Goal: Task Accomplishment & Management: Use online tool/utility

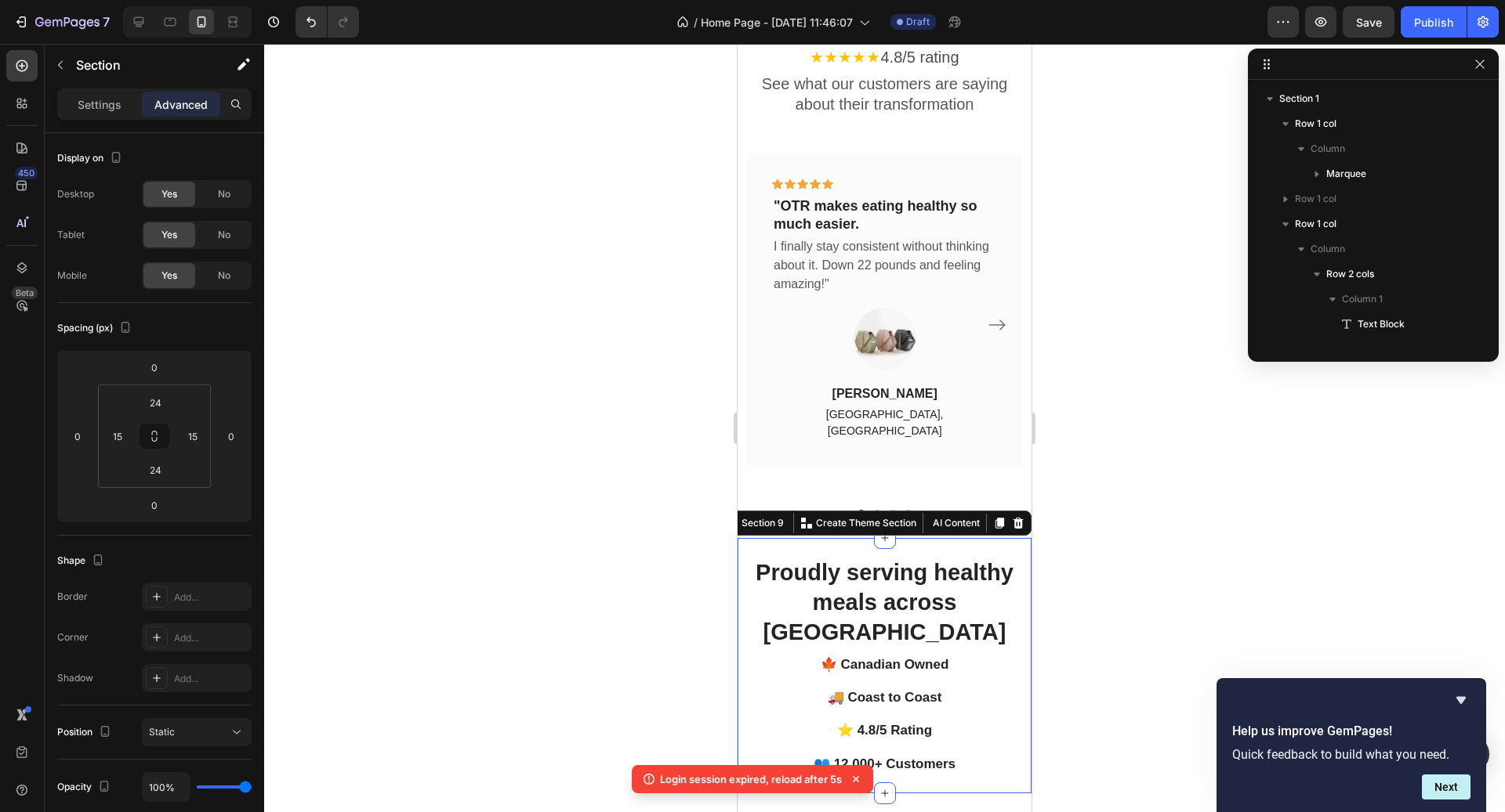
scroll to position [4909, 0]
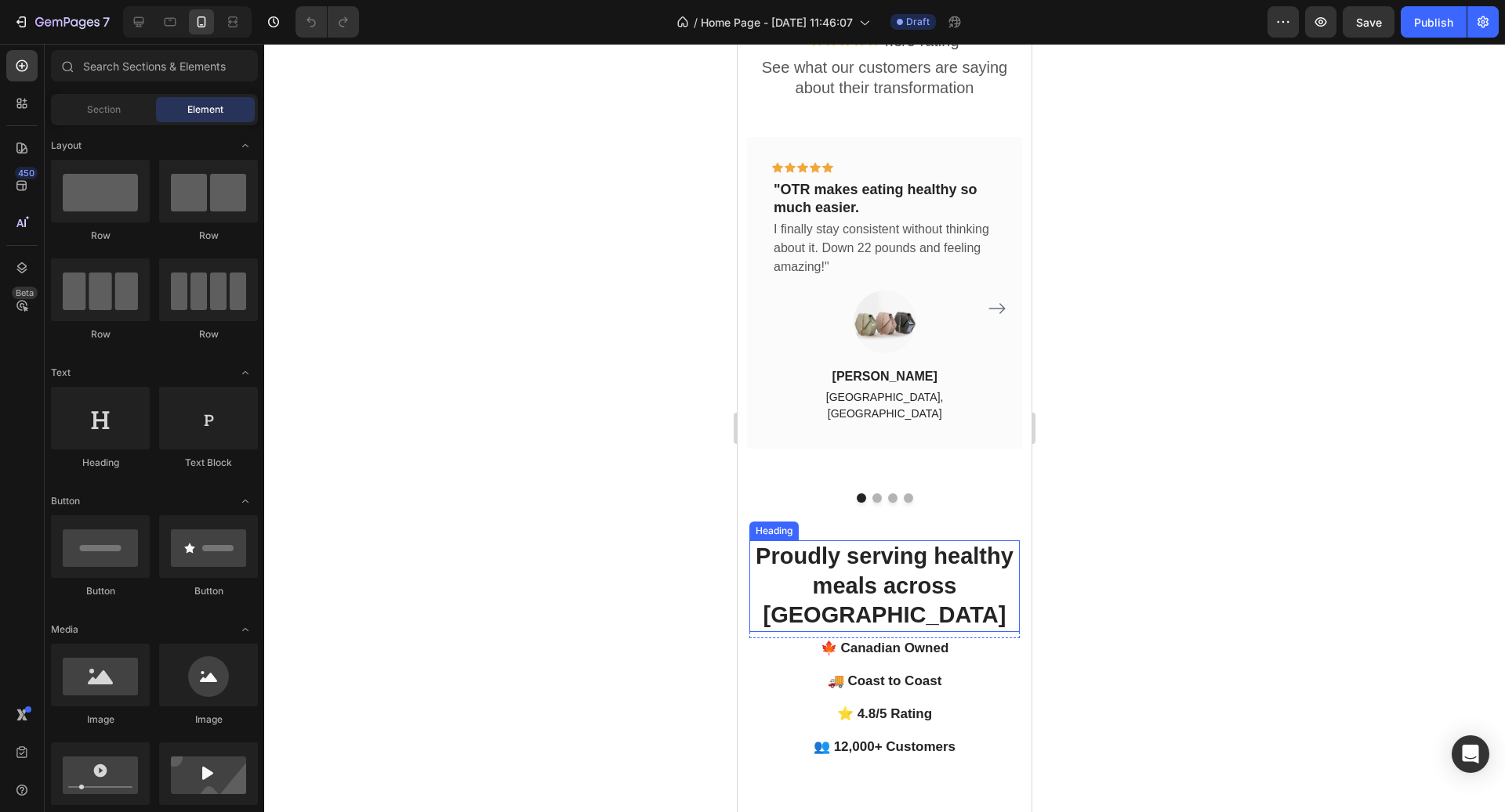
scroll to position [3035, 0]
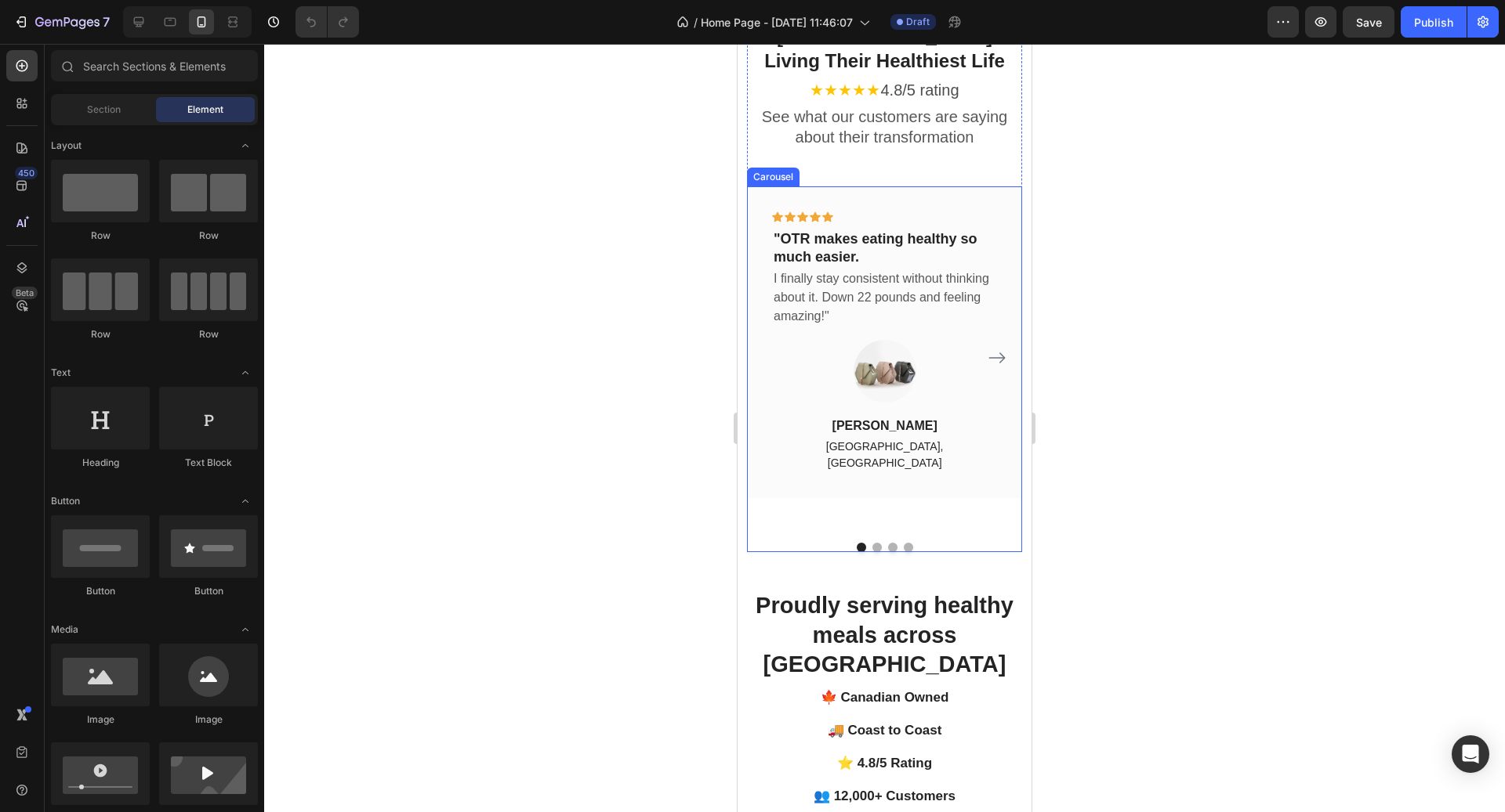
click at [996, 348] on icon "Carousel Next Arrow" at bounding box center [997, 357] width 18 height 18
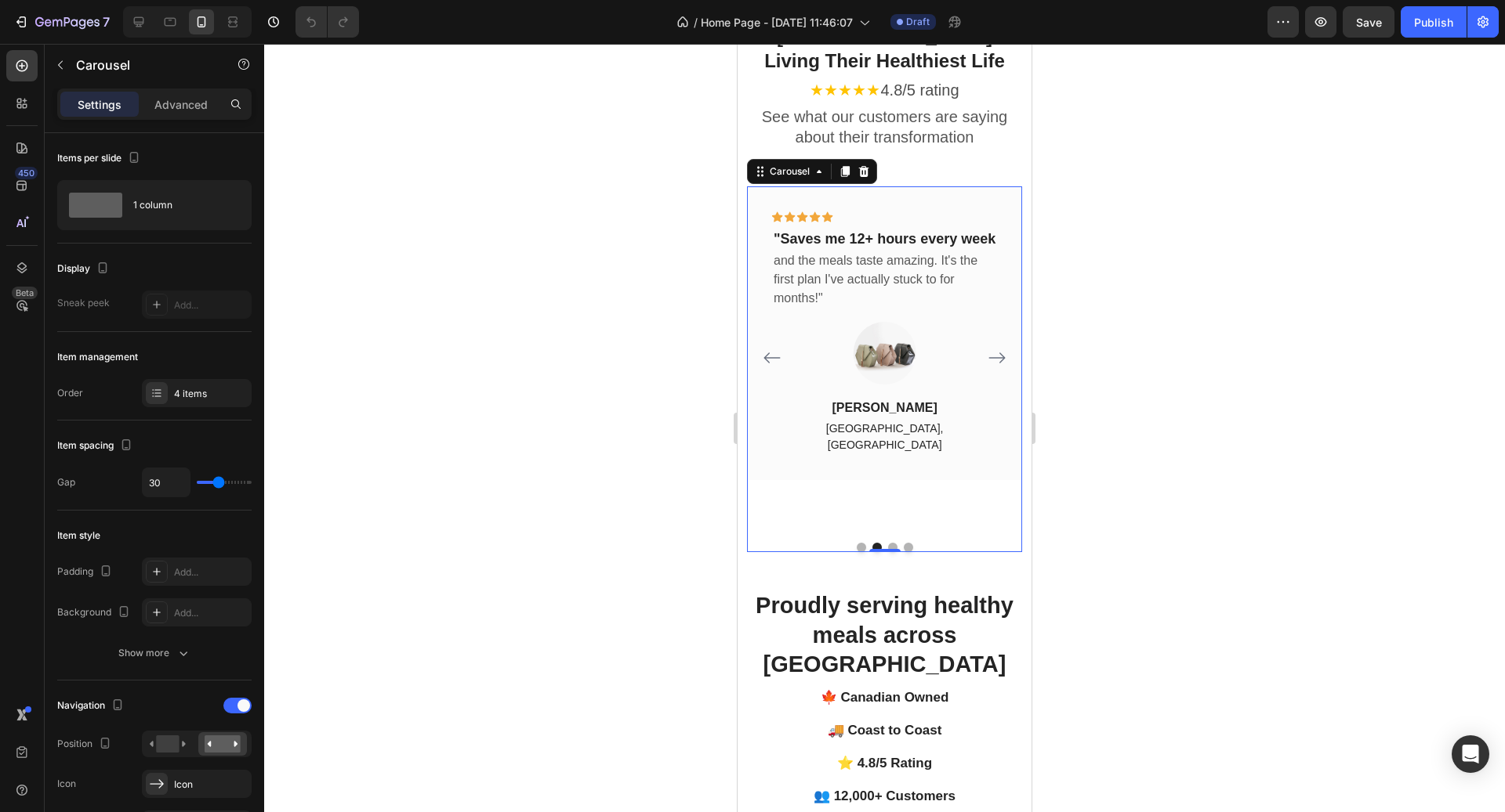
click at [996, 348] on icon "Carousel Next Arrow" at bounding box center [997, 357] width 18 height 18
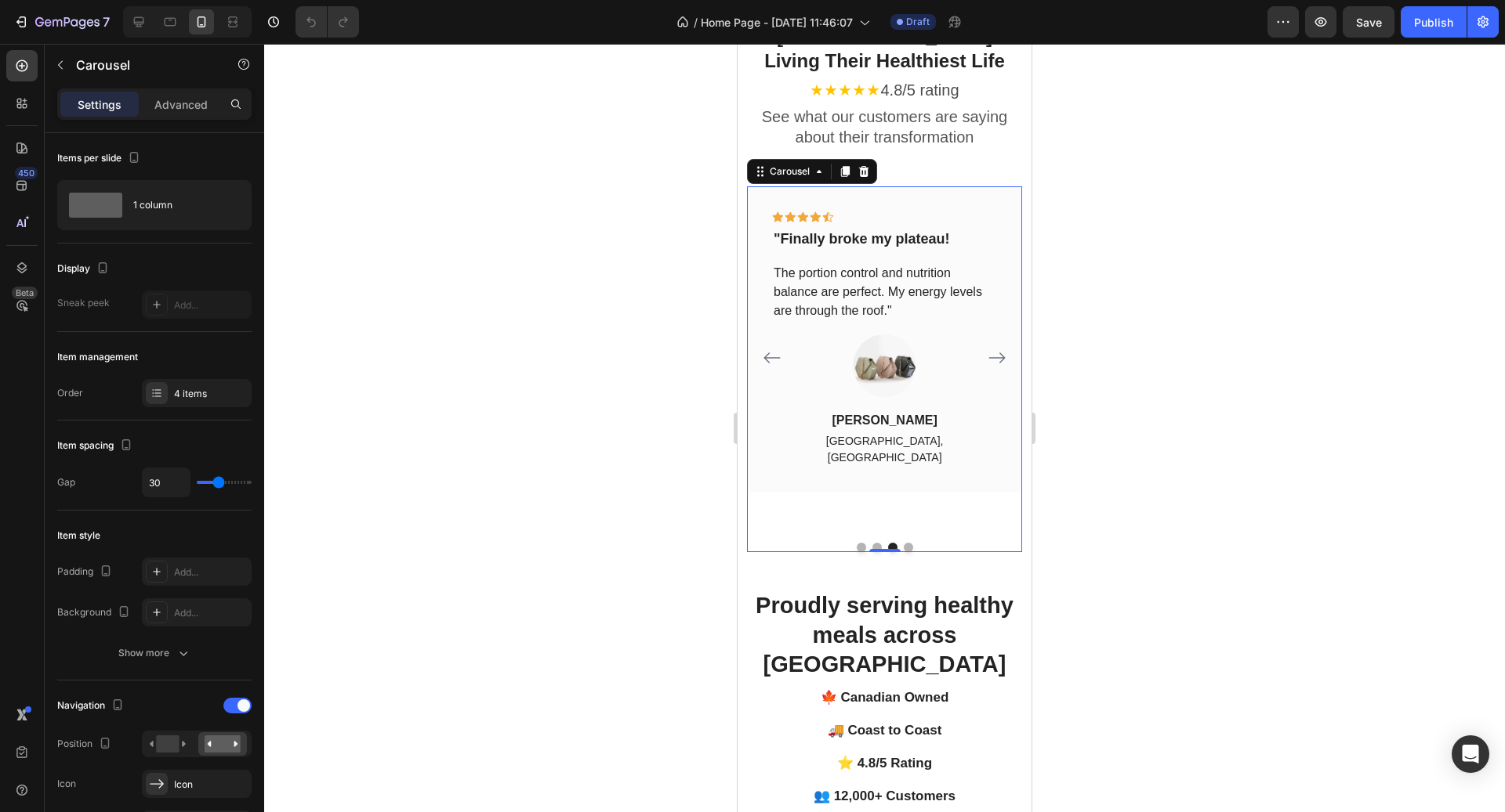
click at [996, 348] on icon "Carousel Next Arrow" at bounding box center [997, 357] width 18 height 18
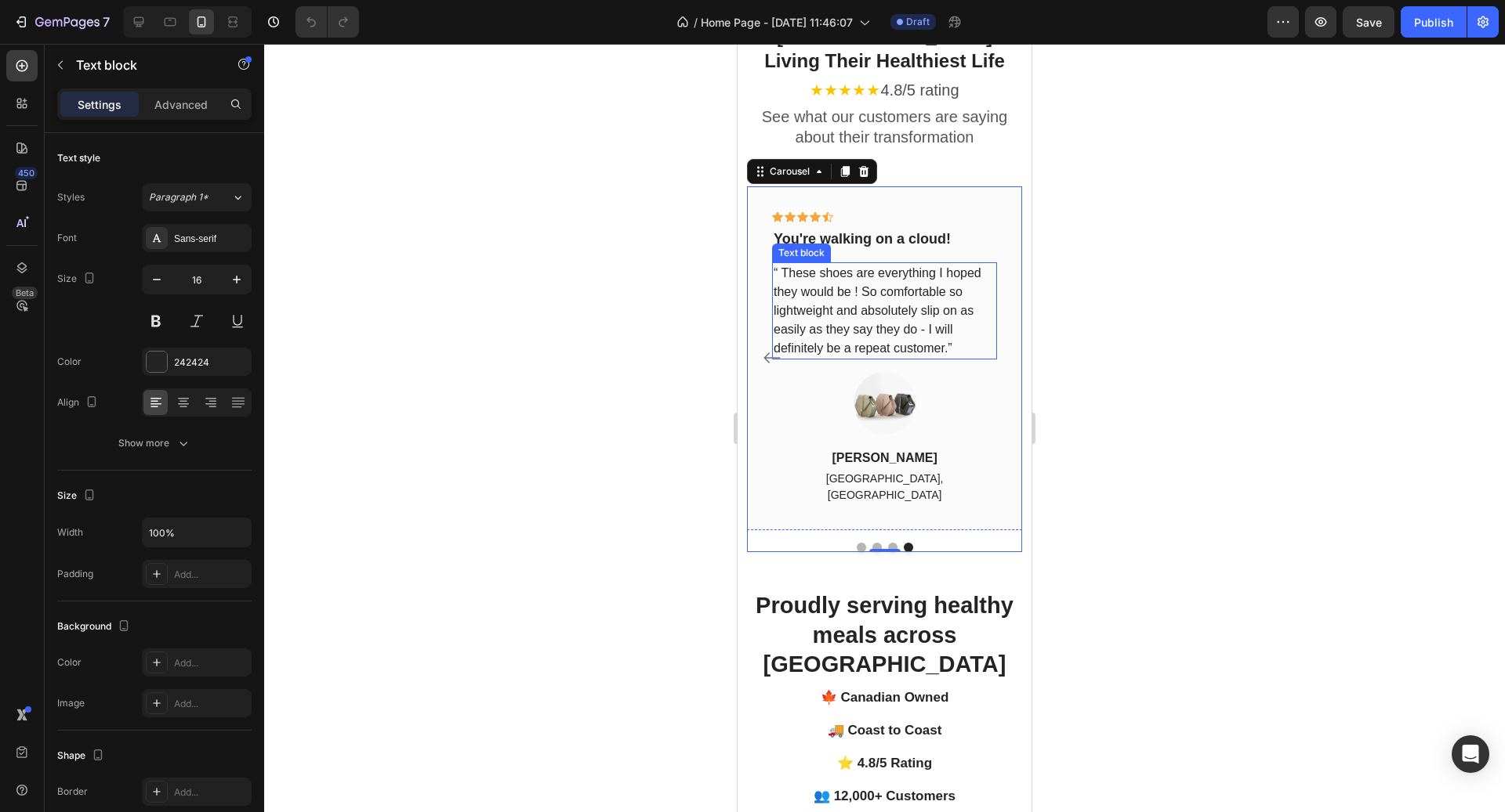
click at [877, 312] on p "“ These shoes are everything I hoped they would be ! So comfortable so lightwei…" at bounding box center [884, 311] width 222 height 94
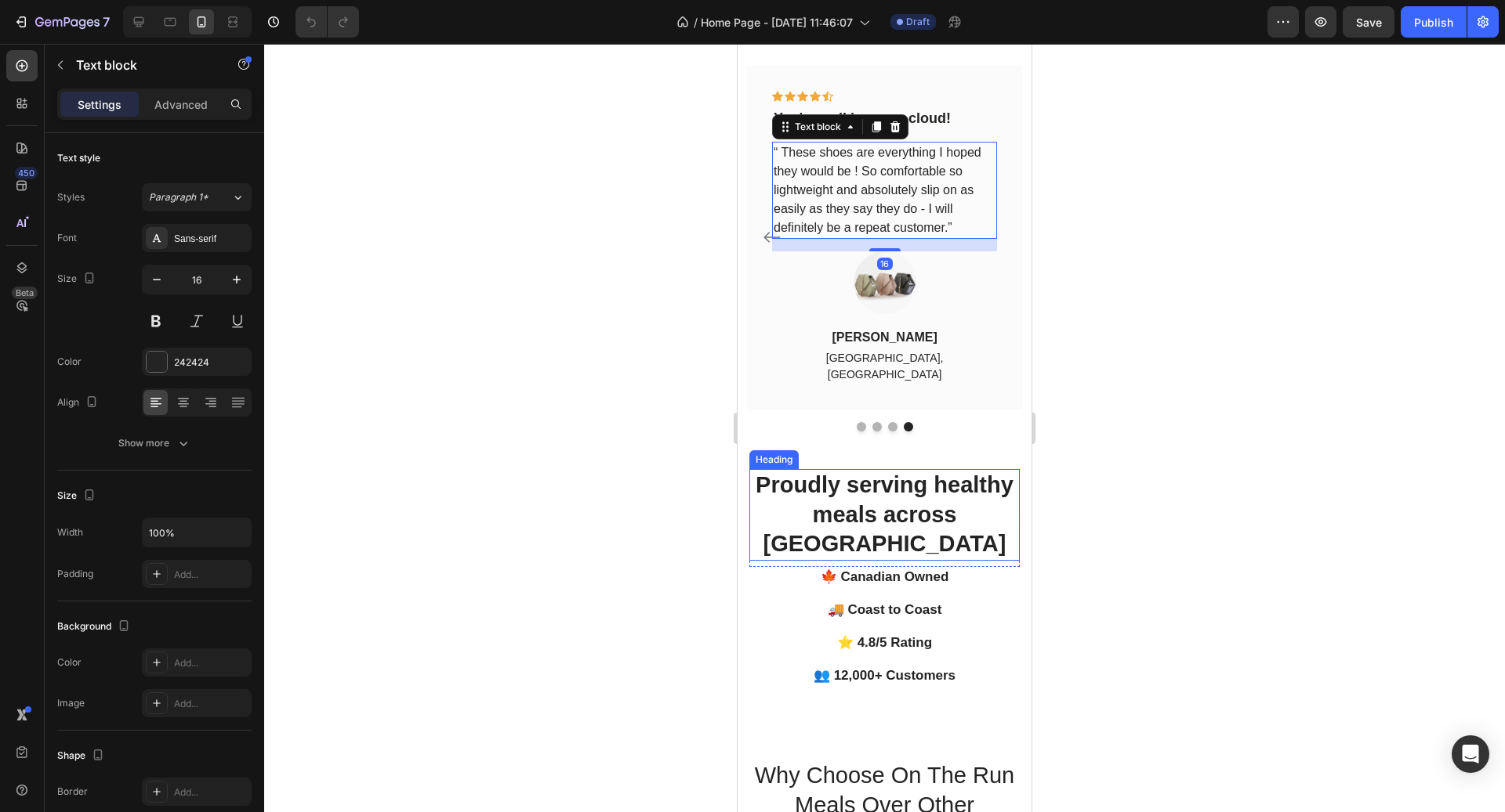
scroll to position [3170, 0]
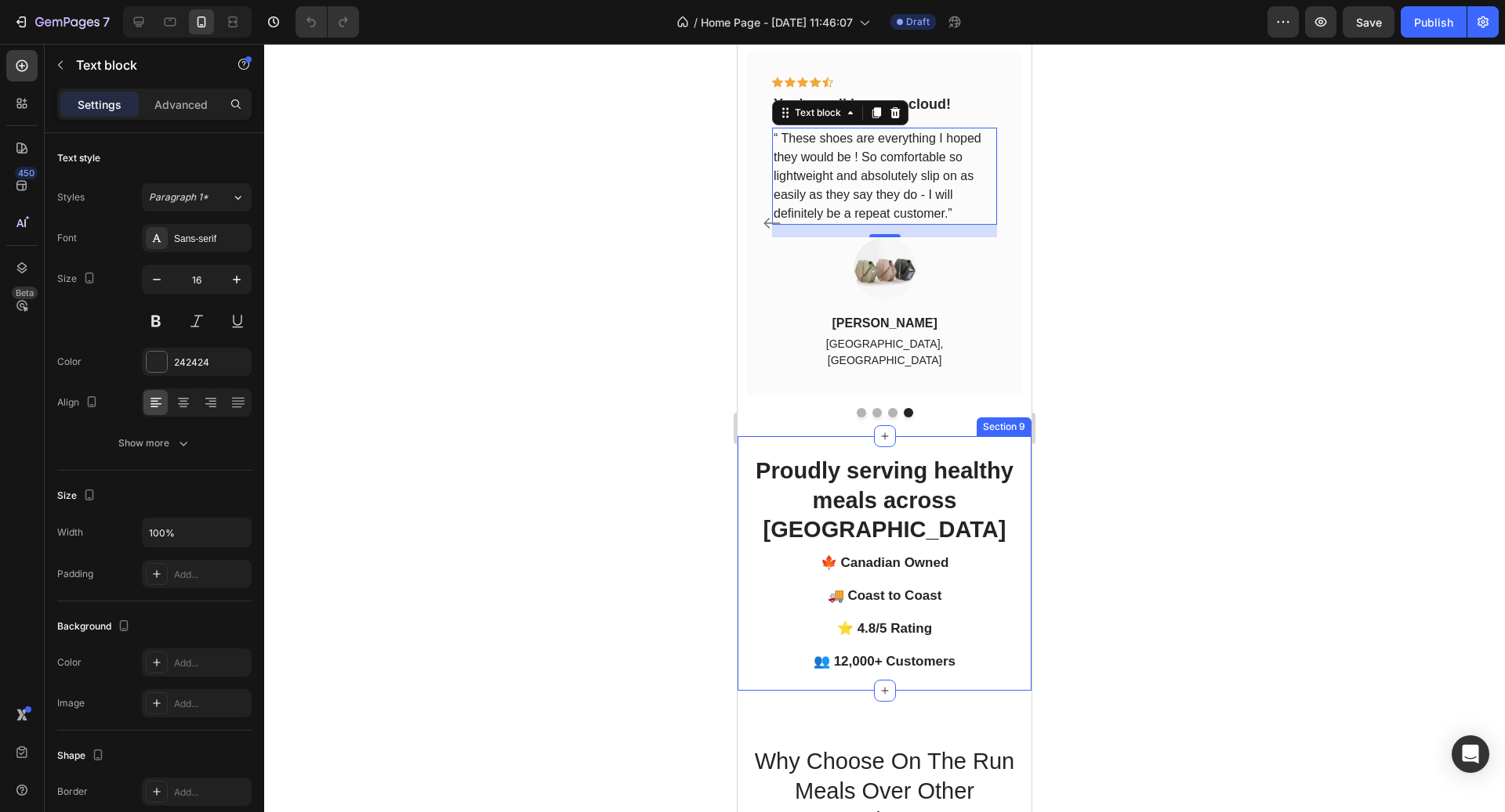
click at [827, 436] on div "Proudly serving healthy meals across Canada Heading Row 🍁 Canadian Owned Text b…" at bounding box center [884, 563] width 294 height 254
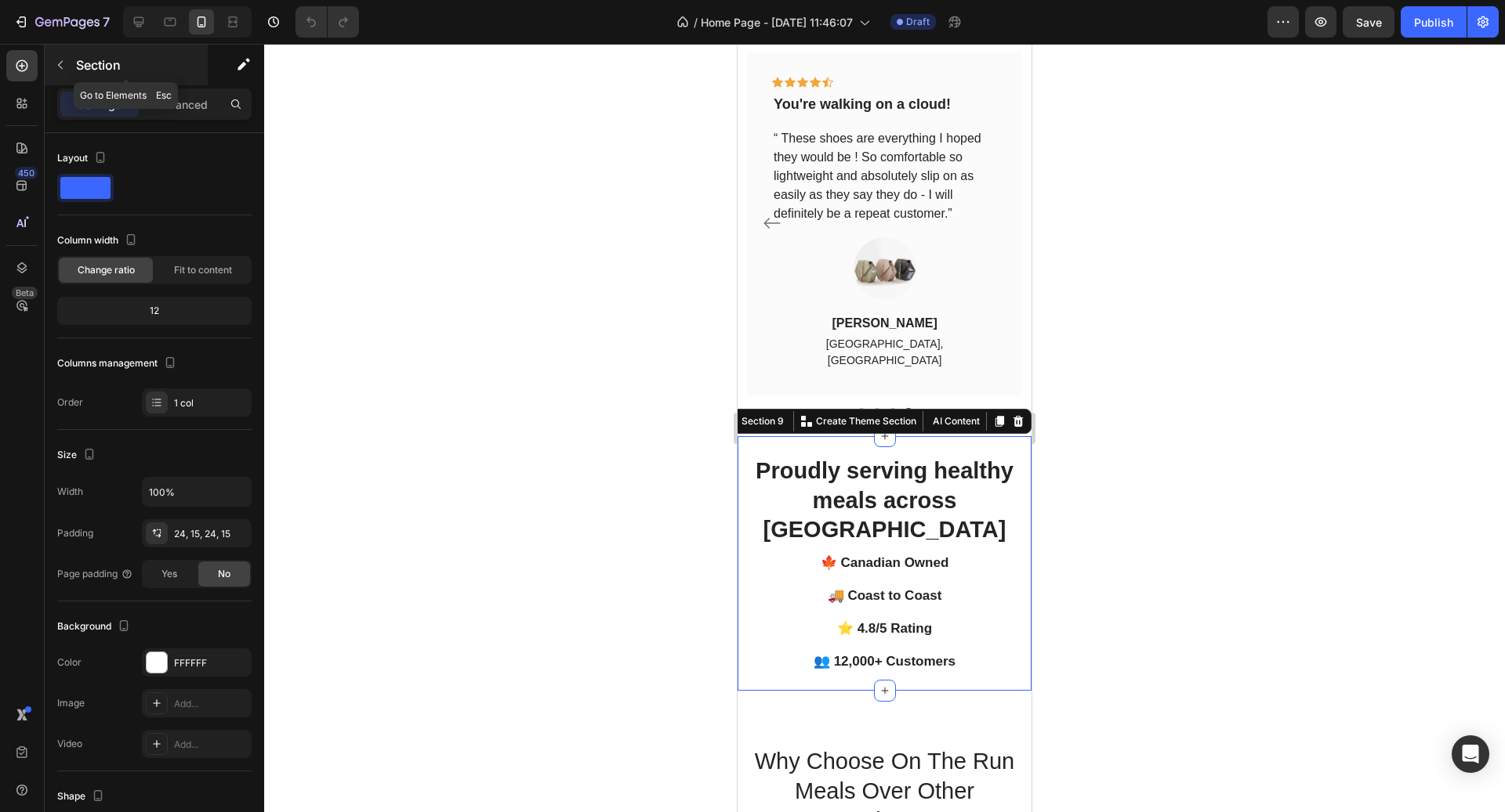
click at [75, 70] on div "Section" at bounding box center [126, 64] width 163 height 41
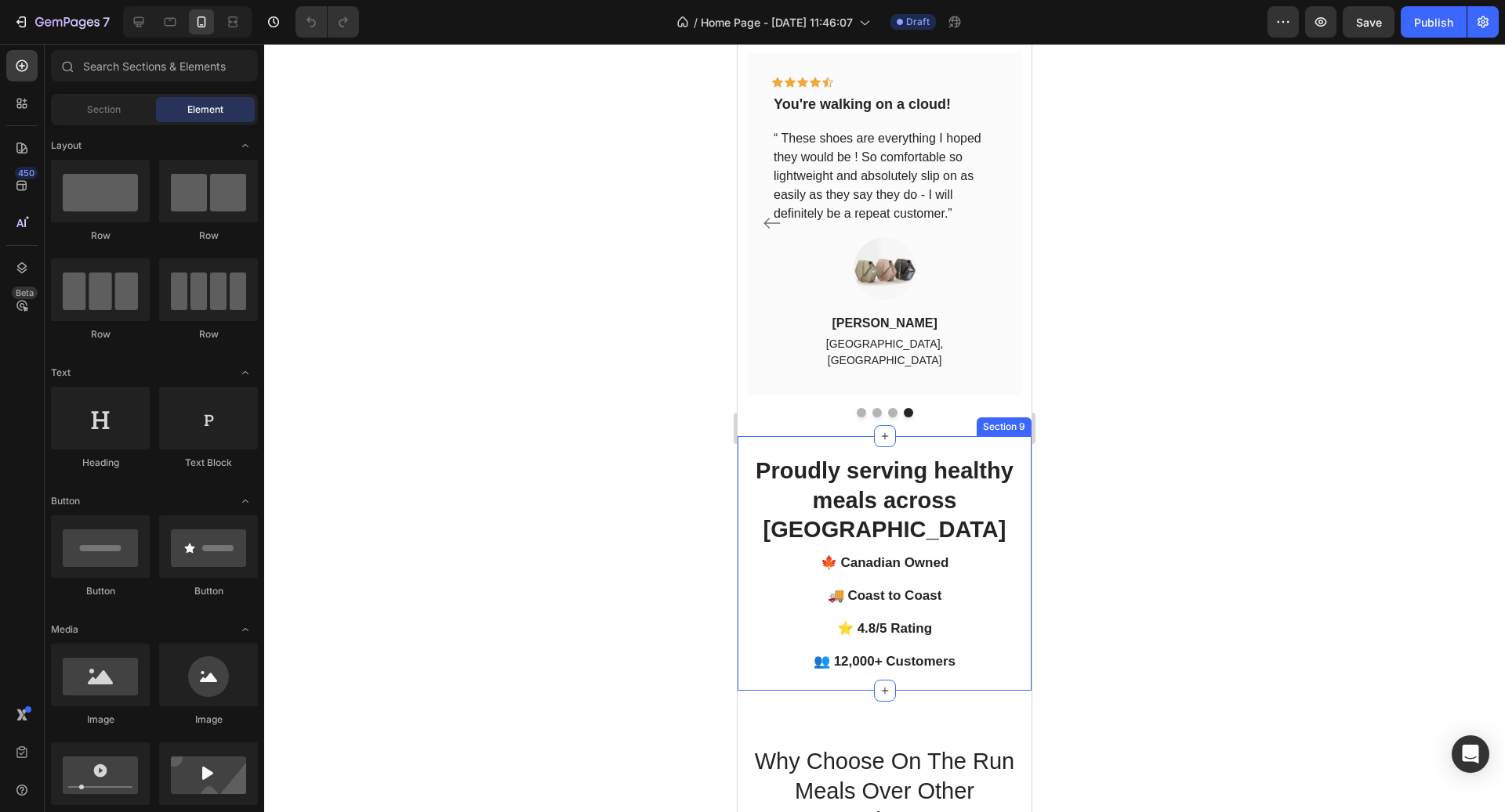
click at [812, 436] on div "Proudly serving healthy meals across Canada Heading Row 🍁 Canadian Owned Text b…" at bounding box center [884, 563] width 294 height 254
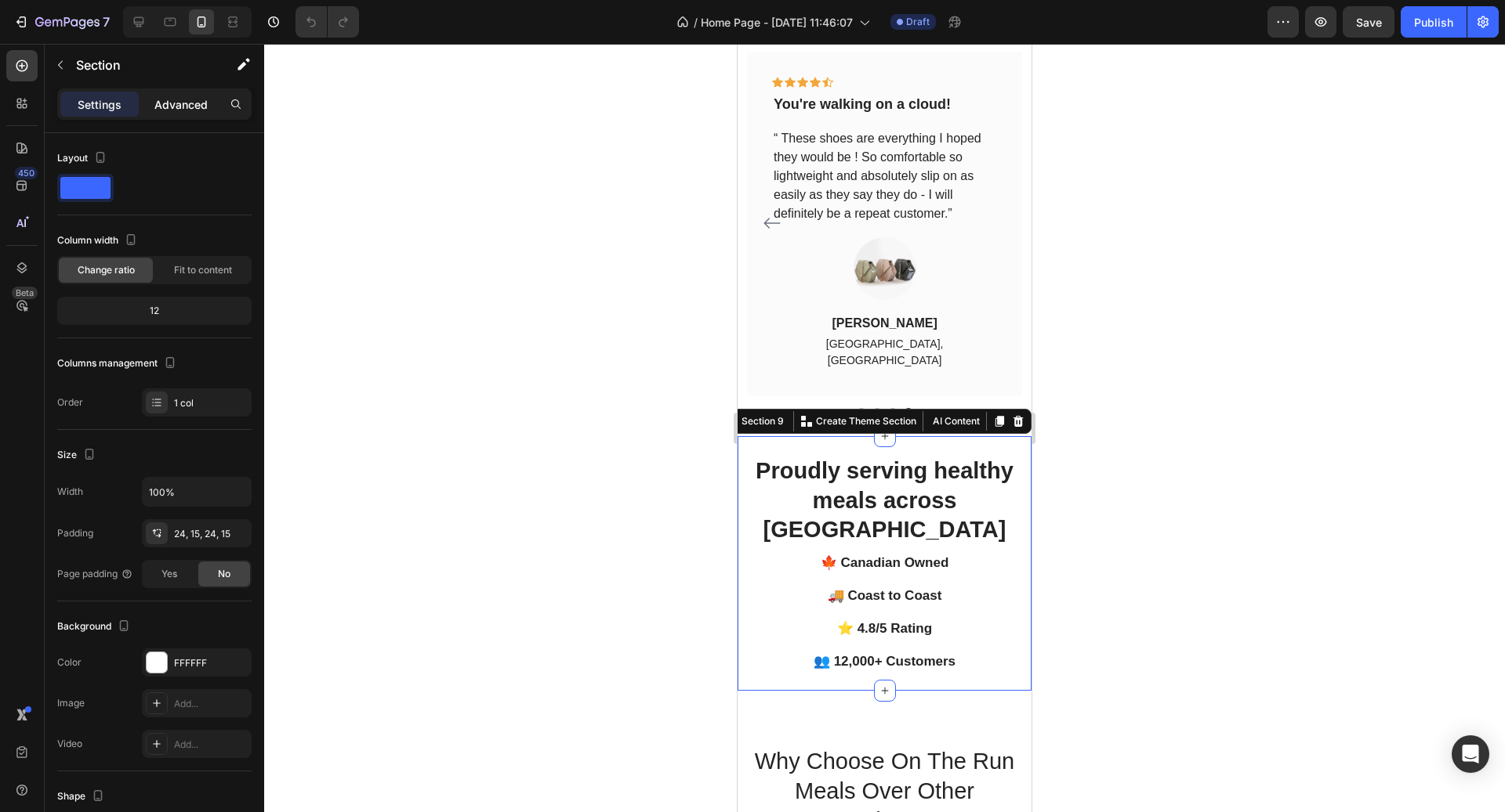
click at [202, 116] on div "Advanced" at bounding box center [181, 104] width 79 height 25
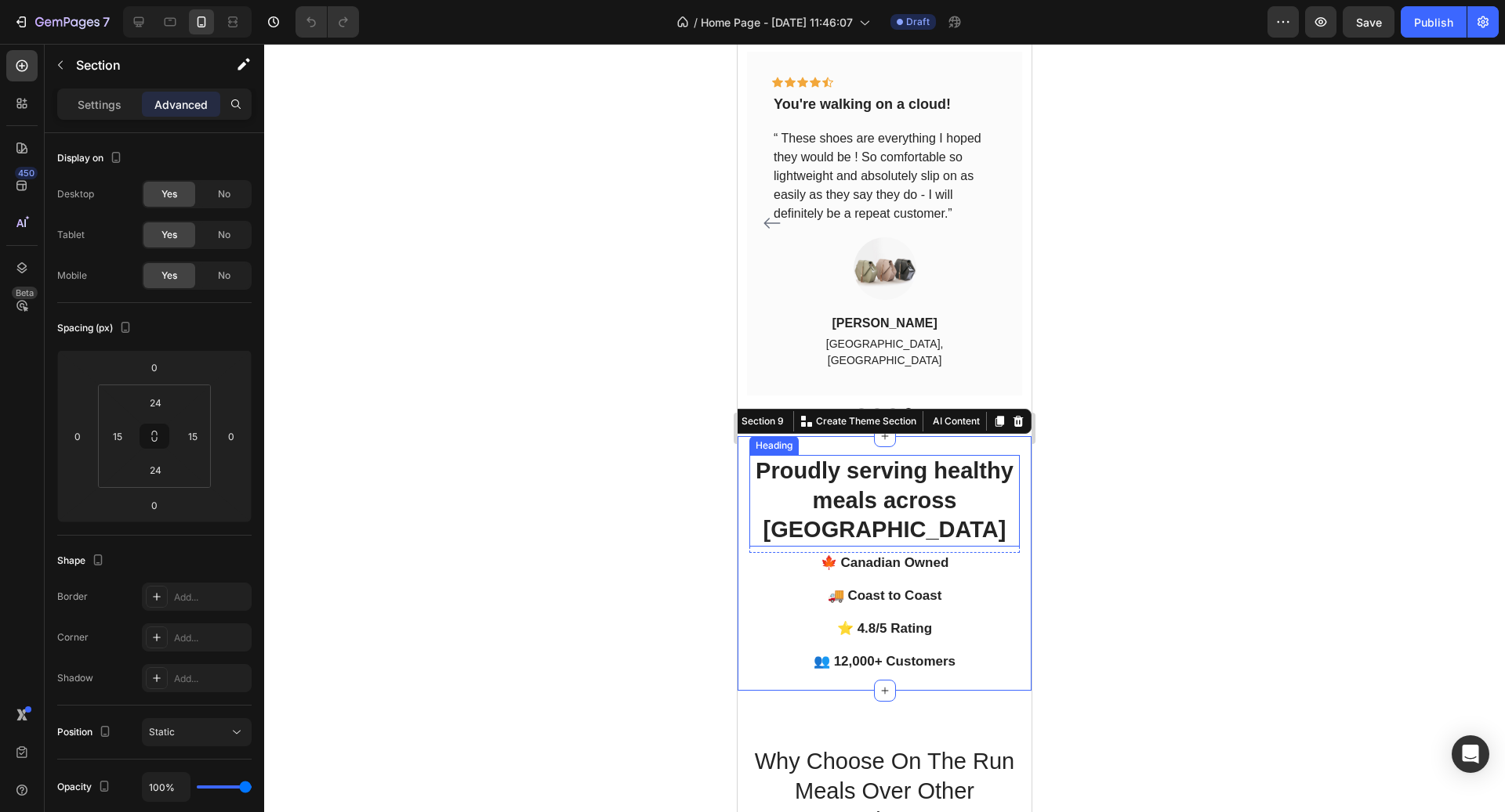
click at [871, 455] on h2 "Proudly serving healthy meals across [GEOGRAPHIC_DATA]" at bounding box center [884, 501] width 271 height 91
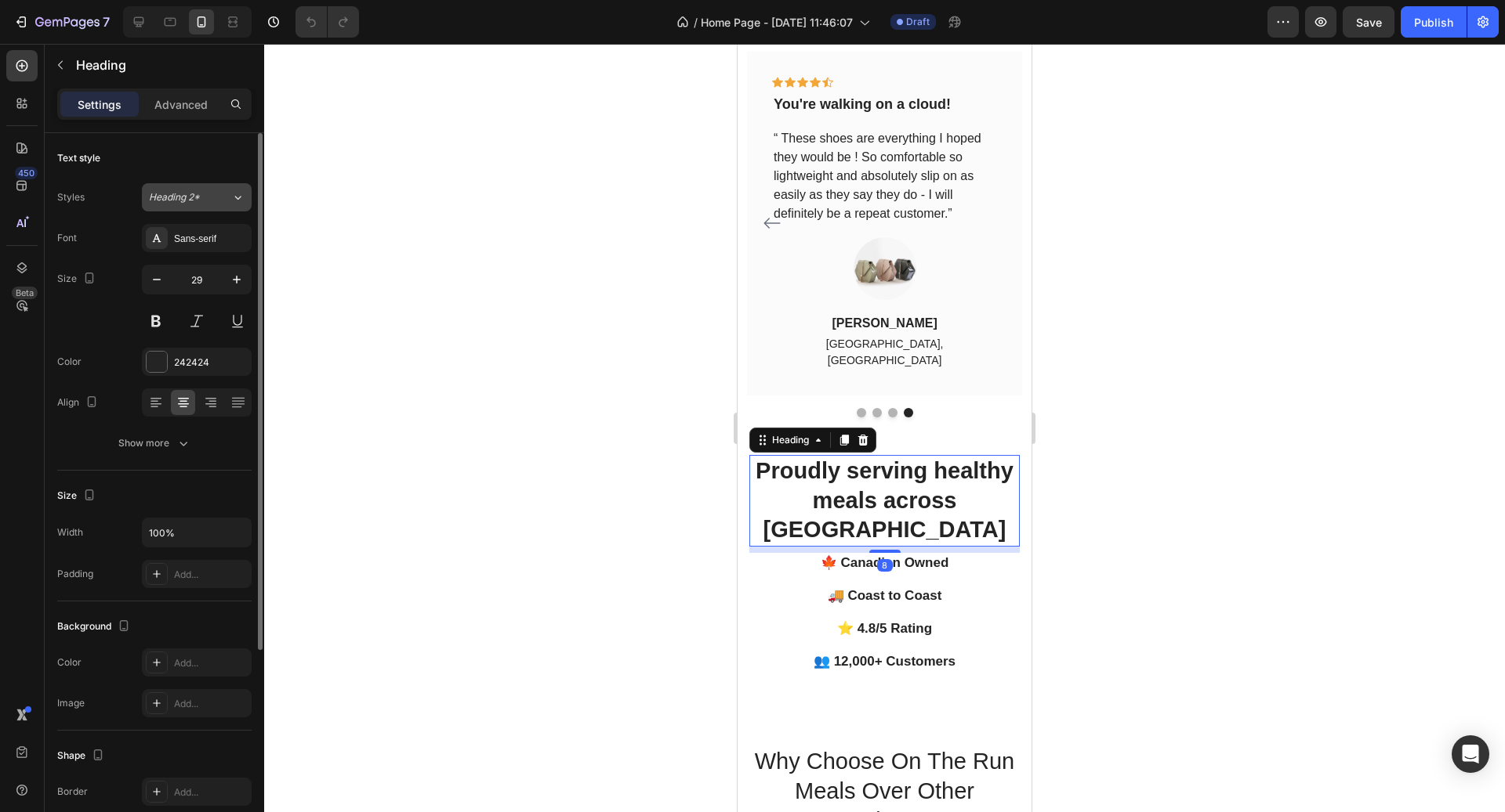
click at [233, 185] on button "Heading 2*" at bounding box center [196, 198] width 110 height 28
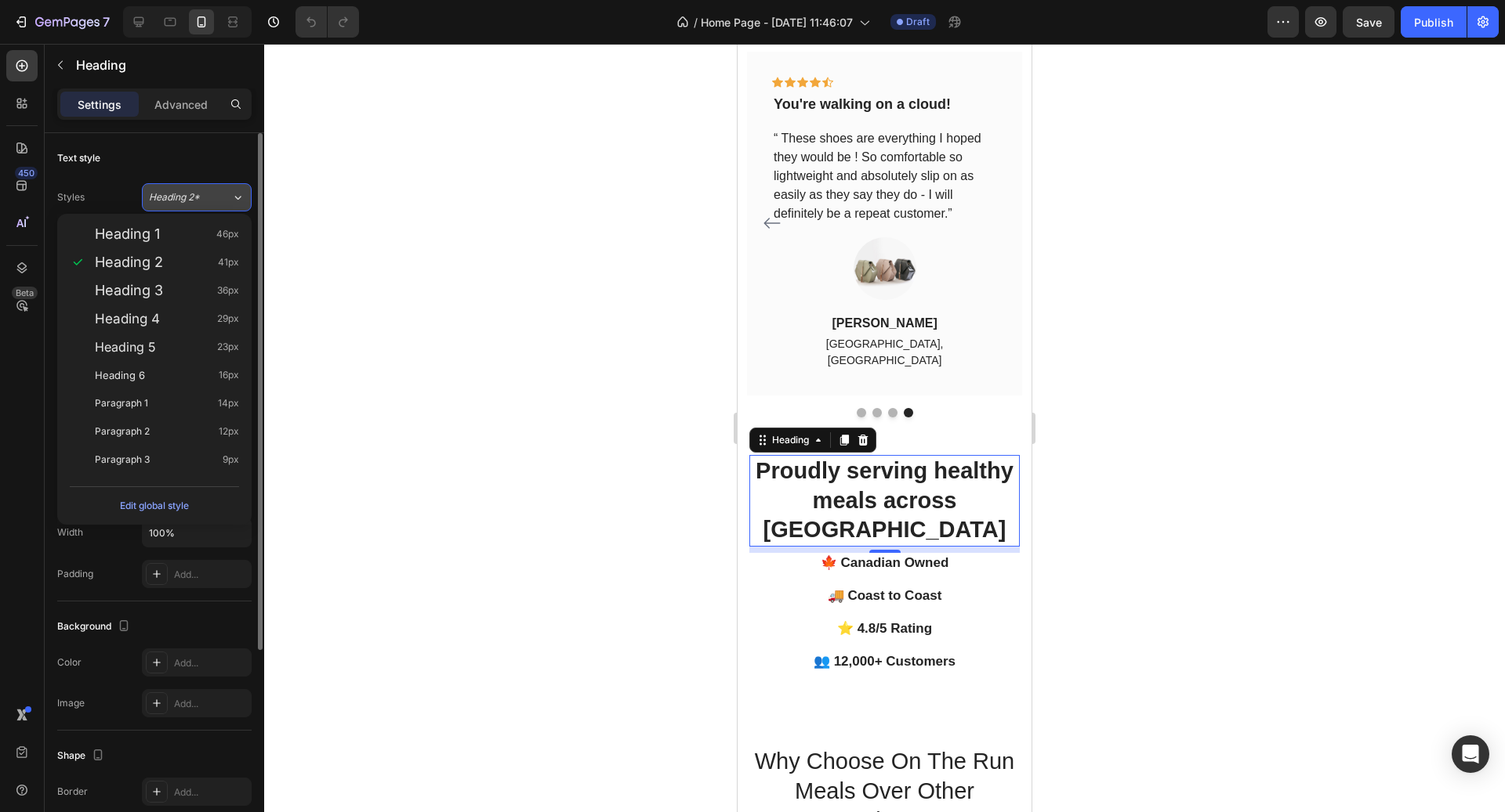
click at [210, 190] on div "Heading 2*" at bounding box center [181, 197] width 64 height 14
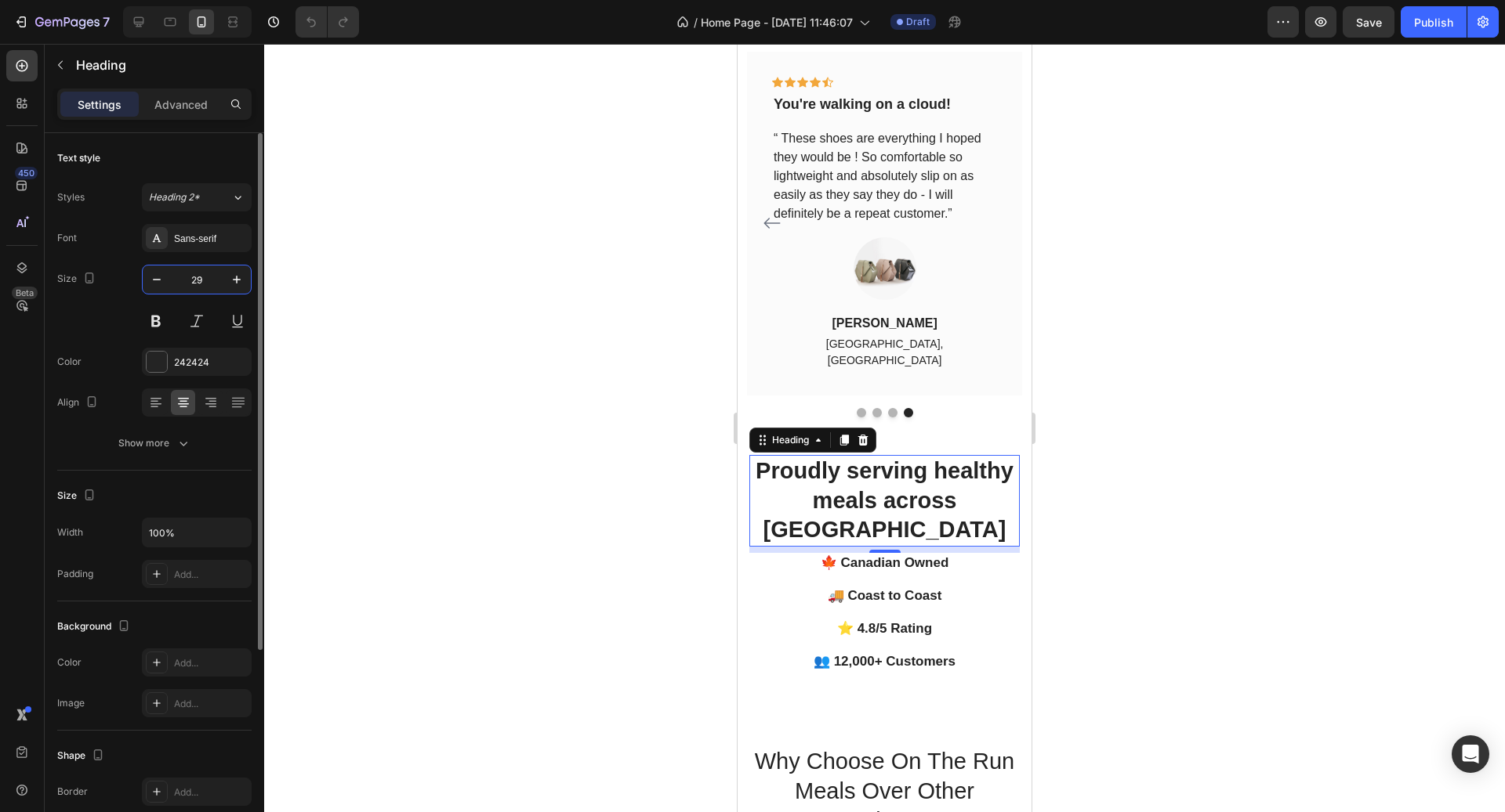
click at [200, 280] on input "29" at bounding box center [197, 280] width 52 height 28
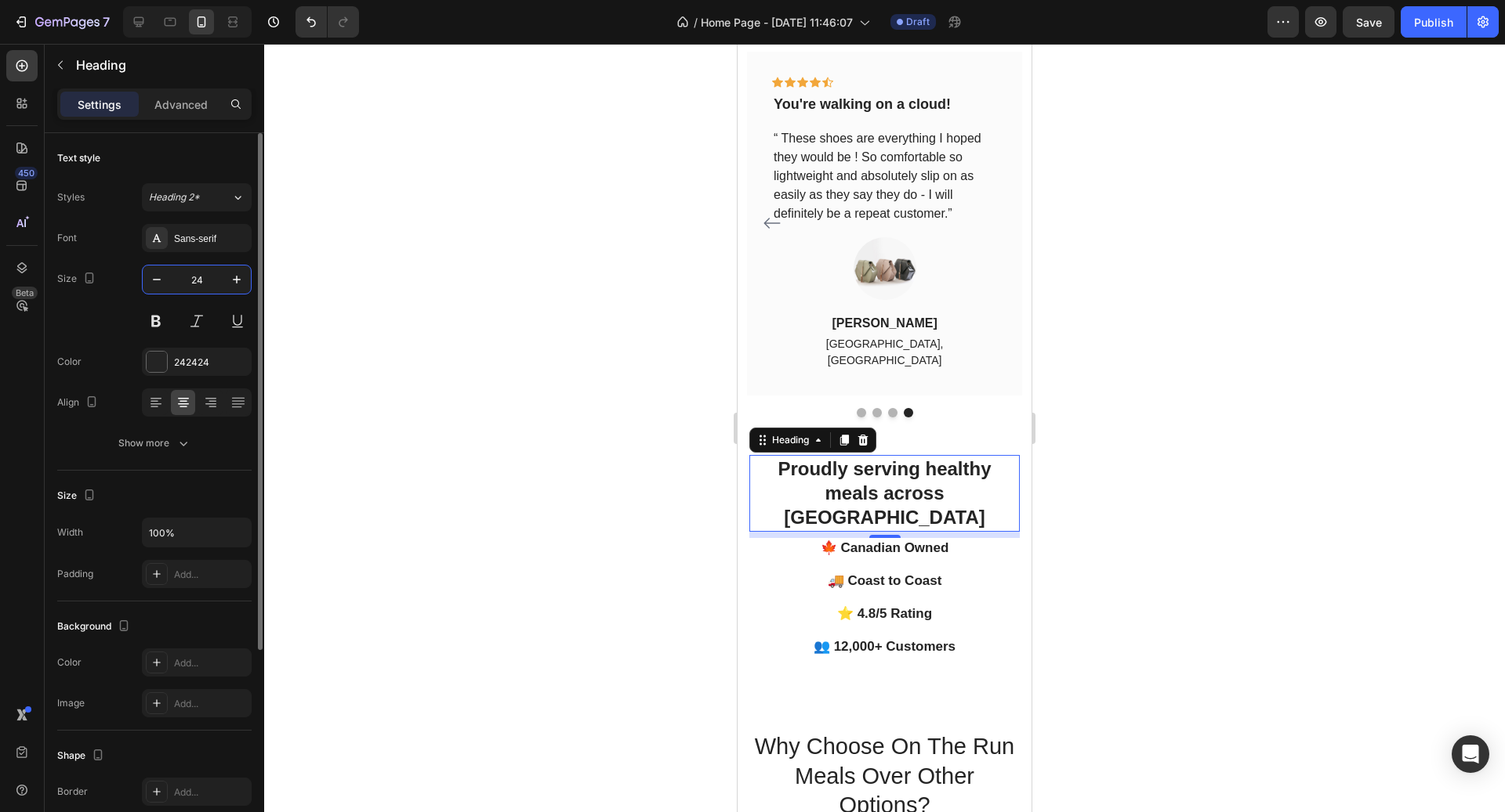
type input "24"
click at [1118, 441] on div at bounding box center [884, 428] width 1240 height 768
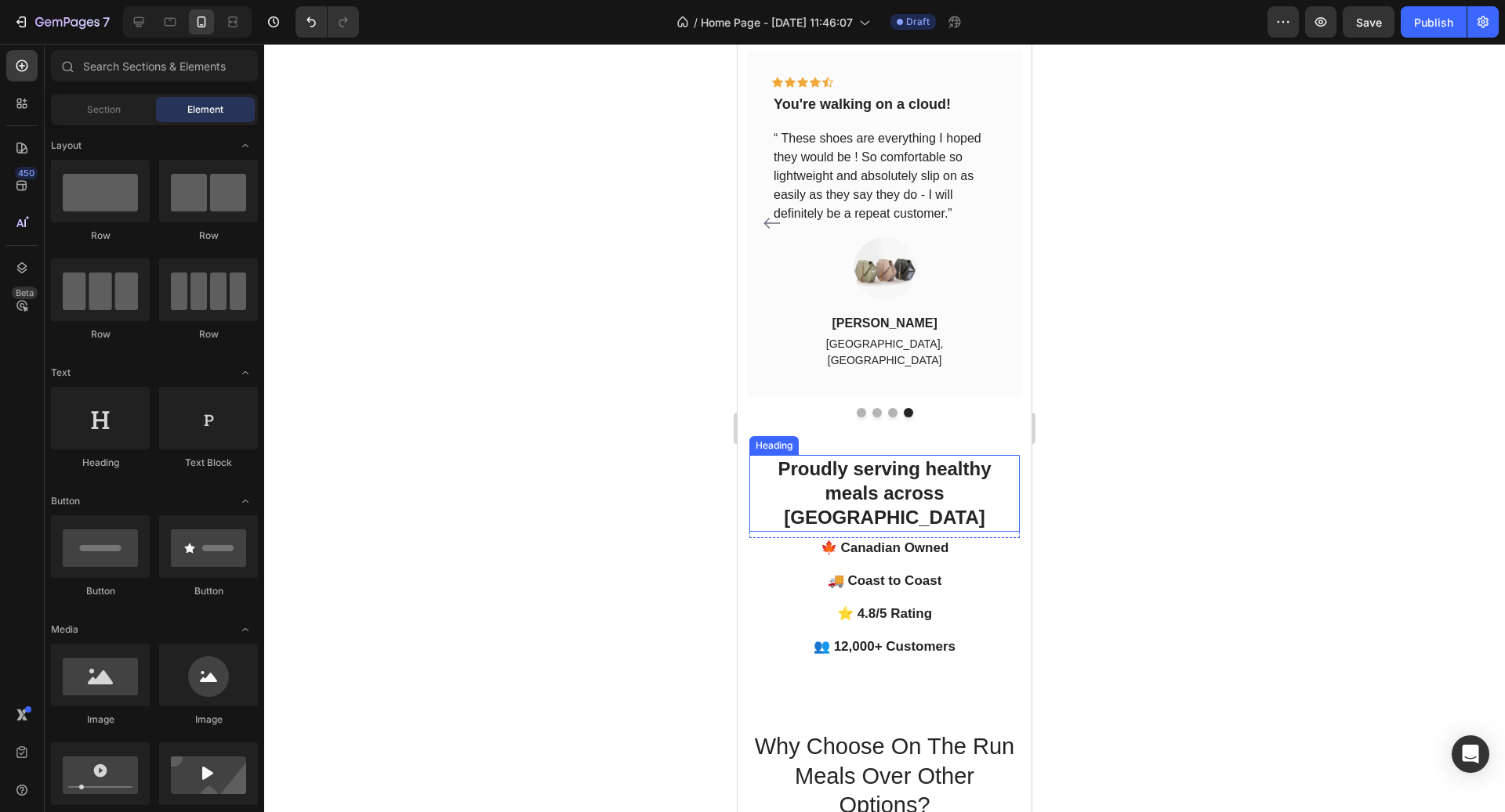
click at [908, 455] on h2 "Proudly serving healthy meals across [GEOGRAPHIC_DATA]" at bounding box center [884, 494] width 271 height 77
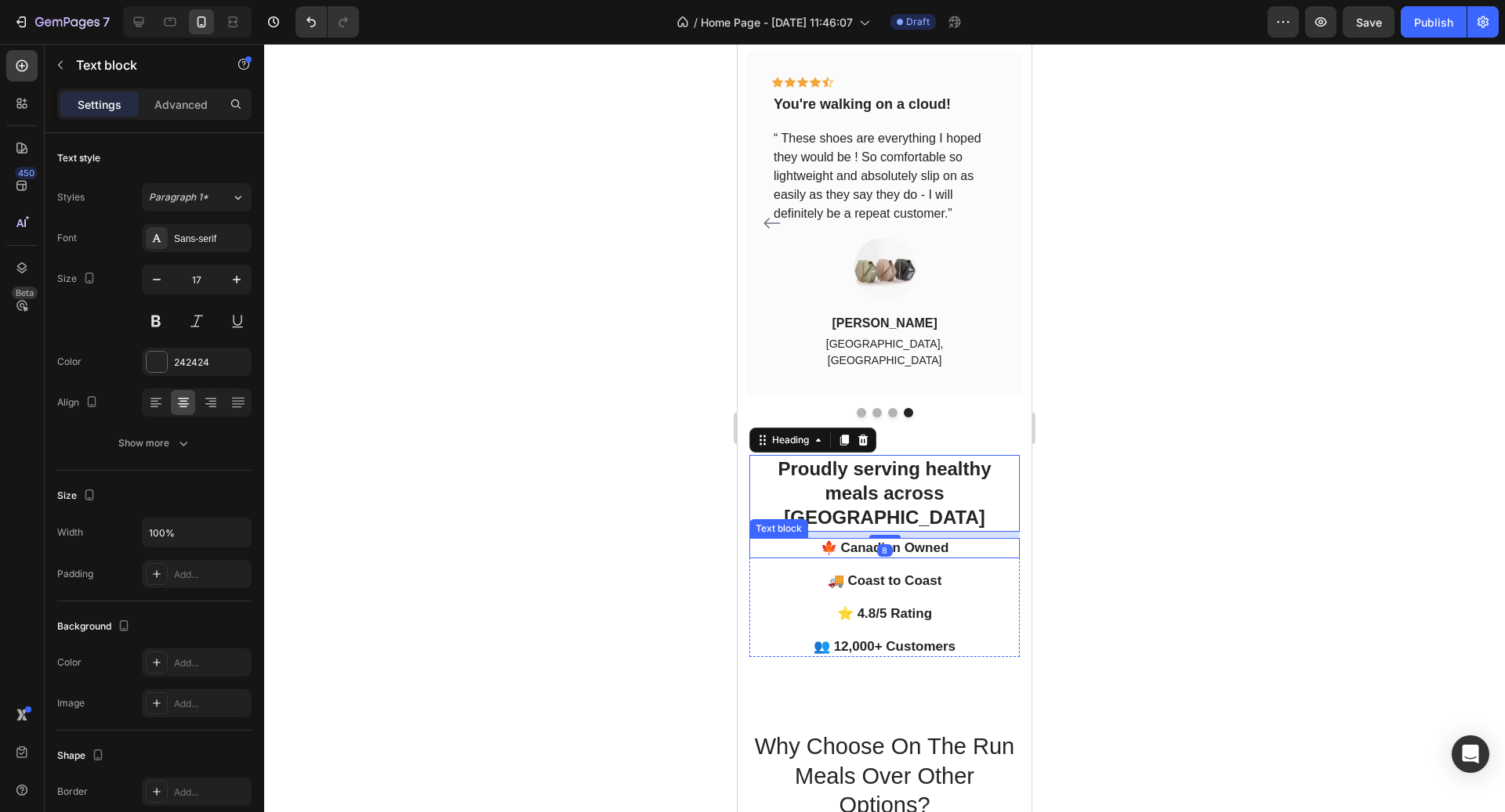
click at [934, 540] on p "🍁 Canadian Owned" at bounding box center [884, 548] width 267 height 18
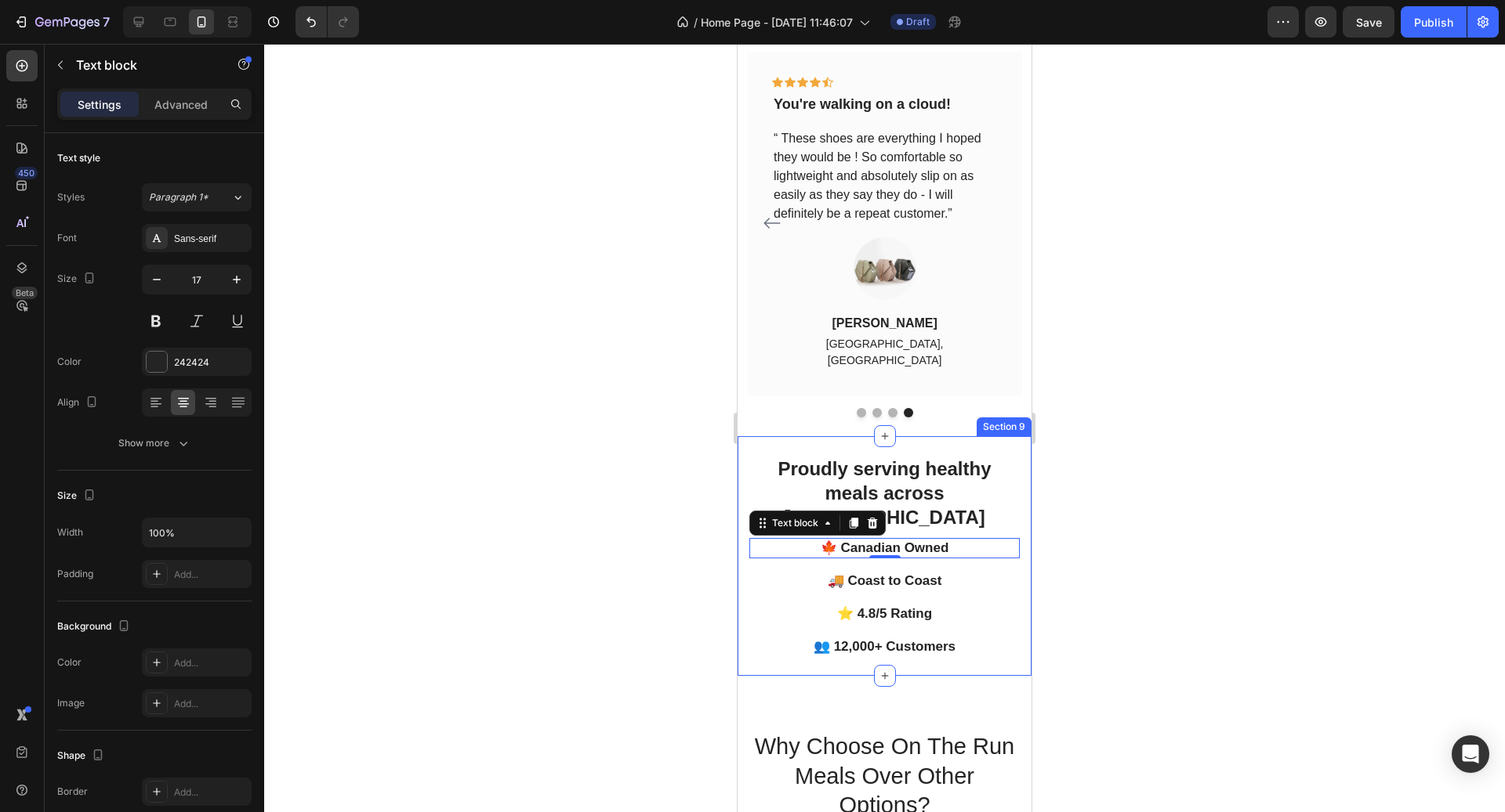
click at [1023, 593] on div "Proudly serving healthy meals across Canada Heading Row 🍁 Canadian Owned Text b…" at bounding box center [884, 556] width 294 height 239
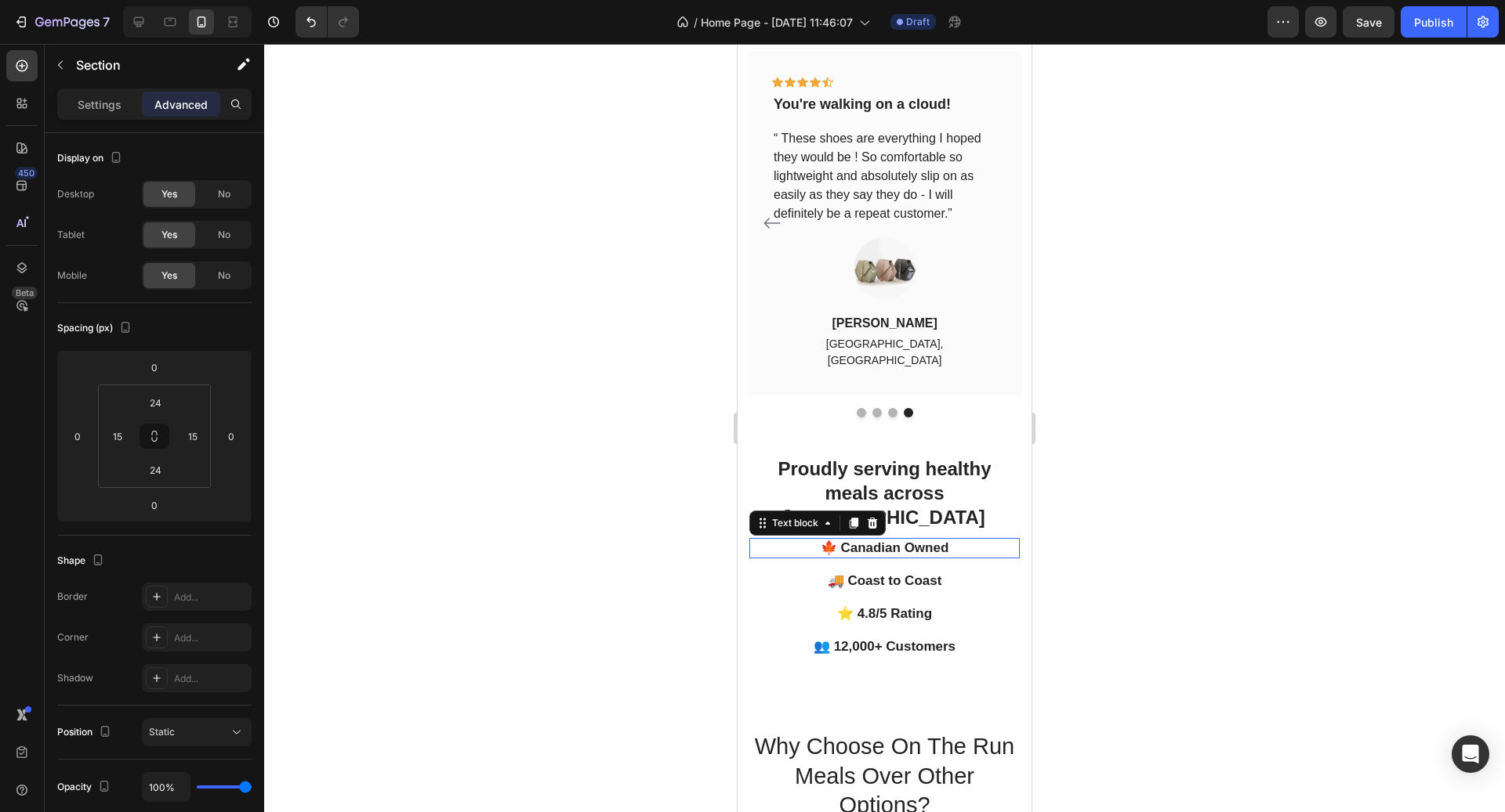
click at [949, 540] on p "🍁 Canadian Owned" at bounding box center [884, 548] width 267 height 18
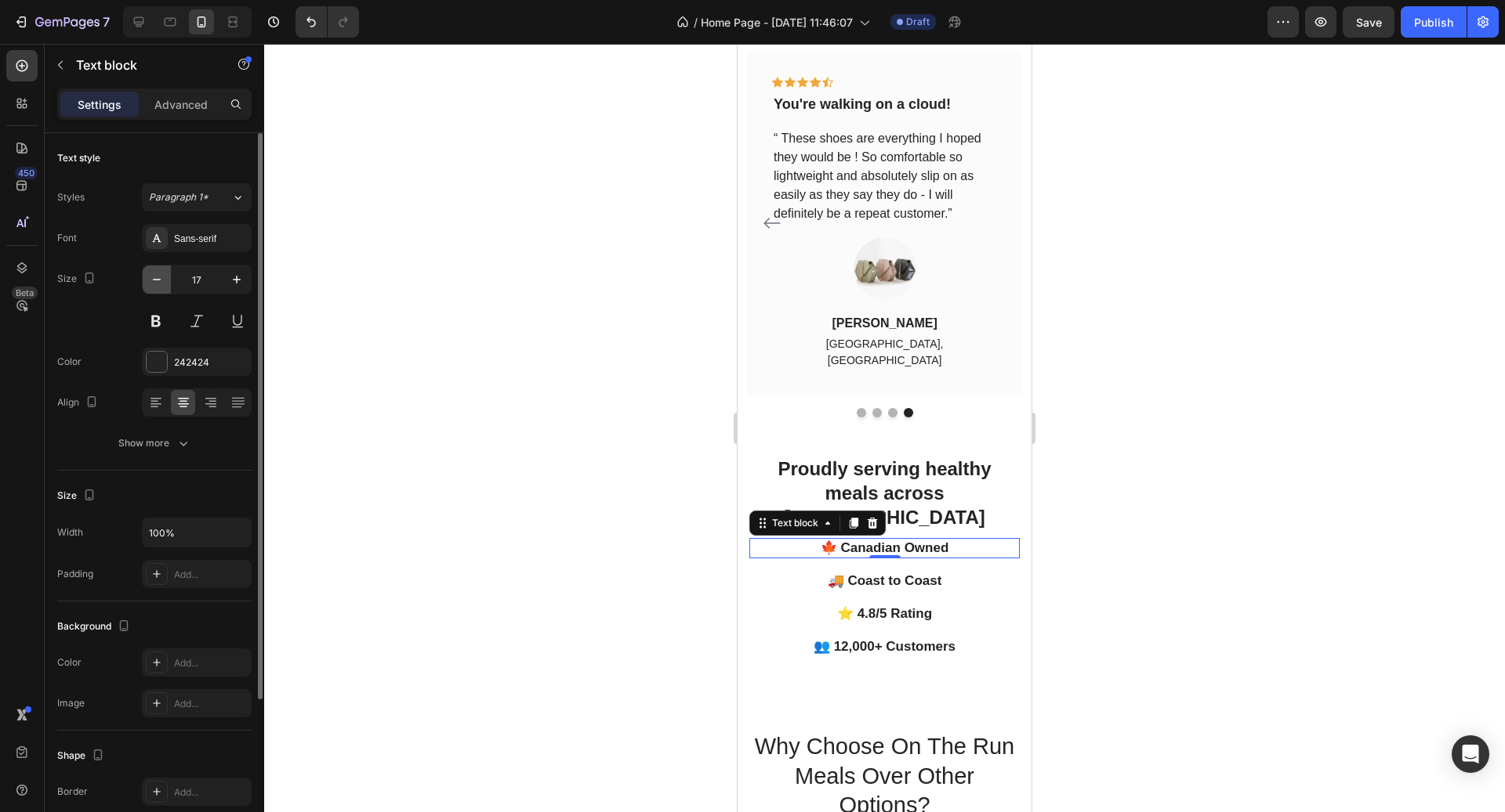
click at [160, 286] on icon "button" at bounding box center [157, 280] width 16 height 16
type input "16"
click at [932, 571] on p "🚚 Coast to Coast" at bounding box center [884, 579] width 267 height 18
click at [160, 282] on icon "button" at bounding box center [157, 280] width 16 height 16
type input "16"
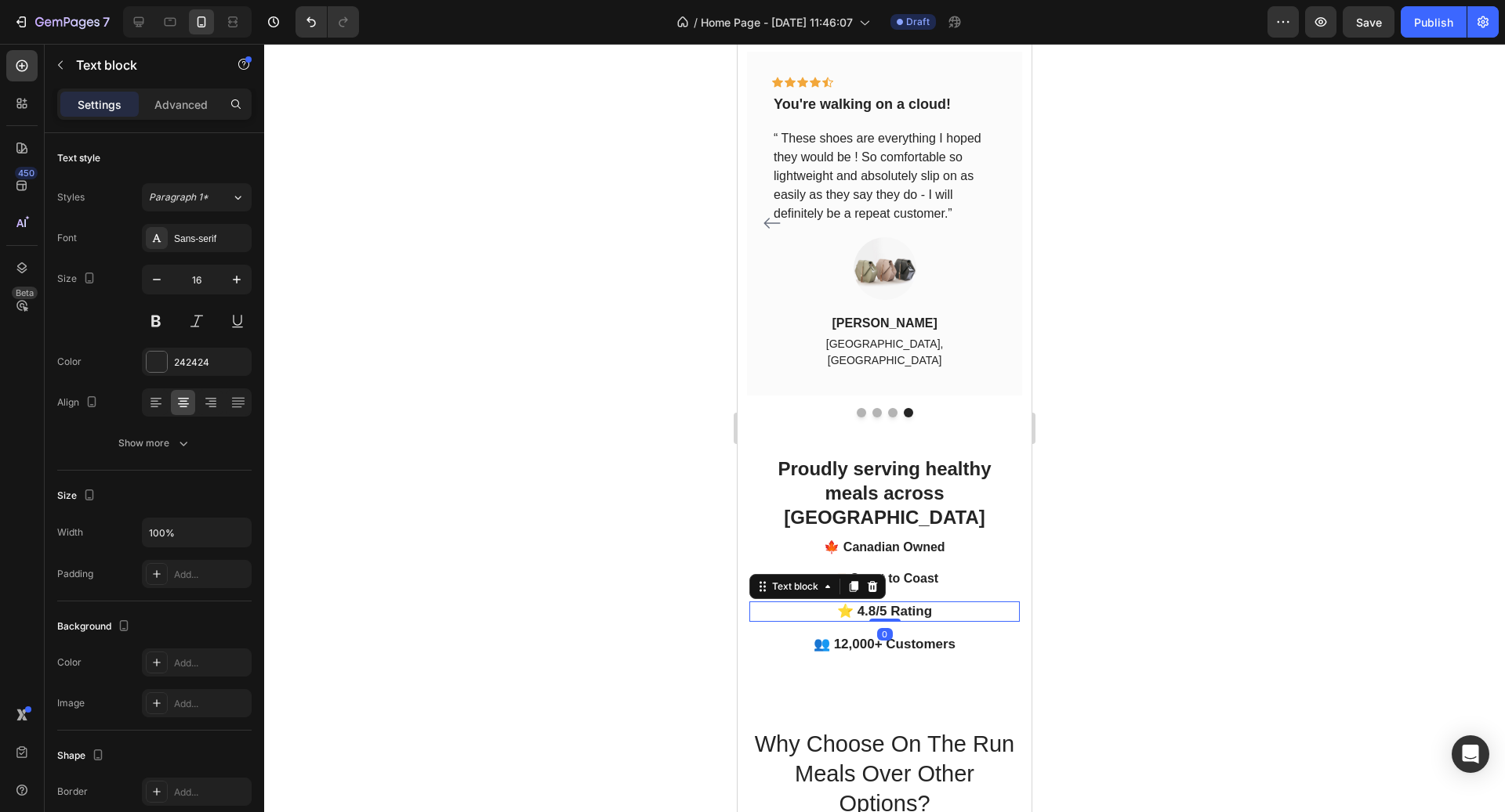
click at [938, 604] on p "⭐ 4.8/5 Rating" at bounding box center [884, 612] width 267 height 18
click at [163, 277] on icon "button" at bounding box center [157, 280] width 16 height 16
type input "16"
click at [939, 635] on p "👥 12,000+ Customers" at bounding box center [884, 644] width 267 height 18
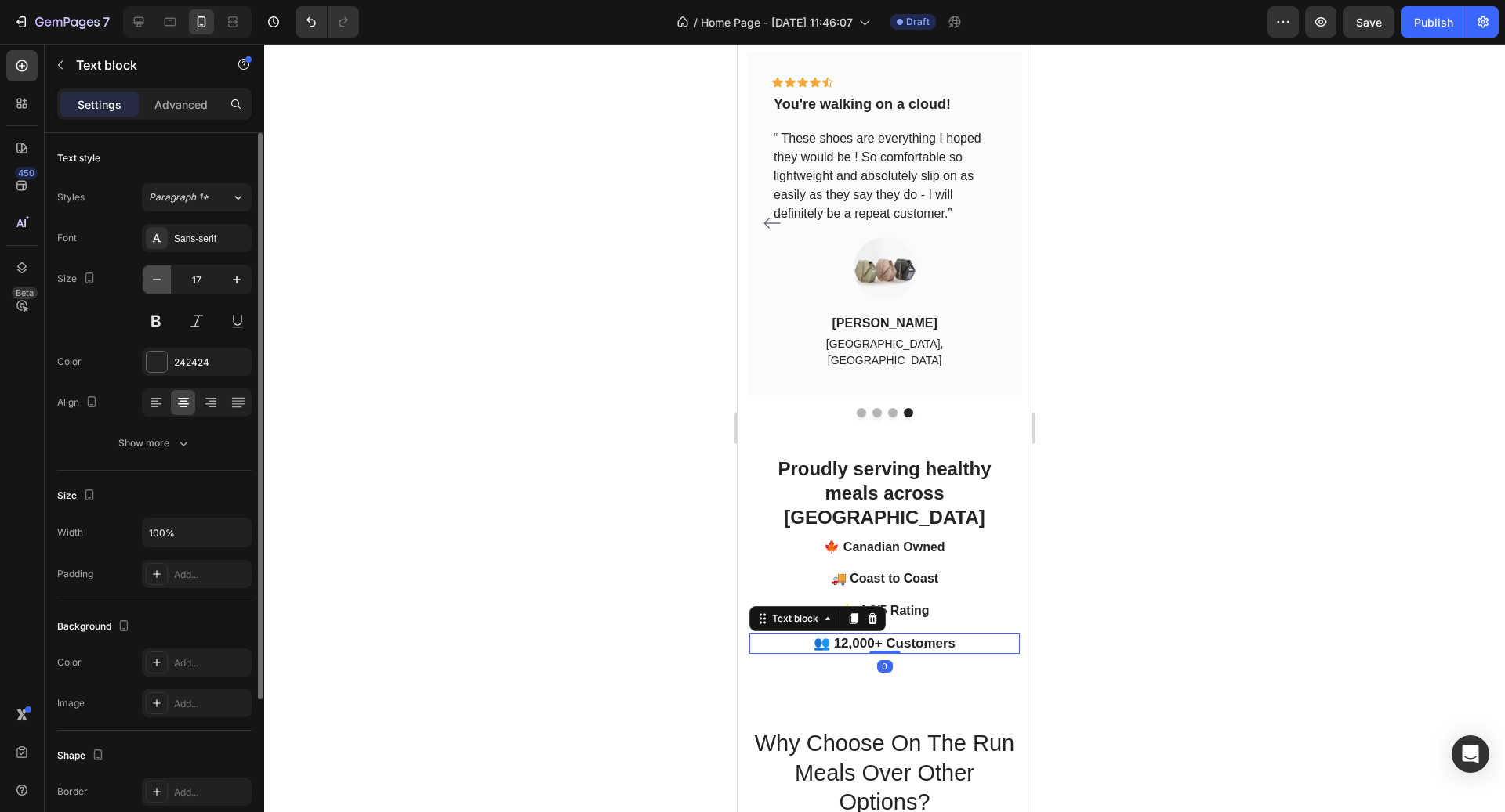
click at [152, 287] on button "button" at bounding box center [157, 280] width 28 height 28
type input "16"
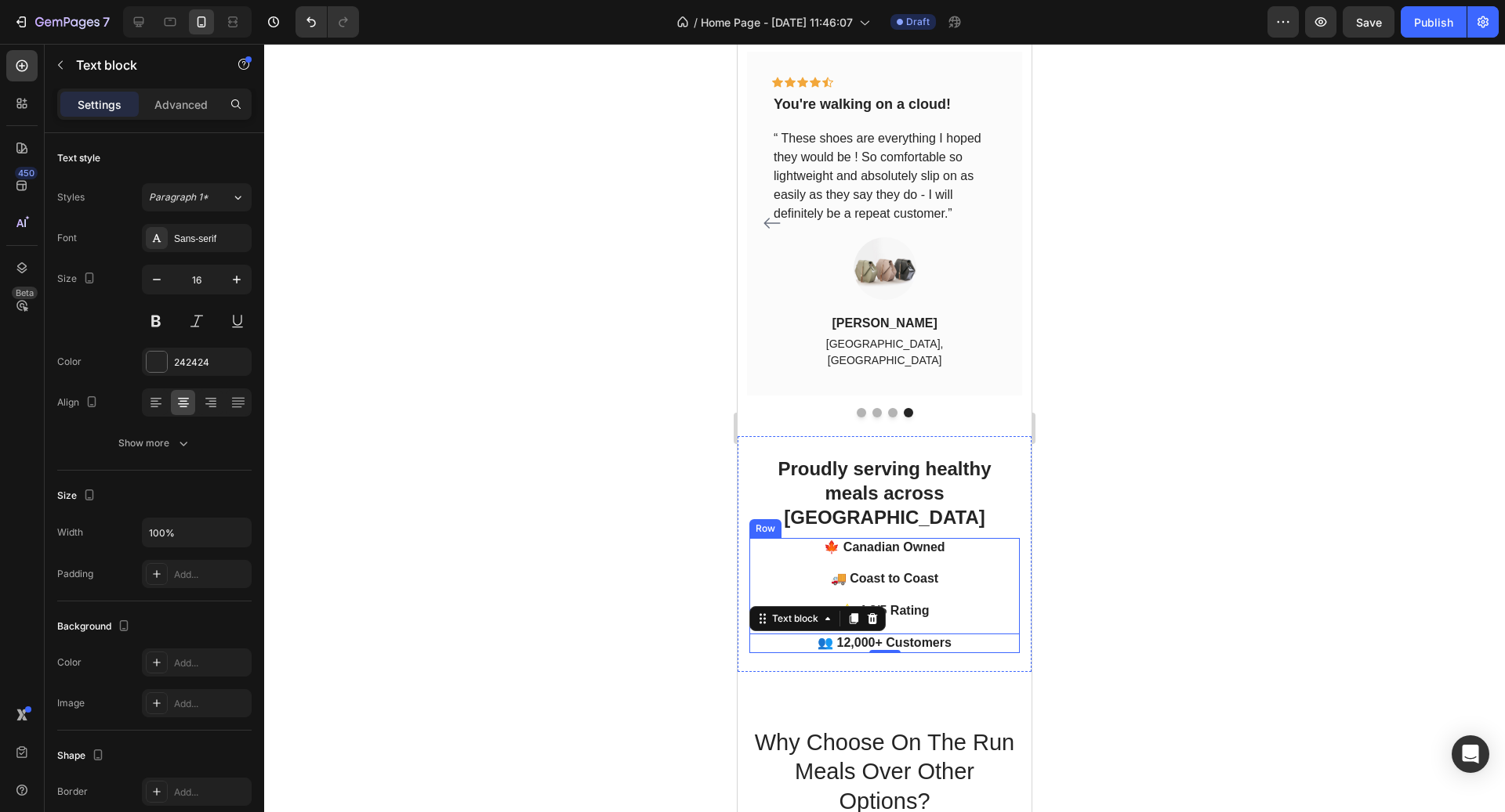
click at [1215, 614] on div at bounding box center [884, 428] width 1240 height 768
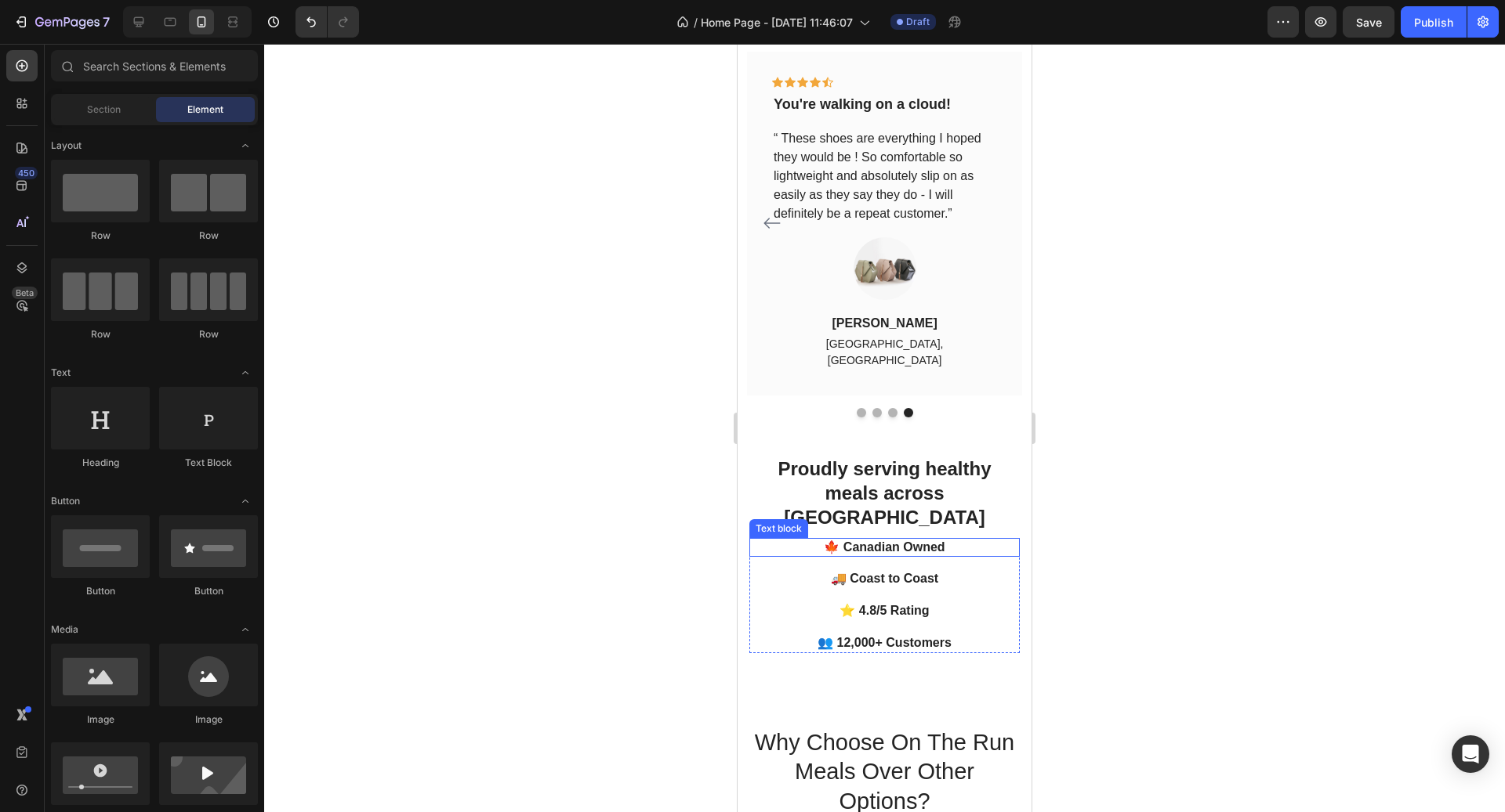
click at [912, 540] on p "🍁 Canadian Owned" at bounding box center [884, 548] width 267 height 17
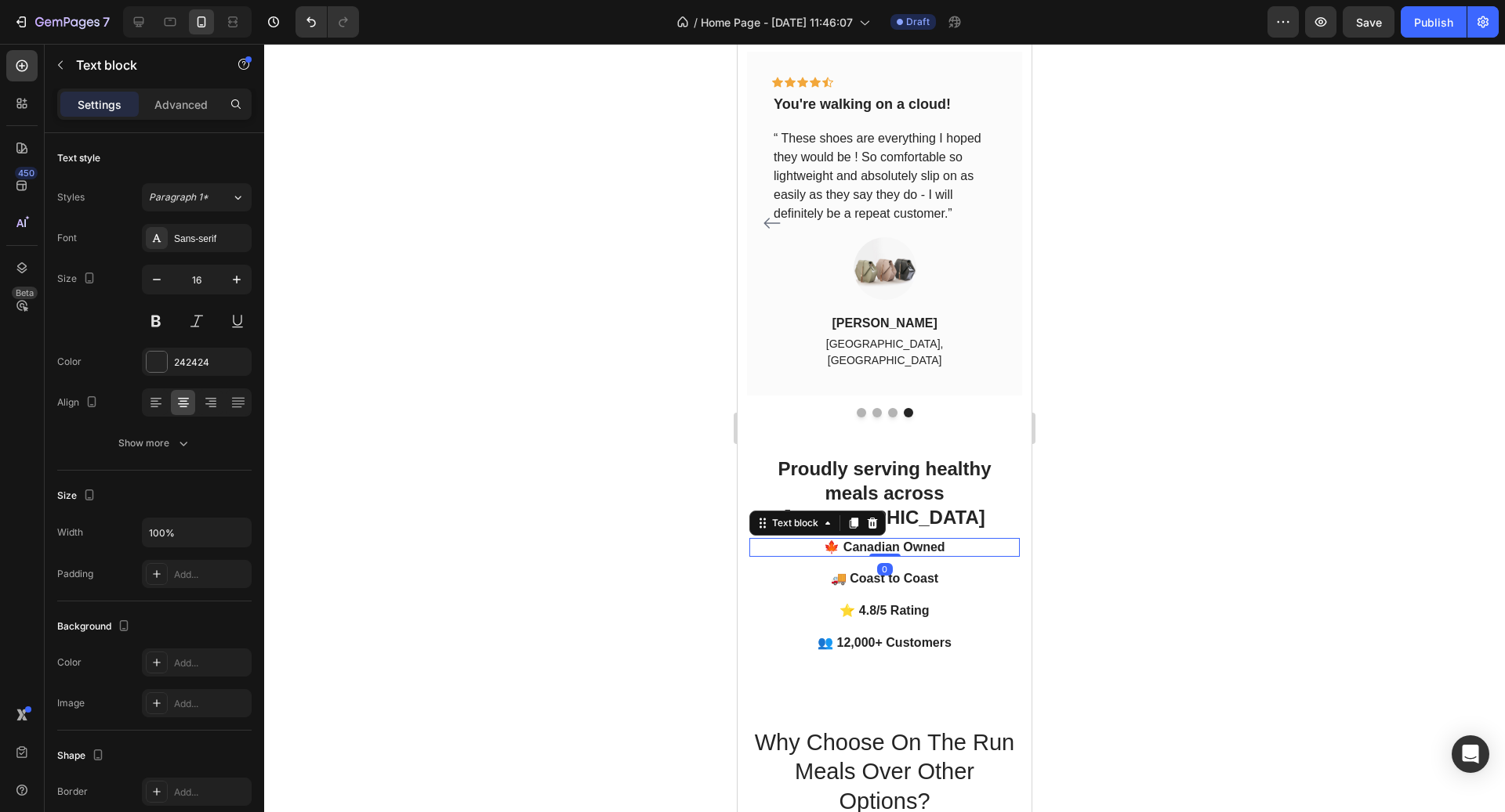
click at [886, 538] on div "🍁 Canadian Owned Text block 0" at bounding box center [884, 547] width 271 height 19
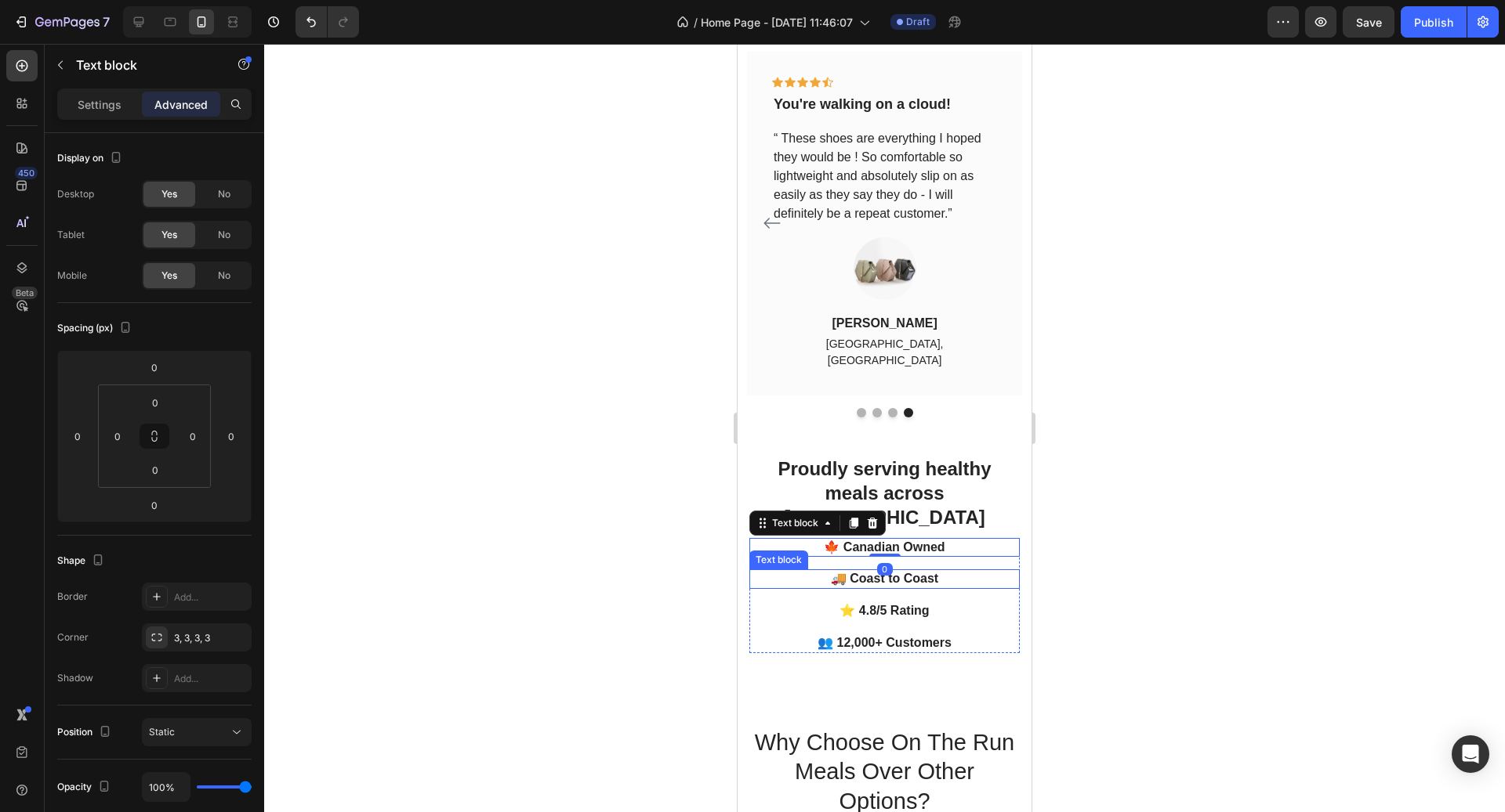
click at [918, 571] on p "🚚 Coast to Coast" at bounding box center [884, 579] width 267 height 17
click at [878, 571] on p "🚚 Coast to Coast" at bounding box center [884, 579] width 267 height 17
click at [898, 571] on p "🚚 Coast to Coast" at bounding box center [884, 579] width 267 height 17
click at [1123, 546] on div at bounding box center [884, 428] width 1240 height 768
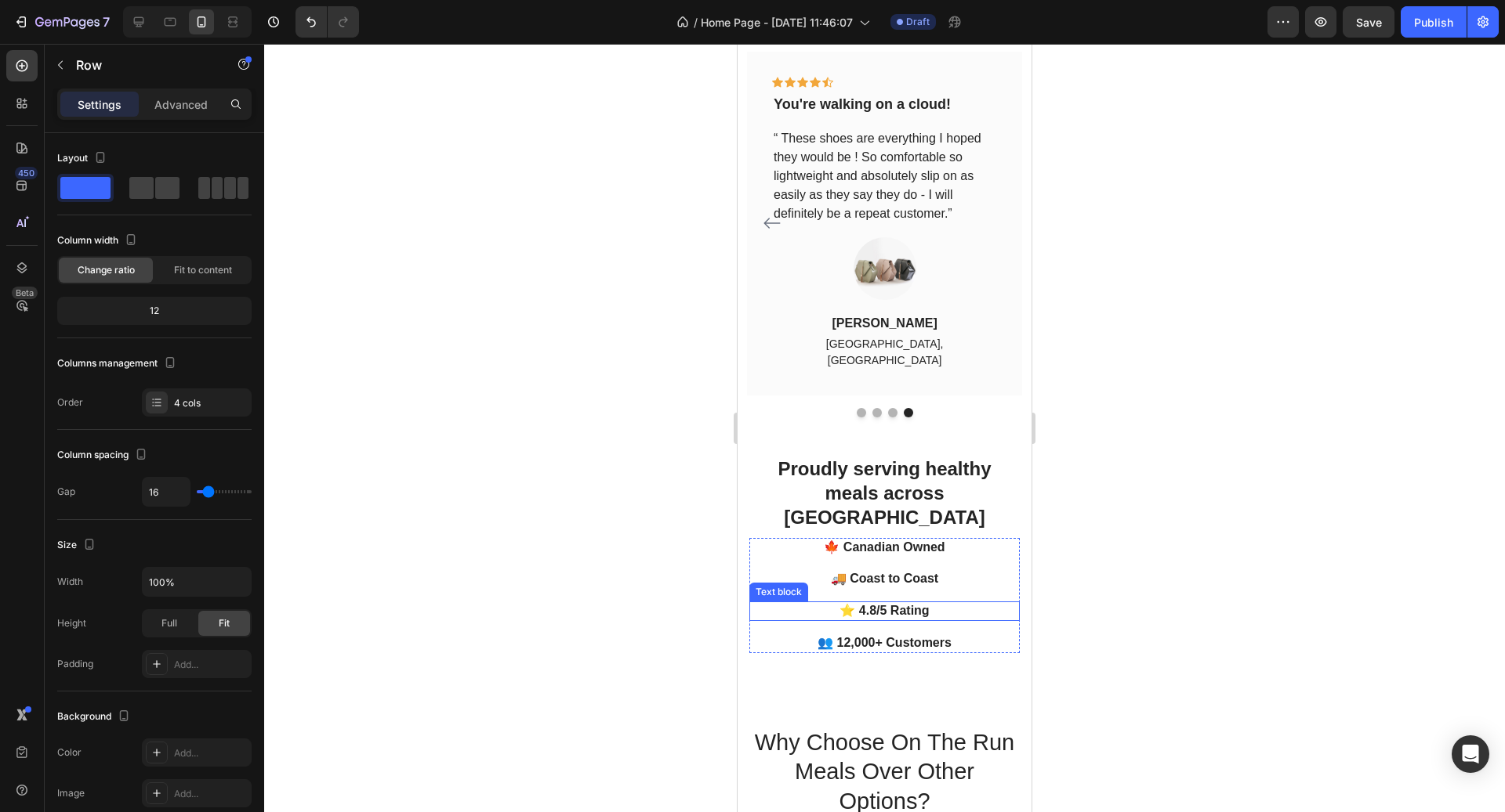
click at [925, 538] on div "🍁 Canadian Owned Text block 🚚 Coast to Coast Text block ⭐ 4.8/5 Rating Text blo…" at bounding box center [884, 596] width 271 height 116
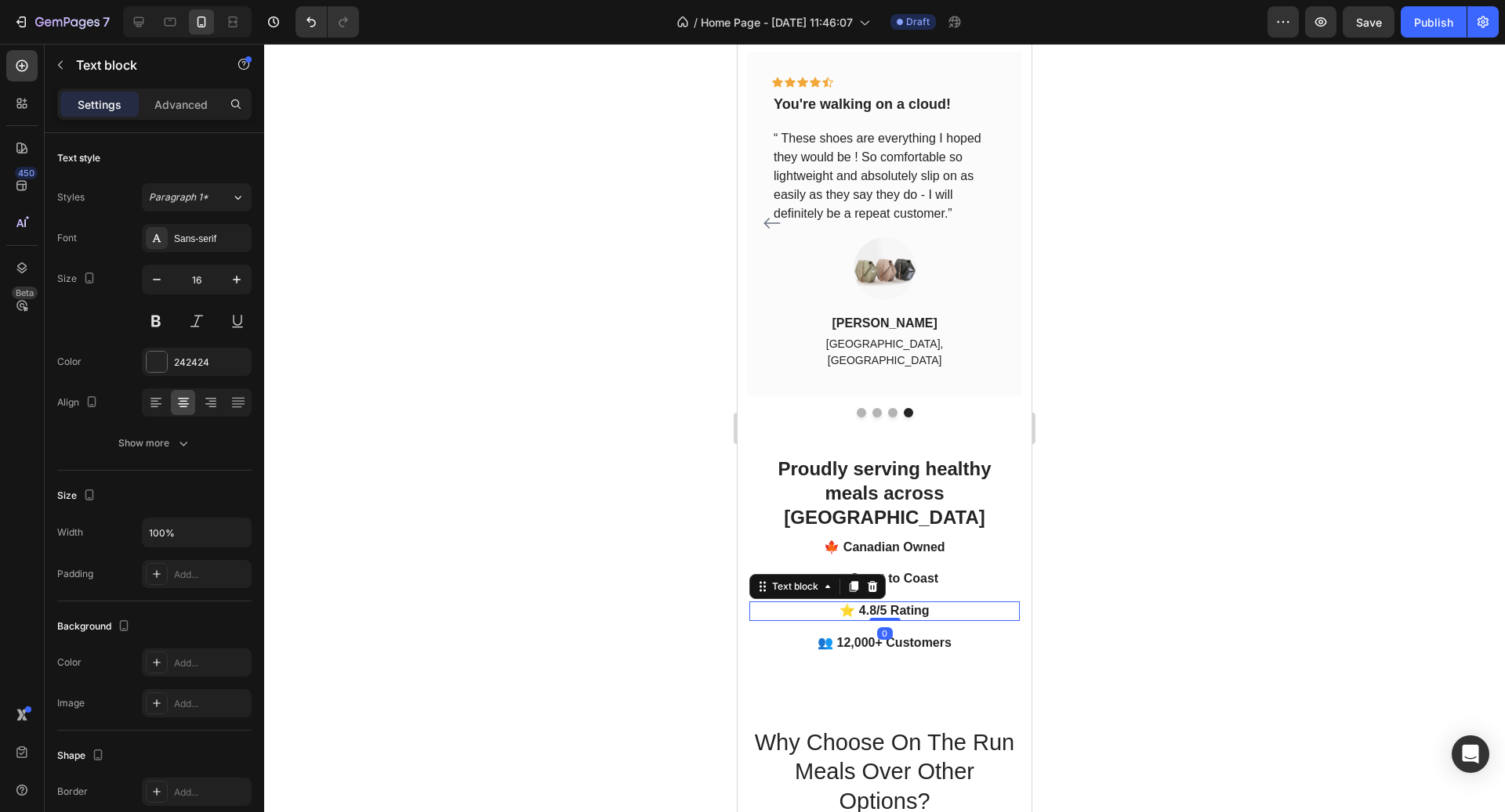
click at [924, 604] on p "⭐ 4.8/5 Rating" at bounding box center [884, 612] width 267 height 17
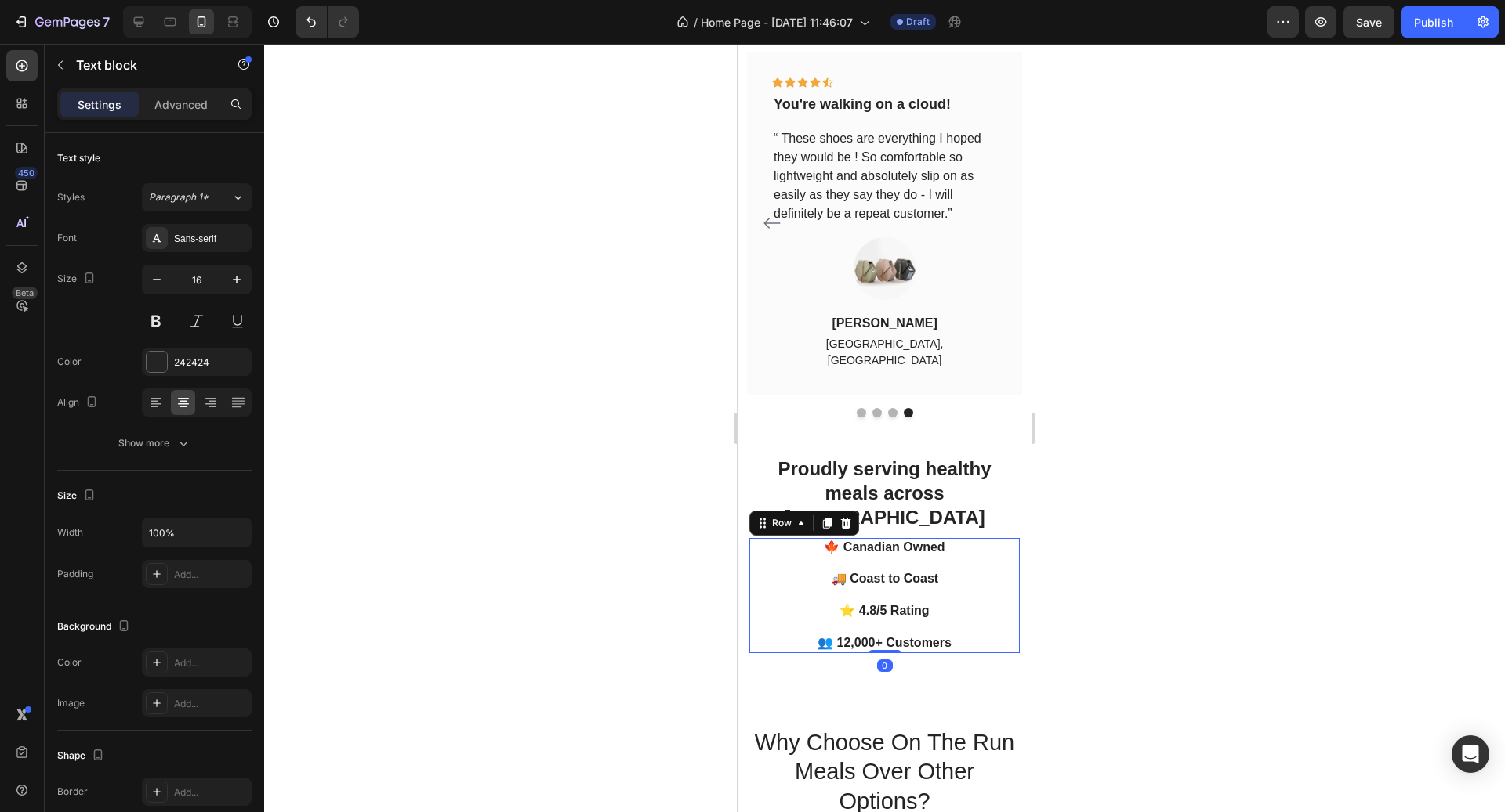
click at [929, 563] on div "🍁 Canadian Owned Text block 🚚 Coast to Coast Text block ⭐ 4.8/5 Rating Text blo…" at bounding box center [884, 596] width 271 height 116
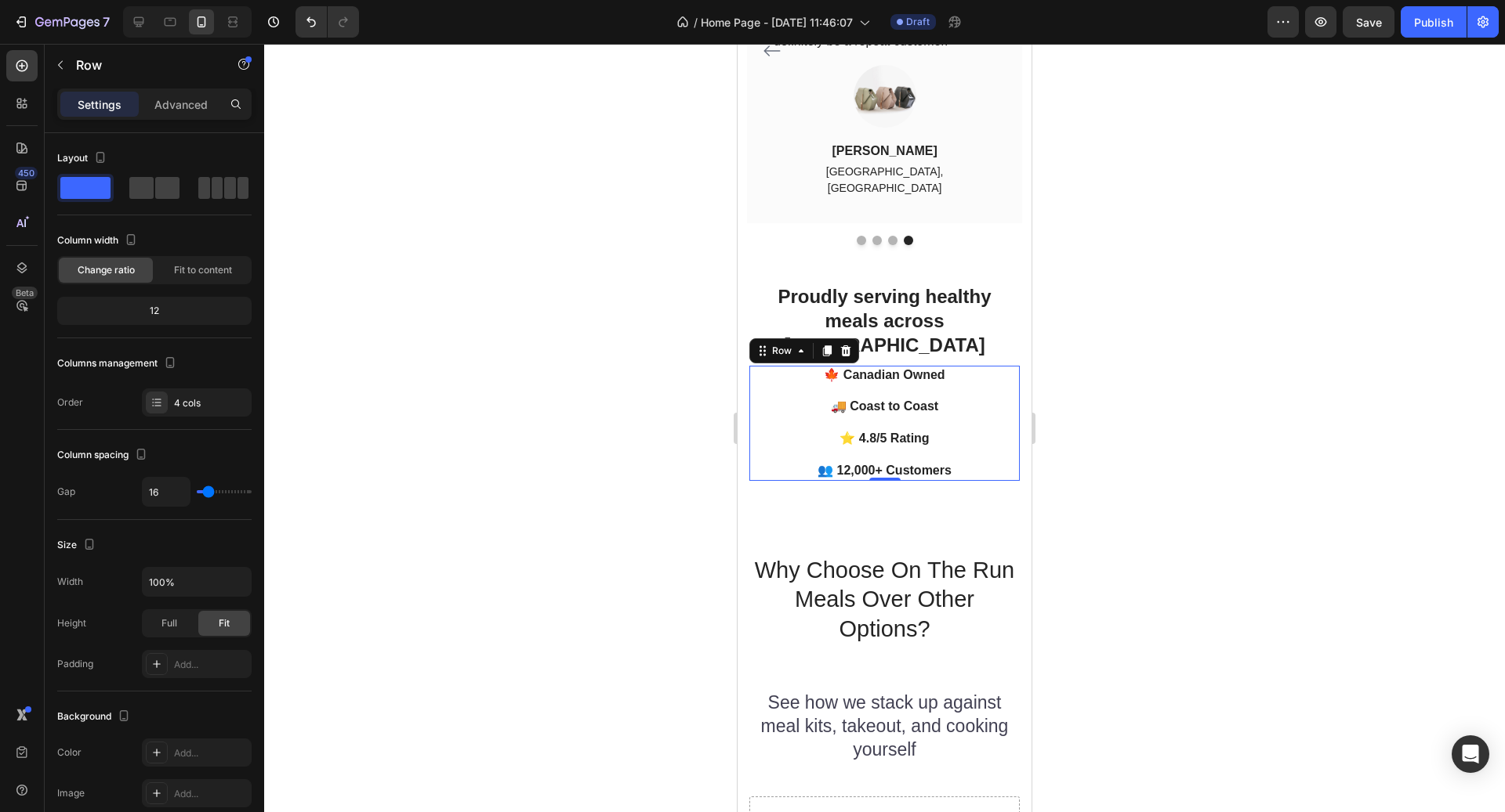
scroll to position [3350, 0]
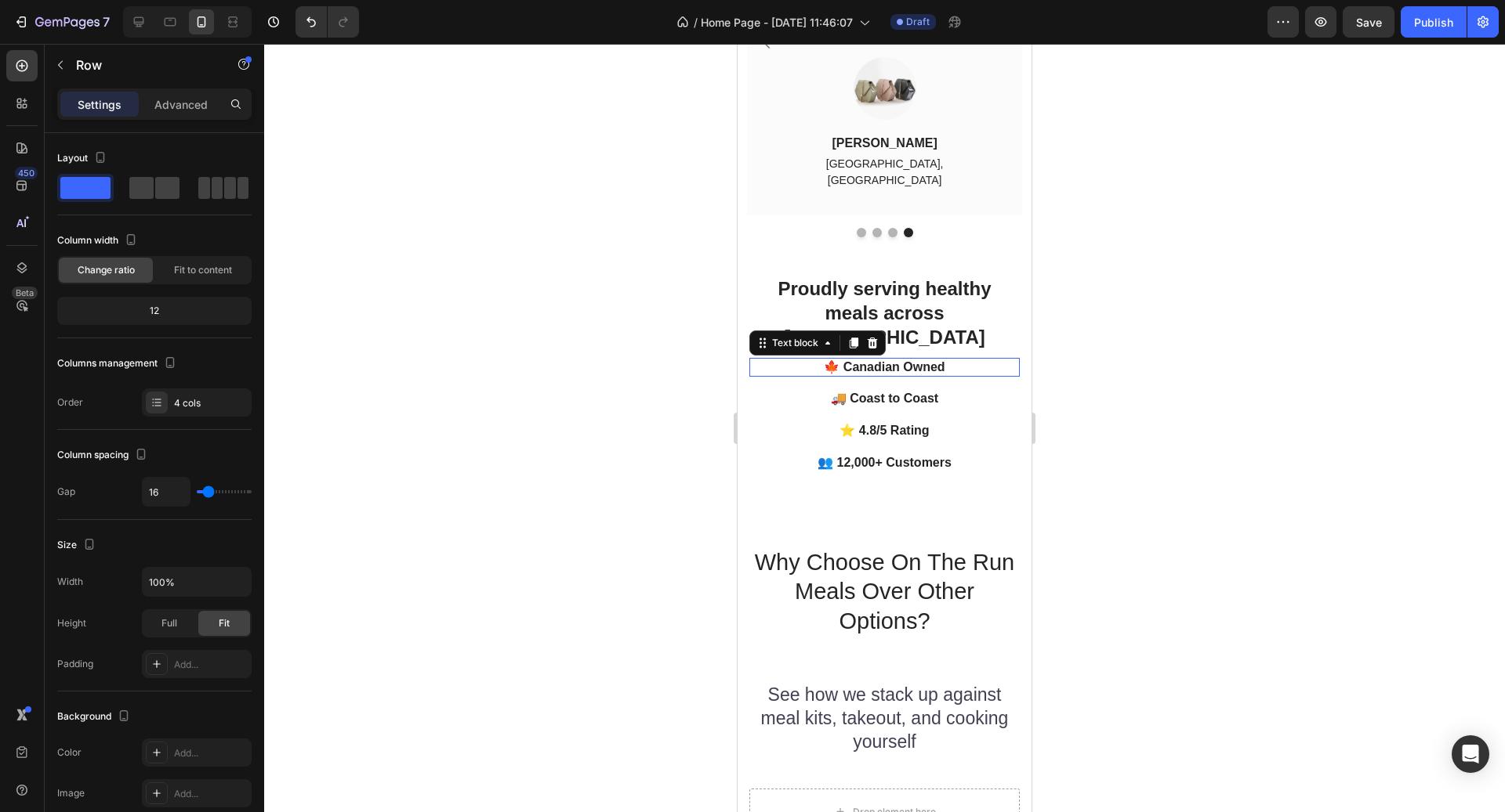
click at [927, 360] on p "🍁 Canadian Owned" at bounding box center [884, 368] width 267 height 17
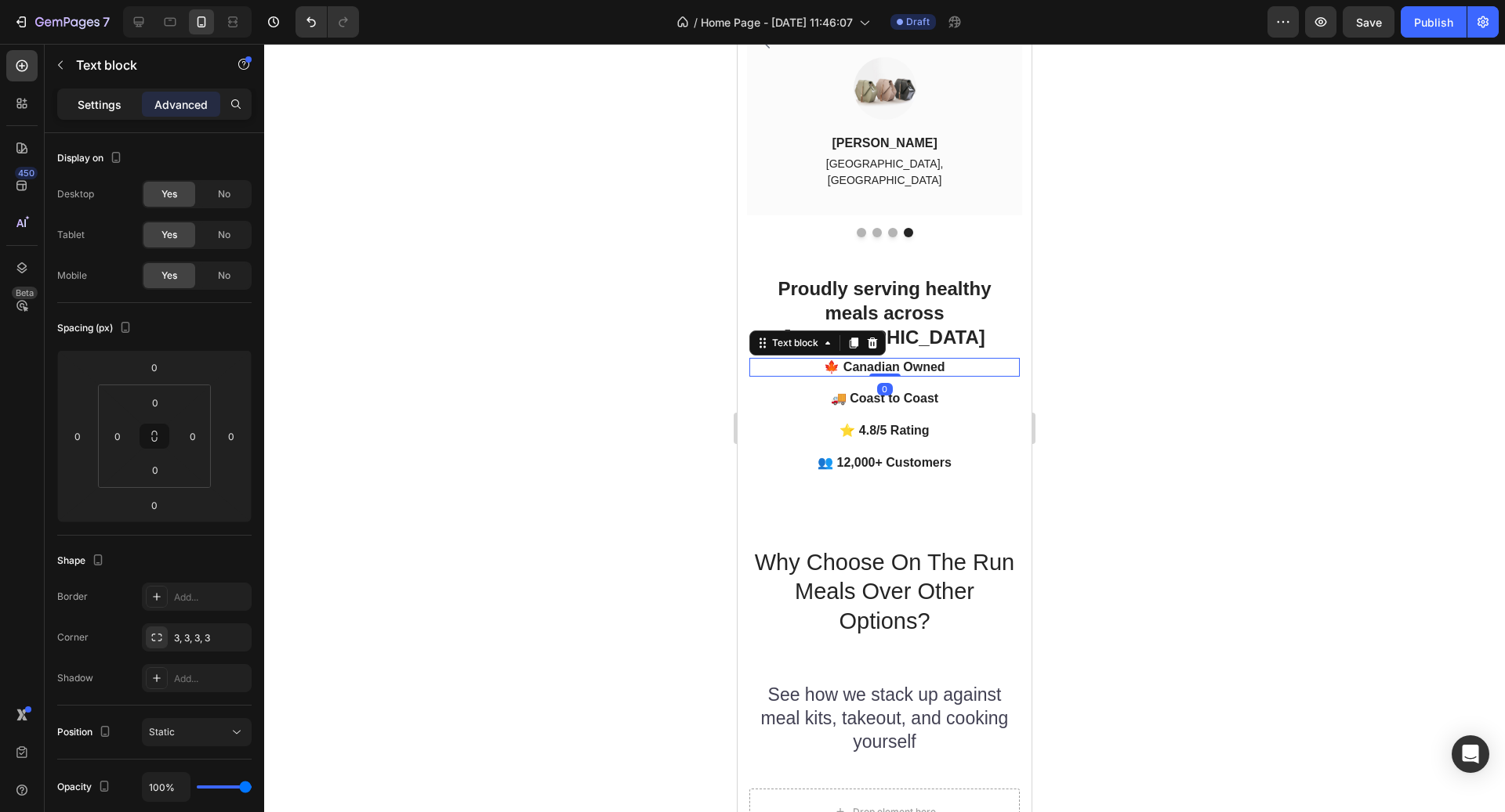
click at [101, 99] on p "Settings" at bounding box center [100, 105] width 44 height 17
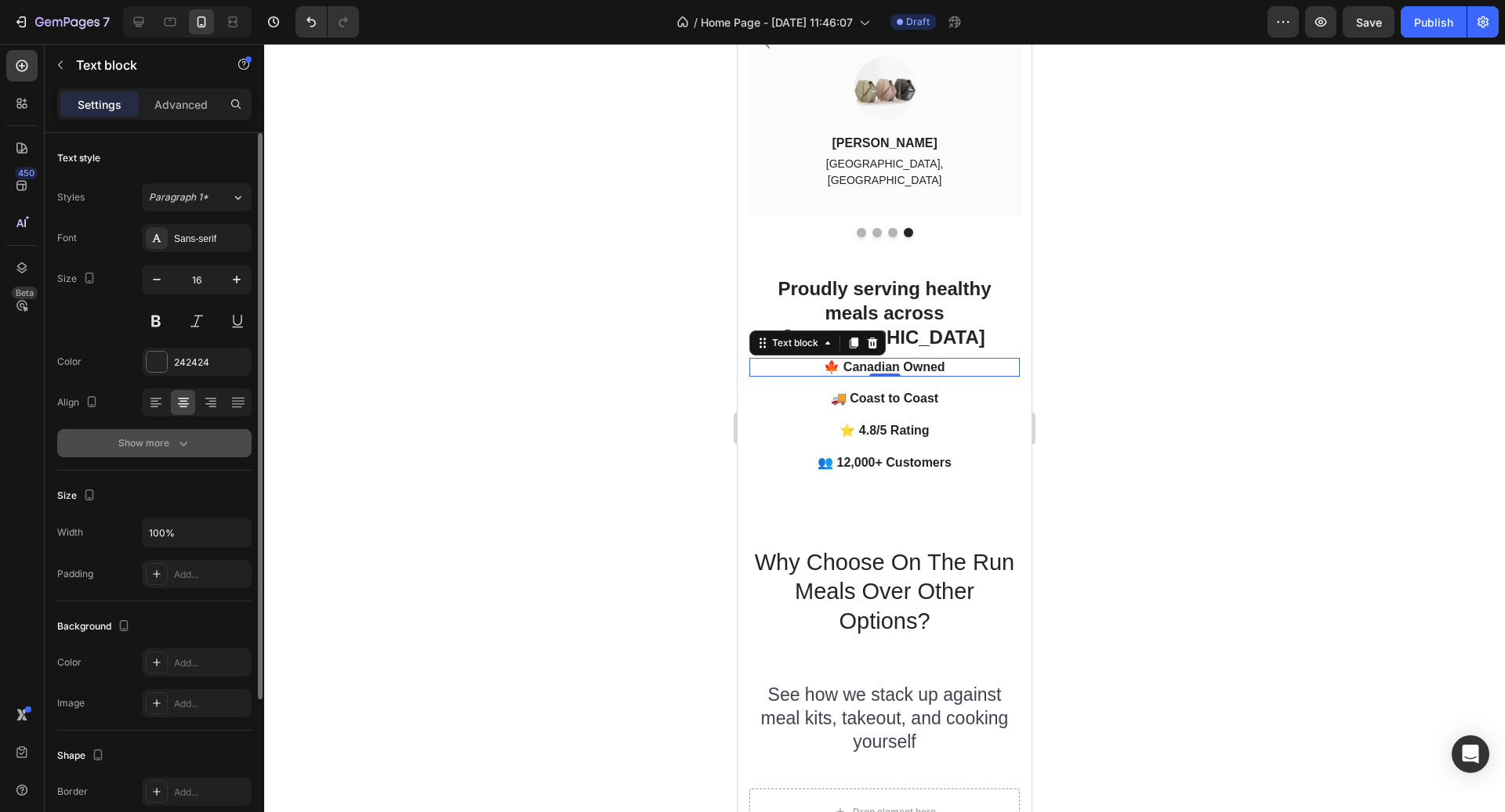
click at [167, 443] on div "Show more" at bounding box center [154, 443] width 73 height 16
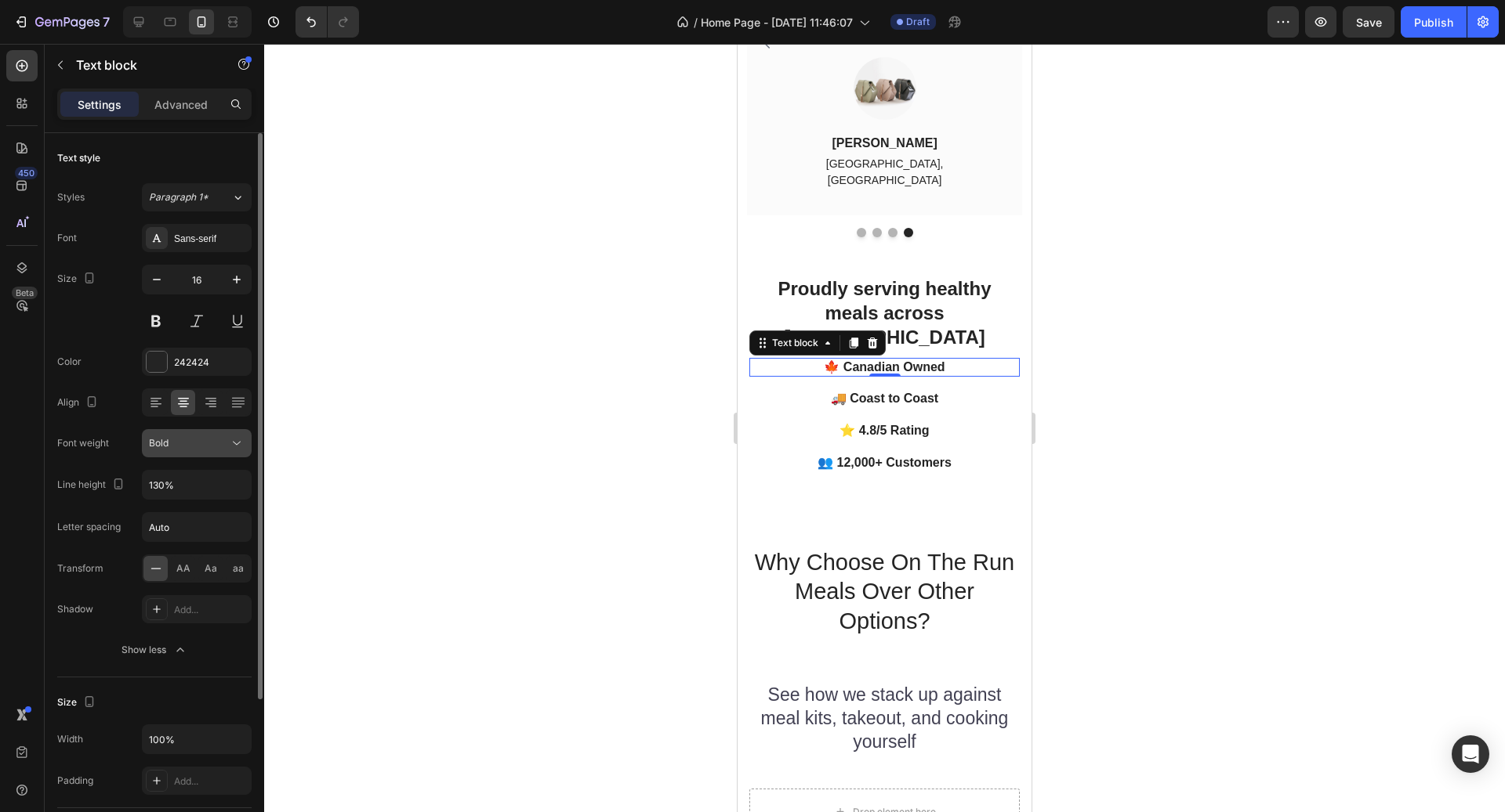
click at [170, 445] on div "Bold" at bounding box center [188, 443] width 80 height 14
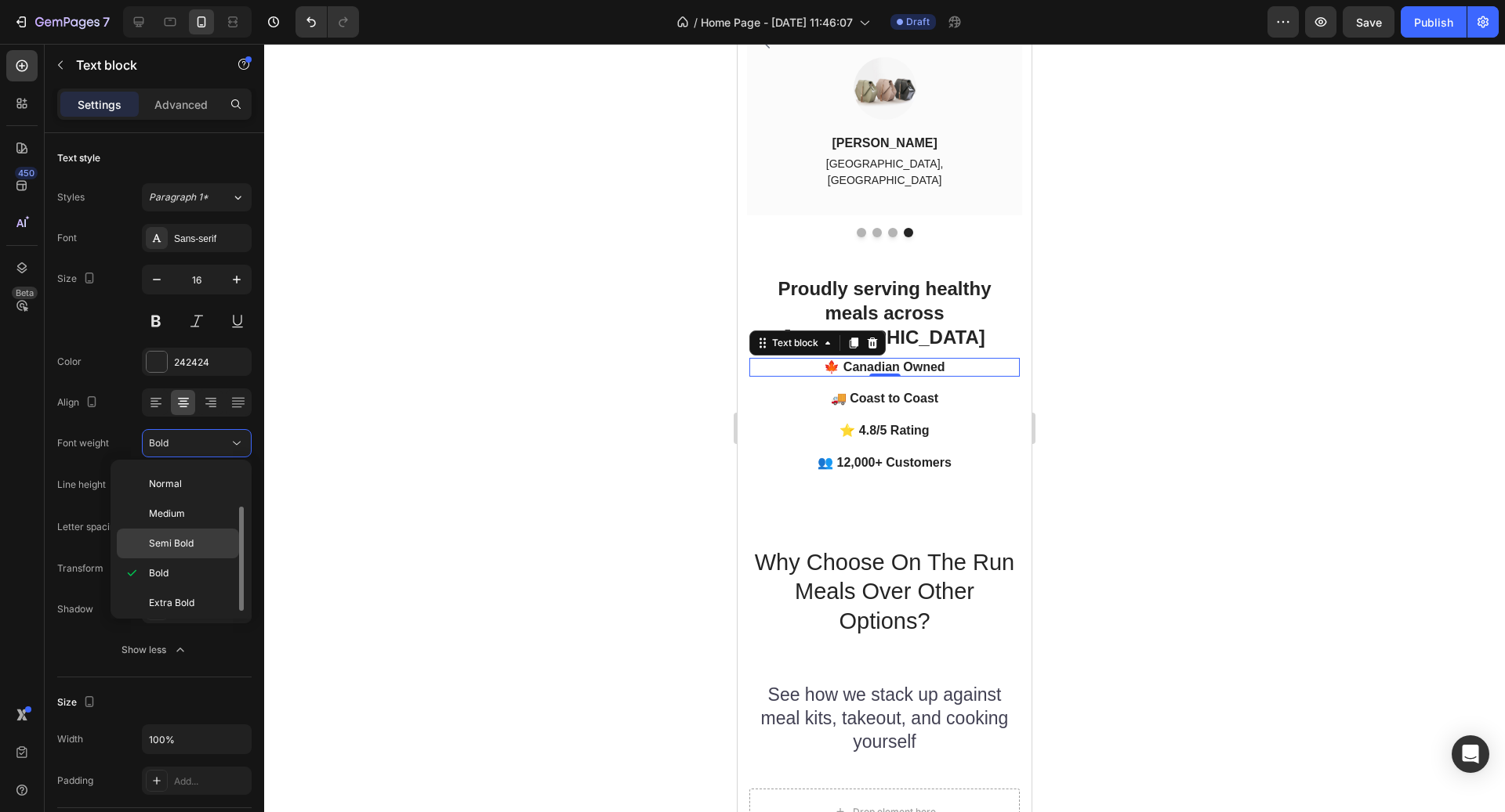
click at [180, 543] on span "Semi Bold" at bounding box center [171, 543] width 44 height 14
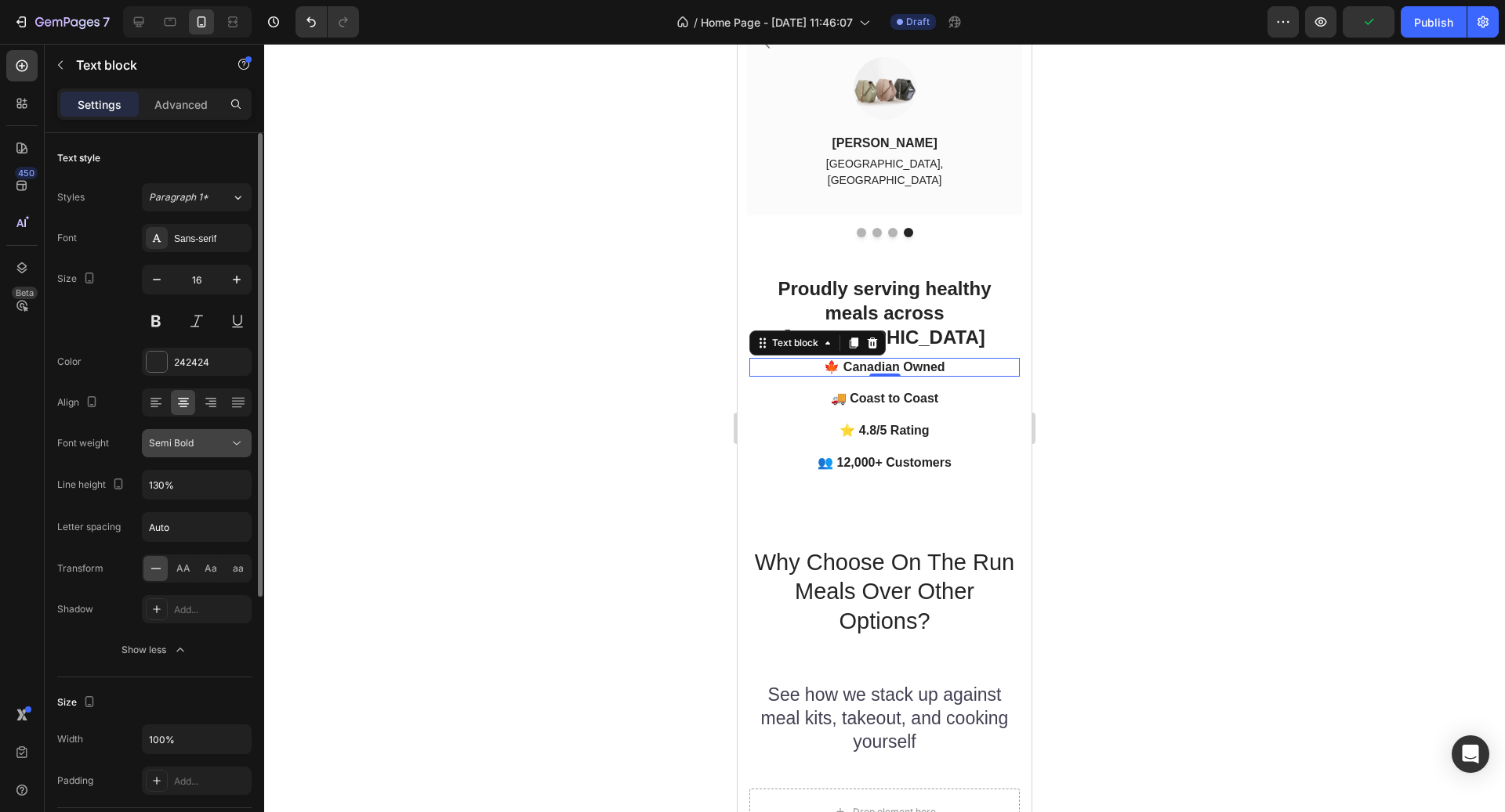
click at [224, 446] on div "Semi Bold" at bounding box center [188, 443] width 80 height 14
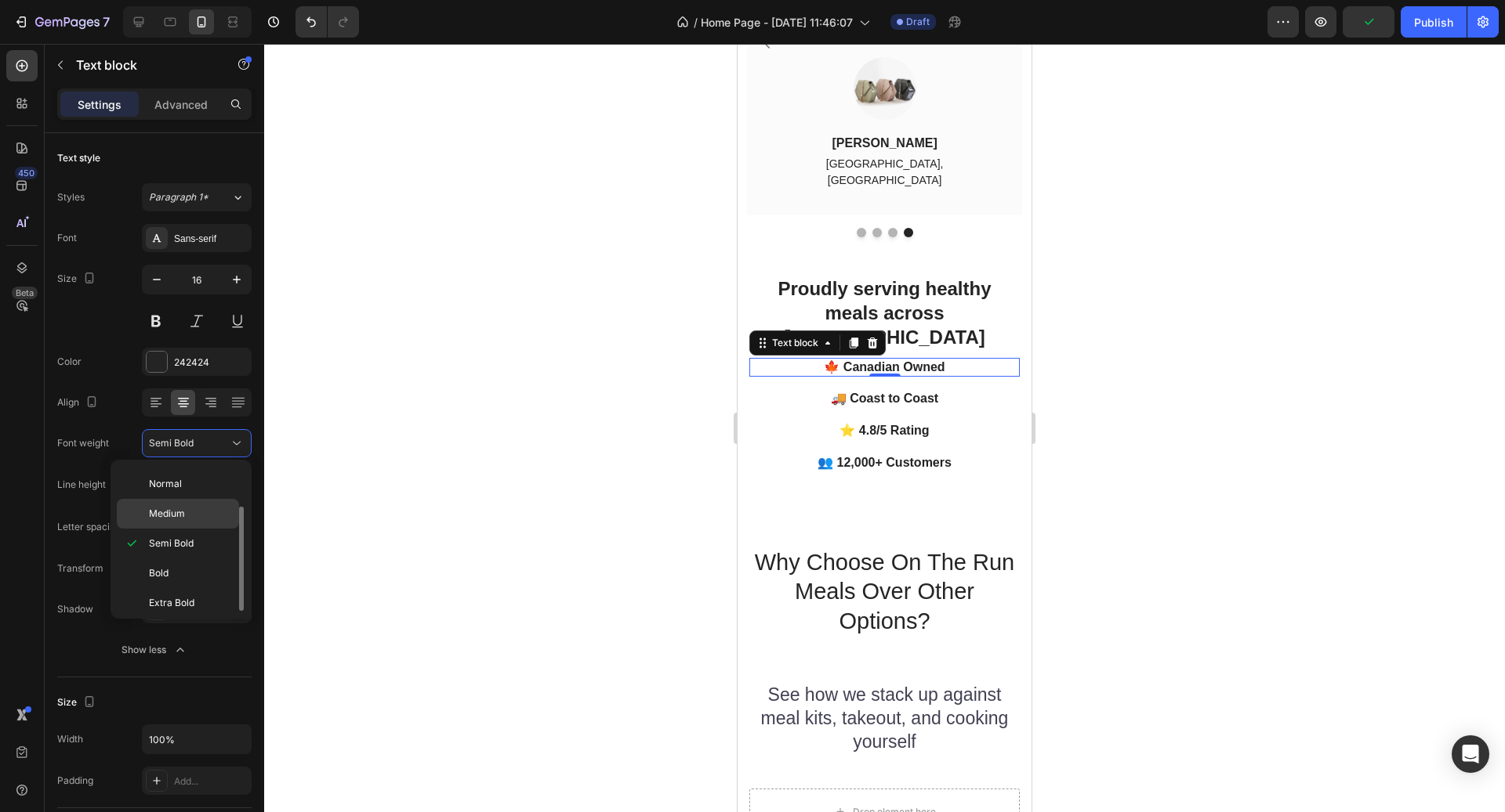
click at [200, 507] on p "Medium" at bounding box center [190, 514] width 83 height 14
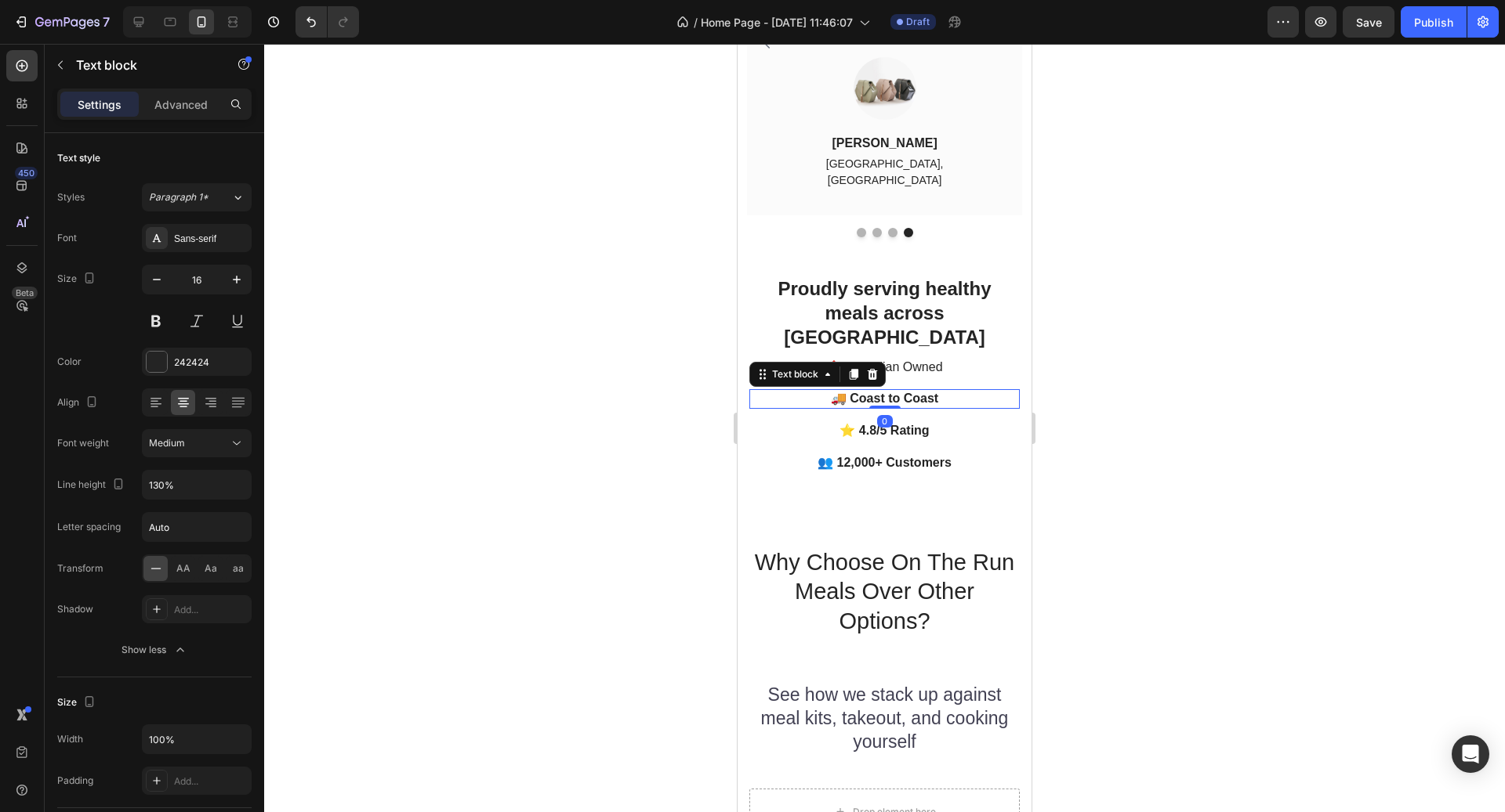
click at [886, 391] on p "🚚 Coast to Coast" at bounding box center [884, 399] width 267 height 17
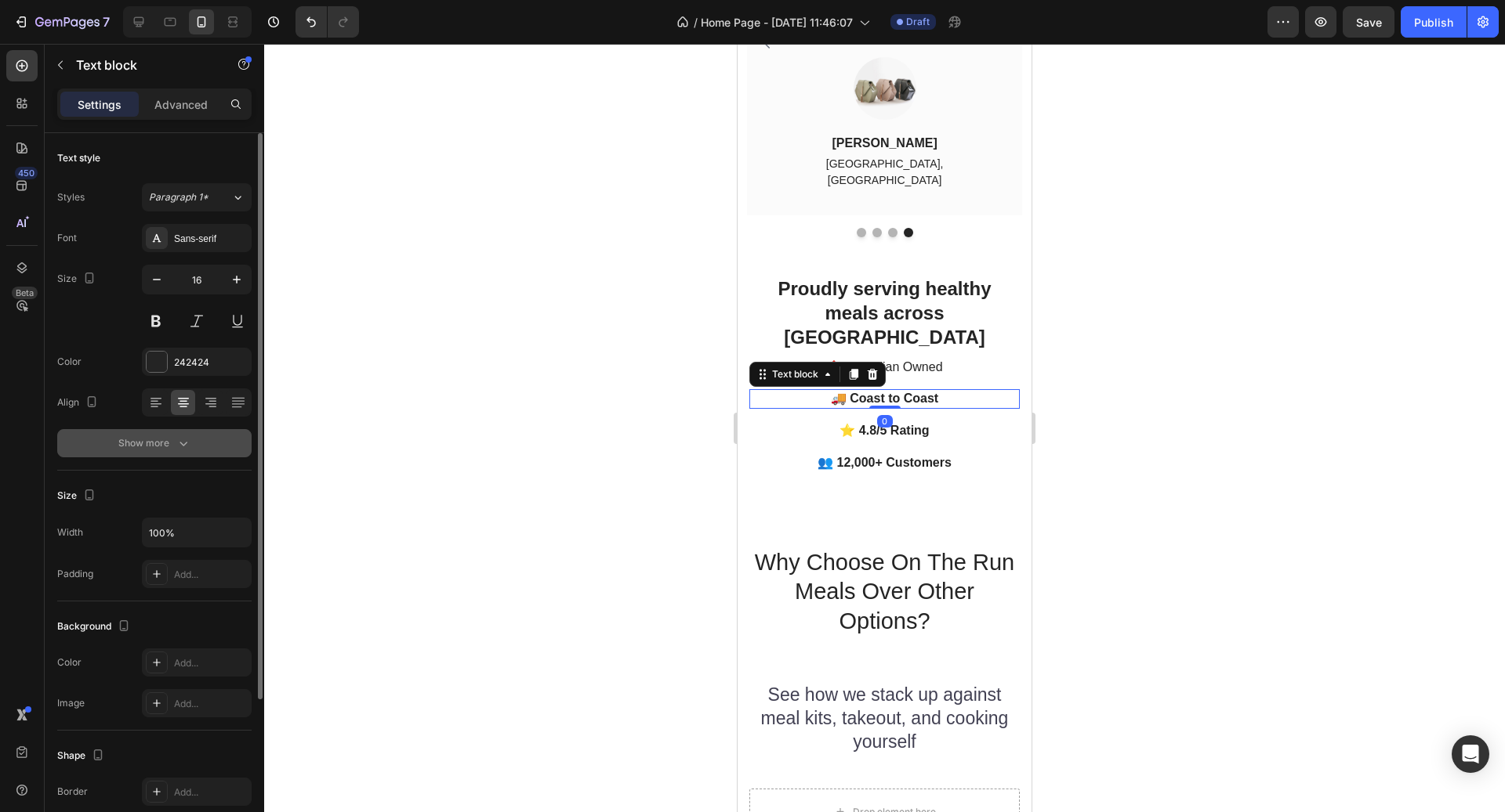
click at [185, 440] on icon "button" at bounding box center [183, 443] width 16 height 16
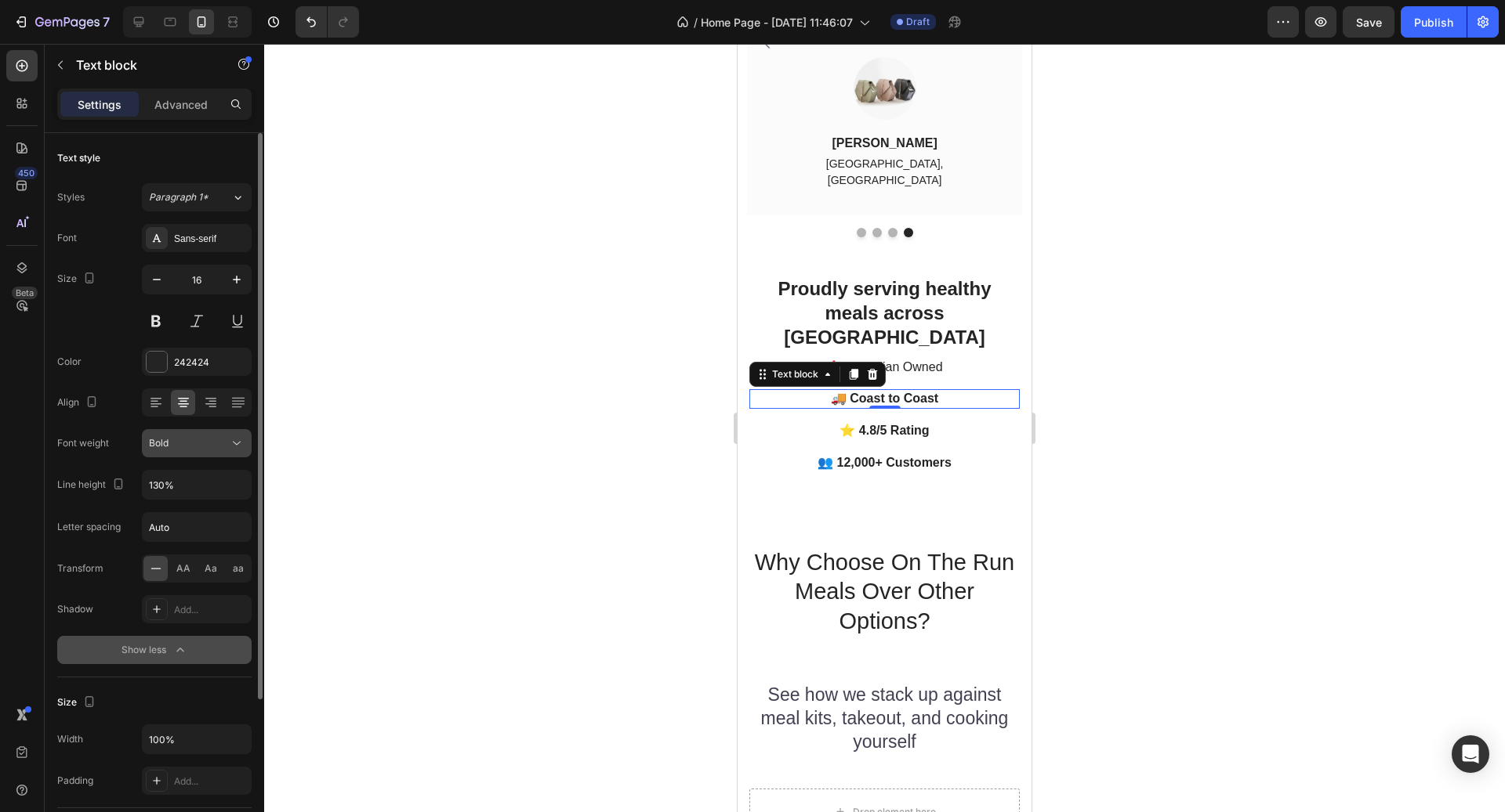
click at [188, 444] on div "Bold" at bounding box center [188, 443] width 80 height 14
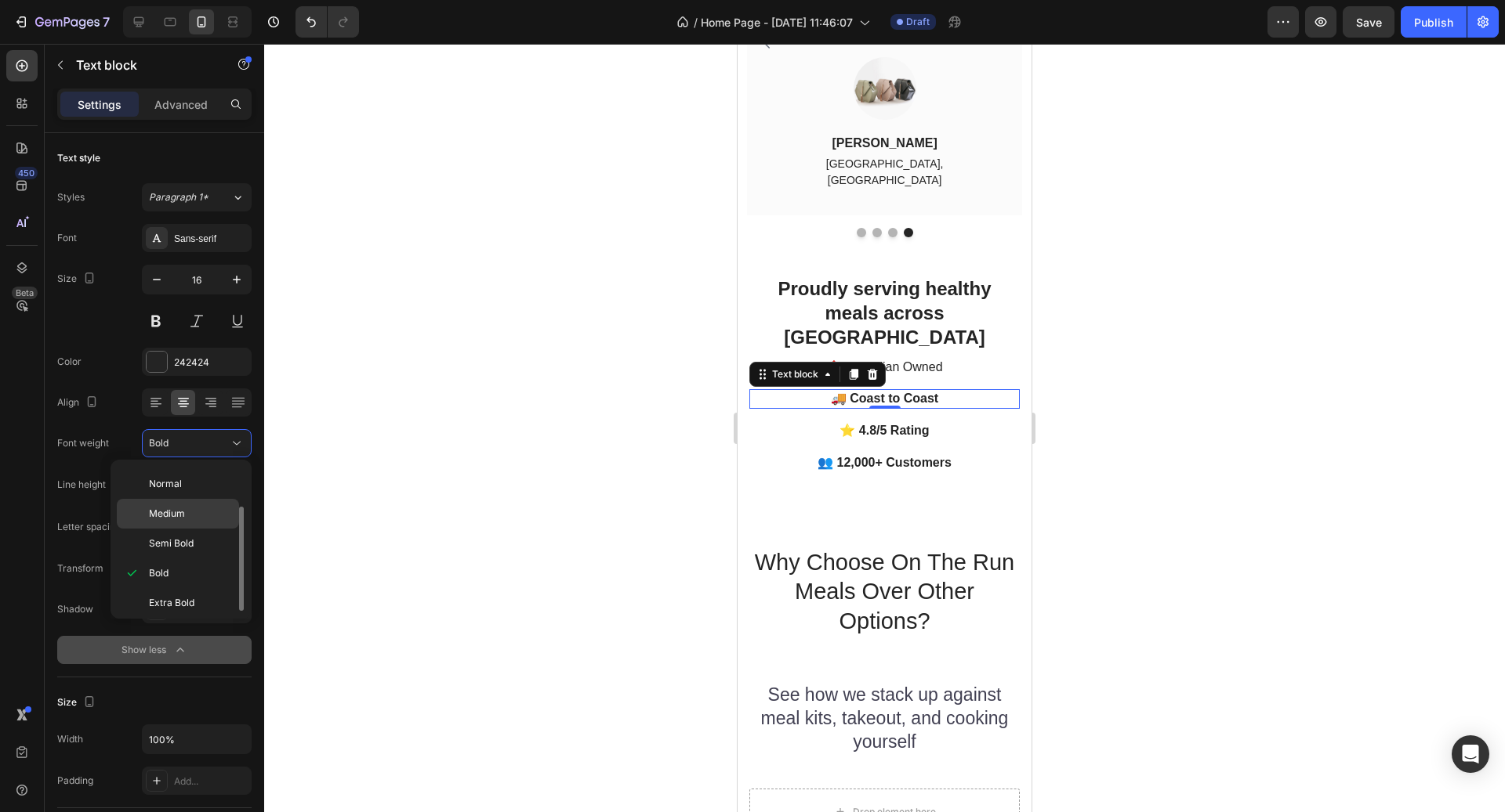
click at [165, 501] on div "Medium" at bounding box center [178, 514] width 122 height 30
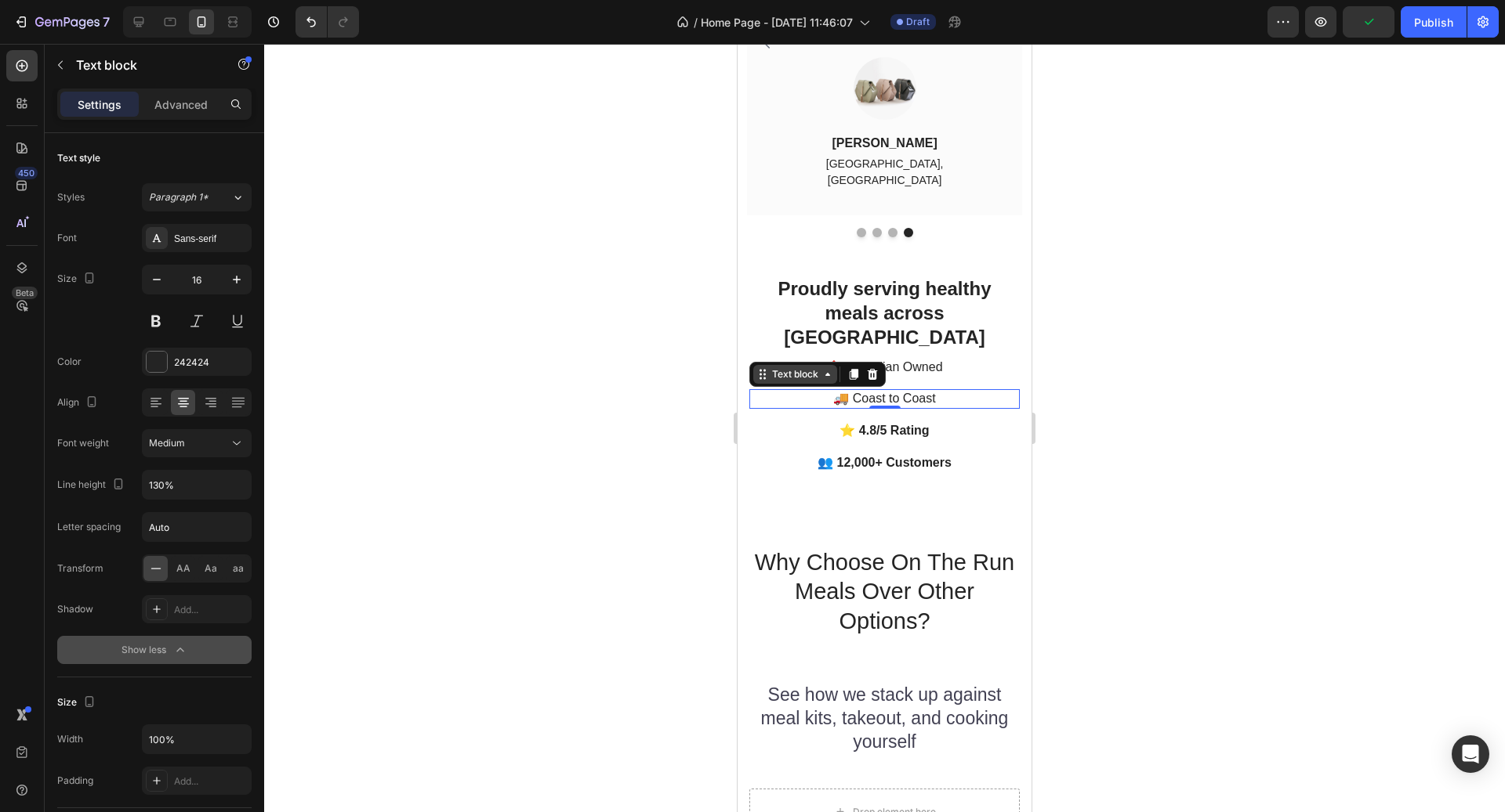
click at [797, 367] on div "Text block" at bounding box center [795, 374] width 53 height 14
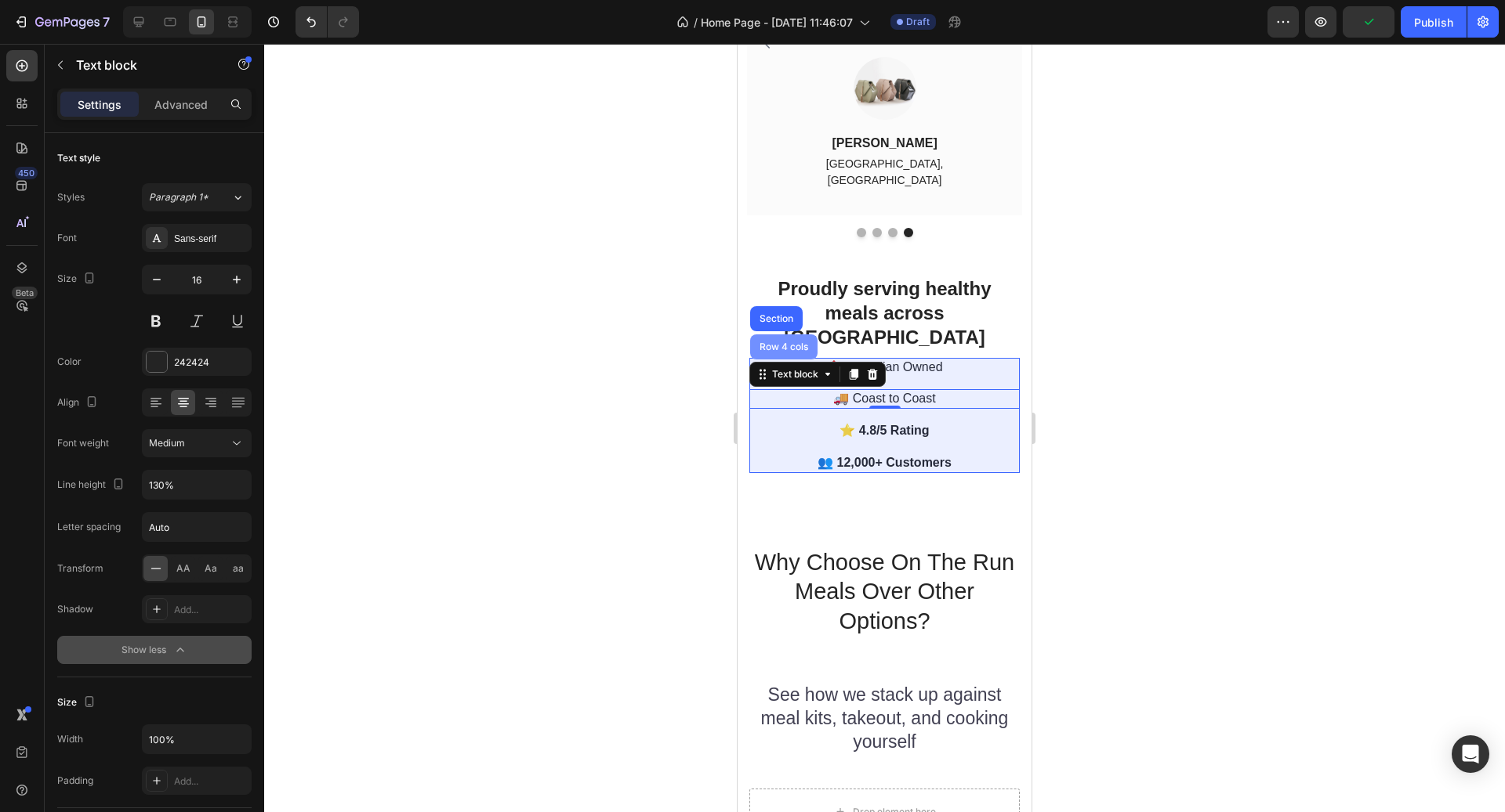
click at [784, 335] on div "Row 4 cols" at bounding box center [784, 347] width 67 height 25
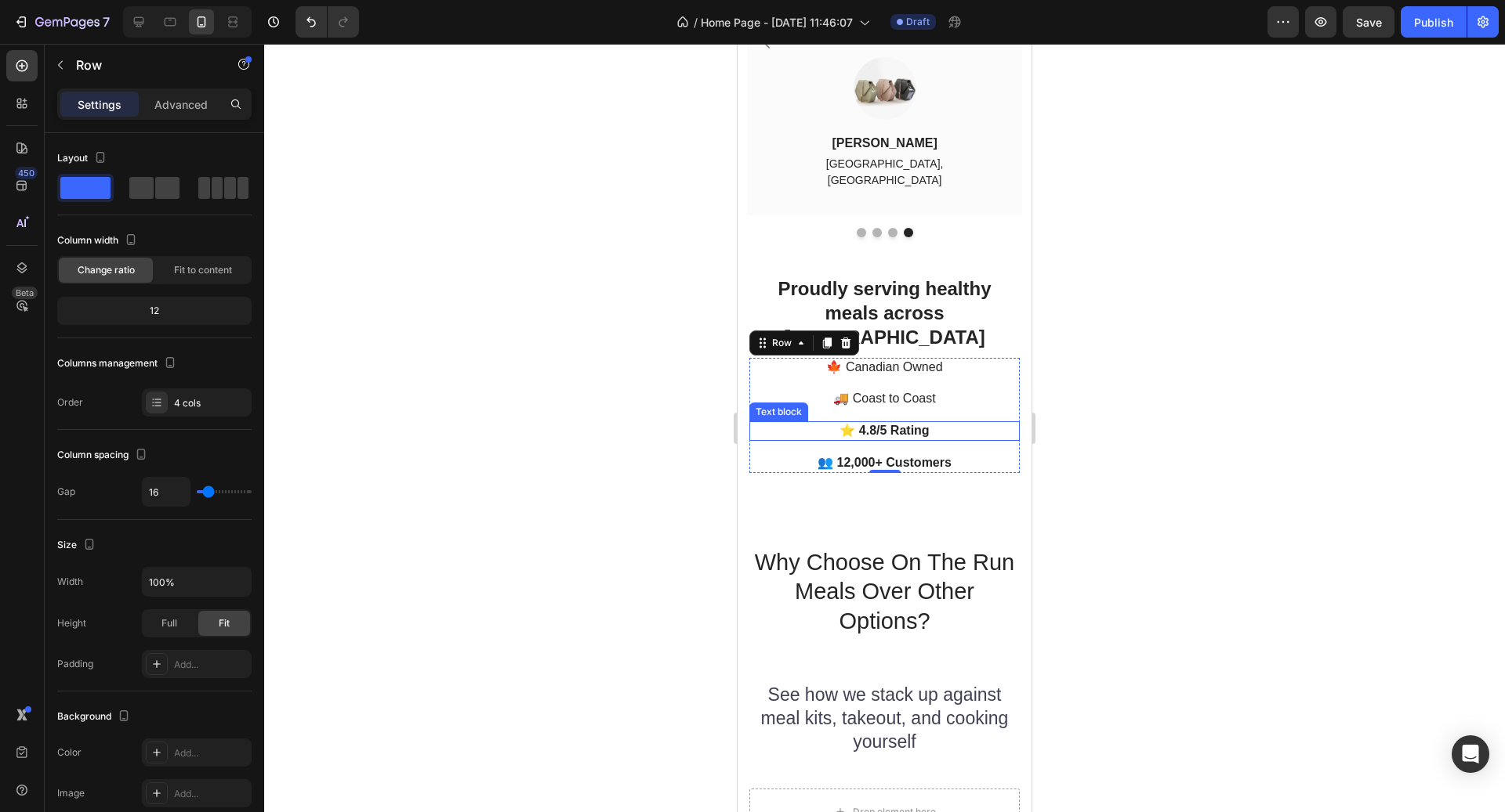
click at [858, 423] on p "⭐ 4.8/5 Rating" at bounding box center [884, 431] width 267 height 17
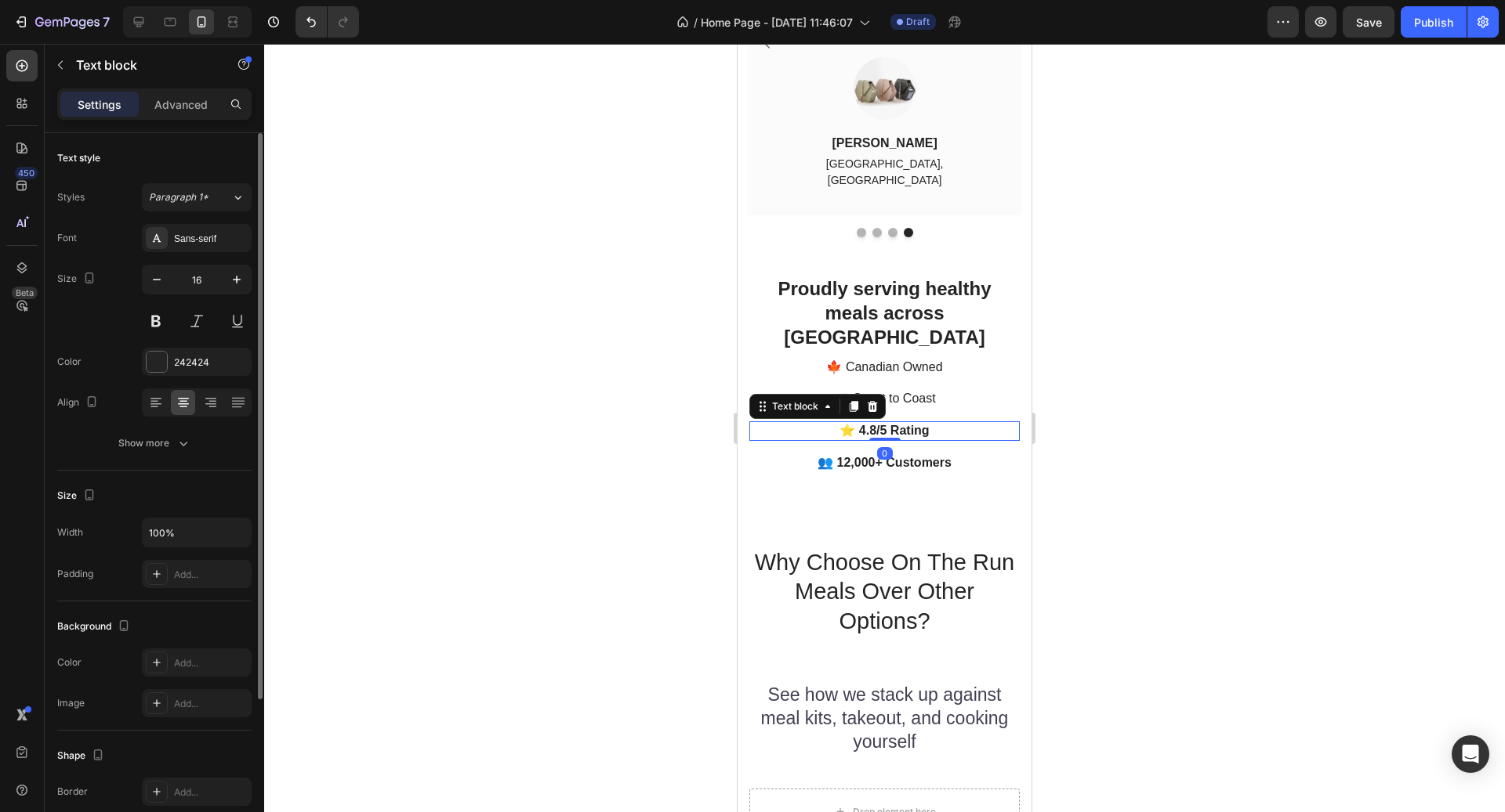
click at [162, 427] on div "Font Sans-serif Size 16 Color 242424 Align Show more" at bounding box center [154, 341] width 194 height 234
click at [162, 426] on div "Font Sans-serif Size 16 Color 242424 Align Show more" at bounding box center [154, 341] width 194 height 234
click at [162, 427] on div "Font Sans-serif Size 16 Color 242424 Align Show more" at bounding box center [154, 341] width 194 height 234
click at [173, 440] on div "Show more" at bounding box center [154, 443] width 73 height 16
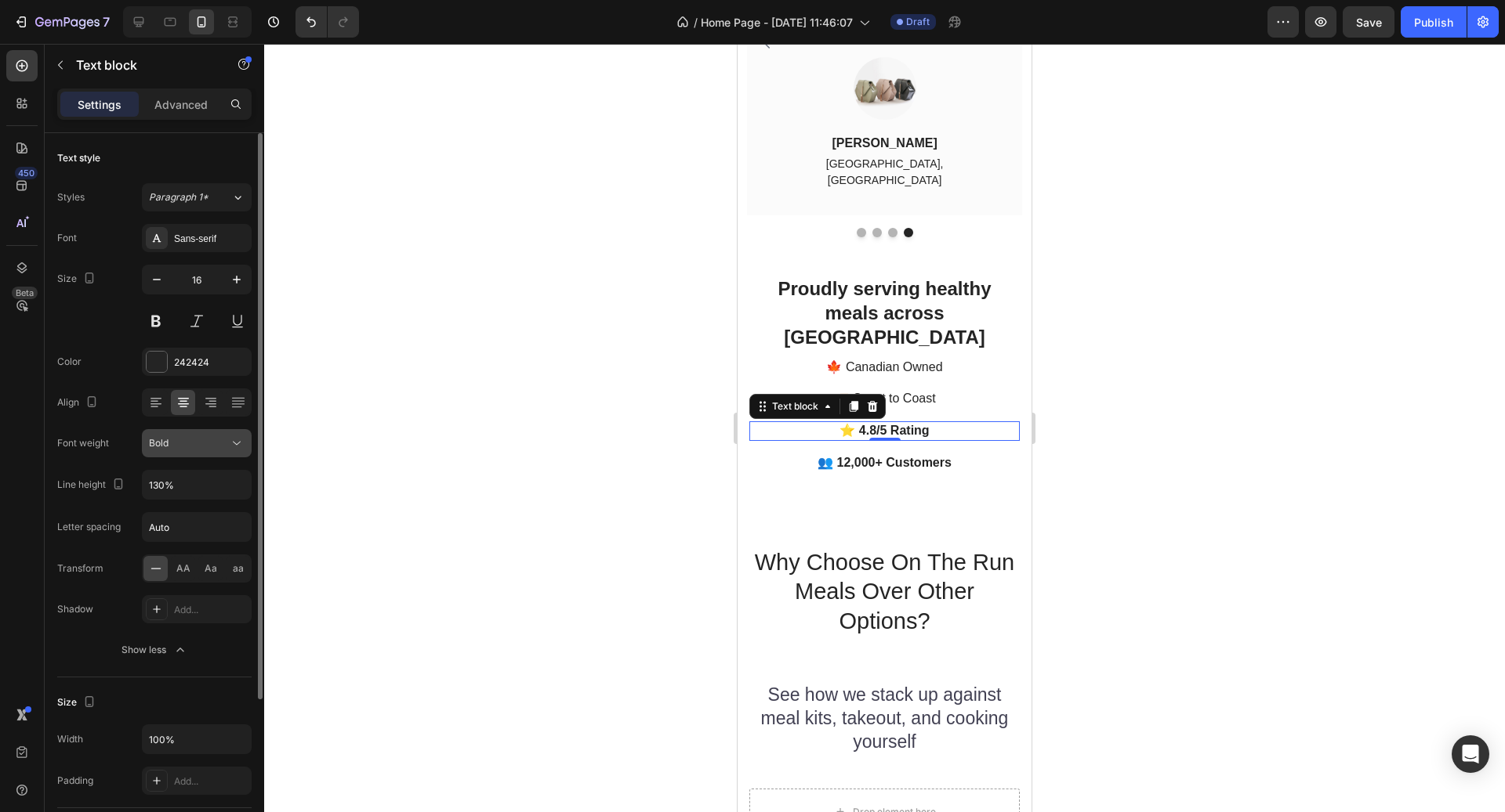
click at [207, 436] on div "Bold" at bounding box center [188, 443] width 80 height 14
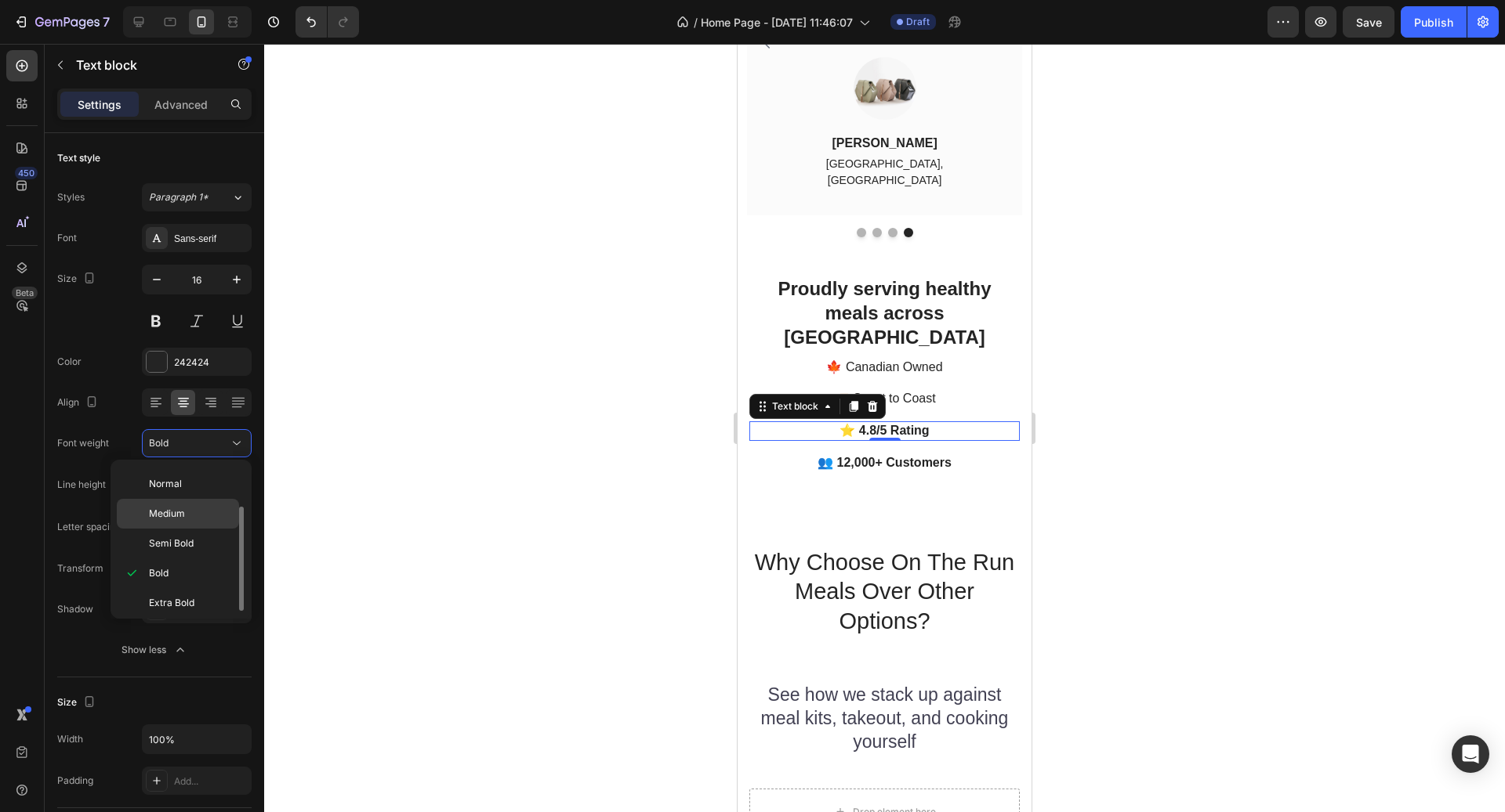
click at [183, 519] on div "Medium" at bounding box center [178, 514] width 122 height 30
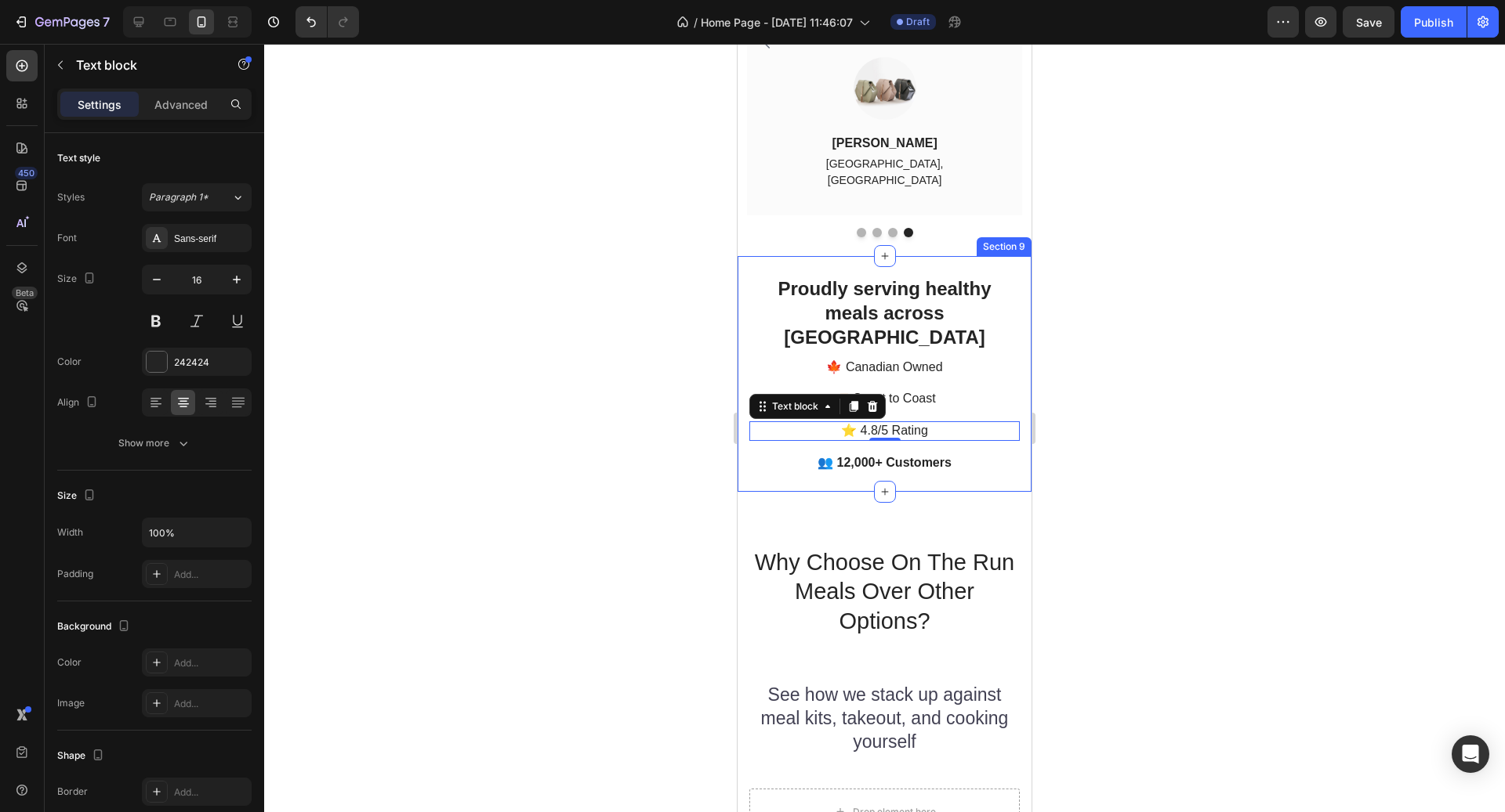
click at [978, 455] on p "👥 12,000+ Customers" at bounding box center [884, 464] width 267 height 17
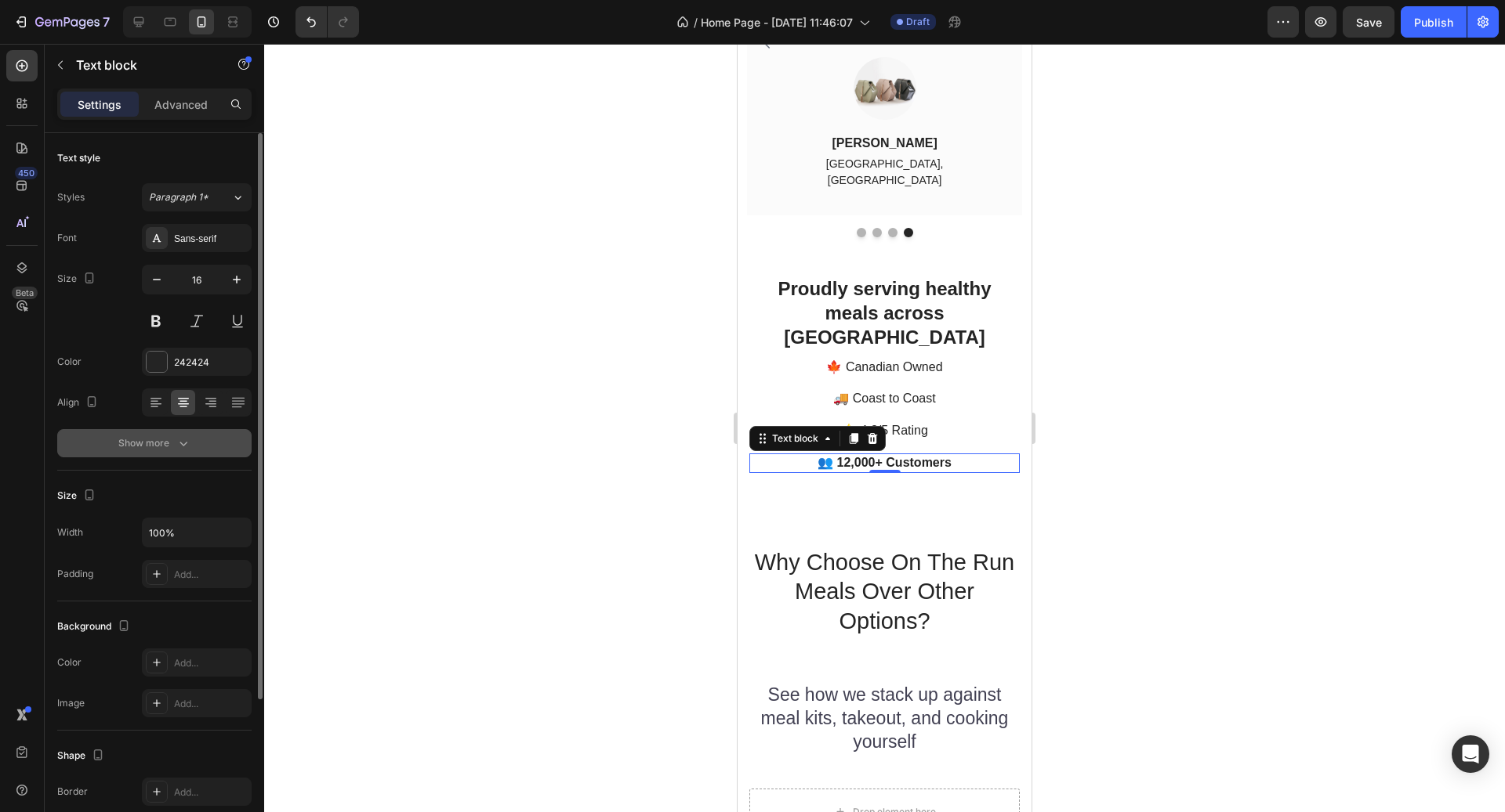
click at [167, 449] on div "Show more" at bounding box center [154, 443] width 73 height 16
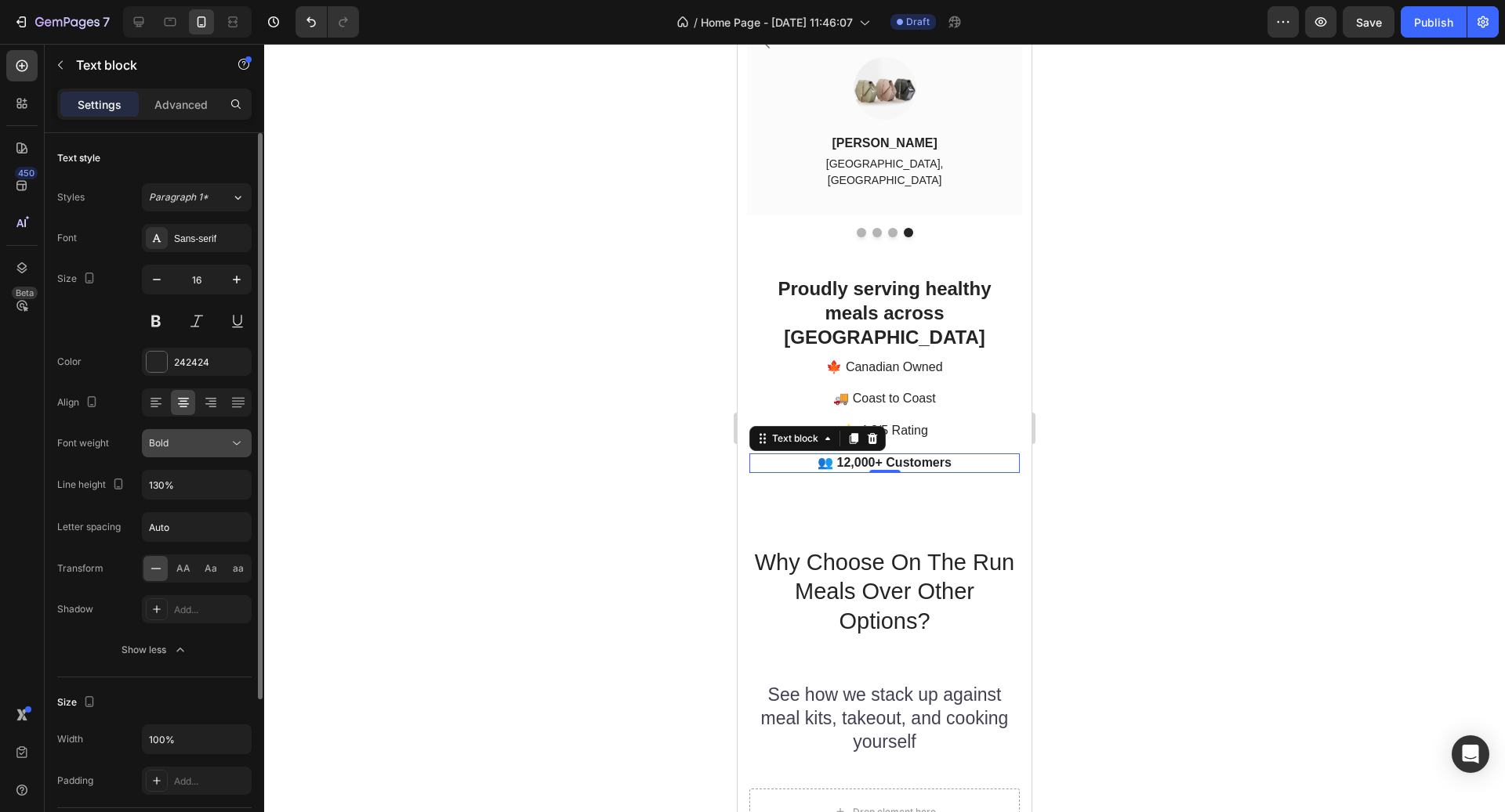
click at [167, 446] on span "Bold" at bounding box center [158, 443] width 19 height 12
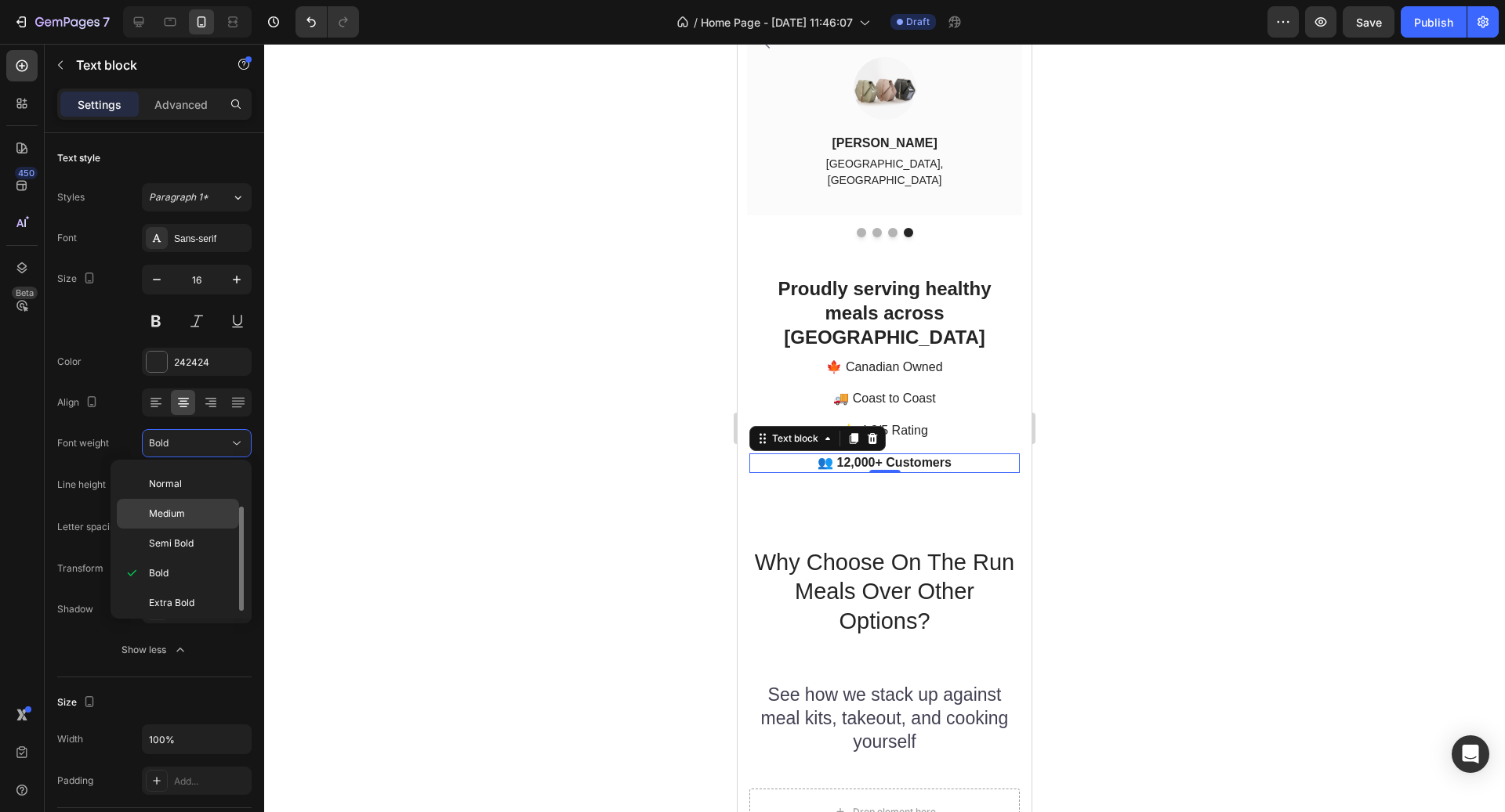
click at [181, 516] on span "Medium" at bounding box center [167, 514] width 36 height 14
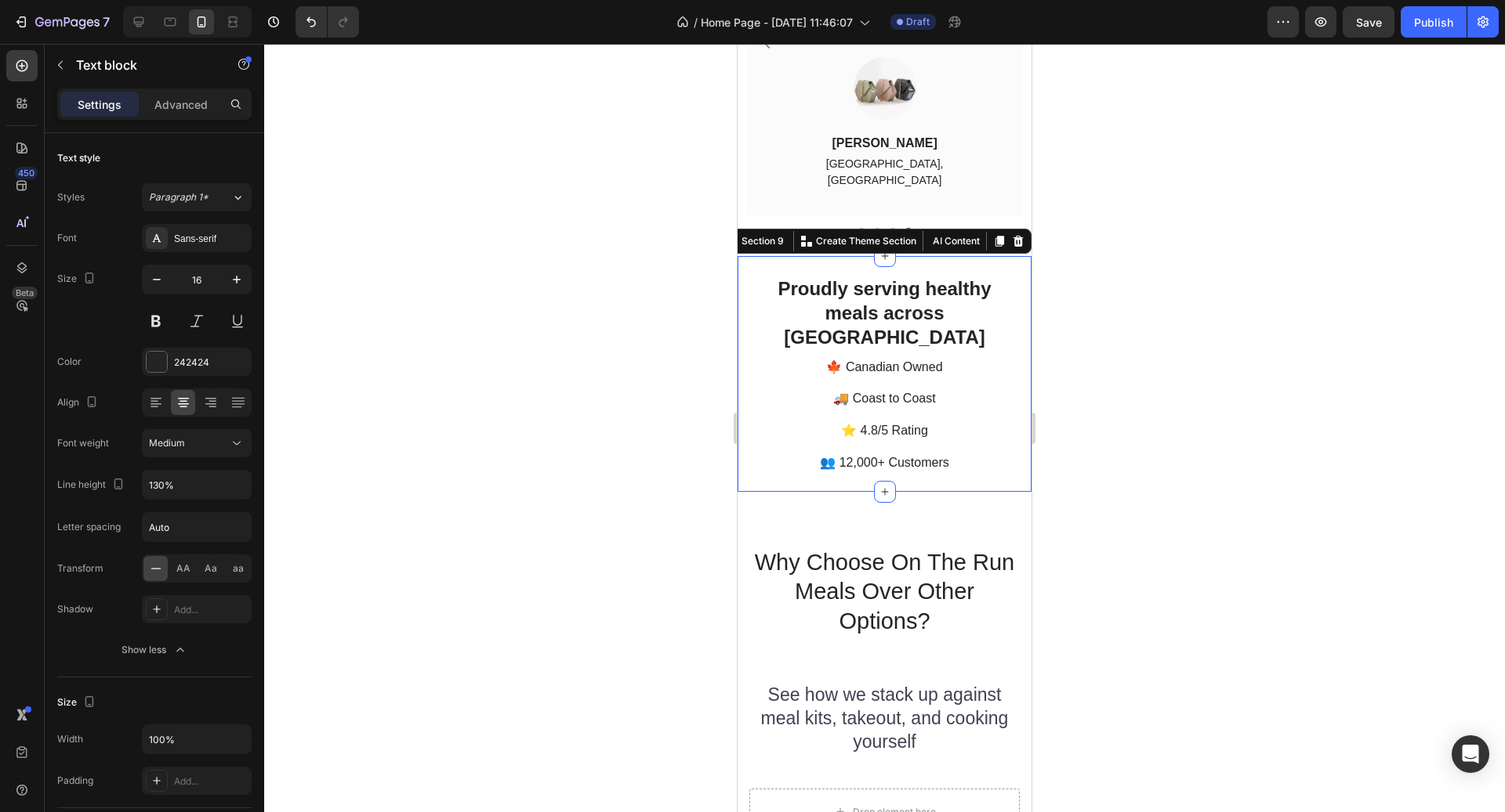
click at [975, 256] on div "Proudly serving healthy meals across Canada Heading Row 🍁 Canadian Owned Text b…" at bounding box center [884, 374] width 294 height 236
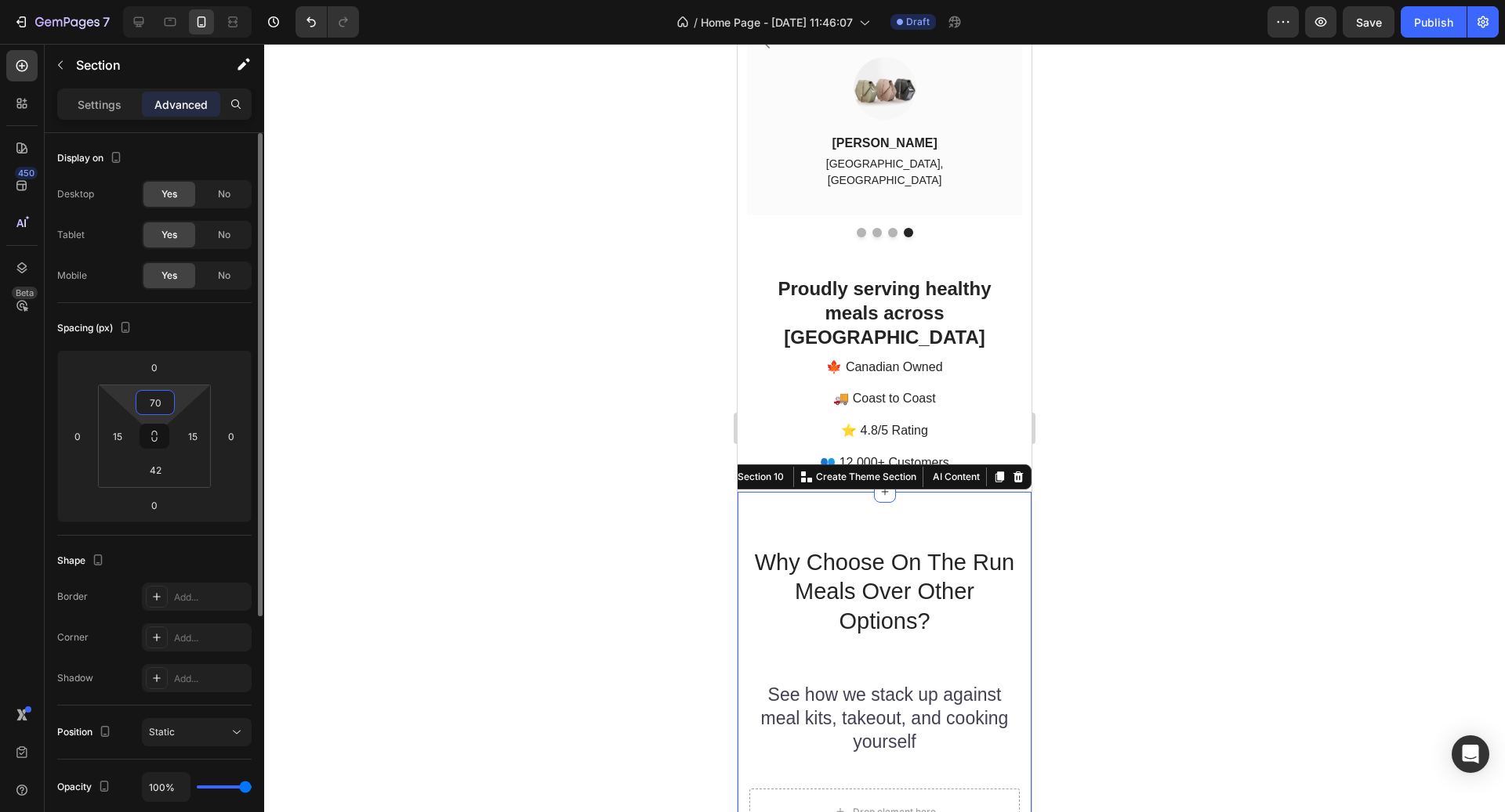
click at [157, 393] on input "70" at bounding box center [155, 403] width 31 height 23
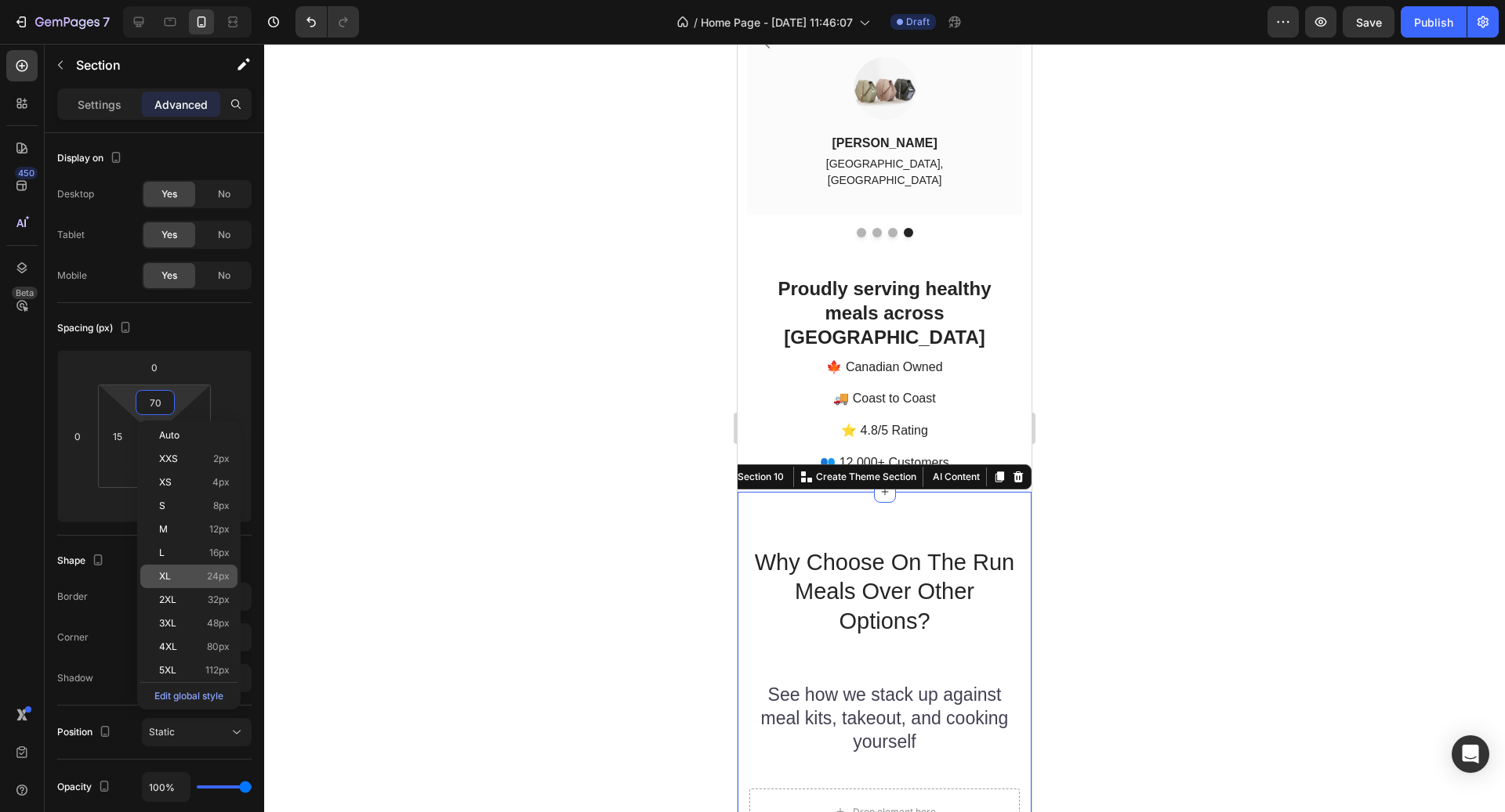
click at [204, 574] on p "XL 24px" at bounding box center [194, 576] width 70 height 11
type input "24"
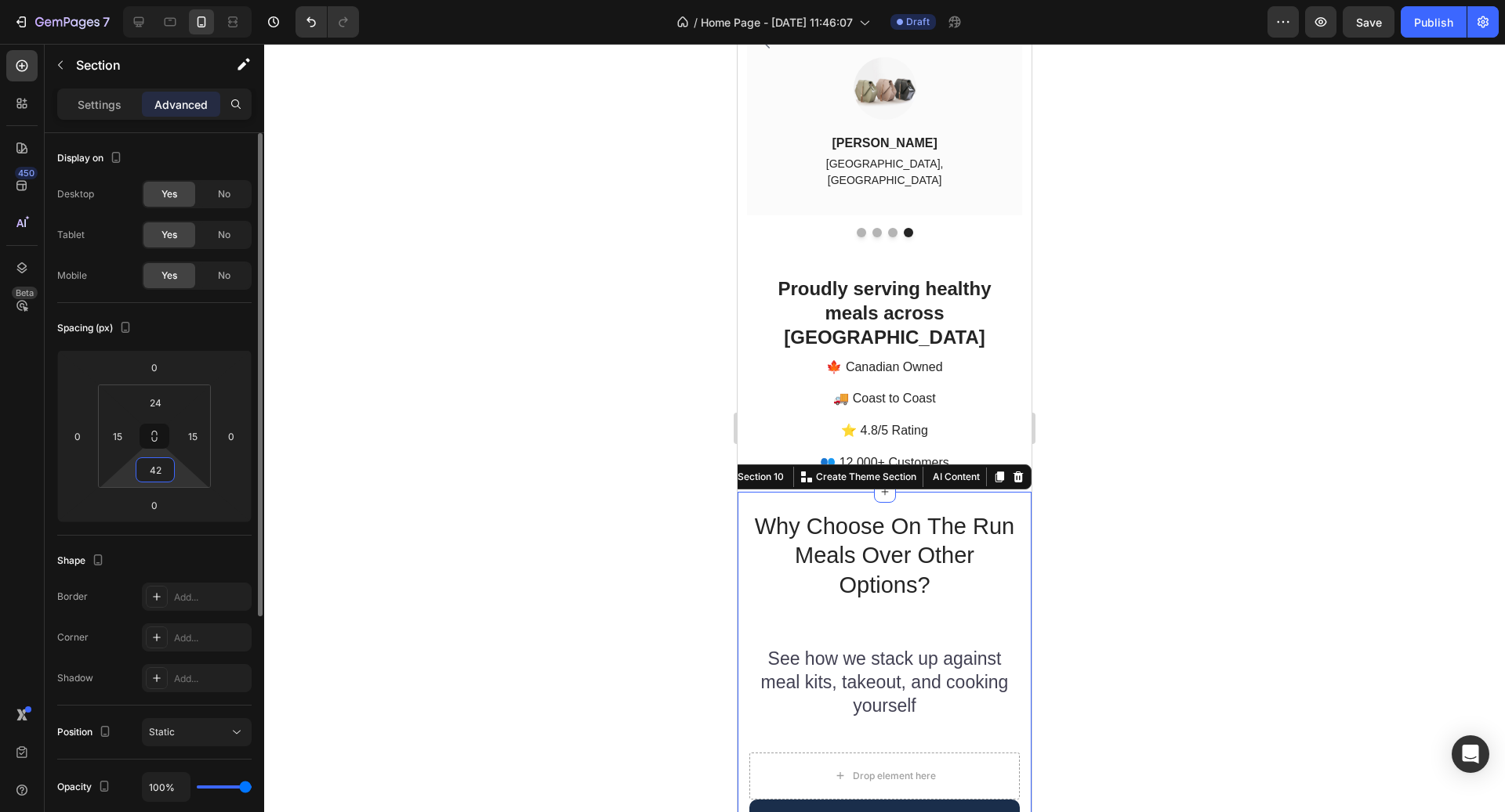
click at [148, 477] on input "42" at bounding box center [155, 470] width 31 height 23
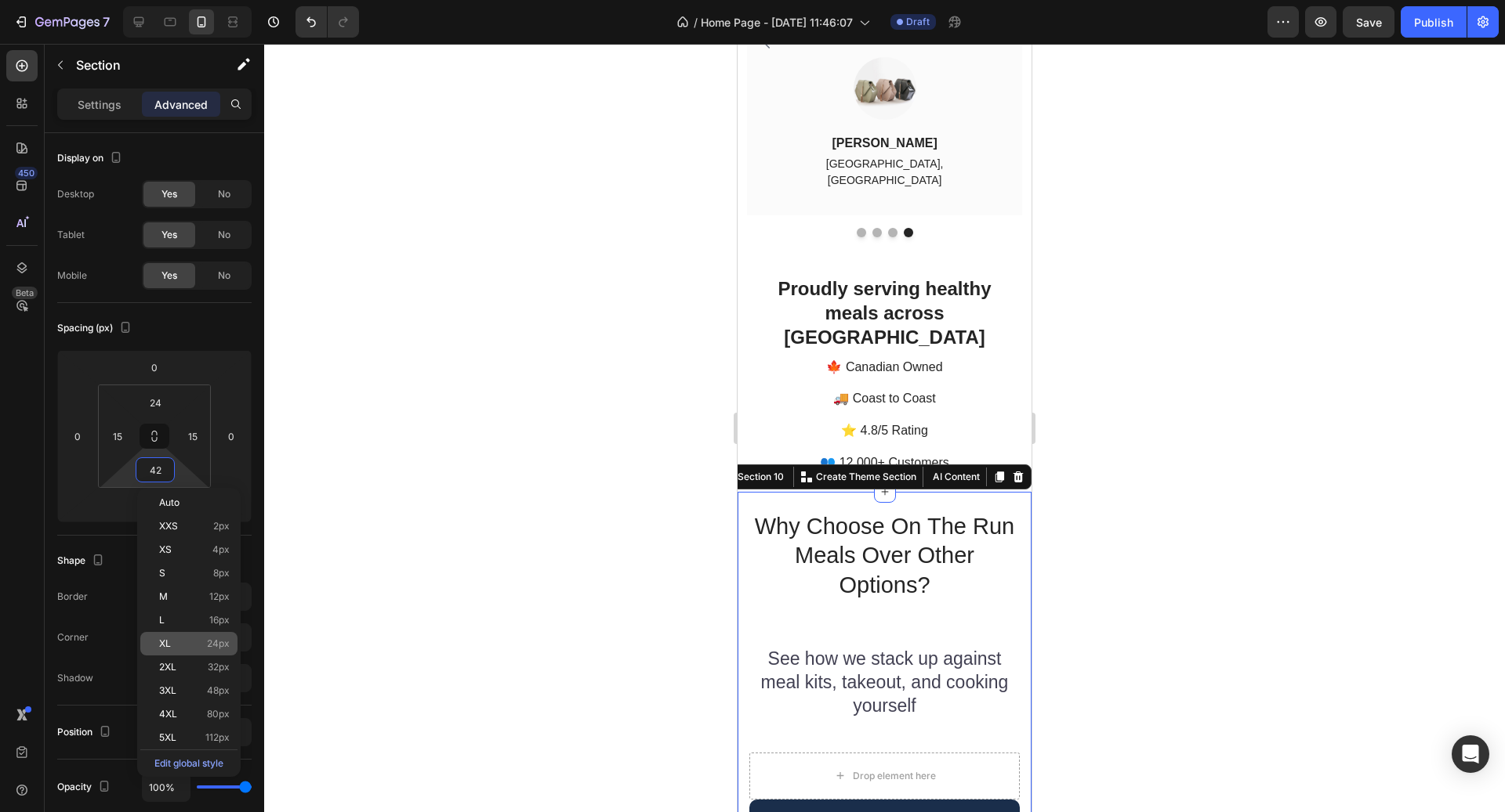
click at [199, 650] on div "XL 24px" at bounding box center [189, 644] width 97 height 23
type input "24"
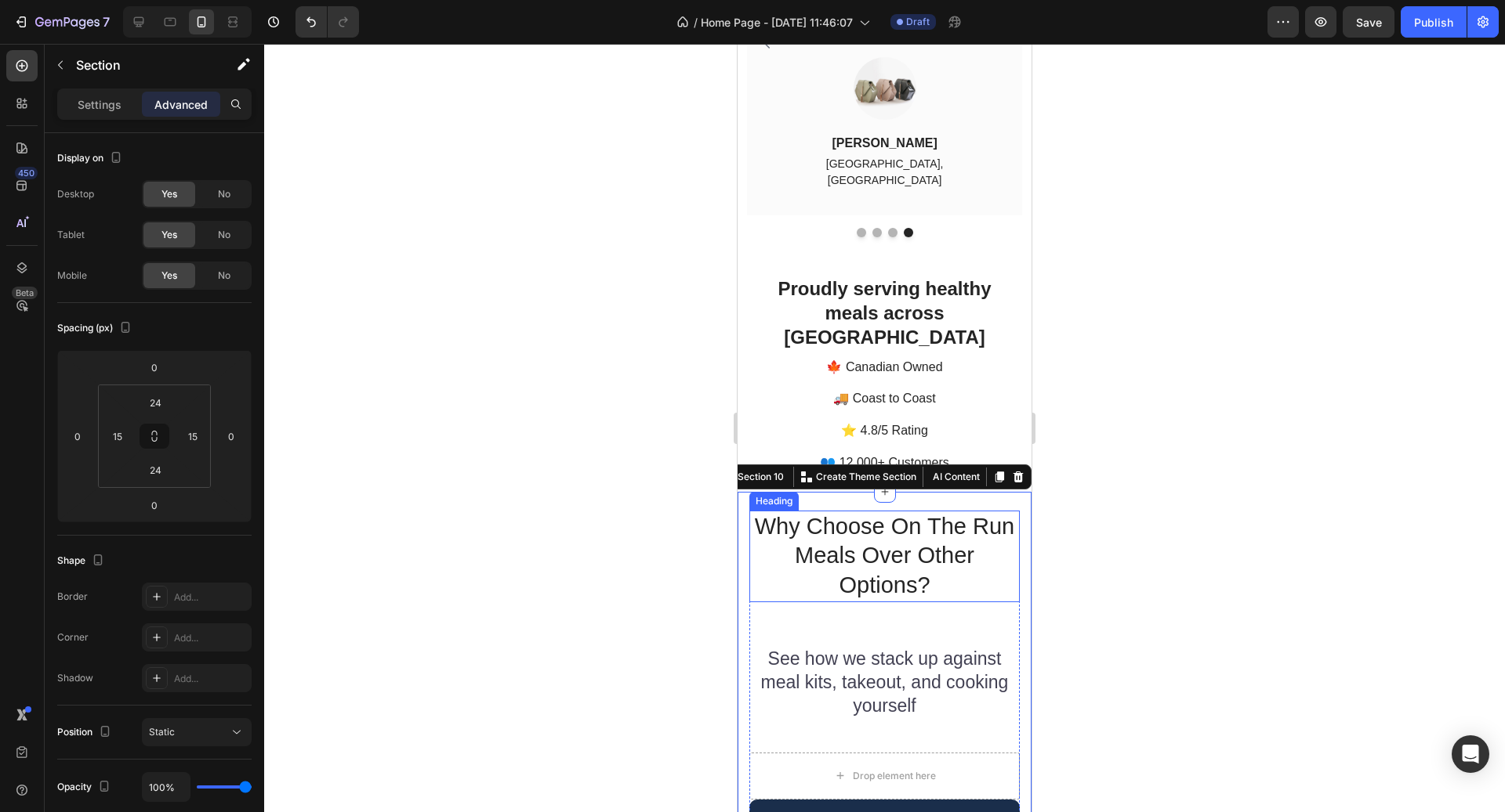
click at [935, 512] on h2 "Why Choose On The Run Meals Over Other Options?" at bounding box center [884, 556] width 271 height 91
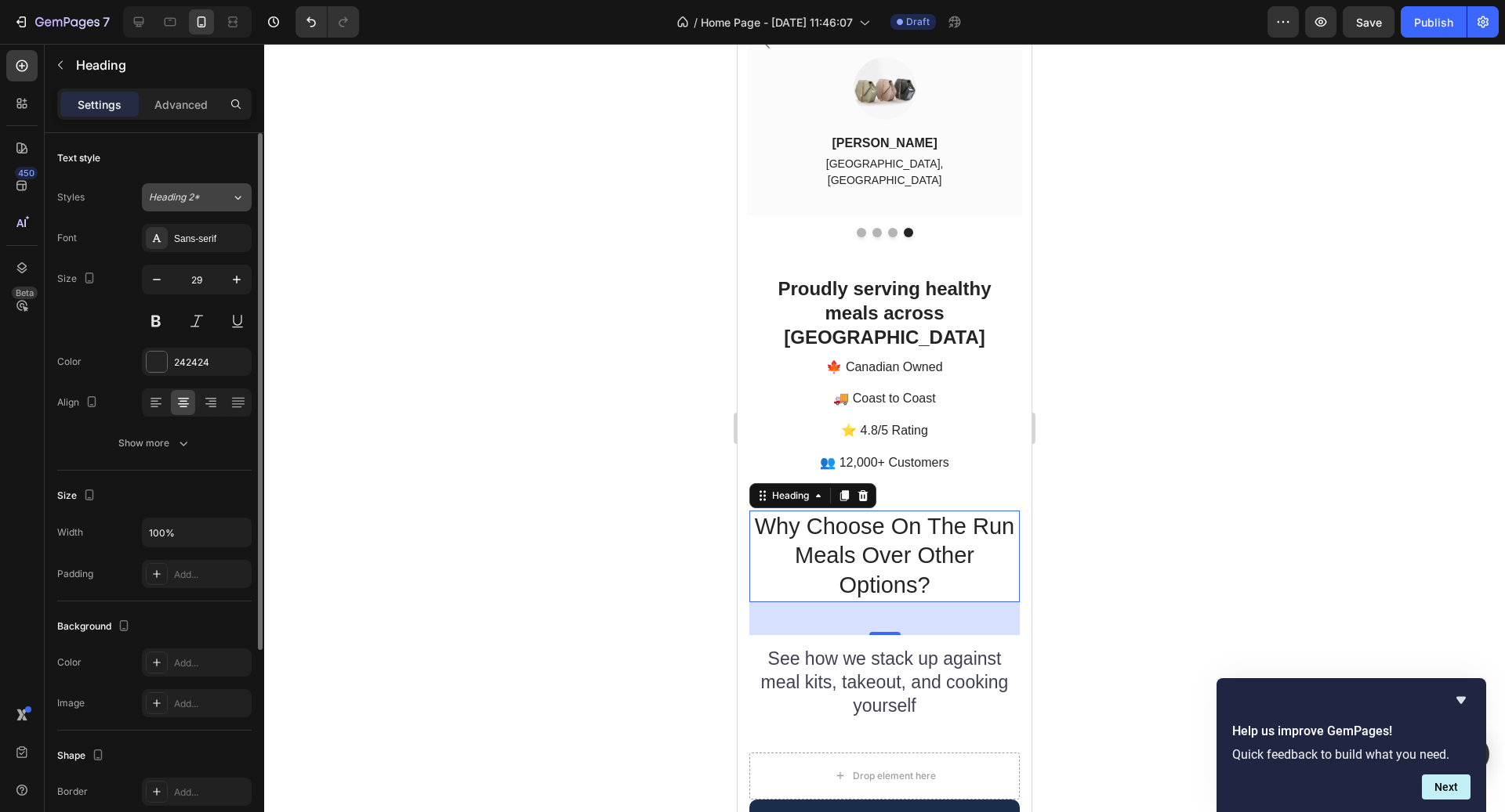
click at [191, 192] on span "Heading 2*" at bounding box center [174, 197] width 51 height 14
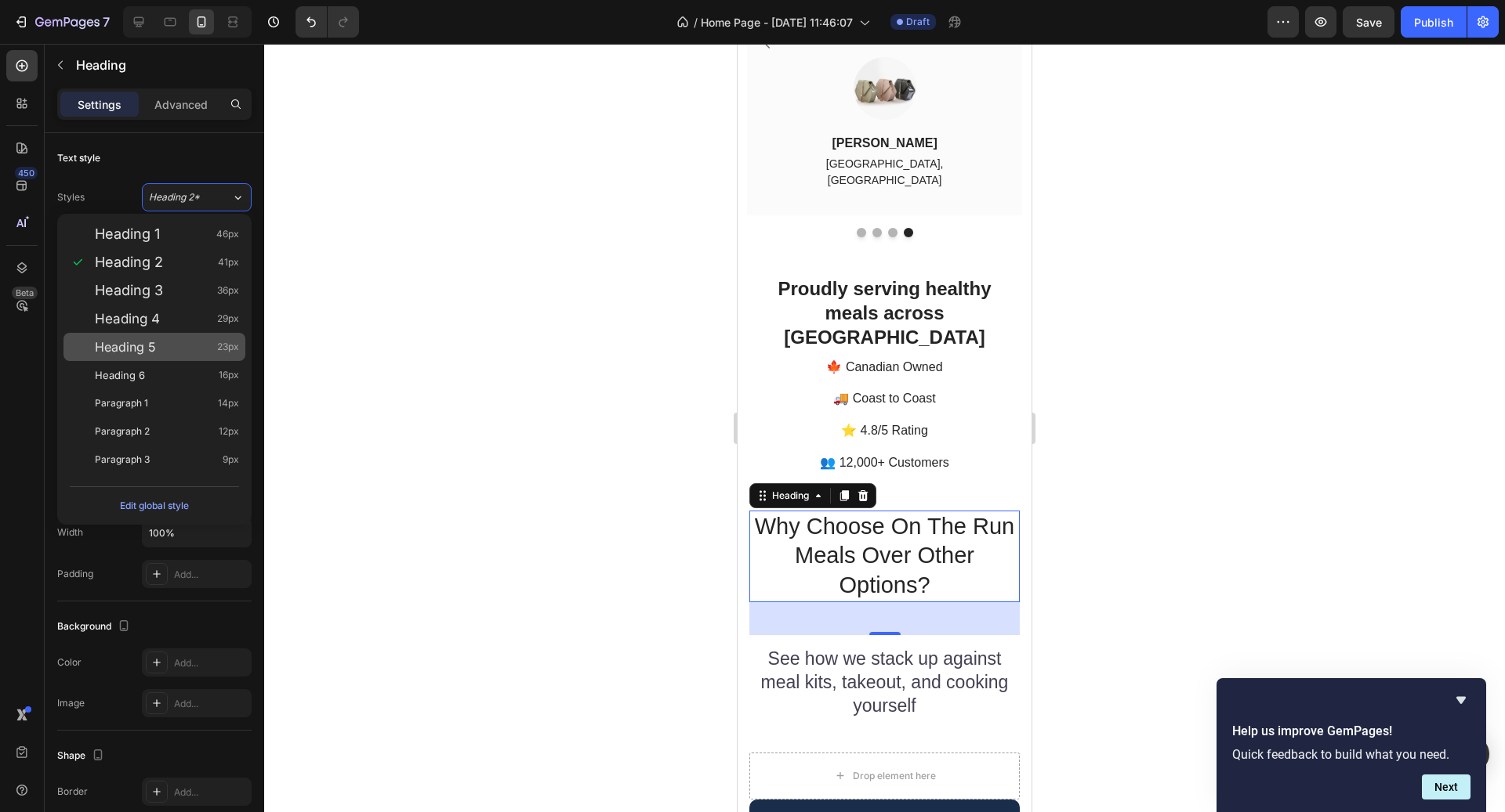
click at [203, 337] on div "Heading 5 23px" at bounding box center [154, 347] width 182 height 28
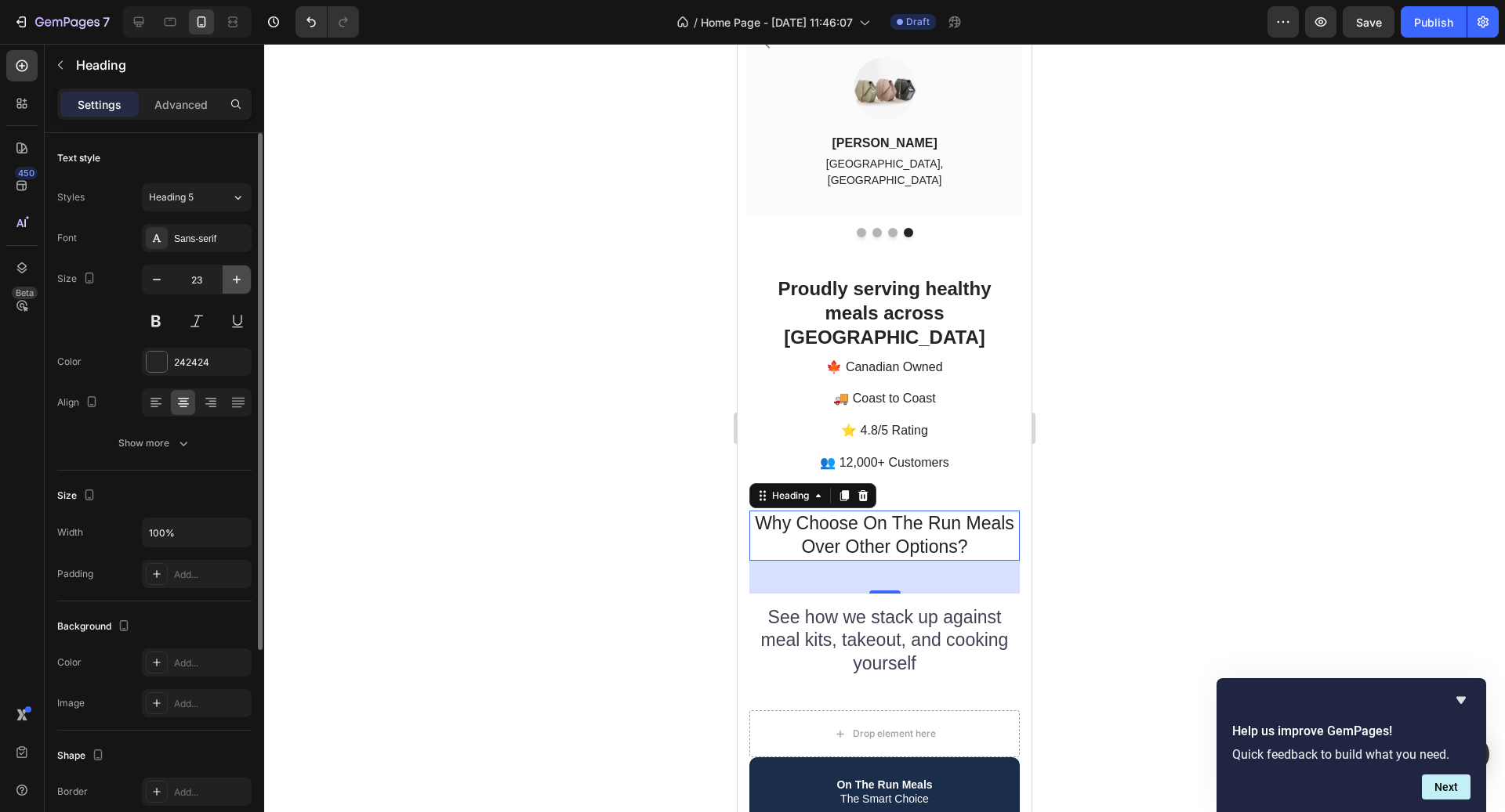
click at [239, 280] on icon "button" at bounding box center [236, 280] width 16 height 16
type input "24"
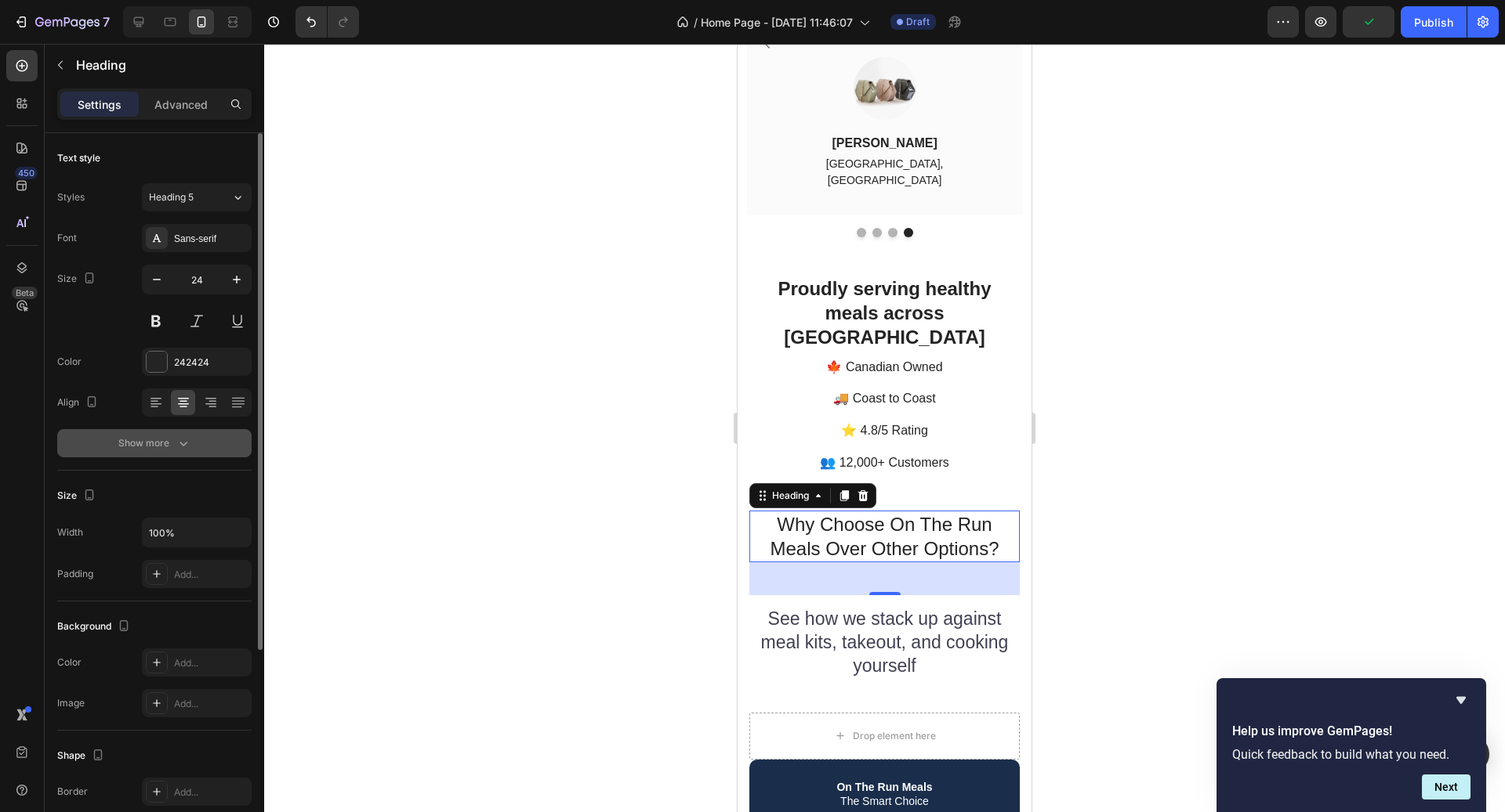
click at [150, 435] on div "Show more" at bounding box center [154, 443] width 73 height 16
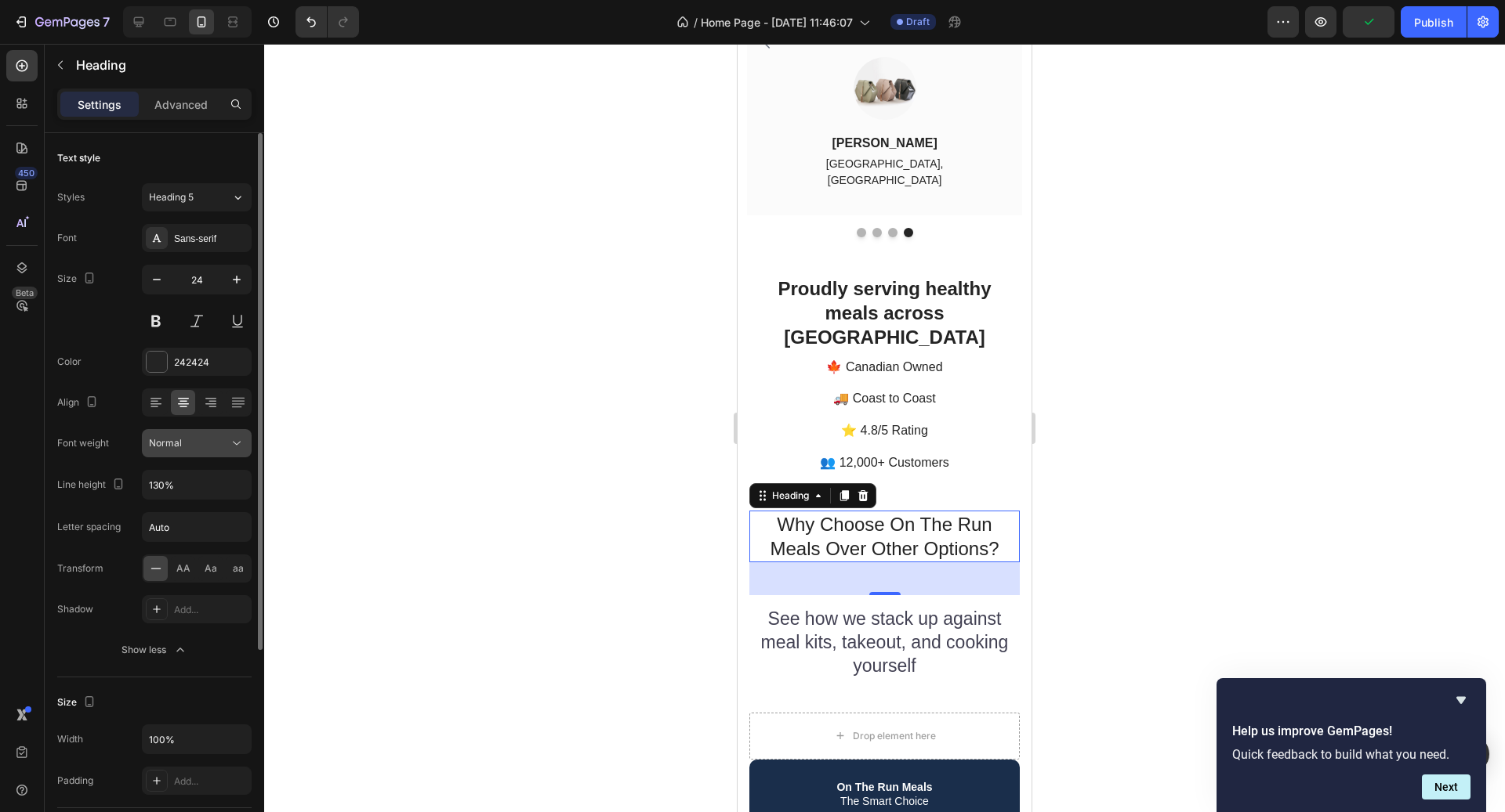
click at [178, 446] on span "Normal" at bounding box center [165, 443] width 33 height 12
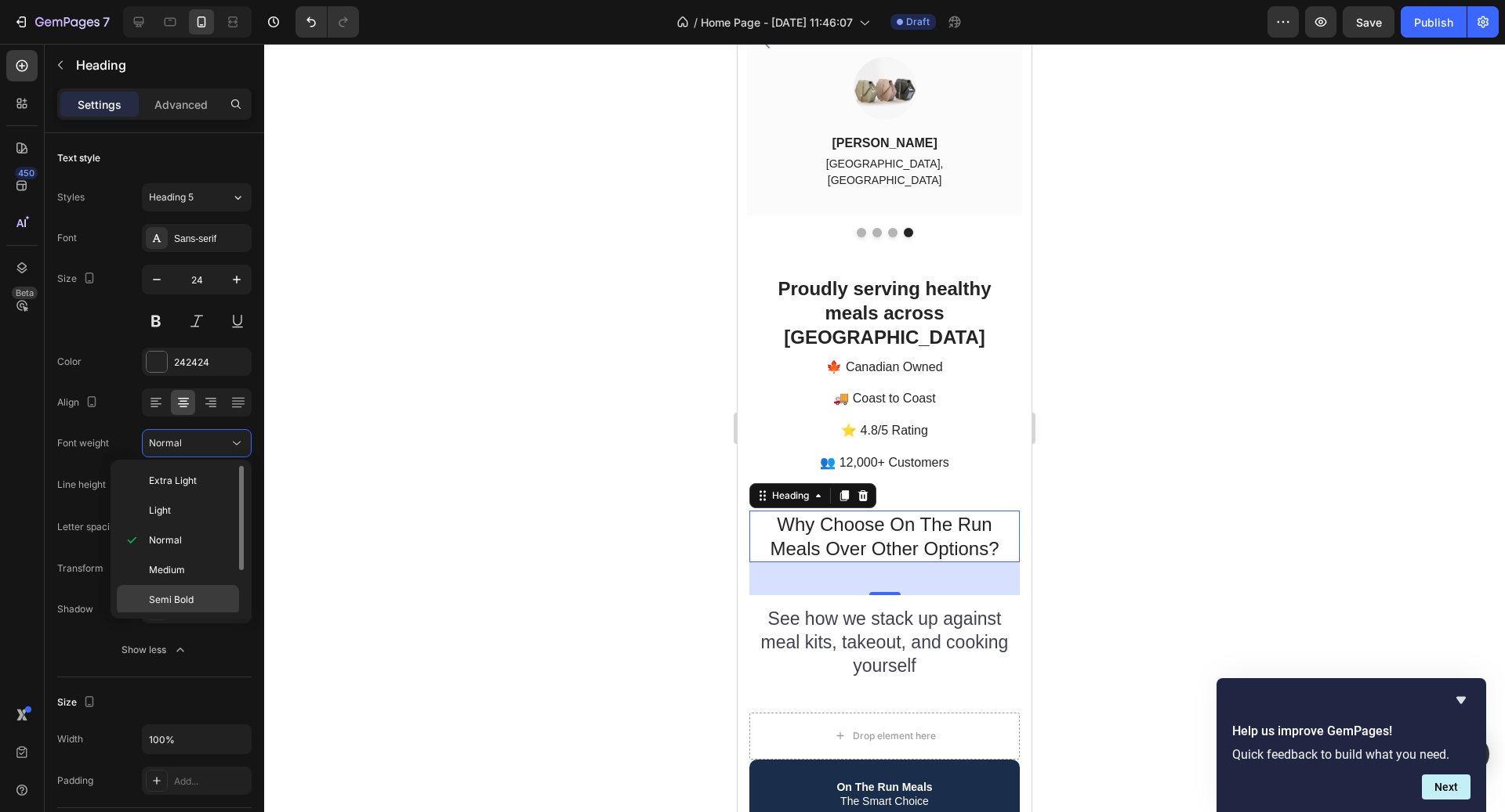
click at [195, 600] on p "Semi Bold" at bounding box center [190, 599] width 83 height 14
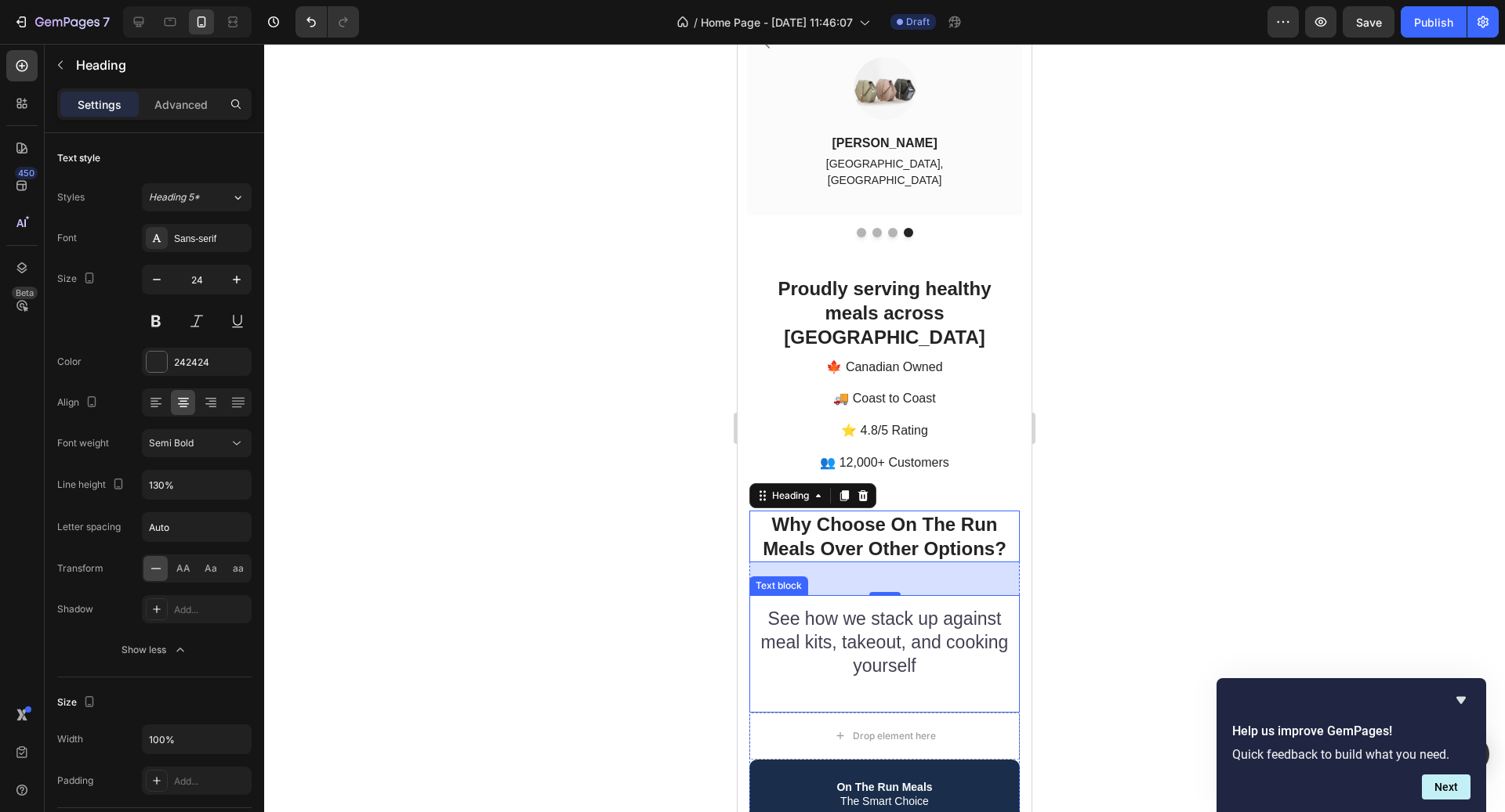
scroll to position [3451, 0]
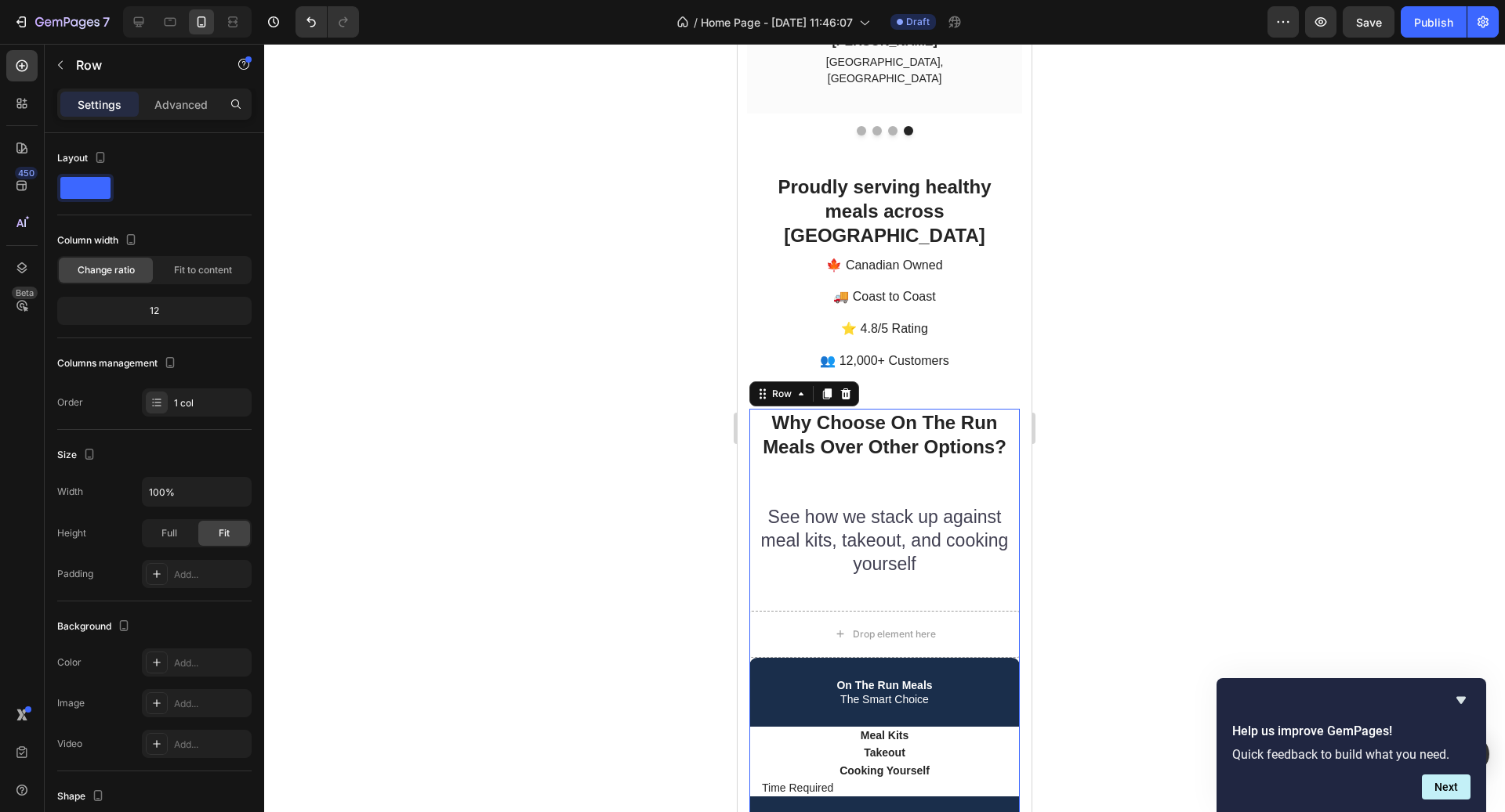
click at [890, 506] on p "See how we stack up against meal kits, takeout, and cooking yourself" at bounding box center [884, 542] width 267 height 70
click at [931, 409] on h2 "Why Choose On The Run Meals Over Other Options?" at bounding box center [884, 435] width 271 height 52
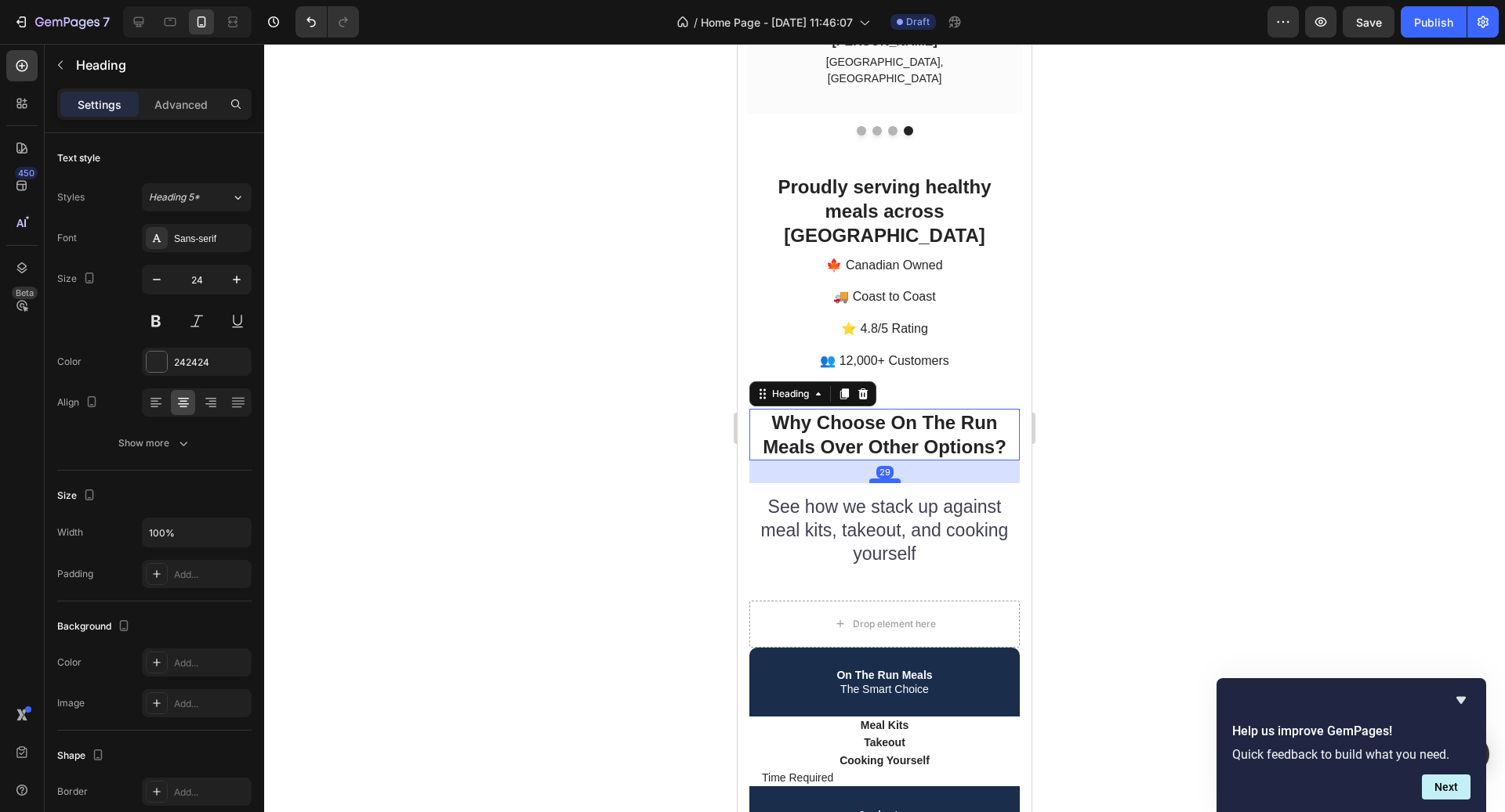
drag, startPoint x: 888, startPoint y: 424, endPoint x: 888, endPoint y: 414, distance: 10.0
click at [888, 479] on div at bounding box center [884, 481] width 31 height 5
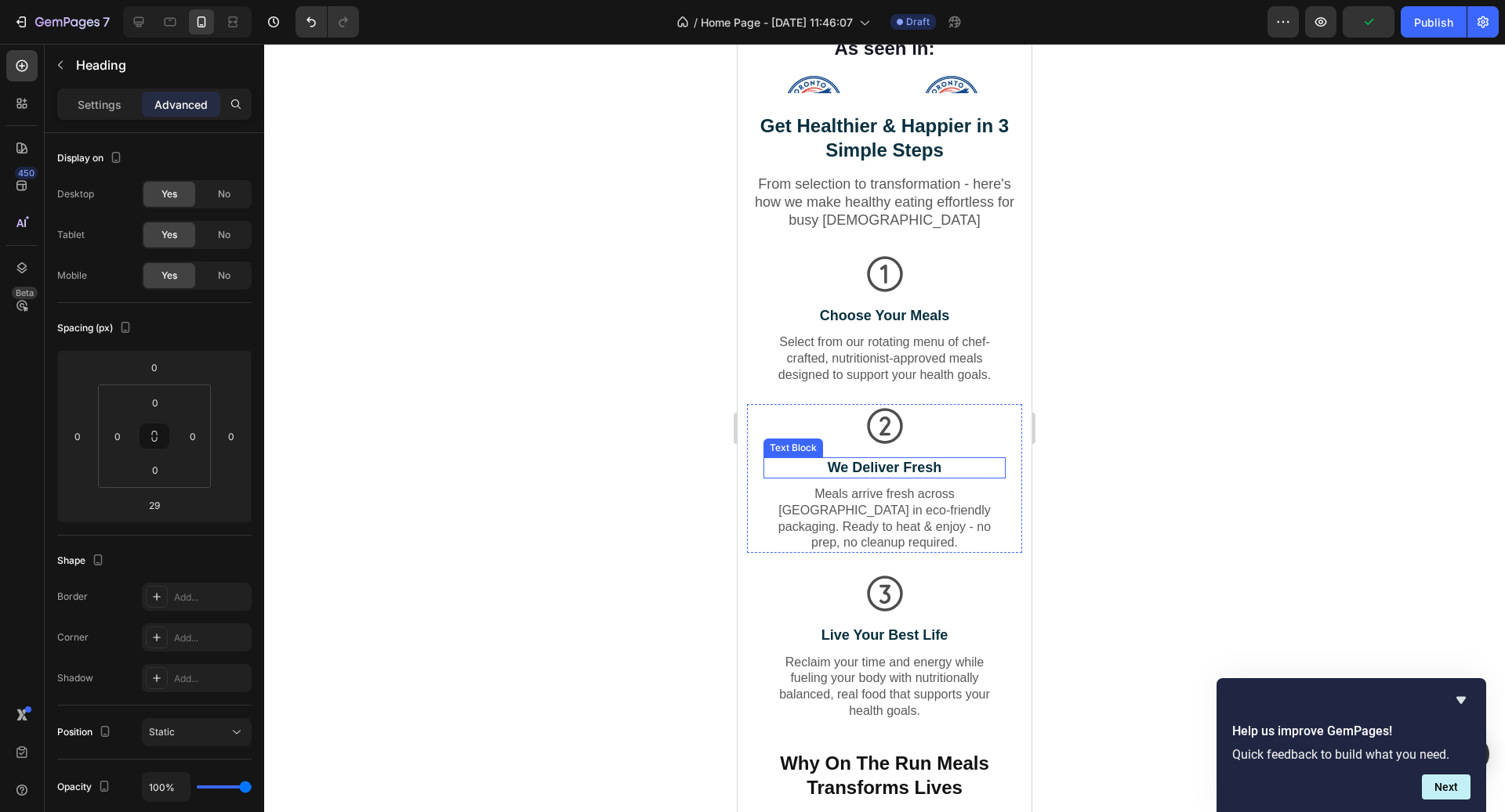
scroll to position [957, 0]
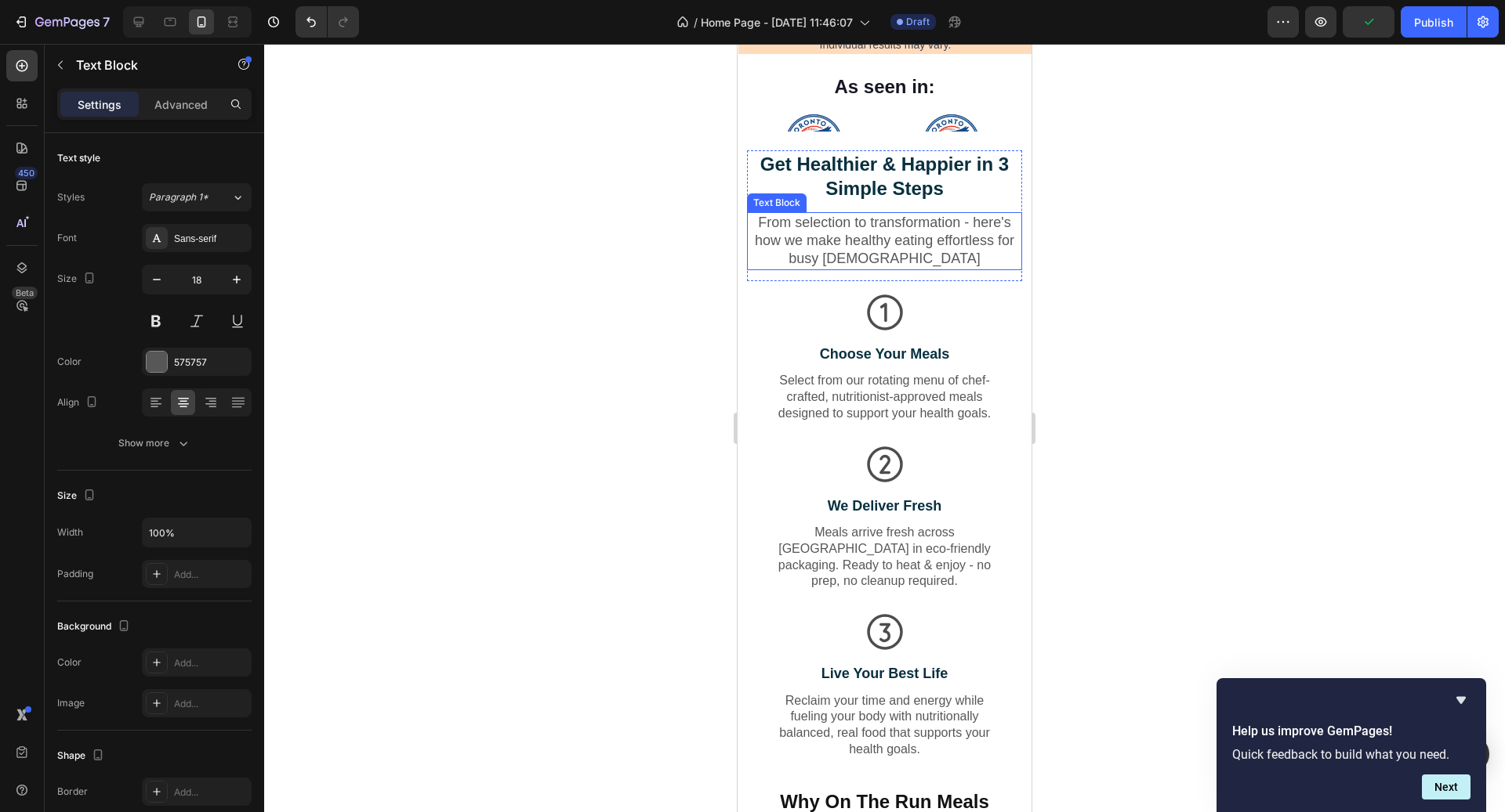
click at [901, 244] on p "From selection to transformation - here's how we make healthy eating effortless…" at bounding box center [884, 241] width 272 height 55
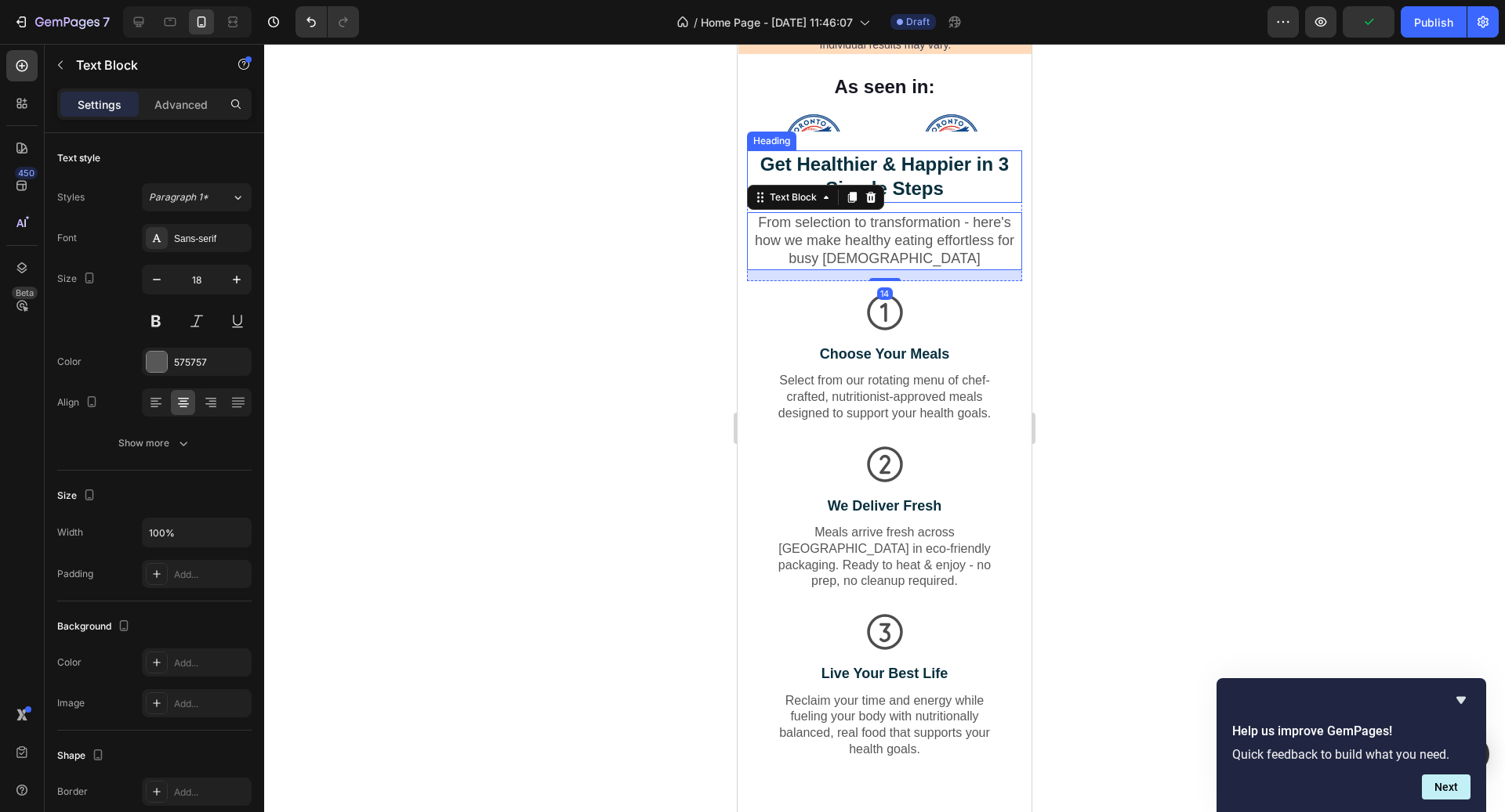
click at [907, 177] on h2 "Get Healthier & Happier in 3 Simple Steps" at bounding box center [884, 177] width 275 height 52
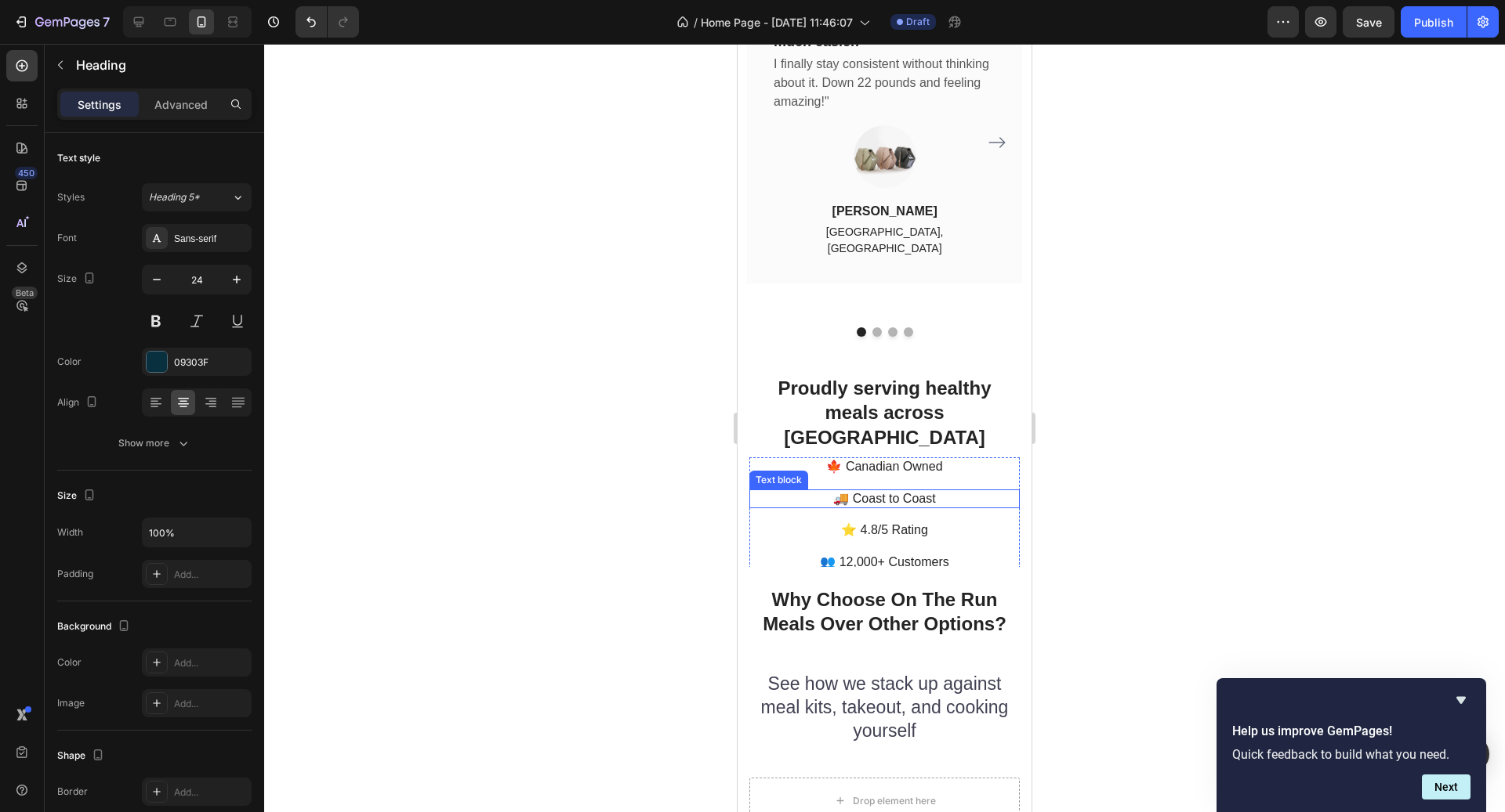
scroll to position [3777, 0]
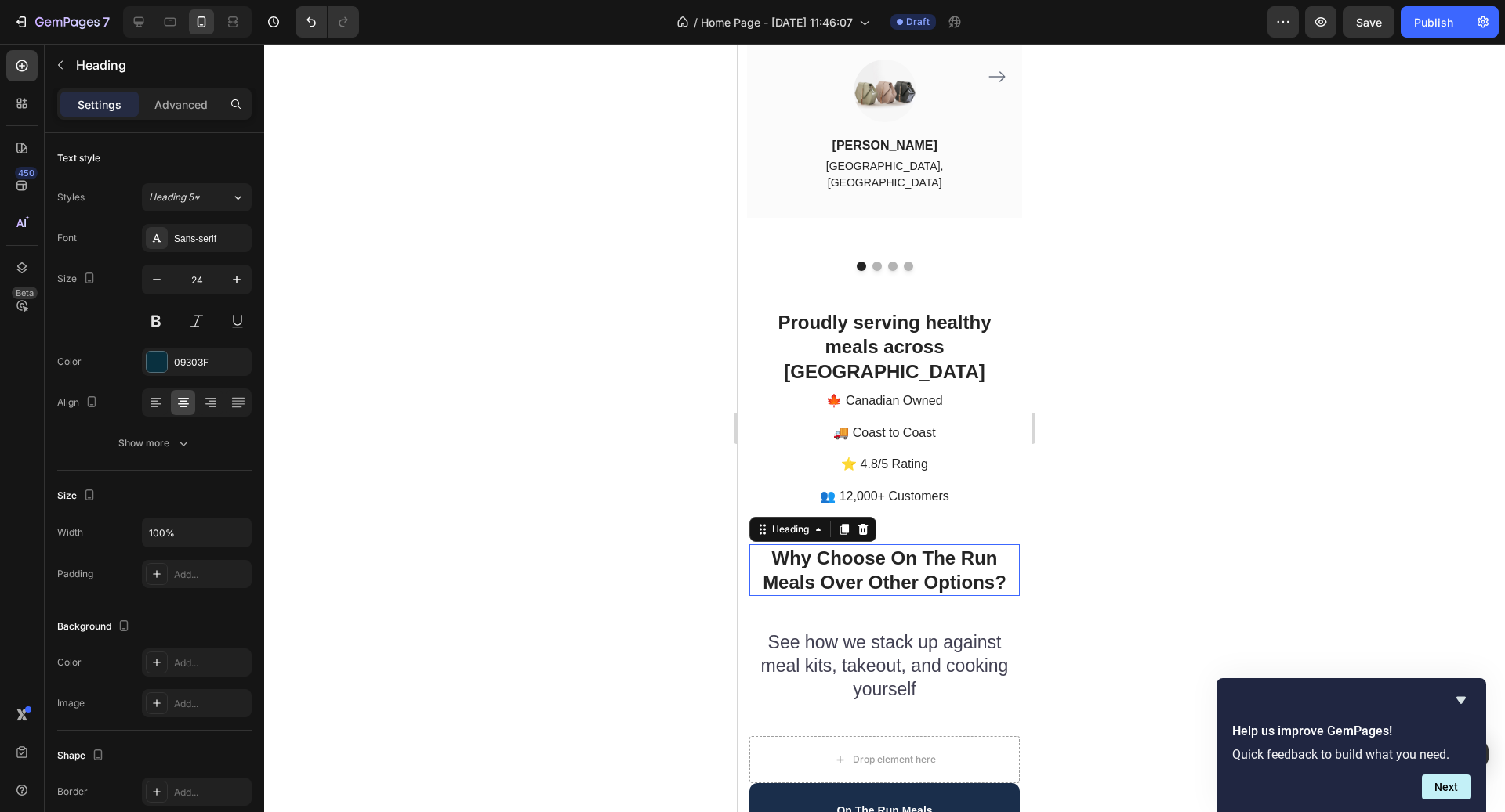
click at [894, 544] on h2 "Why Choose On The Run Meals Over Other Options?" at bounding box center [884, 570] width 271 height 52
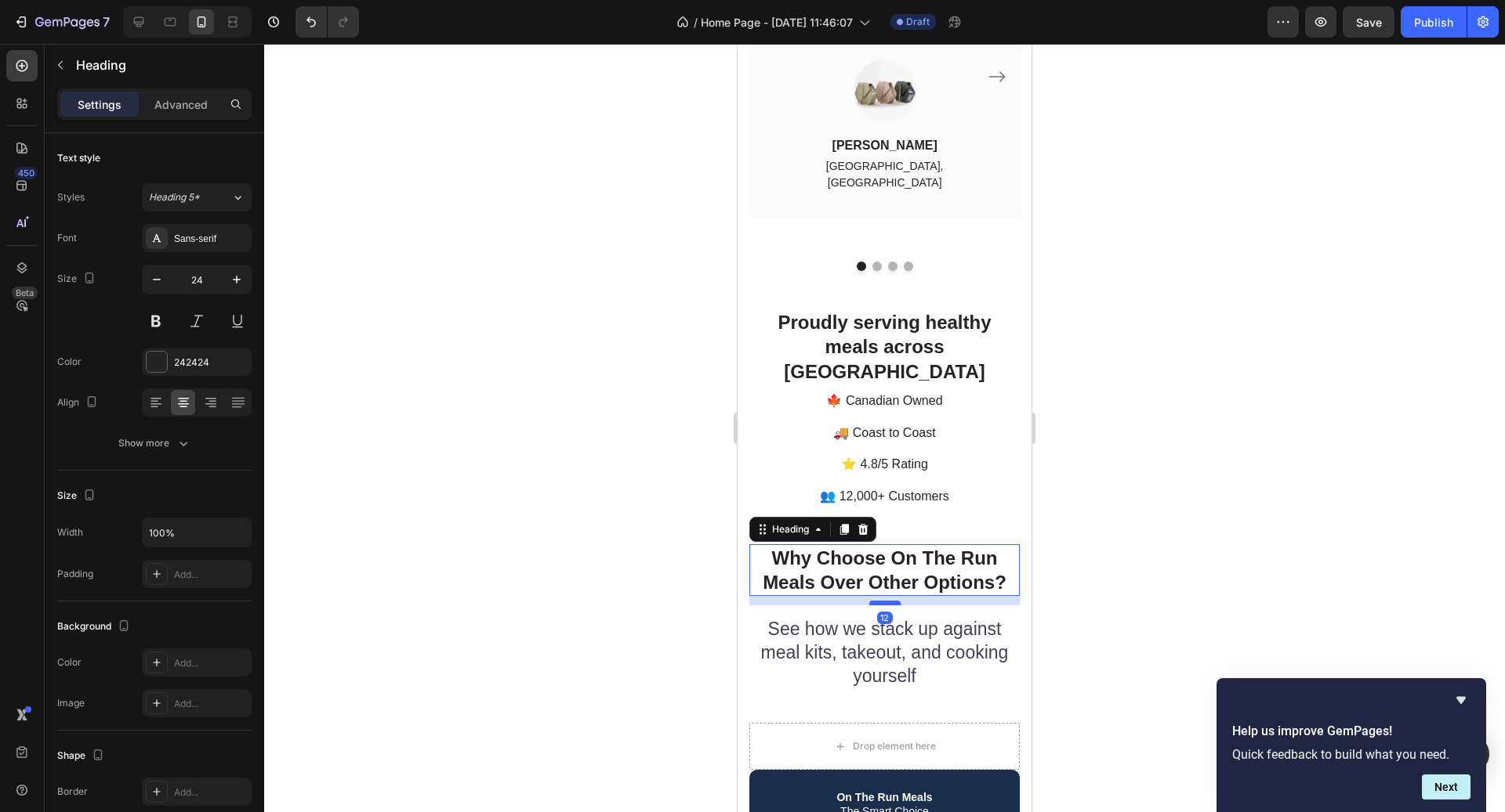
drag, startPoint x: 886, startPoint y: 552, endPoint x: 886, endPoint y: 539, distance: 13.0
click at [886, 601] on div at bounding box center [884, 604] width 31 height 5
click at [886, 618] on p "See how we stack up against meal kits, takeout, and cooking yourself" at bounding box center [884, 653] width 267 height 70
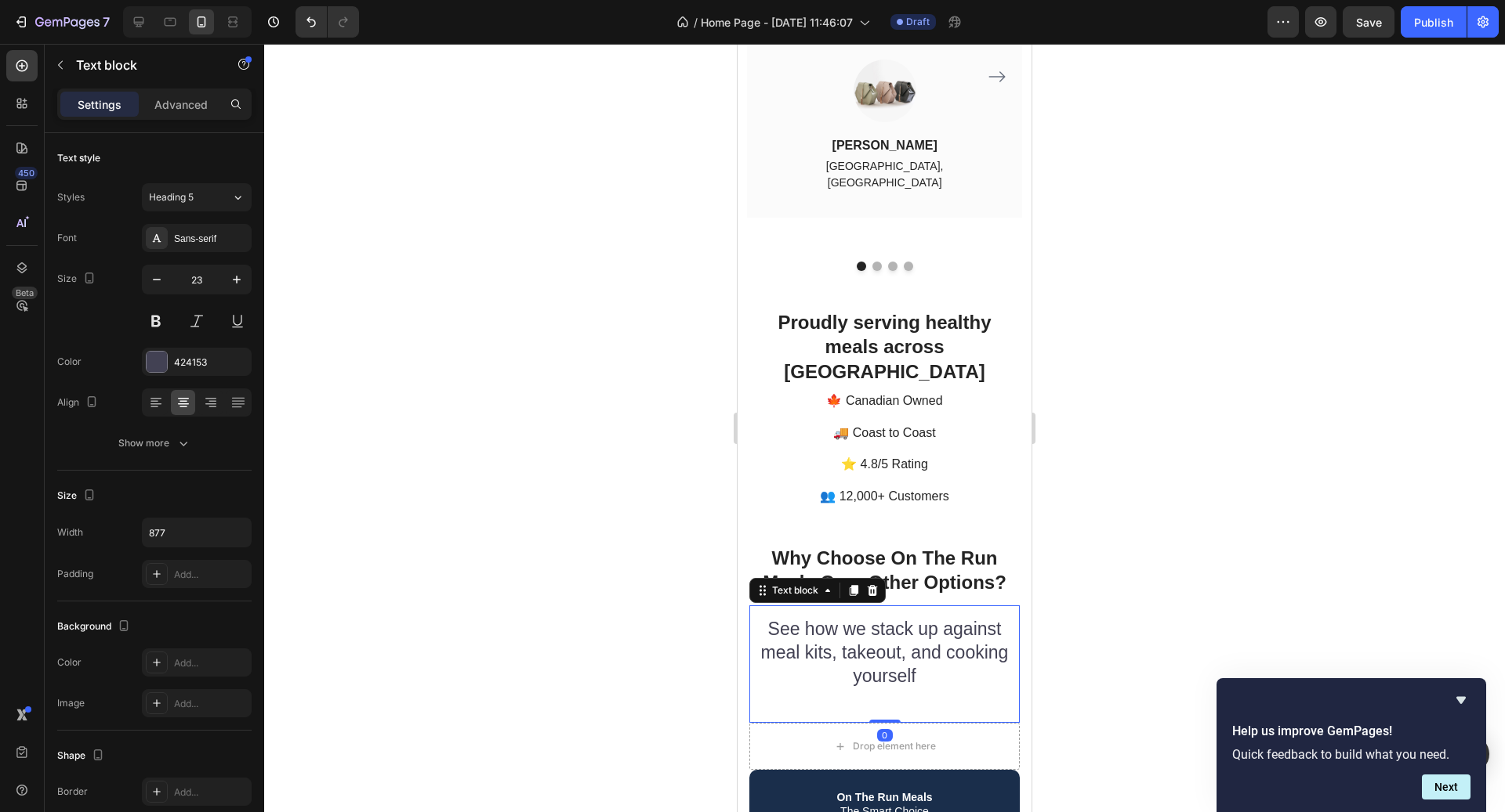
click at [882, 618] on p "See how we stack up against meal kits, takeout, and cooking yourself" at bounding box center [884, 653] width 267 height 70
click at [887, 645] on div "See how we stack up against meal kits, takeout, and cooking yourself Text block…" at bounding box center [884, 664] width 271 height 117
click at [886, 632] on div "See how we stack up against meal kits, takeout, and cooking yourself Text block…" at bounding box center [884, 664] width 271 height 117
click at [175, 105] on p "Advanced" at bounding box center [181, 105] width 54 height 17
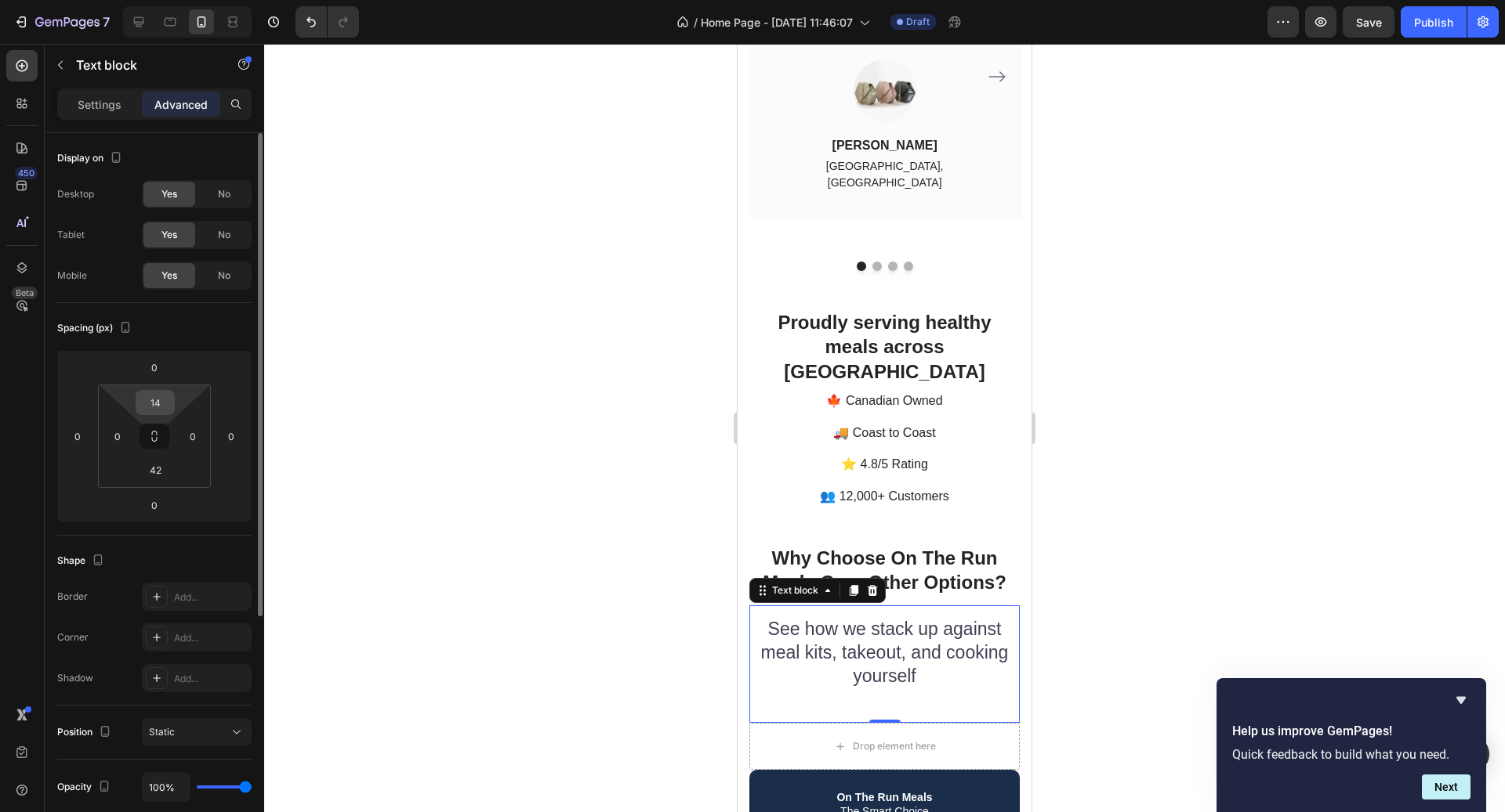
click at [155, 402] on input "14" at bounding box center [155, 403] width 31 height 23
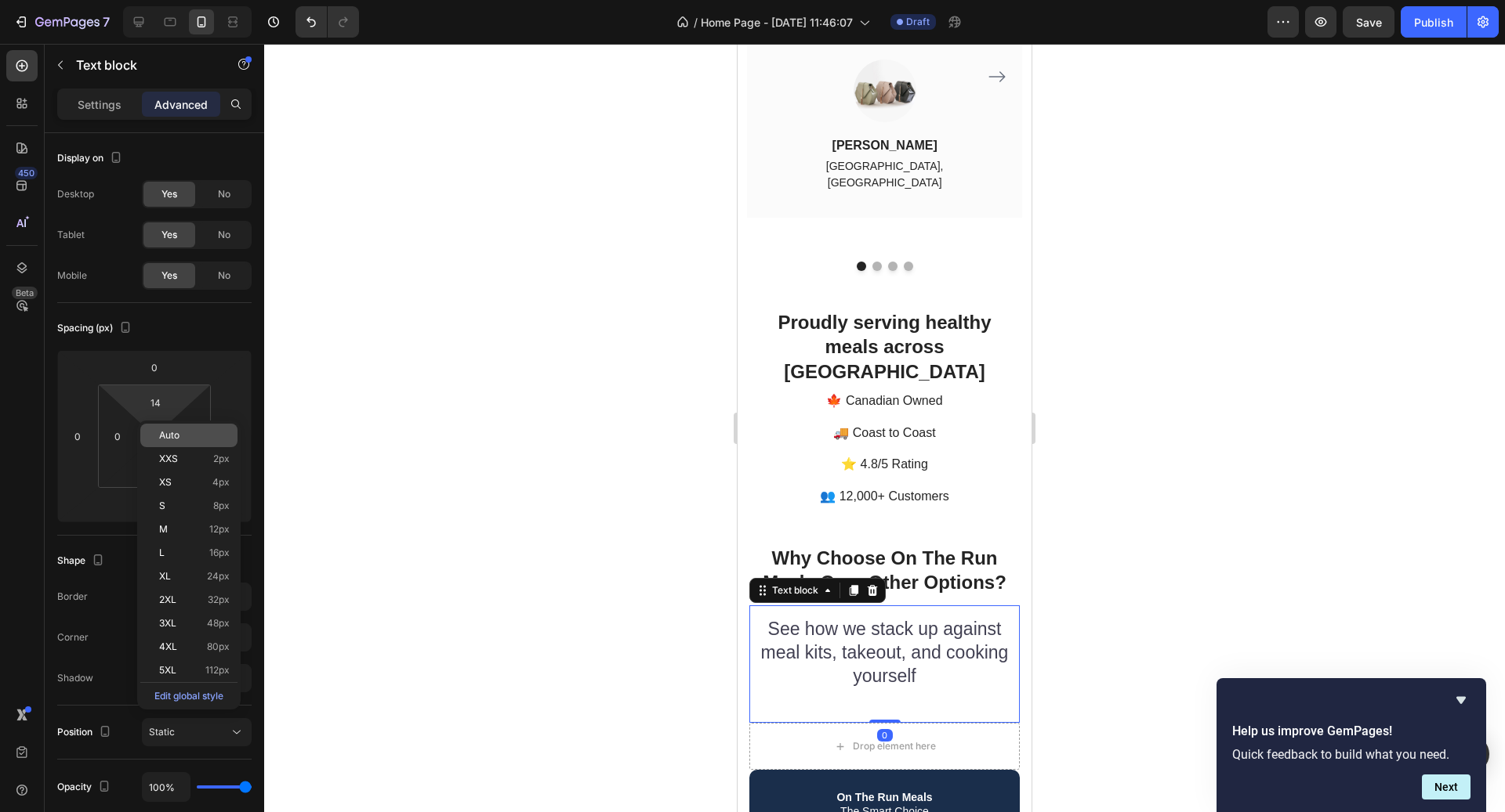
click at [175, 444] on div "Auto" at bounding box center [189, 435] width 97 height 23
type input "Auto"
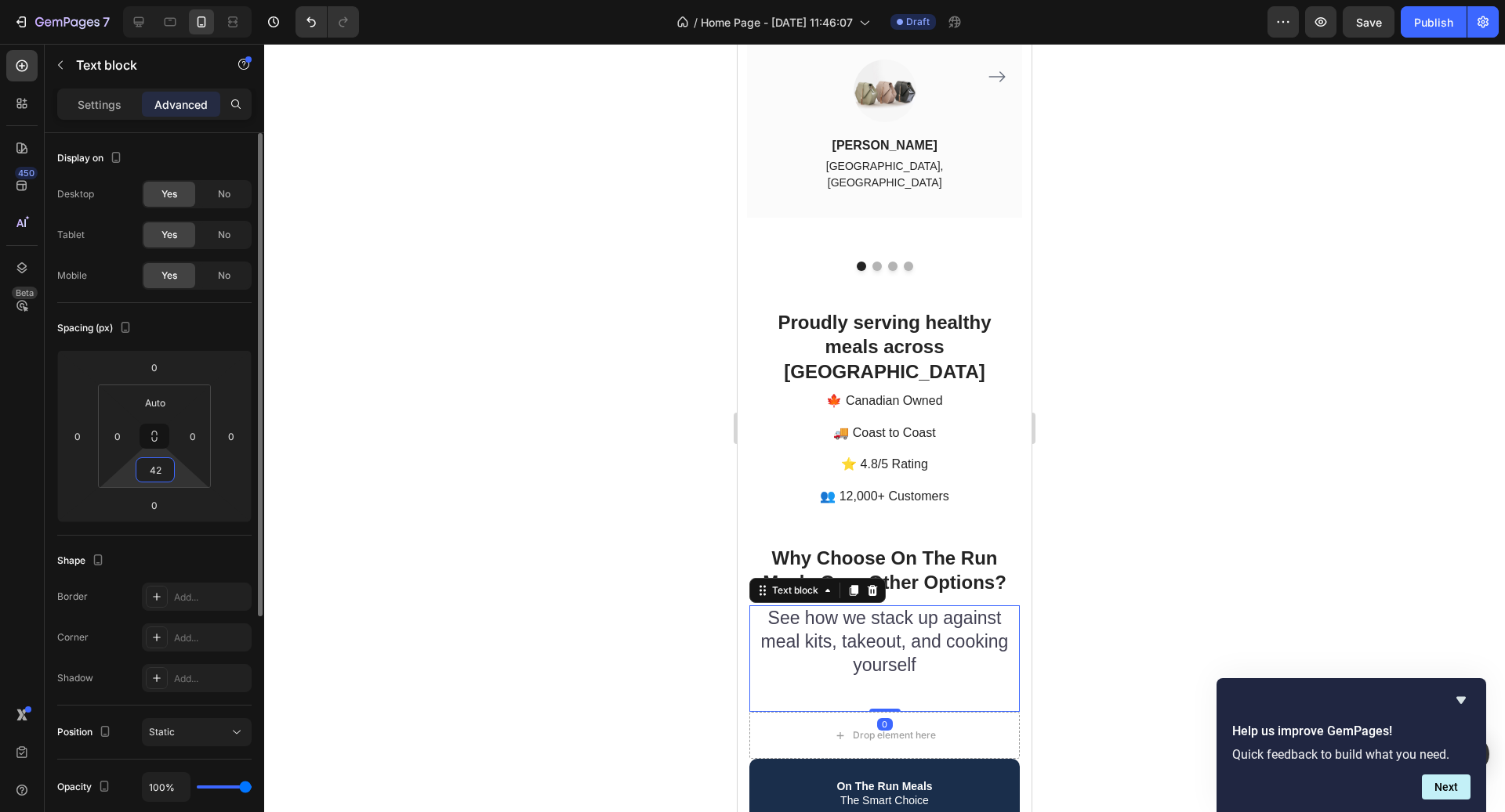
click at [162, 471] on input "42" at bounding box center [155, 470] width 31 height 23
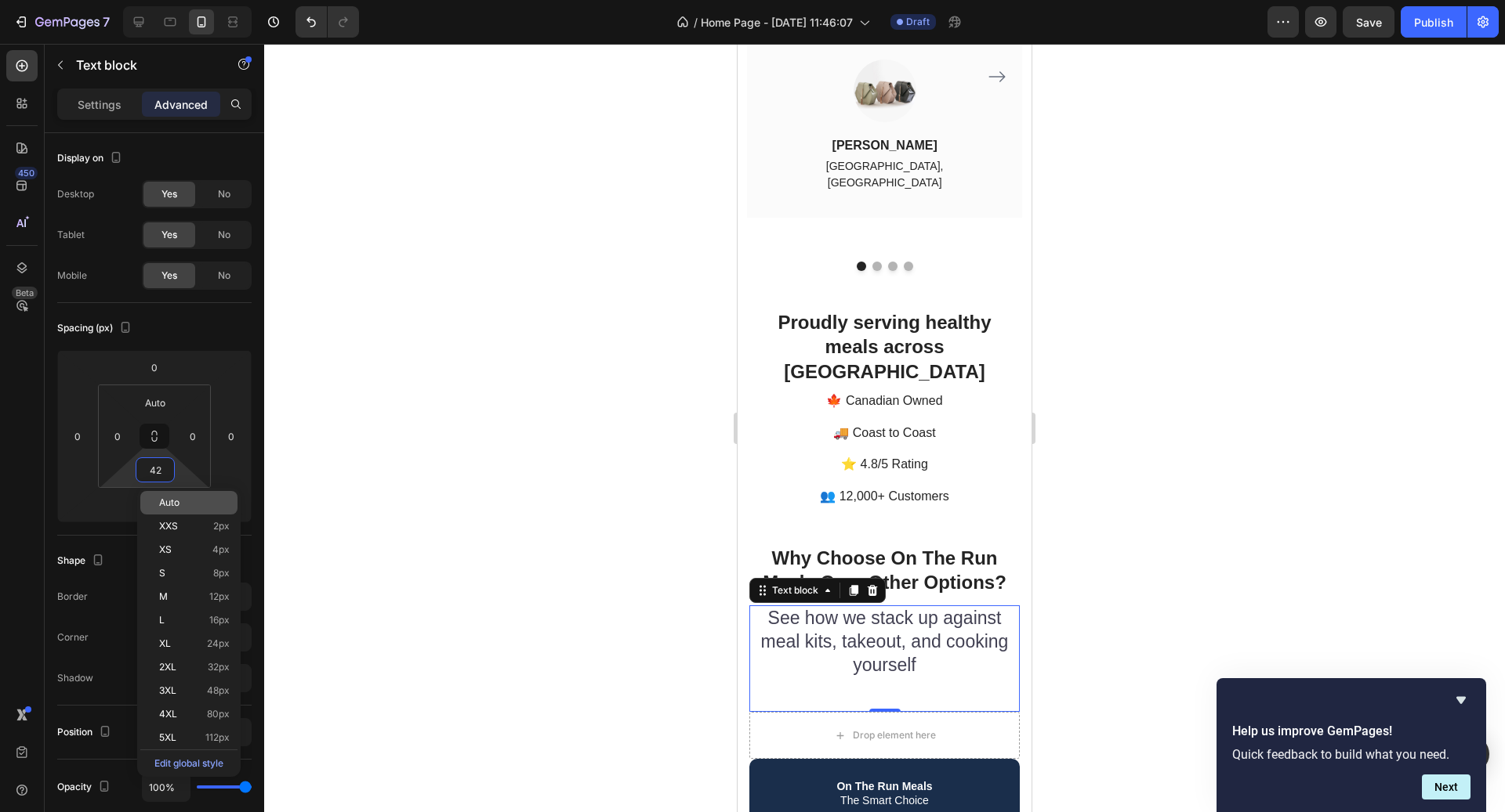
click at [178, 503] on span "Auto" at bounding box center [169, 502] width 20 height 11
type input "Auto"
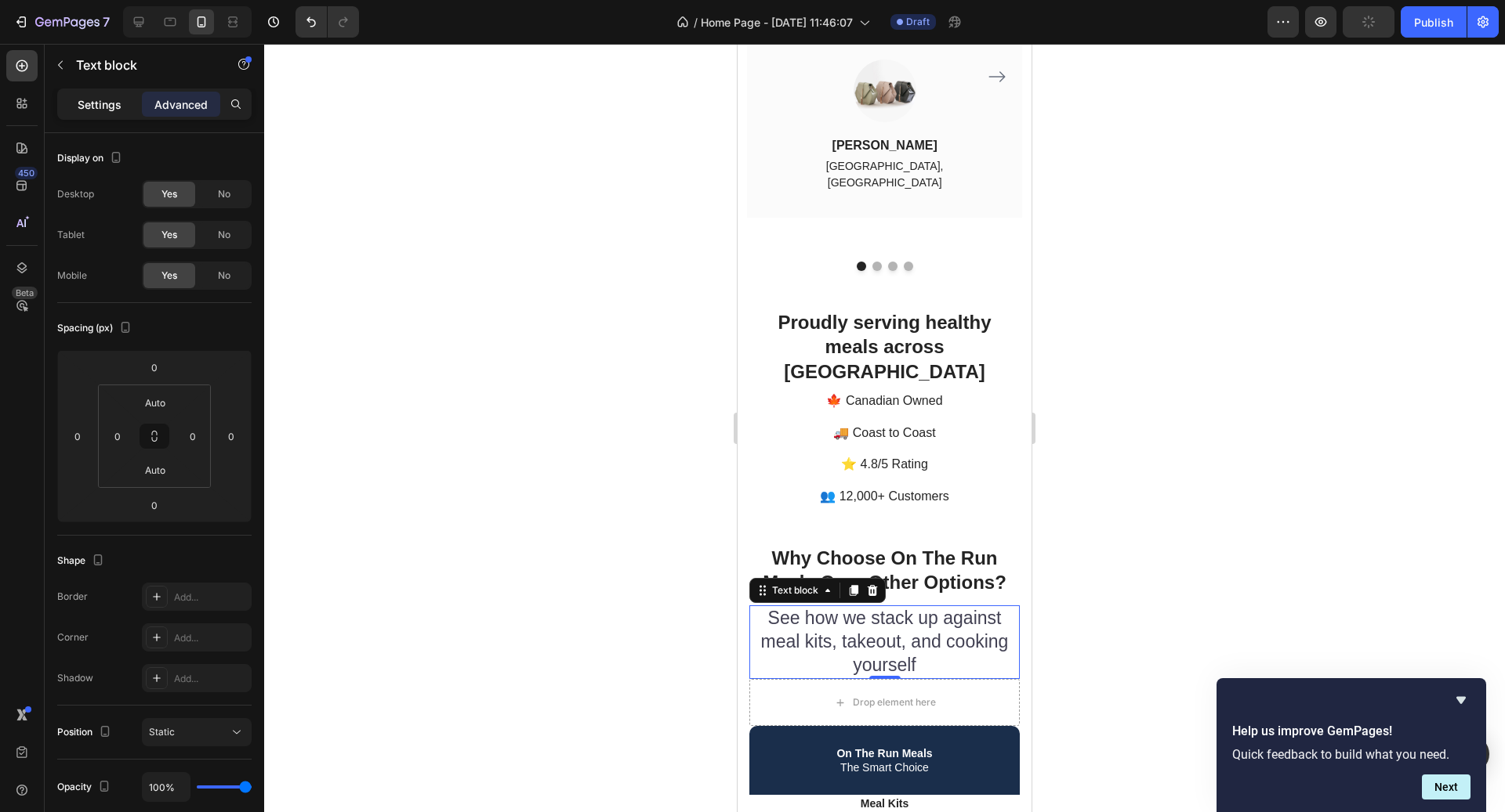
click at [103, 105] on p "Settings" at bounding box center [100, 105] width 44 height 17
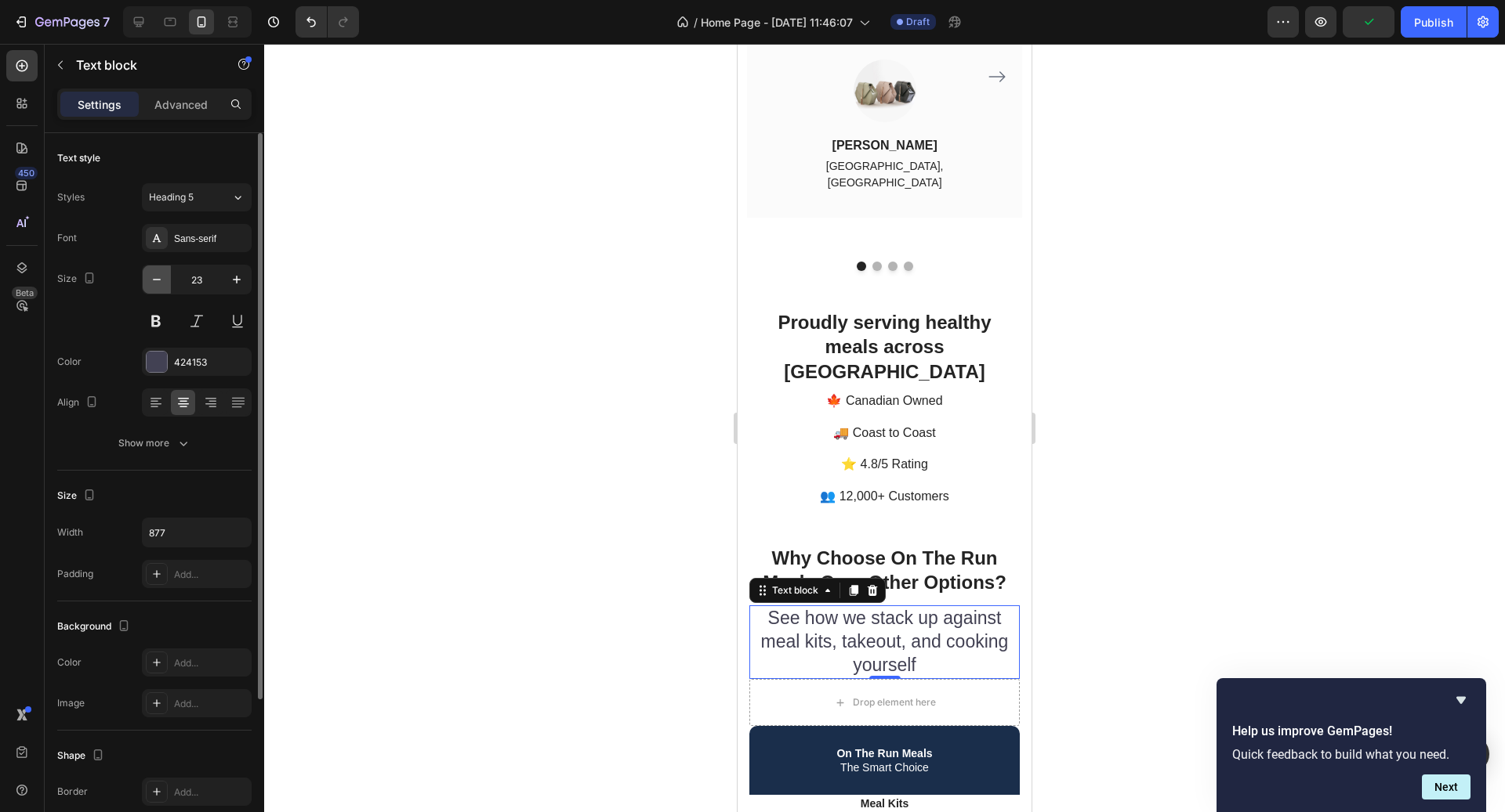
click at [160, 275] on icon "button" at bounding box center [157, 280] width 16 height 16
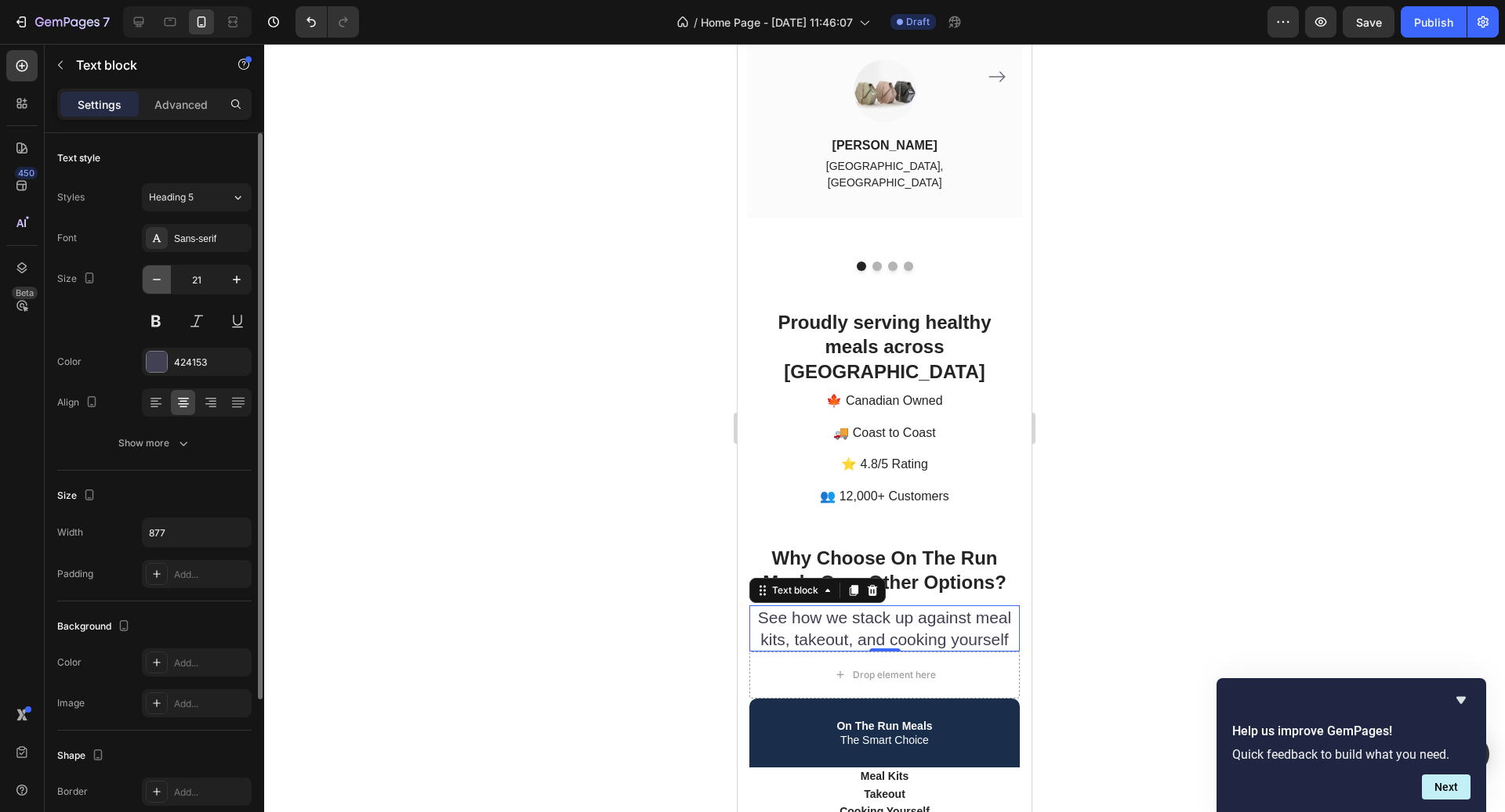
click at [160, 275] on icon "button" at bounding box center [157, 280] width 16 height 16
type input "20"
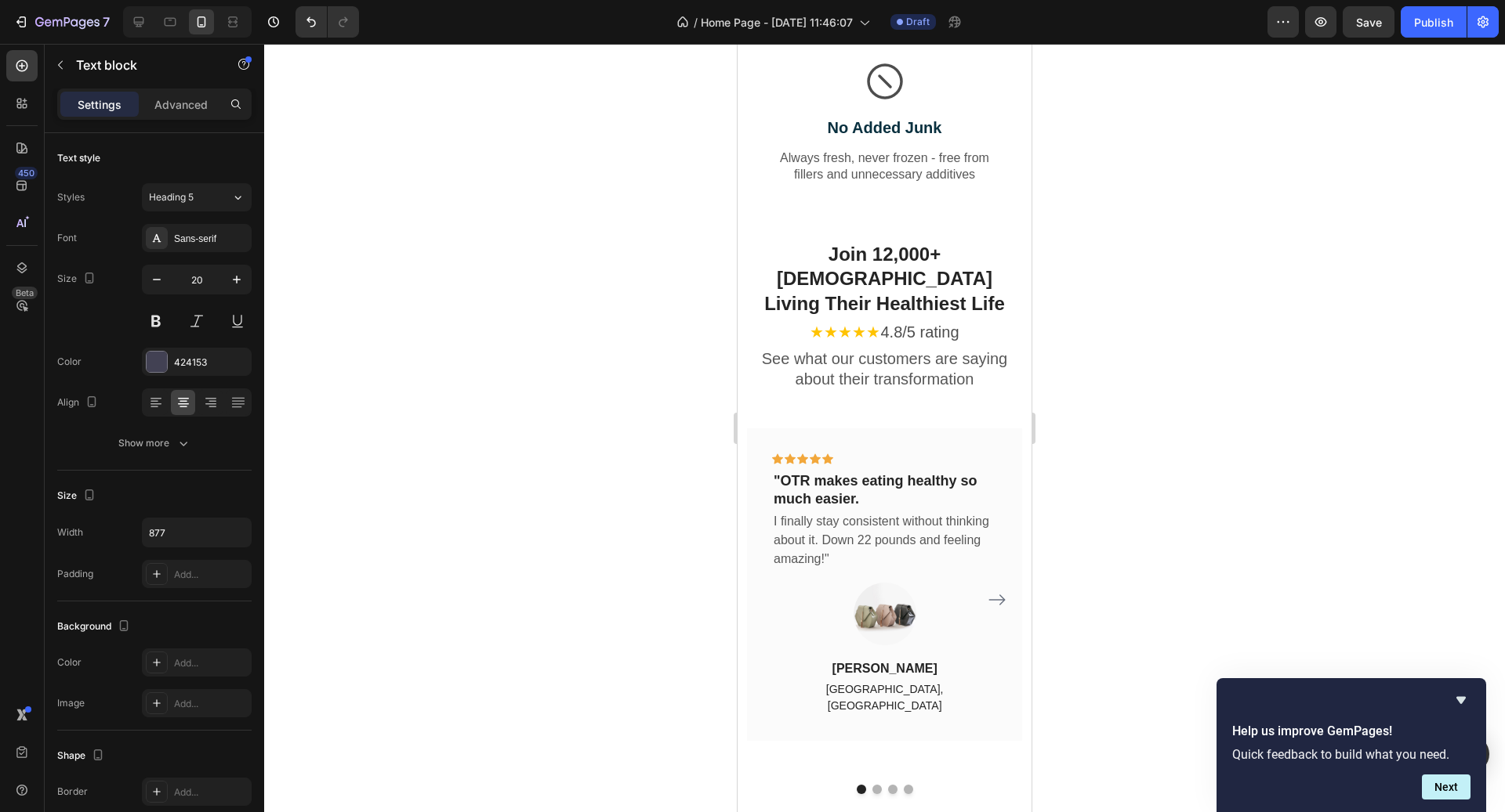
scroll to position [3226, 0]
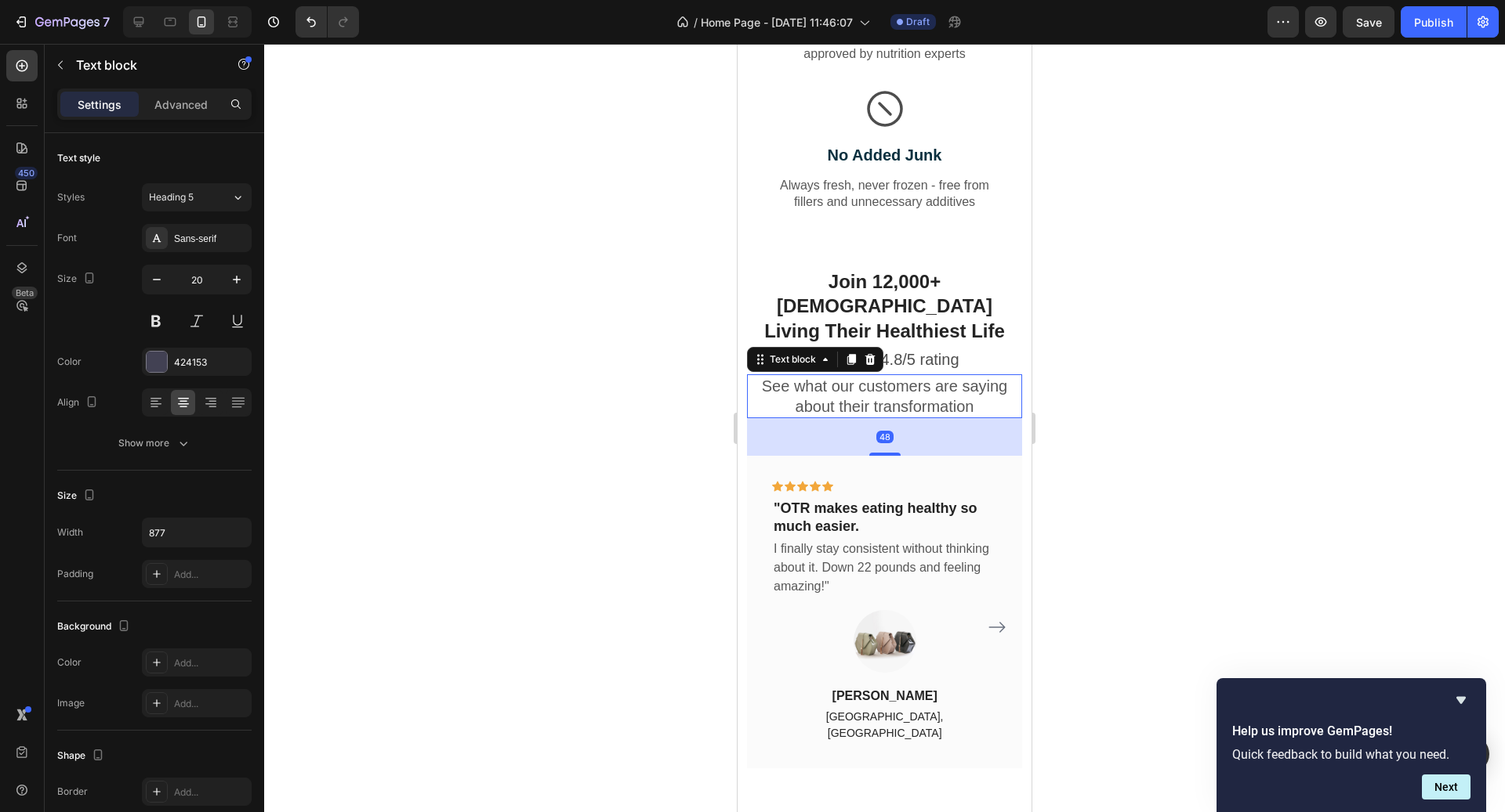
click at [935, 376] on p "See what our customers are saying about their transformation" at bounding box center [884, 396] width 272 height 41
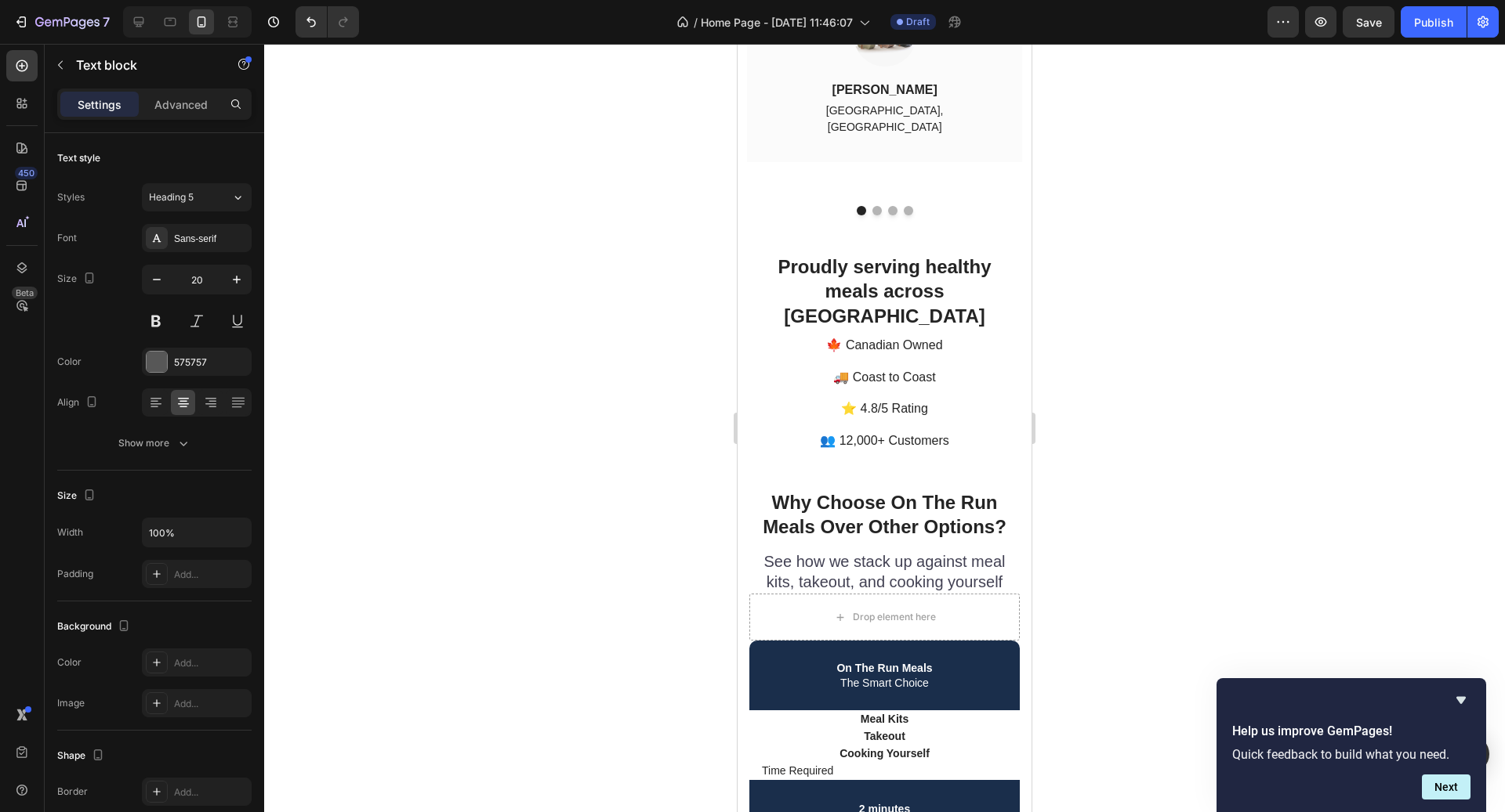
scroll to position [3857, 0]
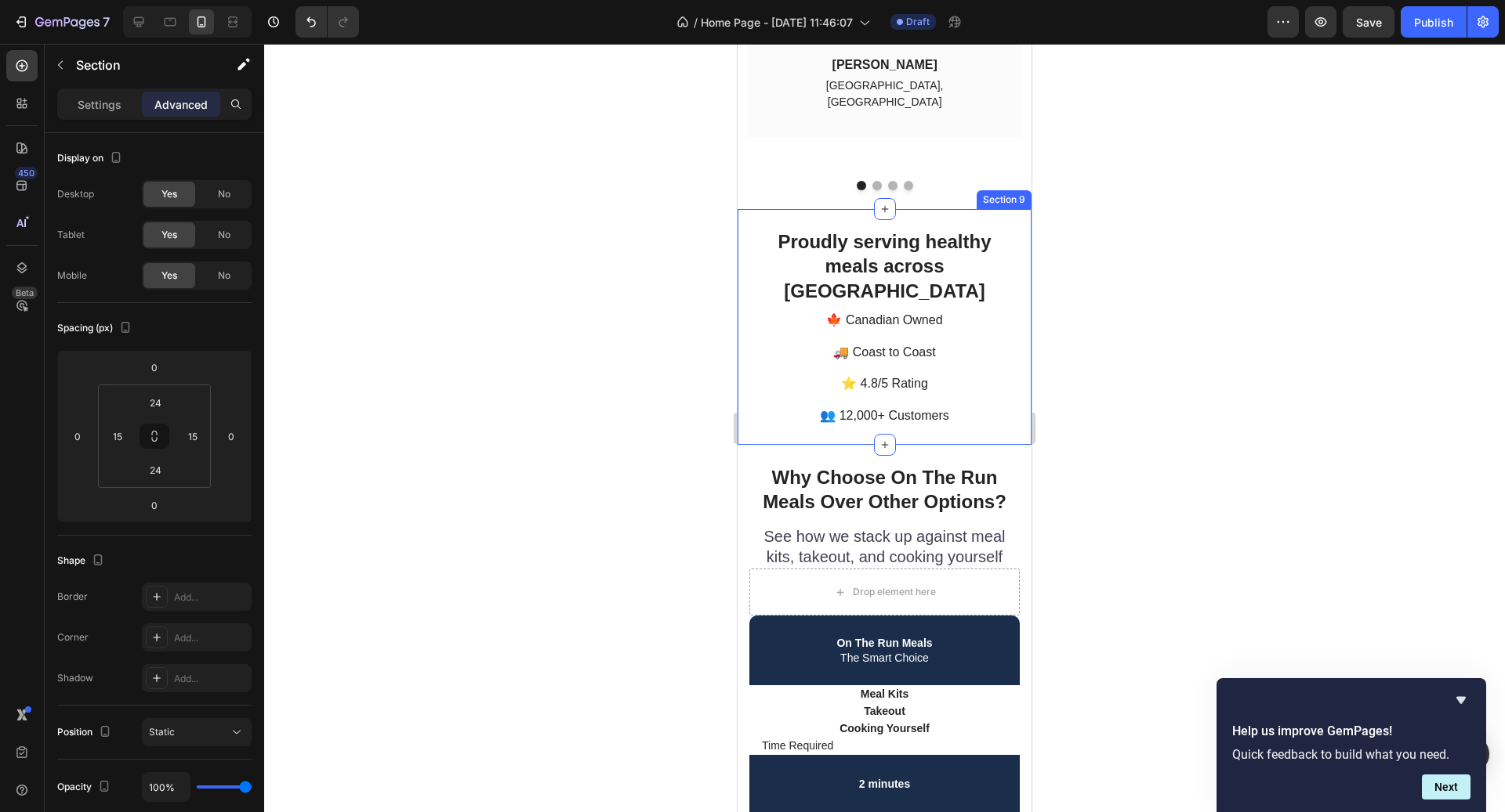
click at [923, 369] on div "Proudly serving healthy meals across Canada Heading Row 🍁 Canadian Owned Text b…" at bounding box center [884, 327] width 294 height 236
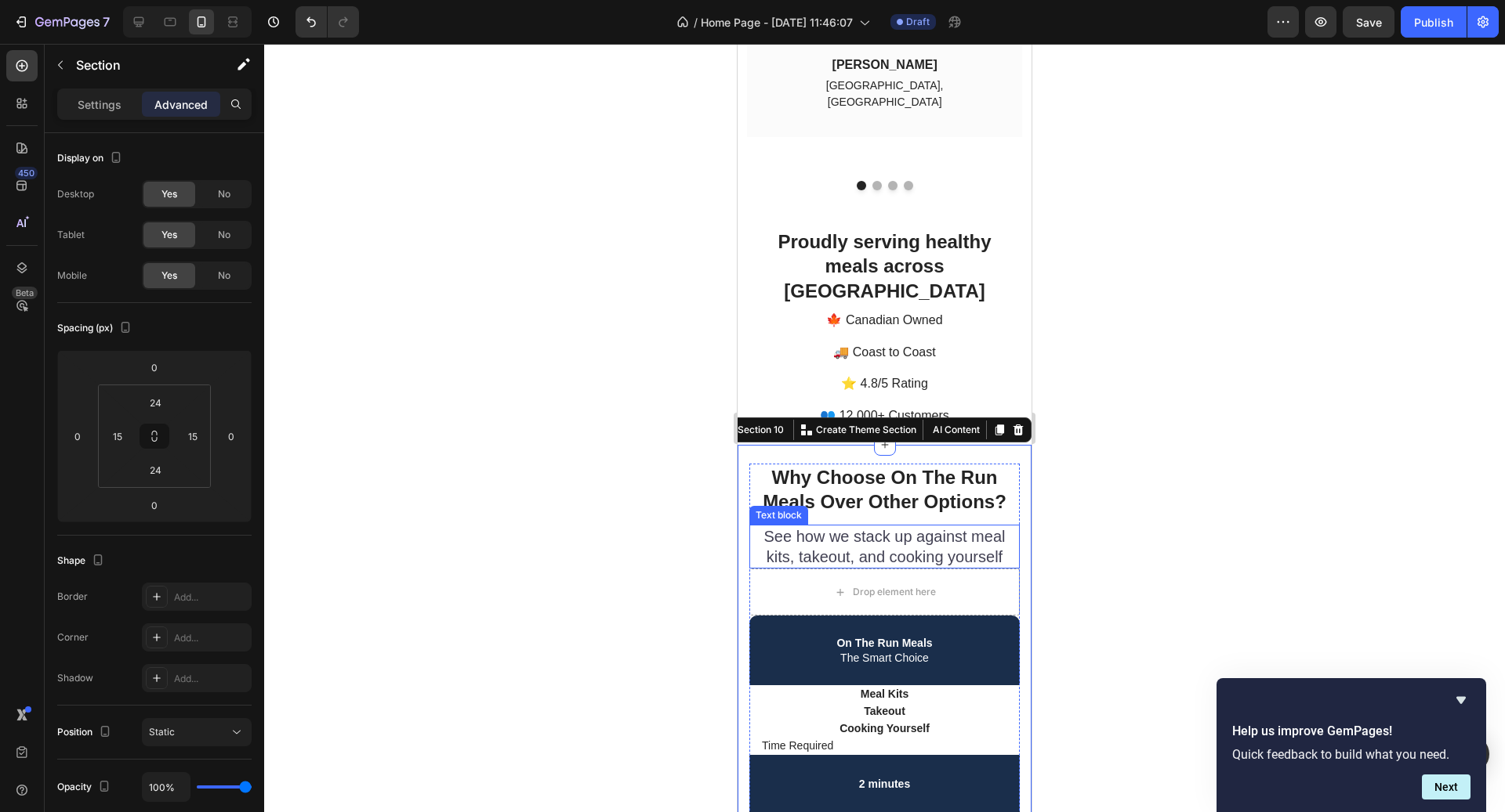
click at [922, 527] on p "See how we stack up against meal kits, takeout, and cooking yourself" at bounding box center [884, 547] width 267 height 41
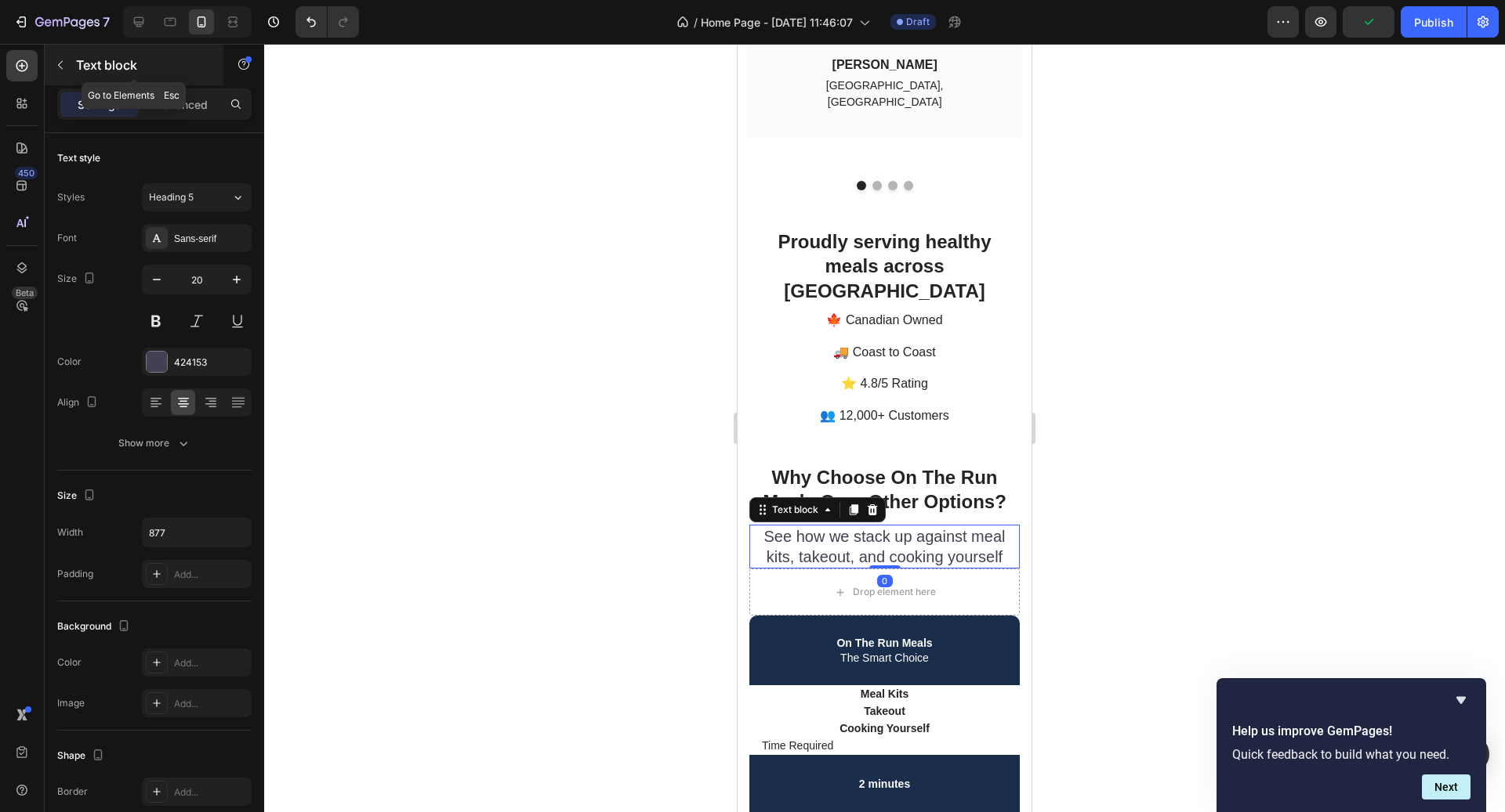
click at [80, 67] on p "Text block" at bounding box center [142, 64] width 133 height 18
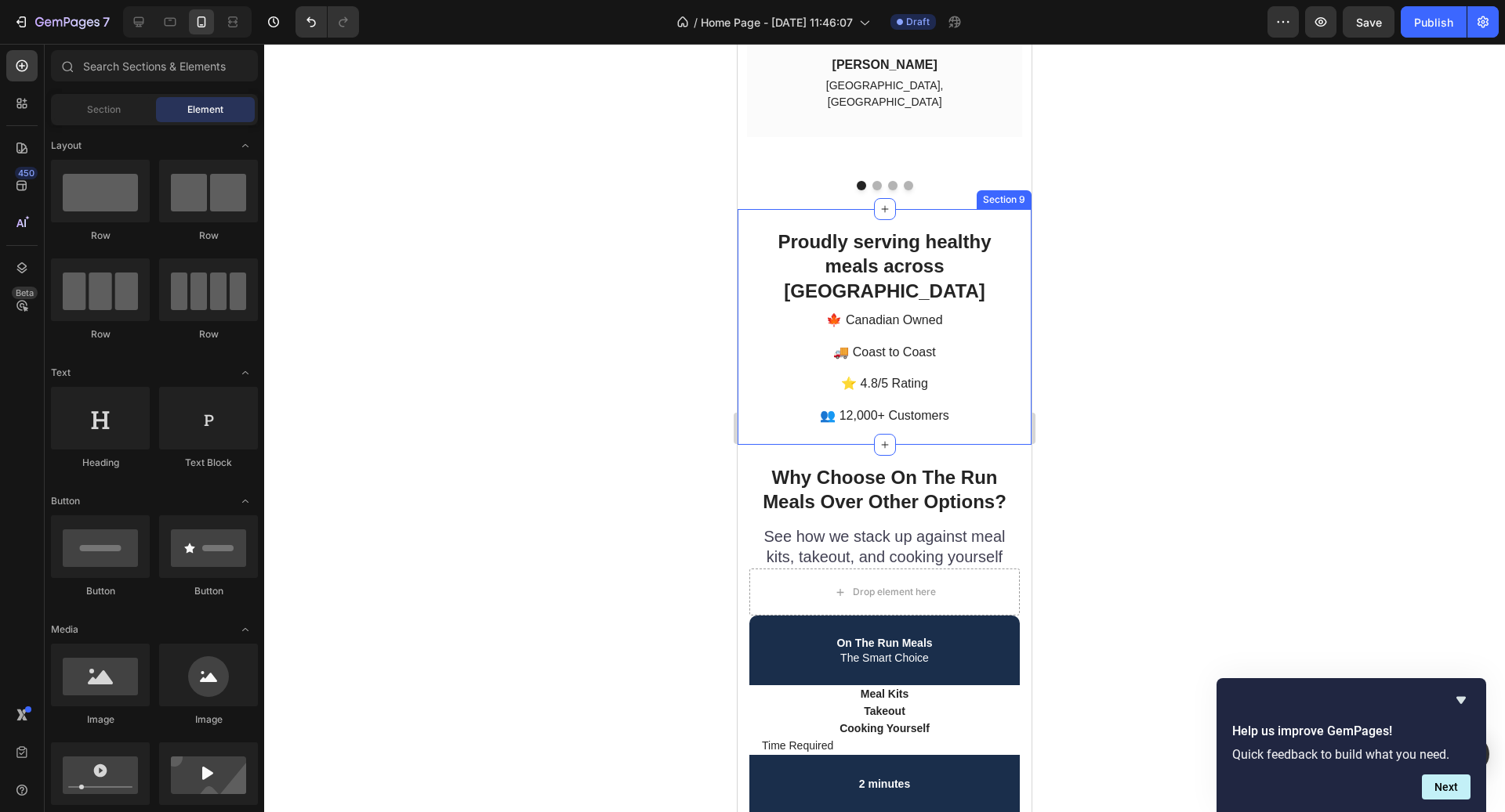
click at [750, 371] on div "Proudly serving healthy meals across Canada Heading Row 🍁 Canadian Owned Text b…" at bounding box center [884, 327] width 294 height 236
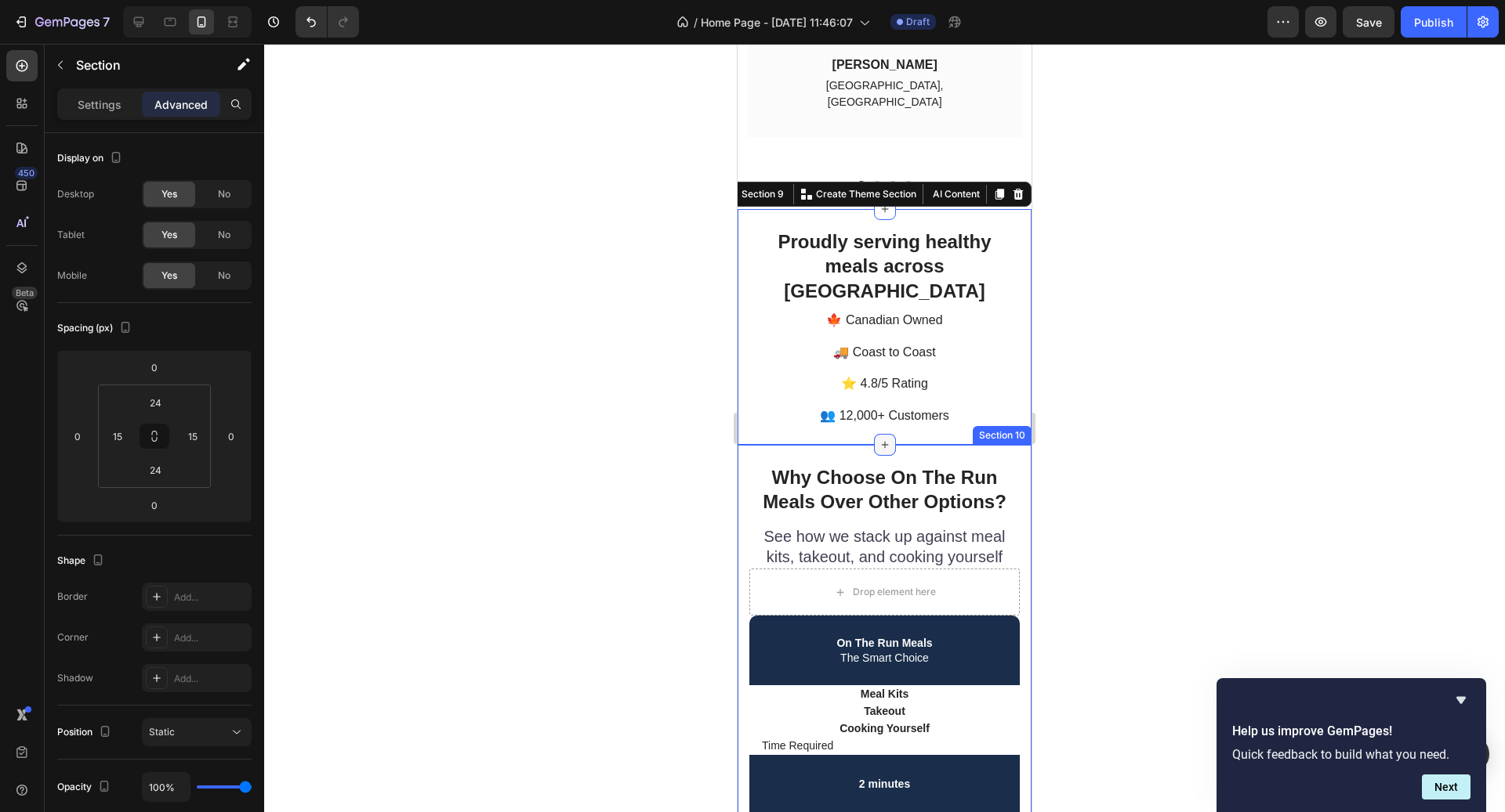
click at [888, 434] on div at bounding box center [884, 445] width 22 height 22
click at [59, 63] on icon "button" at bounding box center [60, 65] width 5 height 8
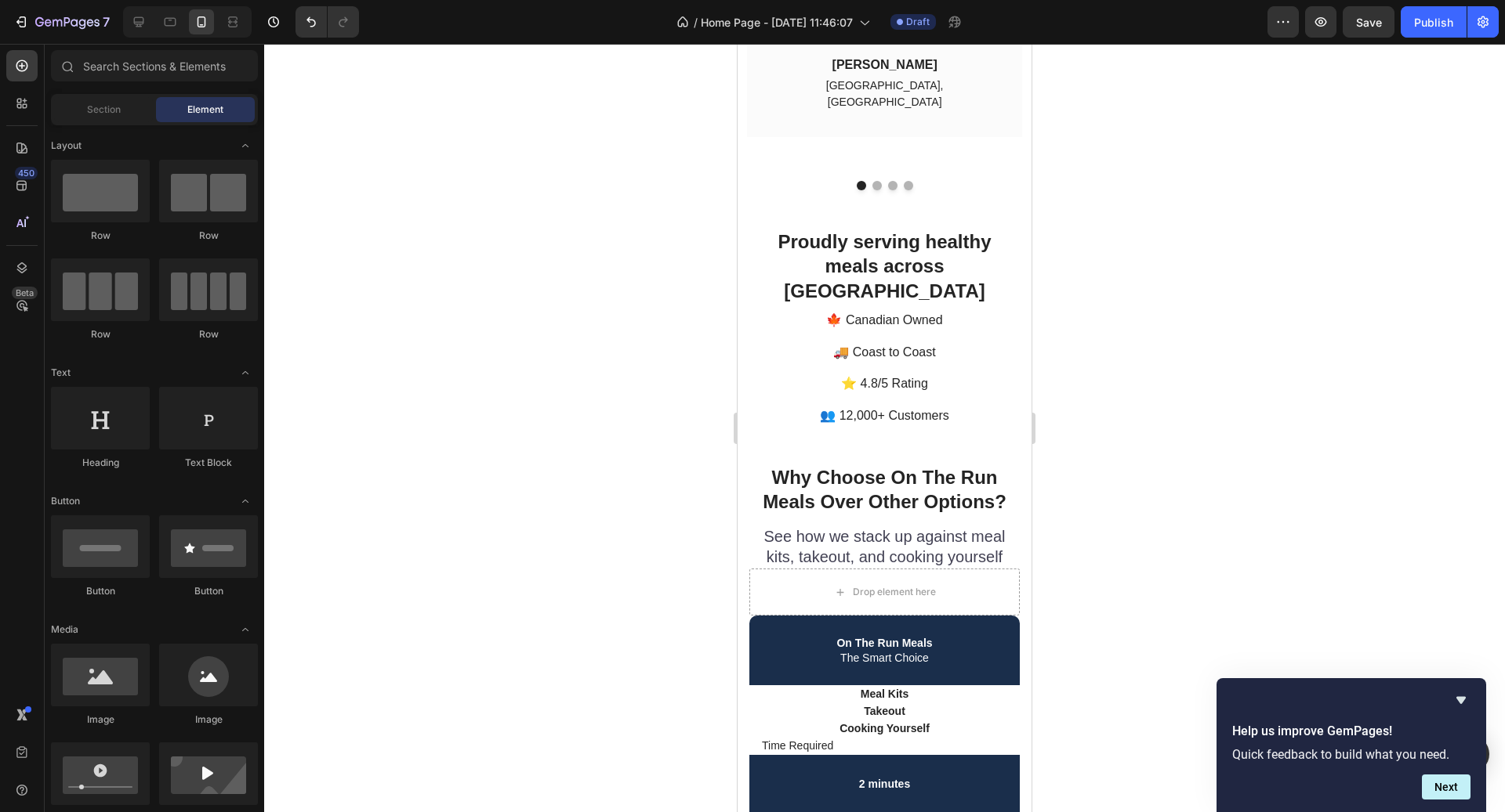
click at [698, 434] on div at bounding box center [884, 428] width 1240 height 768
click at [775, 568] on div "Drop element here" at bounding box center [884, 592] width 271 height 47
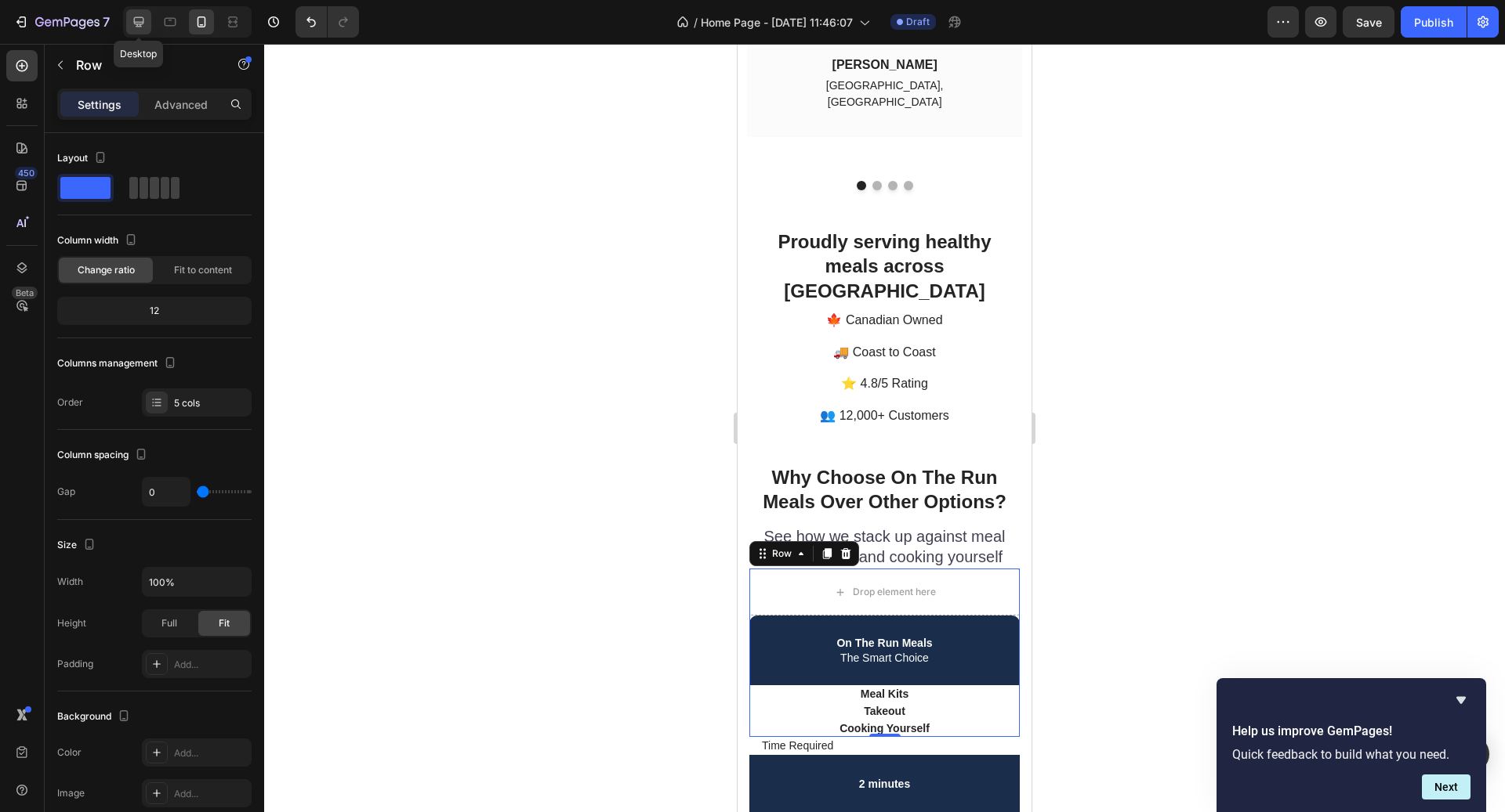
click at [146, 24] on icon at bounding box center [138, 22] width 16 height 16
type input "1200"
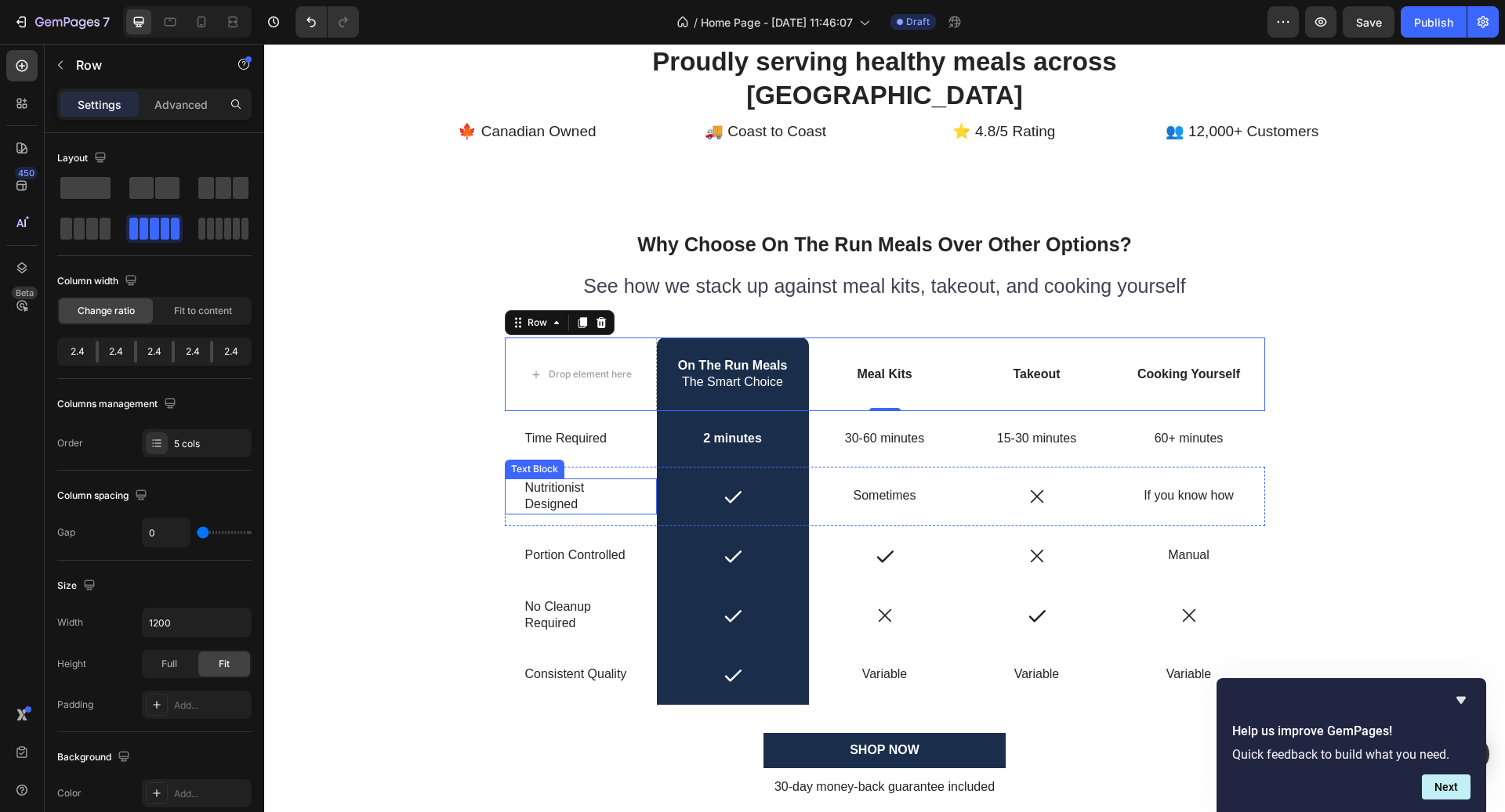
scroll to position [3715, 0]
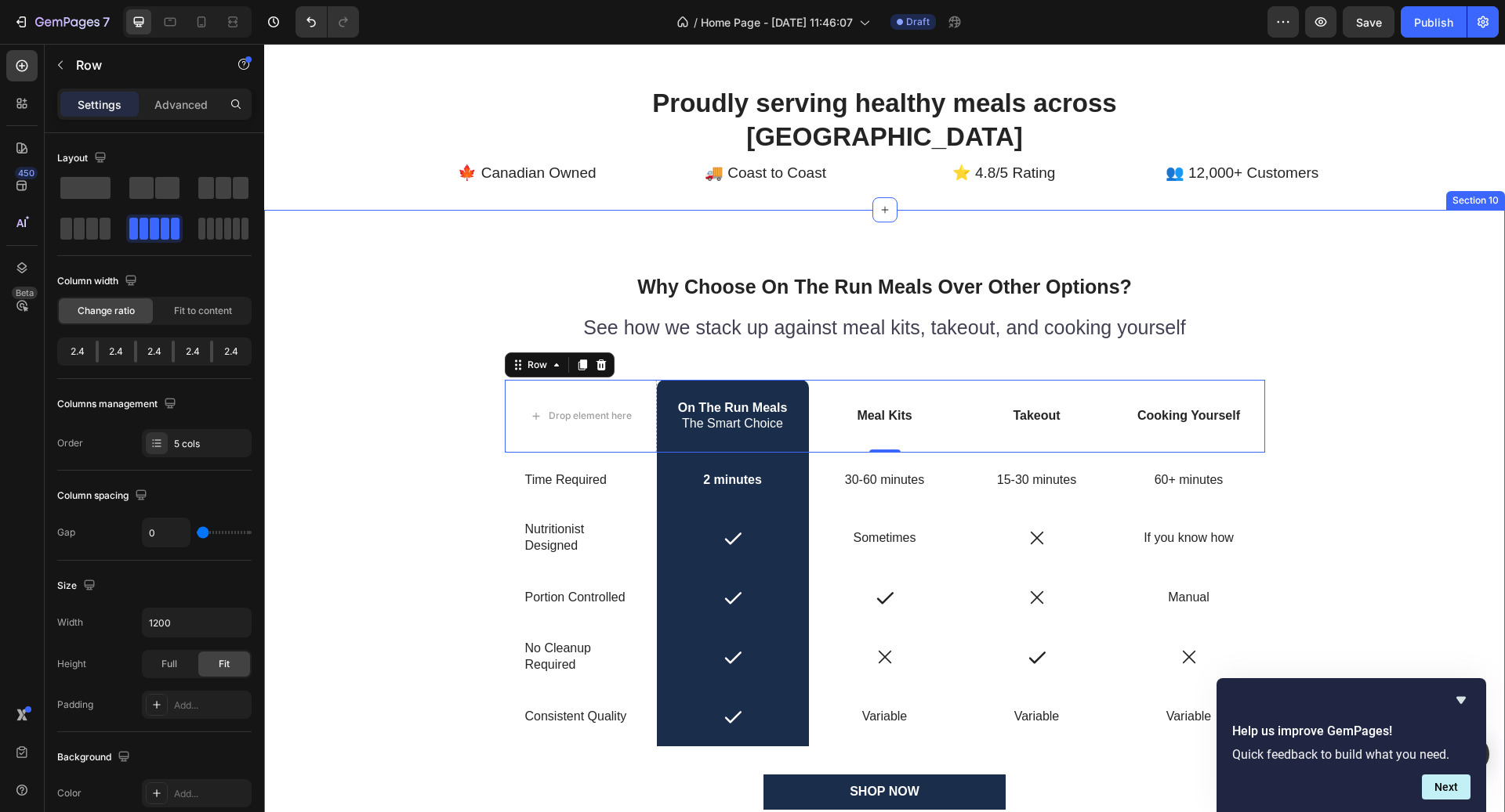
click at [473, 286] on div "Why Choose On The Run Meals Over Other Options? Heading See how we stack up aga…" at bounding box center [884, 568] width 1217 height 592
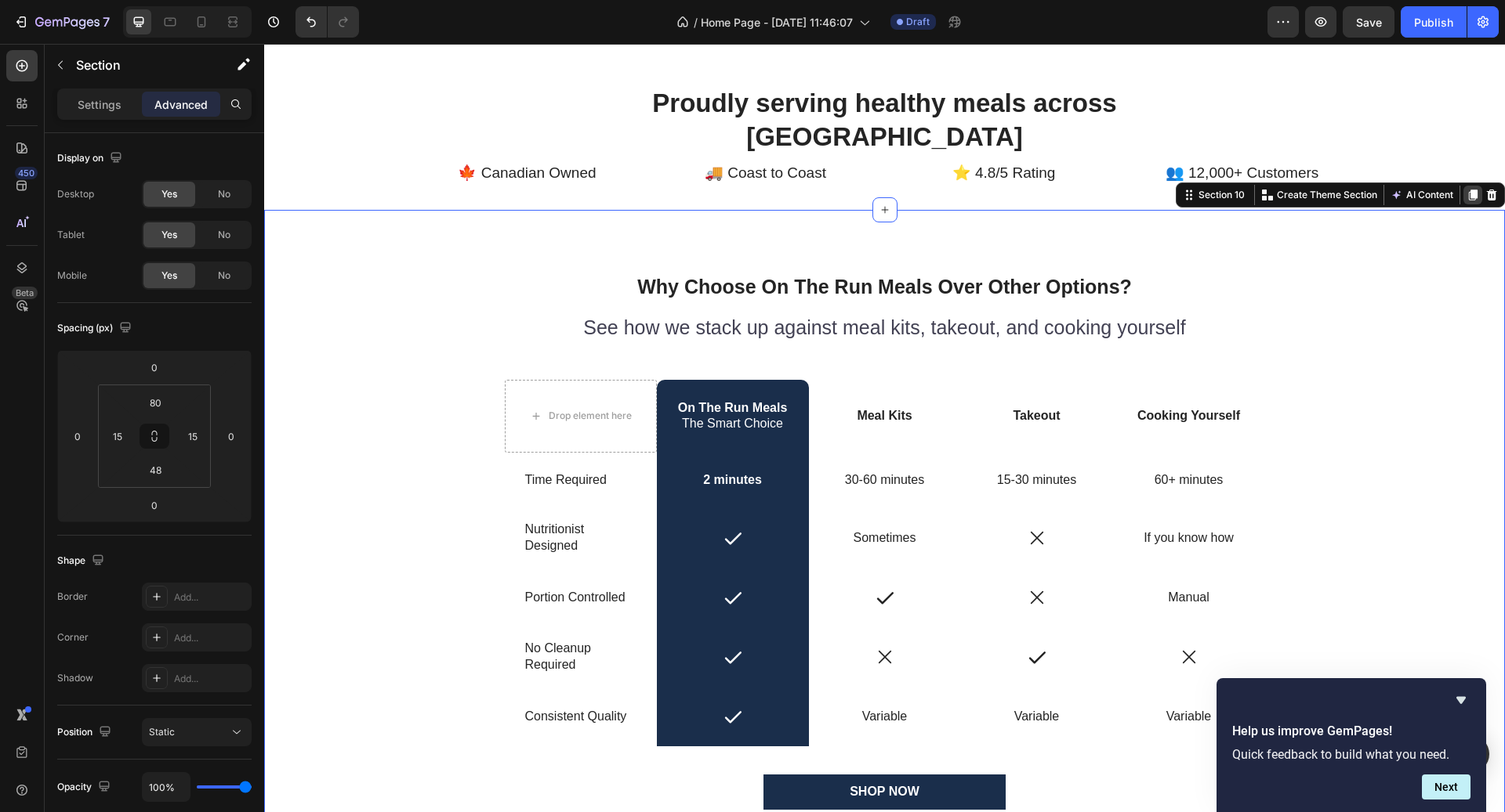
click at [1471, 199] on icon at bounding box center [1472, 195] width 13 height 13
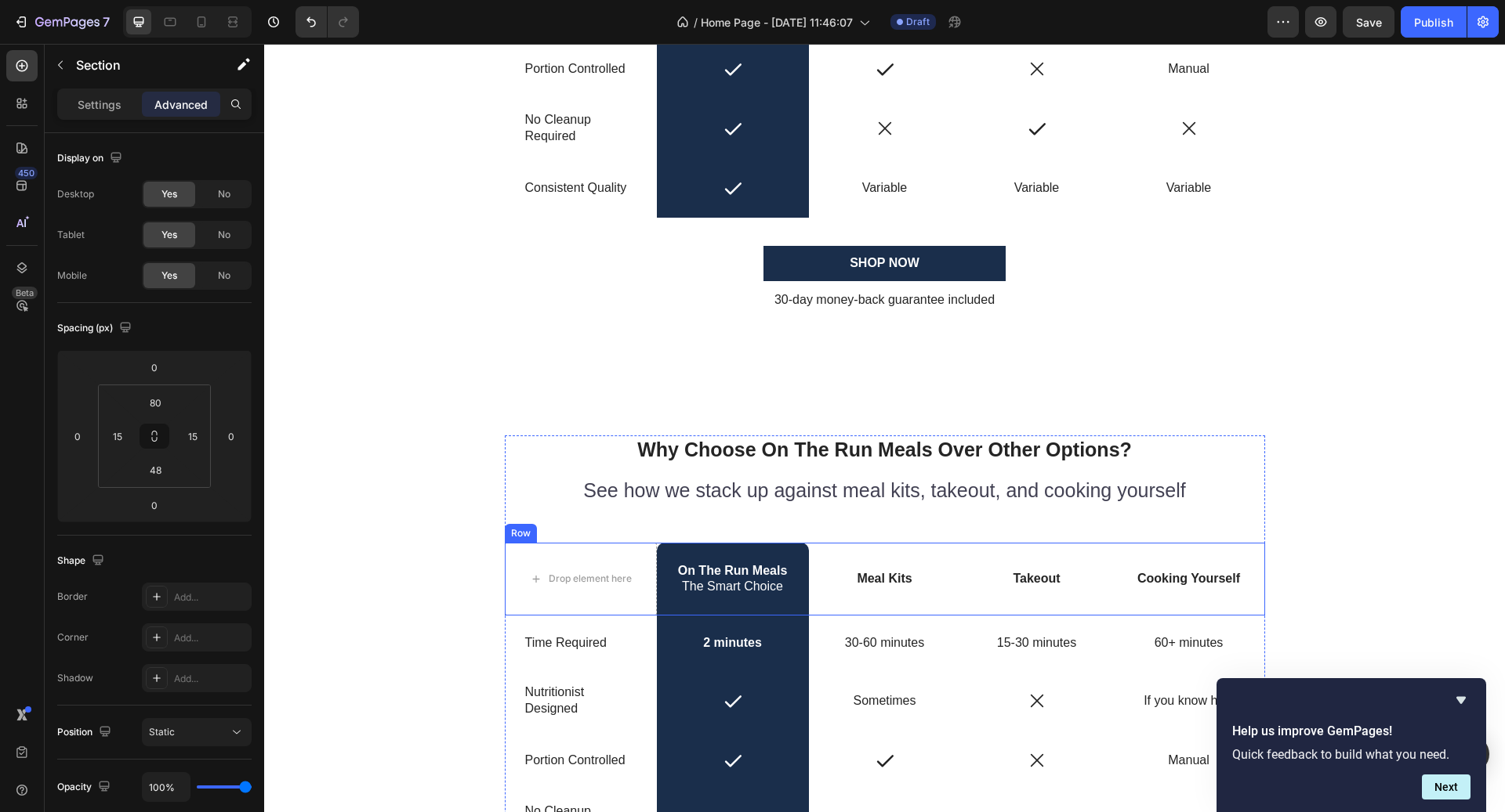
scroll to position [3895, 0]
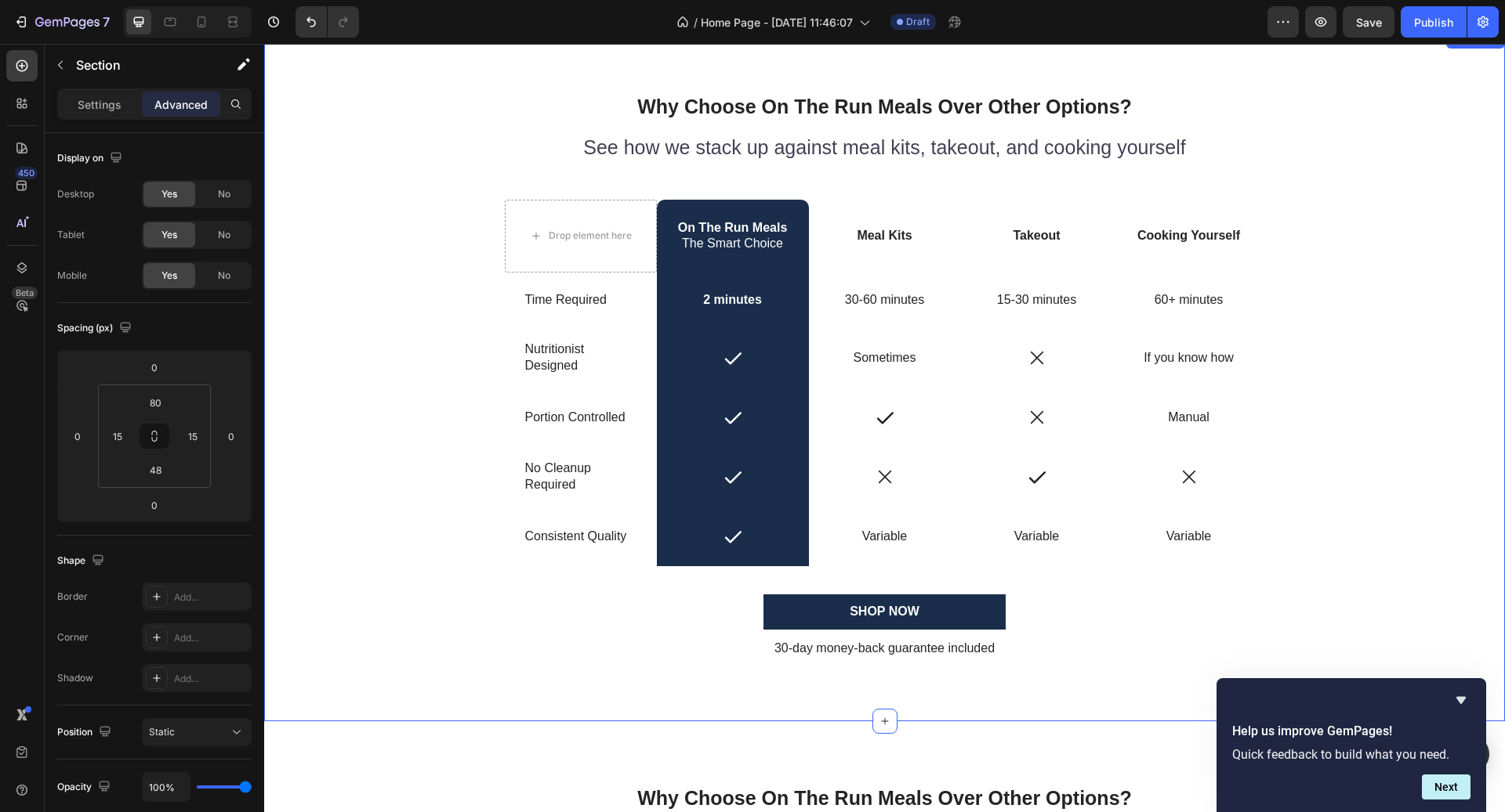
click at [415, 358] on div "Why Choose On The Run Meals Over Other Options? Heading See how we stack up aga…" at bounding box center [884, 388] width 1217 height 592
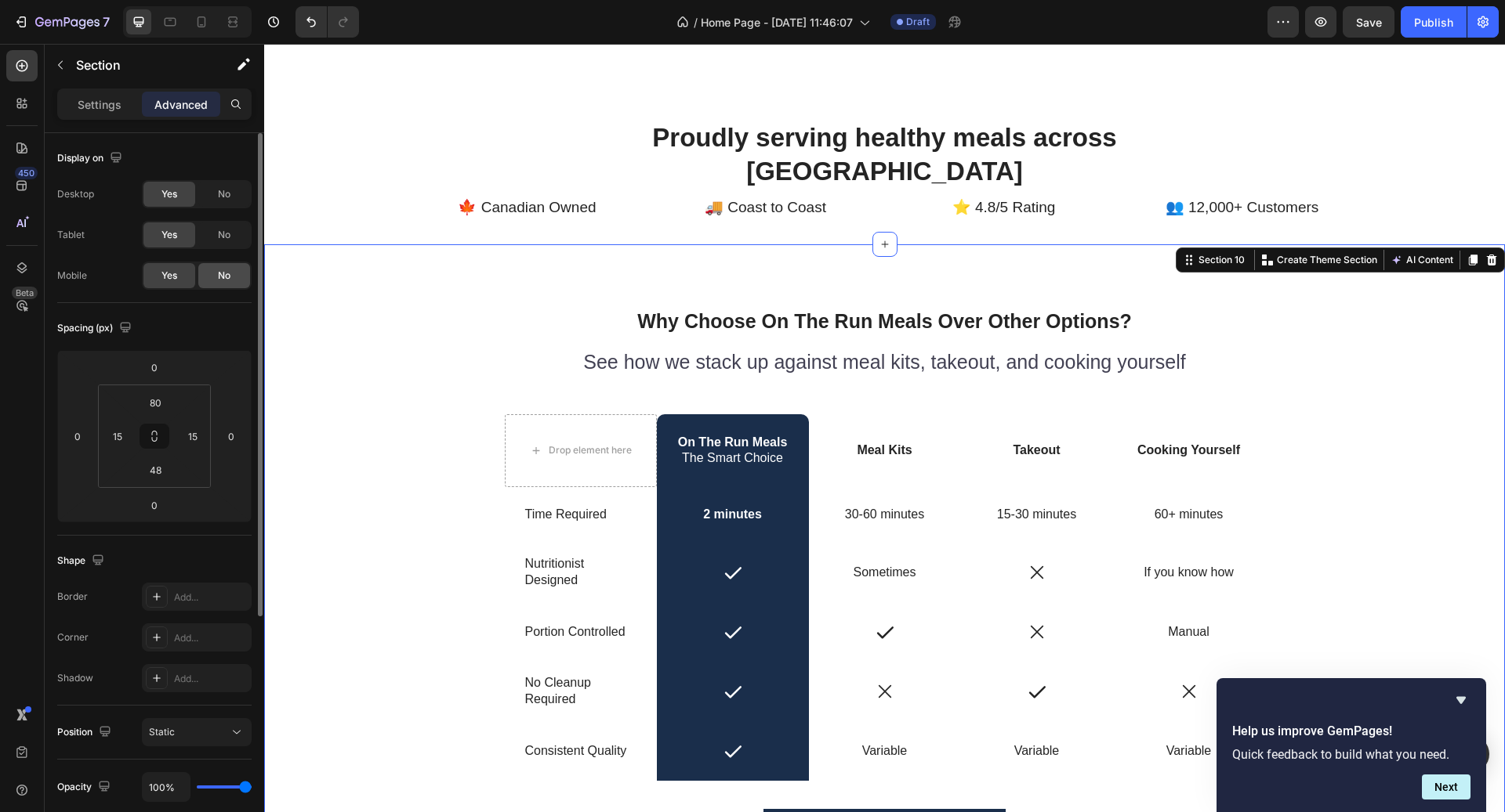
click at [211, 279] on div "No" at bounding box center [224, 275] width 52 height 25
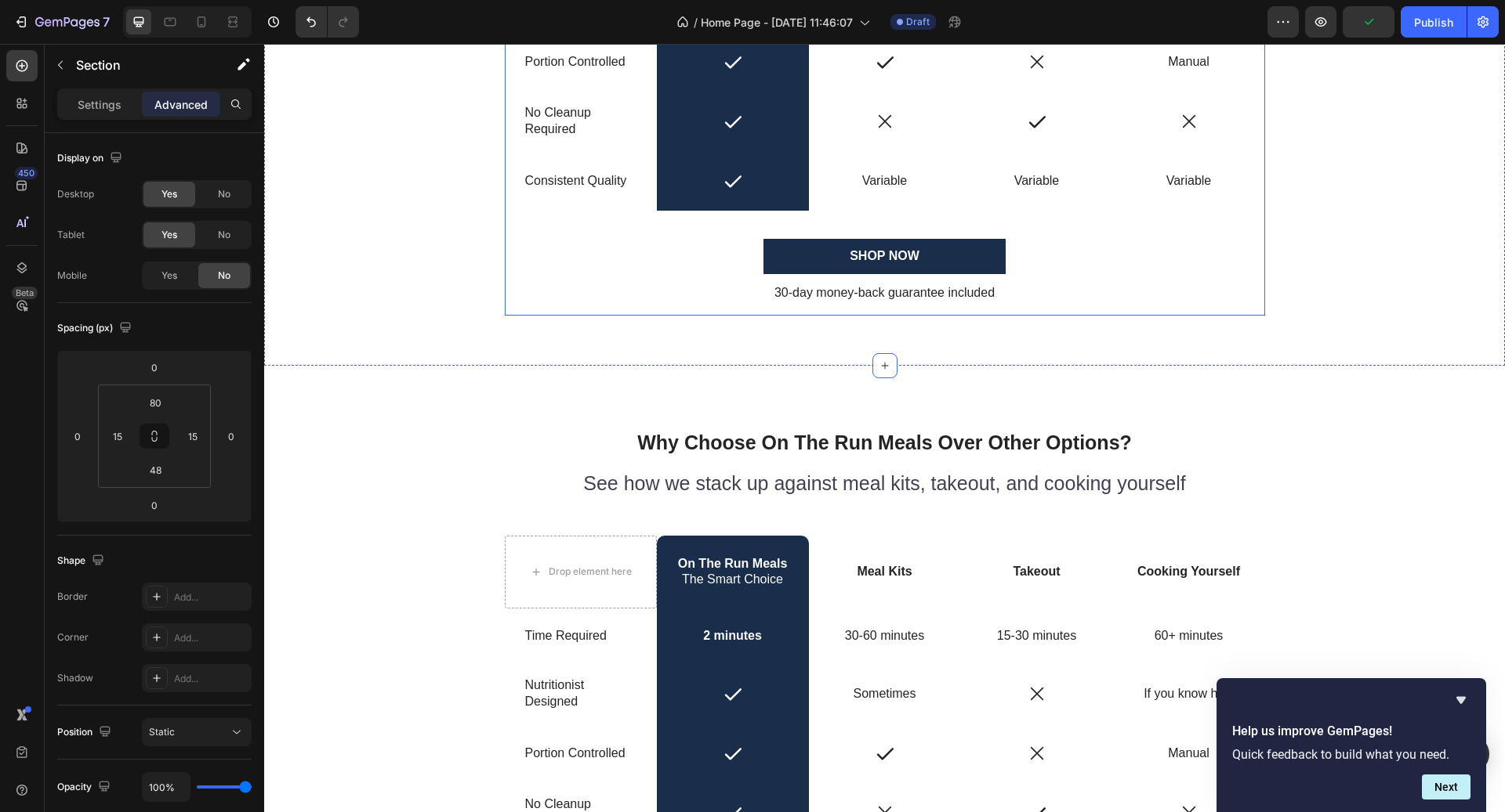
scroll to position [4323, 0]
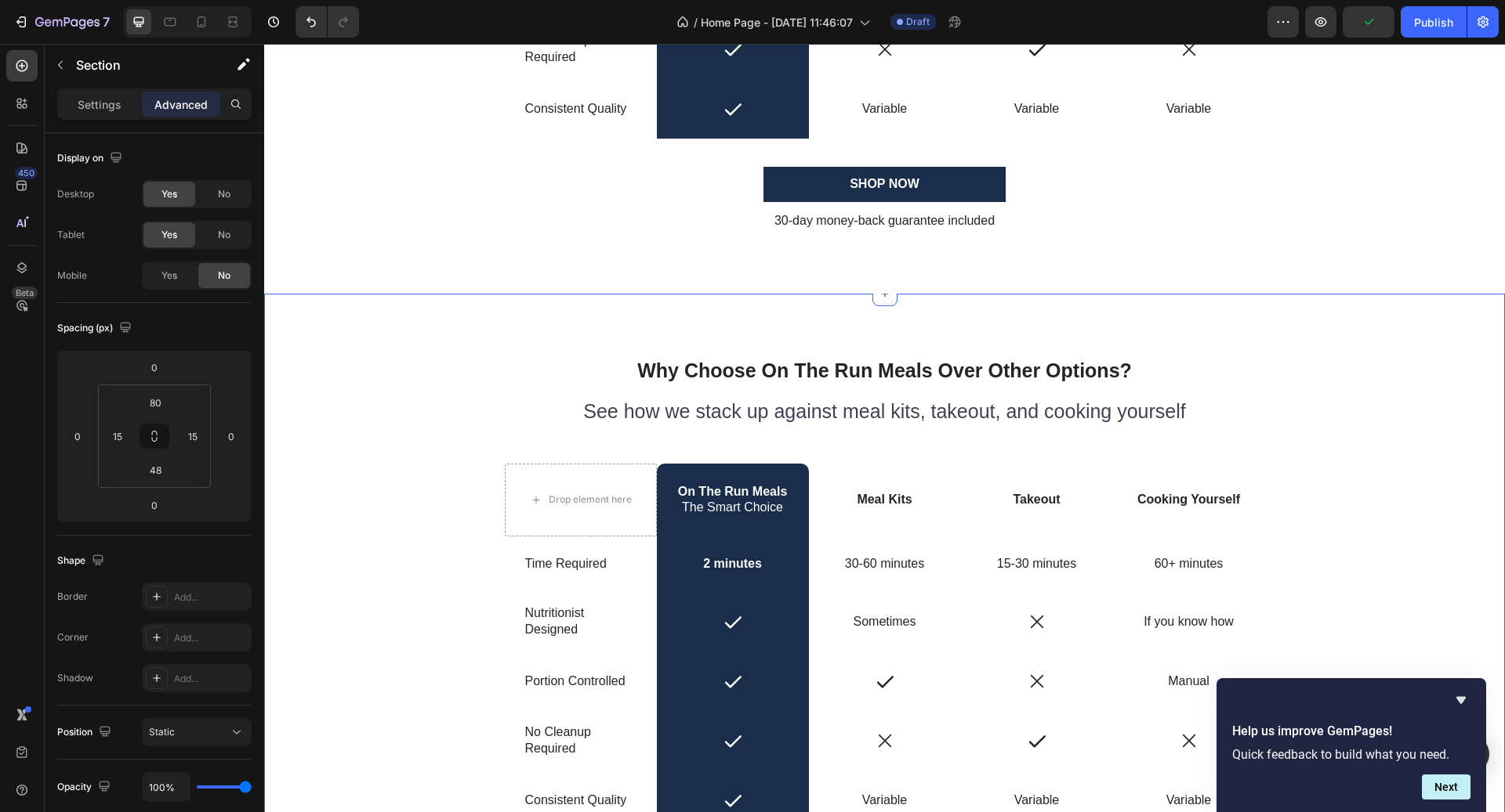
click at [419, 352] on div "Why Choose On The Run Meals Over Other Options? Heading See how we stack up aga…" at bounding box center [884, 640] width 1240 height 691
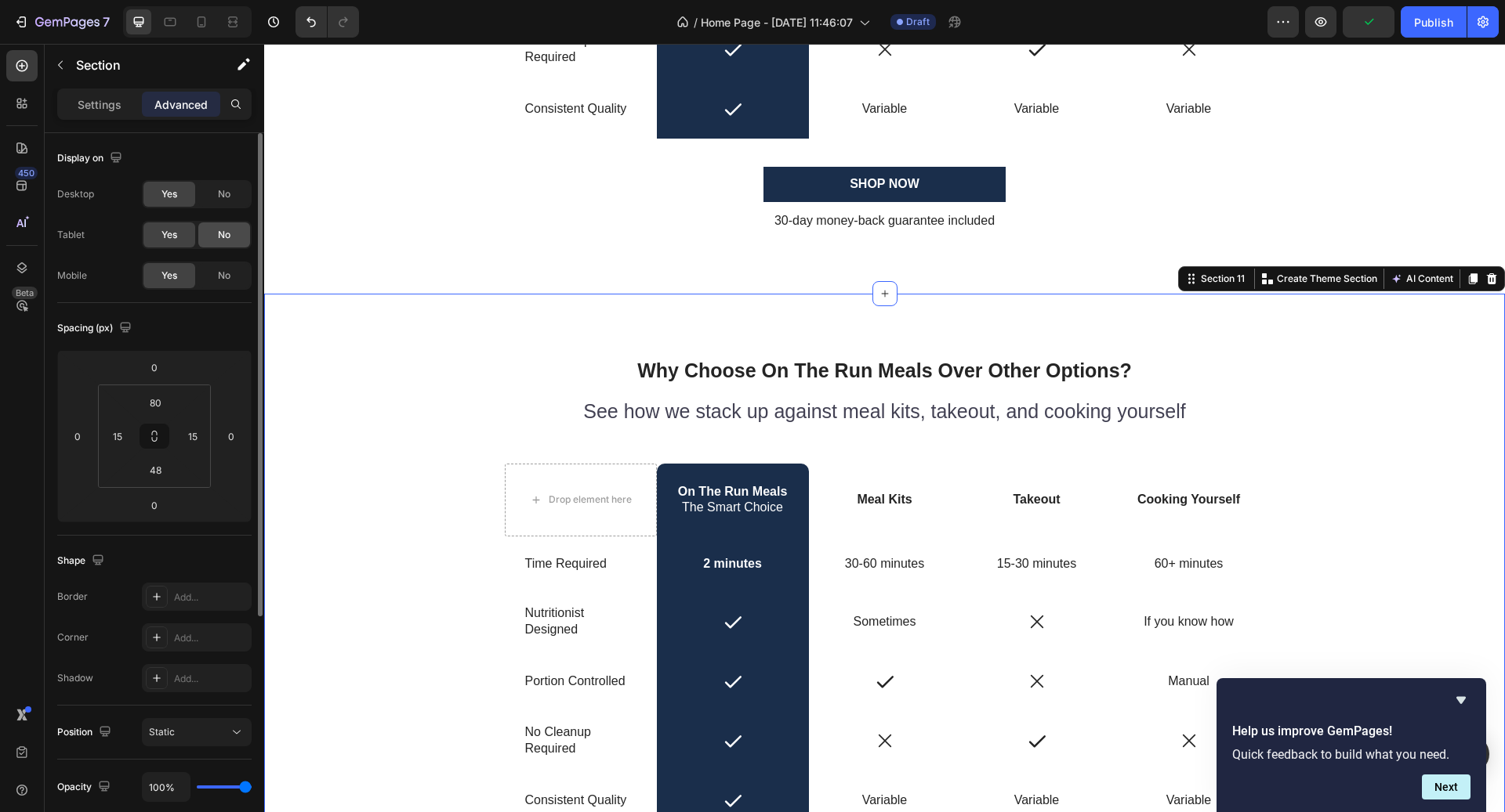
click at [238, 239] on div "No" at bounding box center [224, 235] width 52 height 25
click at [223, 197] on span "No" at bounding box center [224, 194] width 13 height 14
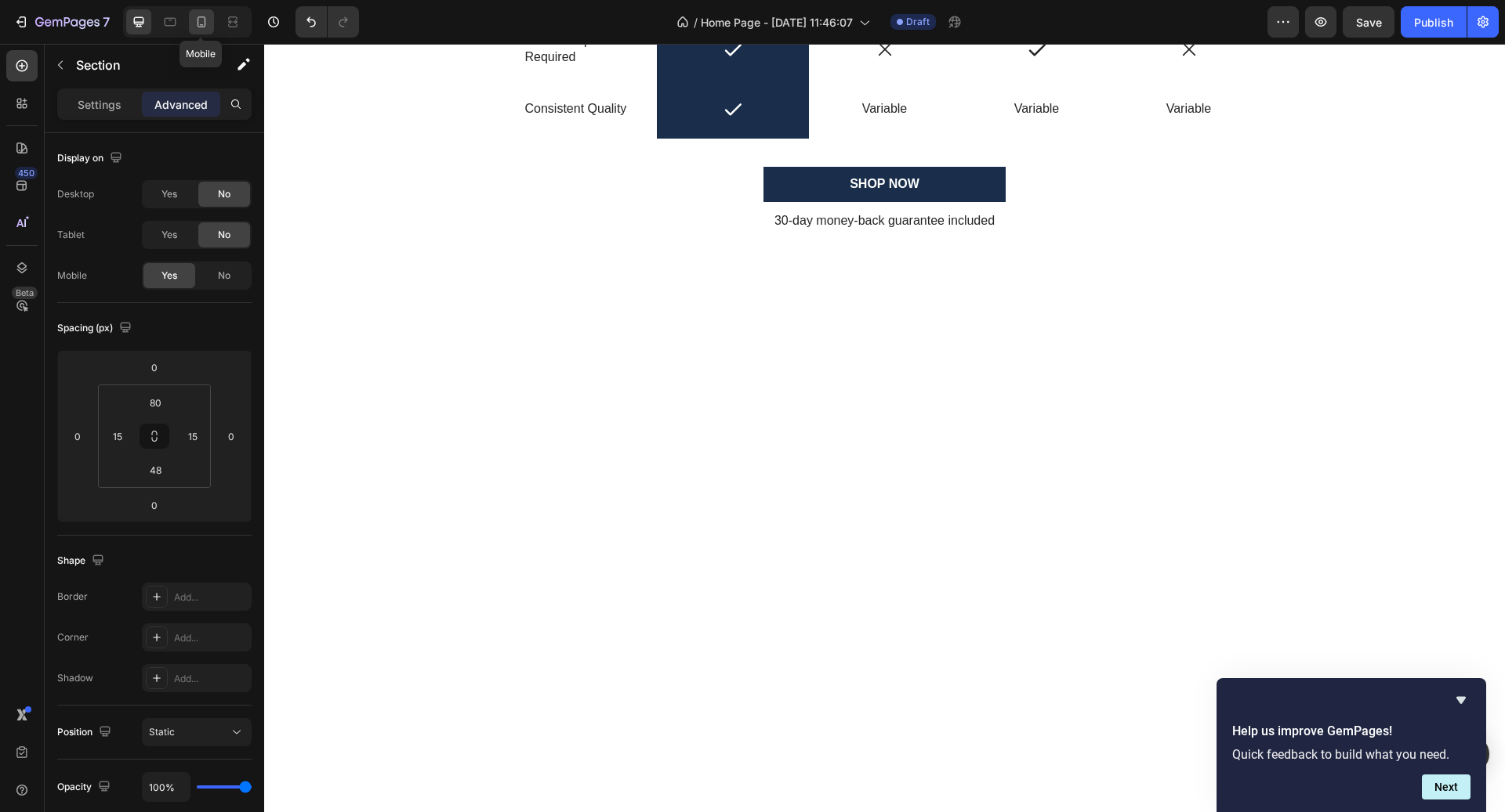
click at [207, 21] on icon at bounding box center [201, 22] width 16 height 16
type input "24"
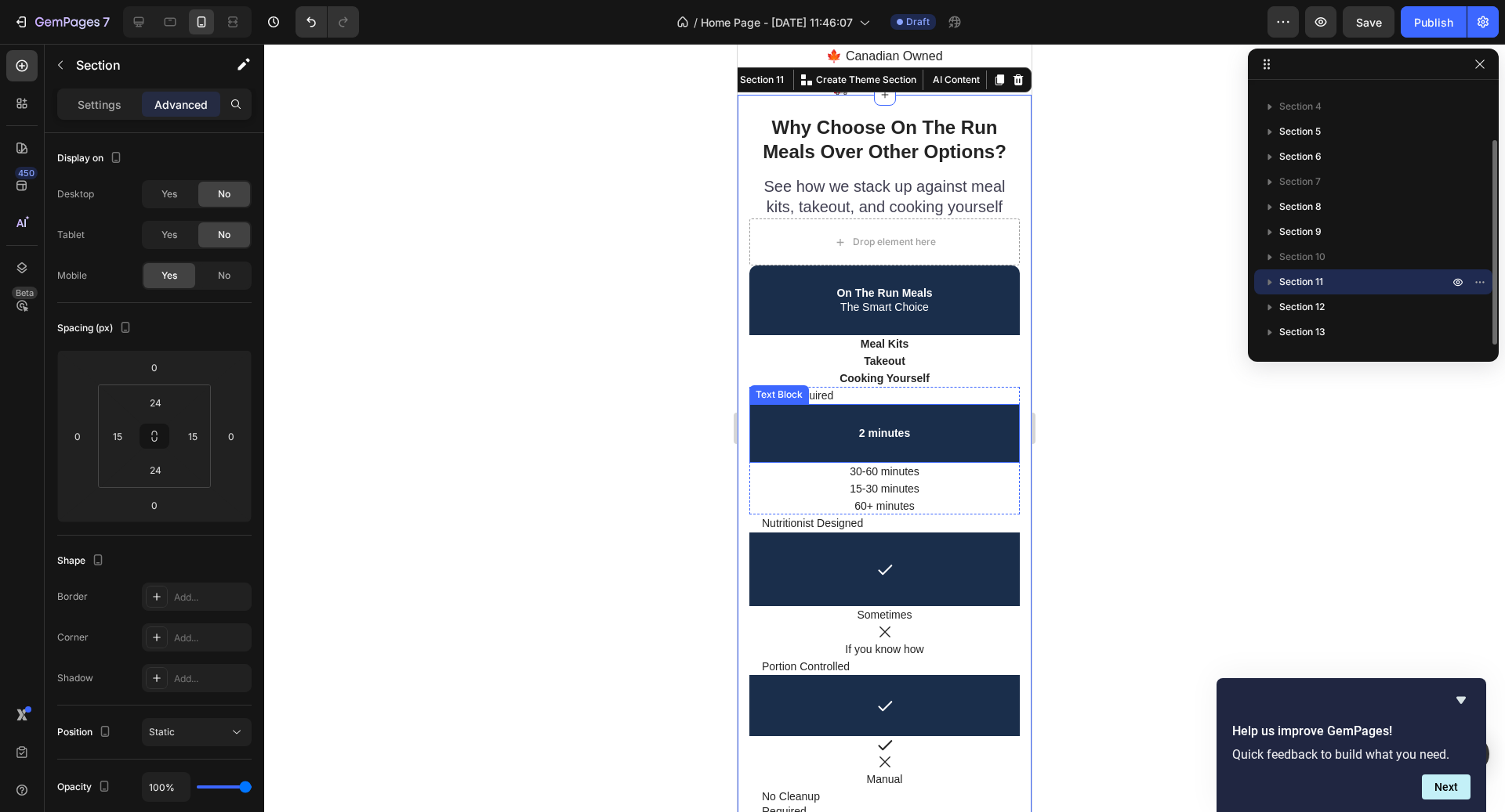
scroll to position [3825, 0]
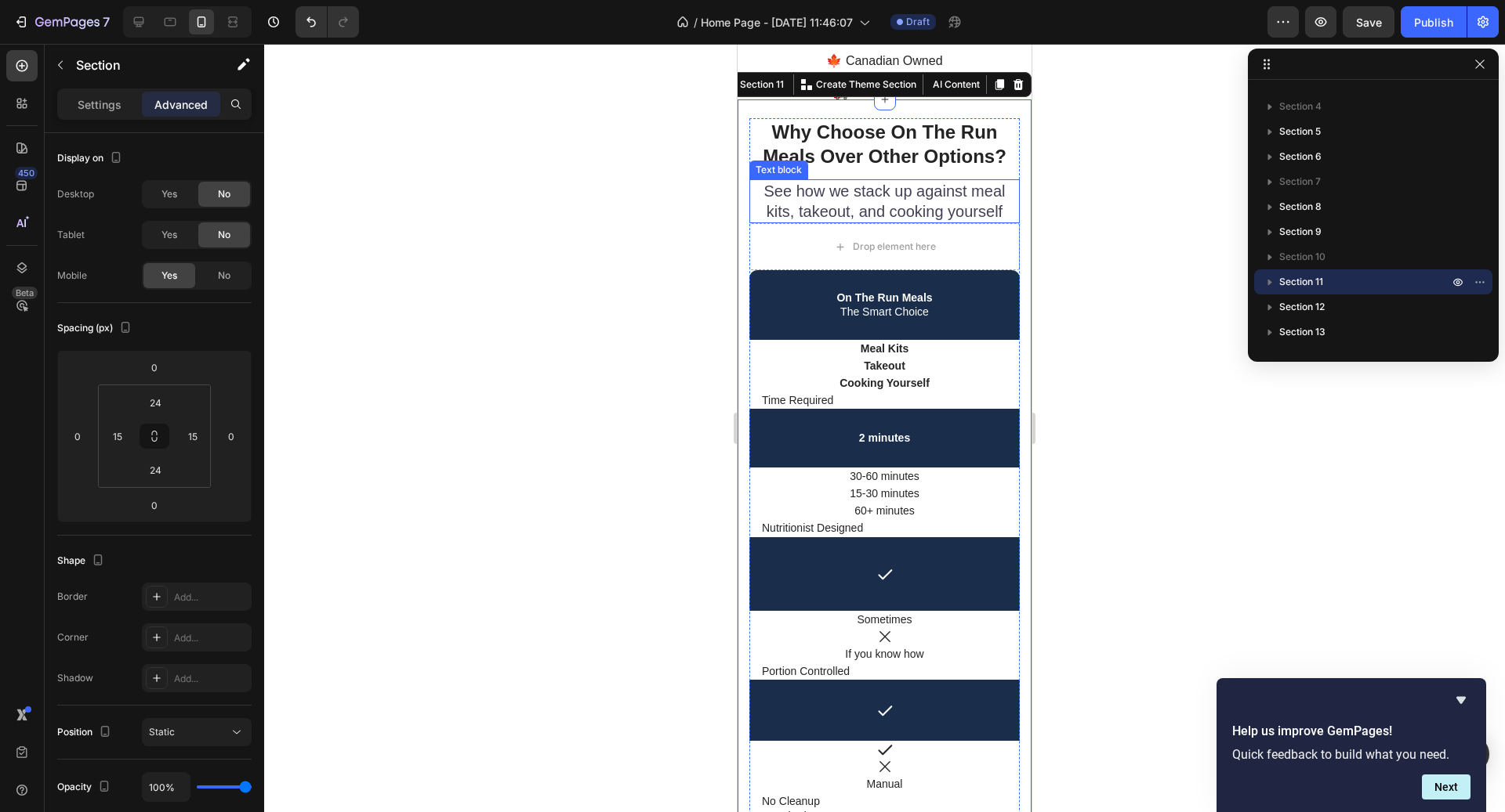
click at [874, 193] on p "See how we stack up against meal kits, takeout, and cooking yourself" at bounding box center [884, 201] width 267 height 41
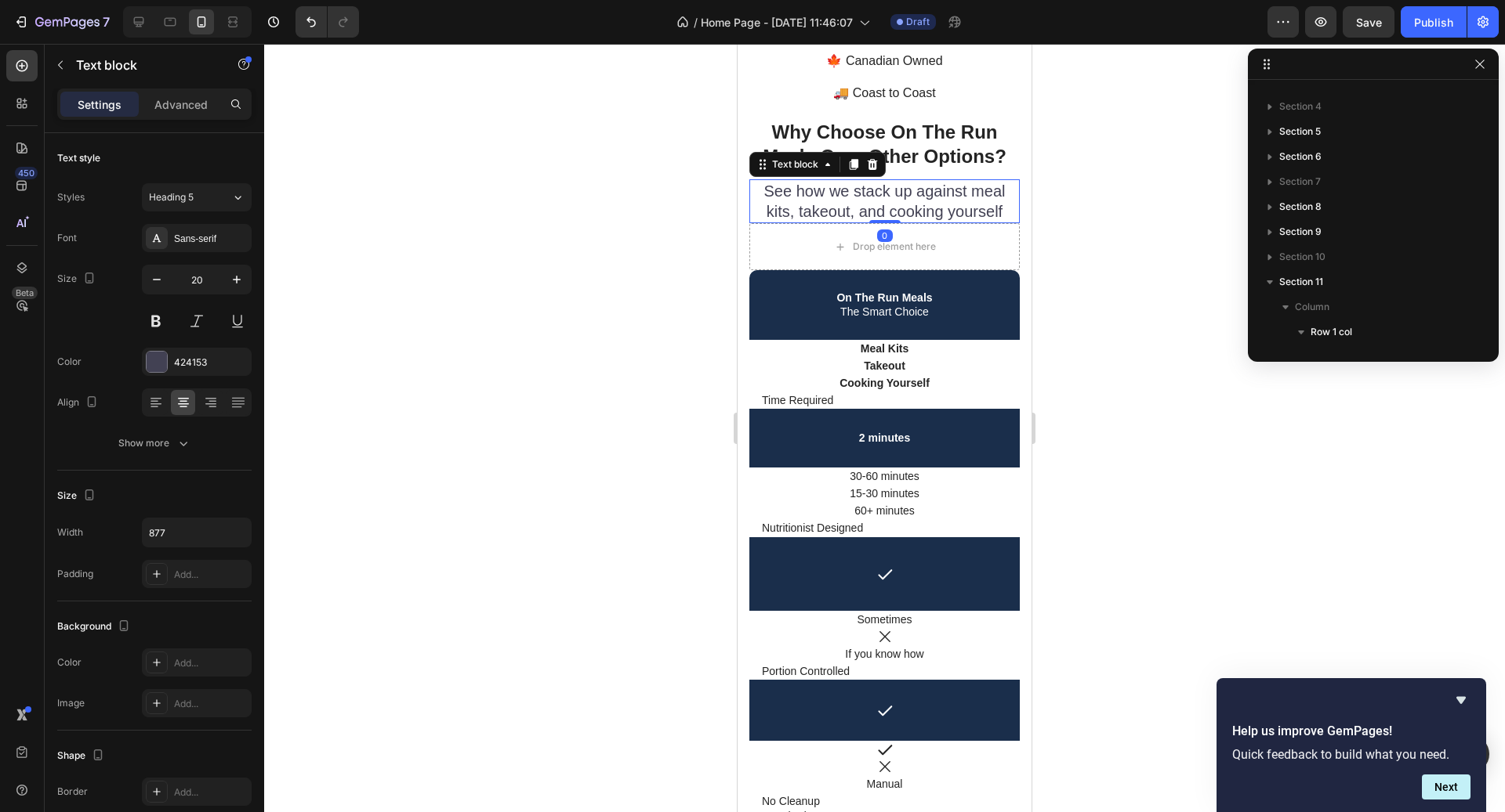
scroll to position [271, 0]
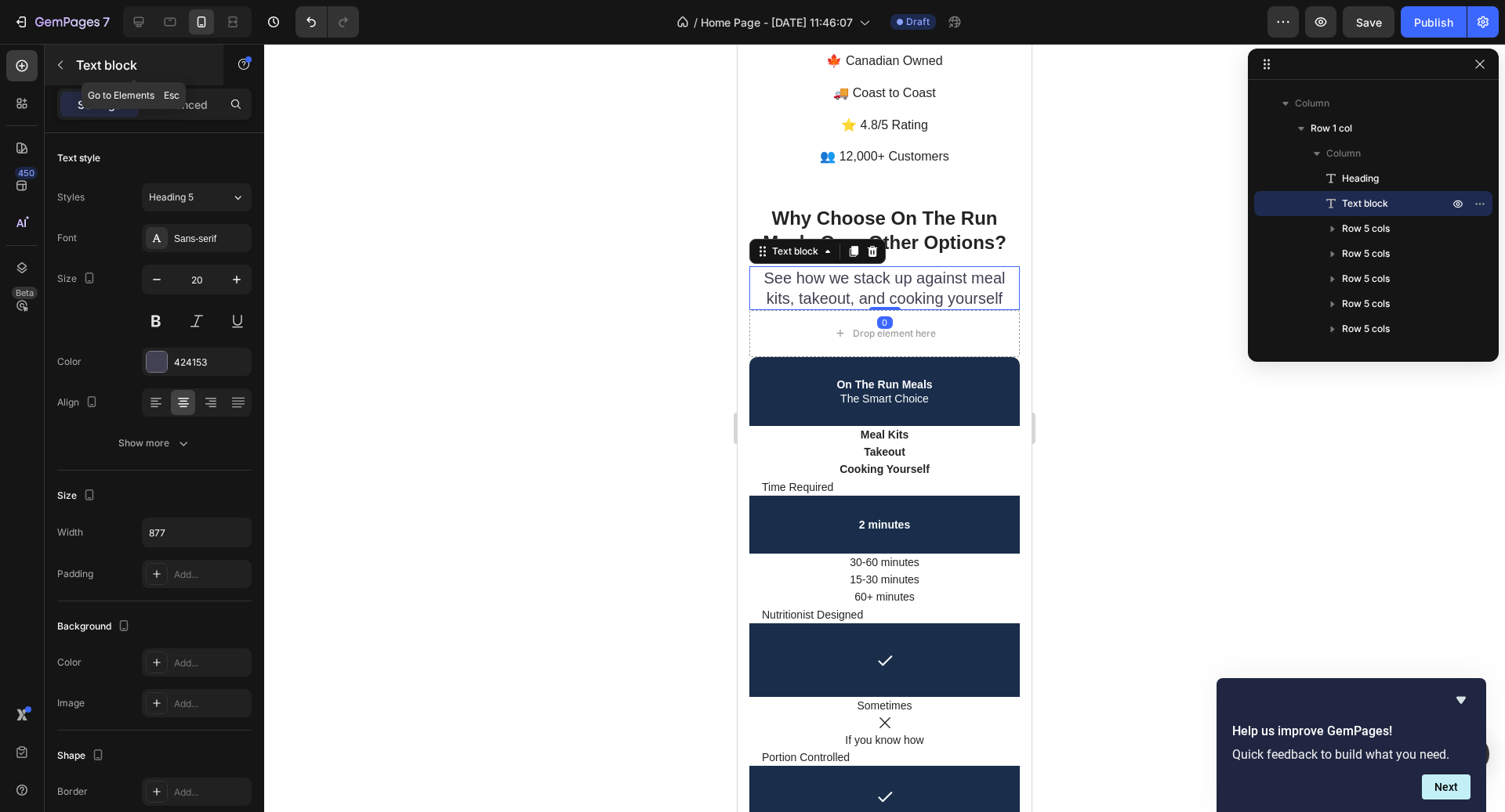
click at [95, 55] on p "Text block" at bounding box center [142, 64] width 133 height 18
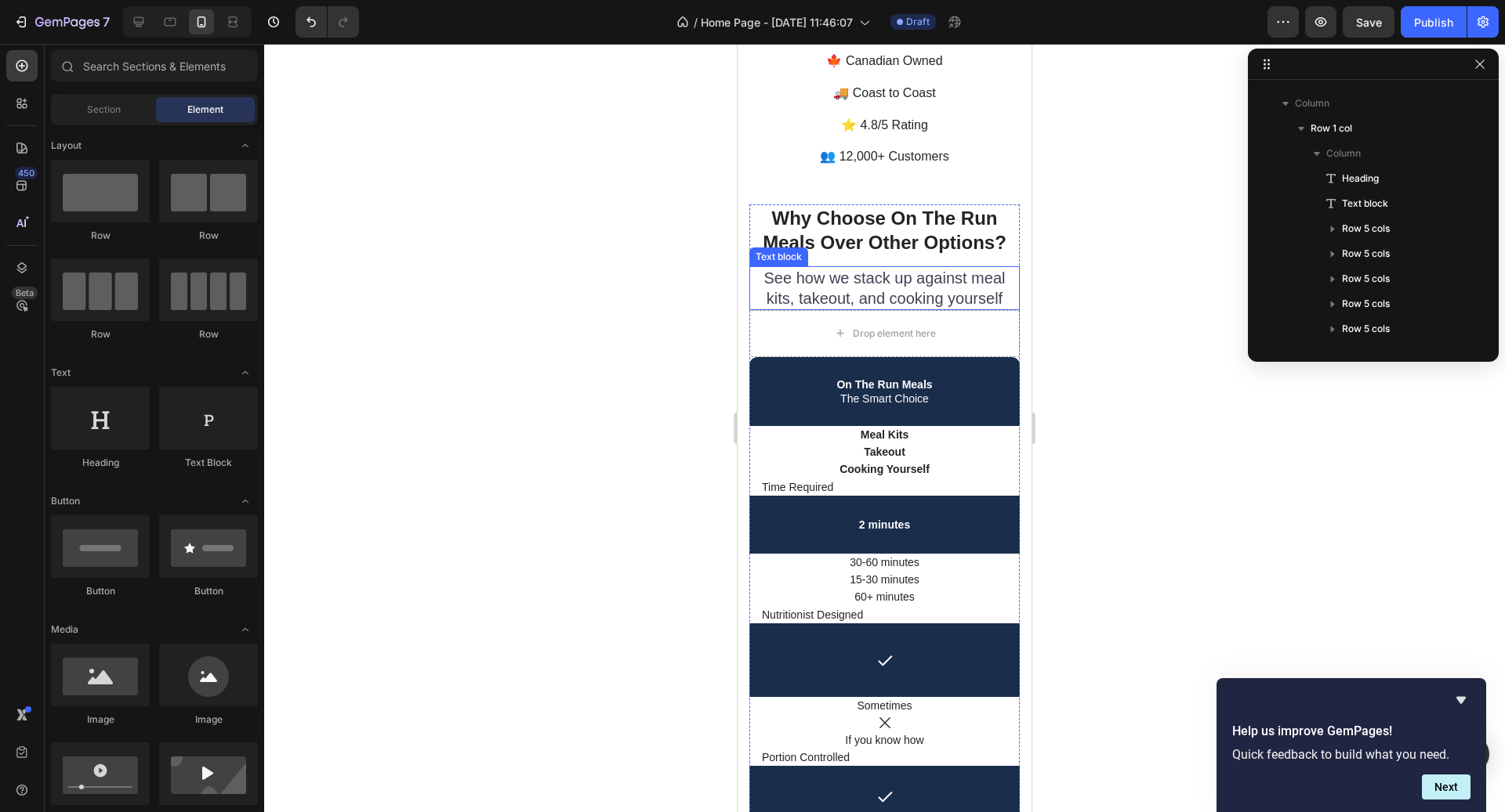
click at [972, 268] on p "See how we stack up against meal kits, takeout, and cooking yourself" at bounding box center [884, 288] width 267 height 41
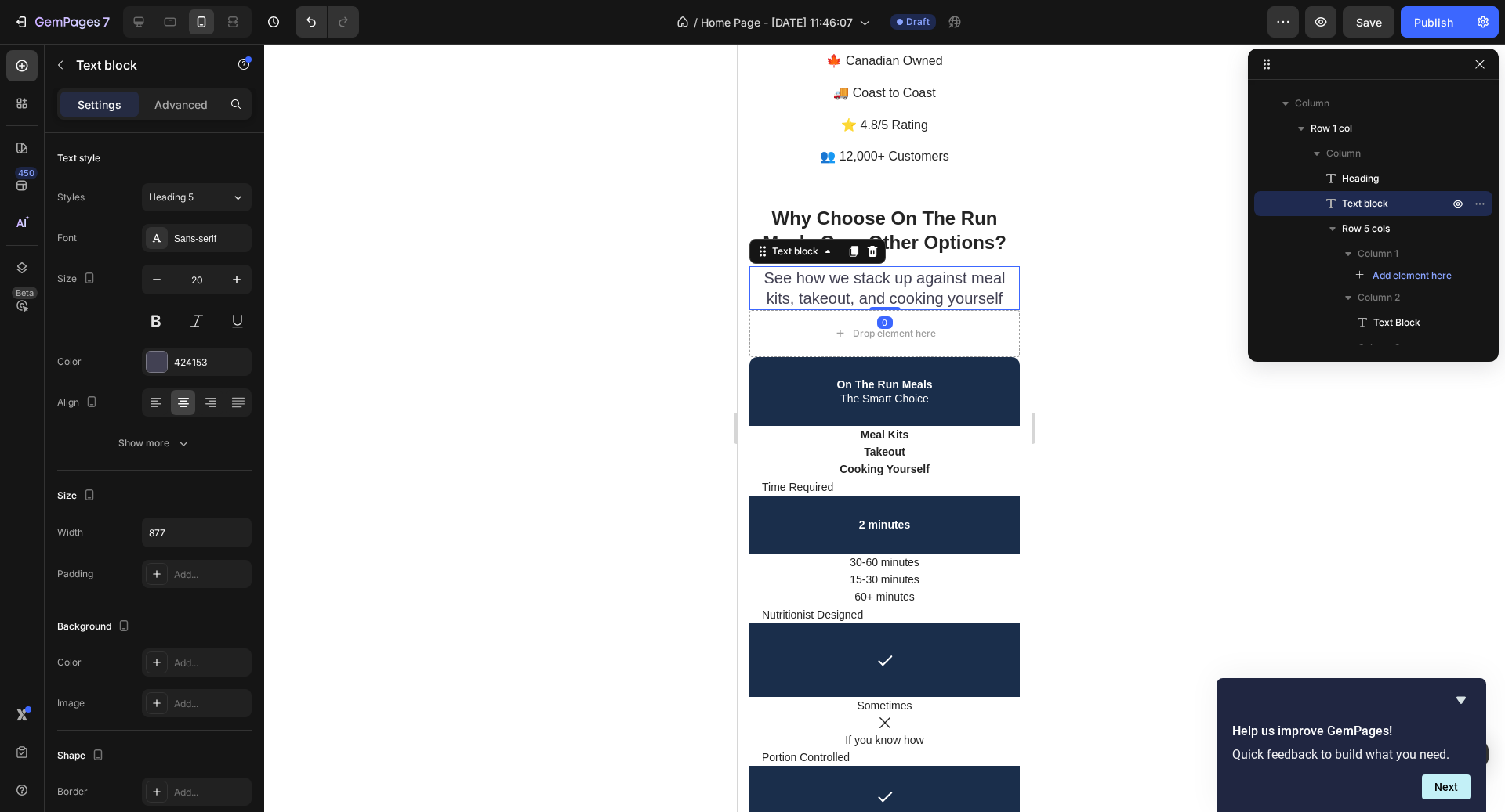
click at [1057, 276] on div at bounding box center [884, 428] width 1240 height 768
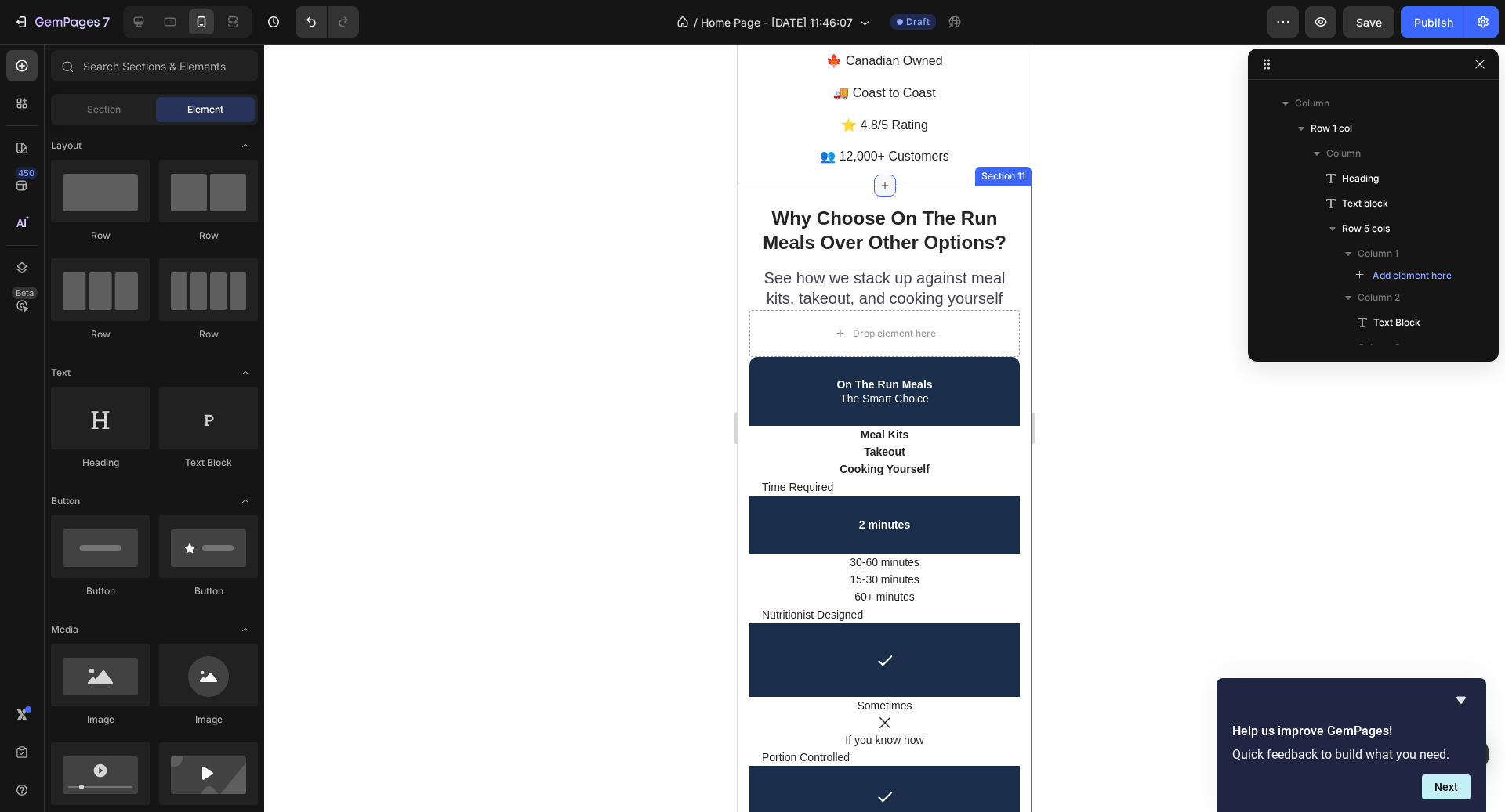
click at [891, 175] on div at bounding box center [884, 186] width 22 height 22
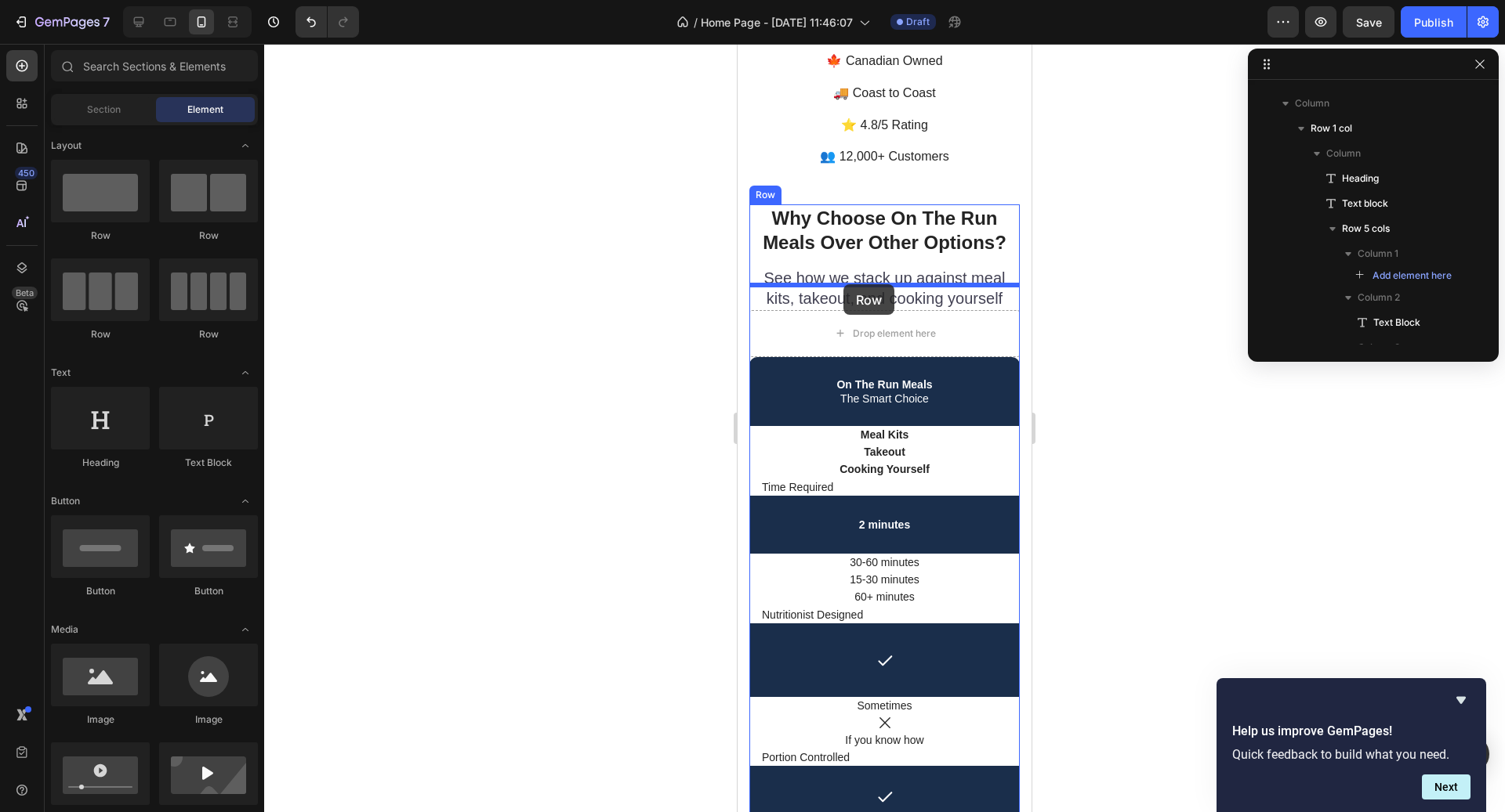
drag, startPoint x: 930, startPoint y: 340, endPoint x: 843, endPoint y: 282, distance: 104.6
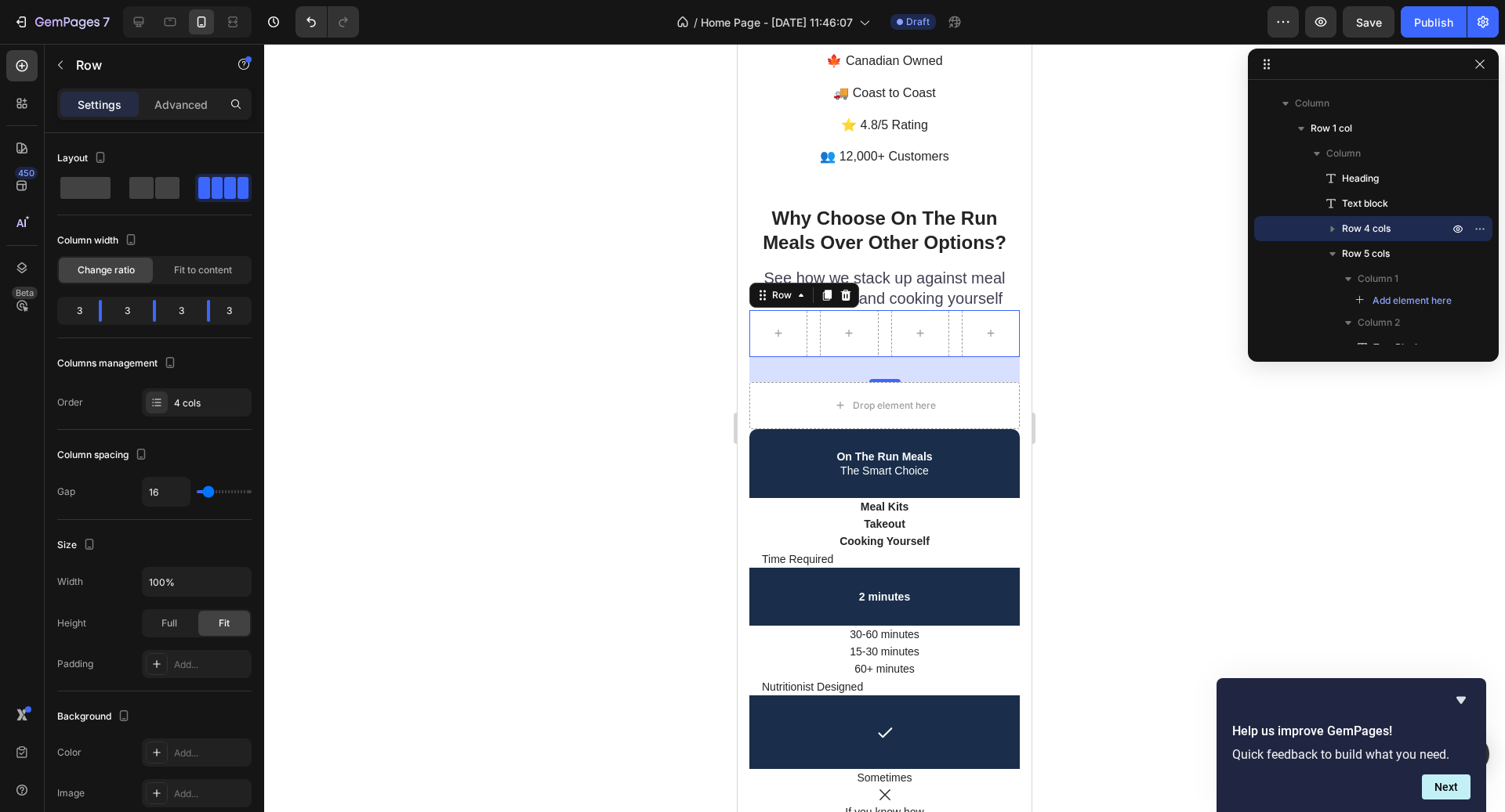
click at [966, 311] on div at bounding box center [990, 334] width 58 height 47
click at [983, 311] on div at bounding box center [990, 334] width 58 height 47
click at [103, 152] on icon "button" at bounding box center [101, 157] width 8 height 11
drag, startPoint x: 840, startPoint y: 195, endPoint x: 746, endPoint y: 202, distance: 94.3
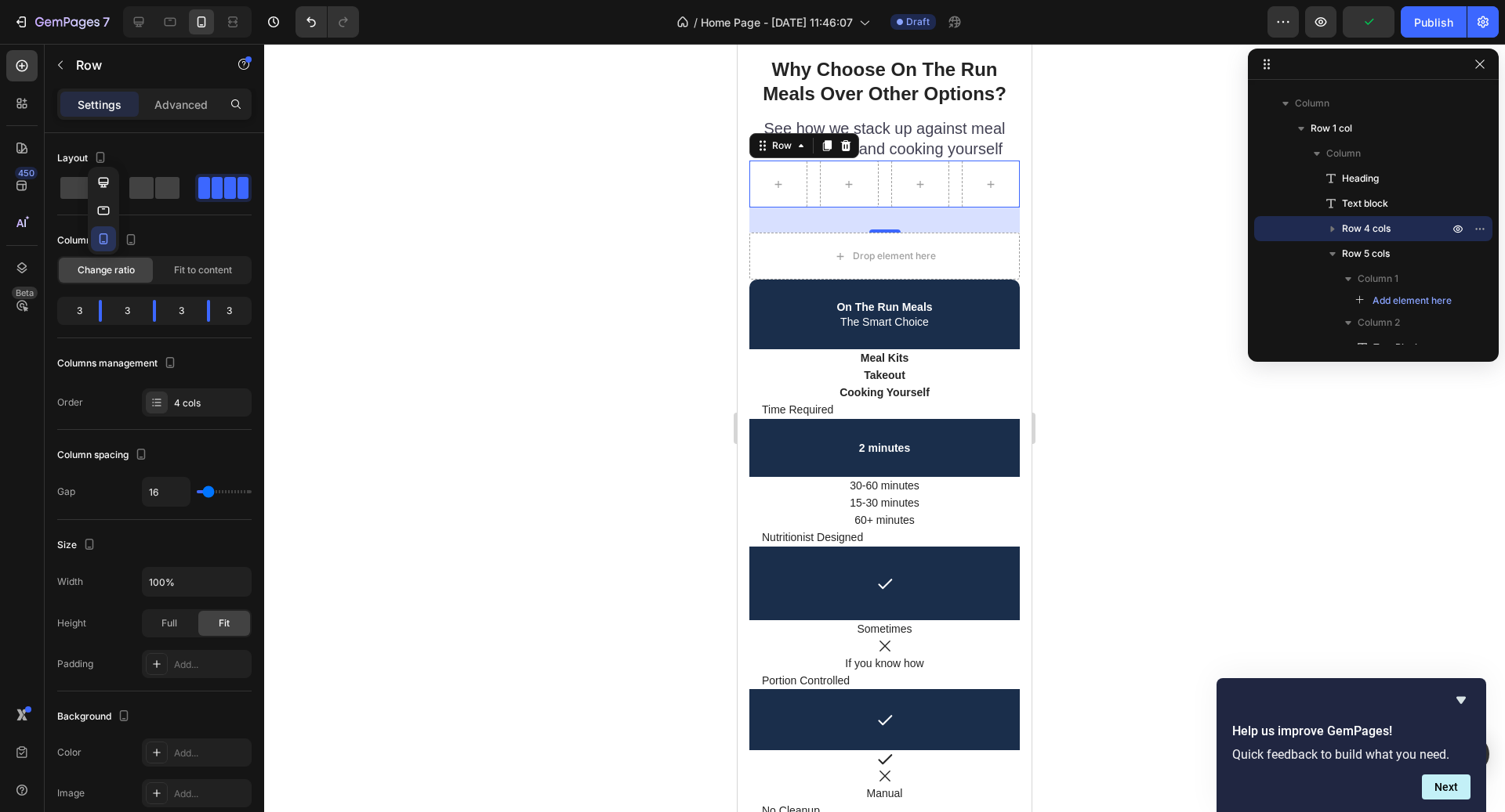
scroll to position [3950, 0]
click at [141, 24] on icon at bounding box center [139, 23] width 10 height 10
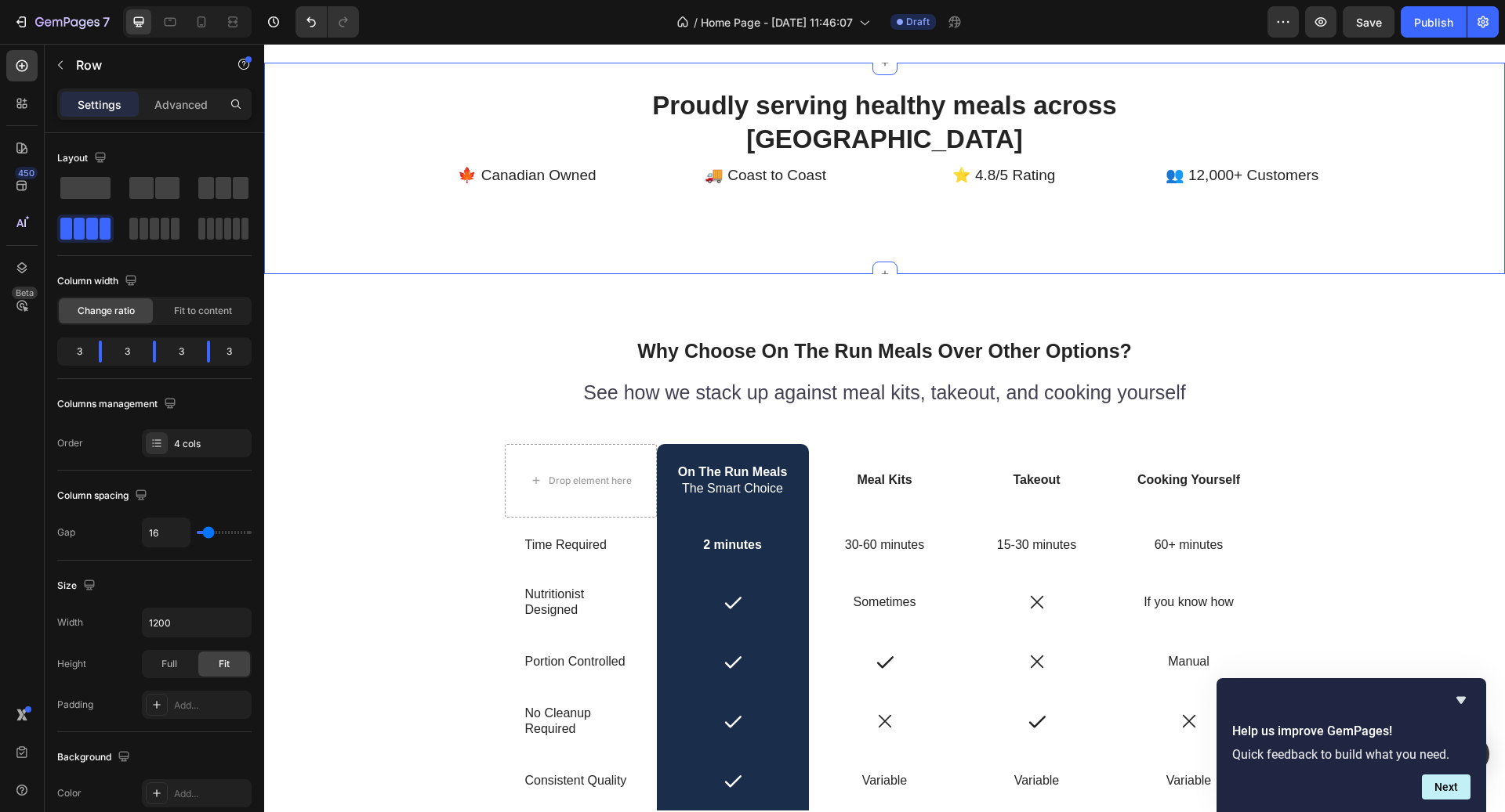
scroll to position [4224, 0]
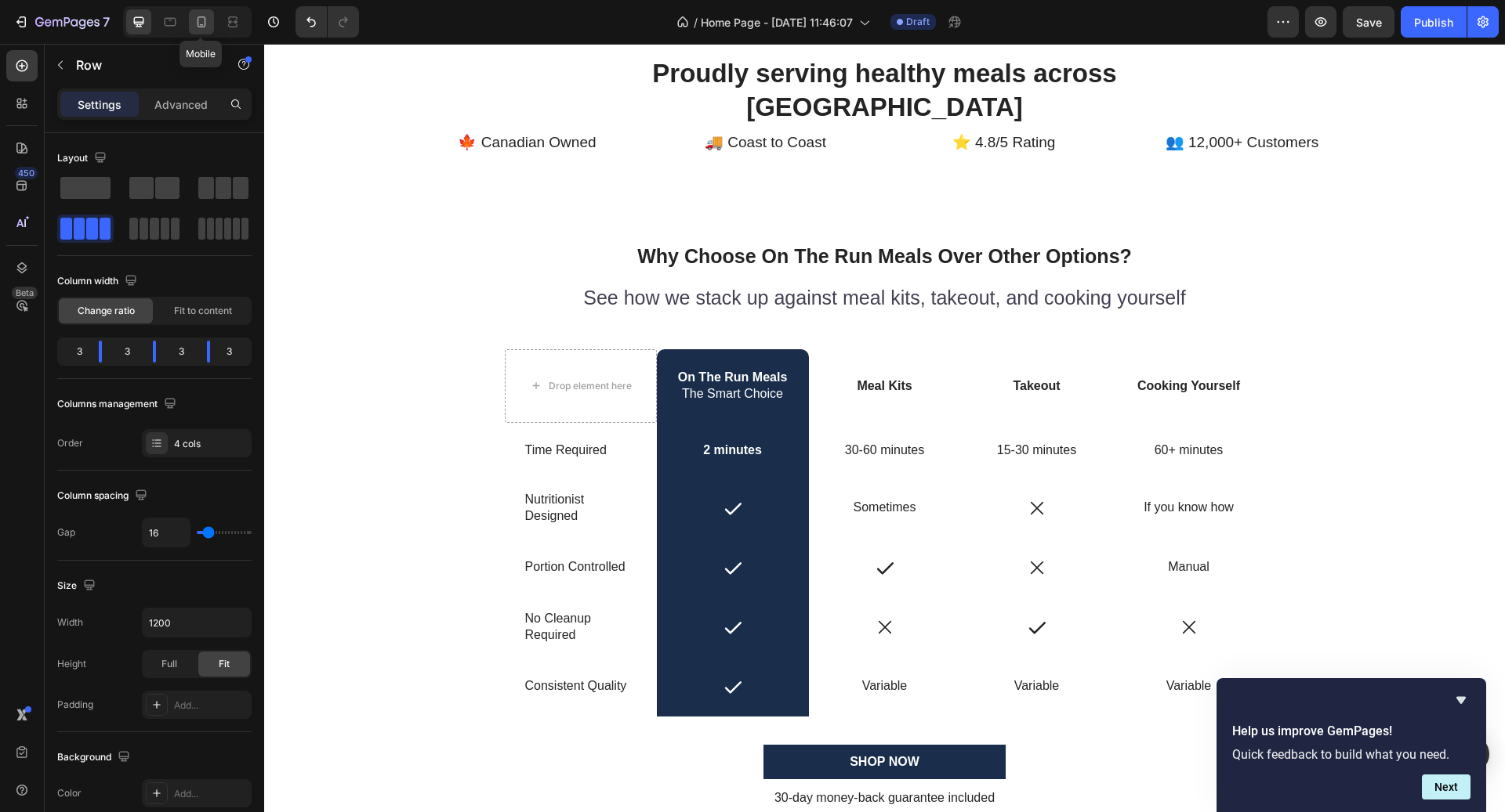
click at [206, 17] on icon at bounding box center [201, 22] width 16 height 16
type input "100%"
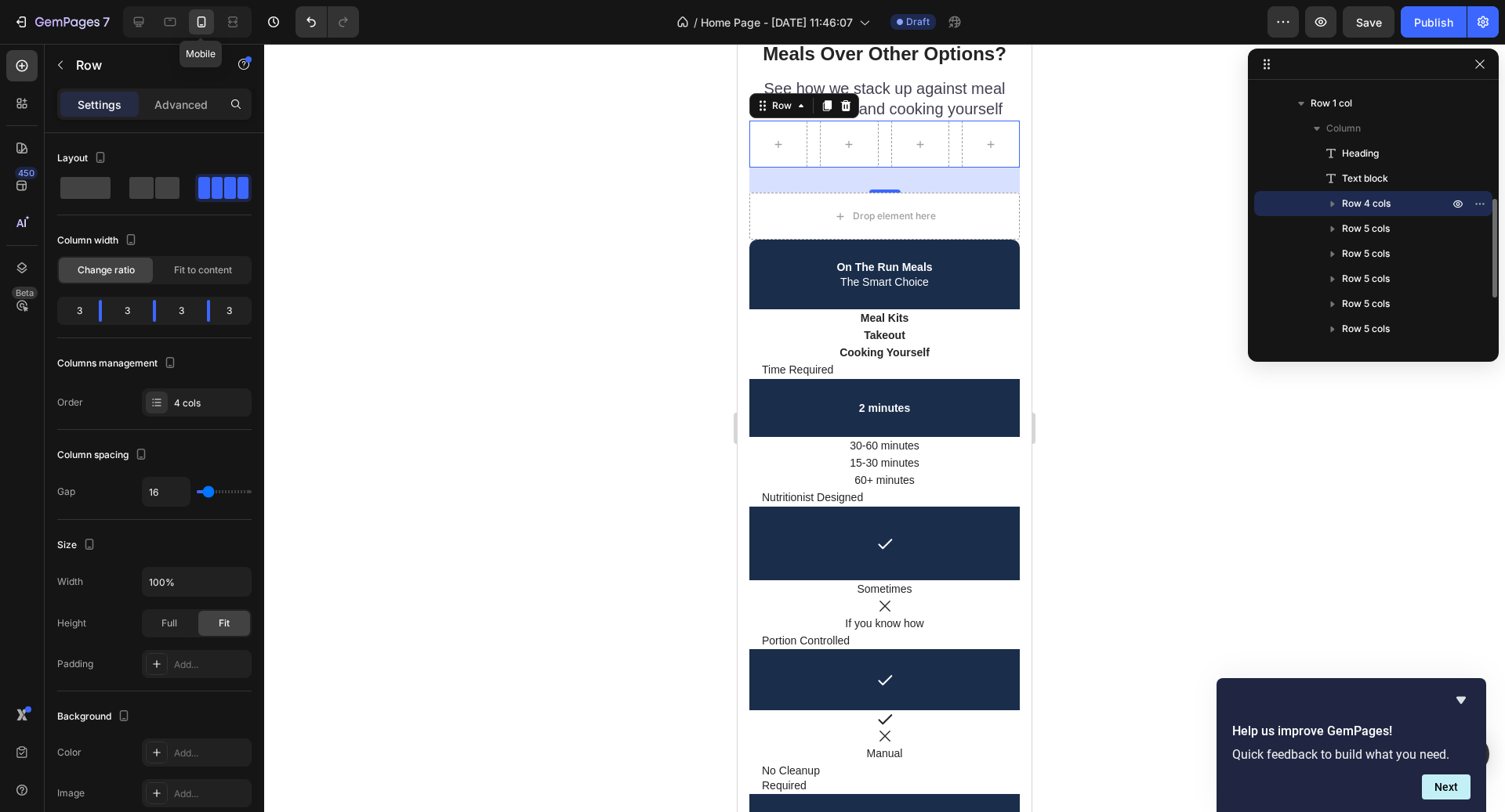
scroll to position [4246, 0]
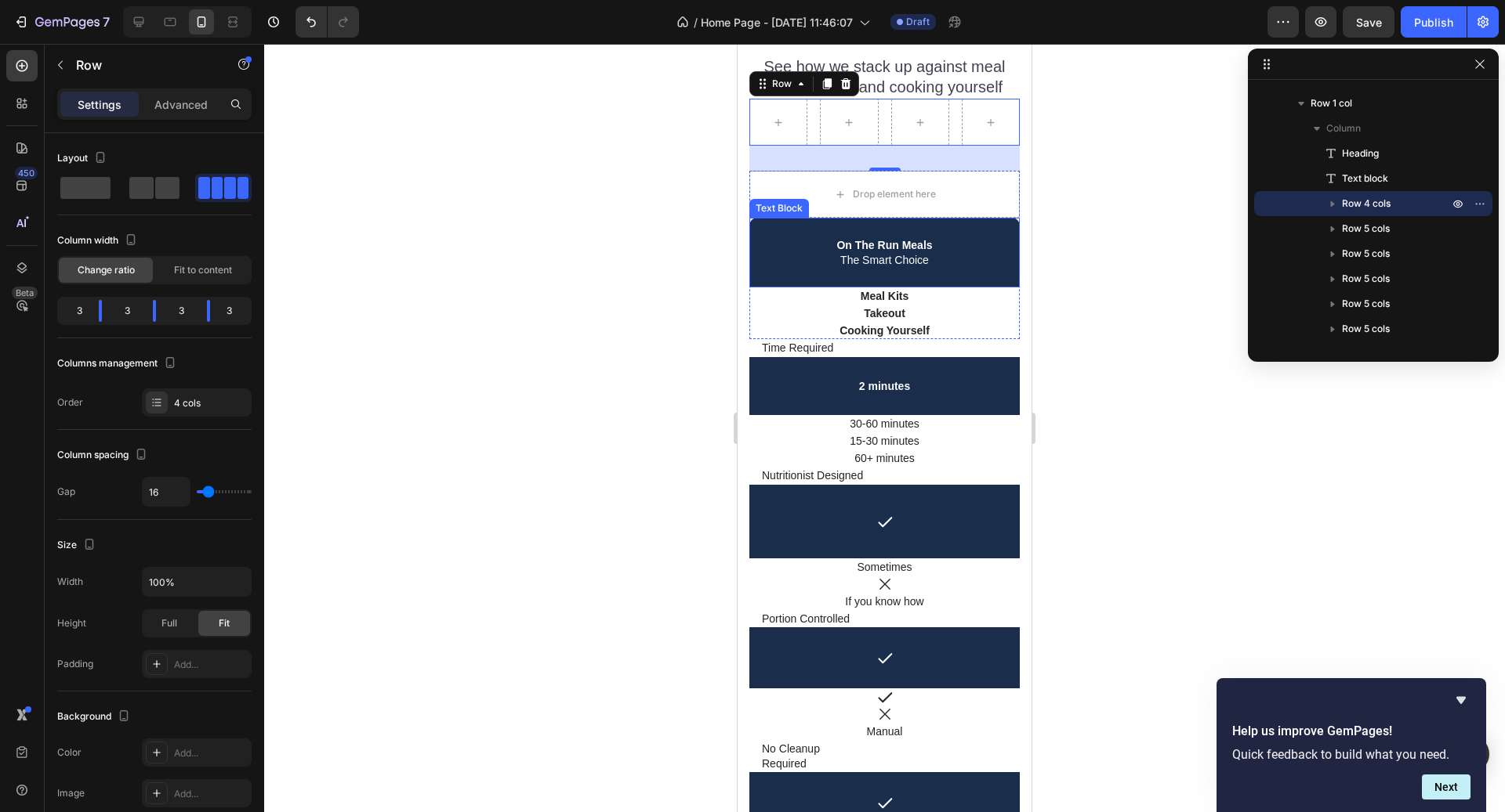
click at [811, 244] on p "On The Run Meals" at bounding box center [884, 245] width 267 height 14
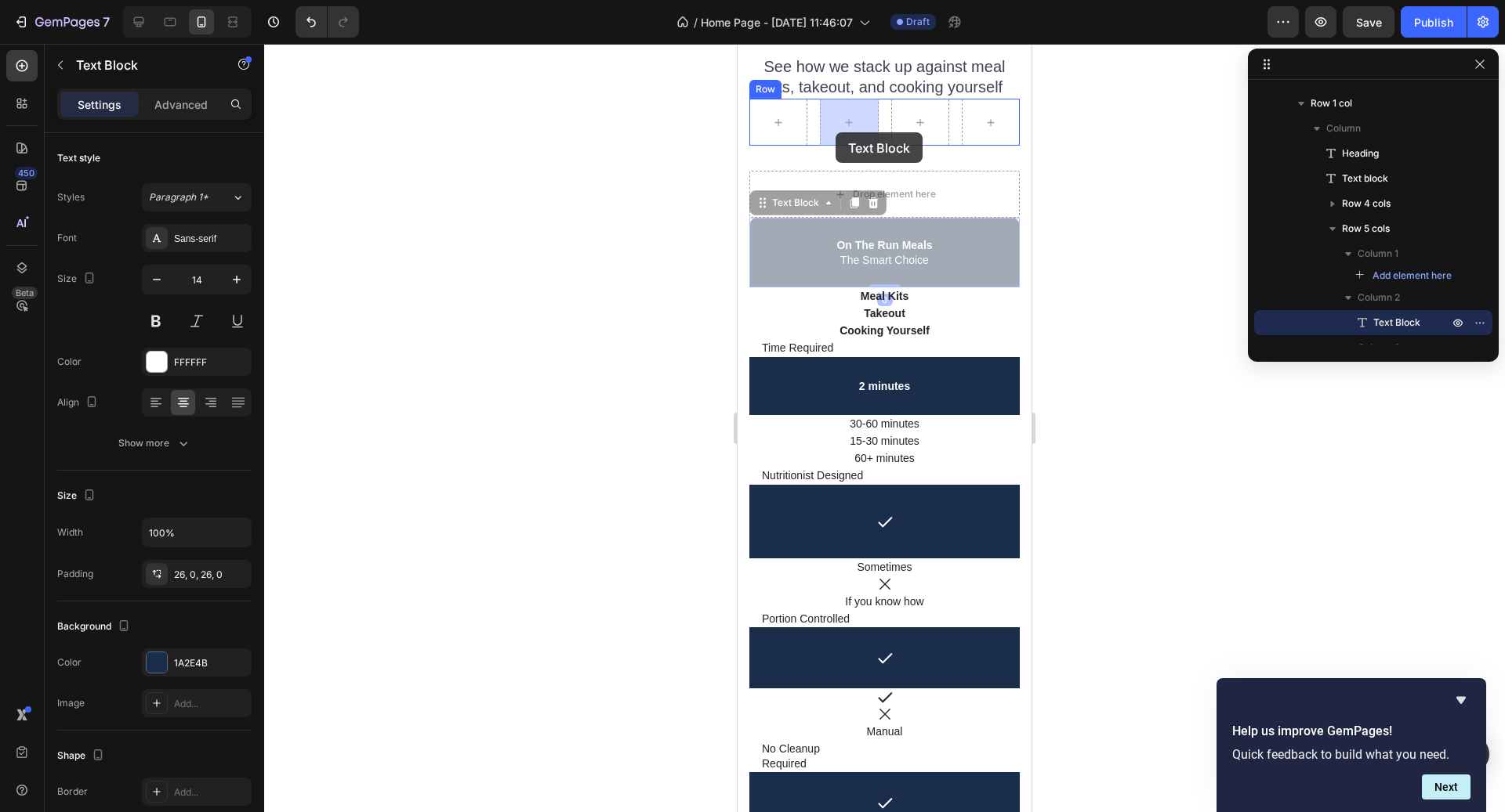
drag, startPoint x: 784, startPoint y: 204, endPoint x: 836, endPoint y: 132, distance: 88.8
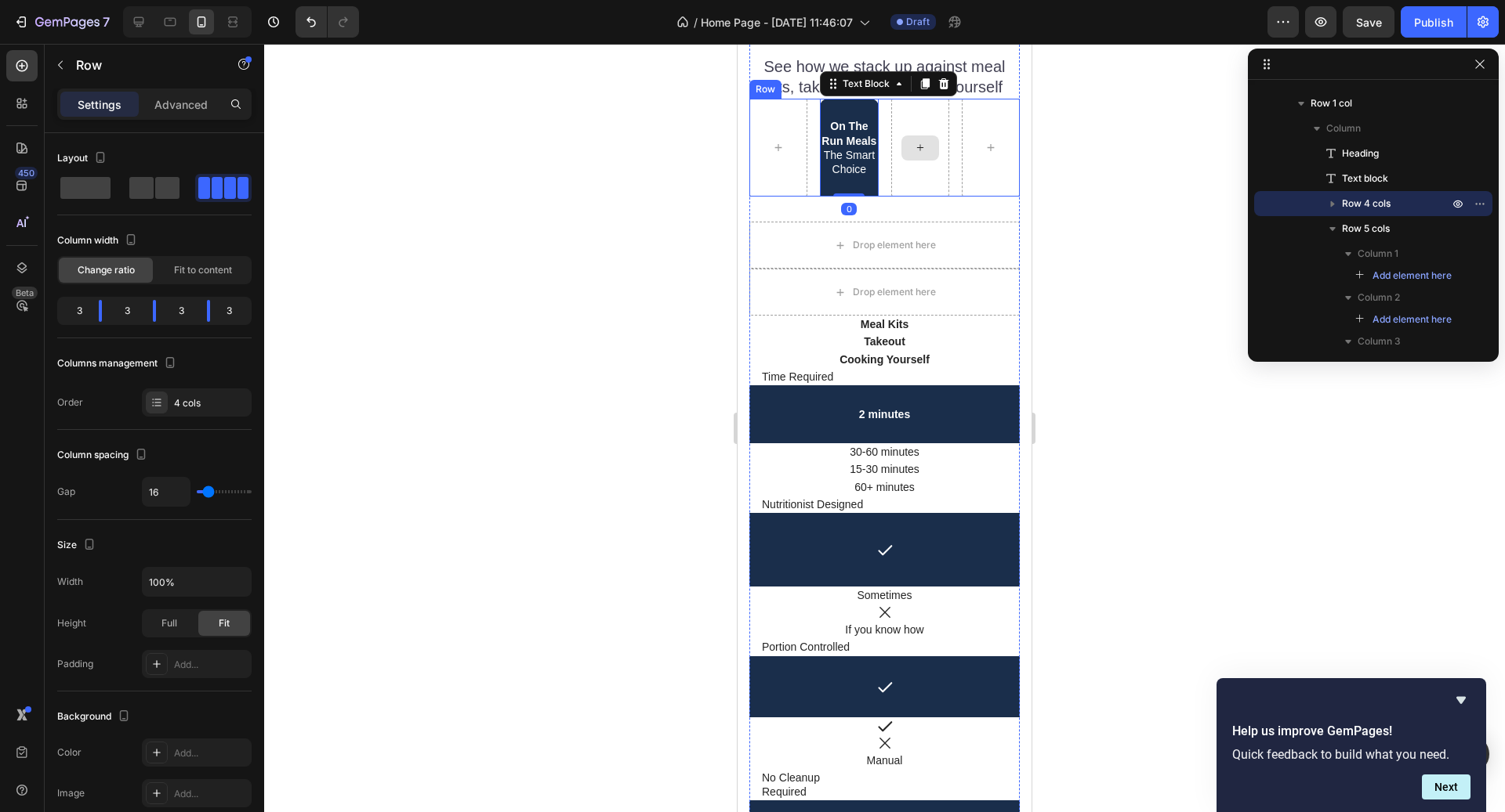
click at [913, 172] on div at bounding box center [920, 147] width 58 height 98
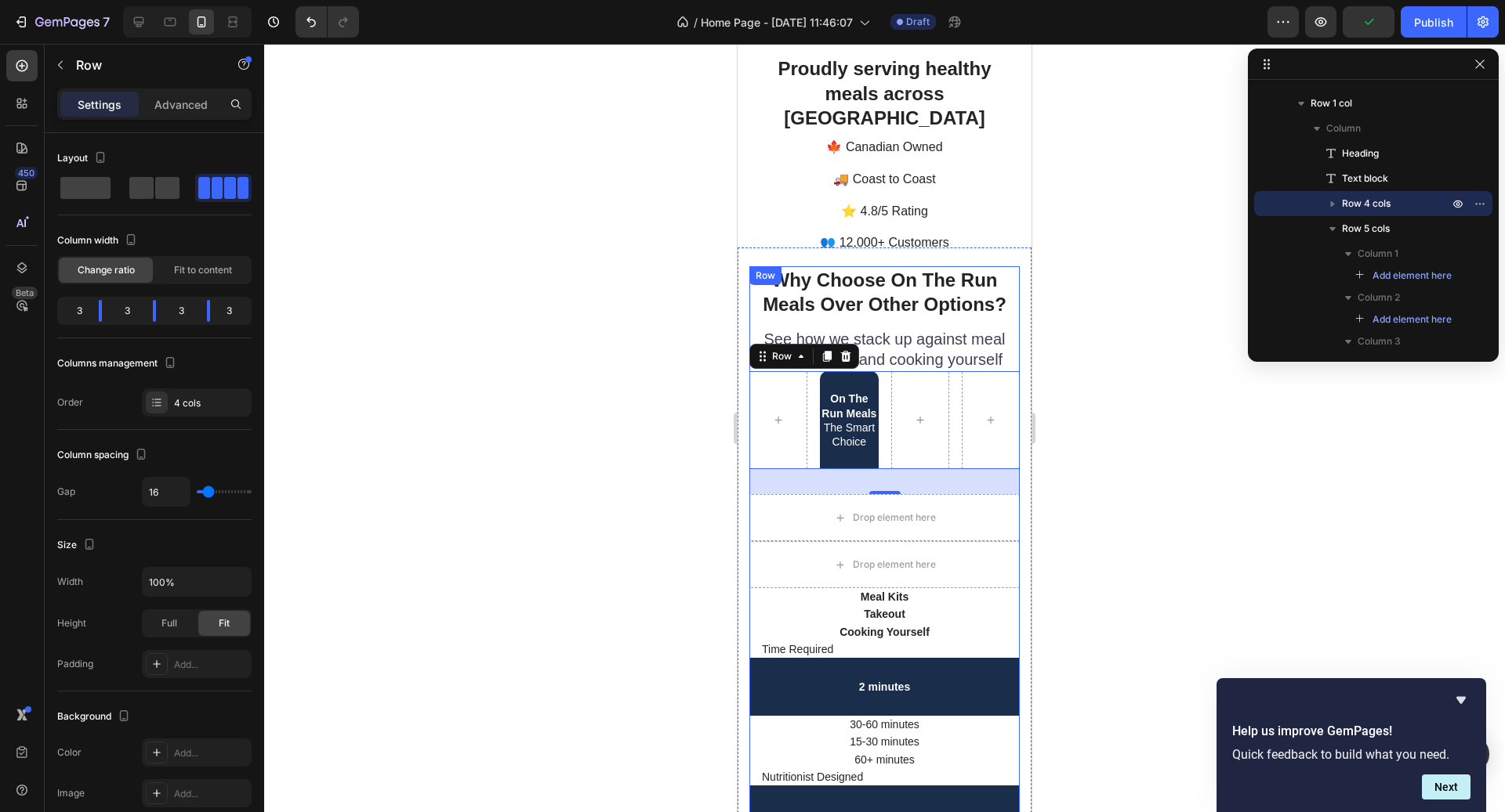
scroll to position [3924, 0]
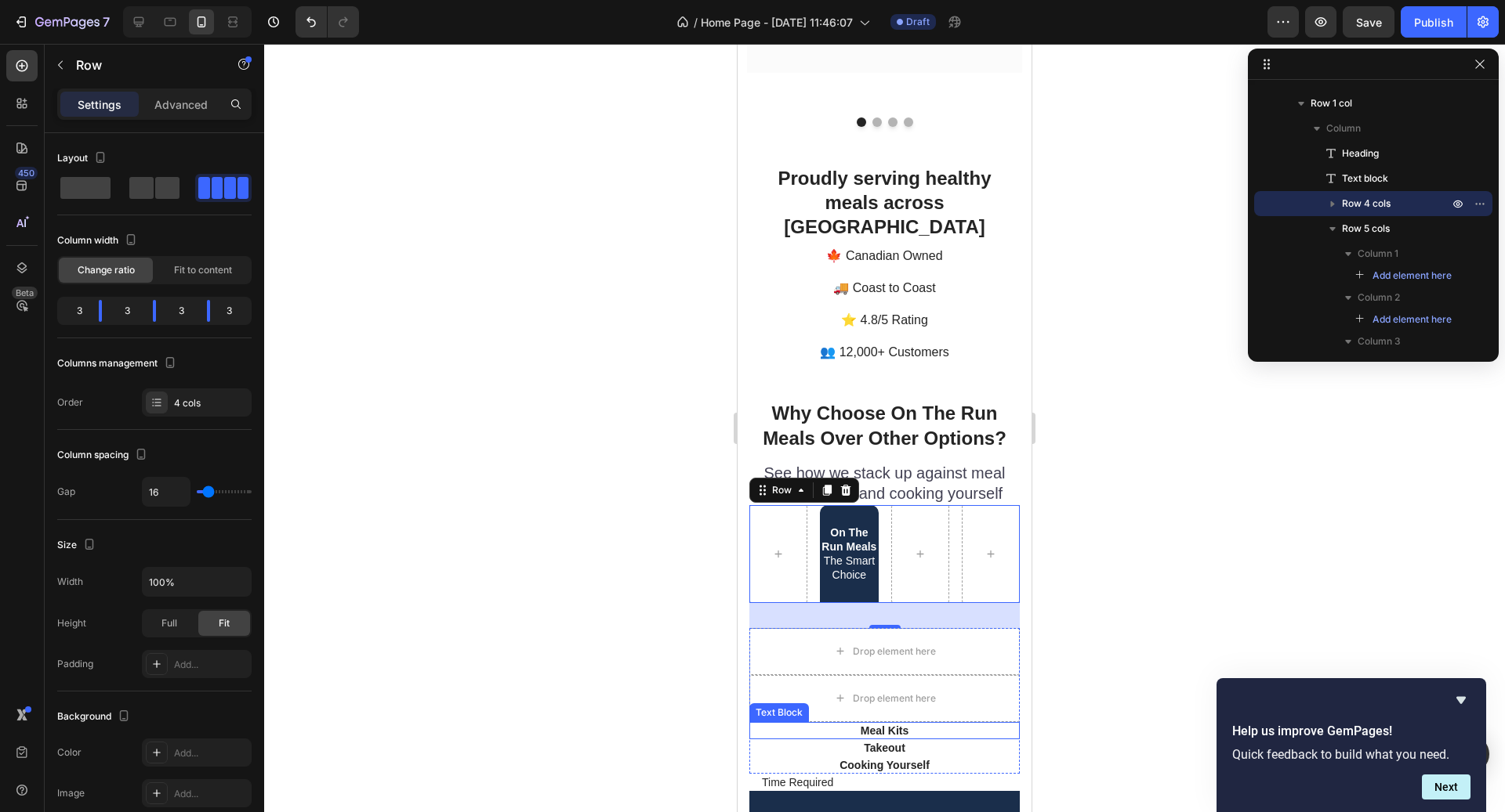
click at [889, 722] on div "Meal Kits" at bounding box center [884, 731] width 271 height 18
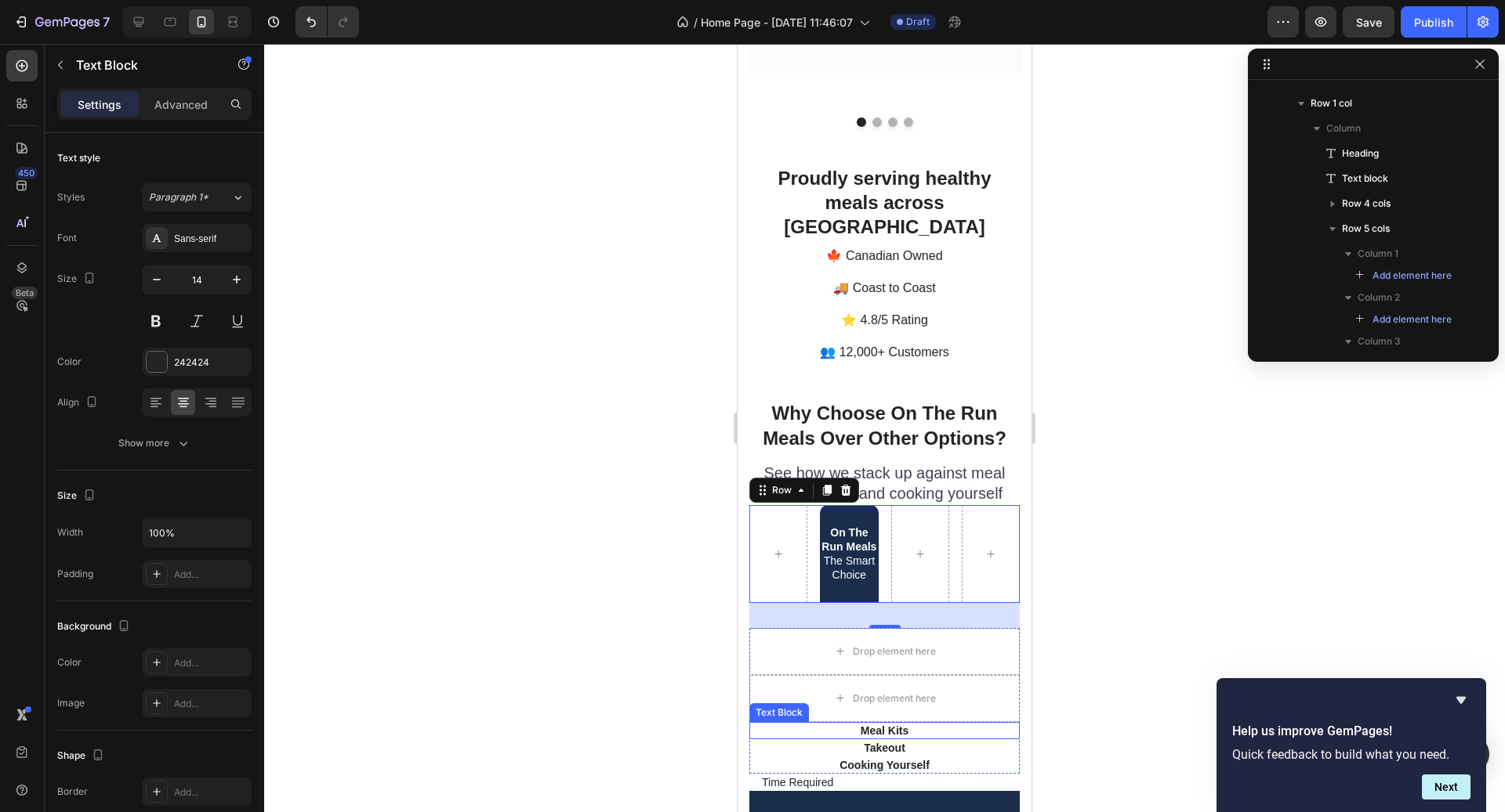
scroll to position [459, 0]
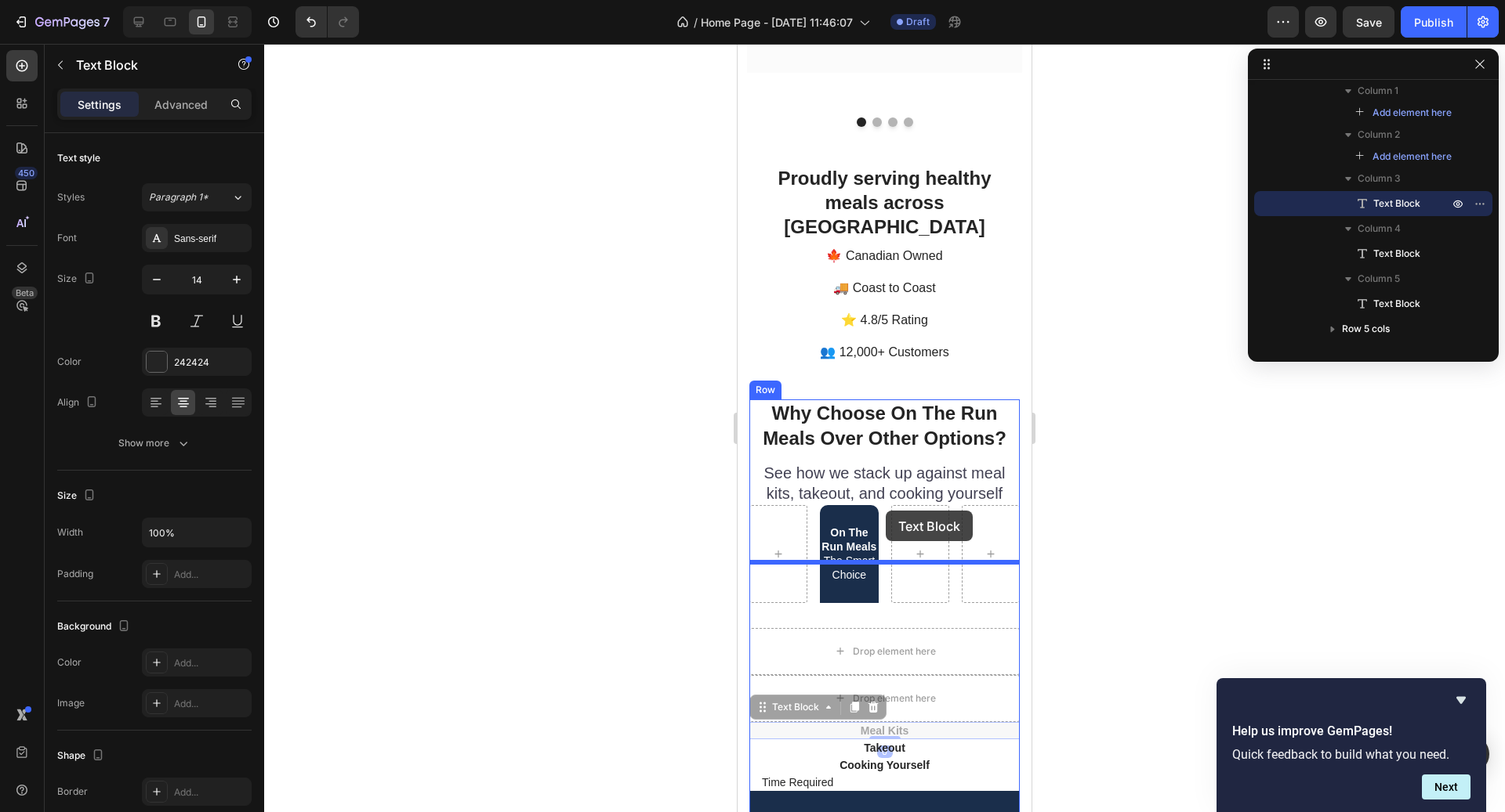
drag, startPoint x: 794, startPoint y: 640, endPoint x: 891, endPoint y: 509, distance: 163.0
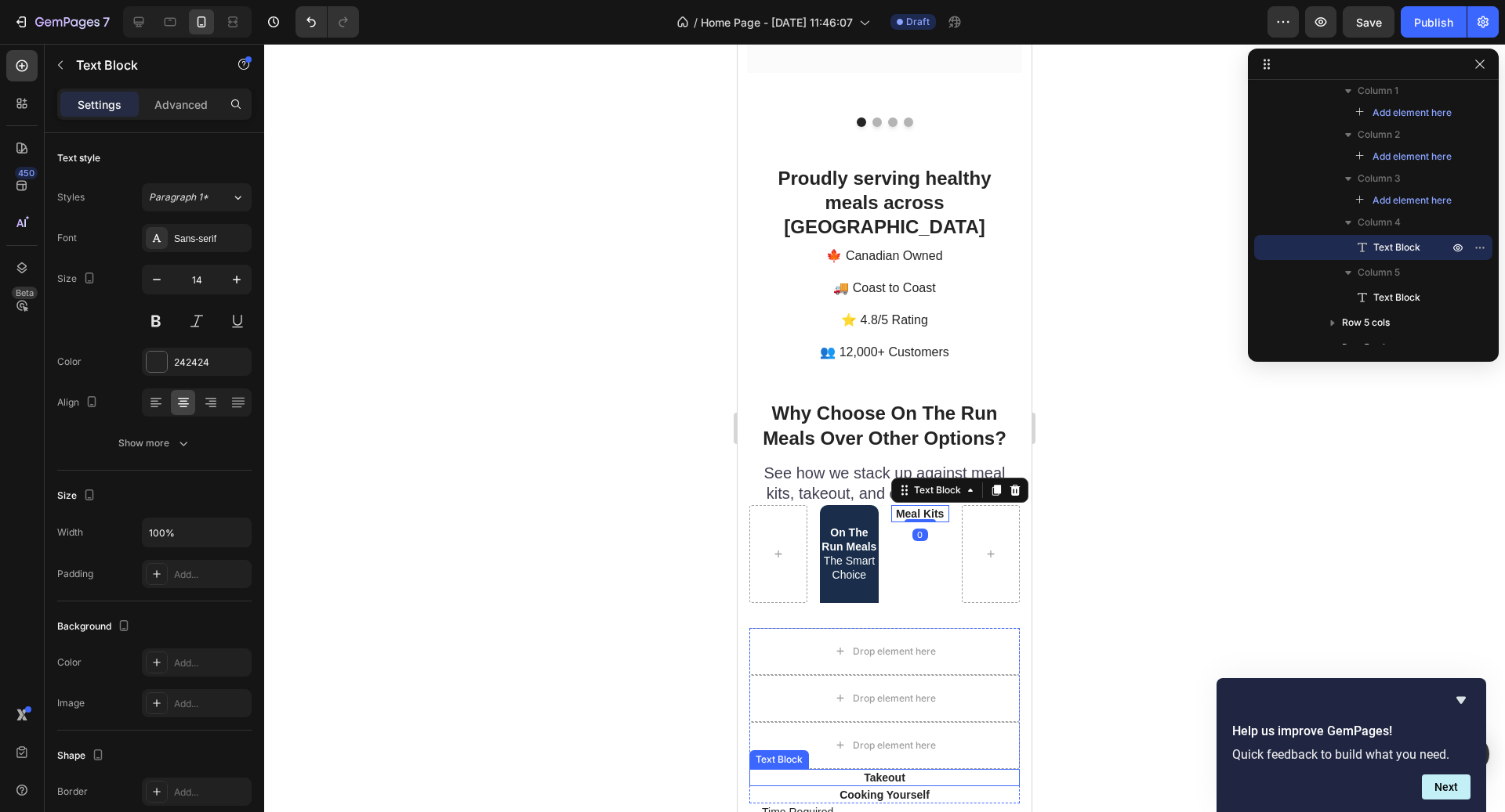
click at [890, 771] on p "Takeout" at bounding box center [884, 778] width 267 height 14
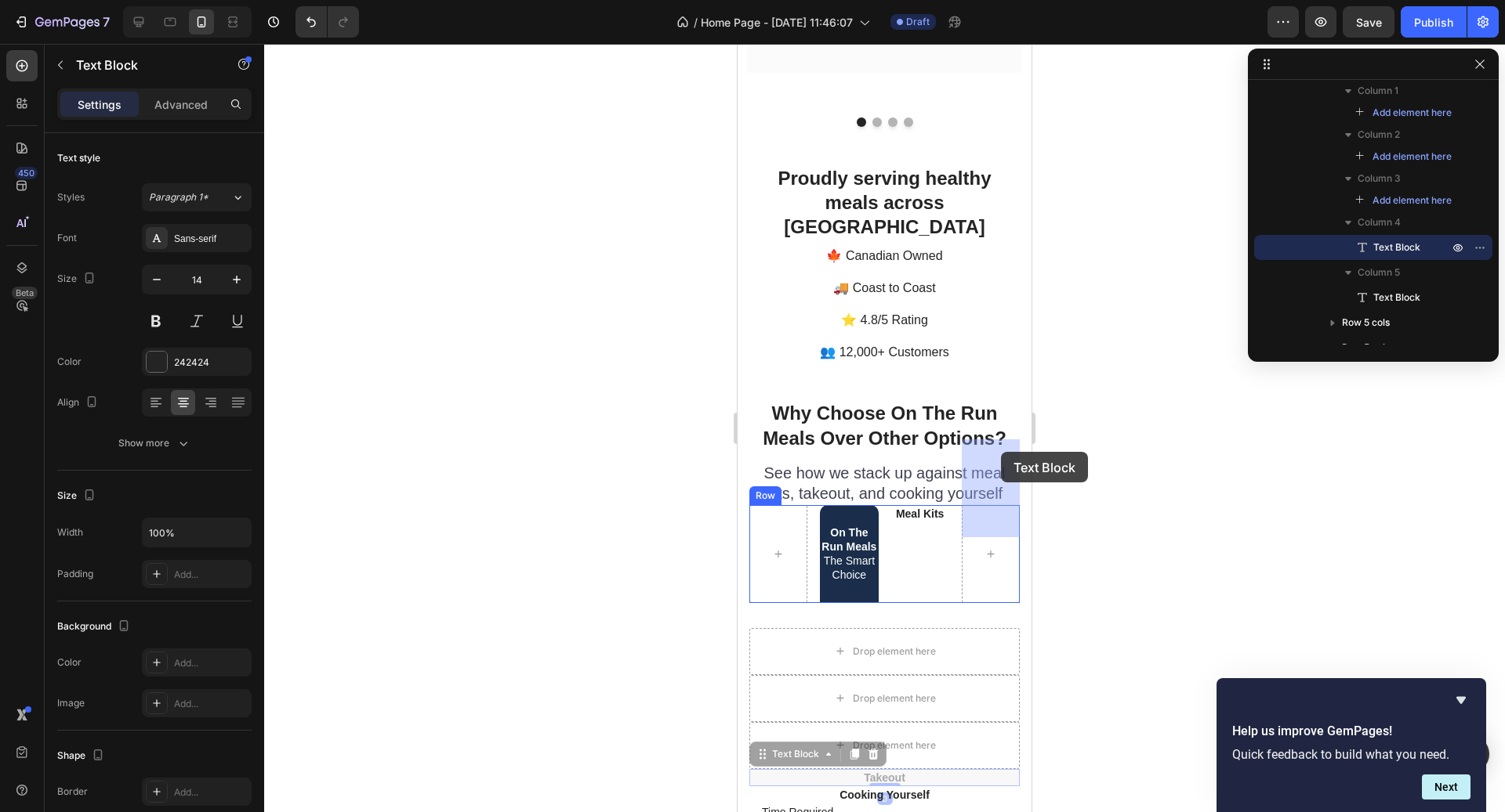
drag, startPoint x: 801, startPoint y: 689, endPoint x: 1001, endPoint y: 452, distance: 310.1
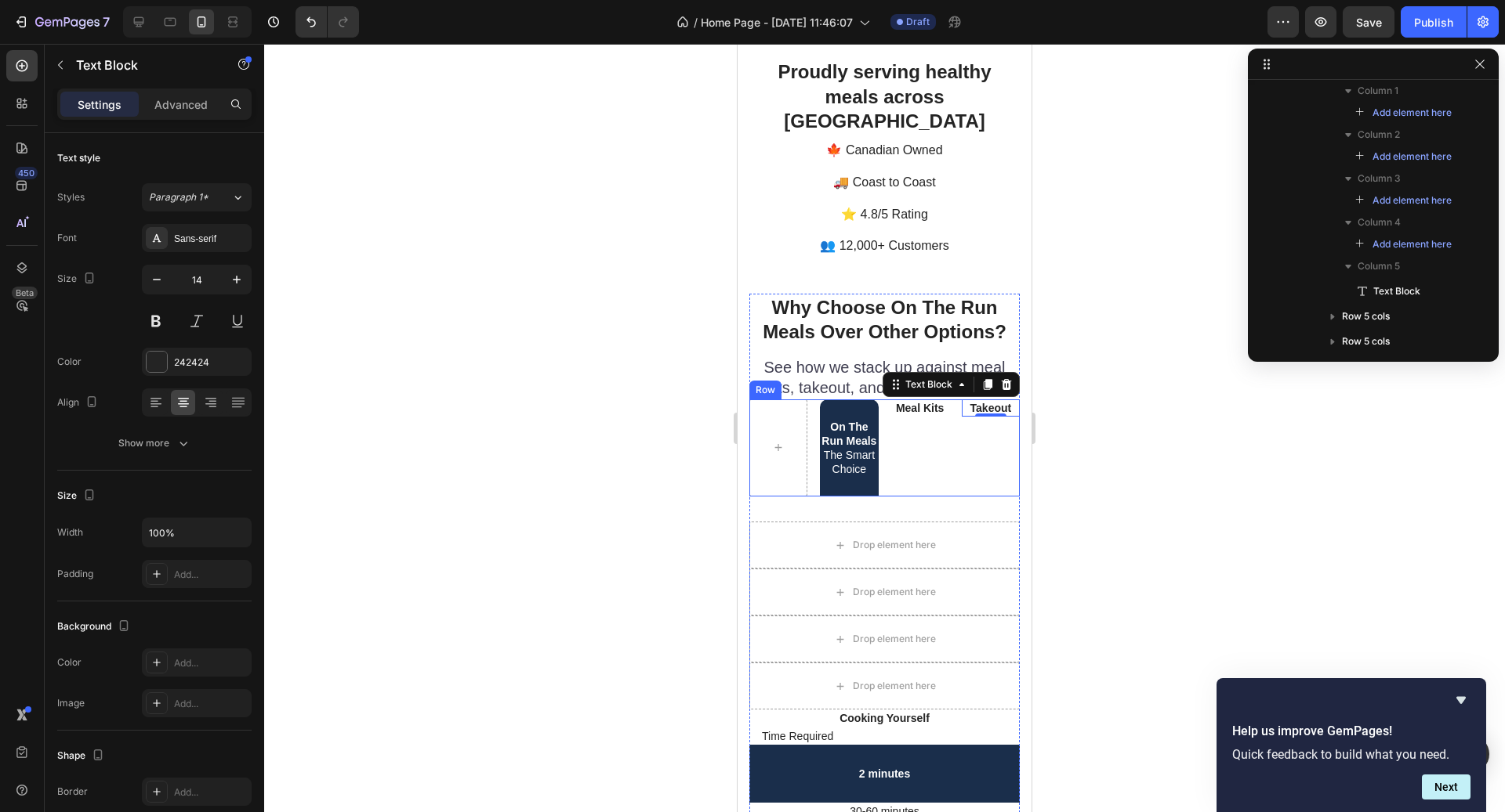
scroll to position [3991, 0]
click at [992, 378] on icon at bounding box center [988, 383] width 8 height 11
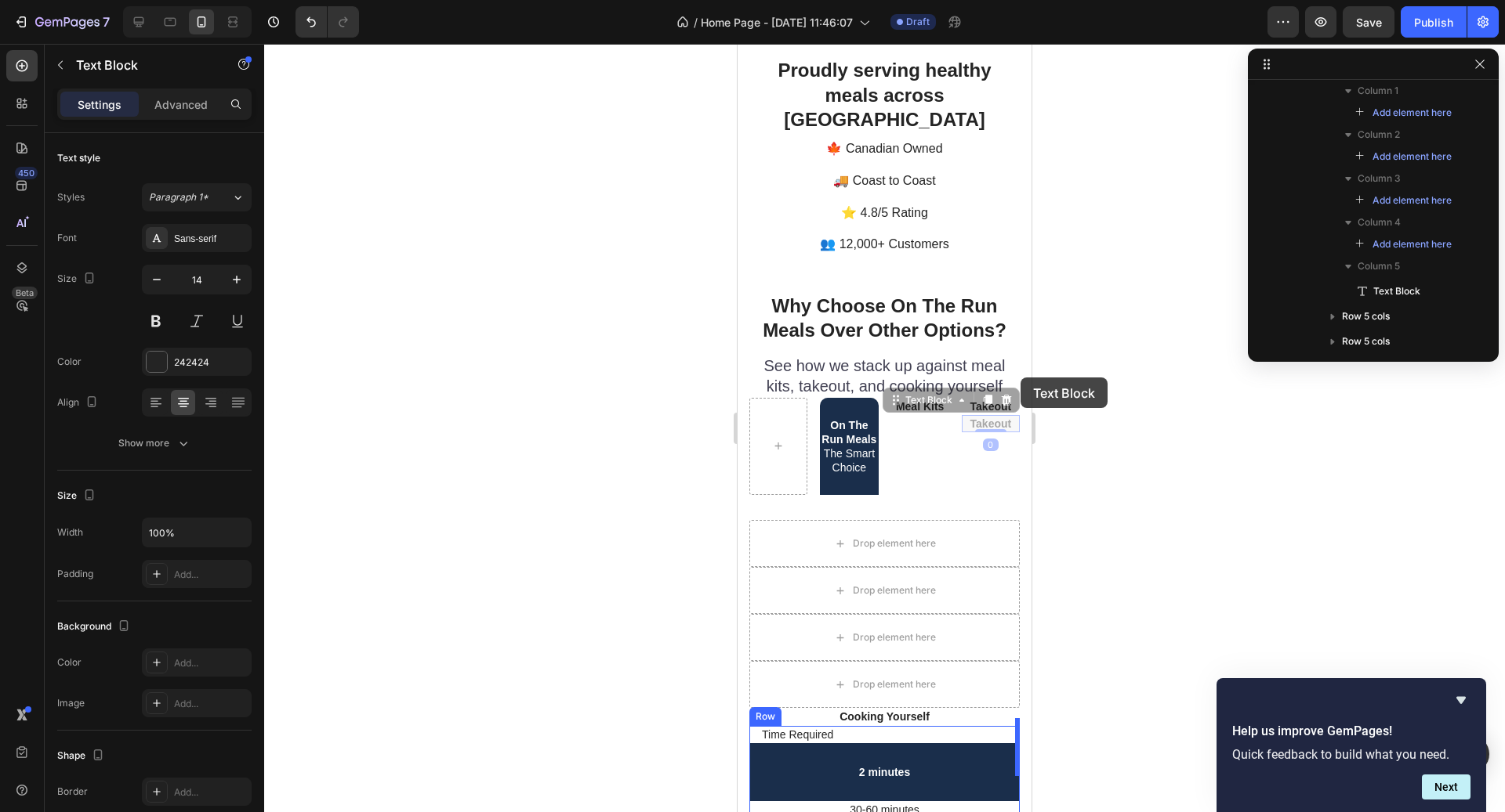
drag, startPoint x: 943, startPoint y: 374, endPoint x: 1021, endPoint y: 378, distance: 78.1
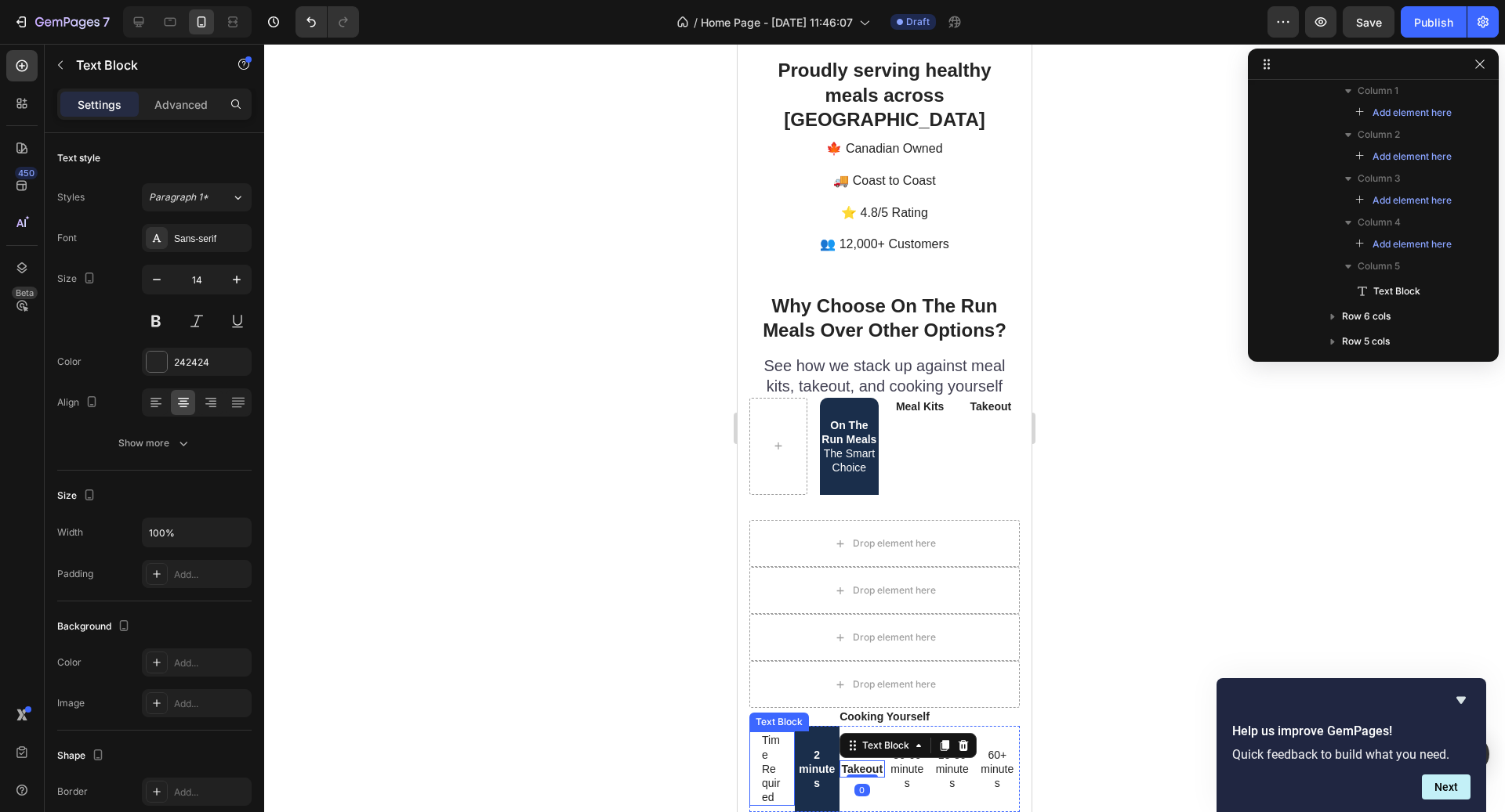
click at [777, 738] on p "Time Required" at bounding box center [772, 768] width 20 height 71
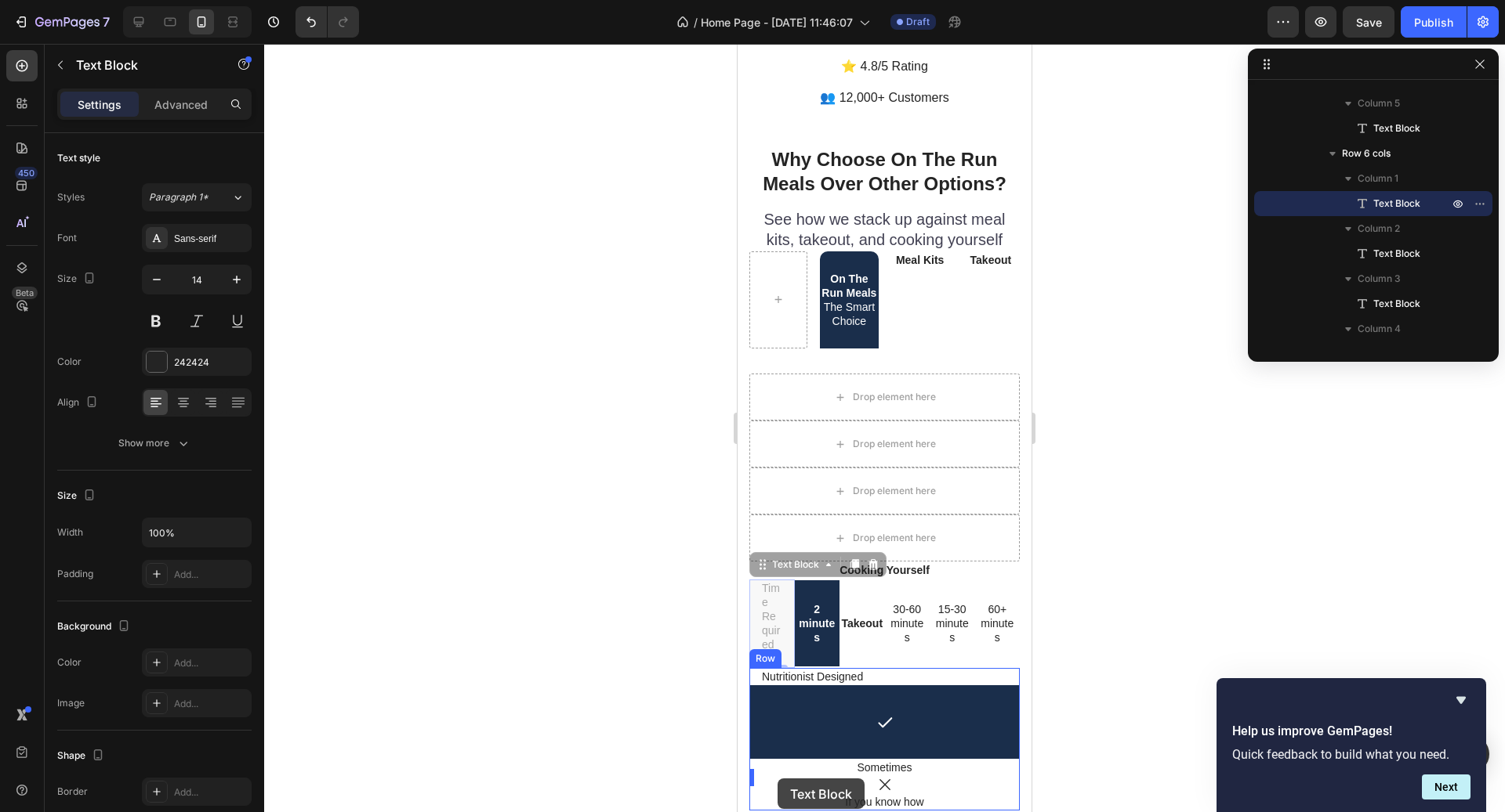
scroll to position [4169, 0]
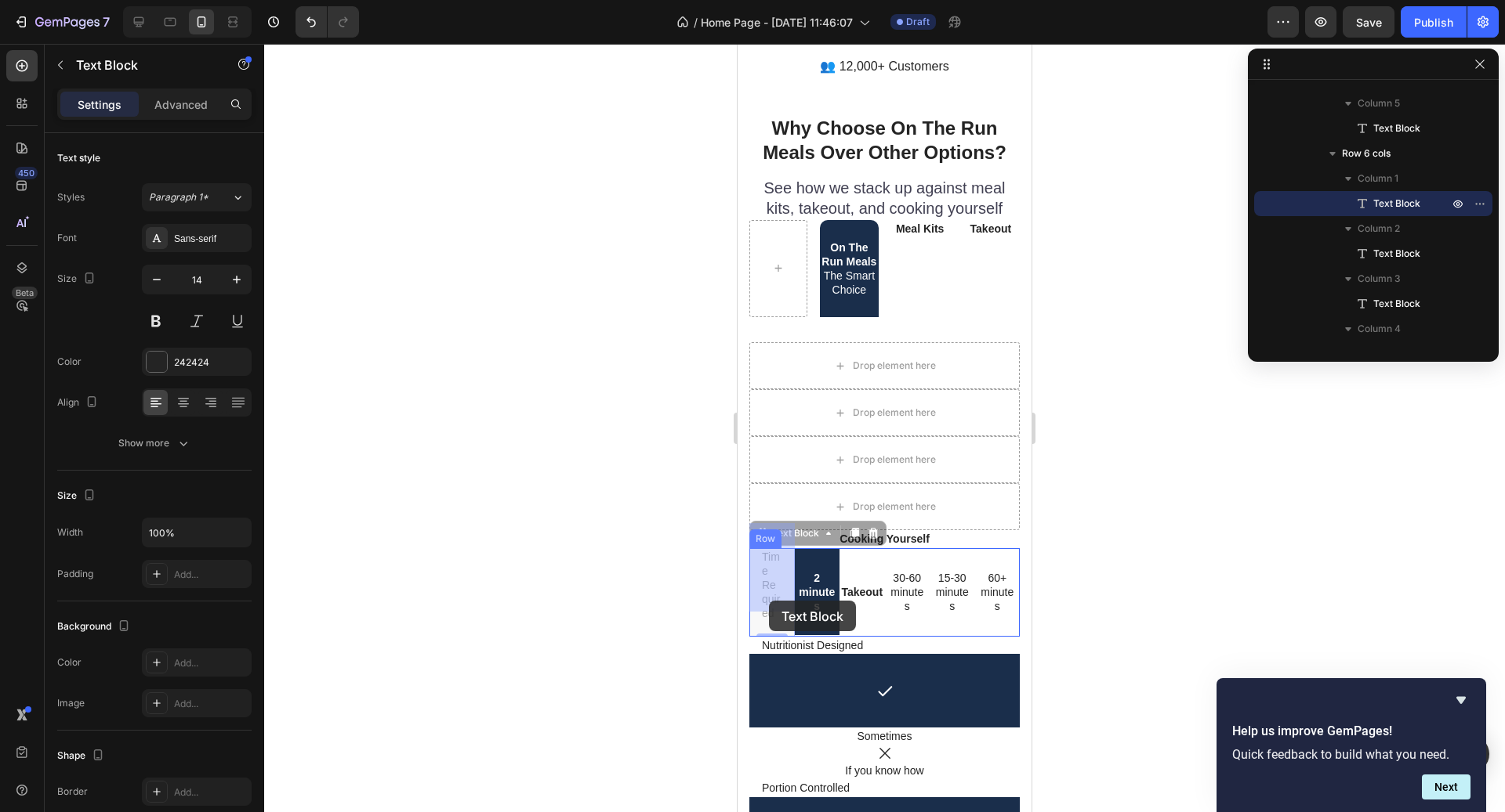
drag, startPoint x: 769, startPoint y: 690, endPoint x: 772, endPoint y: 594, distance: 96.0
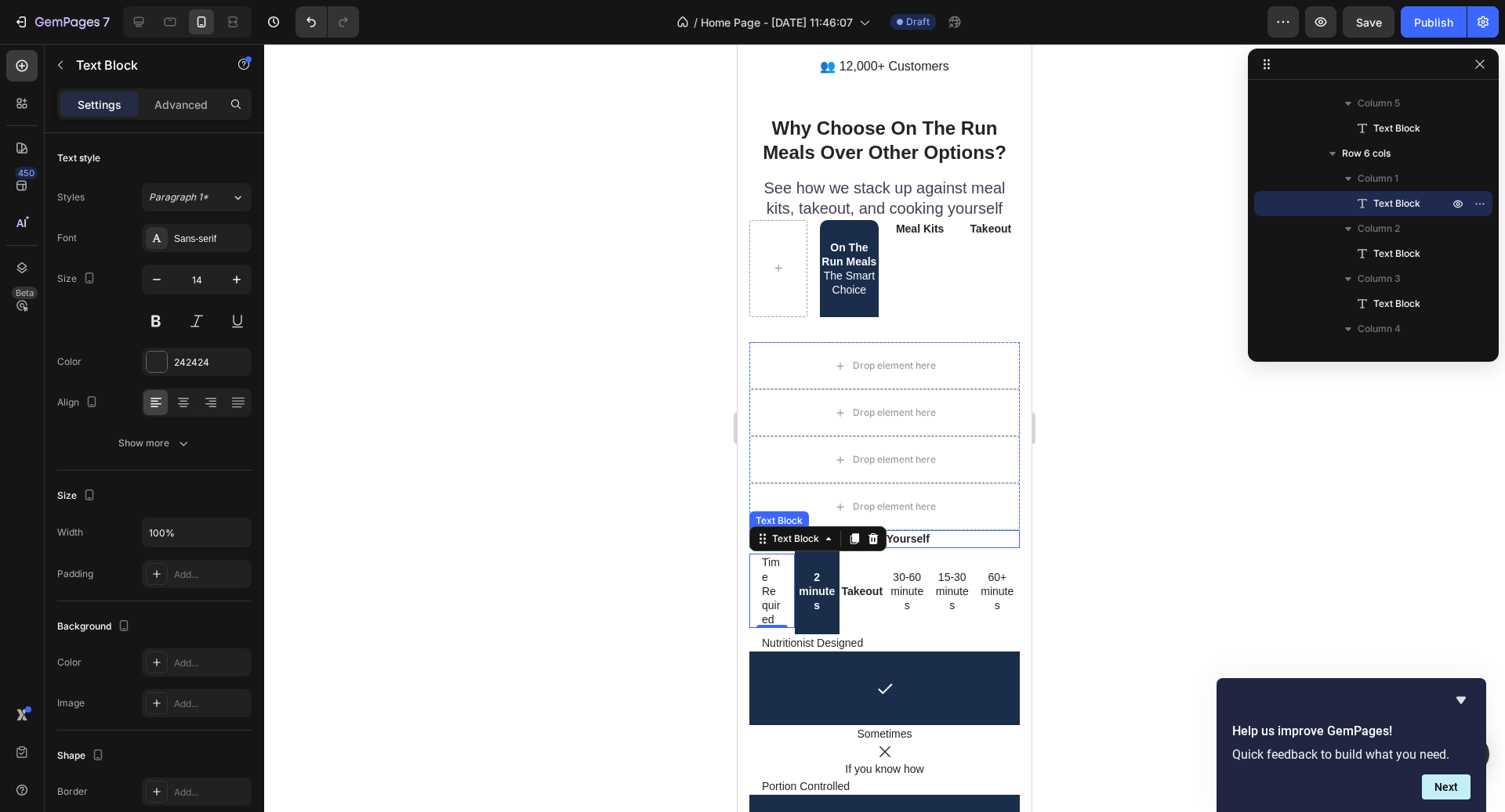
click at [925, 504] on div "Drop element here" at bounding box center [884, 506] width 271 height 47
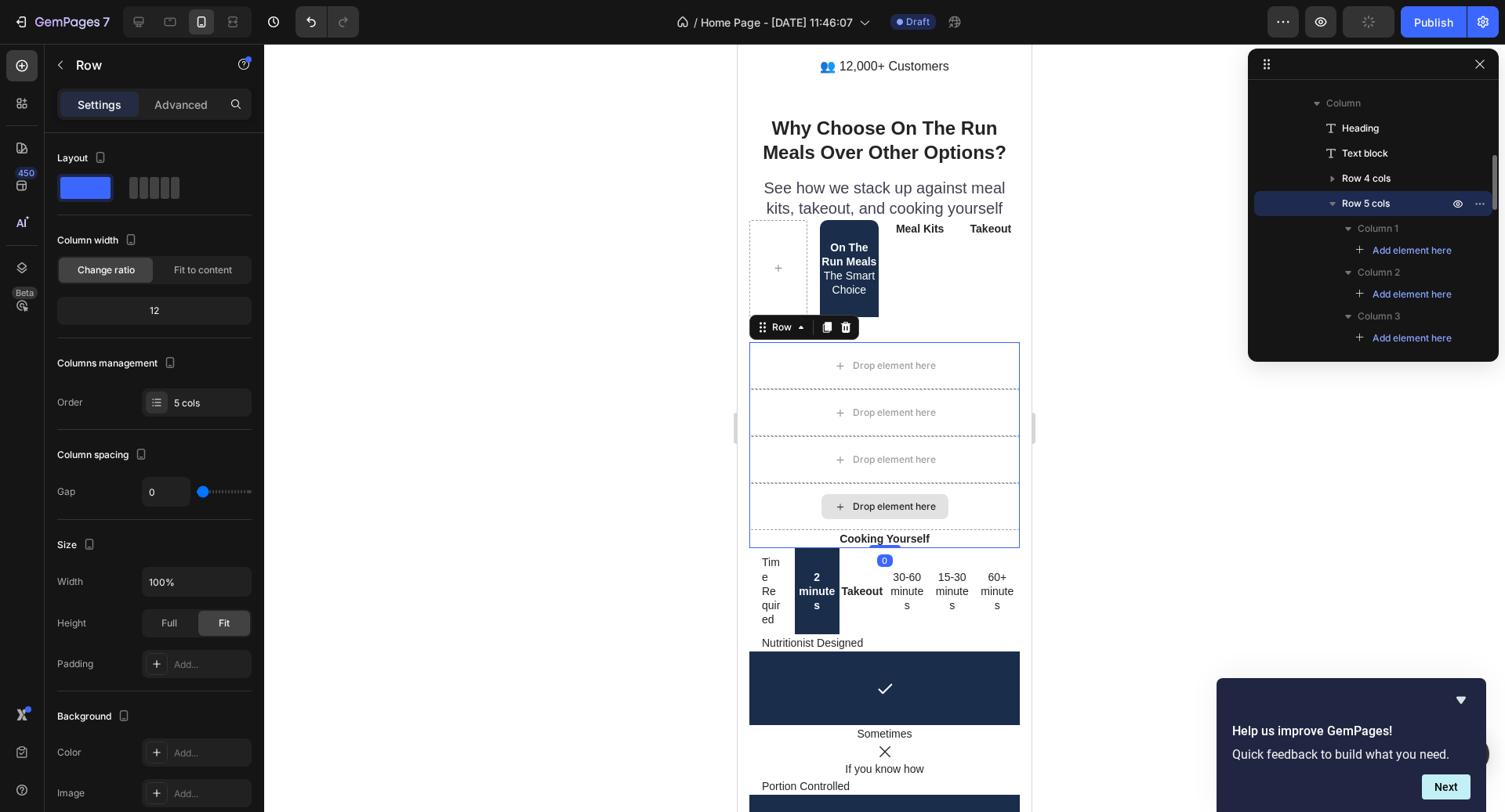
click at [925, 504] on div "Drop element here" at bounding box center [884, 506] width 271 height 47
click at [925, 532] on p "Cooking Yourself" at bounding box center [884, 538] width 267 height 14
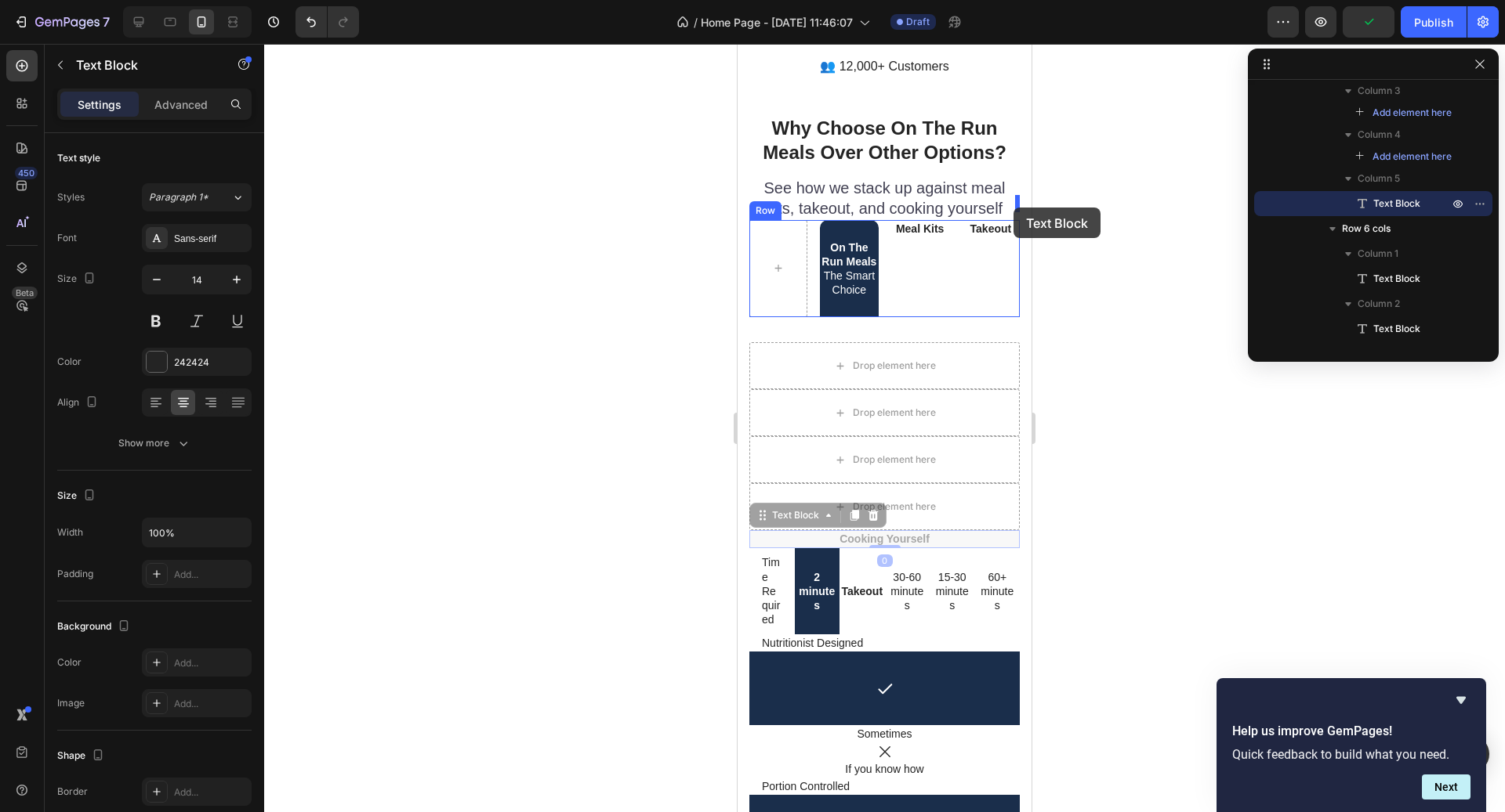
drag, startPoint x: 825, startPoint y: 495, endPoint x: 1013, endPoint y: 208, distance: 343.1
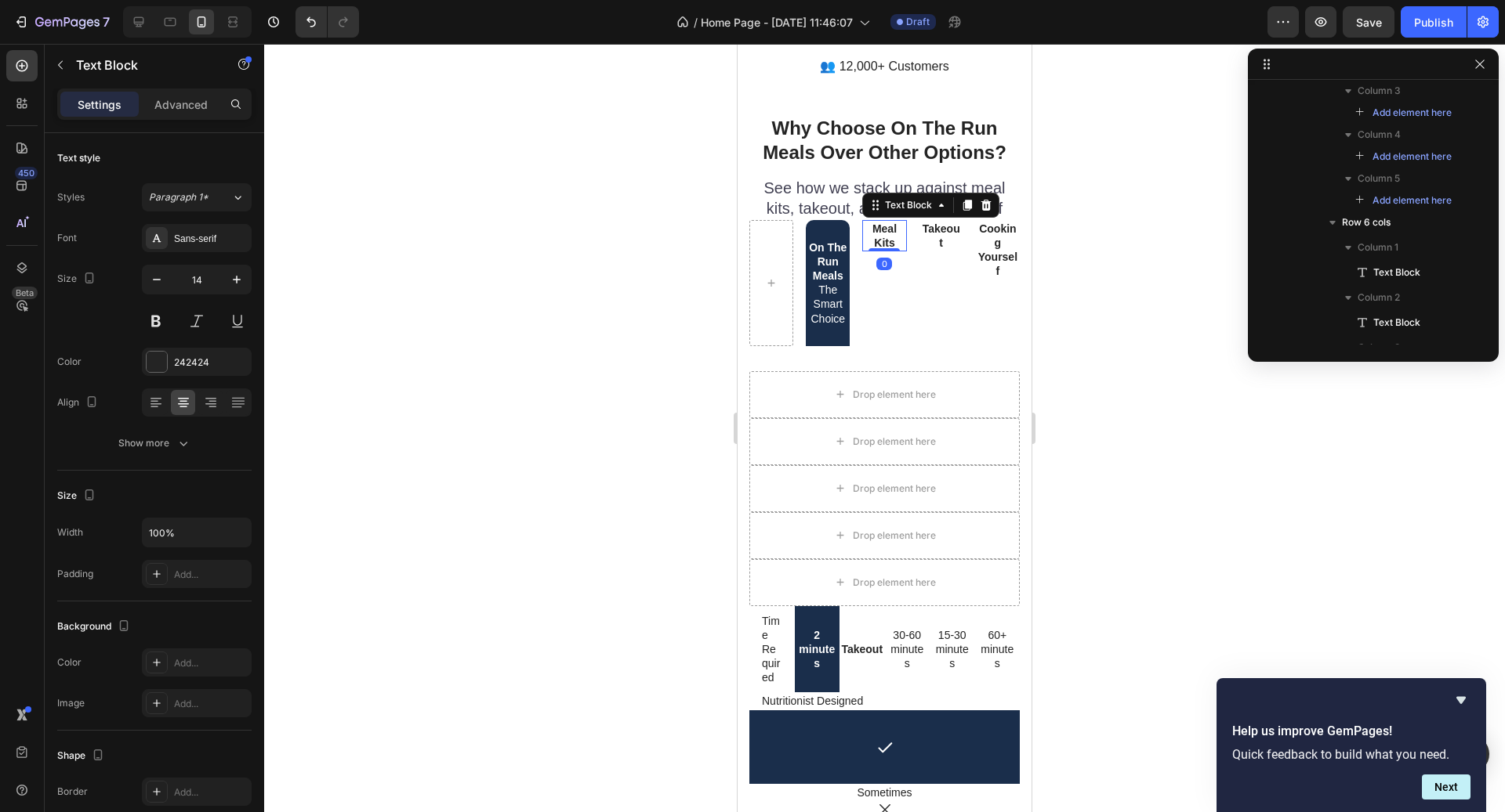
click at [883, 222] on p "Meal Kits" at bounding box center [884, 236] width 41 height 28
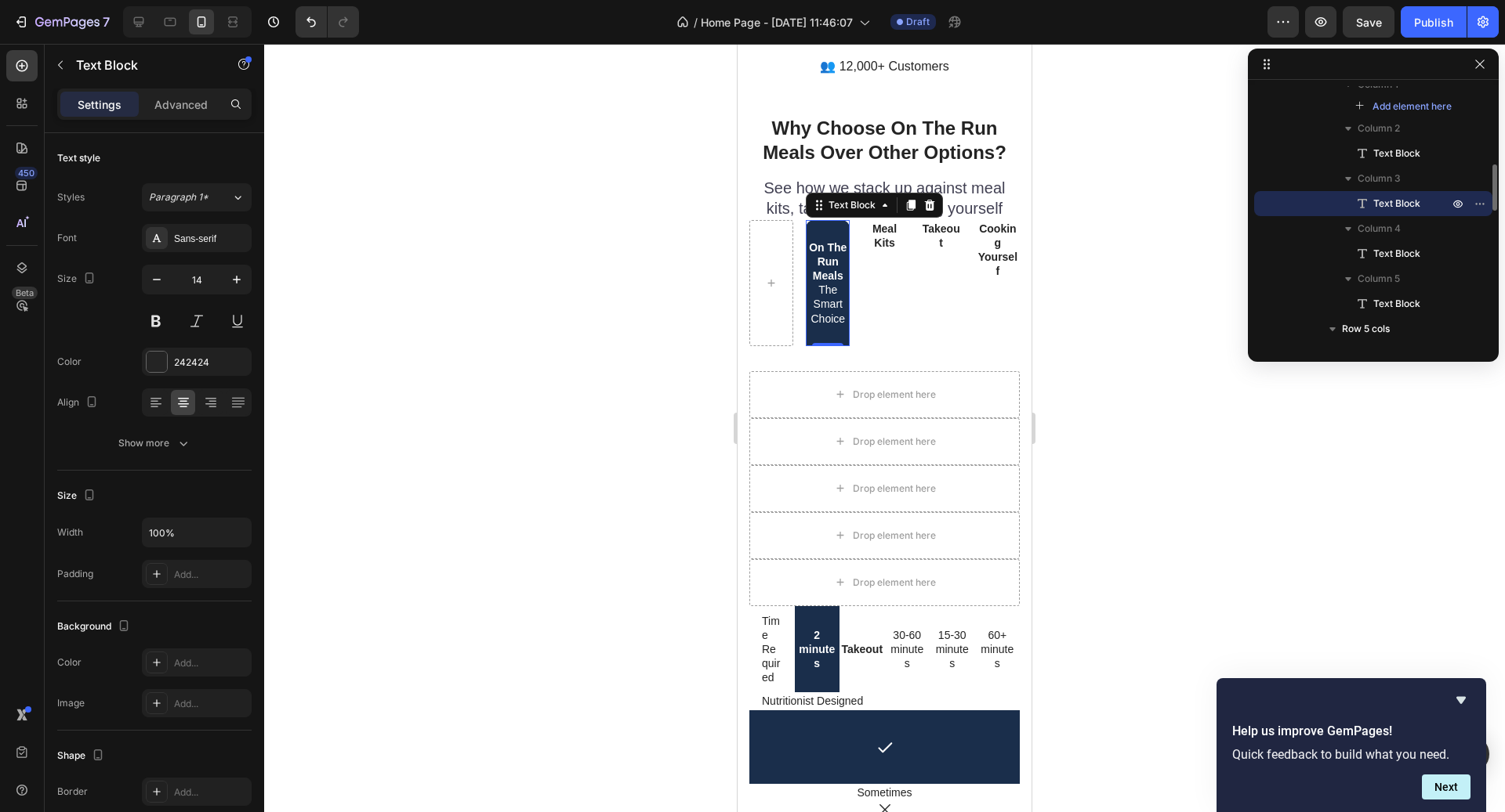
click at [830, 241] on strong "On The Run Meals" at bounding box center [827, 261] width 38 height 41
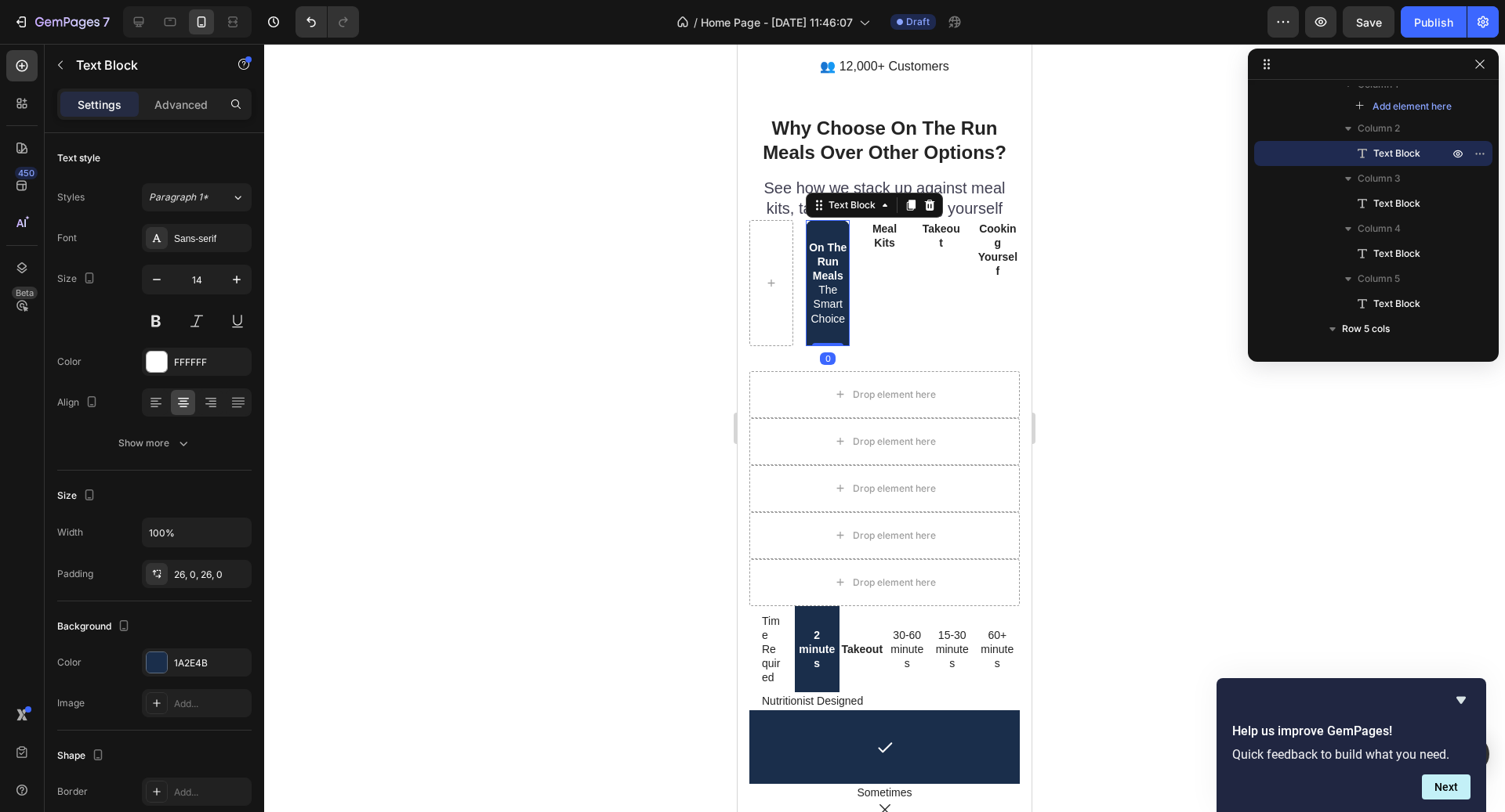
click at [830, 241] on strong "On The Run Meals" at bounding box center [827, 261] width 38 height 41
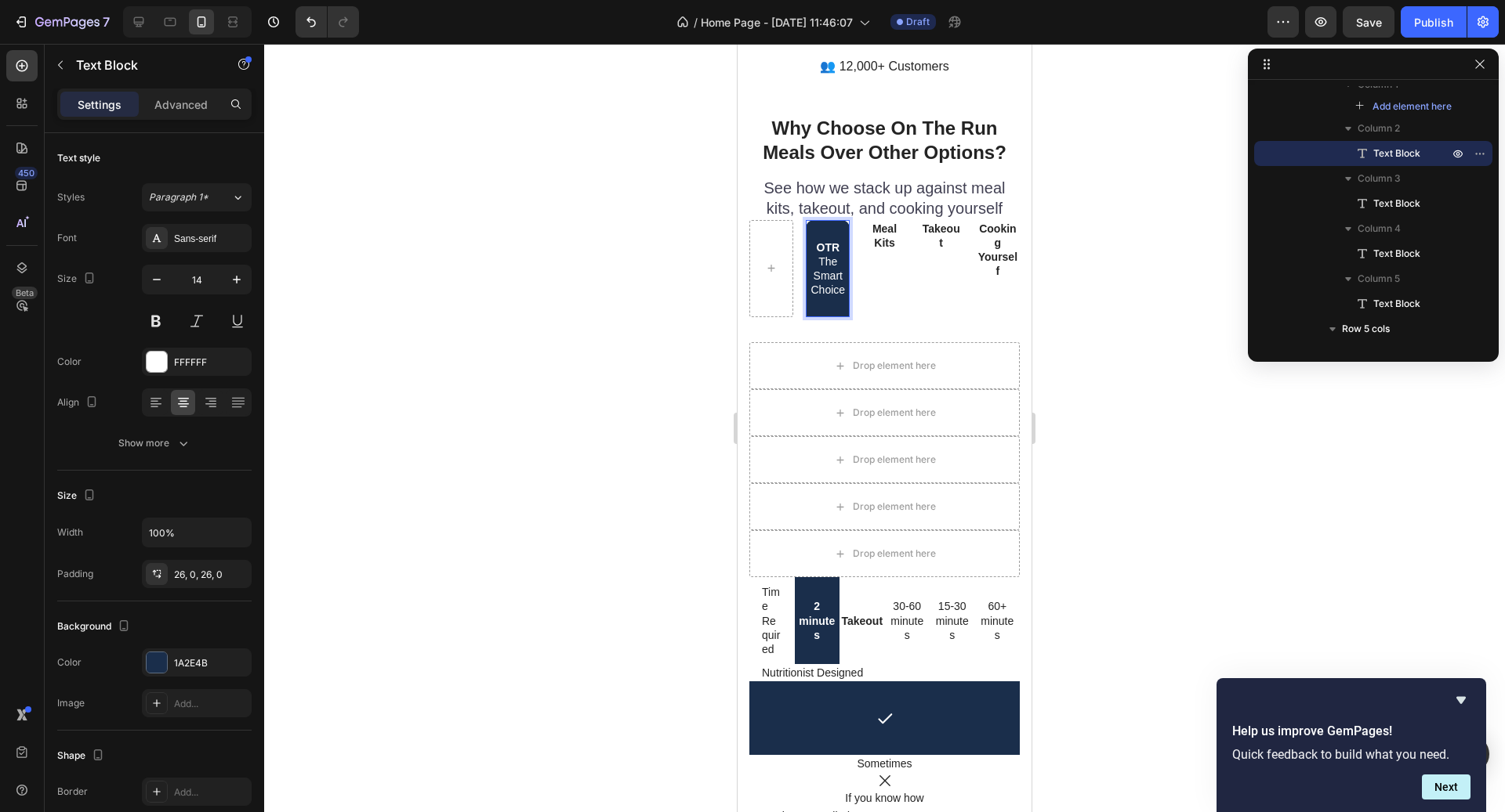
click at [822, 255] on p "The Smart Choice" at bounding box center [827, 275] width 41 height 43
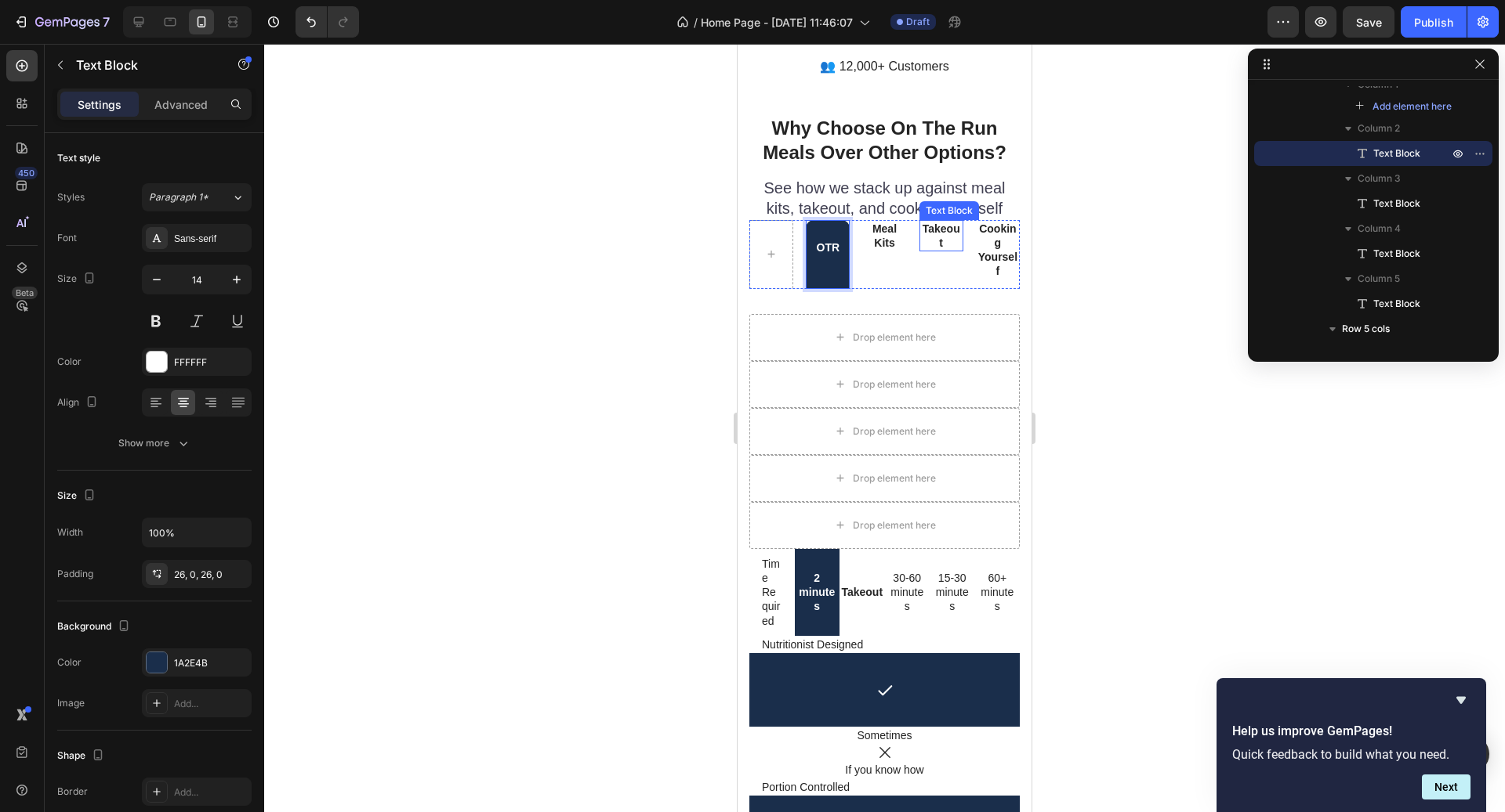
click at [955, 202] on div "Text Block" at bounding box center [949, 211] width 59 height 18
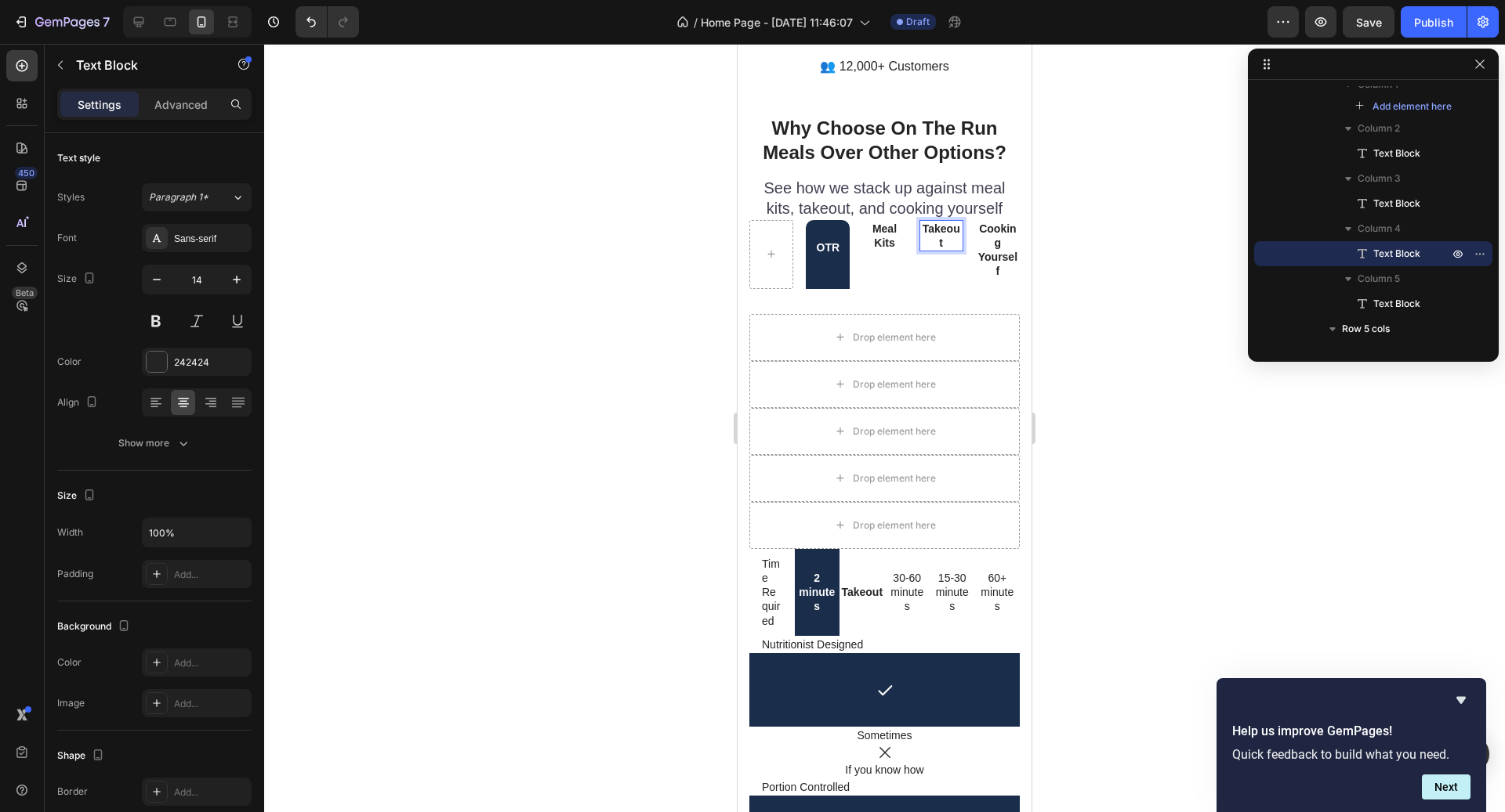
click at [948, 222] on p "Takeout" at bounding box center [941, 236] width 41 height 28
click at [1004, 222] on p "Cooking Yourself" at bounding box center [997, 250] width 41 height 57
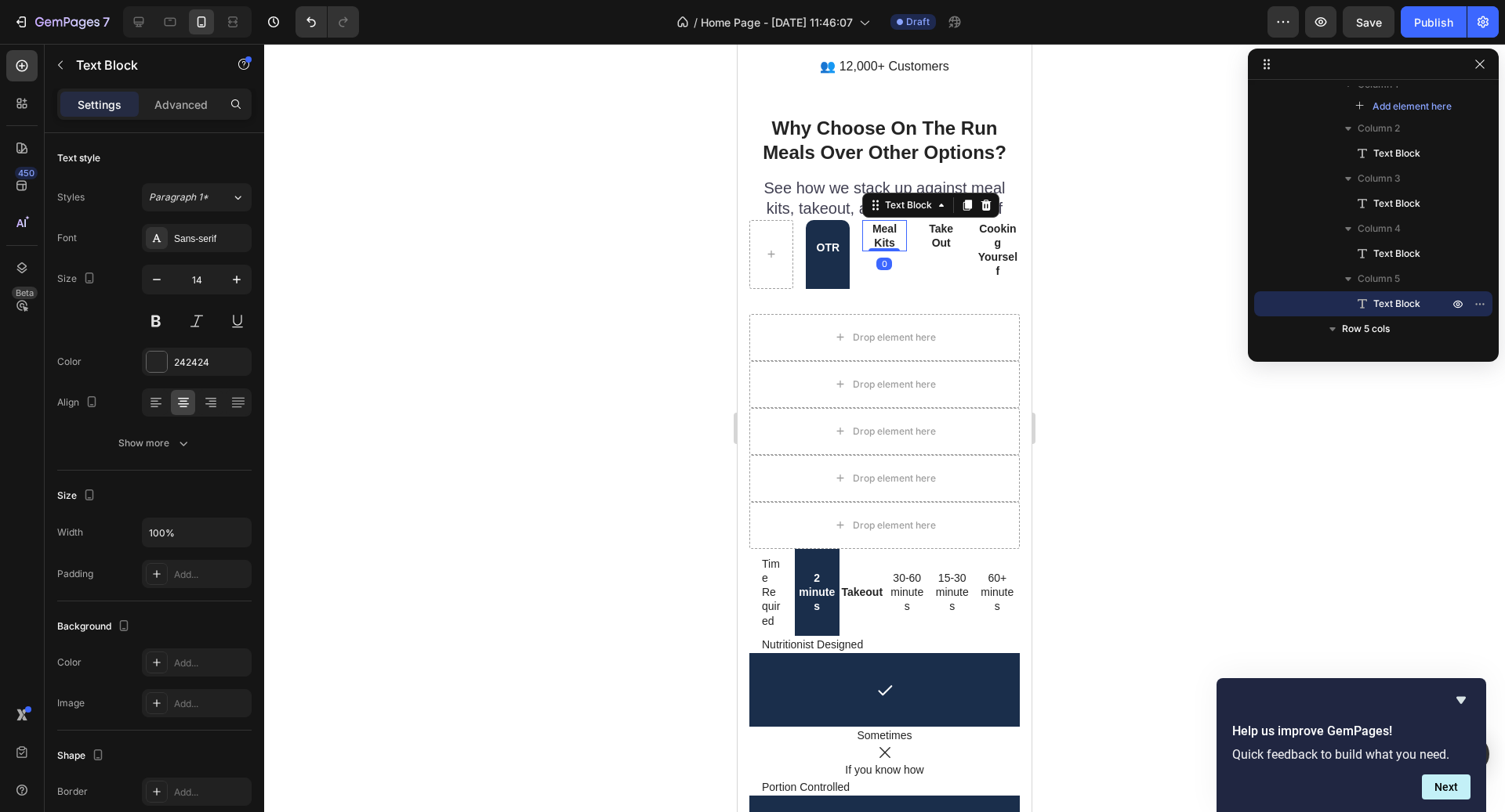
click at [886, 222] on p "Meal Kits" at bounding box center [884, 236] width 41 height 28
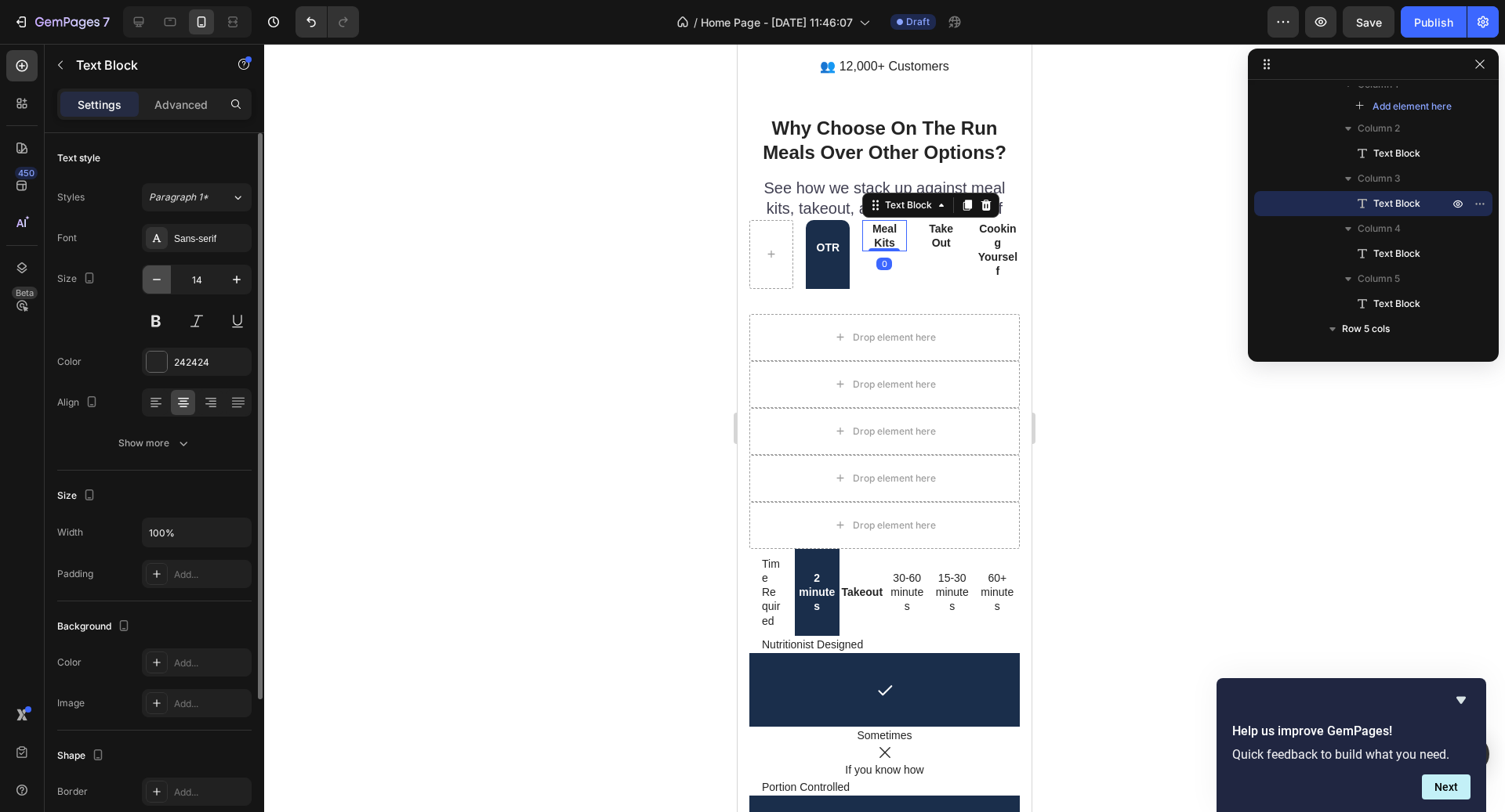
click at [158, 284] on icon "button" at bounding box center [157, 280] width 16 height 16
click at [233, 284] on icon "button" at bounding box center [236, 280] width 16 height 16
type input "14"
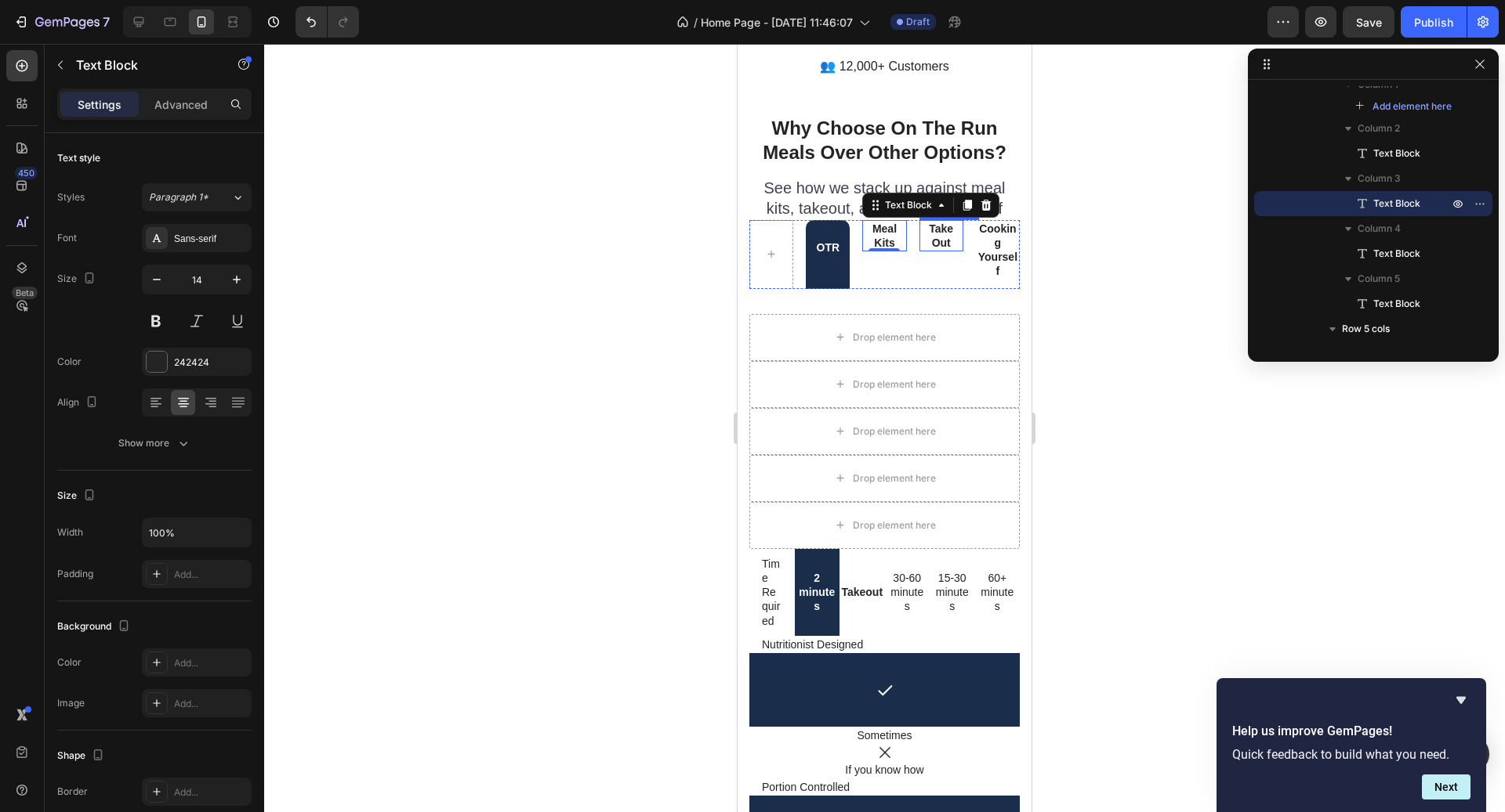
click at [937, 236] on p "Out" at bounding box center [941, 243] width 41 height 14
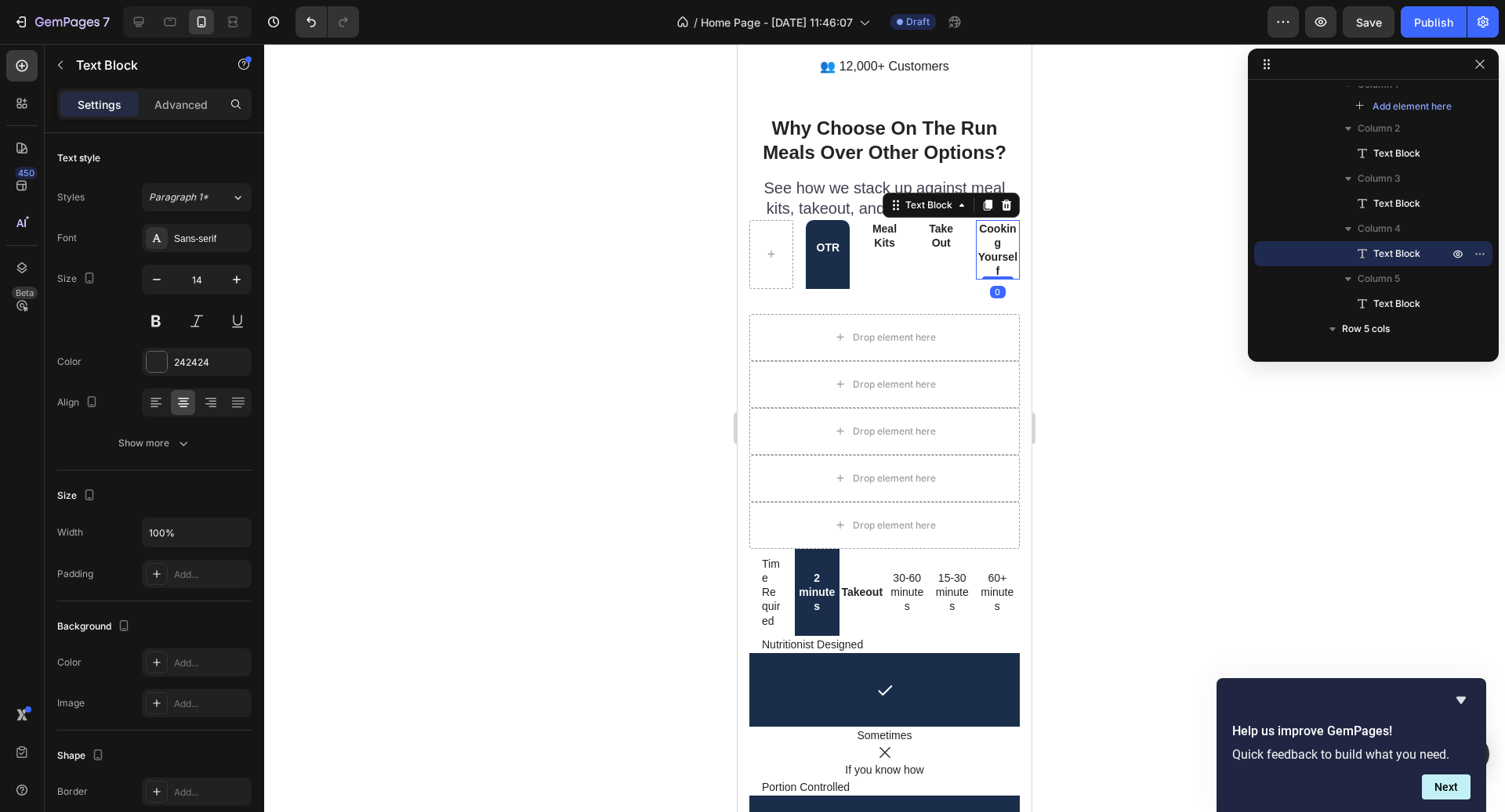
click at [997, 222] on p "Cooking Yourself" at bounding box center [997, 250] width 41 height 57
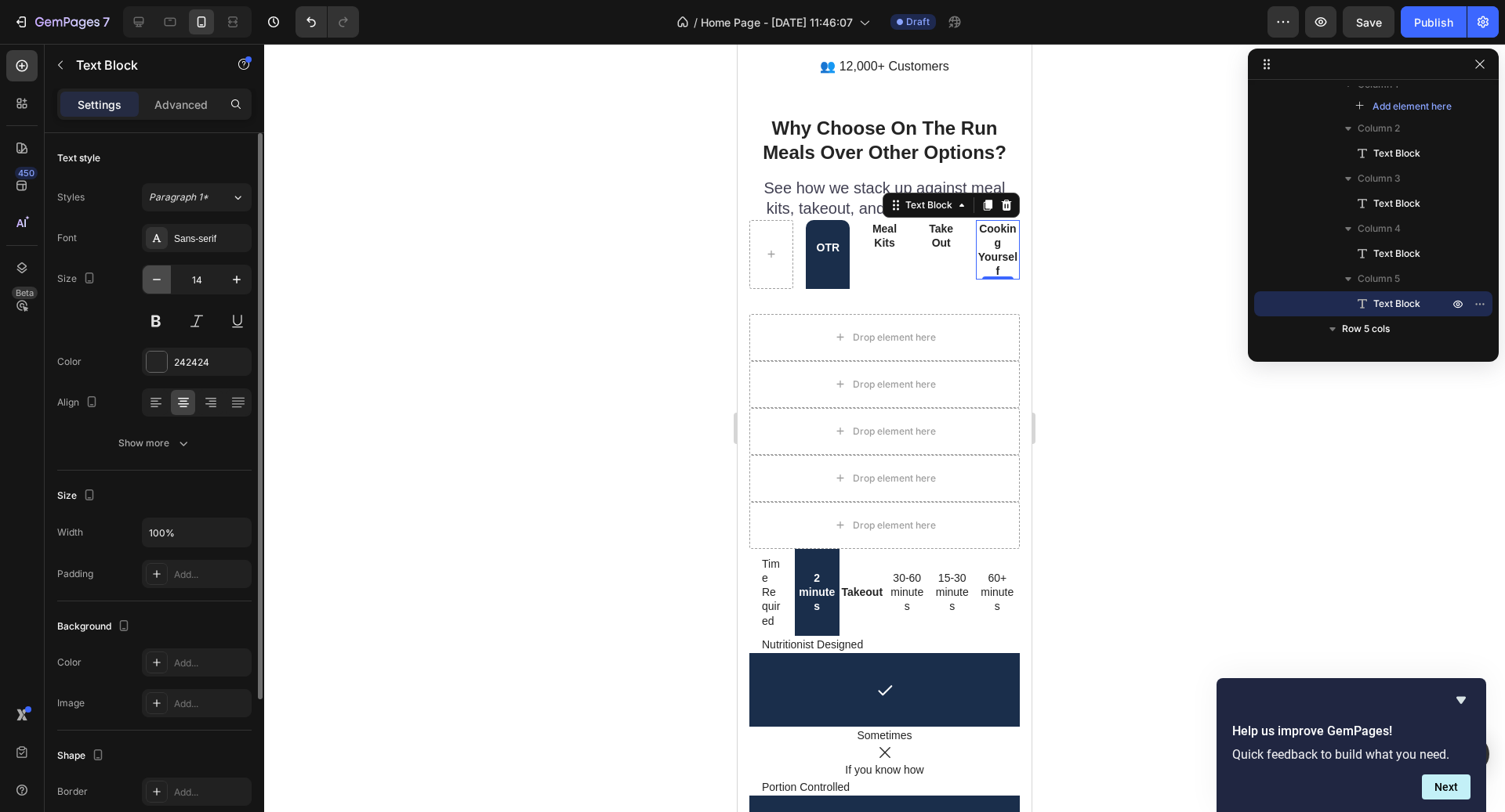
click at [162, 275] on icon "button" at bounding box center [157, 280] width 16 height 16
type input "12"
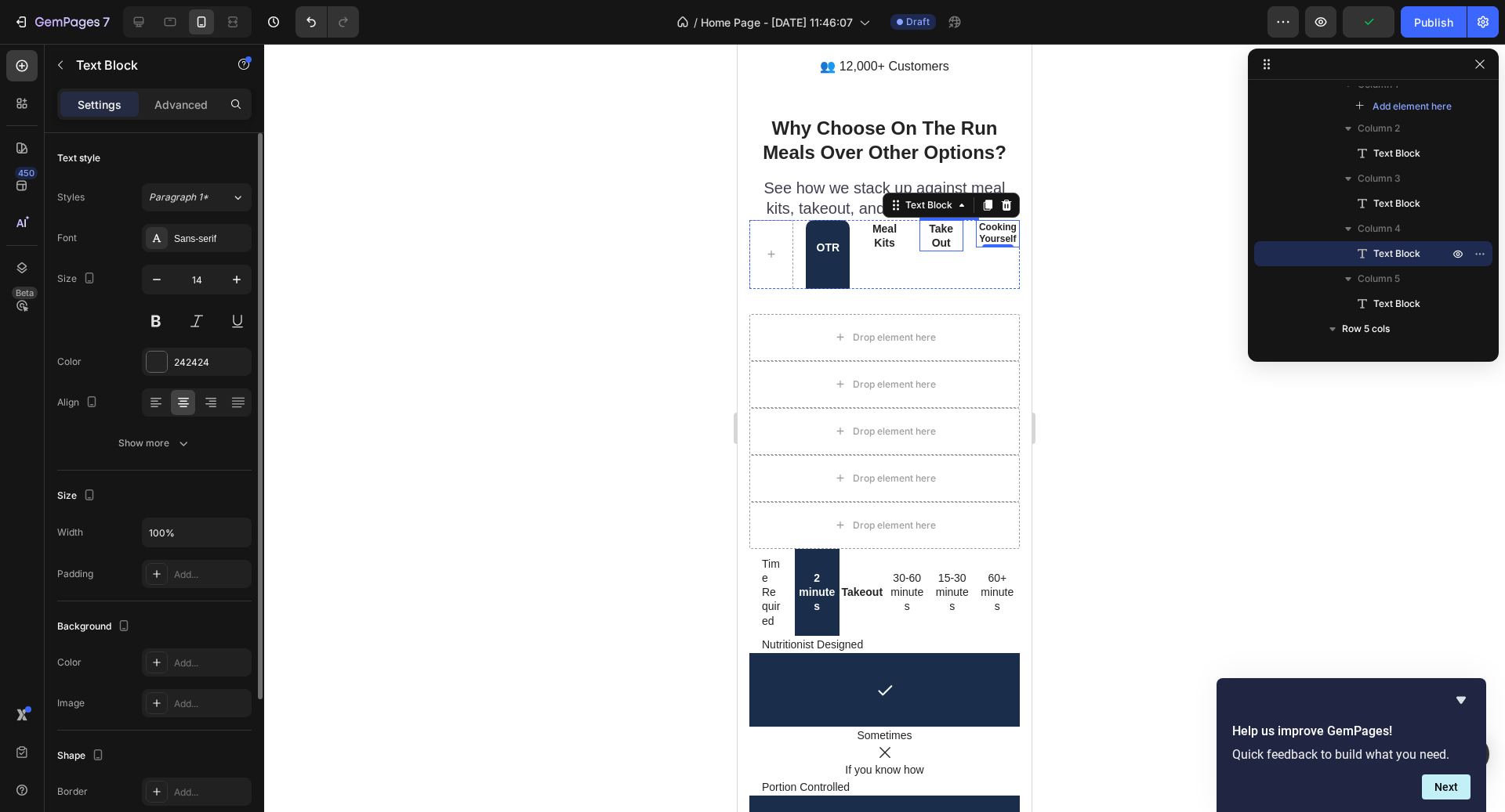
click at [961, 220] on div "Take Out" at bounding box center [941, 235] width 44 height 31
click at [171, 285] on input "14" at bounding box center [197, 280] width 52 height 28
click at [157, 280] on icon "button" at bounding box center [157, 280] width 16 height 16
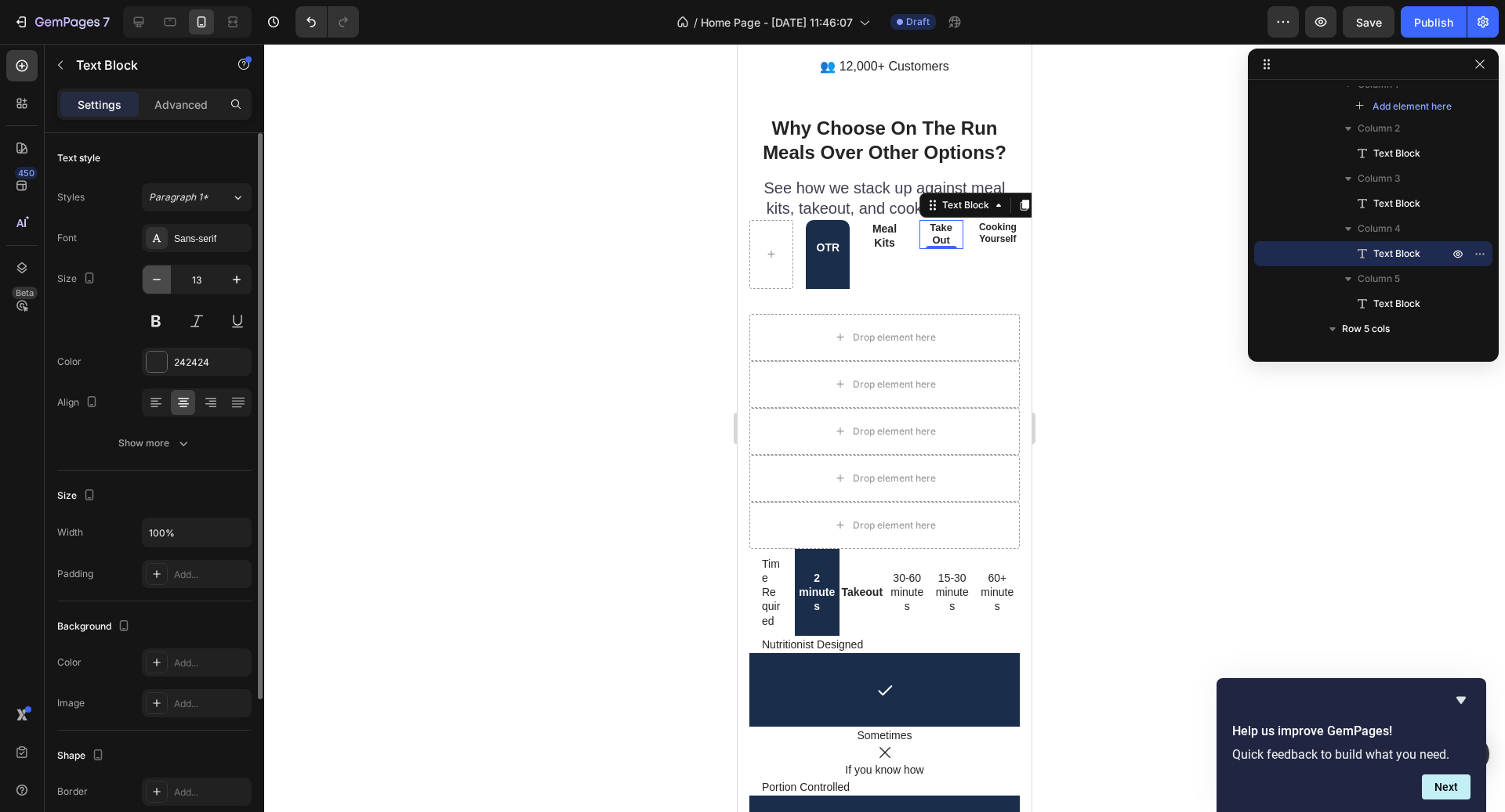
type input "12"
click at [884, 222] on p "Meal Kits" at bounding box center [884, 236] width 41 height 28
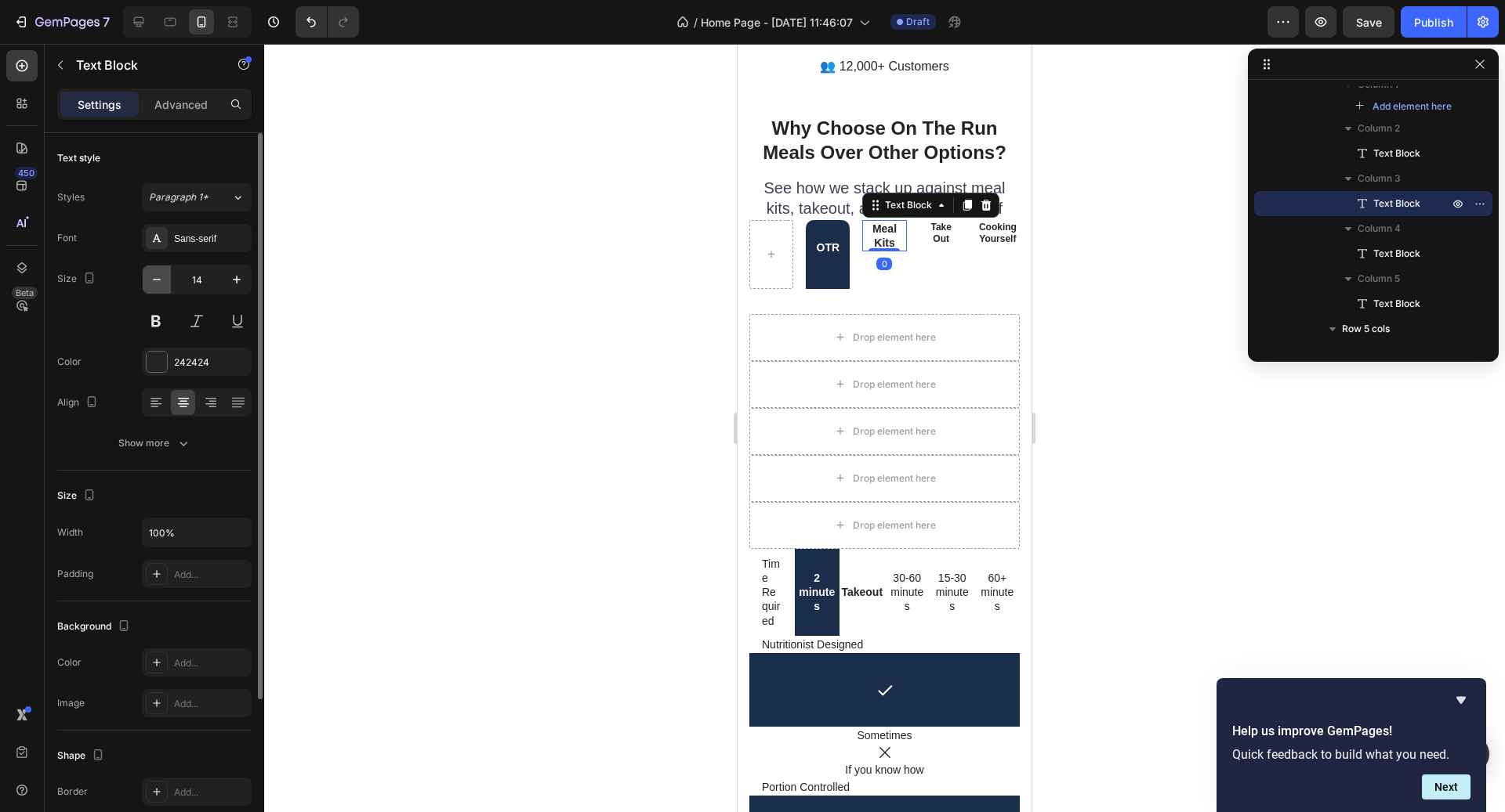
click at [162, 290] on button "button" at bounding box center [157, 280] width 28 height 28
click at [162, 290] on button "button" at bounding box center [157, 280] width 28 height 28
type input "12"
click at [575, 267] on div at bounding box center [884, 428] width 1240 height 768
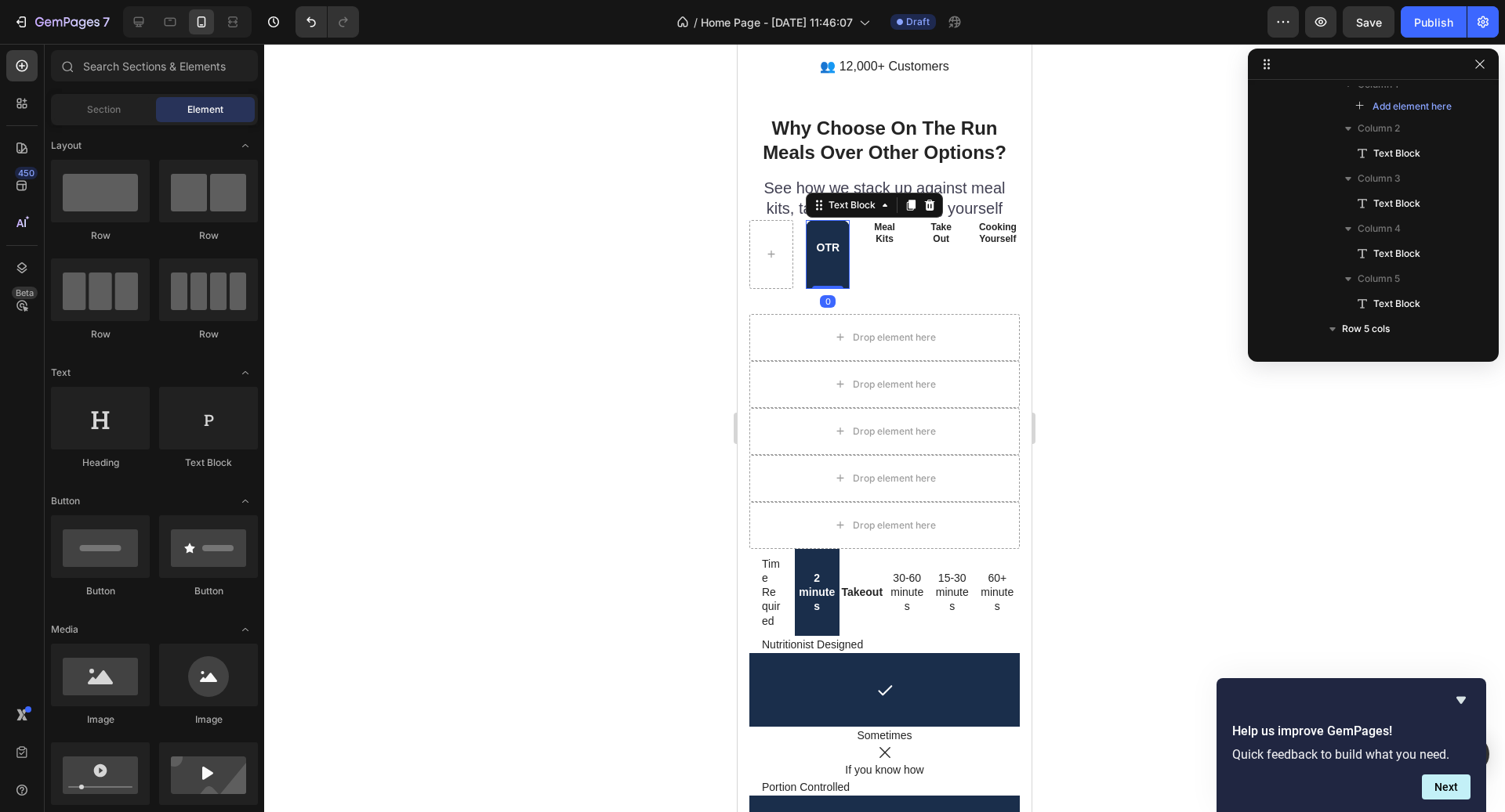
click at [817, 241] on strong "OTR" at bounding box center [828, 247] width 23 height 13
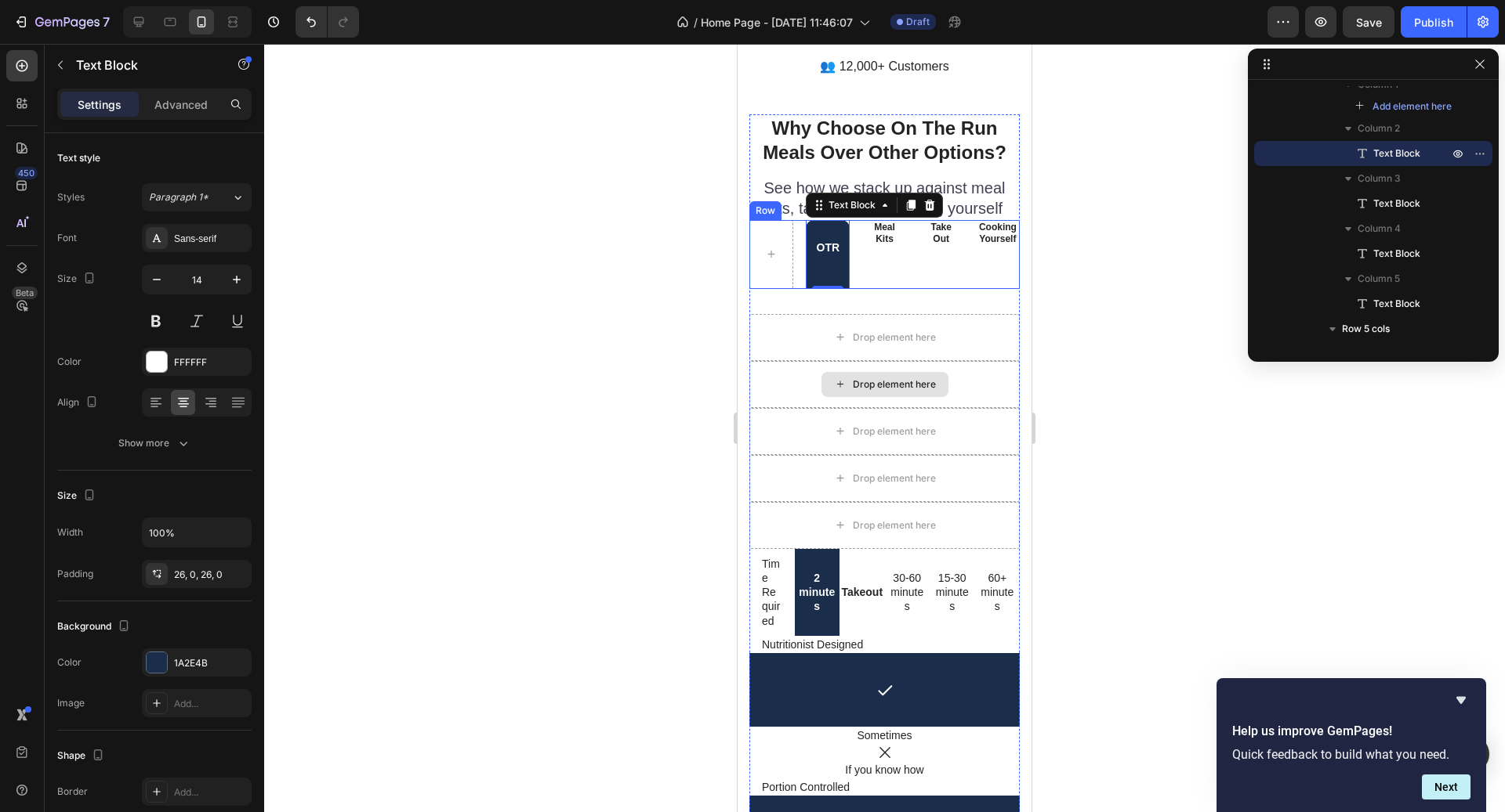
click at [994, 245] on div "Cooking Yourself Text Block" at bounding box center [997, 254] width 44 height 69
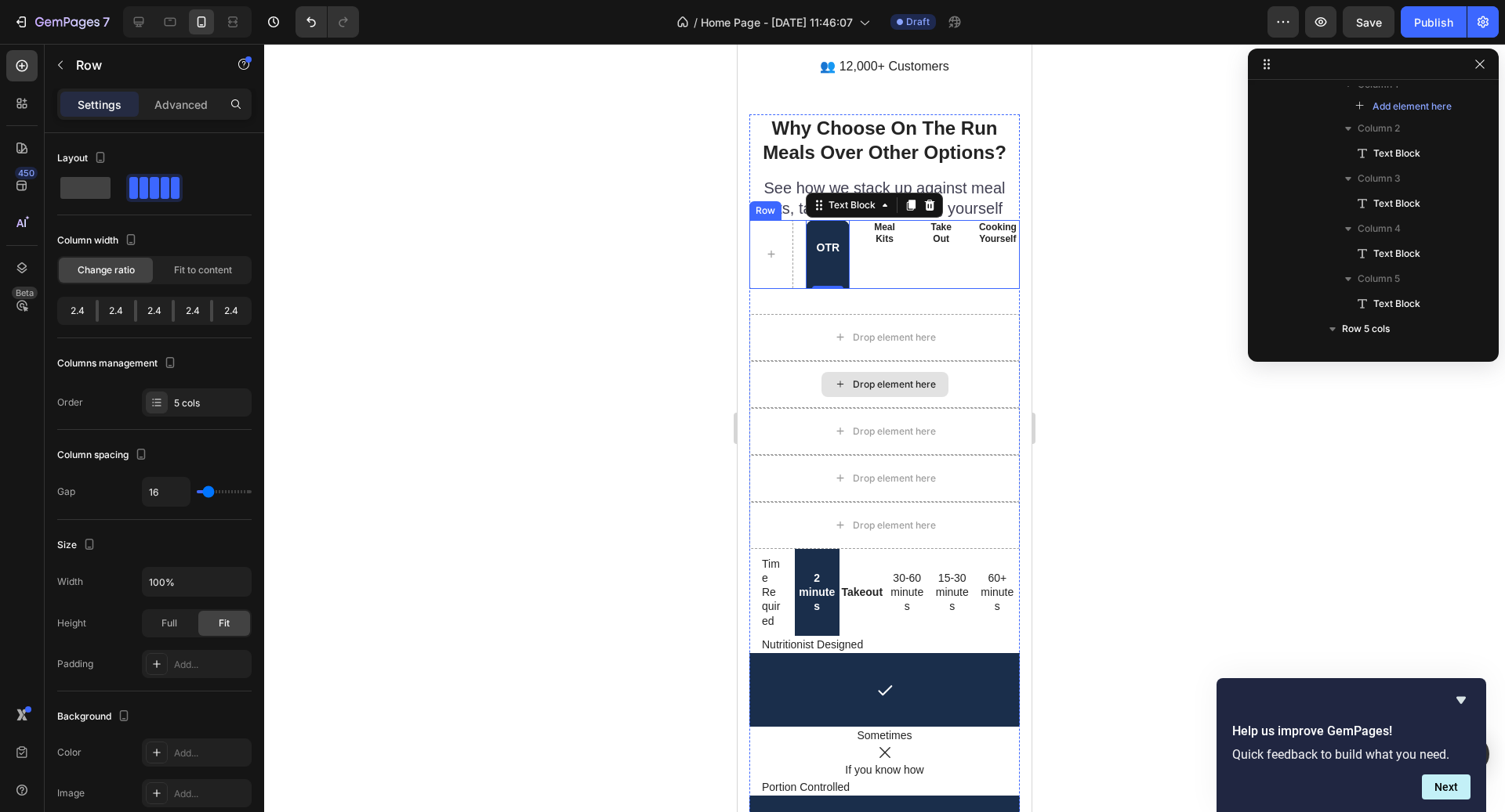
scroll to position [296, 0]
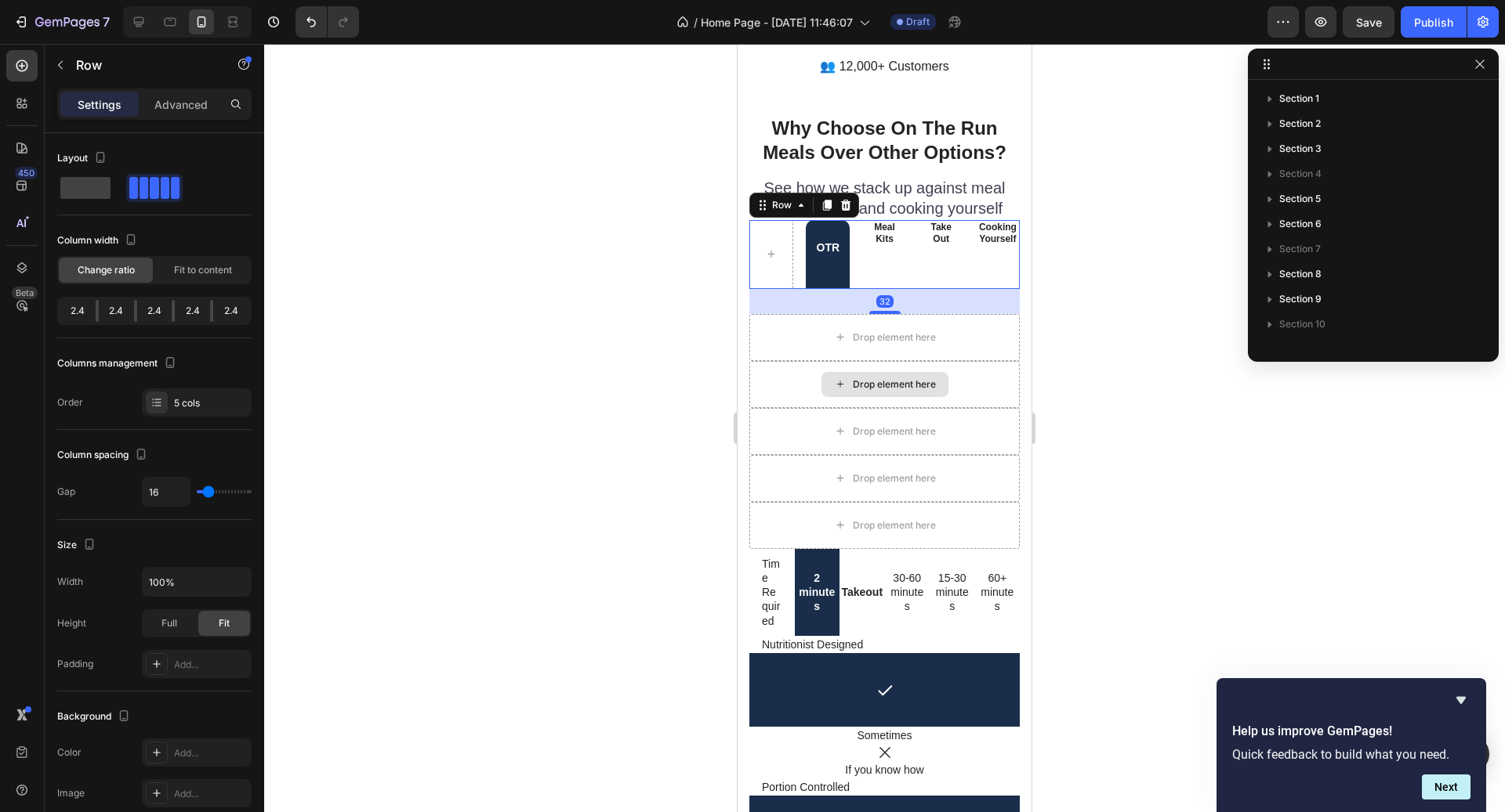
scroll to position [296, 0]
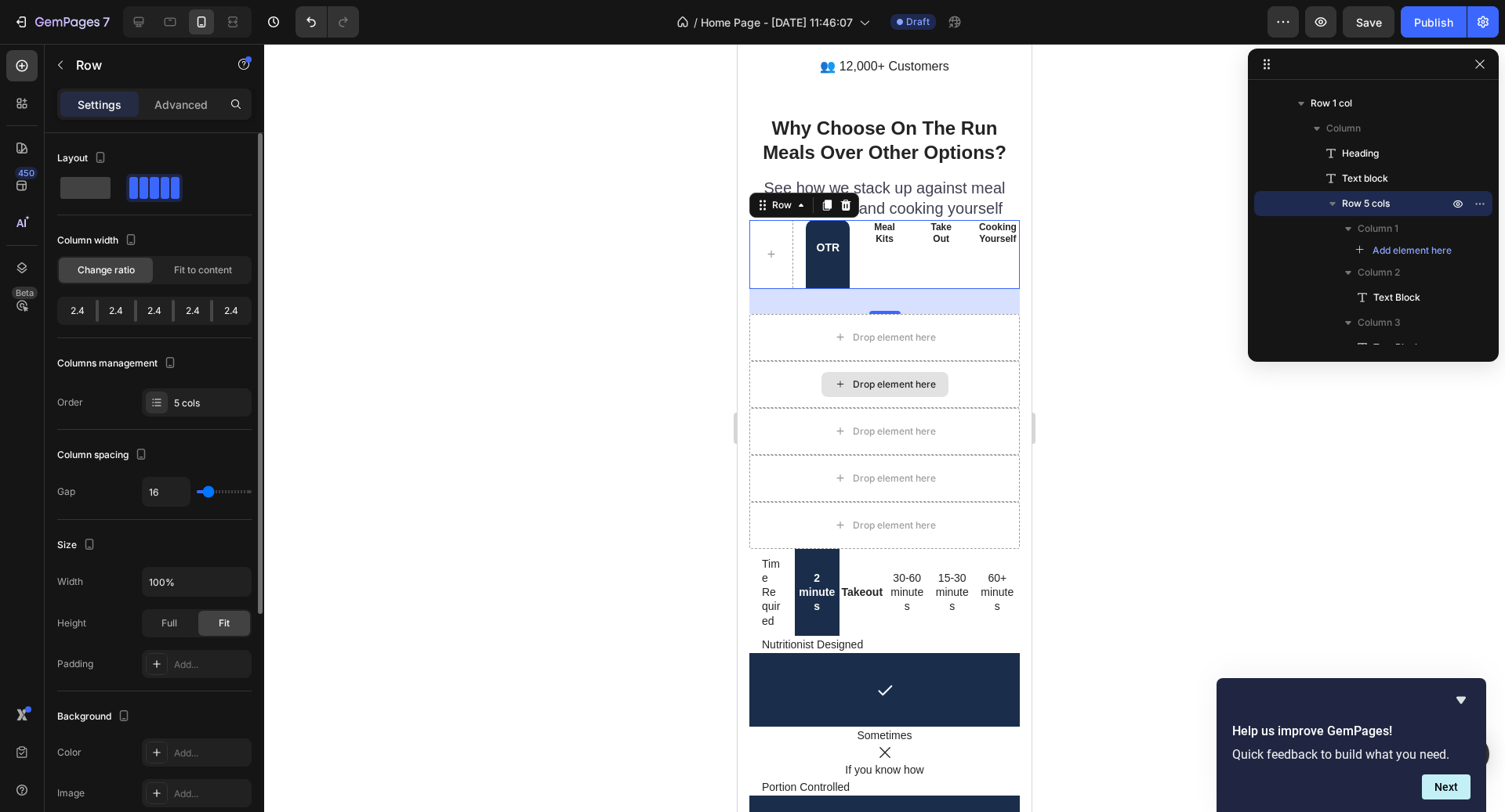
click at [101, 316] on div "2.4" at bounding box center [116, 311] width 35 height 22
click at [93, 313] on div "2.4" at bounding box center [78, 311] width 35 height 22
click at [83, 313] on div "2.4" at bounding box center [78, 311] width 35 height 22
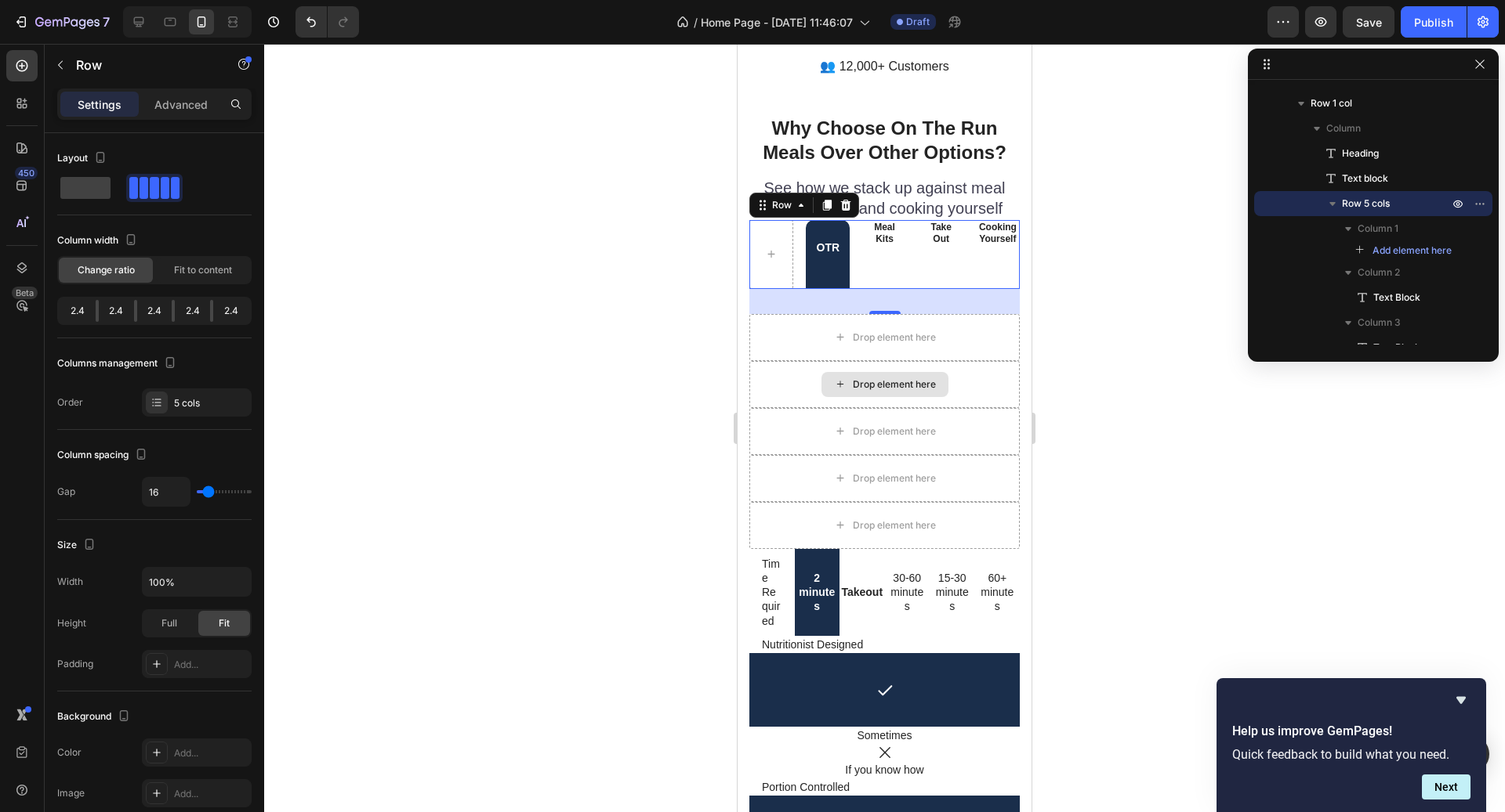
click at [514, 363] on div at bounding box center [884, 428] width 1240 height 768
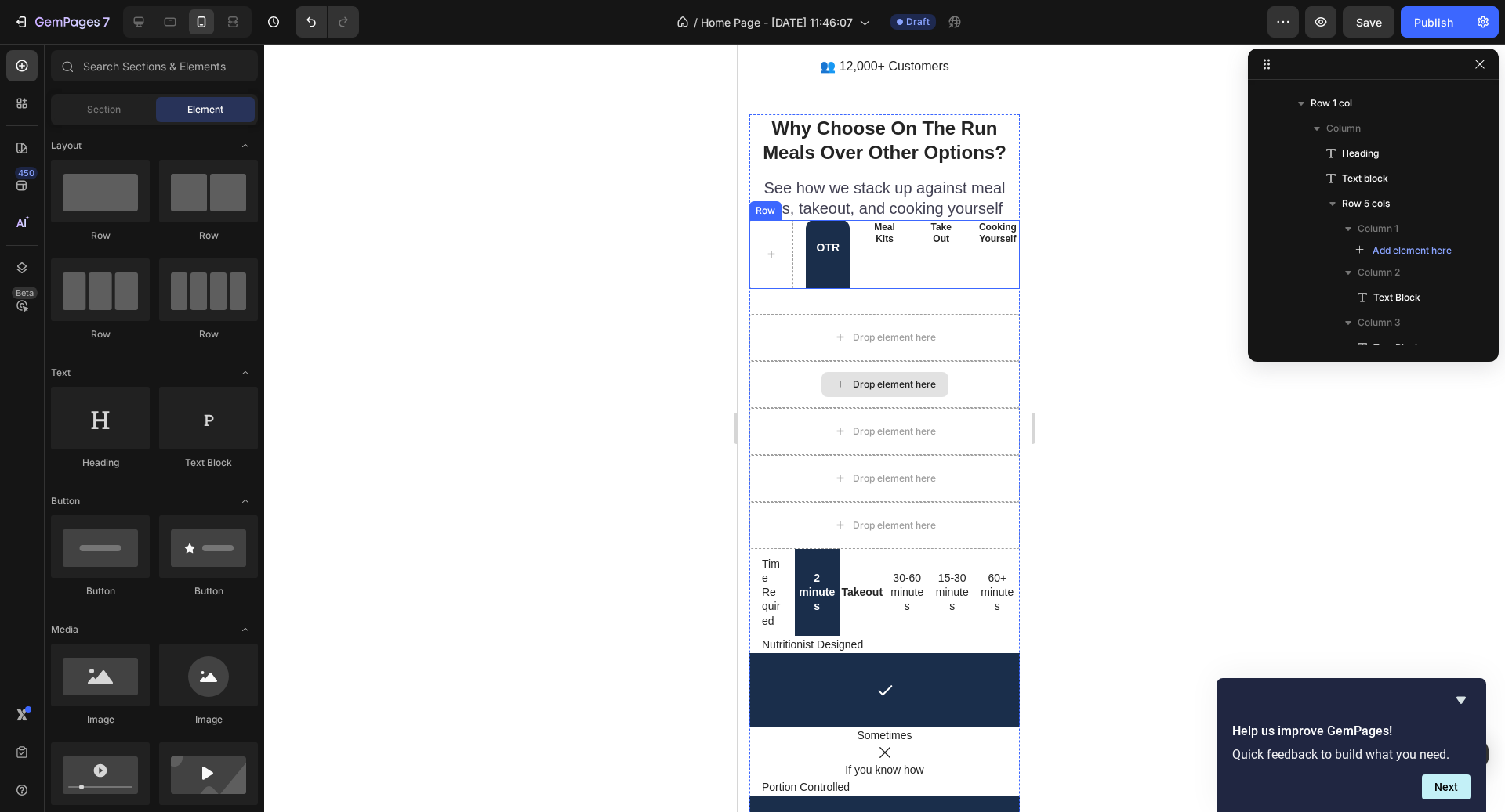
click at [879, 252] on div "Meal Kits Text Block" at bounding box center [884, 254] width 44 height 69
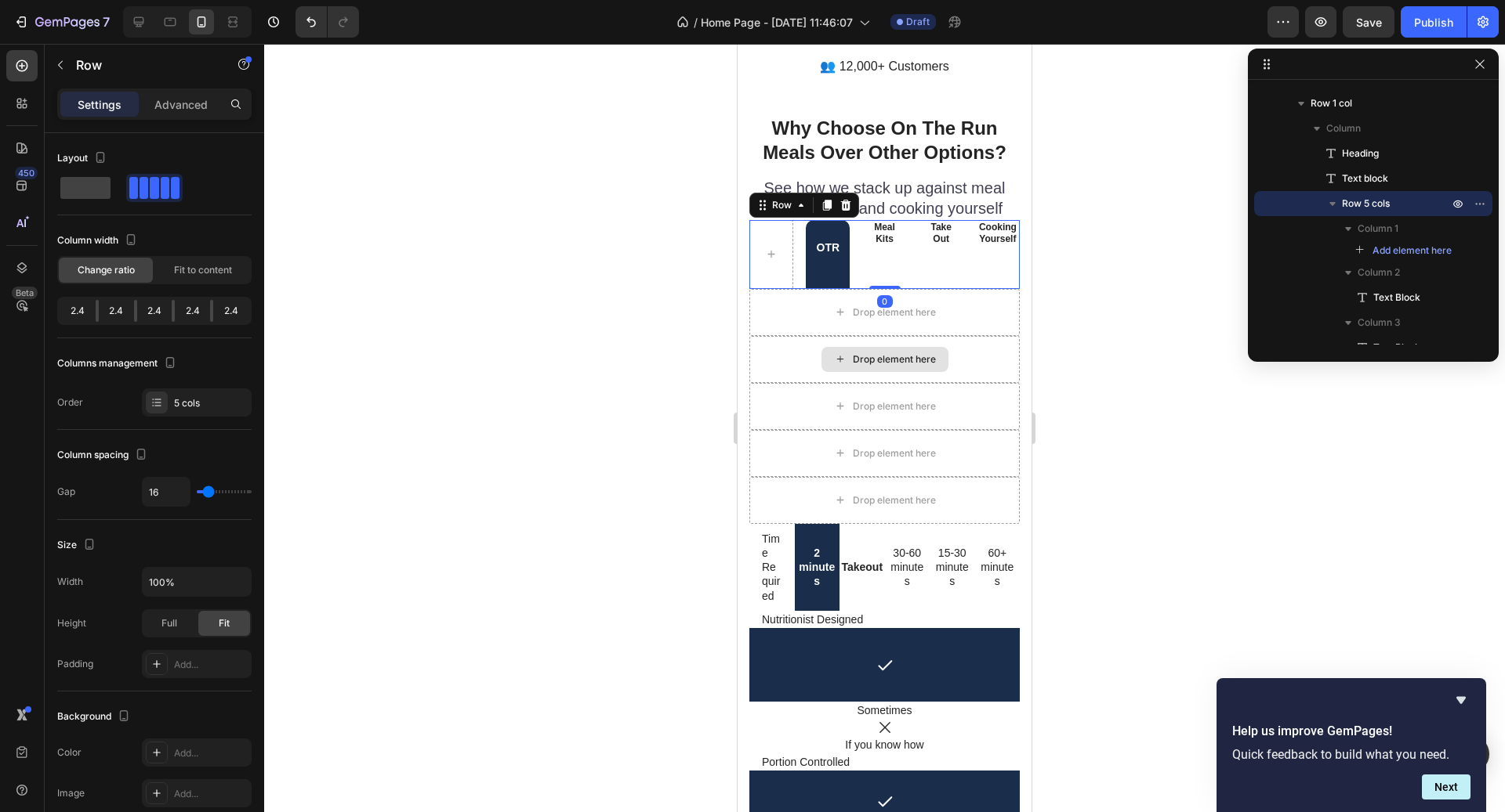
drag, startPoint x: 887, startPoint y: 287, endPoint x: 887, endPoint y: 249, distance: 38.0
click at [887, 249] on div "OTR Text Block Meal Kits Text Block Take Out Text Block Cooking Yourself Text B…" at bounding box center [884, 254] width 271 height 69
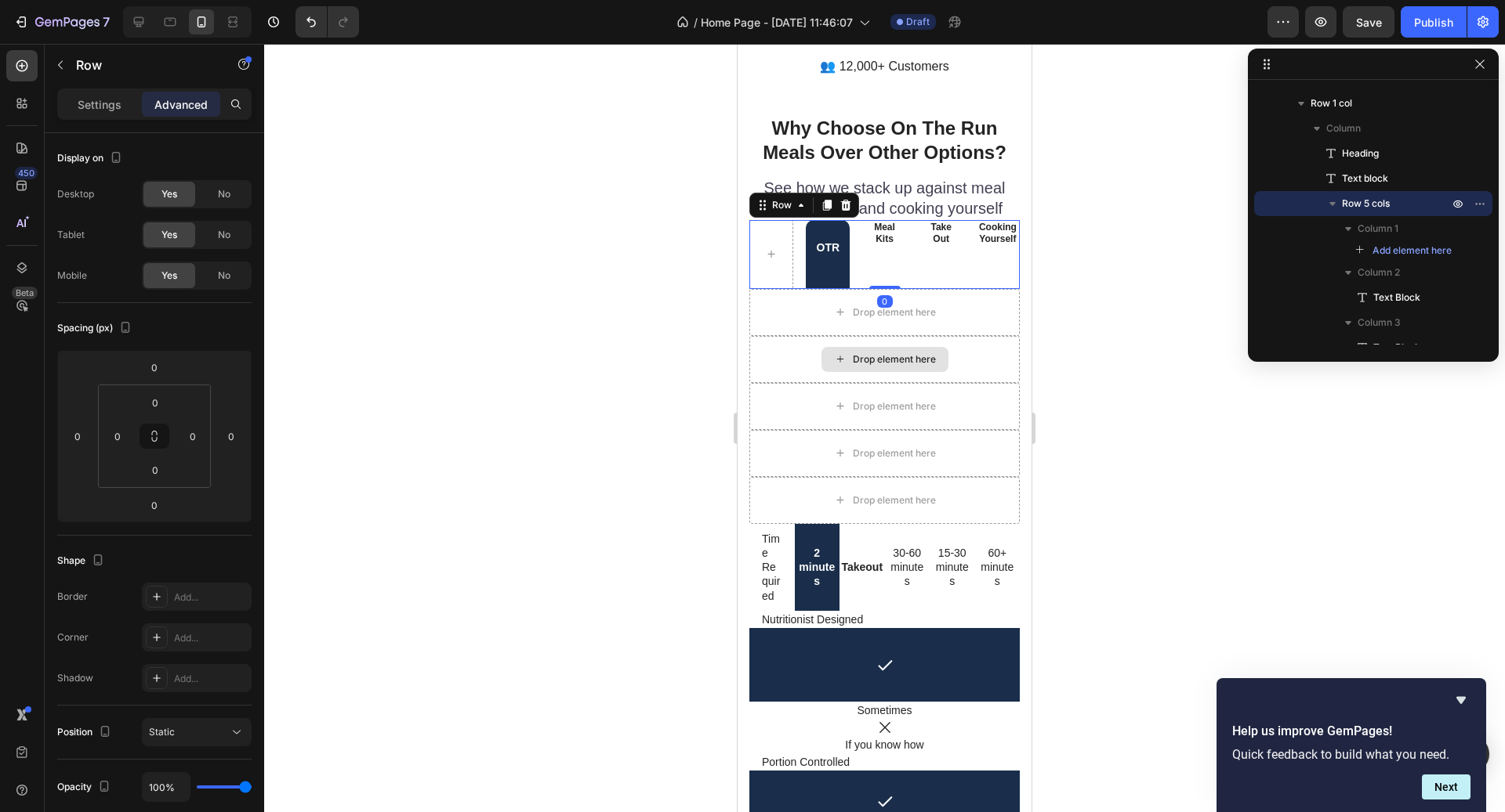
click at [908, 249] on div "OTR Text Block Meal Kits Text Block Take Out Text Block Cooking Yourself Text B…" at bounding box center [884, 254] width 271 height 69
click at [827, 200] on icon at bounding box center [827, 205] width 8 height 11
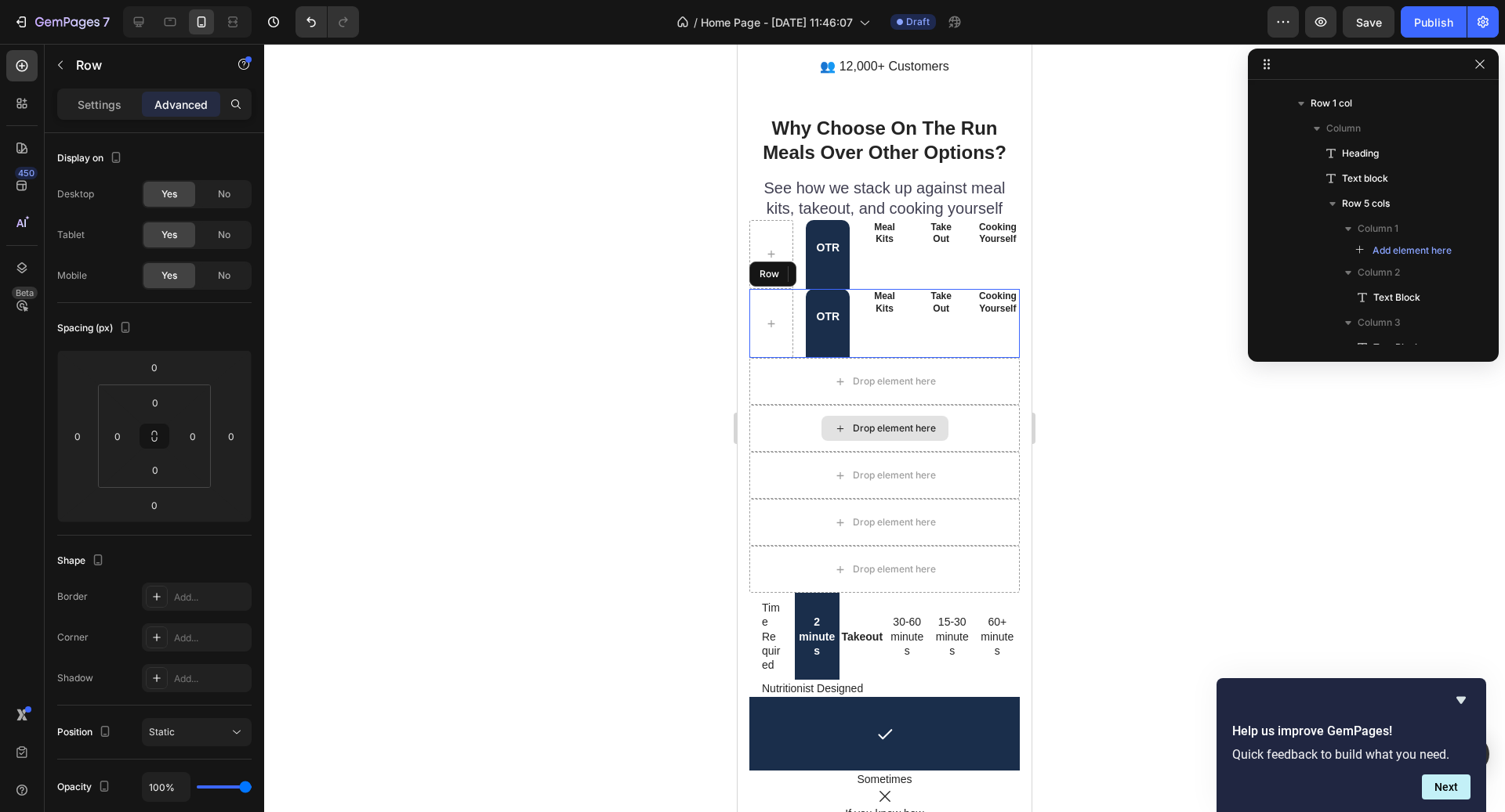
scroll to position [566, 0]
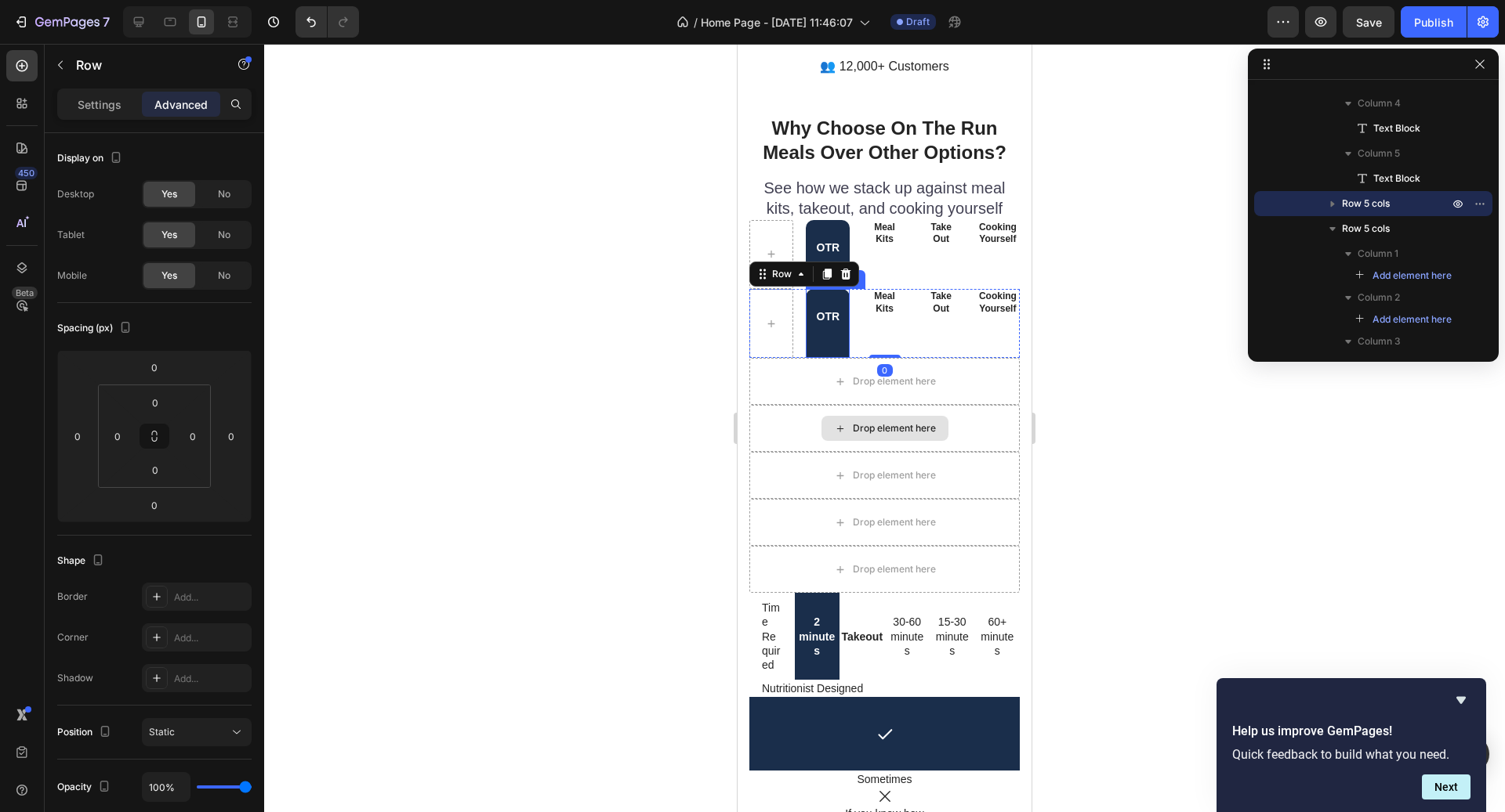
click at [838, 289] on div "OTR" at bounding box center [827, 323] width 44 height 69
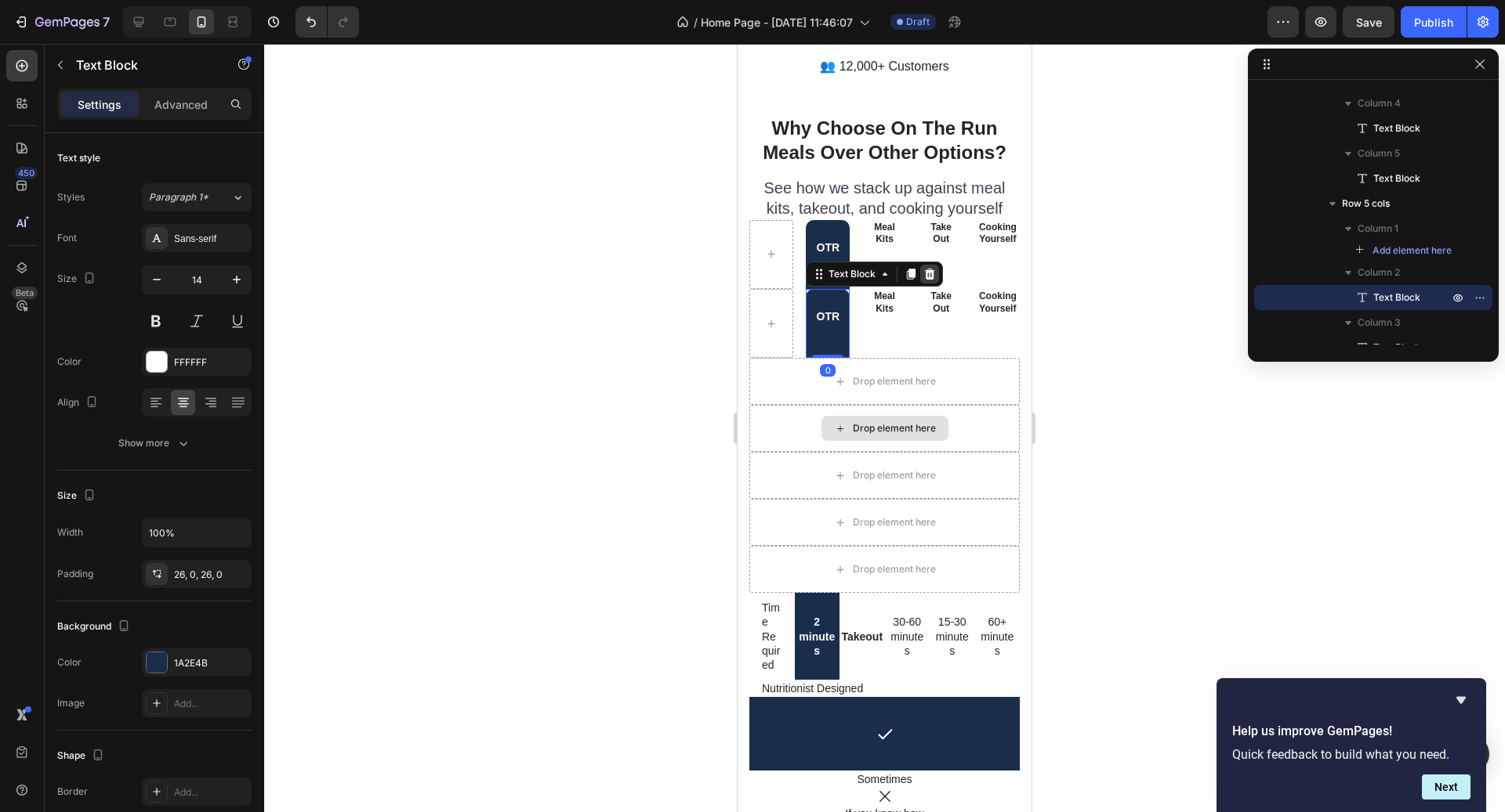
click at [935, 265] on div at bounding box center [930, 274] width 18 height 18
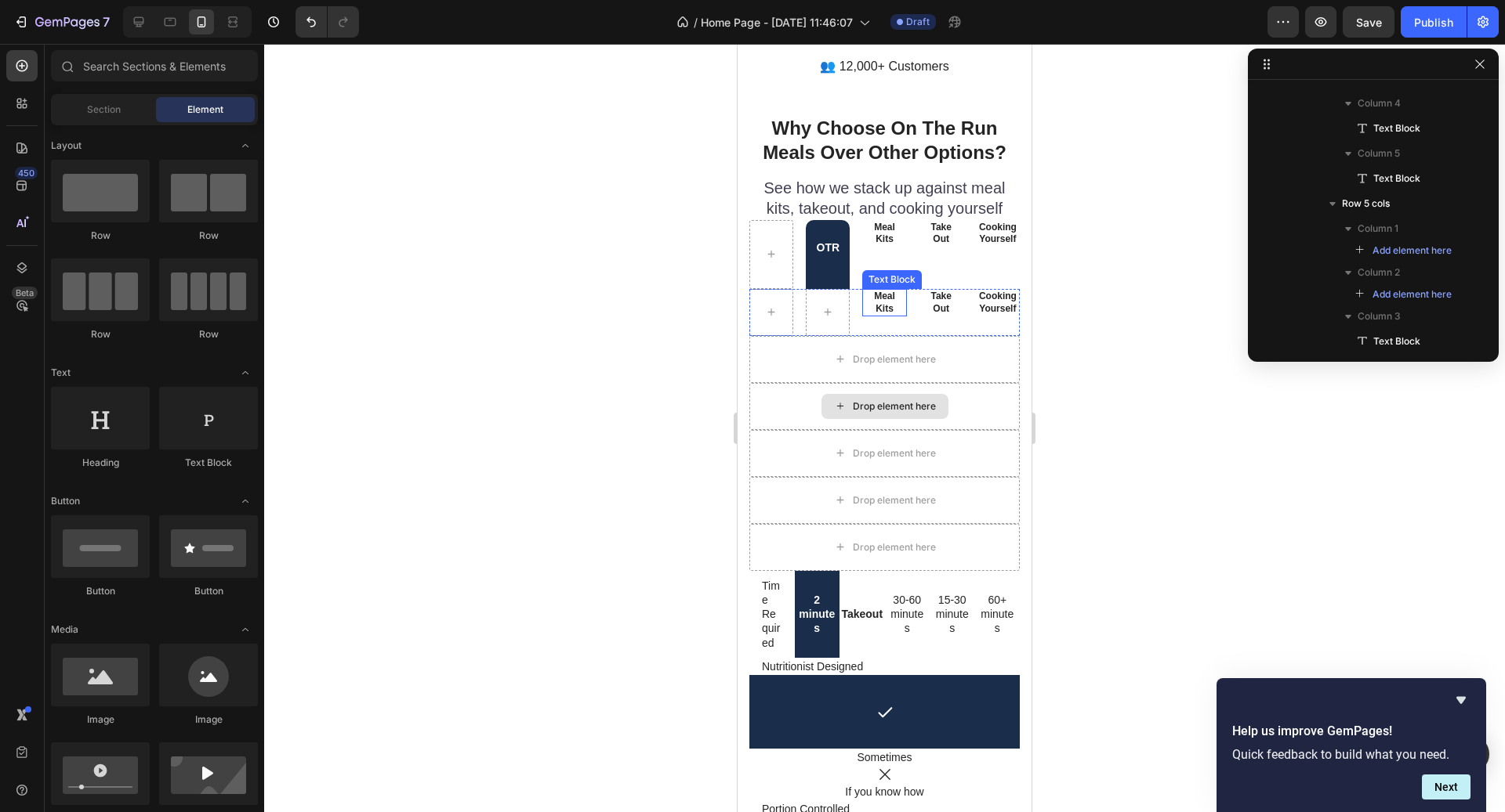
click at [877, 290] on p "Meal Kits" at bounding box center [884, 302] width 41 height 24
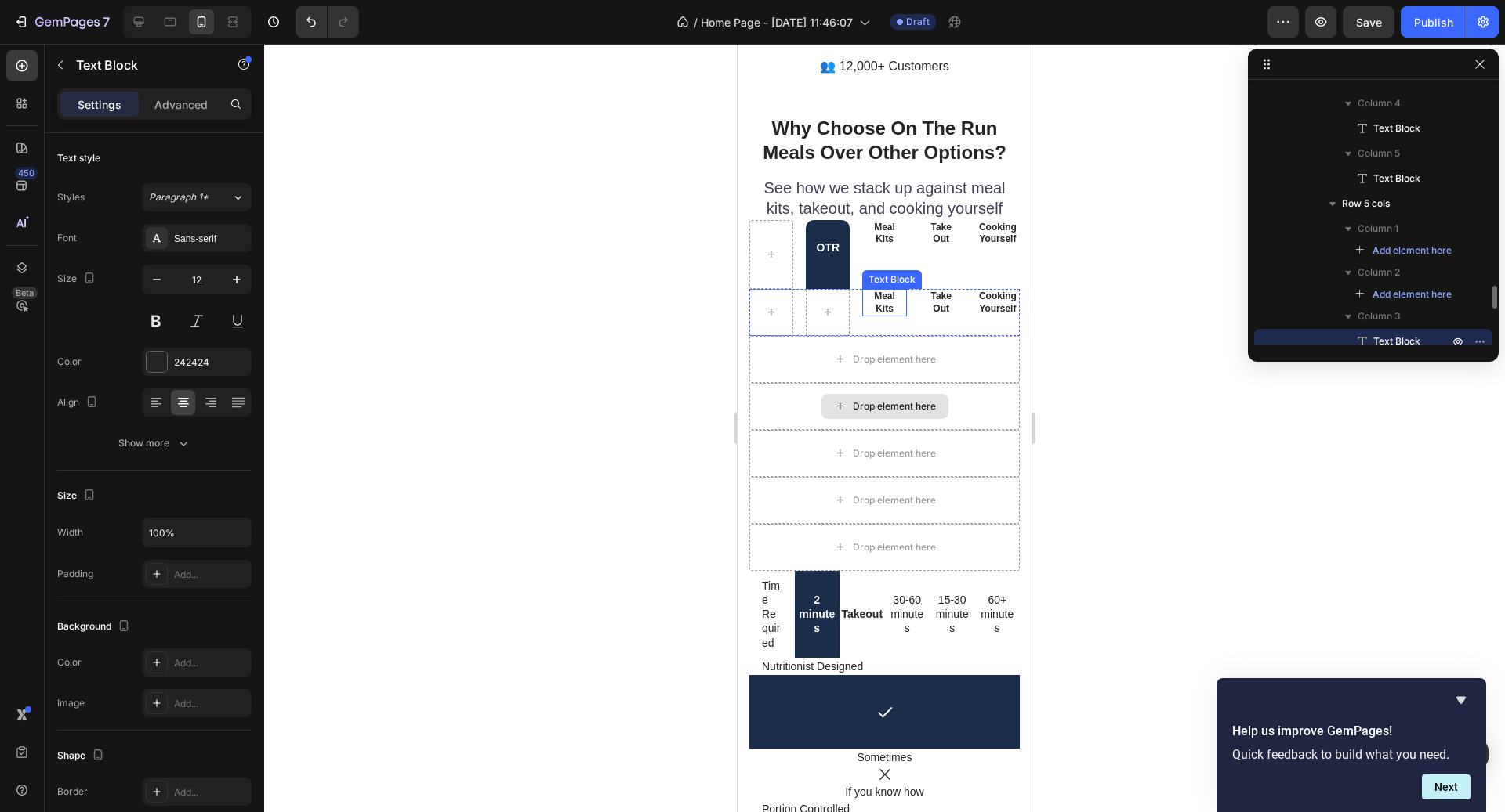
scroll to position [703, 0]
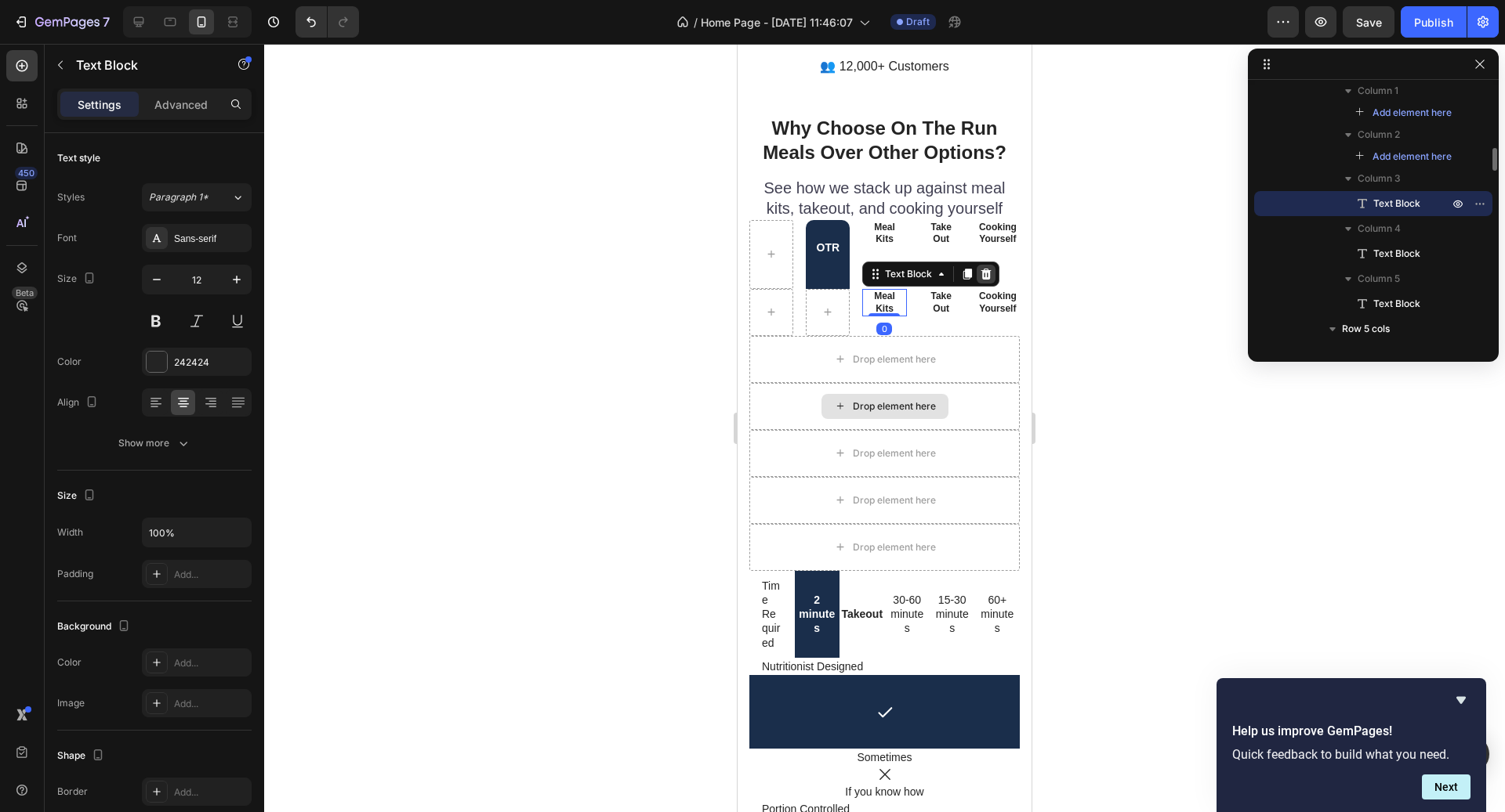
click at [991, 268] on icon at bounding box center [986, 274] width 13 height 13
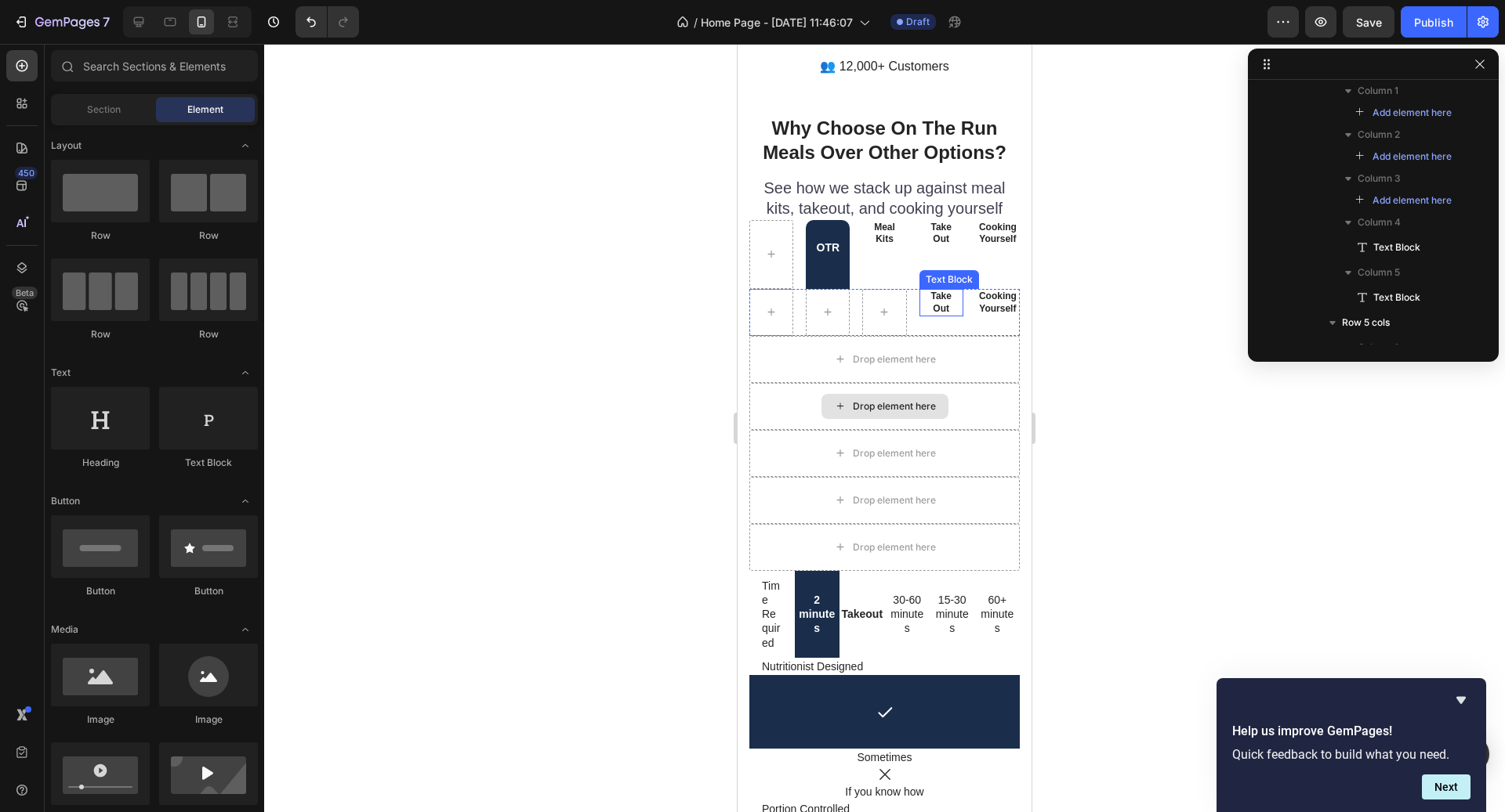
click at [949, 290] on p "Take" at bounding box center [941, 296] width 41 height 13
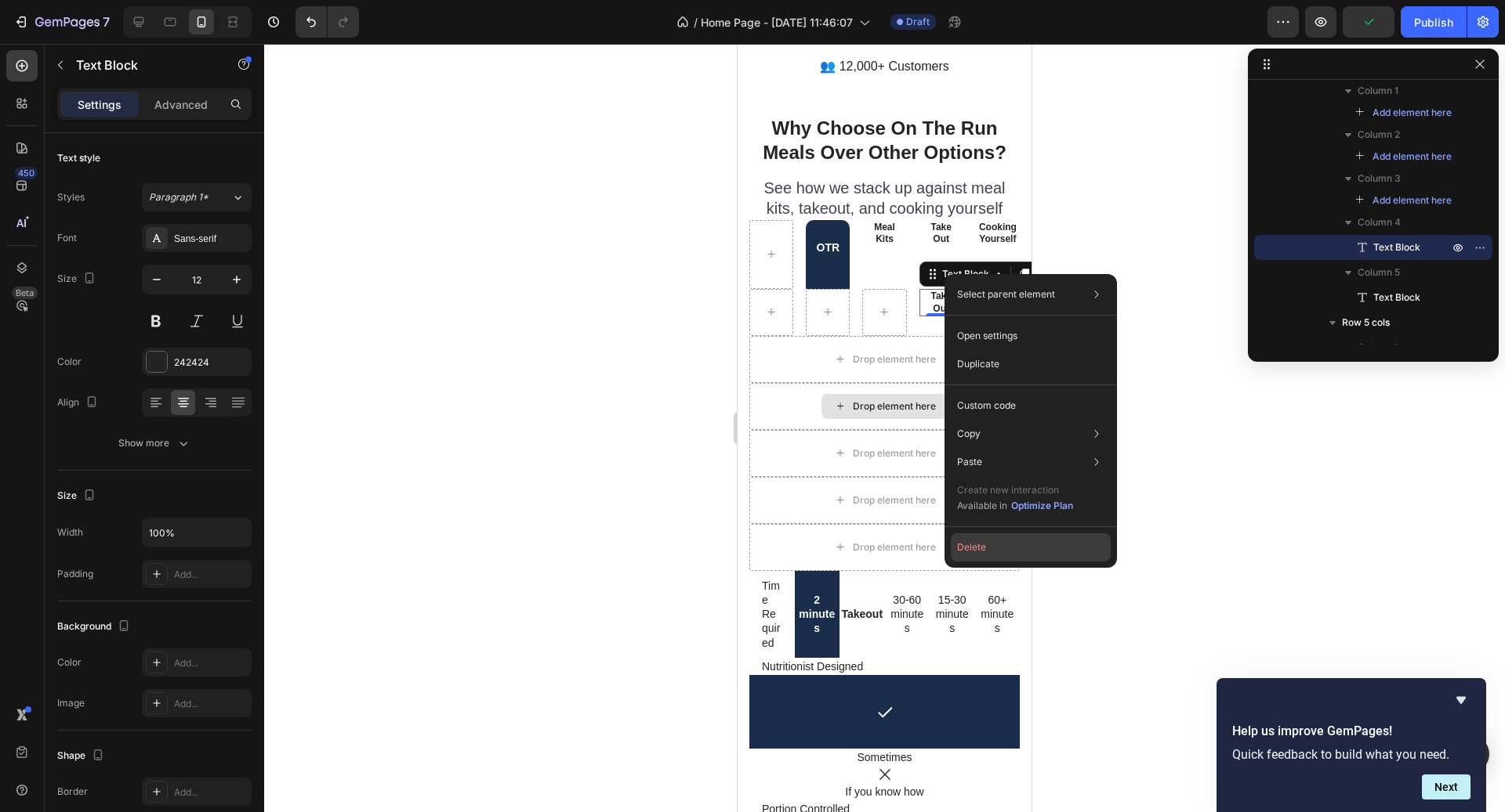
click at [994, 545] on button "Delete" at bounding box center [1030, 547] width 160 height 28
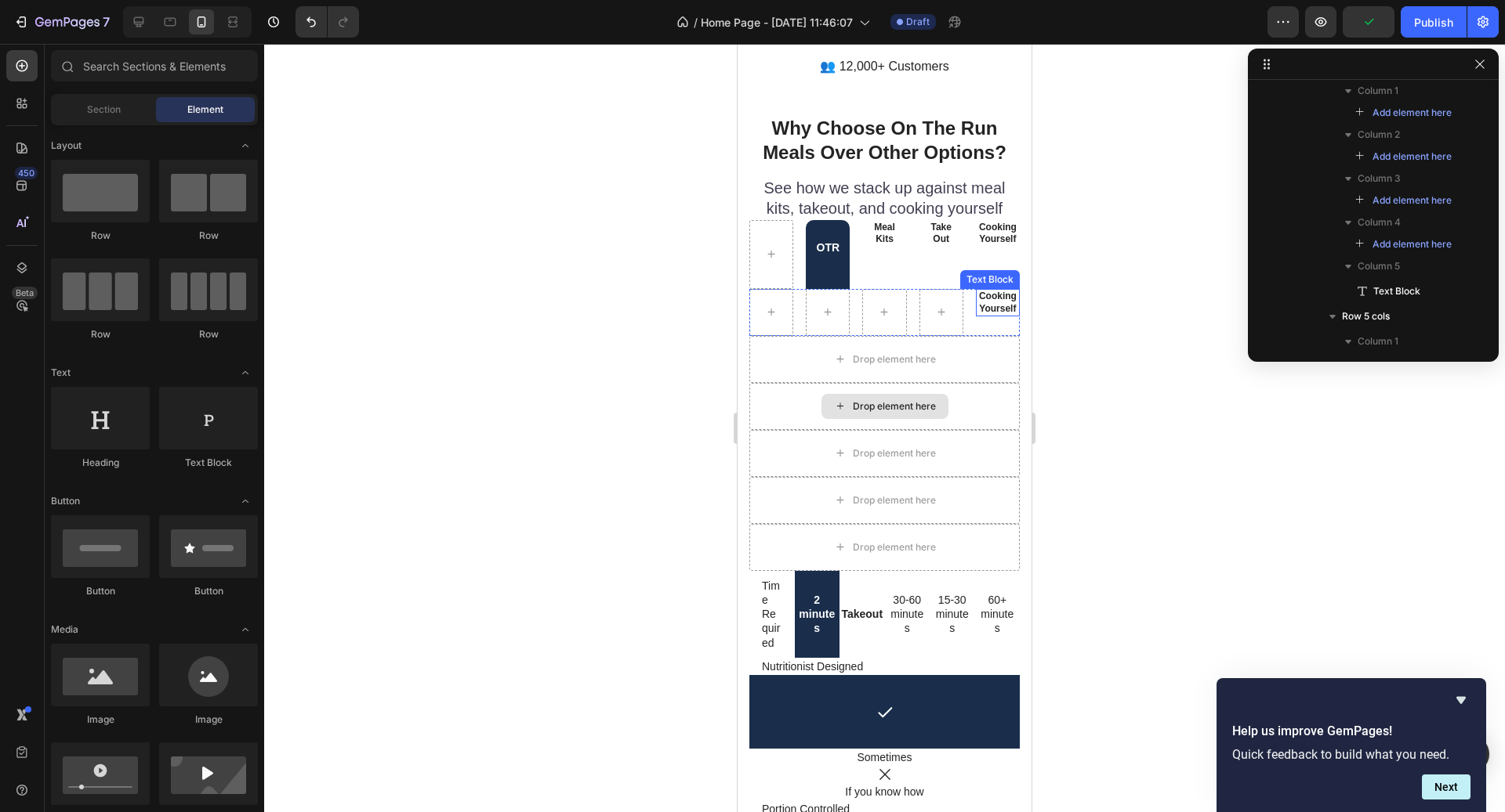
click at [1002, 290] on p "Cooking Yourself" at bounding box center [997, 302] width 41 height 24
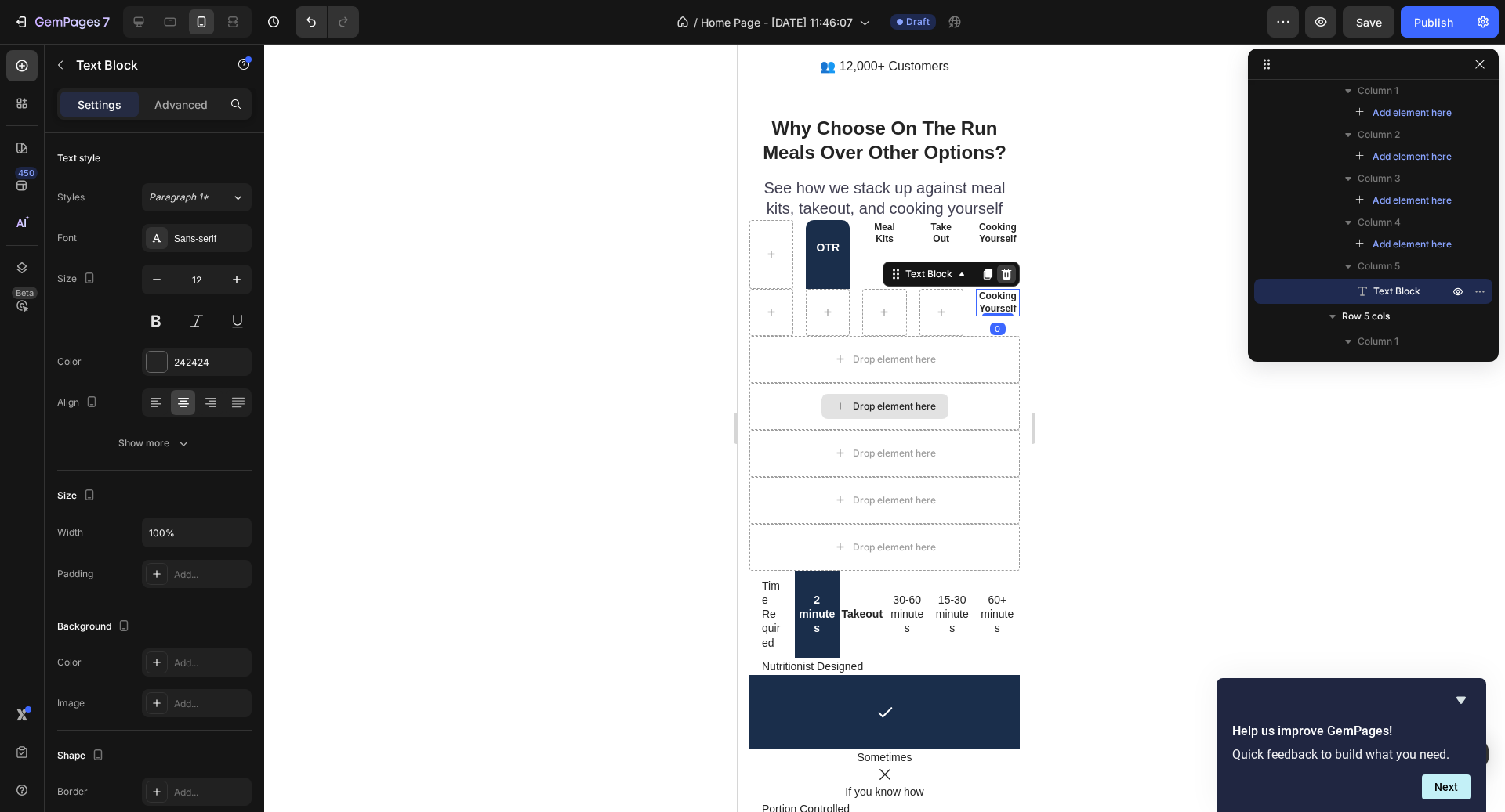
click at [1002, 268] on icon at bounding box center [1006, 274] width 13 height 13
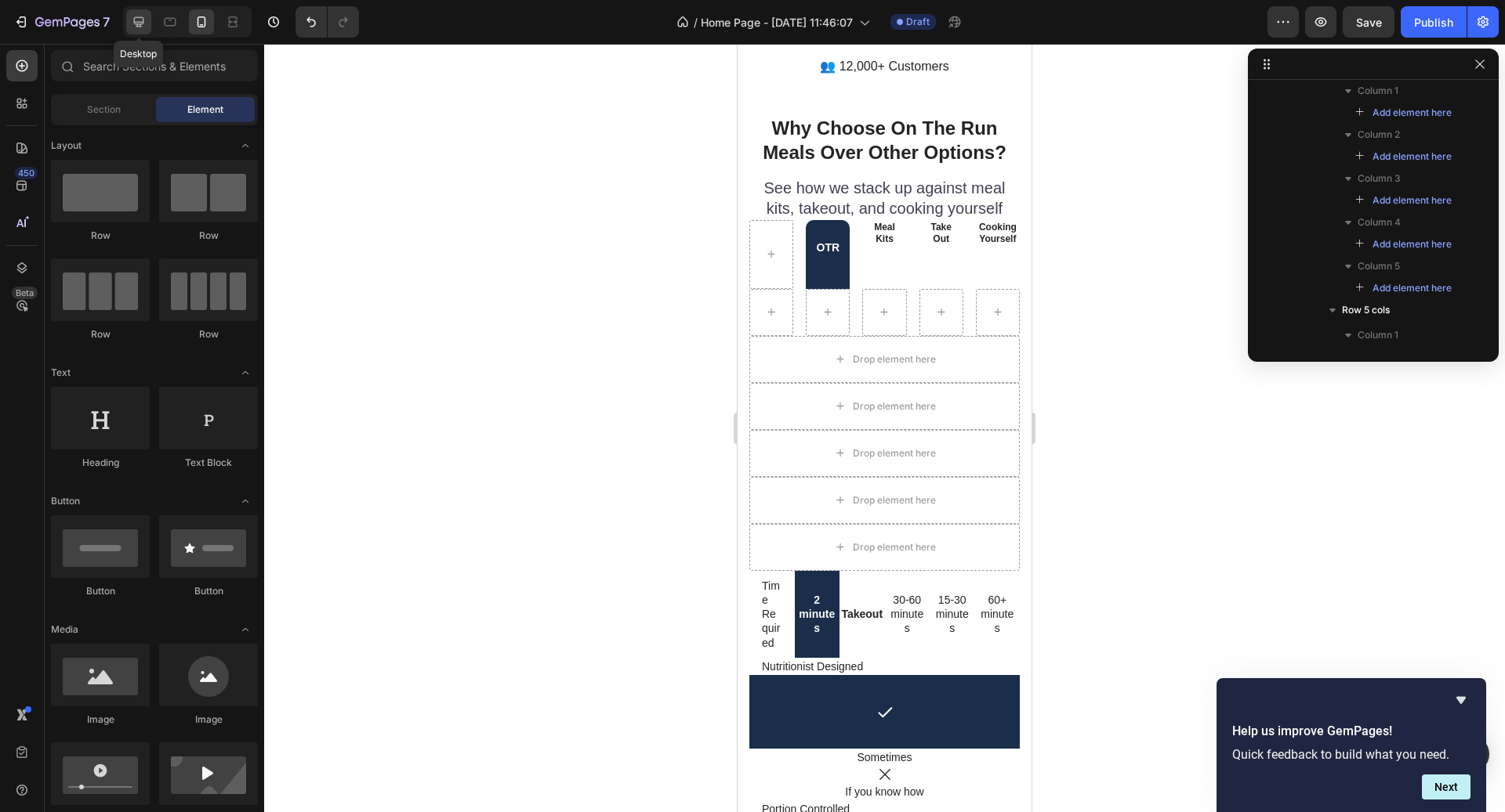
click at [141, 25] on icon at bounding box center [138, 22] width 16 height 16
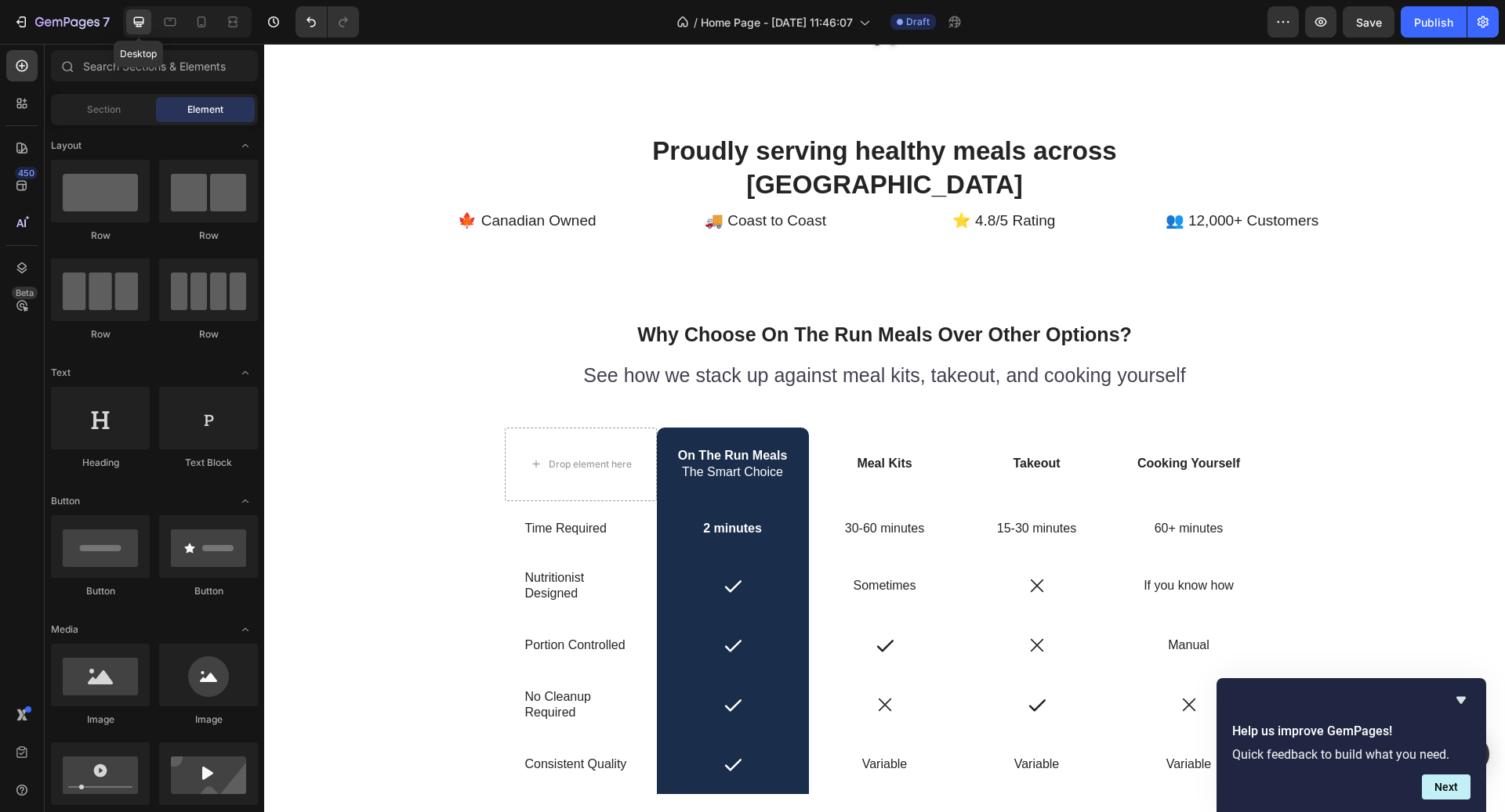
scroll to position [4170, 0]
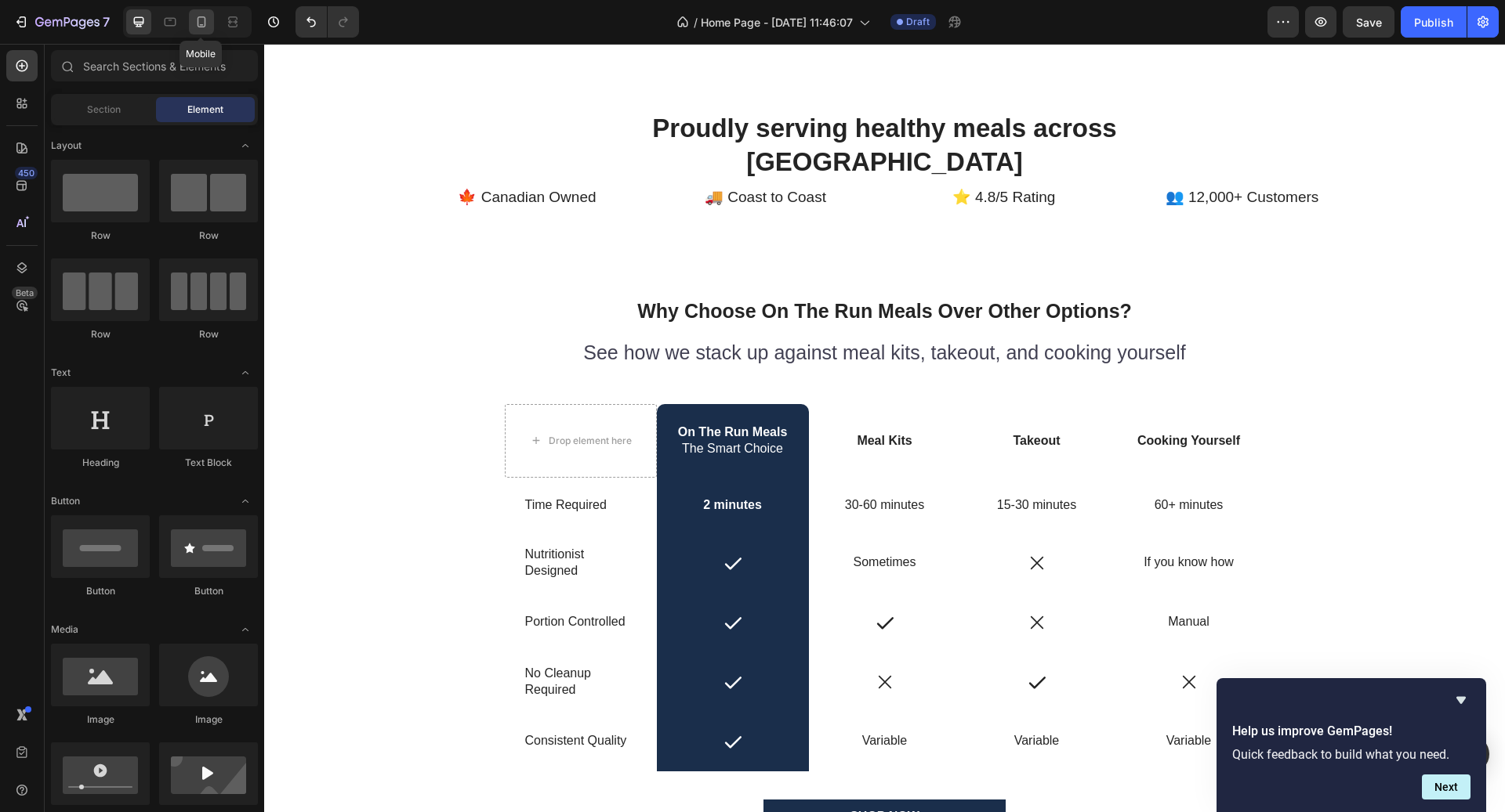
click at [207, 26] on icon at bounding box center [201, 22] width 16 height 16
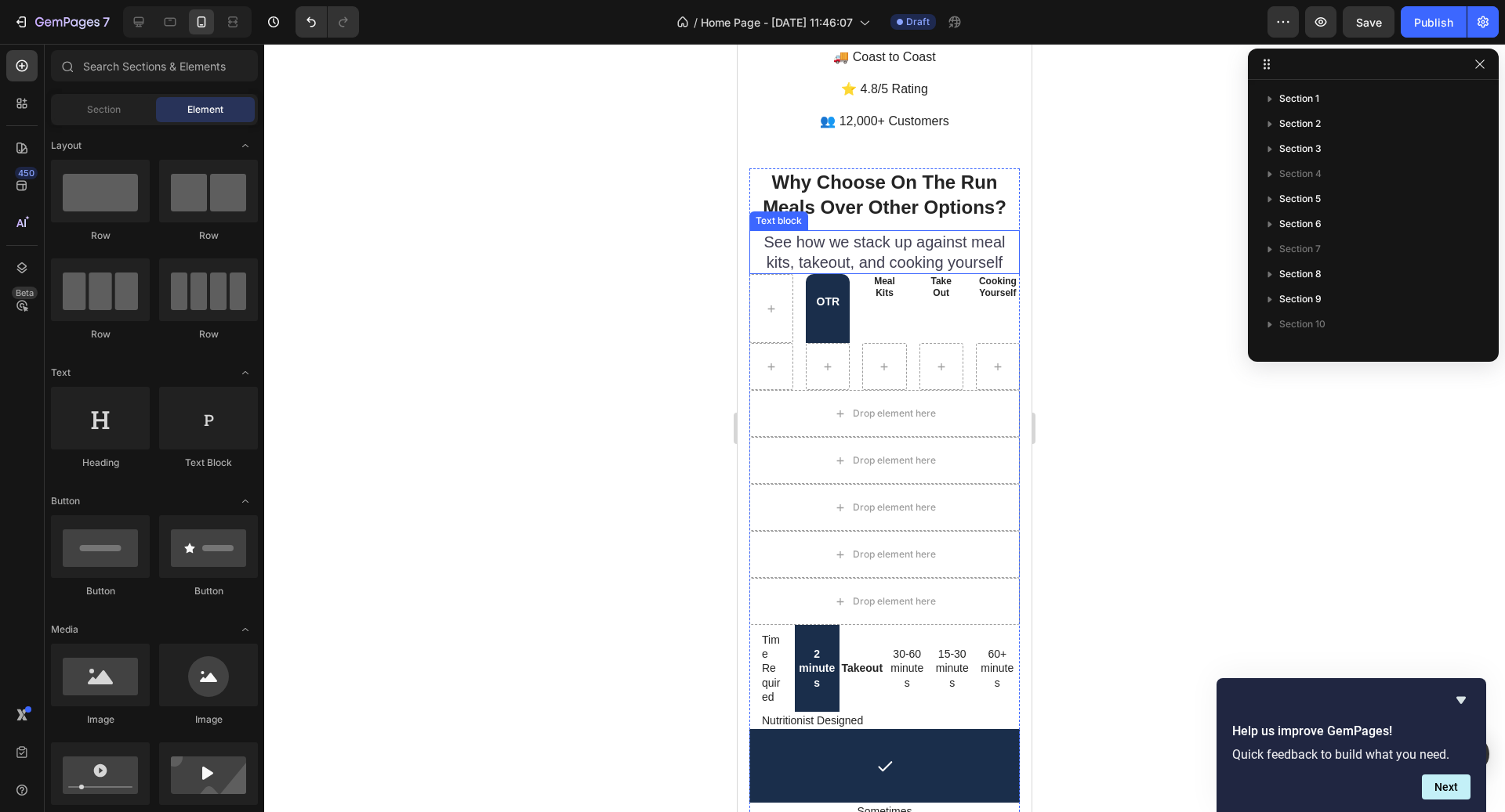
scroll to position [4055, 0]
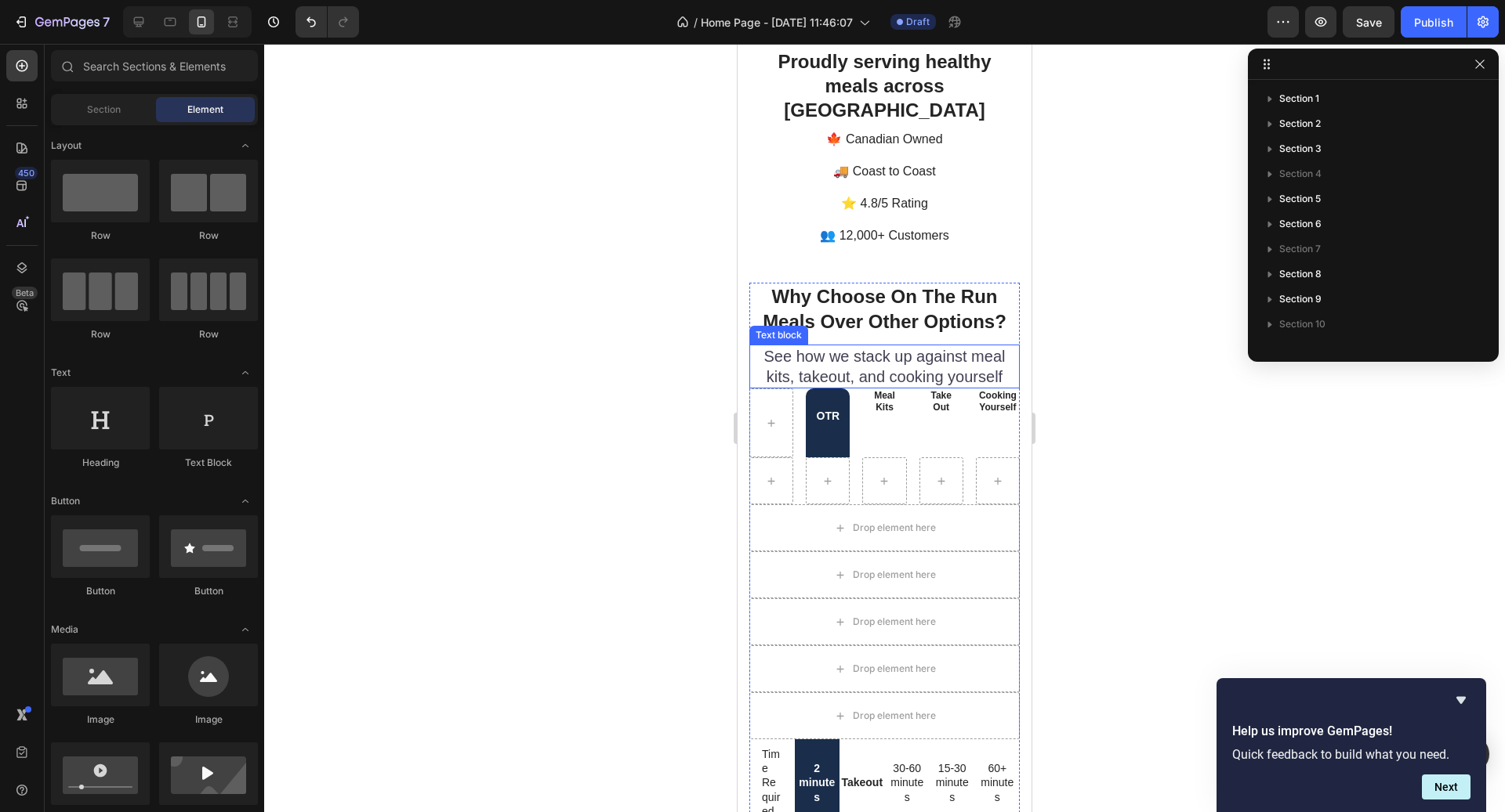
click at [1074, 385] on div at bounding box center [884, 428] width 1240 height 768
click at [1476, 73] on button "button" at bounding box center [1480, 64] width 18 height 18
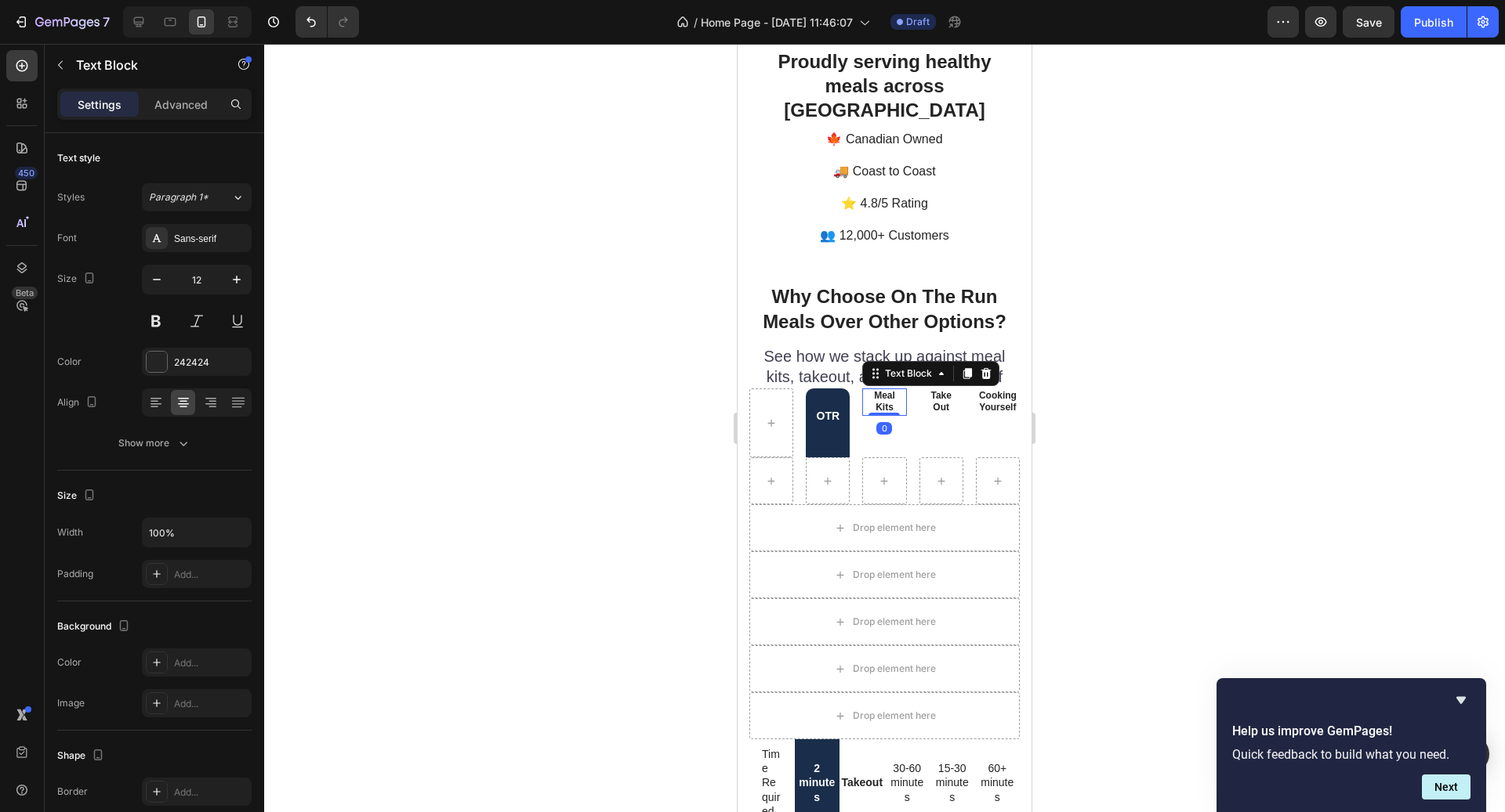
click at [893, 390] on p "Meal Kits" at bounding box center [884, 402] width 41 height 24
click at [844, 418] on div "OTR" at bounding box center [827, 423] width 44 height 69
click at [838, 423] on p "Rich Text Editor. Editing area: main" at bounding box center [827, 429] width 41 height 14
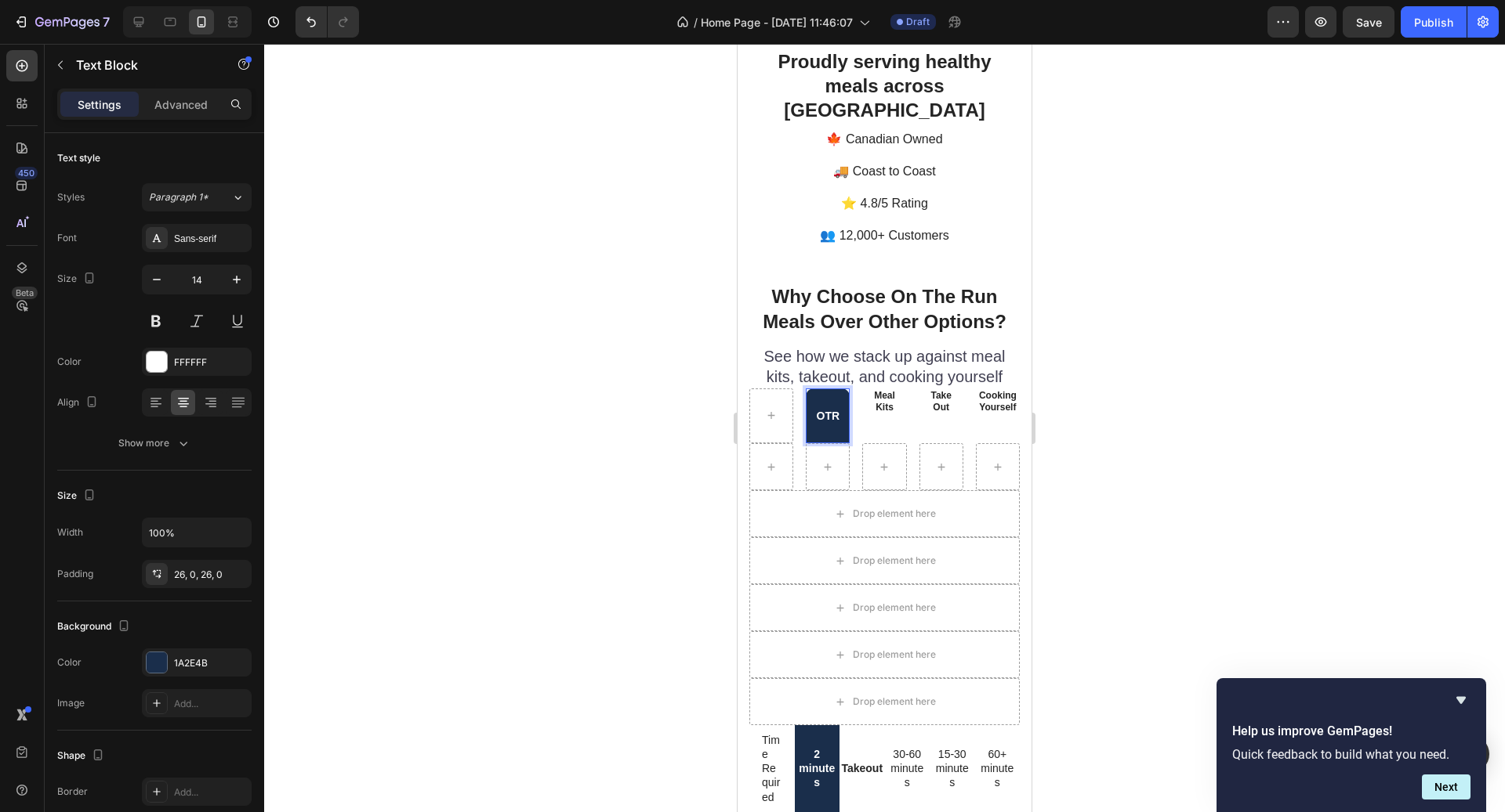
click at [838, 410] on div "OTR" at bounding box center [827, 416] width 44 height 55
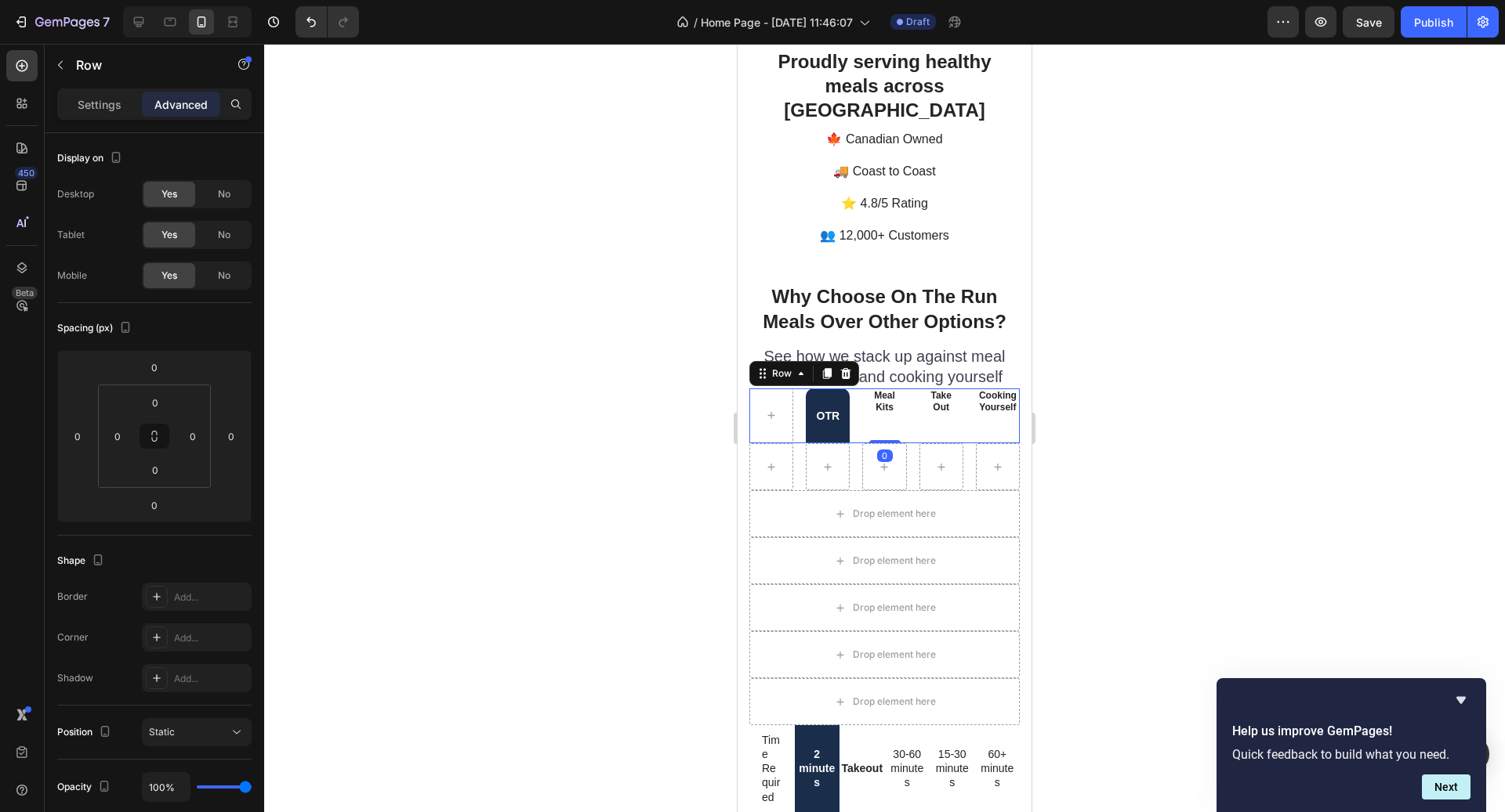
click at [881, 402] on div "Meal Kits Text Block" at bounding box center [884, 416] width 44 height 55
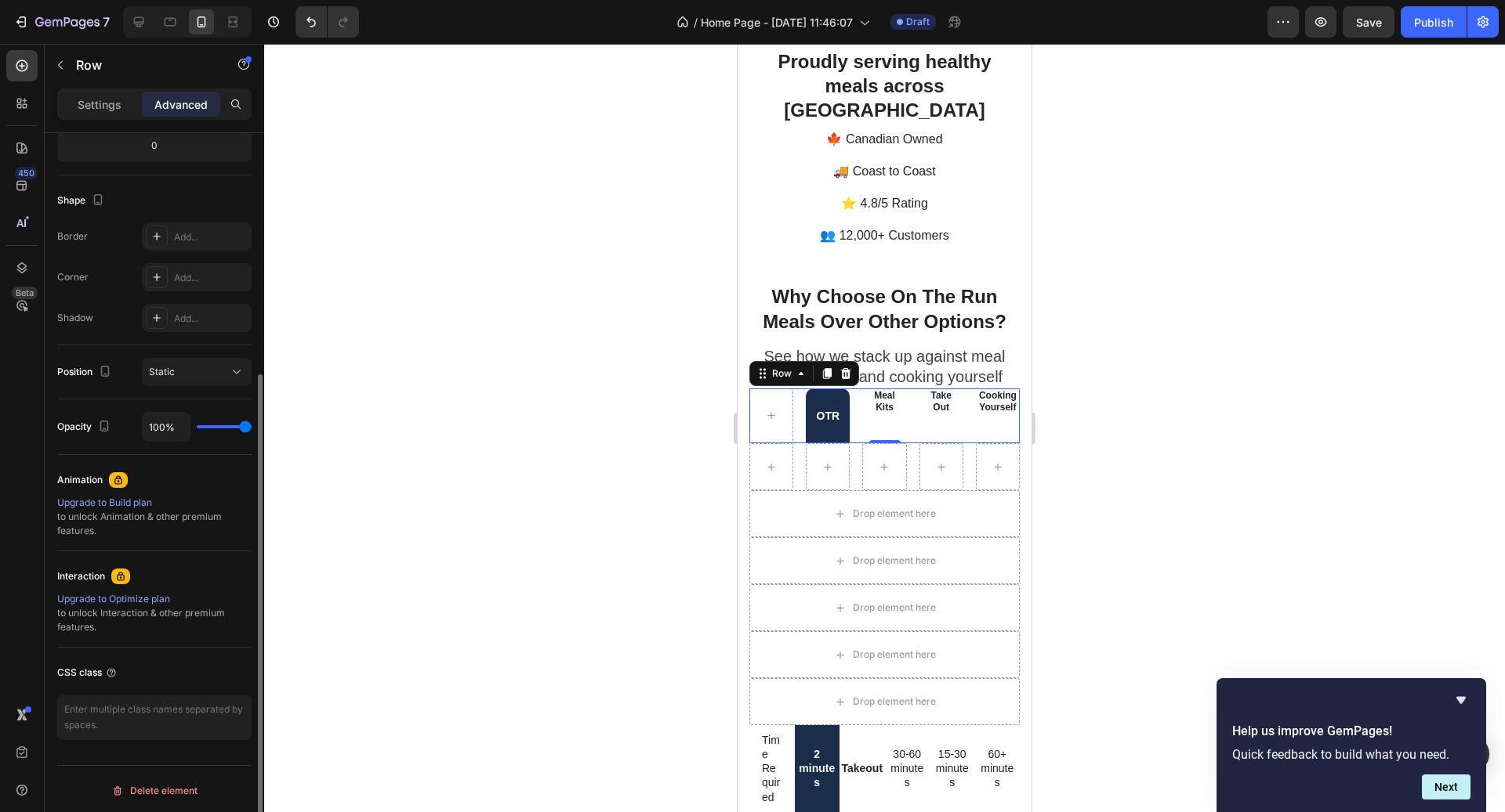
scroll to position [0, 0]
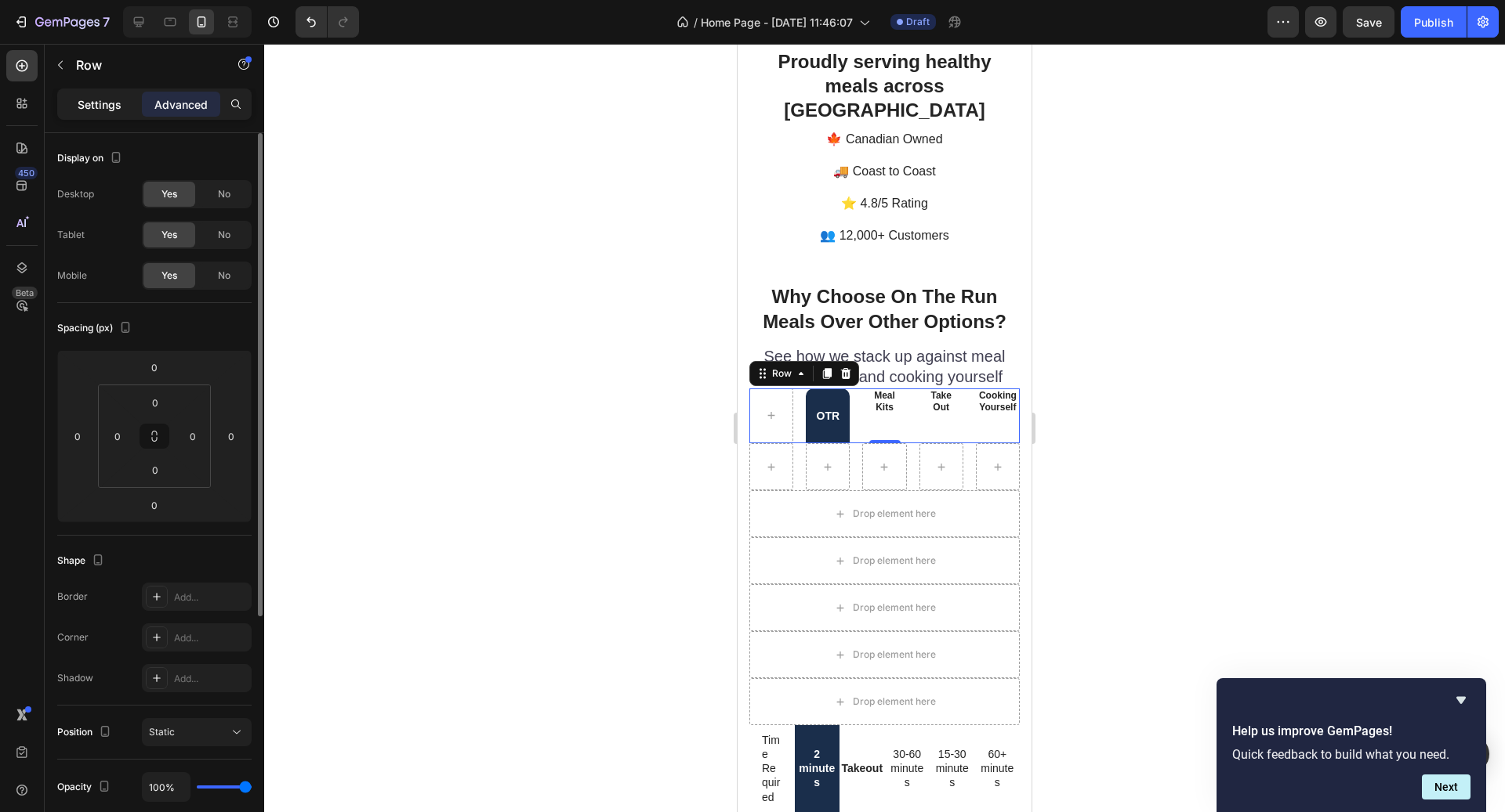
click at [116, 104] on p "Settings" at bounding box center [100, 105] width 44 height 17
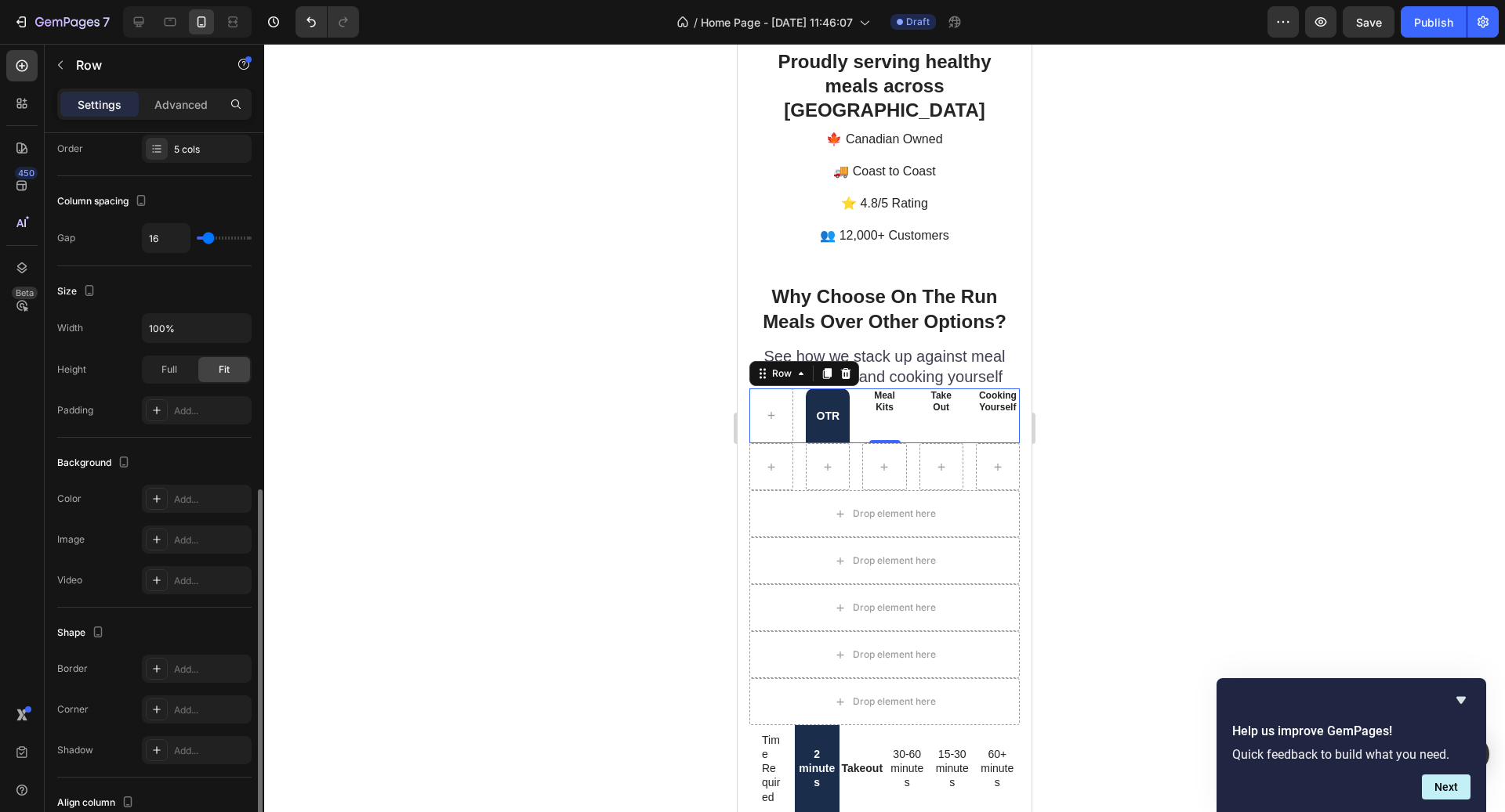
scroll to position [367, 0]
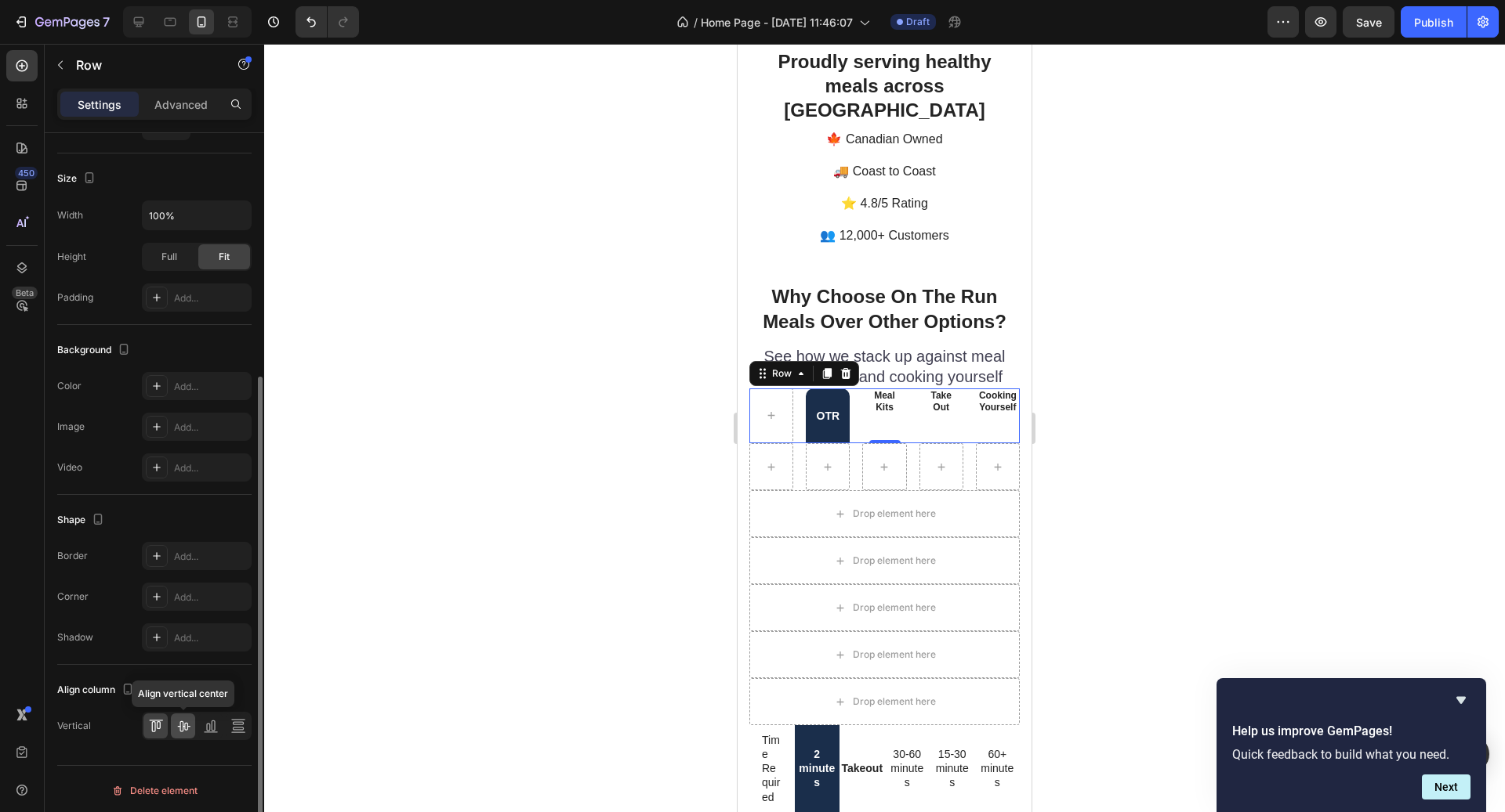
click at [178, 721] on icon at bounding box center [183, 726] width 16 height 16
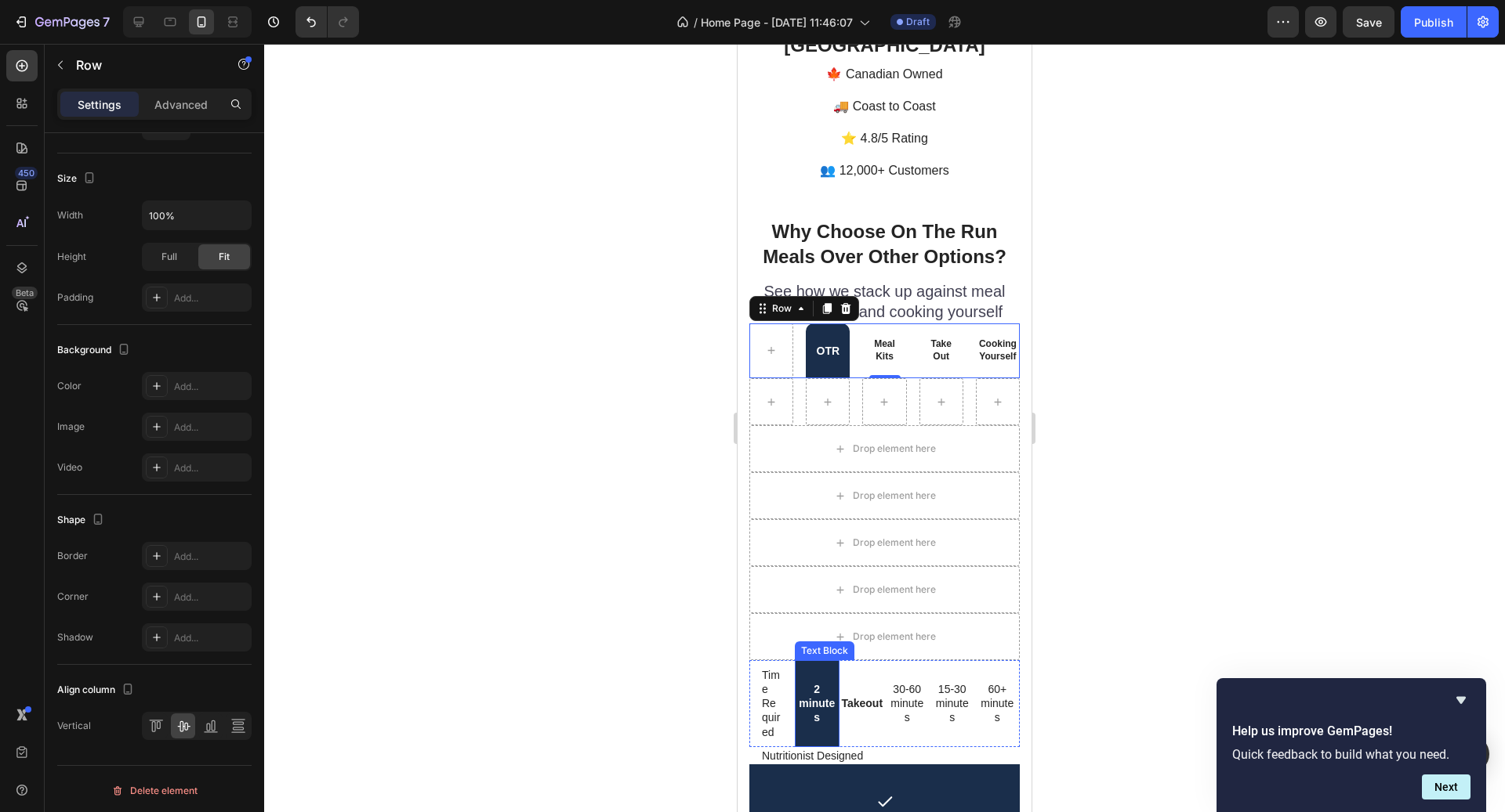
scroll to position [4124, 0]
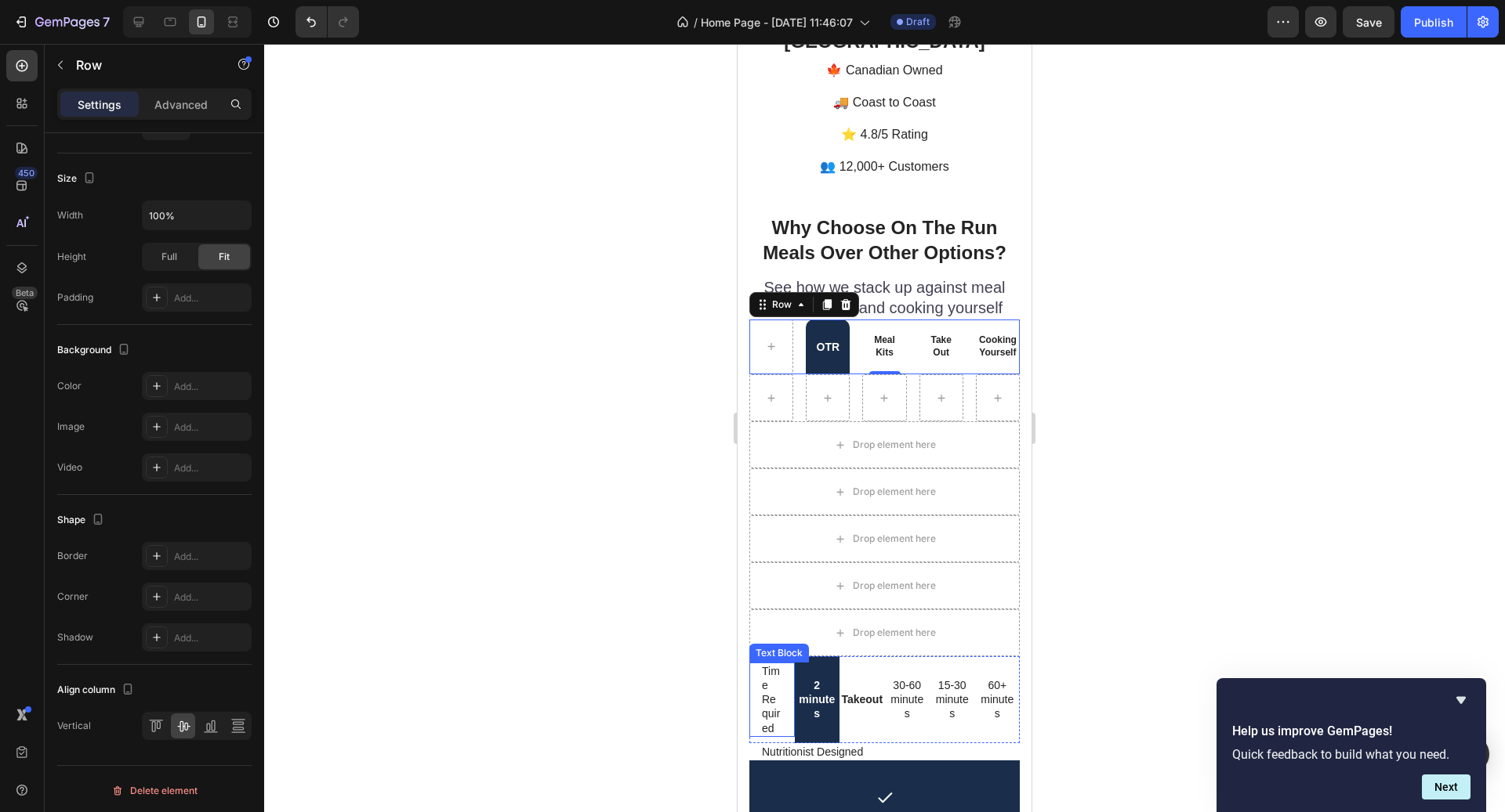
click at [775, 690] on p "Time Required" at bounding box center [772, 700] width 20 height 71
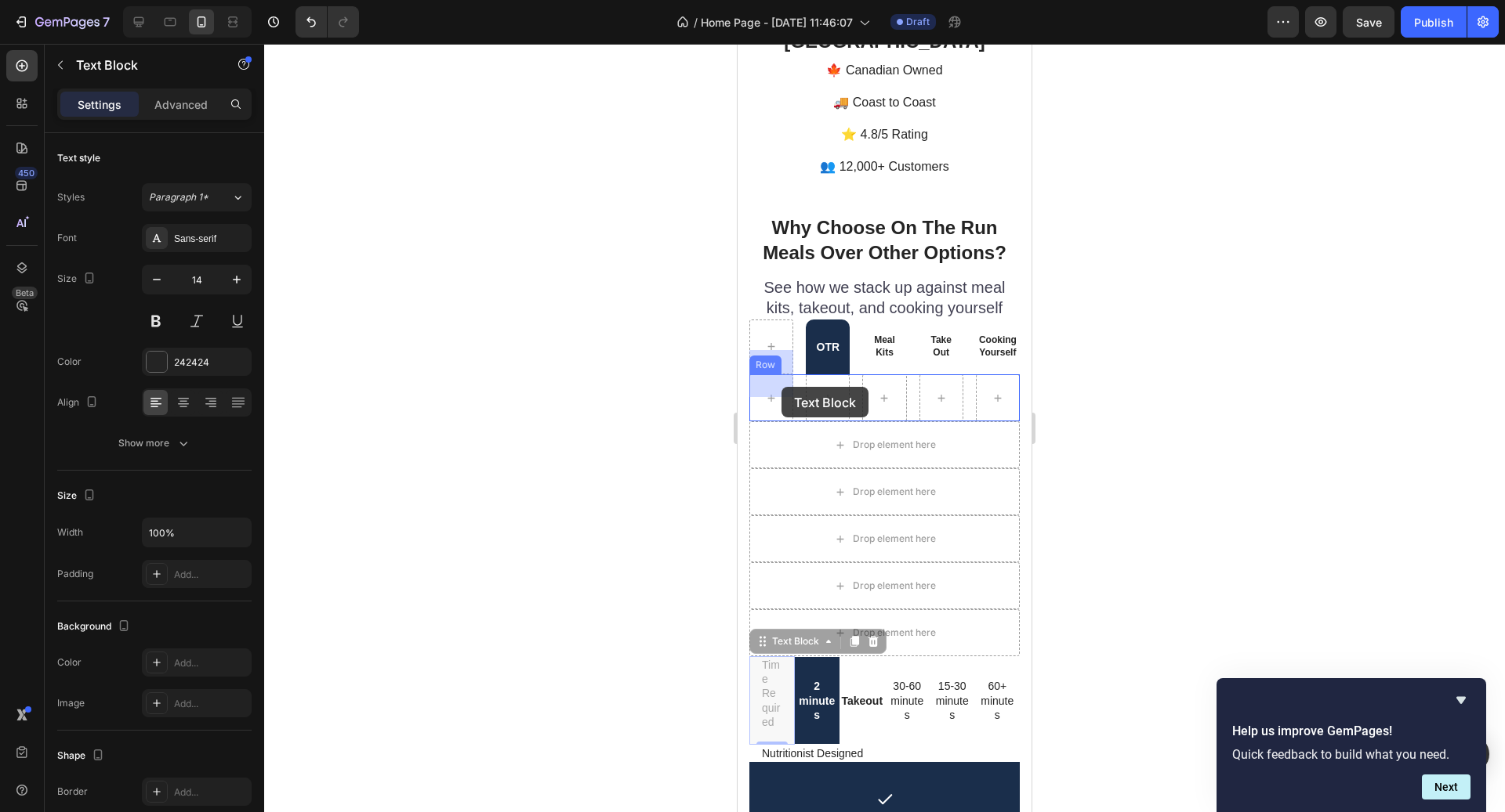
drag, startPoint x: 781, startPoint y: 619, endPoint x: 781, endPoint y: 387, distance: 232.0
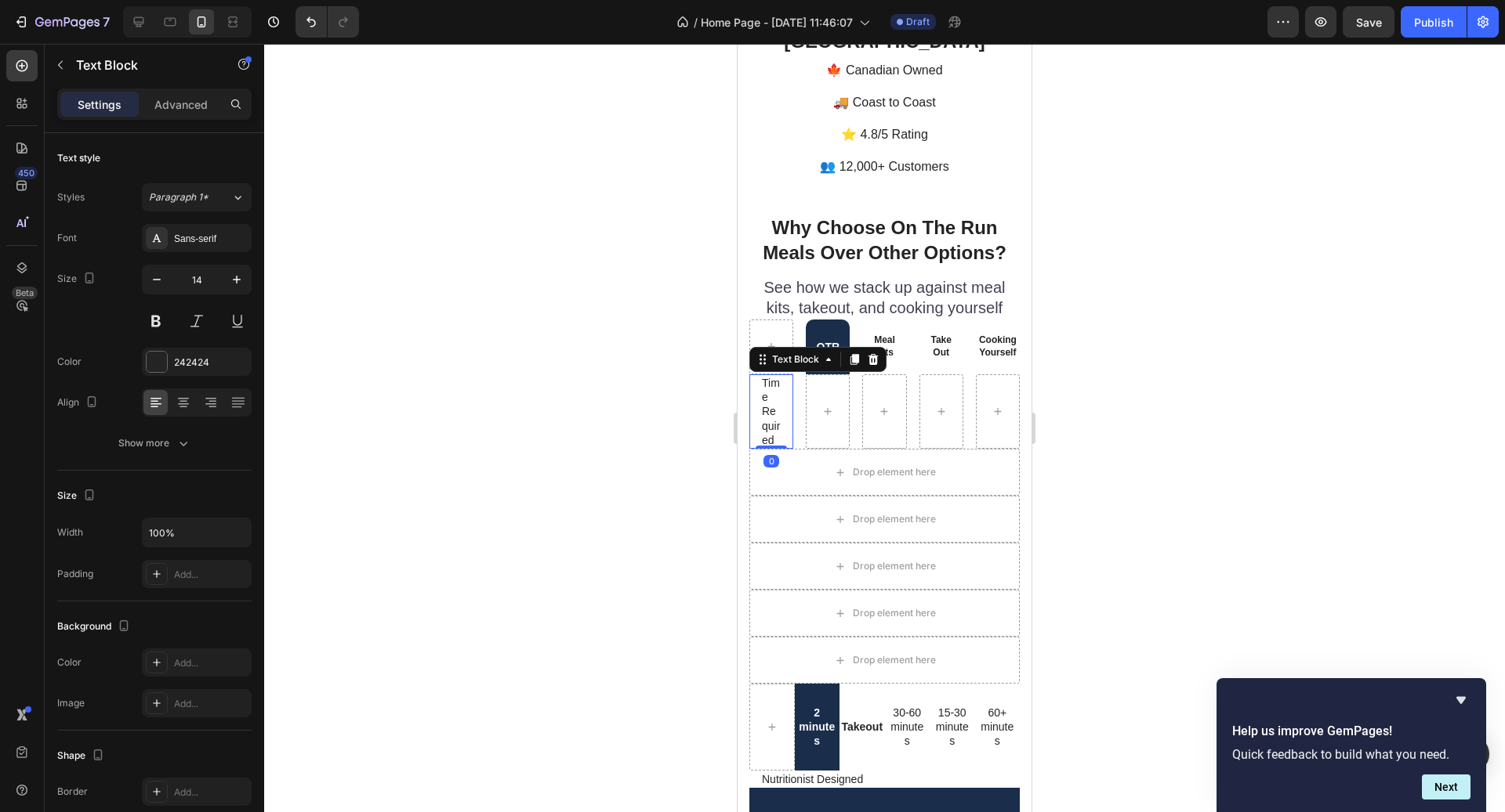
click at [781, 386] on div "Time Required" at bounding box center [771, 411] width 22 height 75
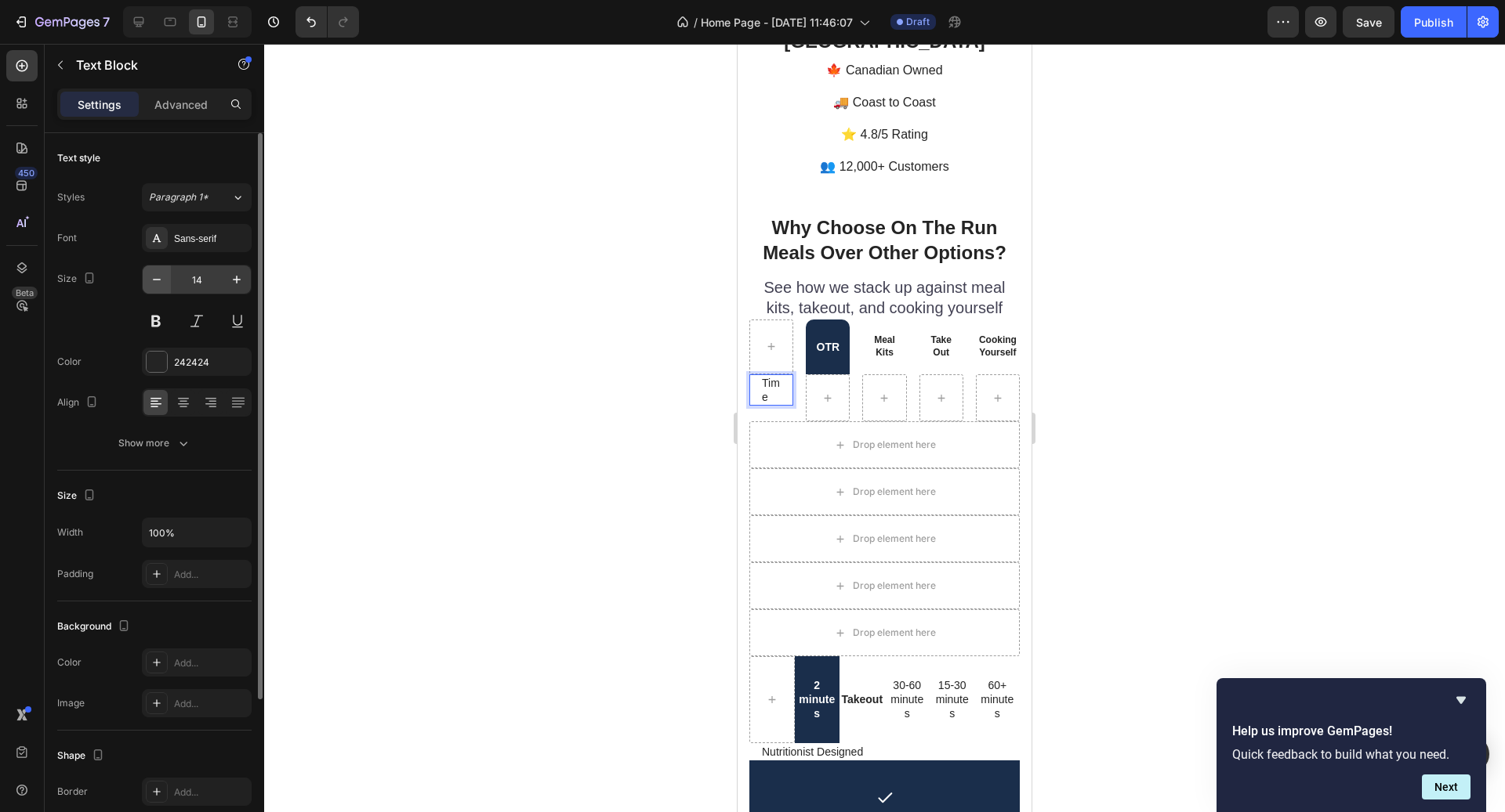
click at [167, 287] on button "button" at bounding box center [157, 280] width 28 height 28
type input "13"
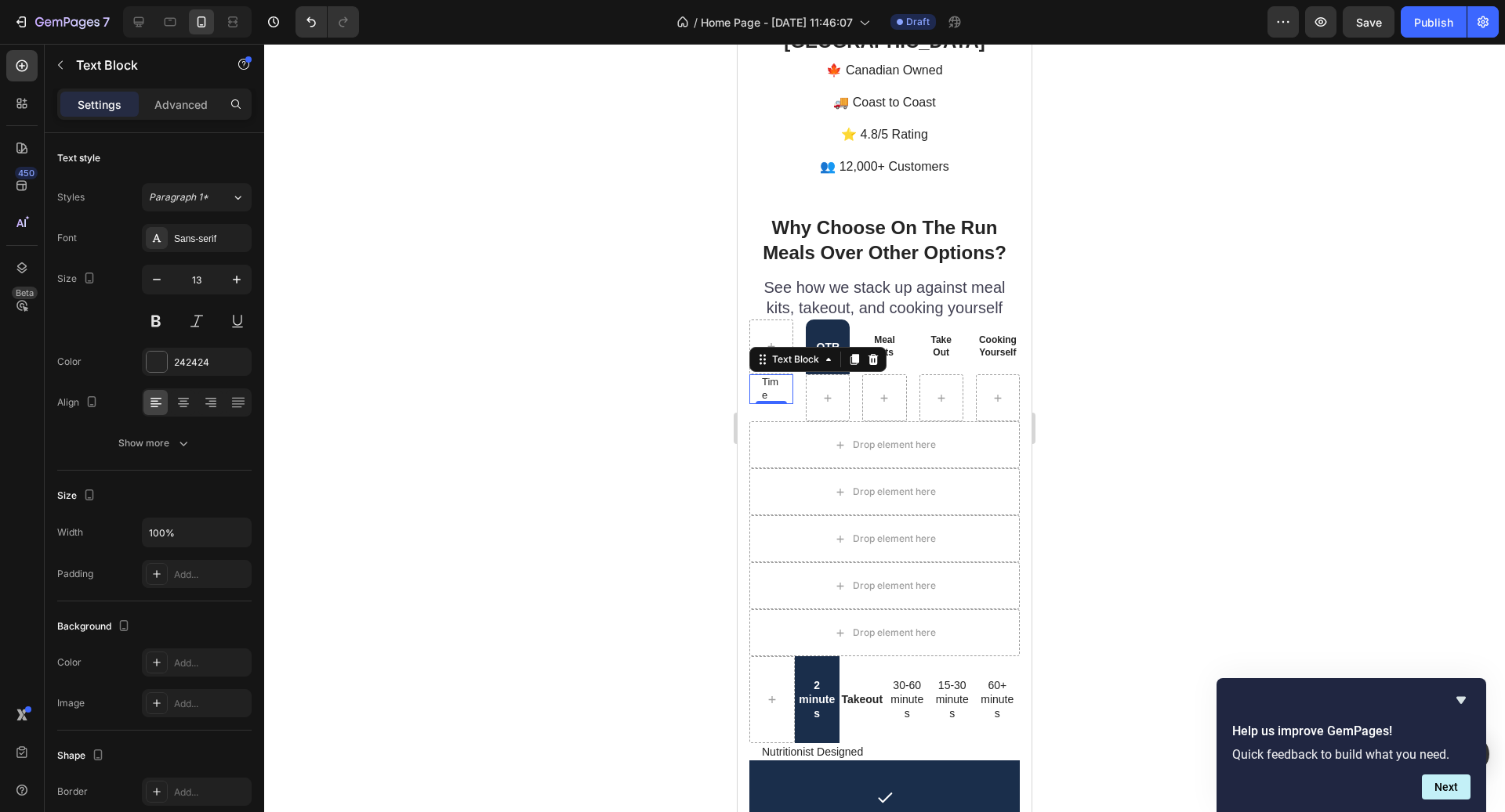
click at [765, 376] on p "Time" at bounding box center [771, 389] width 18 height 27
click at [172, 109] on p "Advanced" at bounding box center [181, 105] width 54 height 17
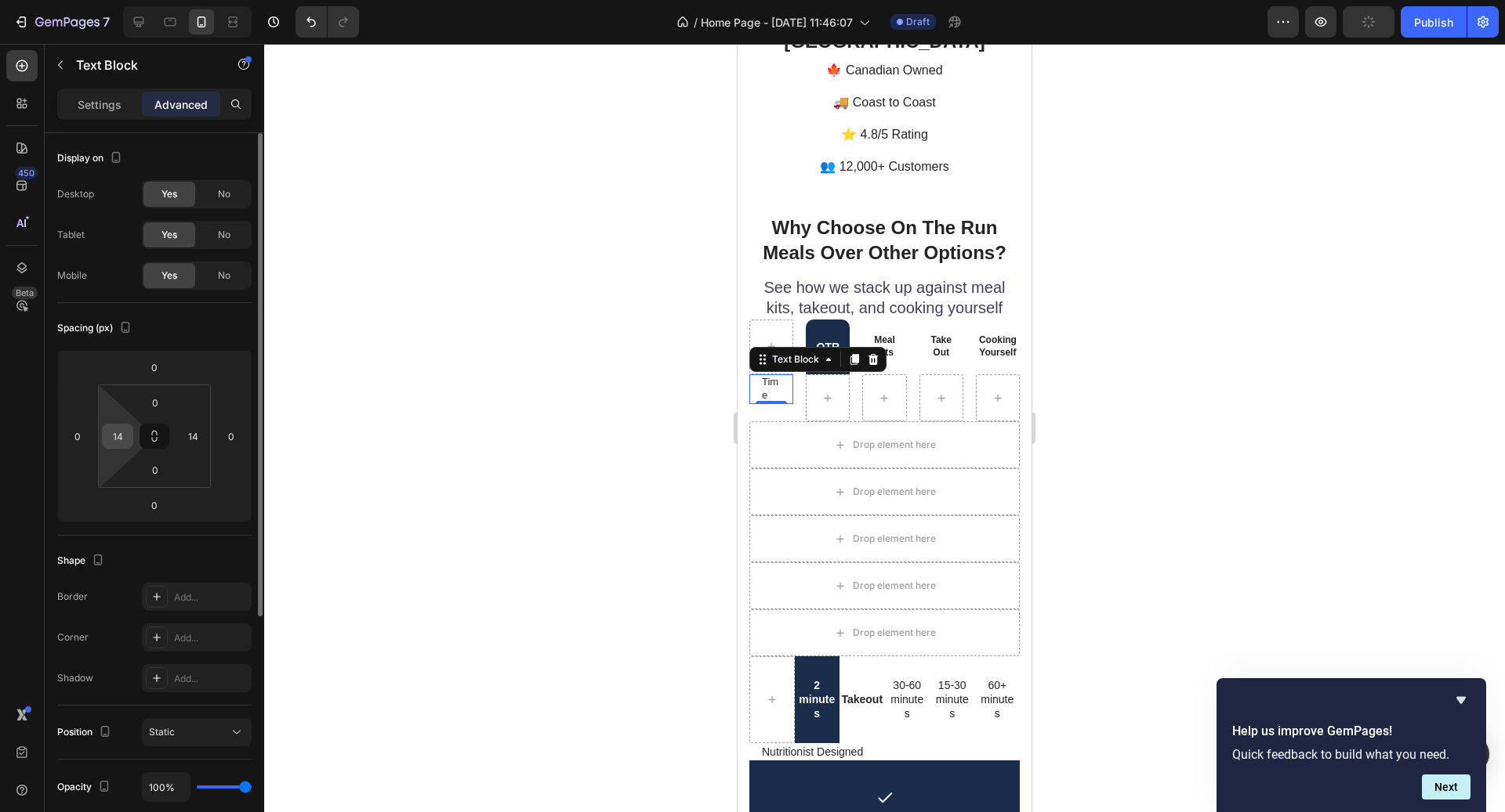
click at [117, 435] on input "14" at bounding box center [117, 436] width 23 height 23
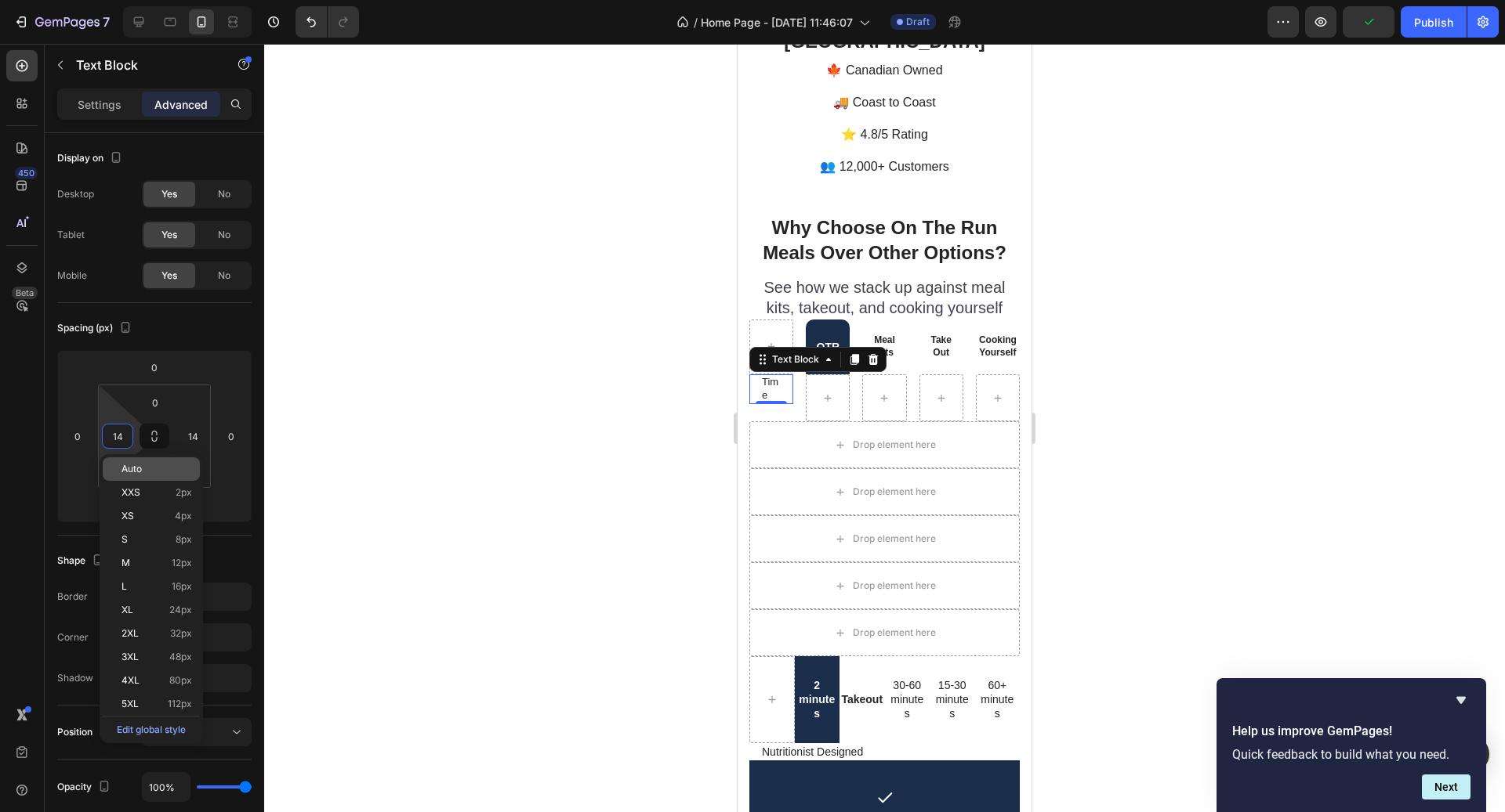
click at [141, 475] on div "Auto" at bounding box center [152, 470] width 97 height 23
type input "Auto"
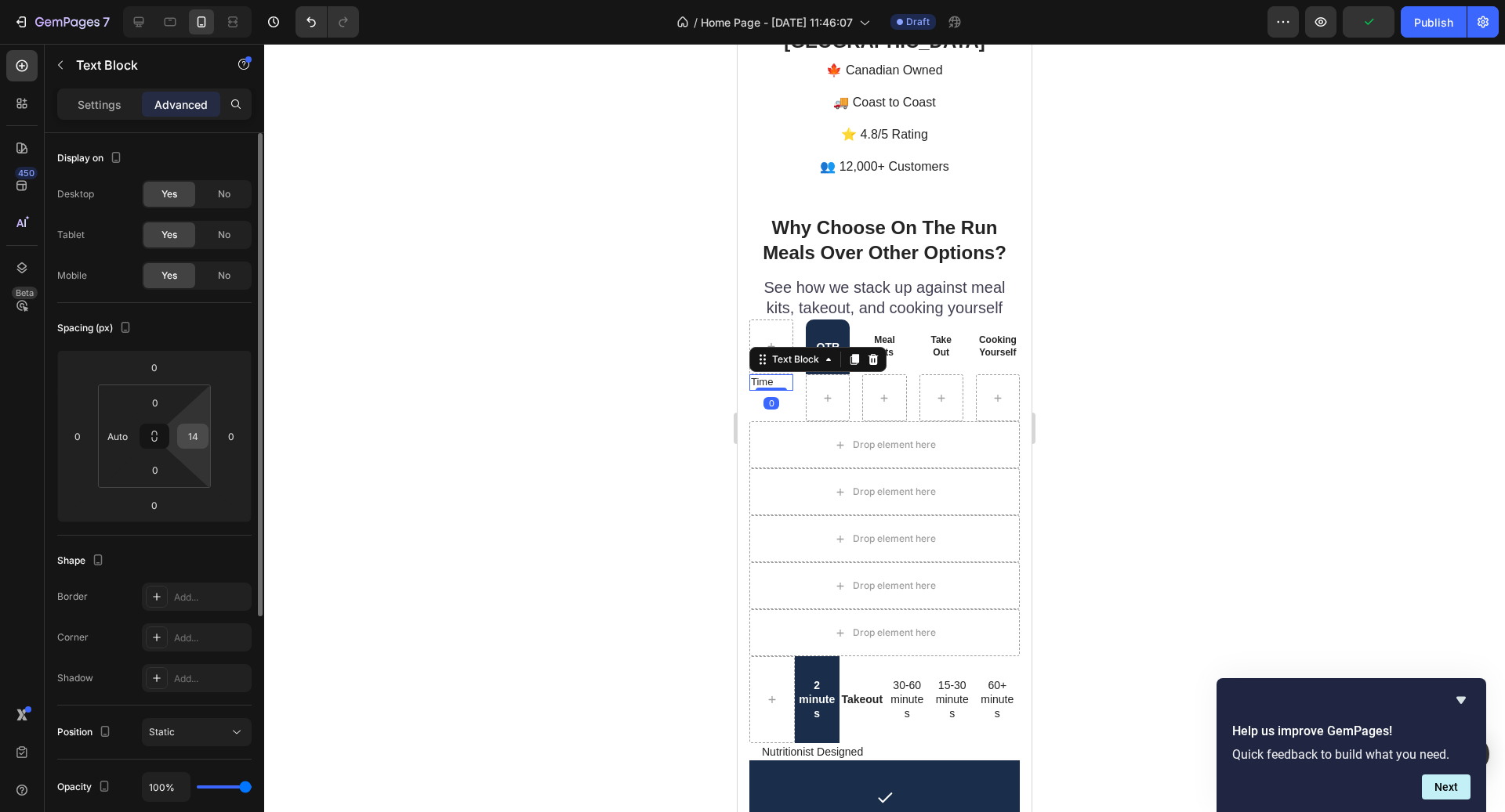
click at [194, 424] on input "14" at bounding box center [193, 436] width 23 height 23
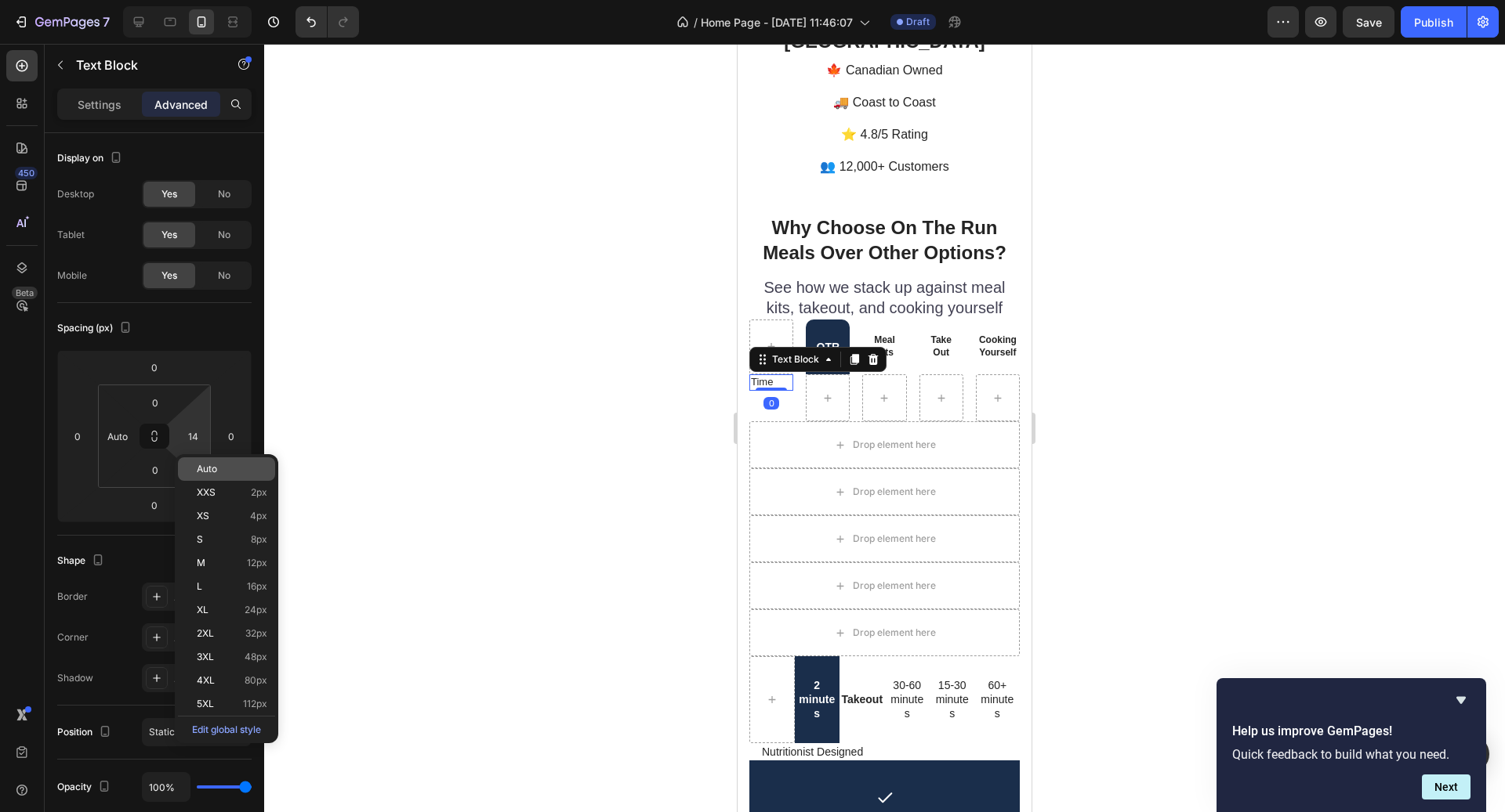
click at [210, 471] on span "Auto" at bounding box center [207, 469] width 20 height 11
type input "Auto"
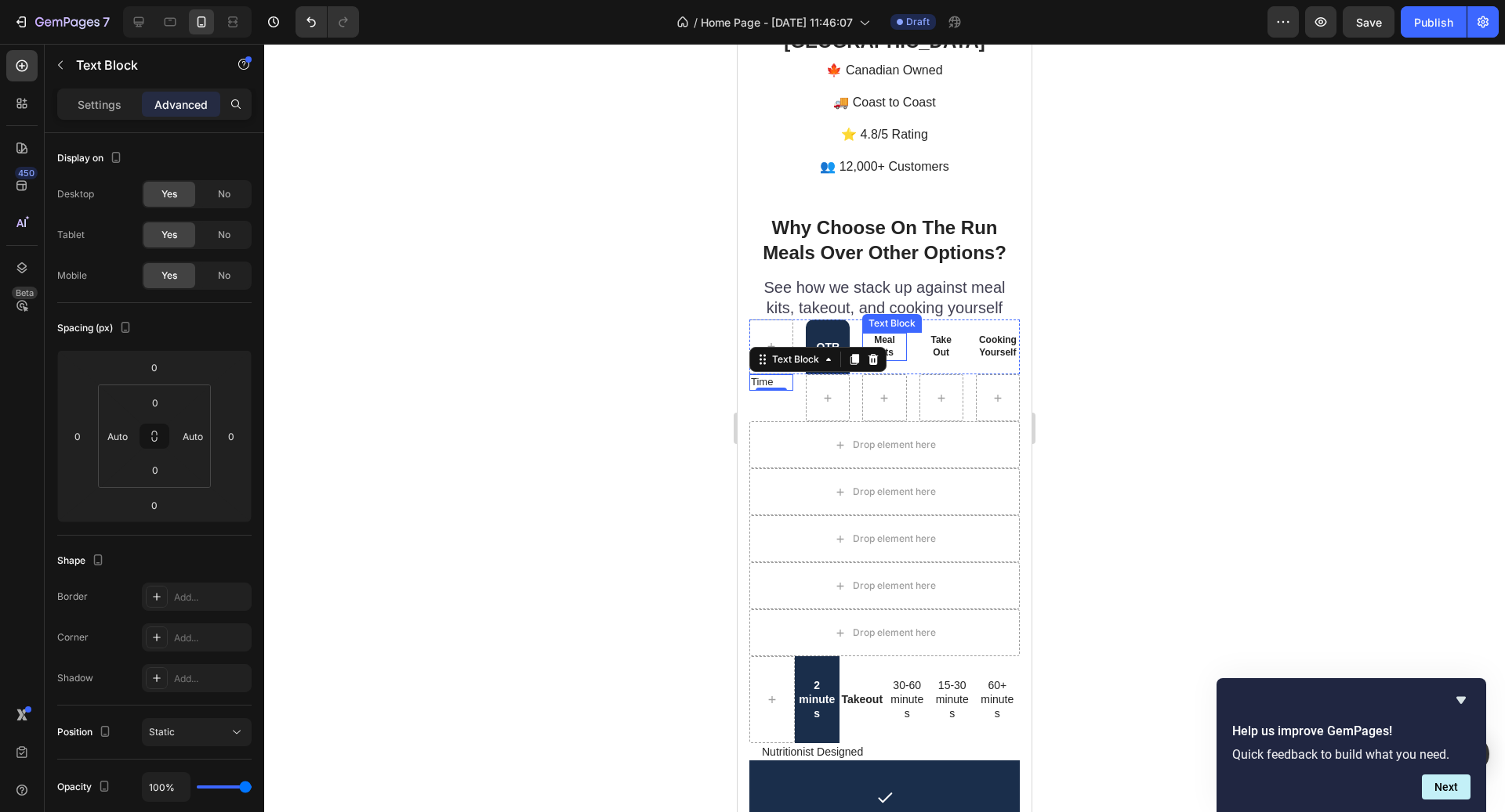
click at [896, 335] on p "Meal Kits" at bounding box center [884, 347] width 41 height 24
click at [915, 340] on div "OTR Text Block Meal Kits Text Block 0 Take Out Text Block Cooking Yourself Text…" at bounding box center [884, 347] width 271 height 55
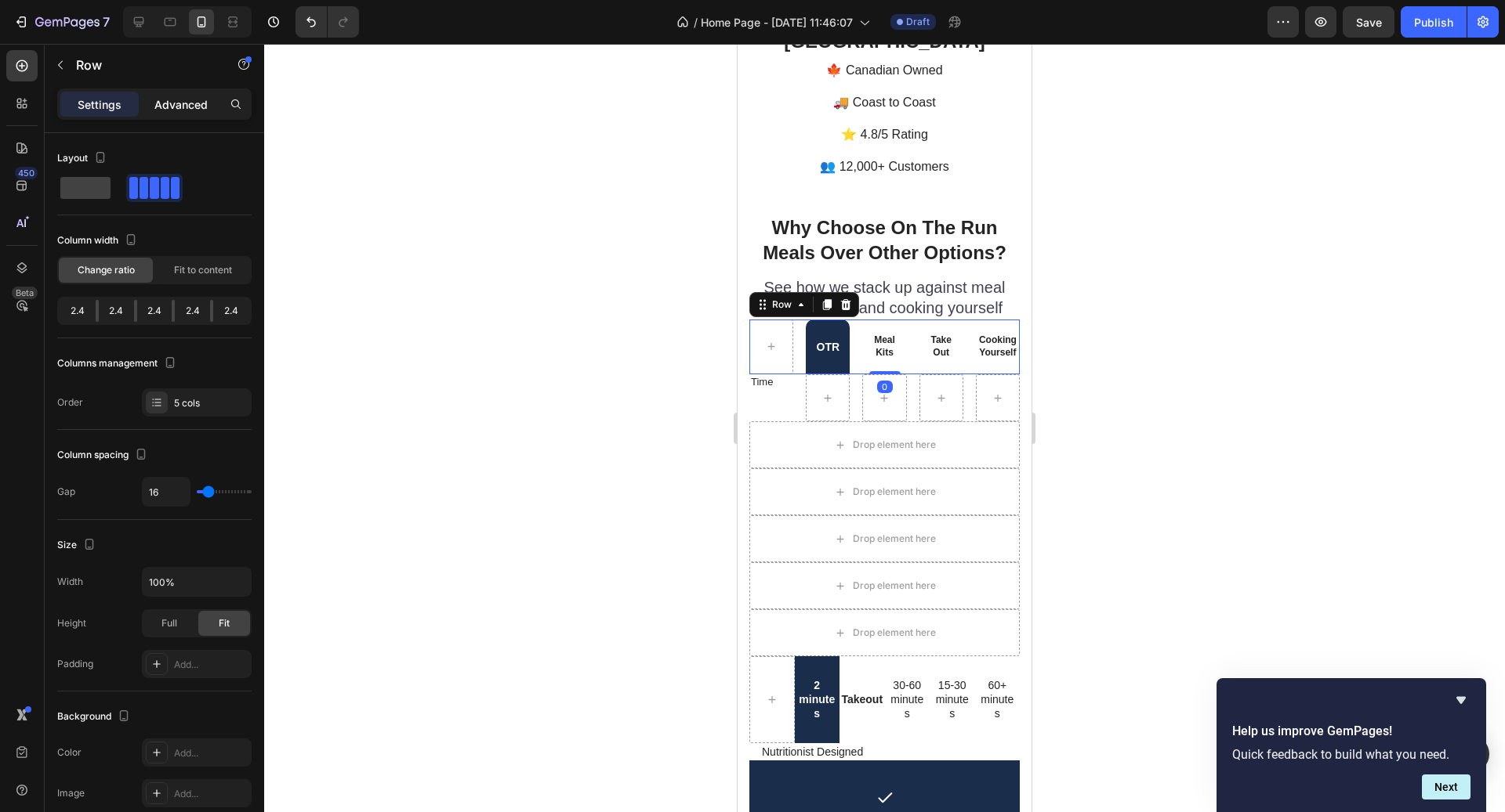
click at [186, 107] on p "Advanced" at bounding box center [181, 105] width 54 height 17
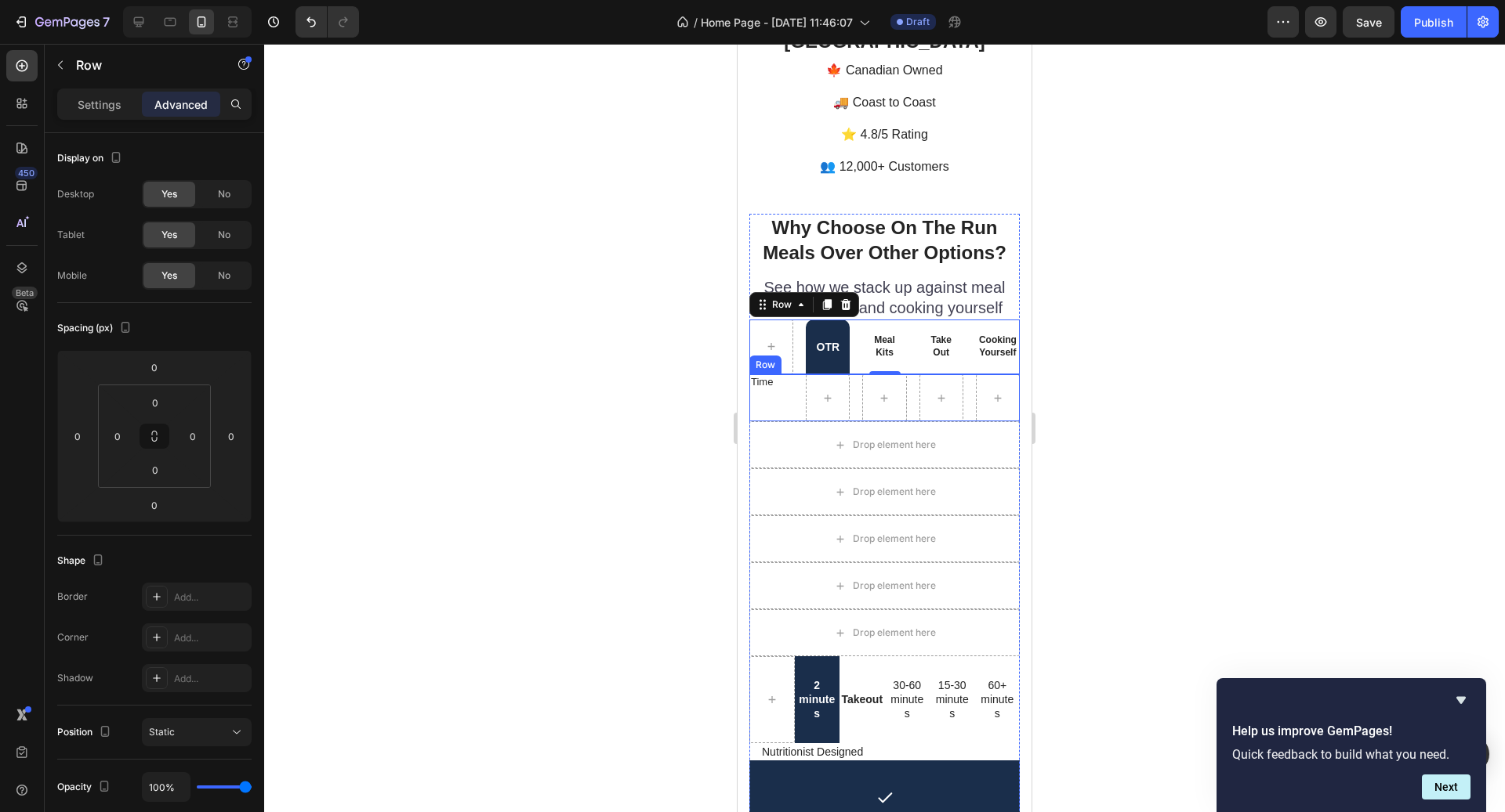
click at [790, 374] on div "Time Text Block" at bounding box center [771, 398] width 44 height 47
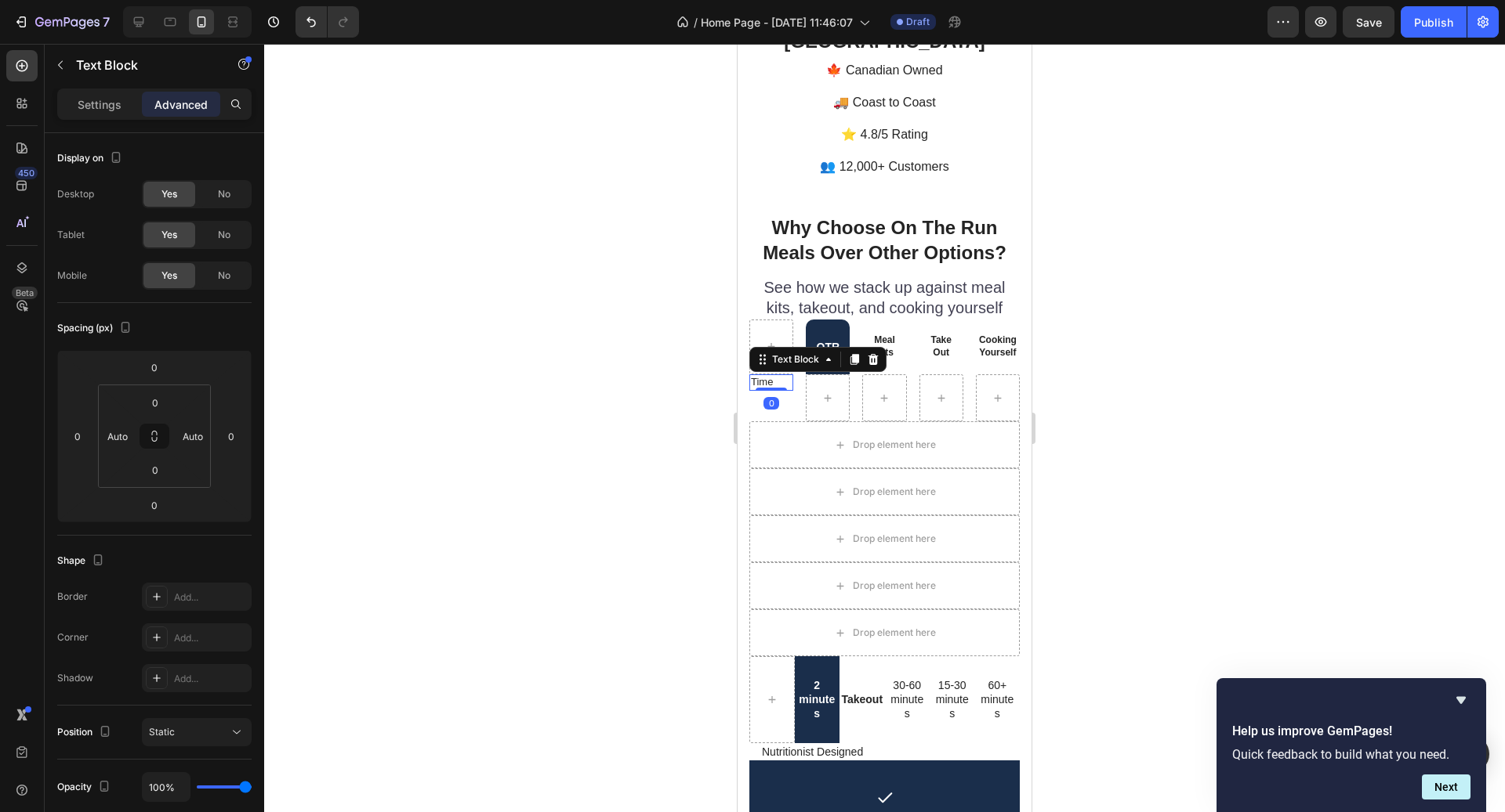
click at [783, 374] on div "Time Text Block 0" at bounding box center [771, 383] width 44 height 17
click at [783, 388] on div at bounding box center [771, 389] width 31 height 3
click at [111, 111] on p "Settings" at bounding box center [100, 105] width 44 height 17
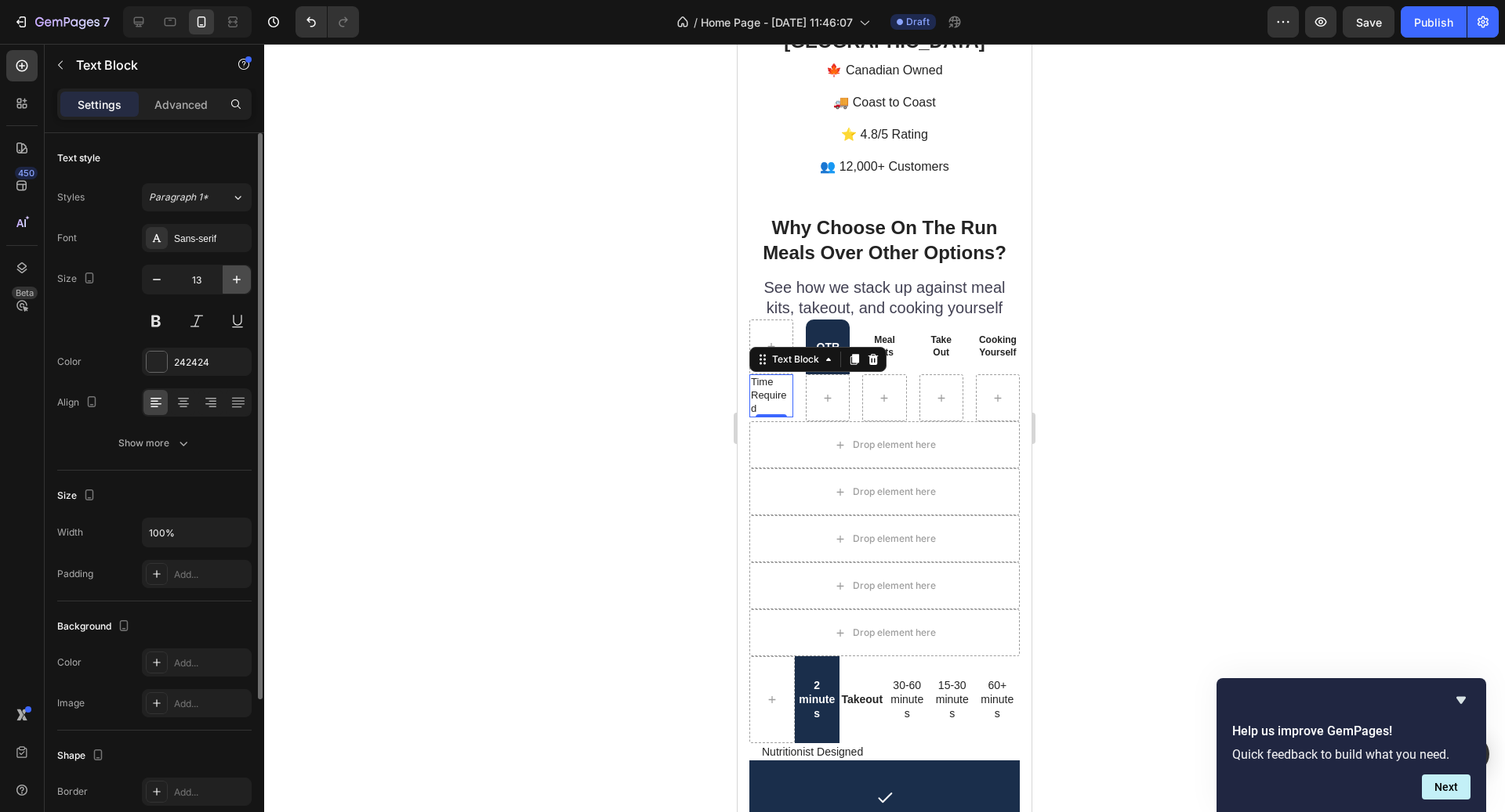
click at [239, 283] on icon "button" at bounding box center [236, 280] width 16 height 16
type input "14"
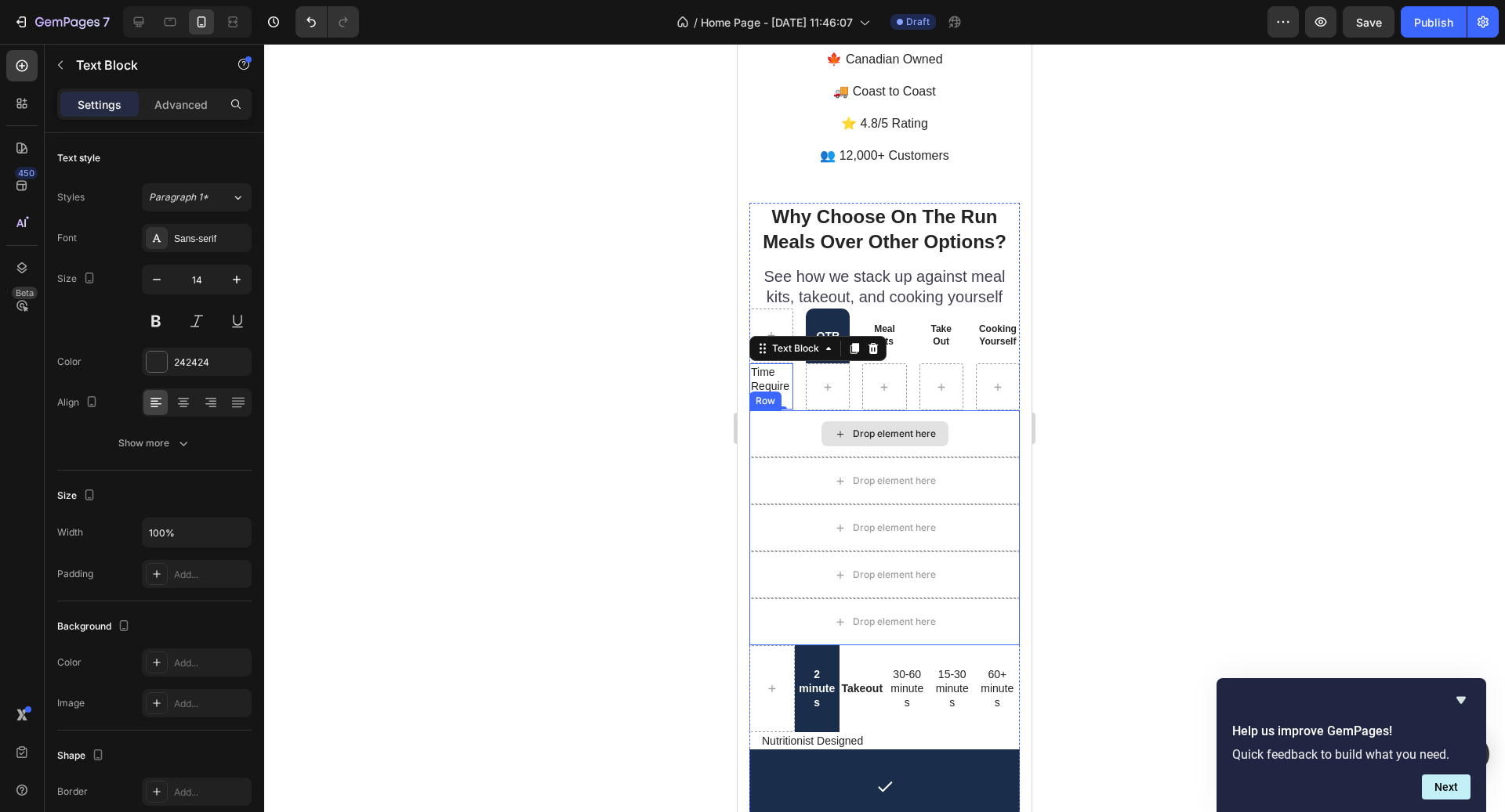
scroll to position [4139, 0]
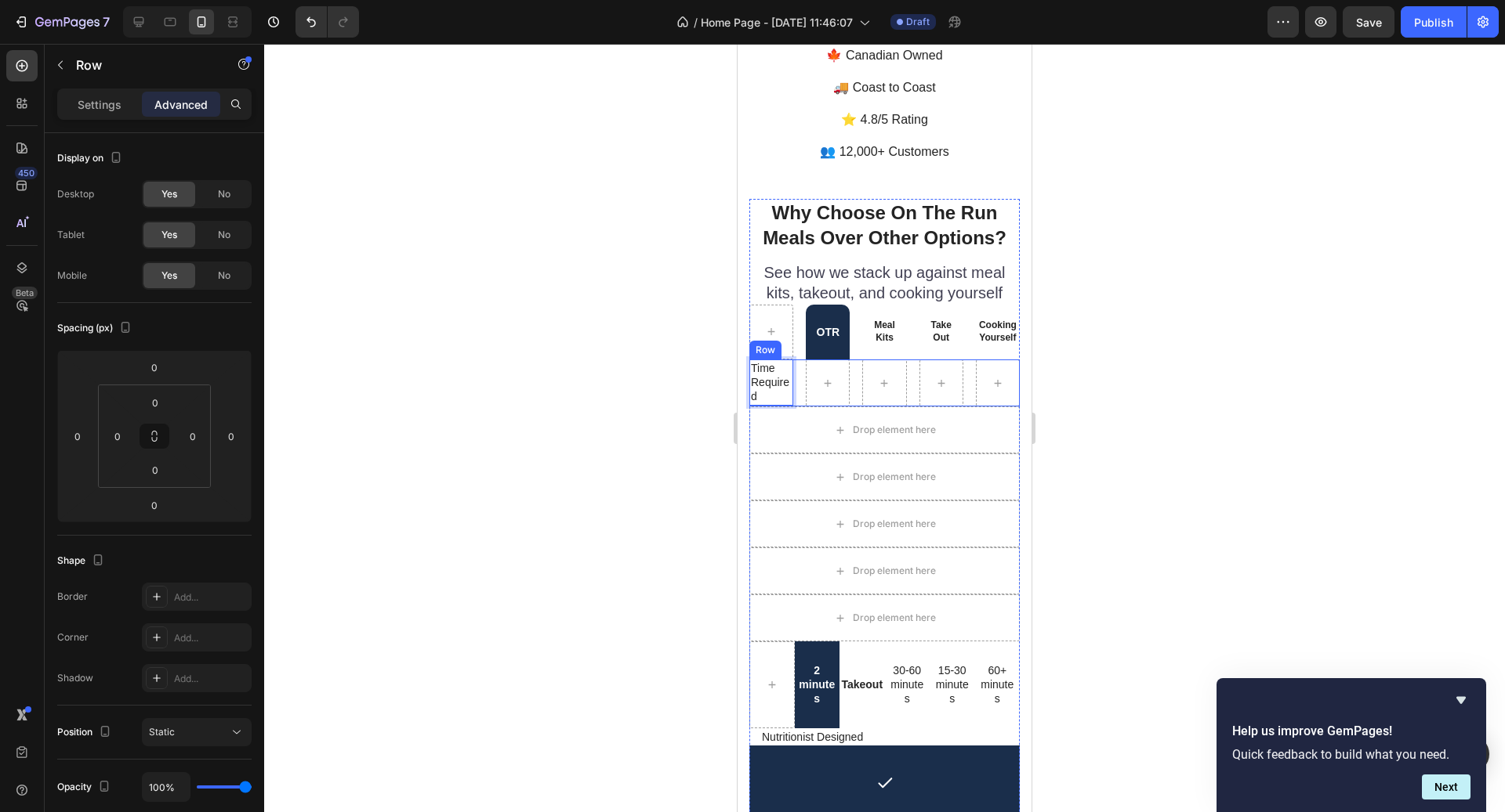
click at [801, 360] on div "Time Required Text Block 0 Row" at bounding box center [884, 383] width 271 height 47
click at [105, 108] on p "Settings" at bounding box center [100, 105] width 44 height 17
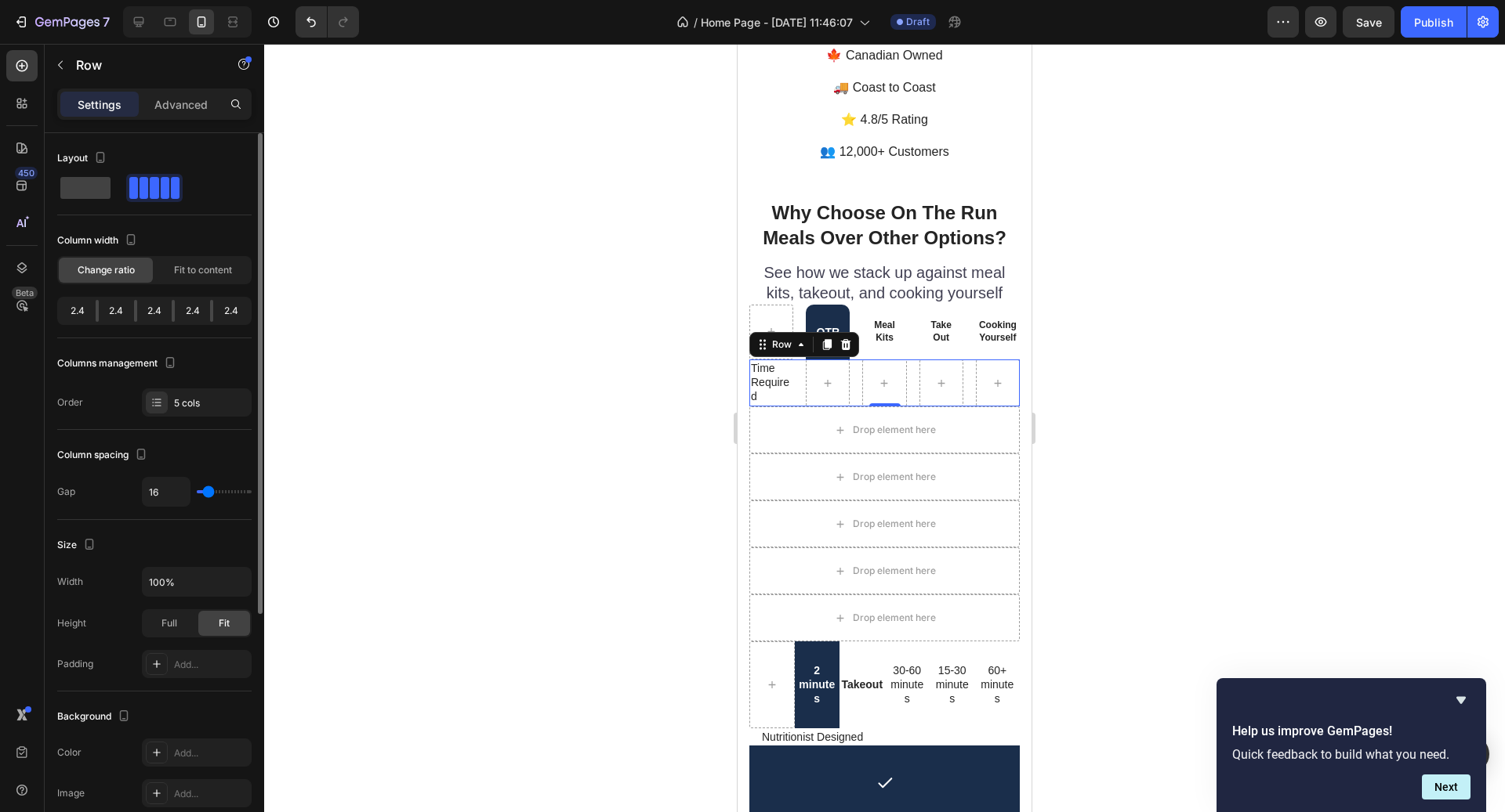
click at [129, 311] on div "2.4" at bounding box center [116, 311] width 35 height 22
click at [94, 310] on div "2.4" at bounding box center [78, 311] width 35 height 22
click at [114, 287] on div "Column width Change ratio Fit to content 2.4 2.4 2.4 2.4 2.4" at bounding box center [154, 283] width 194 height 110
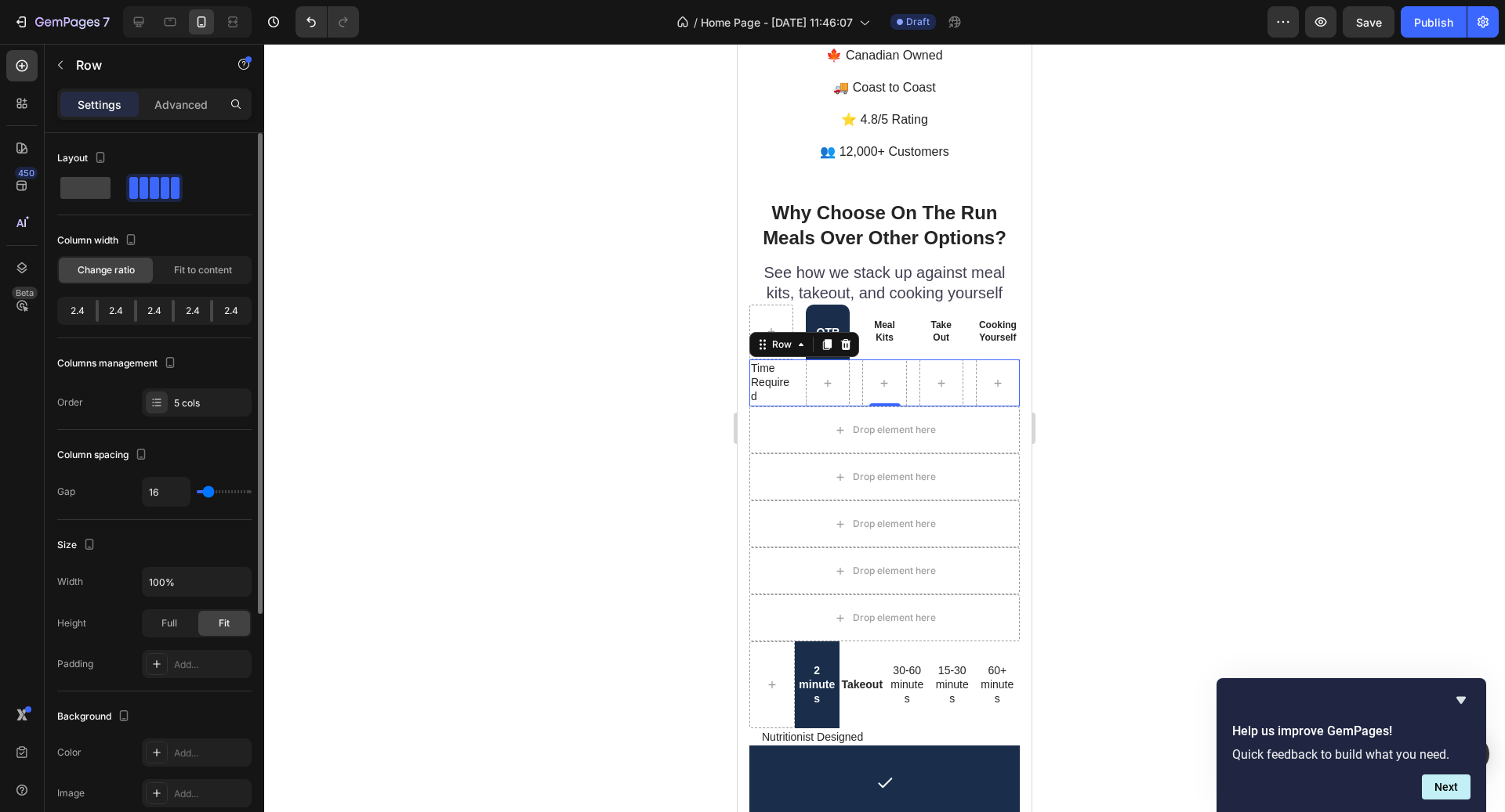
click at [106, 275] on span "Change ratio" at bounding box center [106, 270] width 57 height 14
click at [106, 300] on div "2.4" at bounding box center [116, 311] width 35 height 22
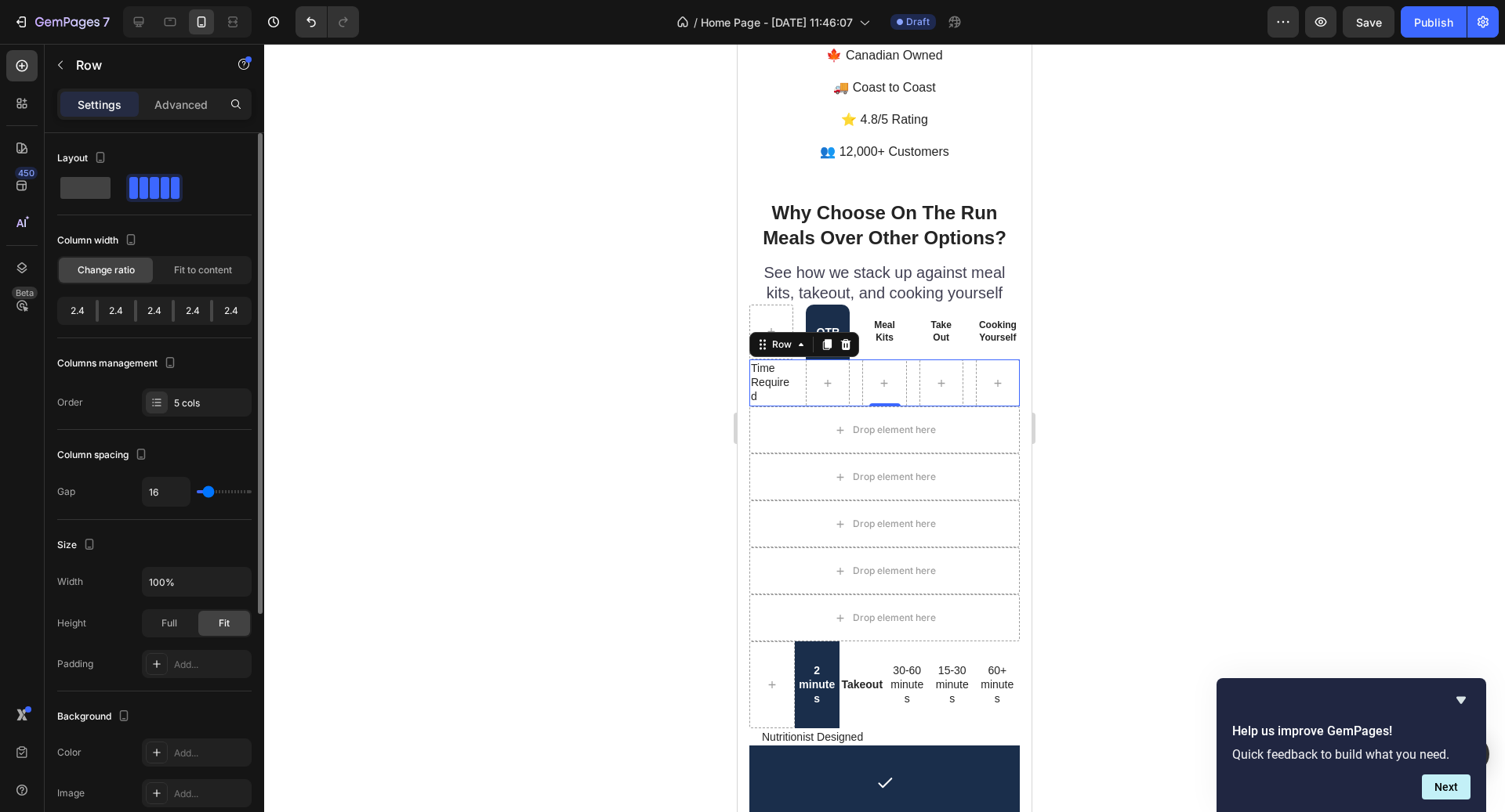
click at [109, 302] on div "2.4" at bounding box center [116, 311] width 35 height 22
click at [115, 303] on div "2.4" at bounding box center [116, 311] width 35 height 22
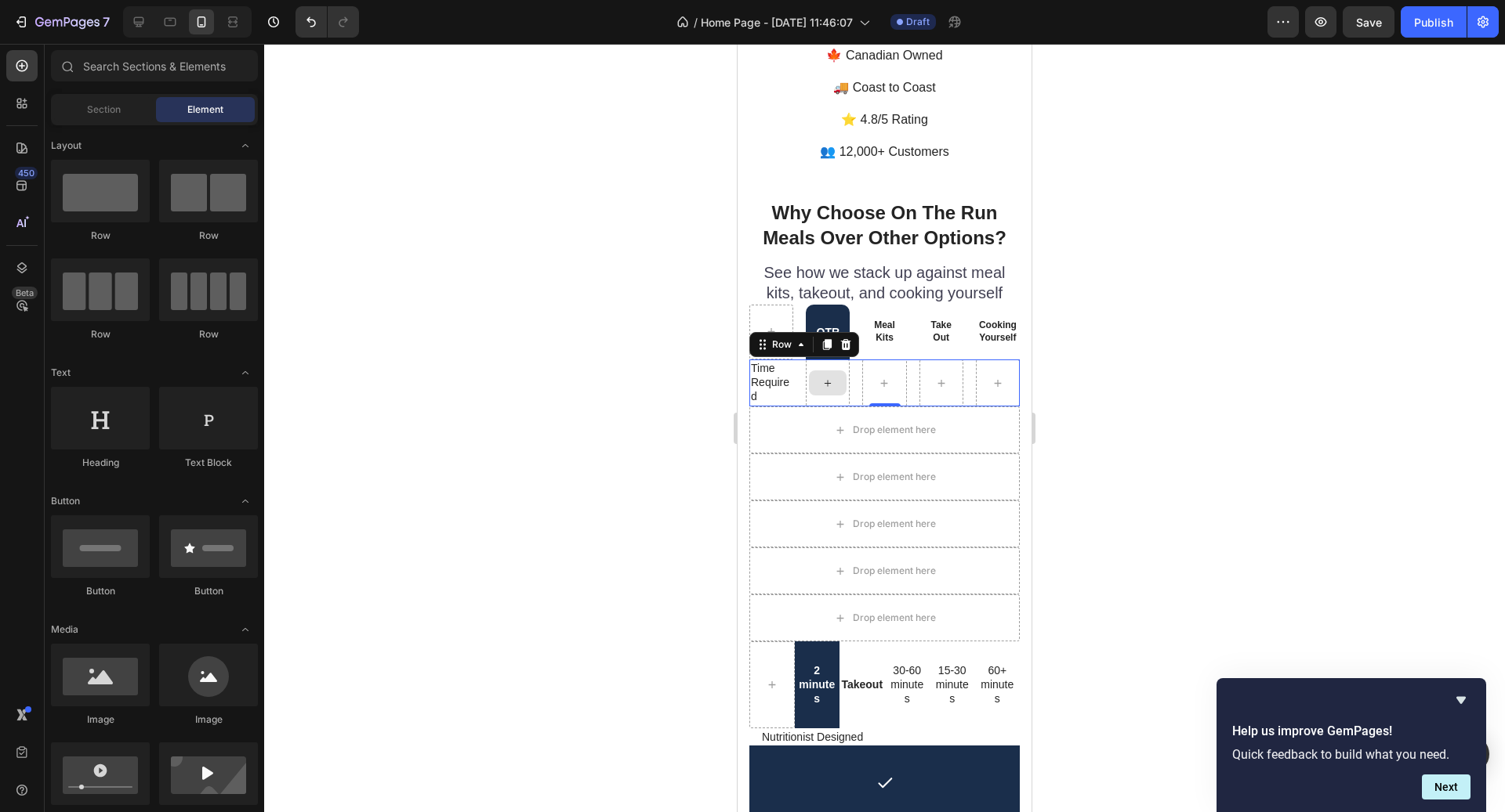
click at [815, 371] on div at bounding box center [827, 383] width 38 height 25
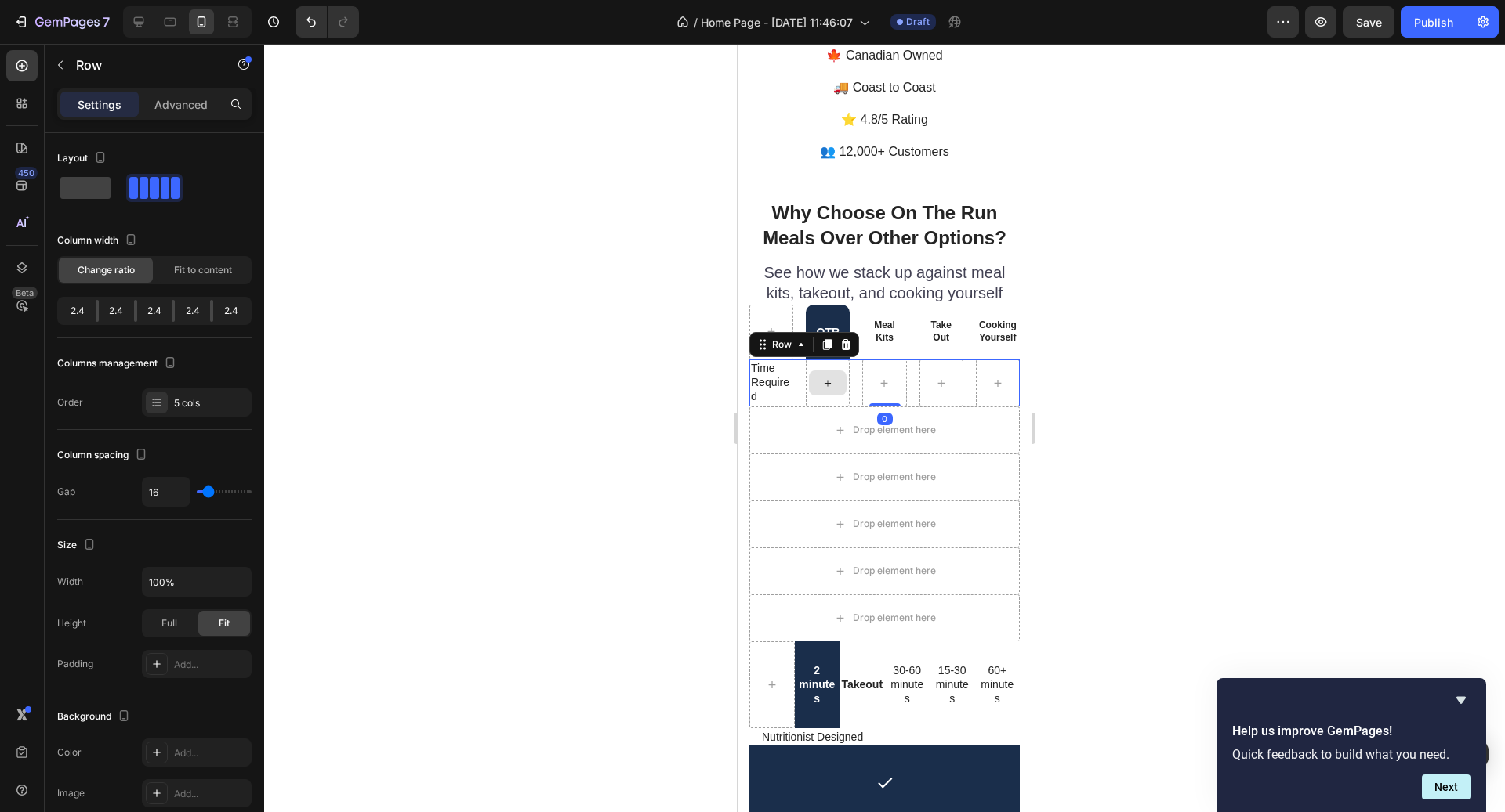
click at [808, 360] on div at bounding box center [827, 383] width 44 height 47
click at [787, 361] on p "Time Required" at bounding box center [771, 382] width 41 height 43
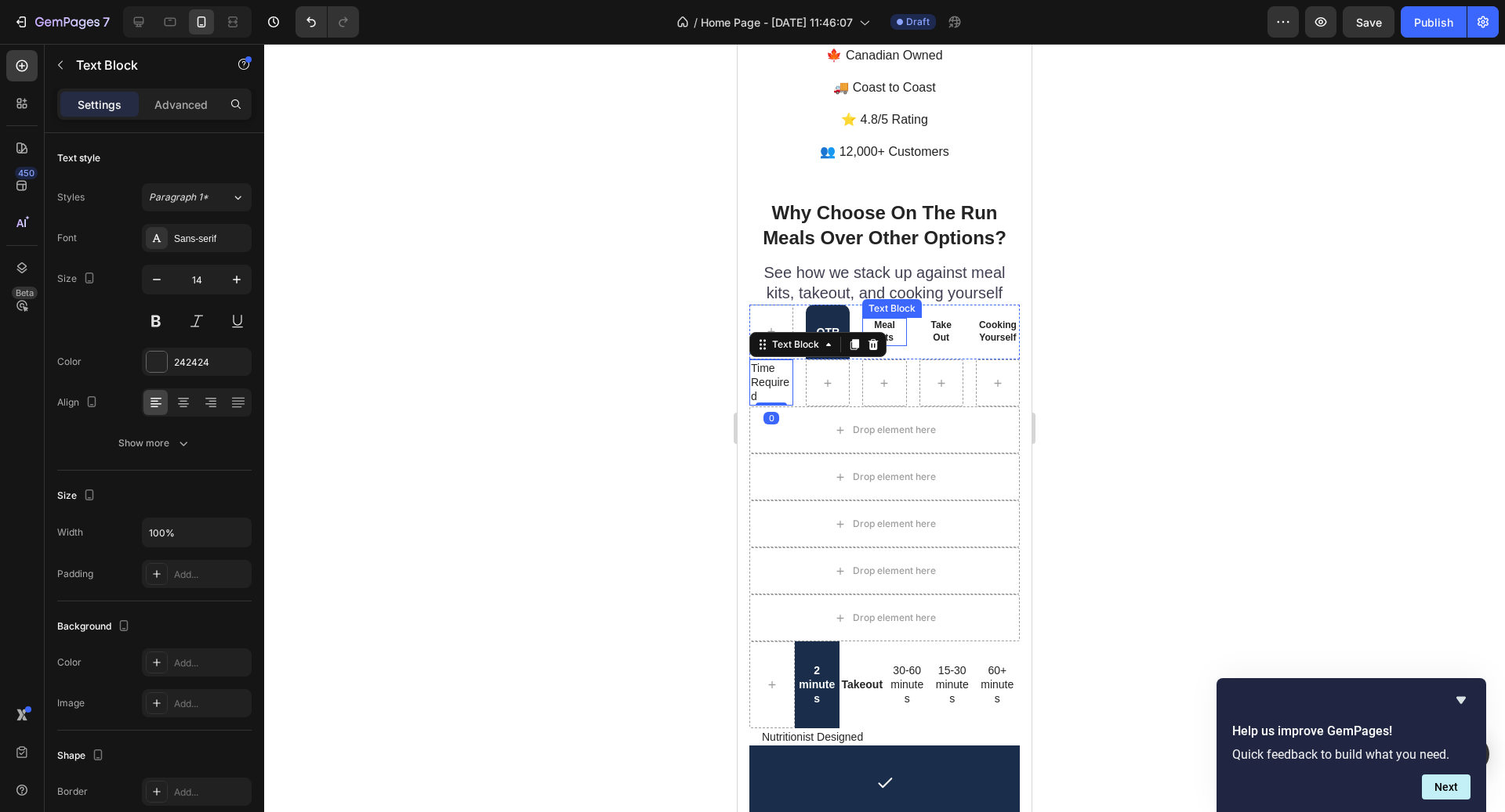
click at [890, 320] on p "Meal Kits" at bounding box center [884, 331] width 41 height 24
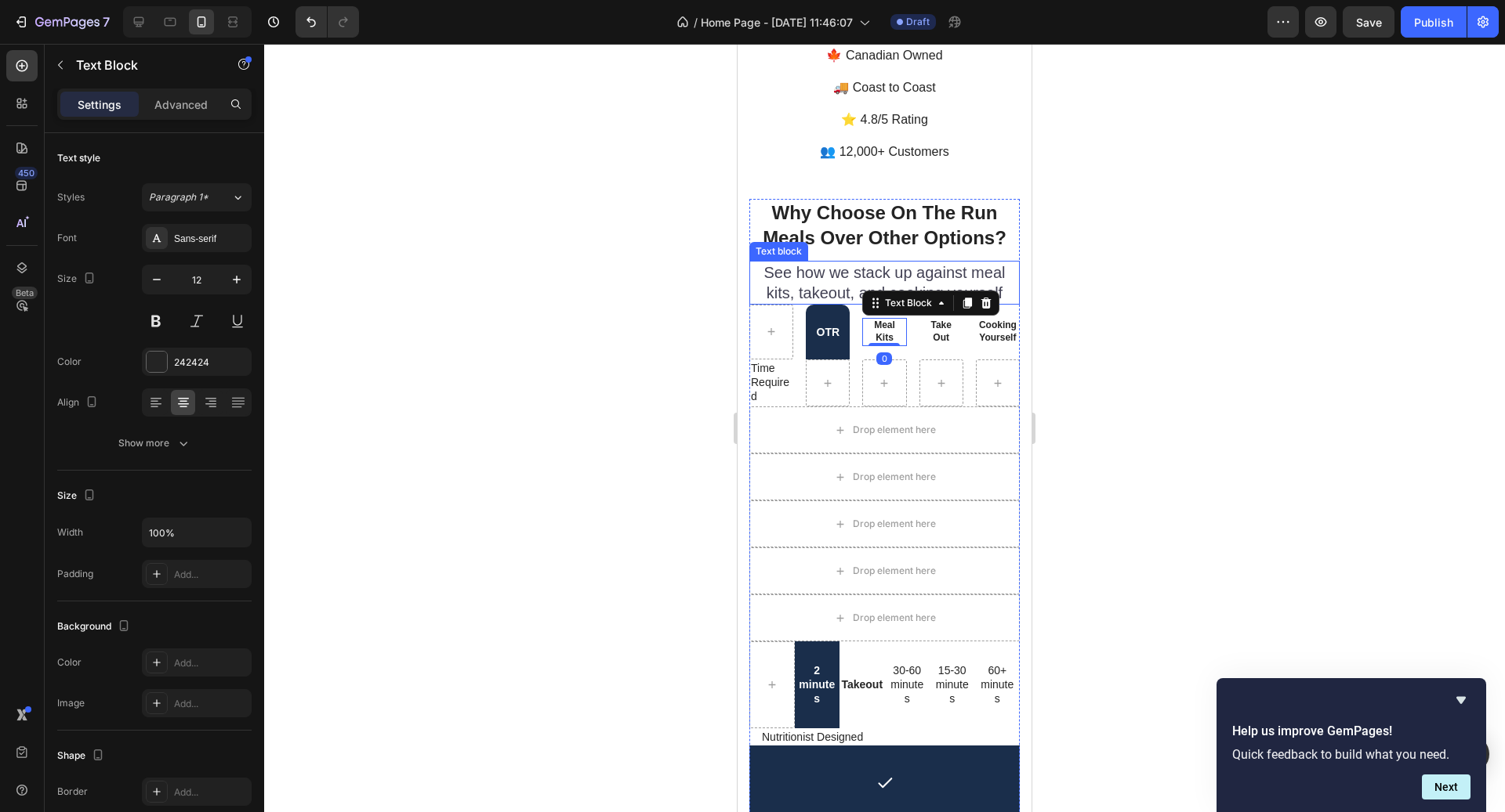
click at [856, 263] on p "See how we stack up against meal kits, takeout, and cooking yourself" at bounding box center [884, 283] width 267 height 41
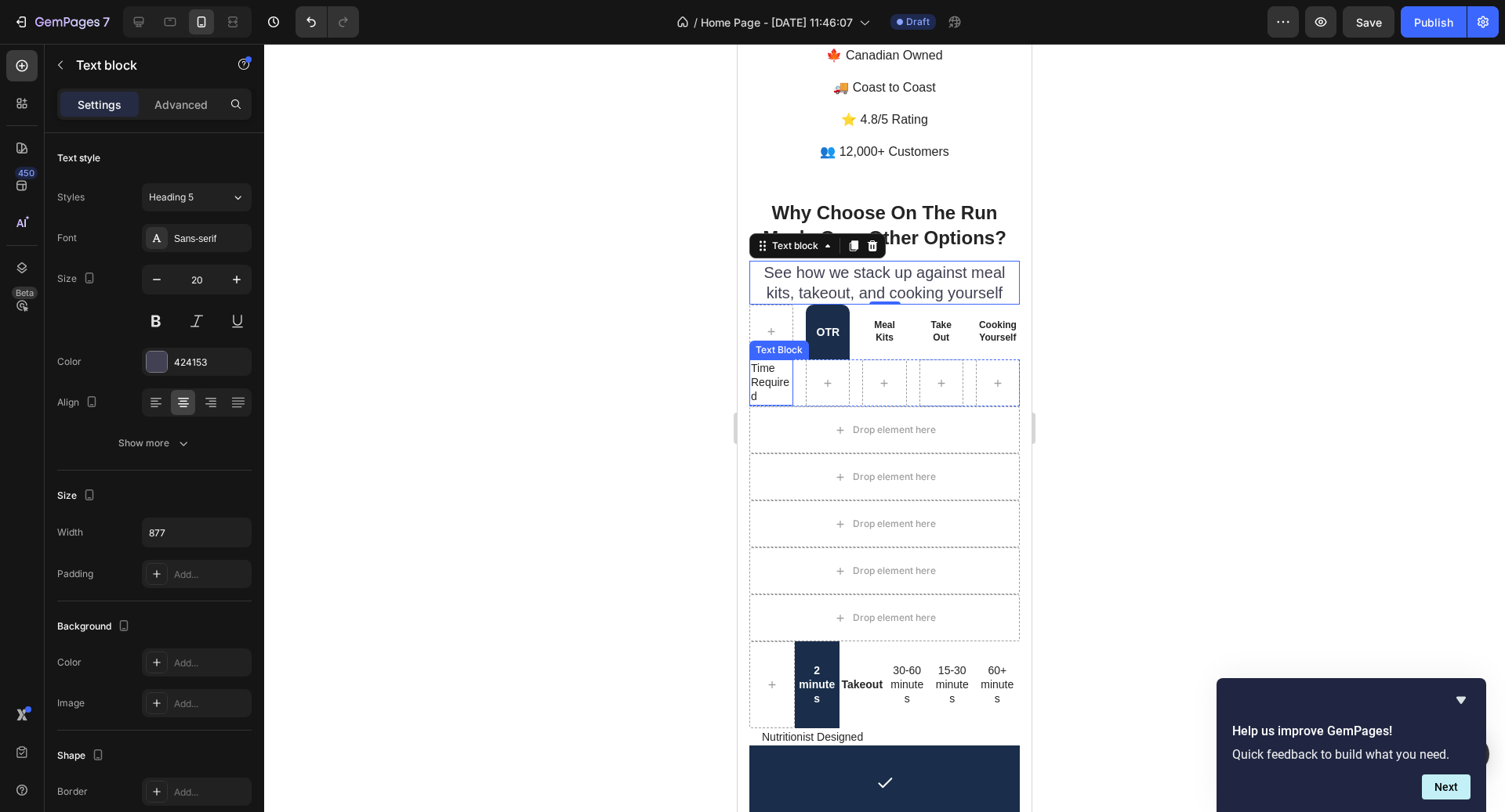
click at [776, 361] on p "Time Required" at bounding box center [771, 382] width 41 height 43
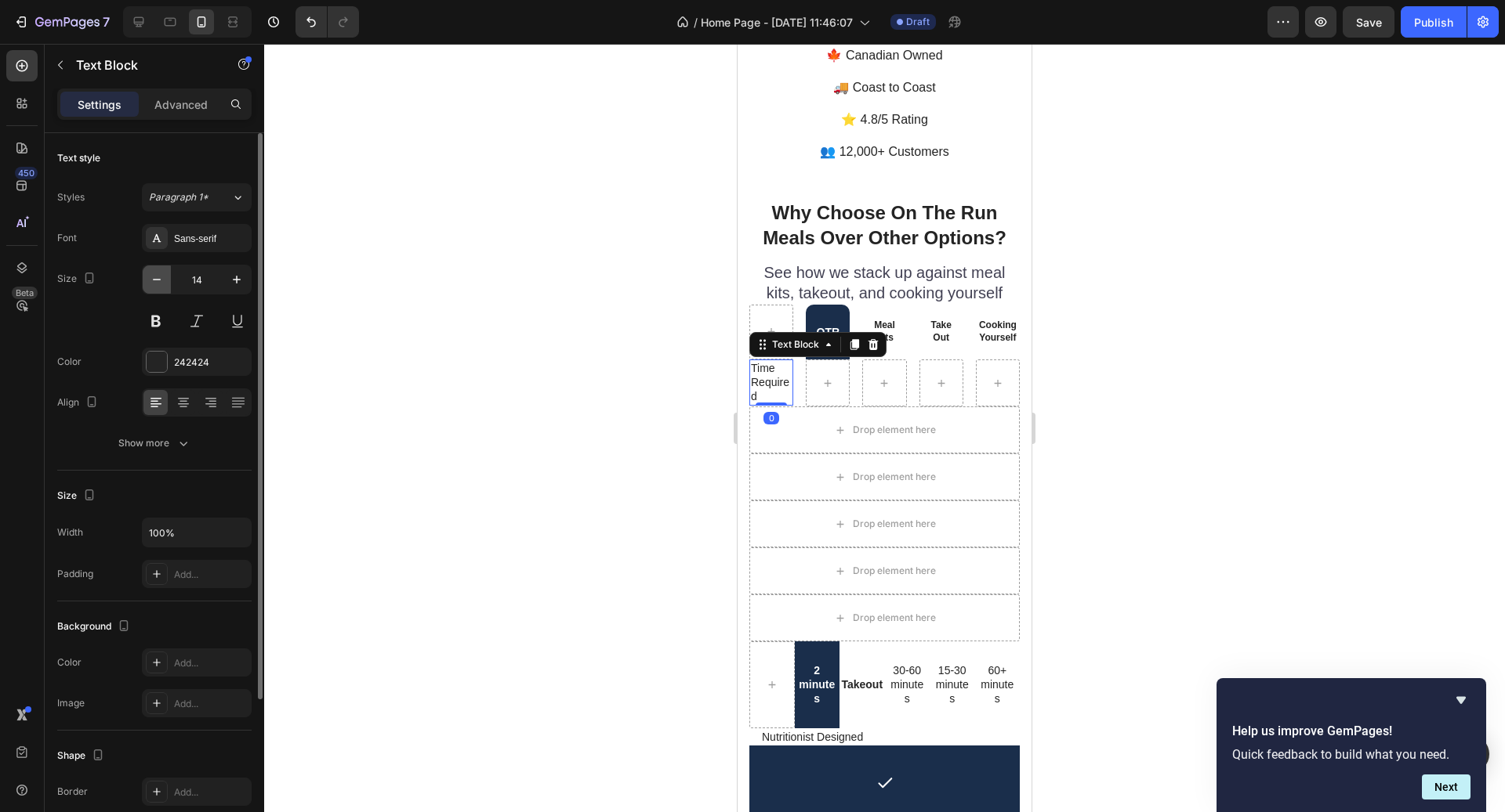
click at [165, 273] on button "button" at bounding box center [157, 280] width 28 height 28
type input "12"
click at [807, 664] on p "2 minutes" at bounding box center [817, 685] width 43 height 43
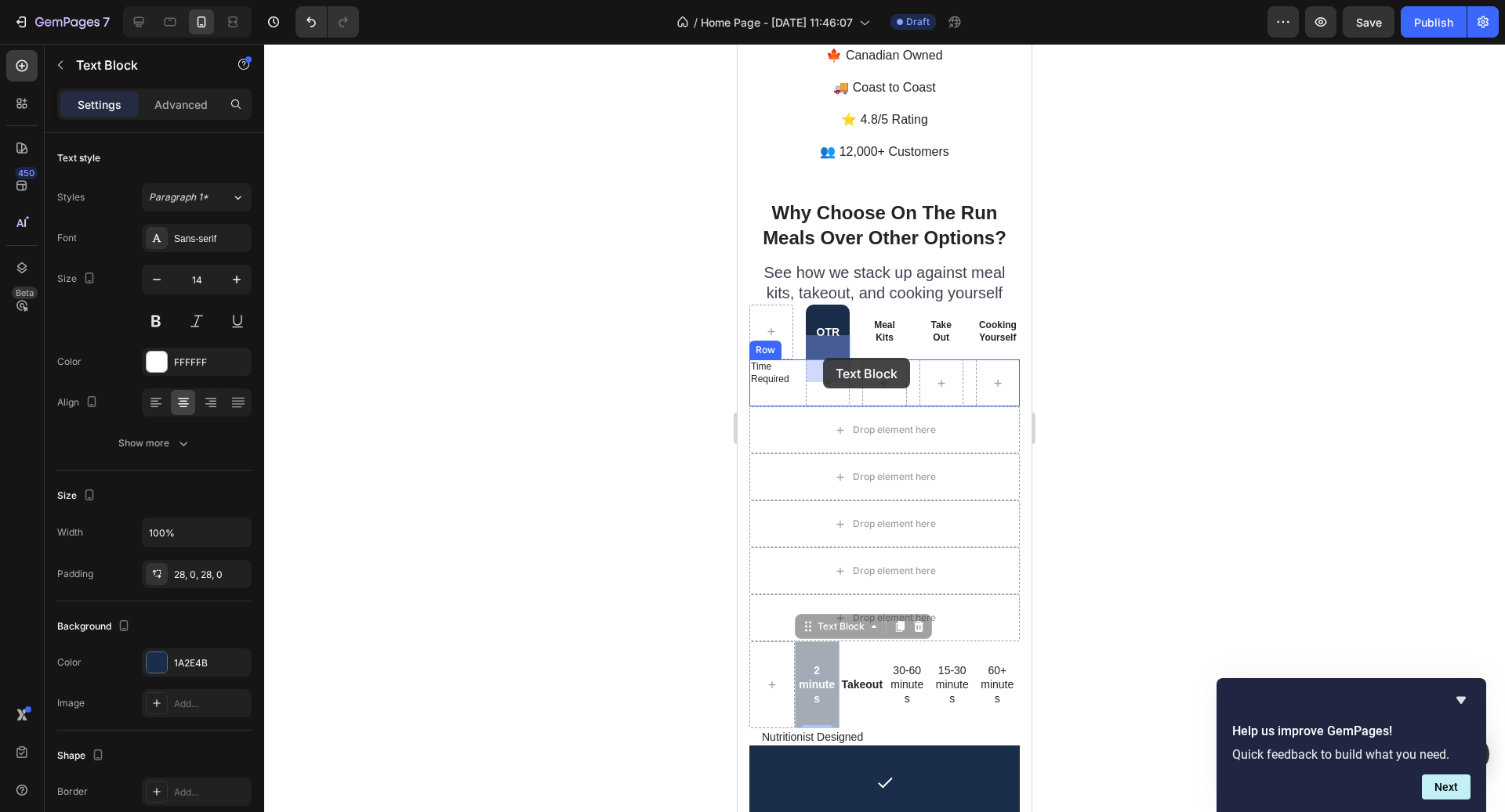
drag, startPoint x: 844, startPoint y: 609, endPoint x: 823, endPoint y: 358, distance: 251.9
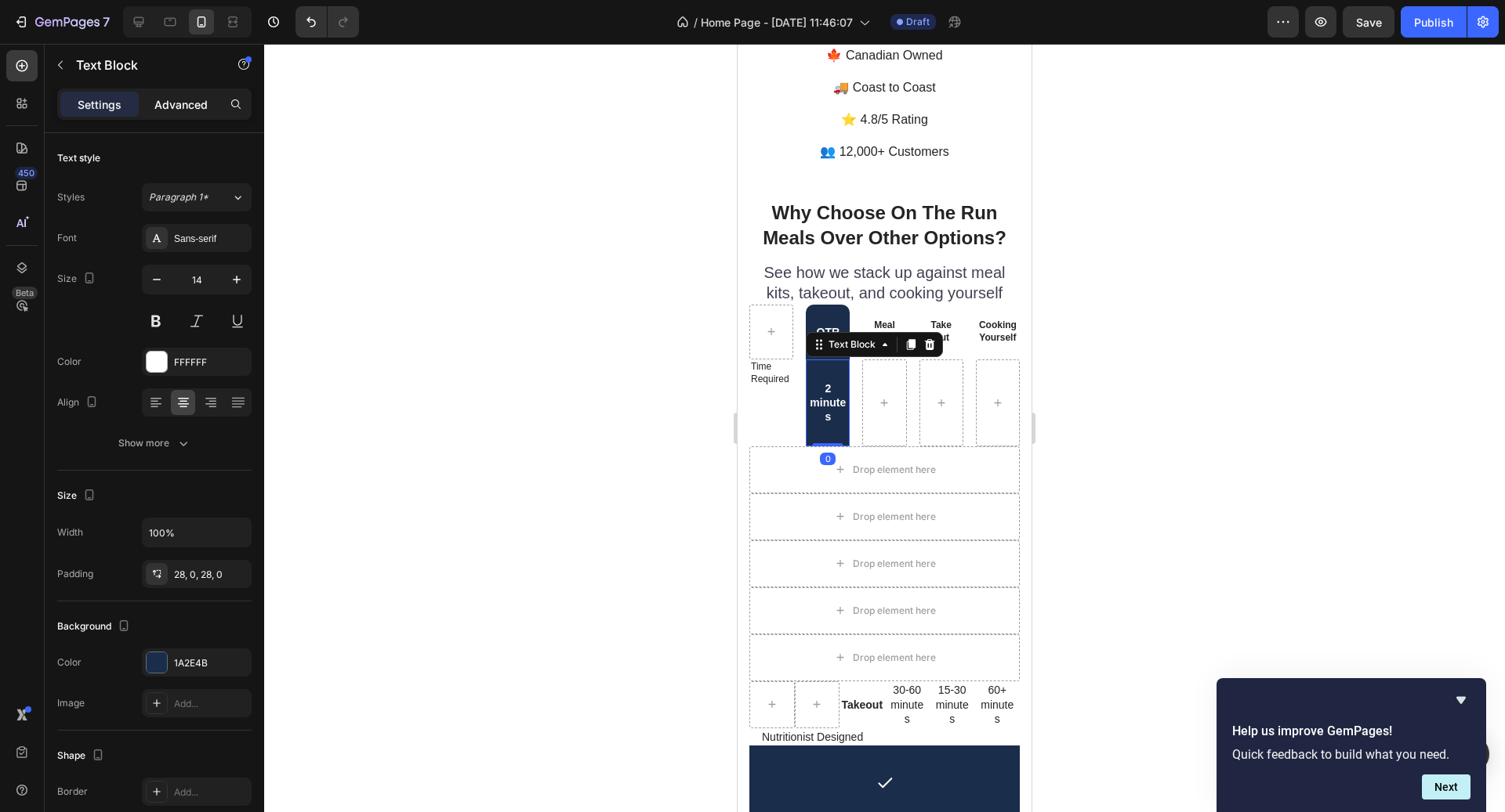
click at [201, 105] on p "Advanced" at bounding box center [181, 105] width 54 height 17
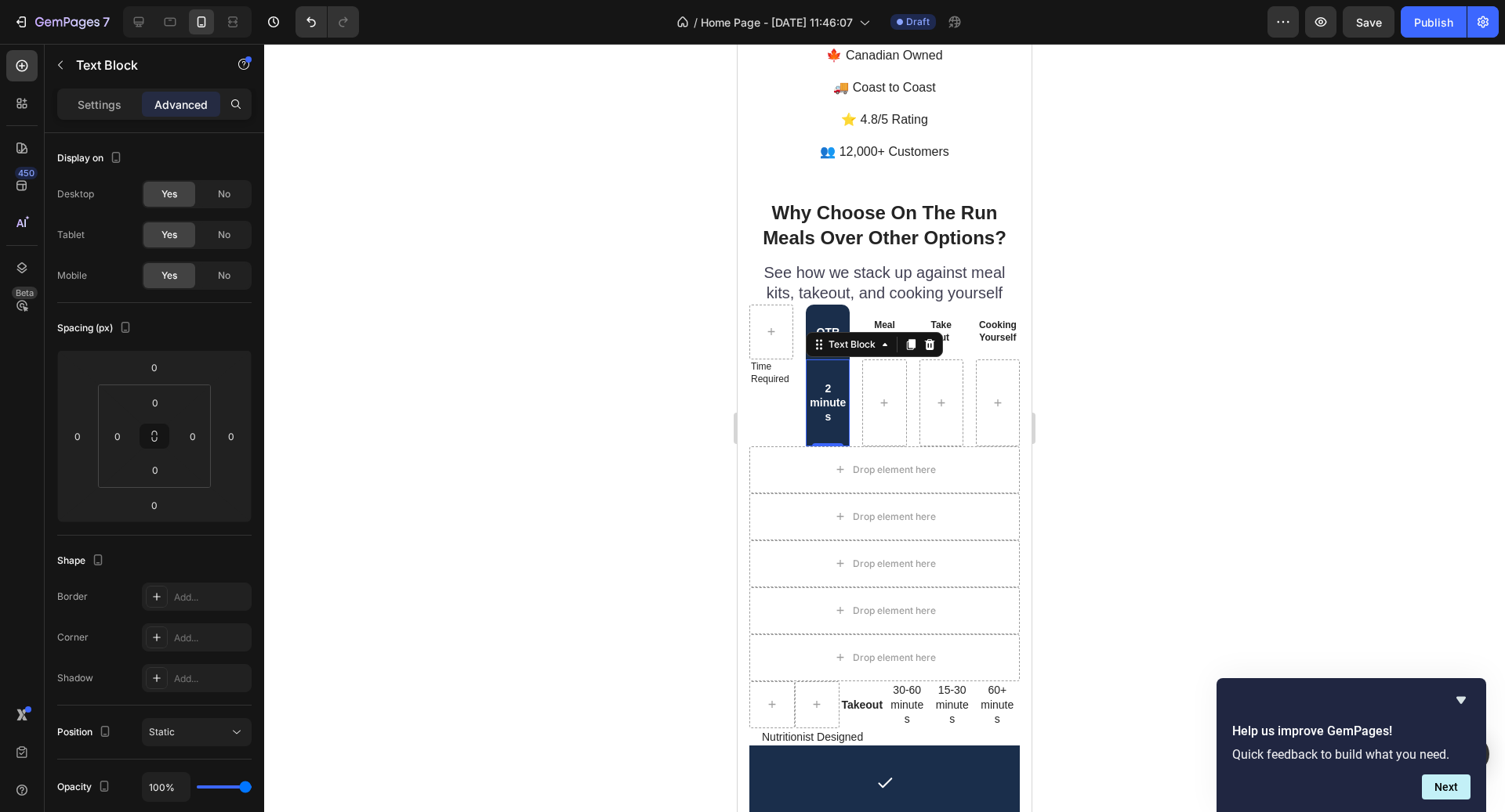
click at [828, 409] on div "2 minutes" at bounding box center [827, 403] width 44 height 87
click at [94, 120] on div "Settings Advanced" at bounding box center [154, 110] width 219 height 44
click at [91, 107] on p "Settings" at bounding box center [100, 105] width 44 height 17
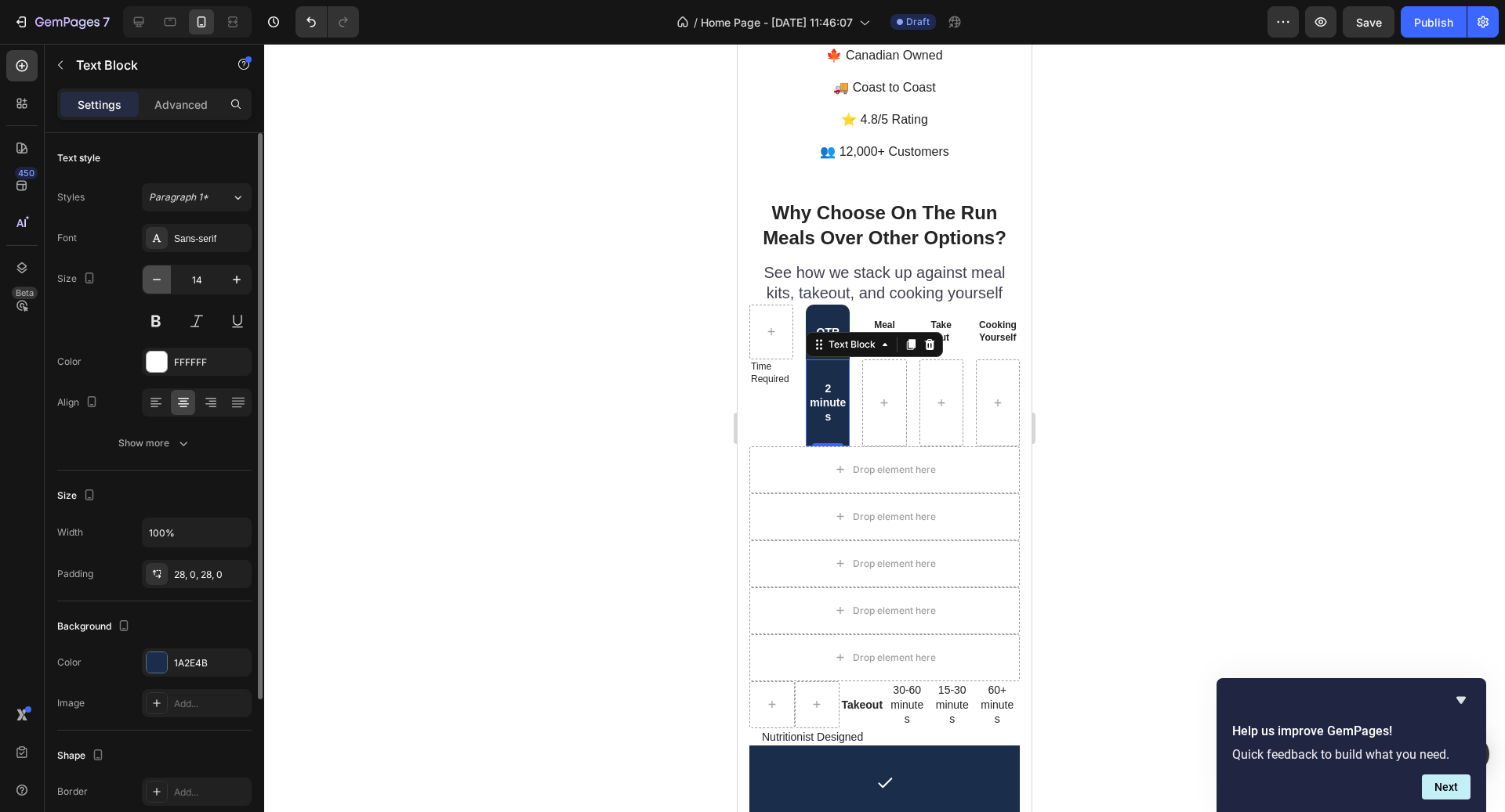
click at [163, 284] on icon "button" at bounding box center [157, 280] width 16 height 16
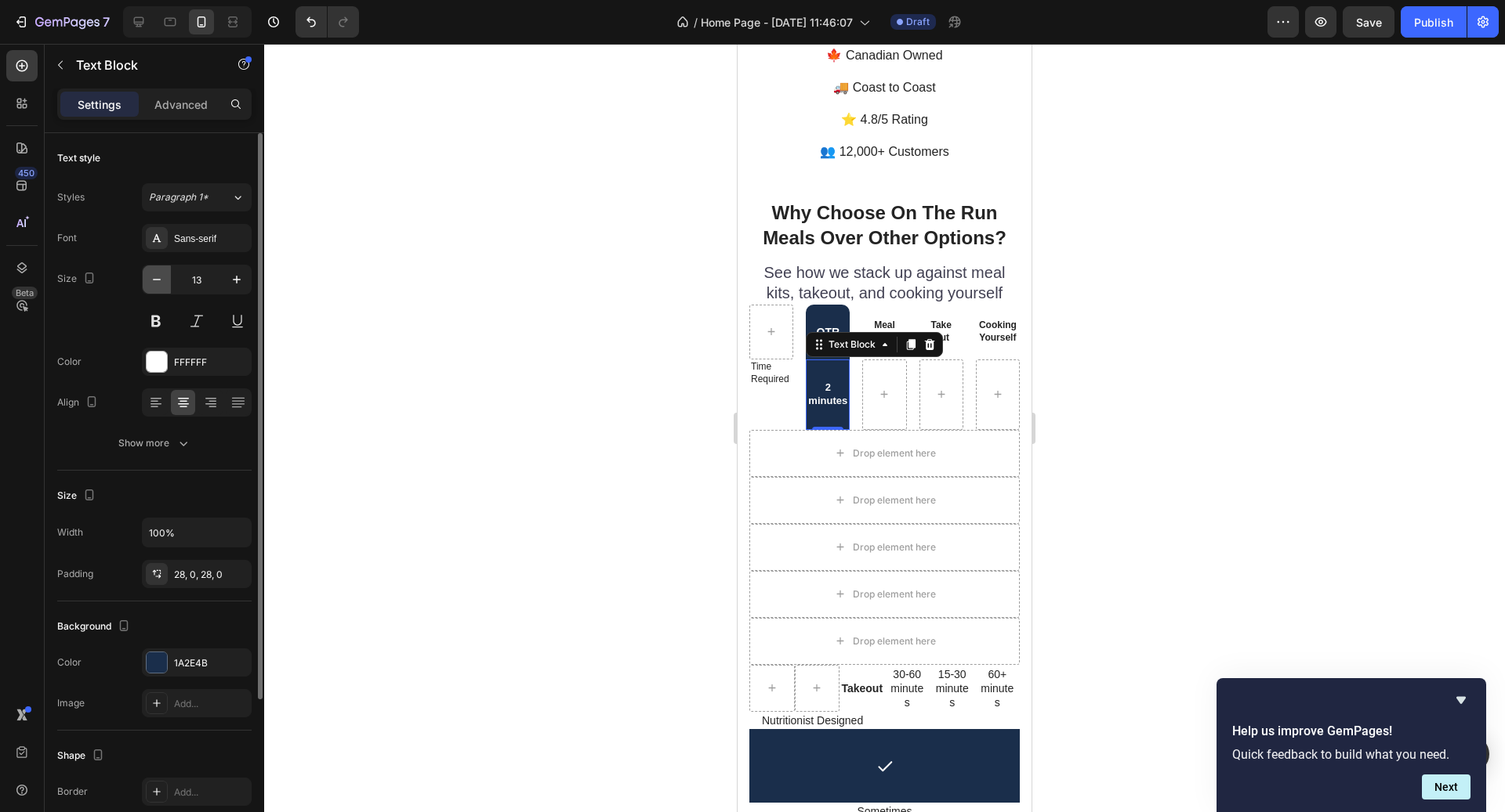
type input "12"
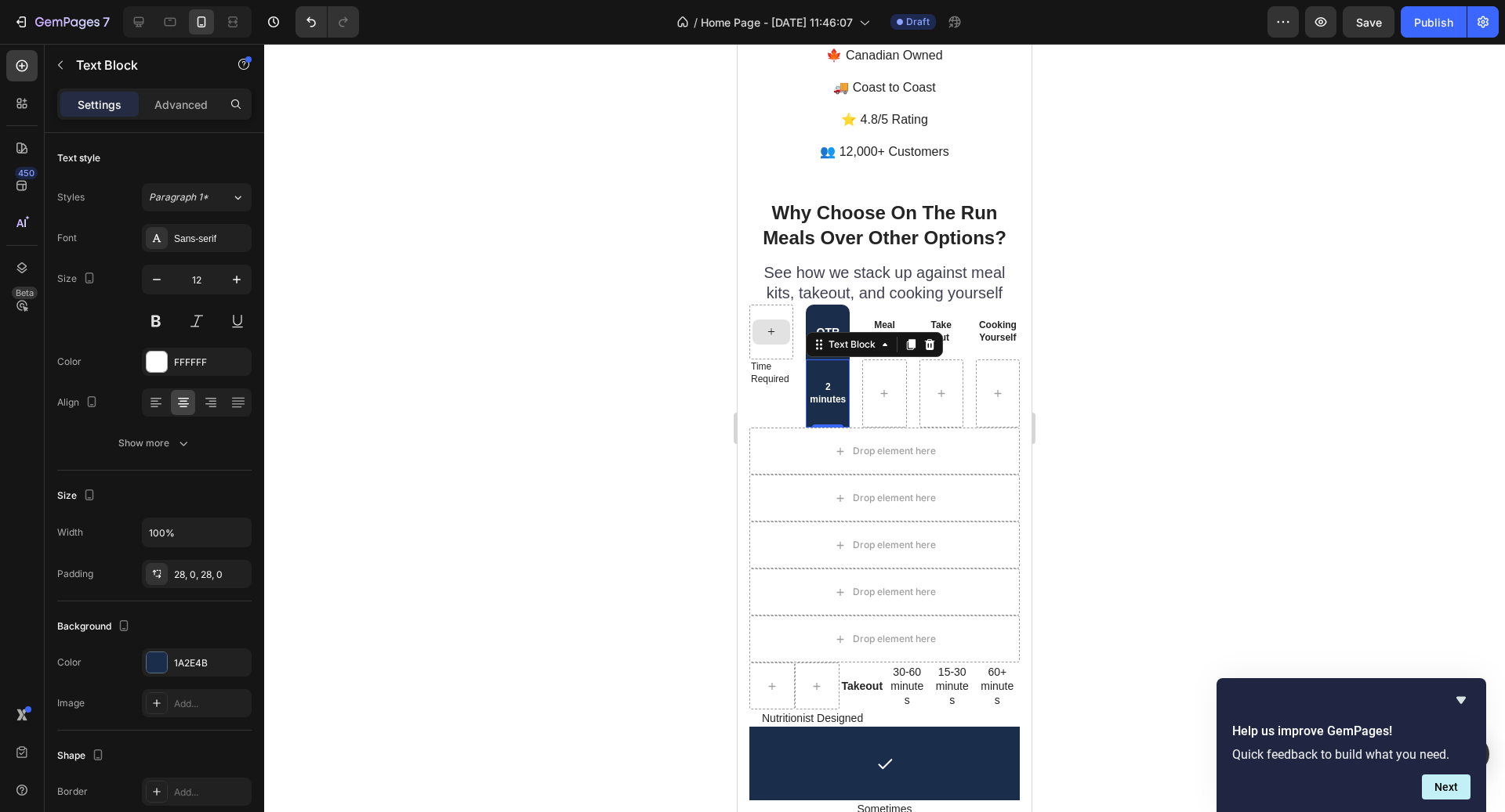
click at [831, 360] on div "2 minutes" at bounding box center [827, 393] width 44 height 68
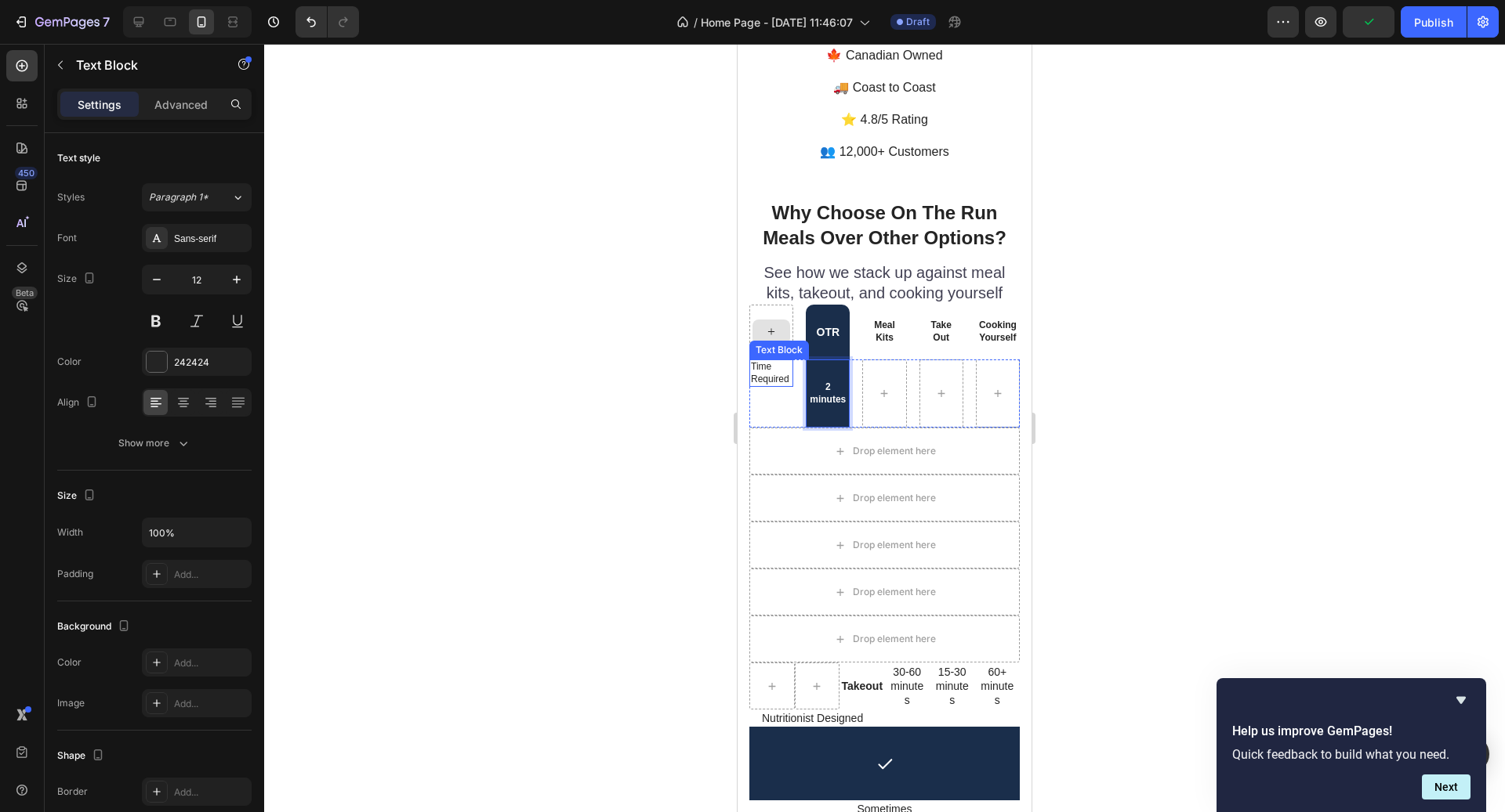
click at [761, 361] on p "Time Required" at bounding box center [771, 373] width 41 height 24
click at [776, 392] on div "Time Required Text Block 0" at bounding box center [771, 393] width 44 height 68
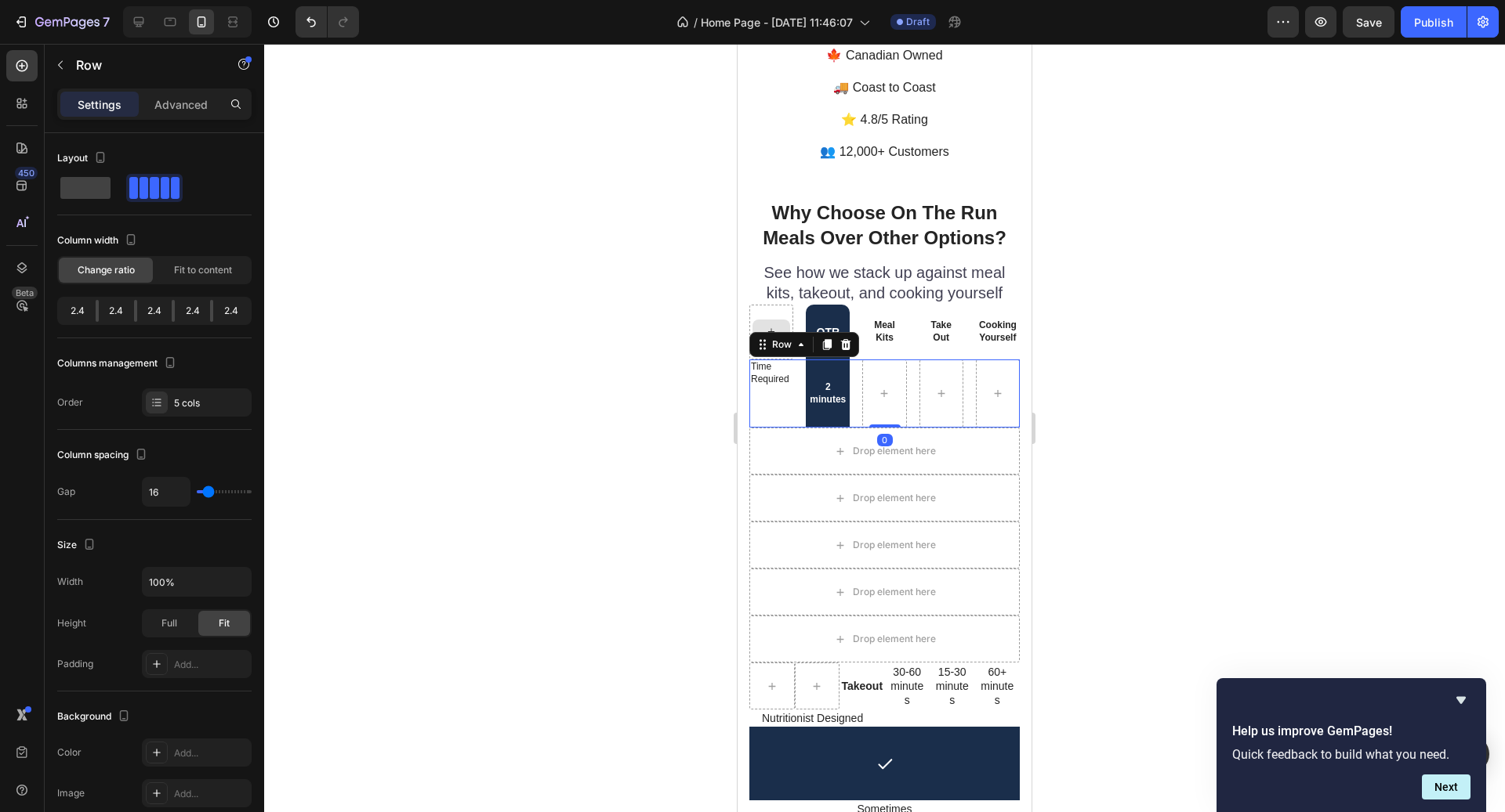
click at [168, 117] on div "Settings Advanced" at bounding box center [154, 104] width 194 height 31
click at [166, 106] on p "Advanced" at bounding box center [181, 105] width 54 height 17
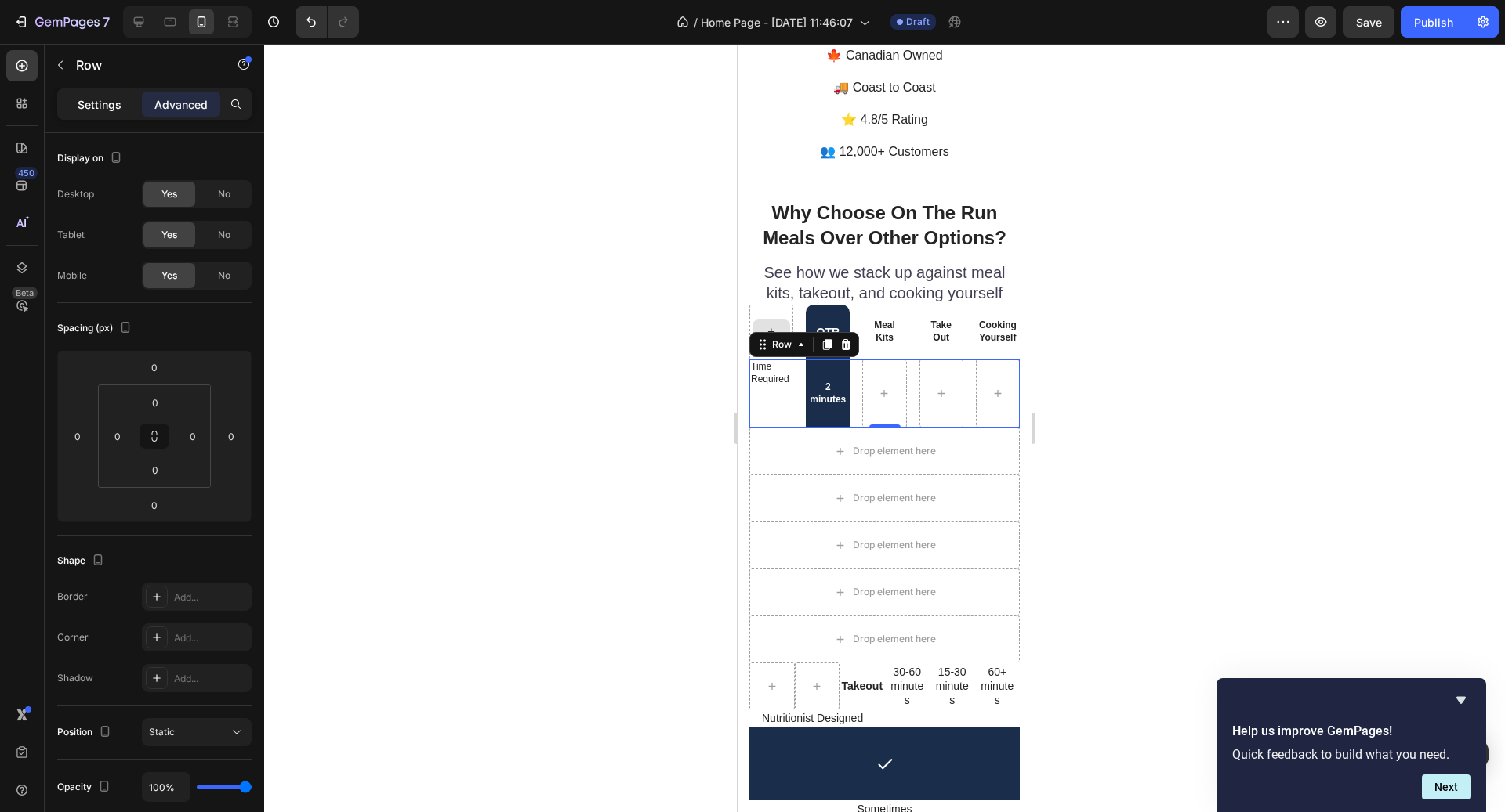
click at [88, 110] on p "Settings" at bounding box center [100, 105] width 44 height 17
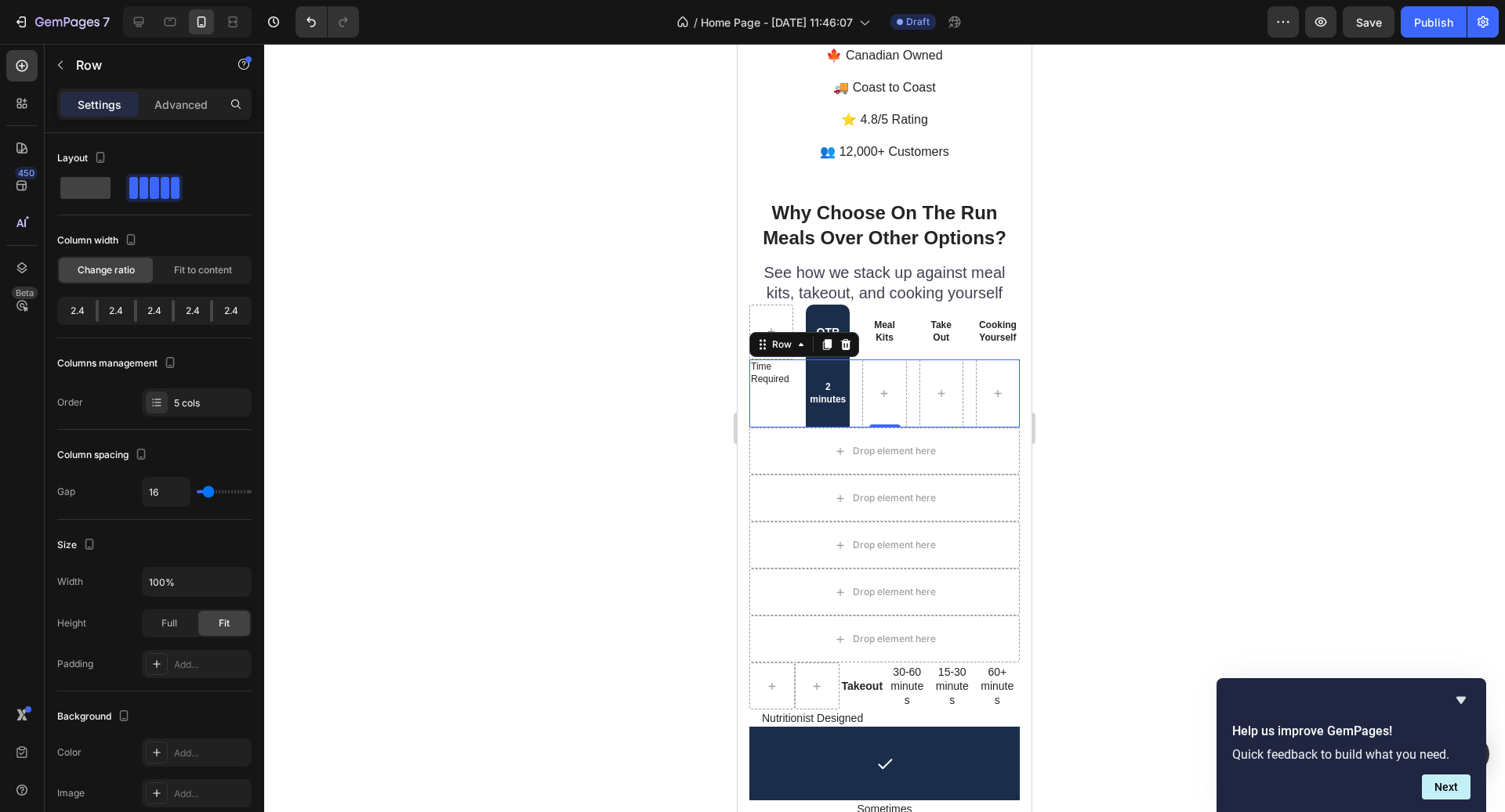
click at [767, 385] on div "Time Required Text Block" at bounding box center [771, 393] width 44 height 68
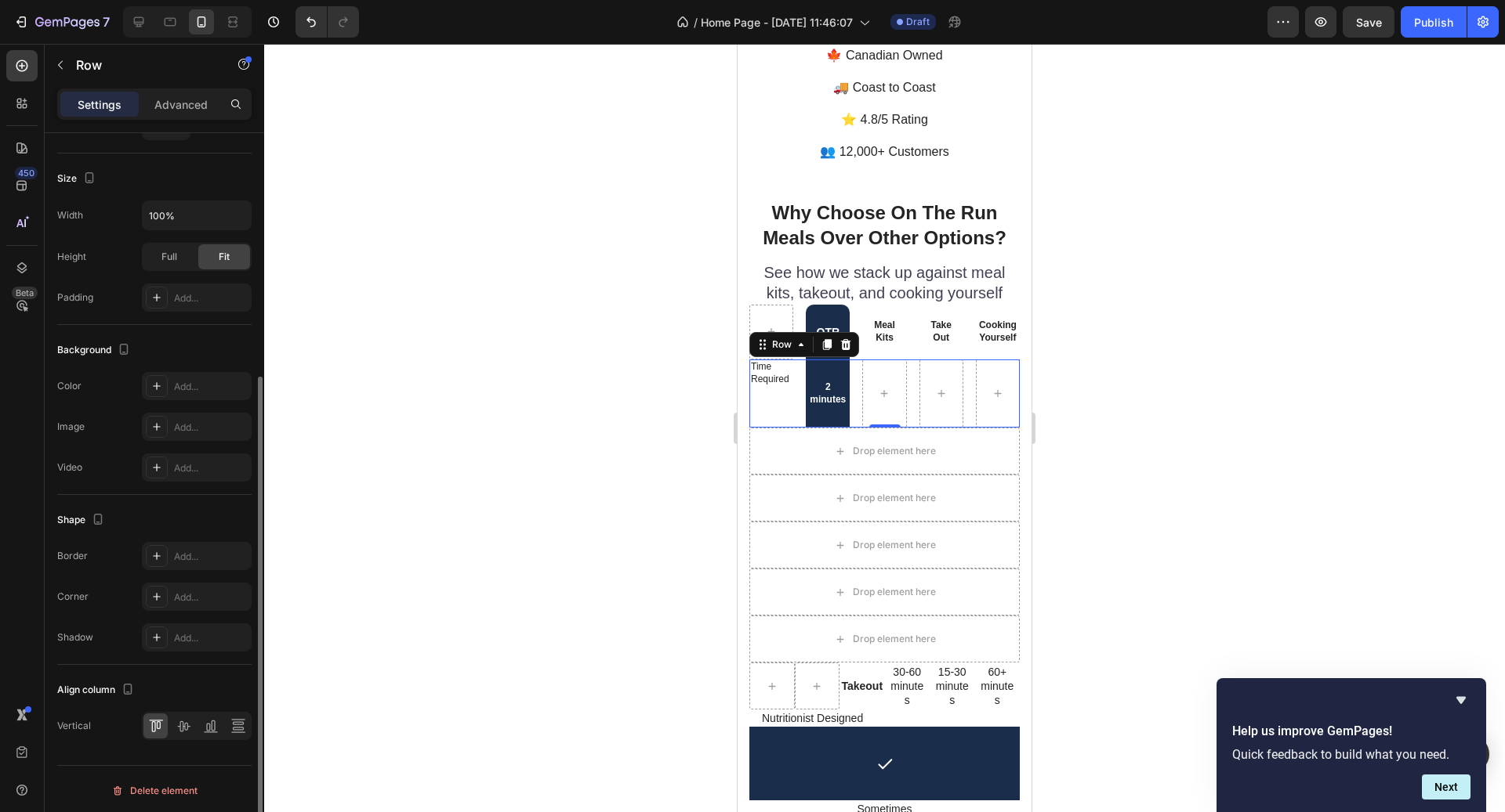
scroll to position [367, 0]
click at [184, 732] on div at bounding box center [183, 727] width 24 height 25
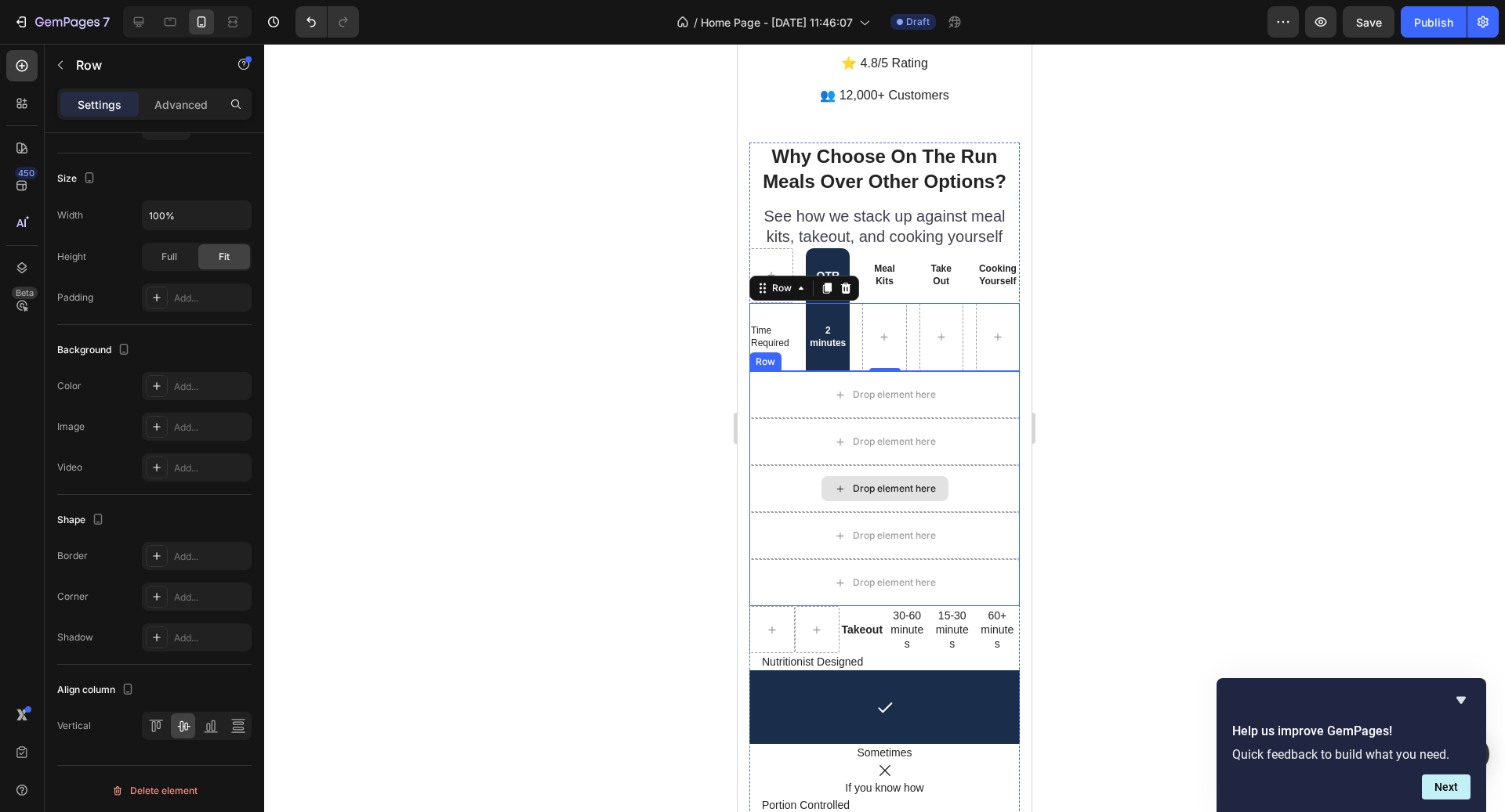
scroll to position [4197, 0]
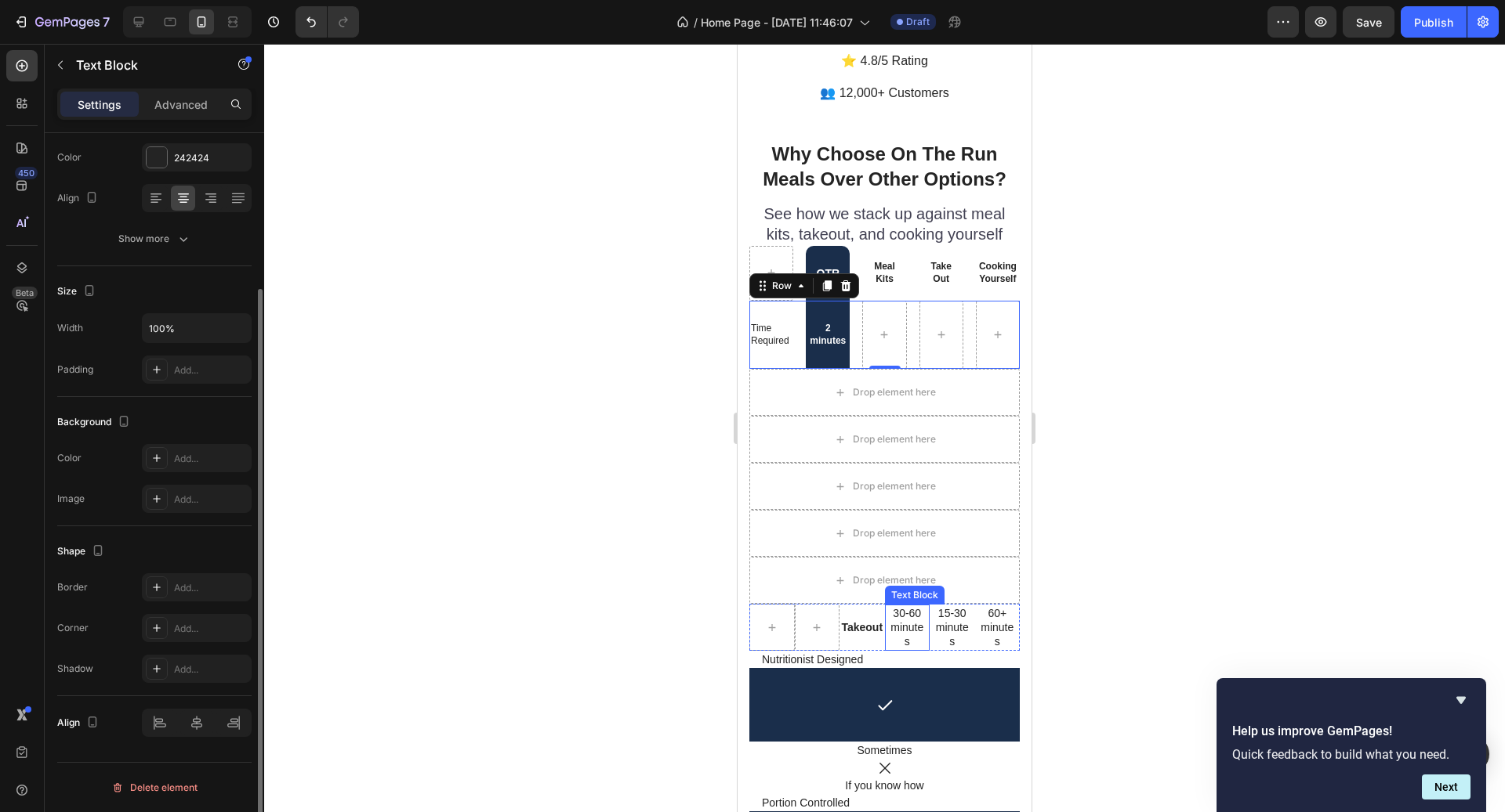
click at [904, 606] on p "30-60 minutes" at bounding box center [907, 627] width 34 height 43
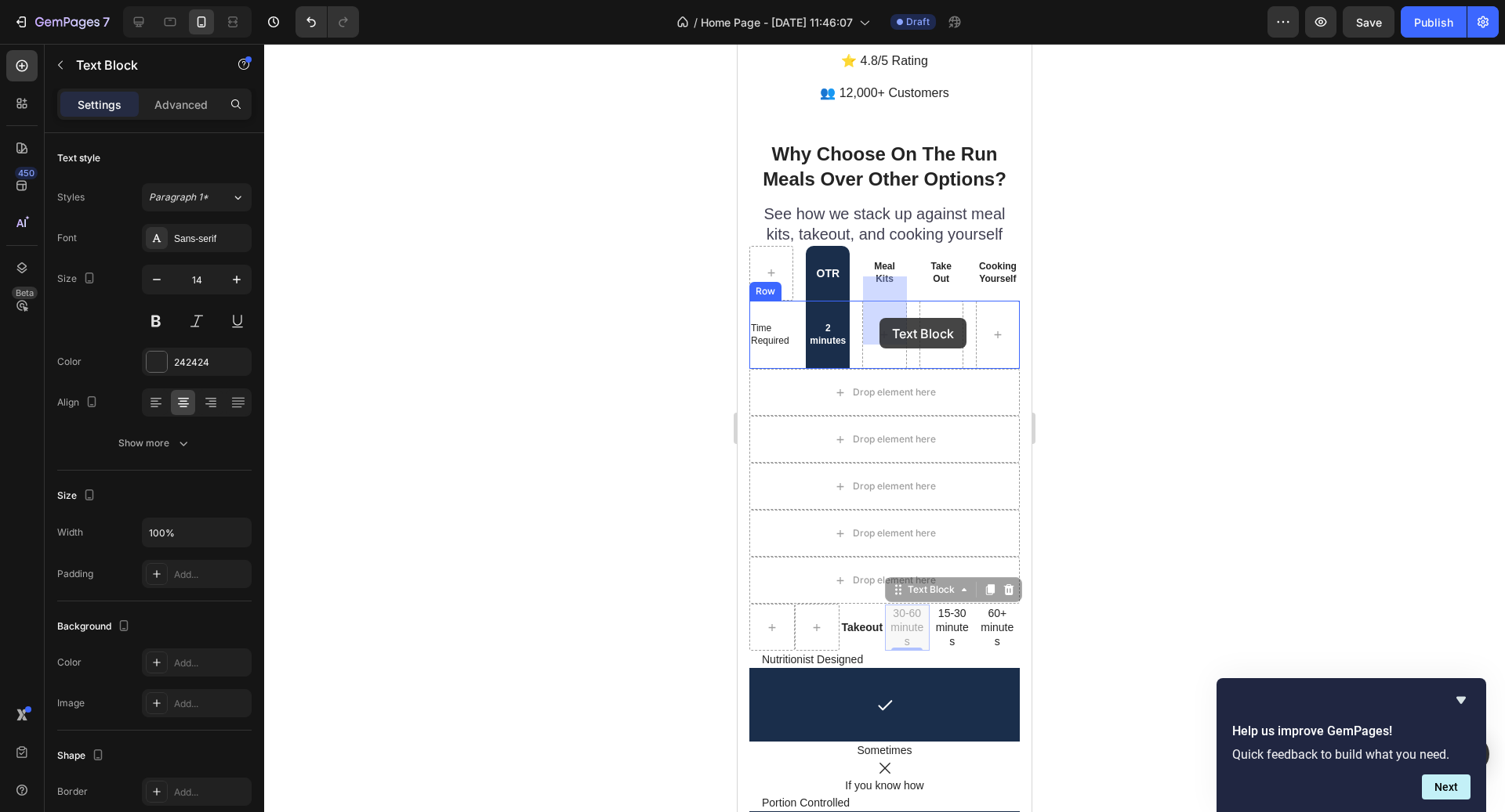
drag, startPoint x: 908, startPoint y: 572, endPoint x: 879, endPoint y: 318, distance: 255.7
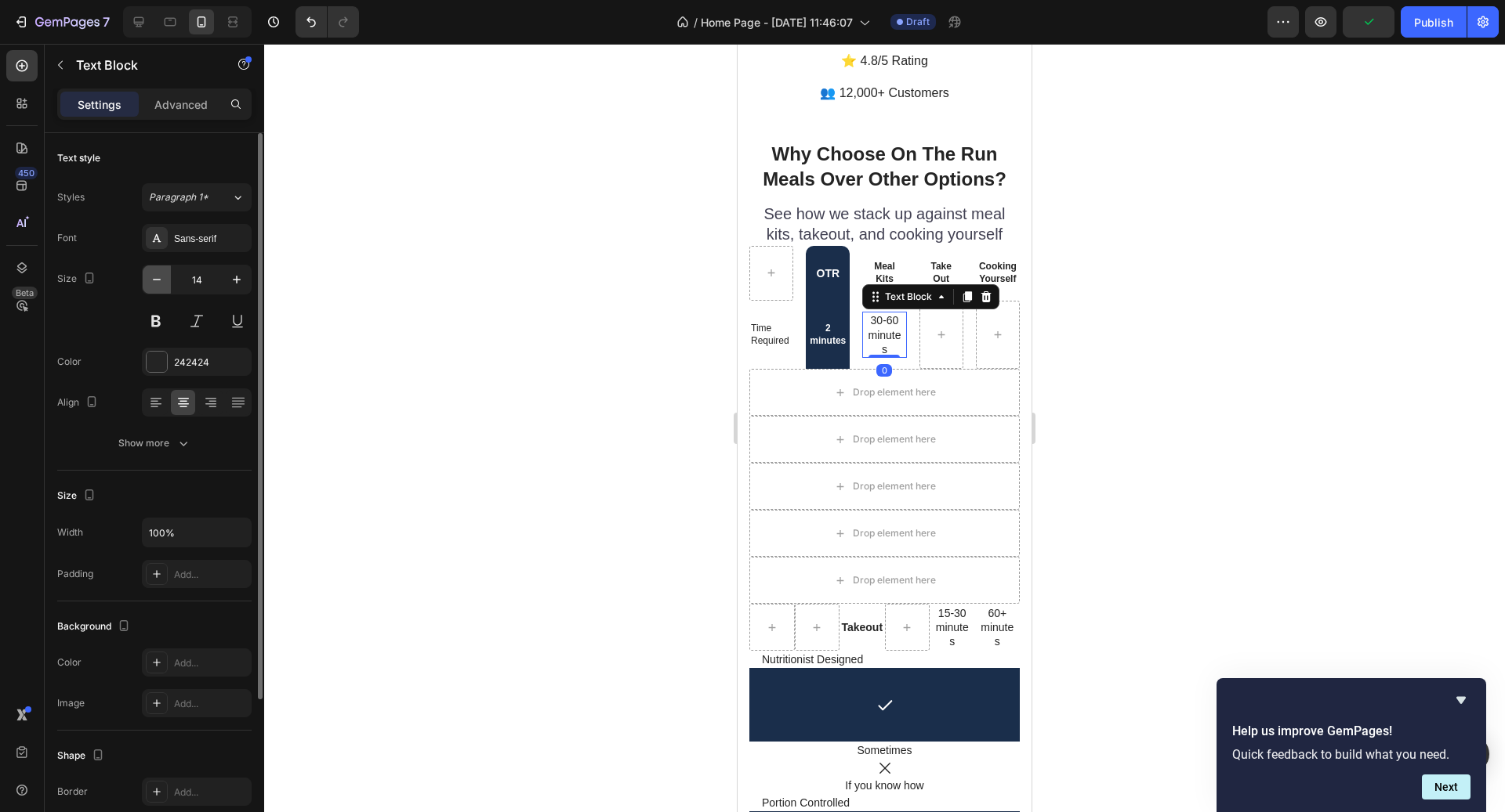
click at [157, 280] on icon "button" at bounding box center [157, 280] width 16 height 16
type input "12"
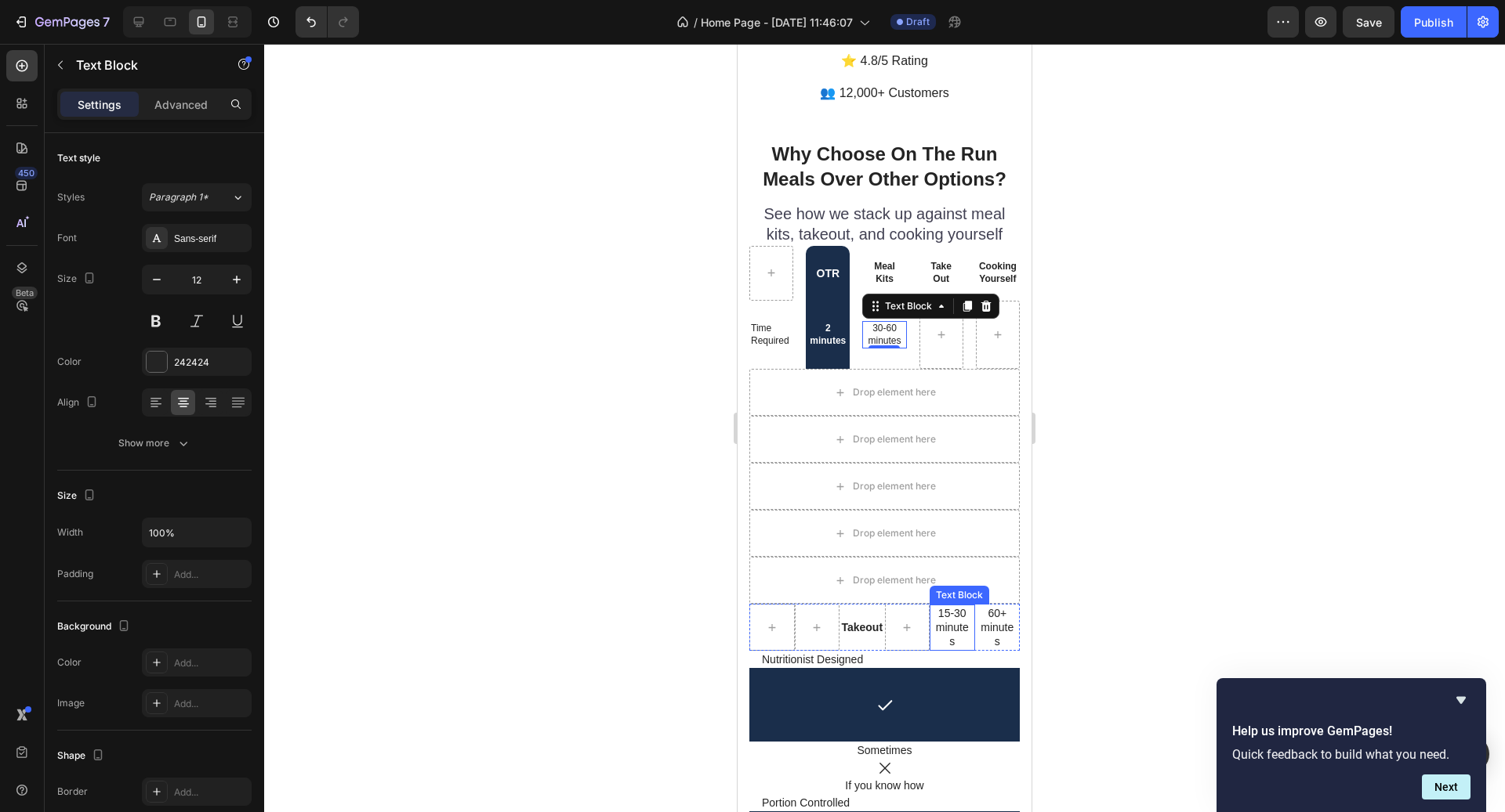
click at [956, 606] on p "15-30 minutes" at bounding box center [951, 627] width 34 height 43
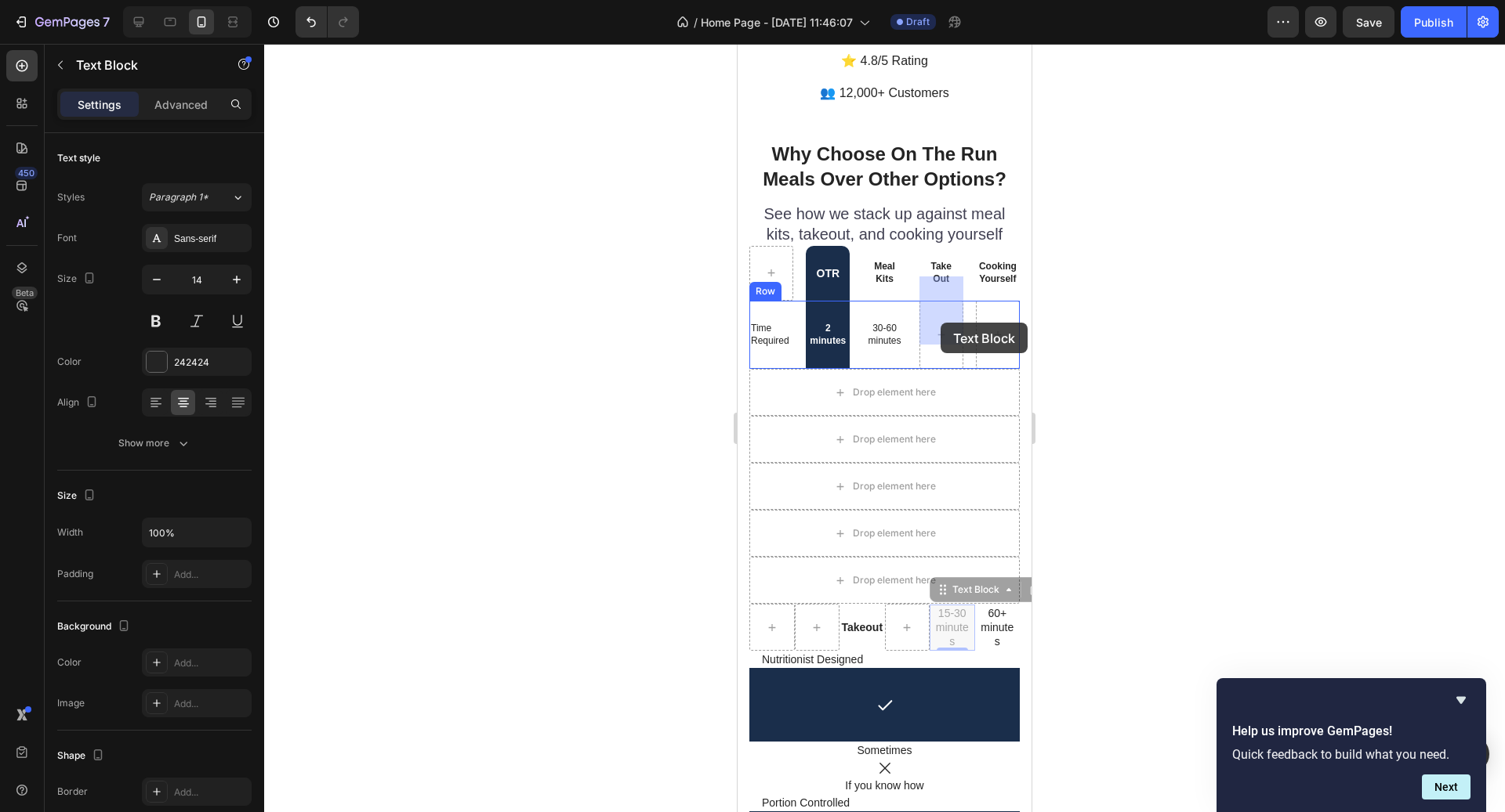
drag, startPoint x: 949, startPoint y: 567, endPoint x: 941, endPoint y: 323, distance: 244.1
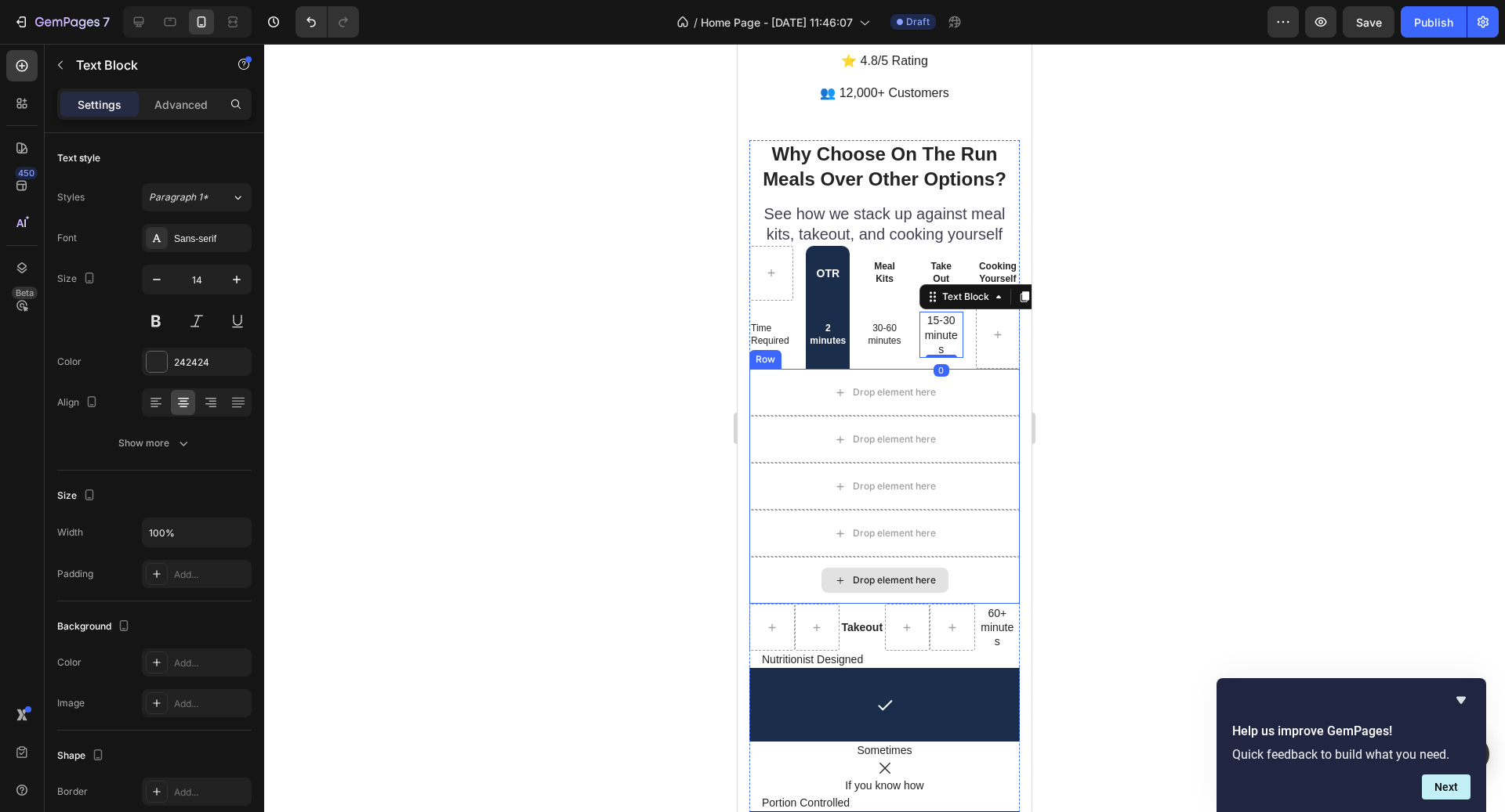
click at [998, 606] on p "60+ minutes" at bounding box center [997, 627] width 34 height 43
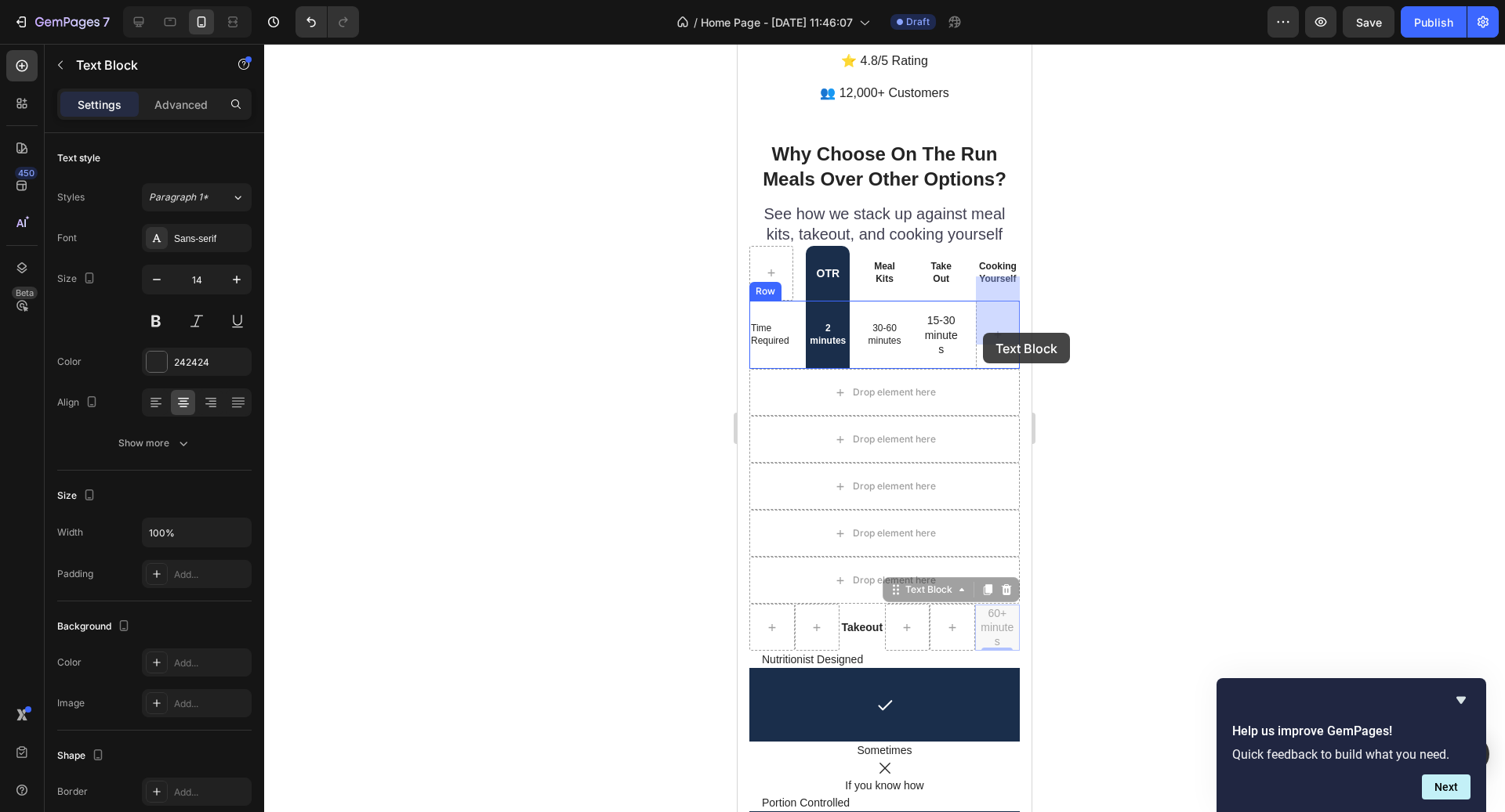
drag, startPoint x: 944, startPoint y: 567, endPoint x: 984, endPoint y: 331, distance: 239.4
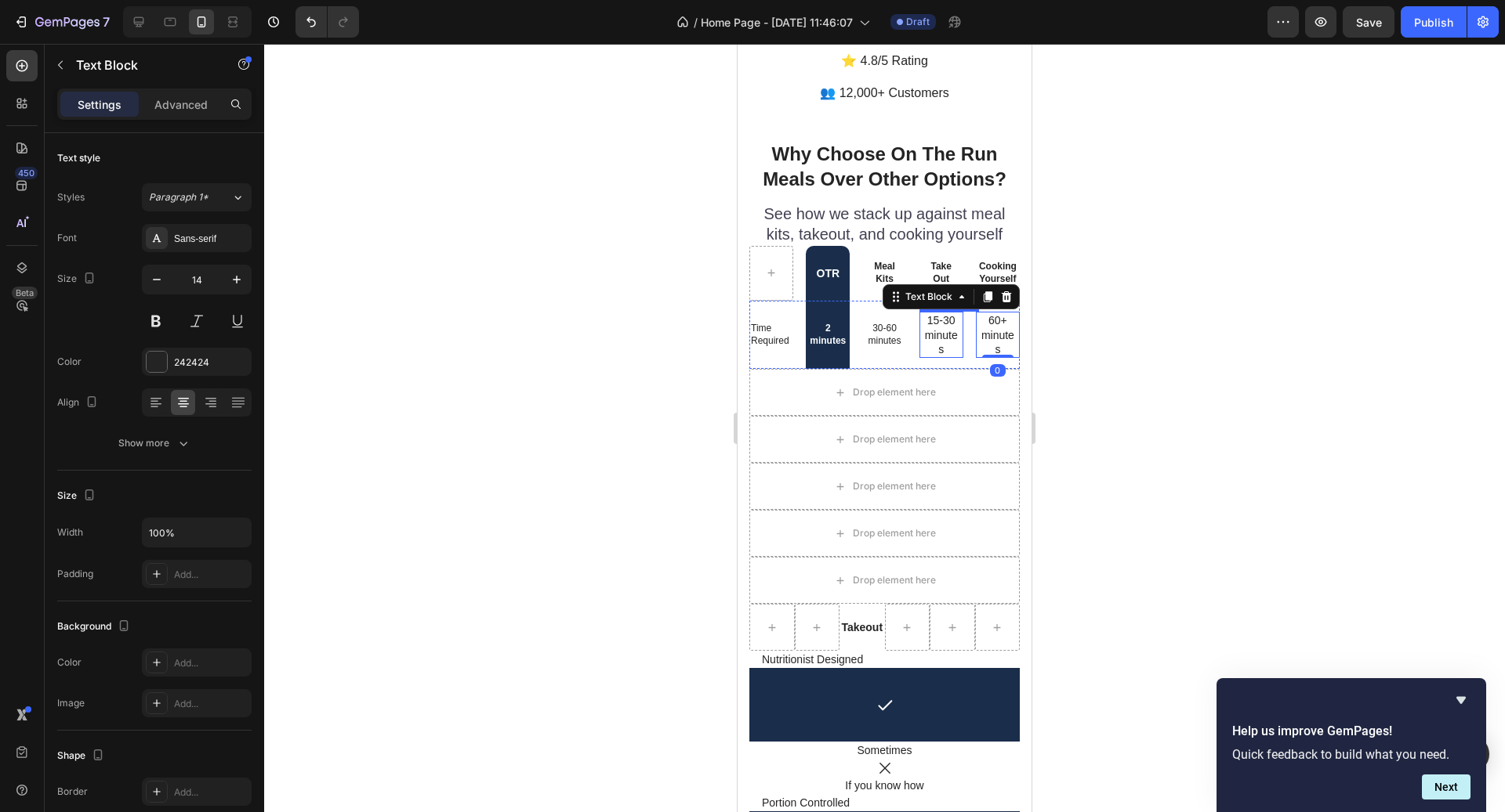
click at [945, 314] on p "15-30 minutes" at bounding box center [941, 334] width 33 height 43
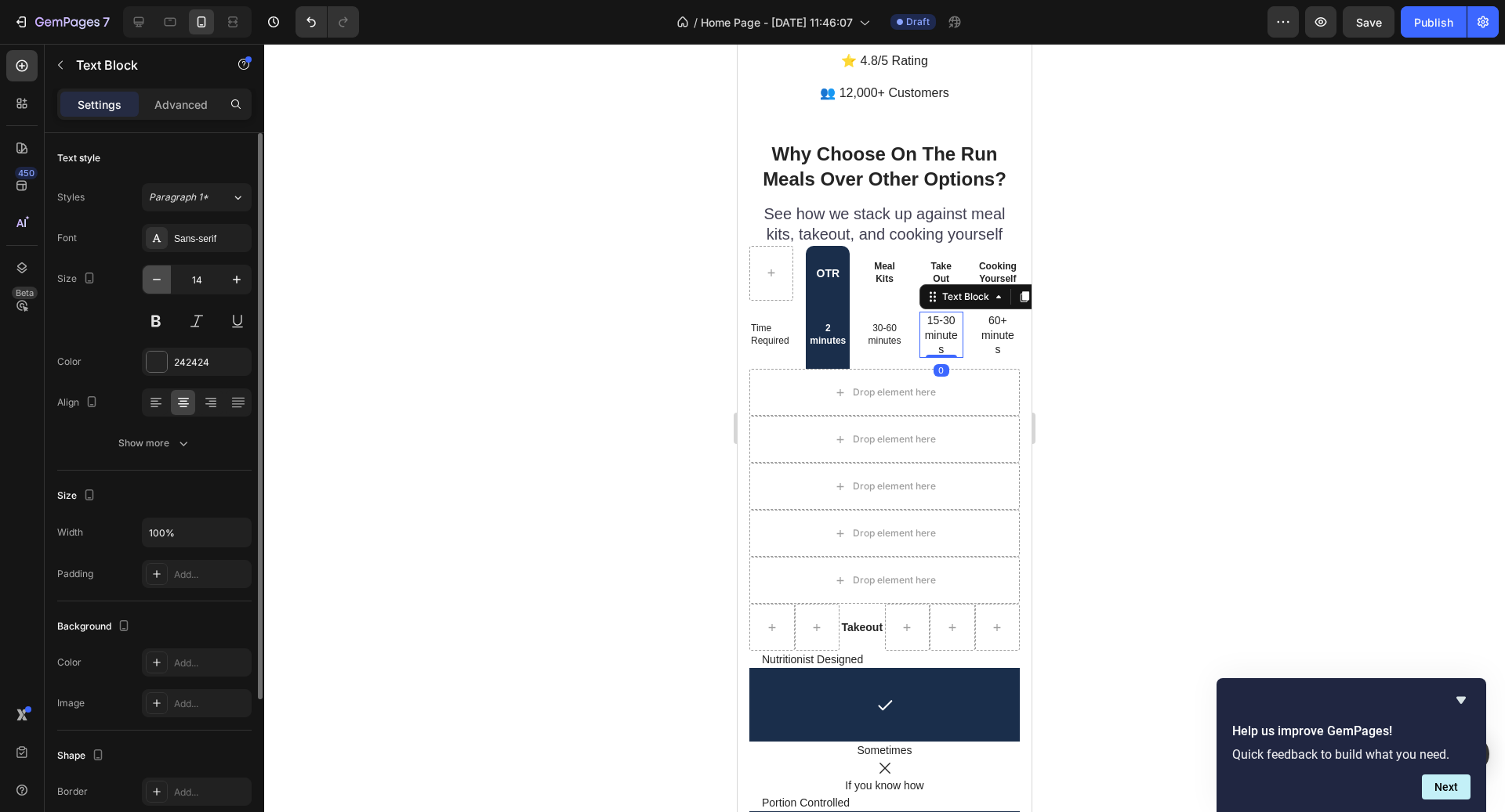
click at [159, 280] on icon "button" at bounding box center [157, 280] width 16 height 16
type input "12"
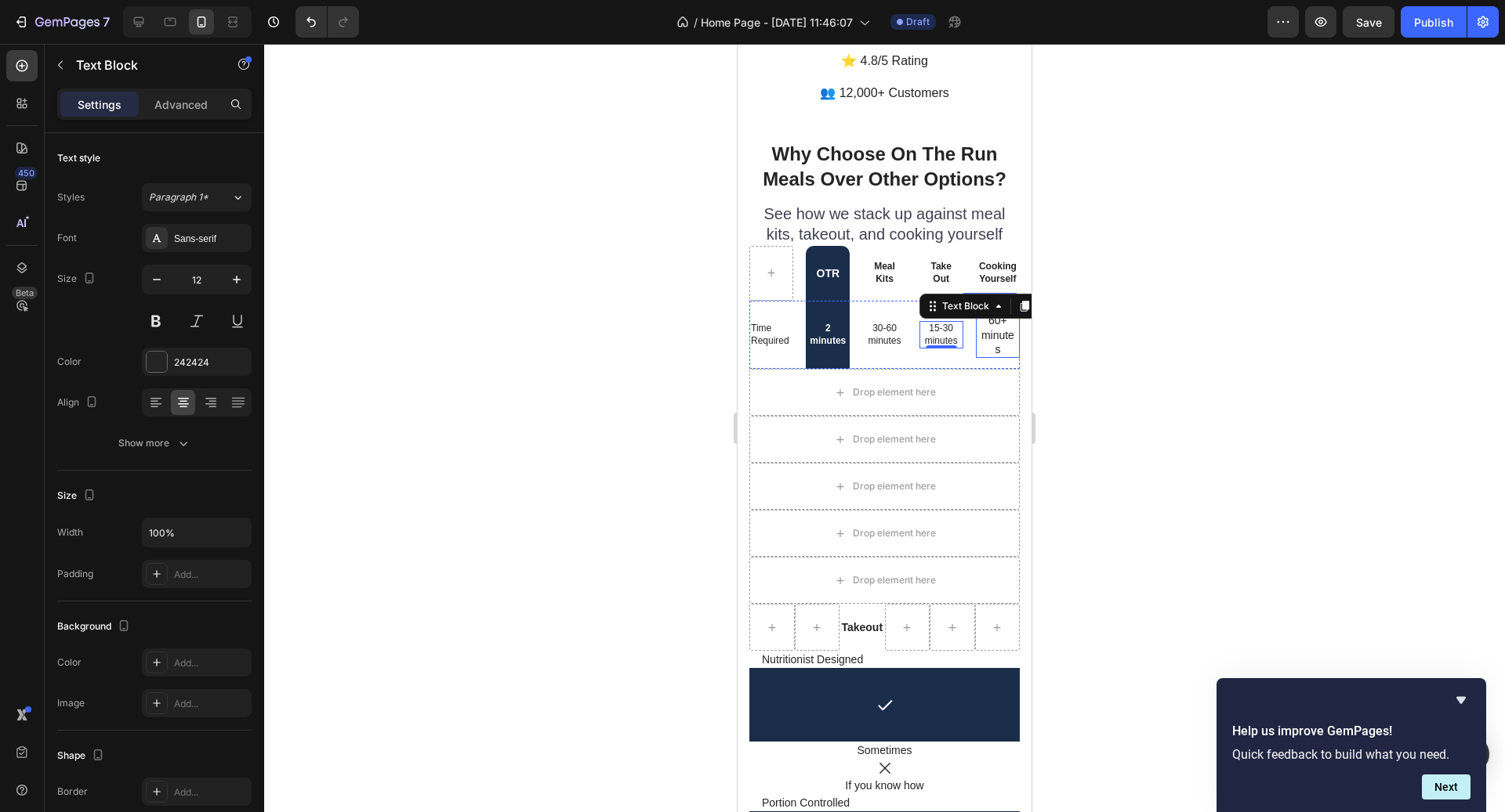
click at [1000, 317] on p "60+ minutes" at bounding box center [997, 334] width 33 height 43
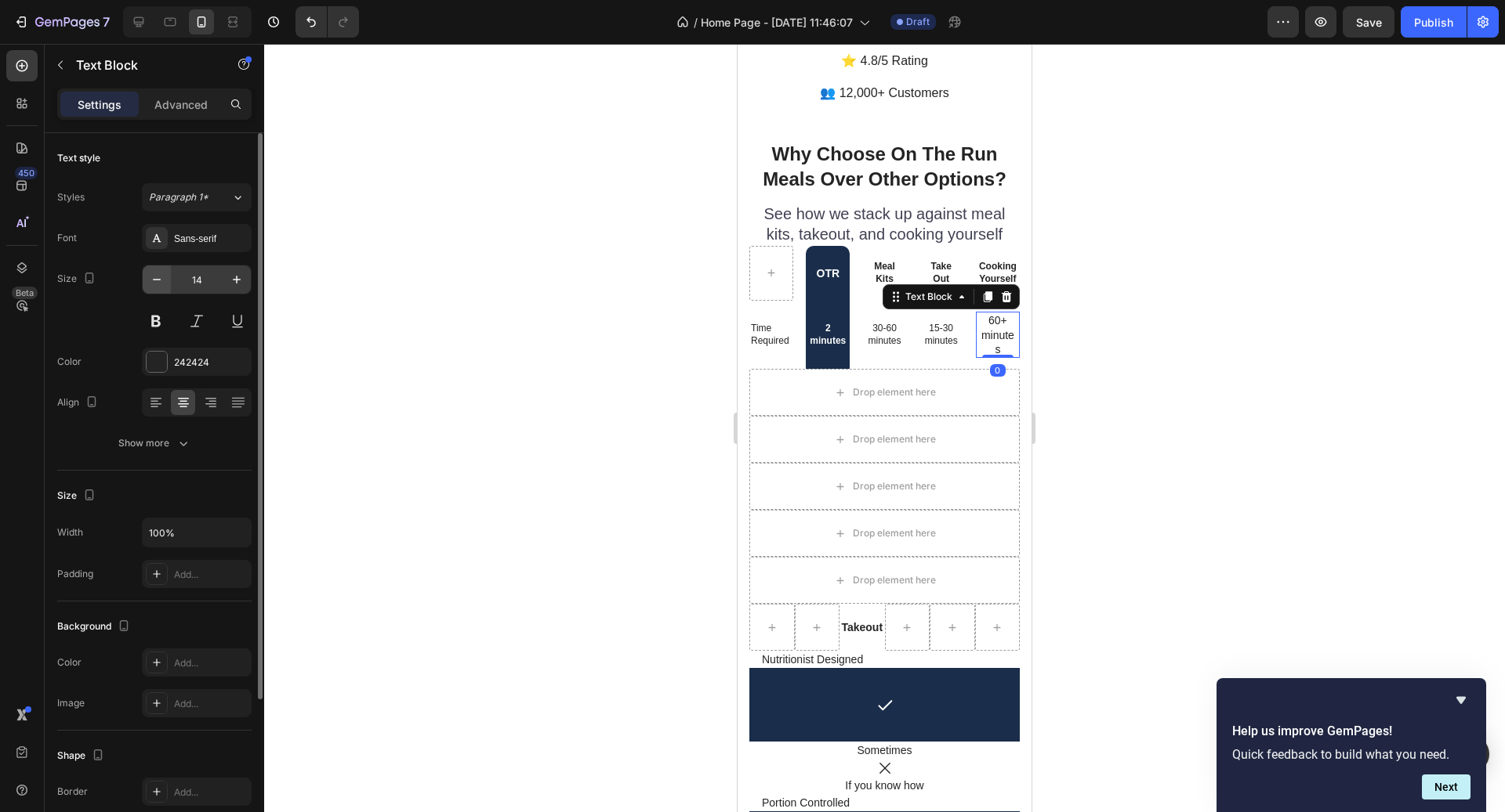
click at [165, 286] on button "button" at bounding box center [157, 280] width 28 height 28
type input "12"
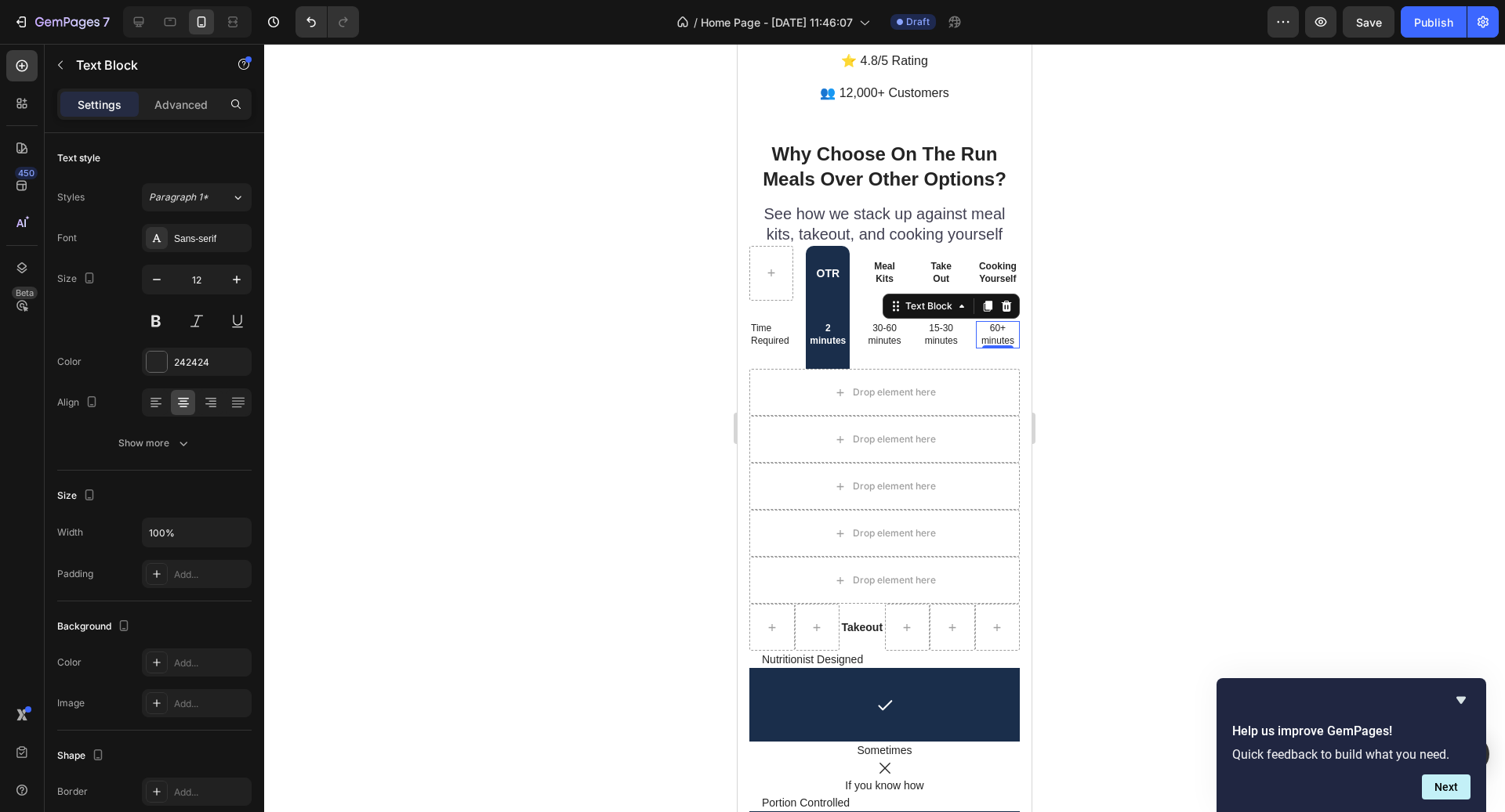
click at [578, 380] on div at bounding box center [884, 428] width 1240 height 768
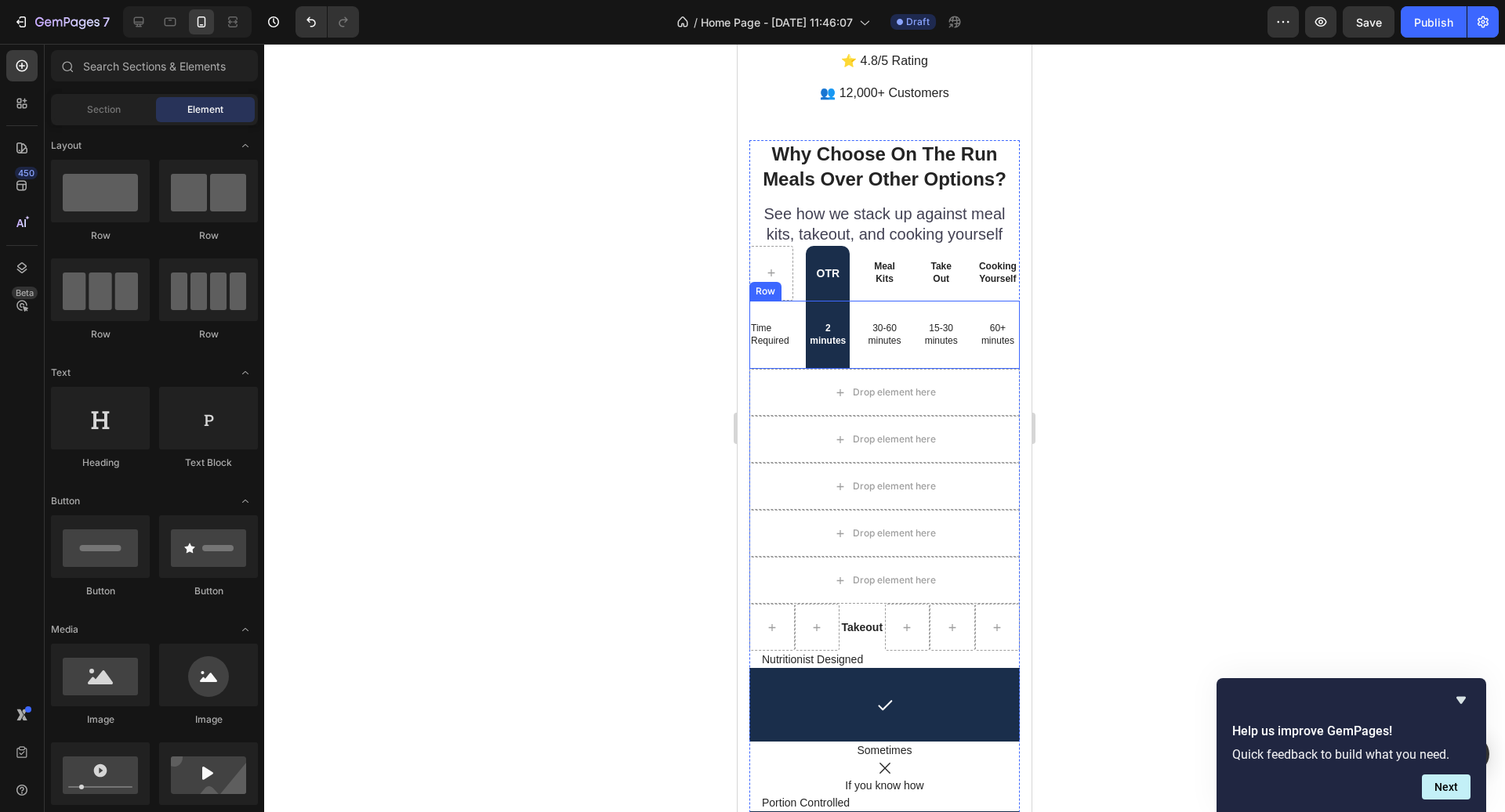
click at [792, 336] on div "Time Required Text Block" at bounding box center [771, 334] width 44 height 68
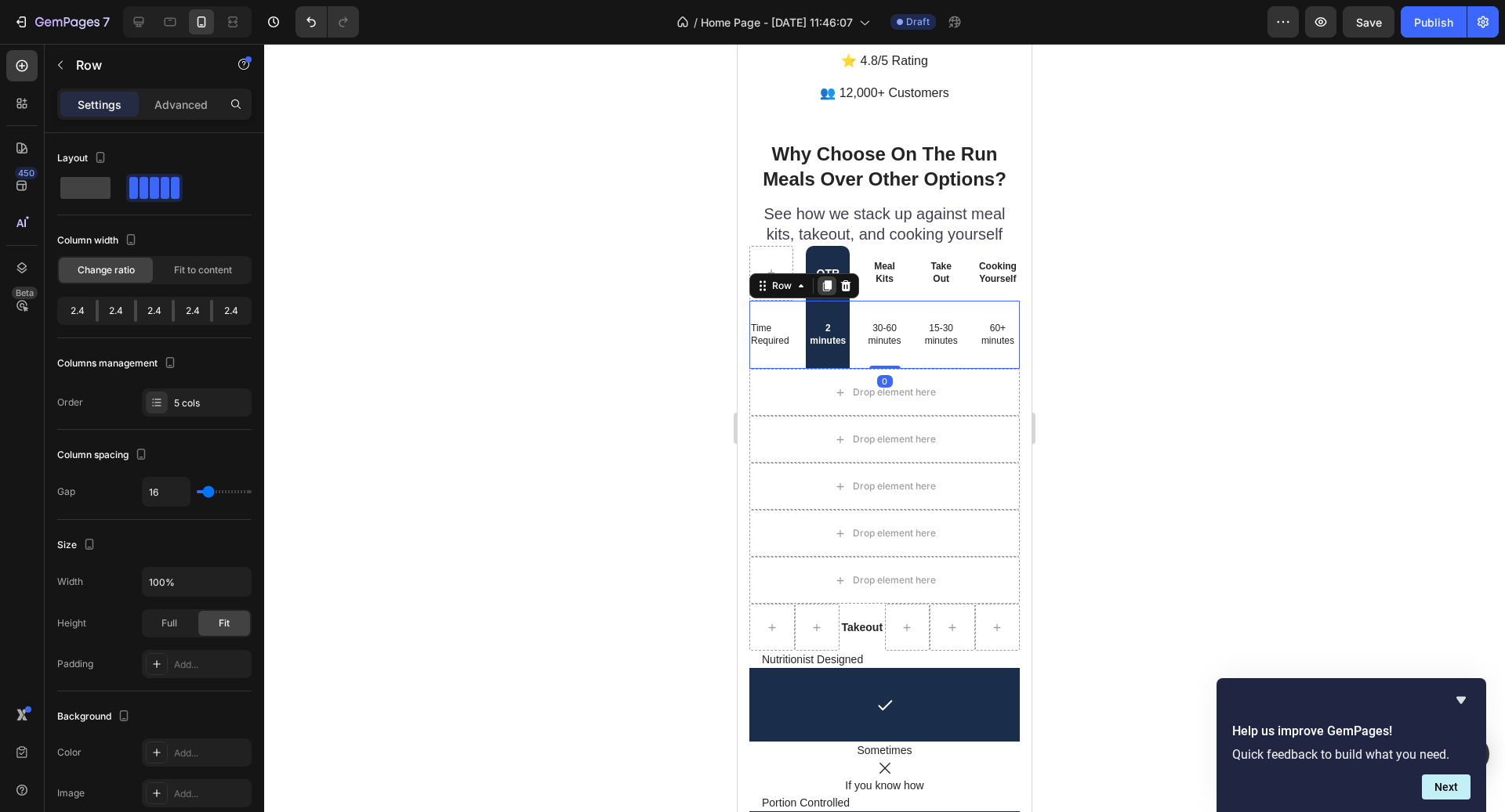
click at [834, 276] on div at bounding box center [827, 285] width 18 height 18
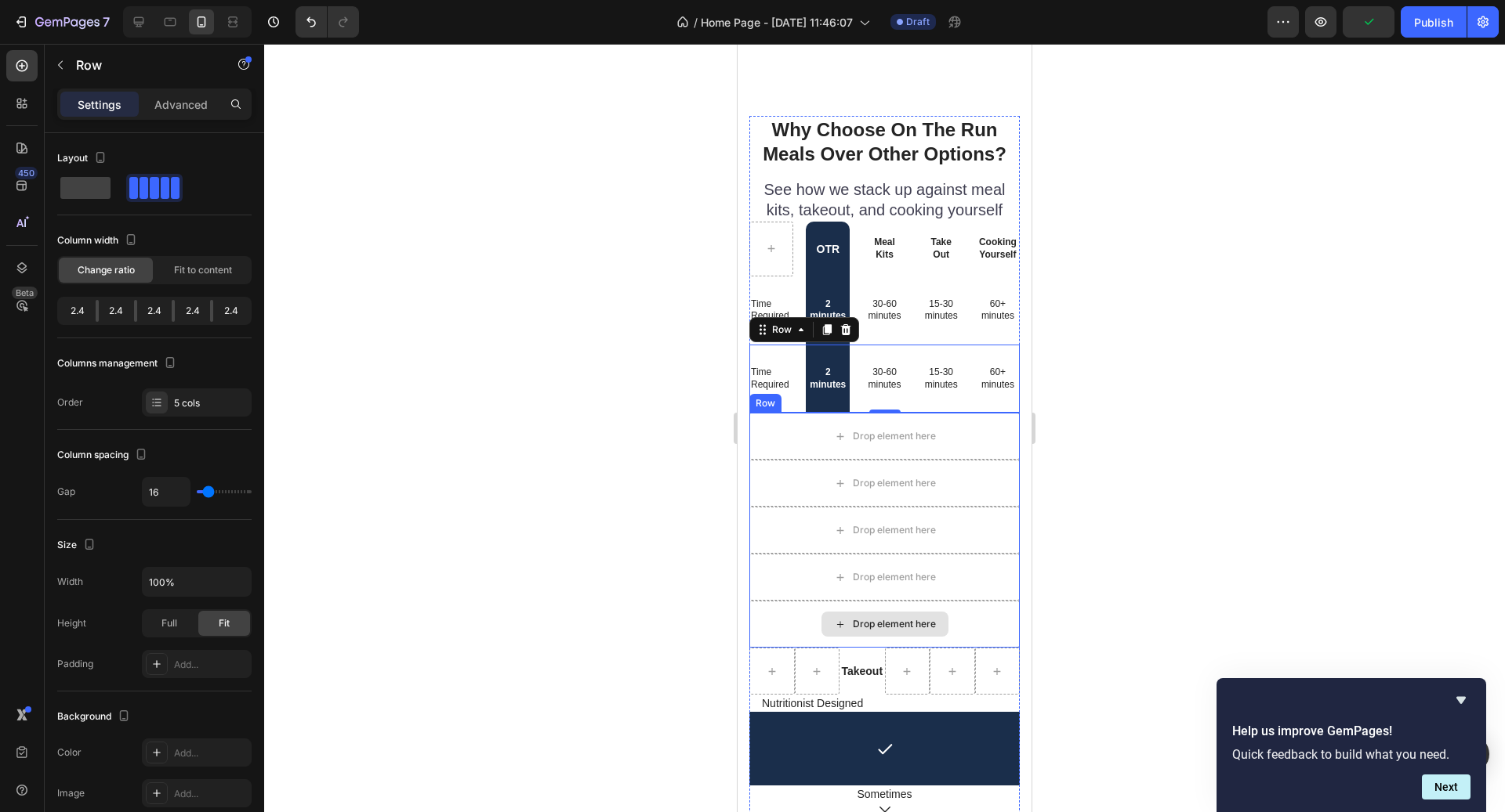
scroll to position [4422, 0]
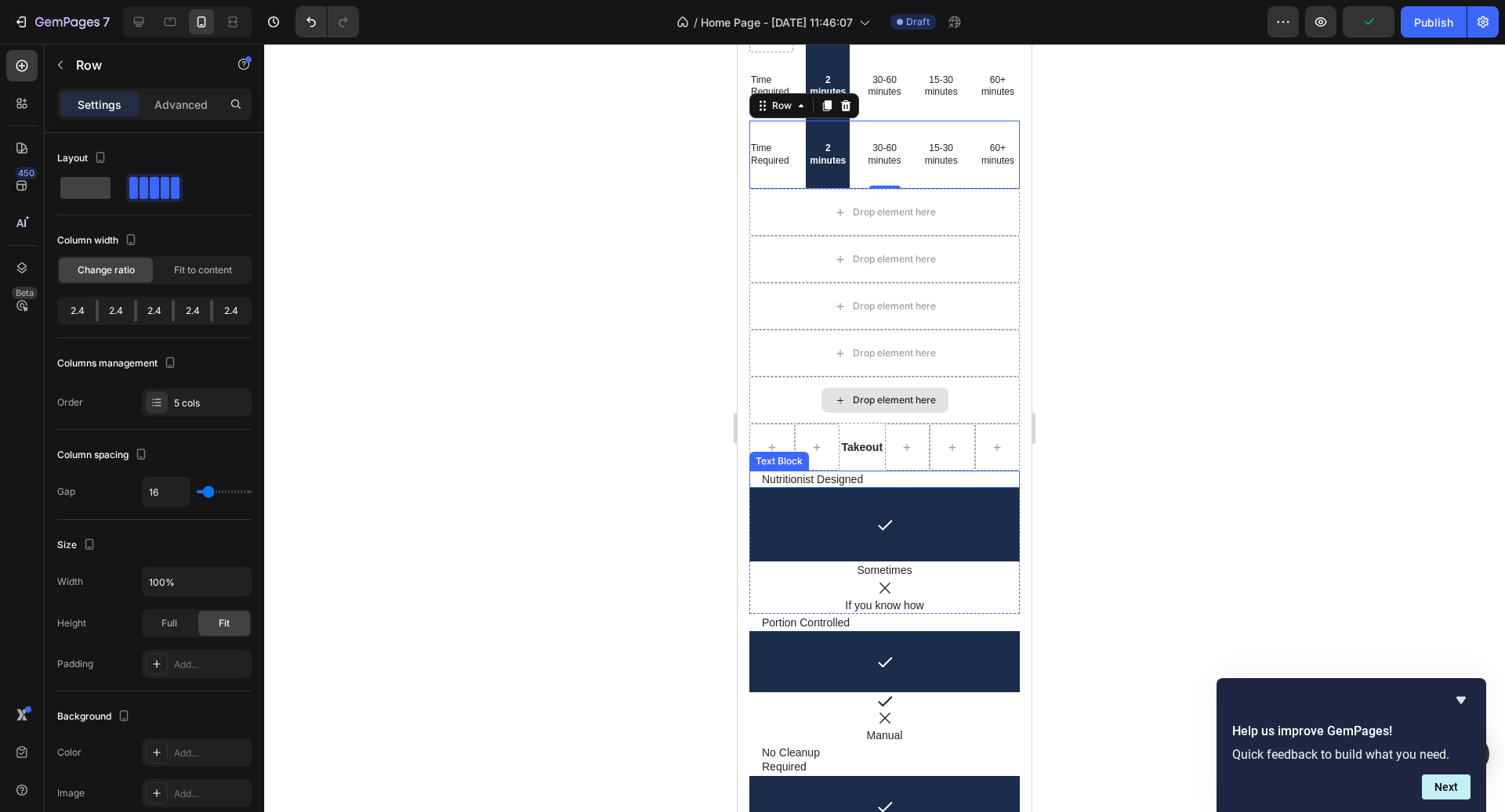
click at [814, 482] on p "Nutritionist Designed" at bounding box center [884, 479] width 245 height 14
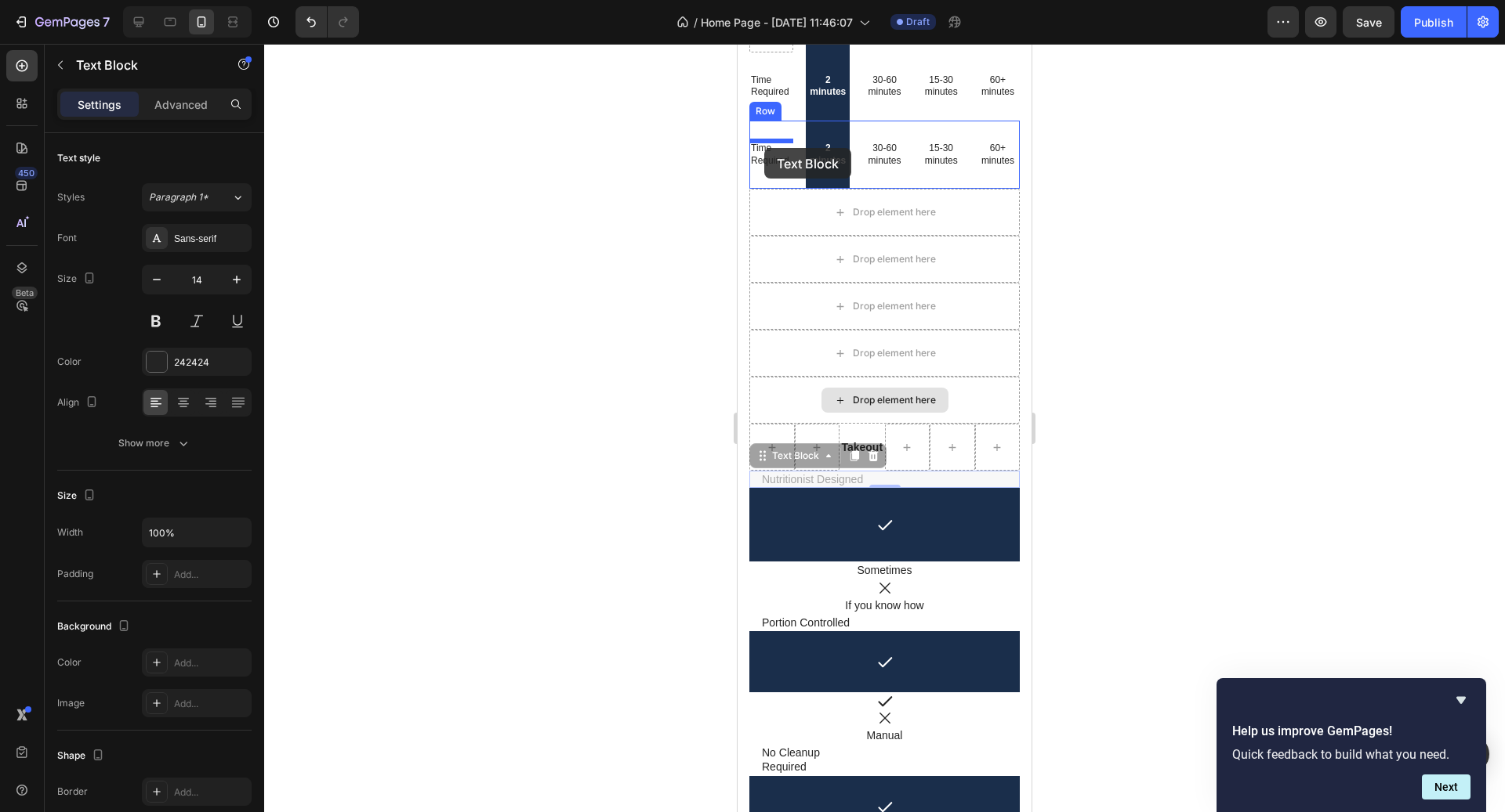
drag, startPoint x: 775, startPoint y: 461, endPoint x: 765, endPoint y: 149, distance: 312.2
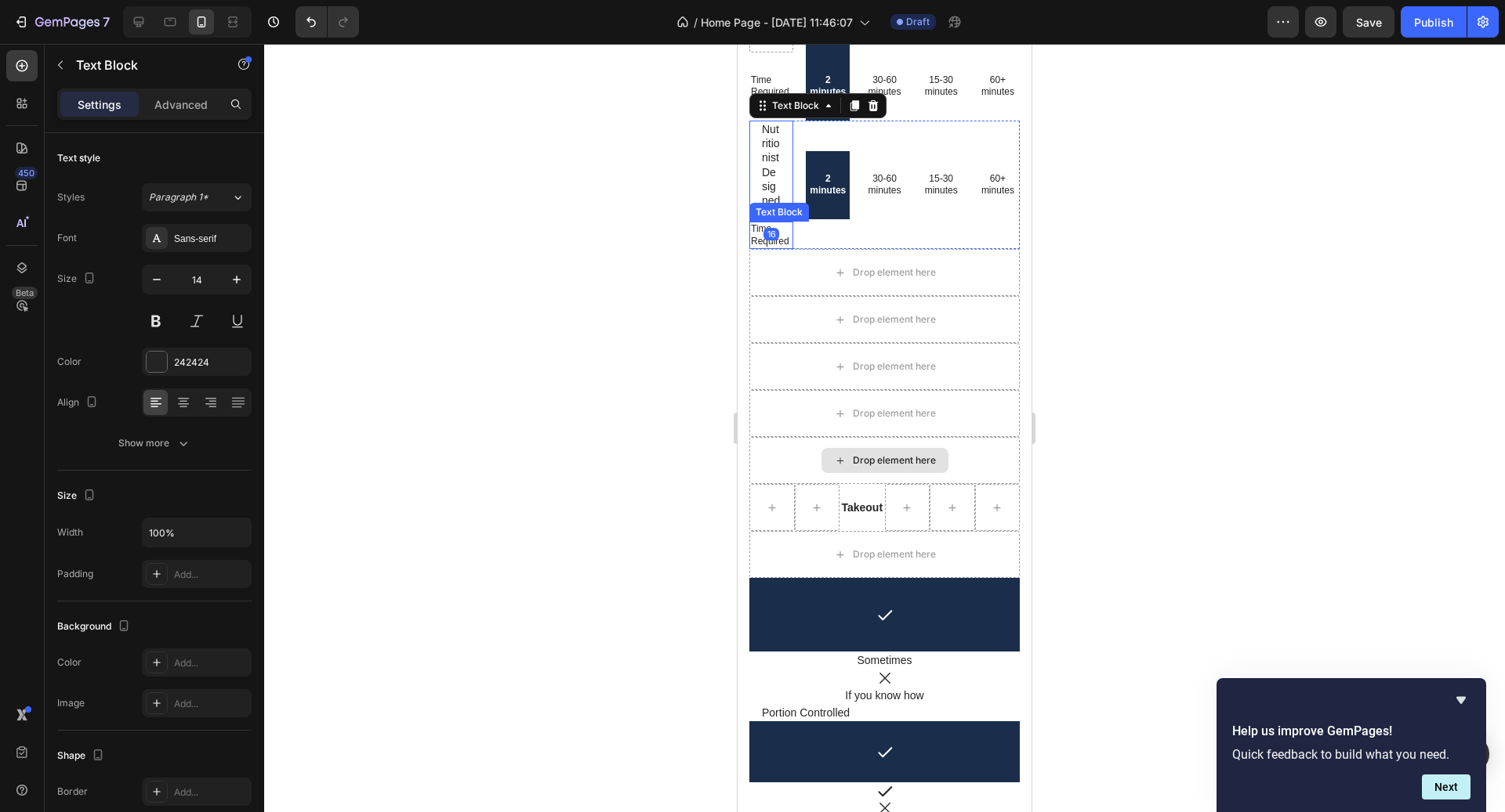
click at [756, 238] on p "Time Required" at bounding box center [771, 235] width 41 height 24
click at [872, 211] on icon at bounding box center [874, 207] width 10 height 11
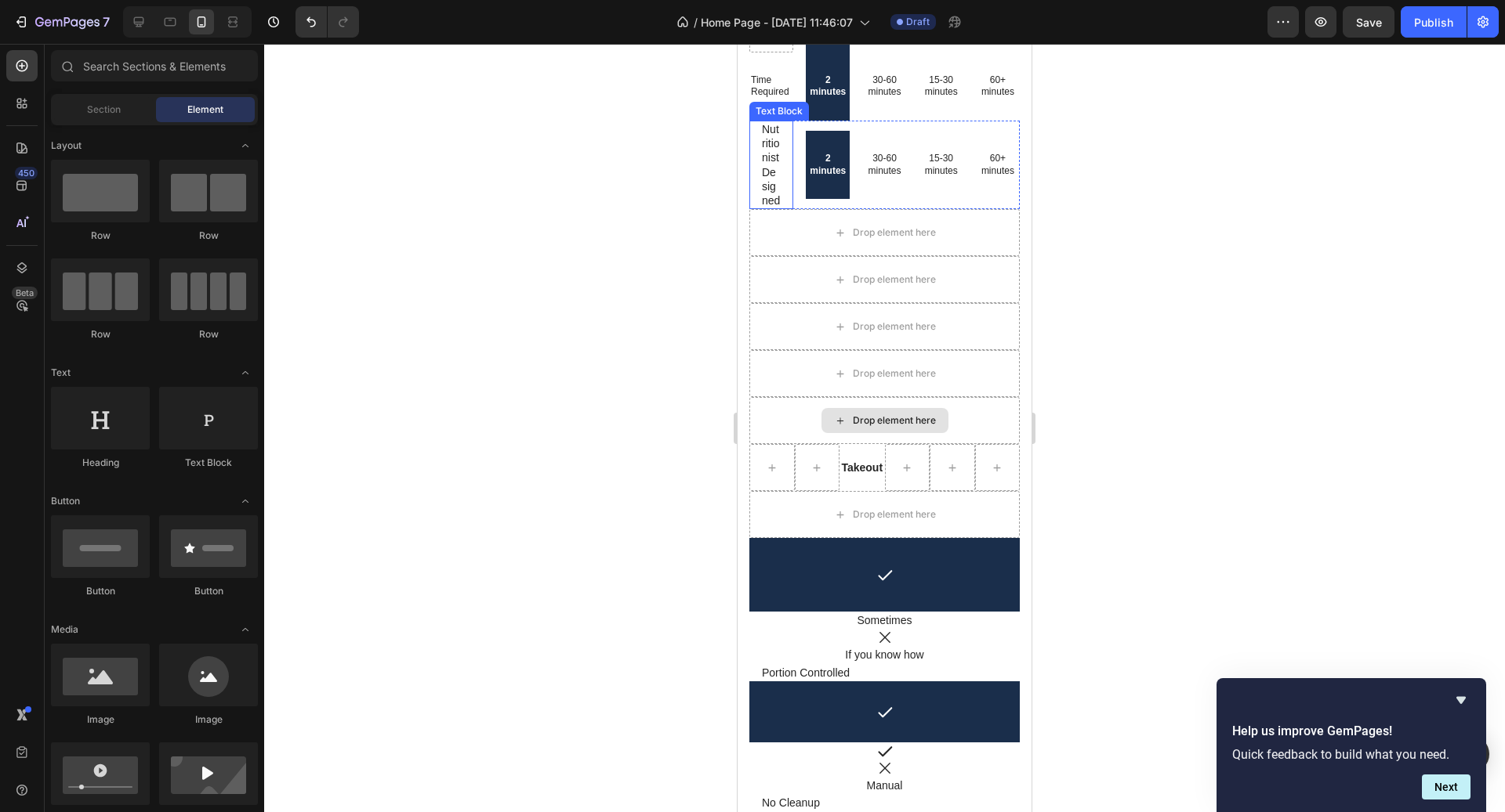
click at [764, 170] on p "Nutritionist Designed" at bounding box center [771, 165] width 18 height 85
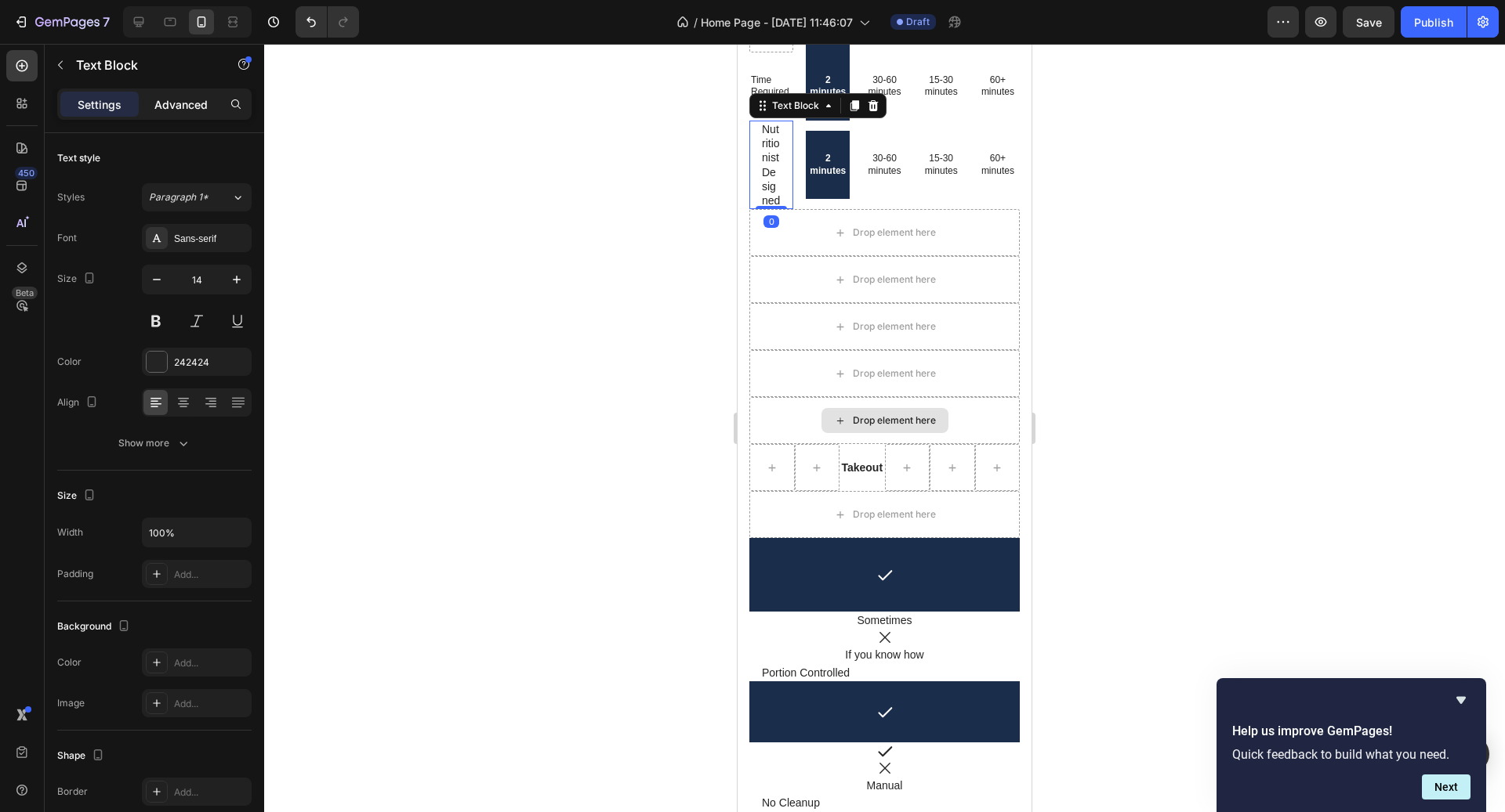
click at [198, 108] on p "Advanced" at bounding box center [181, 105] width 54 height 17
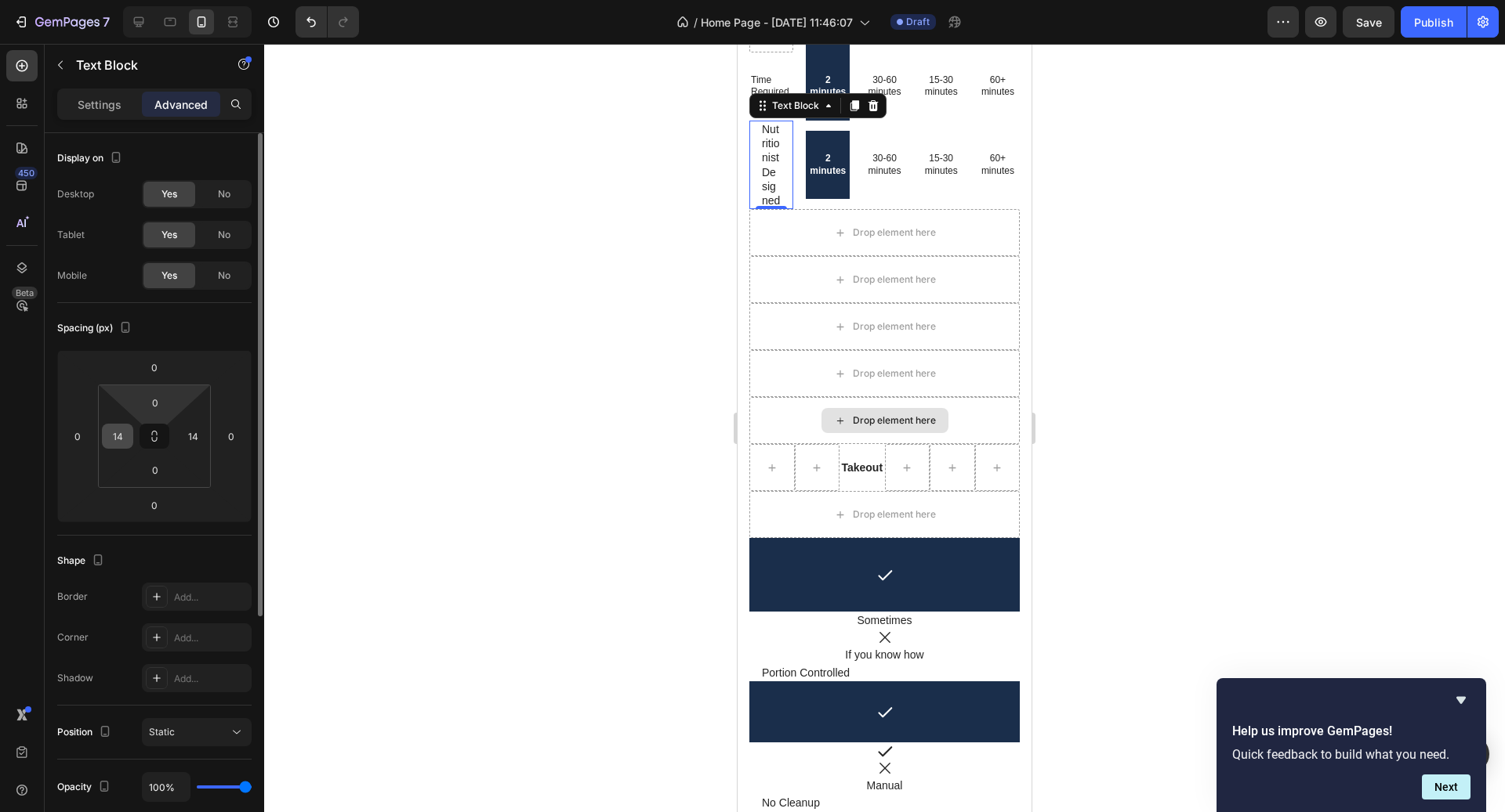
click at [121, 441] on input "14" at bounding box center [117, 436] width 23 height 23
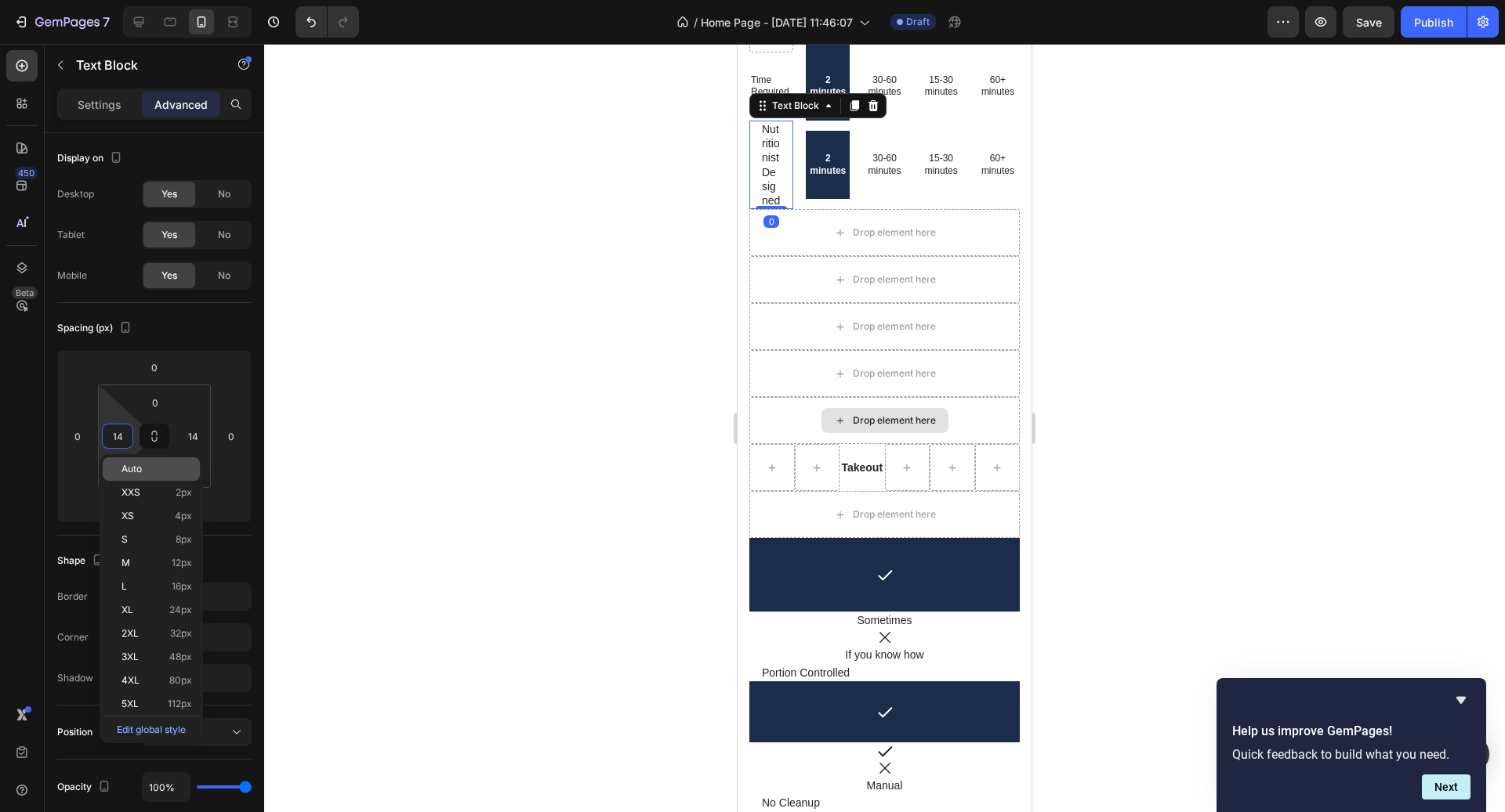
click at [142, 477] on div "Auto" at bounding box center [152, 470] width 97 height 23
type input "Auto"
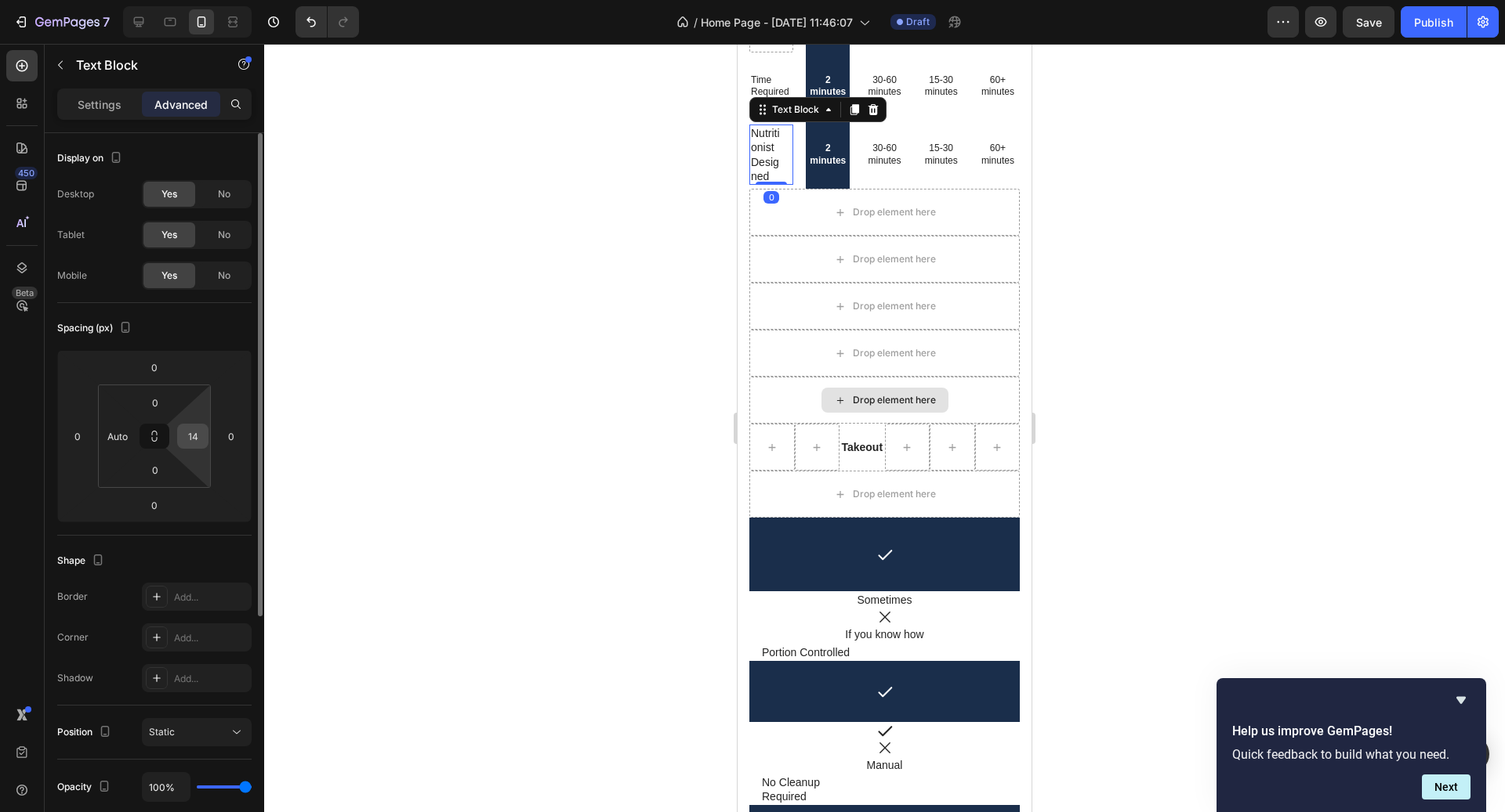
click at [183, 439] on input "14" at bounding box center [193, 436] width 23 height 23
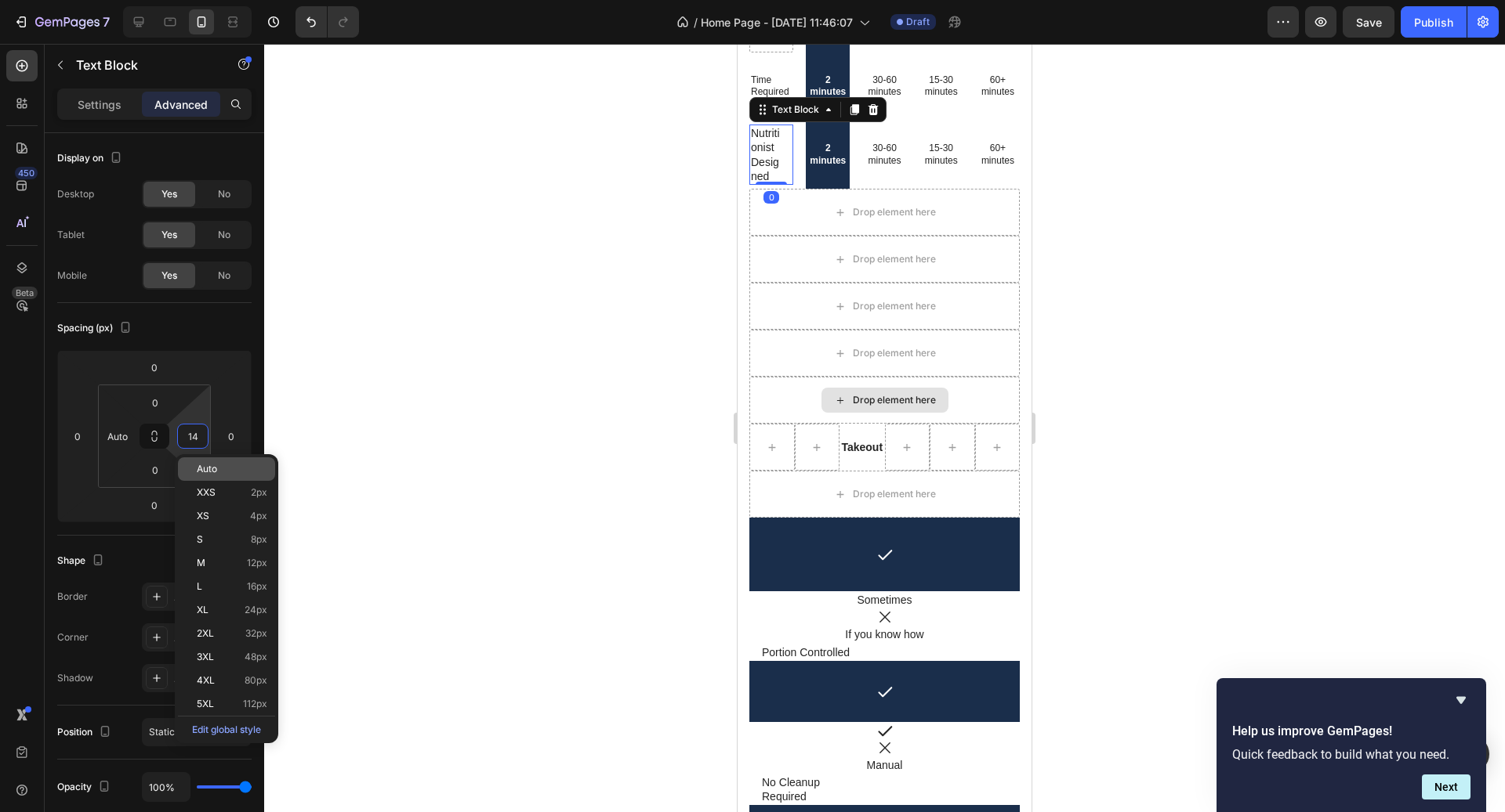
click at [197, 473] on span "Auto" at bounding box center [207, 469] width 20 height 11
type input "Auto"
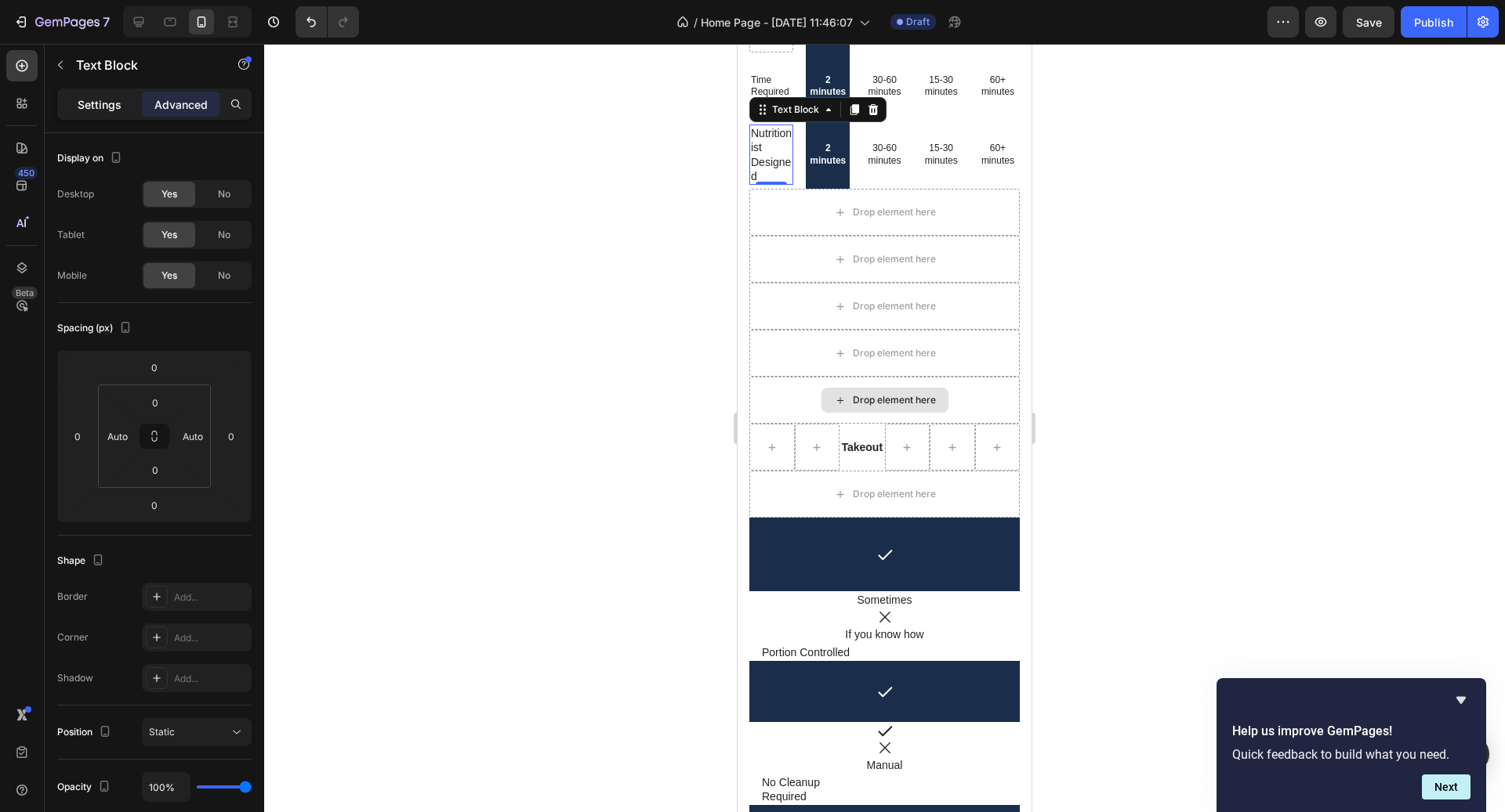
click at [106, 101] on p "Settings" at bounding box center [100, 105] width 44 height 17
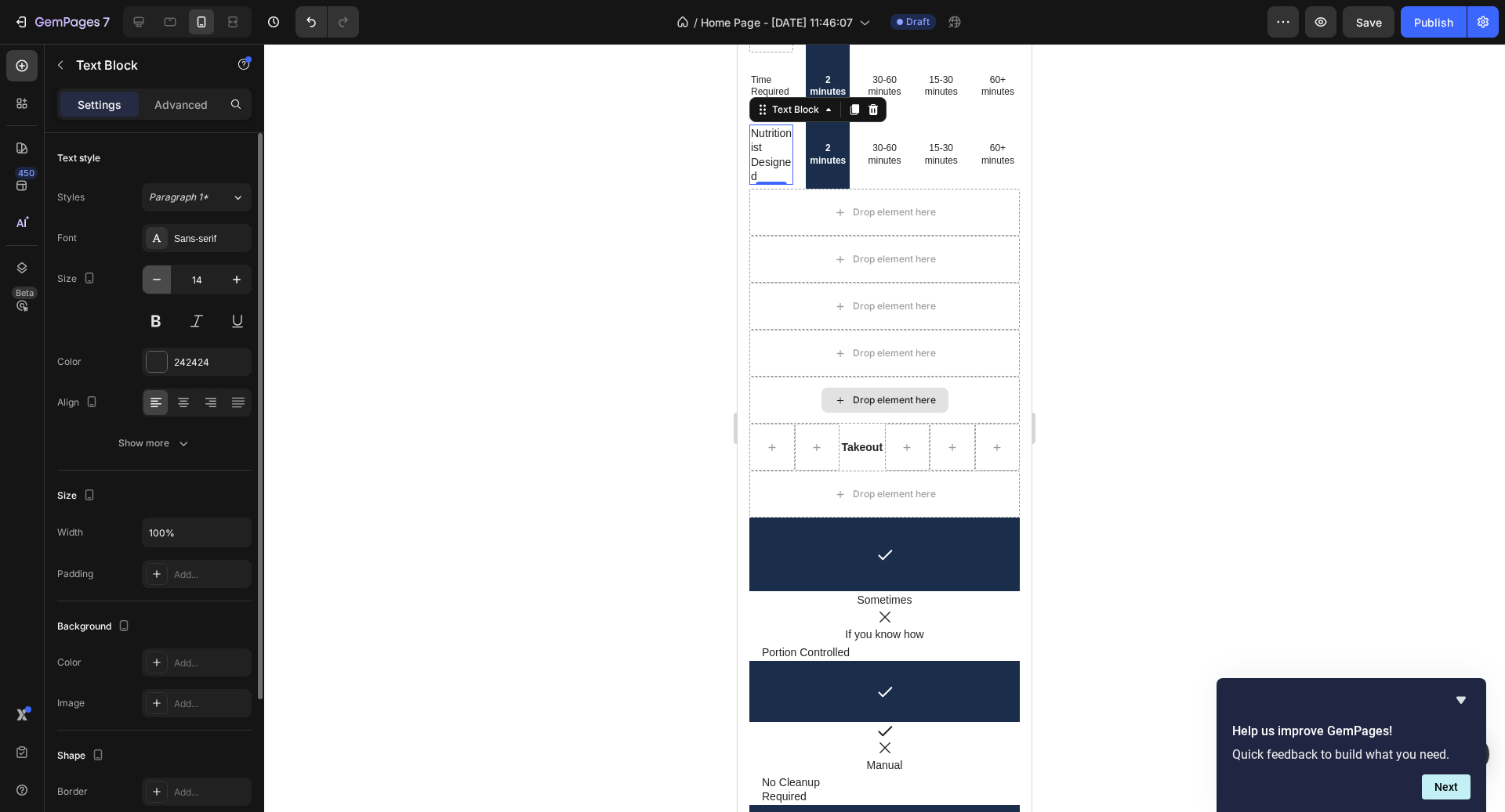
click at [163, 276] on icon "button" at bounding box center [157, 280] width 16 height 16
type input "12"
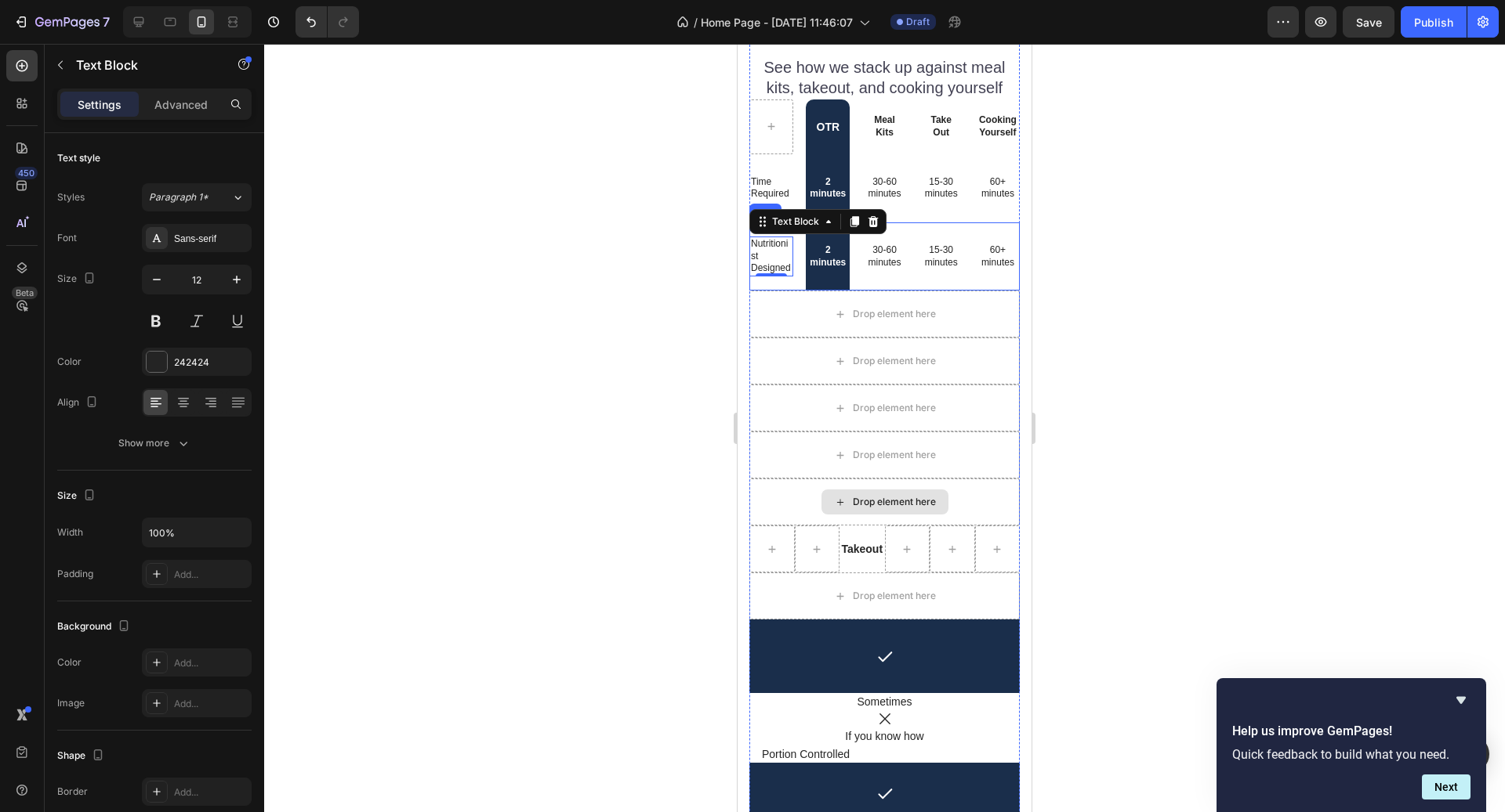
scroll to position [4319, 0]
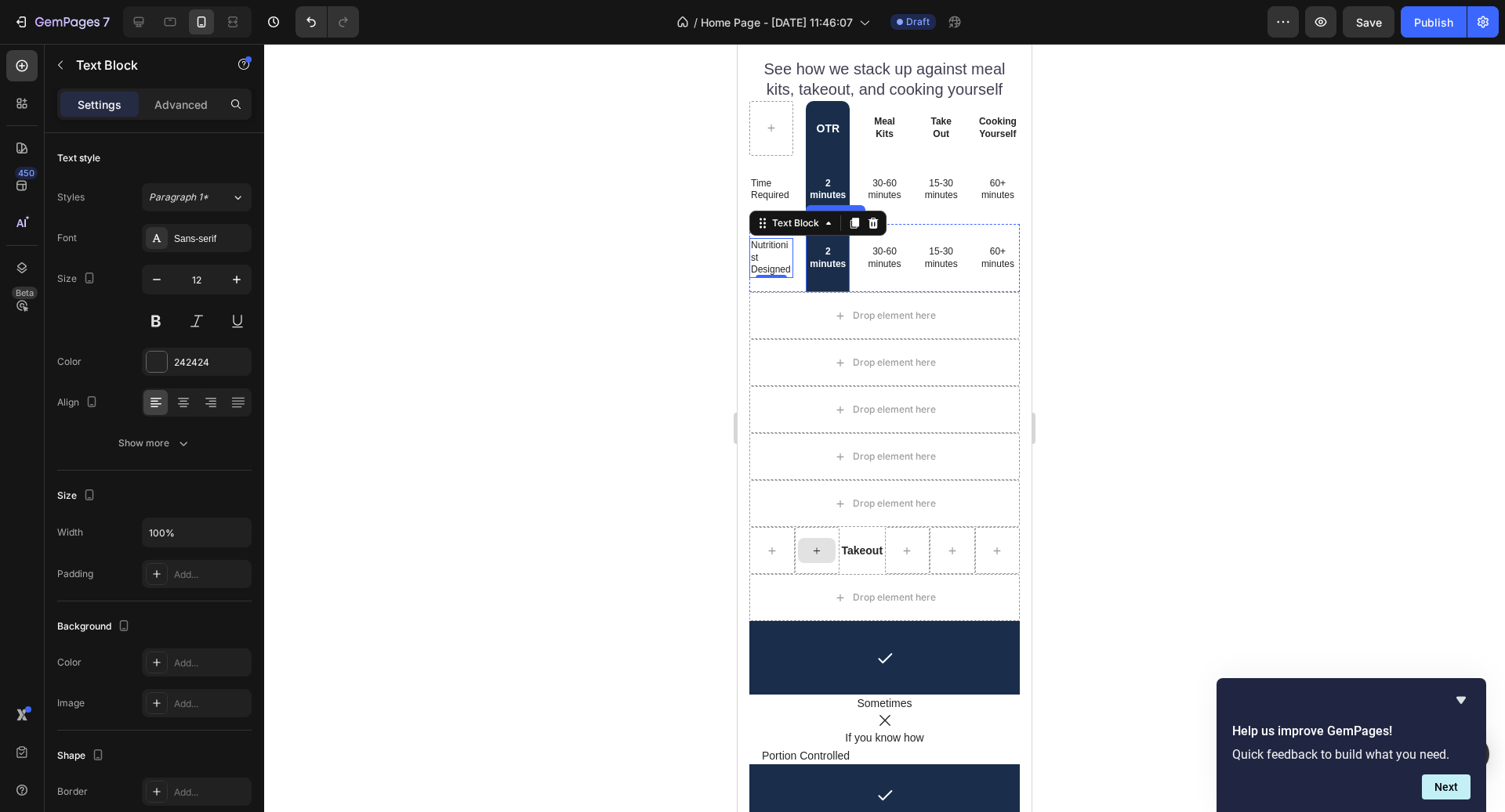
click at [836, 259] on p "2 minutes" at bounding box center [827, 258] width 41 height 24
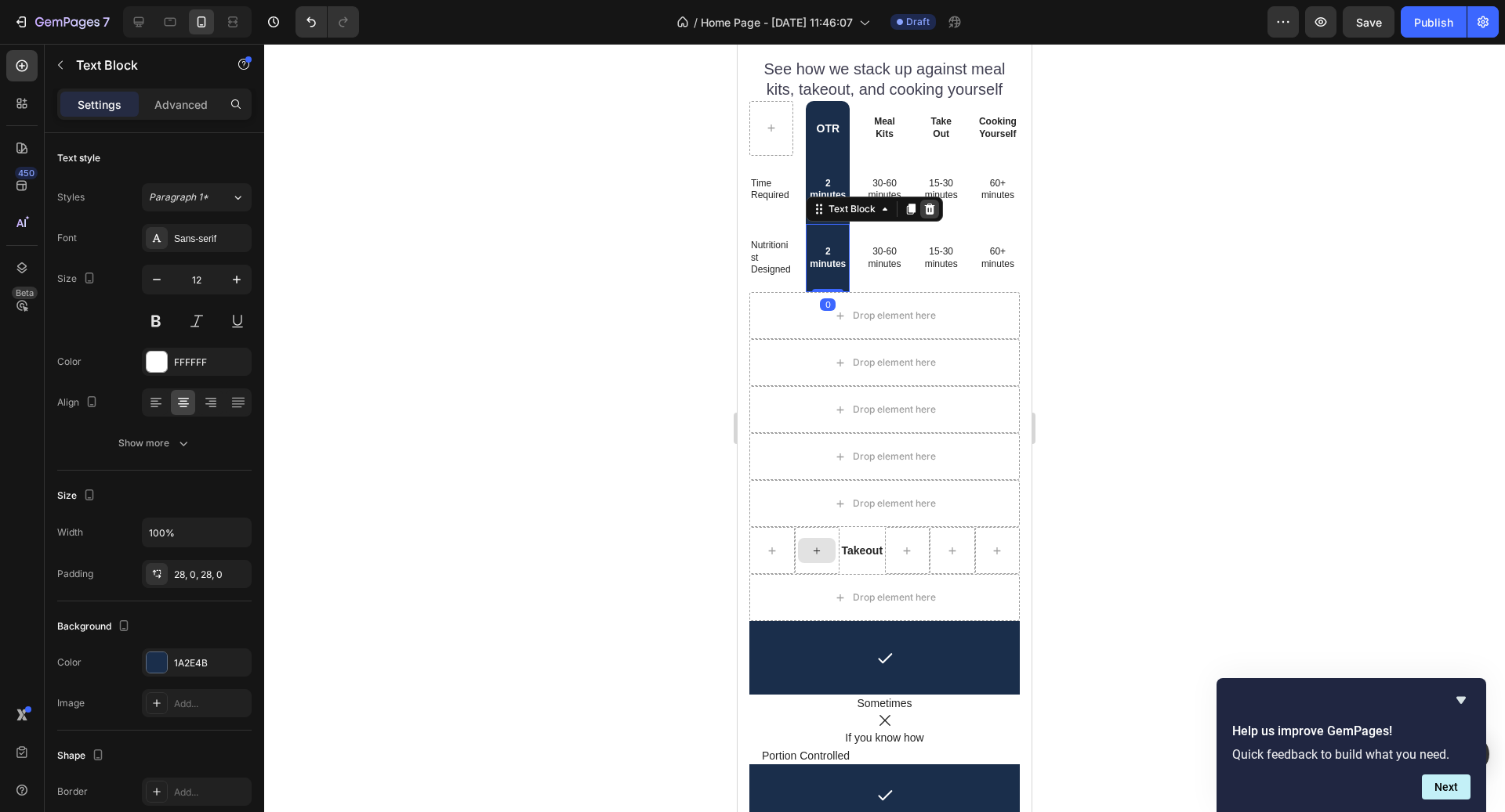
click at [924, 213] on icon at bounding box center [929, 208] width 13 height 13
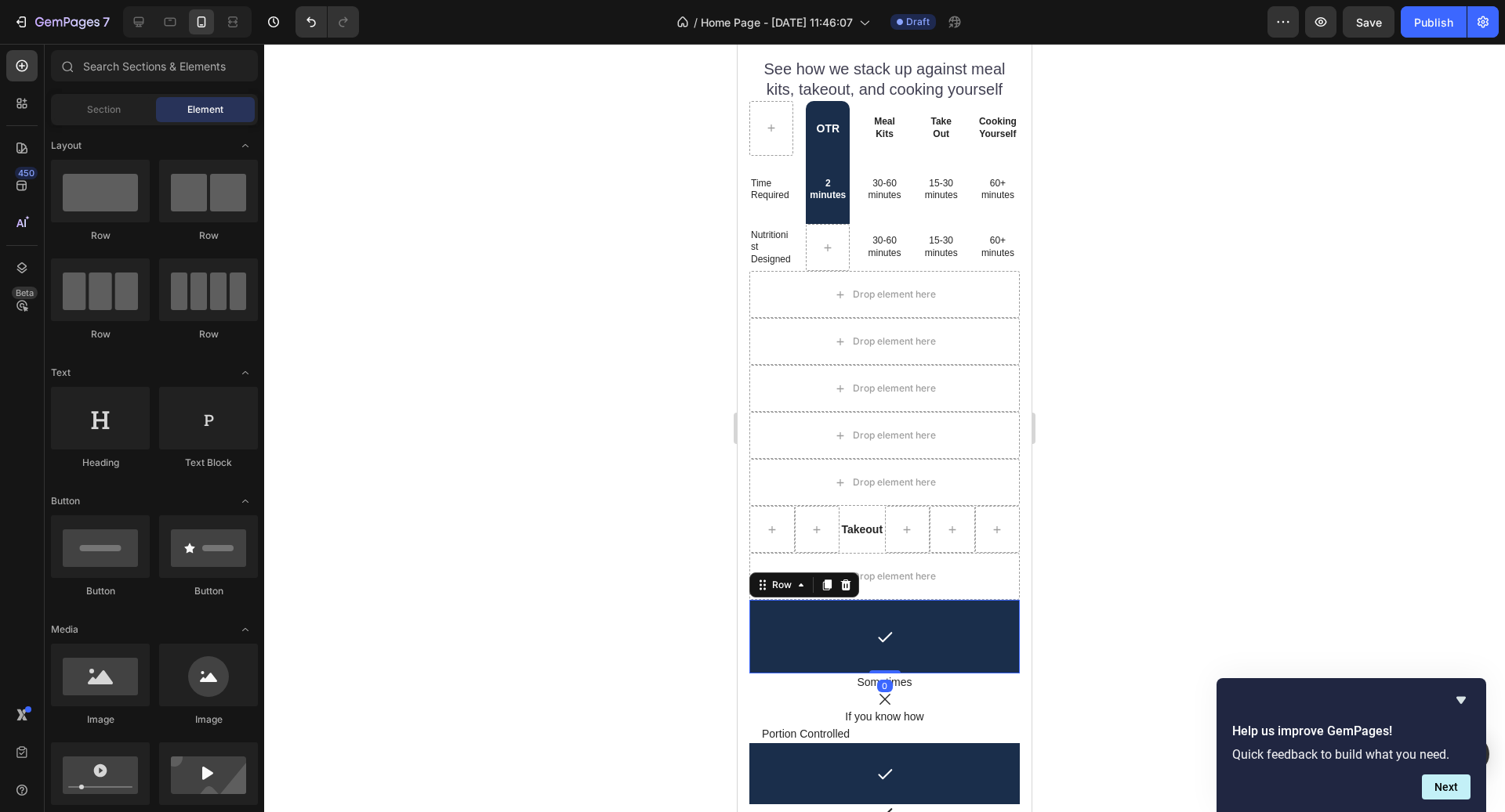
click at [854, 615] on div "Icon Row 0" at bounding box center [884, 637] width 271 height 74
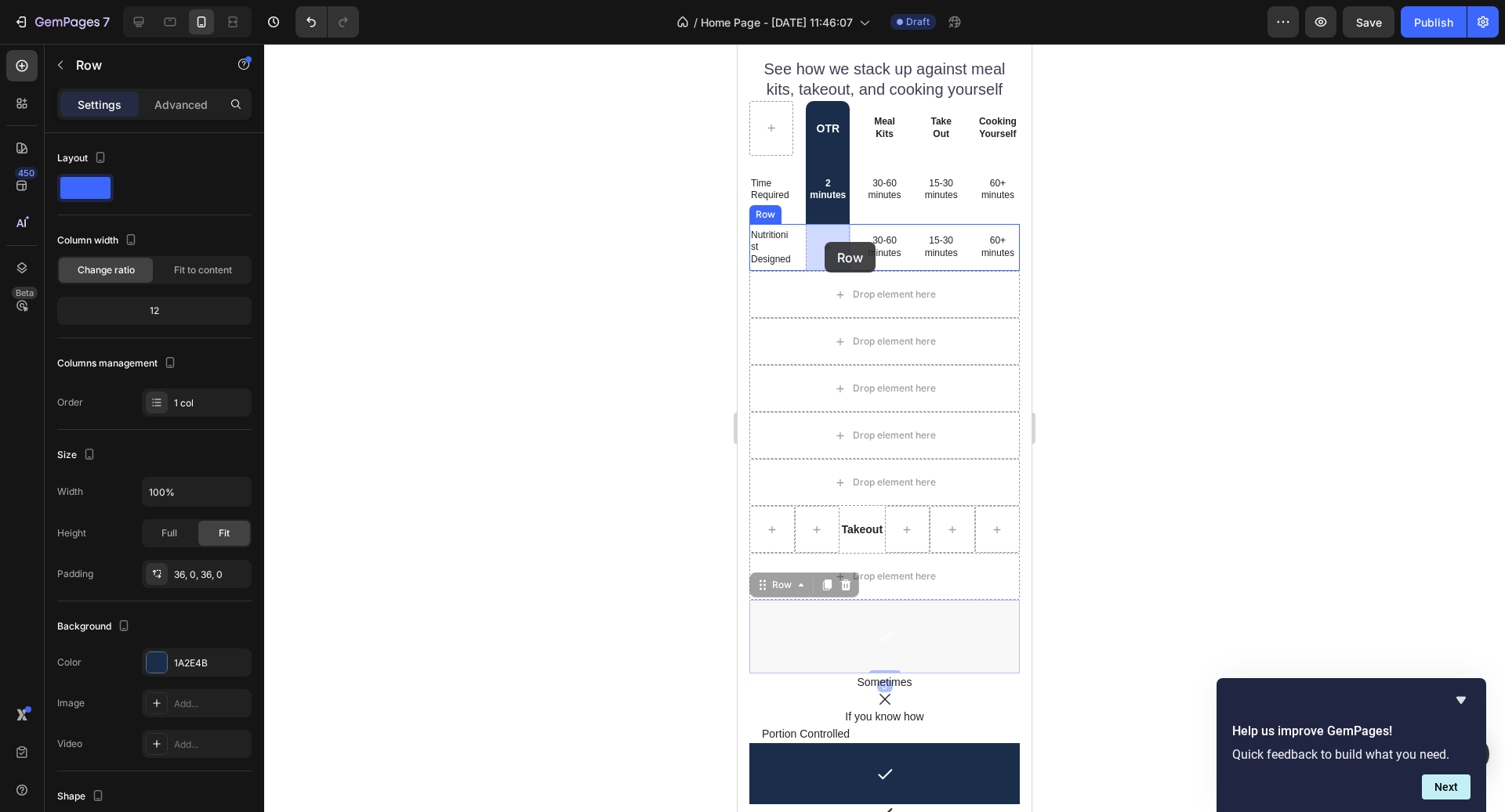
drag, startPoint x: 789, startPoint y: 579, endPoint x: 825, endPoint y: 242, distance: 338.9
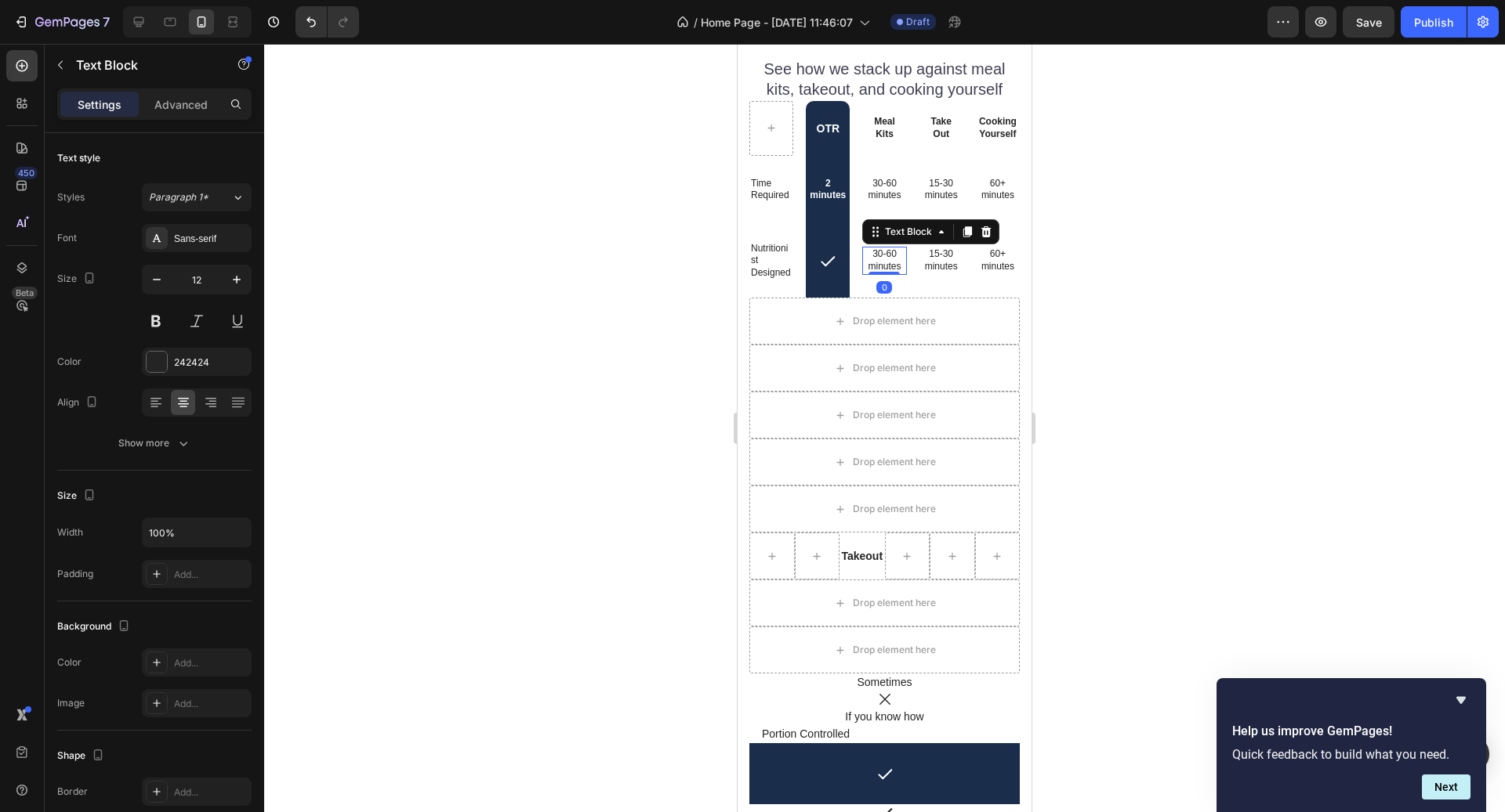
click at [884, 265] on p "30-60 minutes" at bounding box center [884, 260] width 33 height 24
click at [987, 236] on icon at bounding box center [987, 231] width 10 height 11
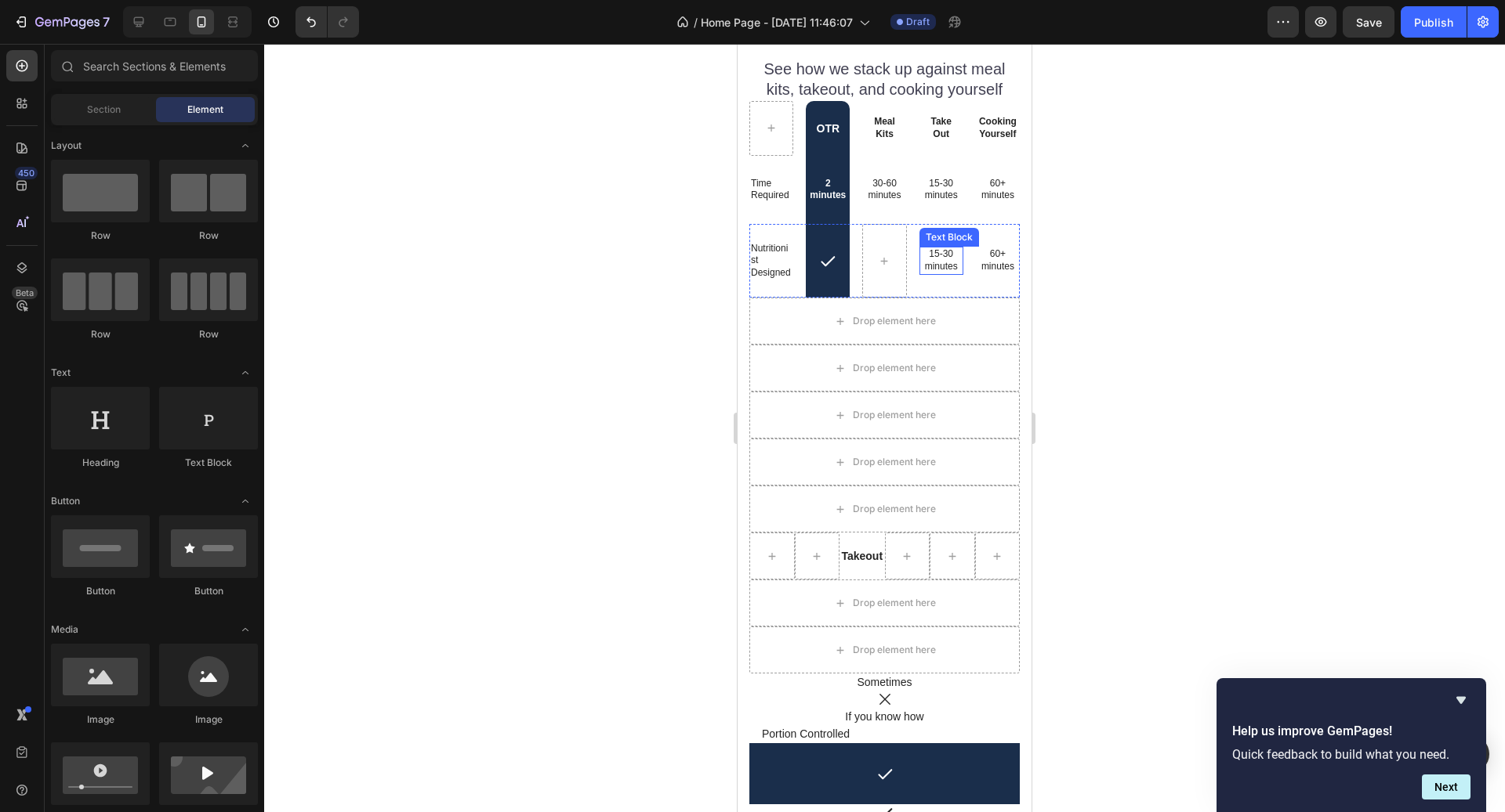
click at [937, 265] on p "15-30 minutes" at bounding box center [941, 260] width 33 height 24
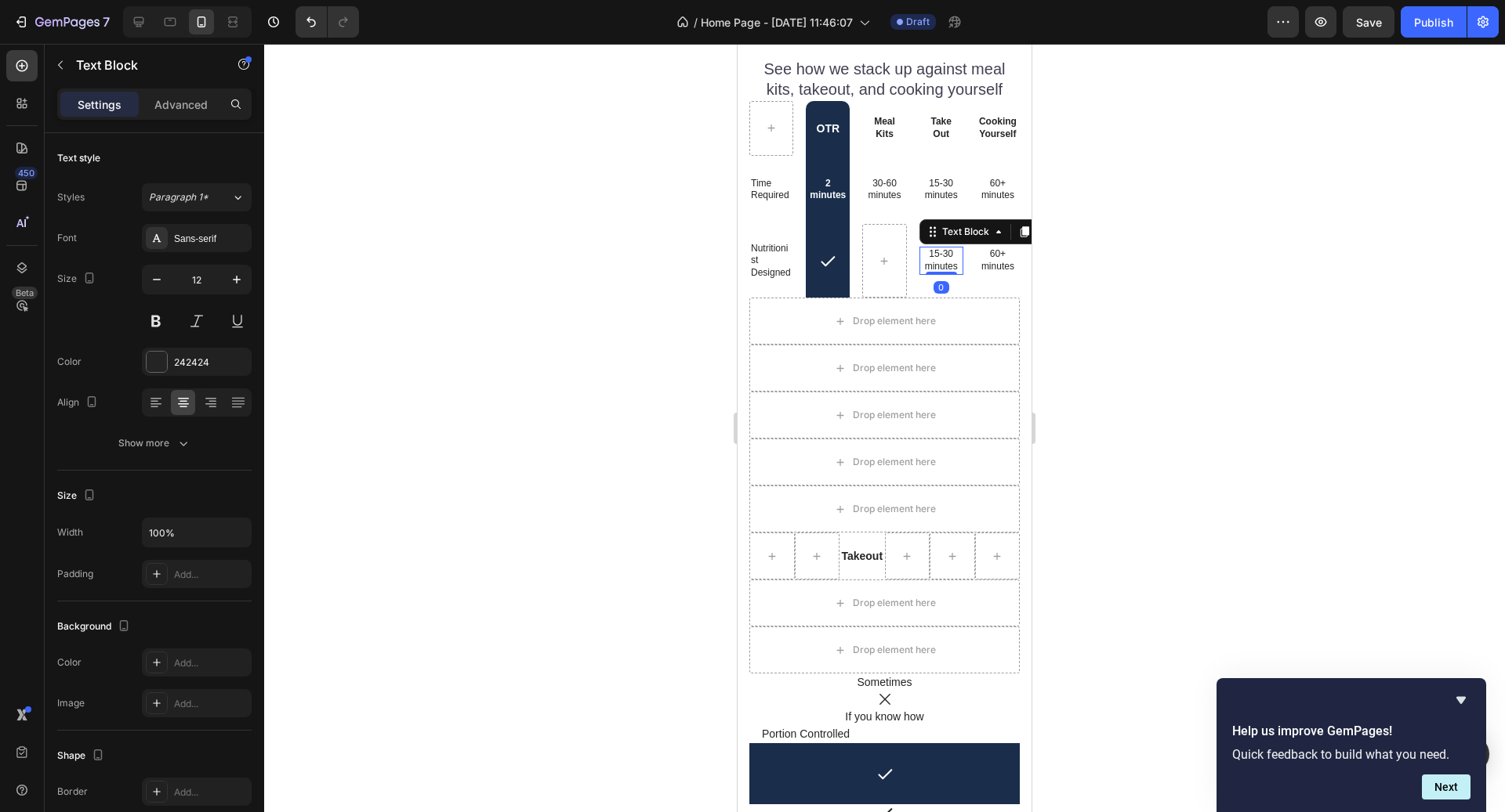
click at [1023, 242] on div "Text Block" at bounding box center [988, 232] width 137 height 25
click at [1147, 326] on div at bounding box center [884, 428] width 1240 height 768
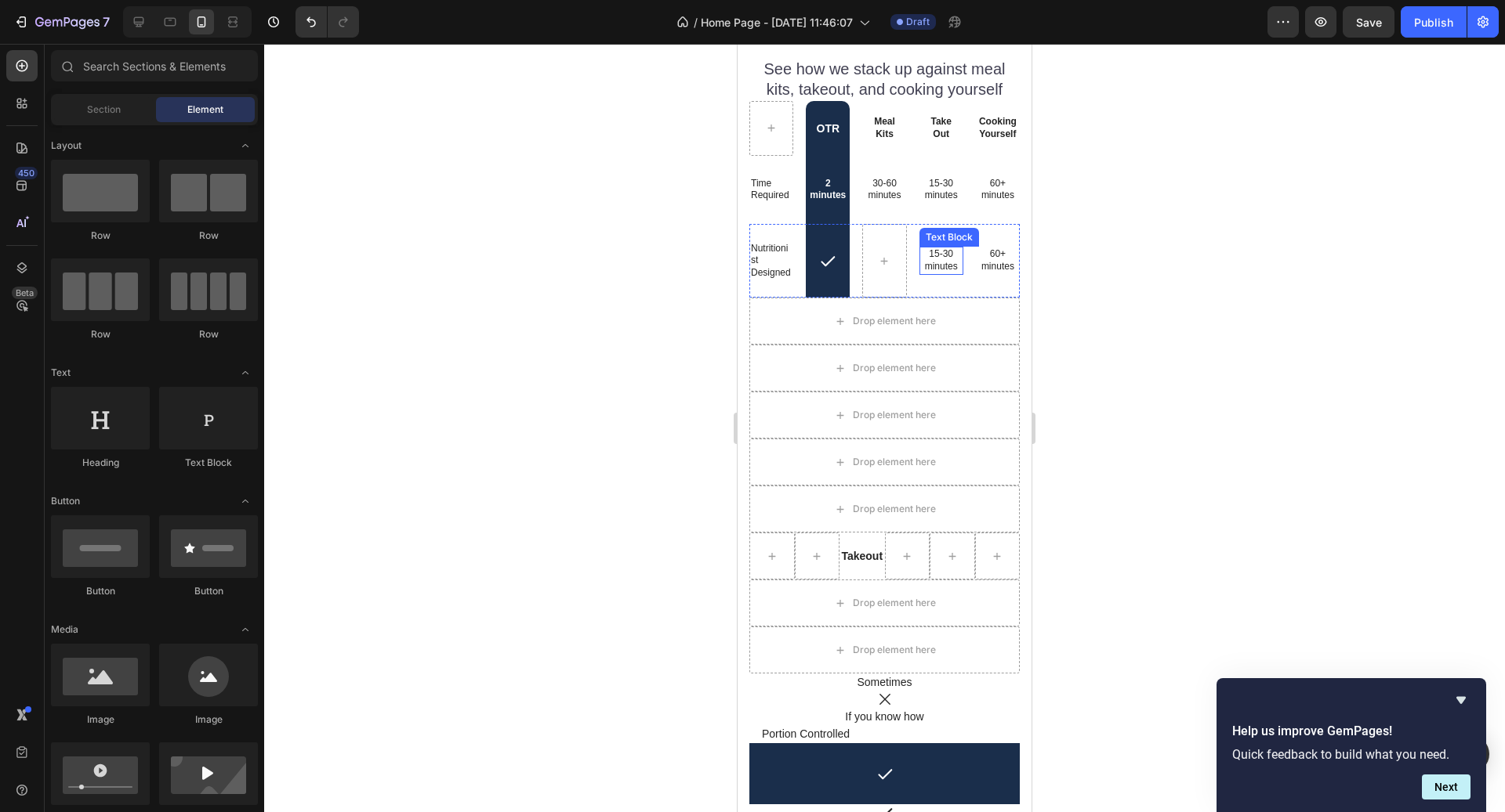
click at [948, 258] on p "15-30 minutes" at bounding box center [941, 260] width 33 height 24
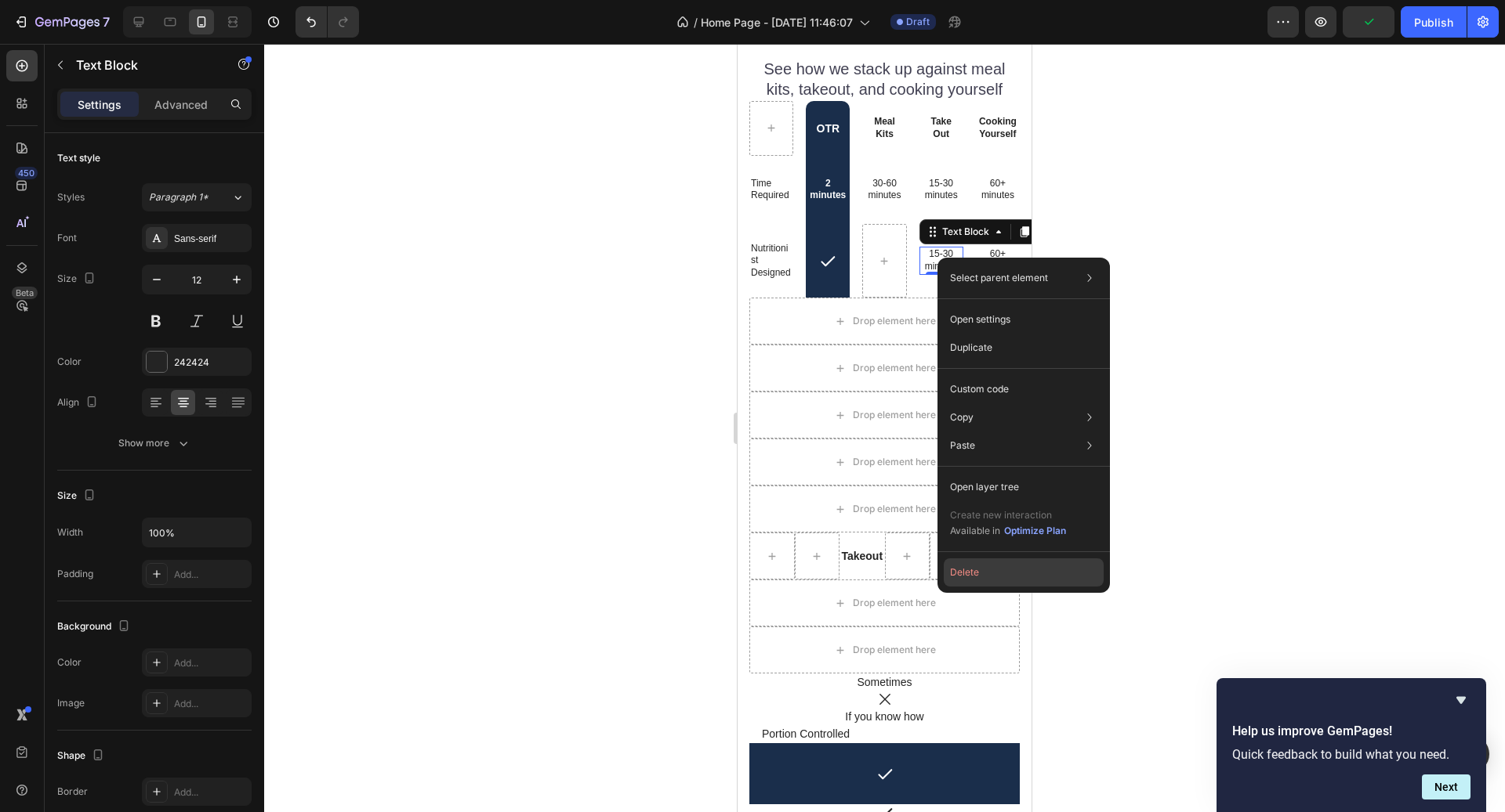
click at [994, 558] on button "Delete" at bounding box center [1023, 573] width 160 height 28
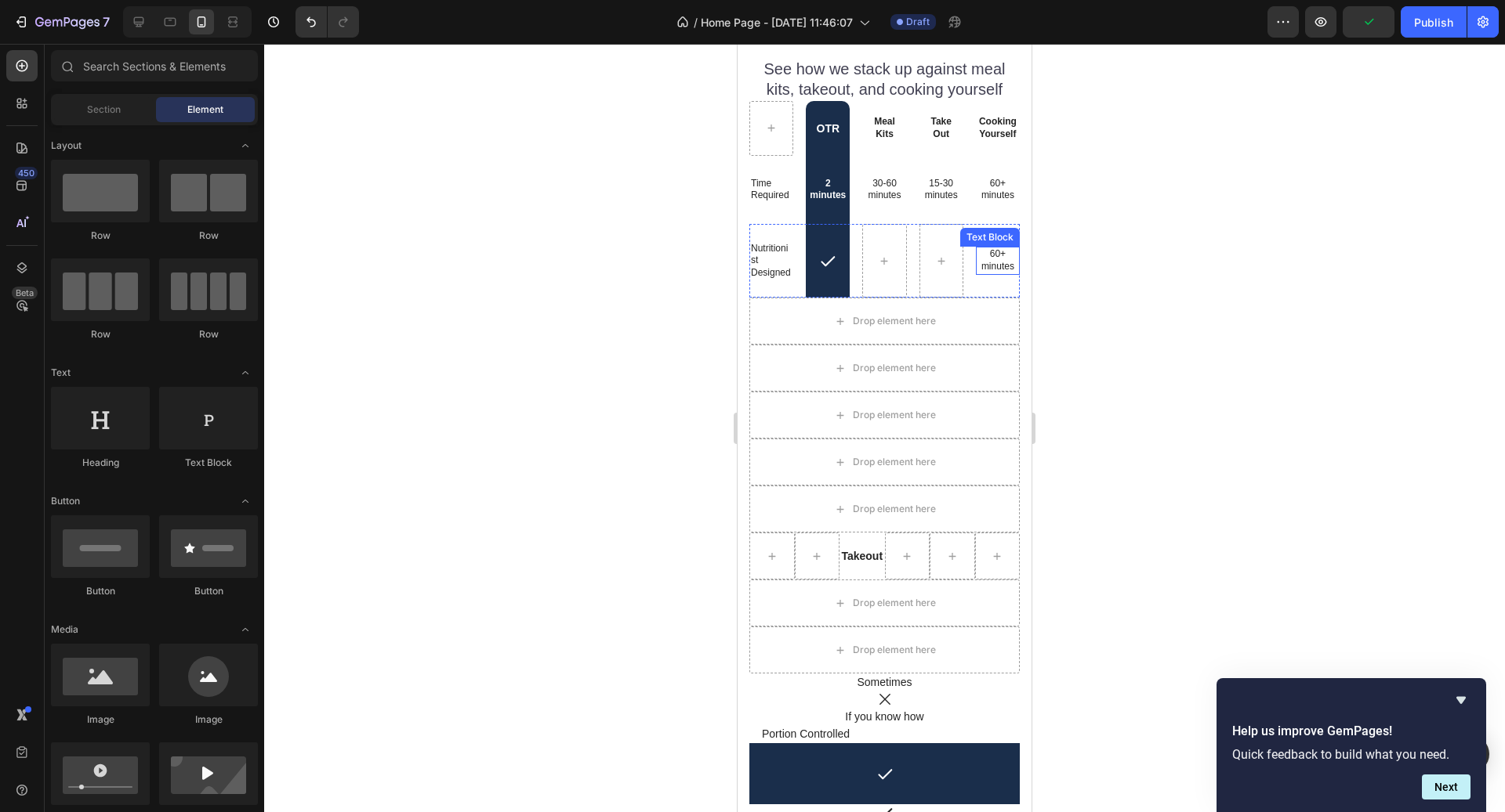
click at [998, 265] on p "60+ minutes" at bounding box center [997, 260] width 33 height 24
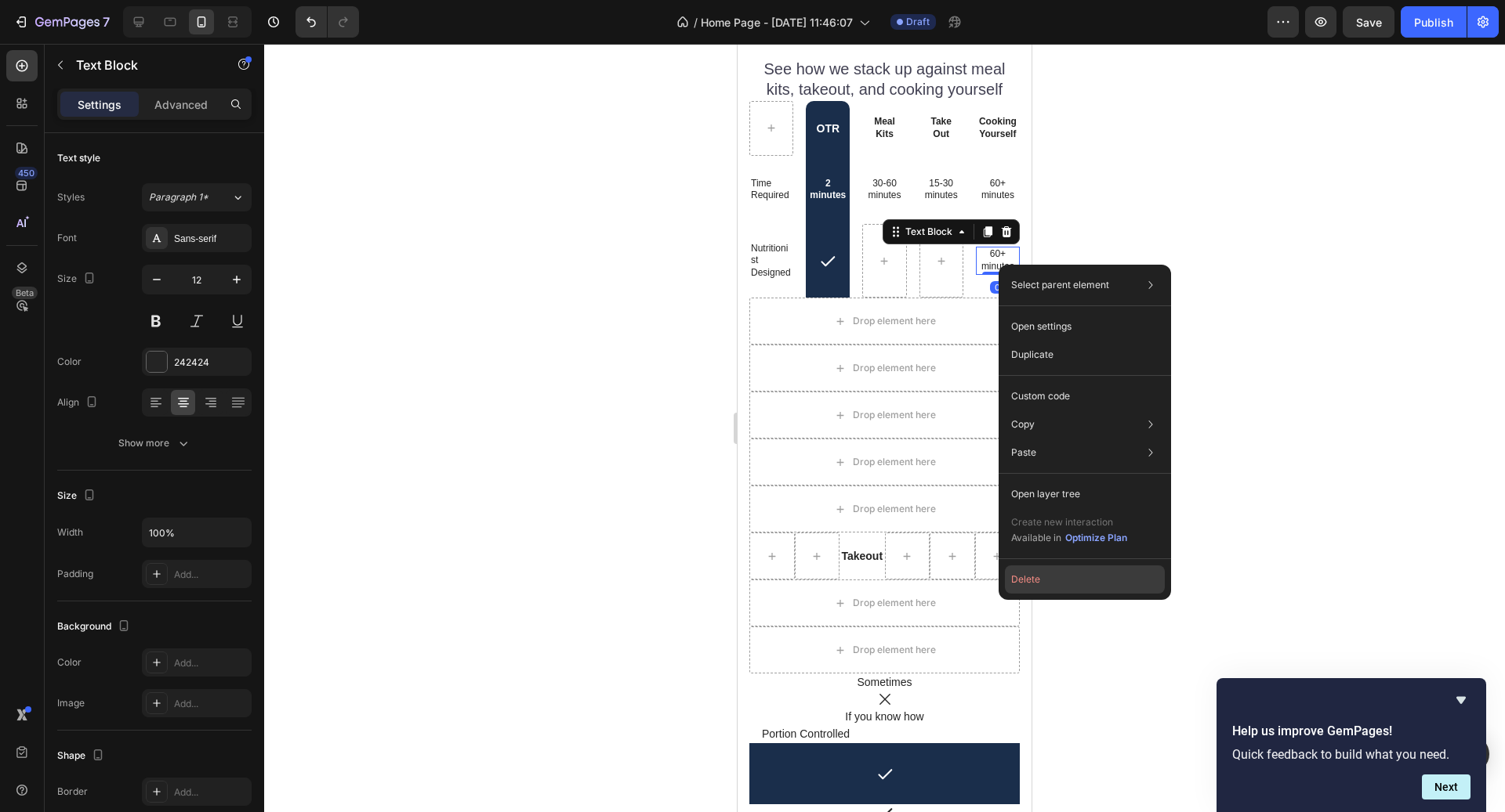
click at [1052, 576] on button "Delete" at bounding box center [1085, 580] width 160 height 28
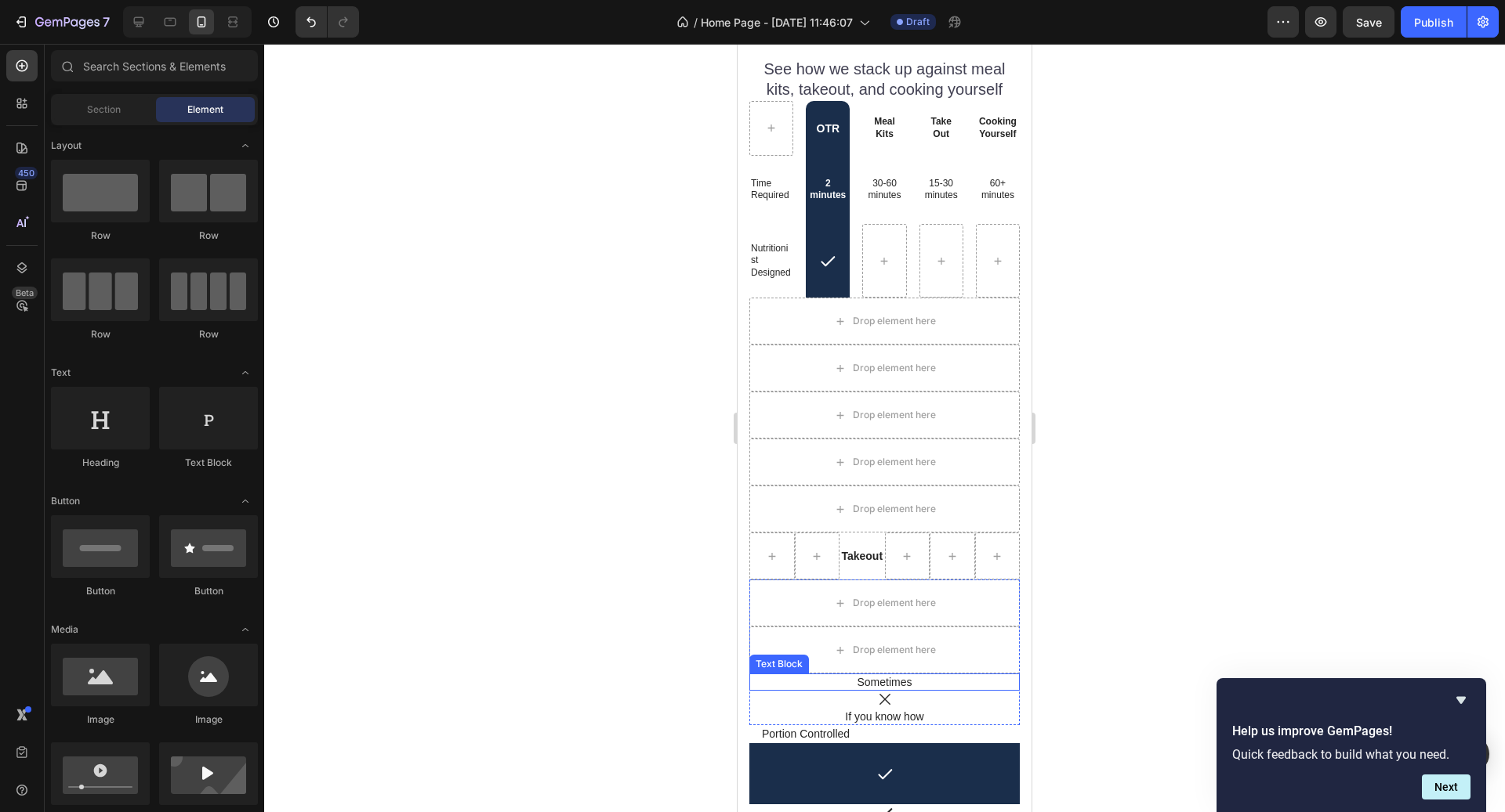
click at [879, 686] on p "Sometimes" at bounding box center [884, 682] width 260 height 14
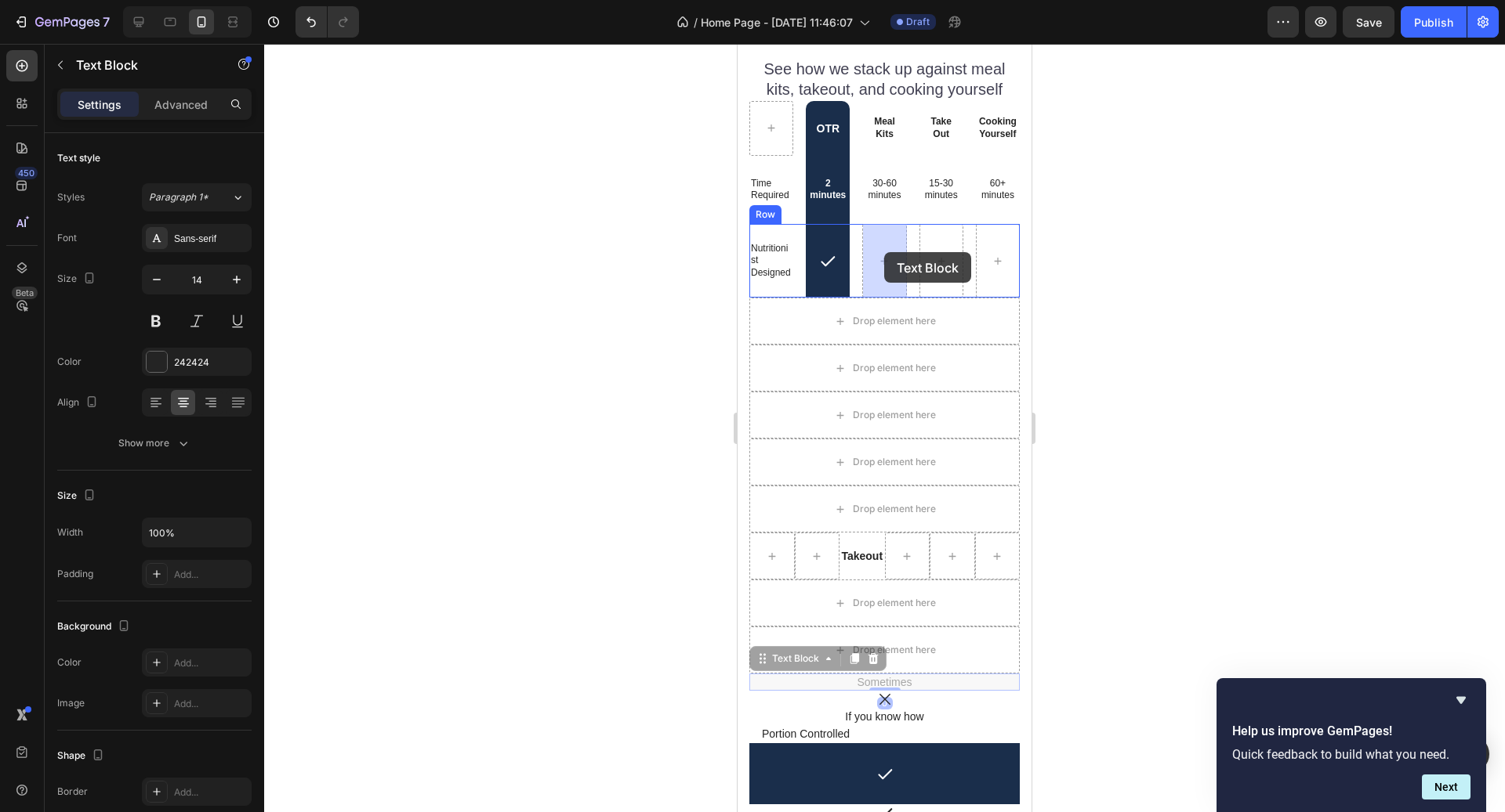
drag, startPoint x: 824, startPoint y: 662, endPoint x: 884, endPoint y: 252, distance: 414.4
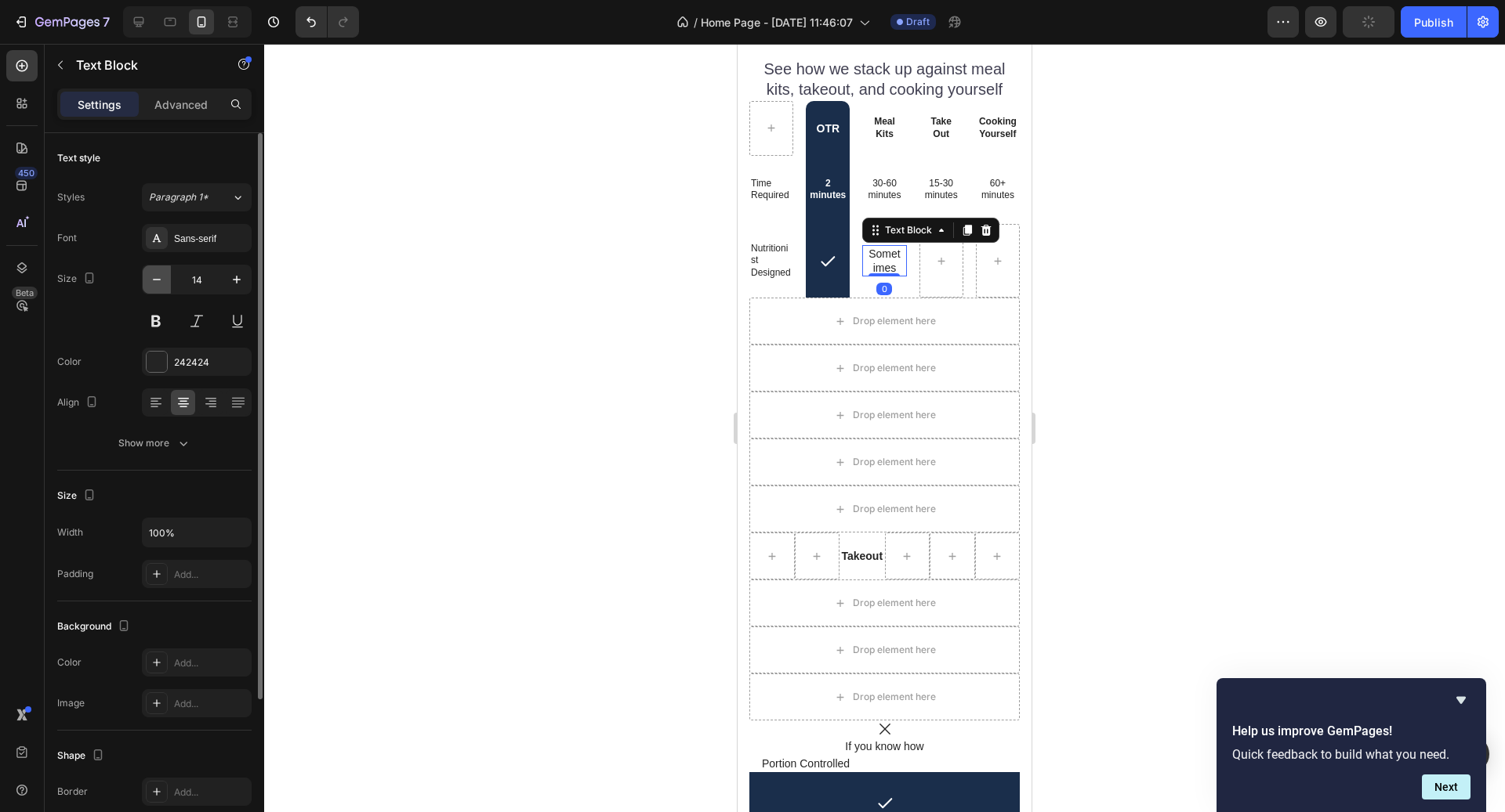
click at [167, 276] on button "button" at bounding box center [157, 280] width 28 height 28
type input "12"
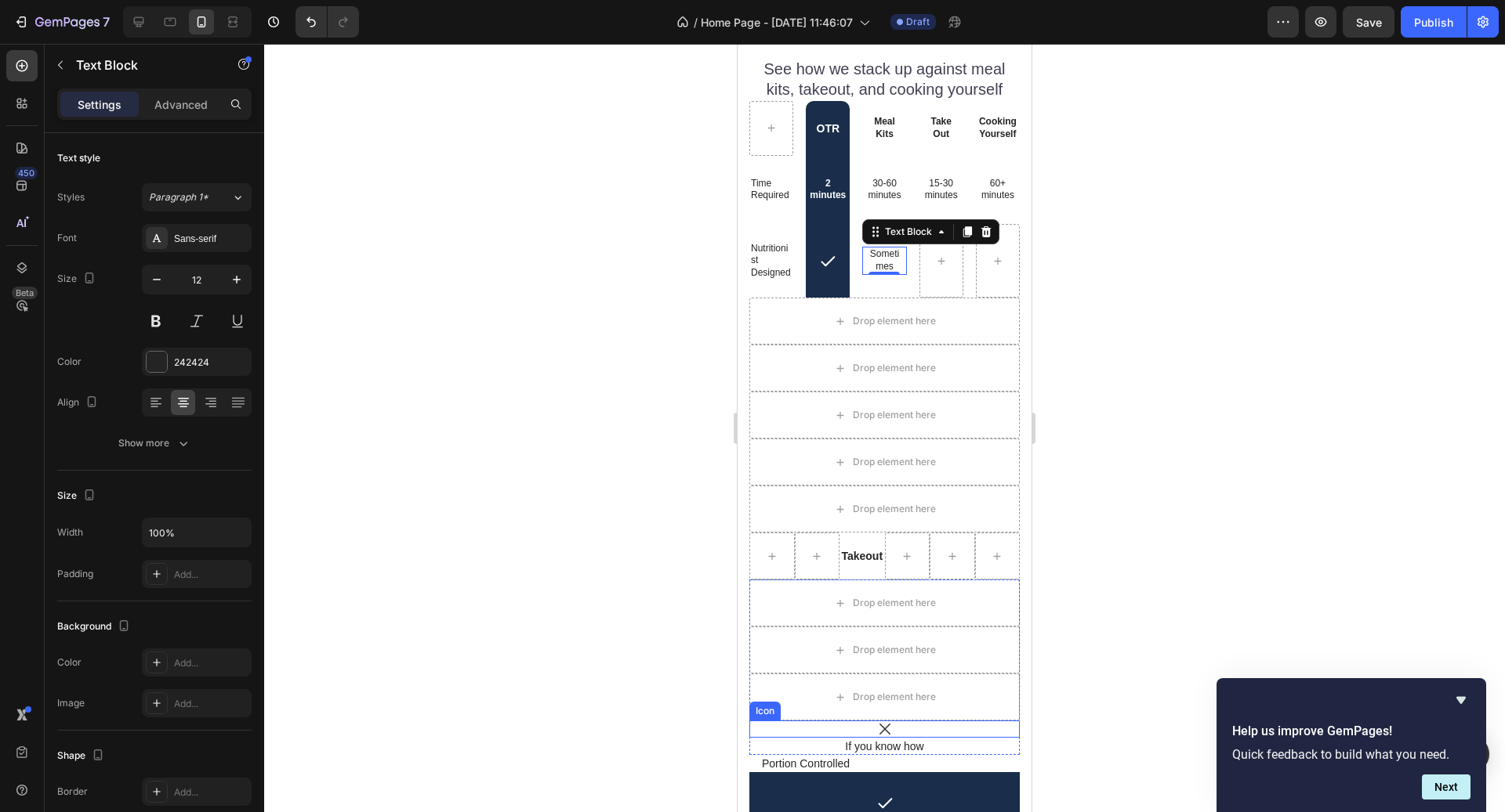
click at [881, 735] on div "Icon" at bounding box center [884, 729] width 271 height 18
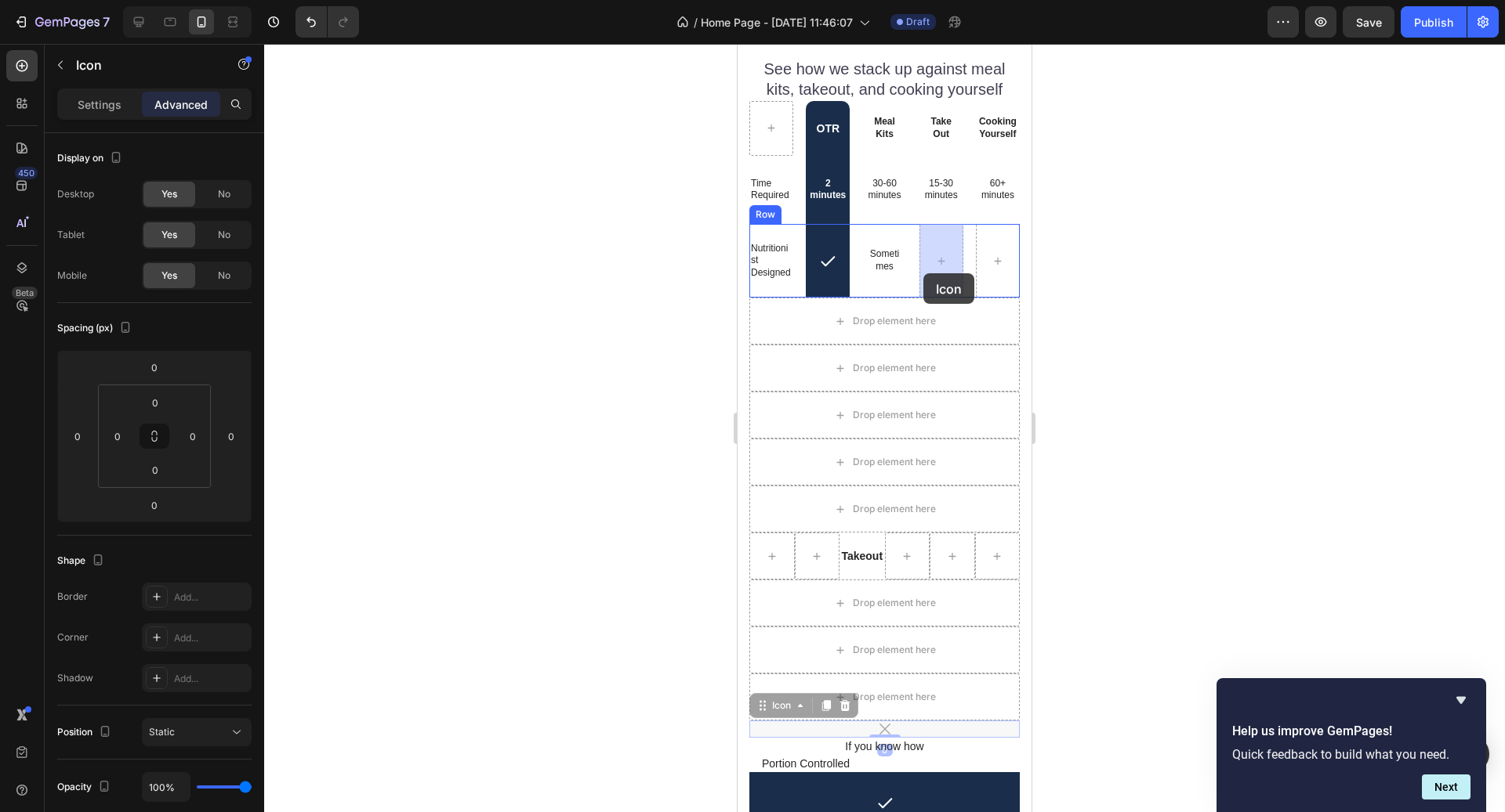
drag, startPoint x: 778, startPoint y: 706, endPoint x: 923, endPoint y: 273, distance: 456.6
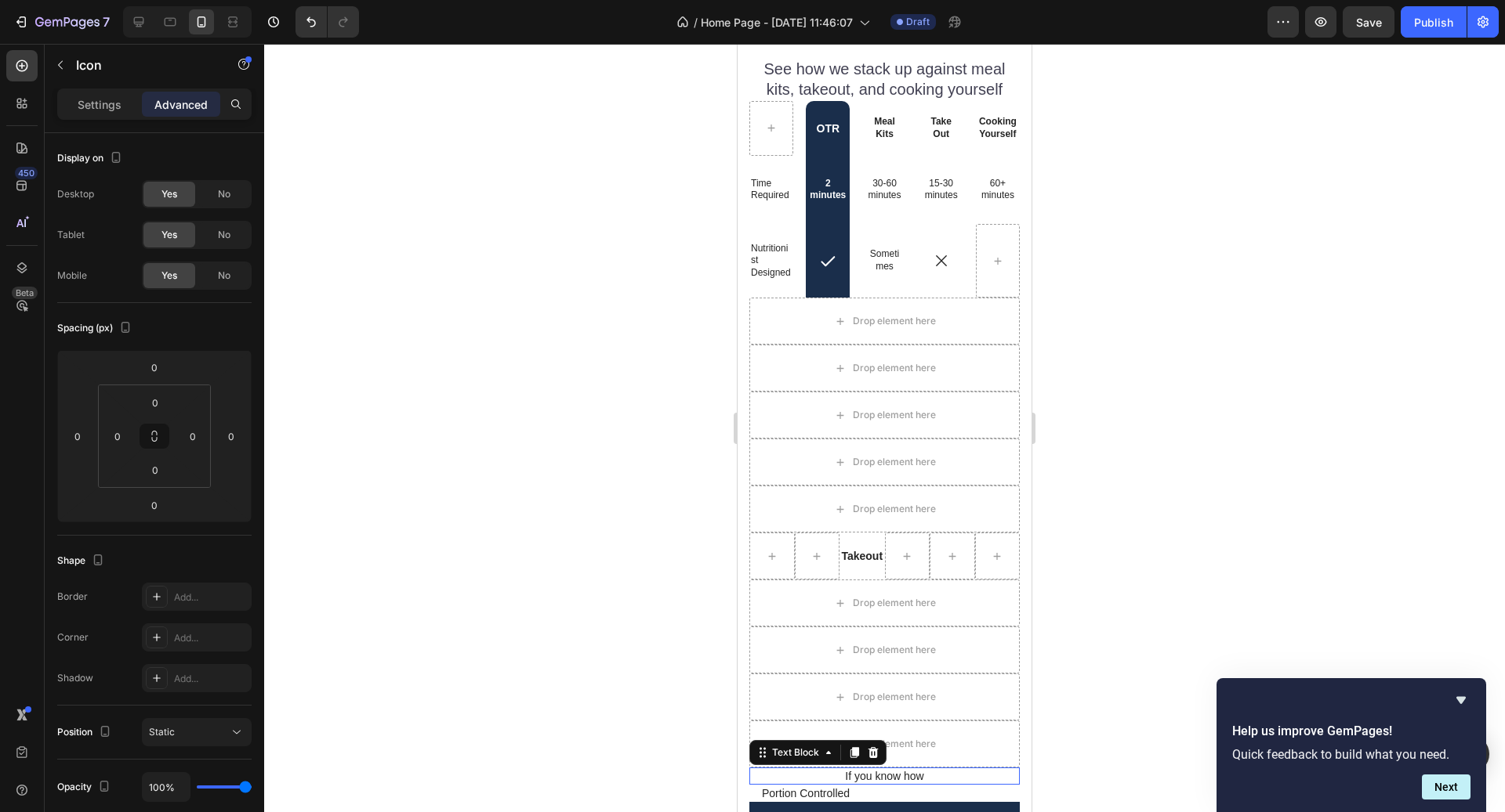
click at [851, 772] on p "If you know how" at bounding box center [884, 776] width 260 height 14
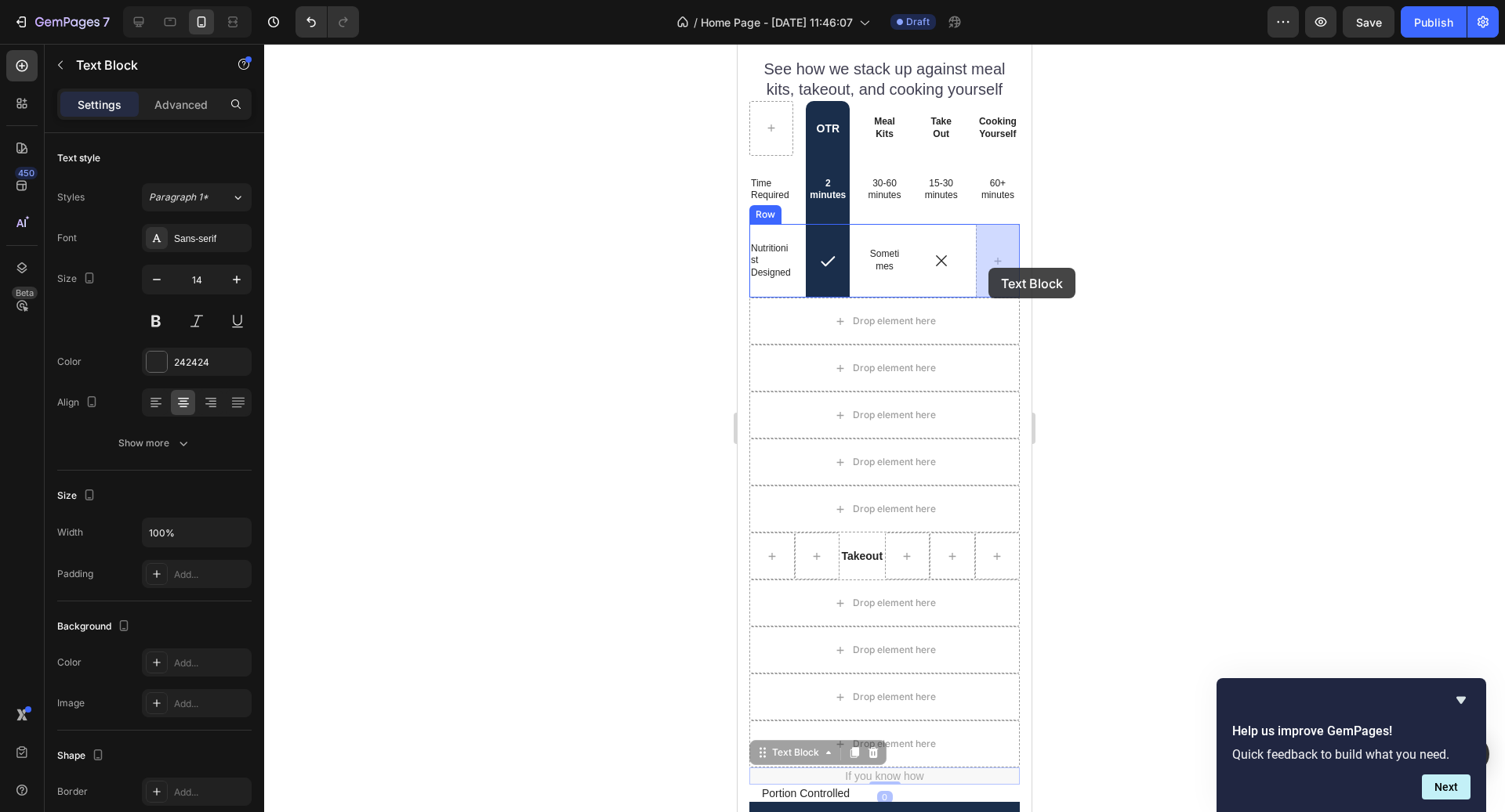
drag, startPoint x: 799, startPoint y: 758, endPoint x: 989, endPoint y: 267, distance: 526.5
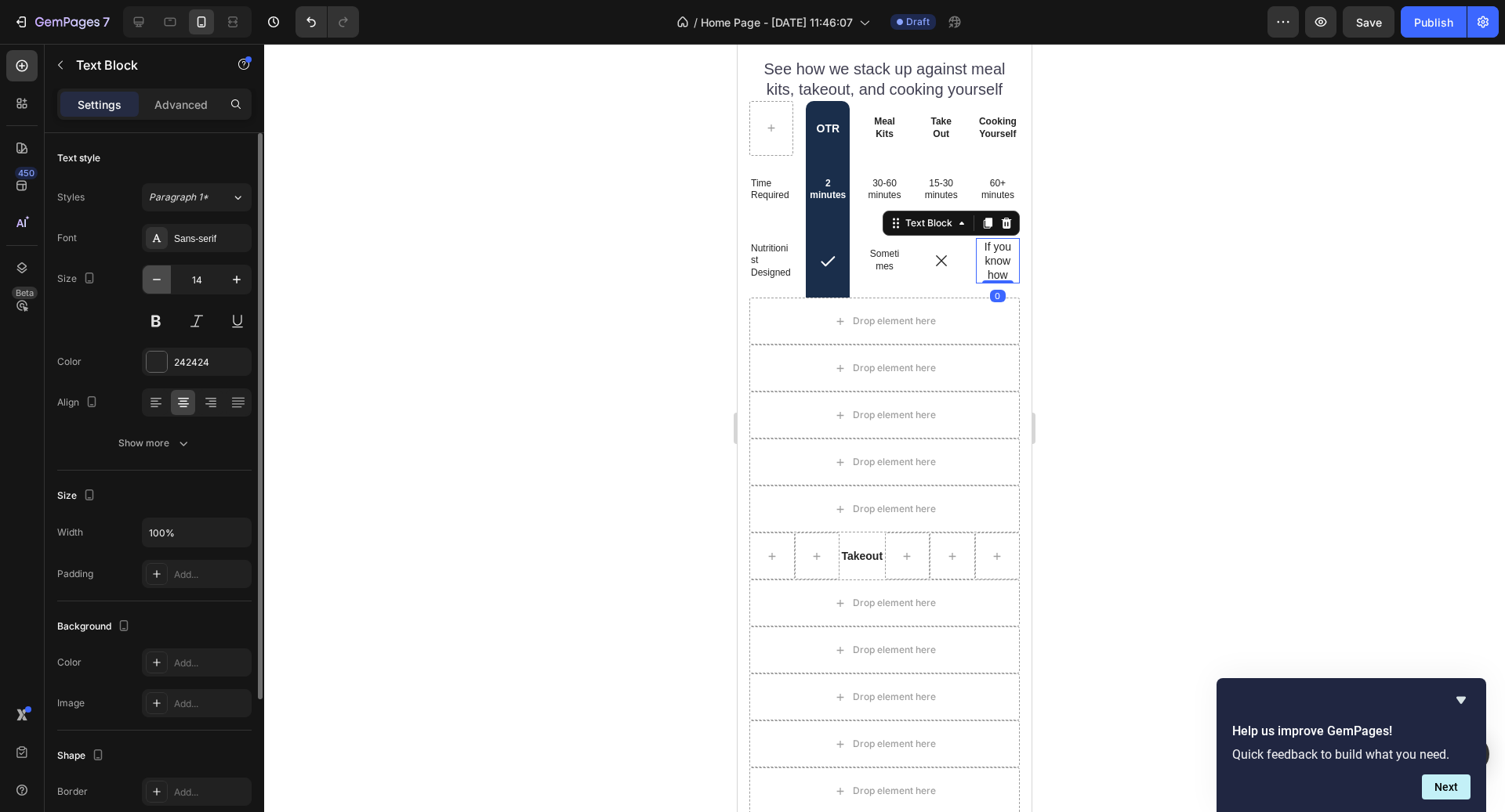
click at [165, 280] on button "button" at bounding box center [157, 280] width 28 height 28
type input "12"
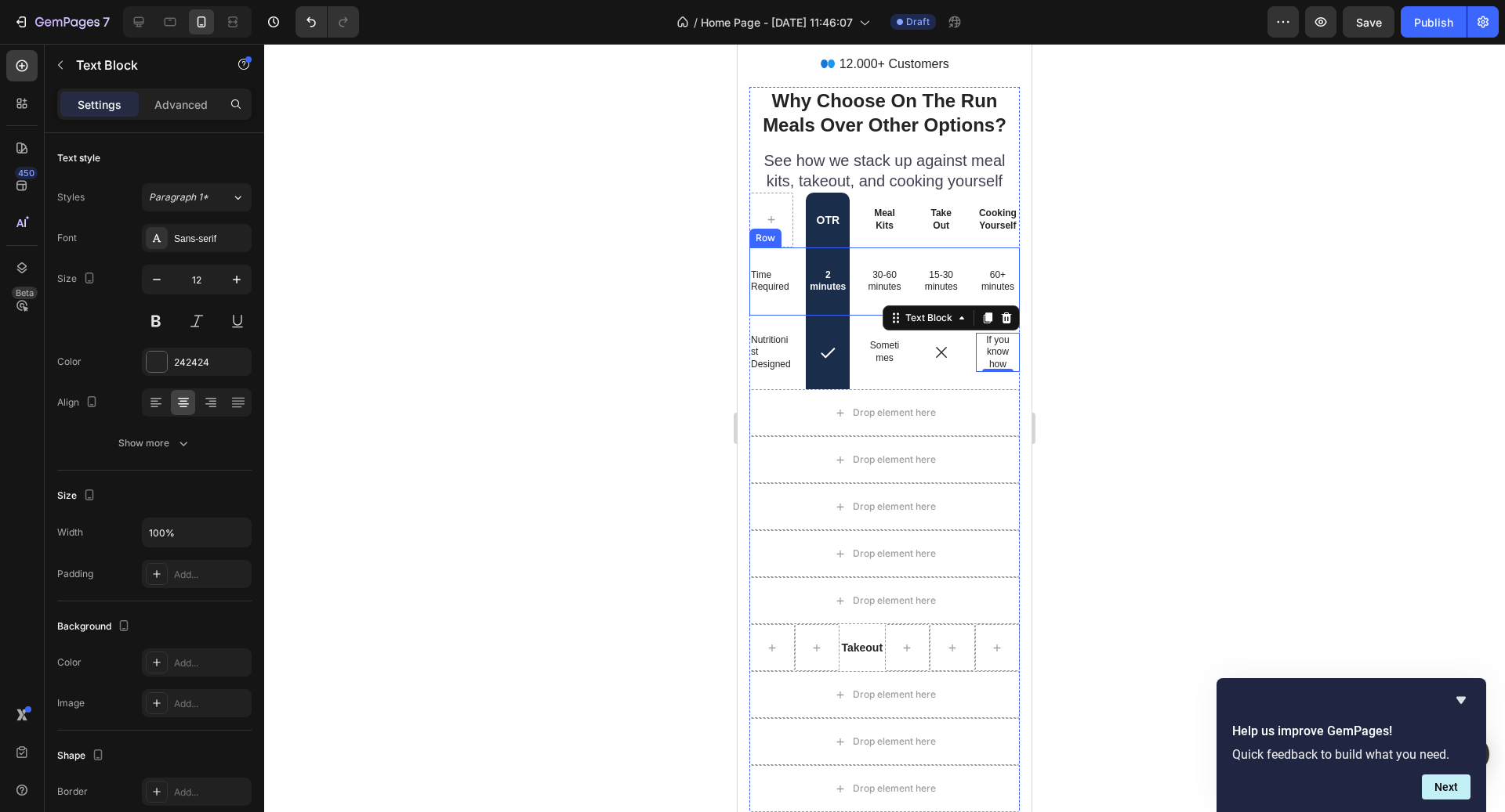
scroll to position [4196, 0]
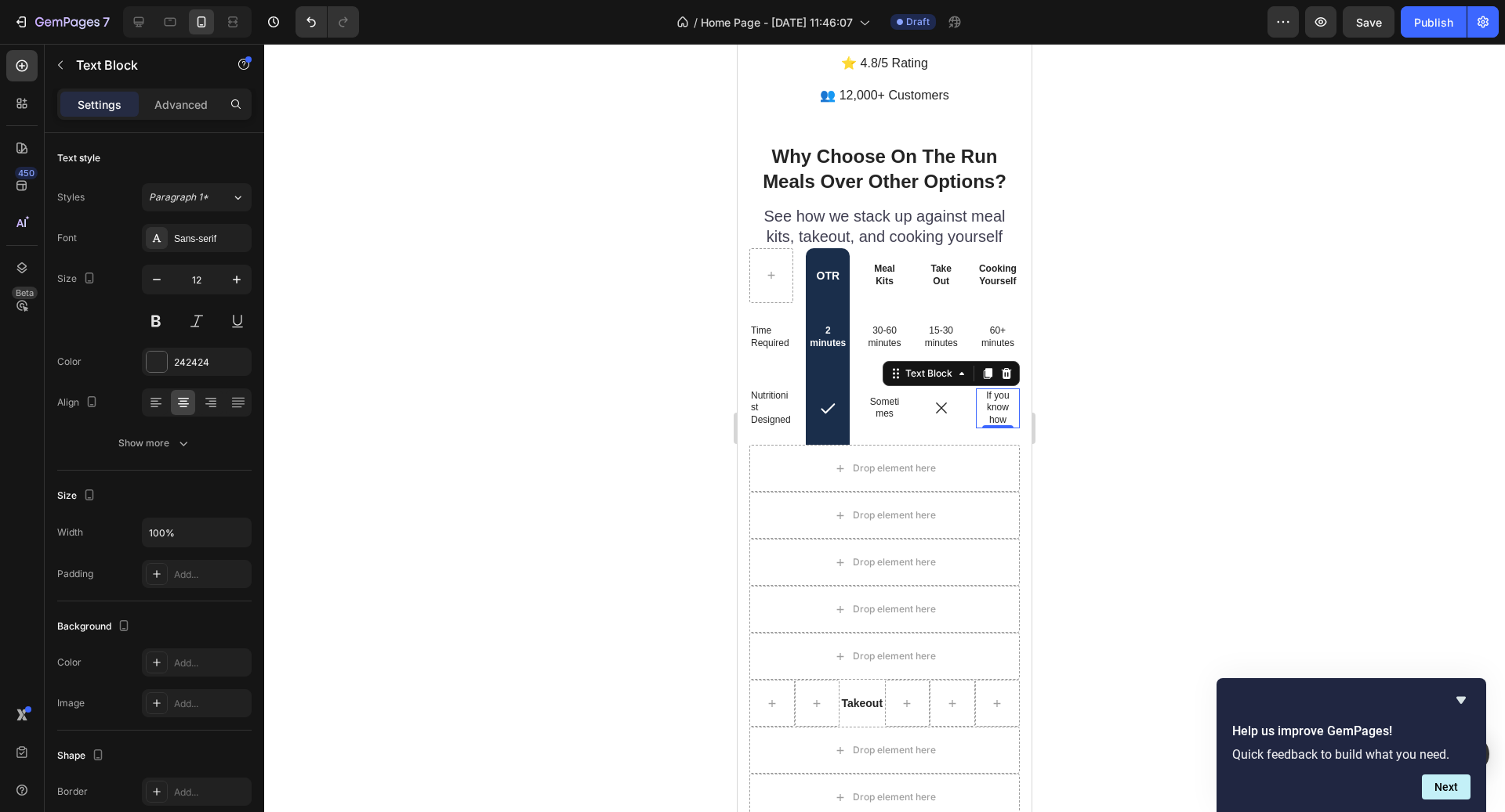
click at [1074, 444] on div at bounding box center [884, 428] width 1240 height 768
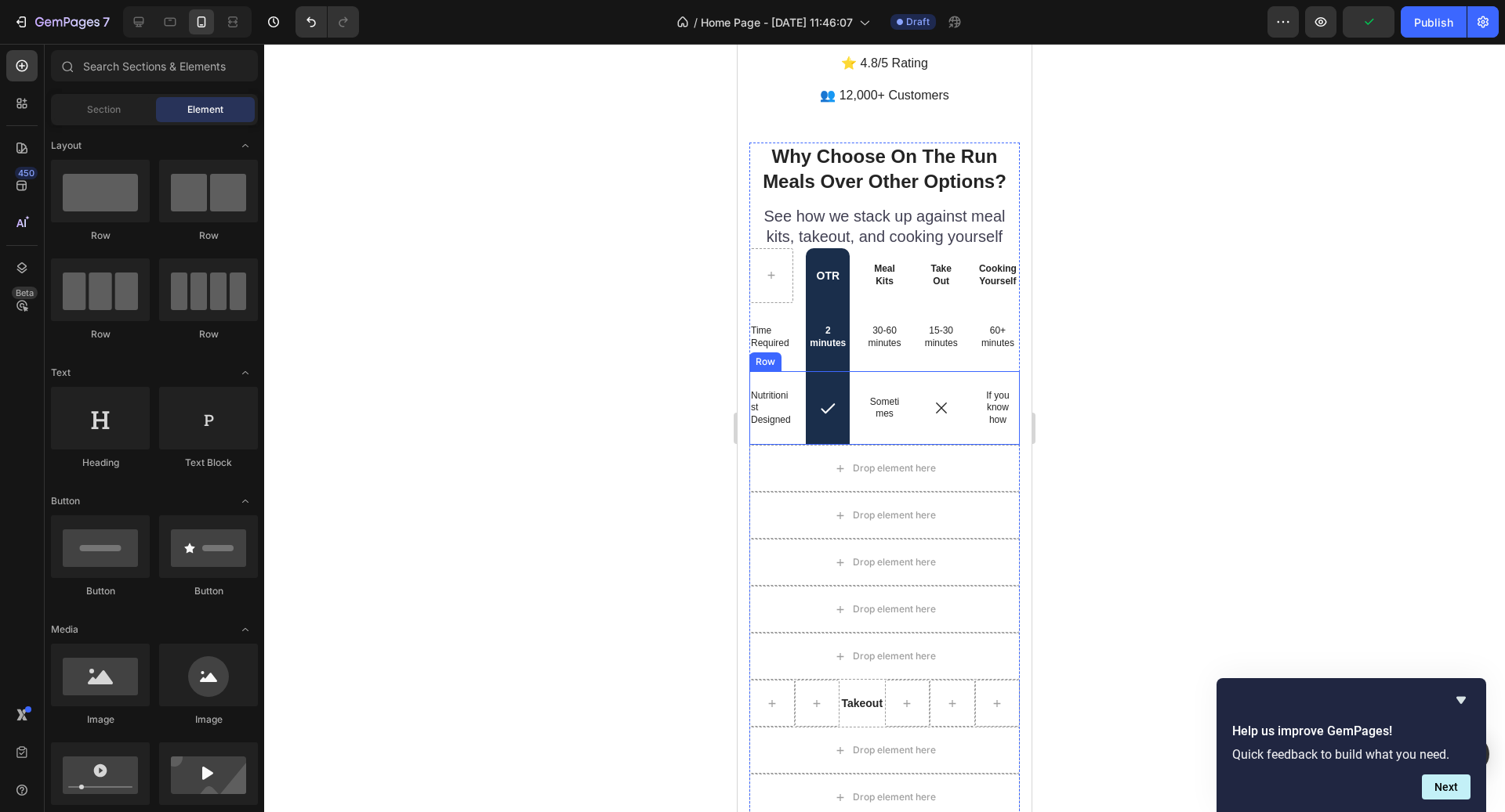
scroll to position [4227, 0]
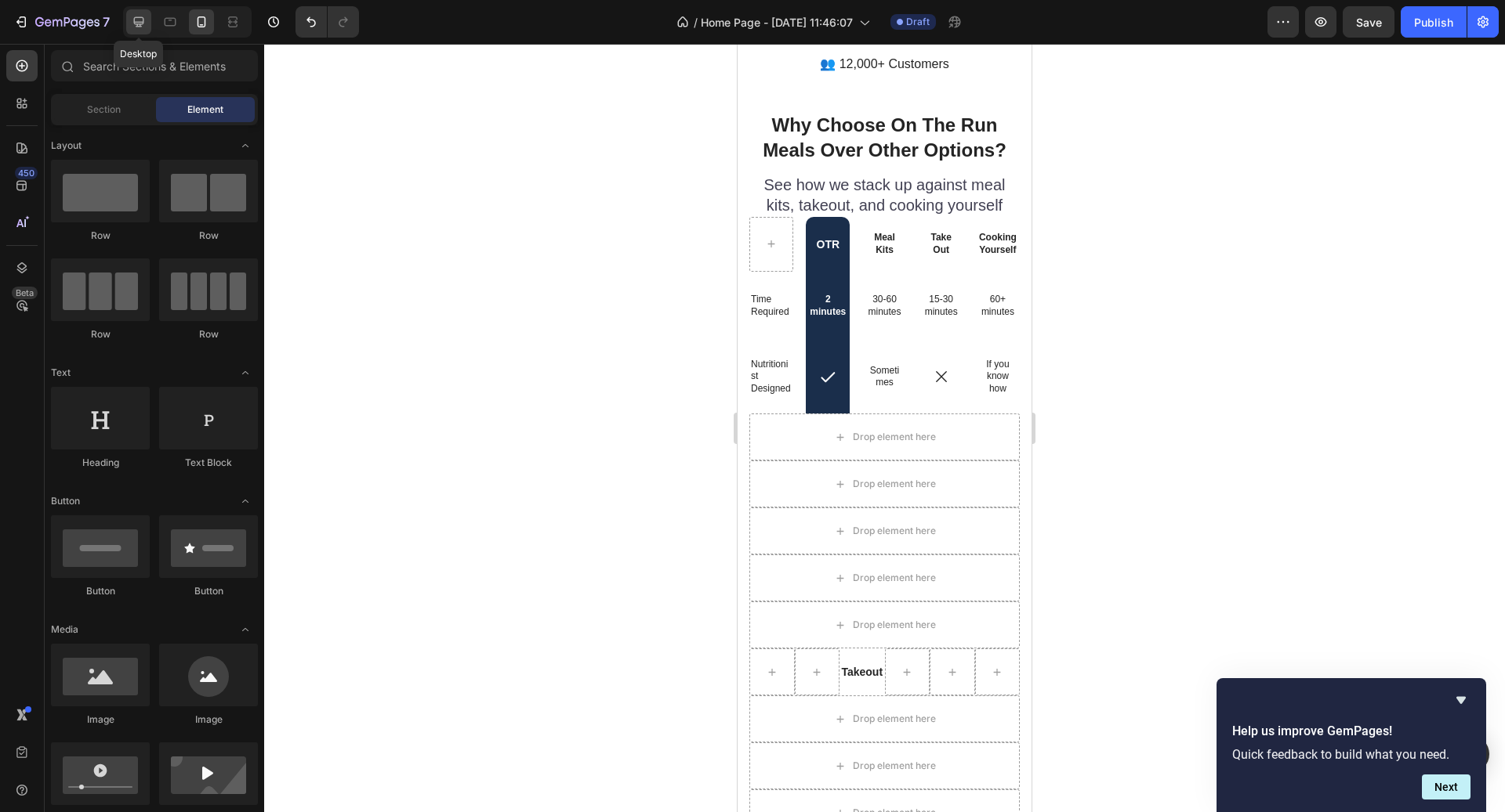
click at [136, 10] on div at bounding box center [139, 22] width 25 height 25
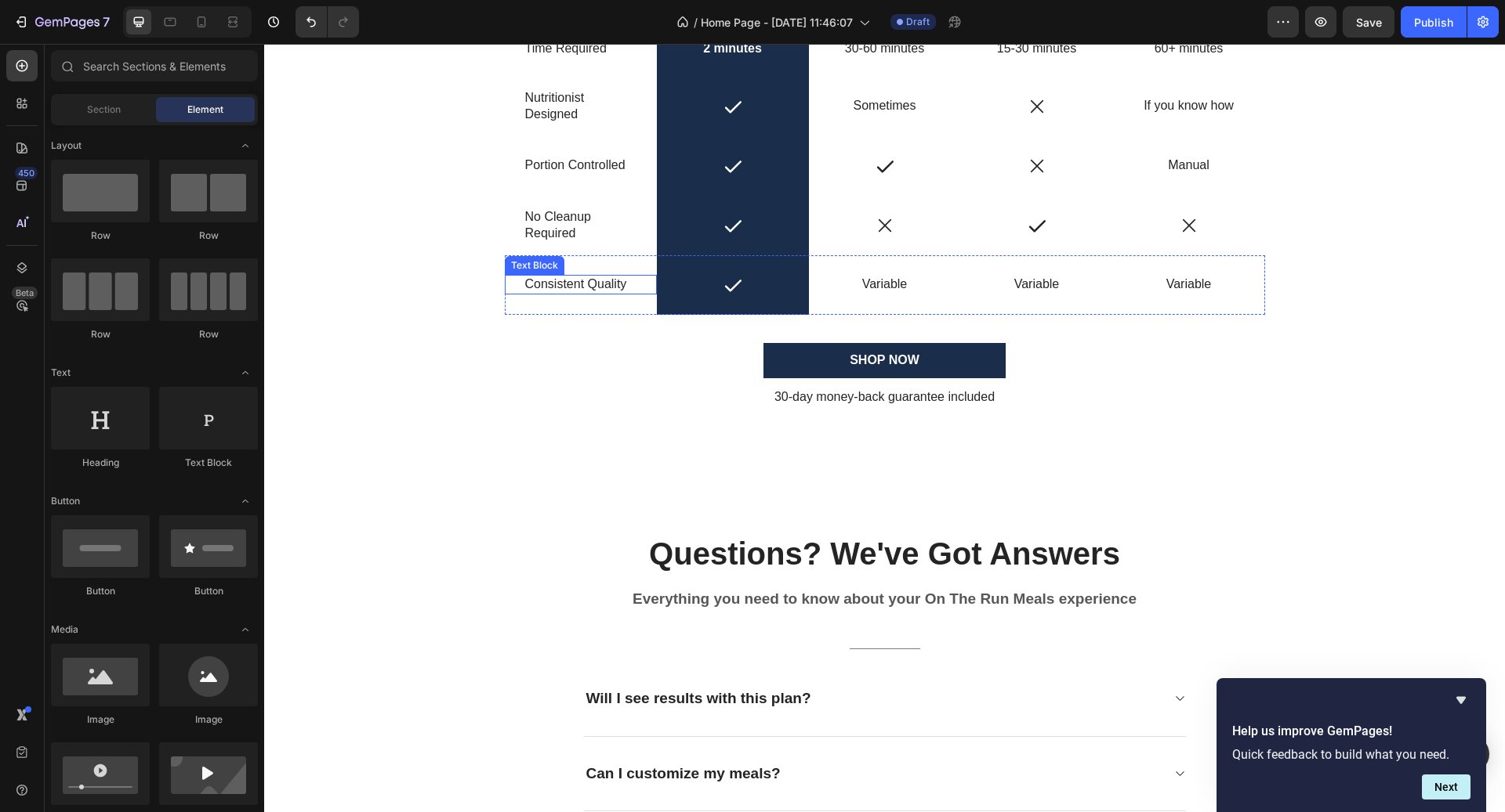
scroll to position [4032, 0]
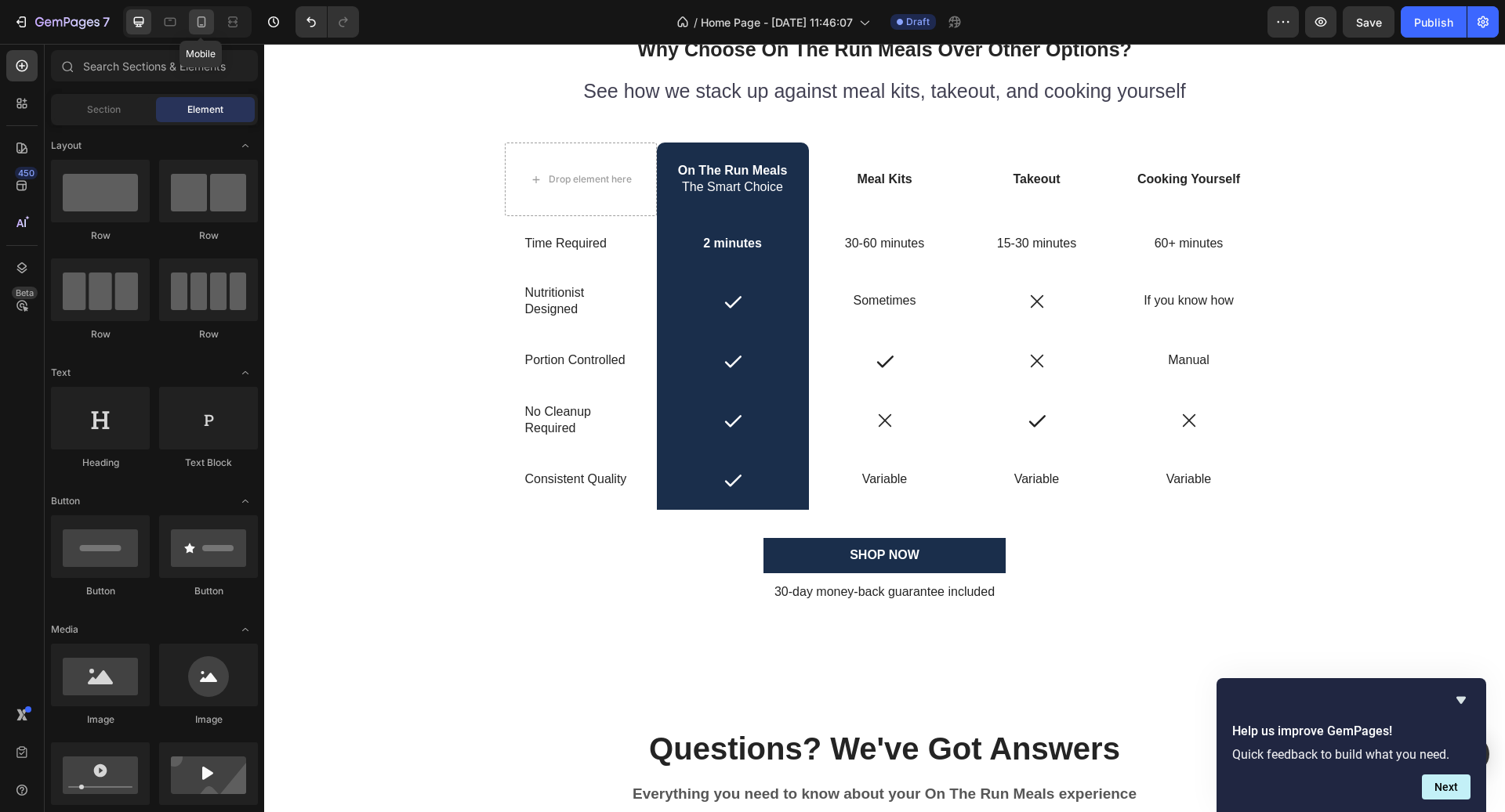
click at [198, 18] on icon at bounding box center [201, 22] width 16 height 16
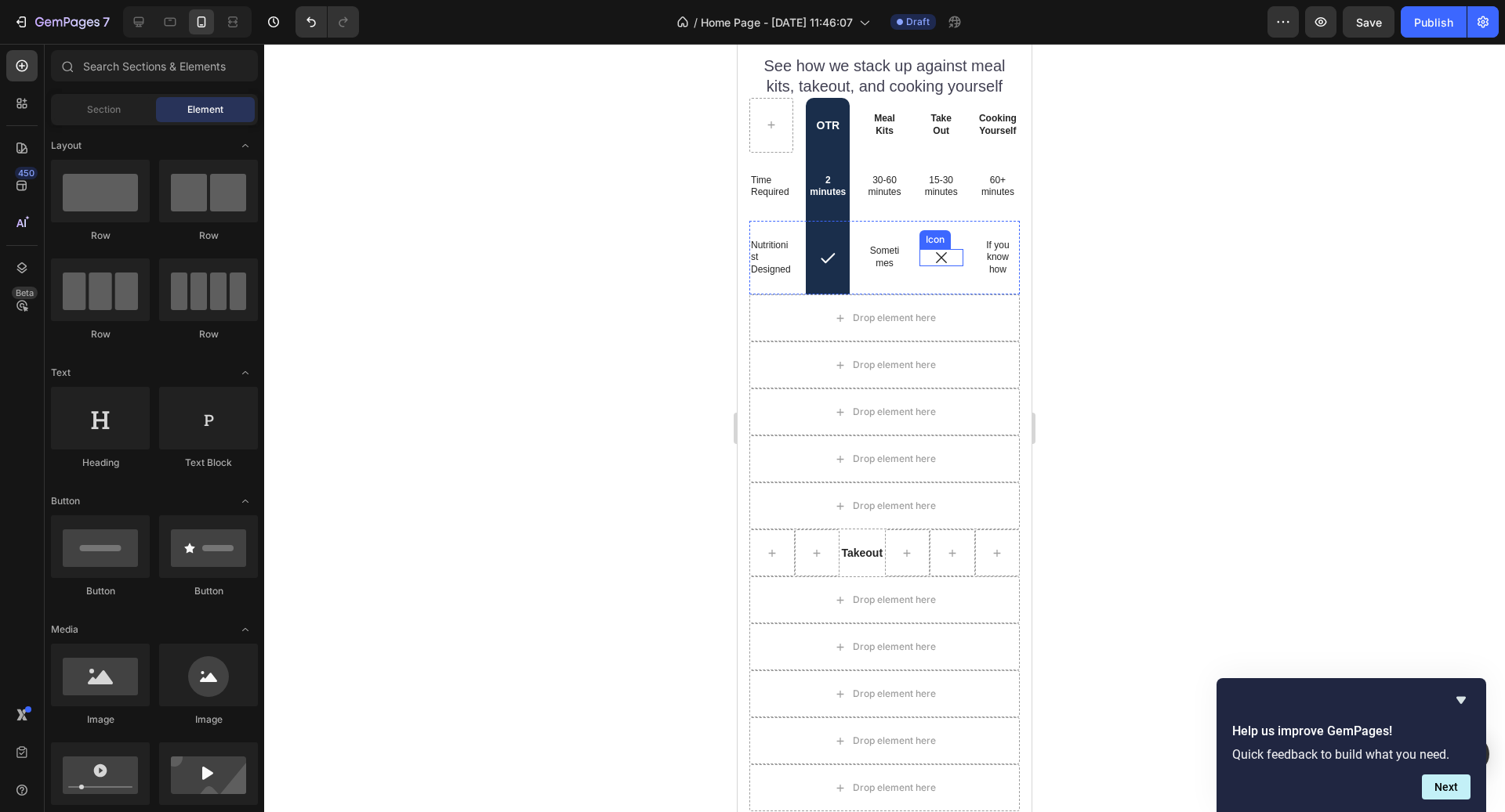
scroll to position [4123, 0]
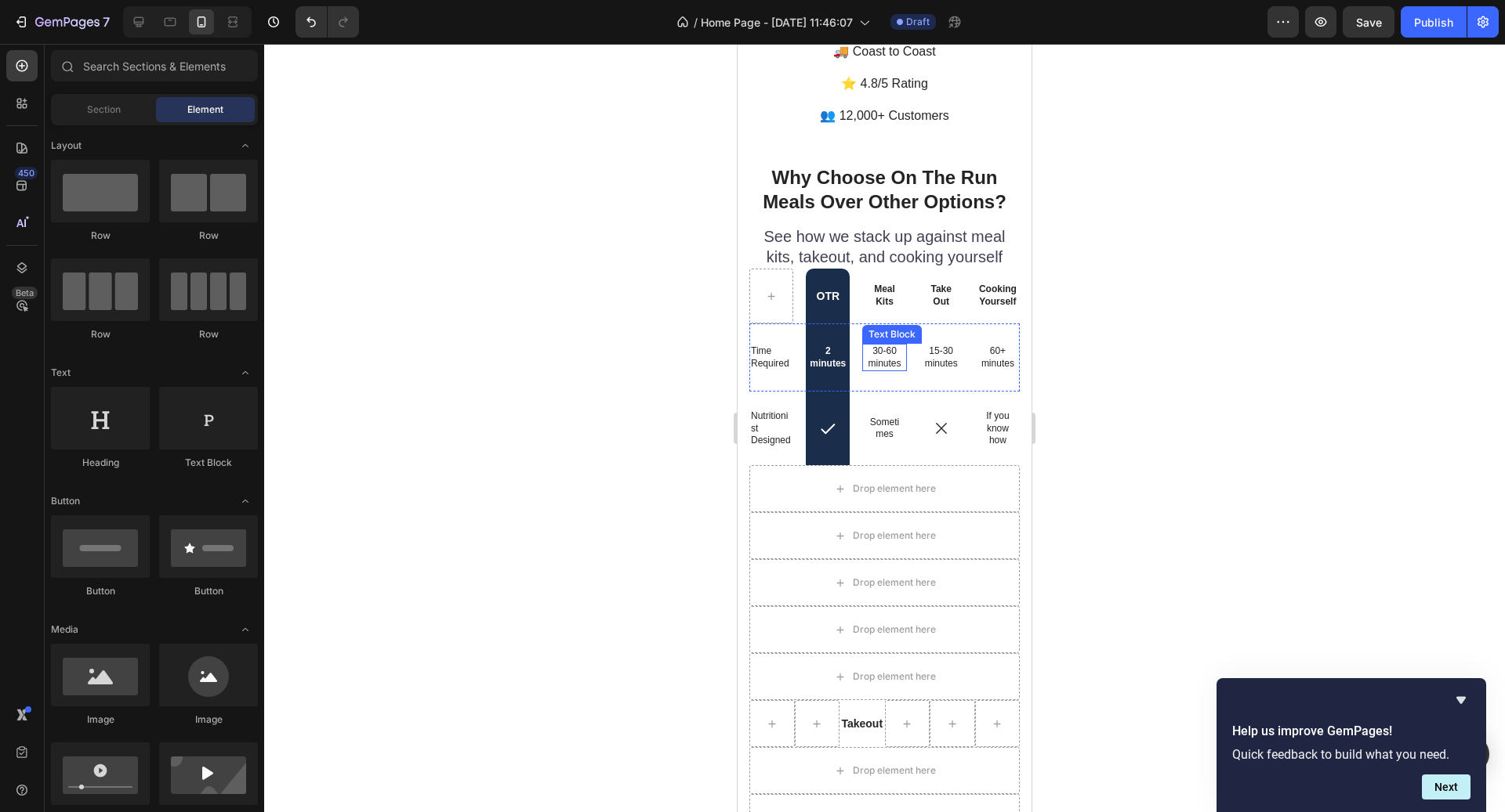
click at [889, 346] on p "30-60 minutes" at bounding box center [884, 357] width 33 height 24
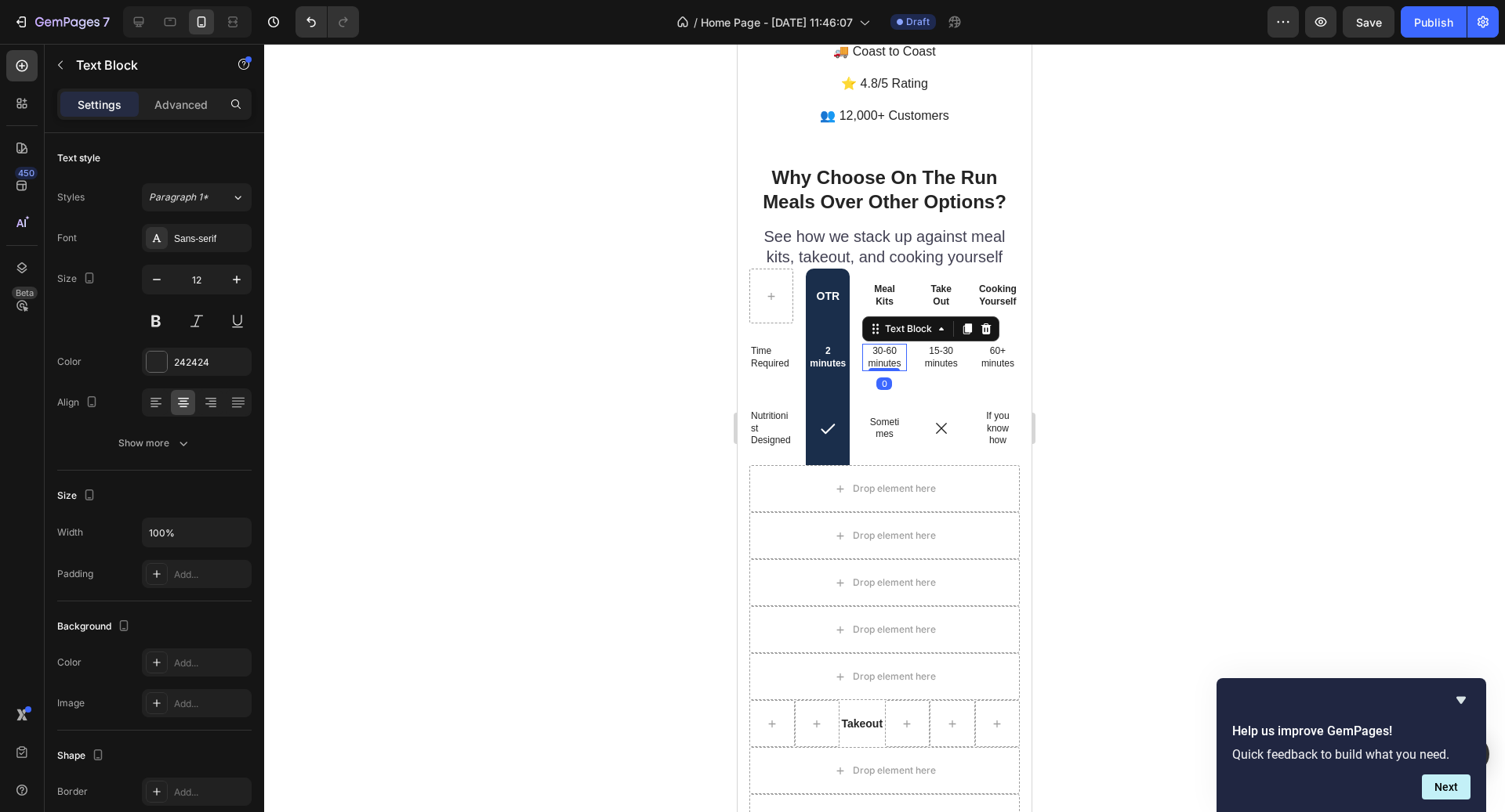
scroll to position [3247, 0]
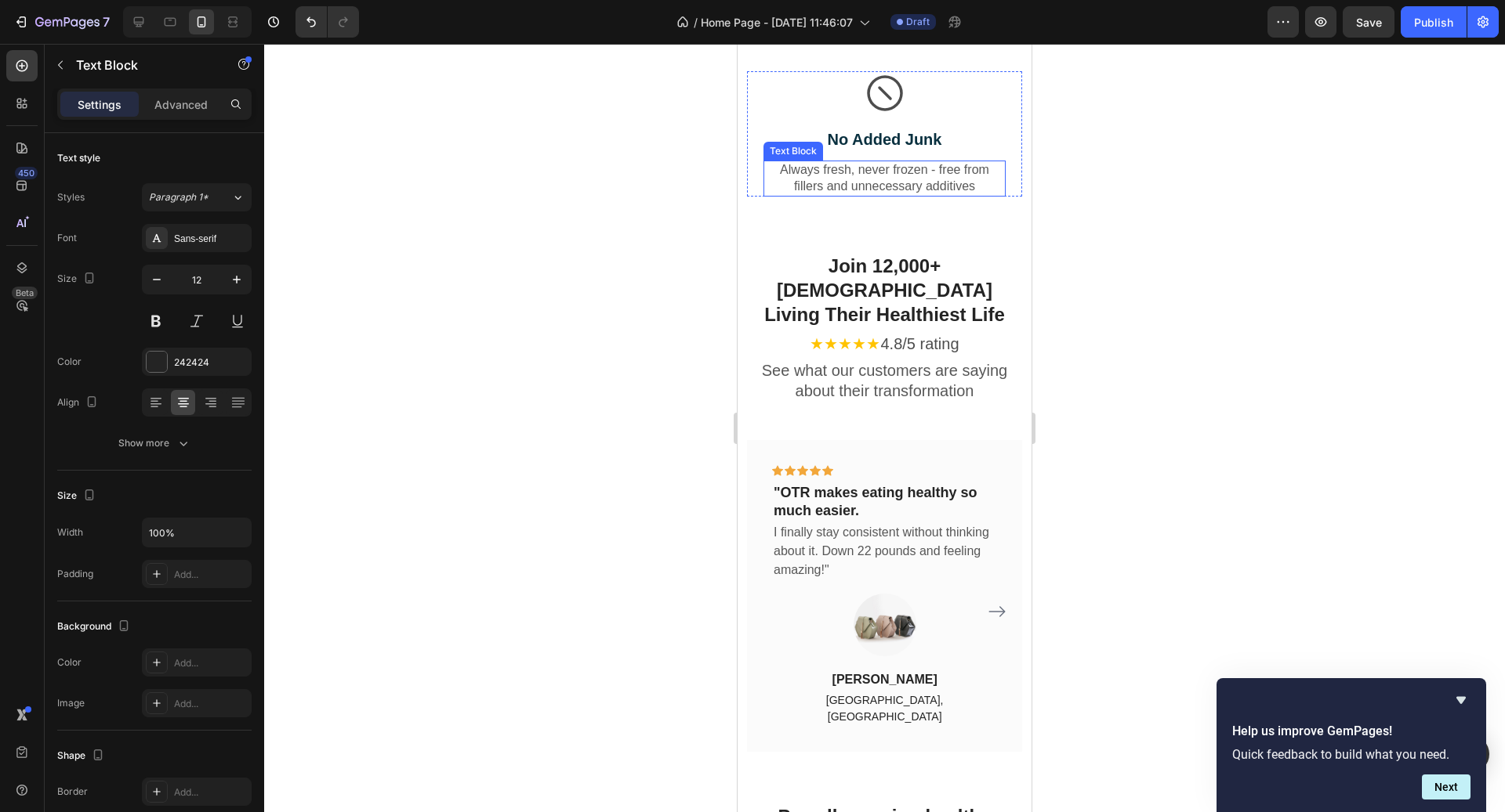
click at [875, 173] on p "Always fresh, never frozen - free from fillers and unnecessary additives" at bounding box center [884, 178] width 239 height 33
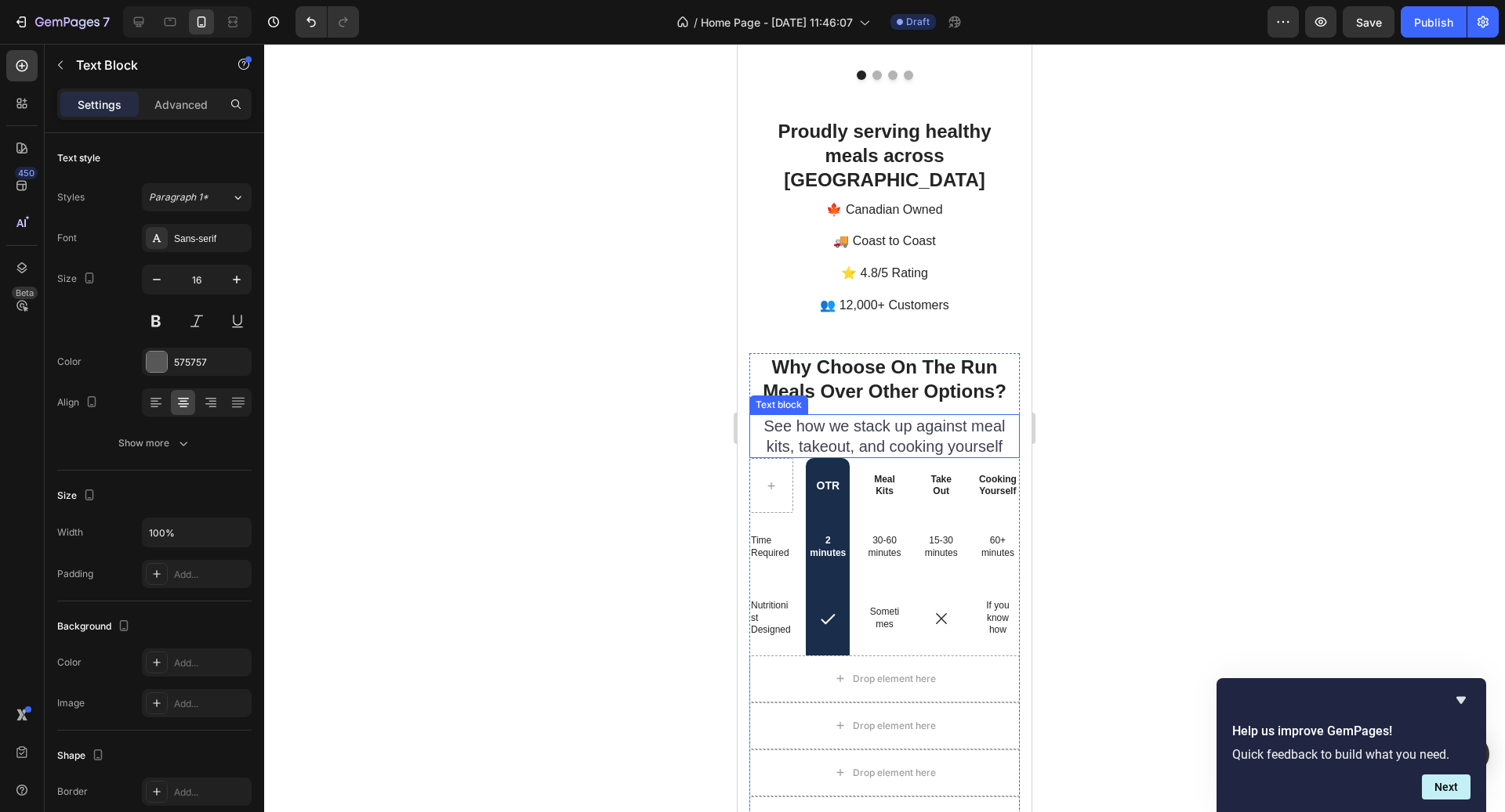
scroll to position [4027, 0]
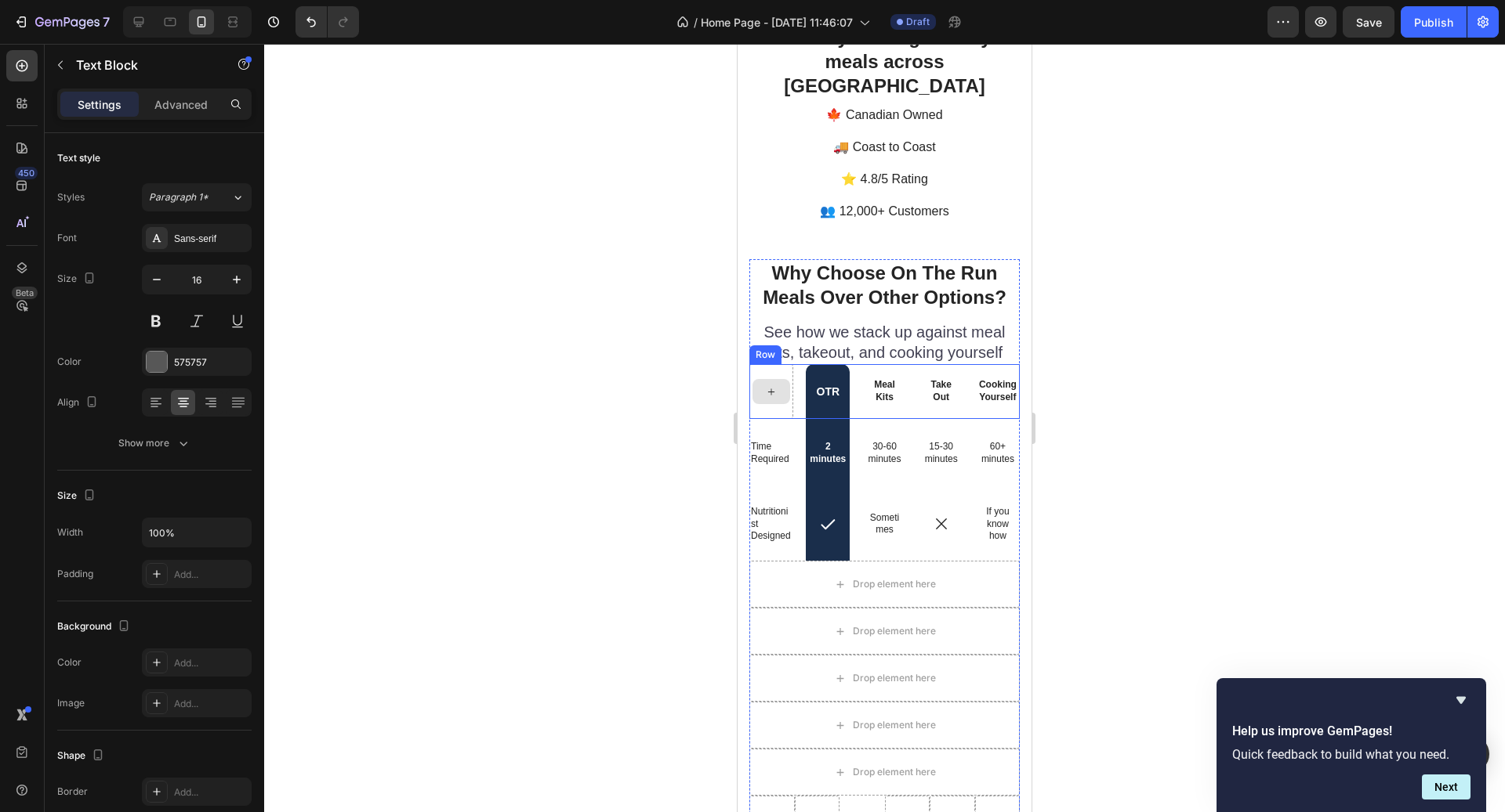
click at [782, 385] on div at bounding box center [771, 392] width 44 height 55
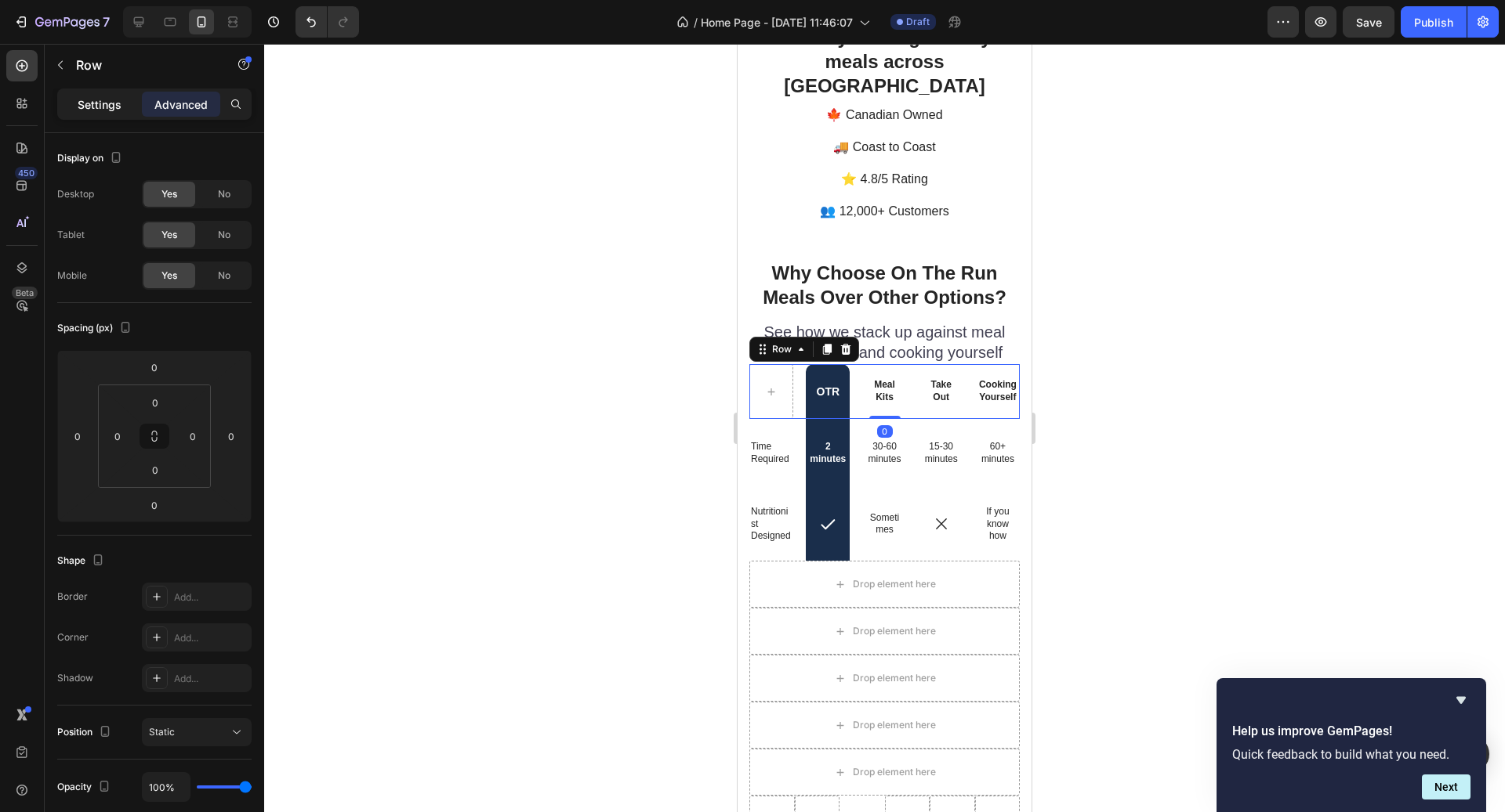
click at [110, 115] on div "Settings" at bounding box center [100, 104] width 79 height 25
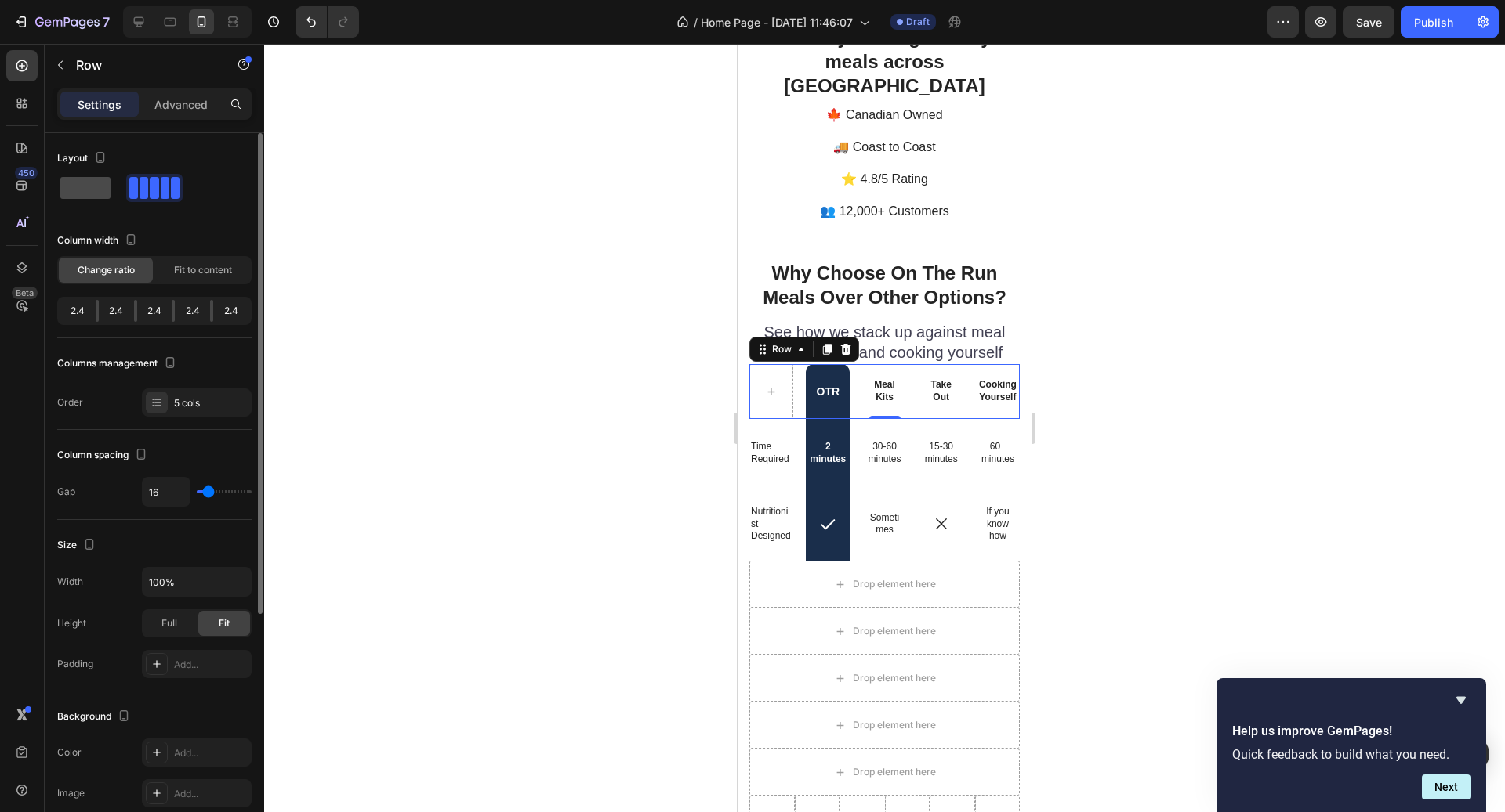
click at [105, 189] on span at bounding box center [85, 188] width 50 height 22
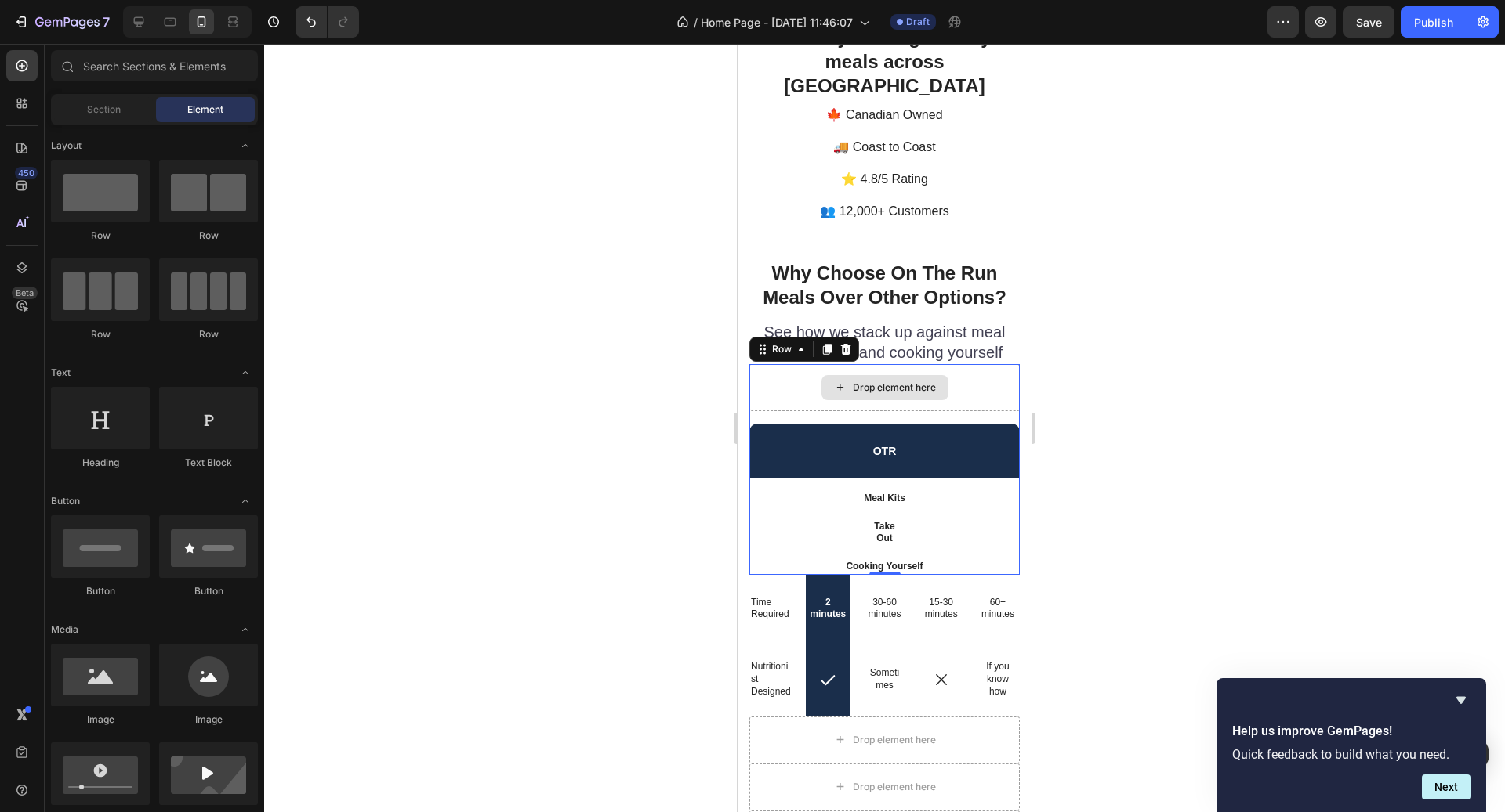
click at [935, 375] on div "Drop element here" at bounding box center [885, 388] width 127 height 25
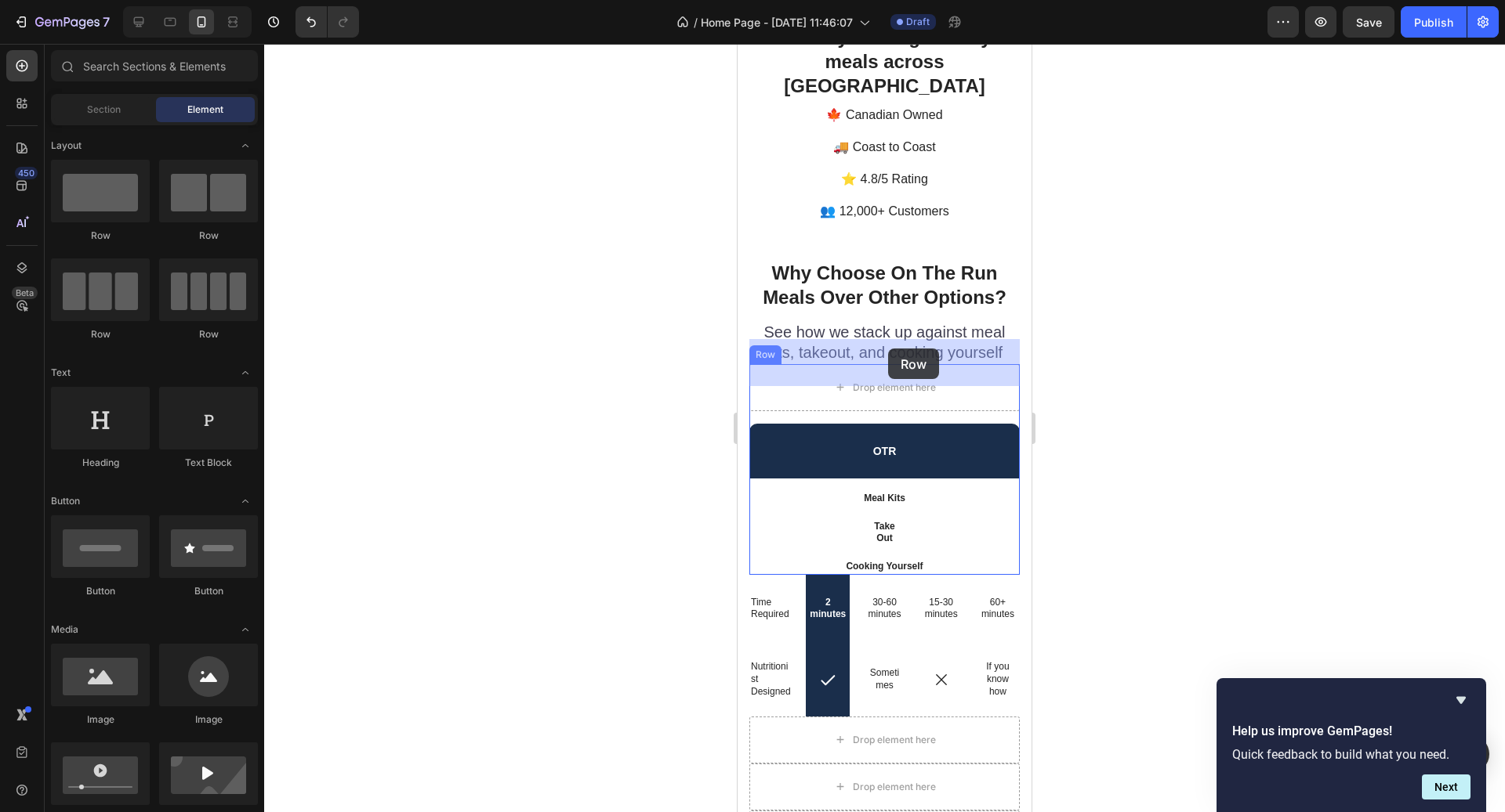
drag, startPoint x: 862, startPoint y: 335, endPoint x: 887, endPoint y: 348, distance: 28.2
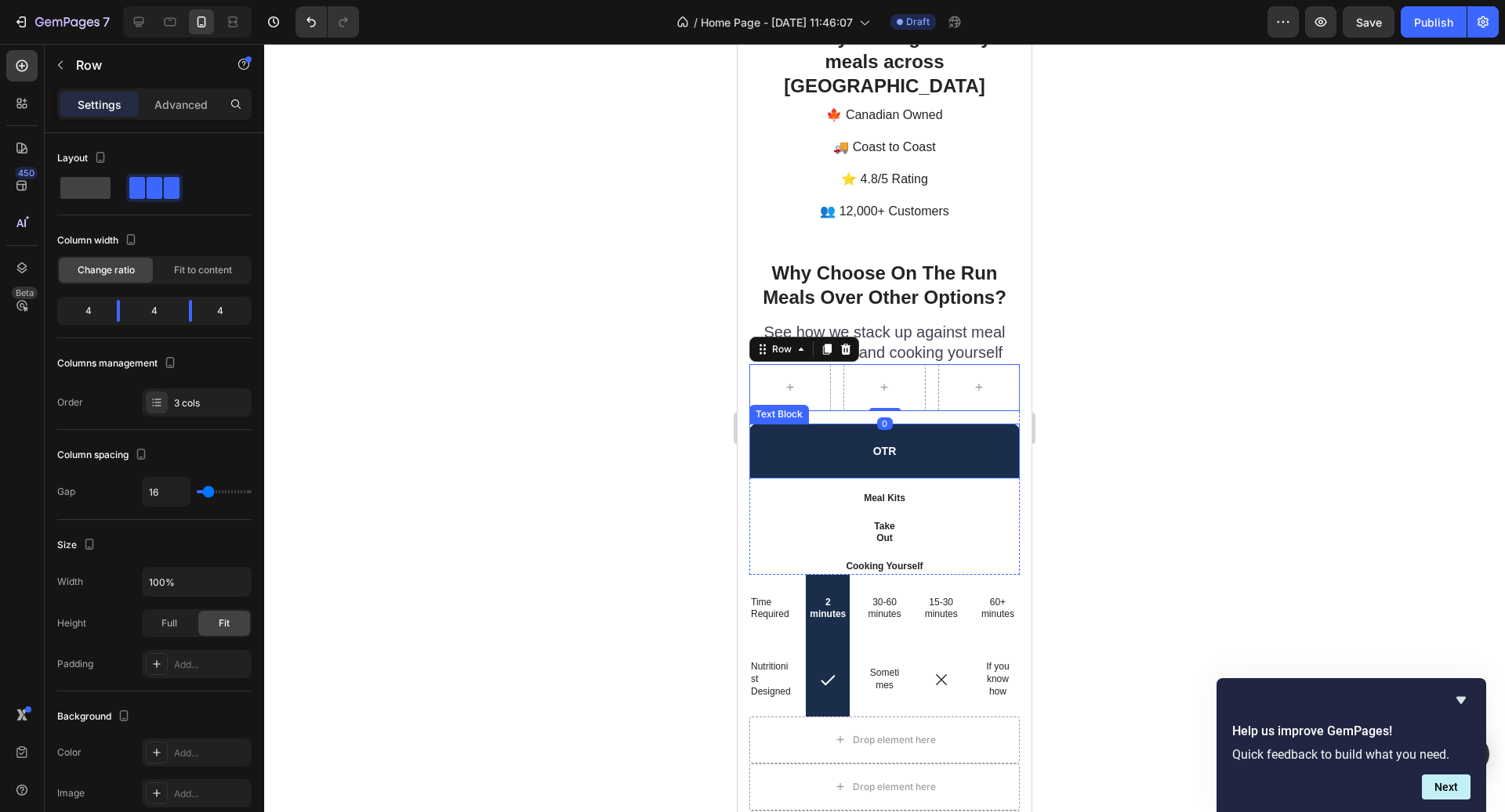
click at [884, 445] on p "OTR" at bounding box center [884, 451] width 267 height 14
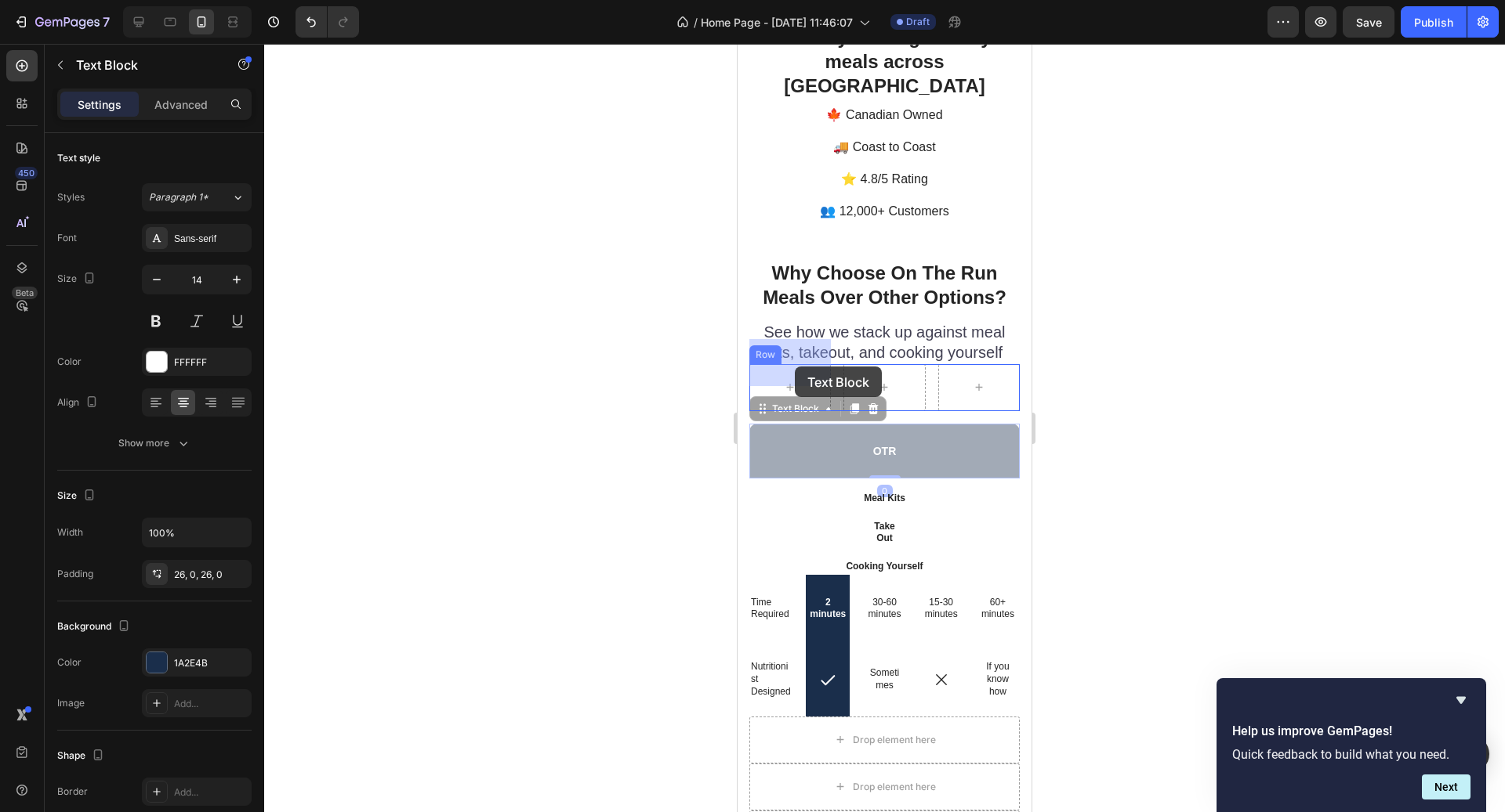
drag, startPoint x: 809, startPoint y: 389, endPoint x: 795, endPoint y: 367, distance: 26.1
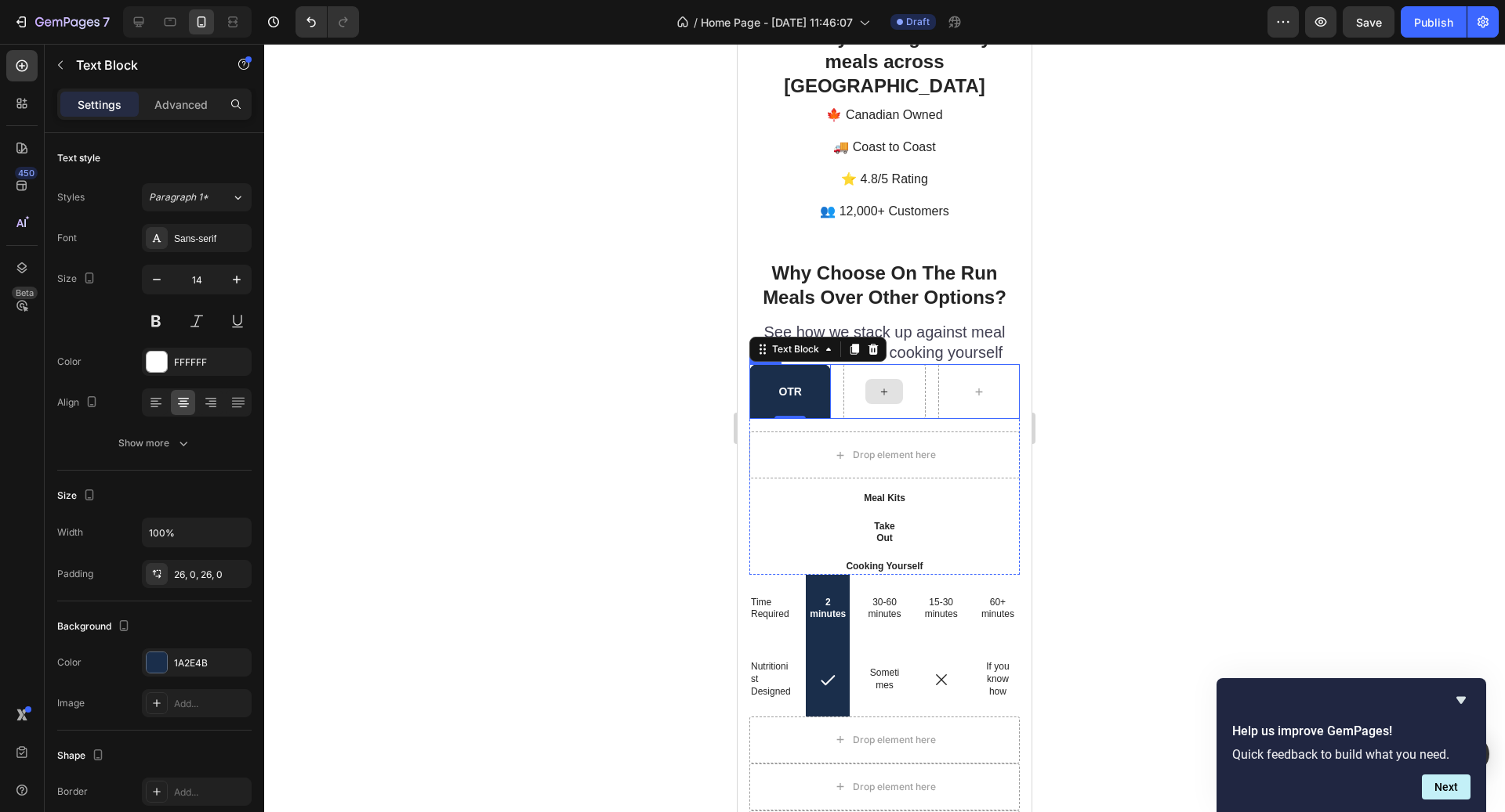
click at [906, 388] on div at bounding box center [884, 392] width 81 height 55
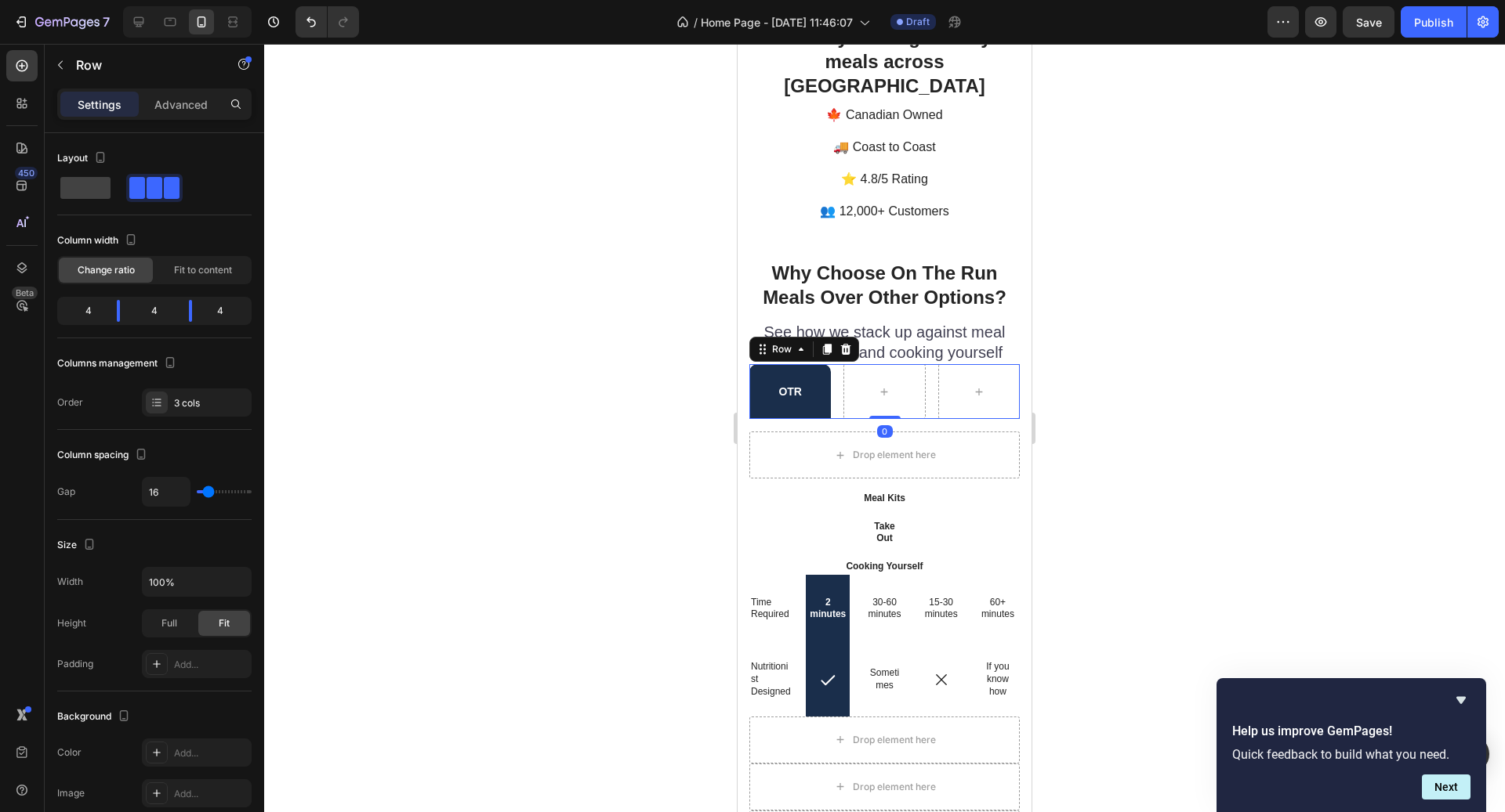
click at [1163, 583] on div at bounding box center [884, 428] width 1240 height 768
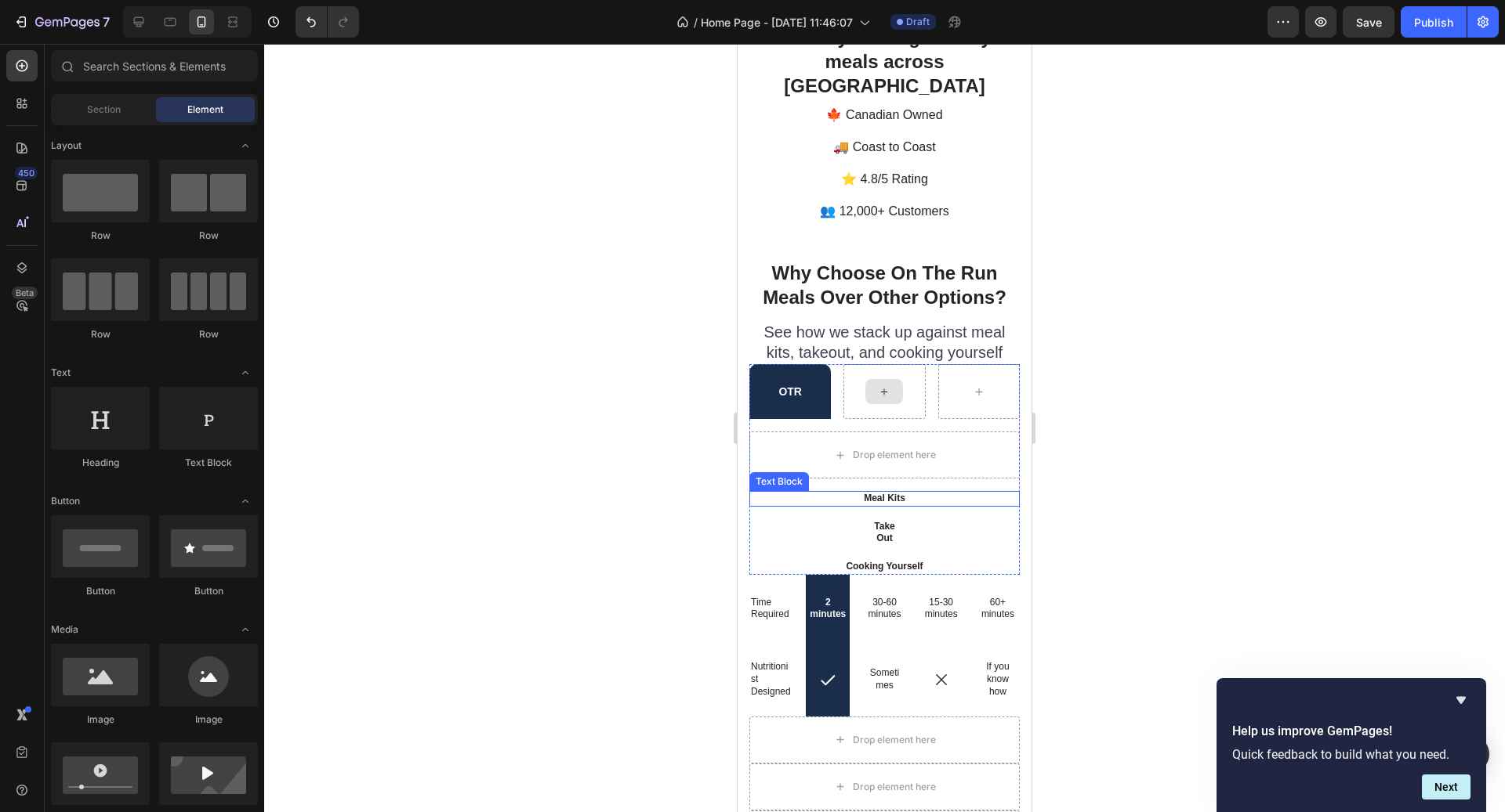
click at [919, 491] on div "Meal Kits" at bounding box center [884, 499] width 271 height 16
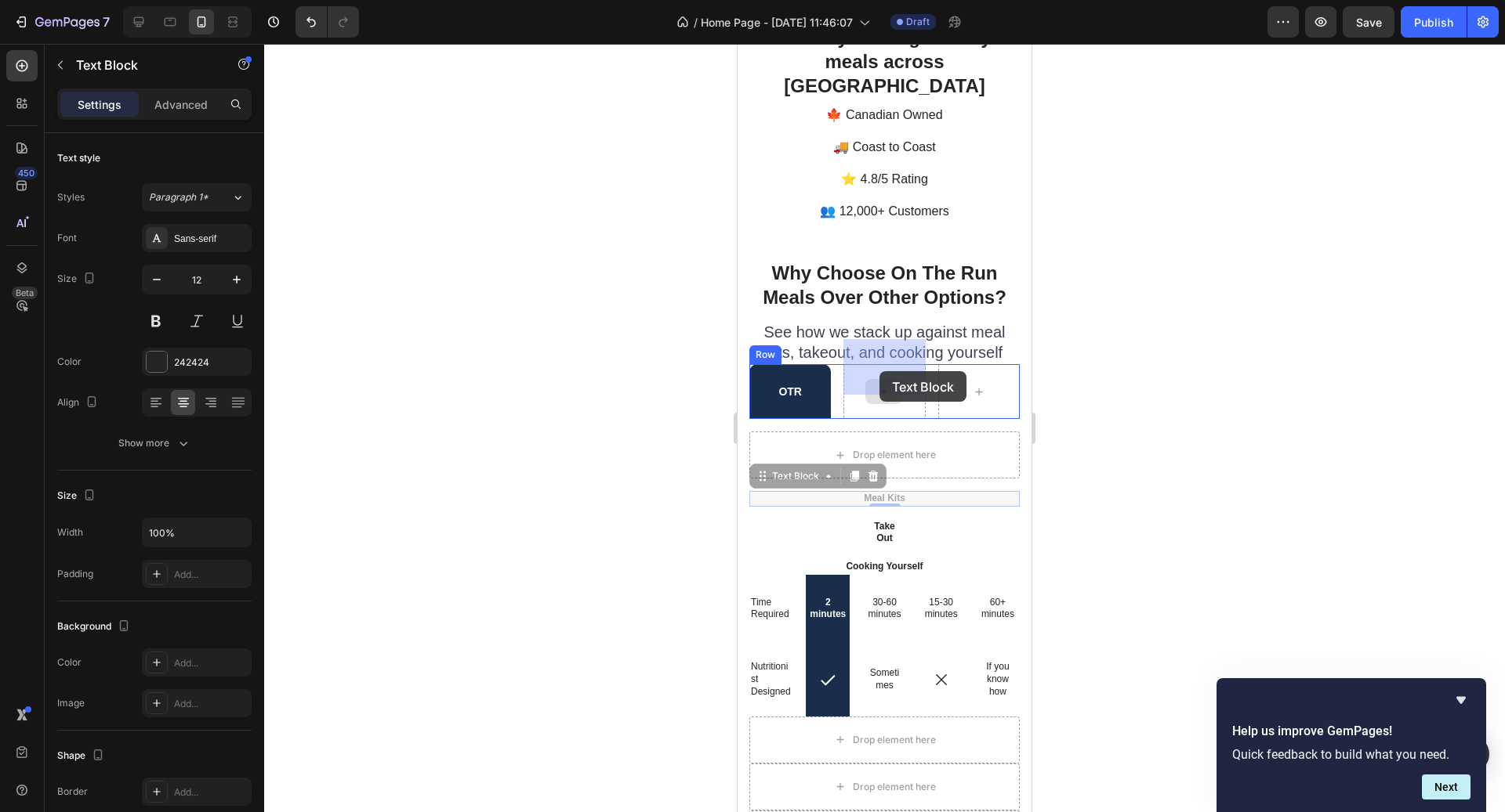
drag, startPoint x: 801, startPoint y: 451, endPoint x: 879, endPoint y: 372, distance: 111.0
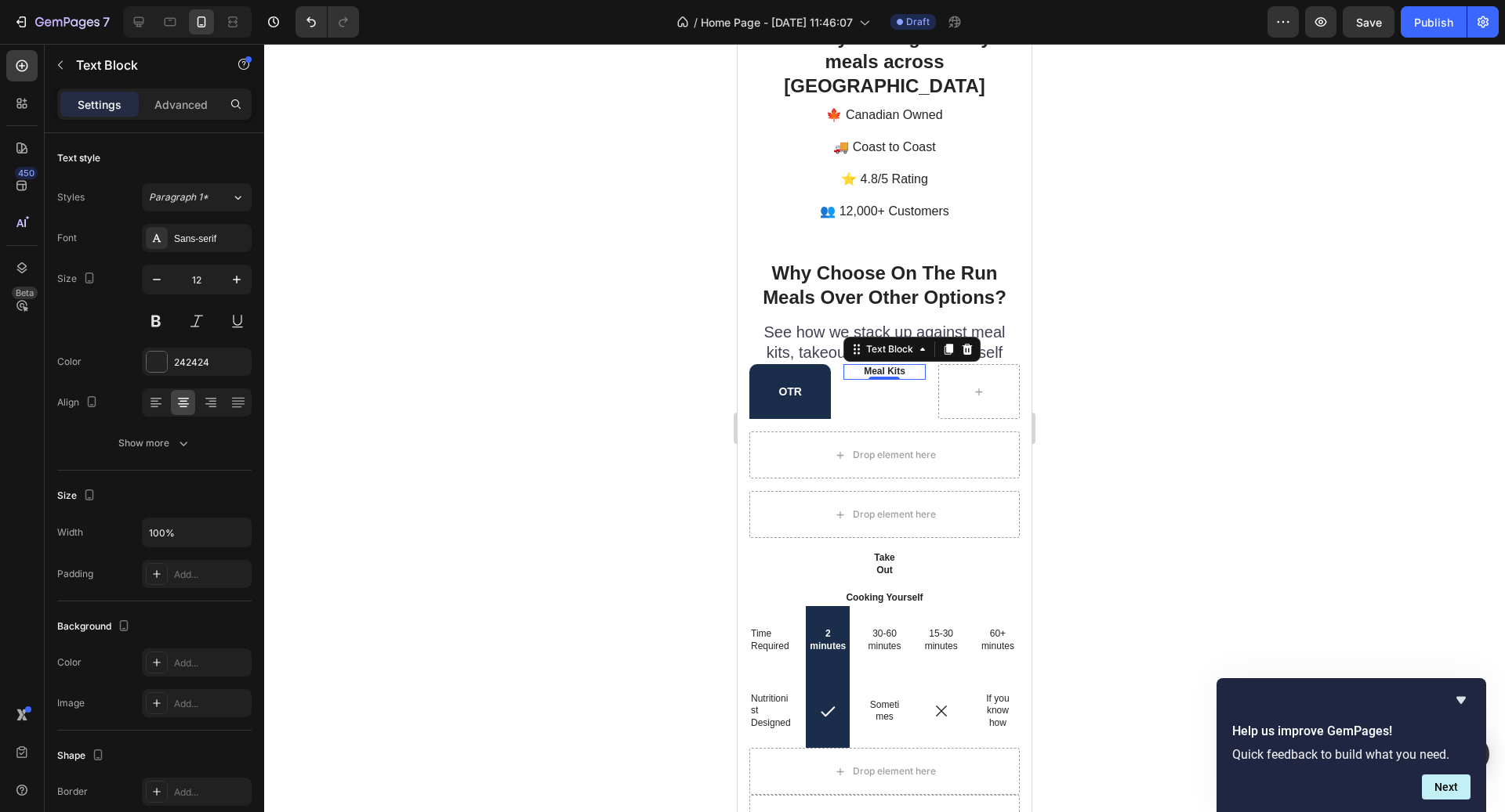
click at [910, 366] on p "Meal Kits" at bounding box center [884, 372] width 79 height 13
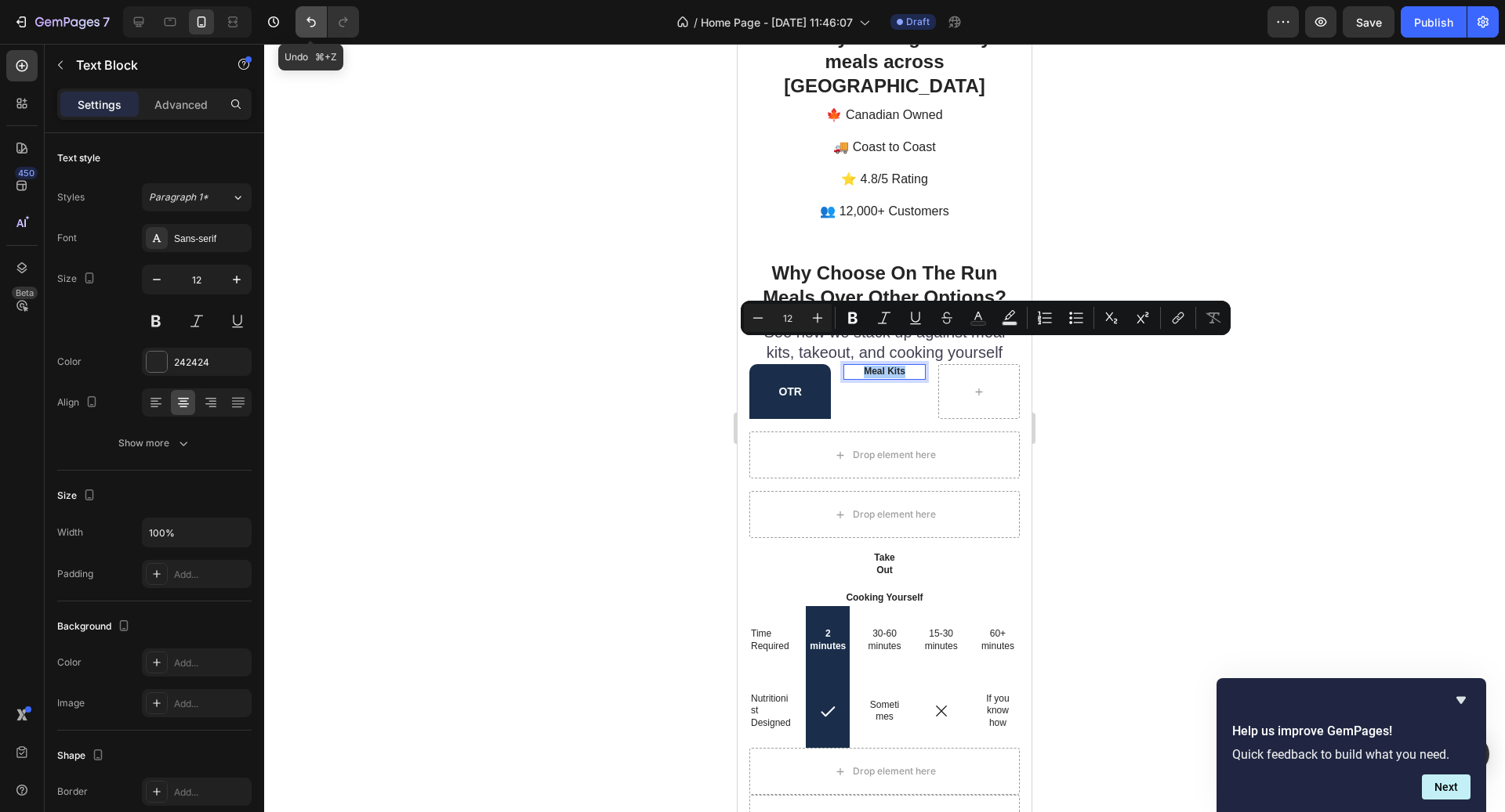
click at [314, 27] on icon "Undo/Redo" at bounding box center [311, 22] width 16 height 16
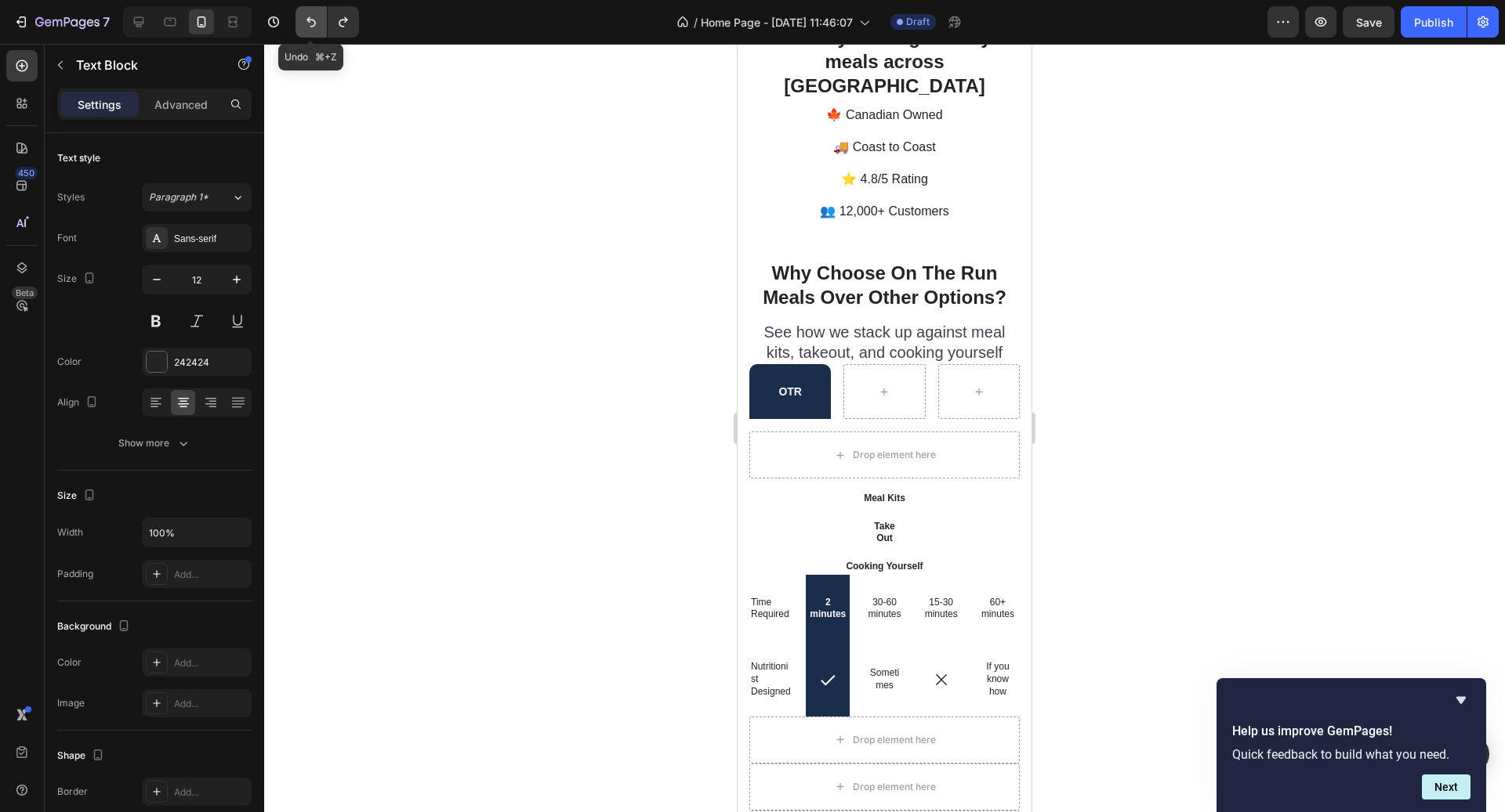
click at [314, 27] on icon "Undo/Redo" at bounding box center [311, 22] width 16 height 16
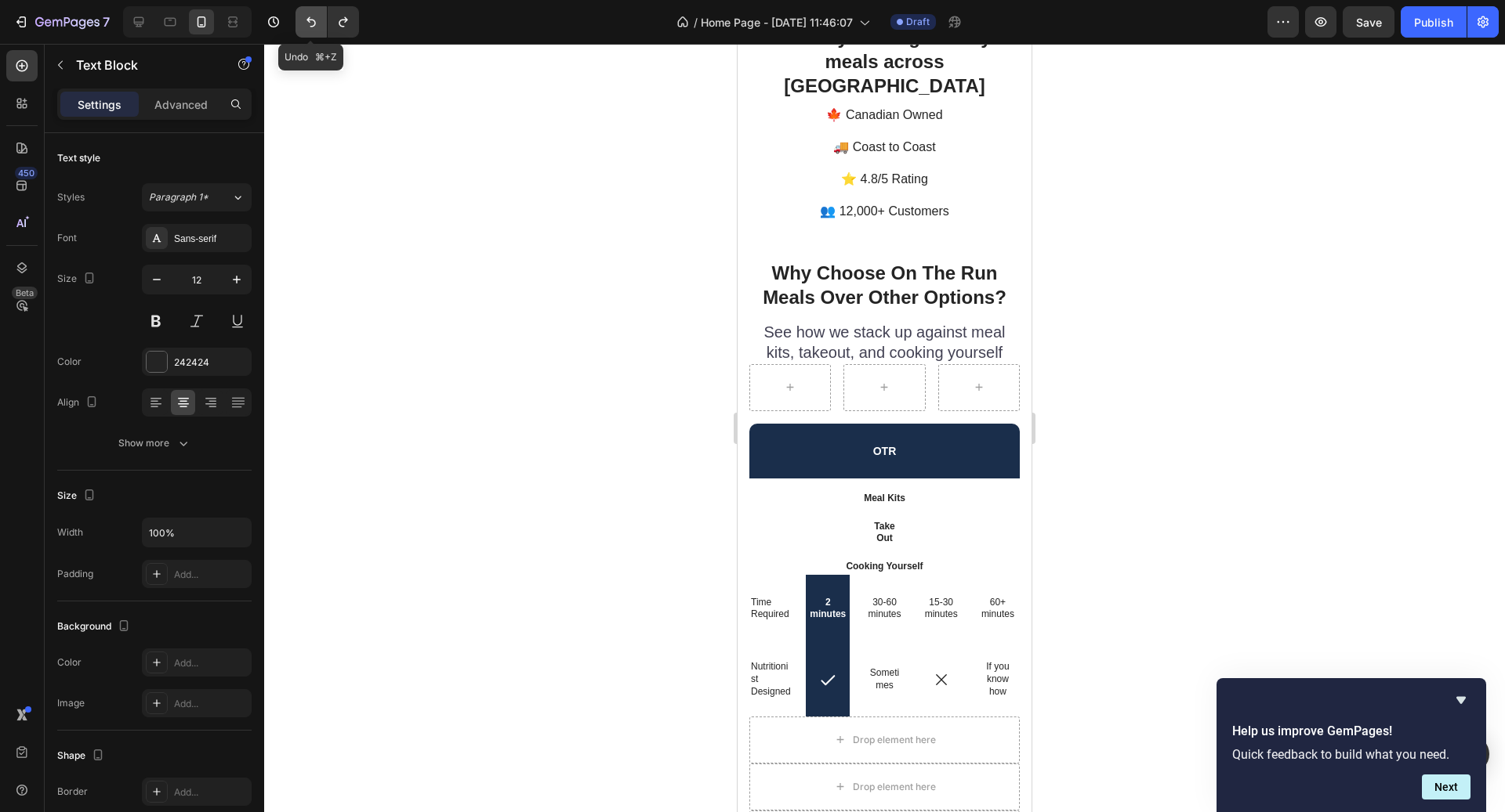
click at [314, 27] on icon "Undo/Redo" at bounding box center [311, 22] width 16 height 16
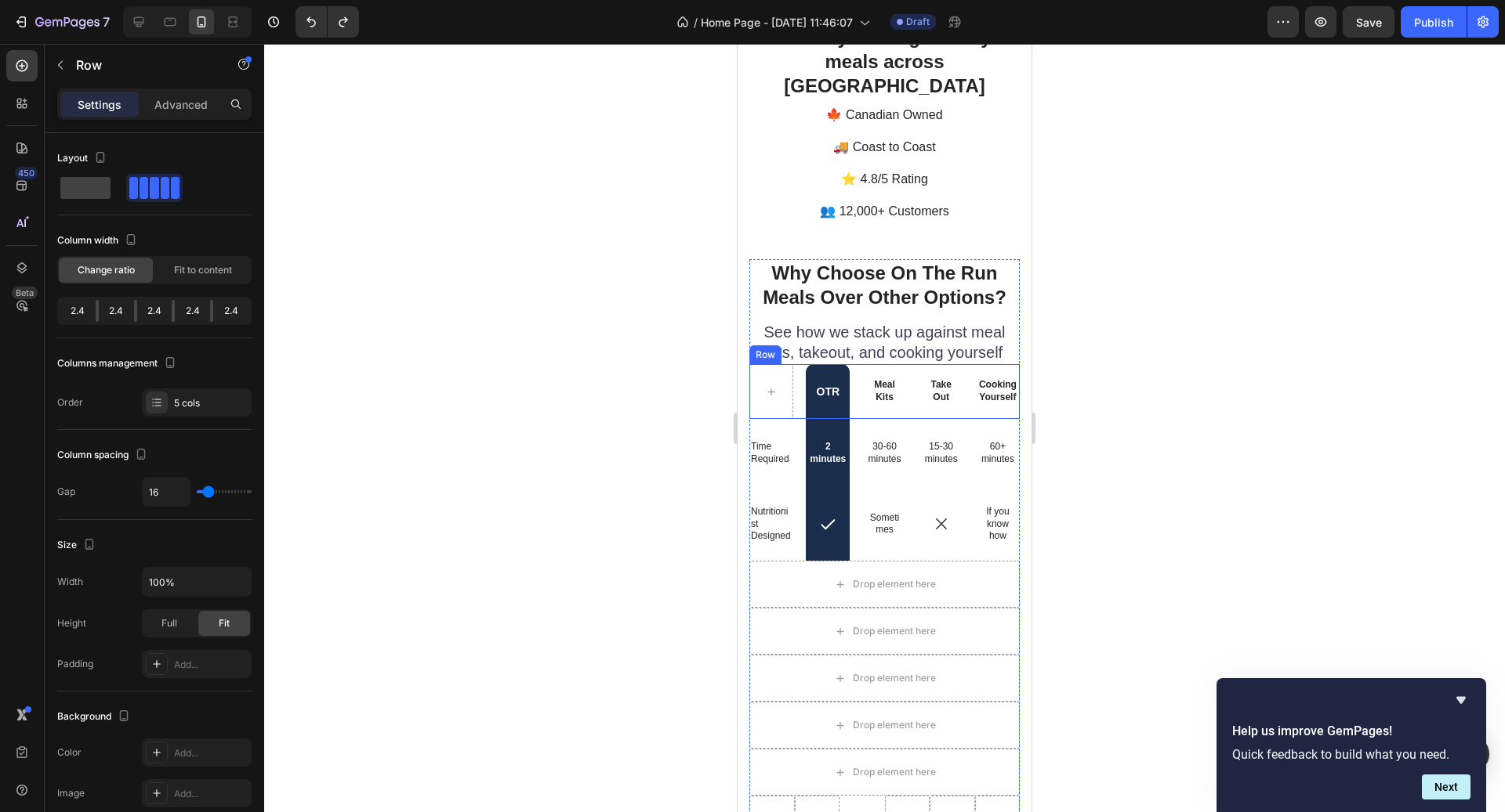
click at [883, 386] on div "Meal Kits Text Block" at bounding box center [884, 392] width 44 height 55
click at [887, 325] on p "See how we stack up against meal kits, takeout, and cooking yourself" at bounding box center [884, 342] width 267 height 41
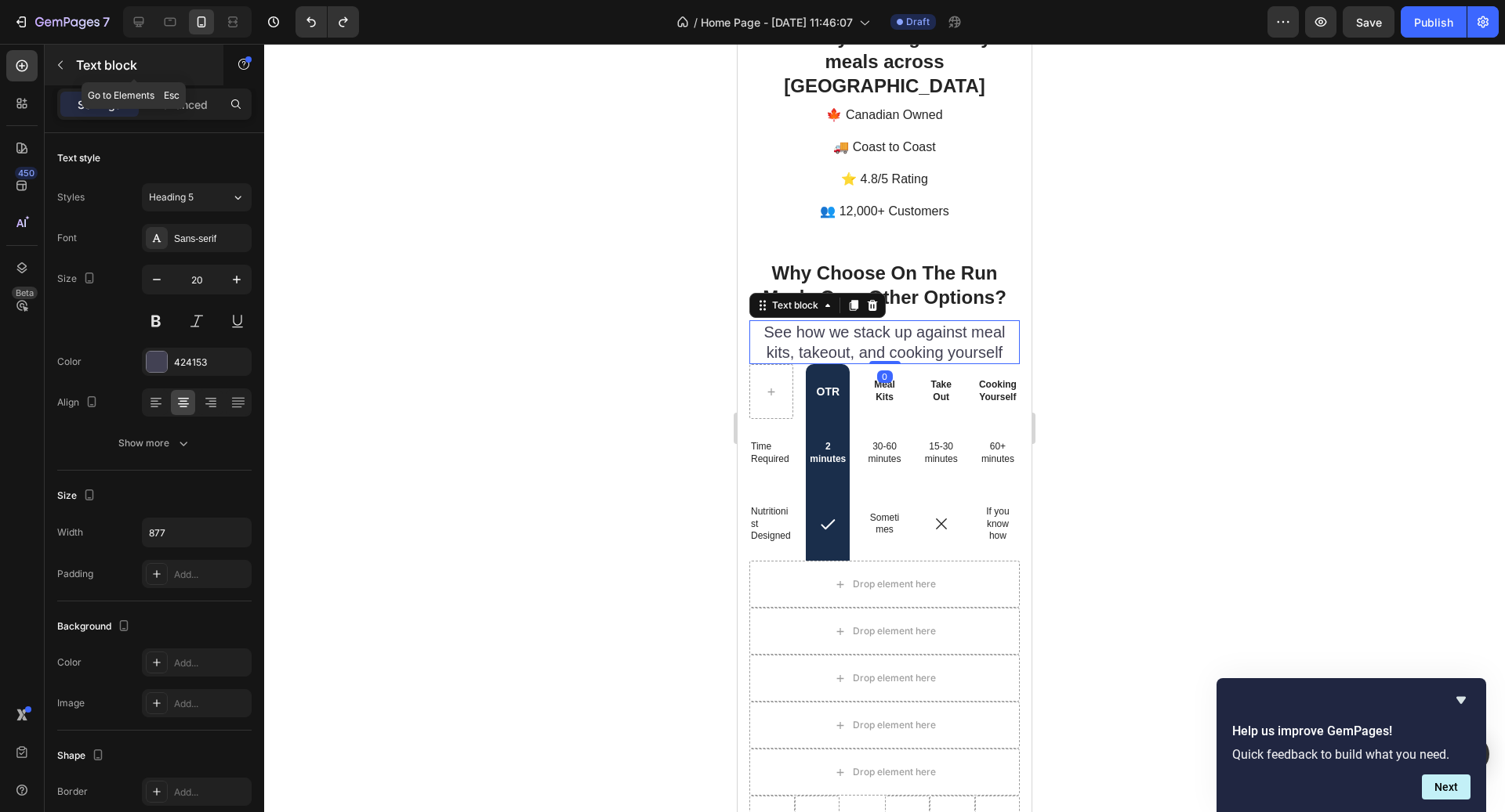
click at [78, 65] on p "Text block" at bounding box center [142, 64] width 133 height 18
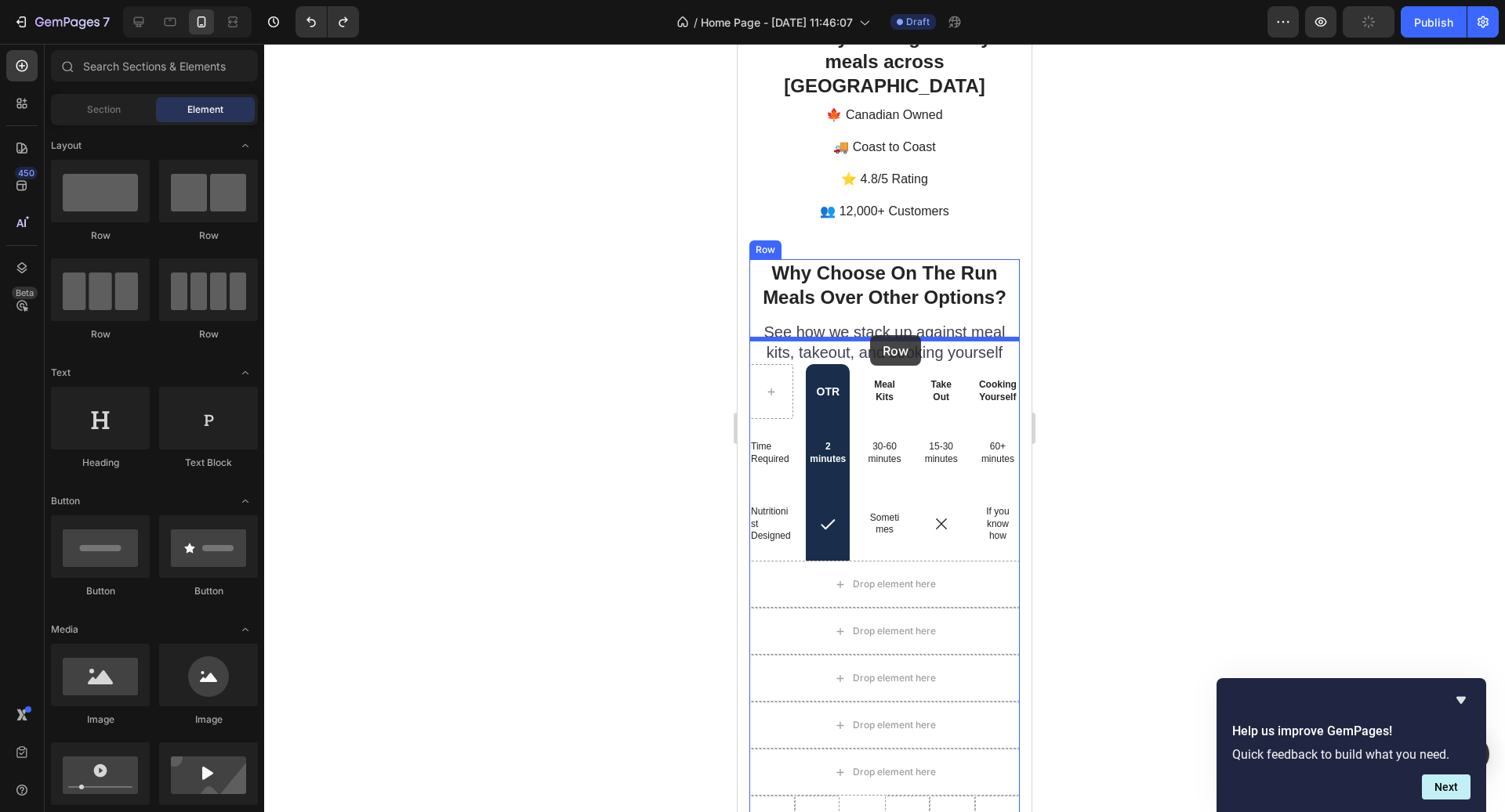
drag, startPoint x: 861, startPoint y: 343, endPoint x: 868, endPoint y: 335, distance: 10.6
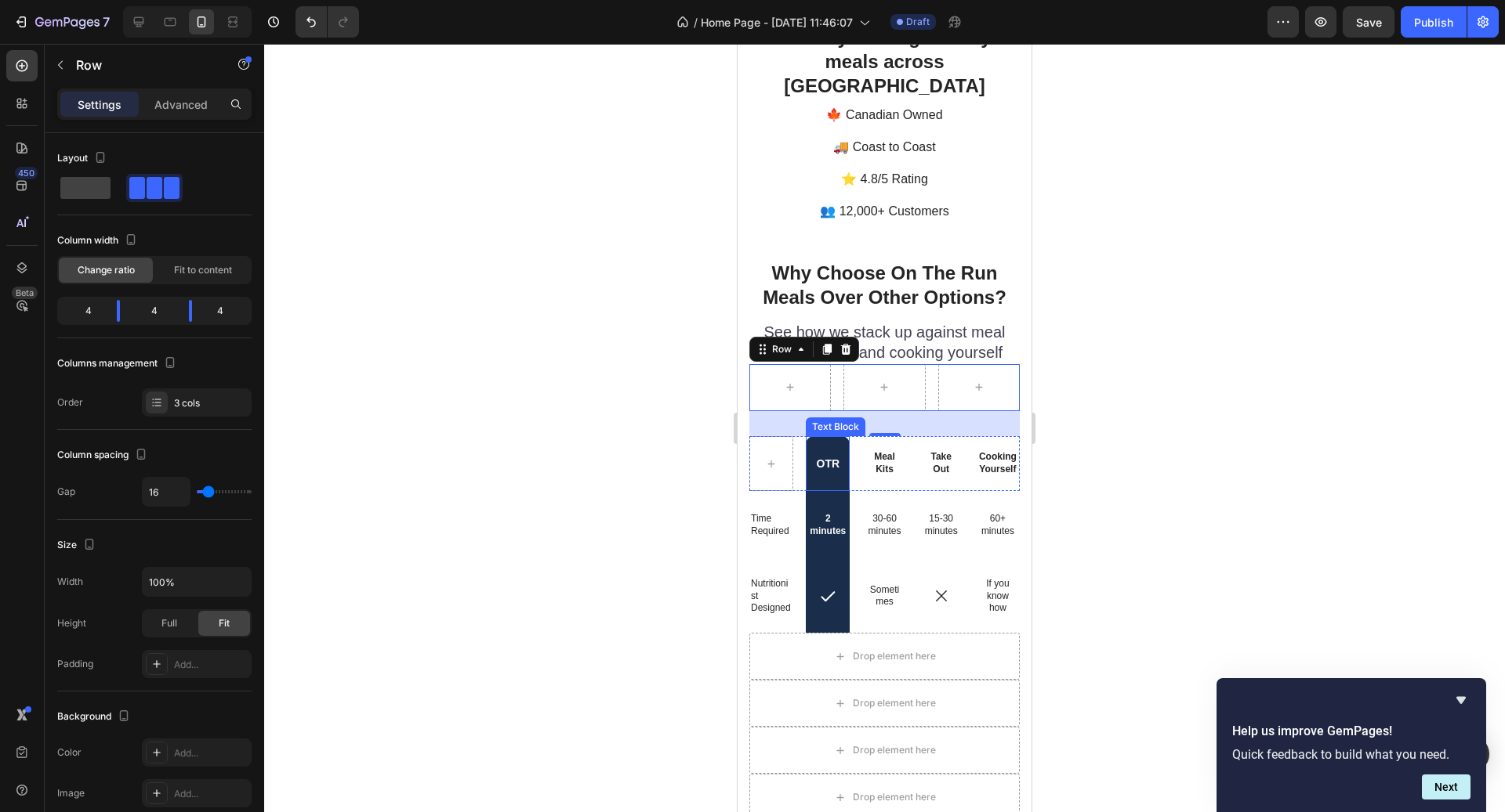
click at [834, 436] on div "OTR" at bounding box center [827, 464] width 44 height 55
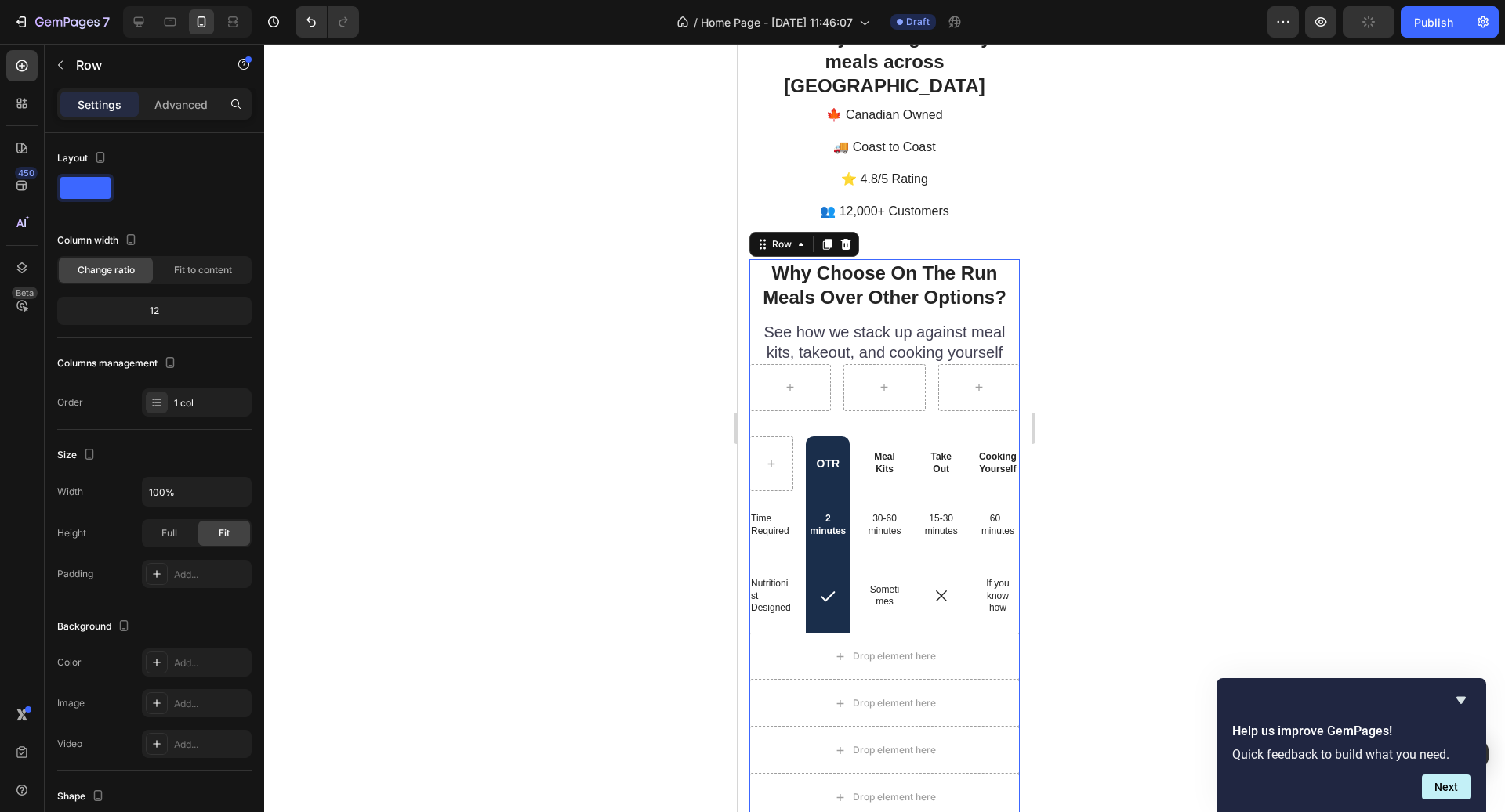
click at [829, 458] on strong "OTR" at bounding box center [828, 464] width 23 height 13
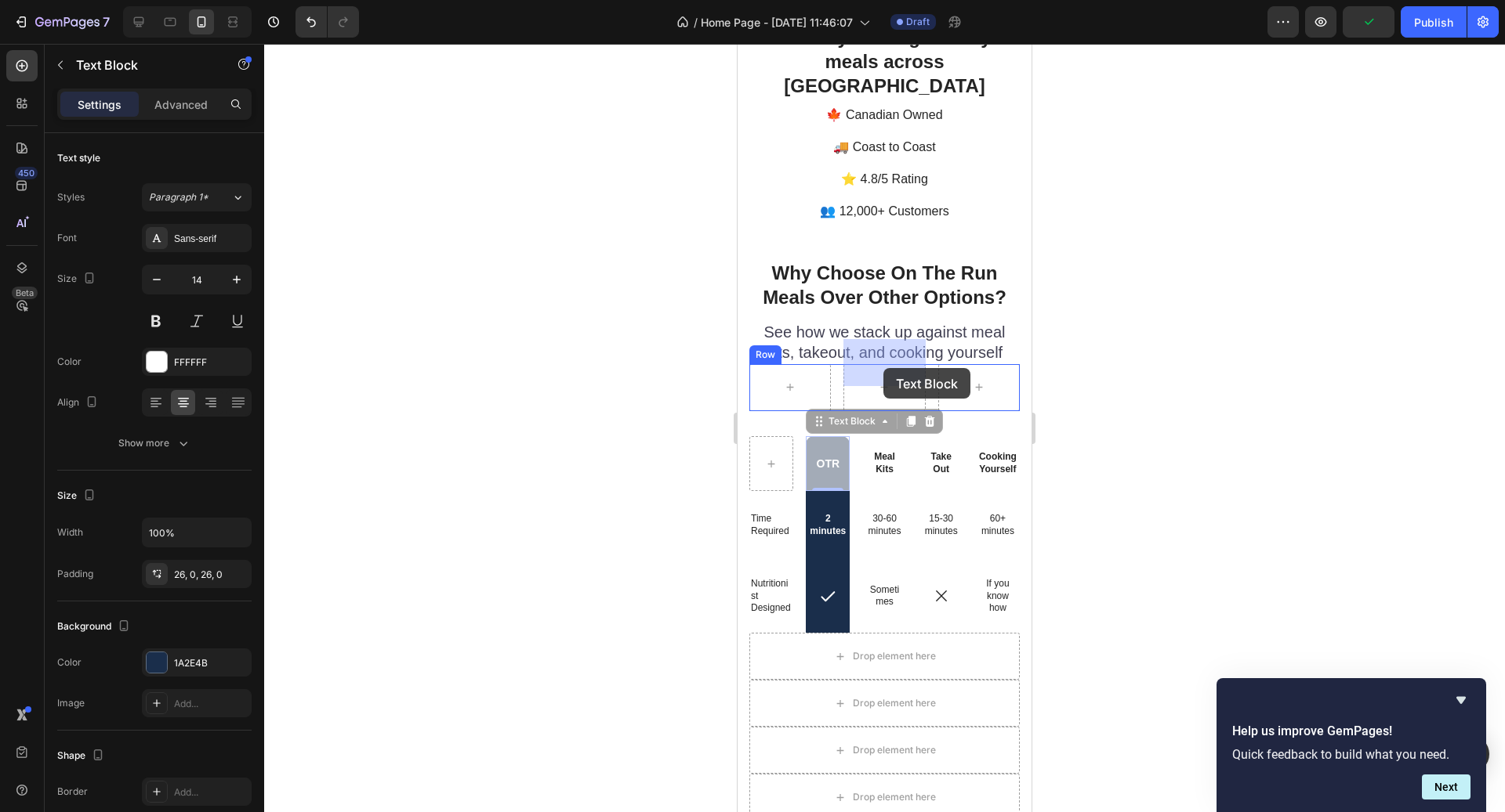
drag, startPoint x: 828, startPoint y: 403, endPoint x: 884, endPoint y: 367, distance: 66.6
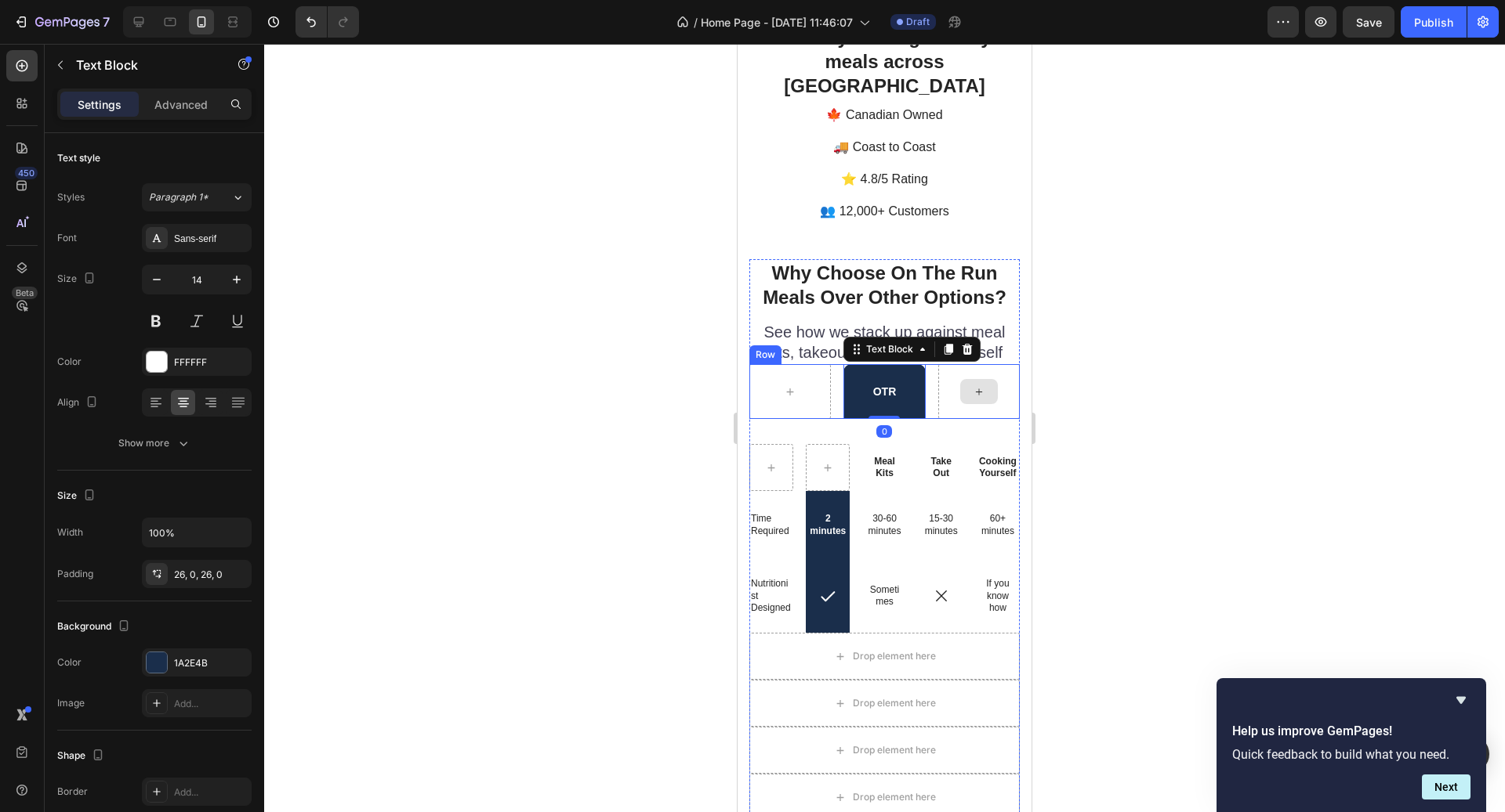
click at [974, 379] on div at bounding box center [978, 392] width 38 height 25
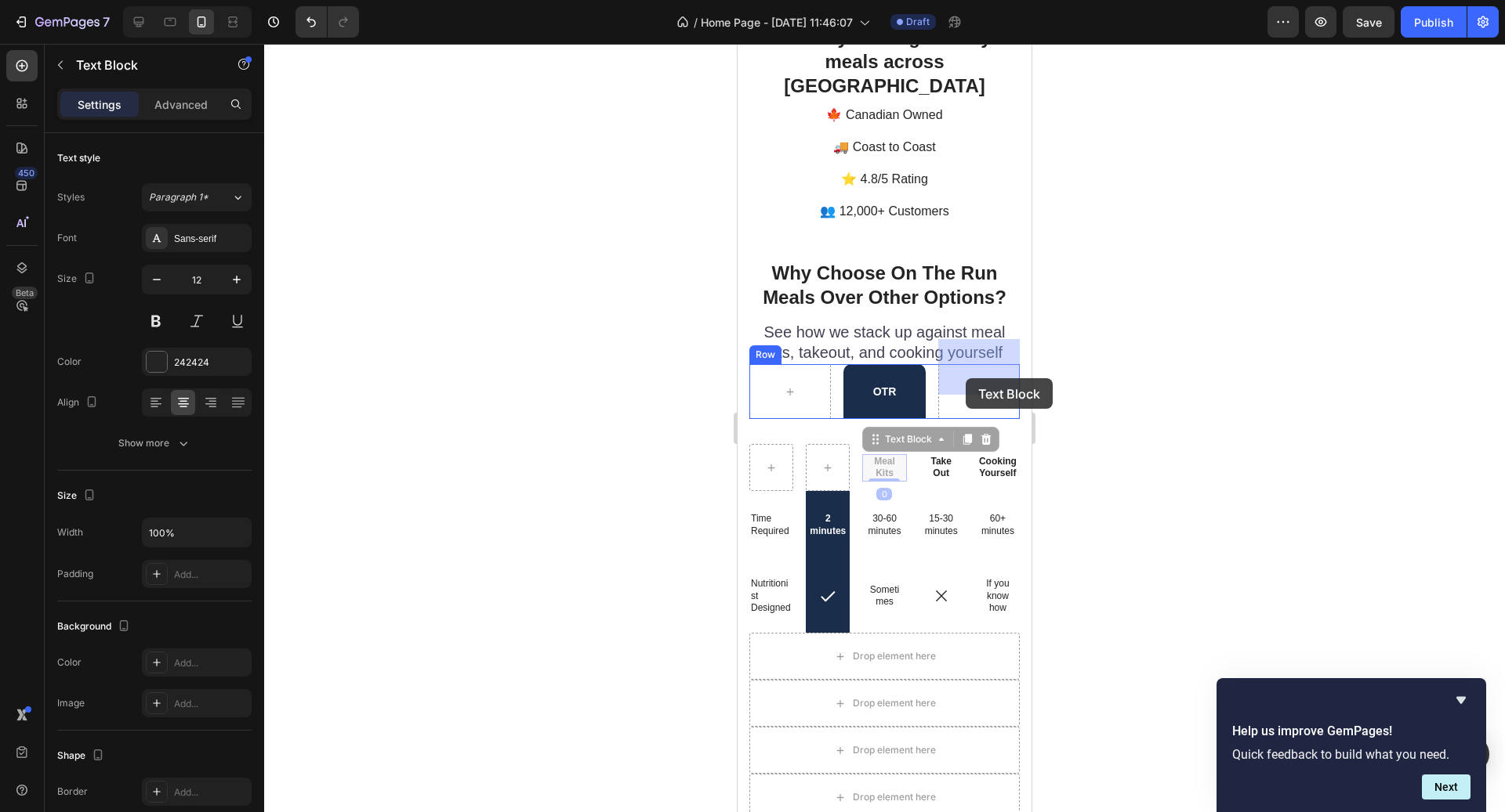
drag, startPoint x: 879, startPoint y: 446, endPoint x: 967, endPoint y: 377, distance: 111.8
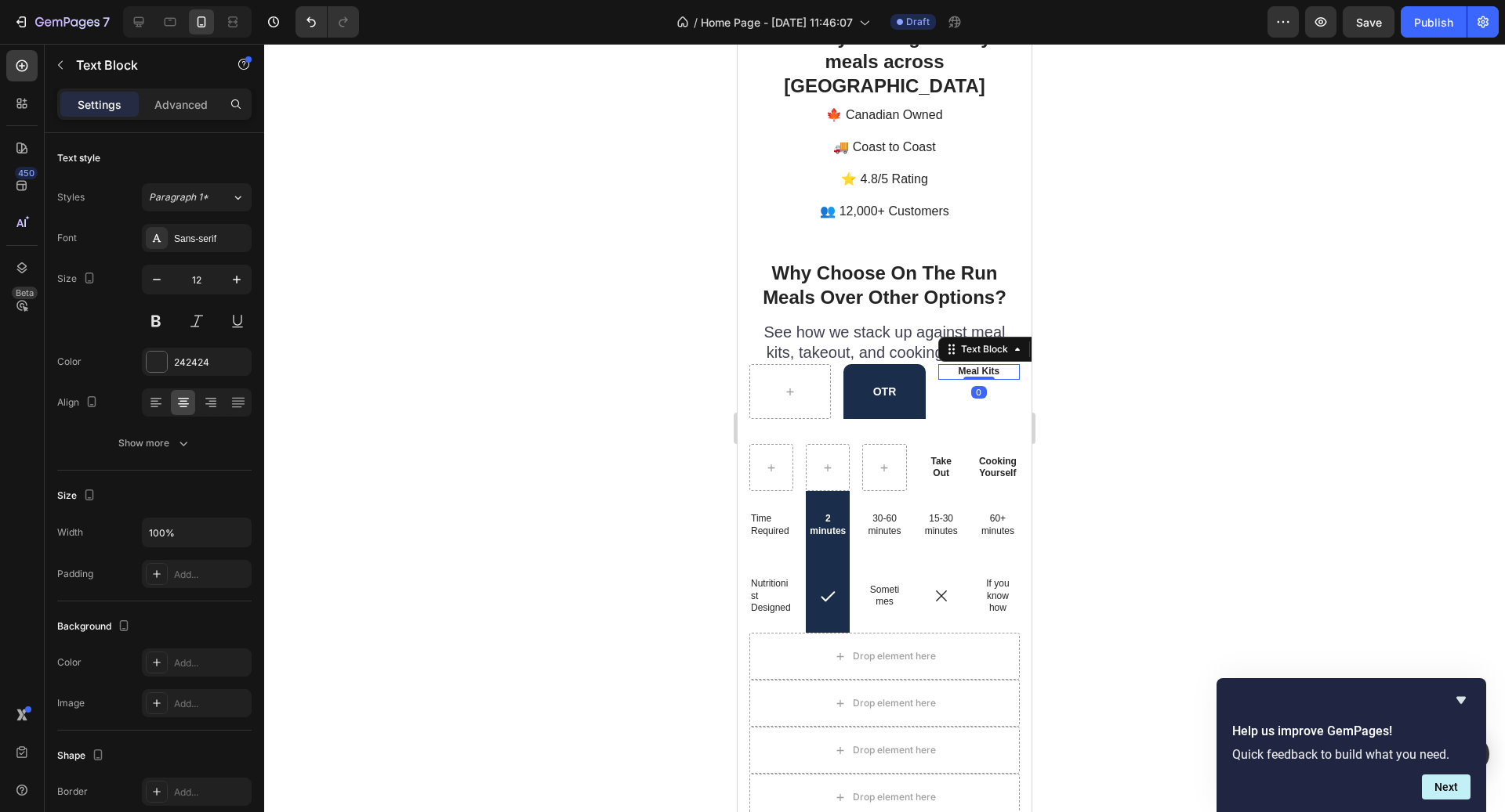
click at [987, 366] on p "Meal Kits" at bounding box center [979, 372] width 79 height 13
click at [224, 287] on button "button" at bounding box center [237, 280] width 28 height 28
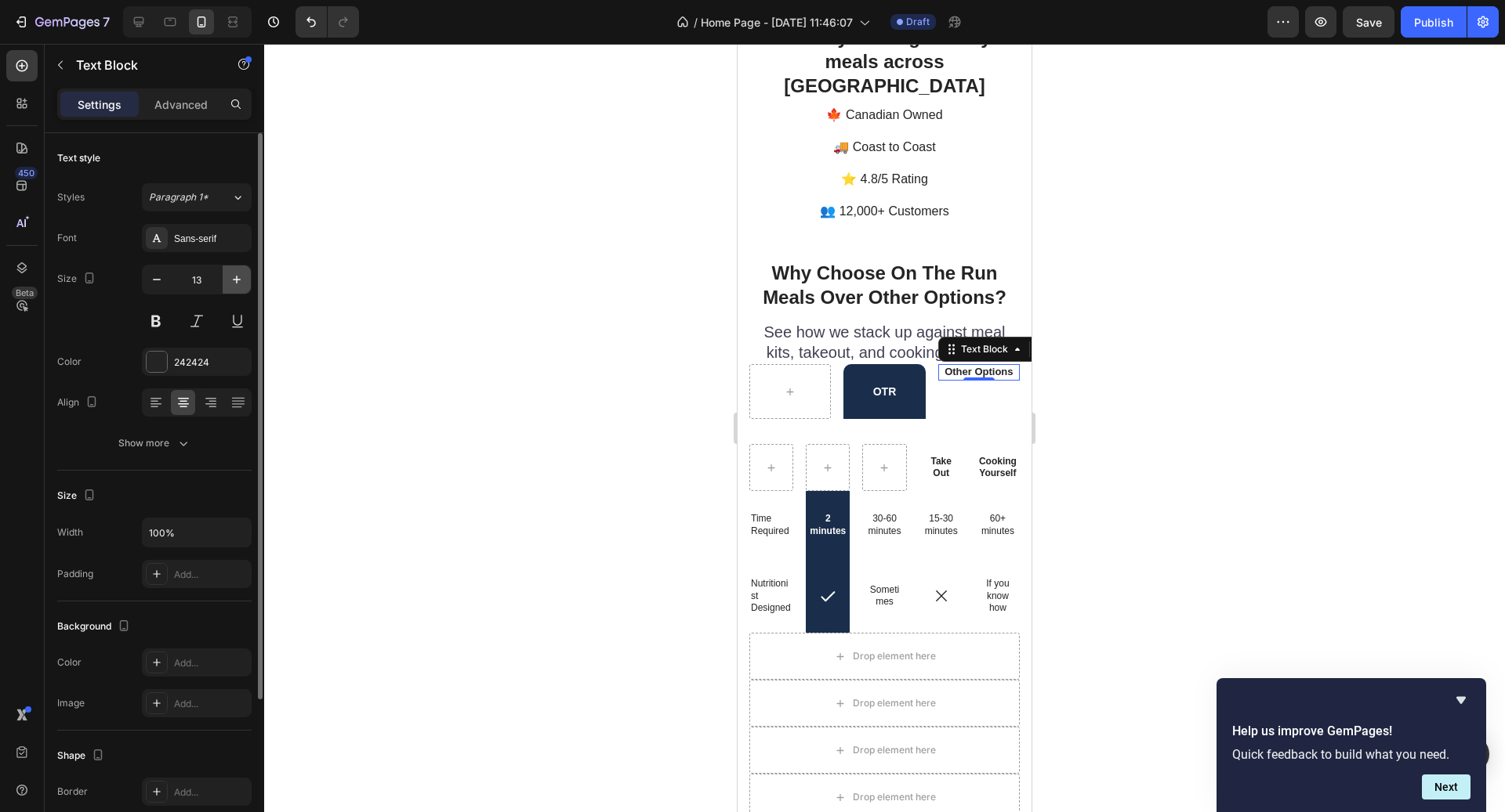
type input "14"
click at [901, 364] on div "OTR" at bounding box center [884, 392] width 81 height 55
click at [886, 385] on strong "OTR" at bounding box center [885, 391] width 23 height 13
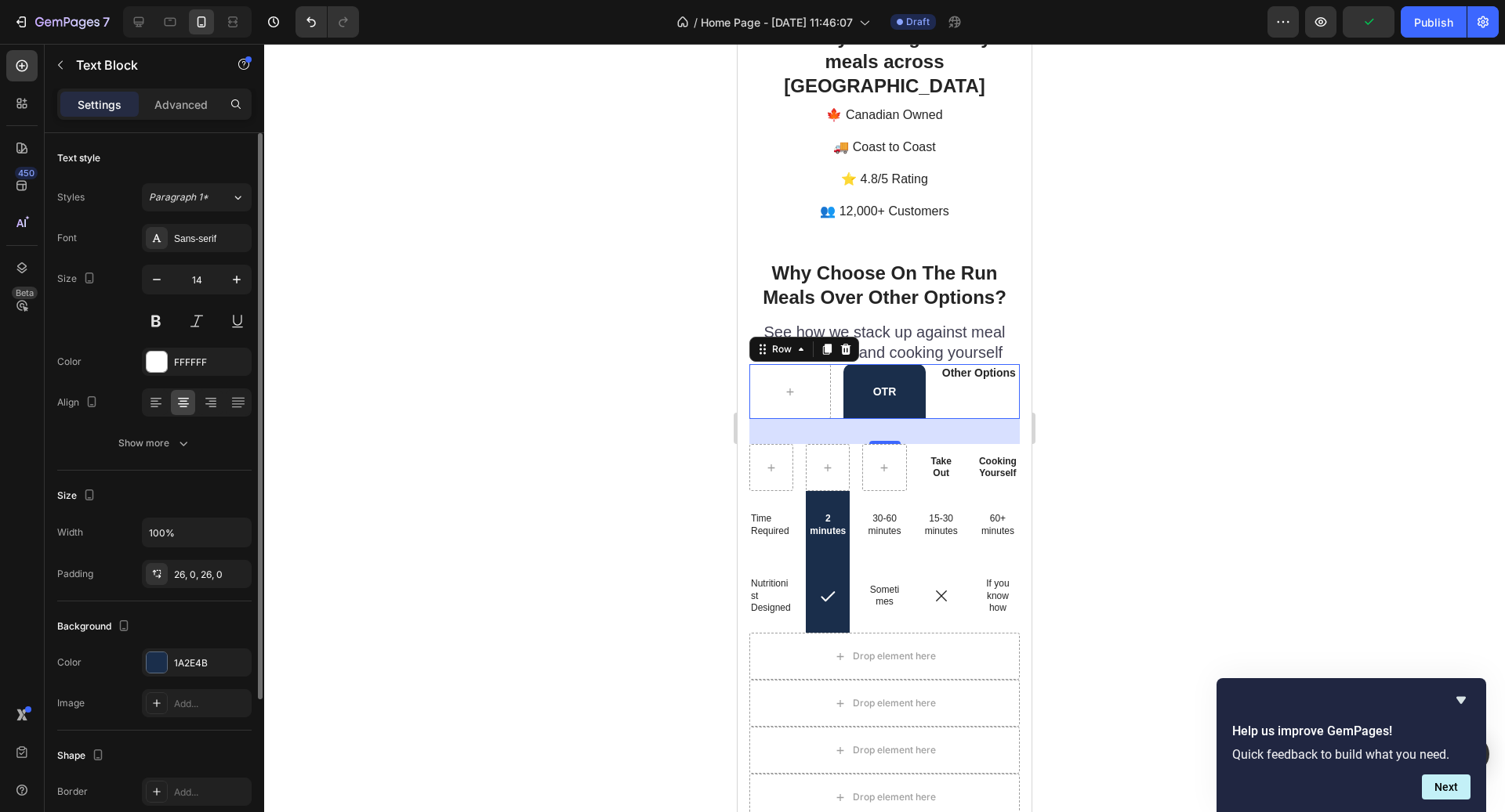
click at [976, 364] on div "Other Options Text Block" at bounding box center [978, 392] width 81 height 55
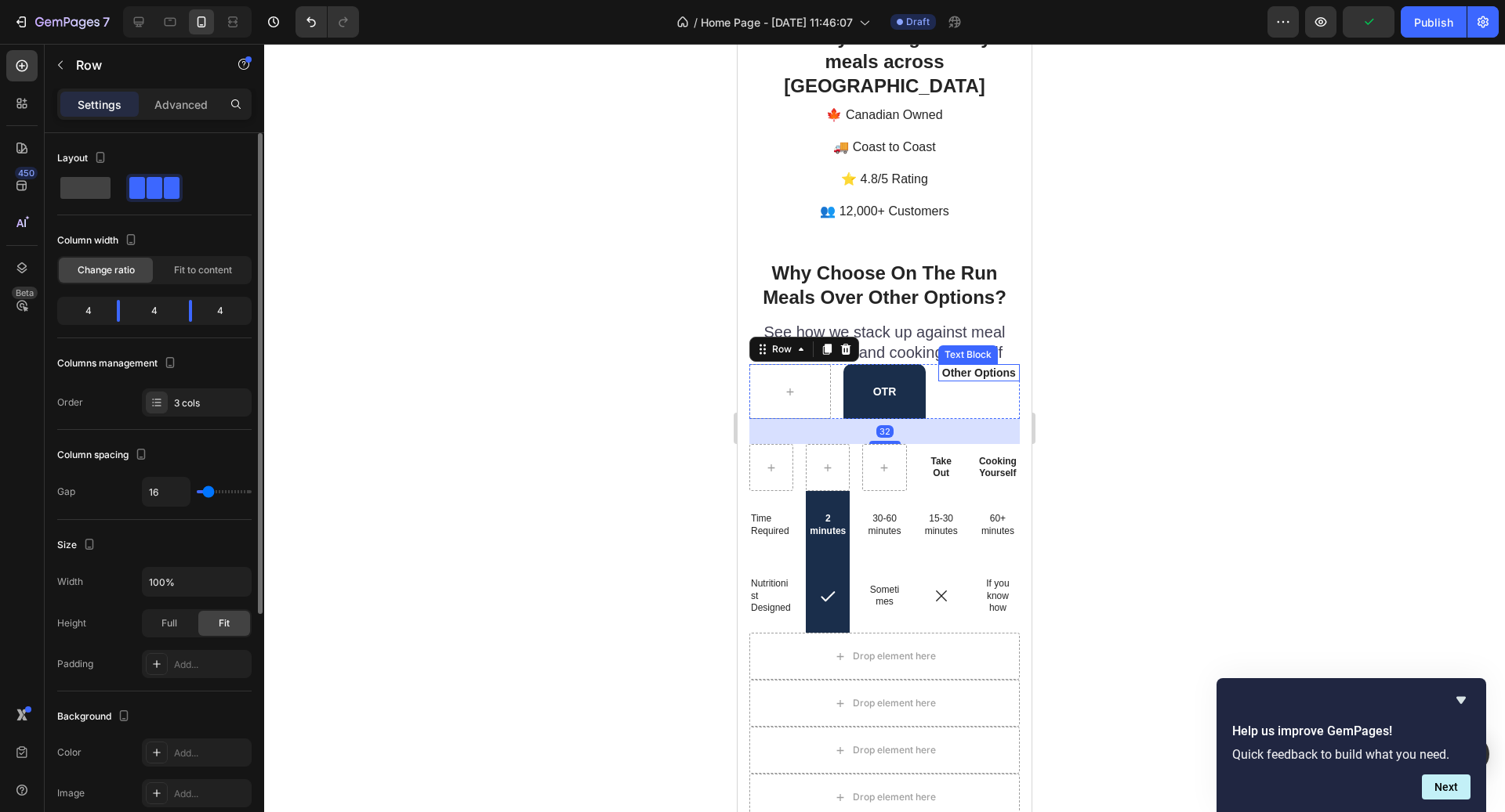
click at [973, 366] on p "Other Options" at bounding box center [979, 373] width 79 height 14
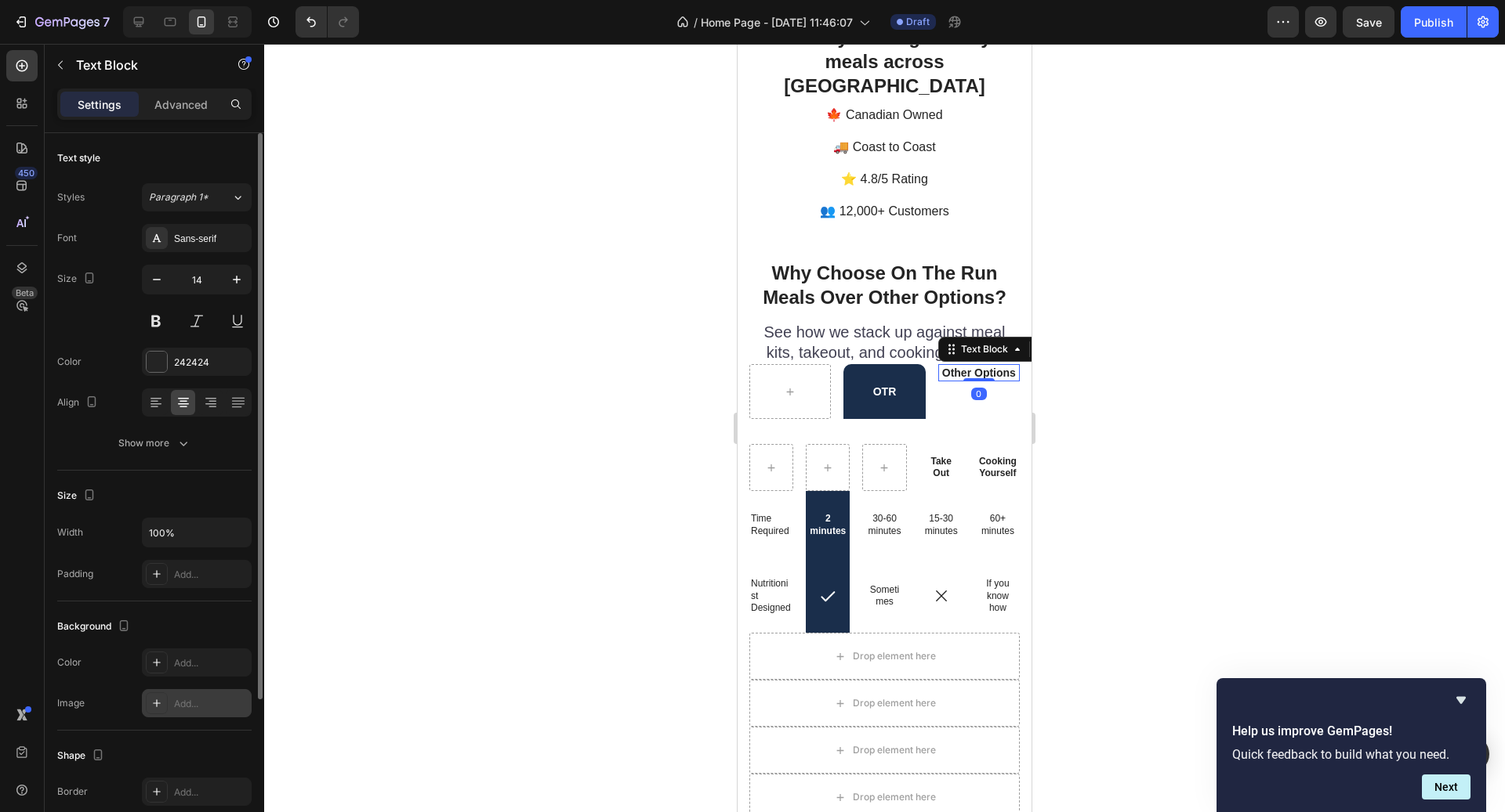
scroll to position [202, 0]
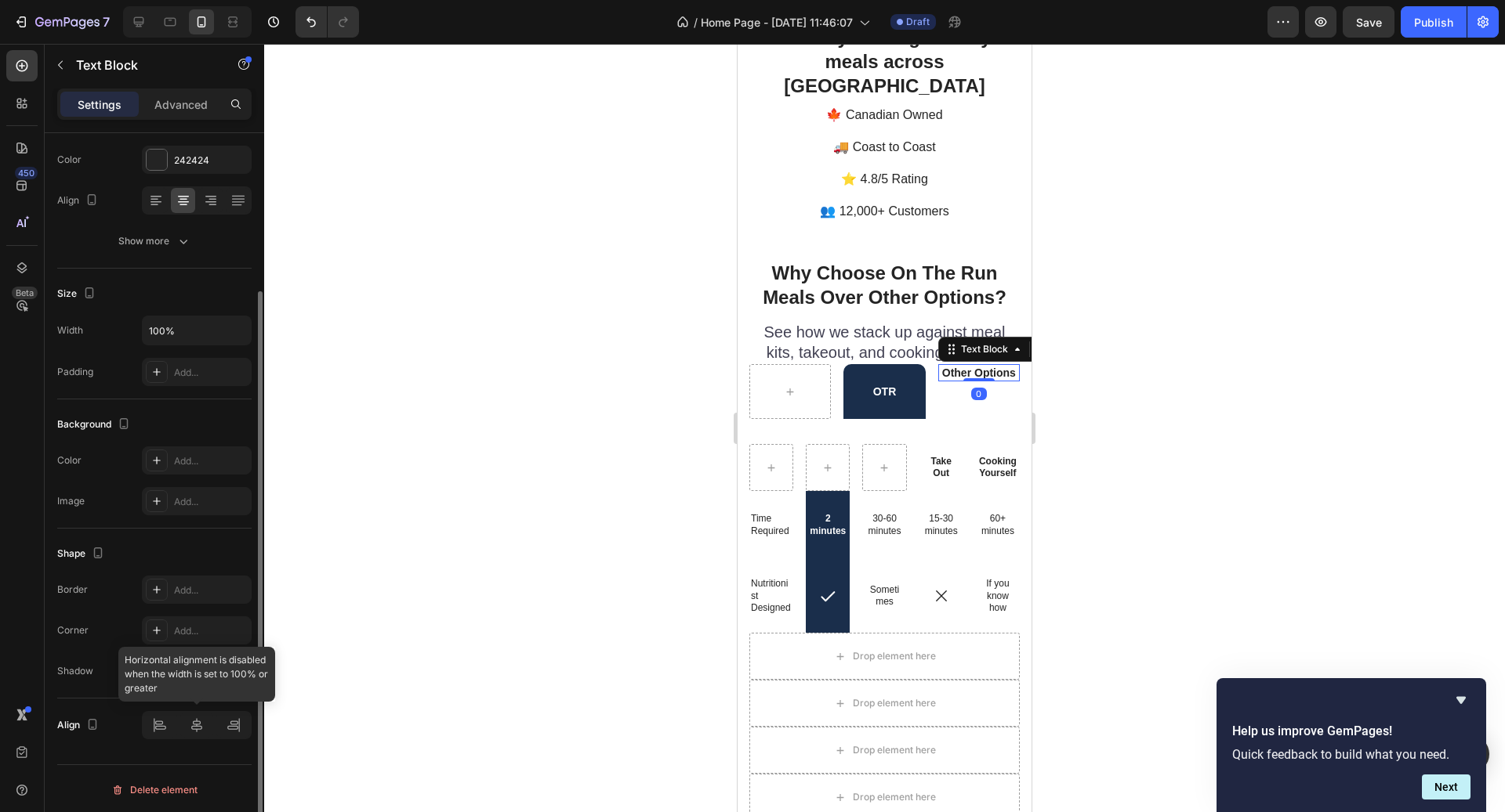
click at [191, 727] on div at bounding box center [196, 726] width 110 height 28
click at [205, 726] on div at bounding box center [196, 726] width 110 height 28
click at [657, 619] on div at bounding box center [884, 428] width 1240 height 768
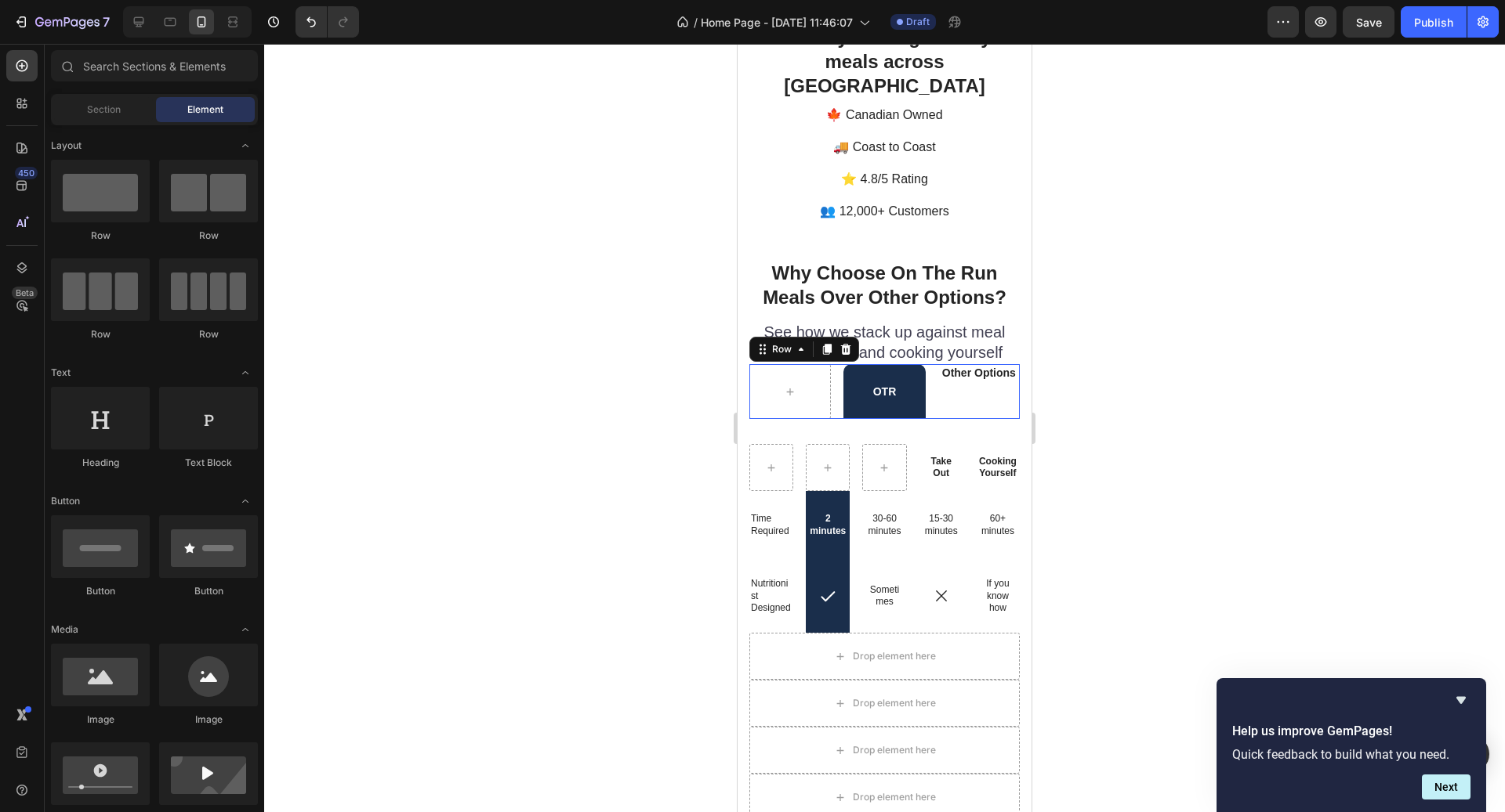
click at [992, 364] on div "Other Options Text Block" at bounding box center [978, 392] width 81 height 55
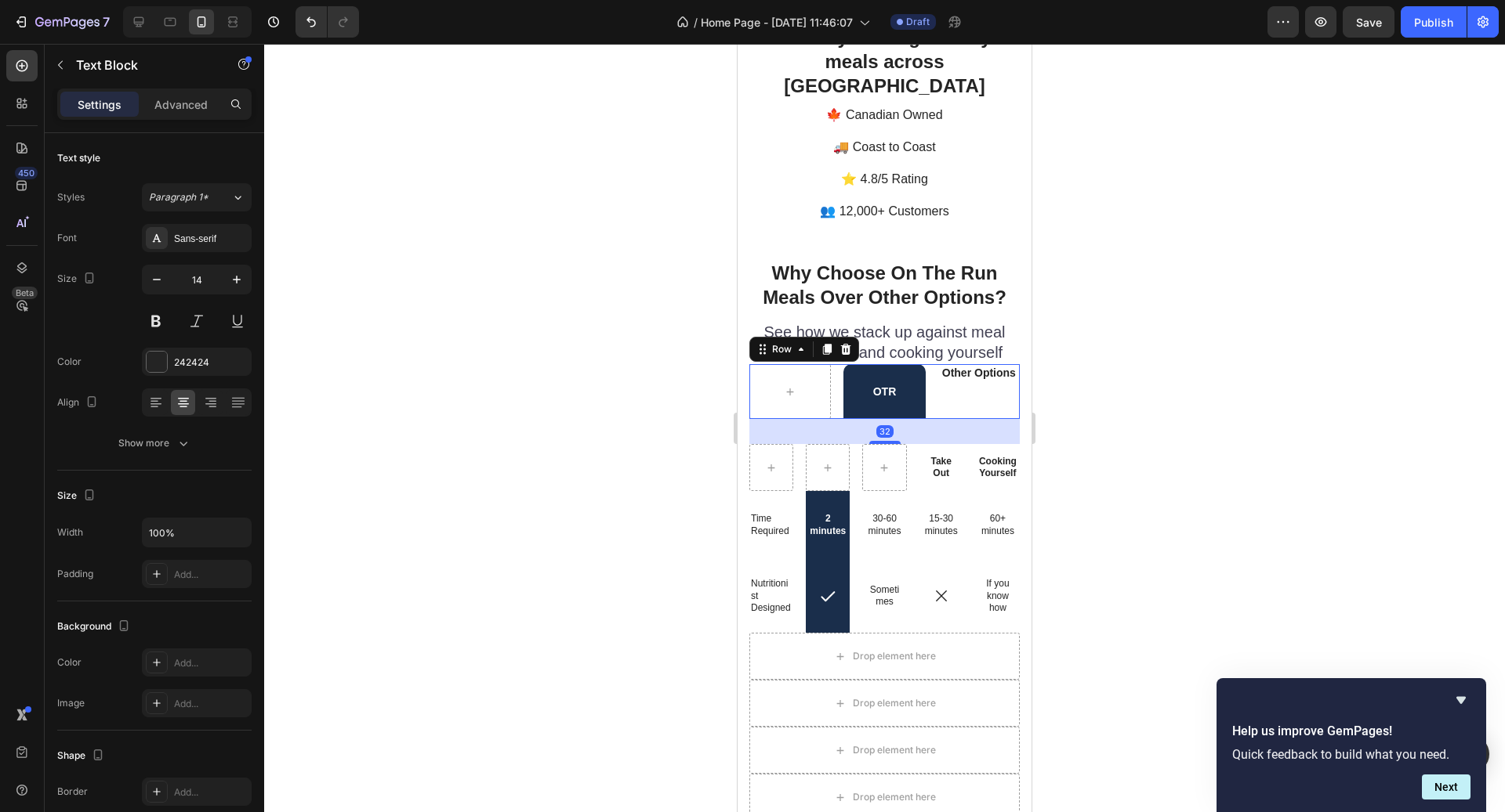
click at [956, 364] on div "Other Options Text Block" at bounding box center [978, 373] width 81 height 18
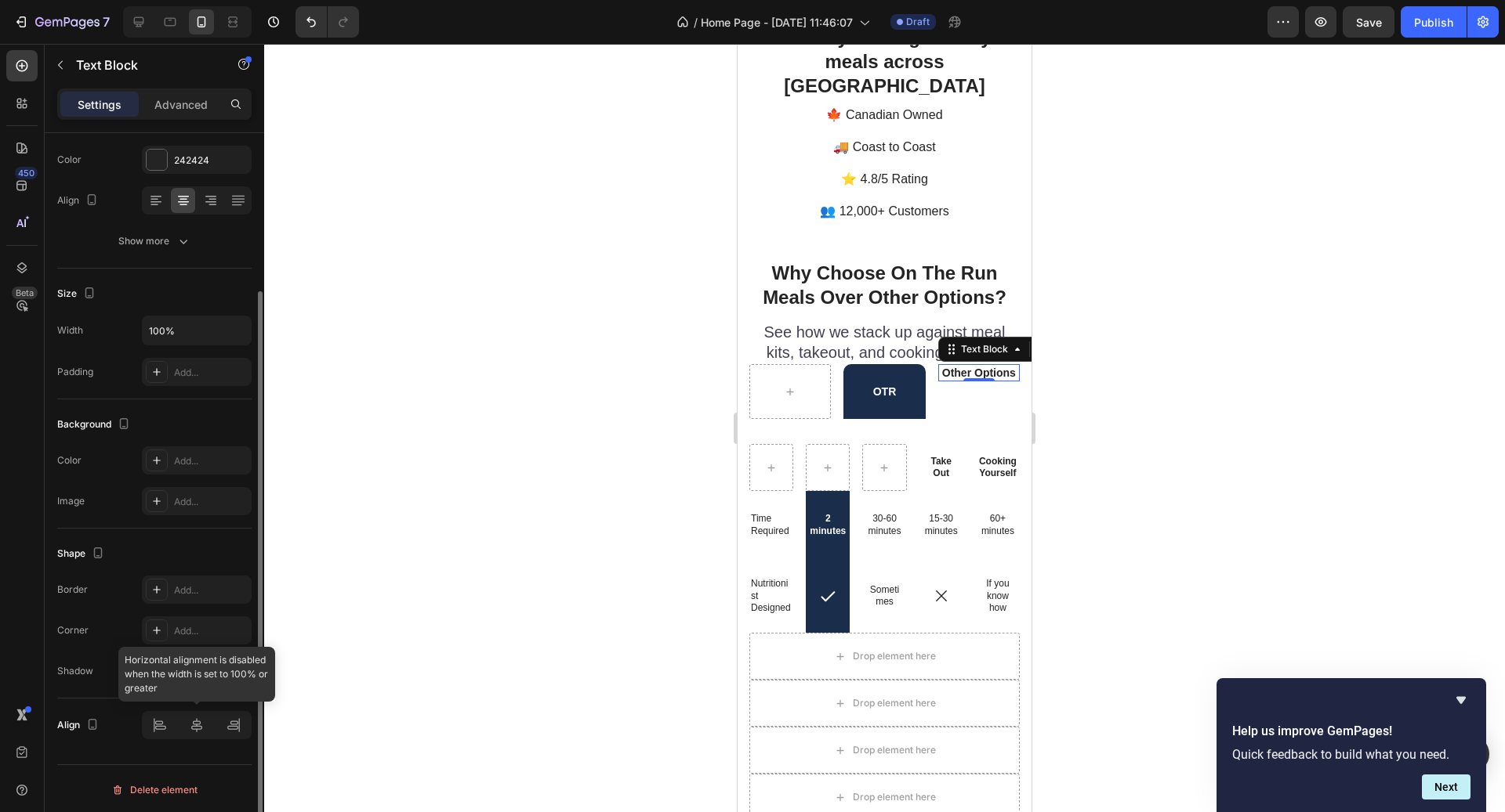
click at [188, 725] on div at bounding box center [196, 726] width 110 height 28
click at [984, 388] on div "0" at bounding box center [979, 393] width 16 height 13
click at [209, 90] on div "Settings Advanced" at bounding box center [154, 104] width 194 height 31
click at [204, 329] on input "100%" at bounding box center [196, 331] width 108 height 28
click at [229, 330] on icon "button" at bounding box center [236, 331] width 16 height 16
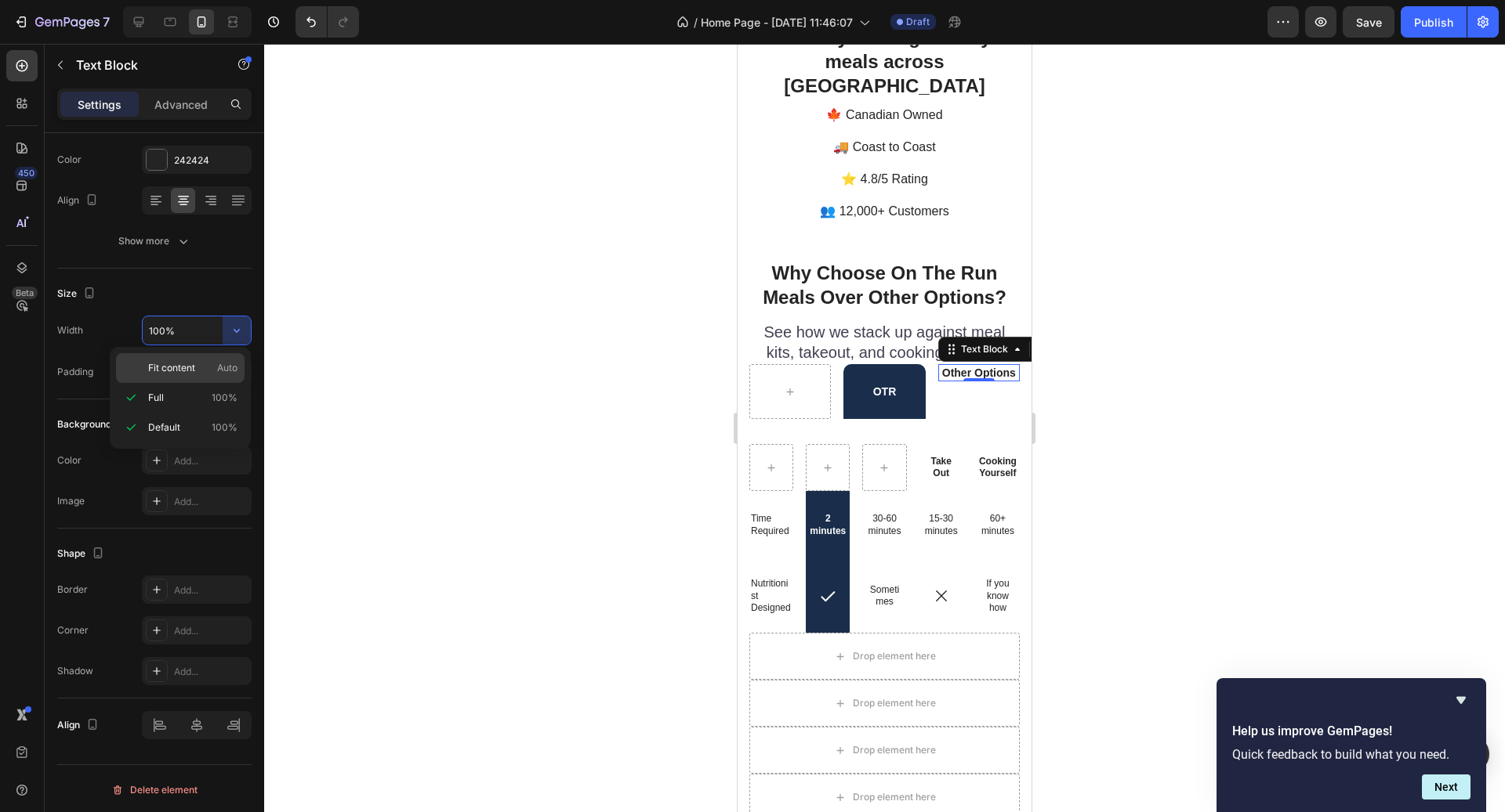
click at [221, 367] on span "Auto" at bounding box center [227, 367] width 20 height 14
type input "Auto"
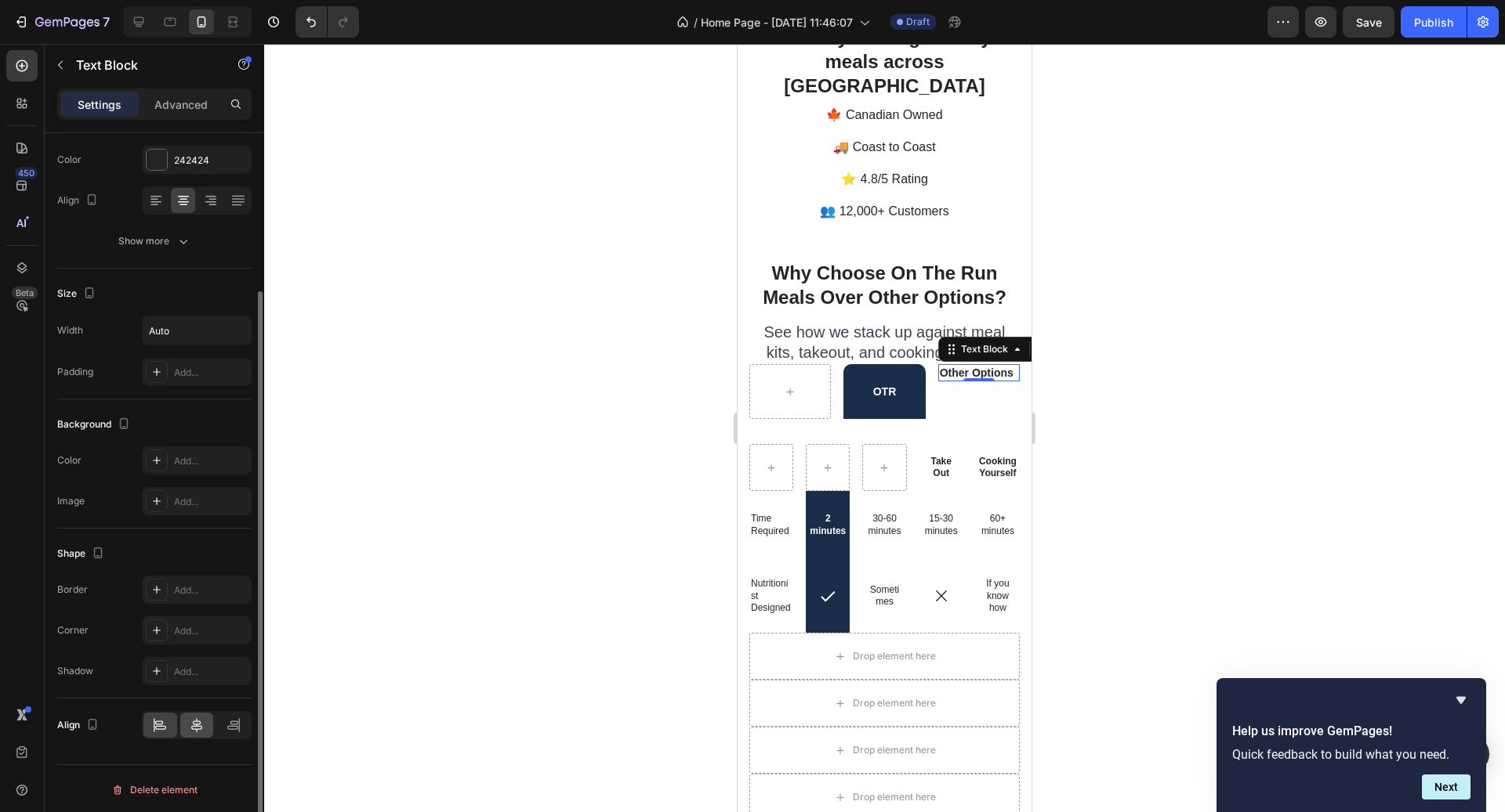
click at [200, 735] on div at bounding box center [197, 726] width 34 height 25
click at [701, 475] on div at bounding box center [884, 428] width 1240 height 768
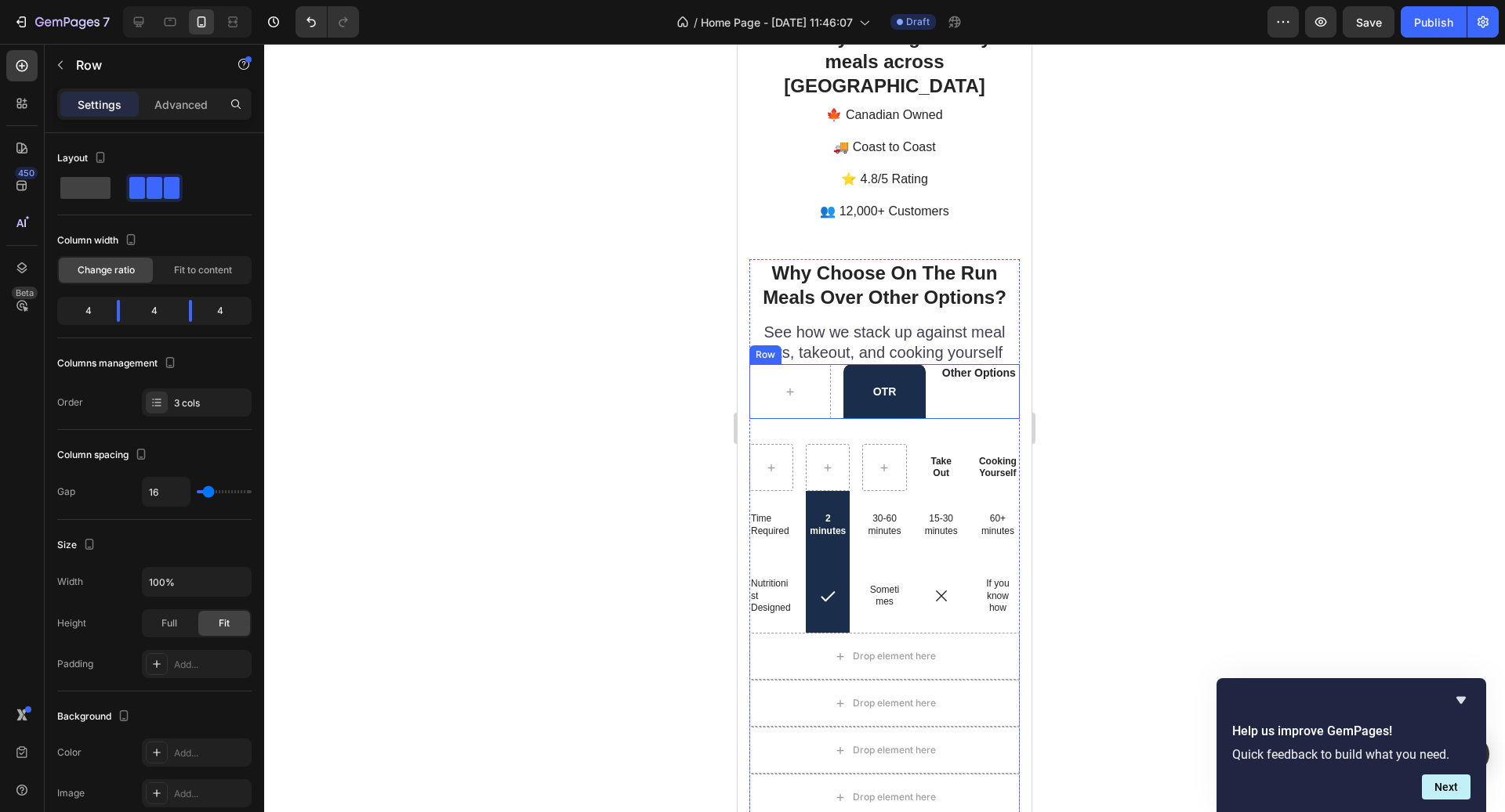
click at [974, 369] on div "Other Options Text Block" at bounding box center [978, 392] width 81 height 55
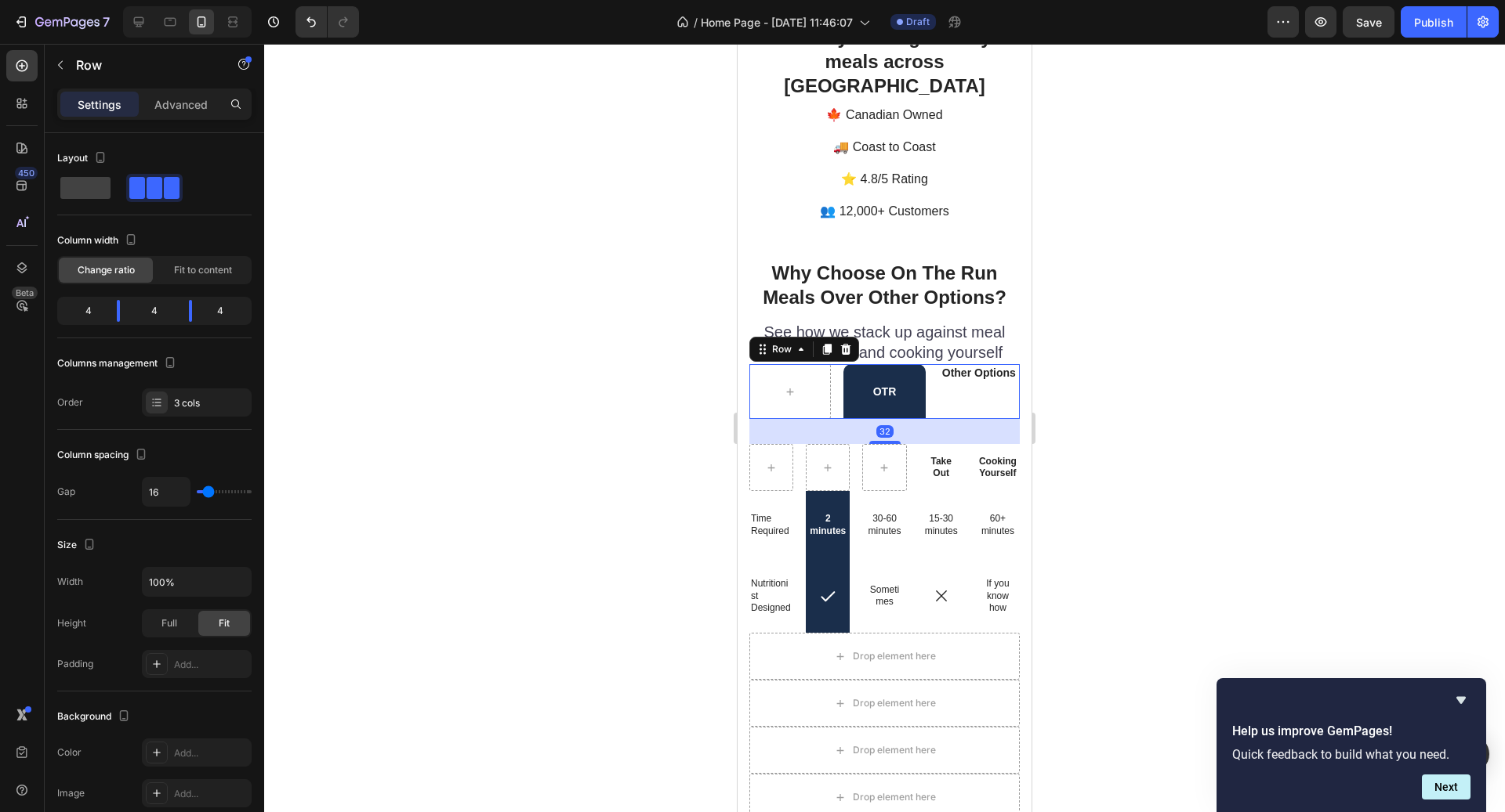
click at [972, 367] on div "Other Options Text Block" at bounding box center [978, 392] width 81 height 55
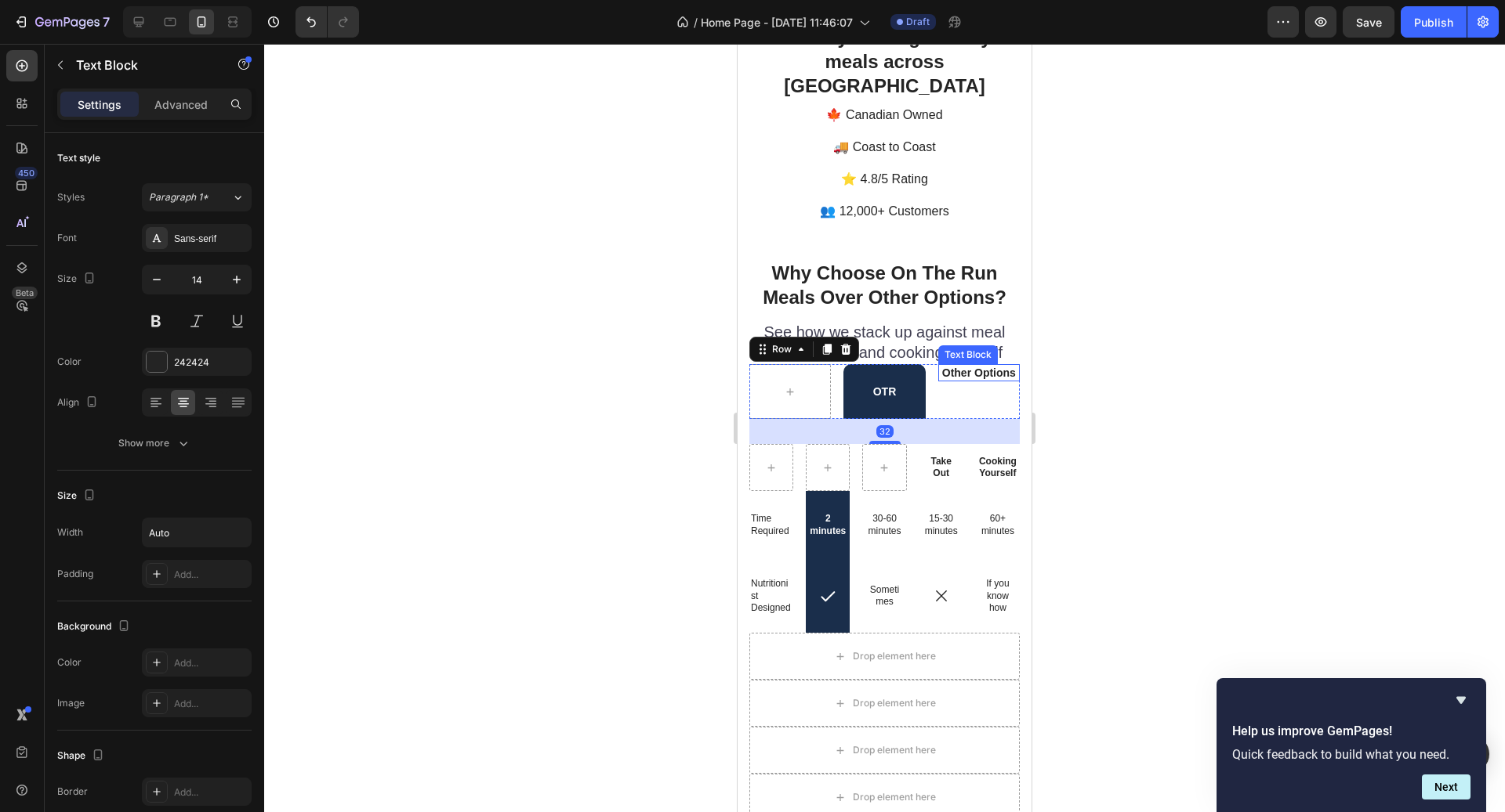
click at [972, 366] on p "Other Options" at bounding box center [979, 373] width 74 height 14
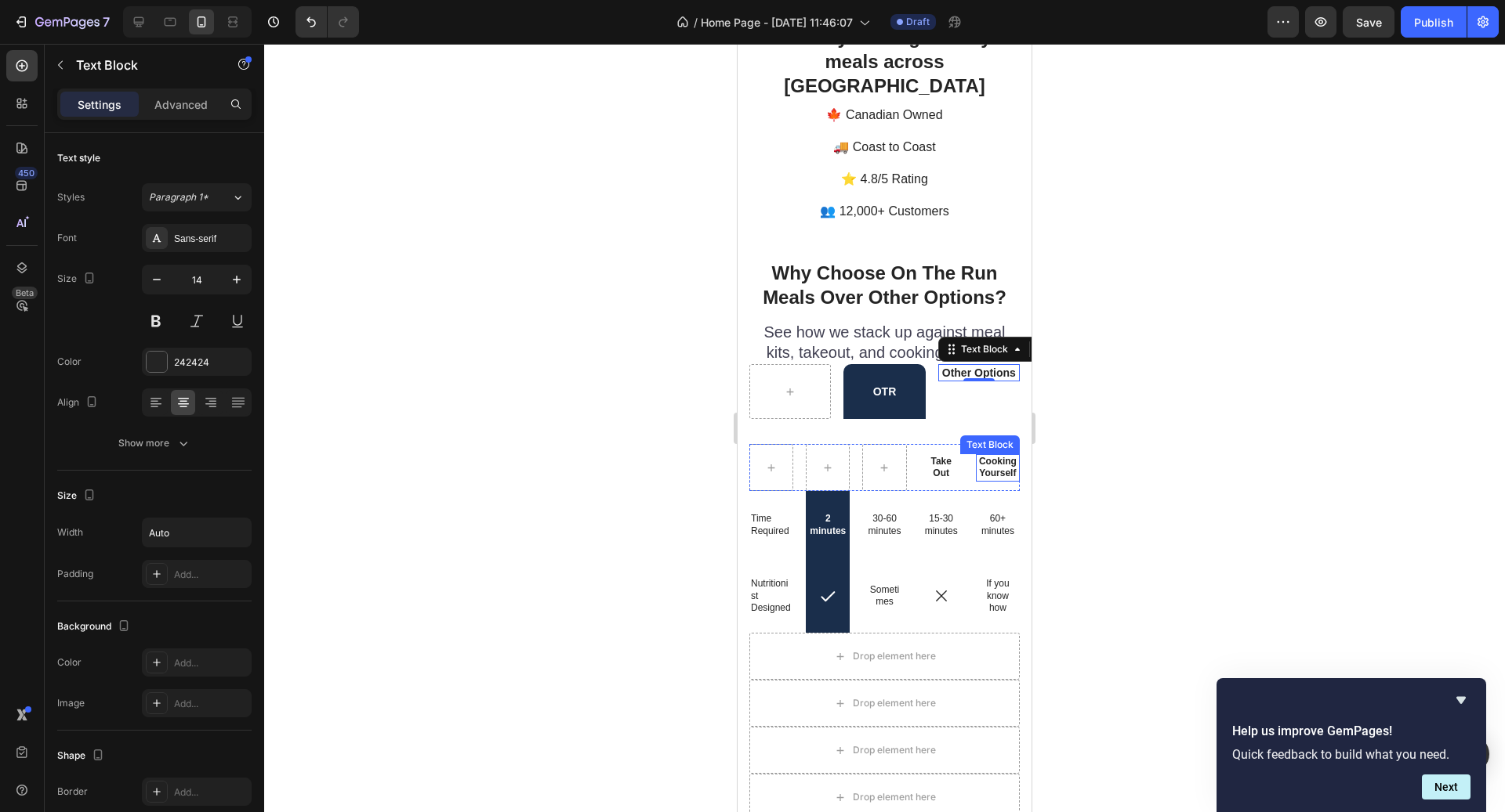
click at [986, 456] on p "Cooking Yourself" at bounding box center [997, 468] width 41 height 24
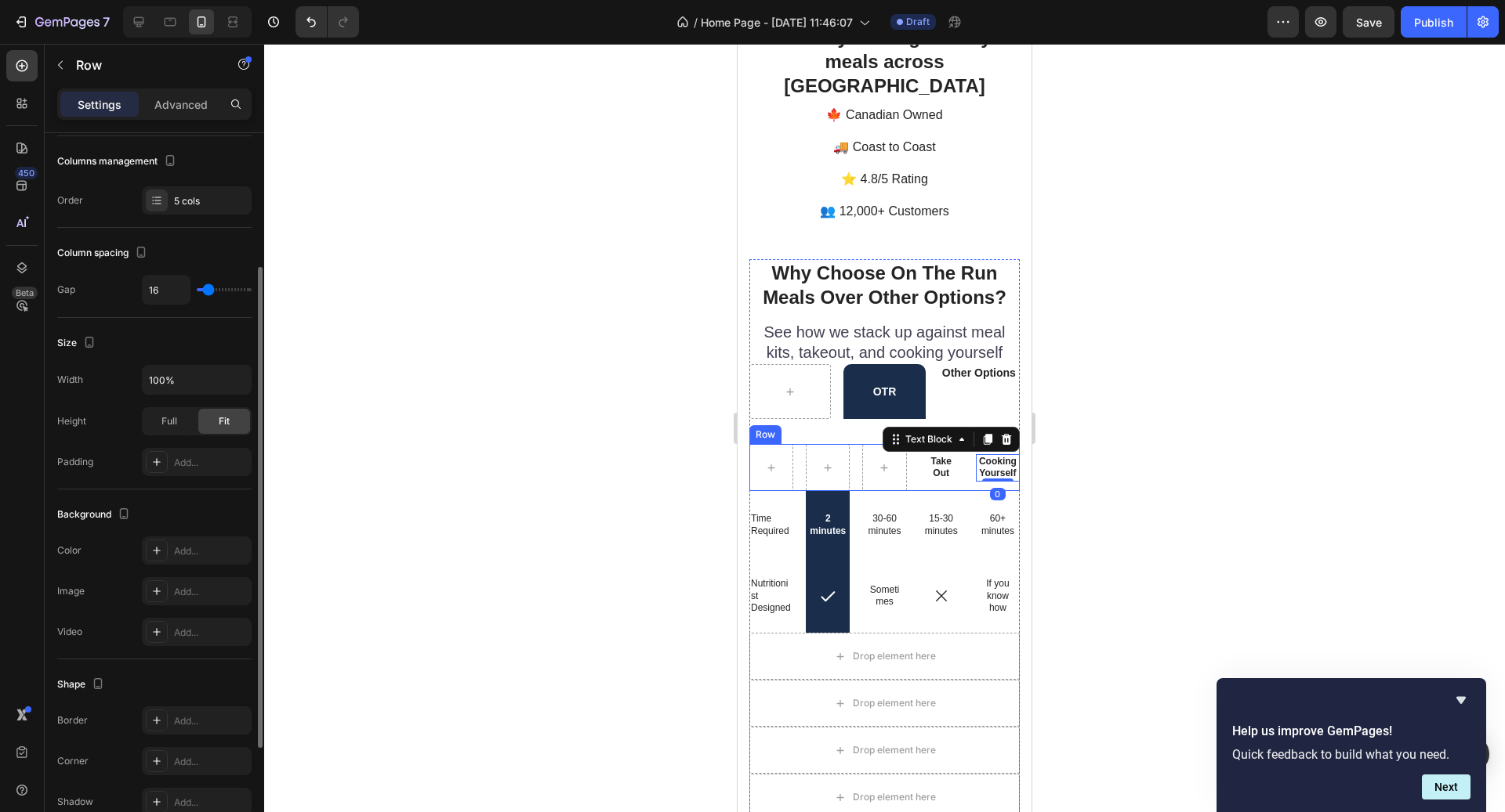
click at [972, 458] on div "Take Out Text Block Cooking Yourself Text Block 0 Row" at bounding box center [884, 468] width 271 height 47
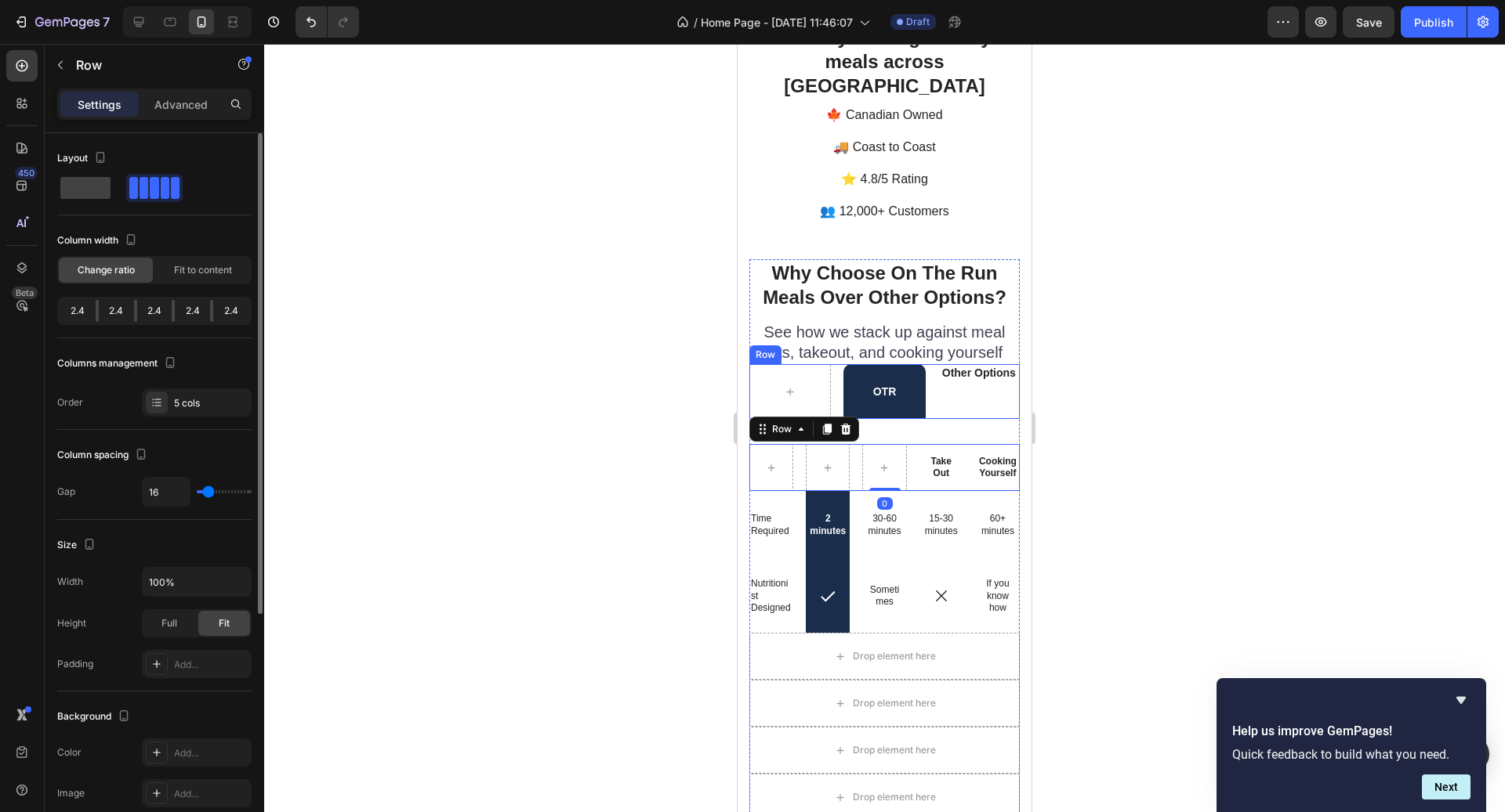
click at [966, 364] on div "Other Options Text Block" at bounding box center [978, 392] width 81 height 55
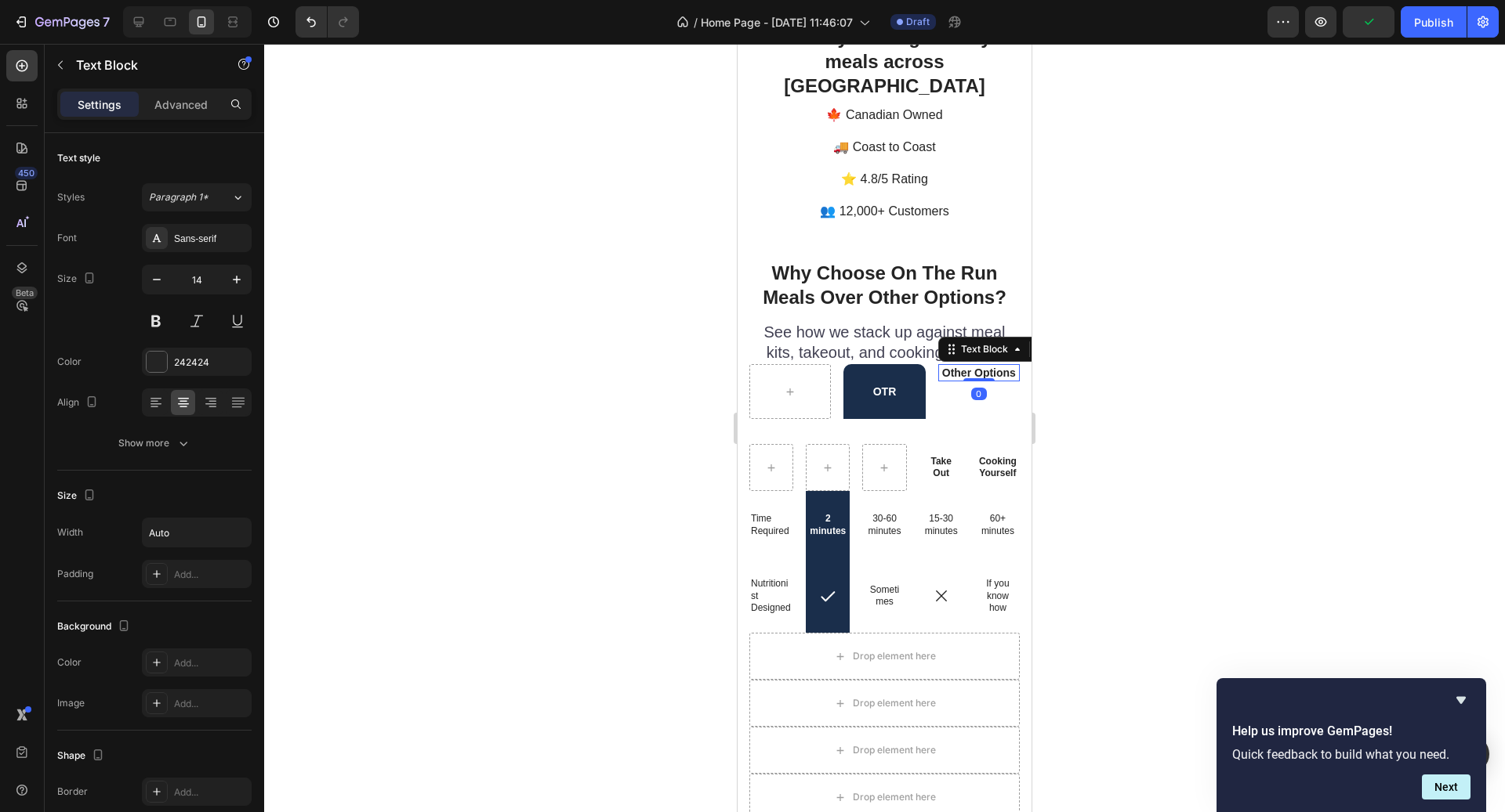
click at [972, 366] on p "Other Options" at bounding box center [979, 373] width 74 height 14
click at [943, 366] on p "Other Options" at bounding box center [979, 373] width 74 height 14
click at [1106, 407] on div at bounding box center [884, 428] width 1240 height 768
click at [858, 393] on div "OTR" at bounding box center [884, 392] width 81 height 55
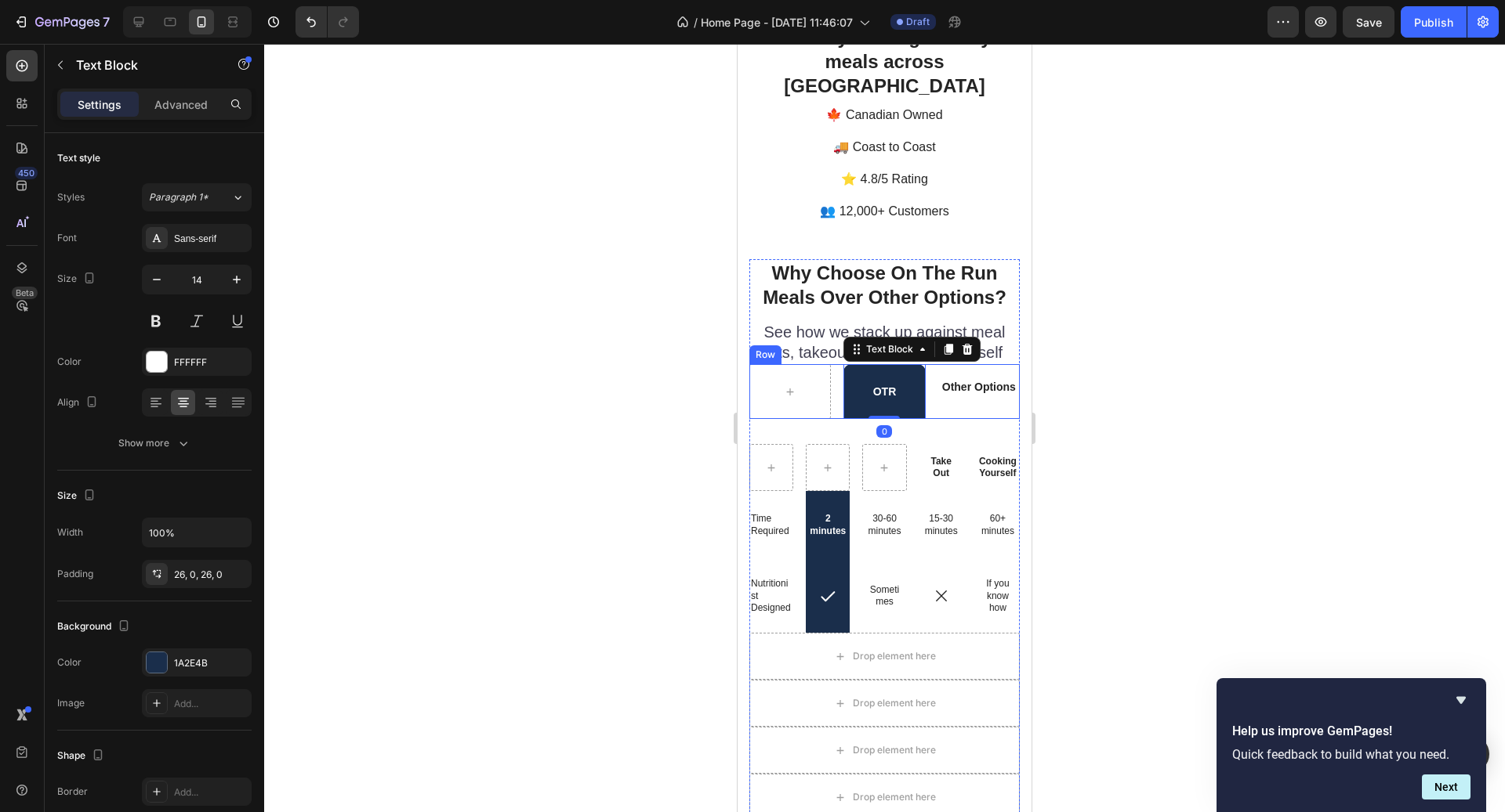
click at [955, 385] on div "Other Options Text Block" at bounding box center [978, 392] width 81 height 55
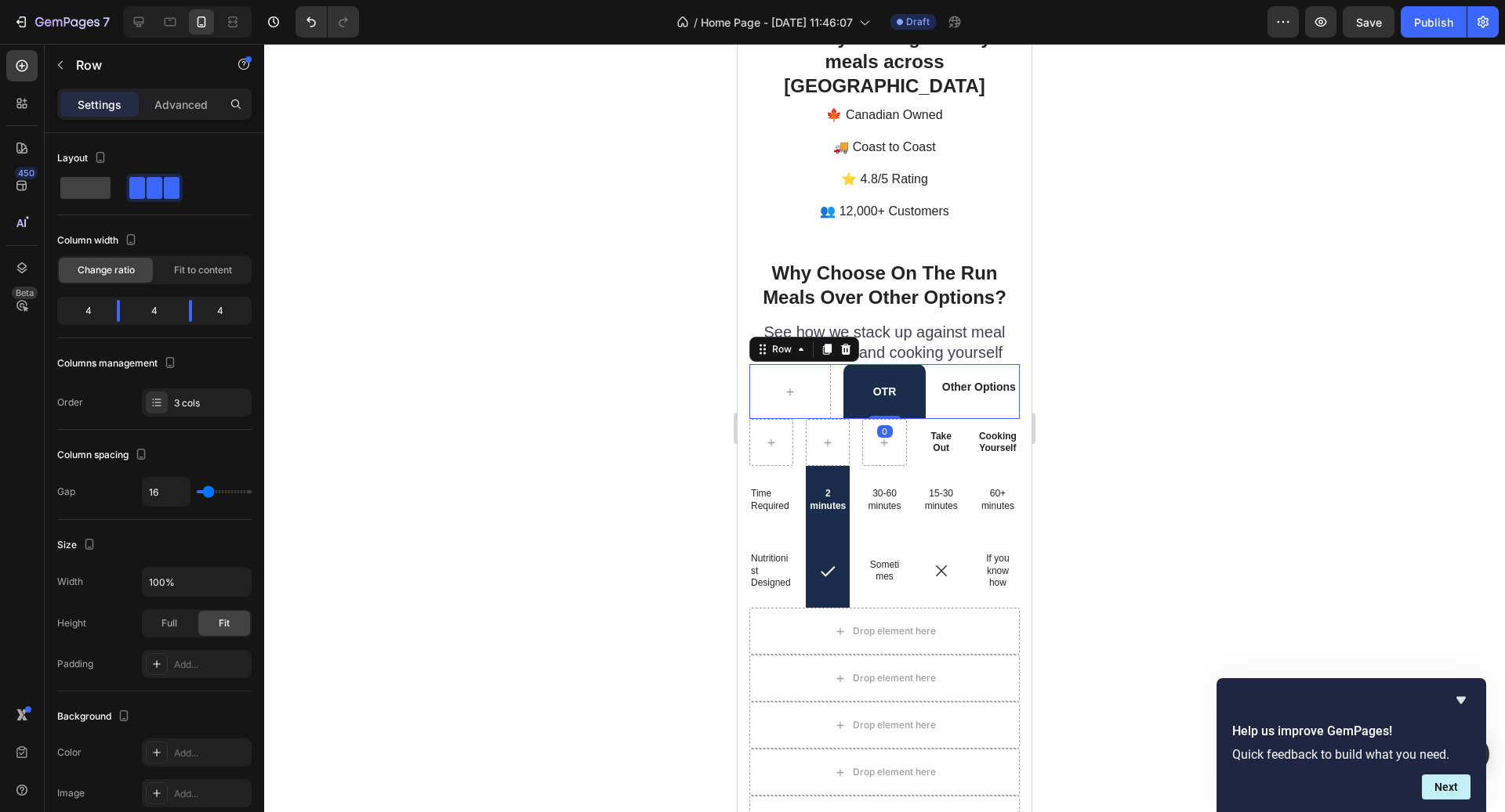
drag, startPoint x: 896, startPoint y: 418, endPoint x: 891, endPoint y: 372, distance: 46.3
click at [890, 372] on div "OTR Text Block Other Options Text Block Row 0" at bounding box center [884, 392] width 271 height 55
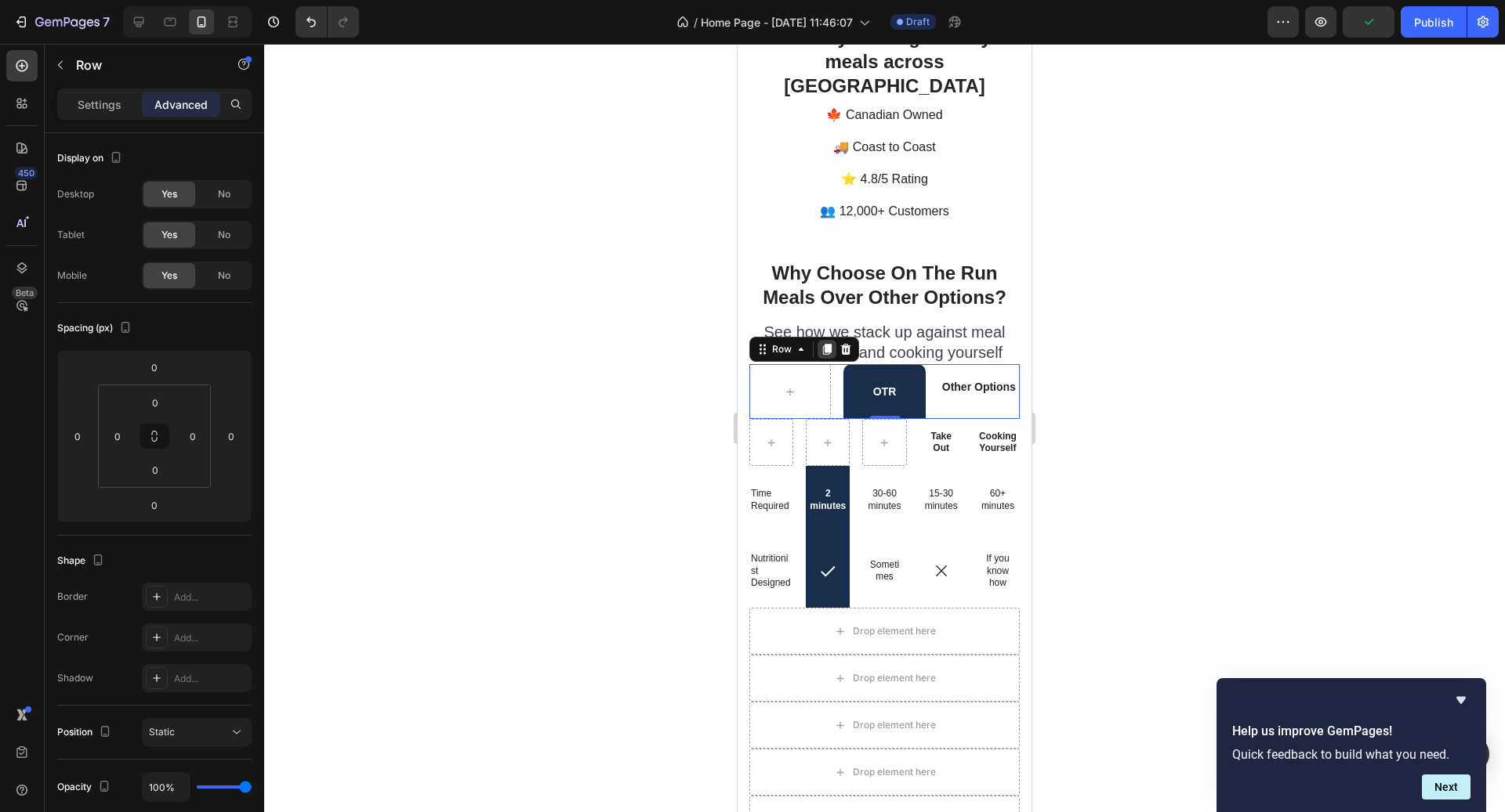
click at [832, 343] on icon at bounding box center [827, 349] width 13 height 13
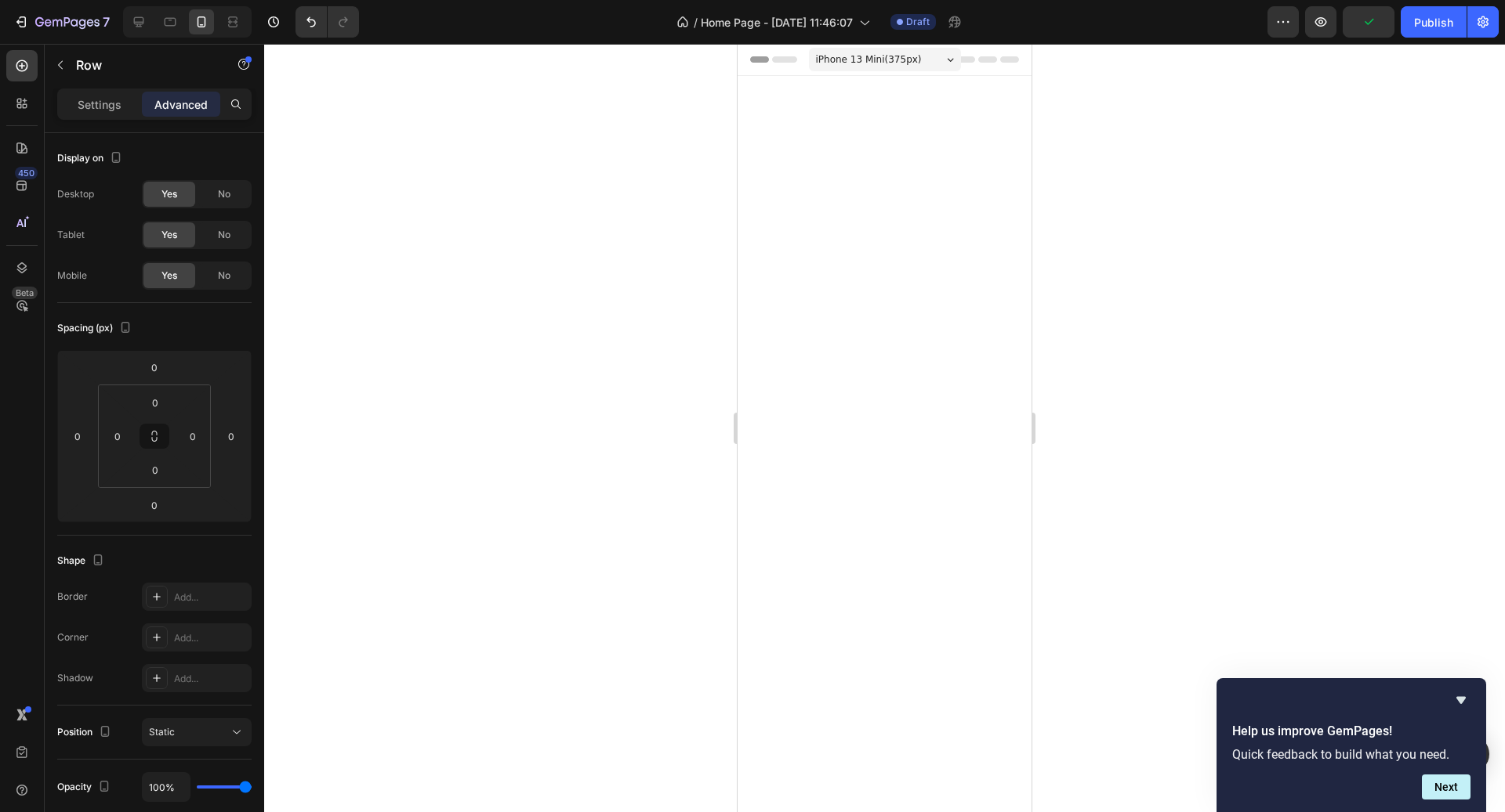
scroll to position [4027, 0]
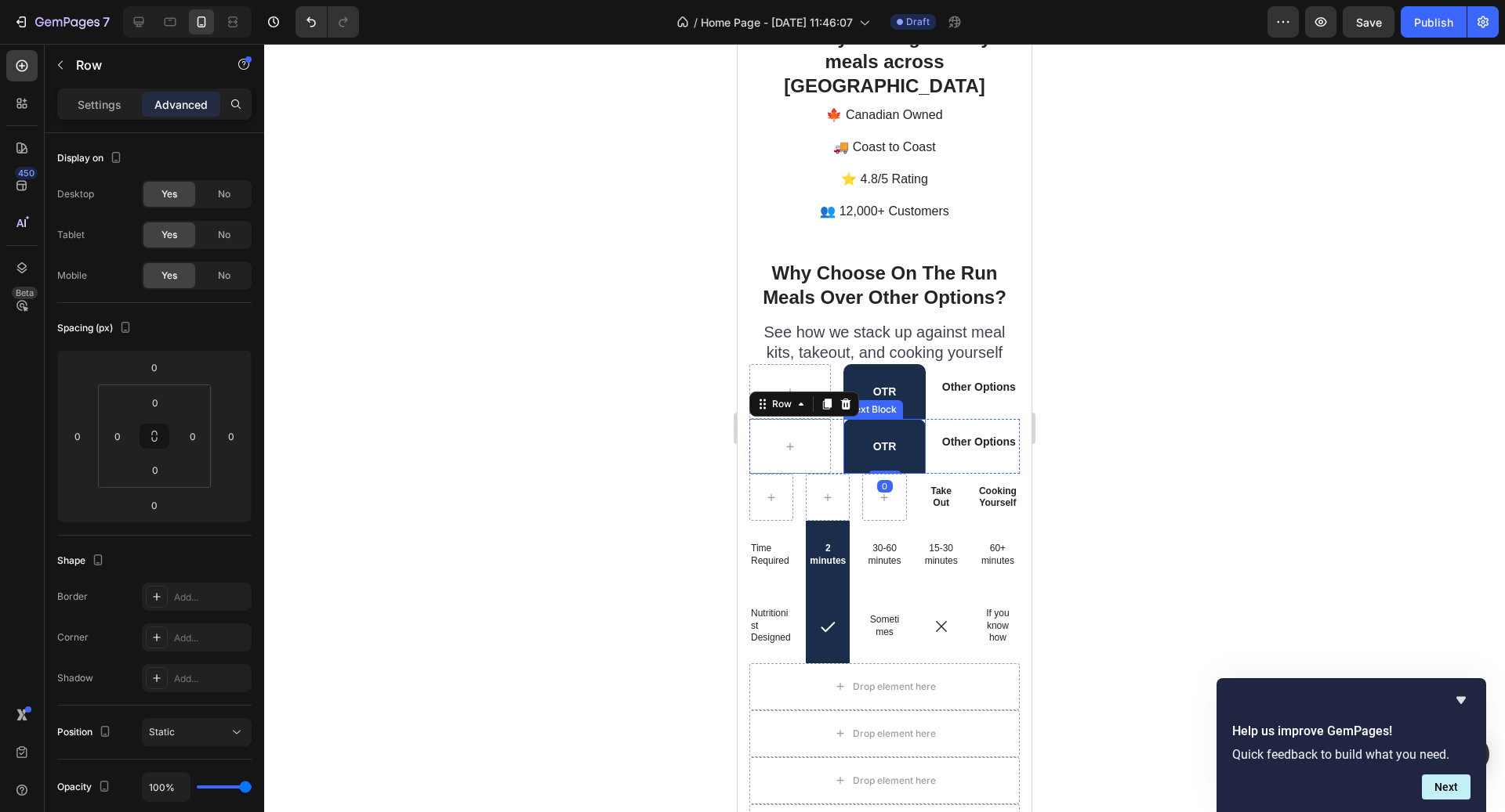
click at [895, 440] on strong "OTR" at bounding box center [885, 446] width 23 height 13
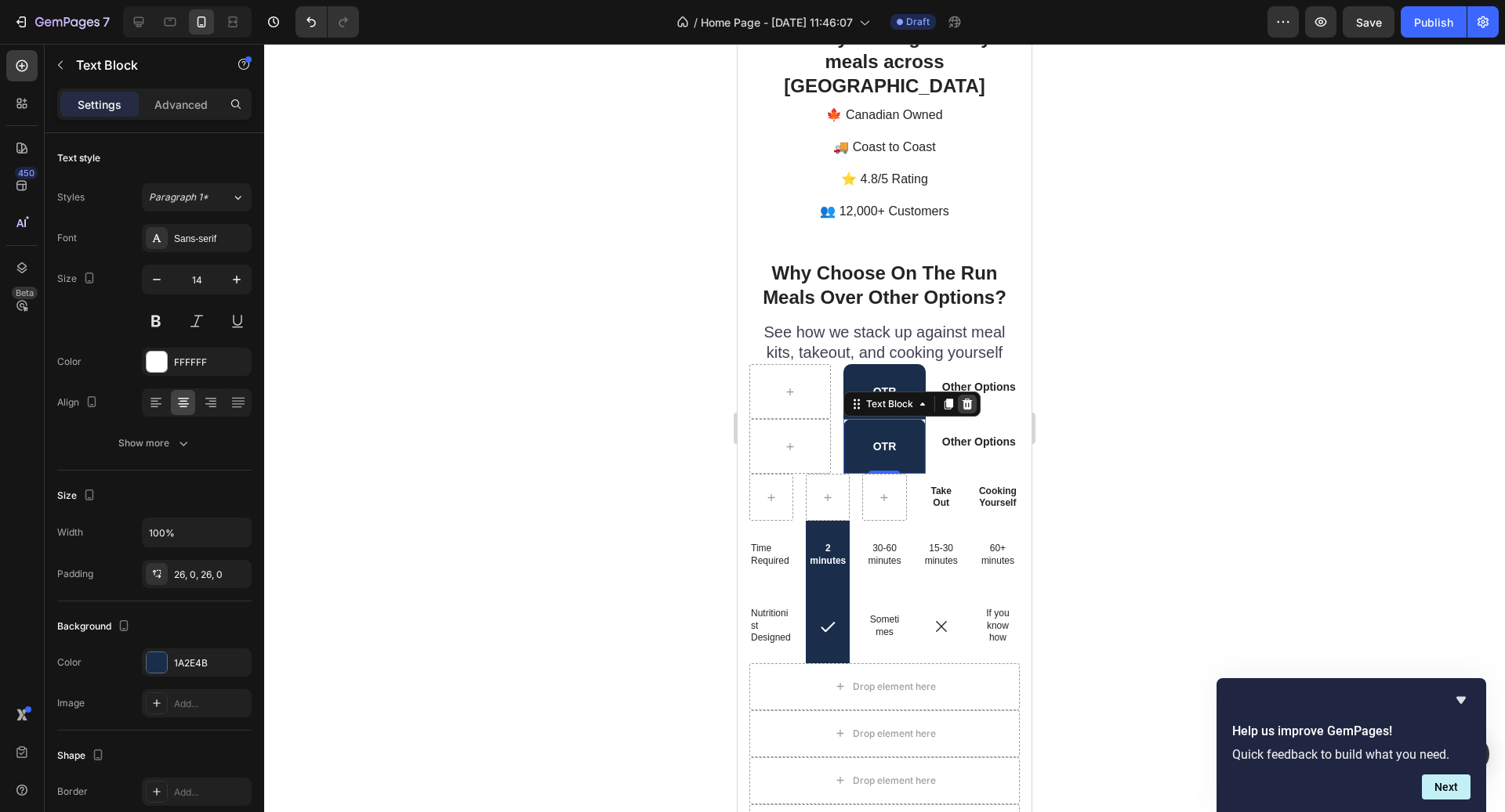
click at [969, 398] on icon at bounding box center [966, 403] width 13 height 13
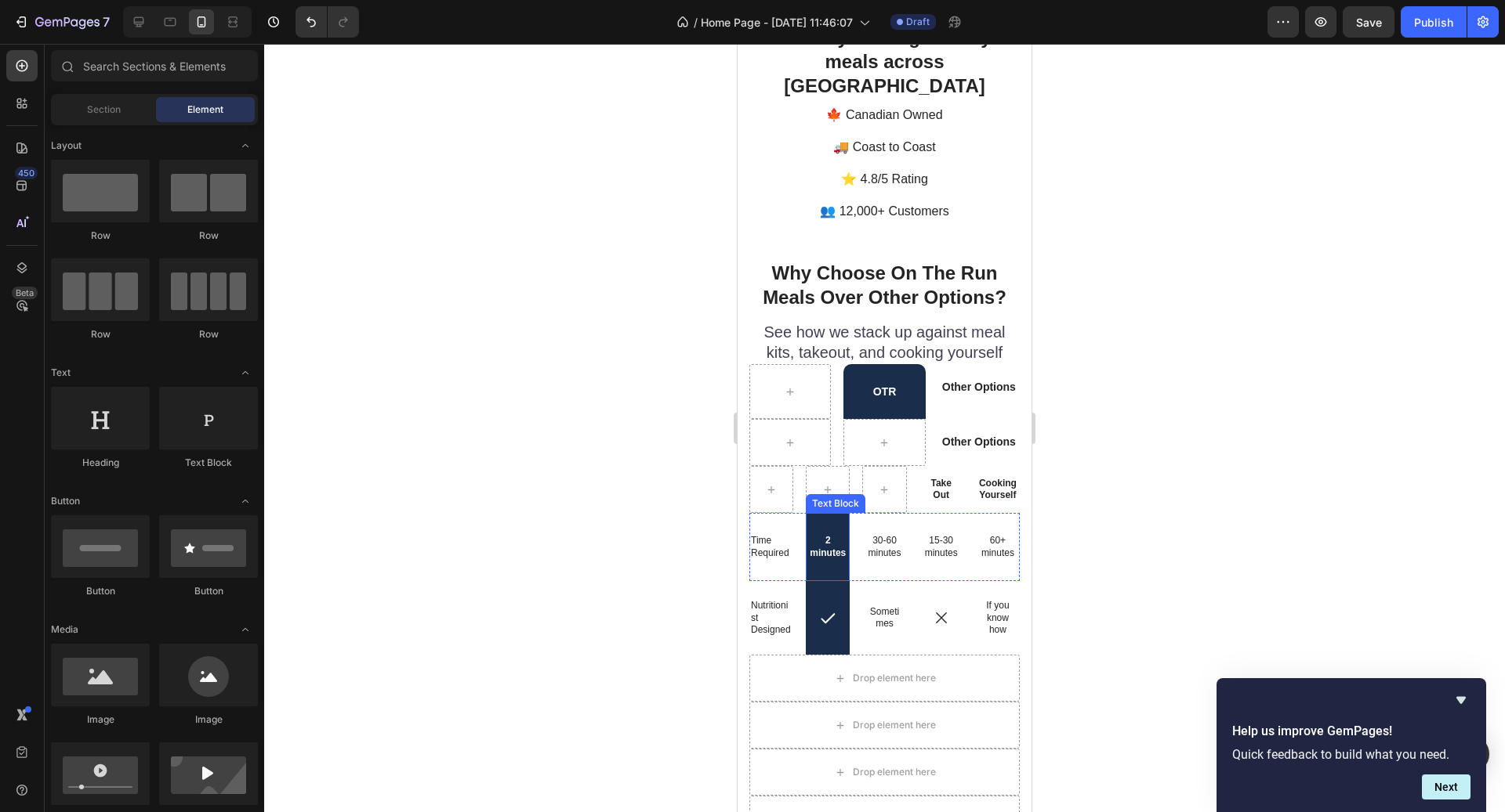
click at [838, 535] on p "2 minutes" at bounding box center [827, 547] width 41 height 24
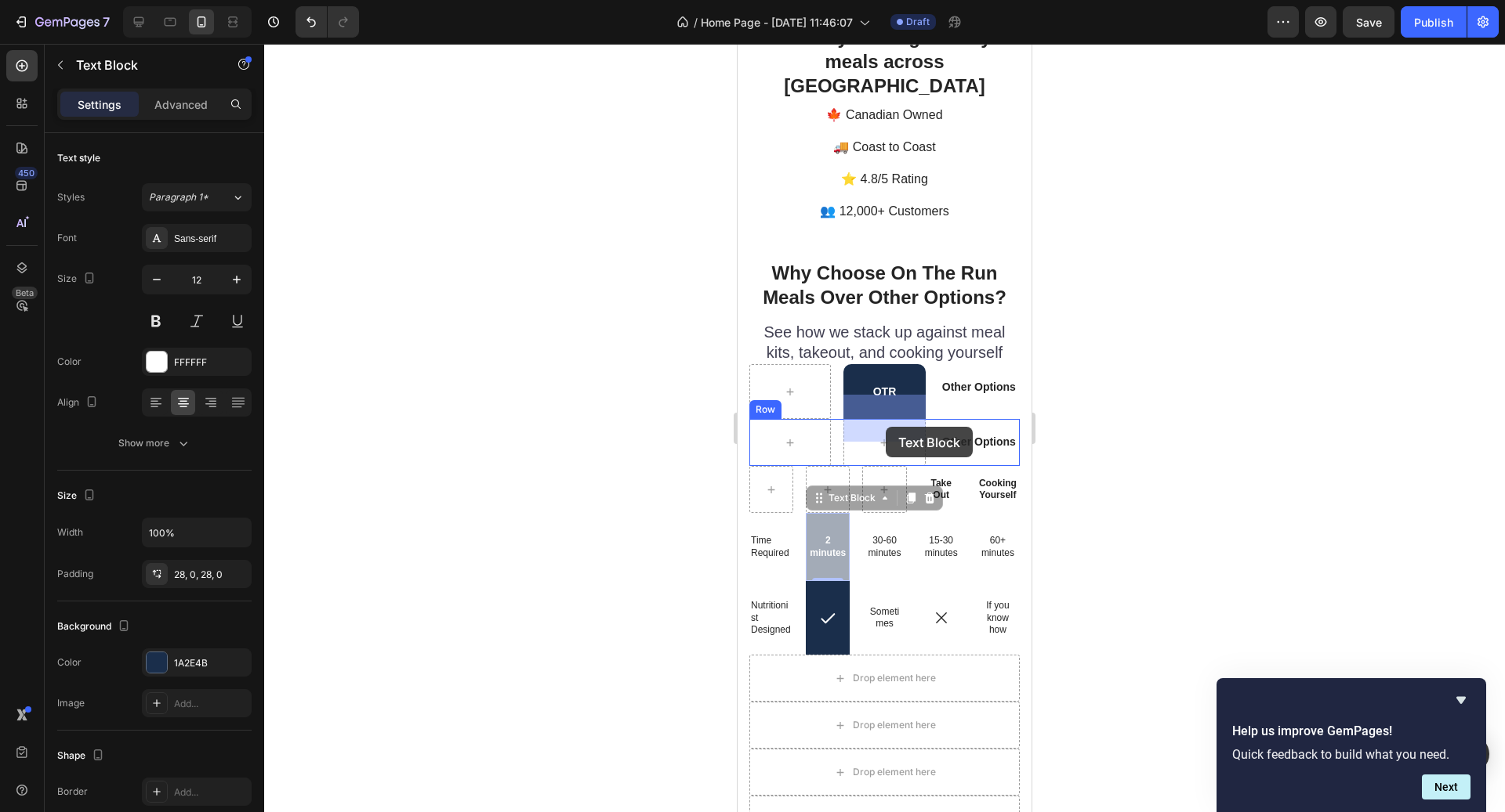
drag, startPoint x: 845, startPoint y: 479, endPoint x: 886, endPoint y: 427, distance: 66.2
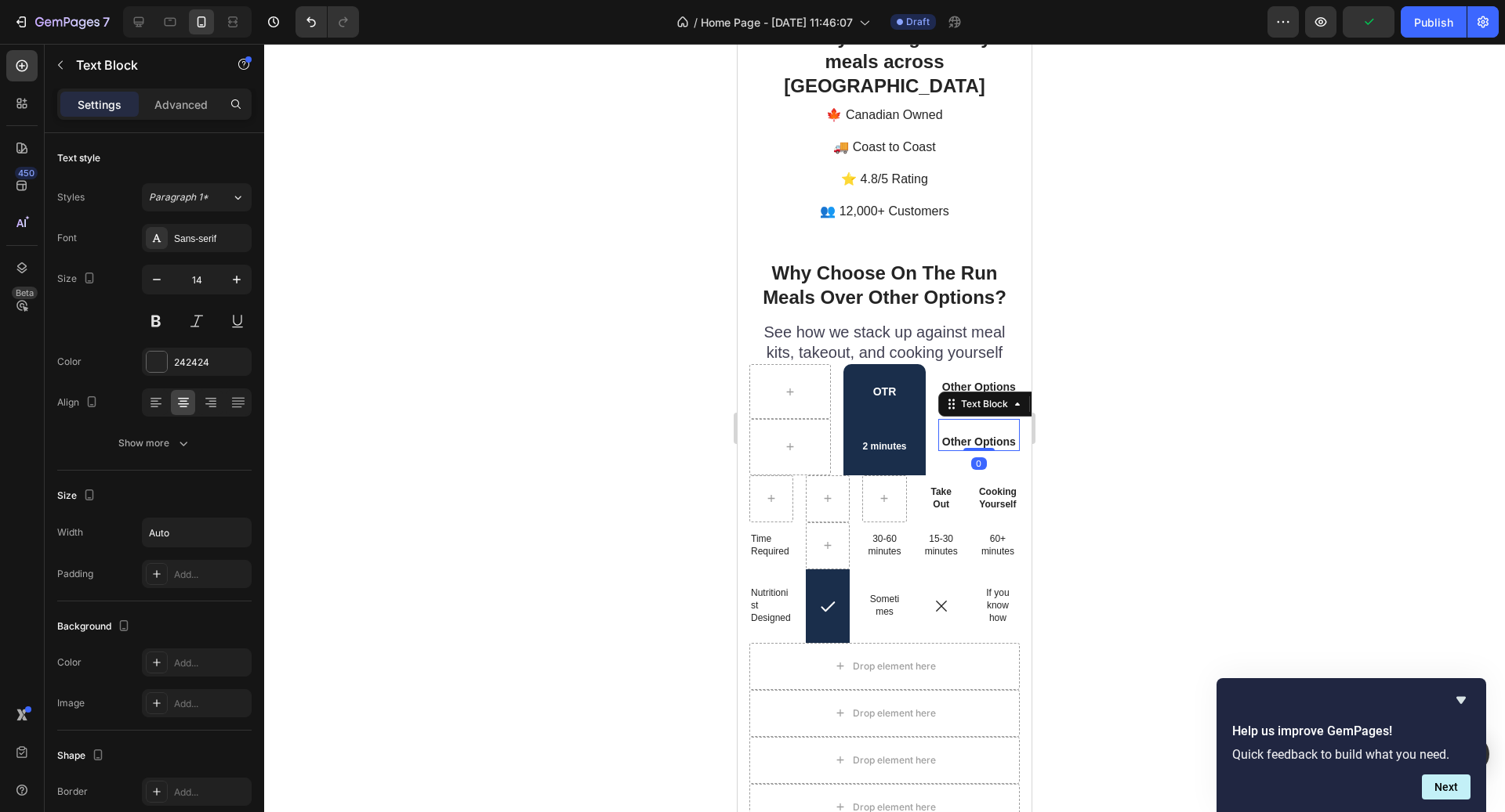
click at [966, 422] on div "Other Options Text Block 0" at bounding box center [978, 434] width 81 height 31
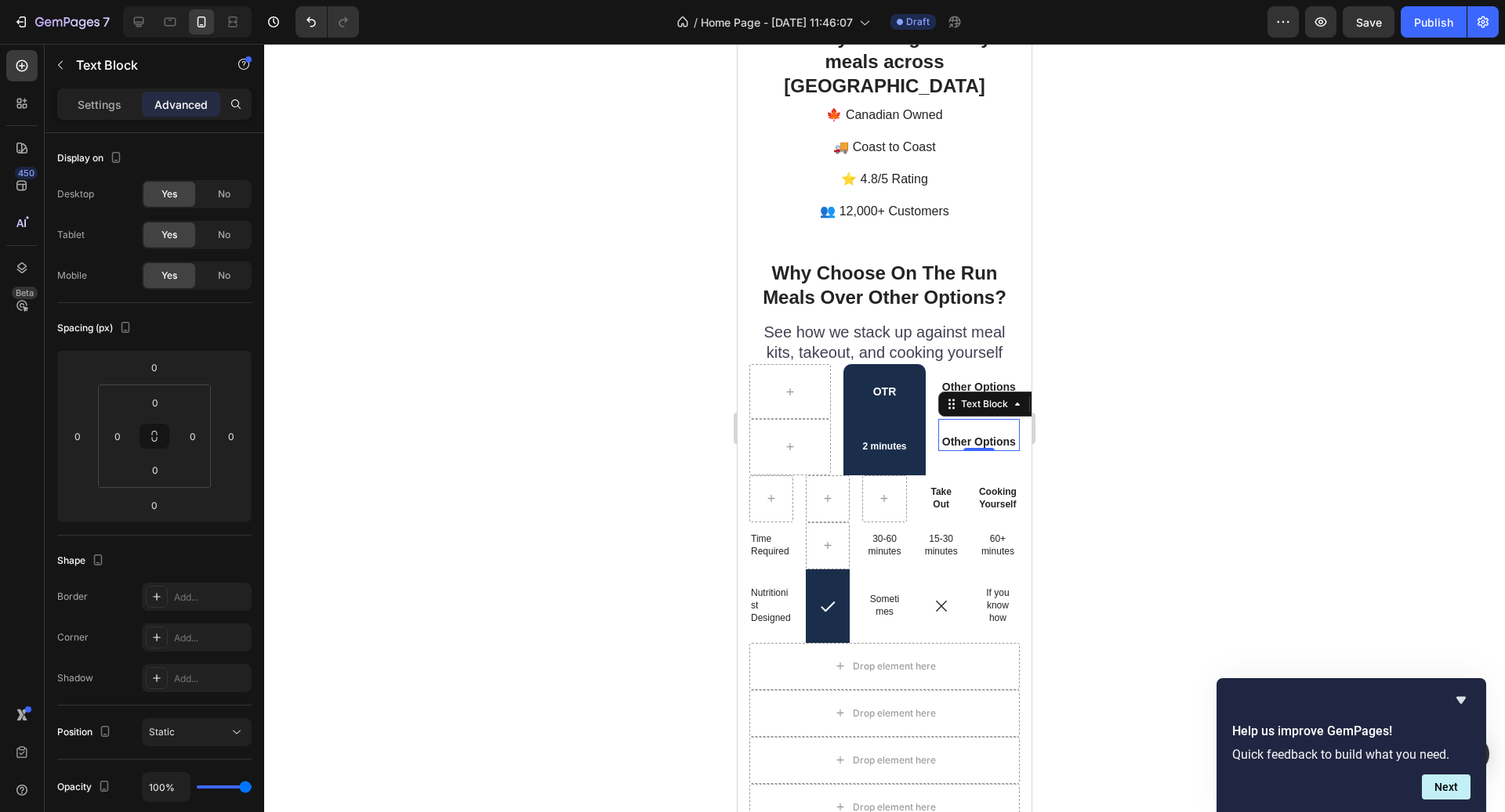
click at [1084, 421] on div at bounding box center [884, 428] width 1240 height 768
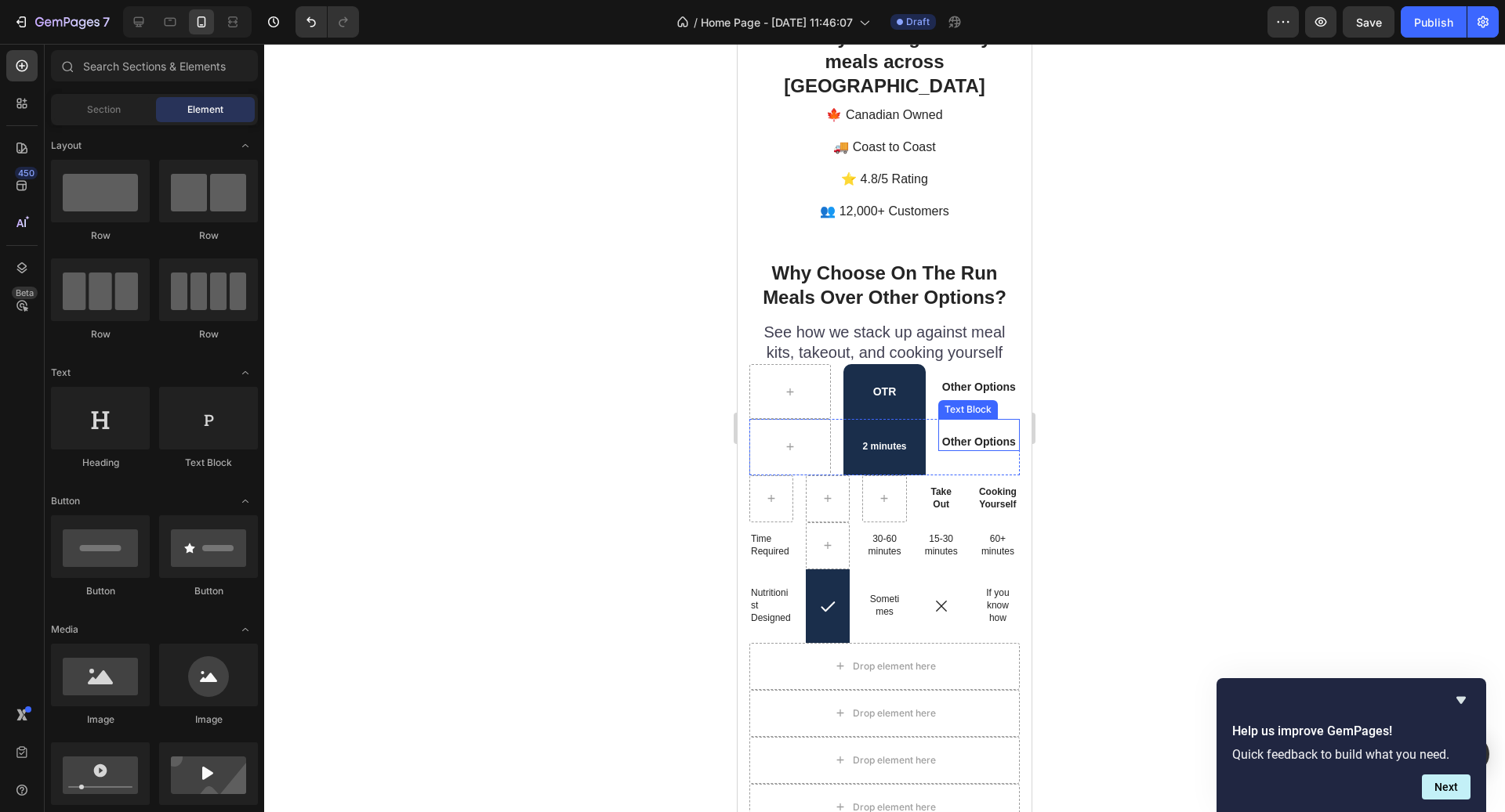
click at [1000, 434] on p "Other Options" at bounding box center [979, 441] width 74 height 14
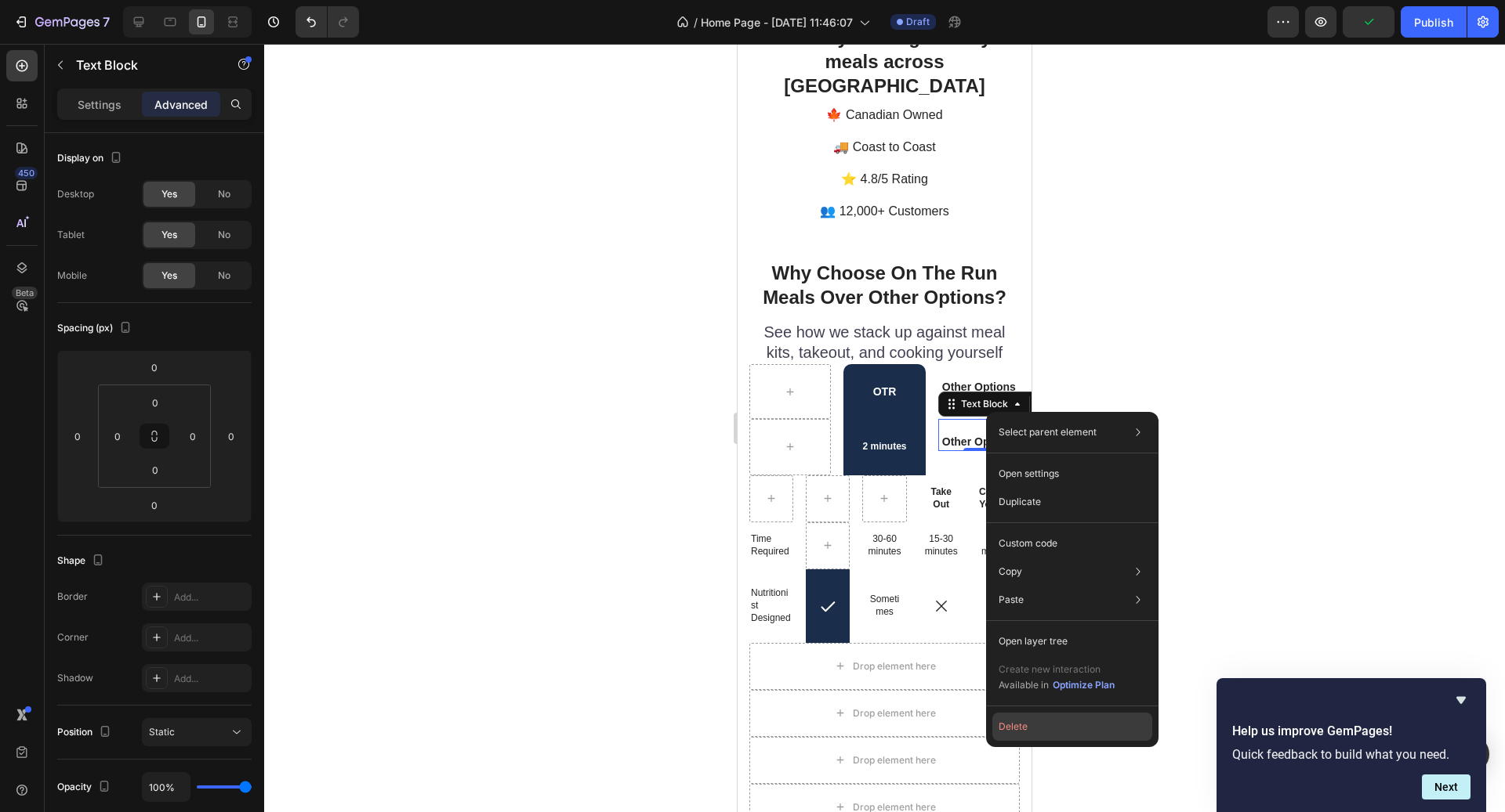
click at [1078, 731] on button "Delete" at bounding box center [1072, 727] width 160 height 28
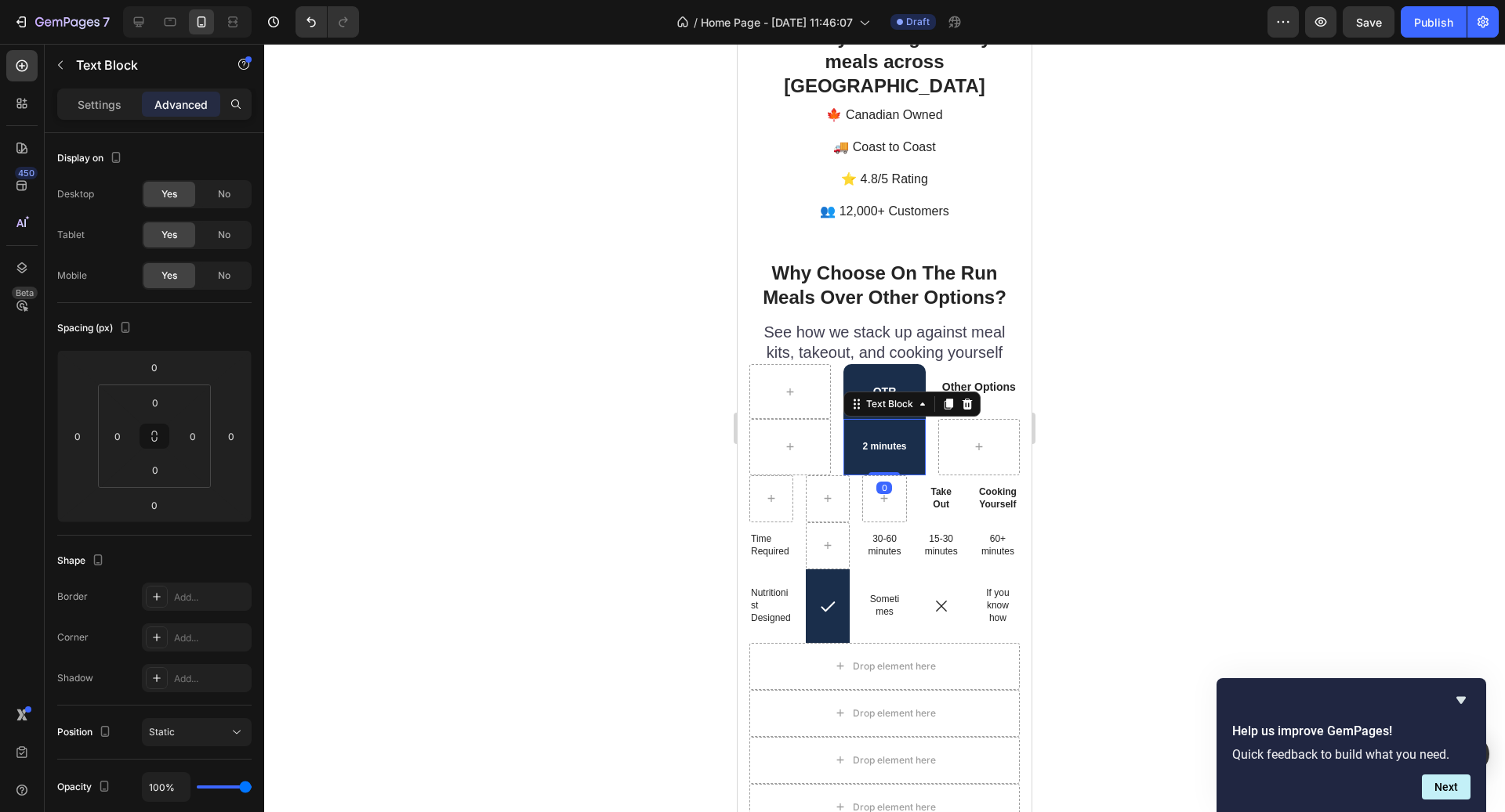
click at [883, 441] on p "2 minutes" at bounding box center [884, 447] width 79 height 13
click at [122, 128] on div "Settings Advanced" at bounding box center [154, 110] width 219 height 44
click at [108, 116] on div "Settings Advanced" at bounding box center [154, 104] width 194 height 31
click at [104, 113] on div "Settings" at bounding box center [100, 104] width 79 height 25
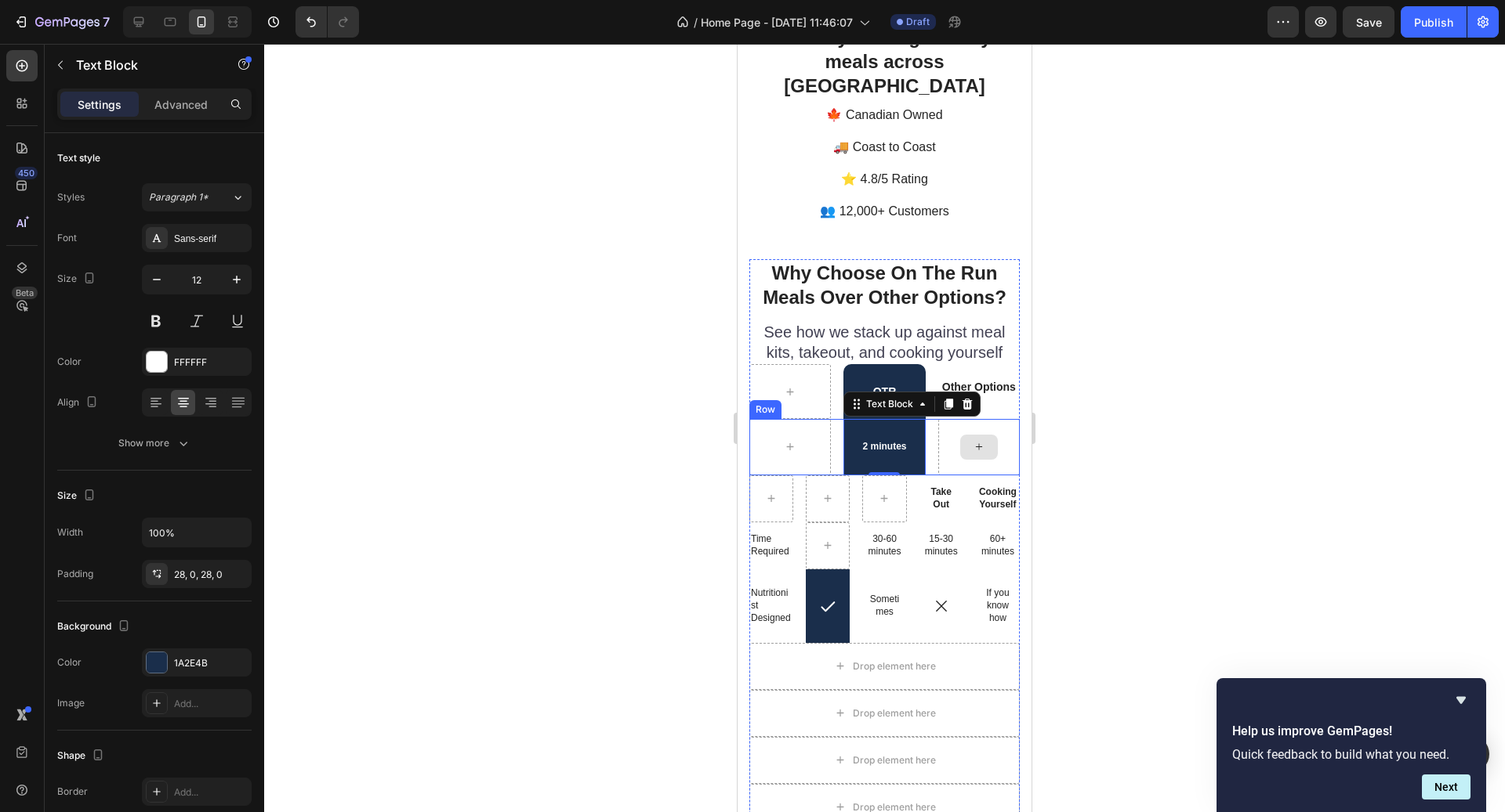
click at [994, 434] on div at bounding box center [978, 447] width 38 height 25
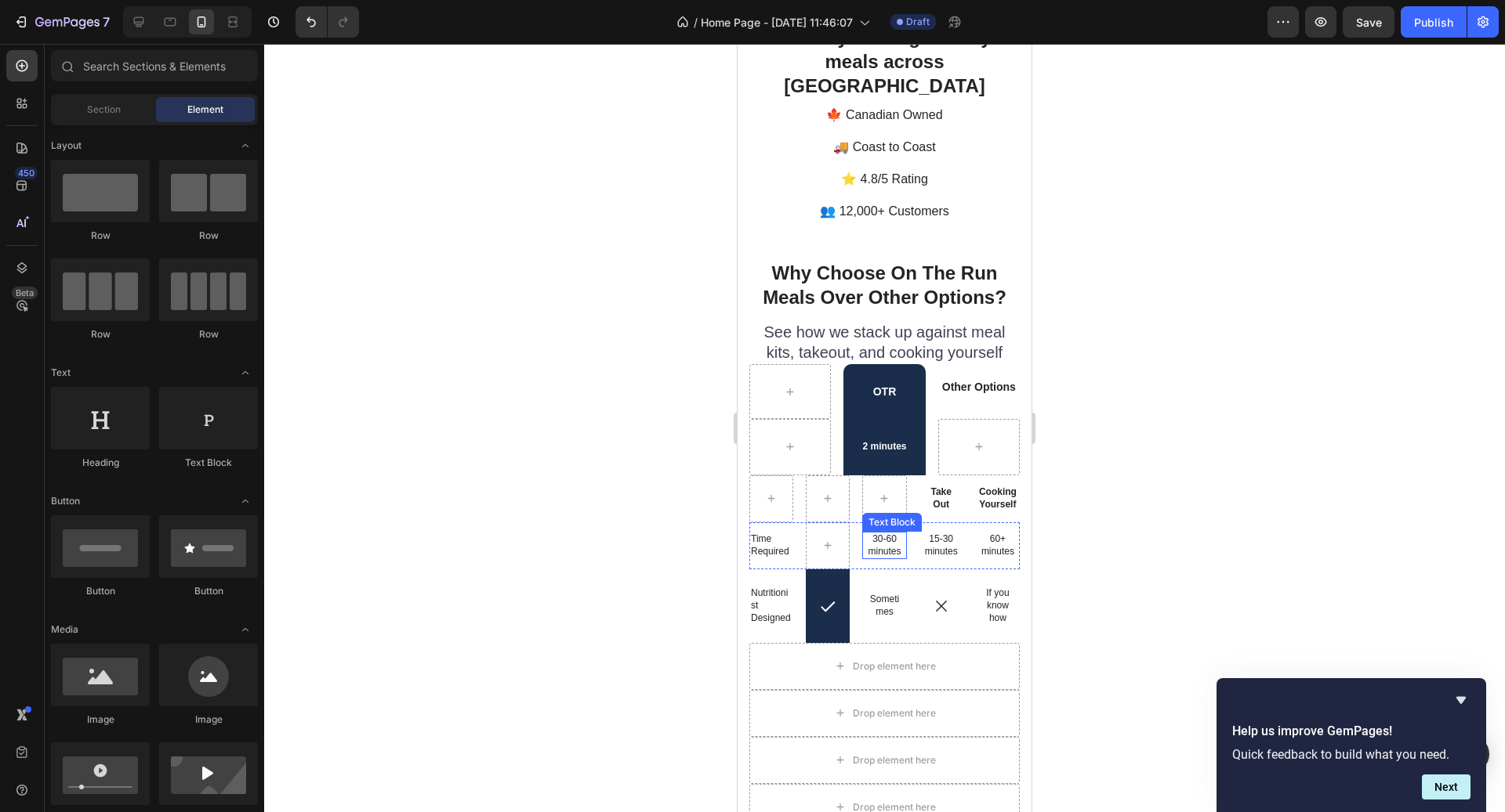
click at [894, 533] on p "30-60 minutes" at bounding box center [884, 545] width 33 height 24
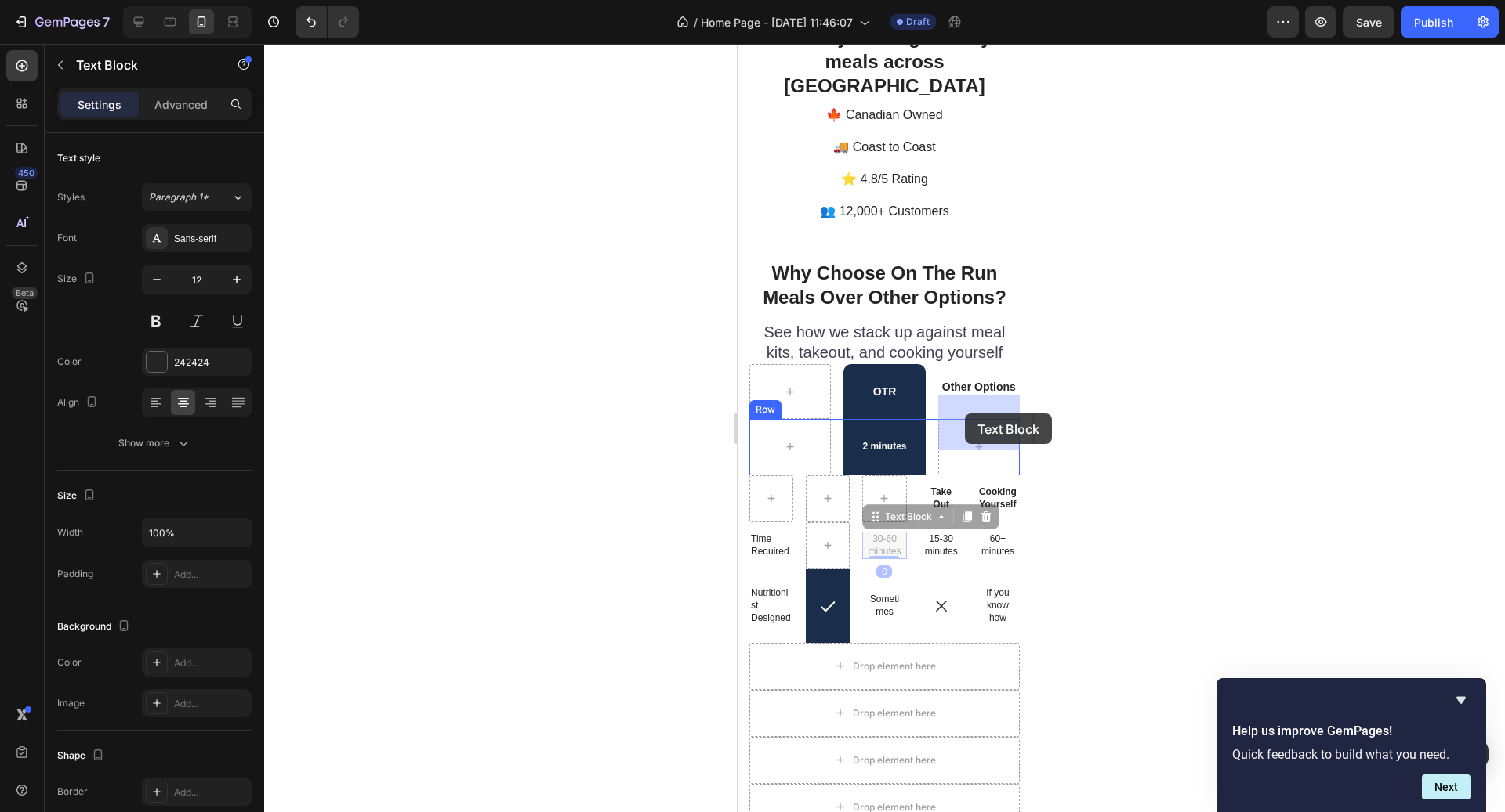
drag, startPoint x: 894, startPoint y: 496, endPoint x: 964, endPoint y: 416, distance: 106.3
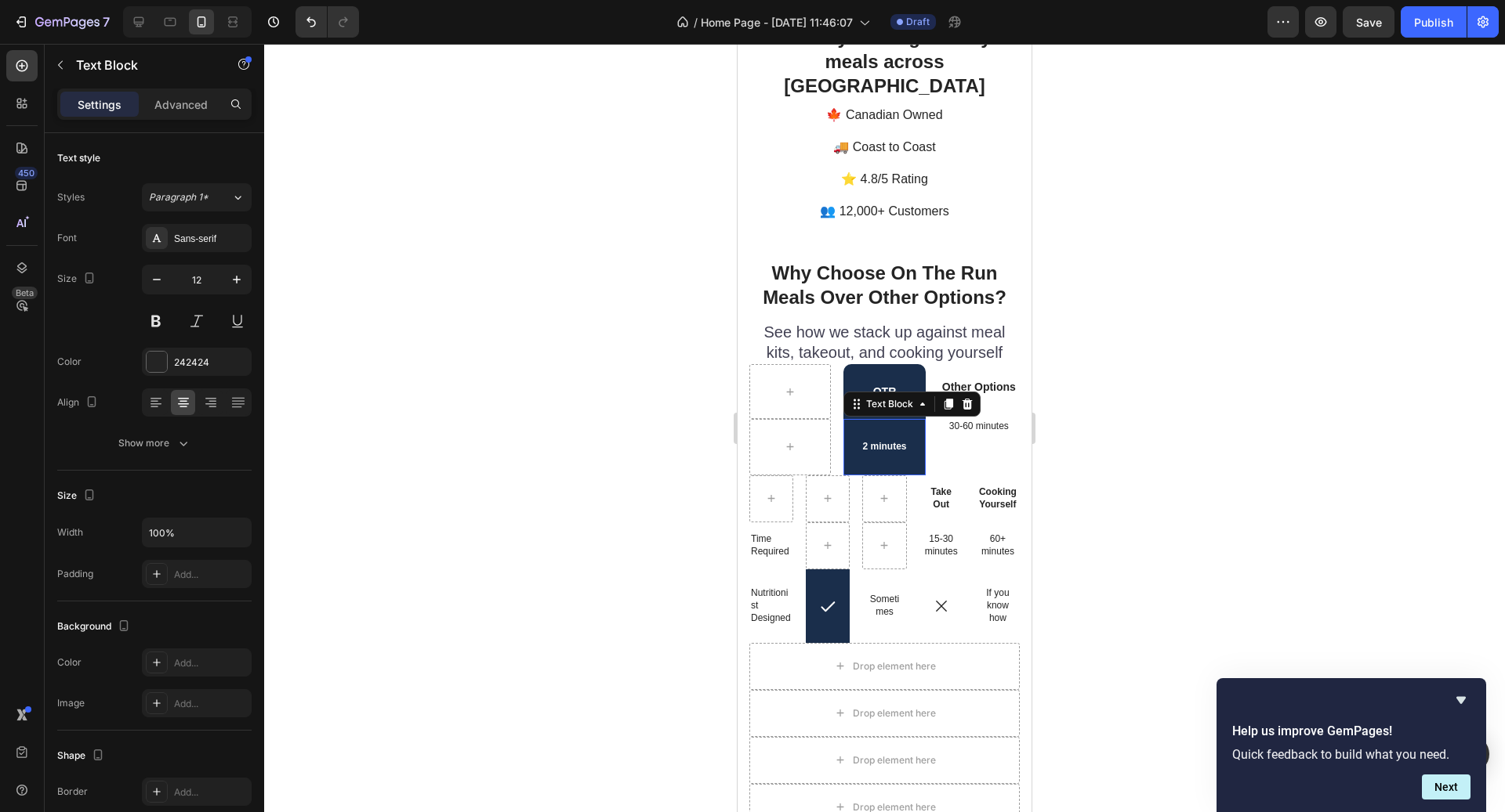
click at [899, 435] on div "2 minutes" at bounding box center [884, 447] width 81 height 56
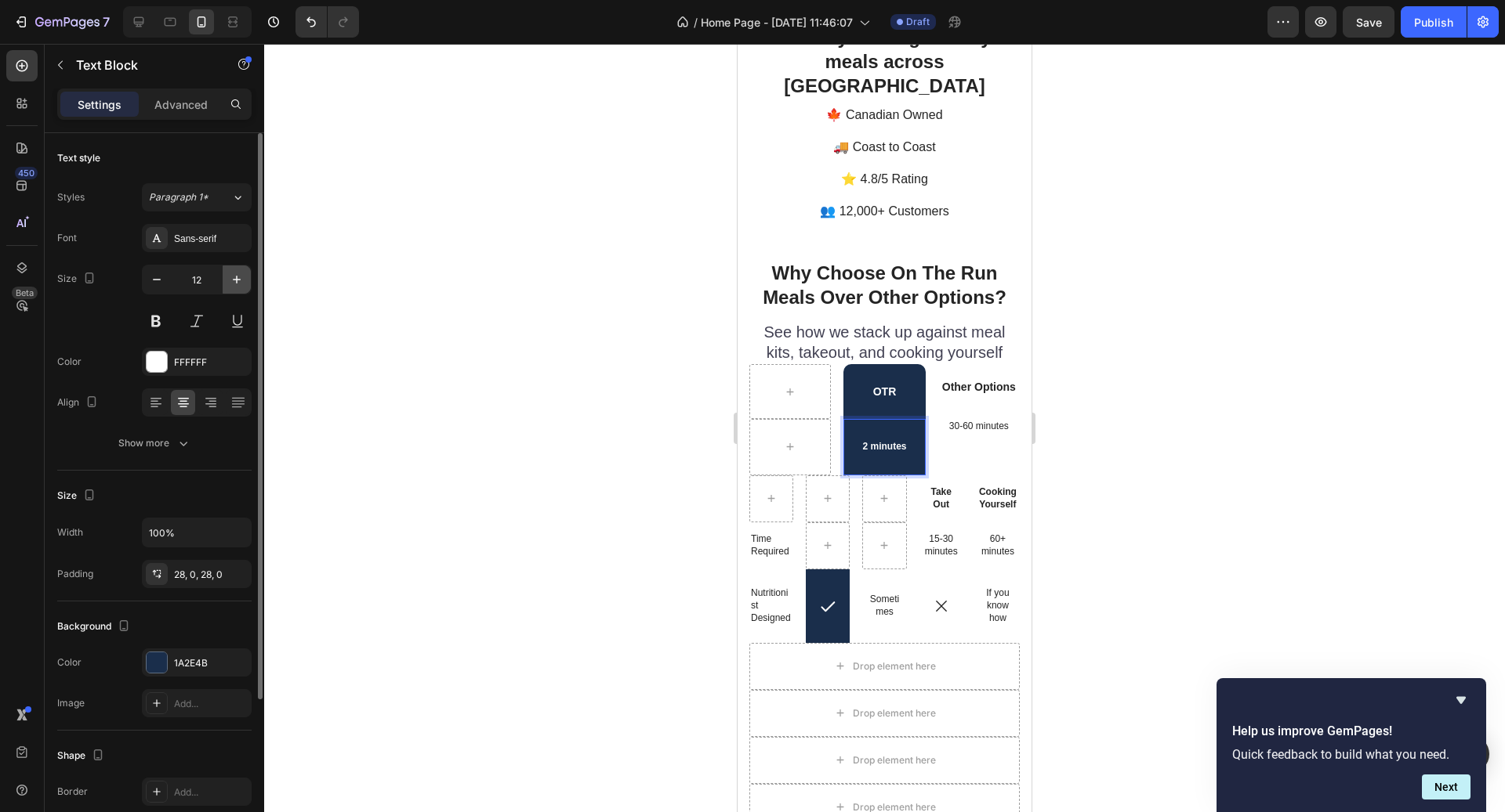
click at [243, 281] on icon "button" at bounding box center [236, 280] width 16 height 16
type input "14"
click at [973, 421] on p "30-60 minutes" at bounding box center [979, 427] width 70 height 13
click at [227, 267] on button "button" at bounding box center [237, 280] width 28 height 28
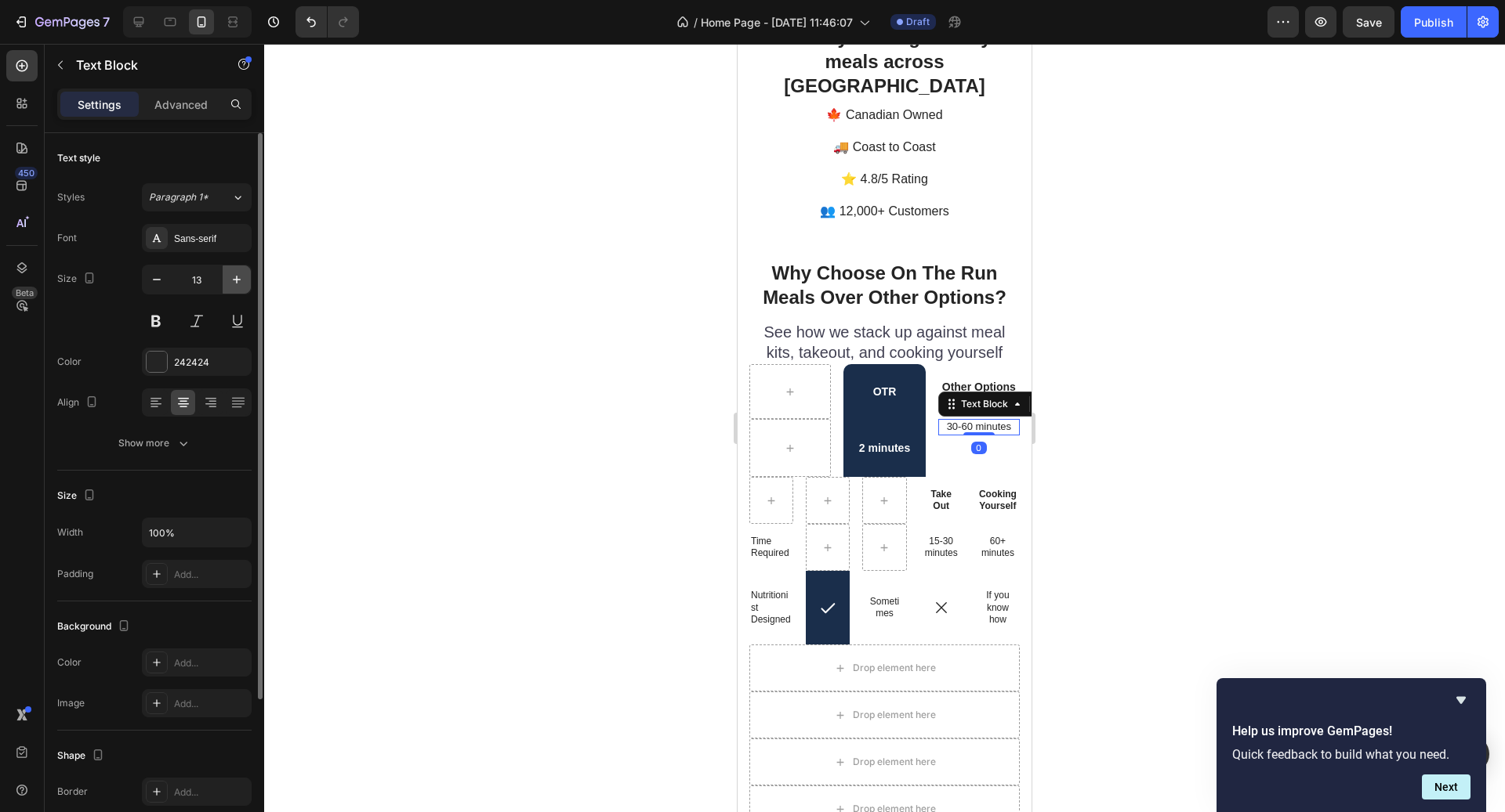
click at [227, 267] on button "button" at bounding box center [237, 280] width 28 height 28
type input "14"
click at [953, 421] on p "30-60 minutes" at bounding box center [979, 428] width 70 height 14
click at [944, 421] on p "30-60 minutes" at bounding box center [979, 428] width 70 height 14
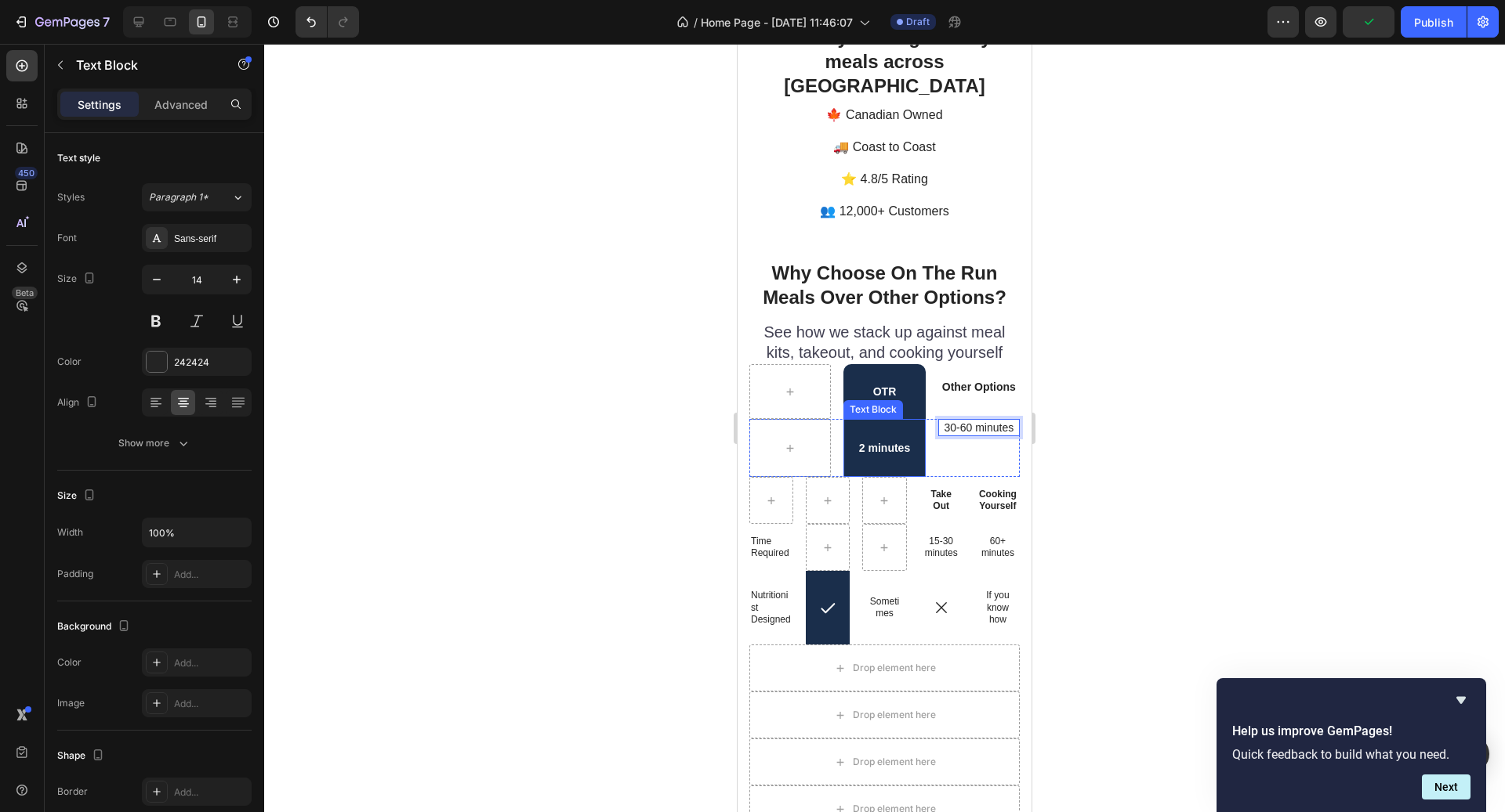
click at [897, 419] on div "2 minutes" at bounding box center [884, 448] width 81 height 58
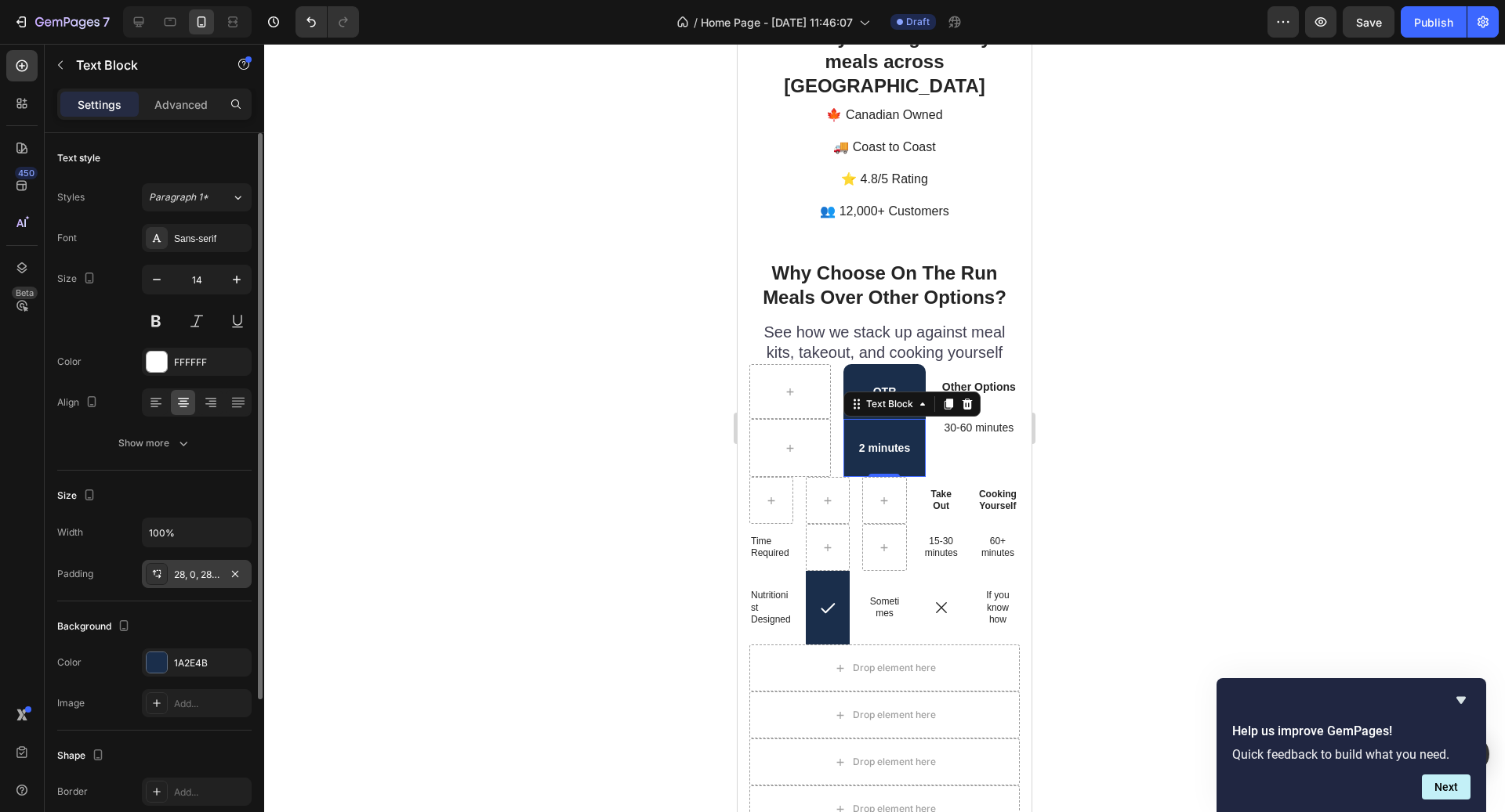
click at [184, 577] on div "28, 0, 28, 0" at bounding box center [197, 575] width 45 height 14
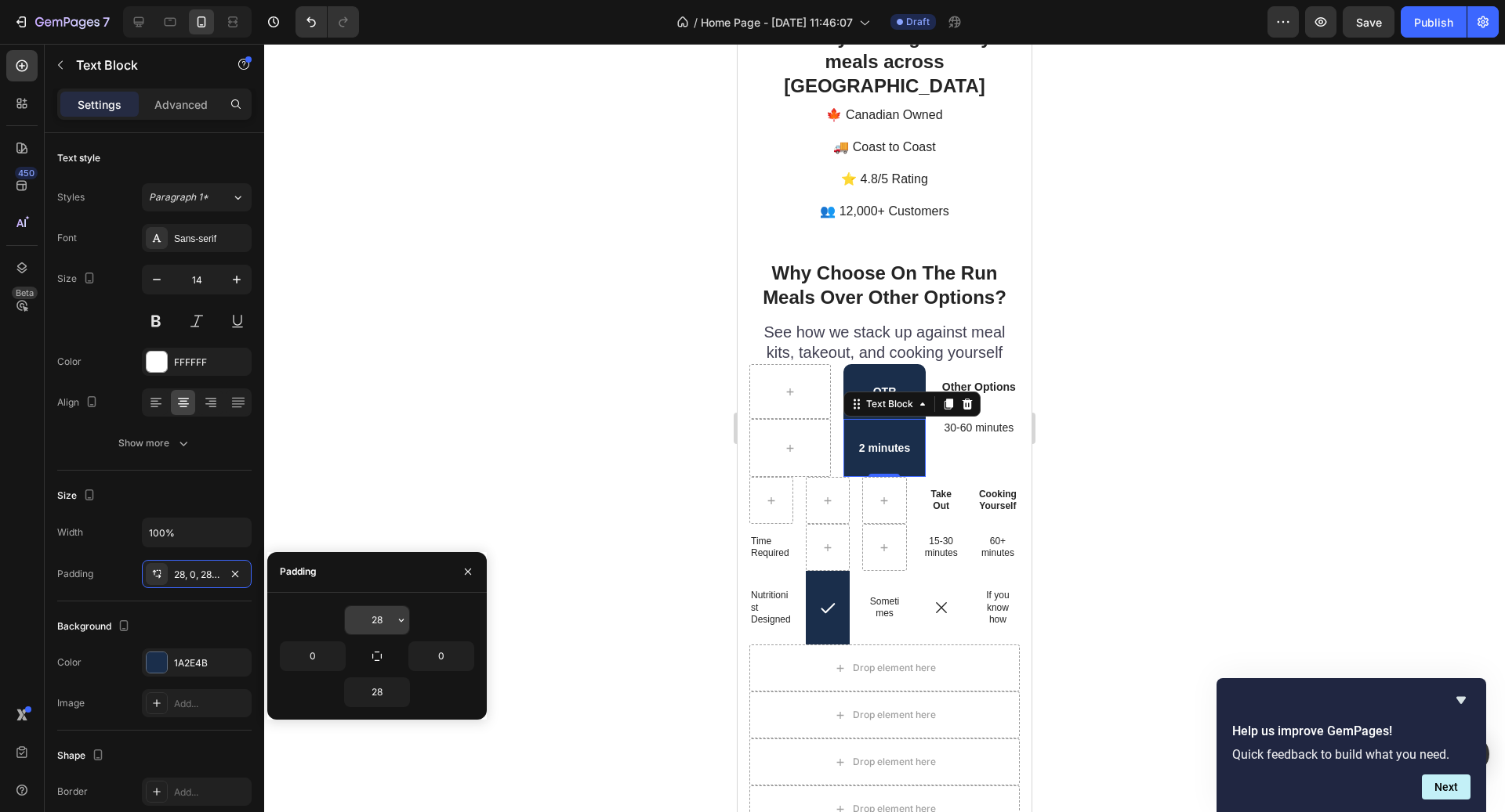
click at [392, 620] on input "28" at bounding box center [377, 620] width 64 height 28
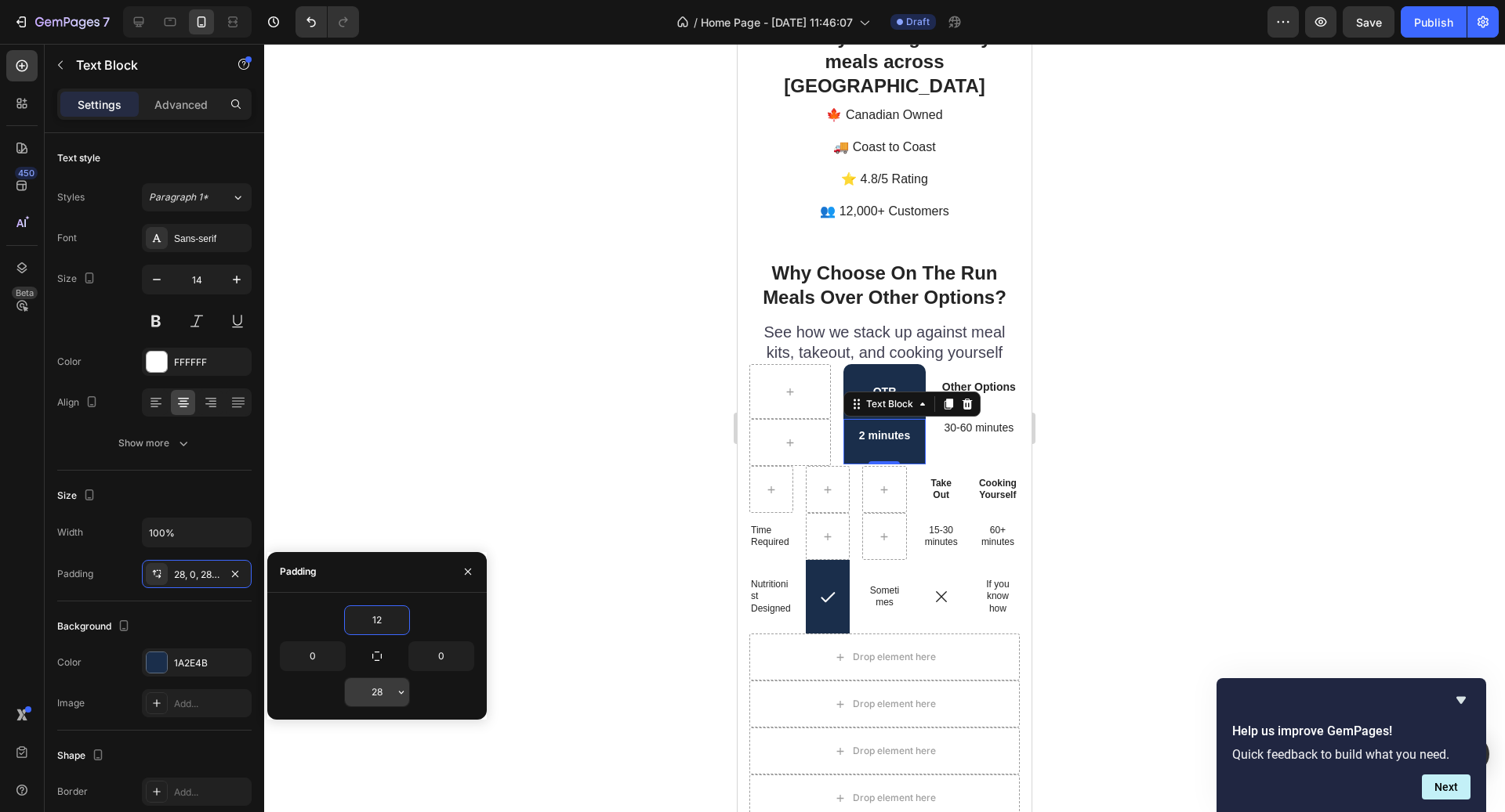
type input "12"
click at [377, 691] on input "28" at bounding box center [377, 692] width 64 height 28
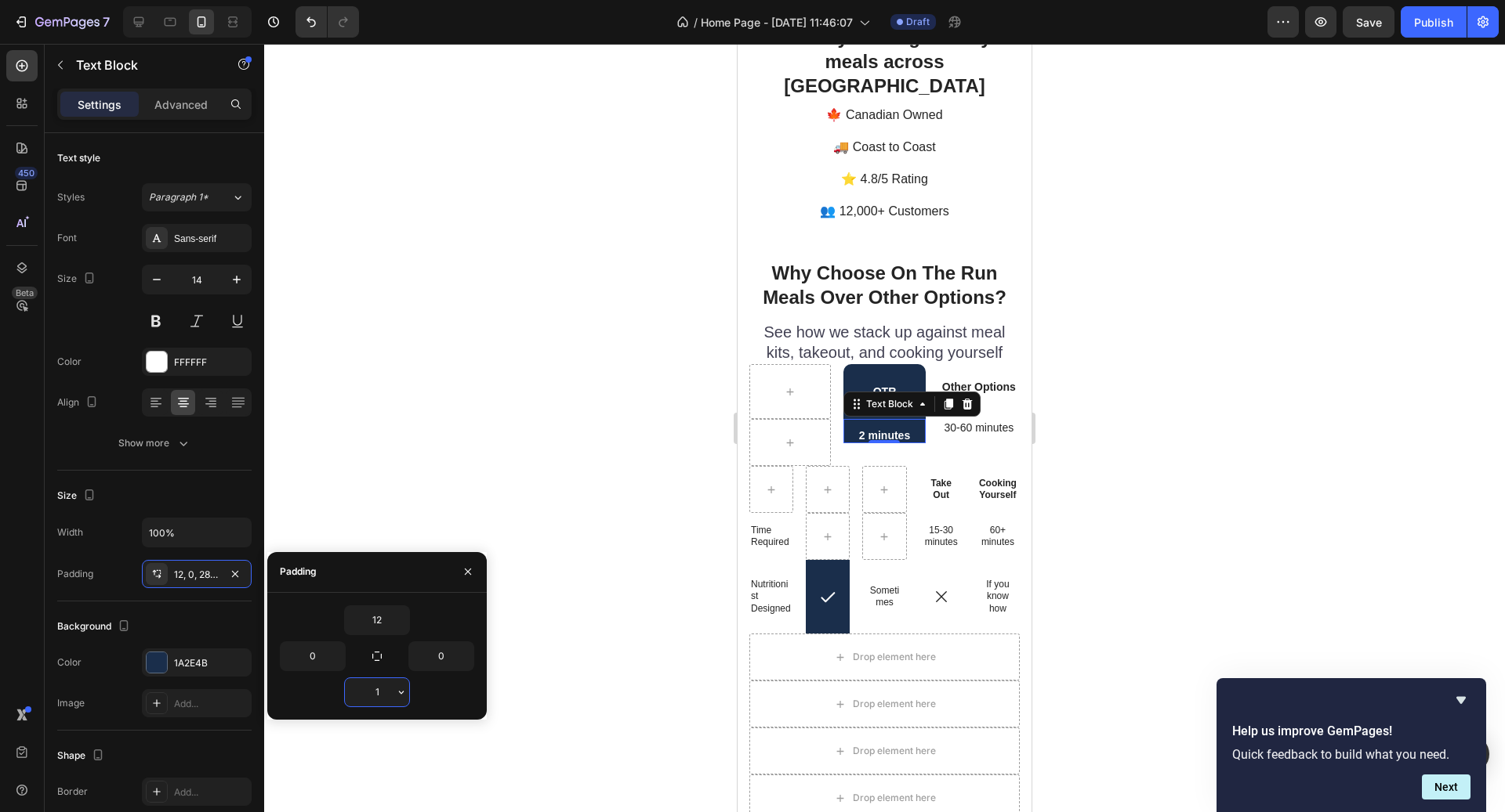
type input "12"
click at [982, 421] on p "30-60 minutes" at bounding box center [979, 428] width 70 height 14
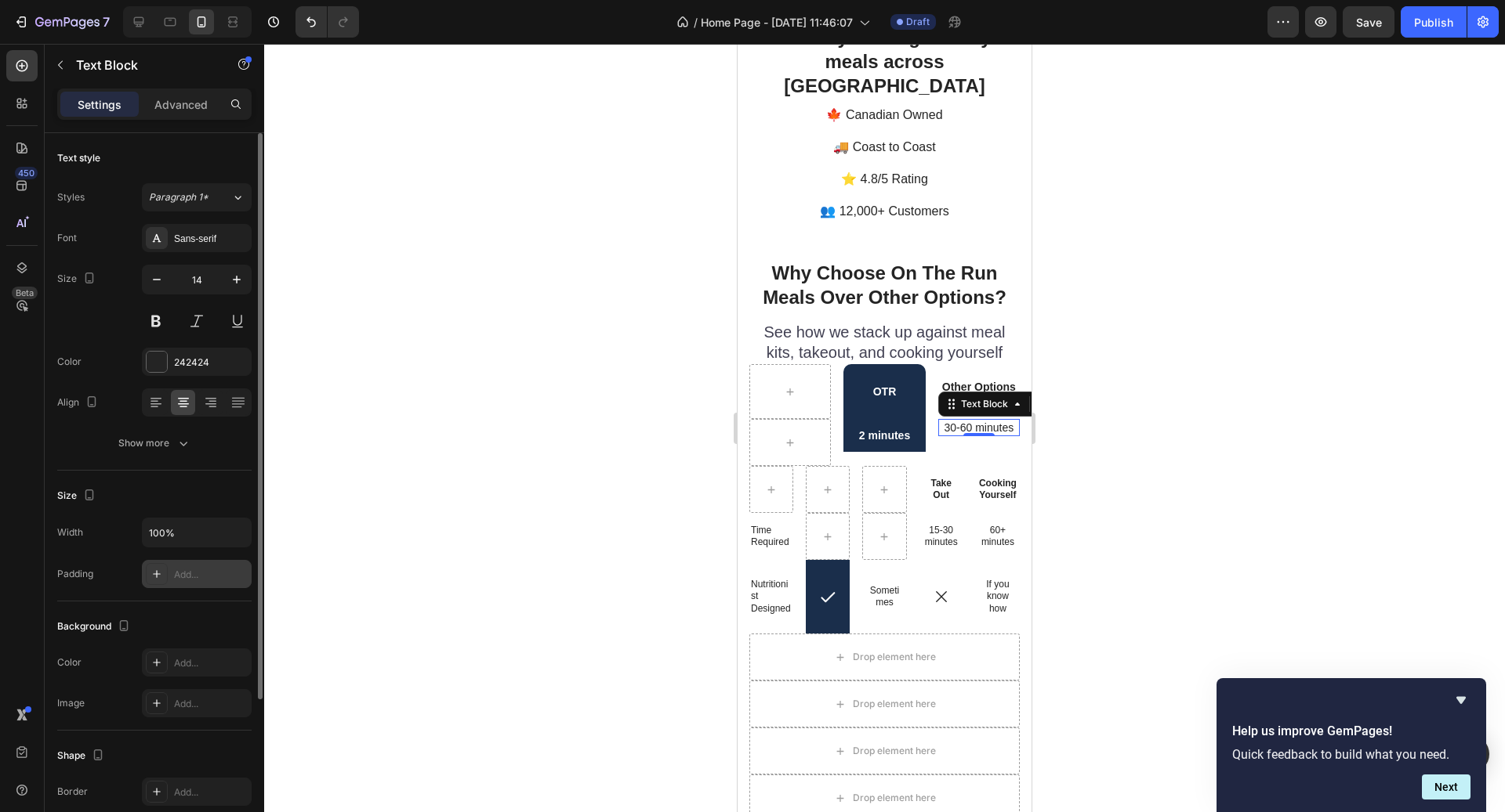
click at [200, 573] on div "Add..." at bounding box center [211, 575] width 74 height 14
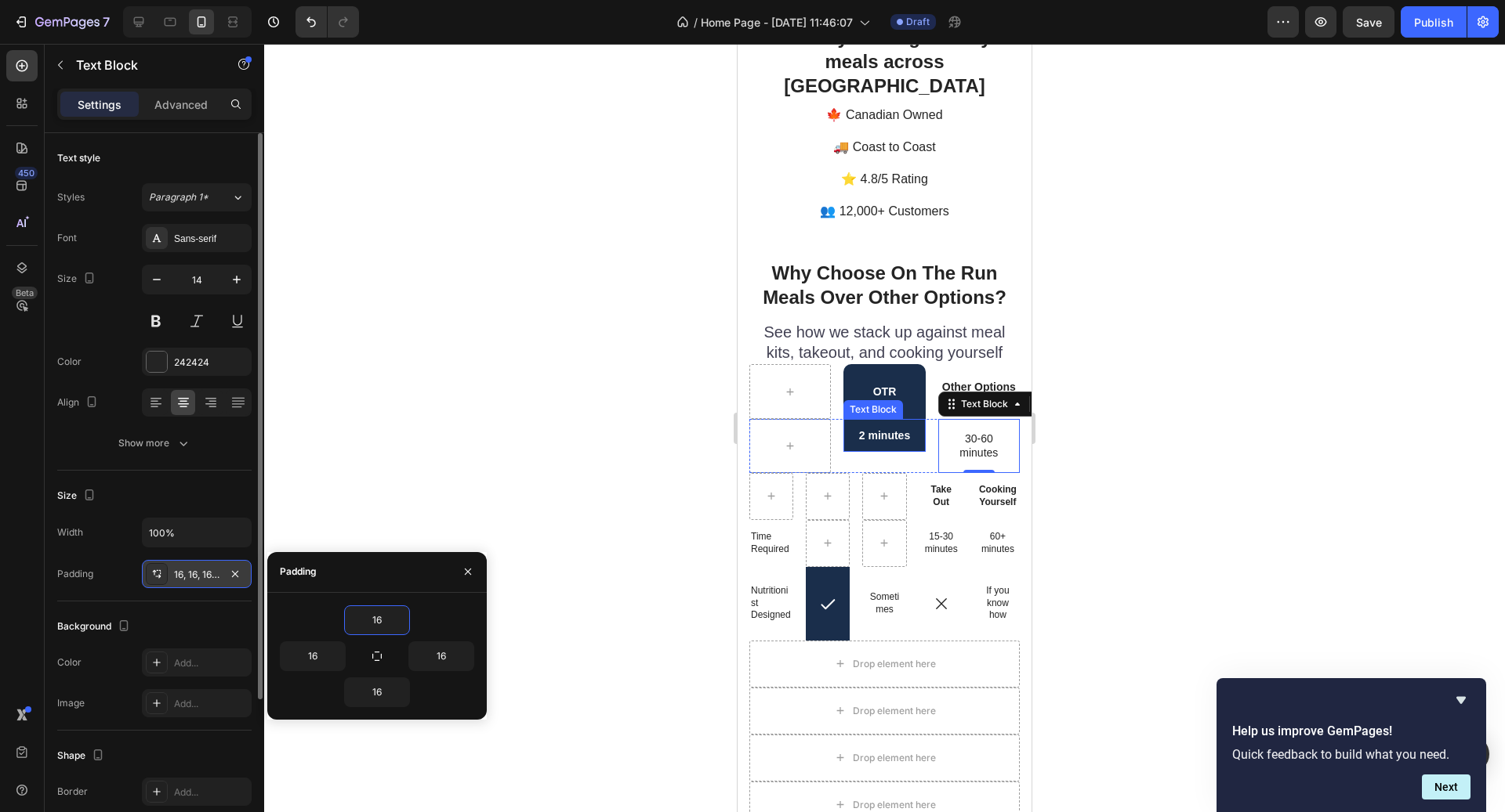
click at [889, 429] on p "2 minutes" at bounding box center [884, 435] width 79 height 14
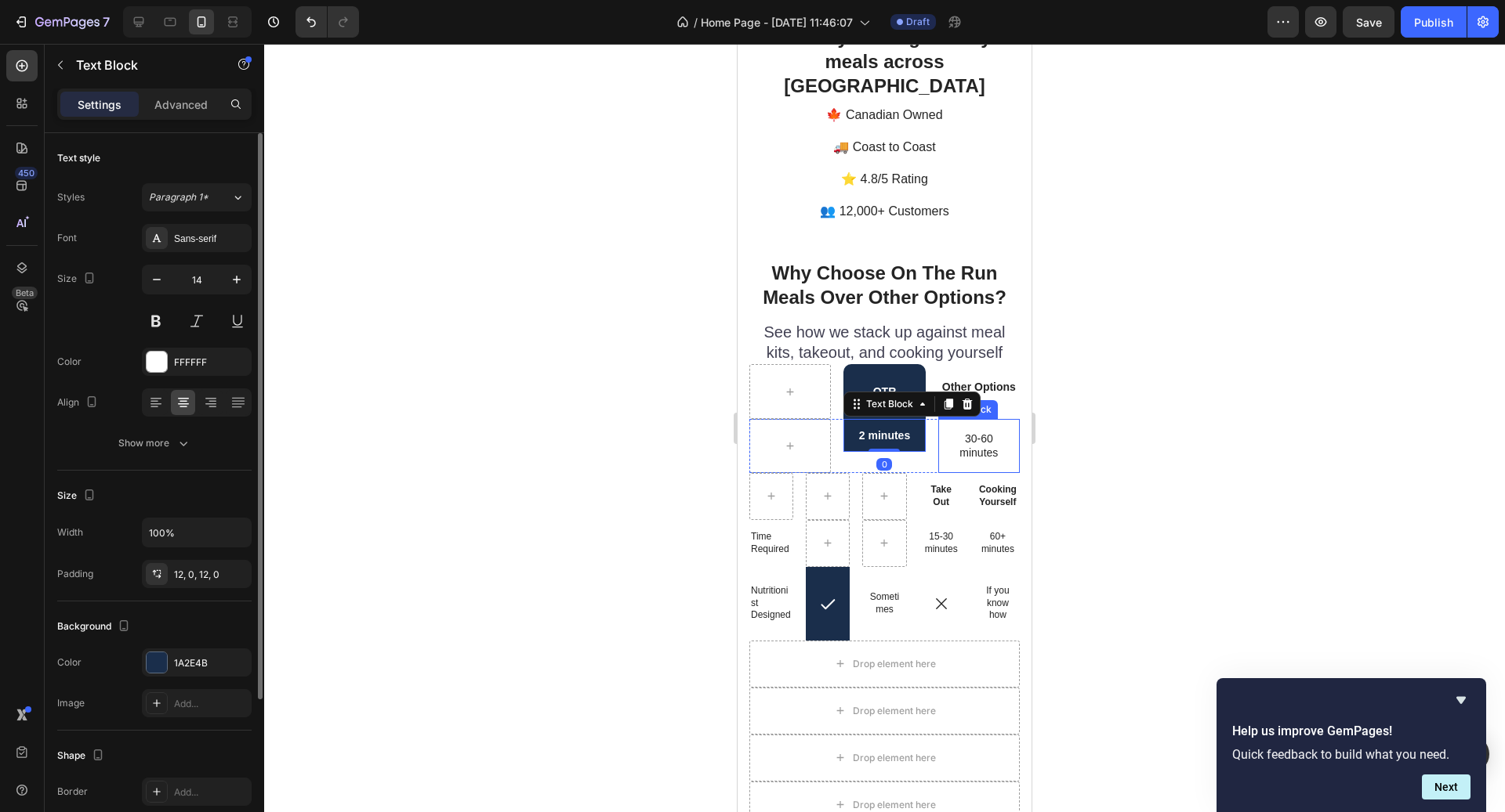
click at [972, 432] on p "30-60 minutes" at bounding box center [979, 446] width 49 height 28
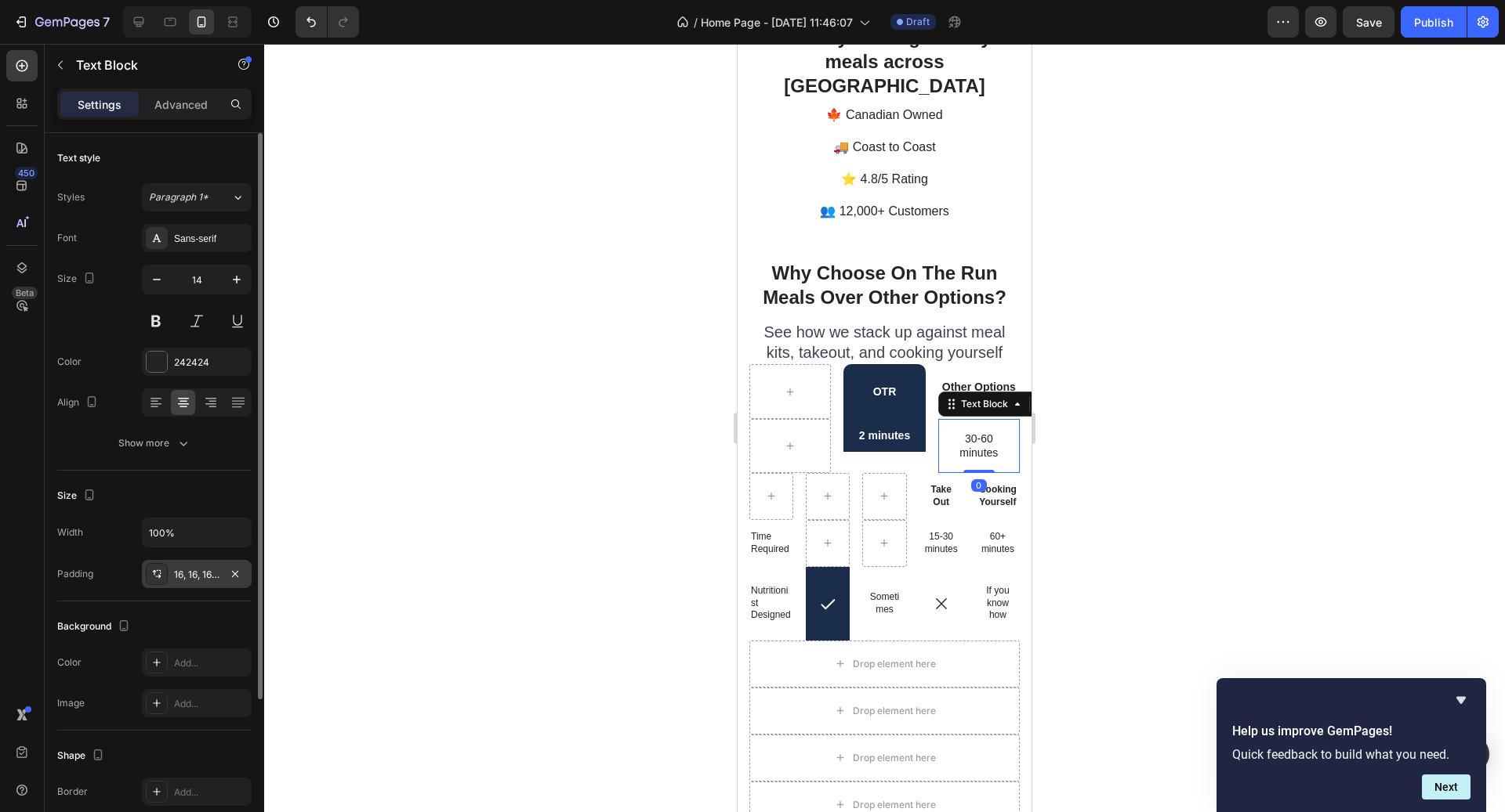
click at [209, 581] on div "16, 16, 16, 16" at bounding box center [196, 574] width 110 height 28
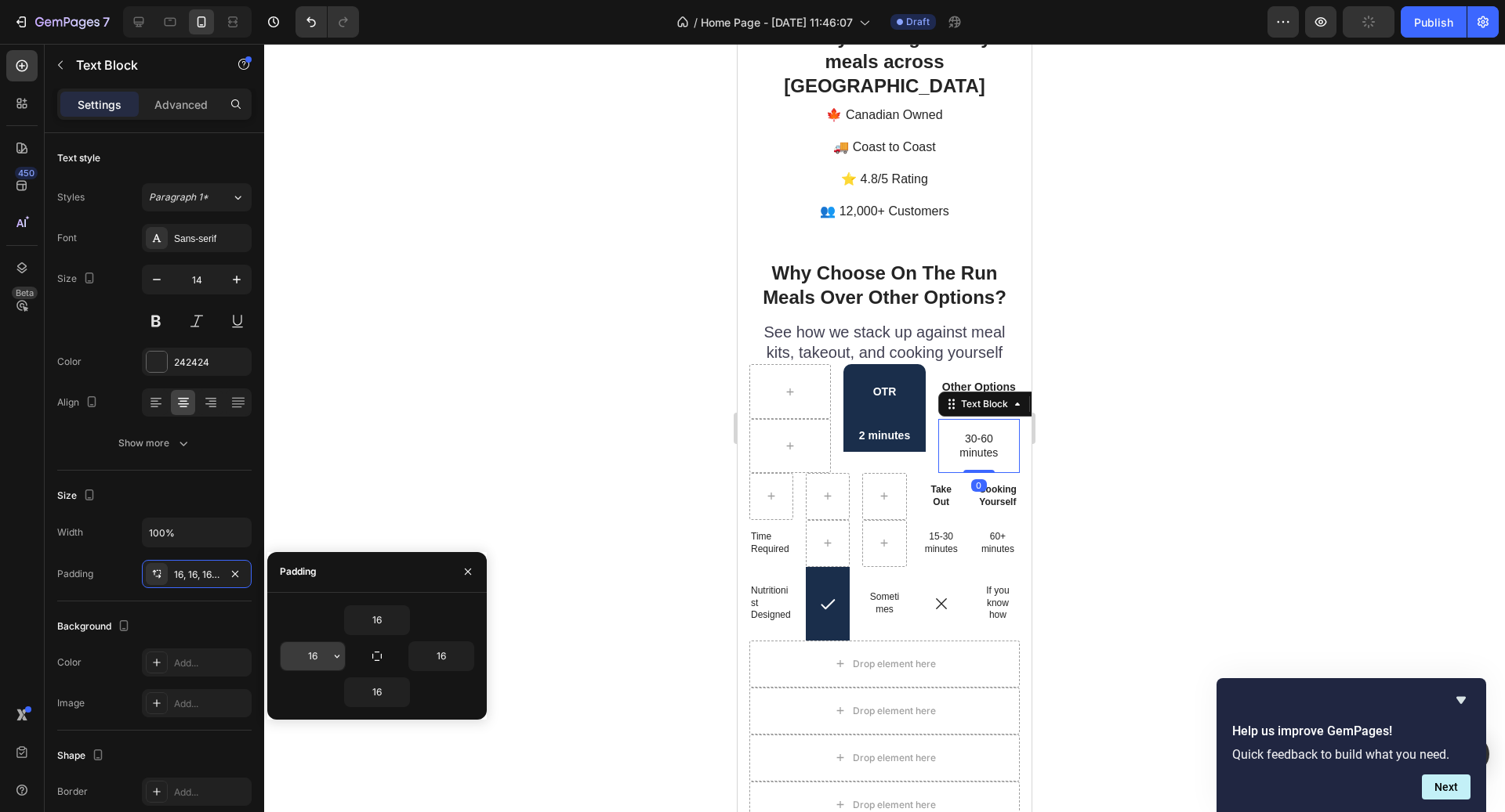
click at [324, 651] on input "16" at bounding box center [312, 656] width 64 height 28
type input "0"
click at [450, 655] on input "16" at bounding box center [441, 656] width 64 height 28
type input "0"
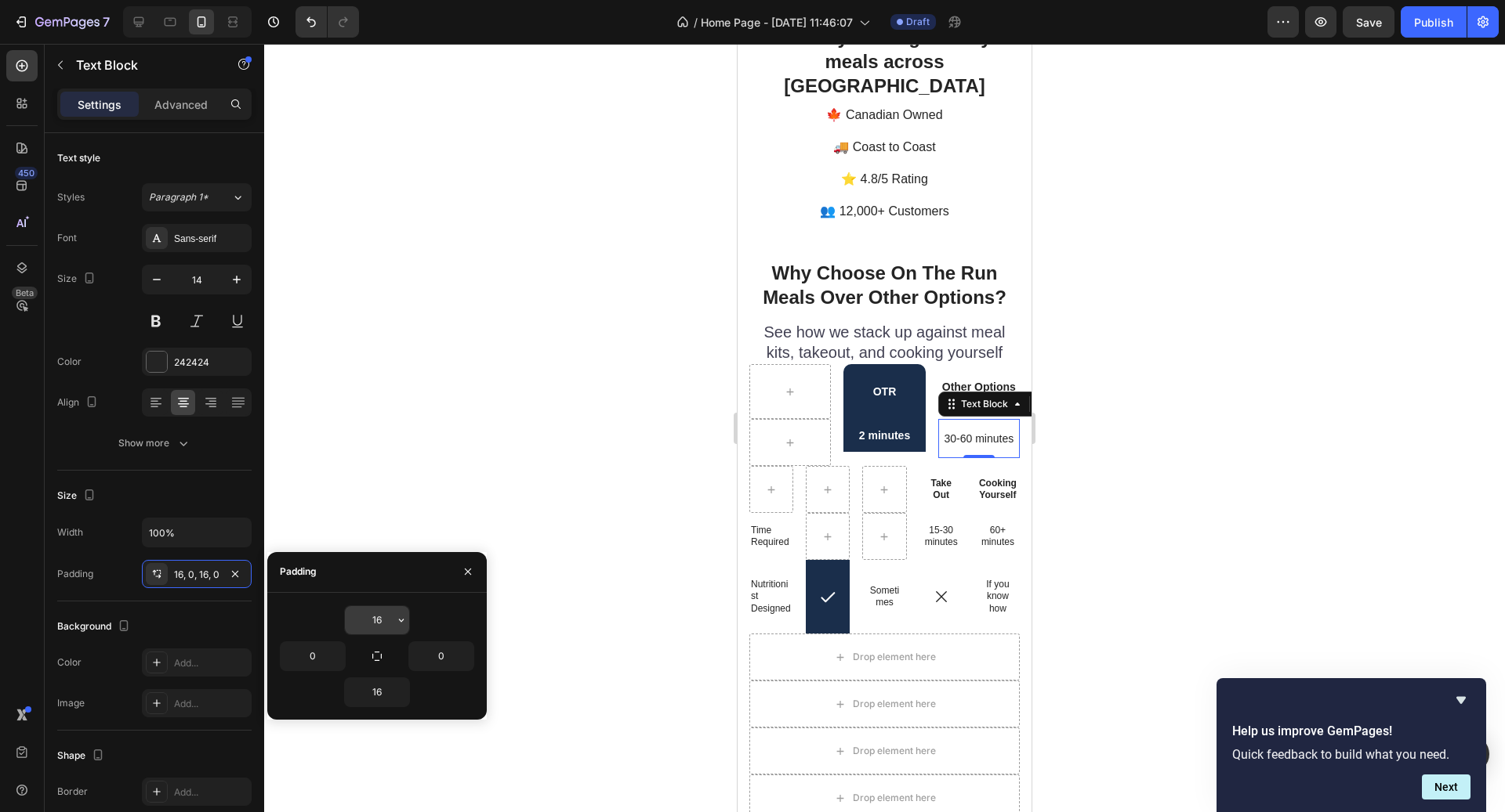
click at [394, 624] on div at bounding box center [401, 620] width 16 height 28
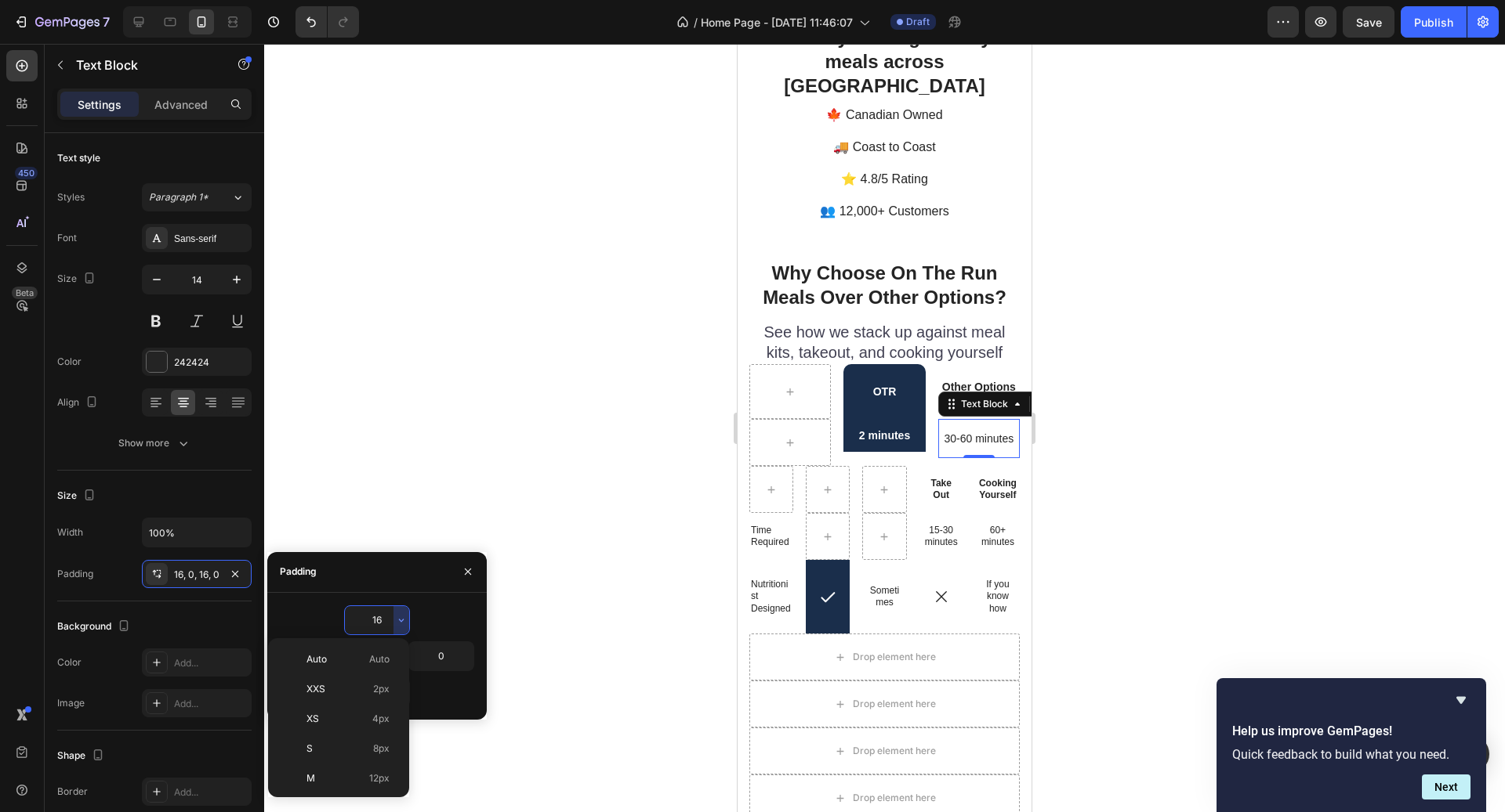
click at [383, 622] on input "16" at bounding box center [377, 620] width 64 height 28
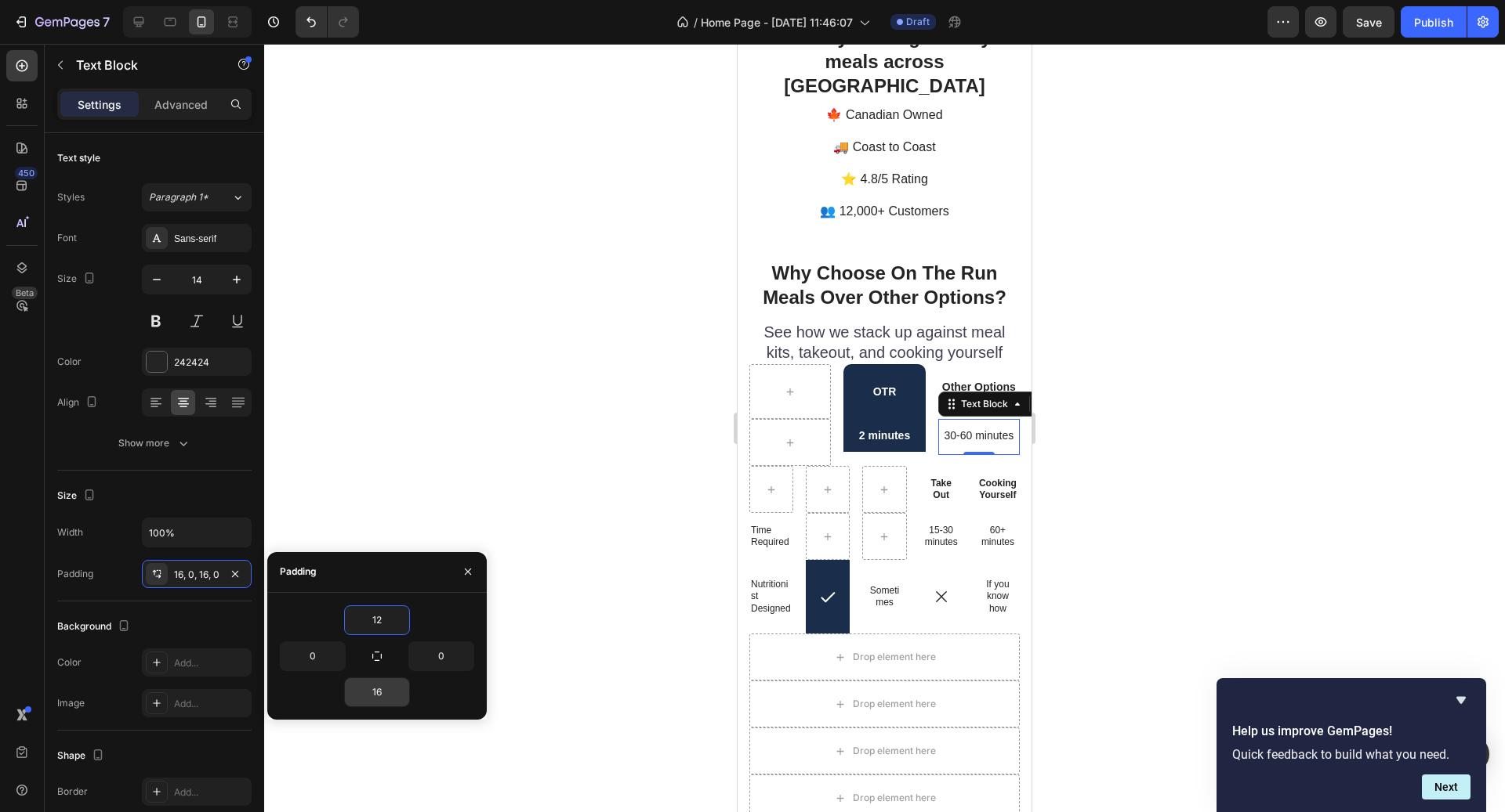
type input "12"
click at [381, 694] on input "16" at bounding box center [377, 692] width 64 height 28
type input "12"
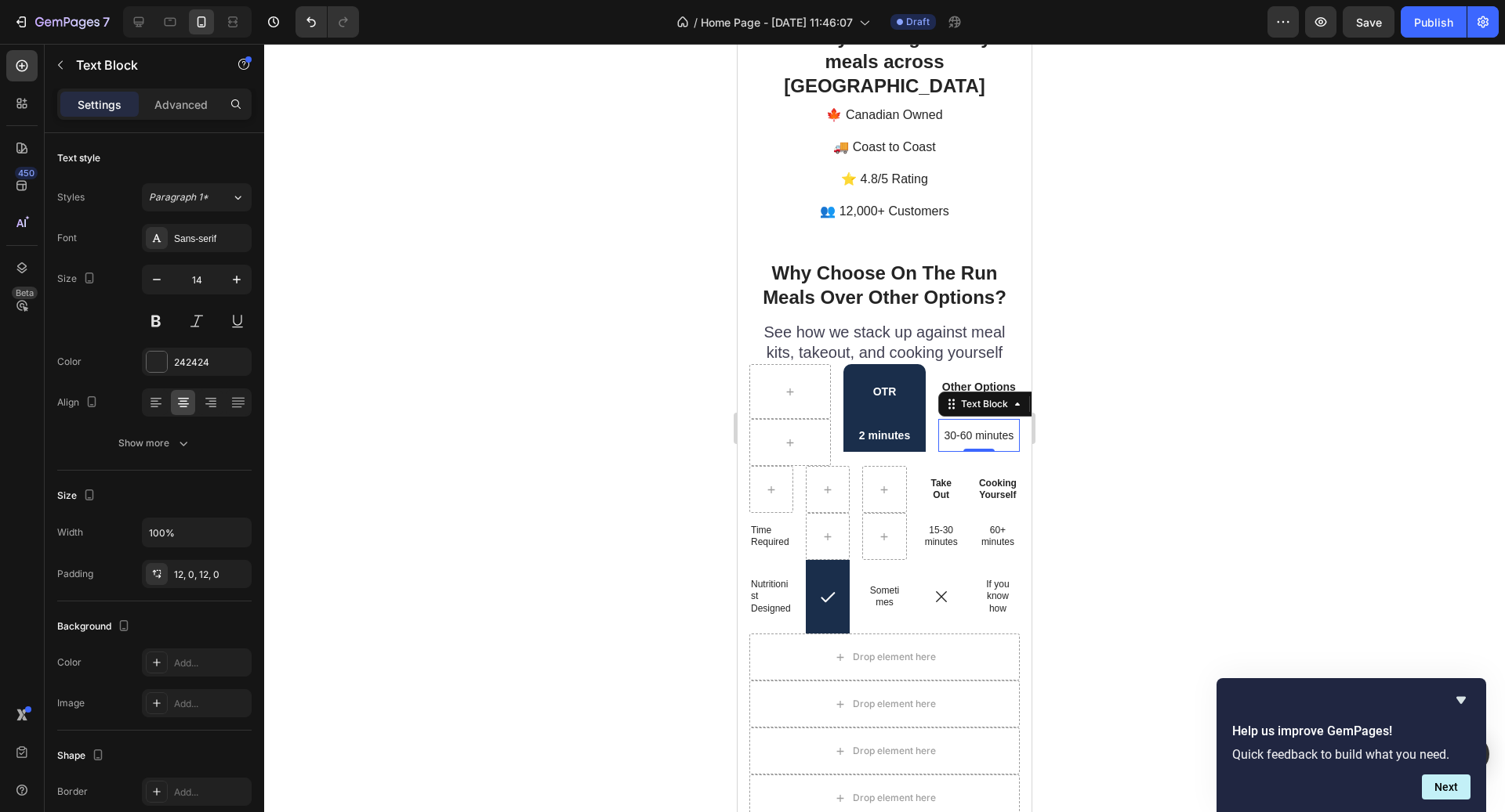
click at [1171, 507] on div at bounding box center [884, 428] width 1240 height 768
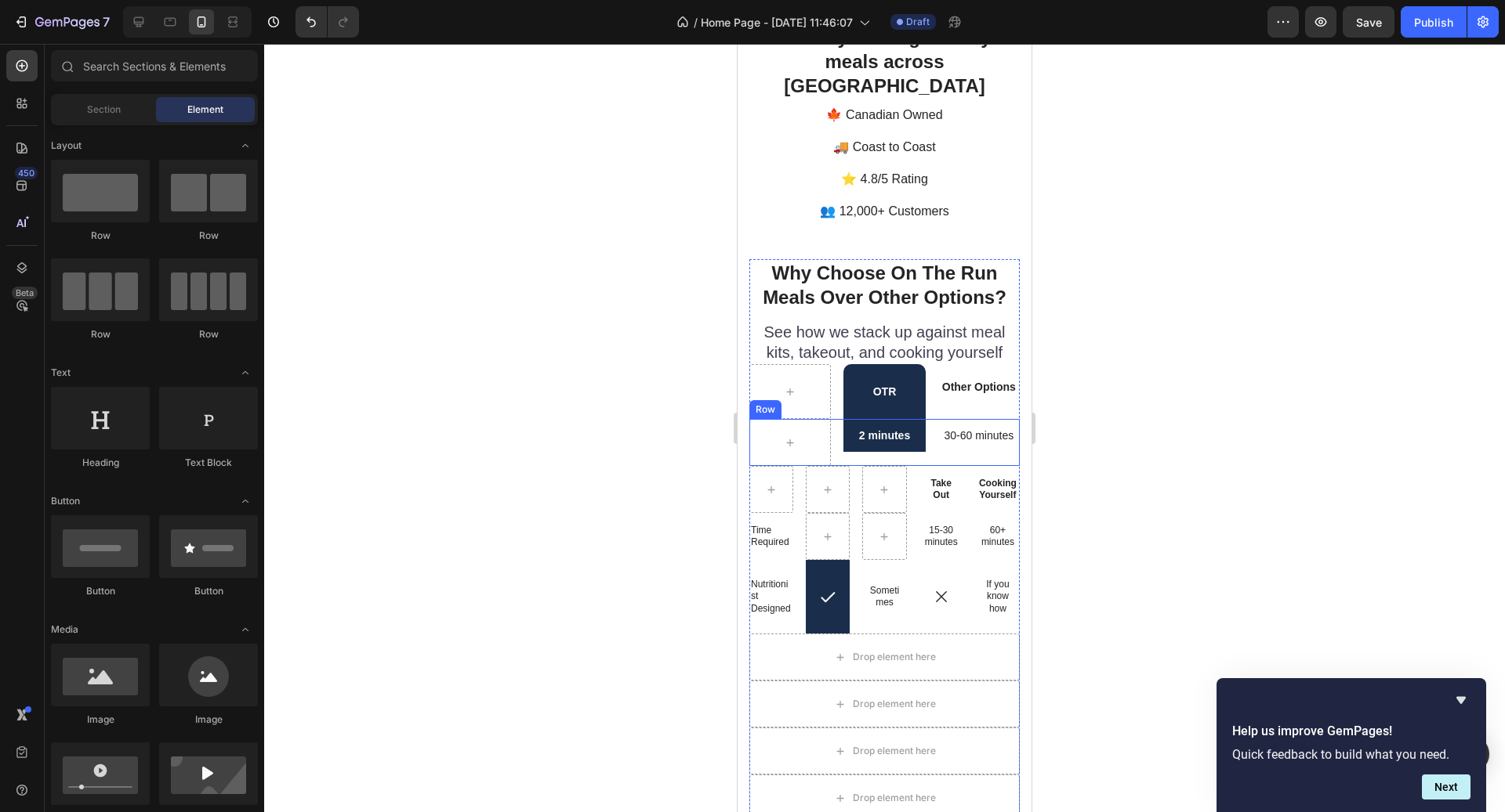
click at [930, 432] on div "2 minutes Text Block 30-60 minutes Text Block Row" at bounding box center [884, 443] width 271 height 47
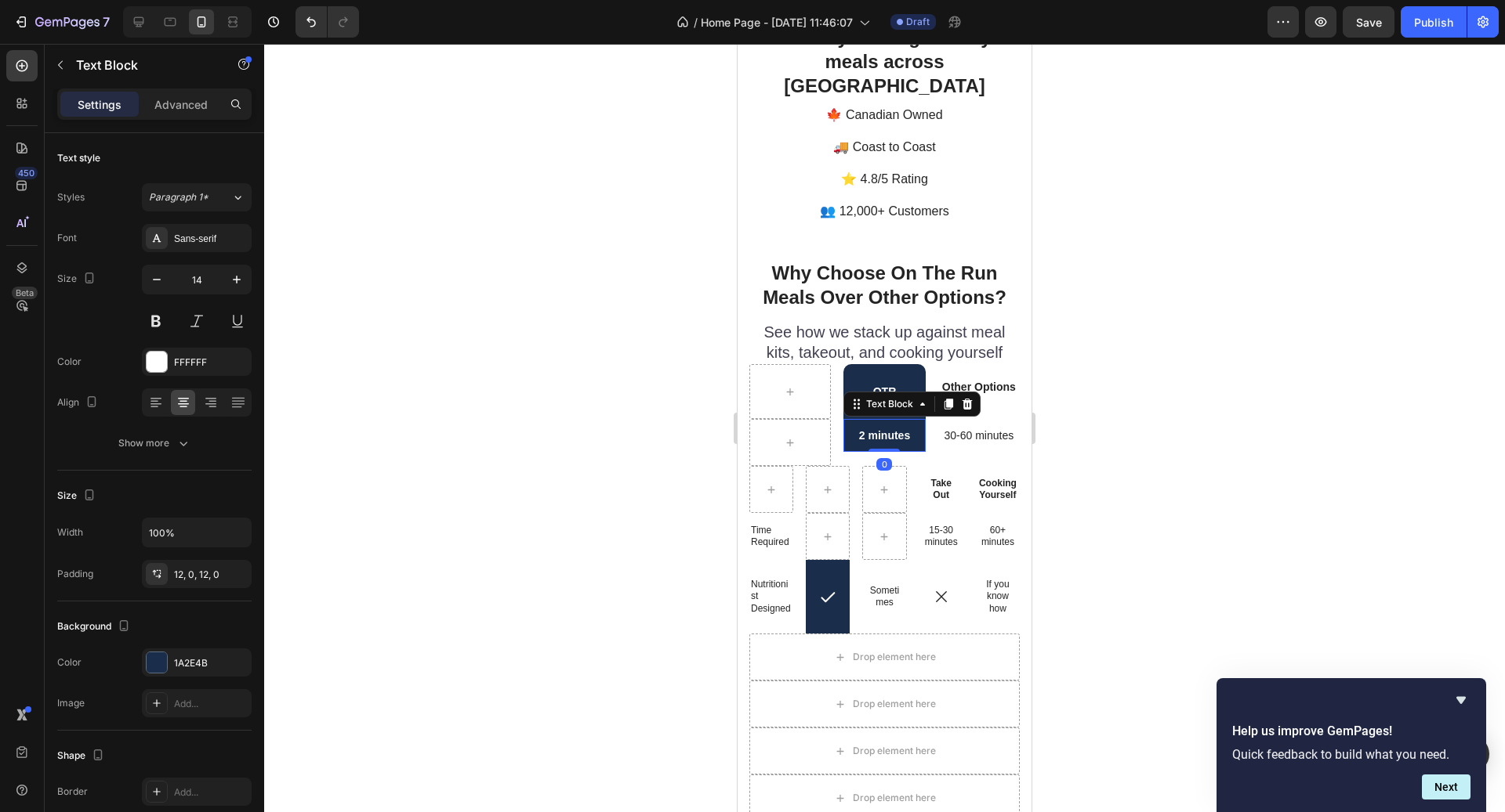
click at [896, 424] on div "2 minutes Text Block 0" at bounding box center [884, 435] width 81 height 33
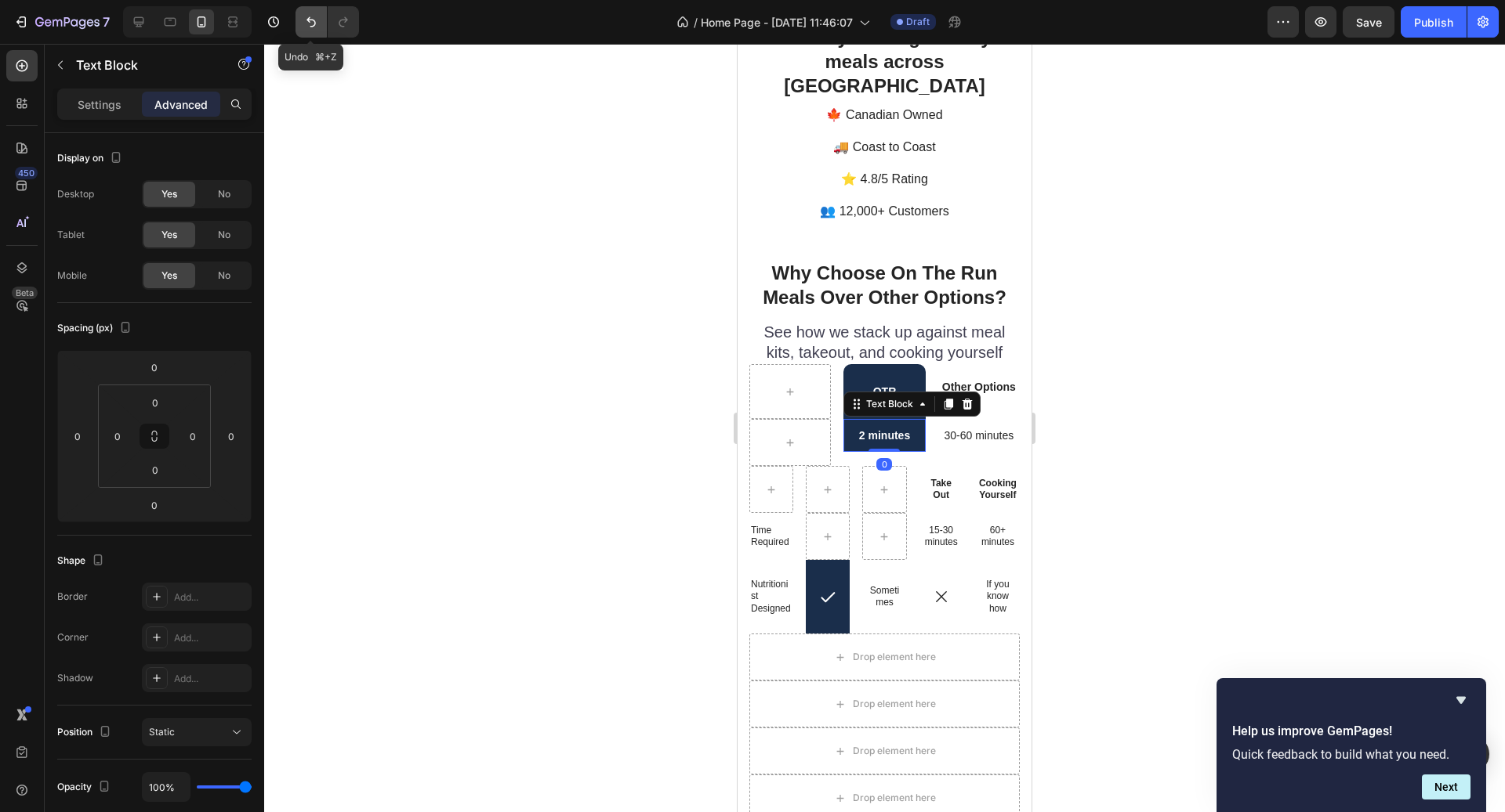
click at [310, 28] on icon "Undo/Redo" at bounding box center [311, 22] width 16 height 16
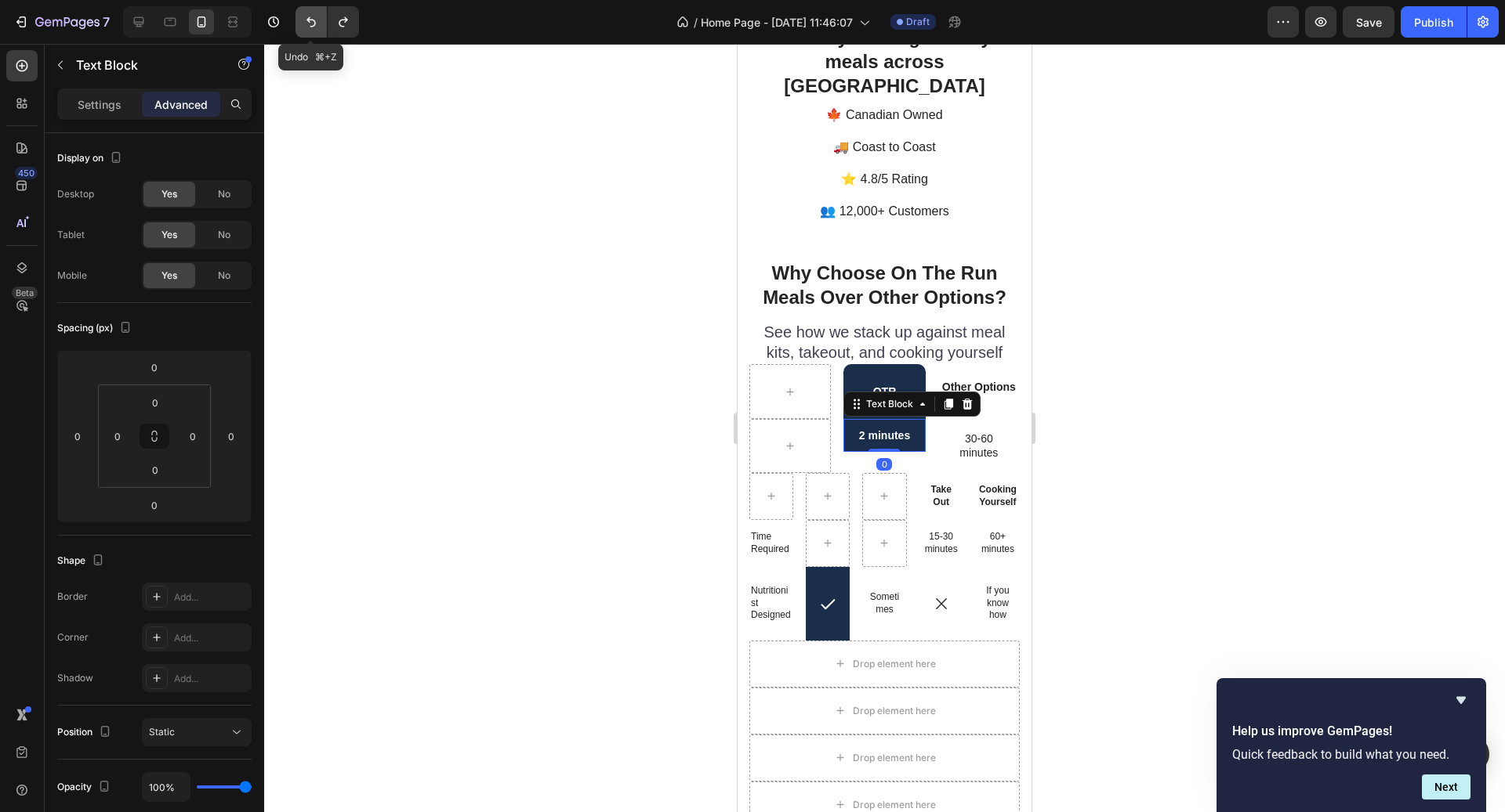
click at [310, 28] on icon "Undo/Redo" at bounding box center [311, 22] width 16 height 16
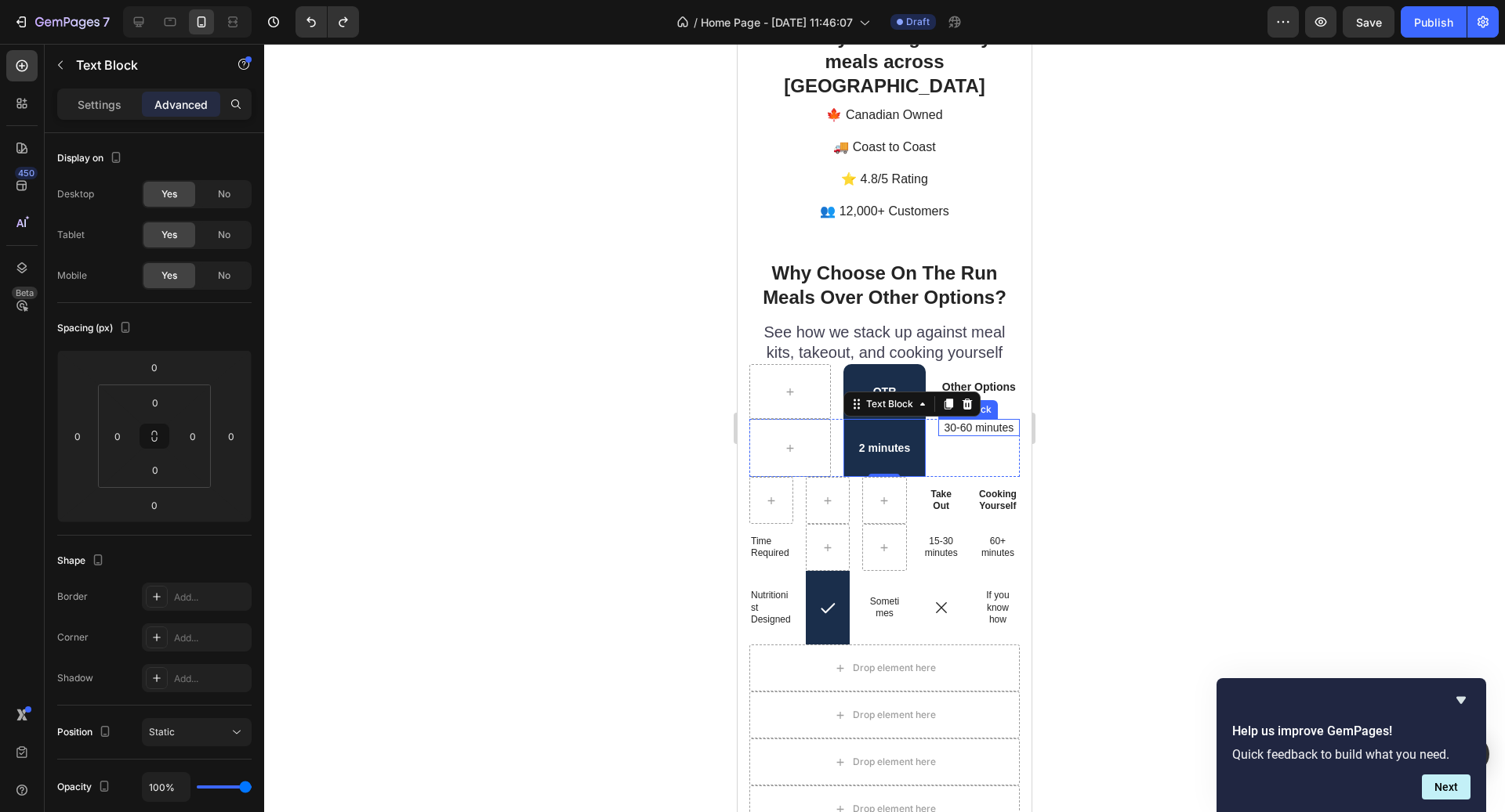
click at [972, 421] on p "30-60 minutes" at bounding box center [979, 428] width 70 height 14
click at [1121, 425] on div at bounding box center [884, 428] width 1240 height 768
click at [886, 434] on div "2 minutes" at bounding box center [884, 448] width 81 height 58
click at [954, 435] on div "30-60 minutes Text Block" at bounding box center [978, 448] width 81 height 58
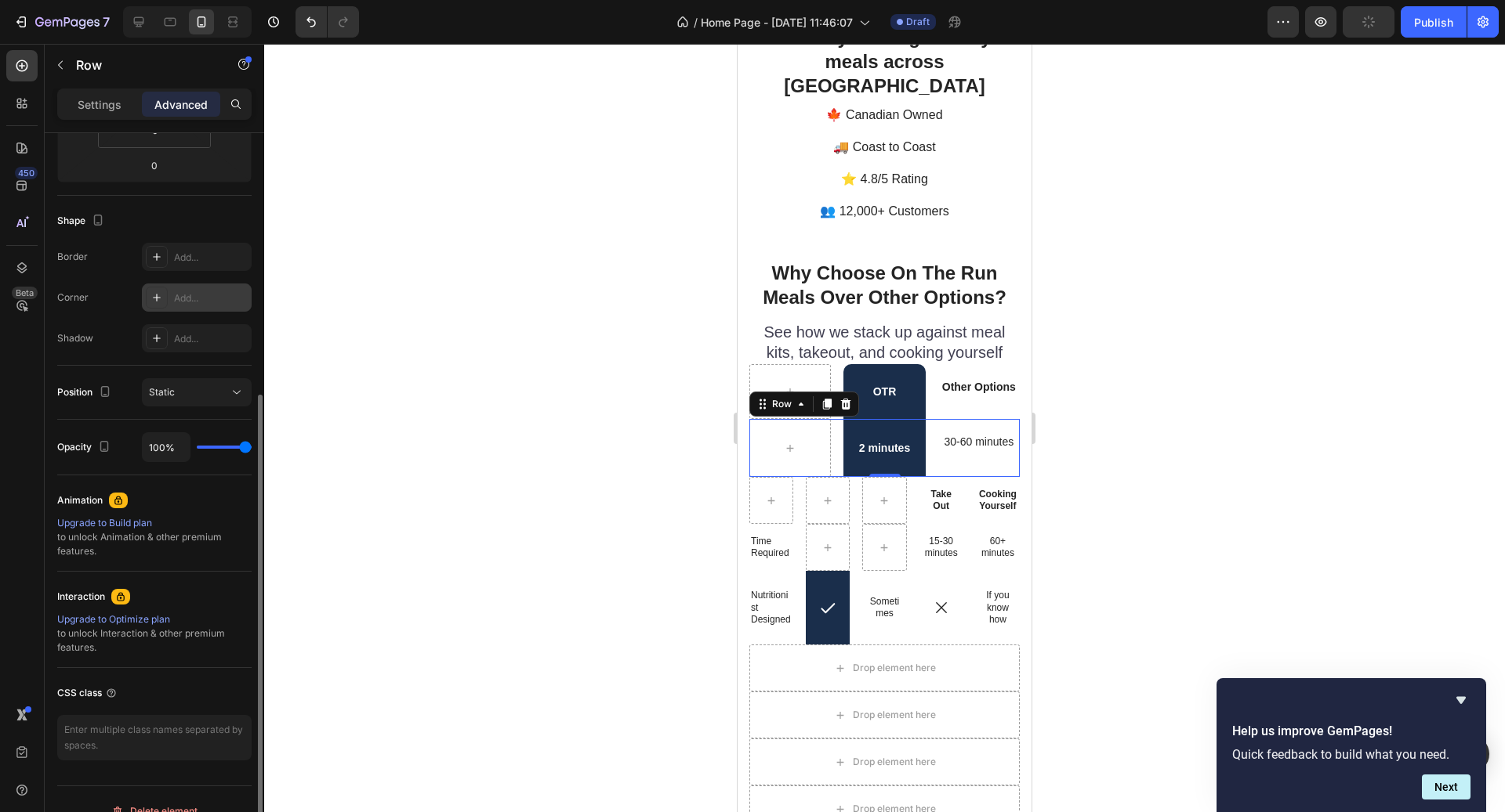
scroll to position [361, 0]
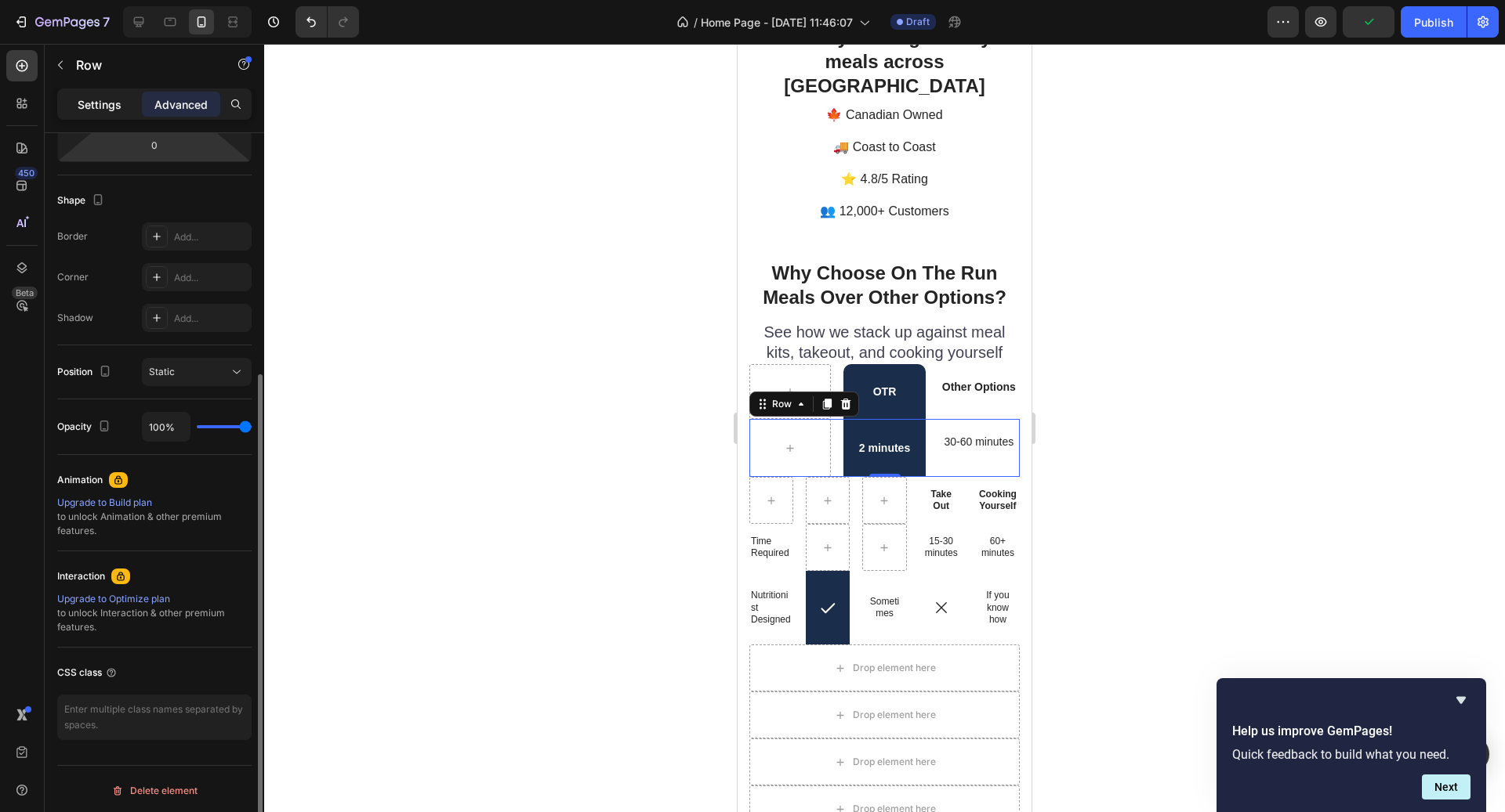
click at [116, 116] on div "Settings" at bounding box center [100, 104] width 79 height 25
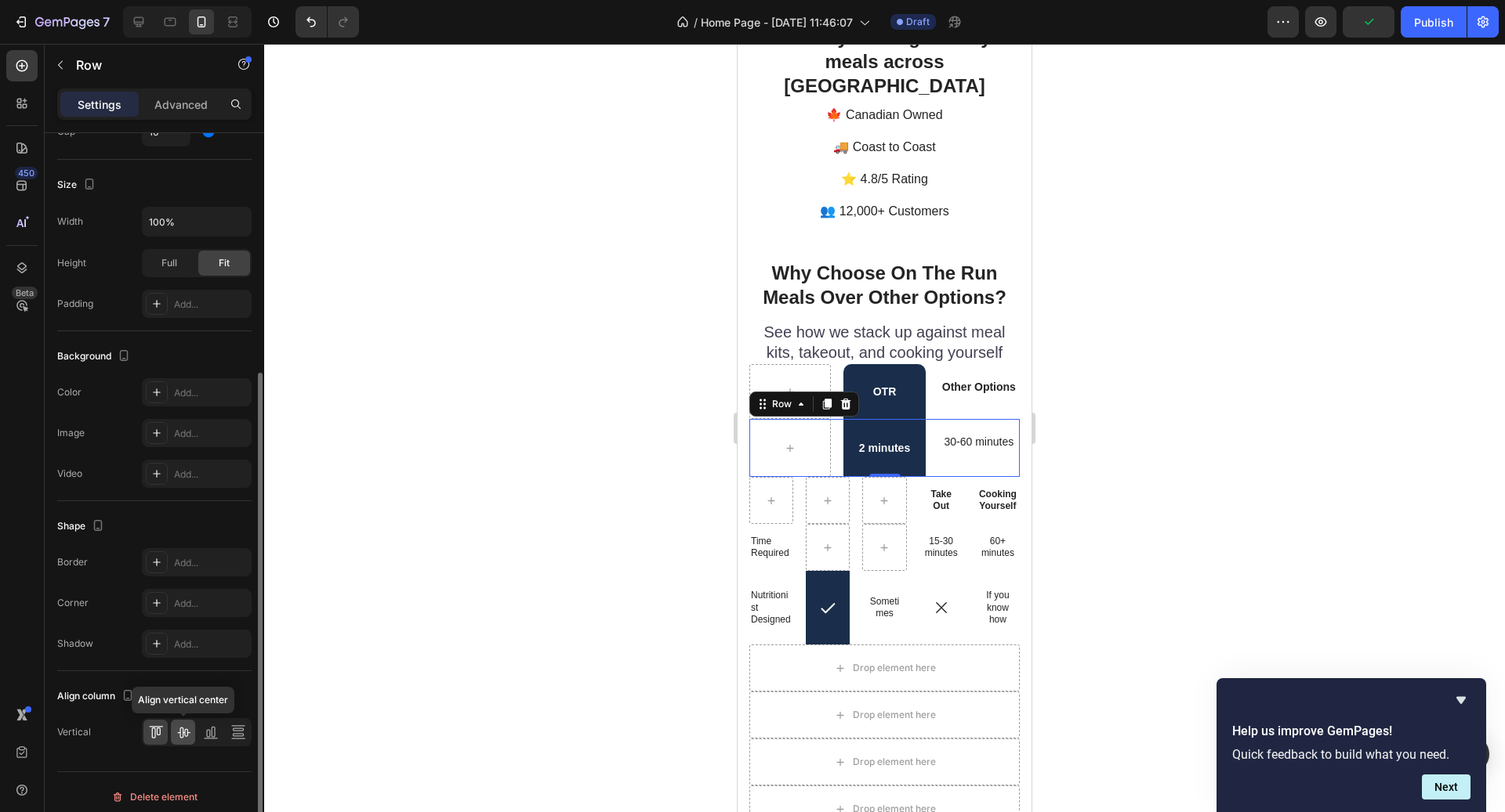
click at [185, 725] on icon at bounding box center [183, 732] width 16 height 16
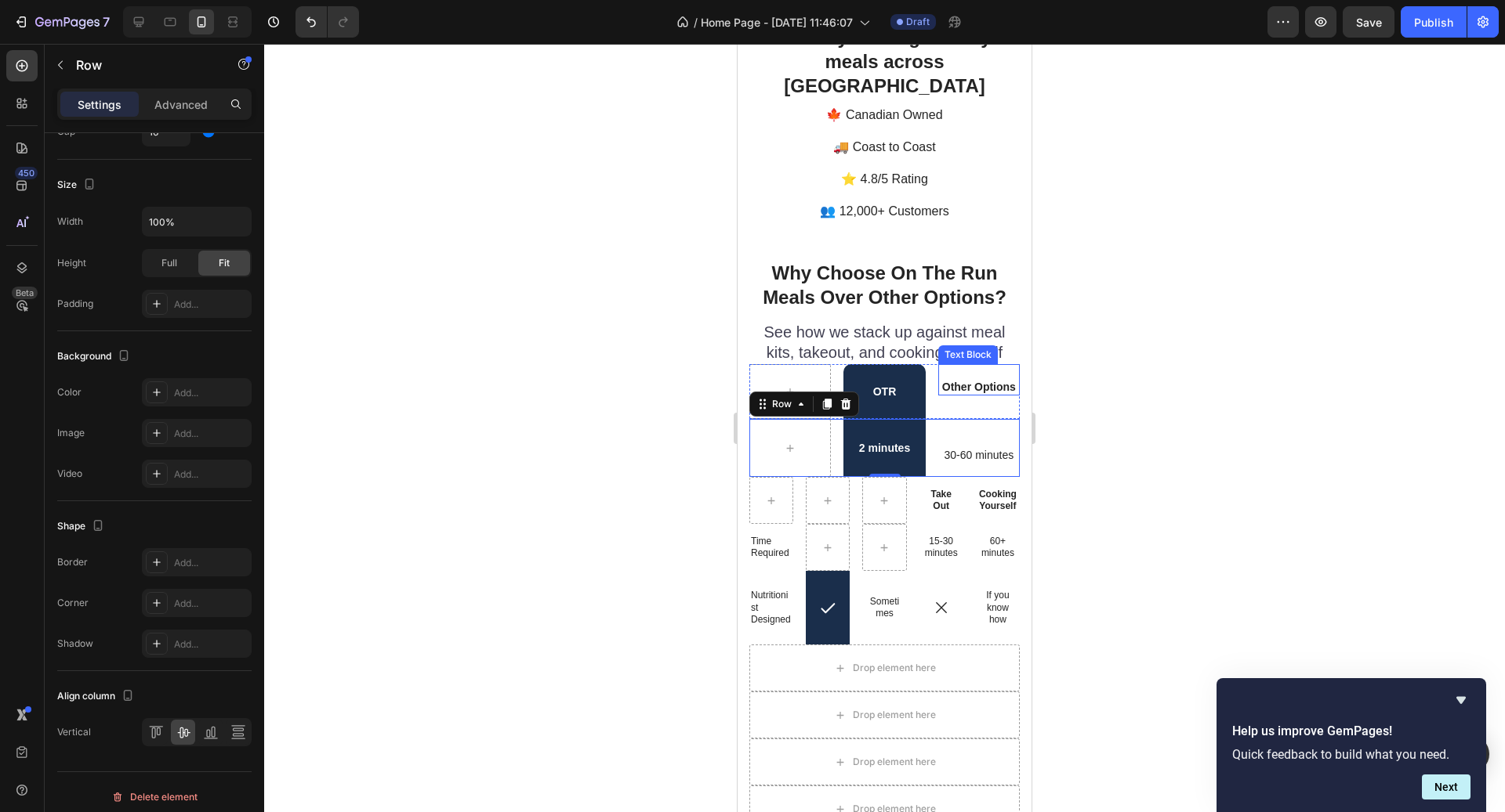
click at [991, 366] on p "Rich Text Editor. Editing area: main" at bounding box center [979, 373] width 74 height 14
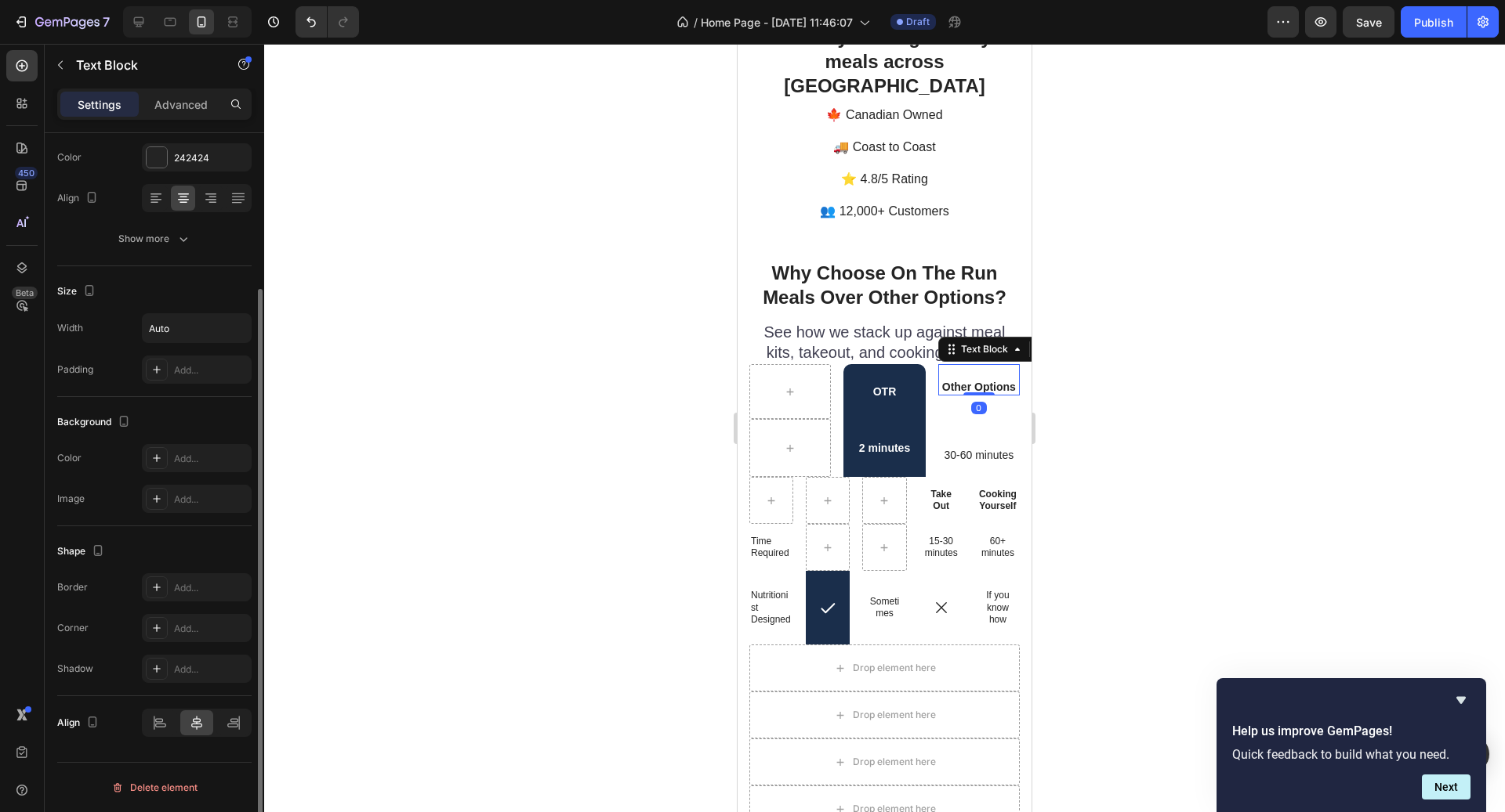
scroll to position [0, 0]
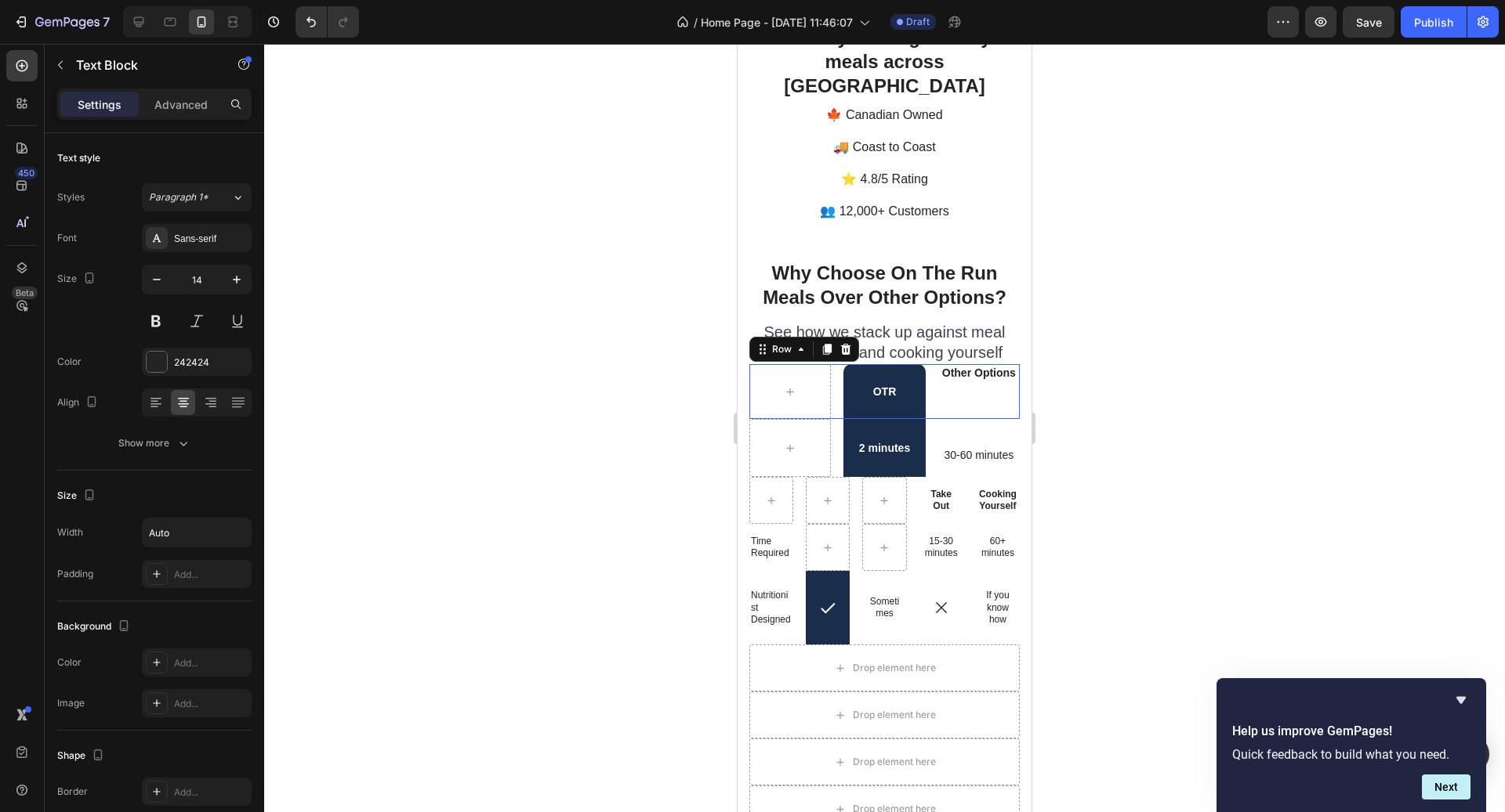
click at [977, 375] on div "Other Options Text Block" at bounding box center [978, 392] width 81 height 55
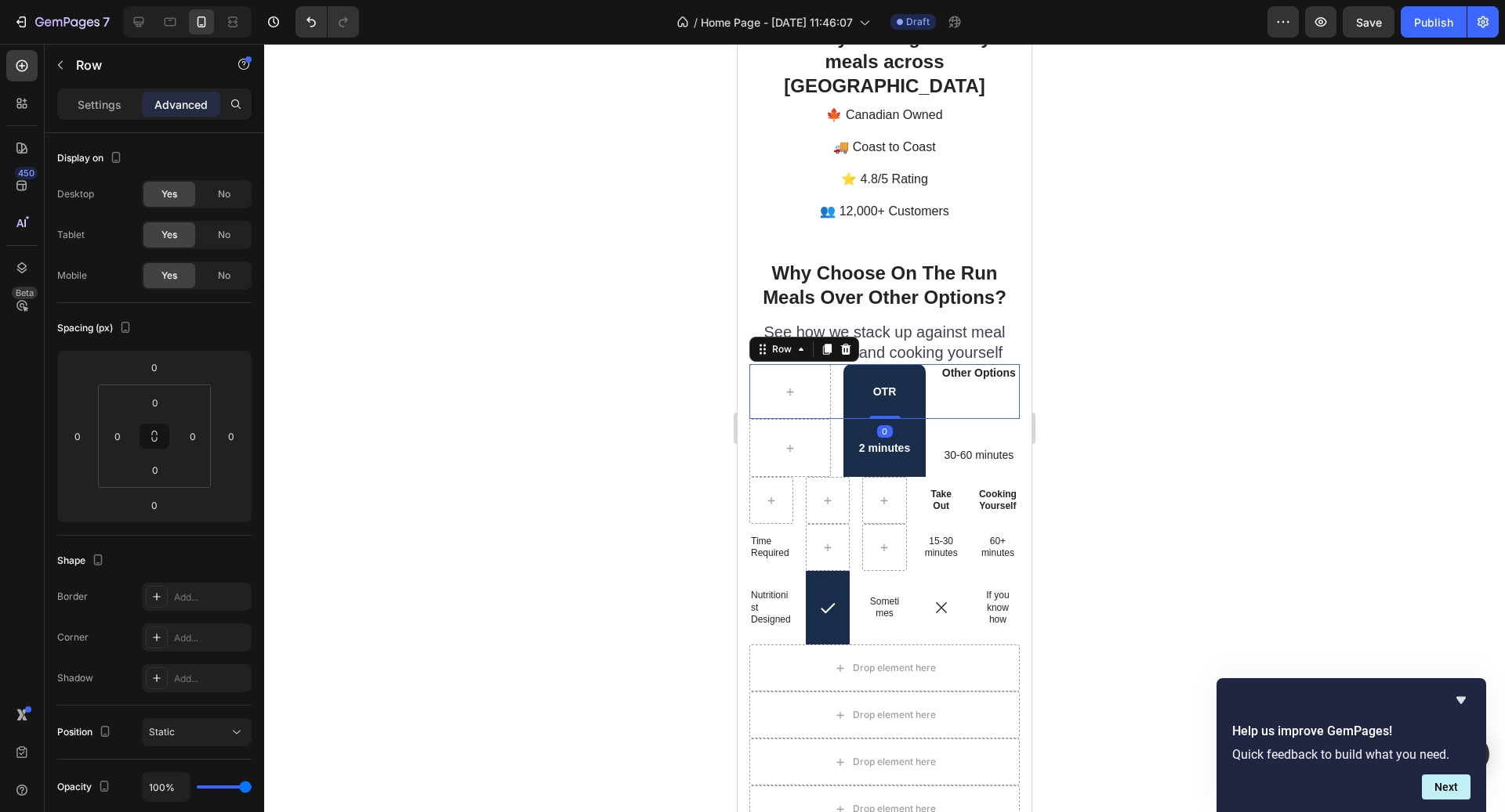
click at [970, 364] on div "Other Options Text Block" at bounding box center [978, 392] width 81 height 55
click at [963, 364] on div "Other Options" at bounding box center [979, 373] width 77 height 18
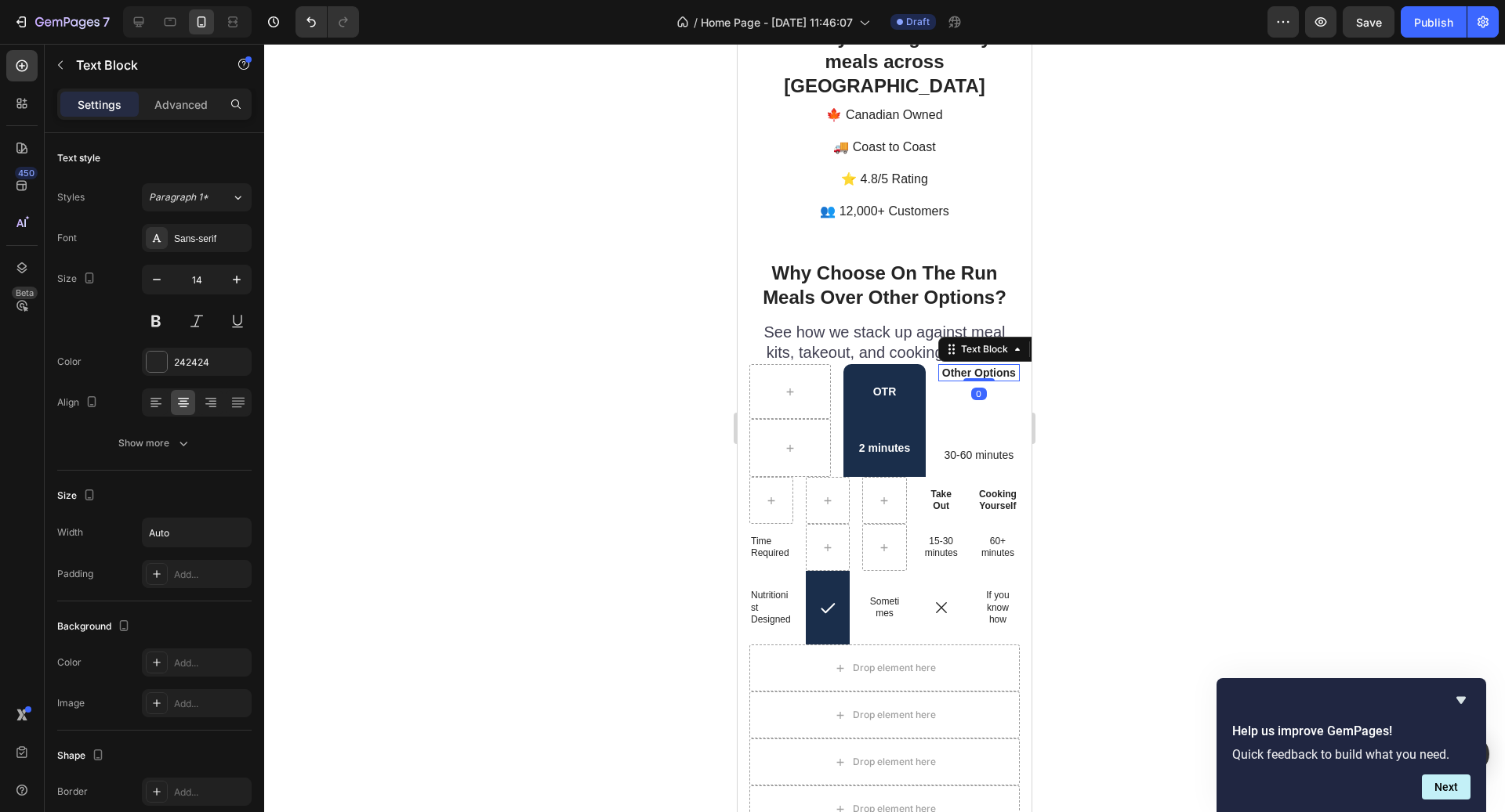
click at [178, 118] on div "Settings Advanced" at bounding box center [154, 104] width 194 height 31
click at [175, 109] on p "Advanced" at bounding box center [181, 105] width 54 height 17
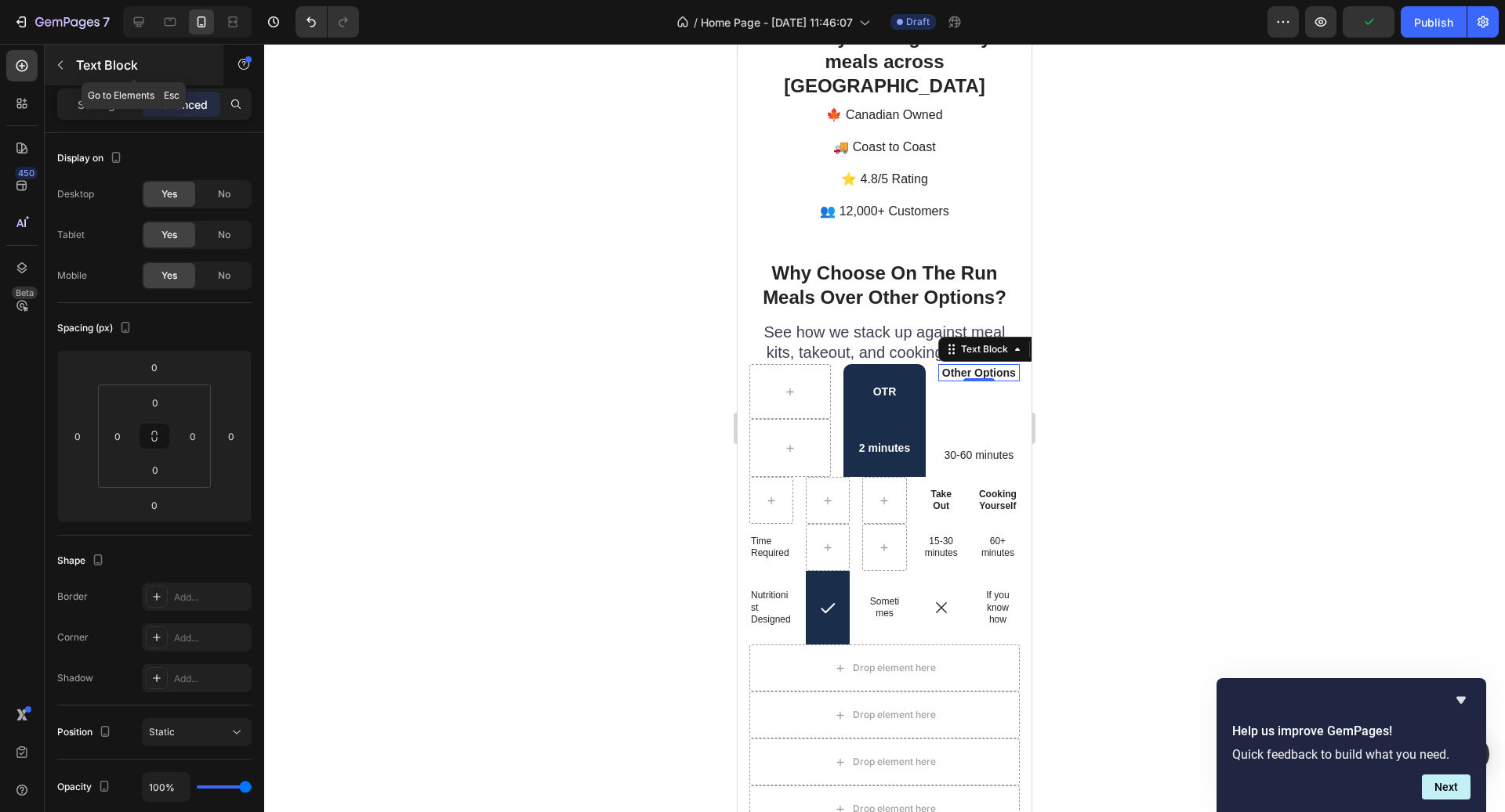
click at [81, 84] on div "Text Block" at bounding box center [133, 64] width 178 height 41
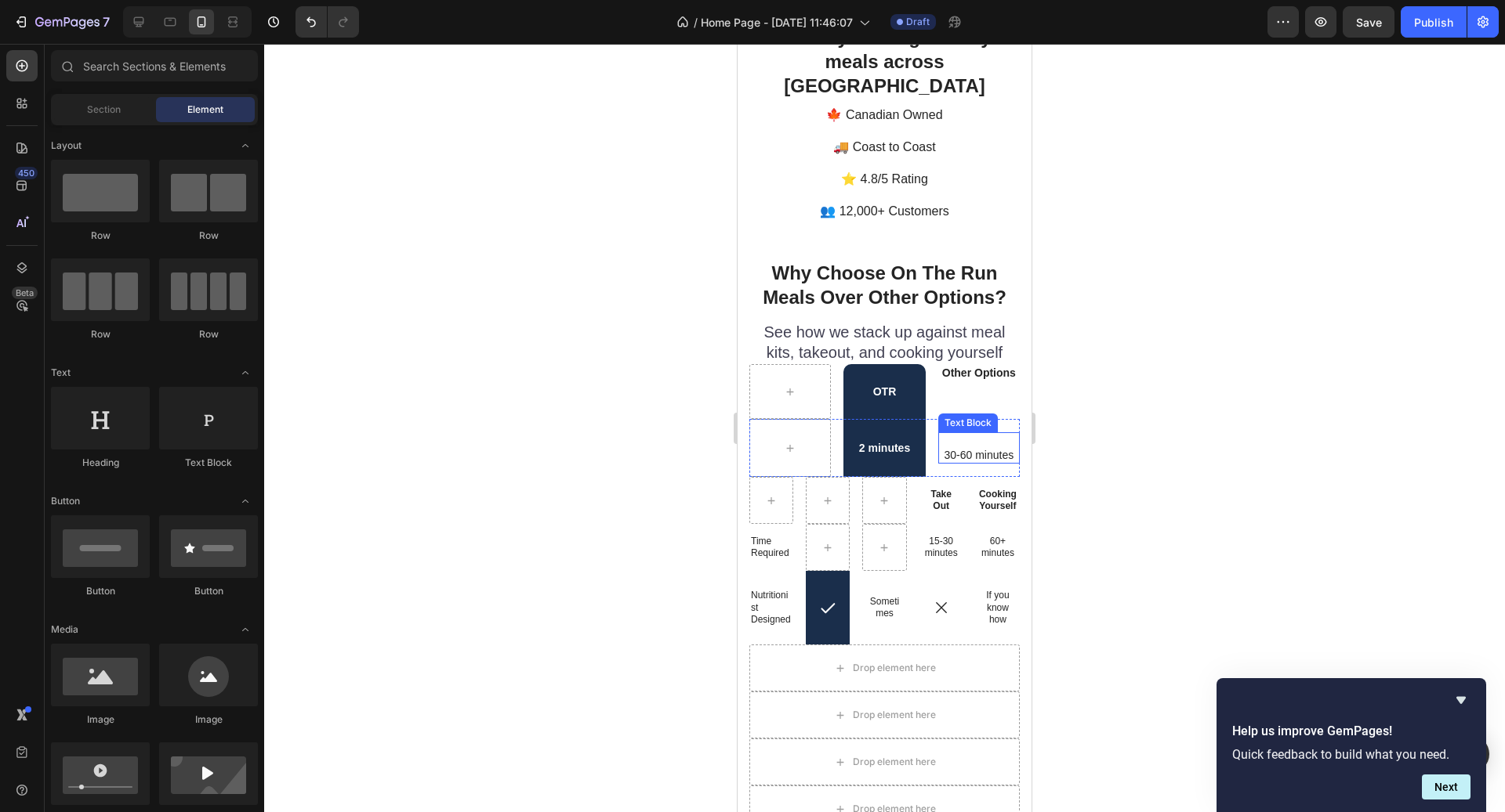
click at [966, 434] on p "Rich Text Editor. Editing area: main" at bounding box center [979, 440] width 70 height 14
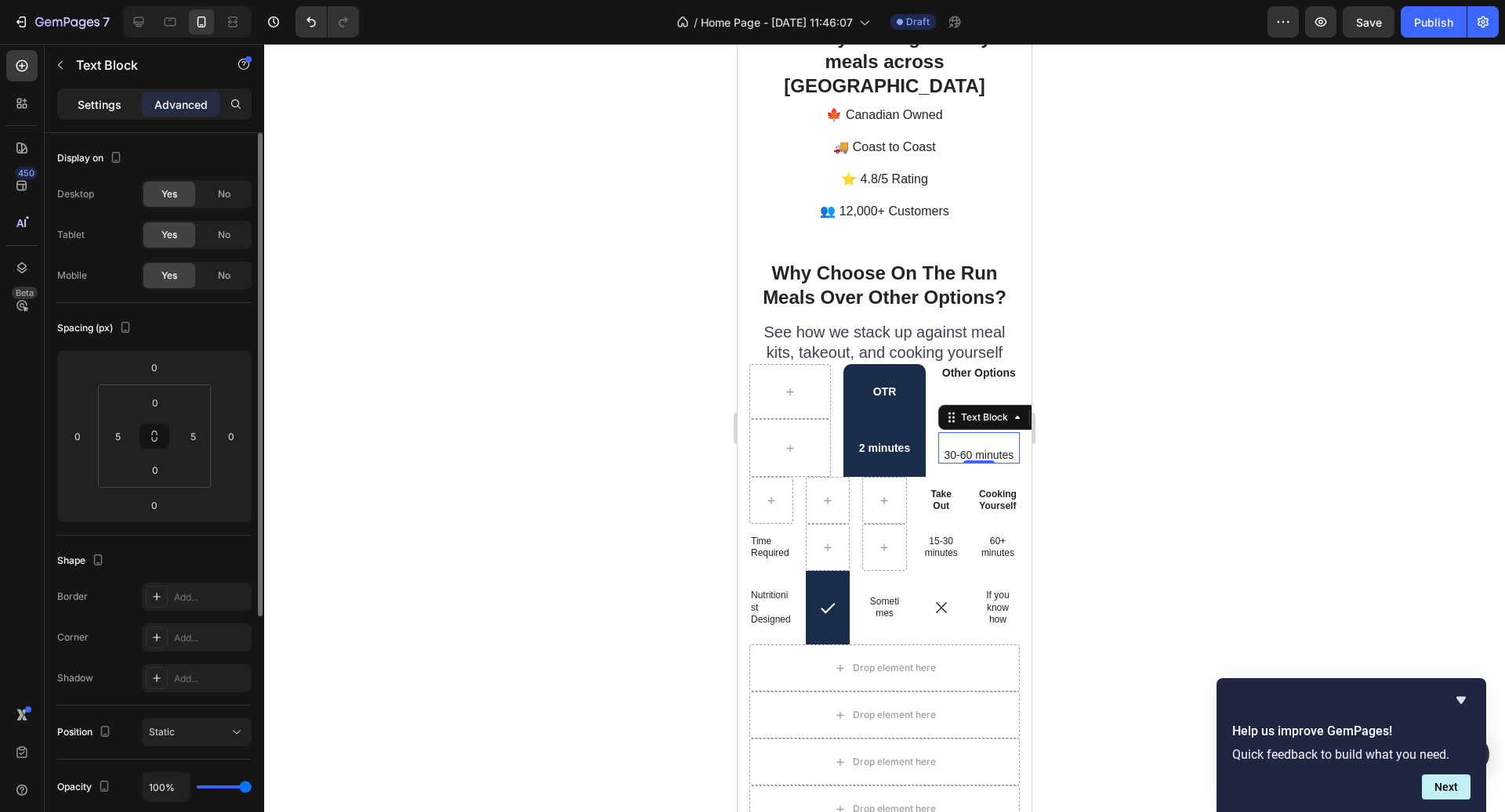
click at [90, 110] on p "Settings" at bounding box center [100, 105] width 44 height 17
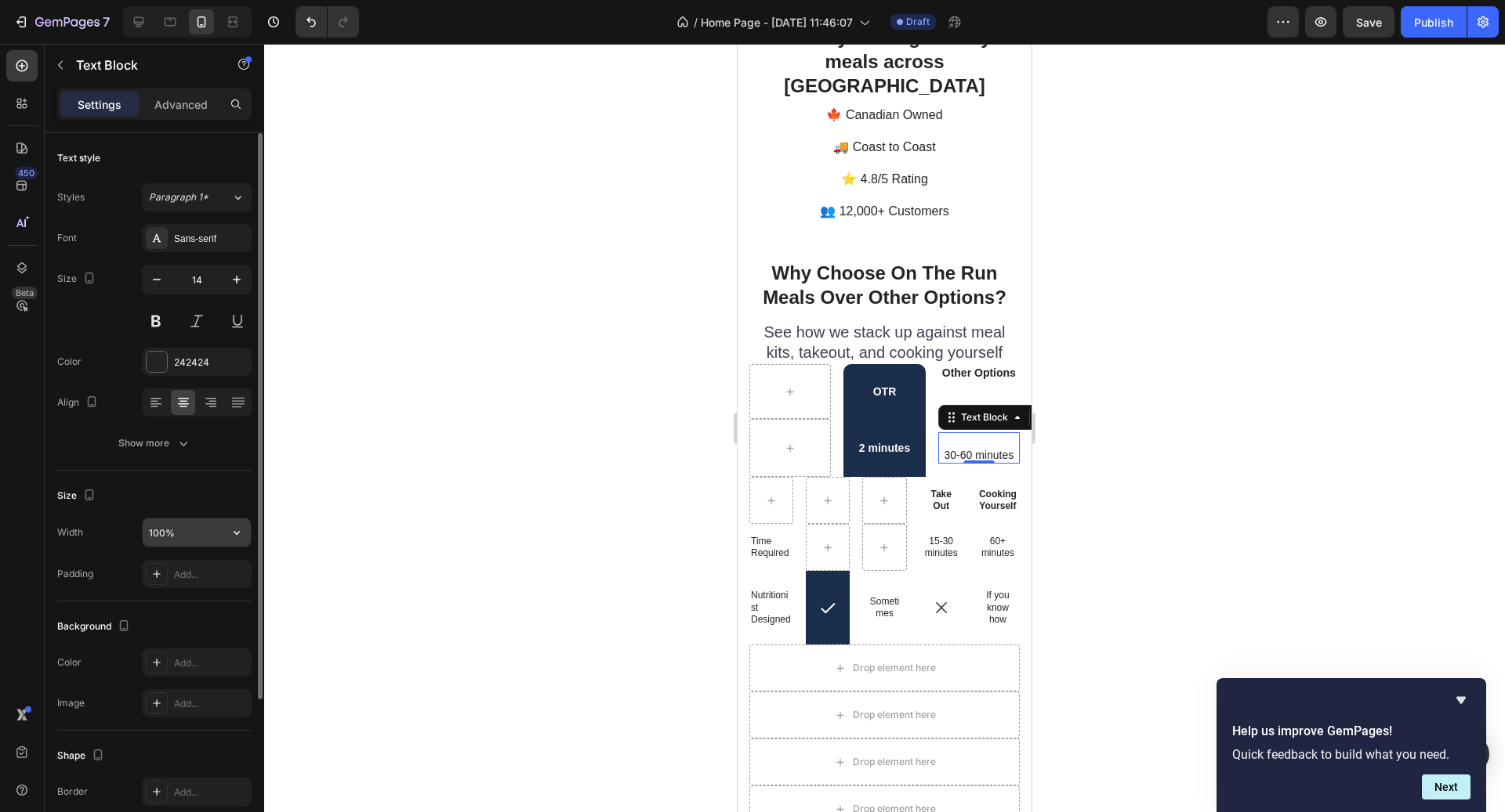
scroll to position [202, 0]
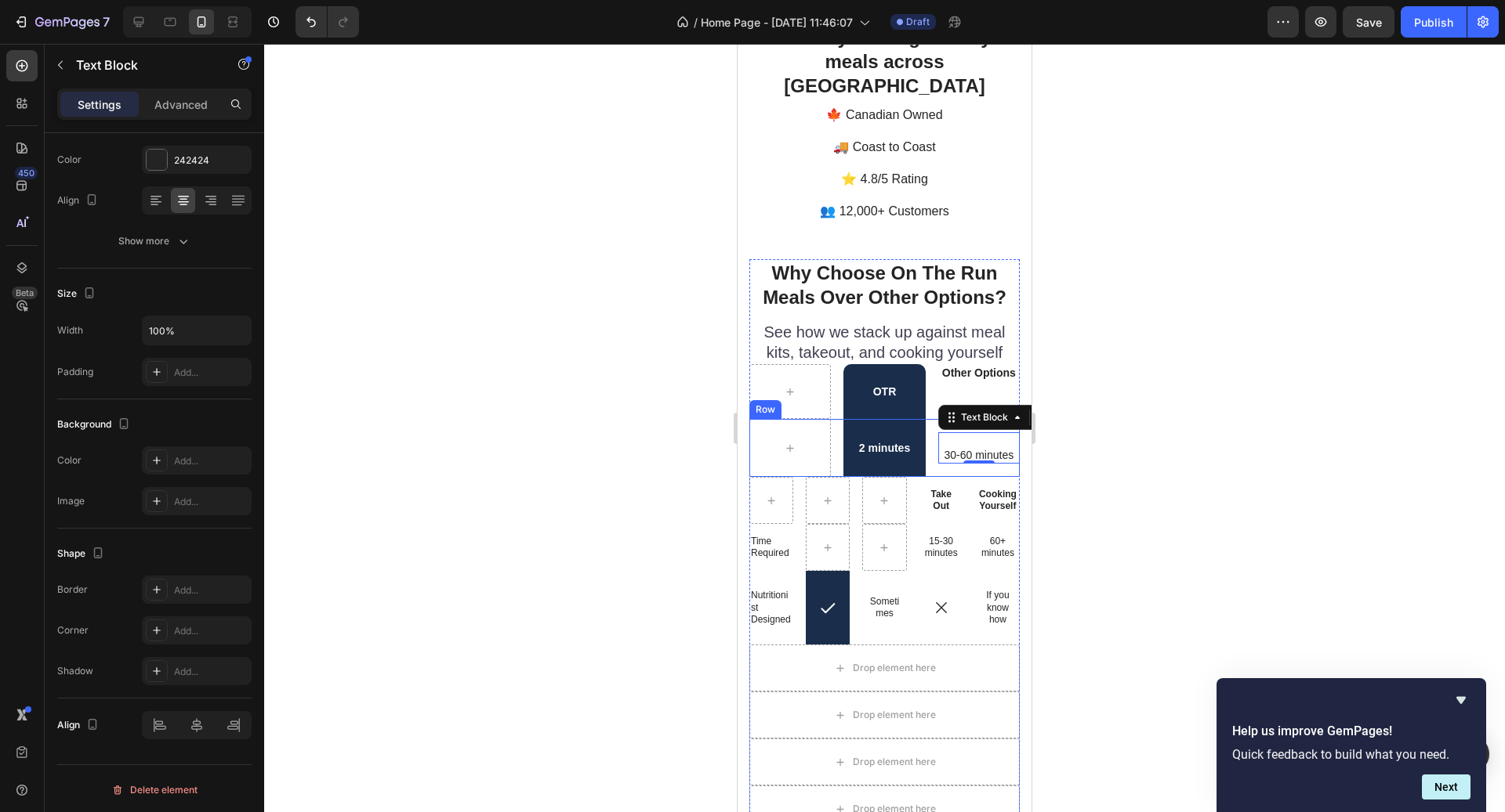
click at [930, 419] on div "2 minutes Text Block 30-60 minutes Text Block 0 Row" at bounding box center [884, 448] width 271 height 58
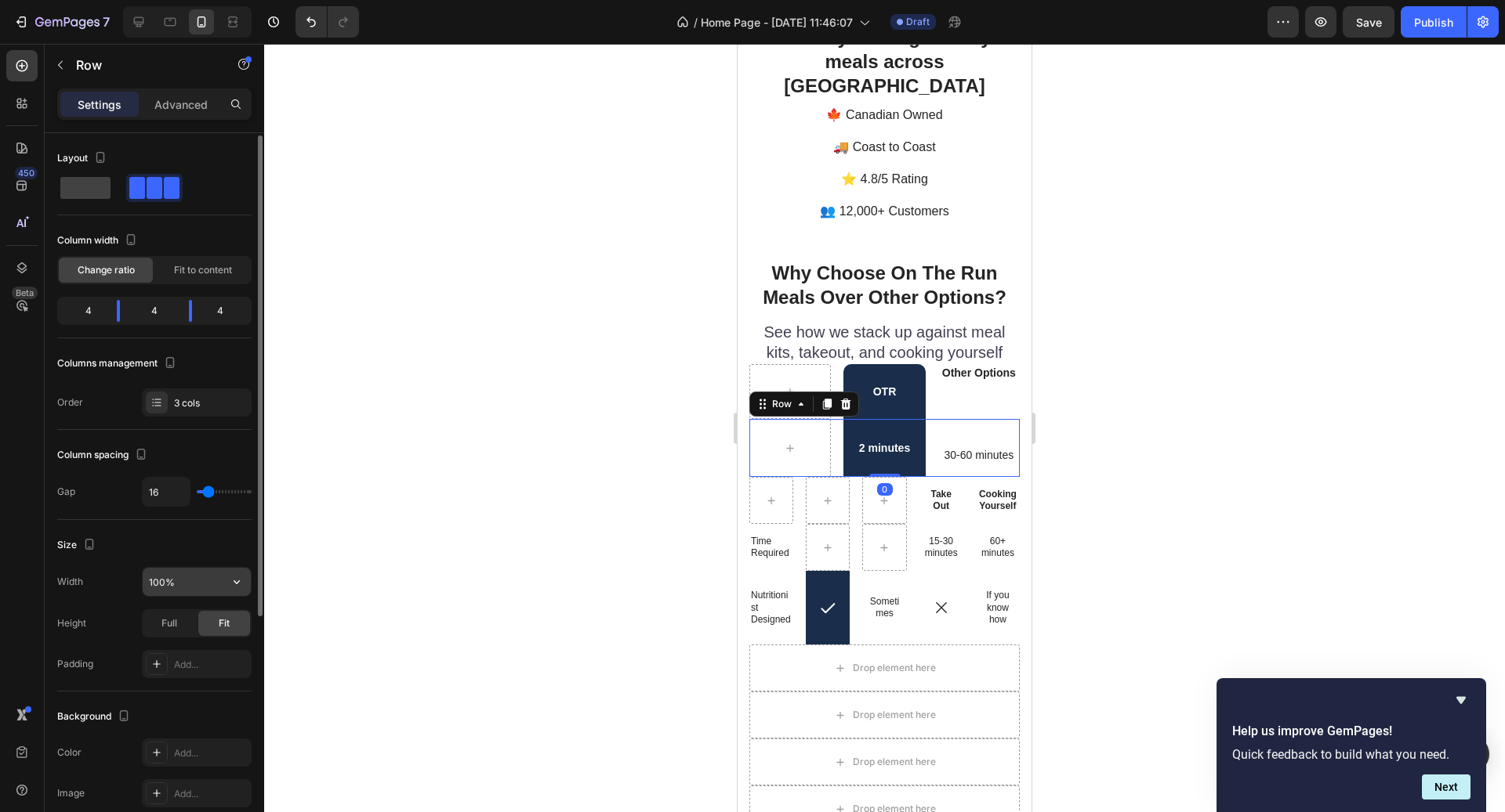
scroll to position [367, 0]
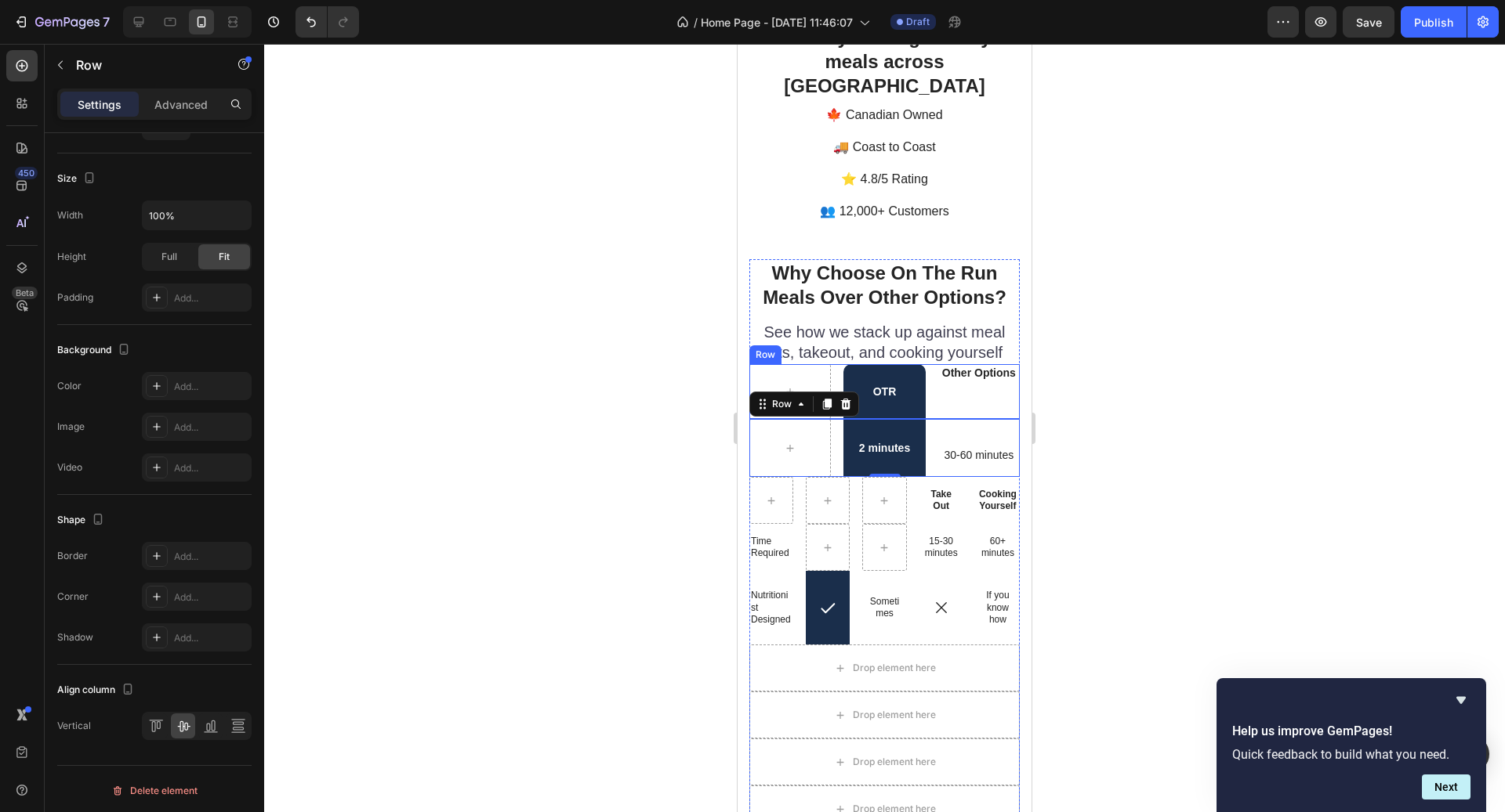
click at [955, 383] on div "Other Options Text Block" at bounding box center [978, 392] width 81 height 55
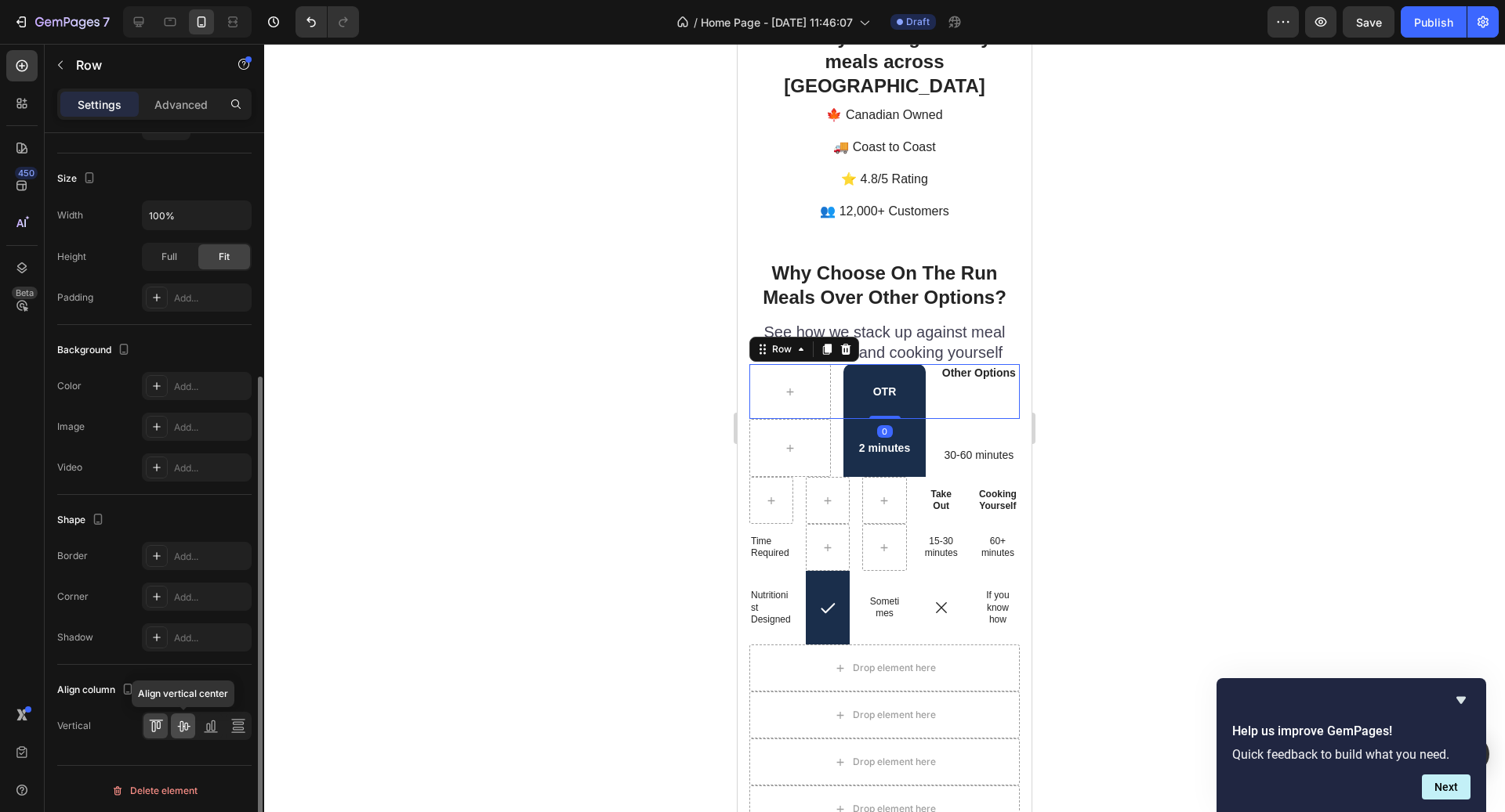
click at [189, 727] on icon at bounding box center [183, 726] width 16 height 16
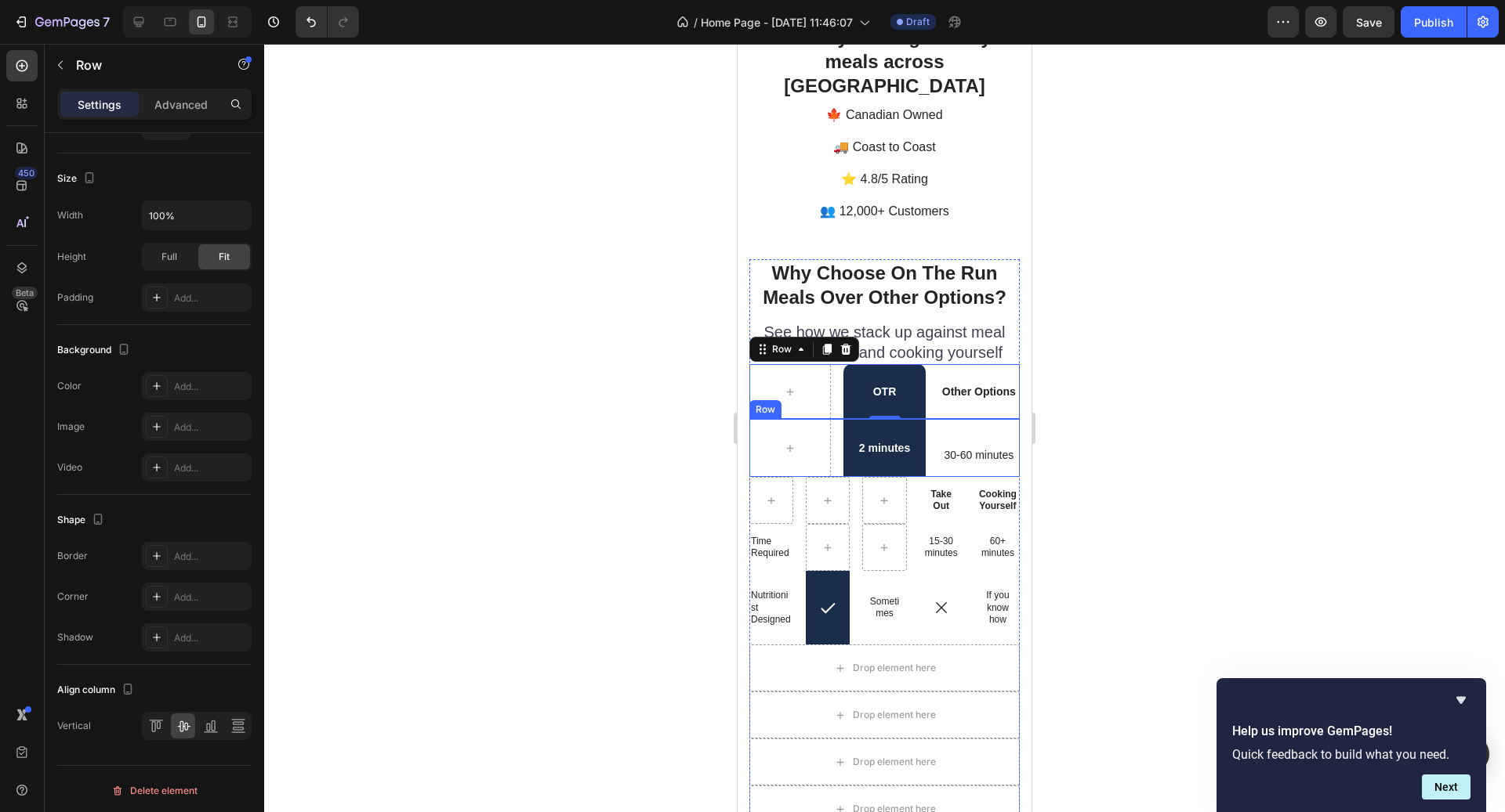
click at [934, 445] on div "2 minutes Text Block 30-60 minutes Text Block Row" at bounding box center [884, 448] width 271 height 58
click at [868, 441] on p "2 minutes" at bounding box center [884, 448] width 79 height 14
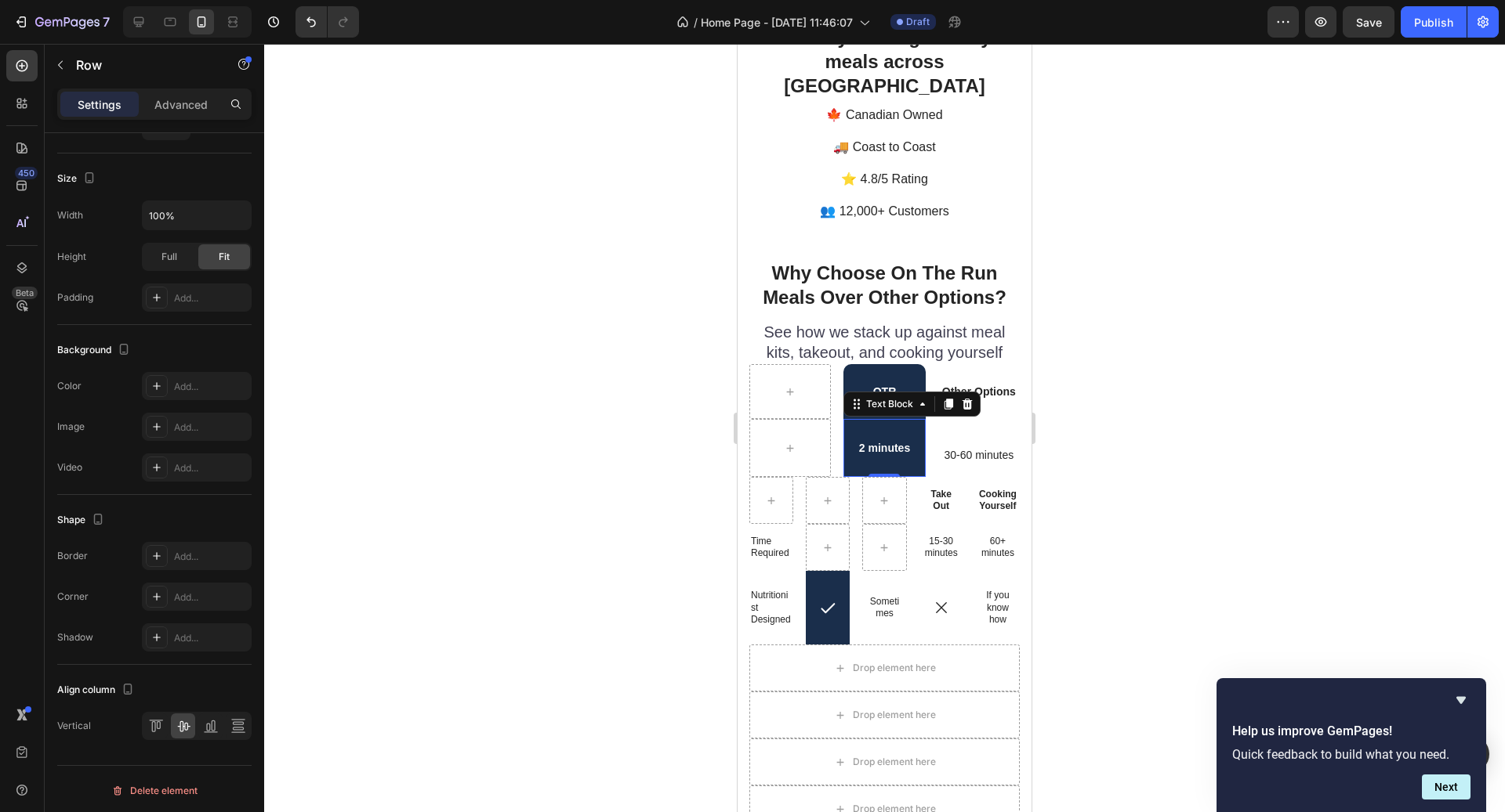
scroll to position [0, 0]
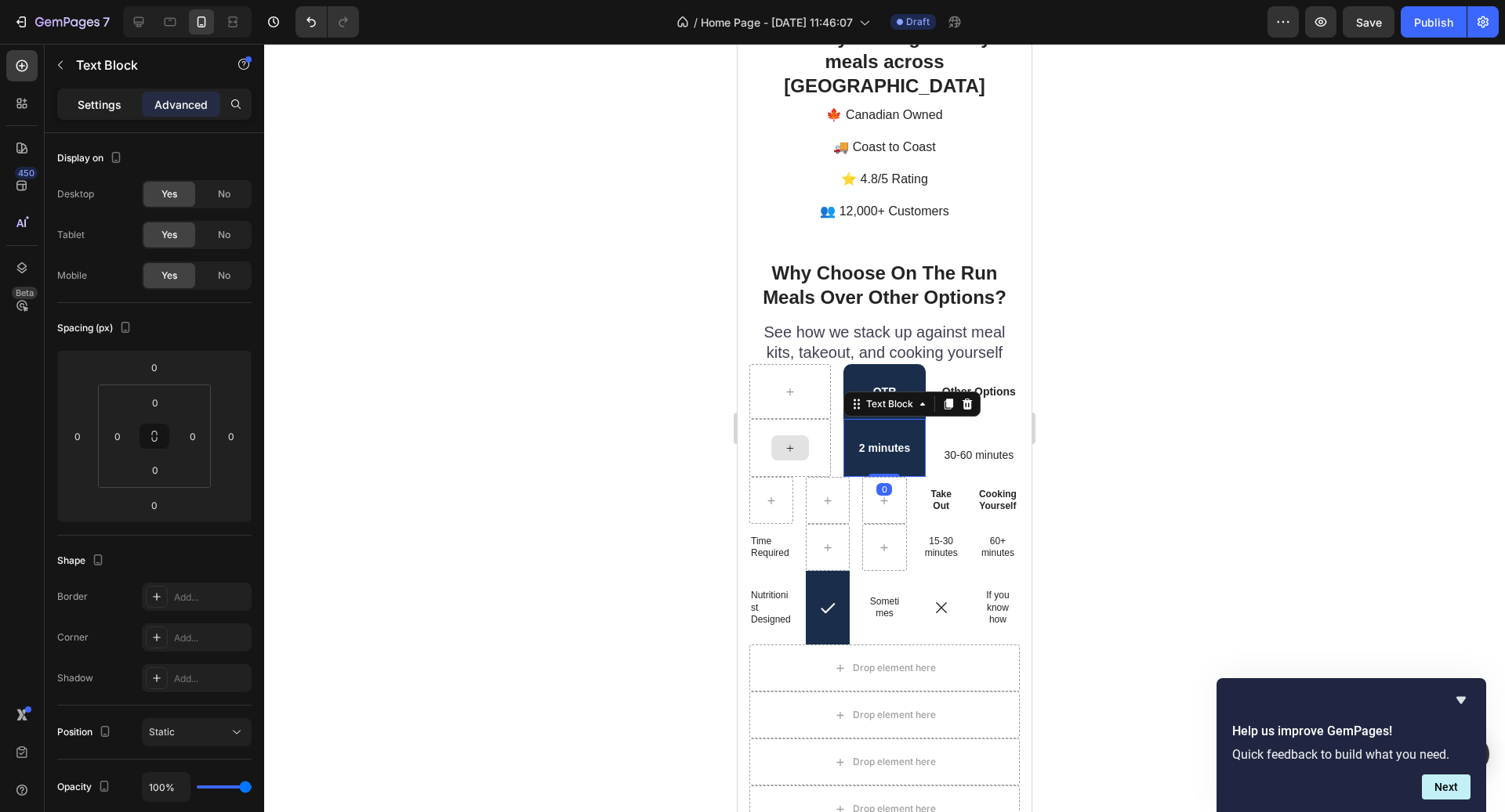
click at [69, 110] on div "Settings" at bounding box center [100, 104] width 79 height 25
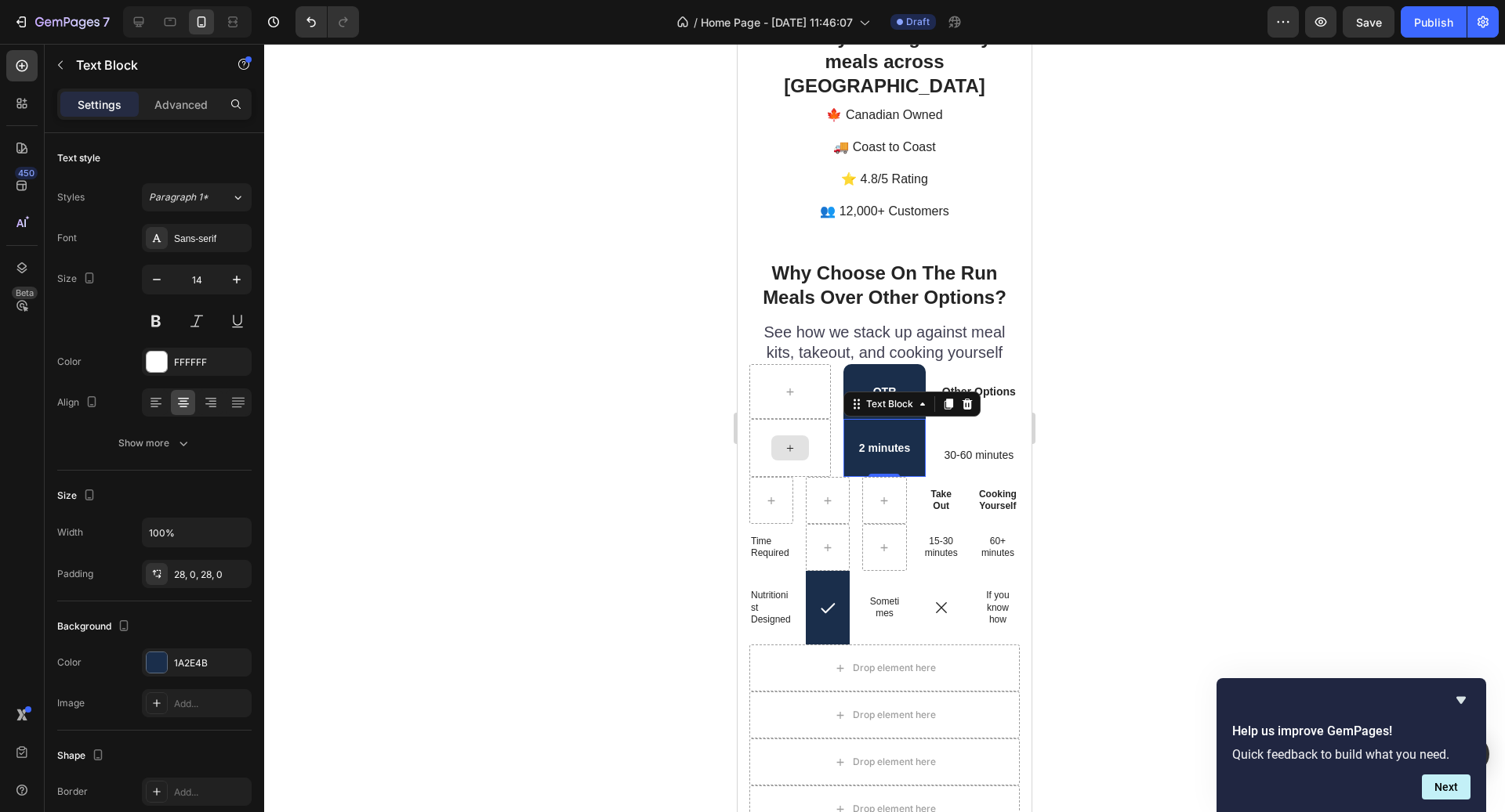
click at [893, 419] on div "2 minutes" at bounding box center [884, 448] width 81 height 58
click at [893, 441] on p "2 minutes" at bounding box center [884, 448] width 79 height 14
click at [957, 448] on p "30-60 minutes" at bounding box center [979, 455] width 70 height 14
click at [946, 448] on p "30-60 minutes" at bounding box center [979, 455] width 70 height 14
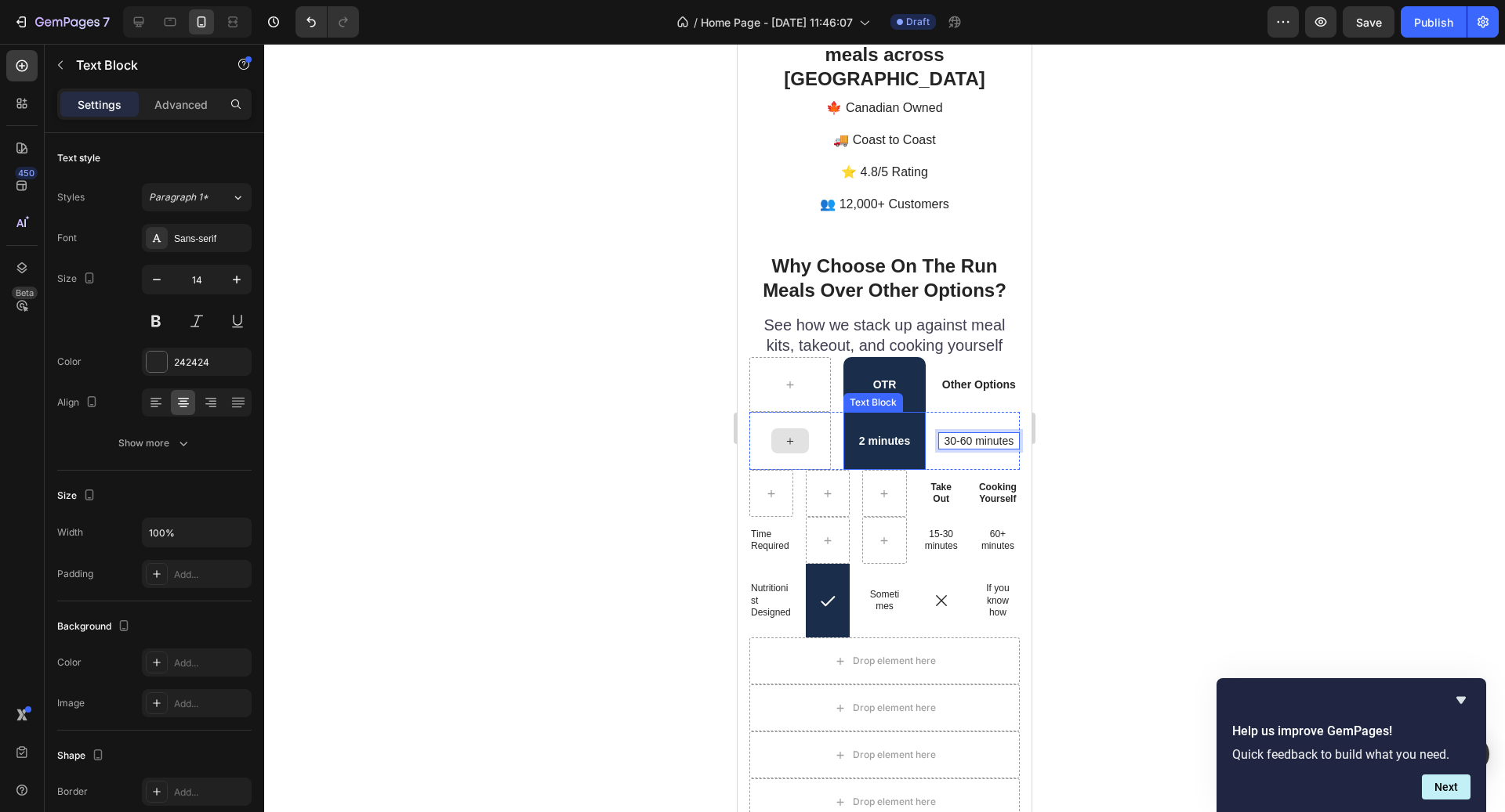
click at [904, 434] on p "2 minutes" at bounding box center [884, 440] width 79 height 14
click at [947, 434] on p "30-60 minutes" at bounding box center [979, 440] width 70 height 14
click at [943, 445] on div "30-60 minutes Text Block 0" at bounding box center [978, 440] width 81 height 58
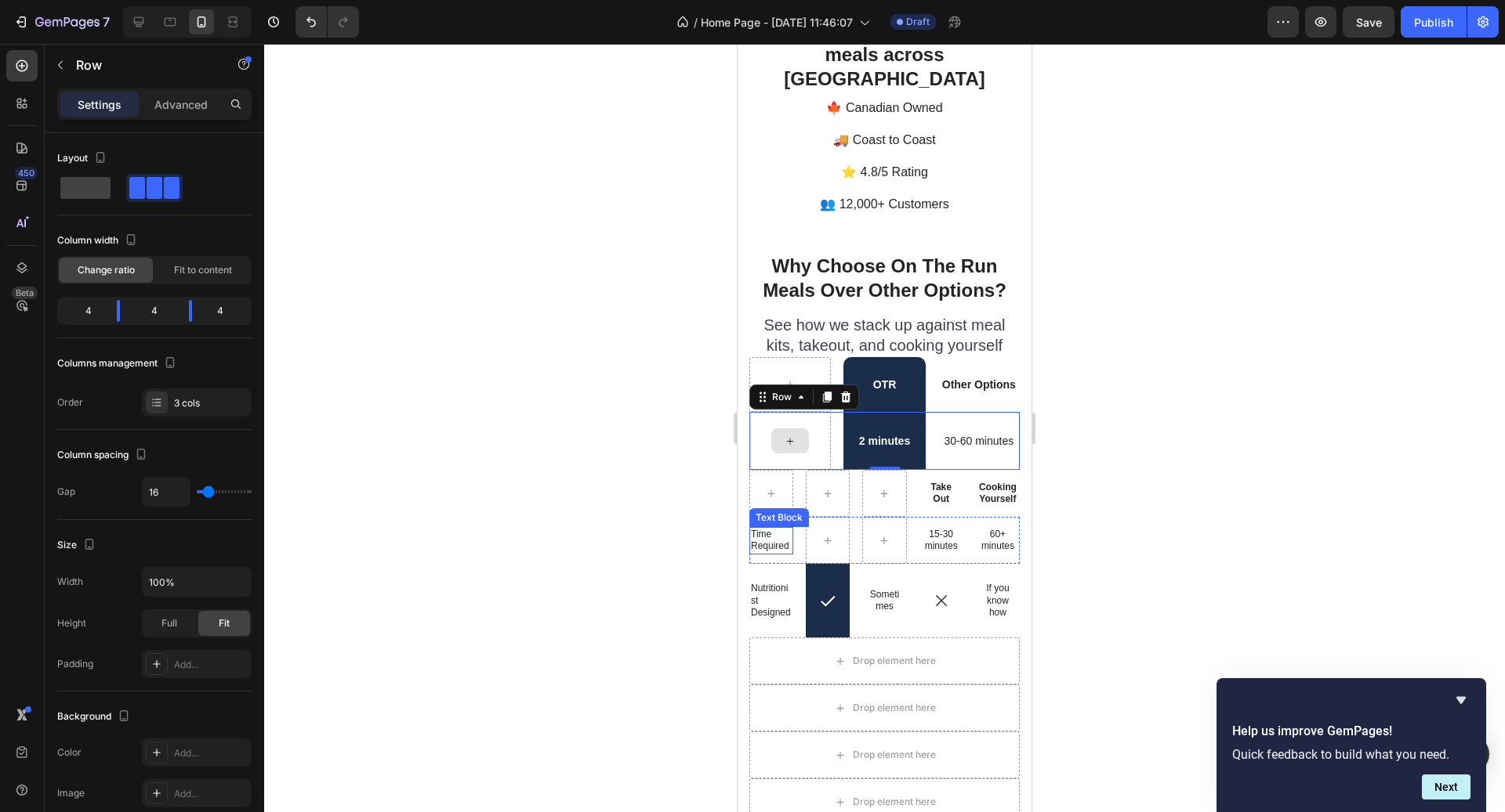
click at [771, 529] on p "Time Required" at bounding box center [771, 541] width 41 height 24
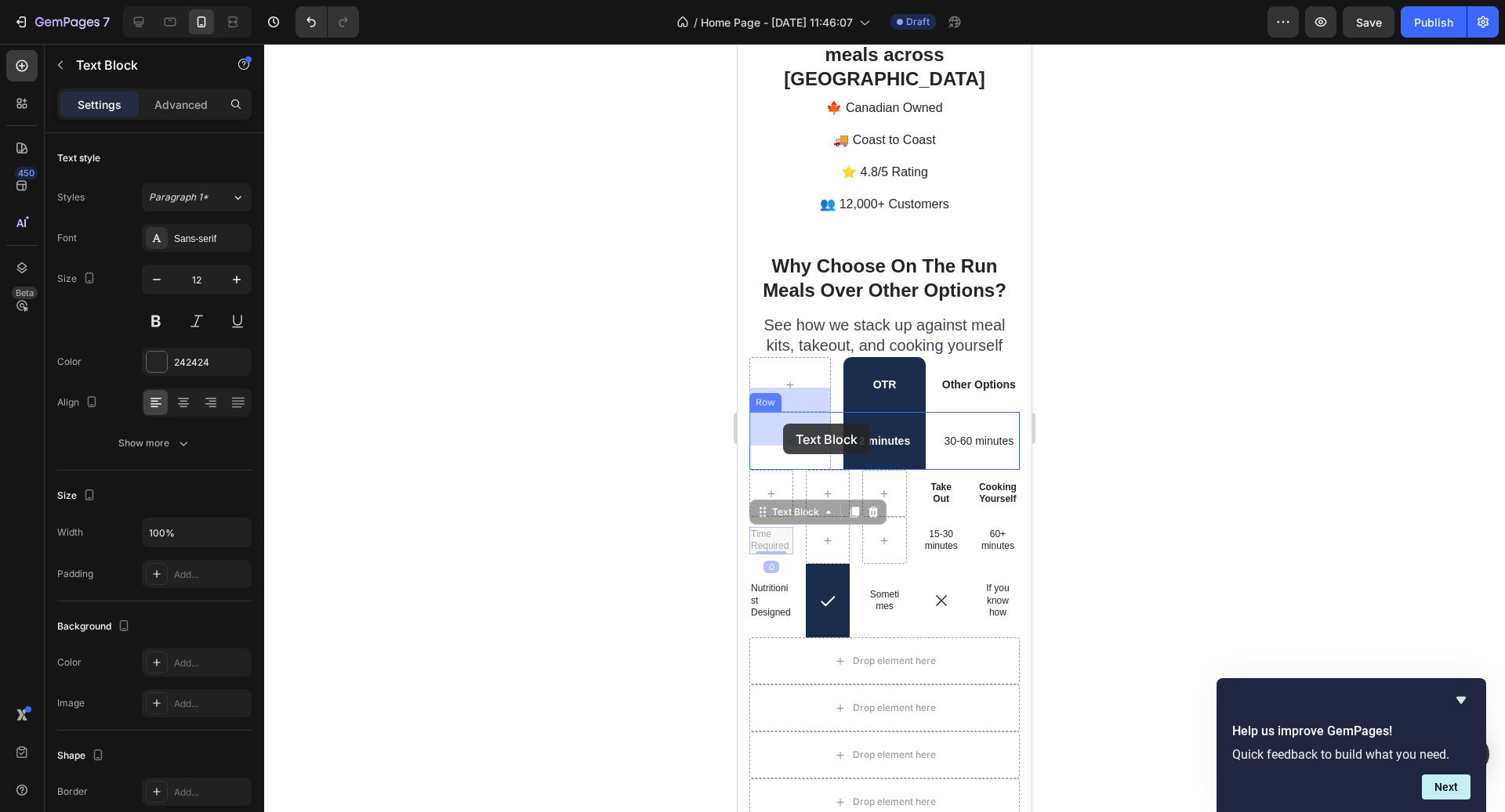
drag, startPoint x: 784, startPoint y: 491, endPoint x: 784, endPoint y: 421, distance: 70.0
click at [935, 441] on div "Time Required Text Block 0 2 minutes Text Block 30-60 minutes Text Block Row" at bounding box center [884, 440] width 271 height 58
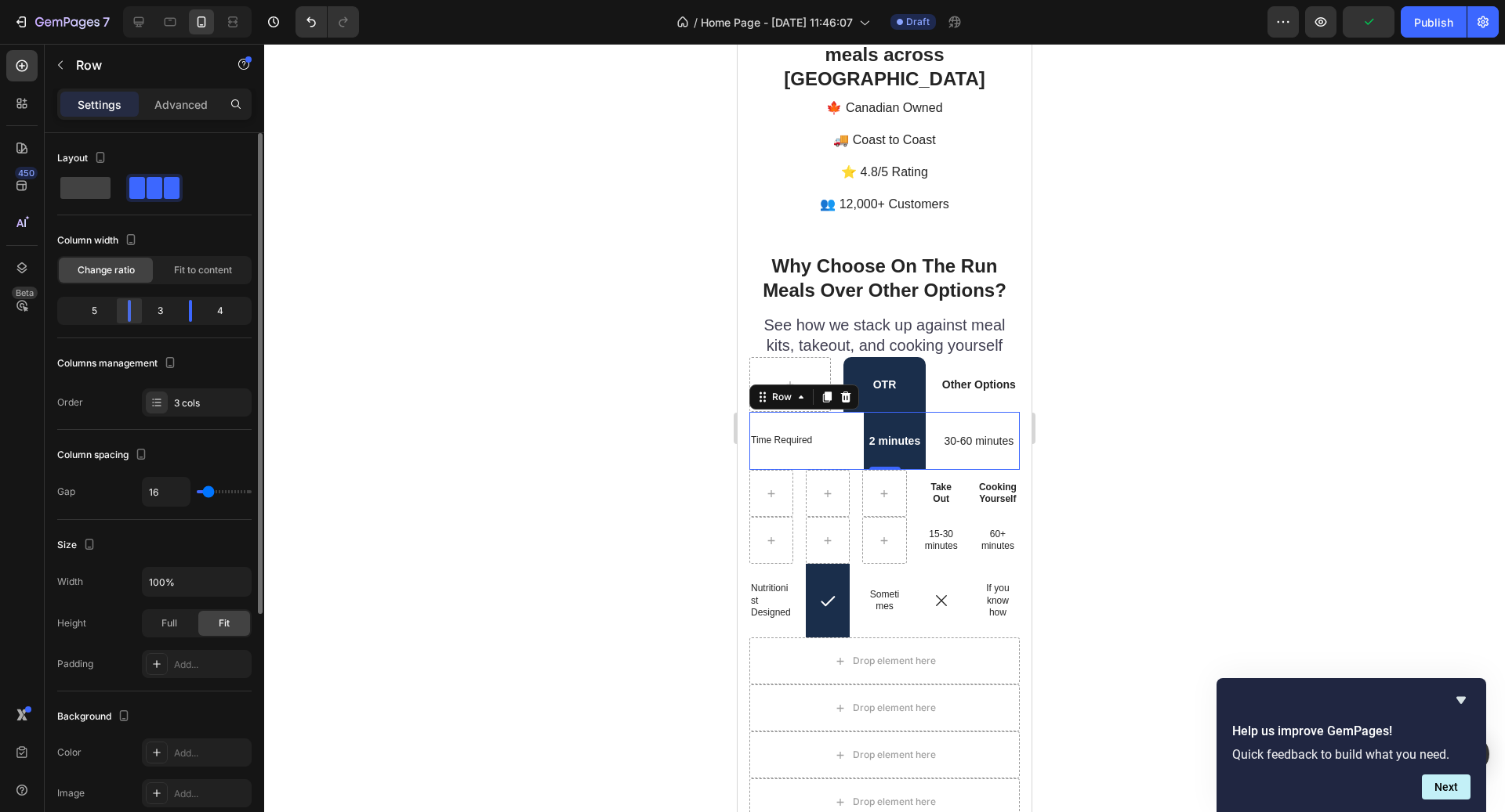
drag, startPoint x: 116, startPoint y: 311, endPoint x: 142, endPoint y: 312, distance: 26.0
click at [142, 0] on body "7 / Home Page - Sep 28, 11:46:07 Draft Preview Publish 450 Beta Sections(18) El…" at bounding box center [752, 0] width 1505 height 0
drag, startPoint x: 187, startPoint y: 311, endPoint x: 205, endPoint y: 311, distance: 18.0
click at [205, 0] on body "7 / Home Page - Sep 28, 11:46:07 Draft Preview Save Publish 450 Beta Sections(1…" at bounding box center [752, 0] width 1505 height 0
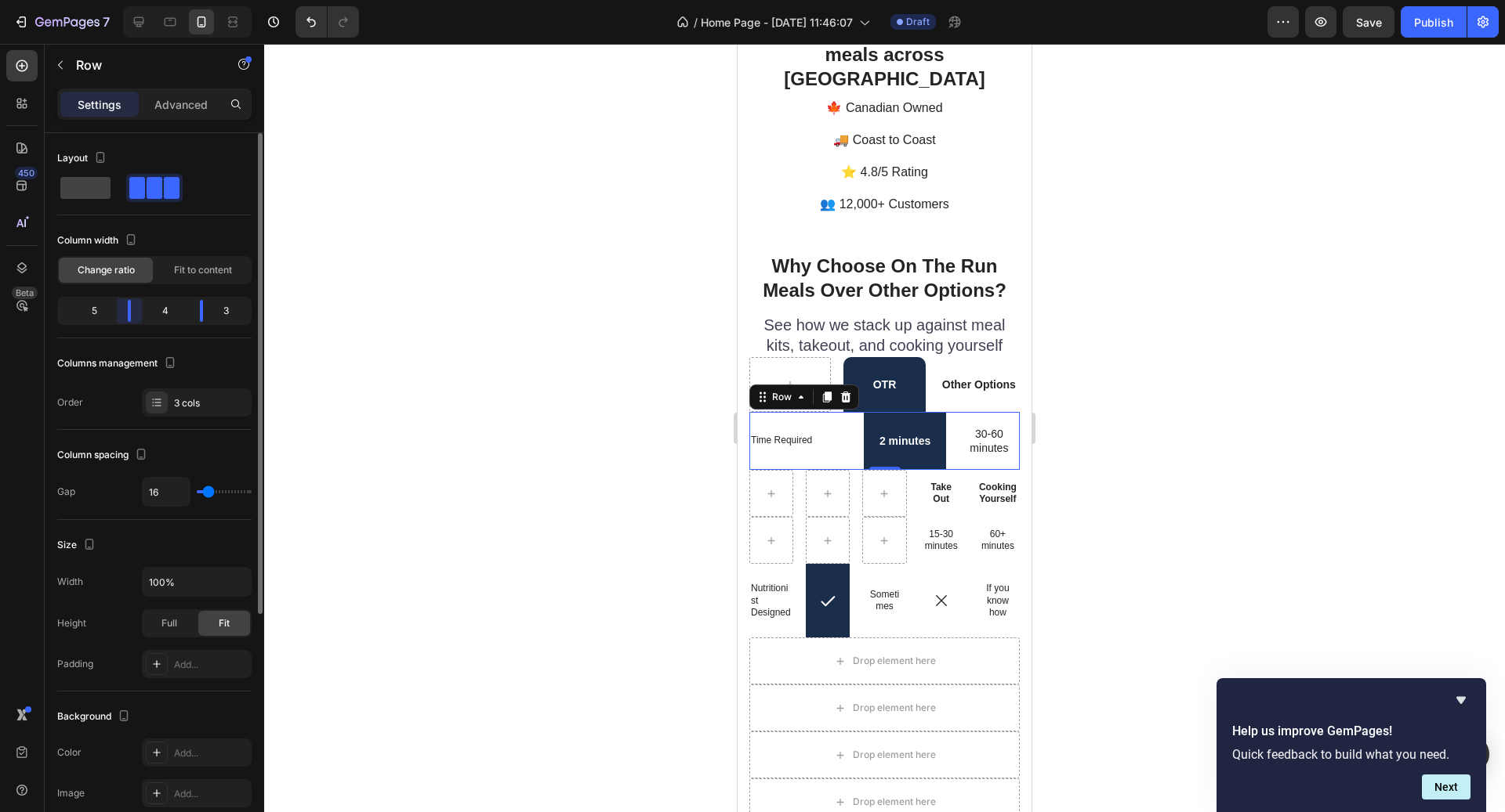
drag, startPoint x: 132, startPoint y: 306, endPoint x: 156, endPoint y: 308, distance: 24.1
click at [156, 0] on body "7 / Home Page - Sep 28, 11:46:07 Draft Preview Save Publish 450 Beta Sections(1…" at bounding box center [752, 0] width 1505 height 0
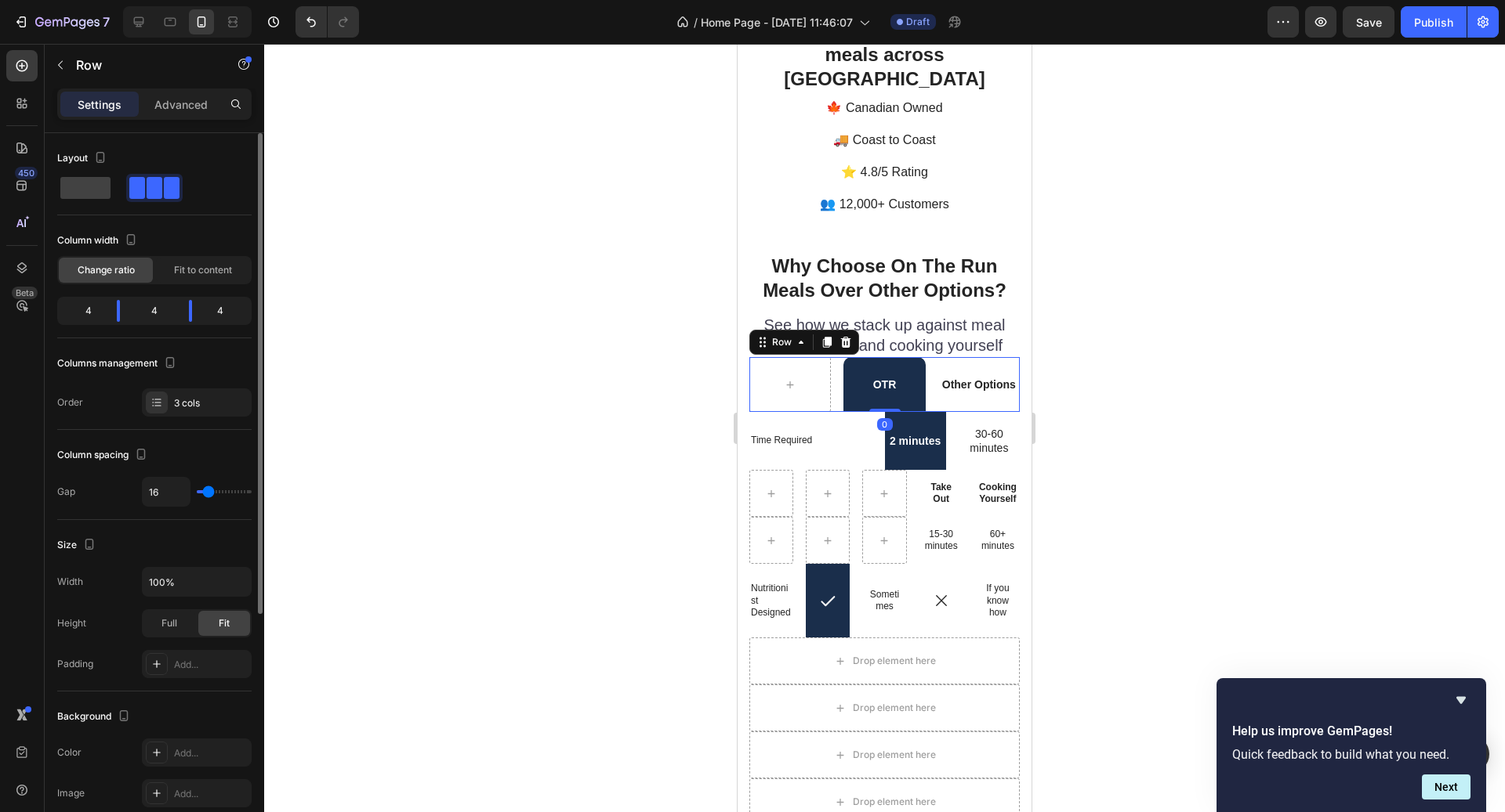
click at [835, 357] on div "OTR Text Block Other Options Text Block Row 0" at bounding box center [884, 385] width 271 height 55
drag, startPoint x: 117, startPoint y: 313, endPoint x: 162, endPoint y: 316, distance: 45.1
click at [162, 0] on body "7 / Home Page - Sep 28, 11:46:07 Draft Preview Save Publish 450 Beta Sections(1…" at bounding box center [752, 0] width 1505 height 0
drag, startPoint x: 187, startPoint y: 316, endPoint x: 208, endPoint y: 314, distance: 21.1
click at [208, 0] on body "7 / Home Page - Sep 28, 11:46:07 Draft Preview Publish 450 Beta Sections(18) El…" at bounding box center [752, 0] width 1505 height 0
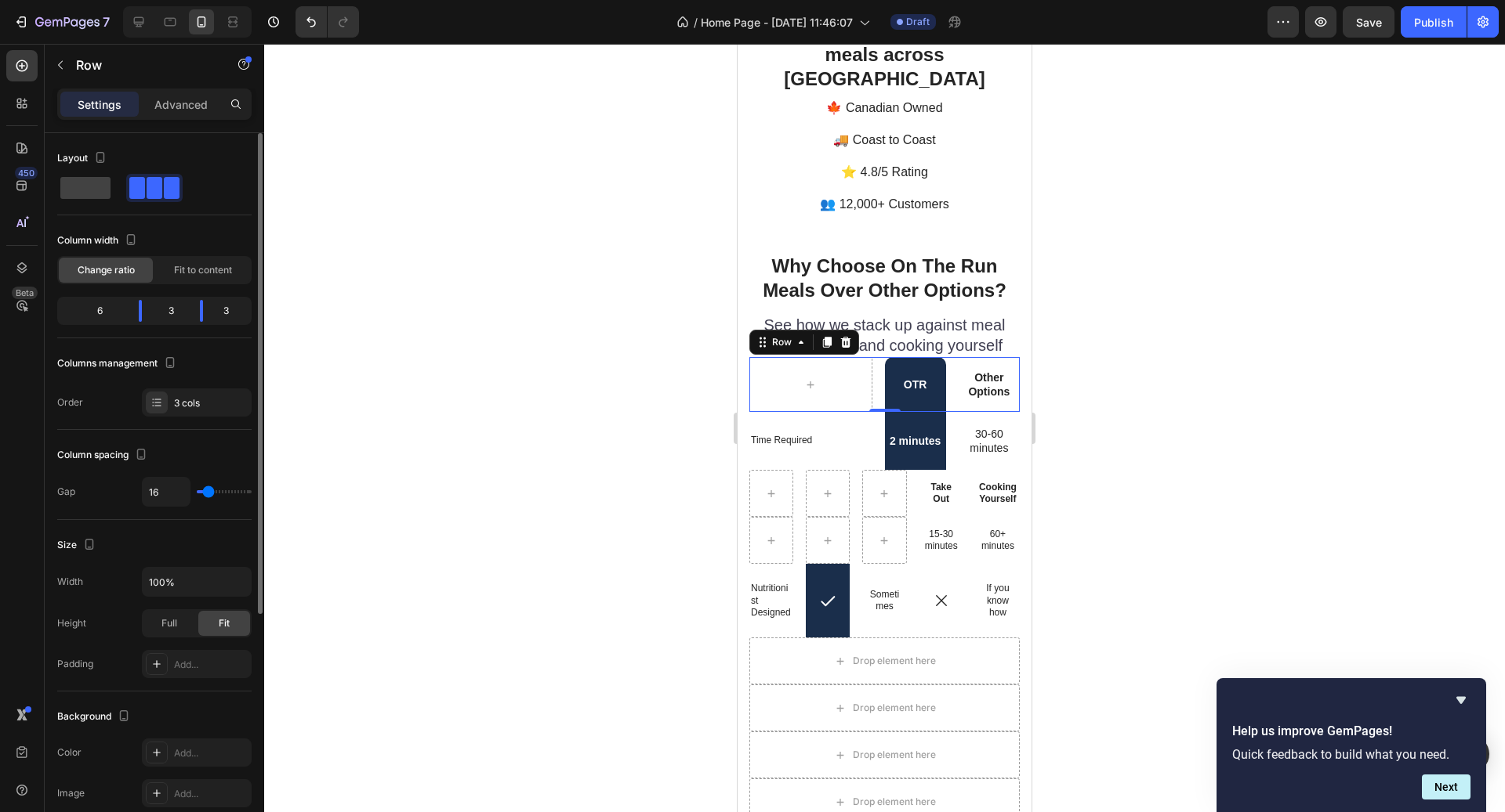
click at [499, 398] on div at bounding box center [884, 428] width 1240 height 768
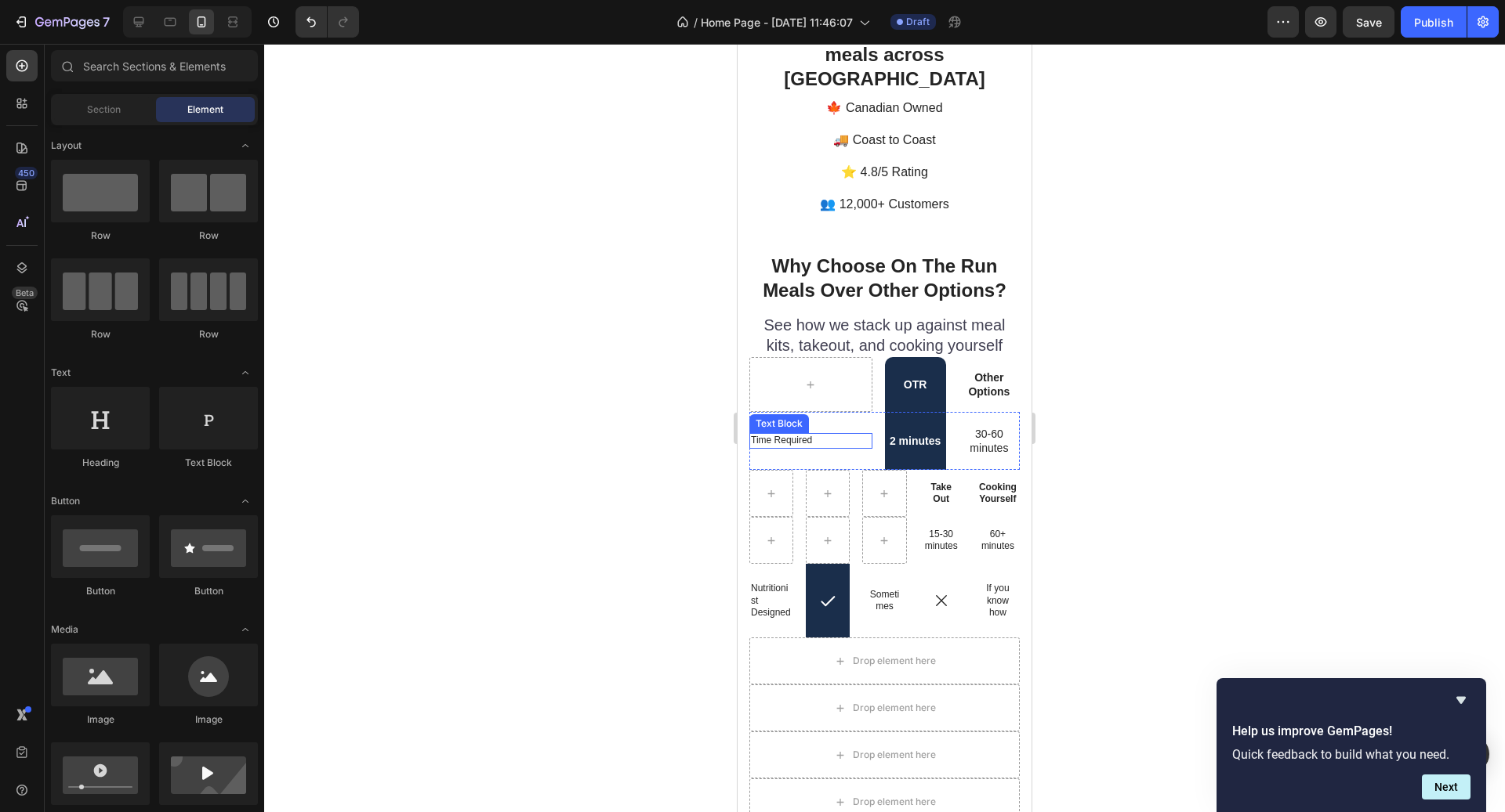
click at [804, 434] on p "Time Required" at bounding box center [811, 440] width 120 height 13
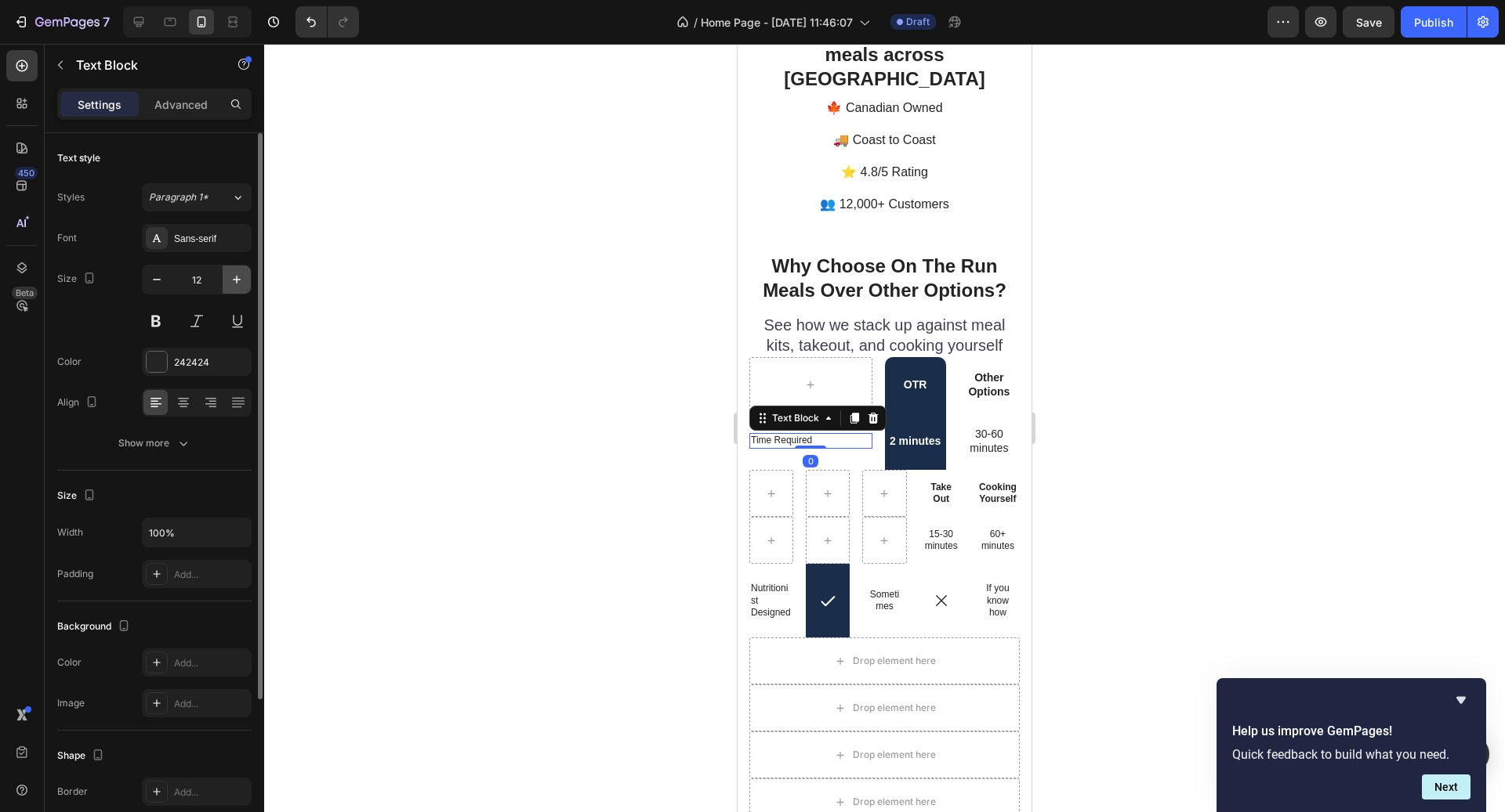
click at [238, 275] on icon "button" at bounding box center [236, 280] width 16 height 16
type input "14"
click at [180, 398] on icon at bounding box center [183, 403] width 16 height 16
click at [143, 403] on div at bounding box center [155, 403] width 24 height 25
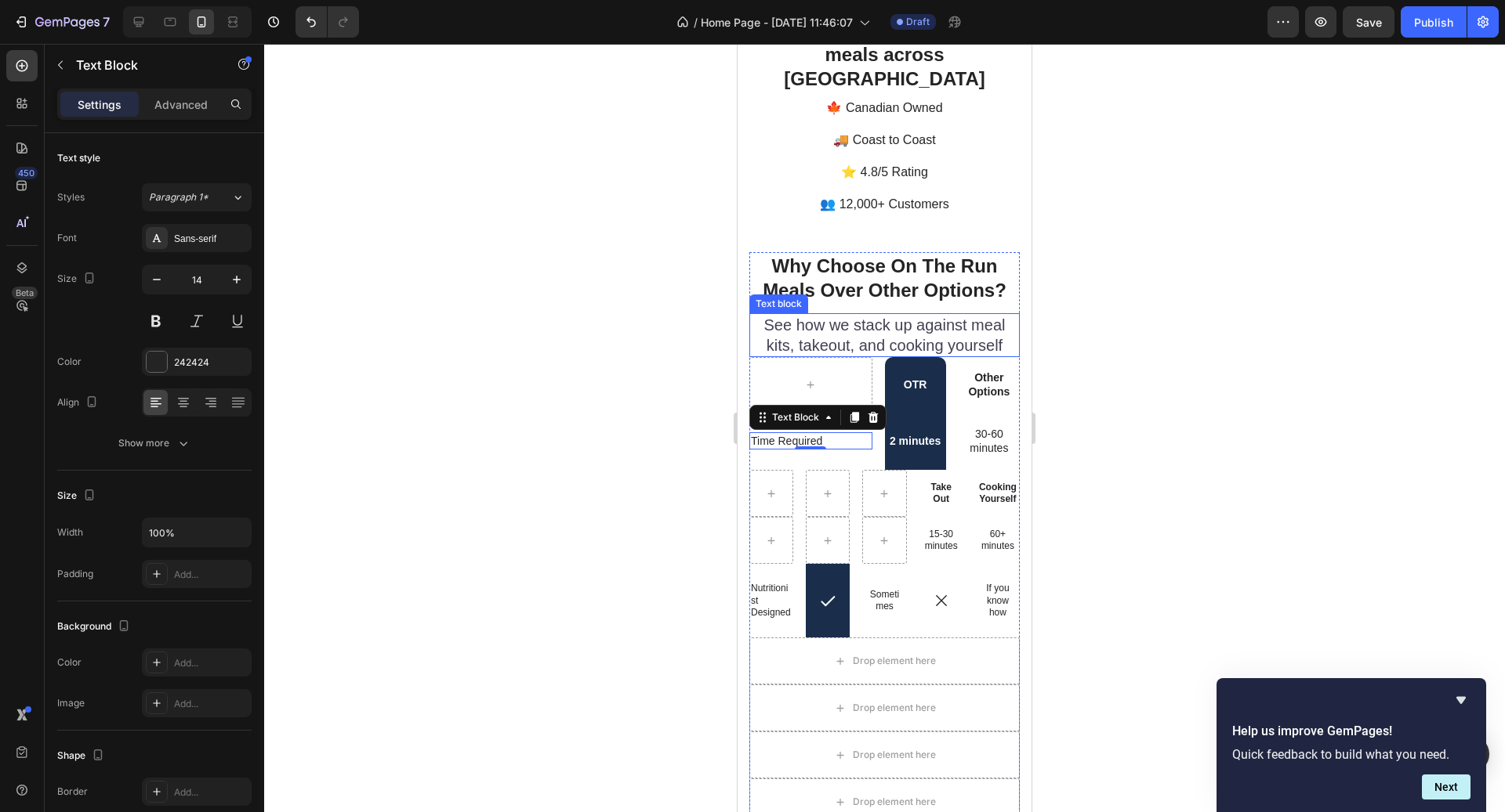
scroll to position [4201, 0]
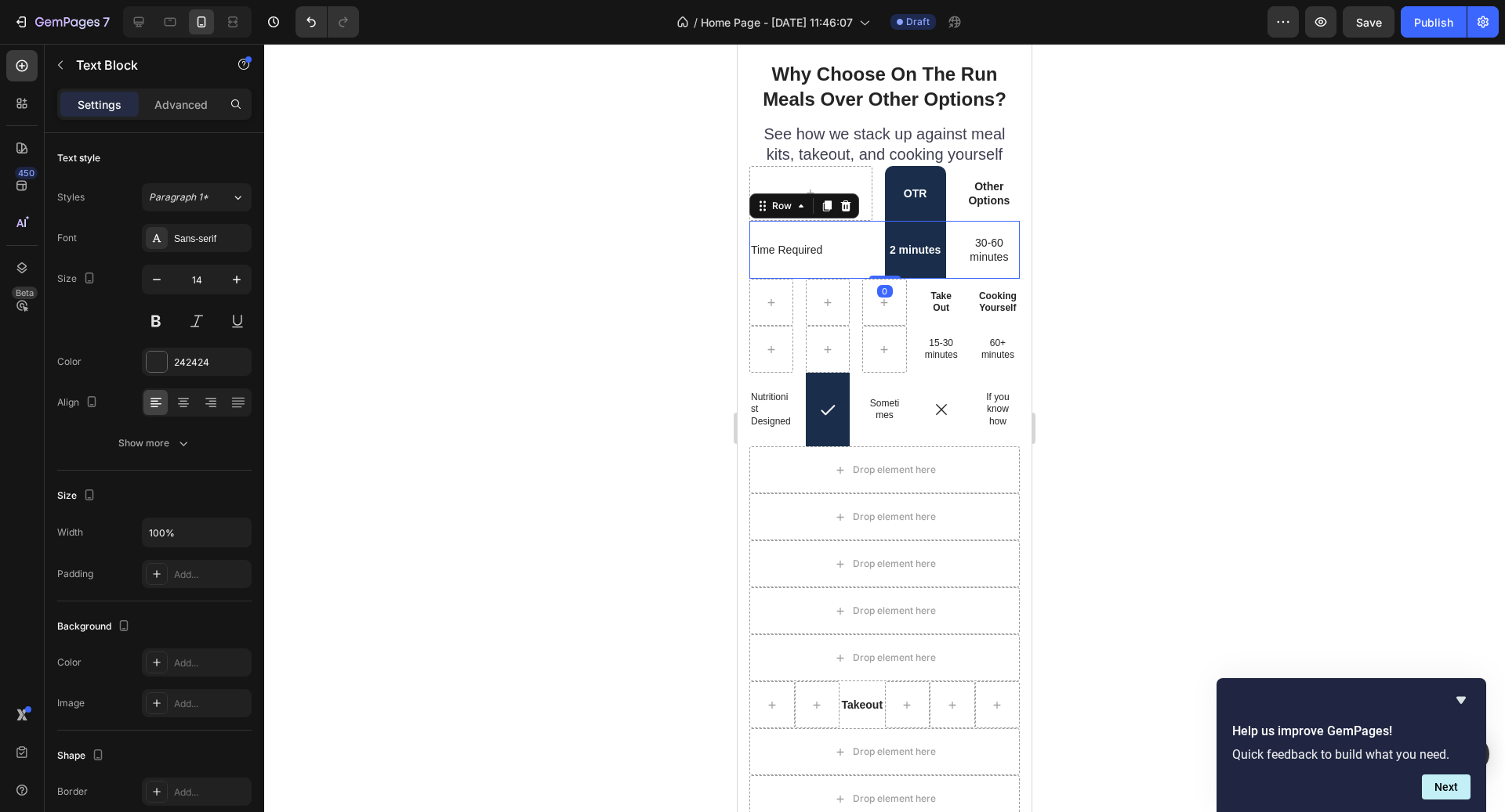
click at [874, 272] on div "Time Required Text Block 2 minutes Text Block 30-60 minutes Text Block Row 0" at bounding box center [884, 249] width 271 height 58
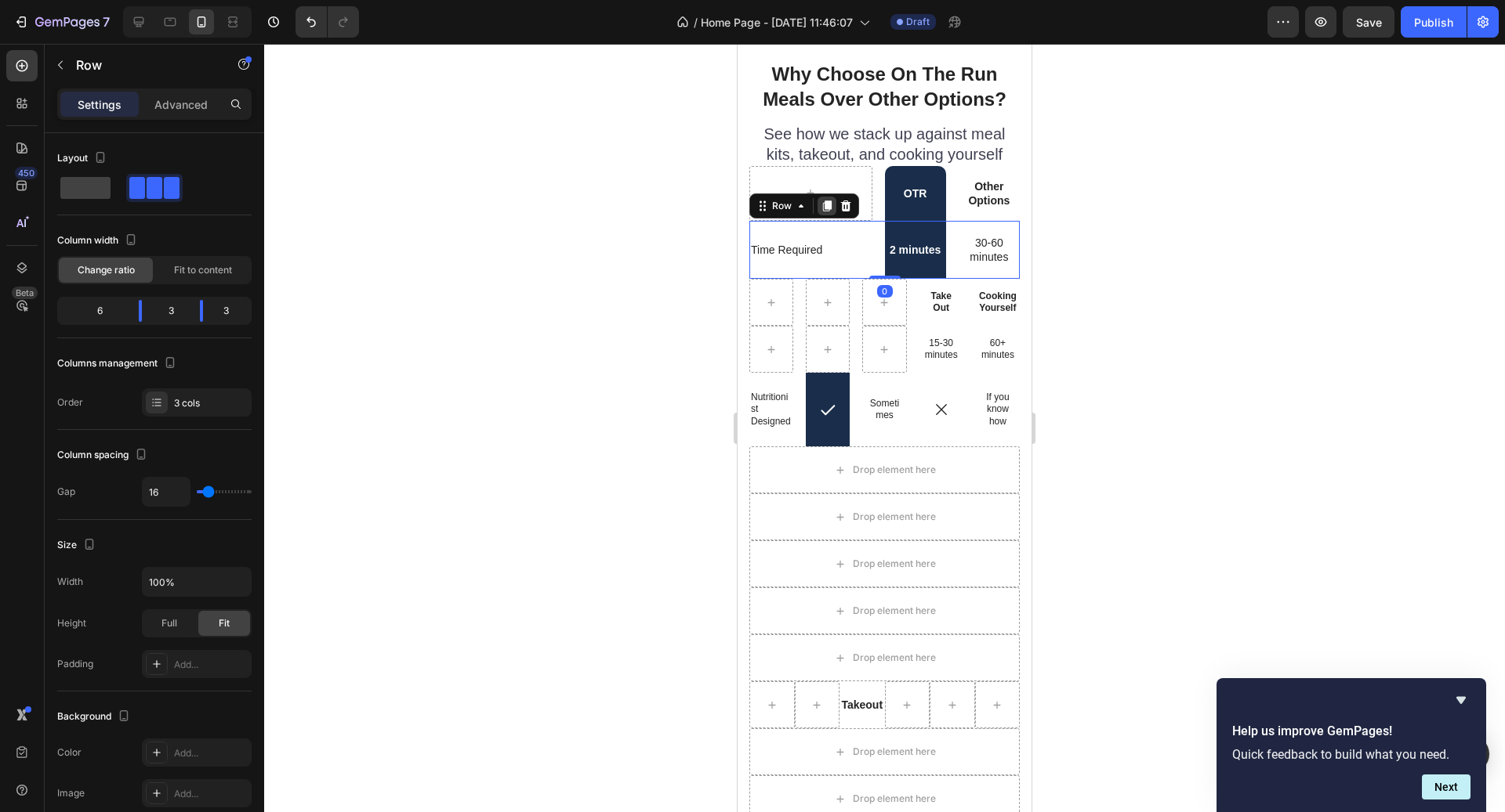
click at [823, 207] on icon at bounding box center [827, 206] width 8 height 11
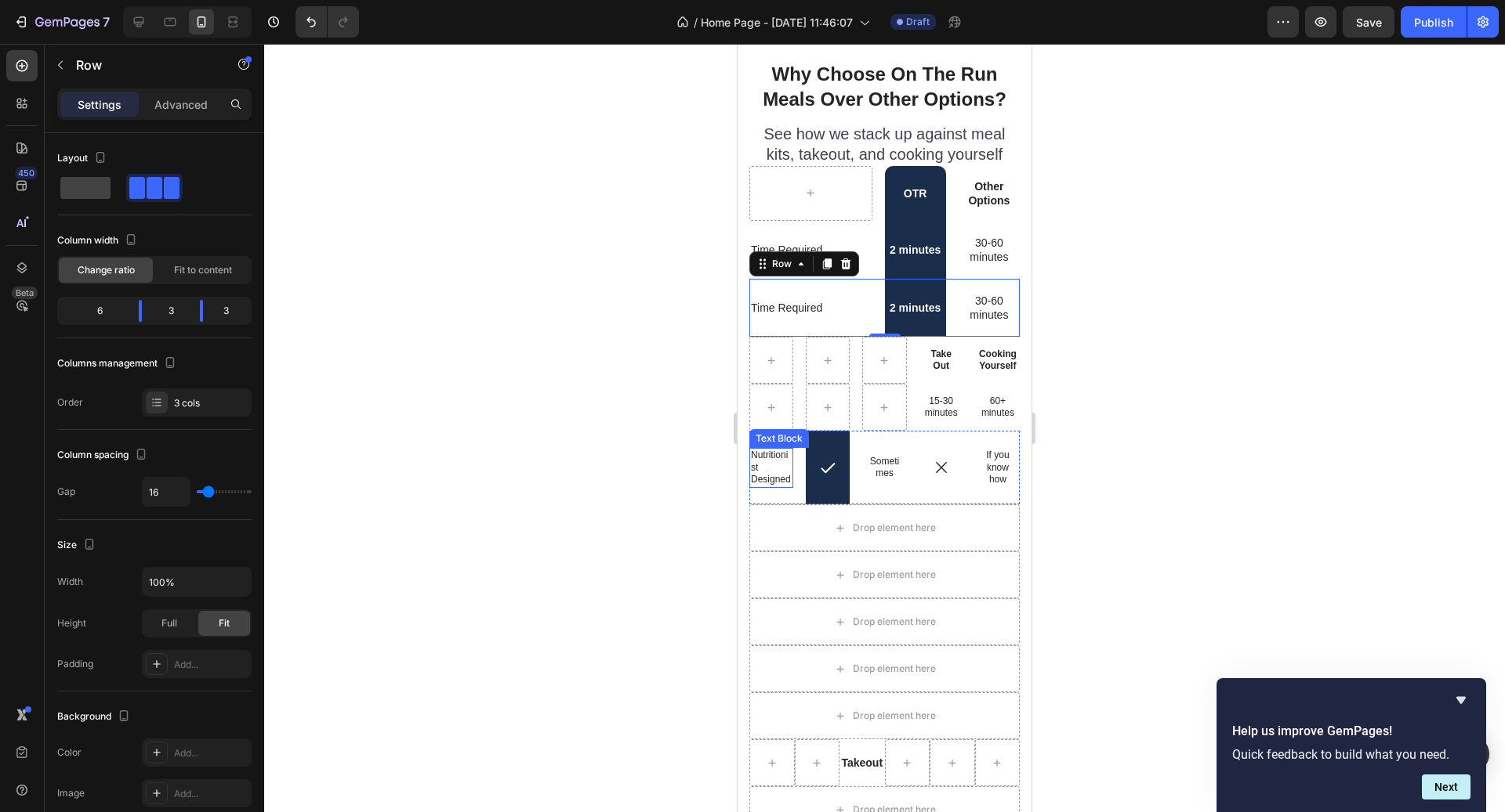
click at [779, 477] on p "Nutritionist Designed" at bounding box center [771, 468] width 41 height 37
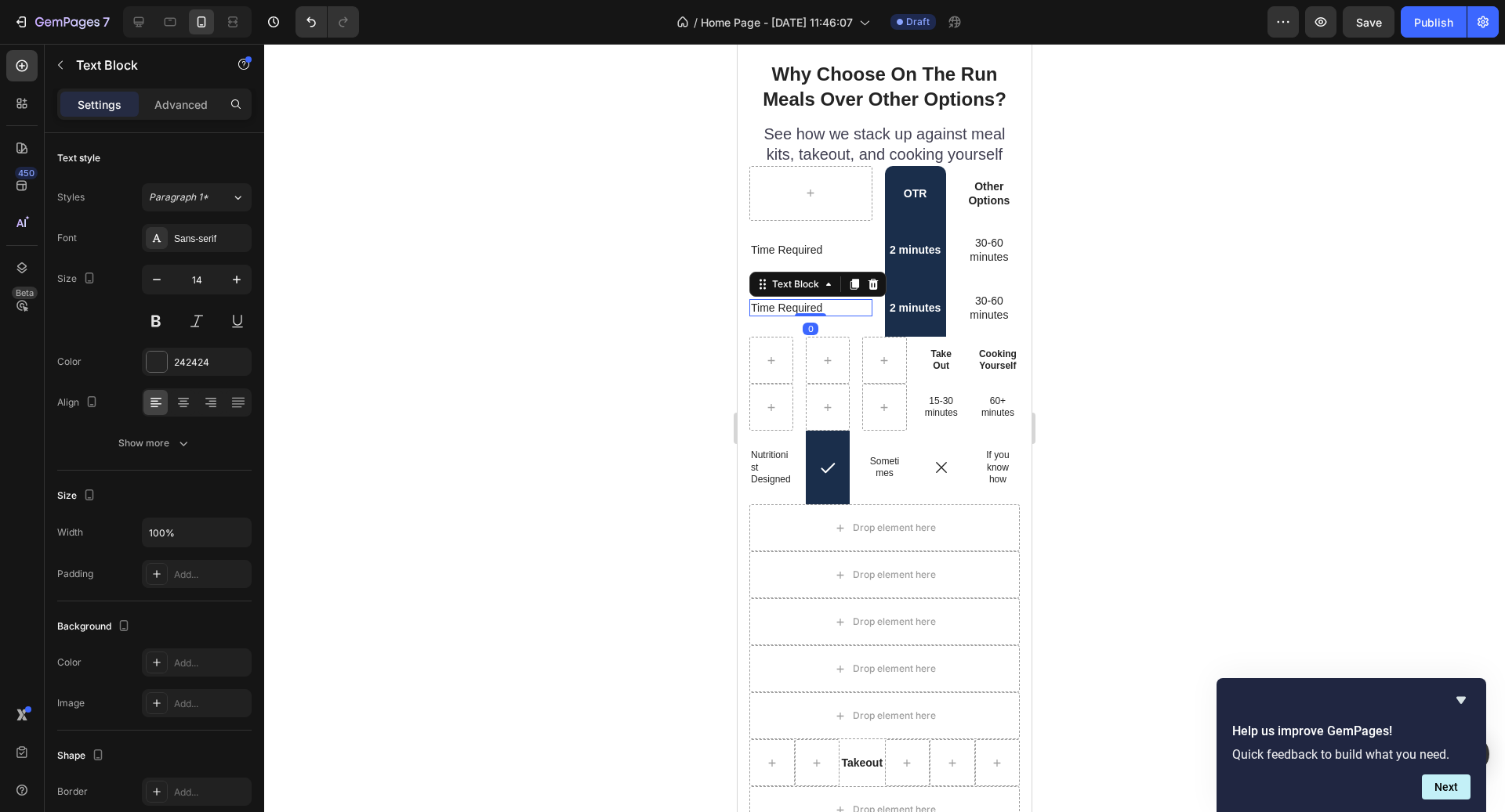
click at [801, 310] on p "Time Required" at bounding box center [811, 307] width 120 height 14
click at [874, 284] on icon at bounding box center [873, 284] width 13 height 13
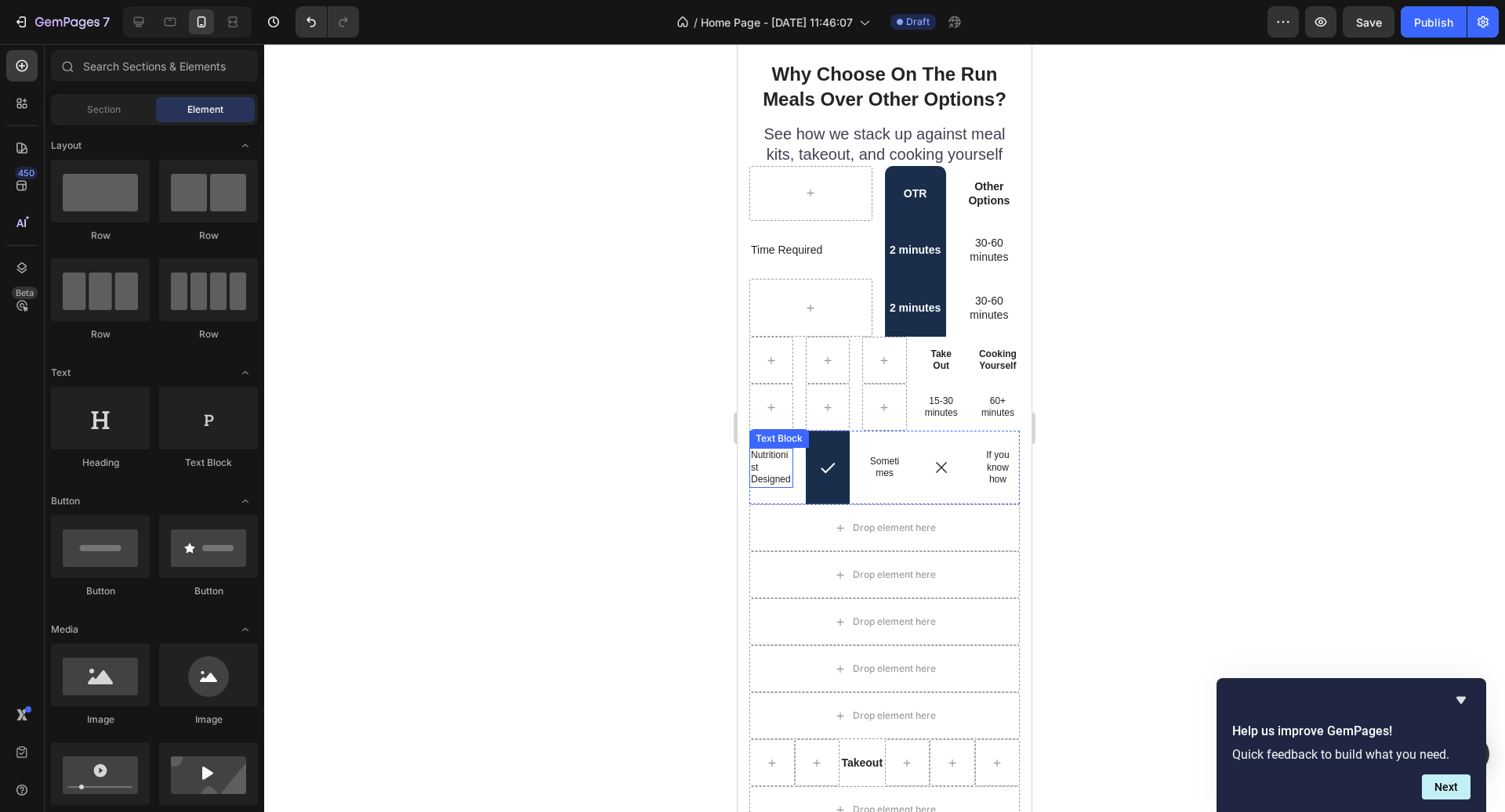
click at [770, 458] on p "Nutritionist Designed" at bounding box center [771, 468] width 41 height 37
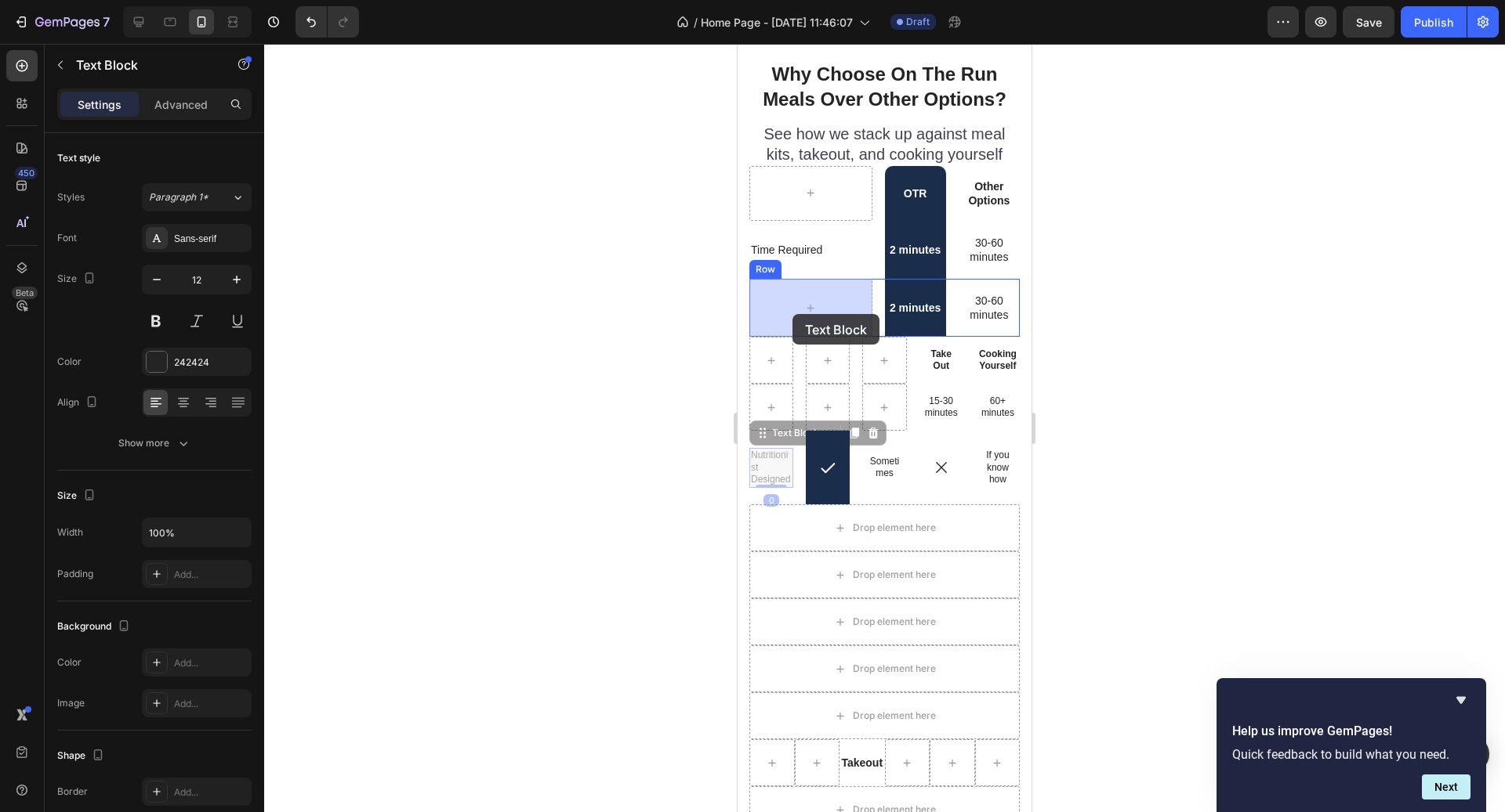
drag, startPoint x: 787, startPoint y: 437, endPoint x: 792, endPoint y: 312, distance: 125.1
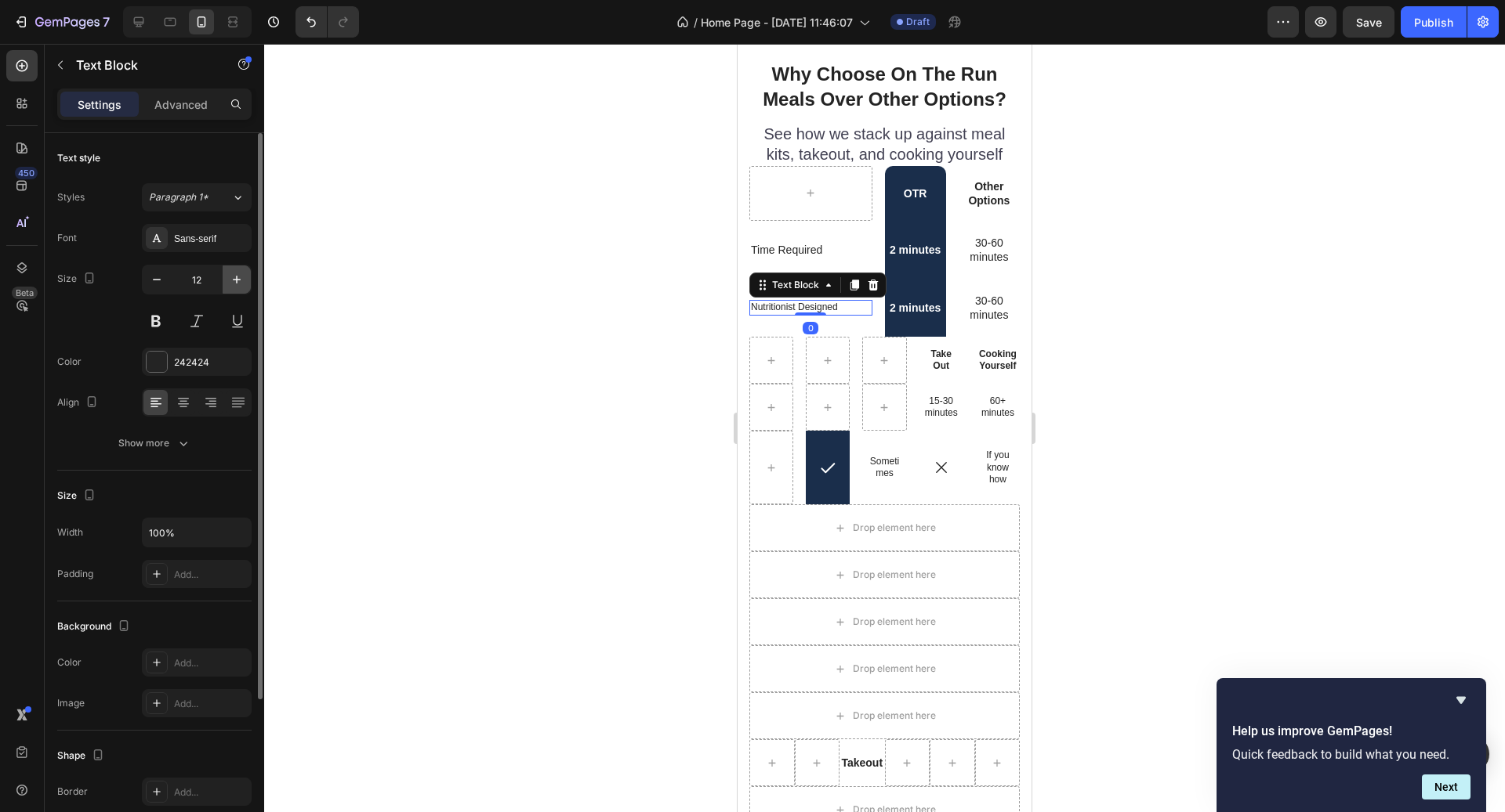
click at [243, 276] on icon "button" at bounding box center [236, 280] width 16 height 16
type input "14"
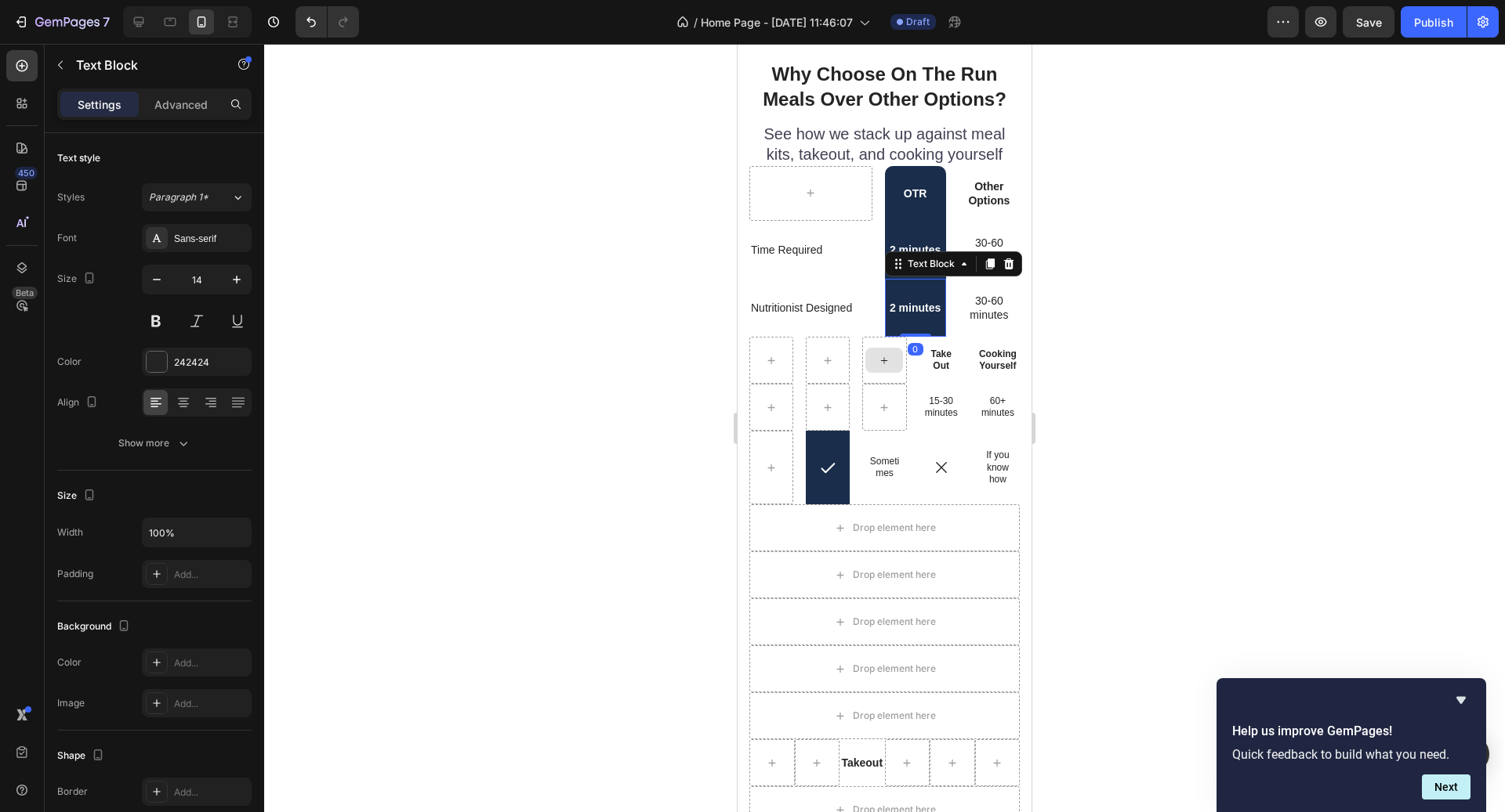
click at [923, 309] on p "2 minutes" at bounding box center [915, 307] width 58 height 14
click at [1004, 270] on icon at bounding box center [1008, 264] width 13 height 13
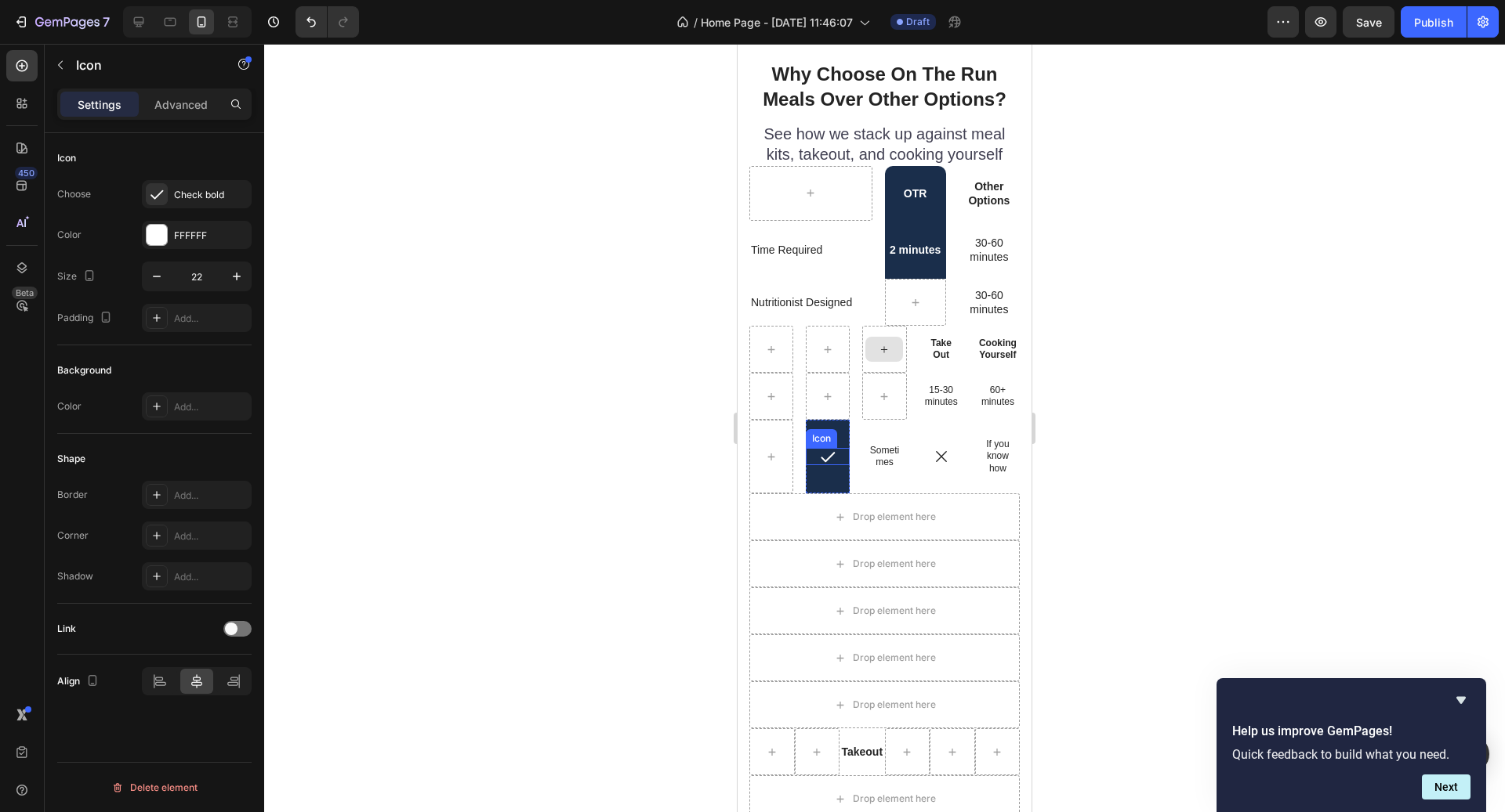
click at [841, 463] on div "Icon" at bounding box center [827, 456] width 44 height 18
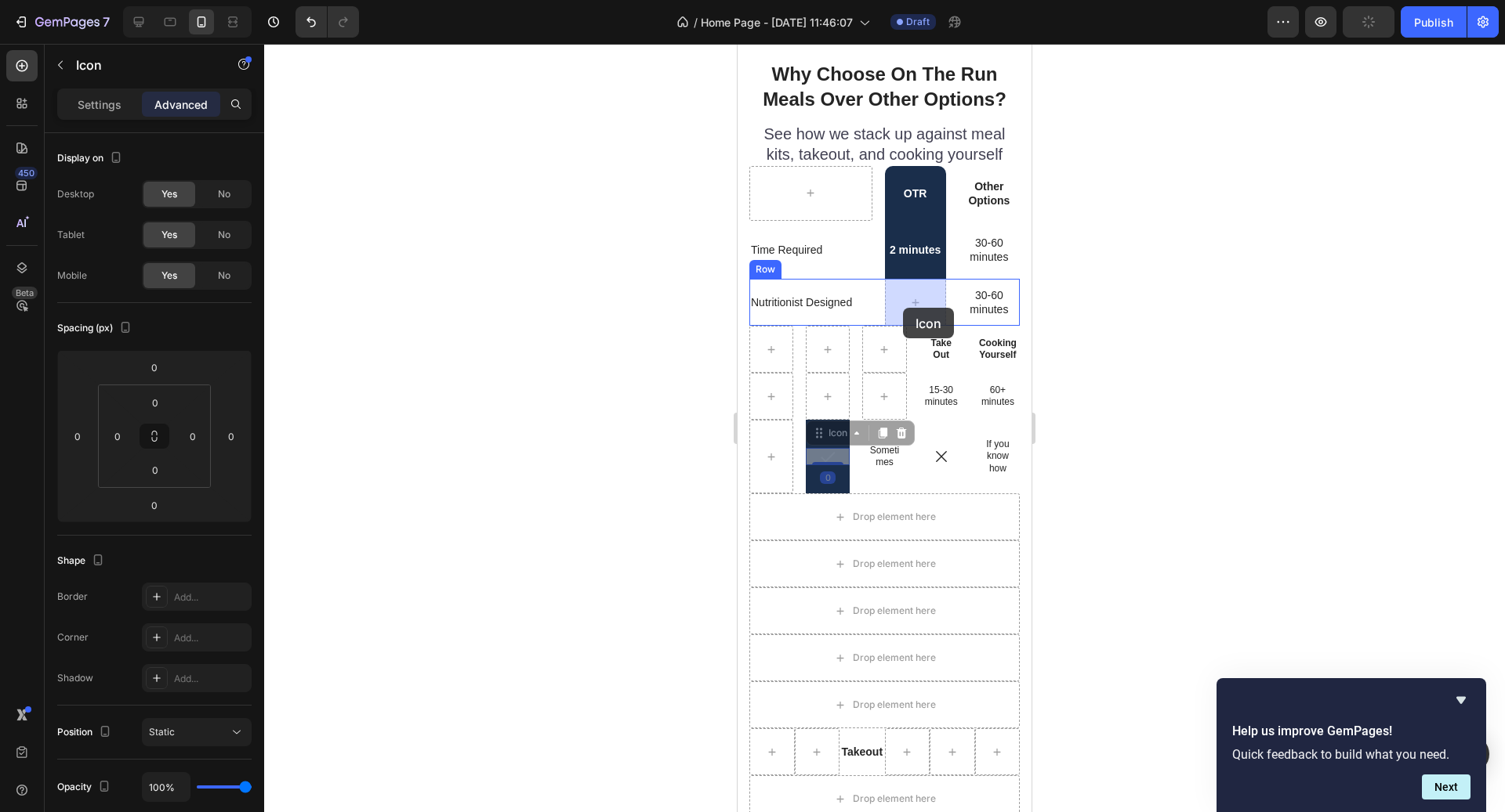
drag, startPoint x: 840, startPoint y: 438, endPoint x: 905, endPoint y: 307, distance: 146.2
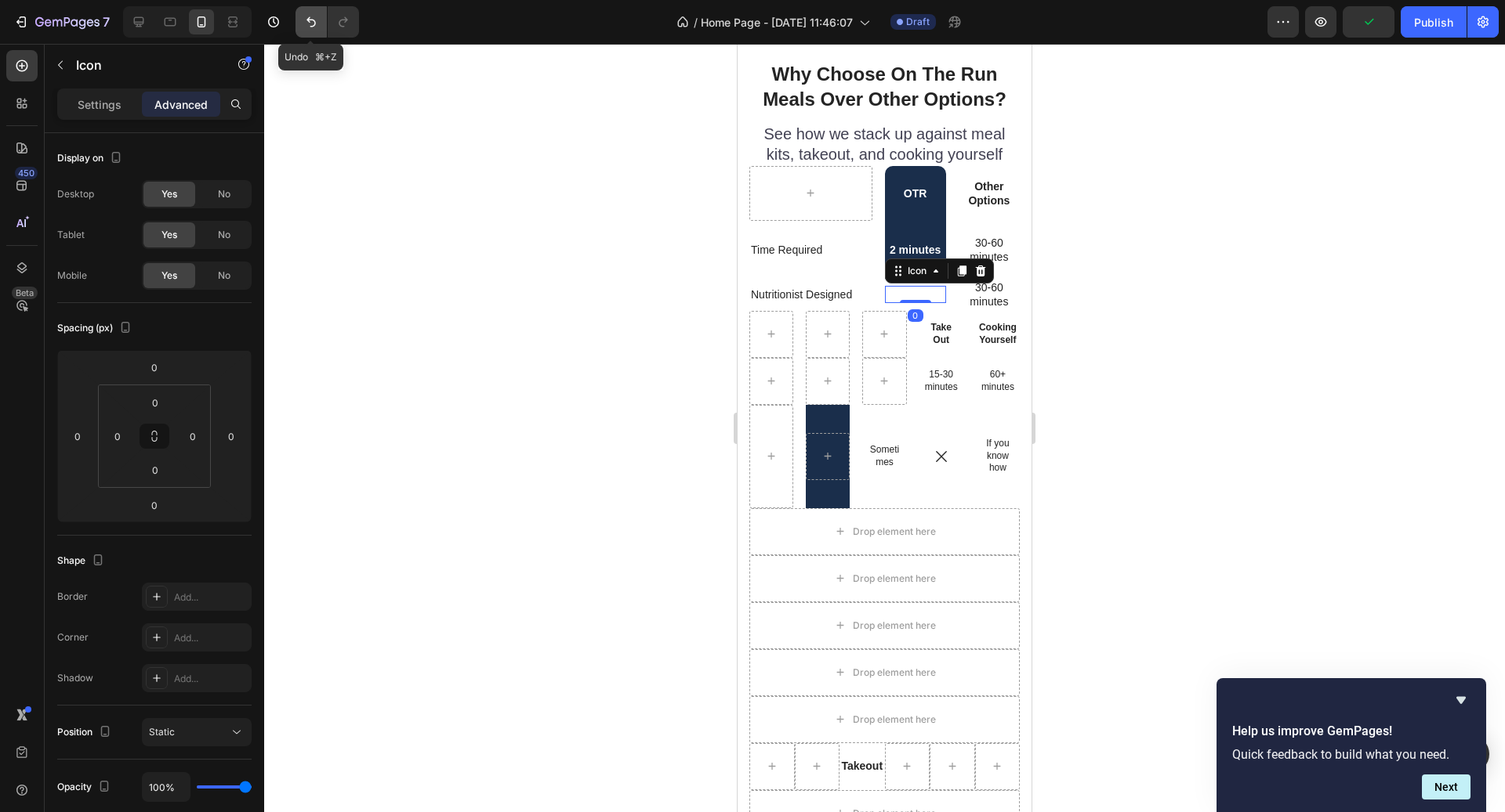
click at [307, 14] on icon "Undo/Redo" at bounding box center [311, 22] width 16 height 16
click at [308, 18] on icon "Undo/Redo" at bounding box center [311, 22] width 16 height 16
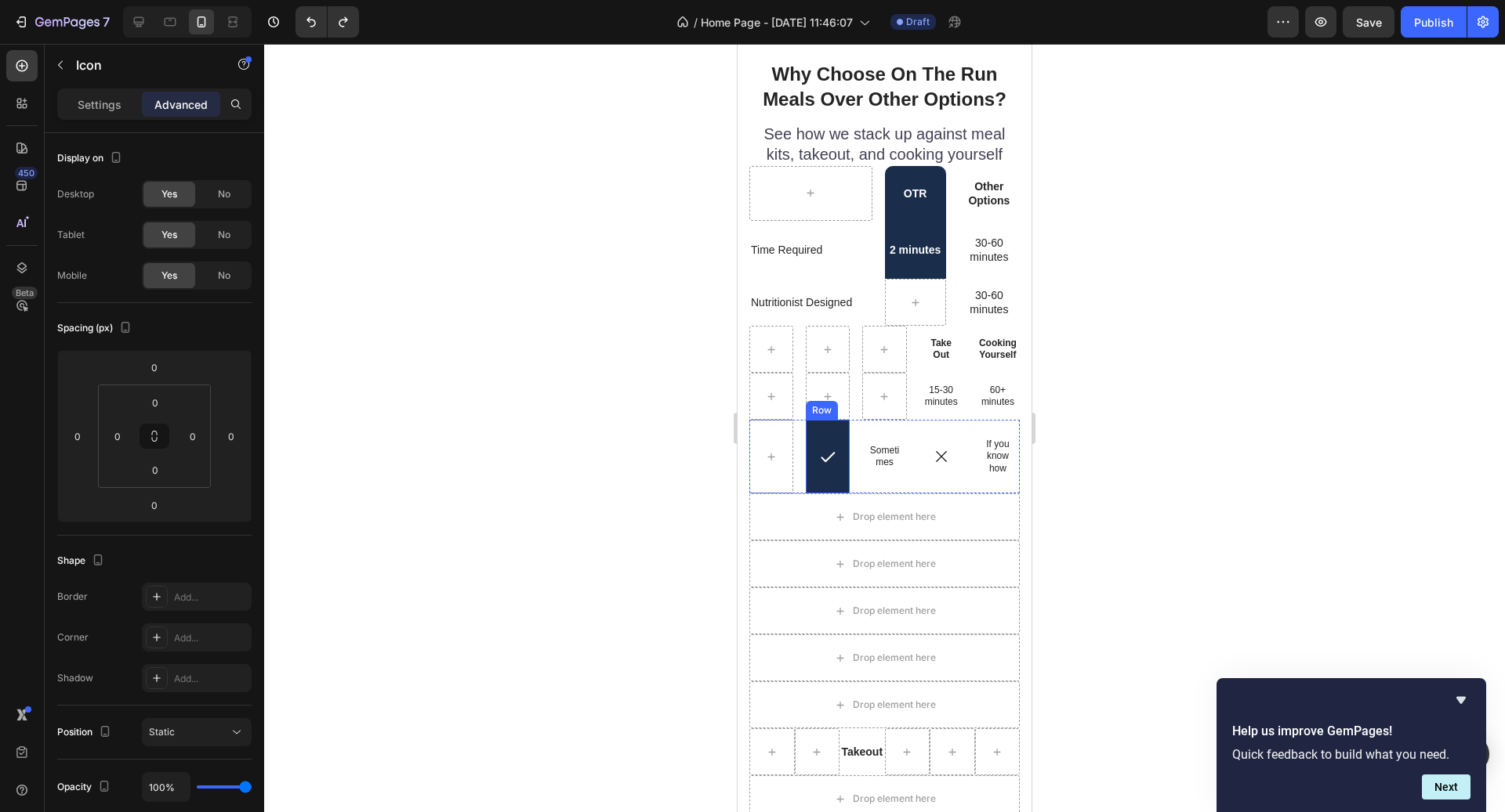
click at [844, 438] on div "Icon Row" at bounding box center [827, 457] width 44 height 74
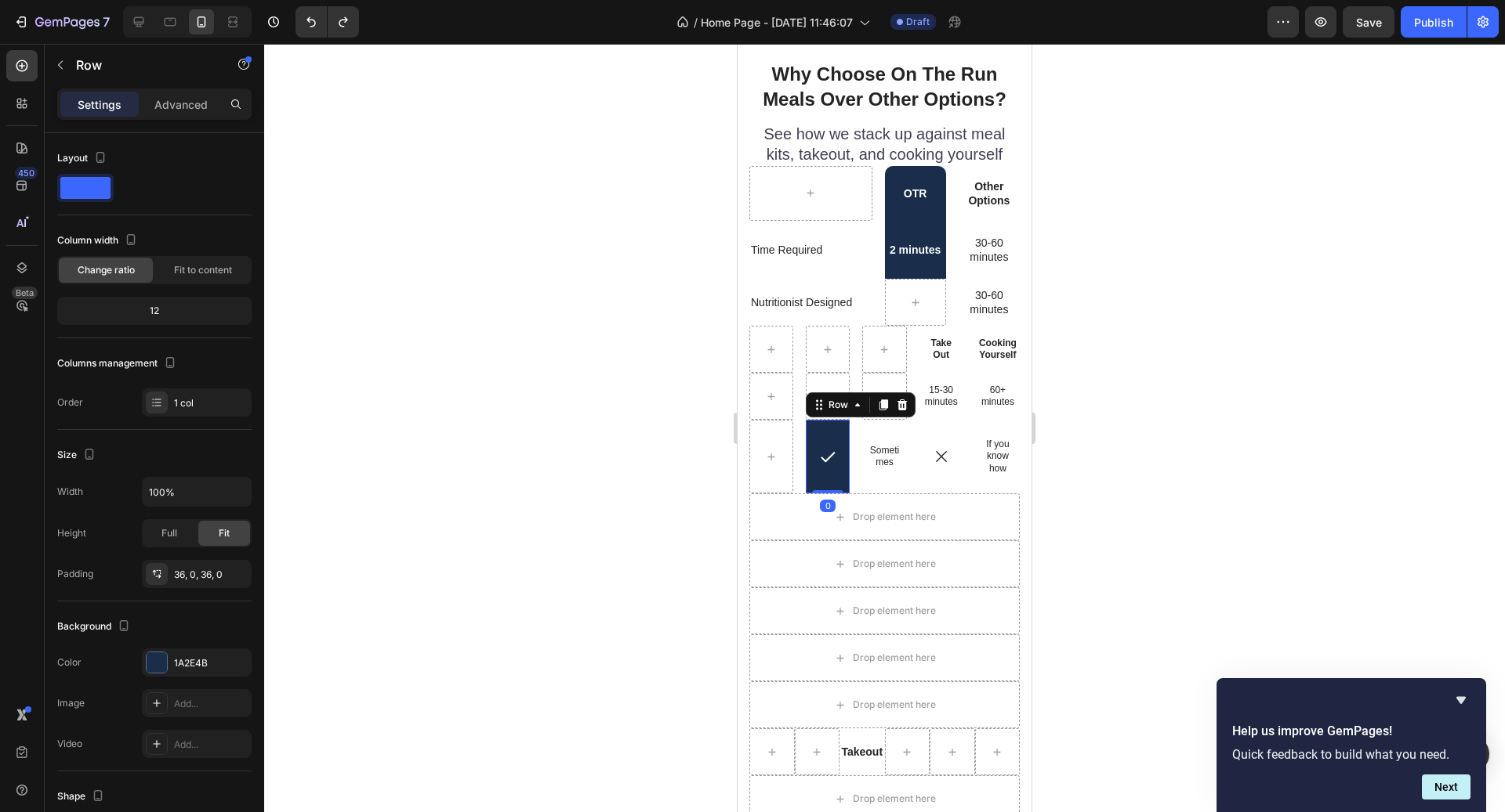
click at [844, 438] on div "Icon Row 0" at bounding box center [827, 457] width 44 height 74
click at [839, 438] on div "Icon Row 0" at bounding box center [827, 457] width 44 height 74
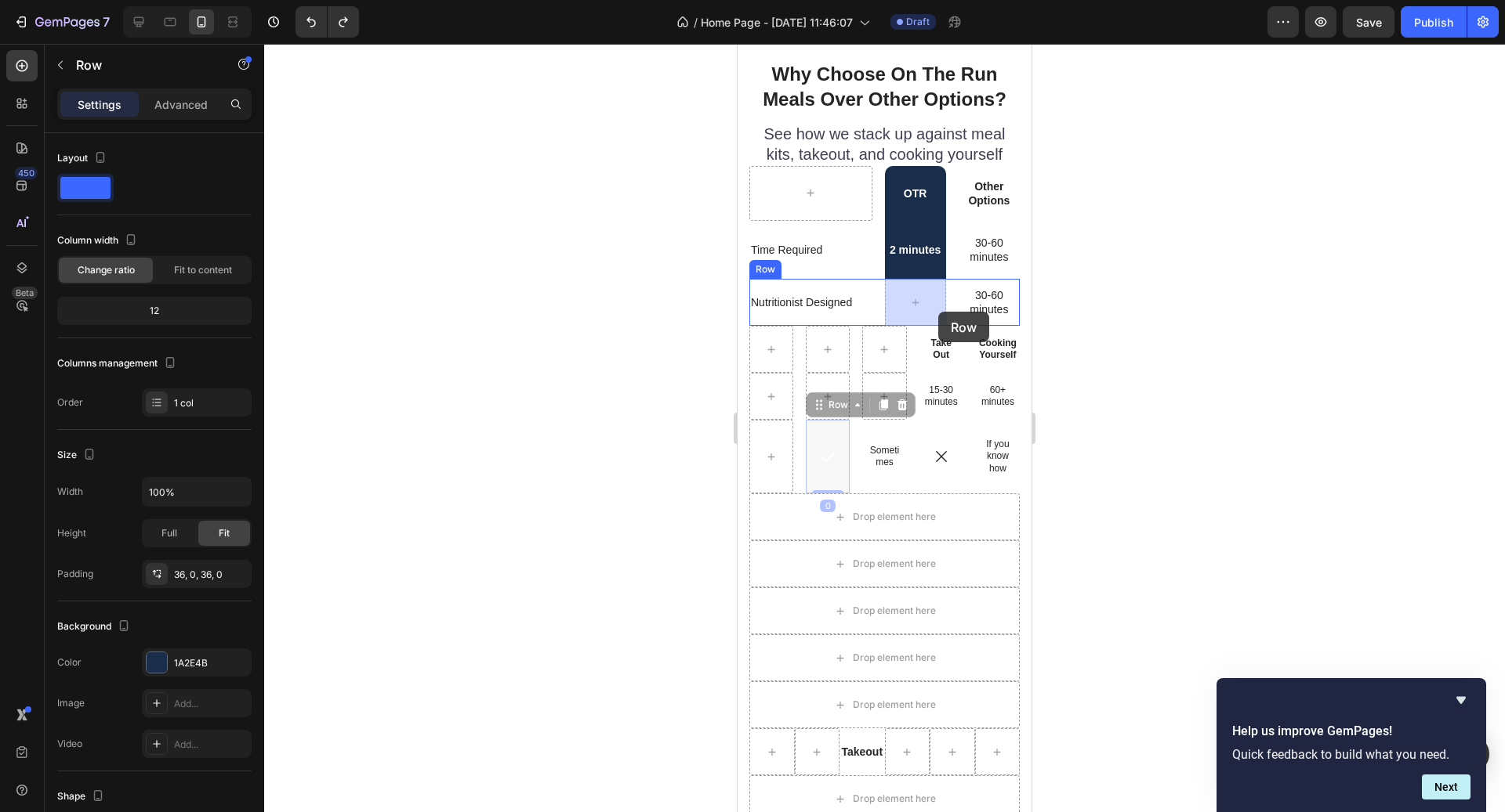
drag, startPoint x: 837, startPoint y: 409, endPoint x: 936, endPoint y: 309, distance: 140.7
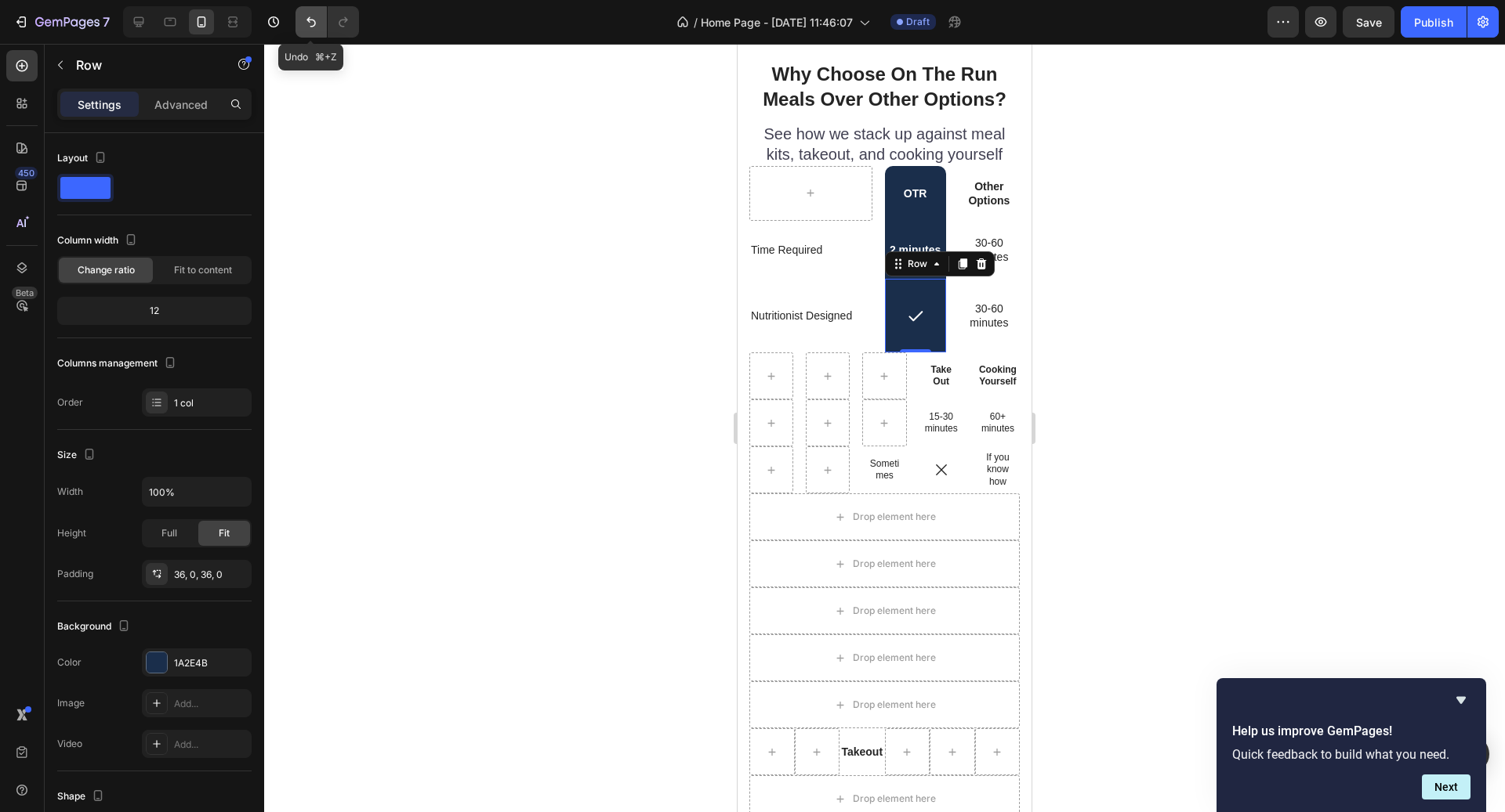
click at [306, 25] on icon "Undo/Redo" at bounding box center [311, 22] width 16 height 16
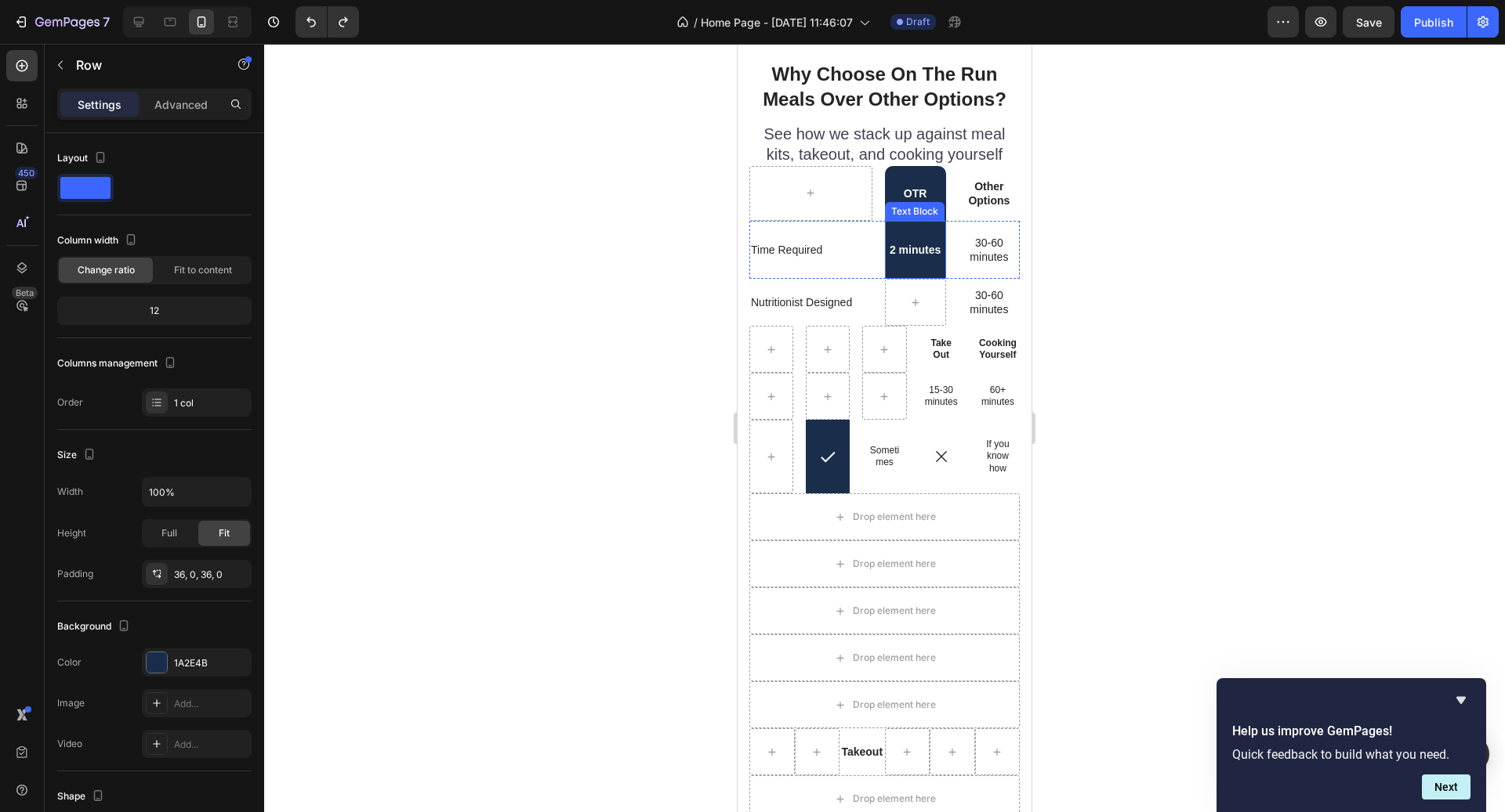
click at [915, 262] on div "2 minutes" at bounding box center [915, 249] width 61 height 58
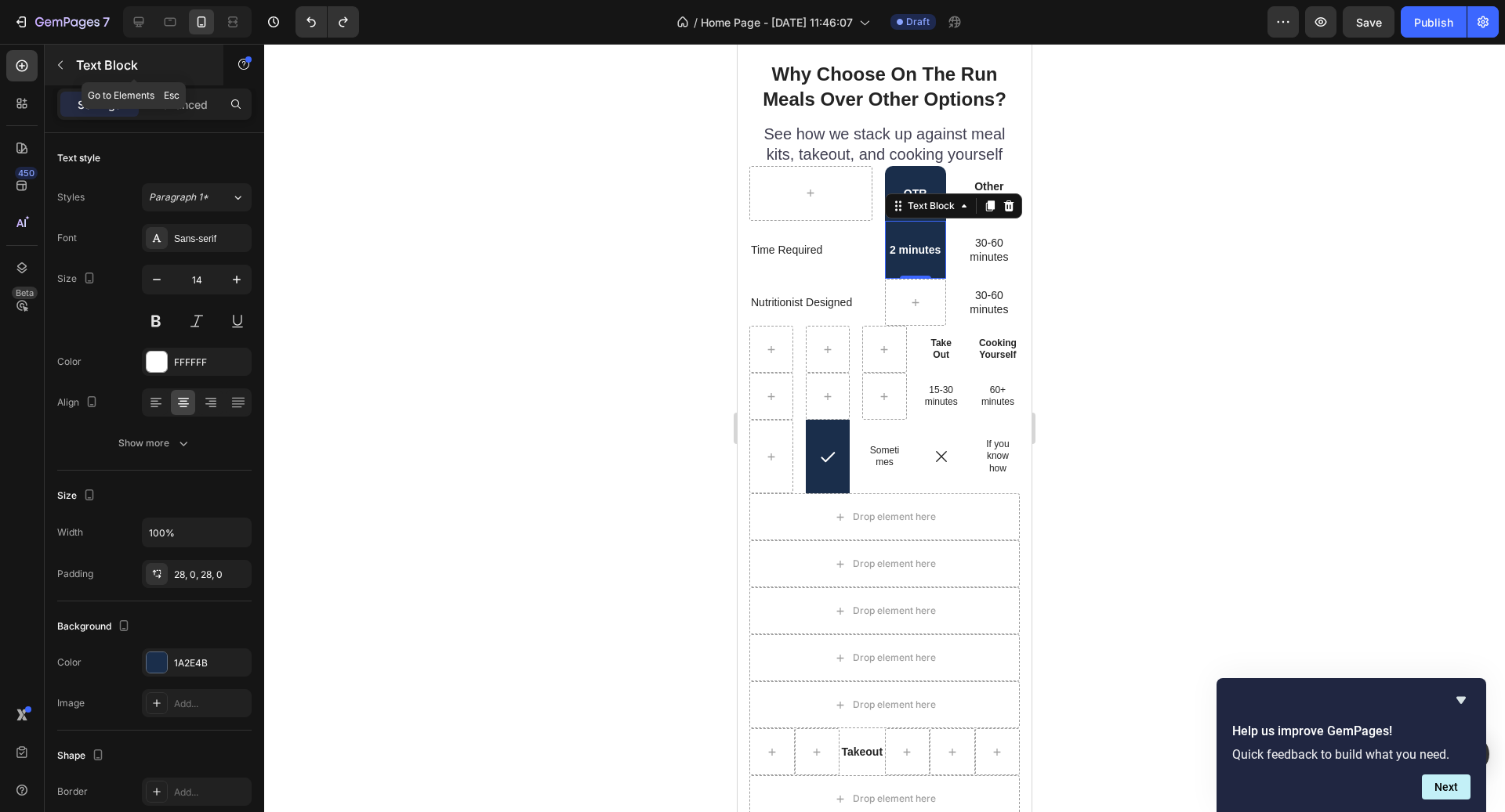
click at [71, 68] on button "button" at bounding box center [60, 65] width 25 height 25
click at [900, 265] on div "2 minutes" at bounding box center [915, 249] width 61 height 58
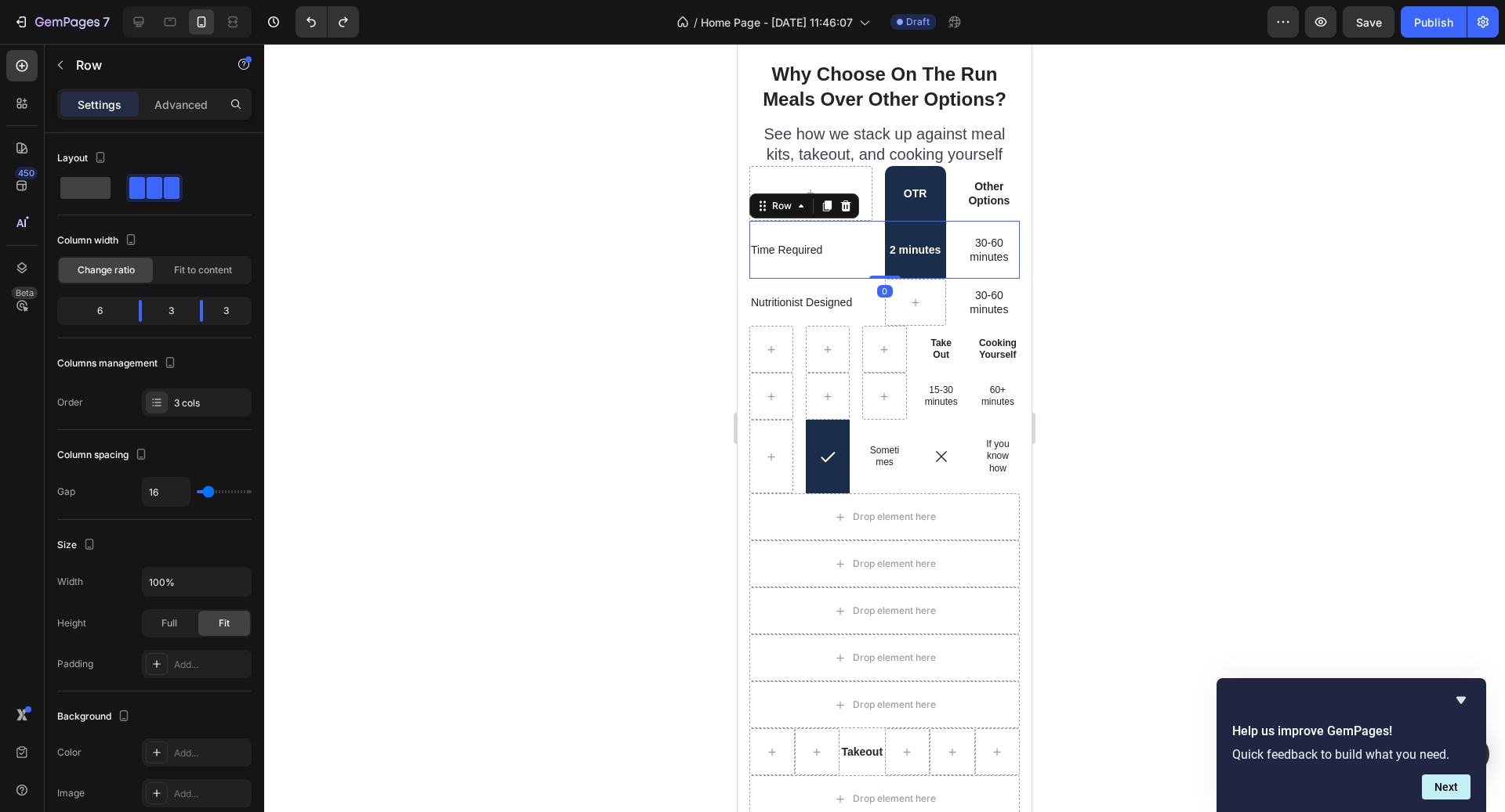
click at [869, 272] on div "Time Required Text Block" at bounding box center [811, 249] width 123 height 58
click at [828, 201] on icon at bounding box center [827, 206] width 8 height 11
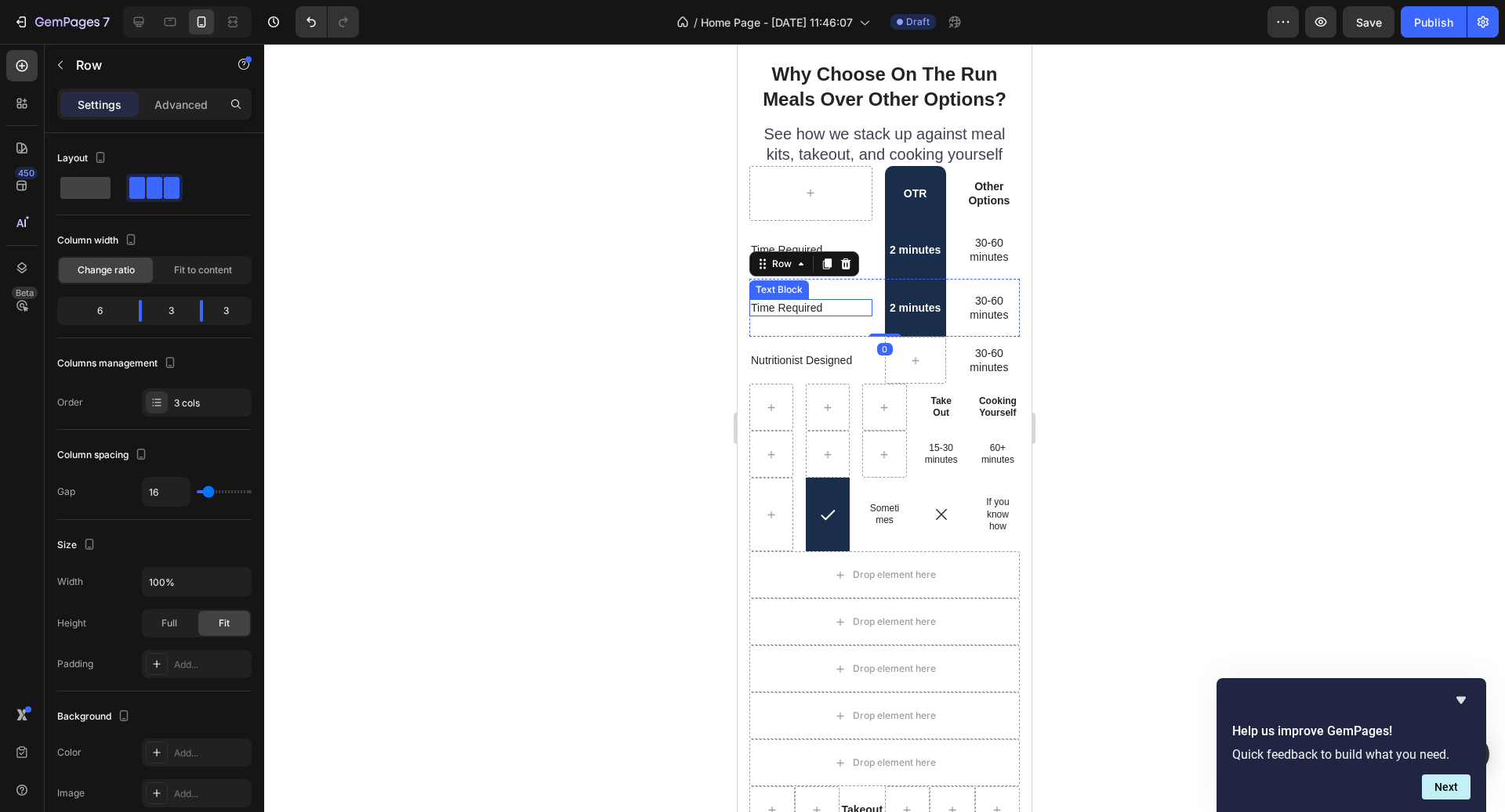
click at [812, 306] on p "Time Required" at bounding box center [811, 307] width 120 height 14
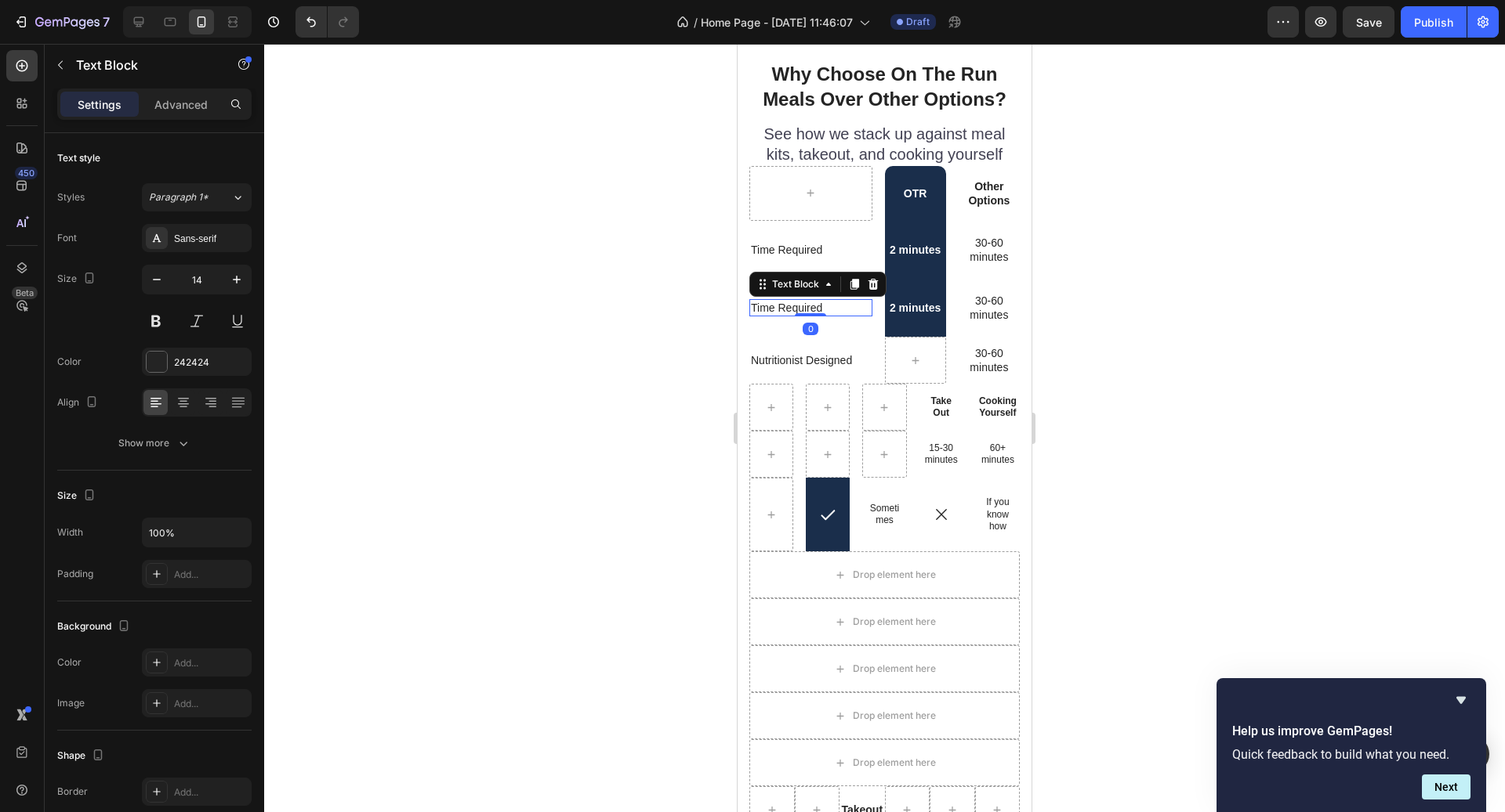
click at [812, 306] on p "Time Required" at bounding box center [811, 307] width 120 height 14
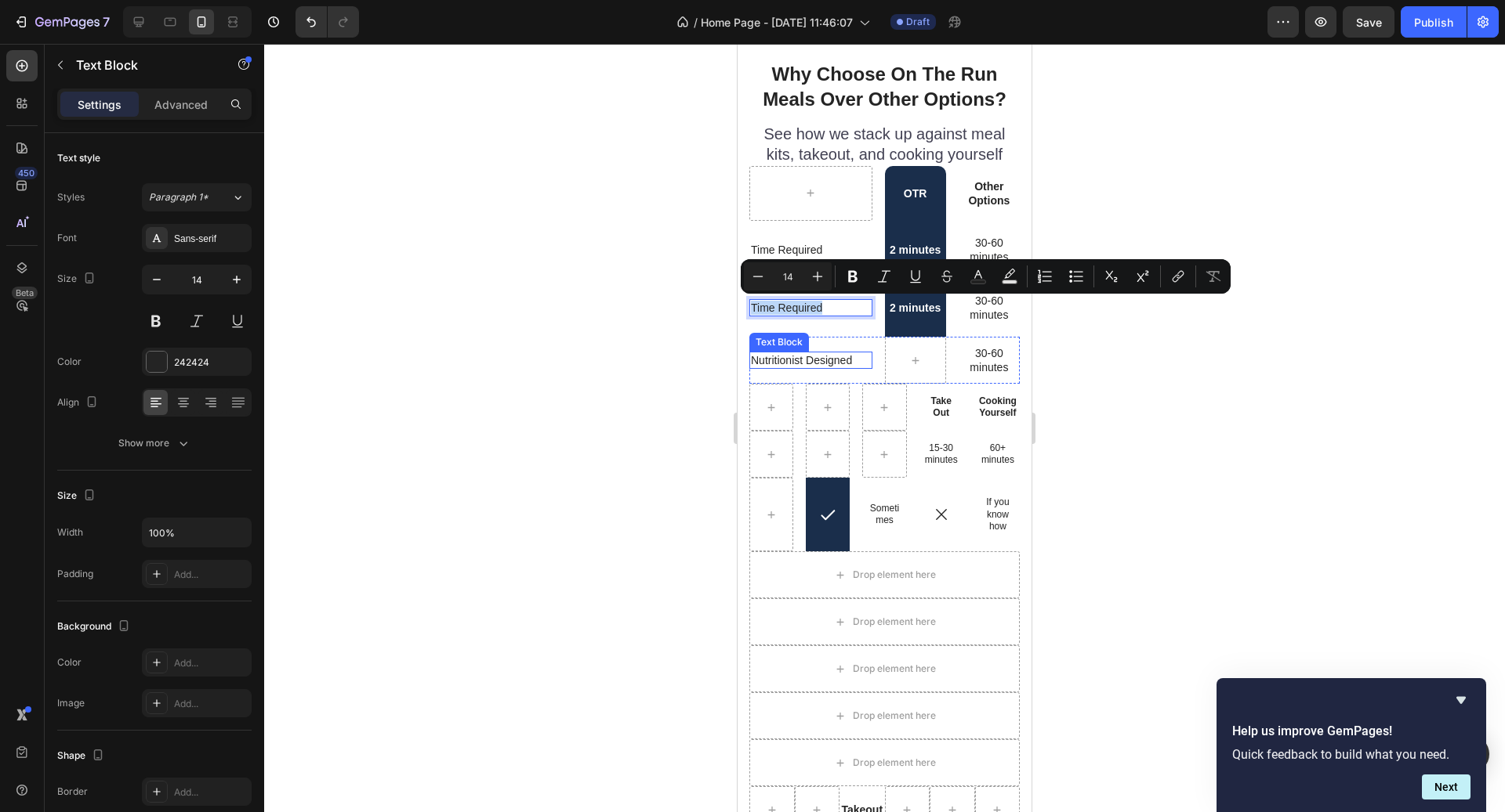
click at [832, 367] on p "Nutritionist Designed" at bounding box center [811, 360] width 120 height 14
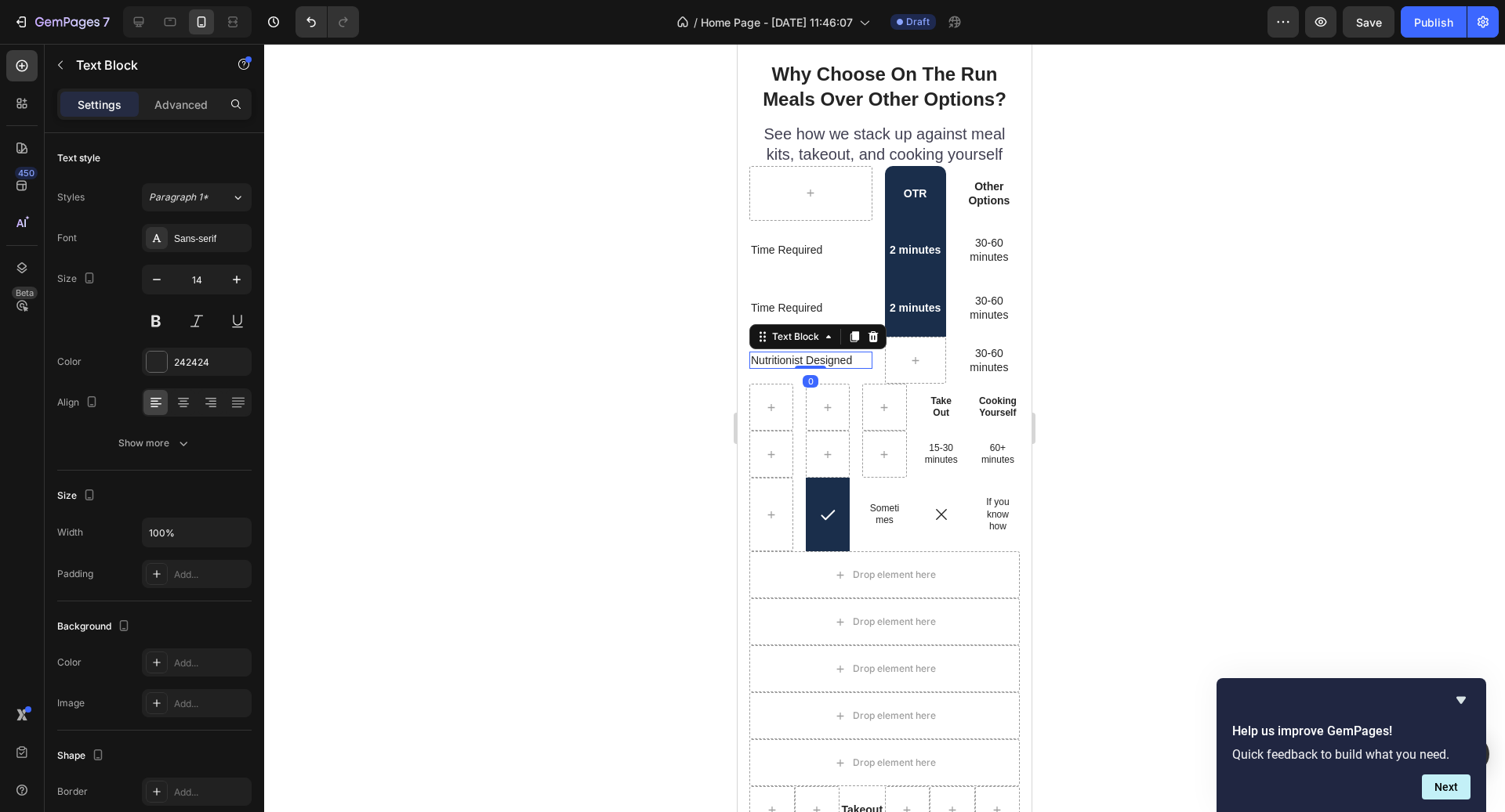
click at [832, 367] on p "Nutritionist Designed" at bounding box center [811, 360] width 120 height 14
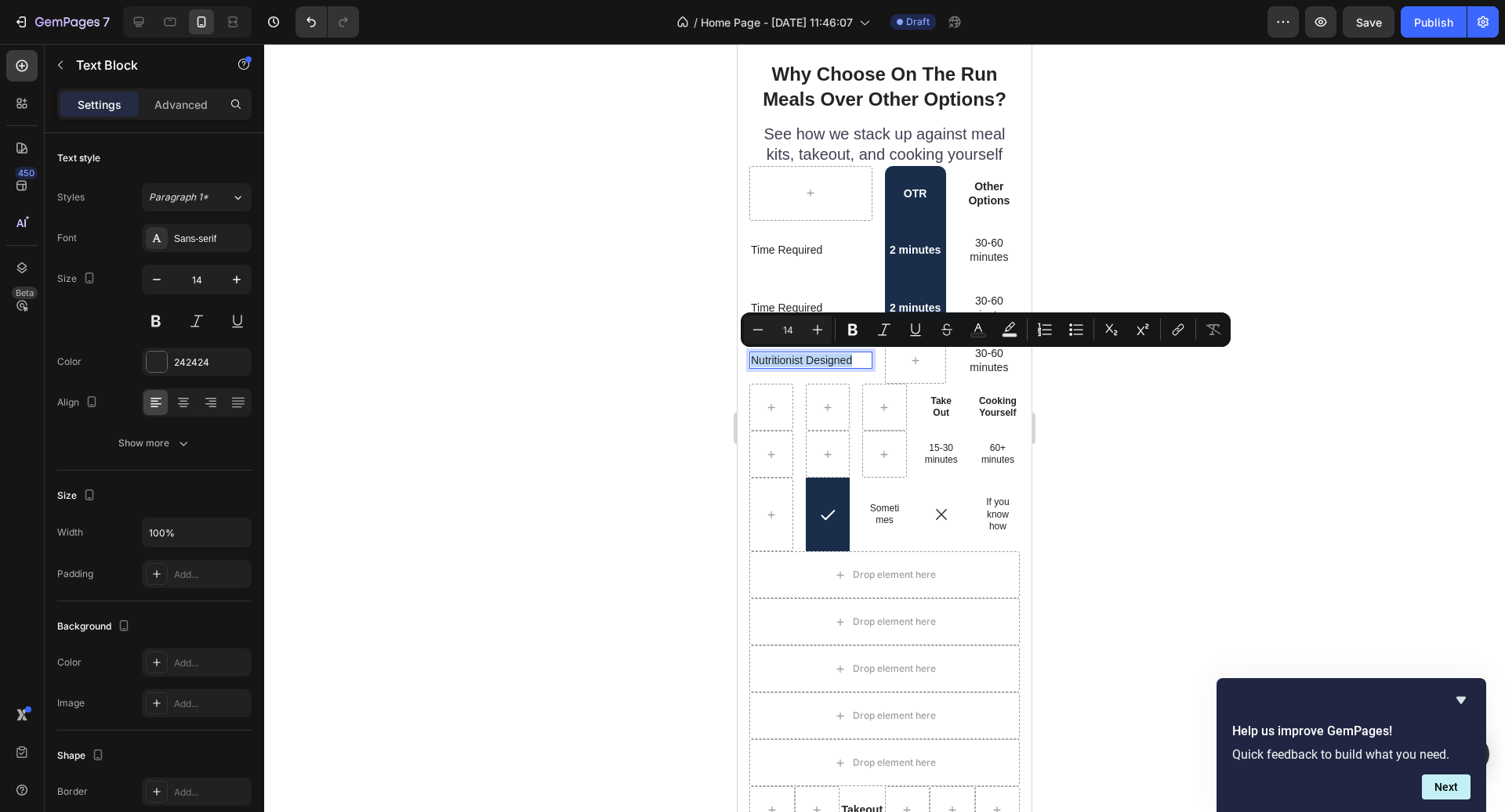
copy p "Nutritionist Designed"
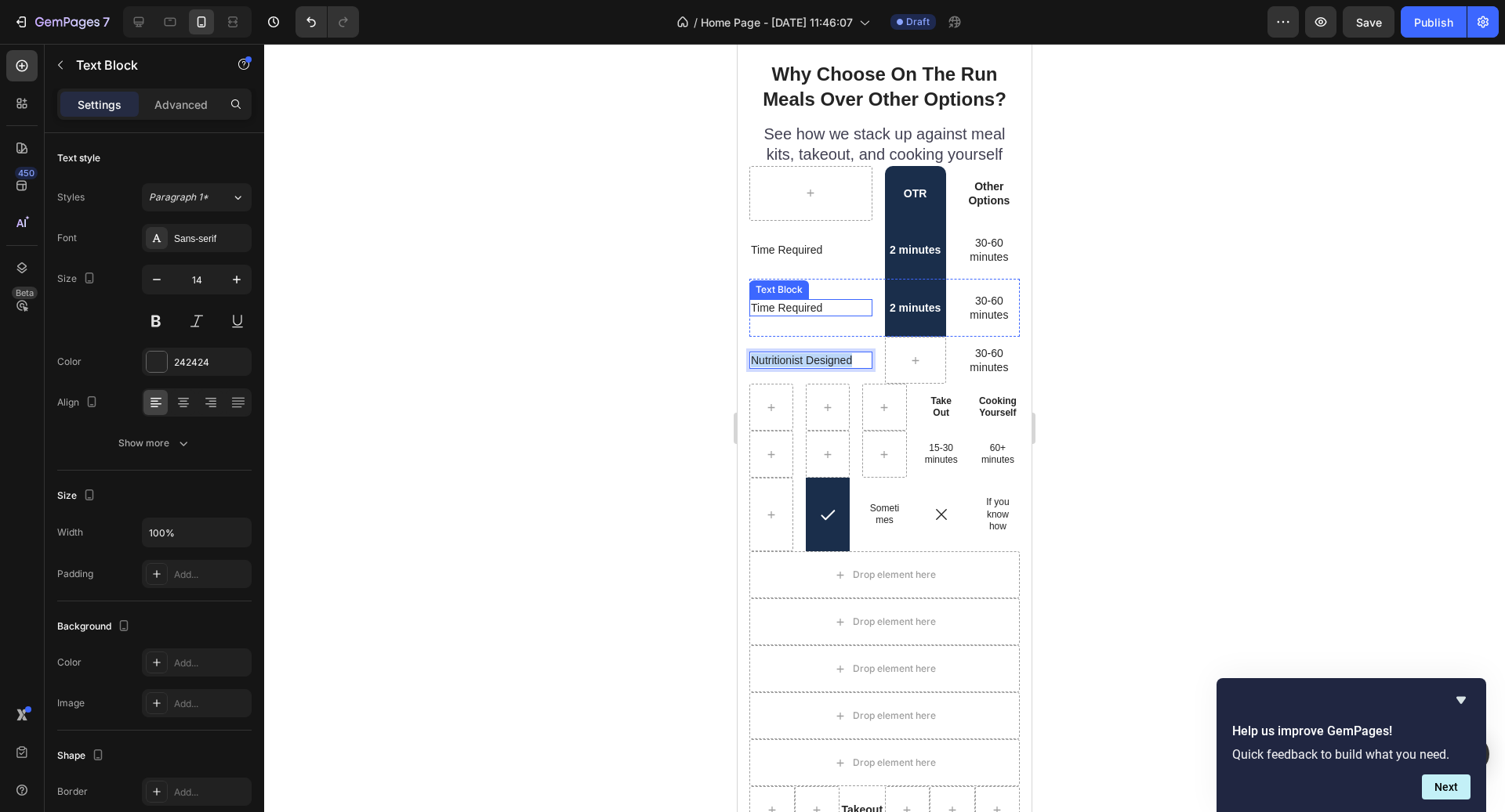
click at [810, 301] on p "Time Required" at bounding box center [811, 307] width 120 height 14
click at [929, 312] on p "2 minutes" at bounding box center [915, 307] width 58 height 14
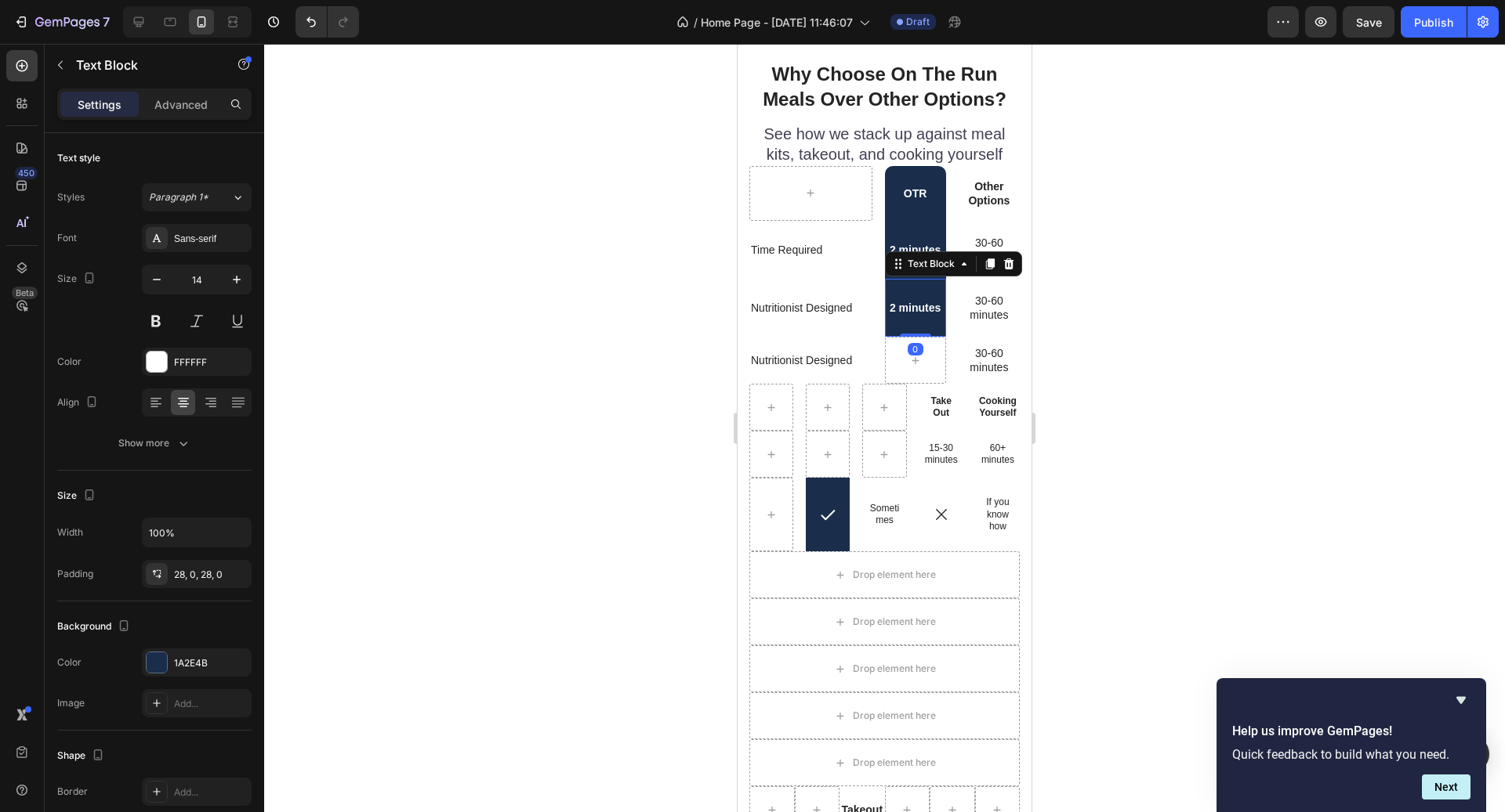
click at [925, 301] on p "2 minutes" at bounding box center [915, 307] width 58 height 14
click at [925, 307] on p "2 minutes" at bounding box center [915, 307] width 58 height 14
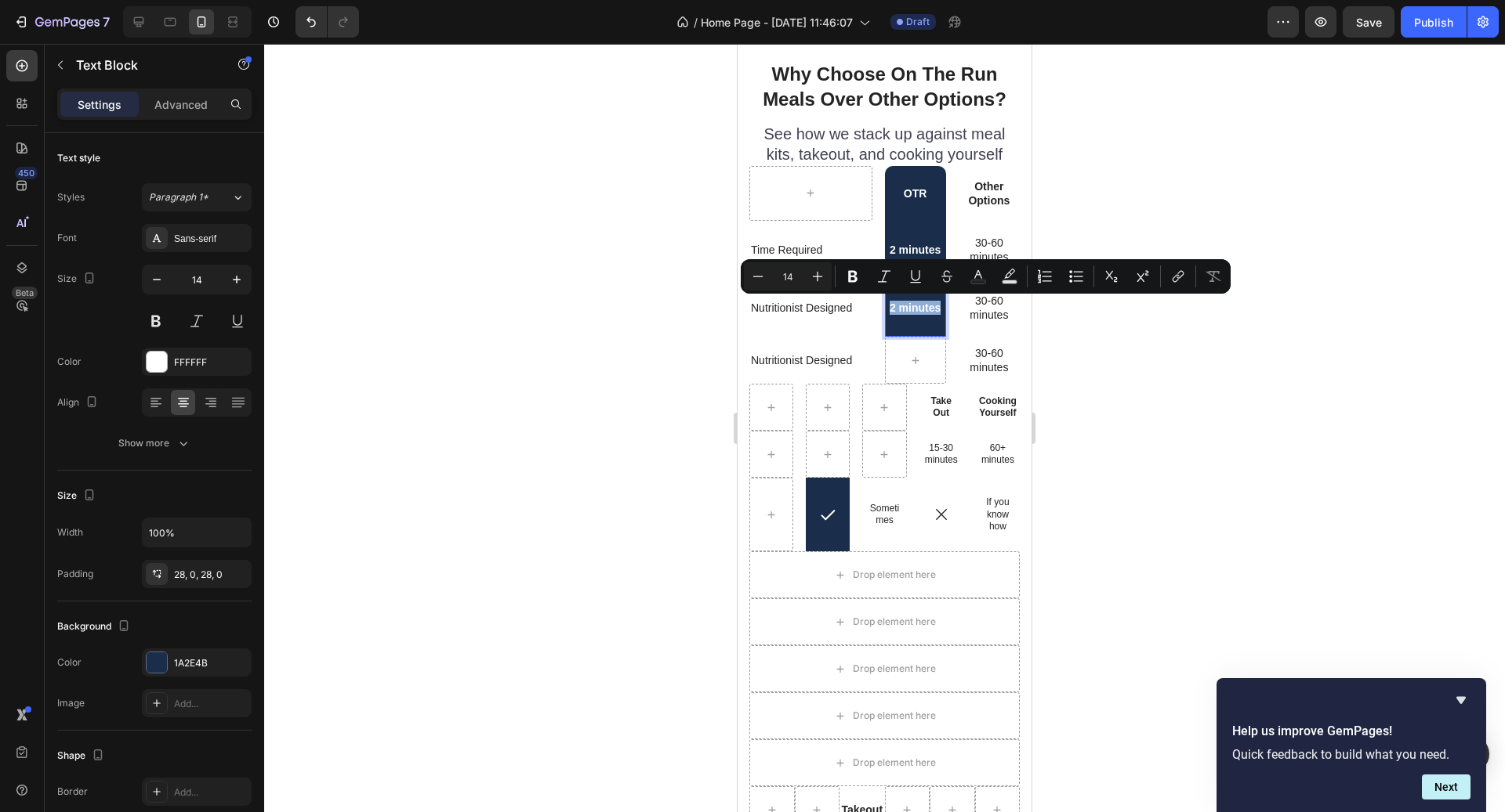
click at [917, 326] on div "2 minutes" at bounding box center [915, 307] width 61 height 58
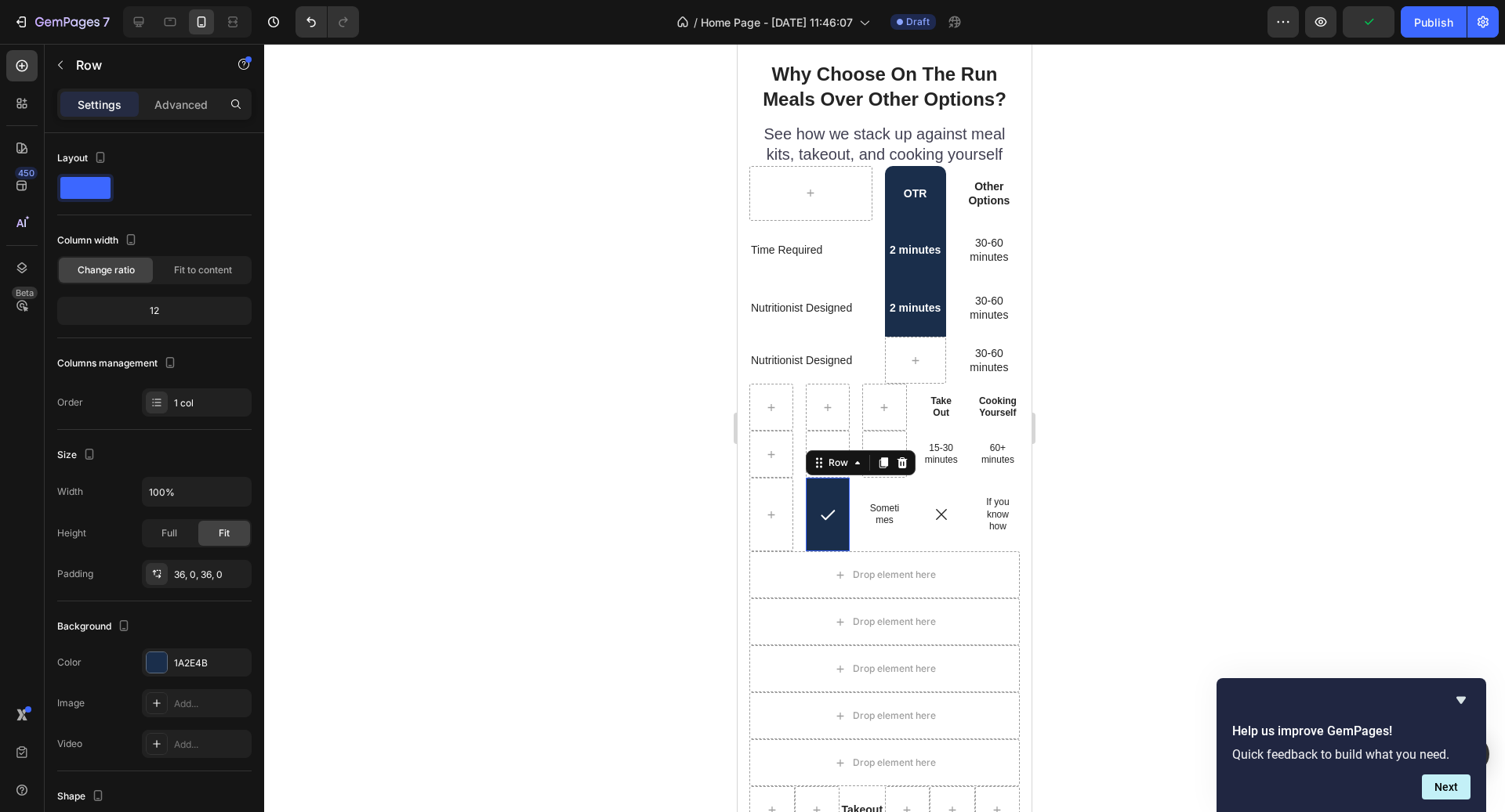
click at [841, 541] on div "Icon Row 0" at bounding box center [827, 515] width 44 height 74
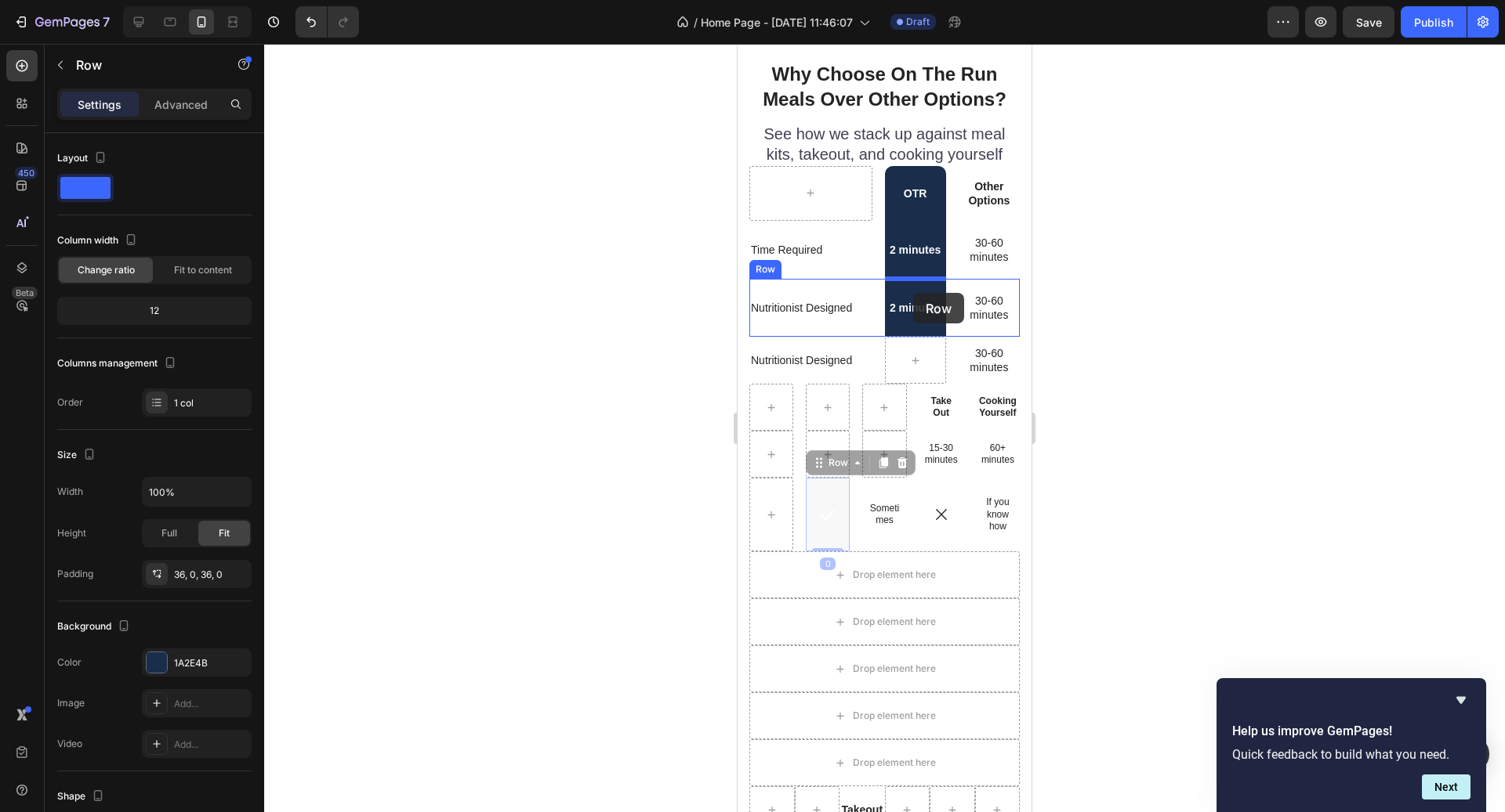
drag, startPoint x: 834, startPoint y: 470, endPoint x: 913, endPoint y: 294, distance: 192.9
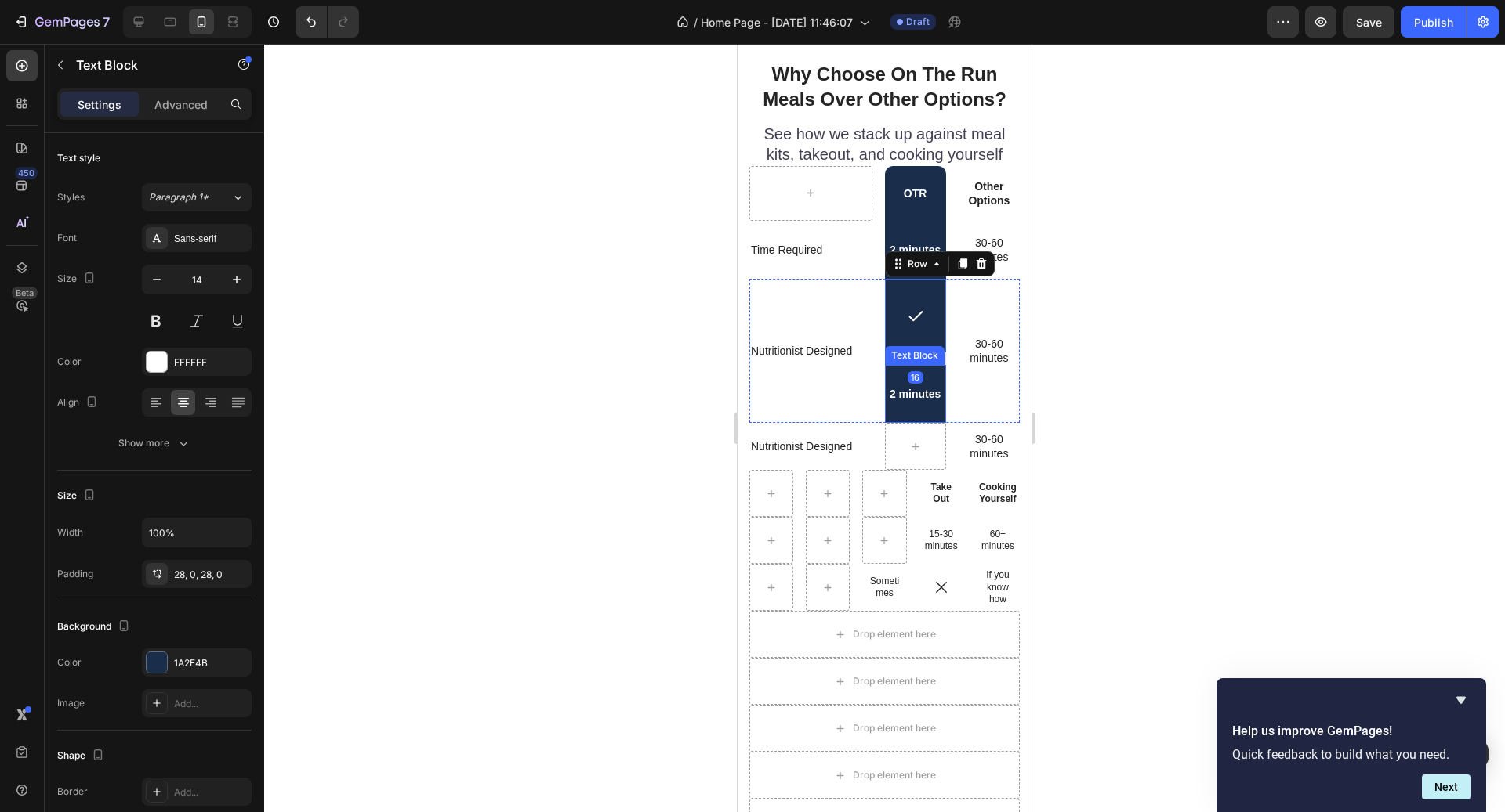
click at [929, 376] on div "2 minutes" at bounding box center [915, 393] width 61 height 58
click at [1006, 349] on icon at bounding box center [1008, 350] width 13 height 13
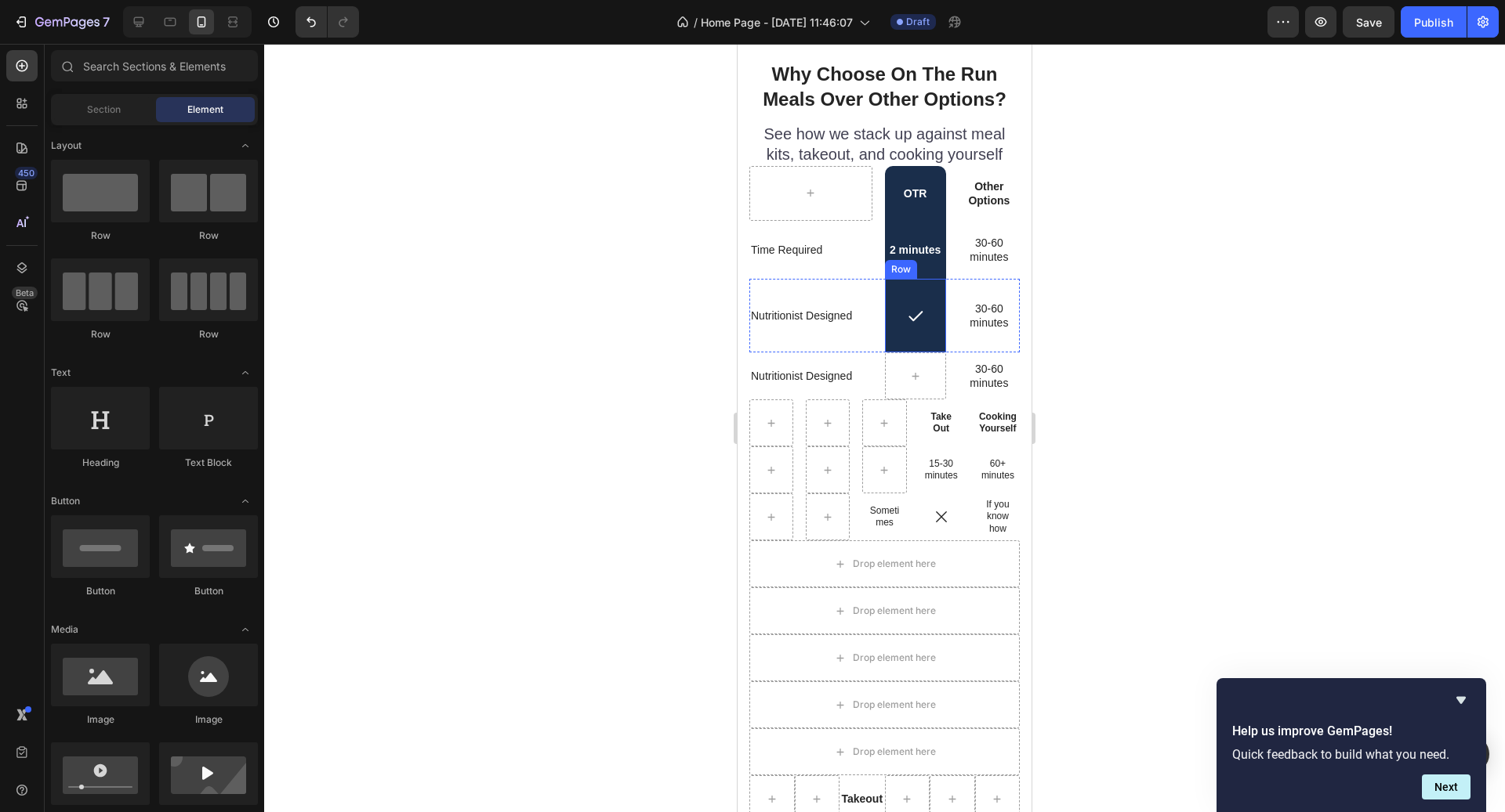
click at [925, 344] on div "Icon Row" at bounding box center [915, 316] width 61 height 74
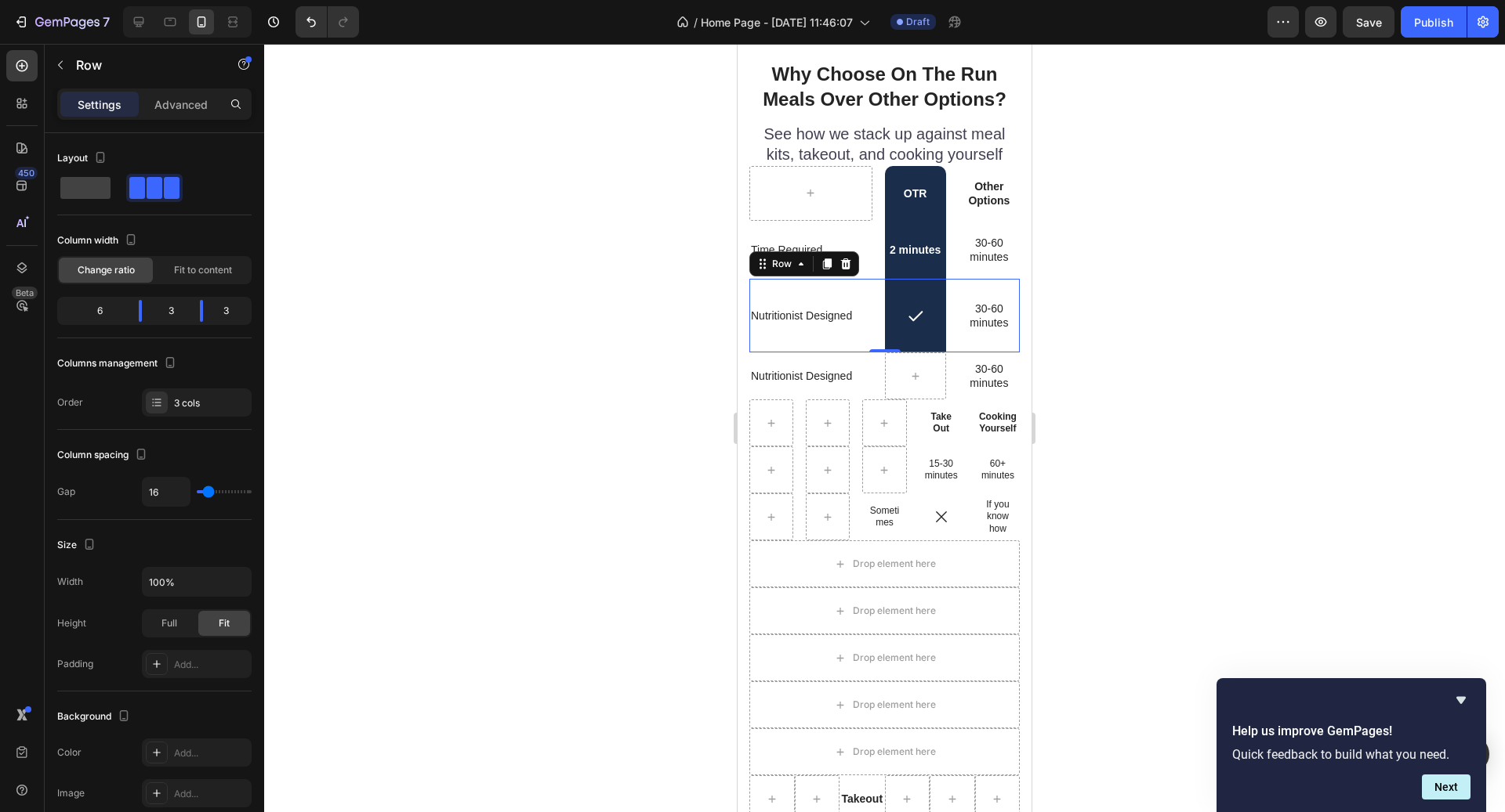
click at [986, 340] on div "30-60 minutes Text Block" at bounding box center [989, 316] width 61 height 74
click at [978, 342] on div "30-60 minutes Text Block" at bounding box center [989, 316] width 61 height 74
click at [985, 325] on p "30-60 minutes" at bounding box center [989, 316] width 50 height 28
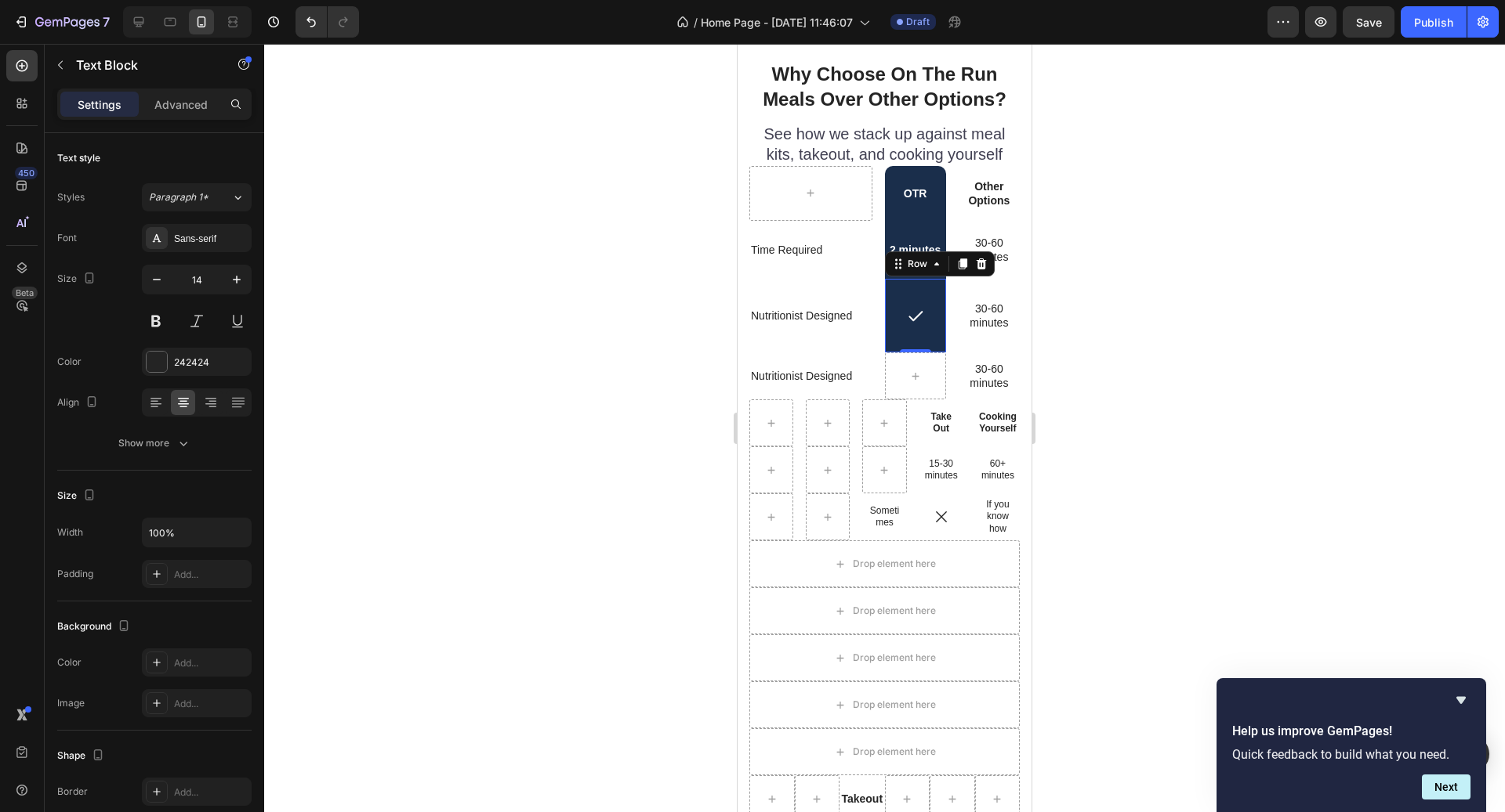
click at [930, 334] on div "Icon Row 0" at bounding box center [915, 316] width 61 height 74
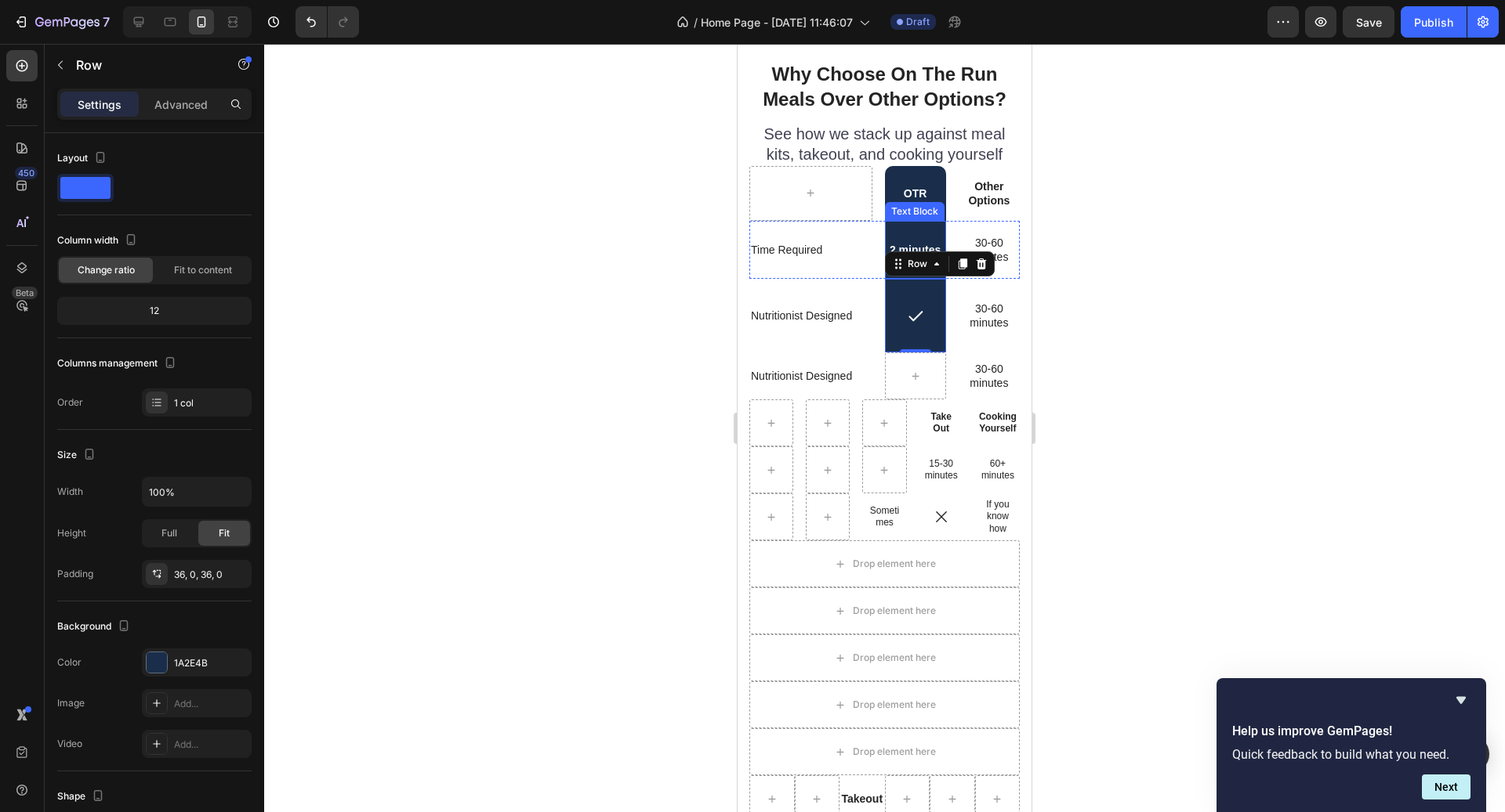
click at [907, 236] on div "2 minutes" at bounding box center [915, 249] width 61 height 58
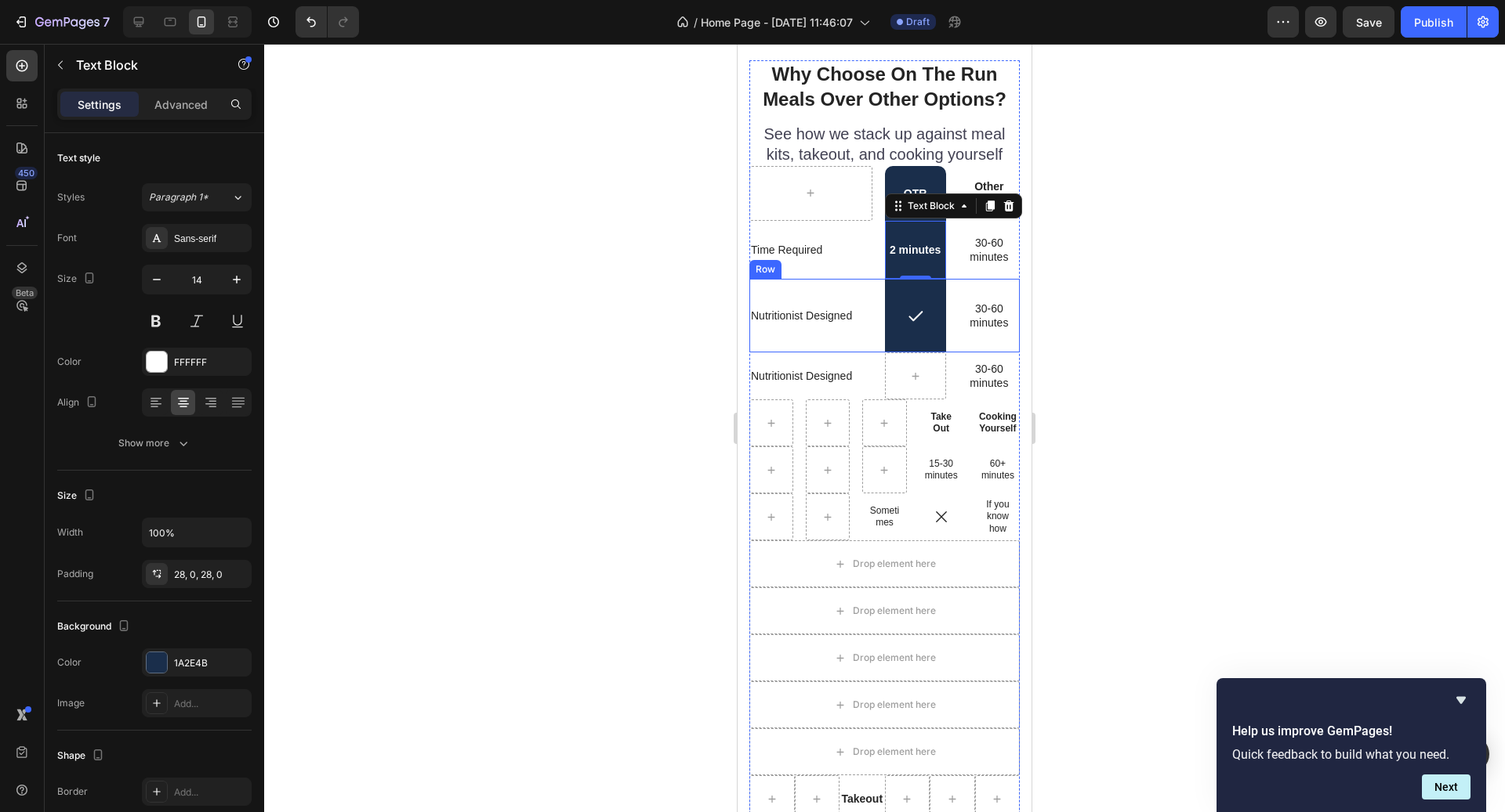
click at [871, 337] on div "Nutritionist Designed Text Block" at bounding box center [811, 316] width 123 height 74
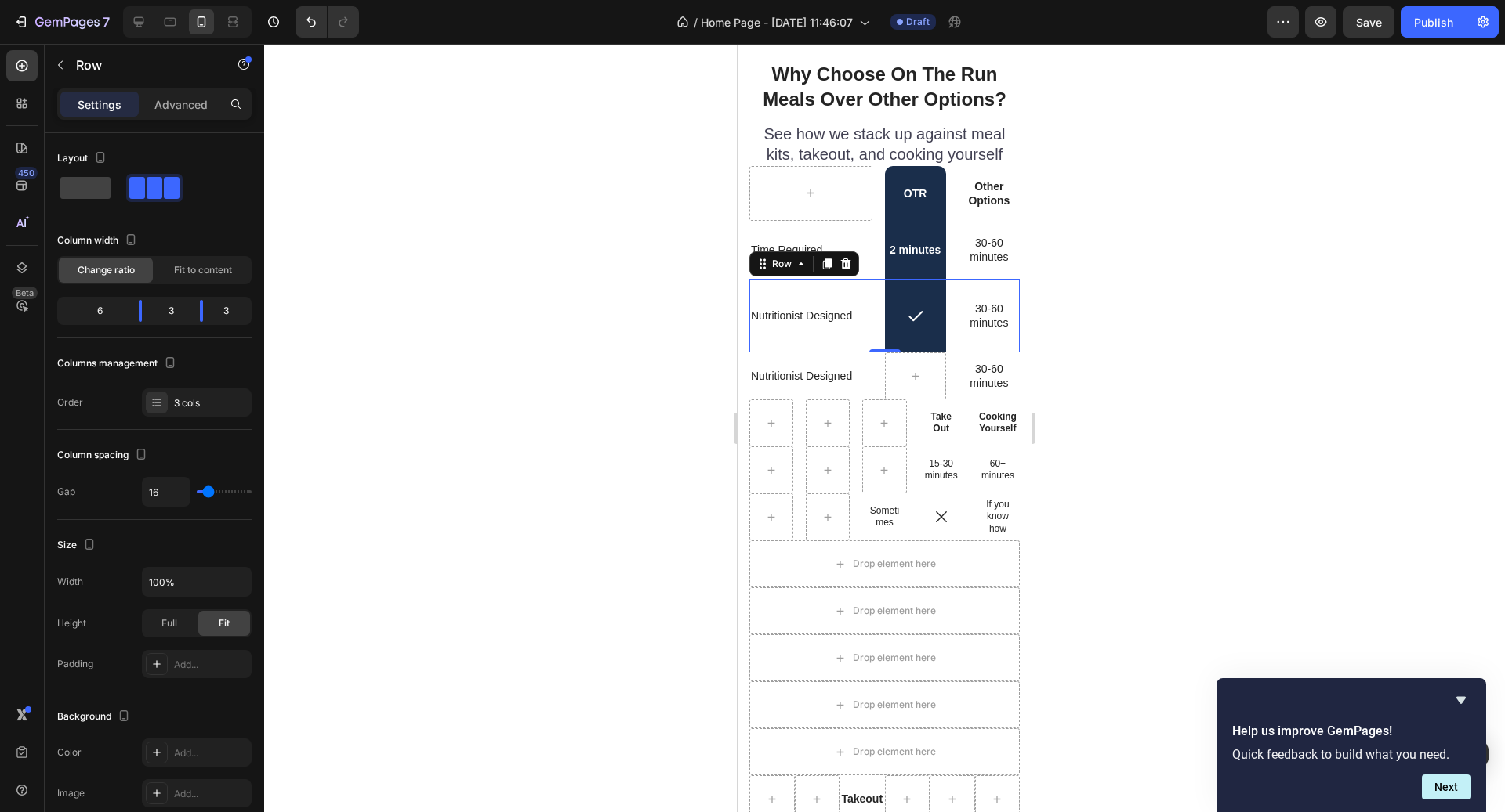
click at [119, 114] on div "Settings" at bounding box center [100, 104] width 79 height 25
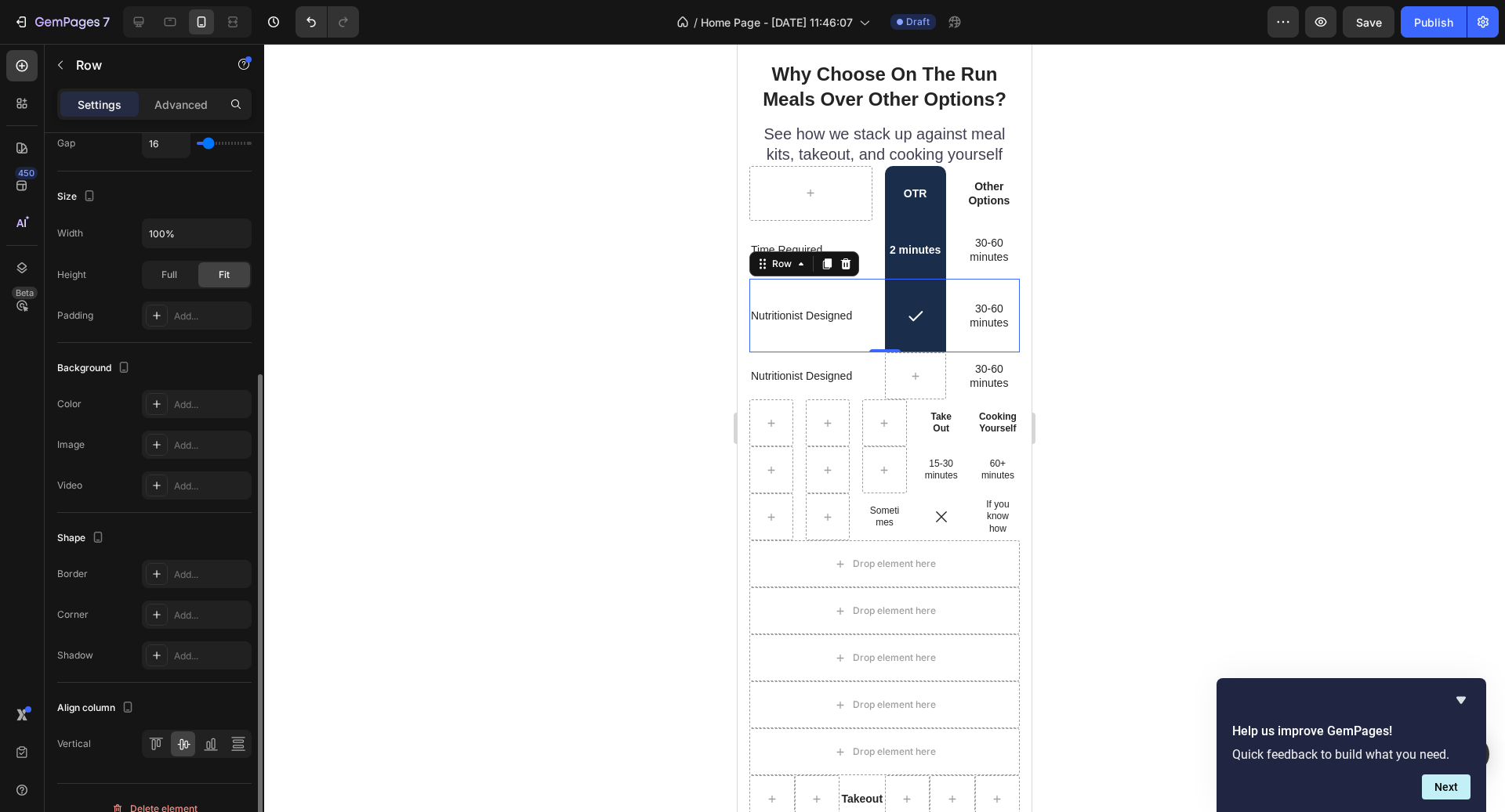
scroll to position [367, 0]
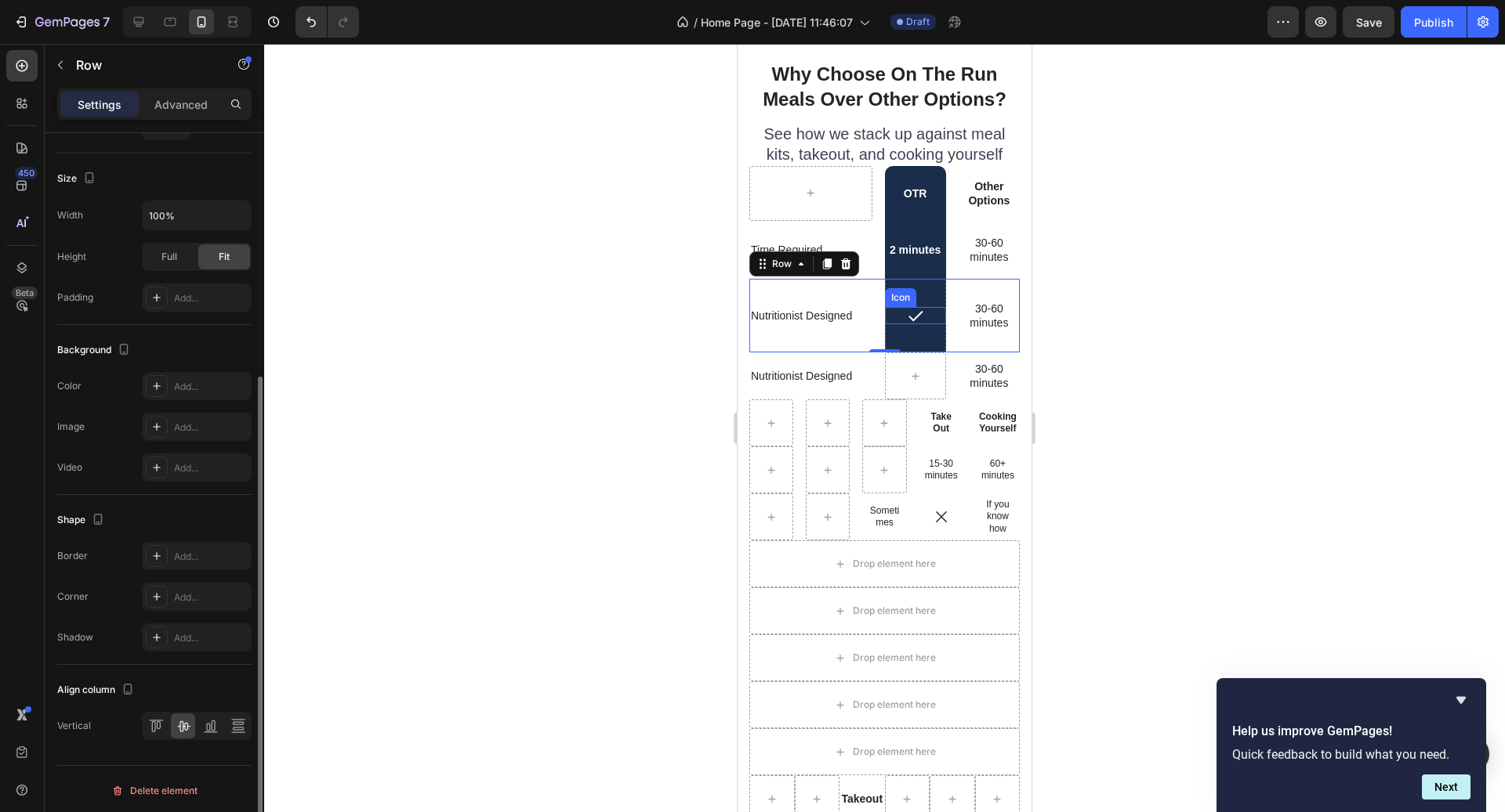
click at [915, 317] on icon at bounding box center [915, 316] width 14 height 10
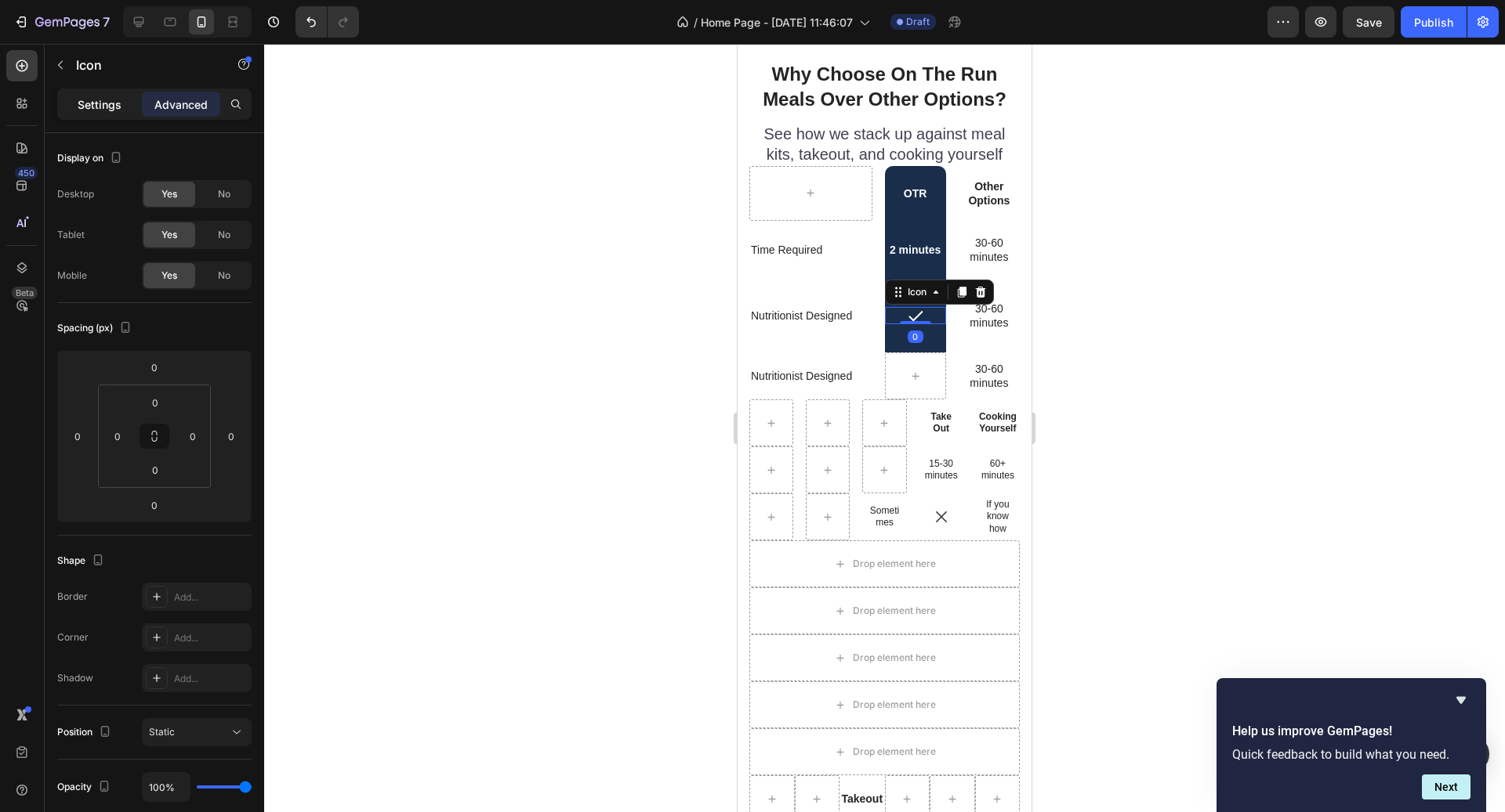
click at [117, 107] on p "Settings" at bounding box center [100, 105] width 44 height 17
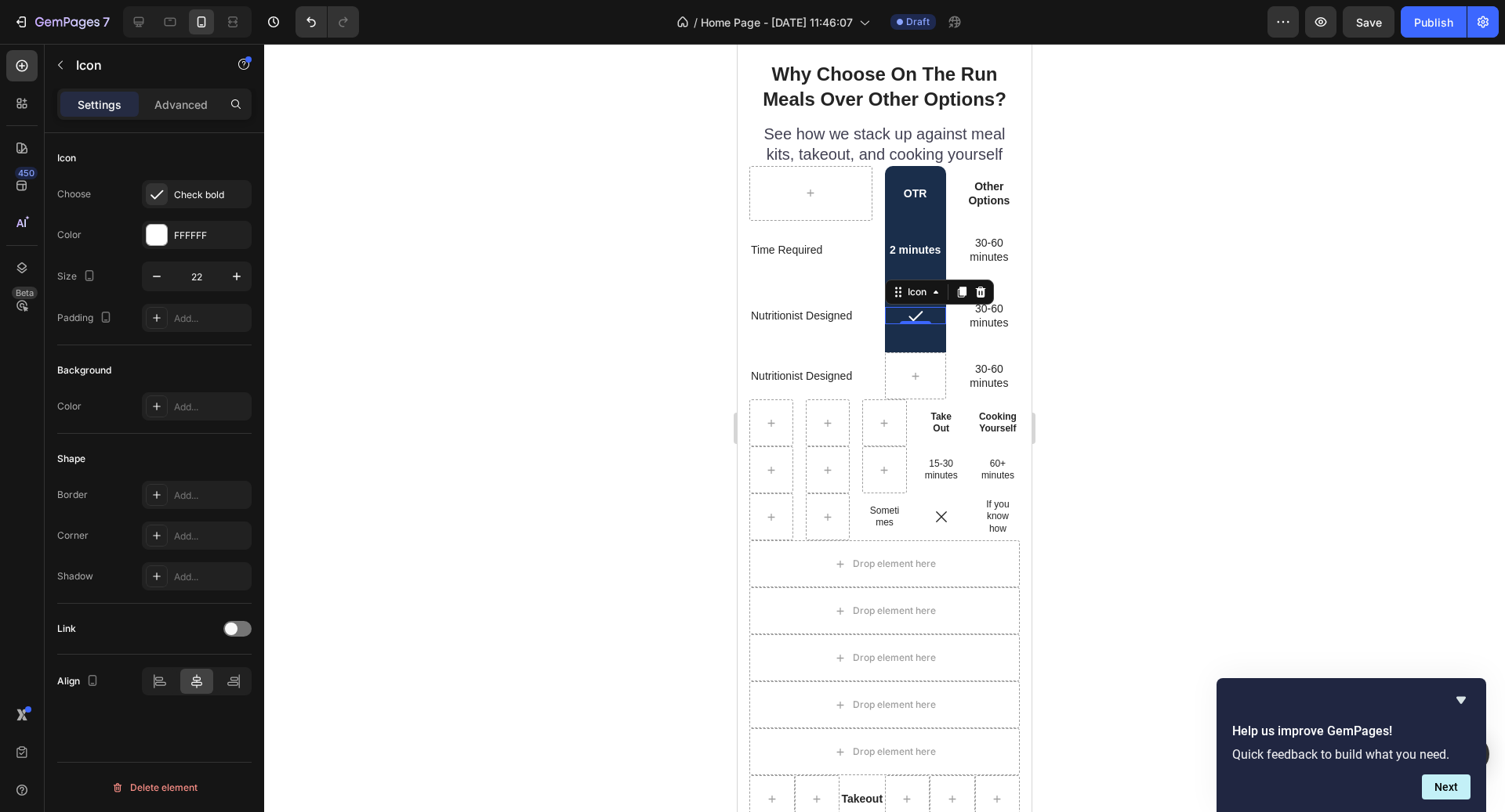
click at [911, 337] on div "0" at bounding box center [915, 337] width 16 height 13
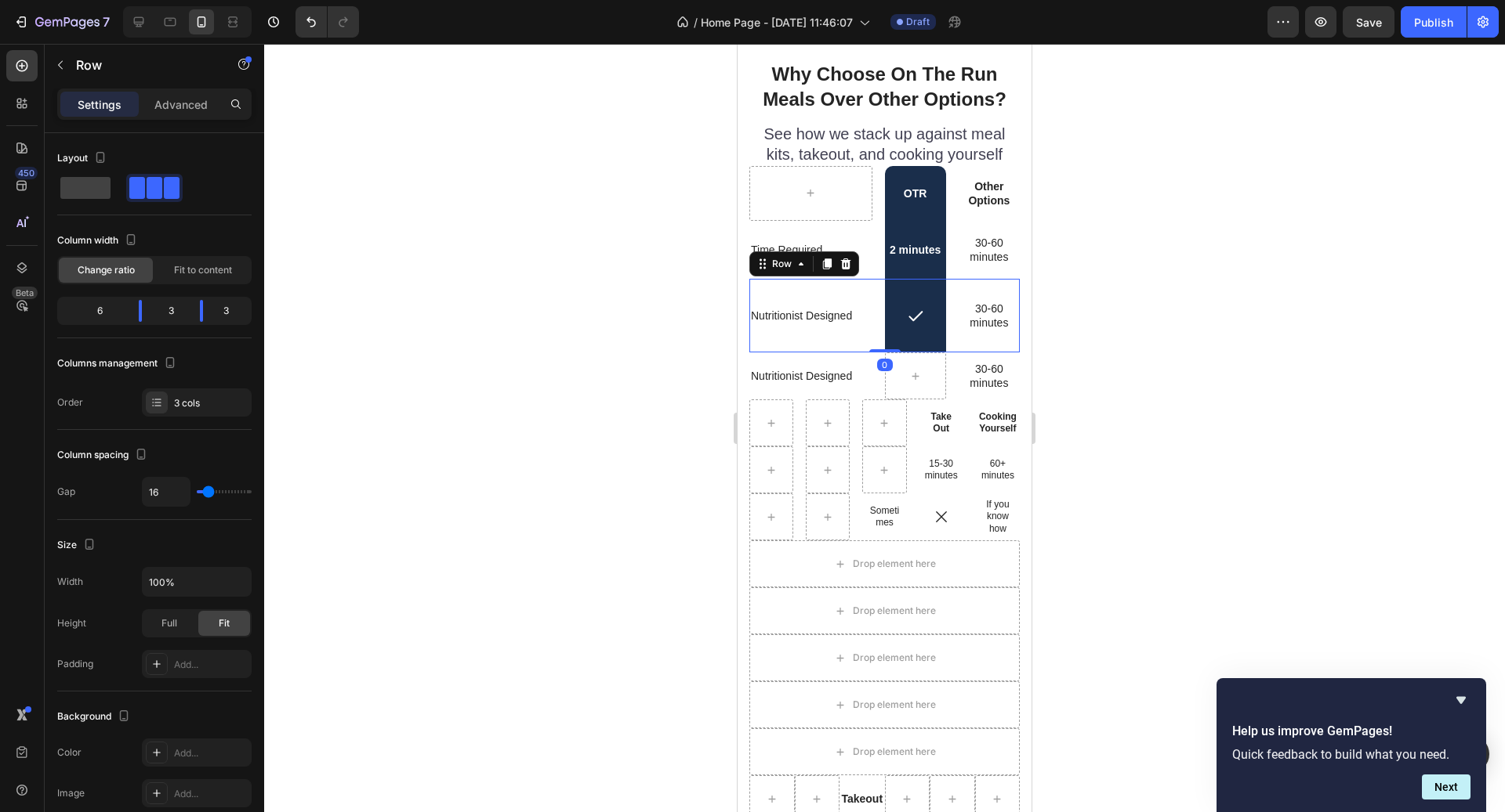
click at [840, 347] on div "Nutritionist Designed Text Block" at bounding box center [811, 316] width 123 height 74
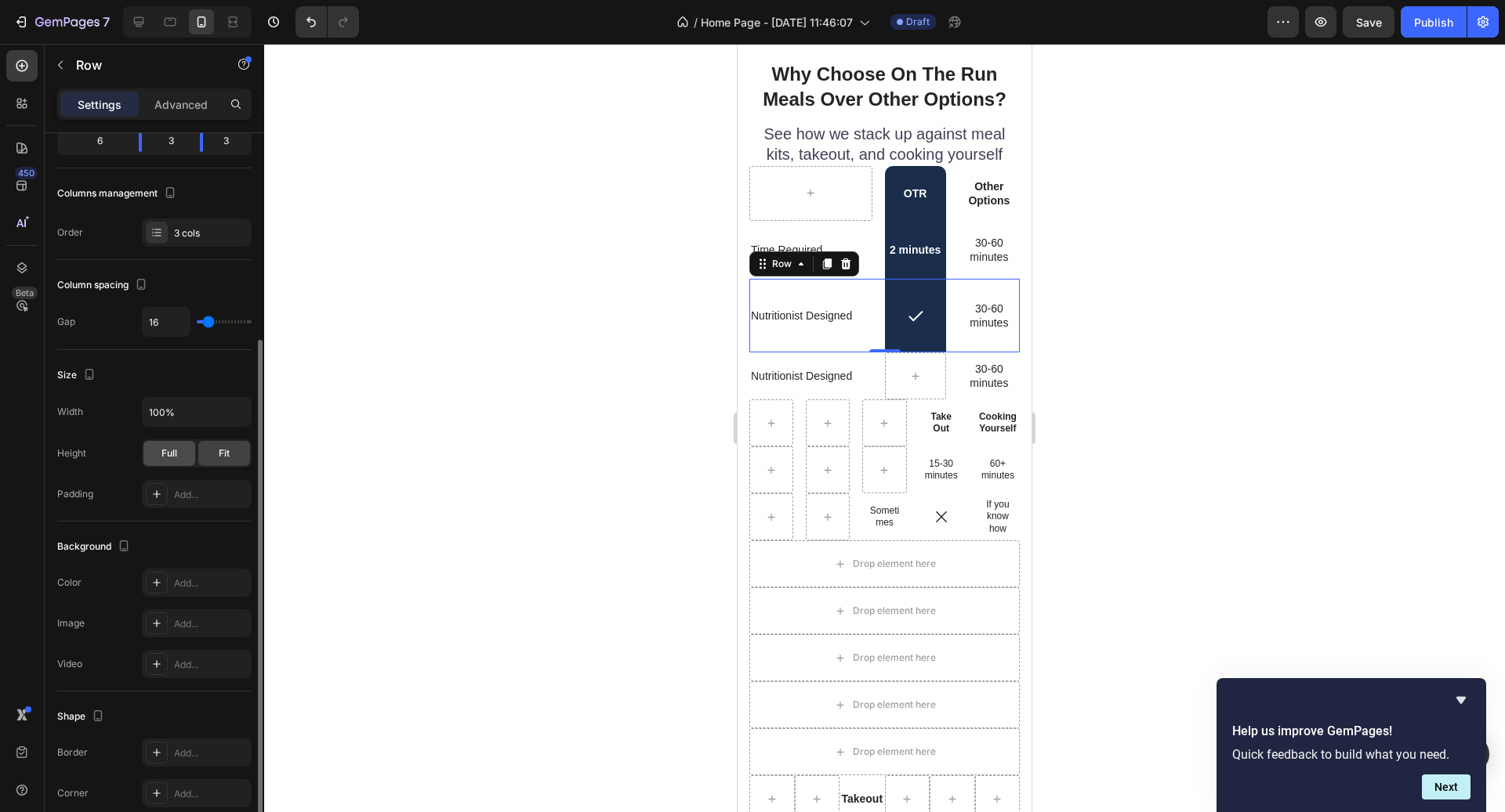
scroll to position [242, 0]
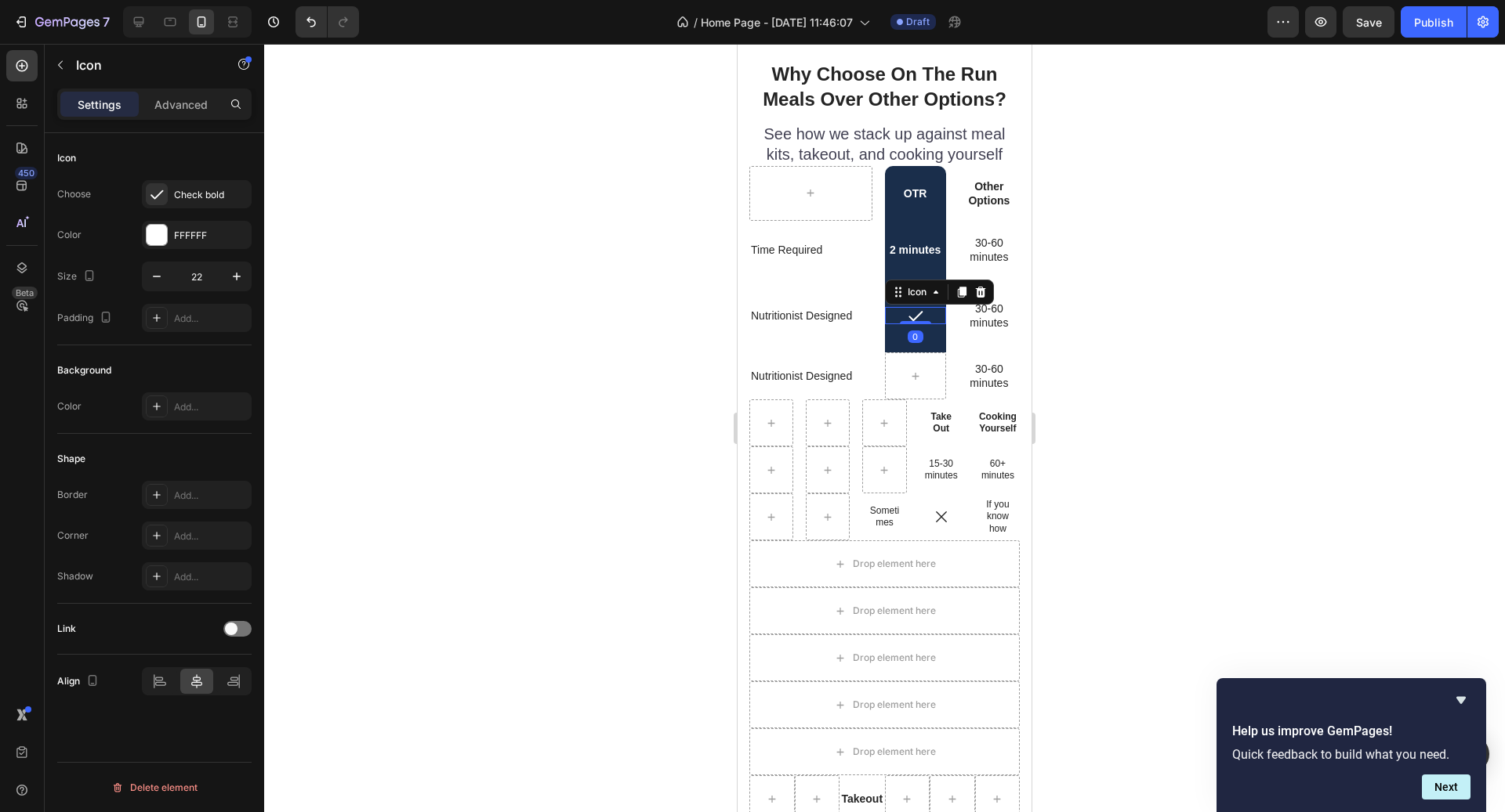
click at [908, 317] on icon at bounding box center [915, 316] width 18 height 18
click at [860, 311] on p "Nutritionist Designed" at bounding box center [811, 316] width 120 height 14
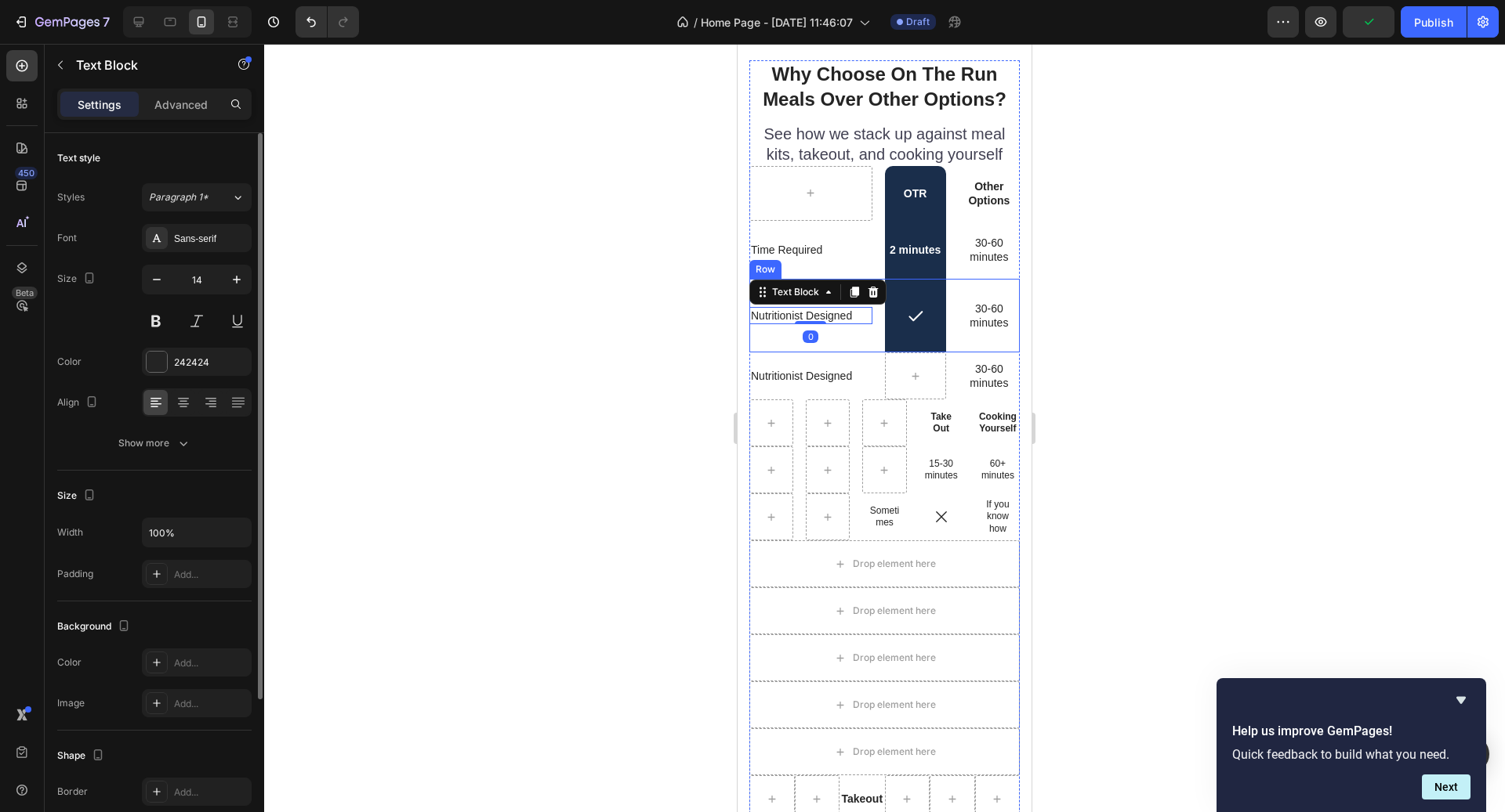
click at [853, 348] on div "Nutritionist Designed Text Block 0" at bounding box center [811, 316] width 123 height 74
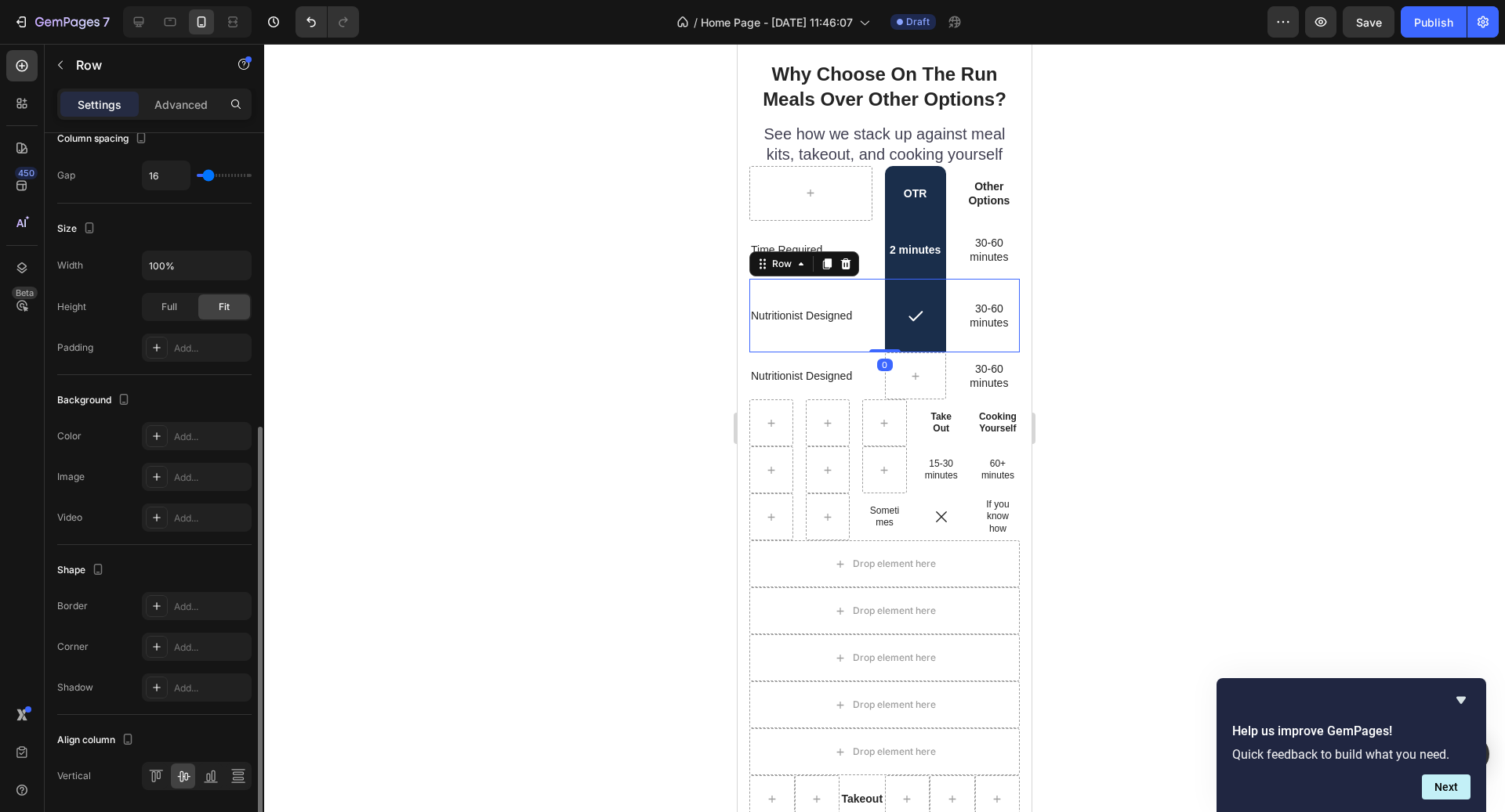
scroll to position [367, 0]
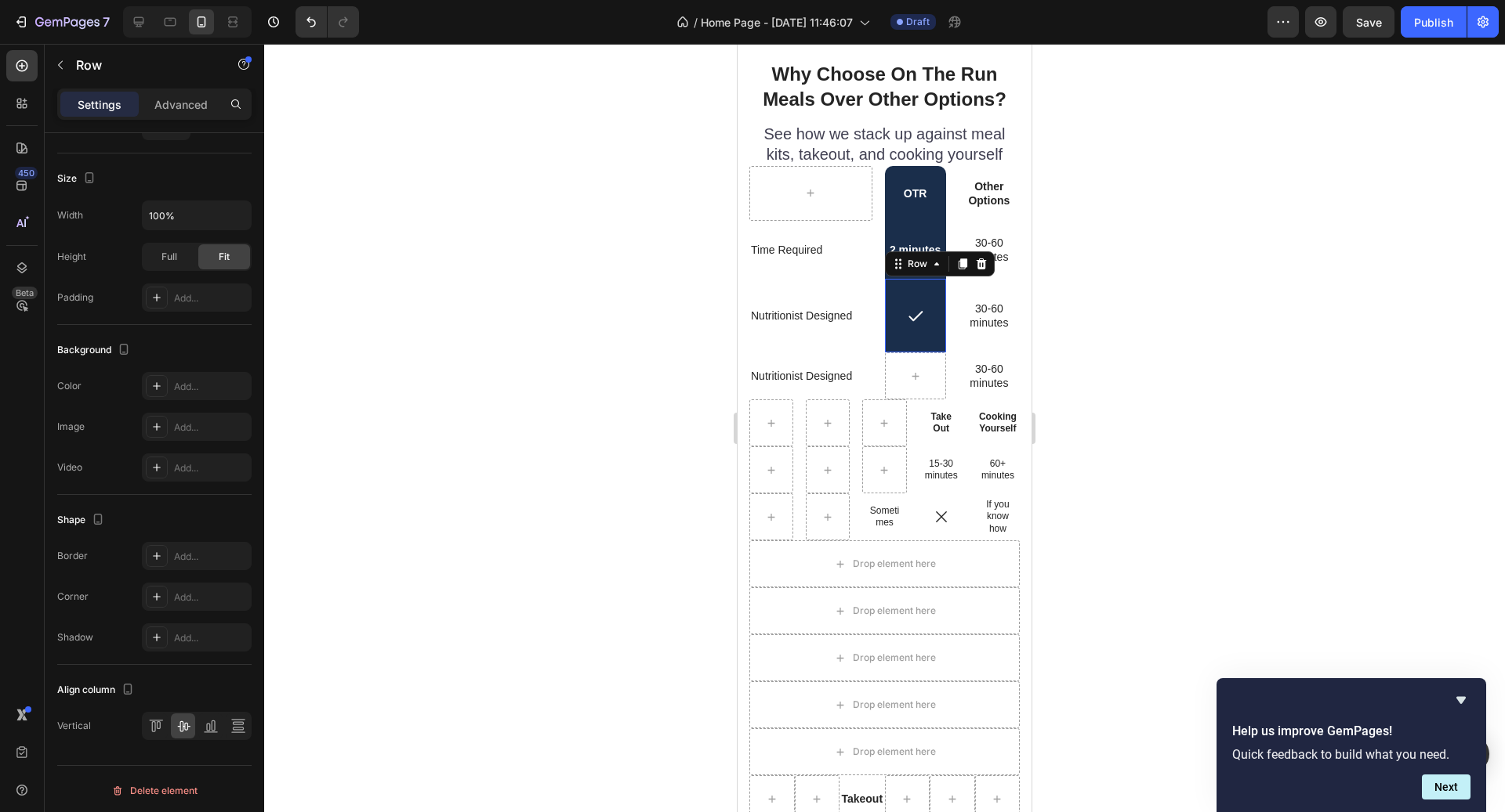
click at [934, 306] on div "Icon Row 0" at bounding box center [915, 316] width 61 height 74
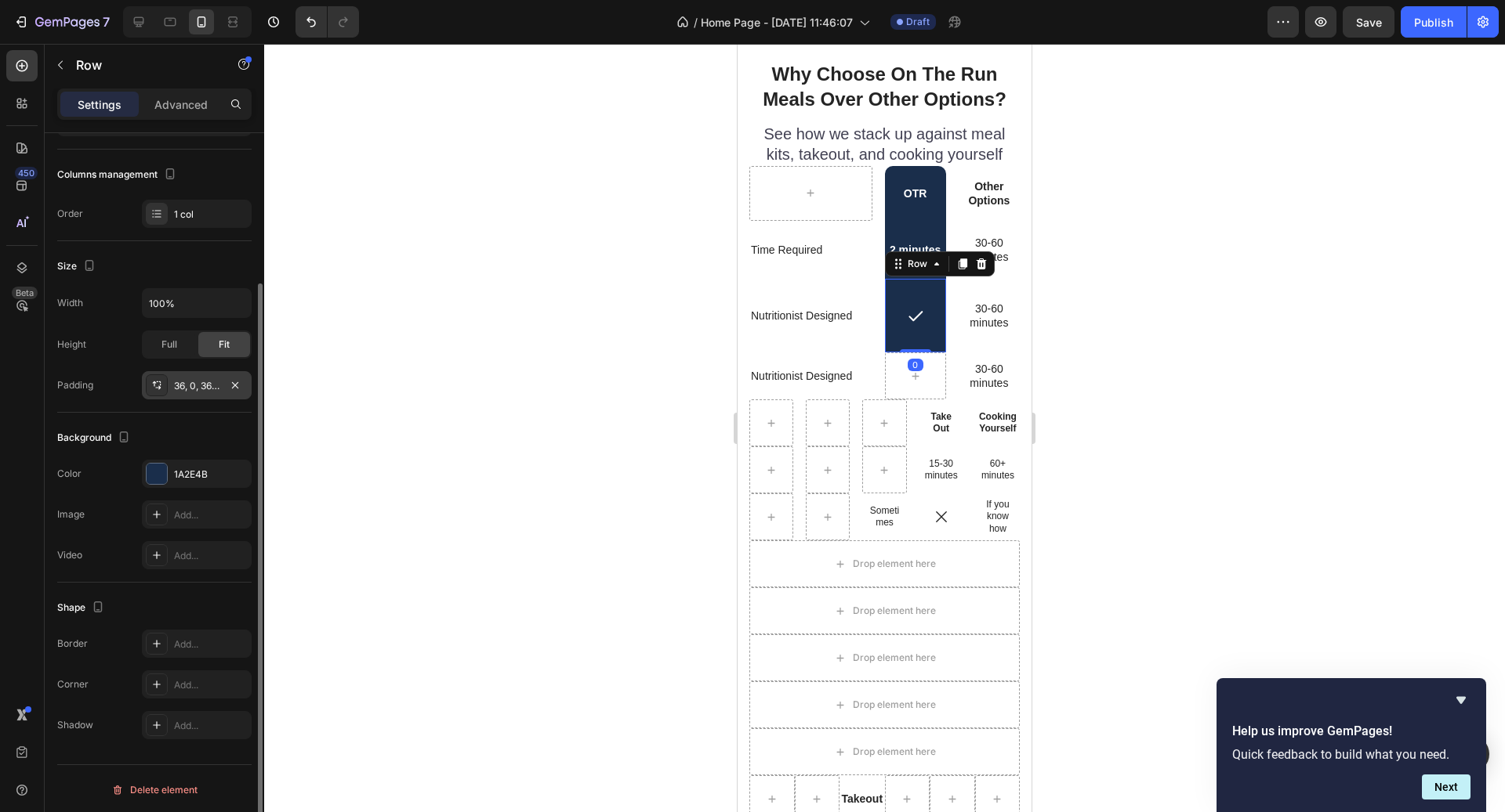
click at [215, 383] on div "36, 0, 36, 0" at bounding box center [197, 386] width 45 height 14
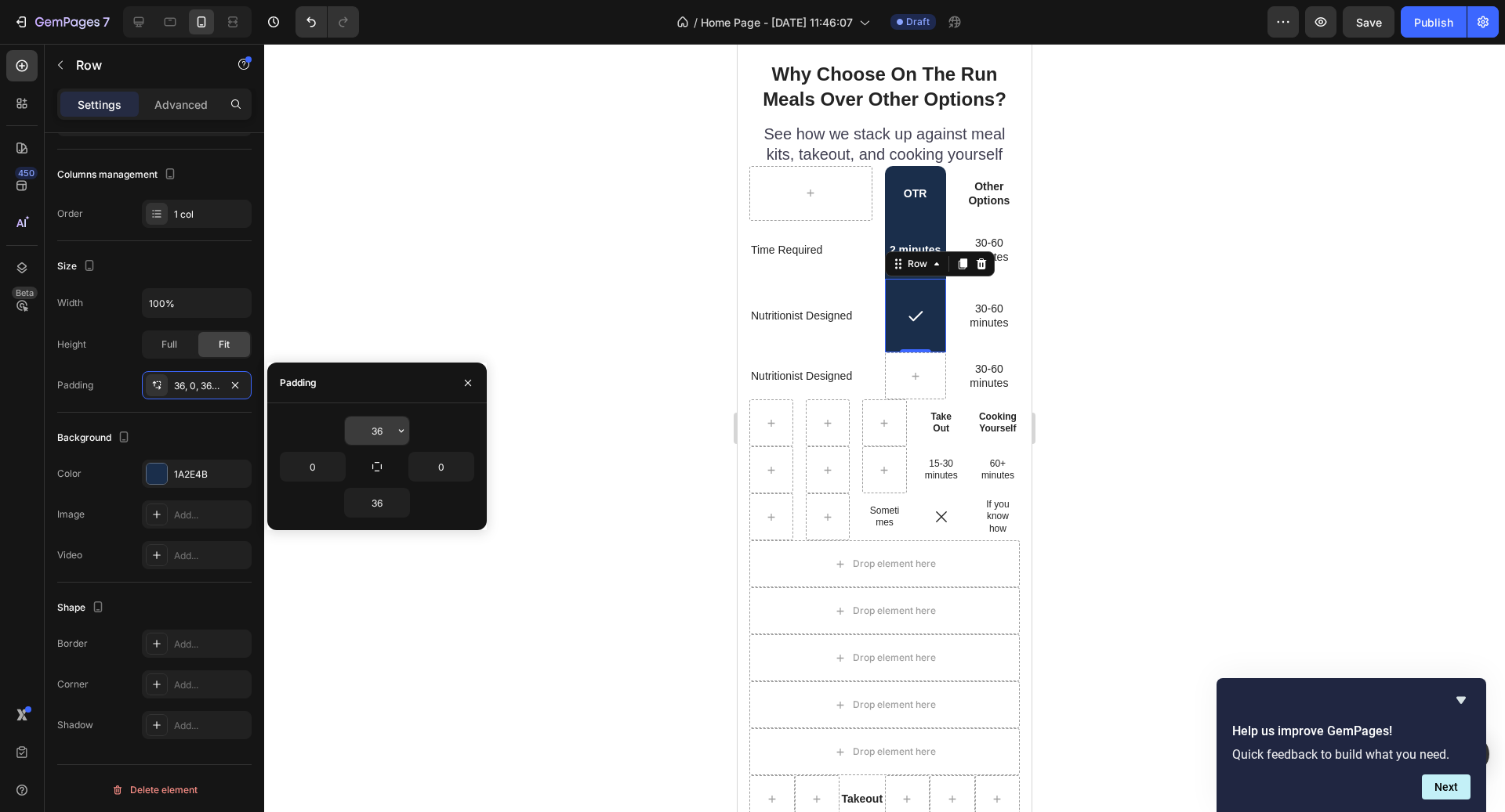
click at [384, 439] on input "36" at bounding box center [377, 431] width 64 height 28
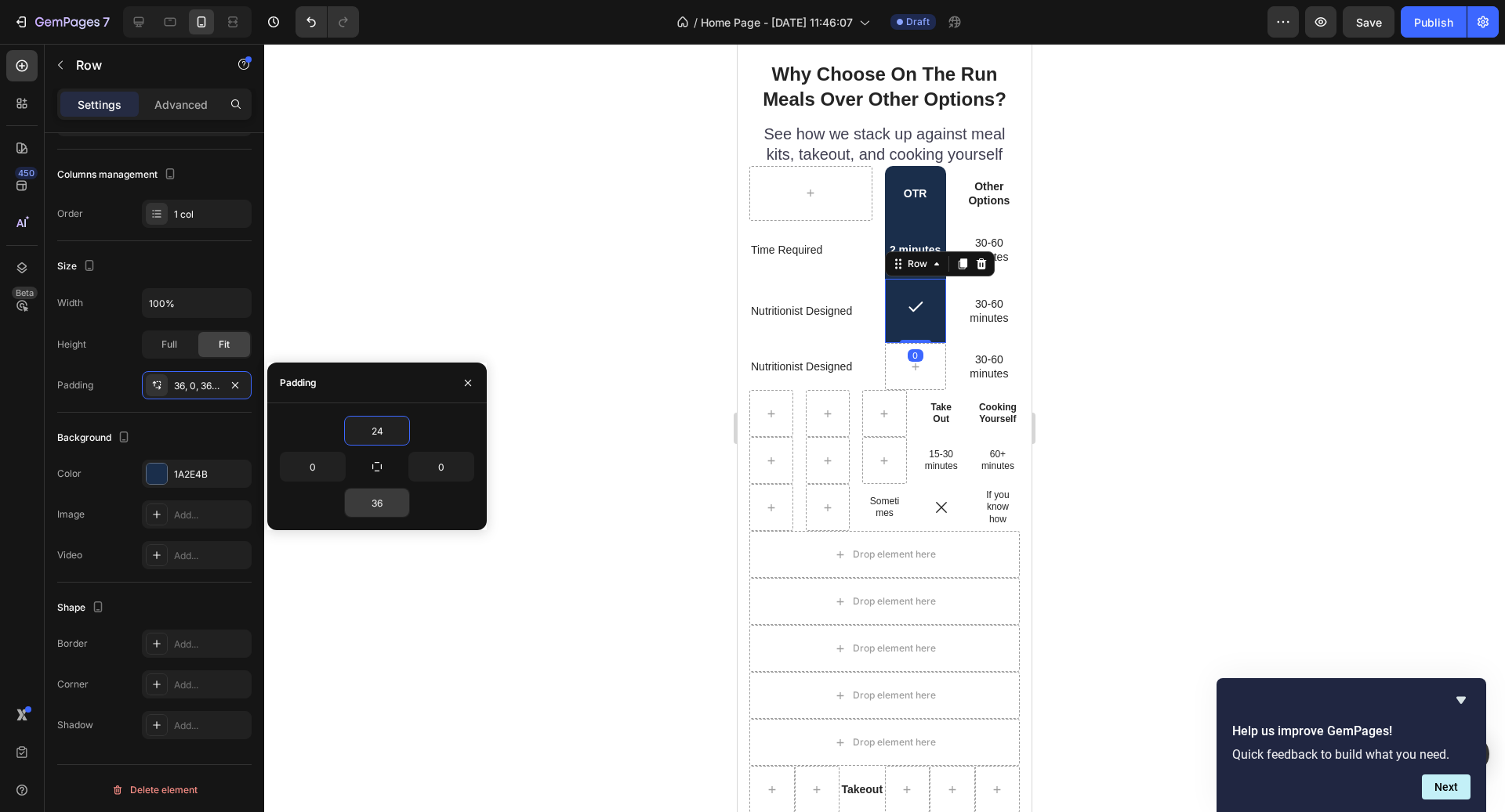
type input "24"
click at [376, 492] on input "36" at bounding box center [377, 503] width 64 height 28
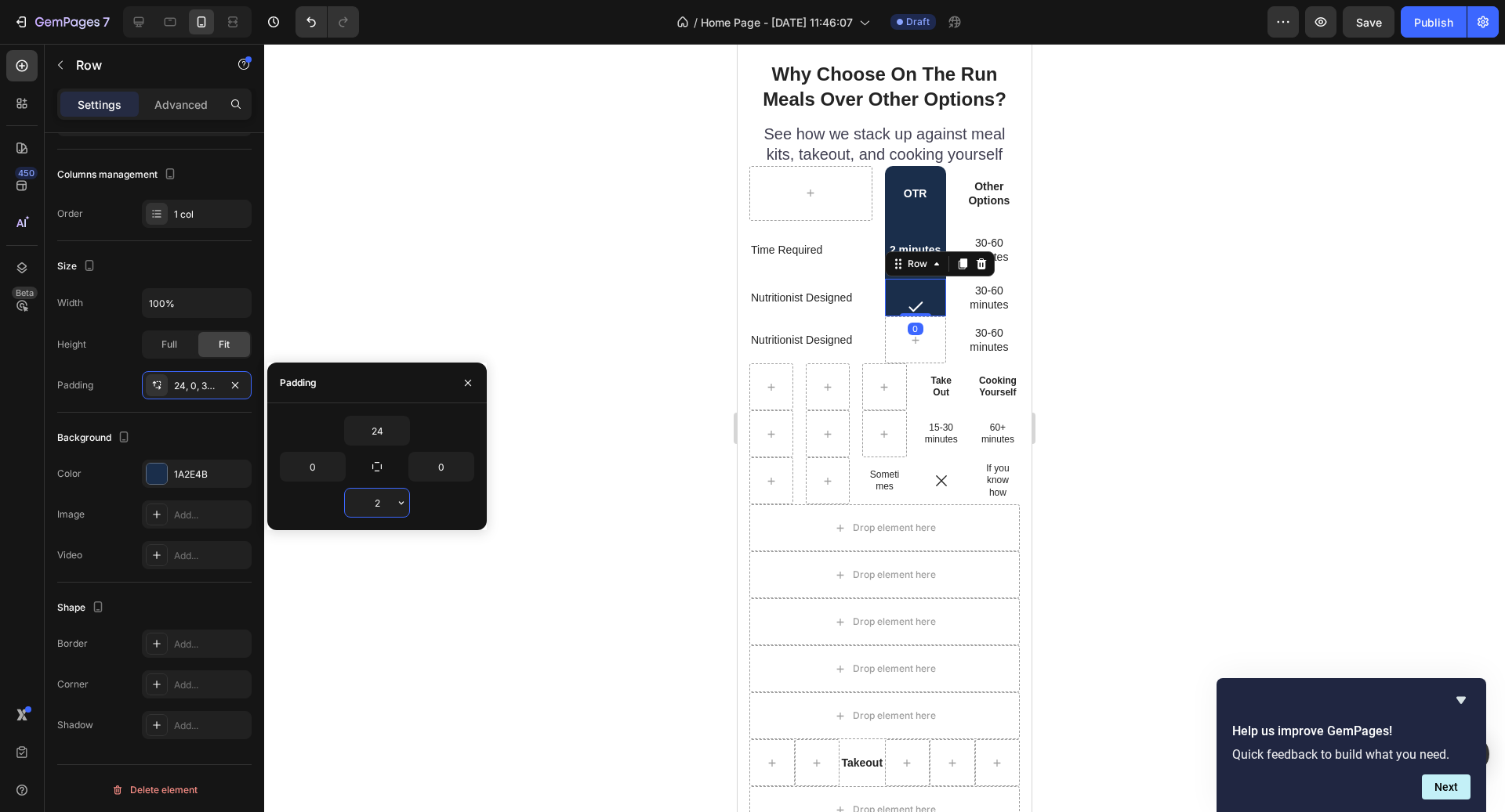
type input "24"
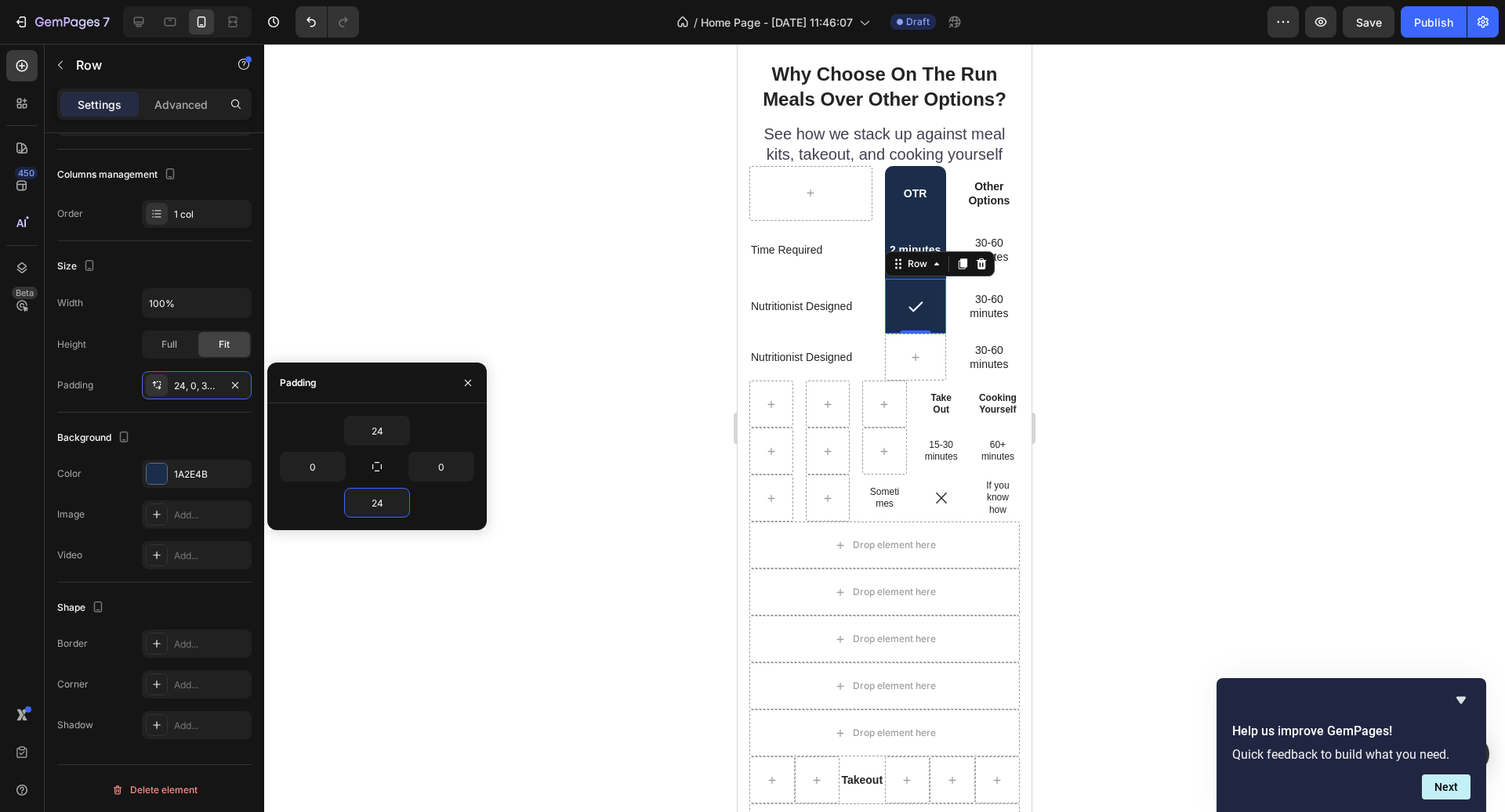
click at [1118, 416] on div at bounding box center [884, 428] width 1240 height 768
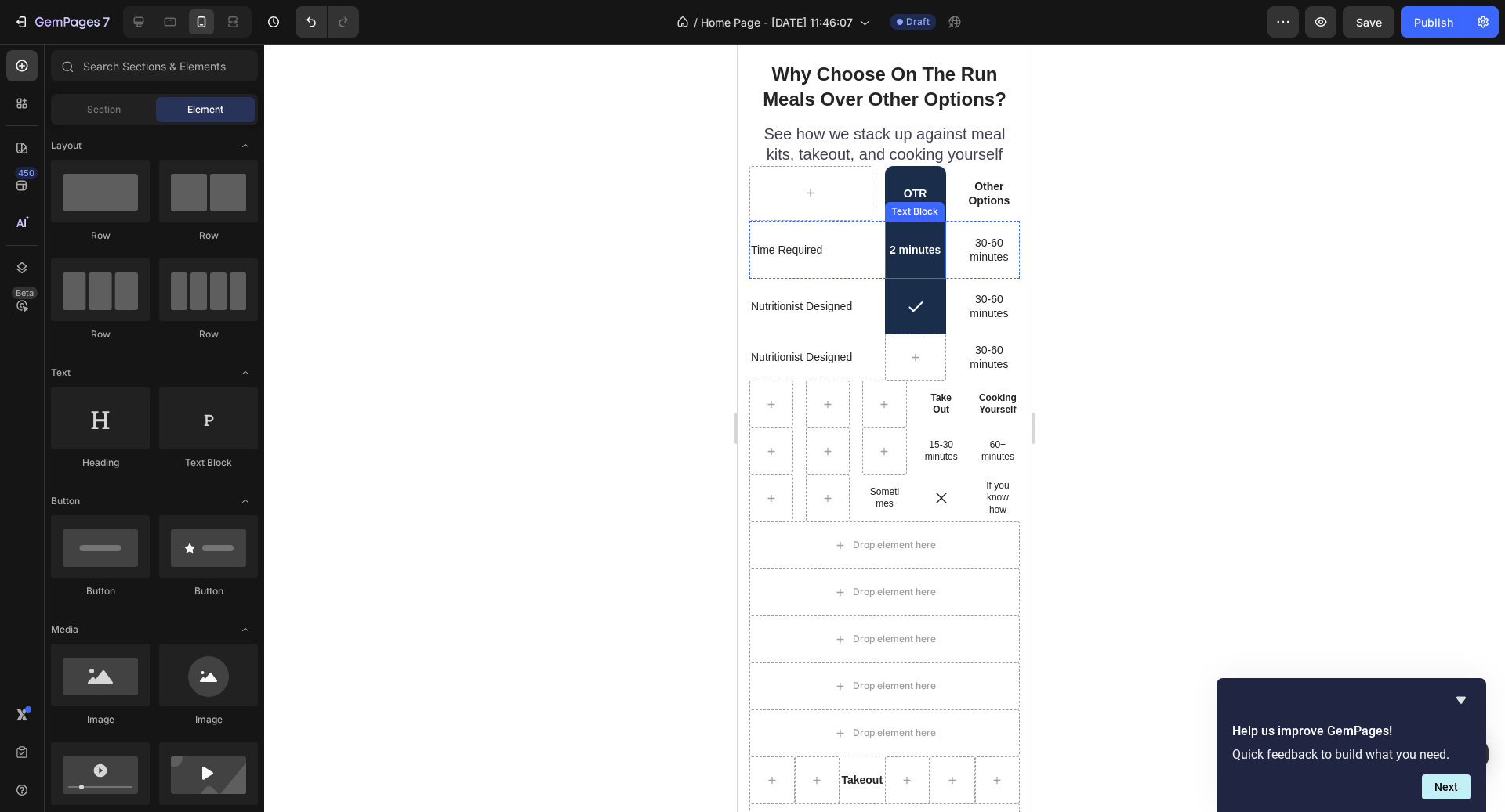
click at [918, 274] on div "2 minutes" at bounding box center [915, 249] width 61 height 58
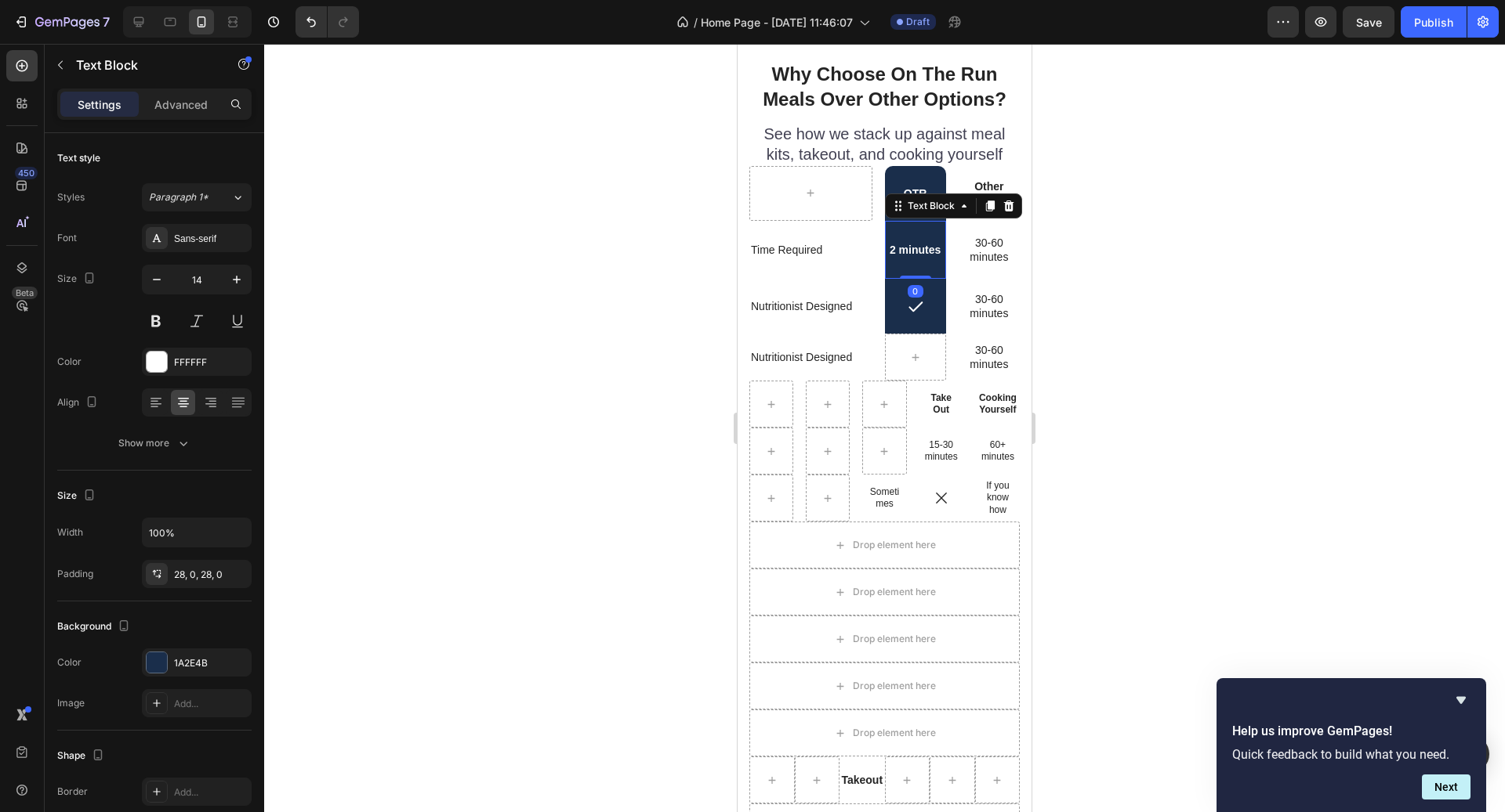
click at [917, 269] on div "2 minutes" at bounding box center [915, 249] width 61 height 58
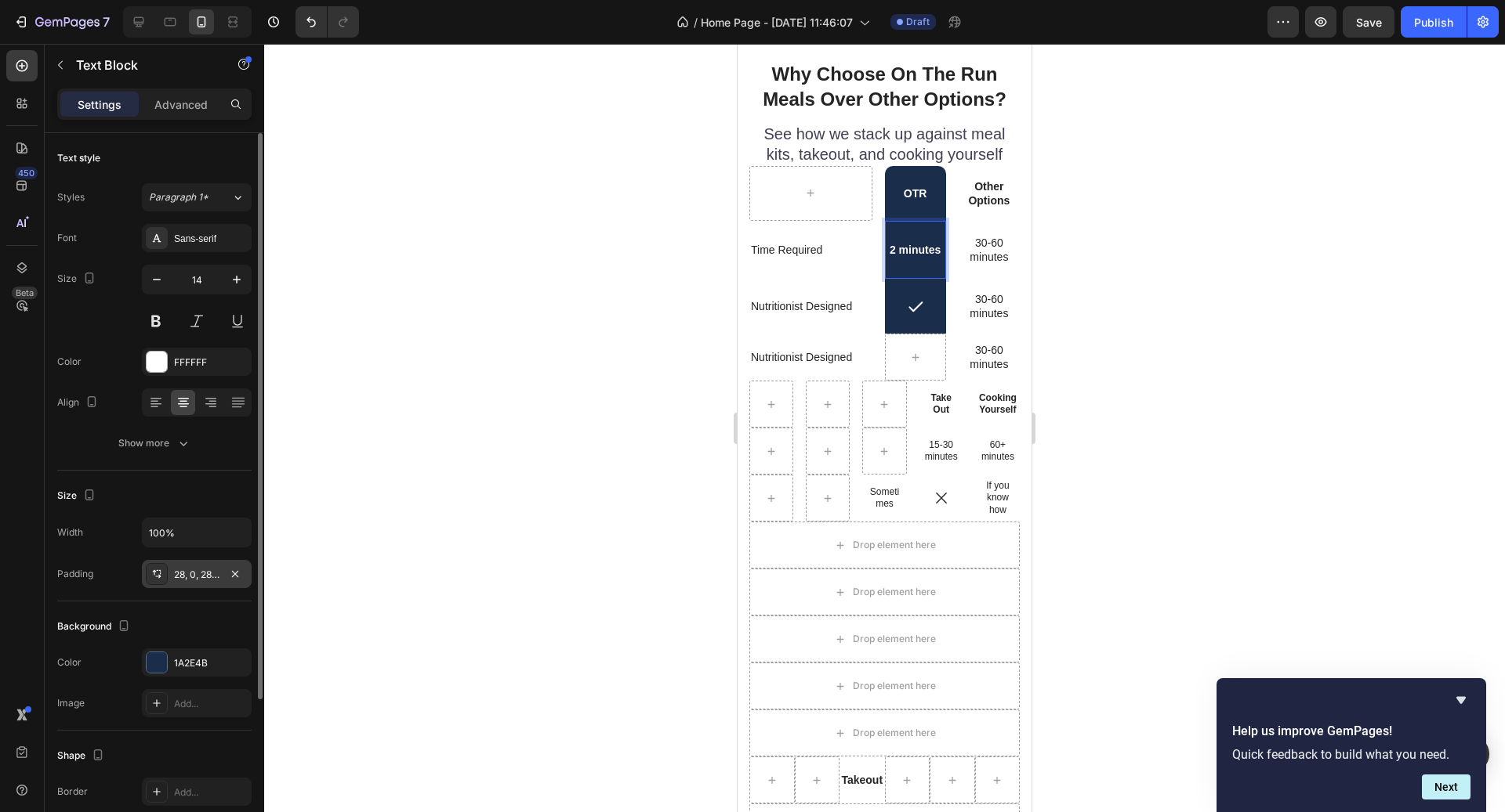
click at [214, 568] on div "28, 0, 28, 0" at bounding box center [197, 575] width 45 height 14
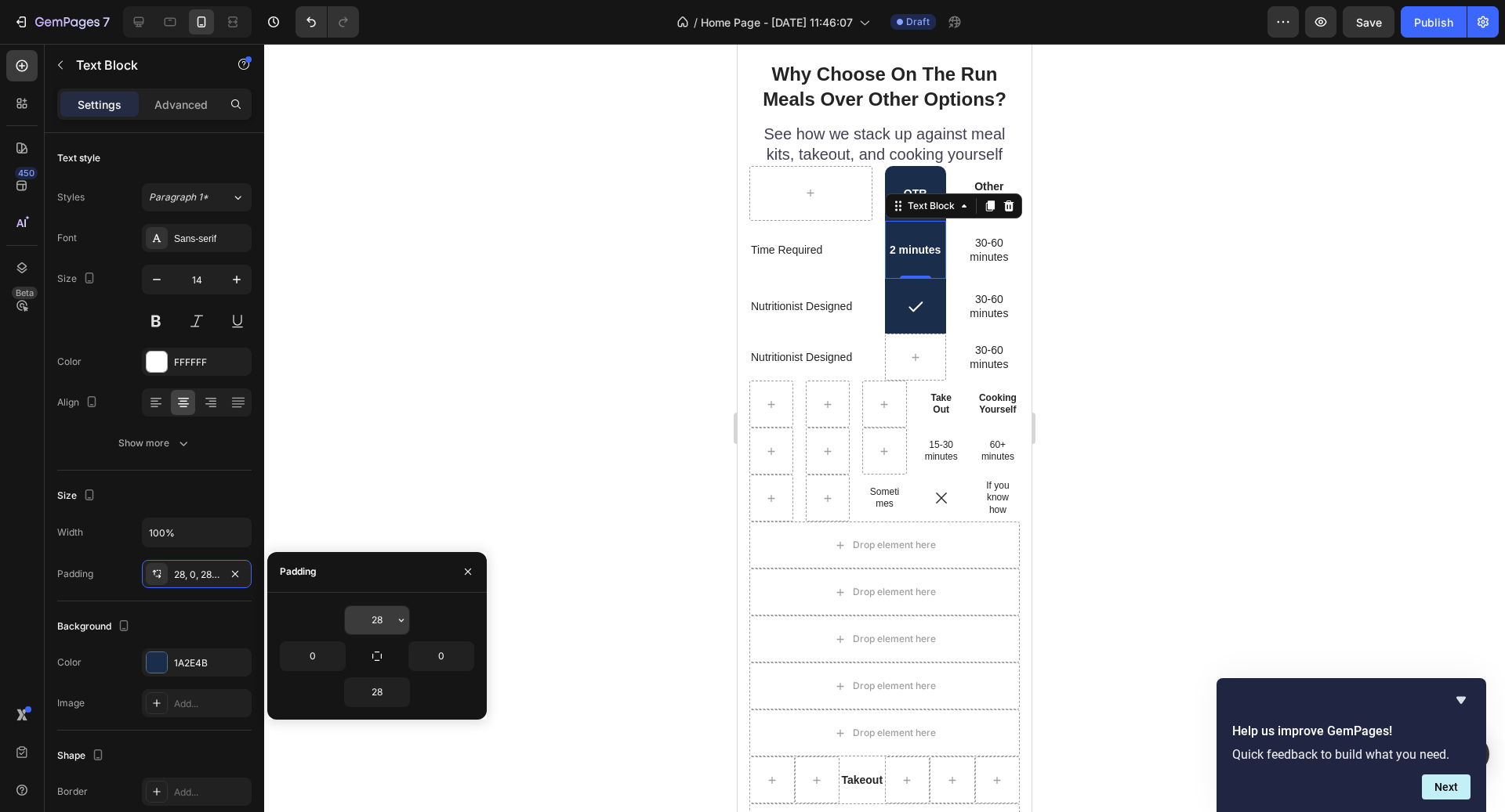
click at [387, 622] on input "28" at bounding box center [377, 620] width 64 height 28
type input "24"
click at [379, 696] on input "28" at bounding box center [377, 692] width 64 height 28
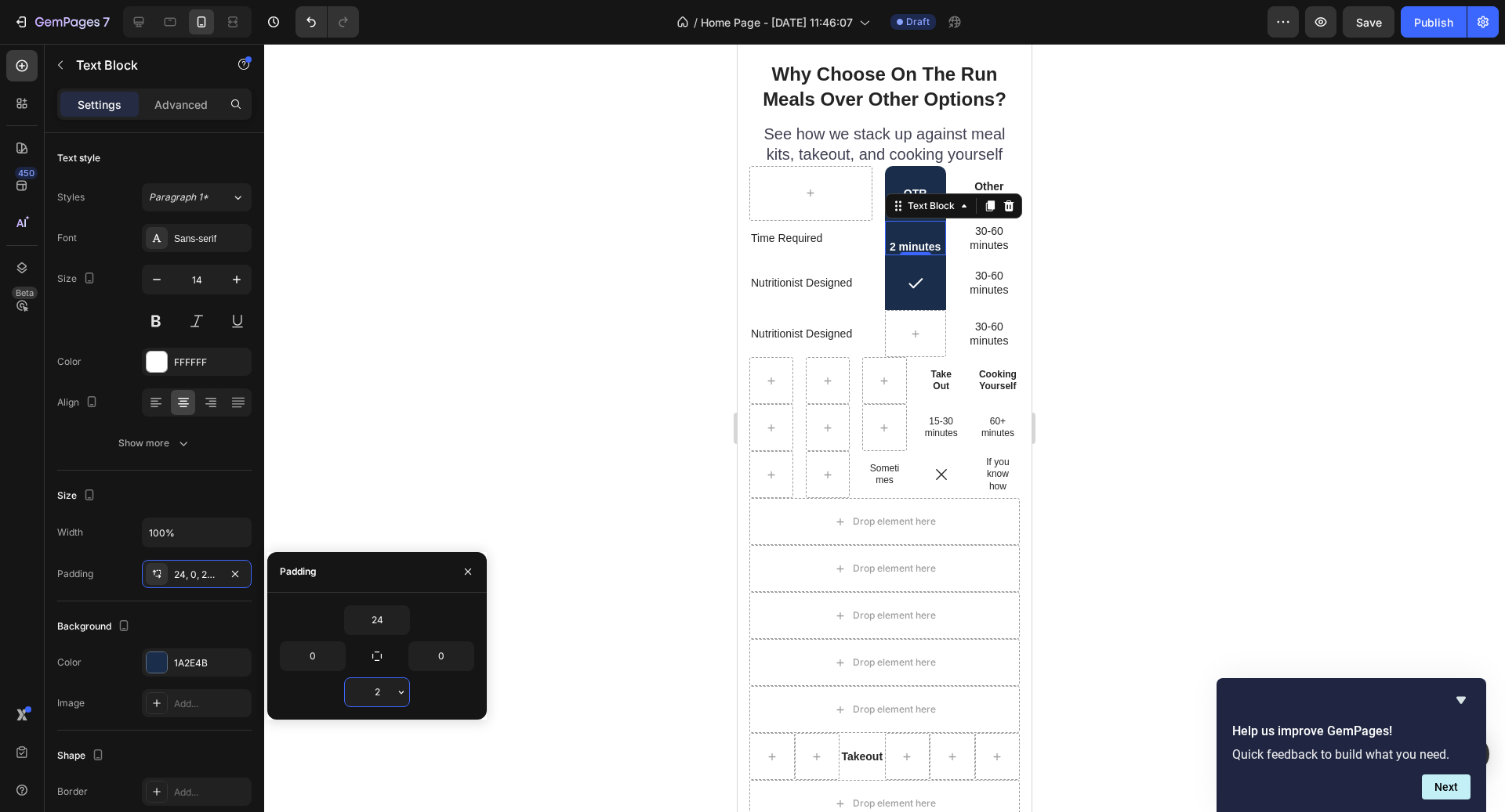
type input "24"
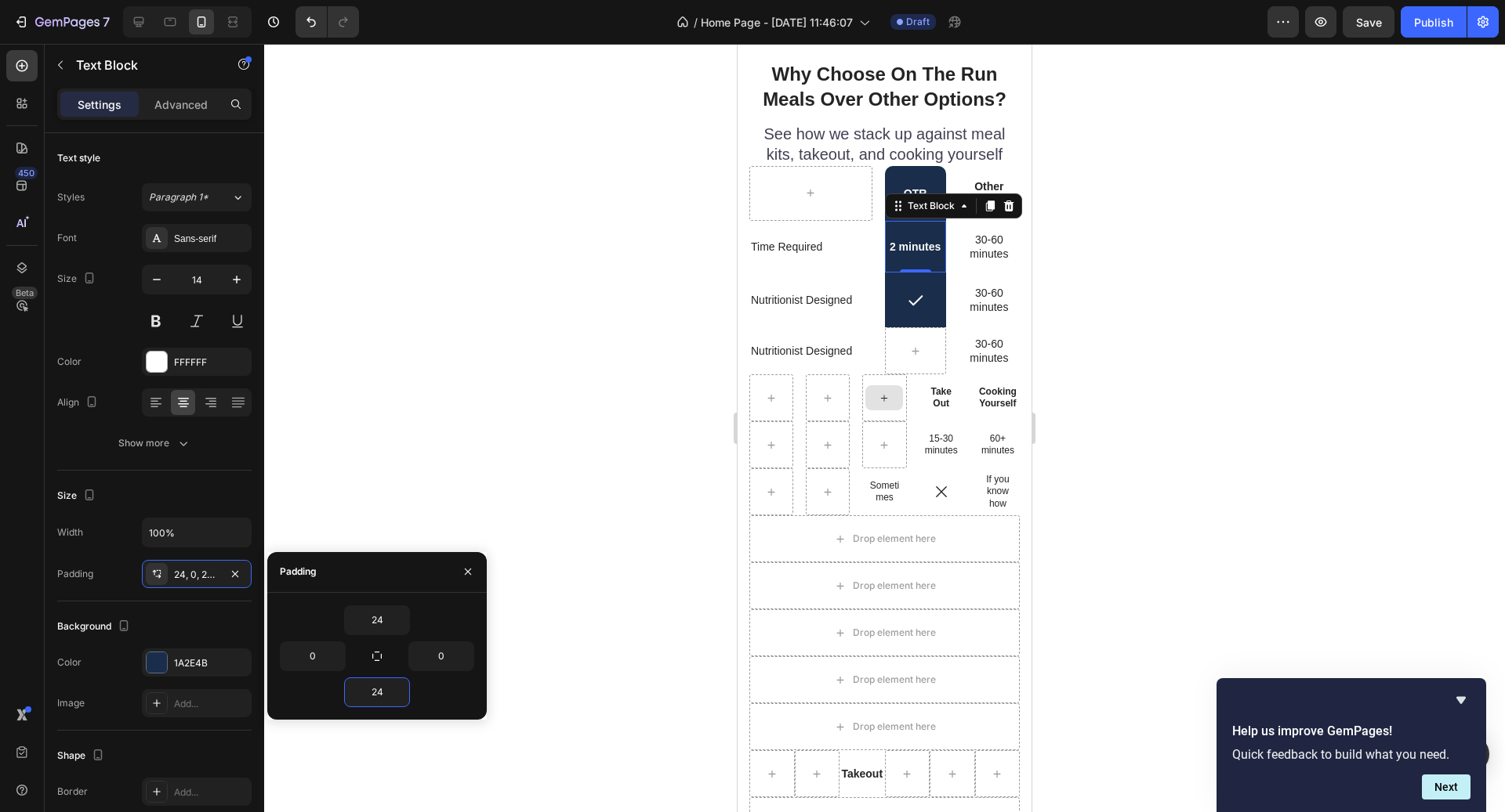
click at [1216, 356] on div at bounding box center [884, 428] width 1240 height 768
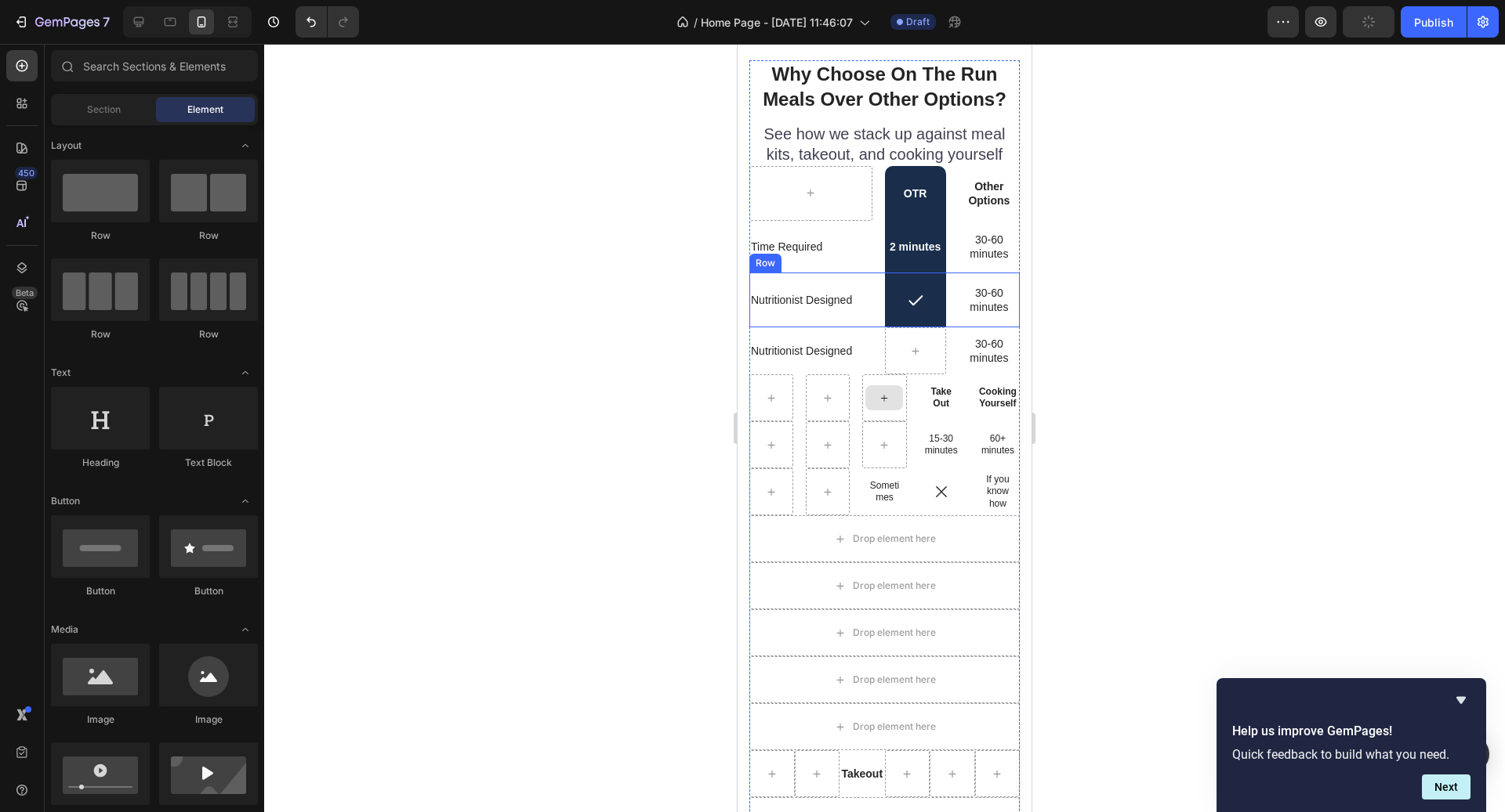
click at [995, 313] on div "30-60 minutes Text Block" at bounding box center [989, 300] width 61 height 31
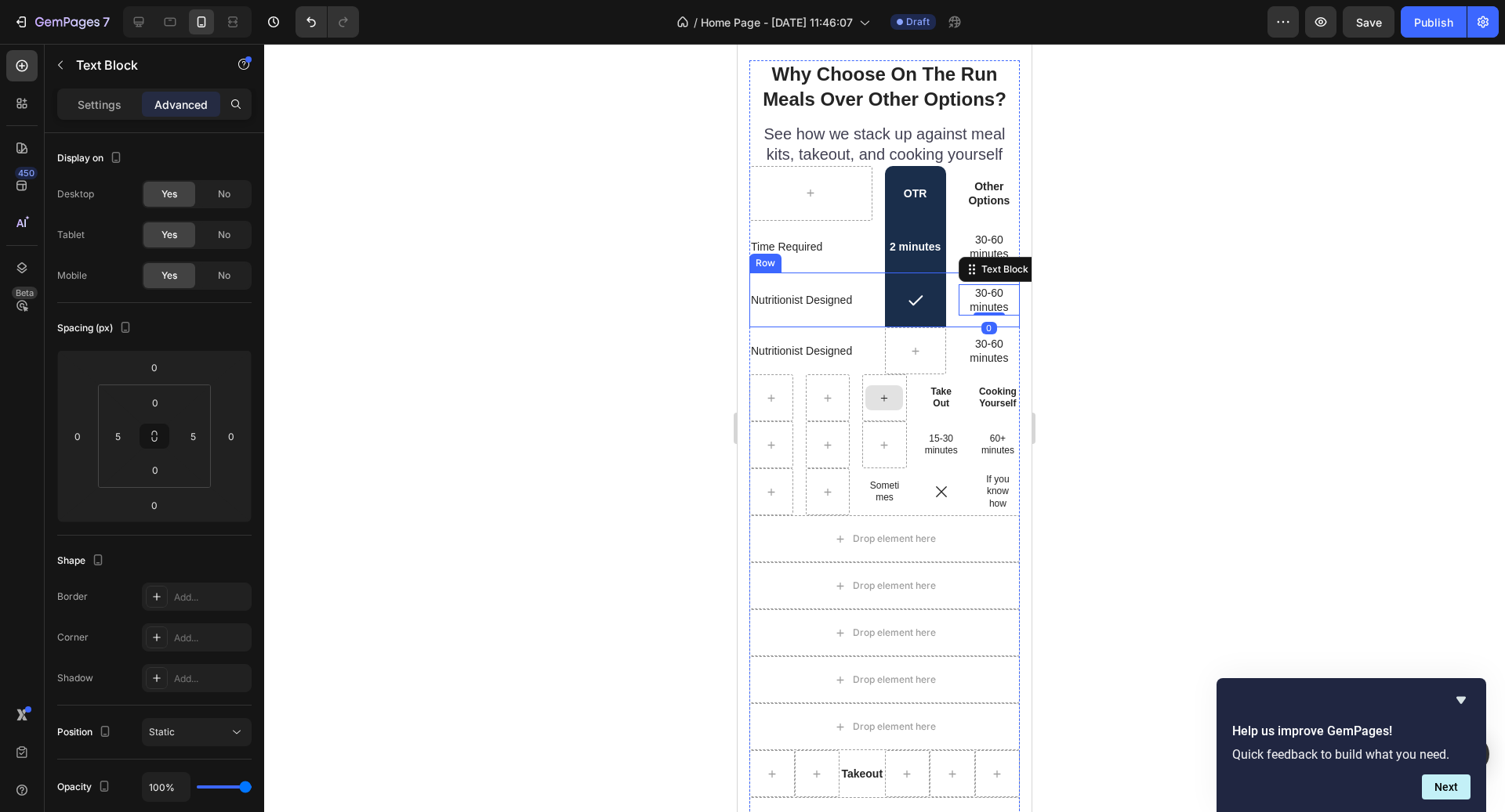
click at [980, 321] on div "30-60 minutes Text Block 0" at bounding box center [989, 301] width 61 height 55
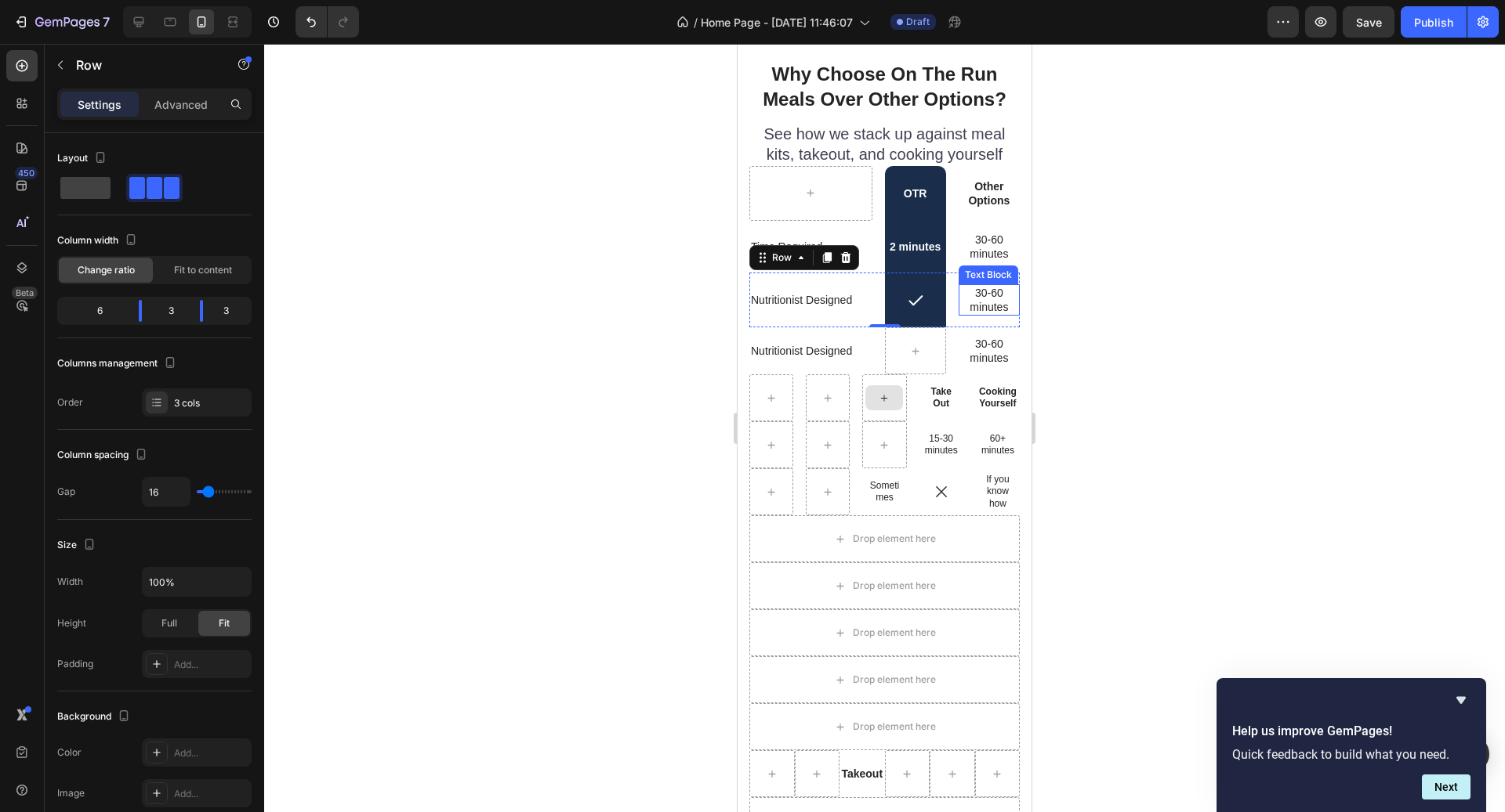
click at [980, 298] on p "30-60 minutes" at bounding box center [989, 301] width 50 height 28
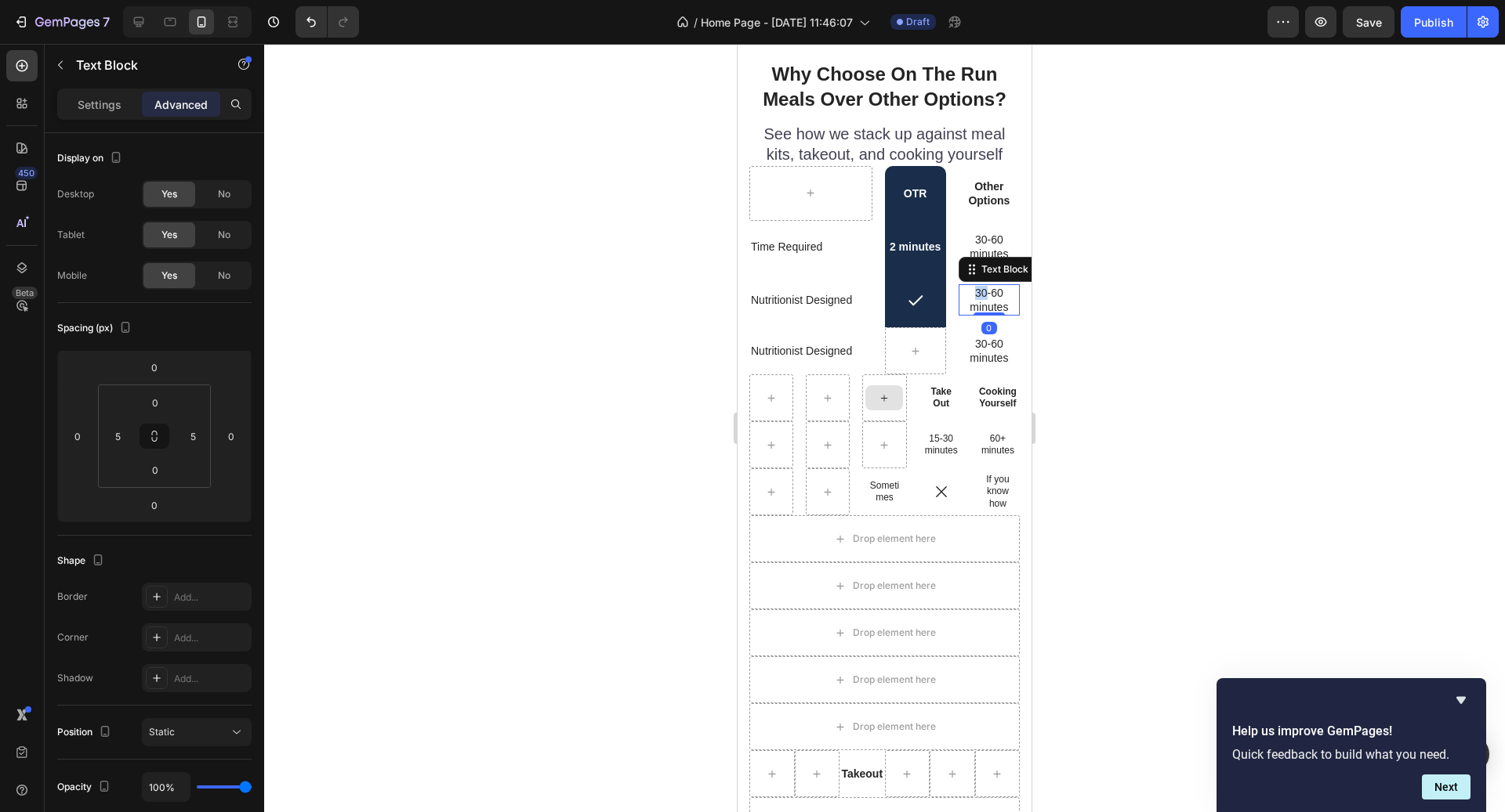
click at [980, 298] on p "30-60 minutes" at bounding box center [989, 301] width 50 height 28
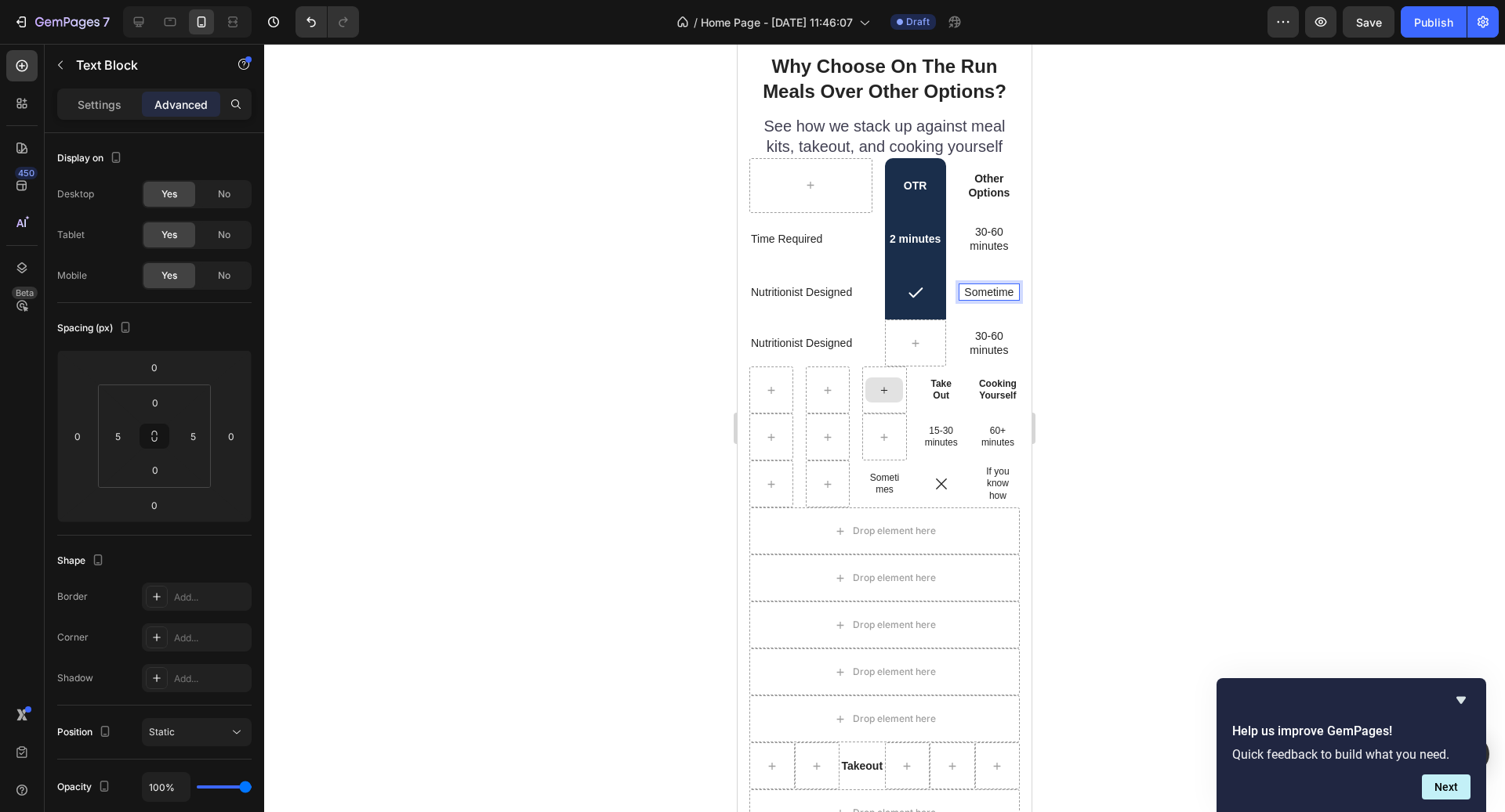
scroll to position [4201, 0]
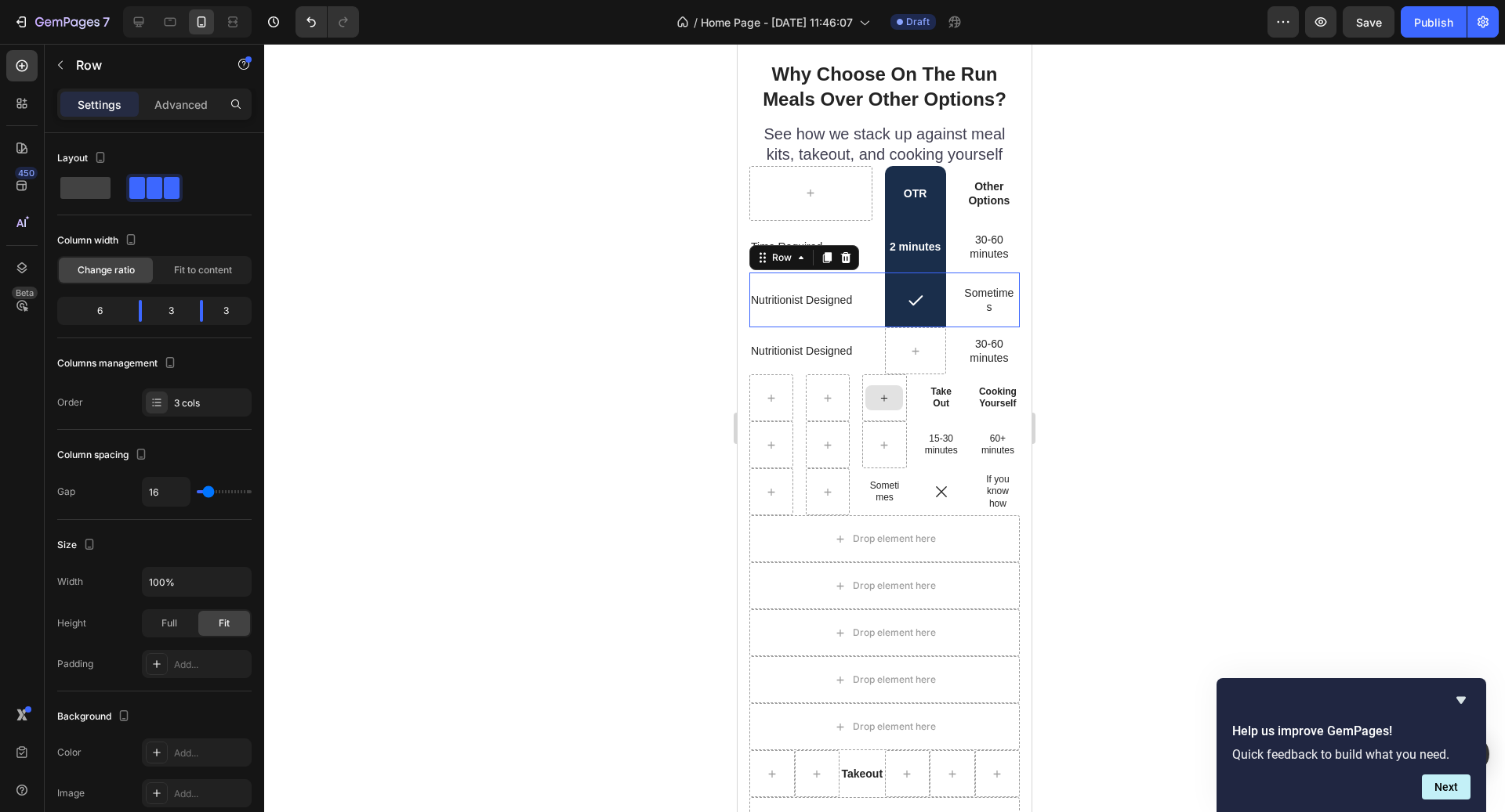
click at [964, 278] on div "Sometimes Text Block" at bounding box center [989, 301] width 61 height 55
click at [972, 299] on p "Sometimes" at bounding box center [989, 301] width 50 height 28
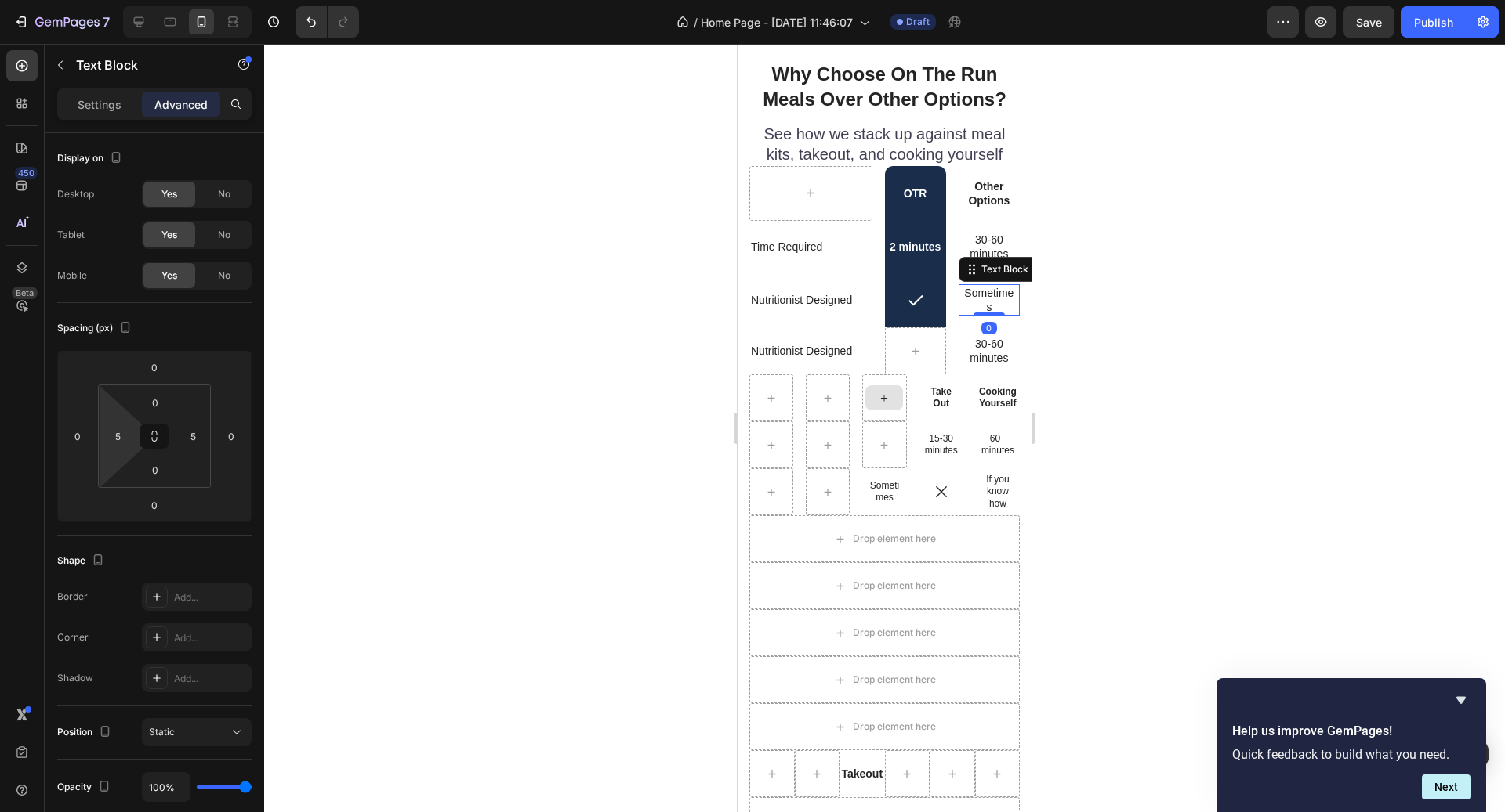
type input "7"
click at [137, 0] on html "7 / Home Page - Sep 28, 11:46:07 Draft Preview Save Publish 450 Beta Sections(1…" at bounding box center [752, 0] width 1505 height 0
click at [123, 441] on input "7" at bounding box center [117, 436] width 23 height 23
type input "0"
click at [202, 439] on input "5" at bounding box center [193, 436] width 23 height 23
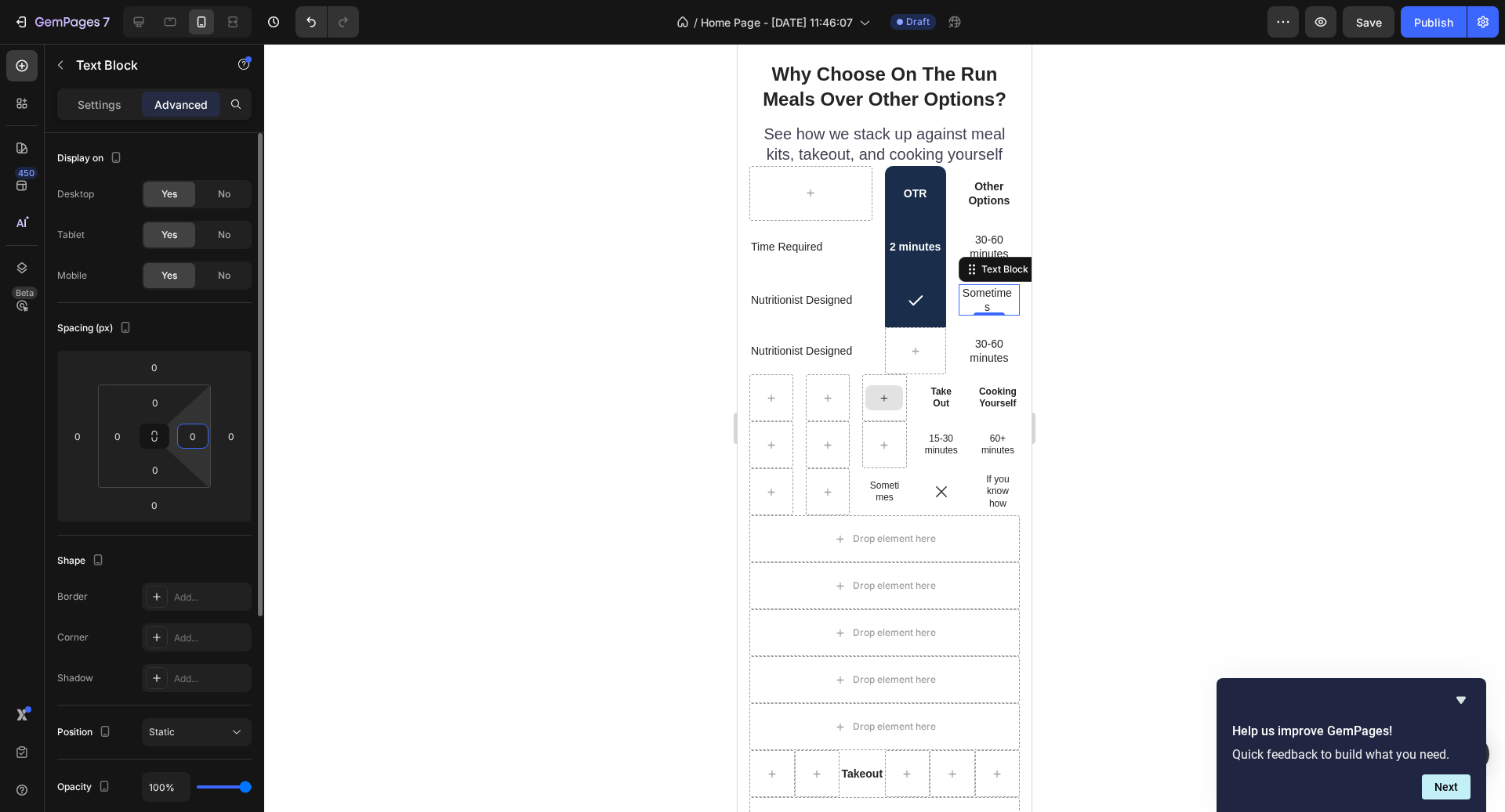
type input "0"
click at [1069, 481] on div at bounding box center [884, 428] width 1240 height 768
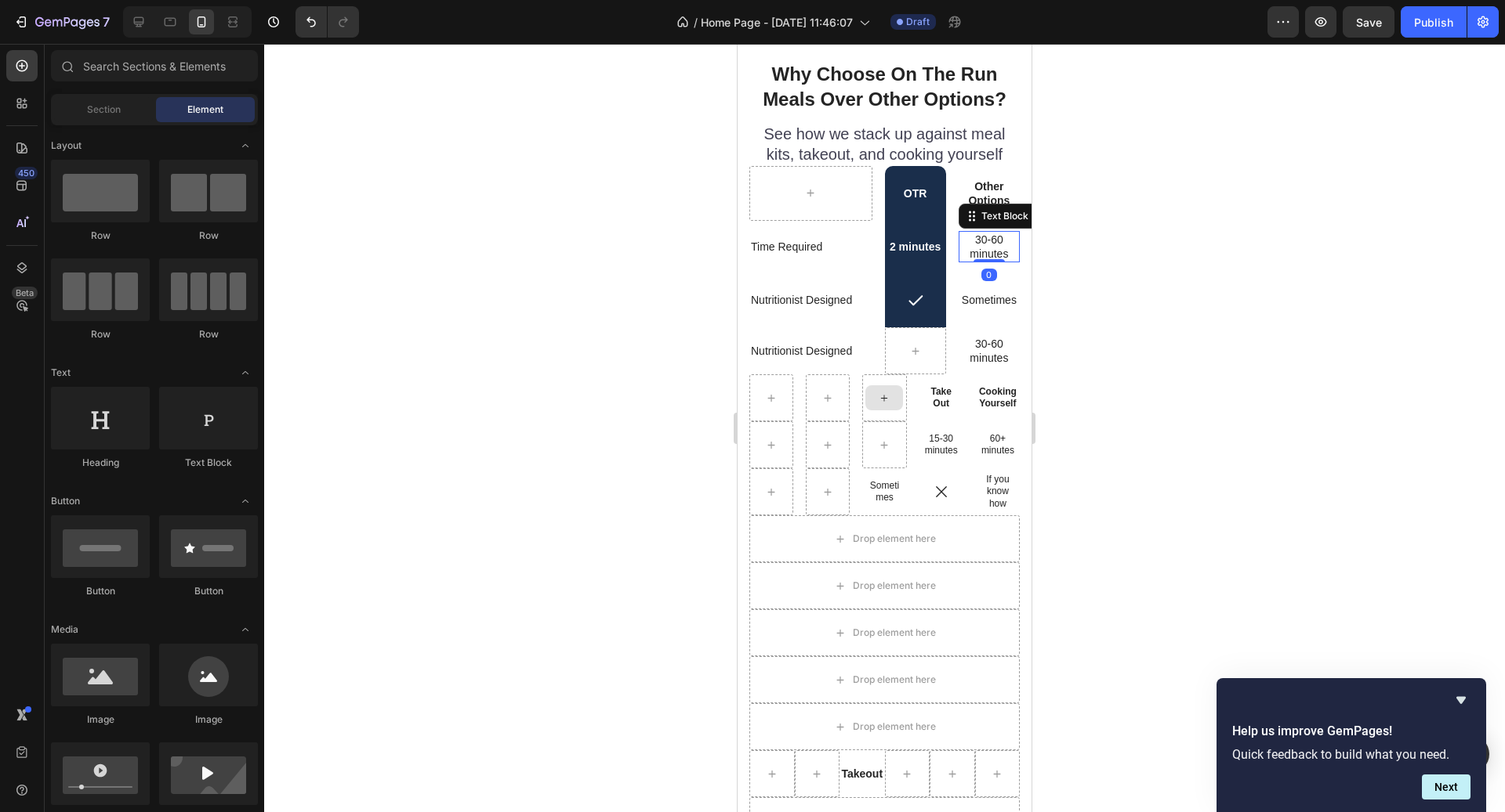
click at [998, 258] on div "30-60 minutes Text Block 0" at bounding box center [989, 246] width 61 height 31
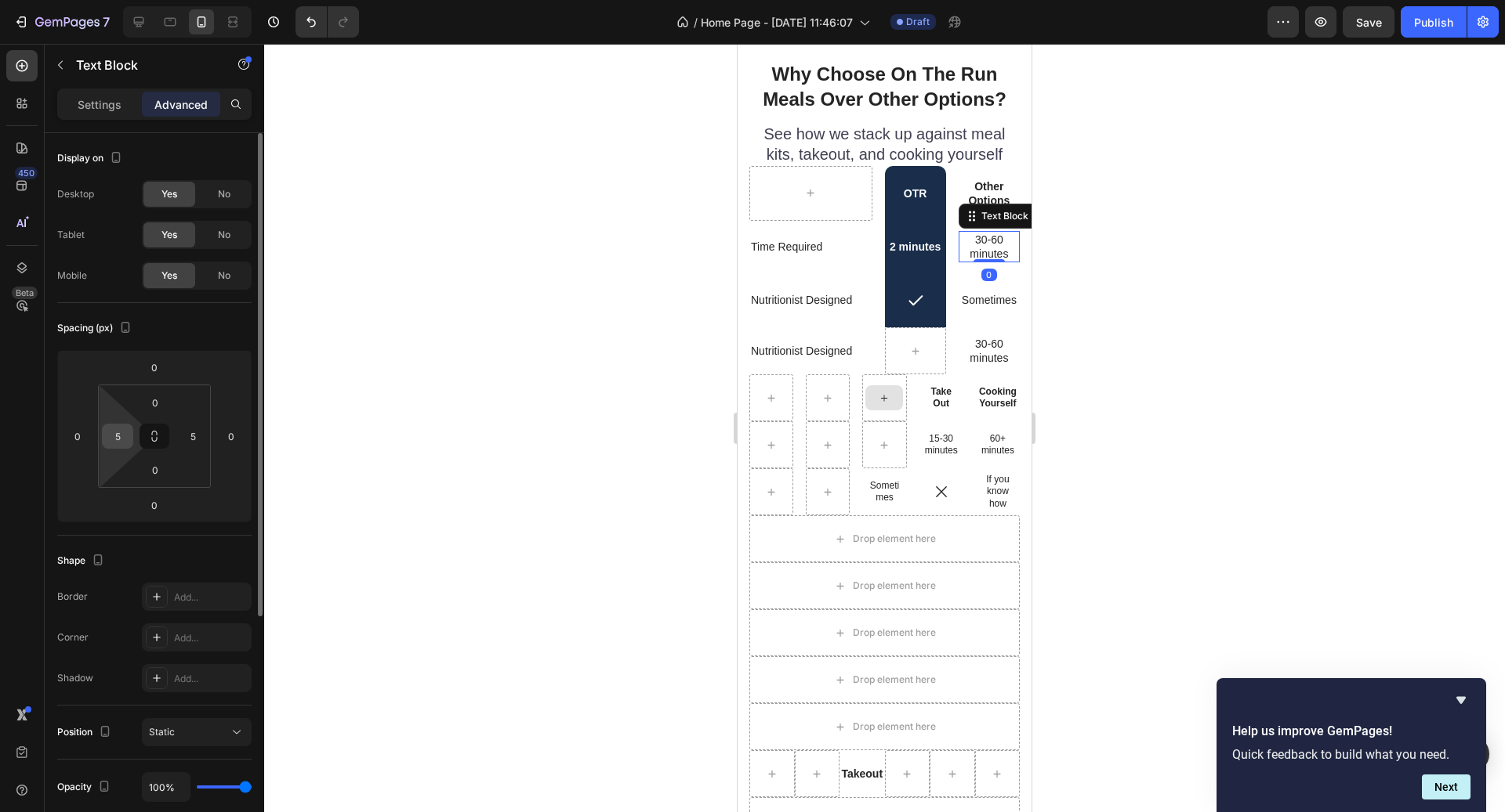
click at [129, 429] on div "5" at bounding box center [117, 436] width 31 height 25
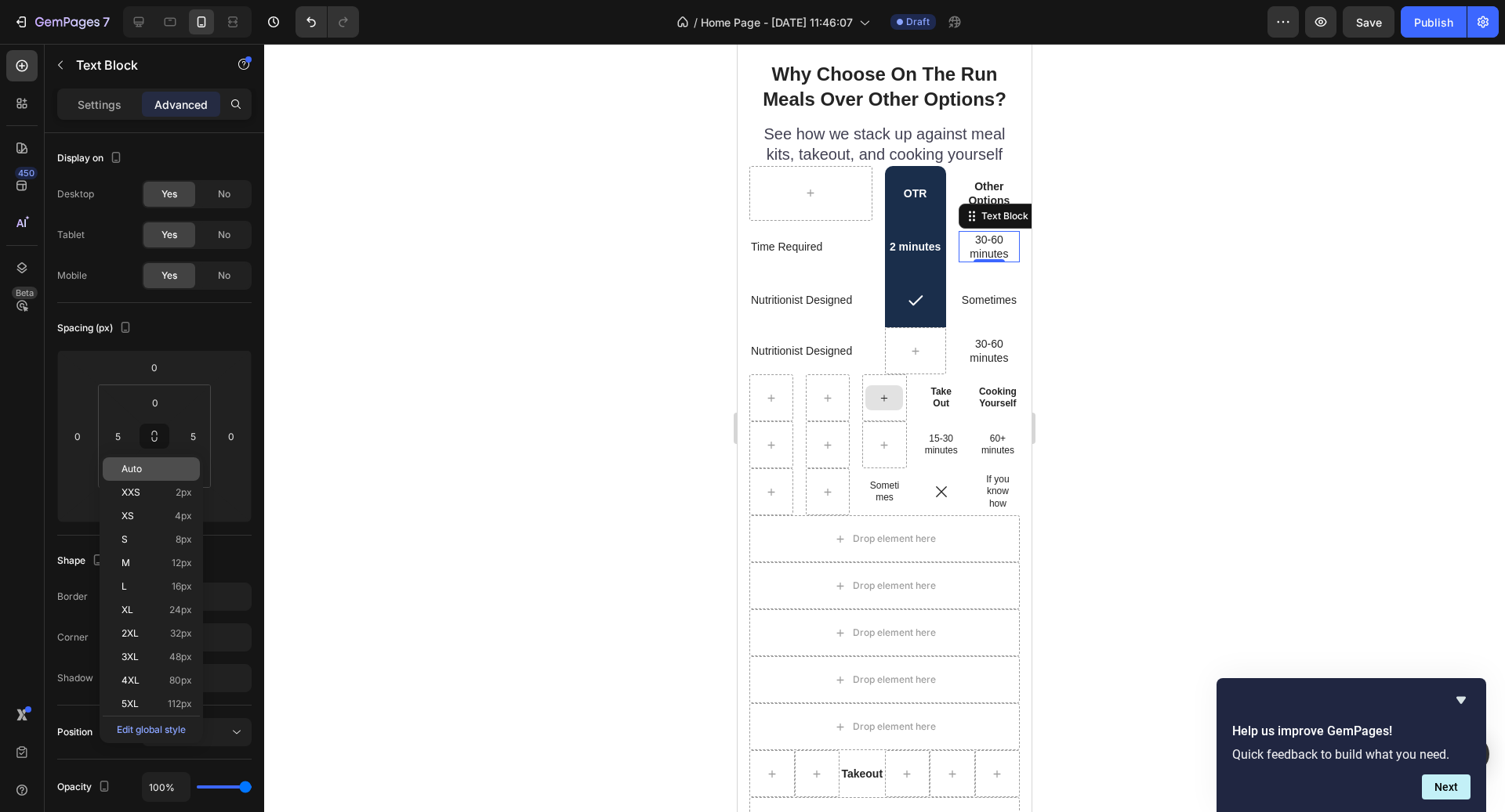
click at [162, 475] on div "Auto" at bounding box center [152, 470] width 97 height 23
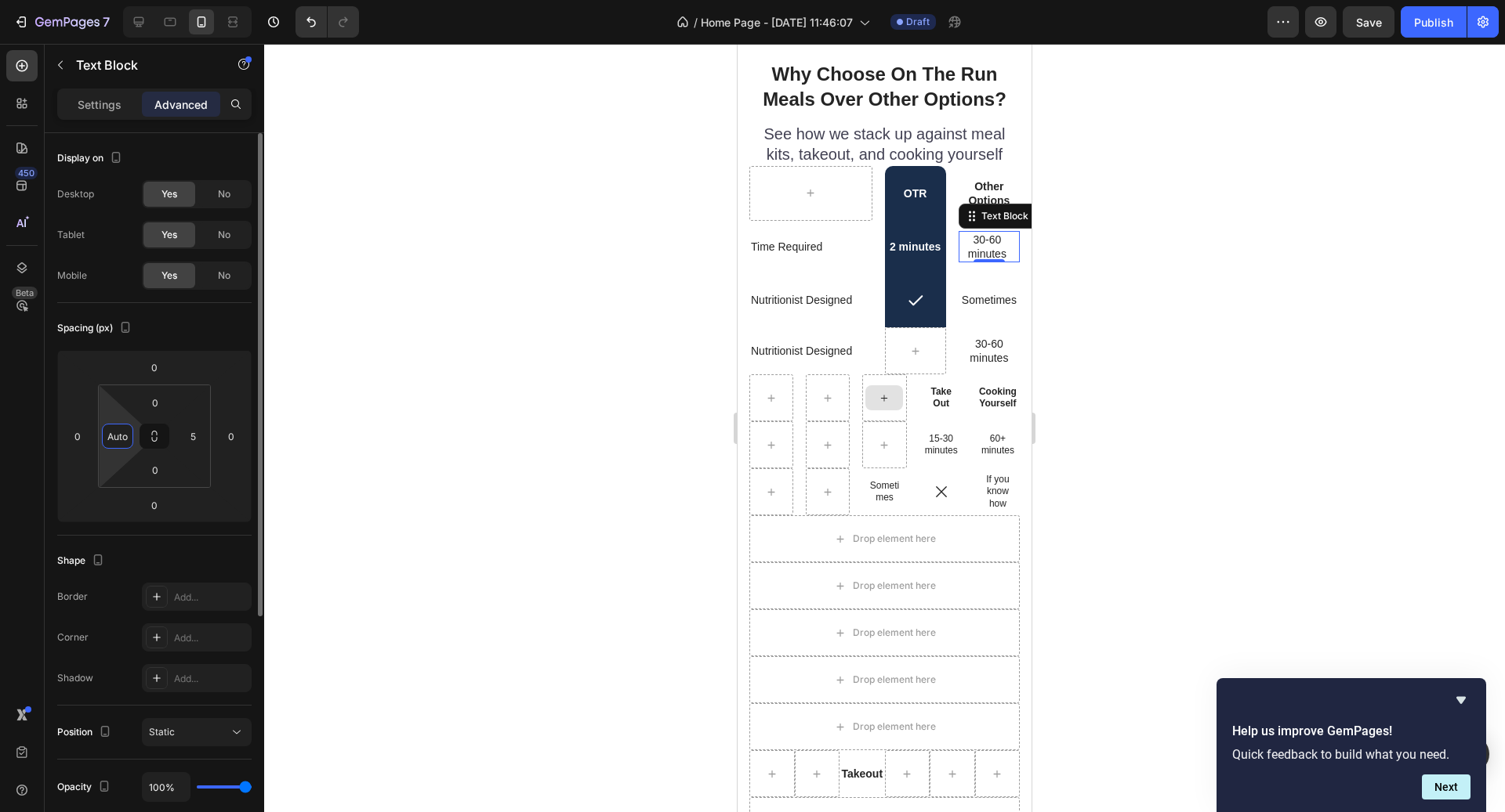
click at [121, 446] on input "Auto" at bounding box center [117, 436] width 23 height 23
type input "0"
click at [185, 440] on input "5" at bounding box center [193, 436] width 23 height 23
type input "0"
click at [1123, 395] on div at bounding box center [884, 428] width 1240 height 768
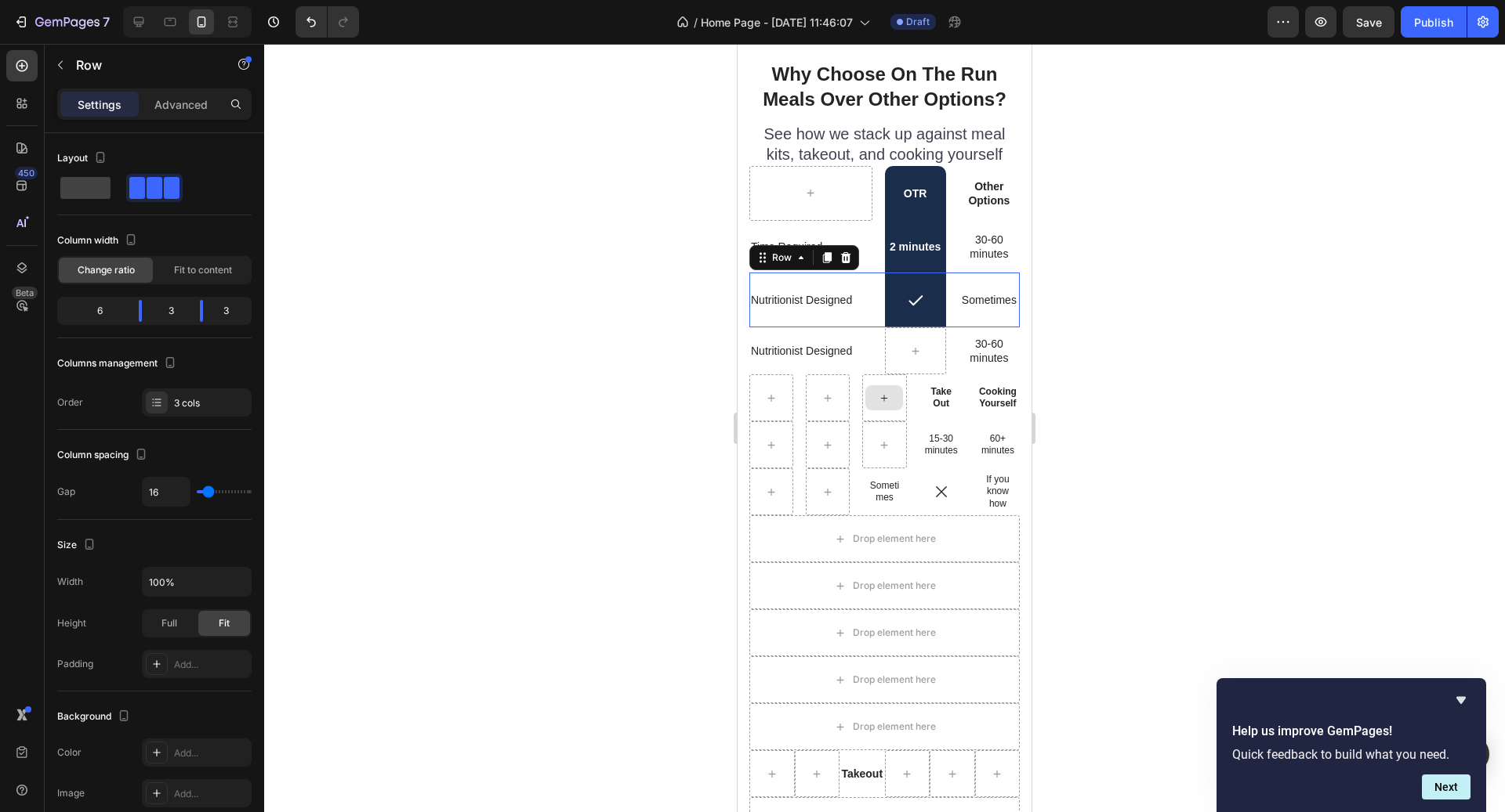
click at [848, 323] on div "Nutritionist Designed Text Block" at bounding box center [811, 301] width 123 height 55
click at [827, 257] on icon at bounding box center [827, 257] width 8 height 11
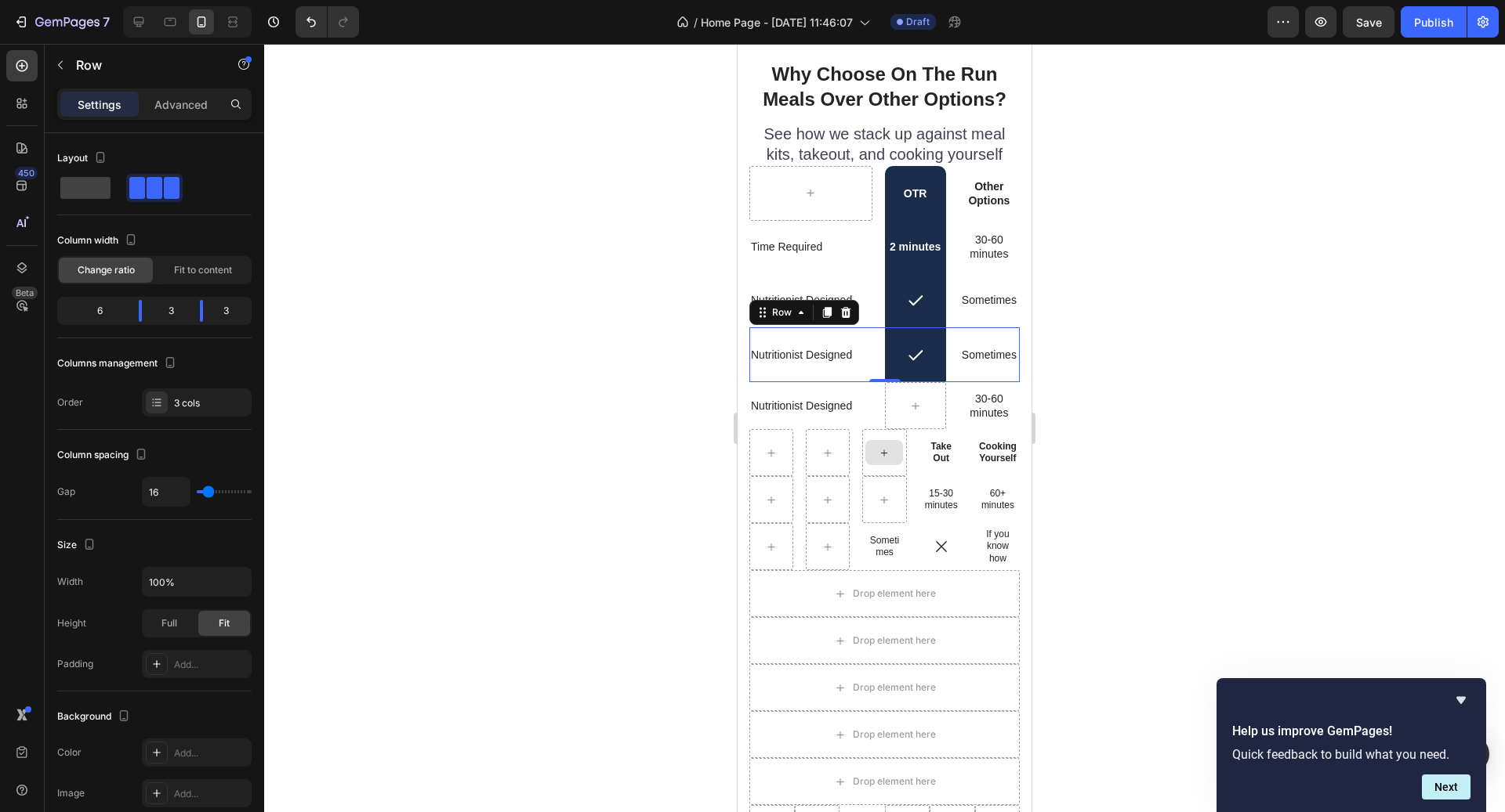
scroll to position [189, 0]
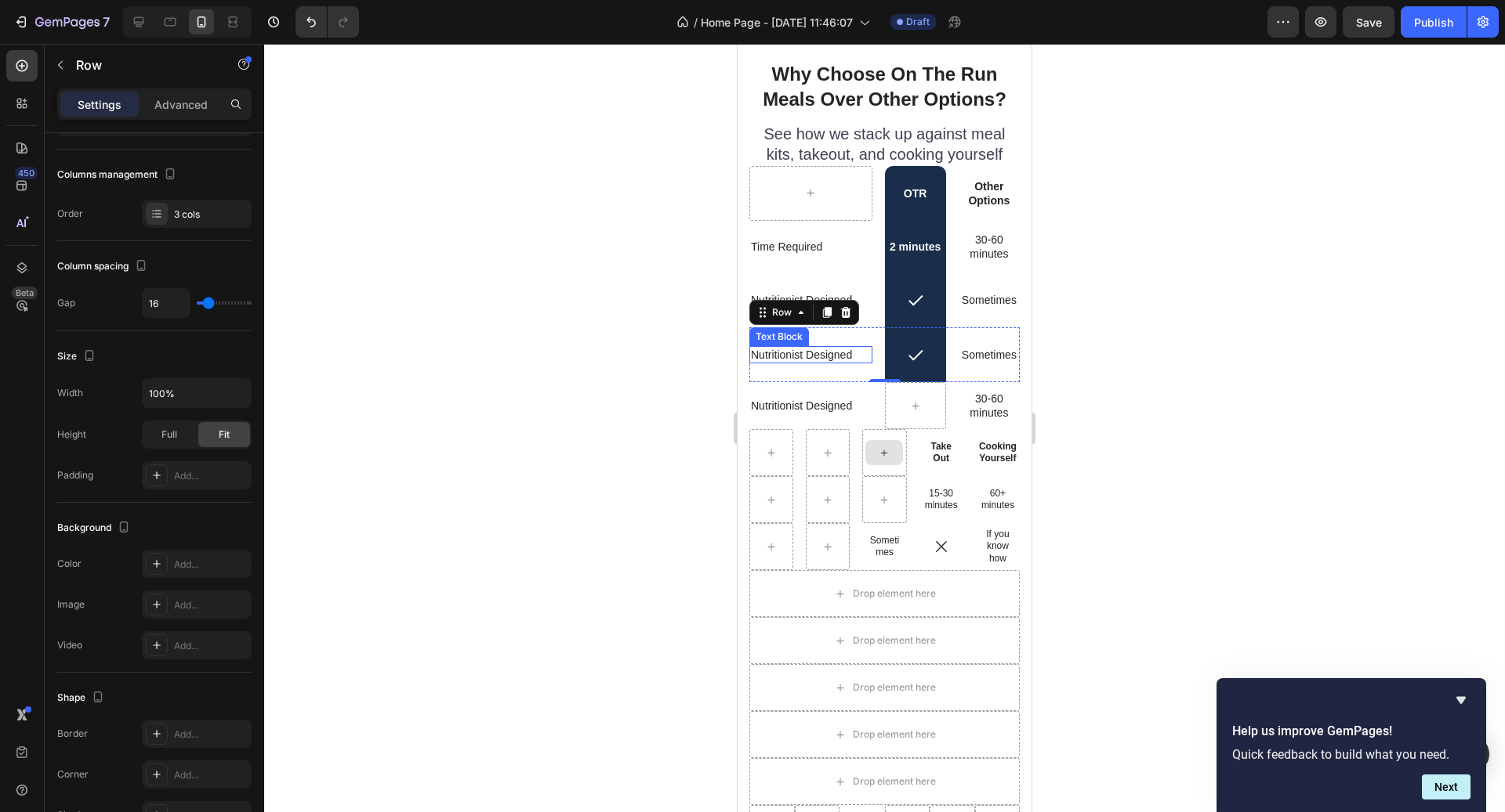
click at [824, 348] on p "Nutritionist Designed" at bounding box center [811, 355] width 120 height 14
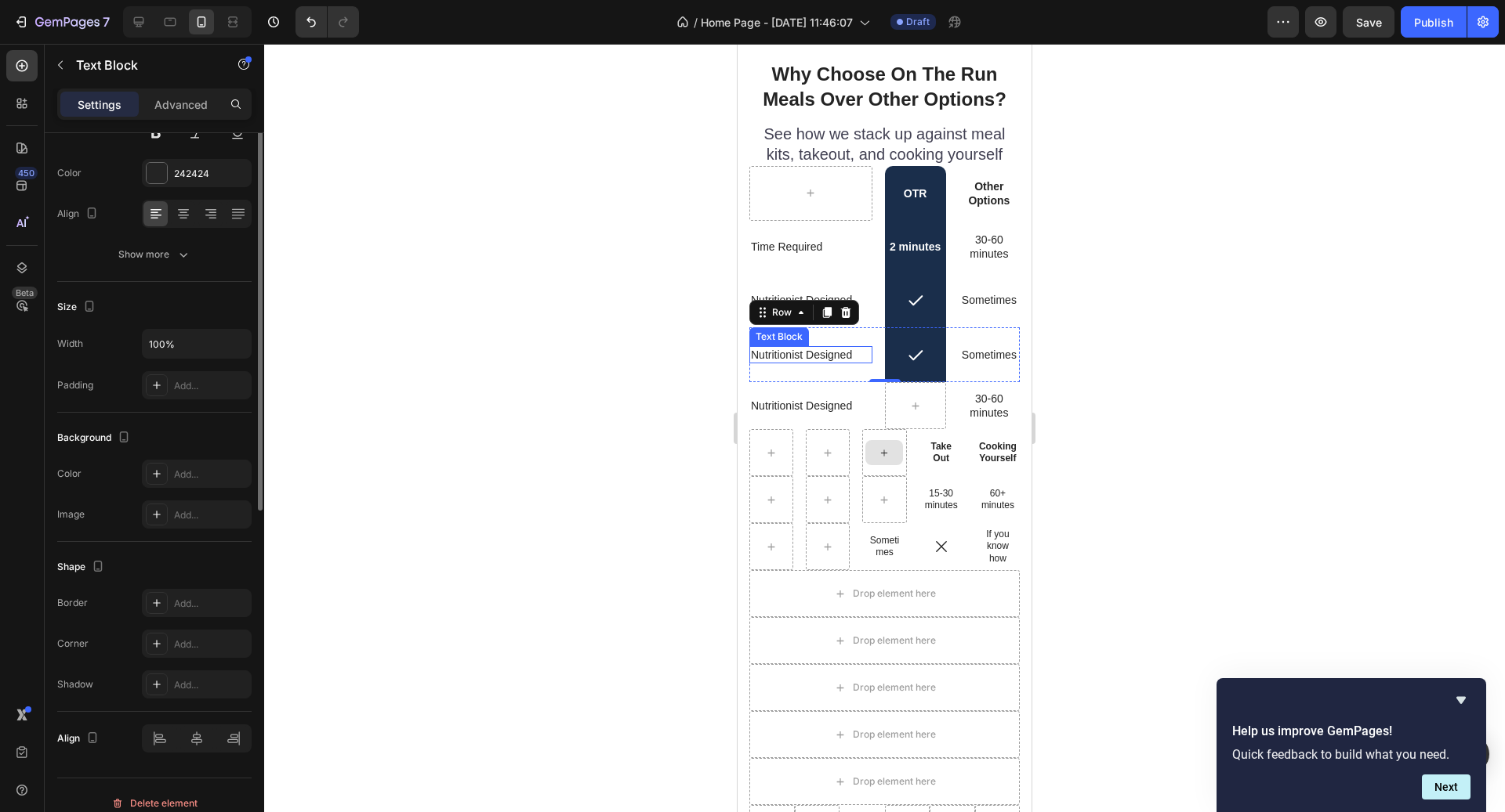
scroll to position [0, 0]
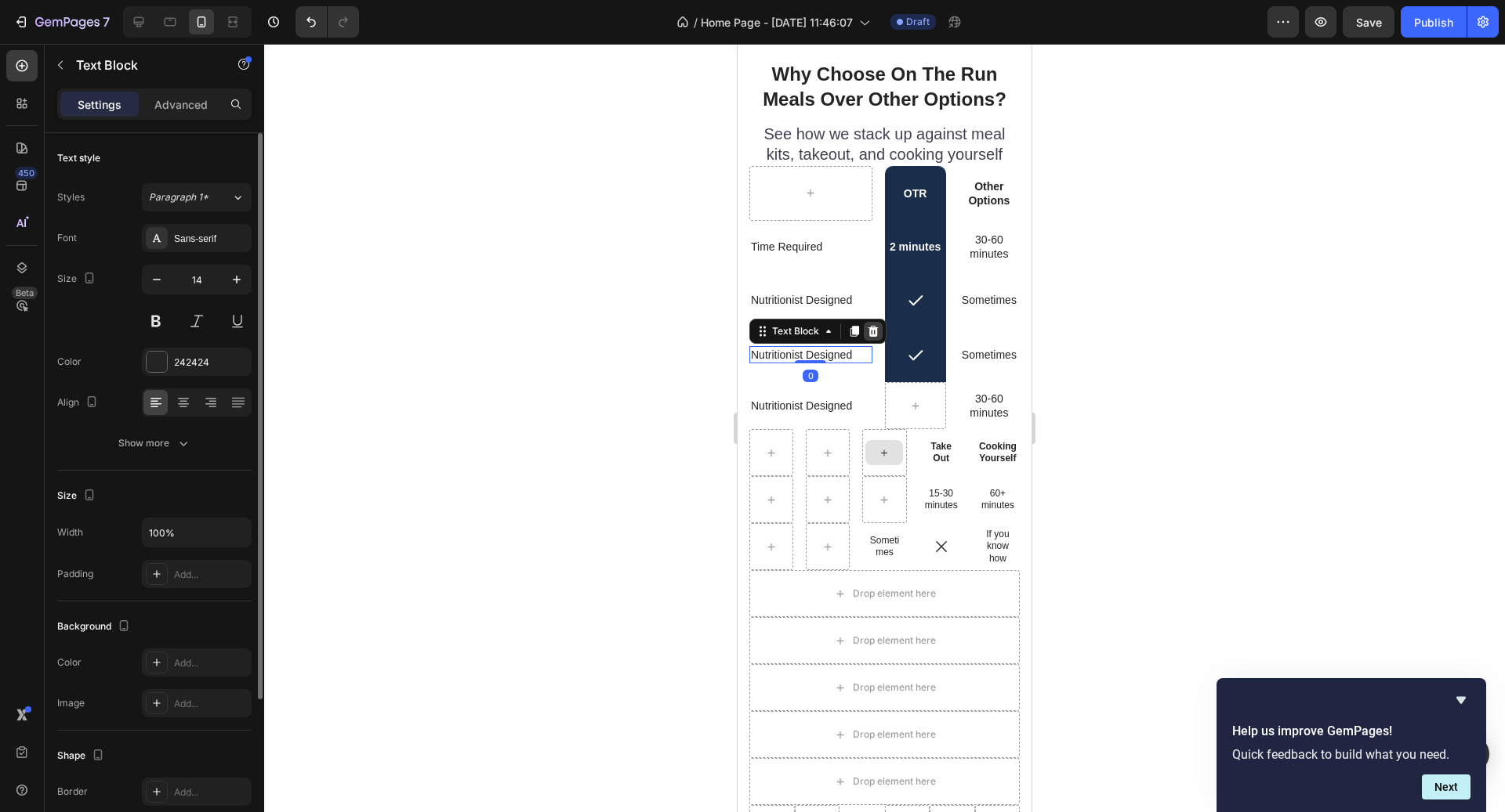
click at [864, 326] on div at bounding box center [873, 331] width 18 height 18
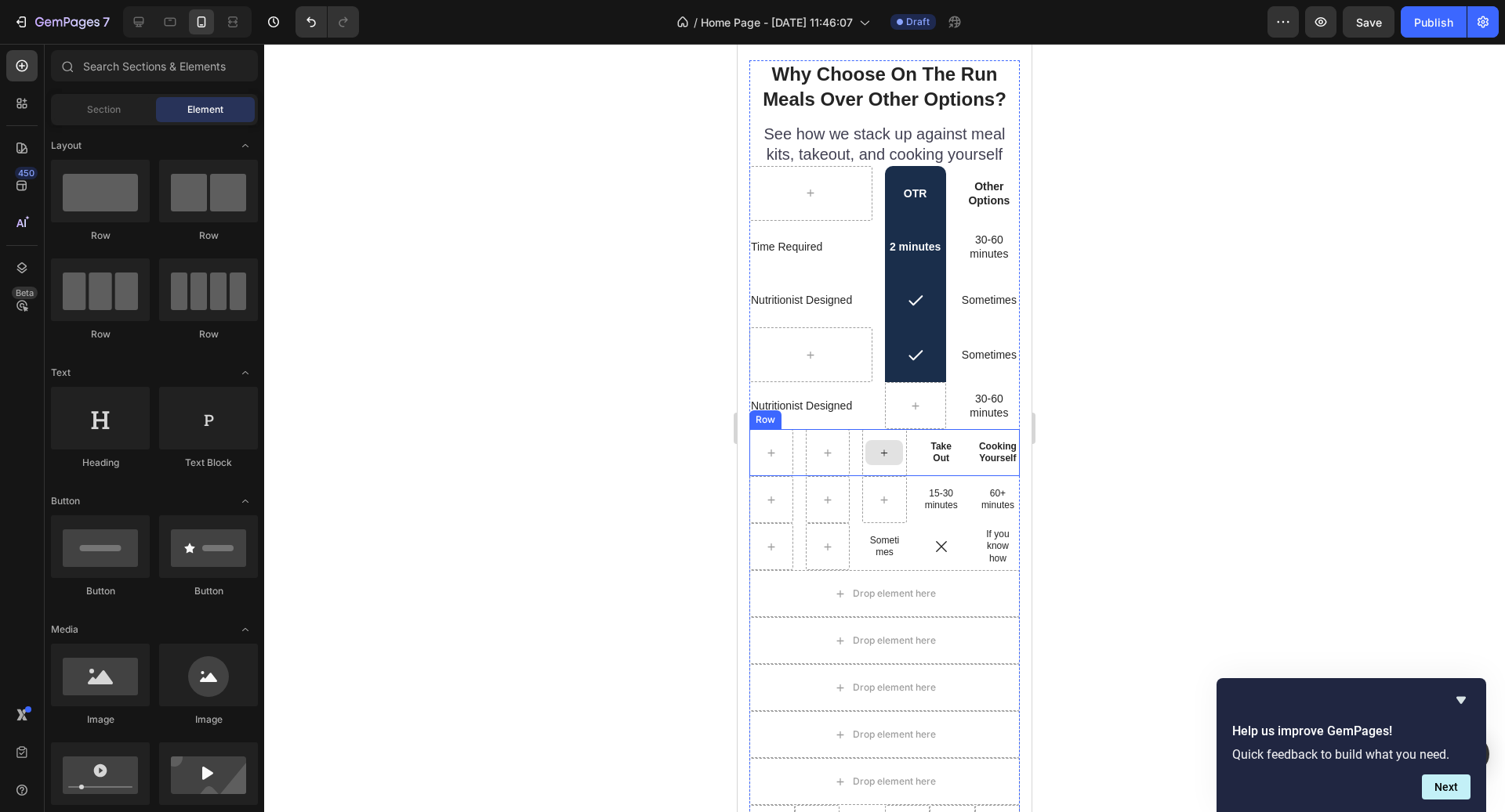
scroll to position [4541, 0]
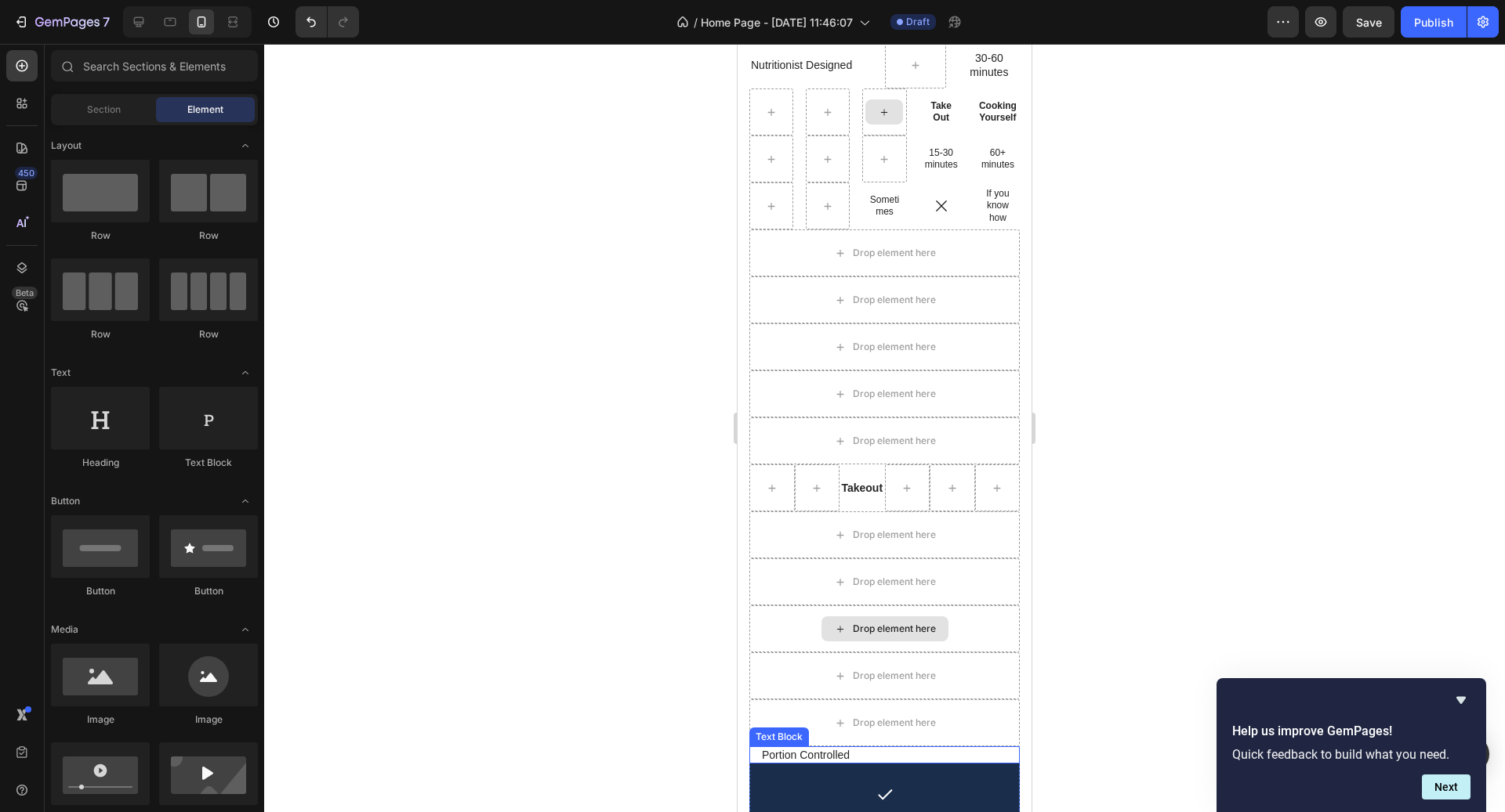
click at [818, 758] on p "Portion Controlled" at bounding box center [884, 755] width 245 height 14
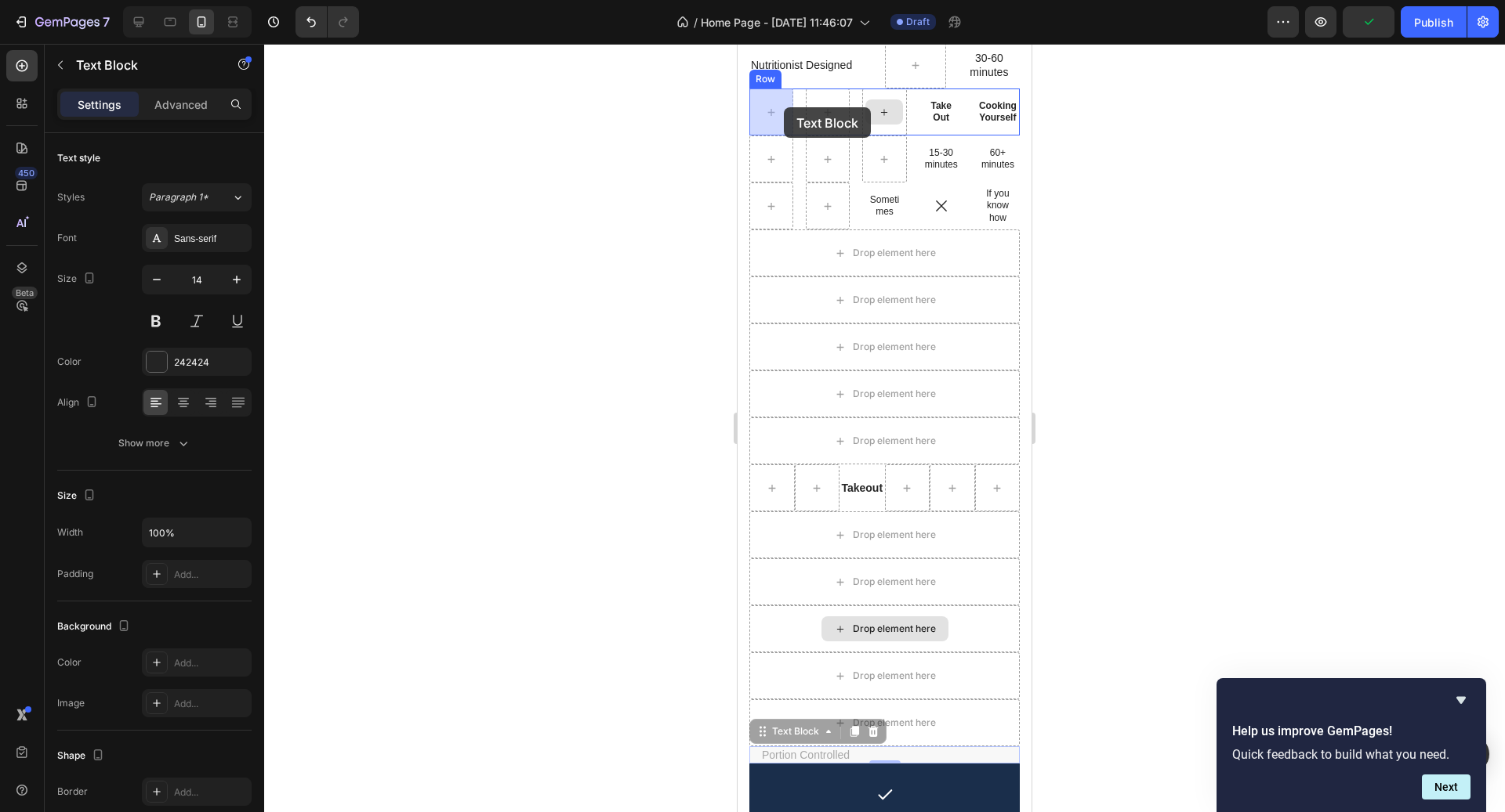
drag, startPoint x: 812, startPoint y: 732, endPoint x: 784, endPoint y: 107, distance: 625.6
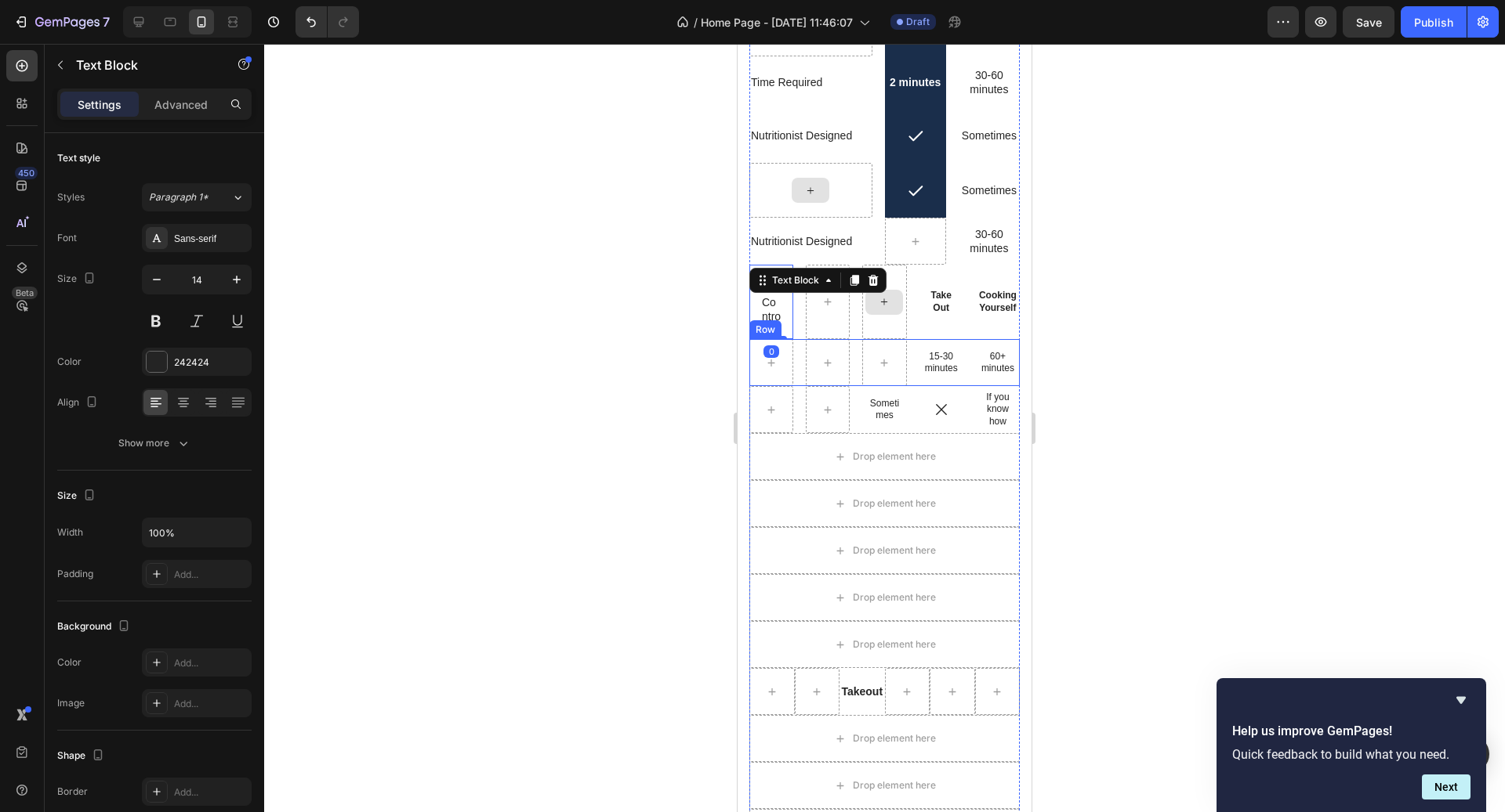
scroll to position [4364, 0]
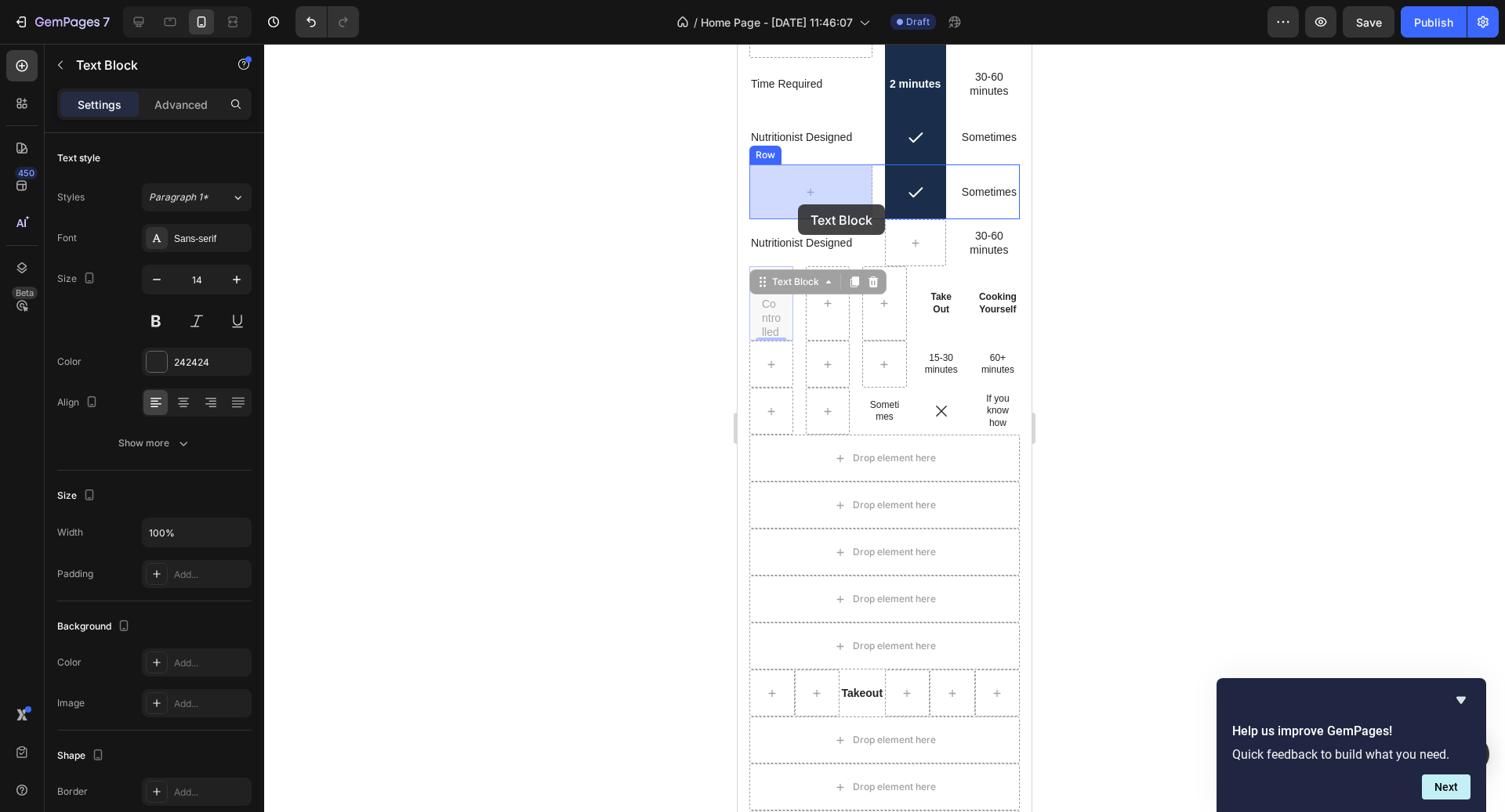
drag, startPoint x: 796, startPoint y: 287, endPoint x: 797, endPoint y: 198, distance: 89.0
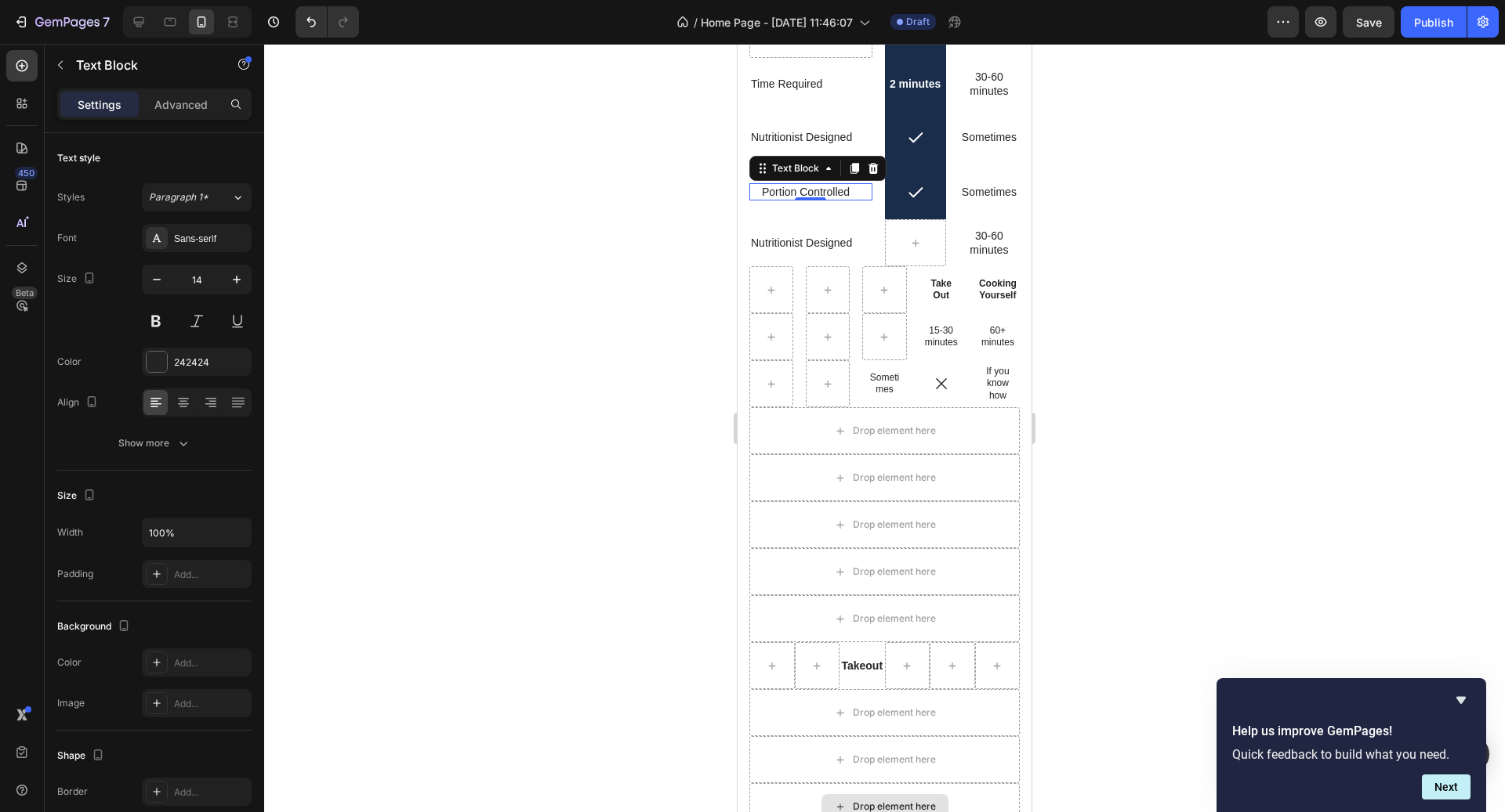
click at [822, 192] on p "Portion Controlled" at bounding box center [811, 192] width 98 height 14
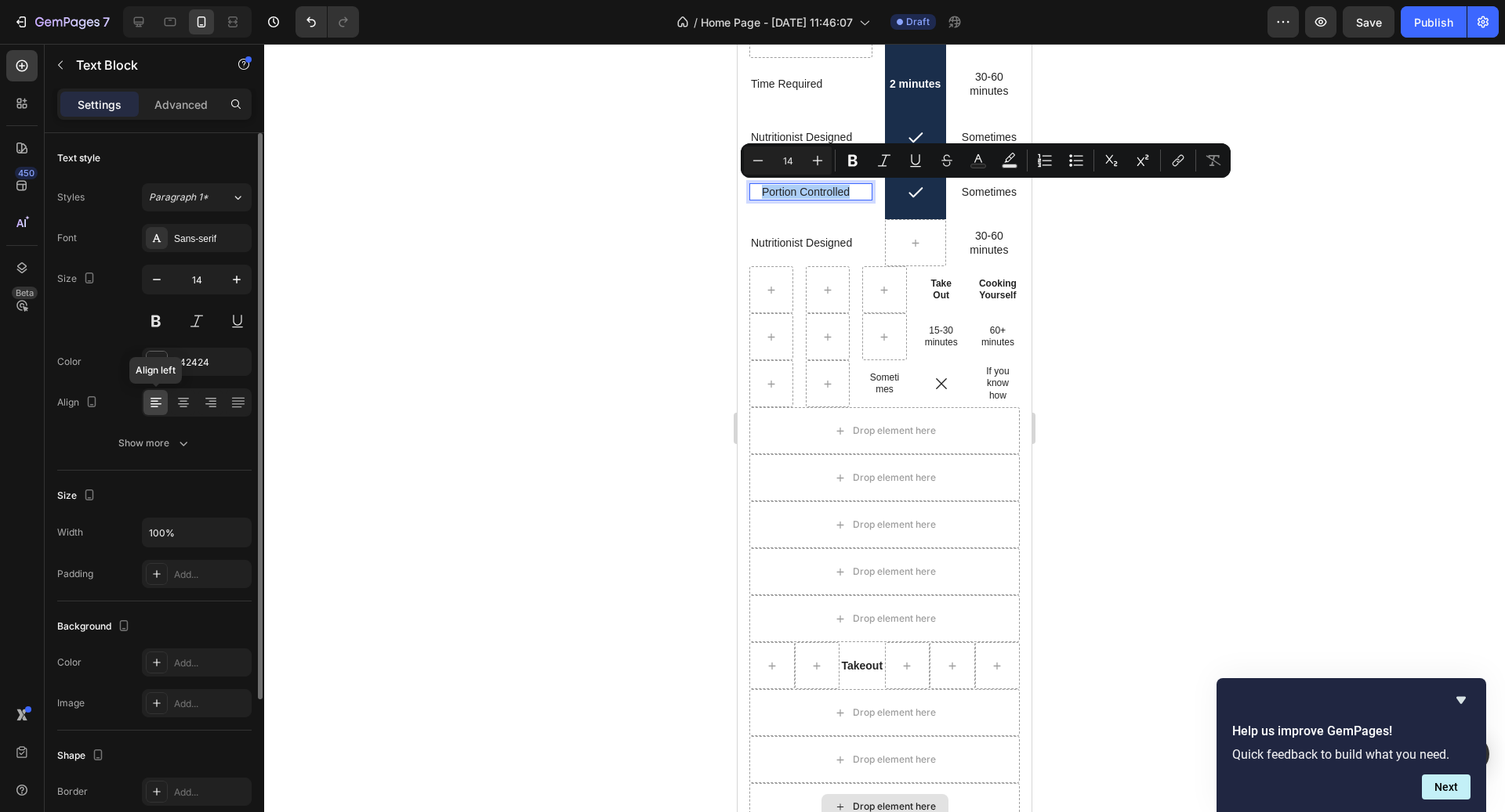
click at [165, 402] on div at bounding box center [155, 403] width 24 height 25
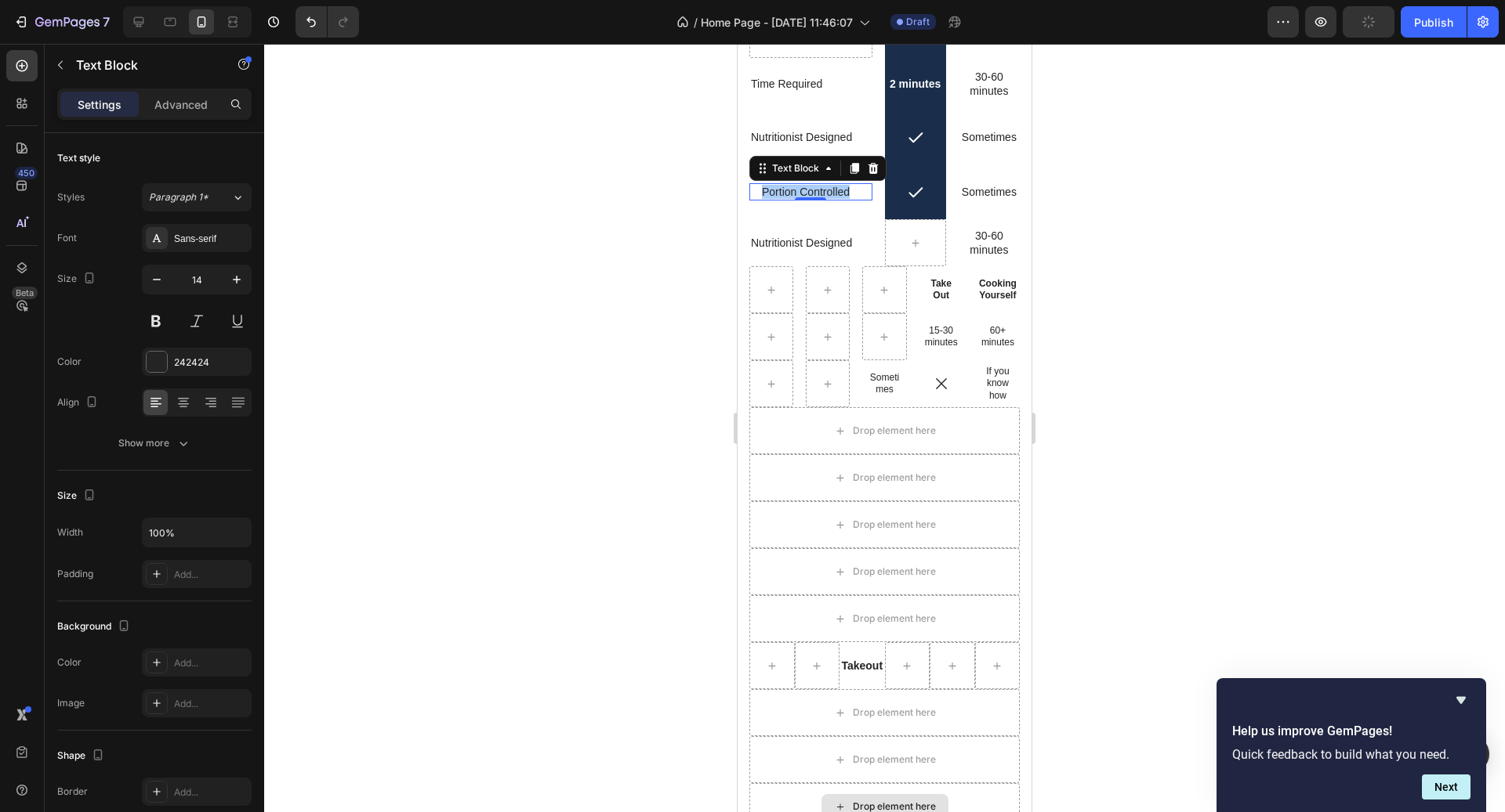
click at [693, 290] on div at bounding box center [884, 428] width 1240 height 768
click at [790, 186] on p "Portion Controlled" at bounding box center [811, 192] width 98 height 14
click at [178, 113] on div "Advanced" at bounding box center [181, 104] width 79 height 25
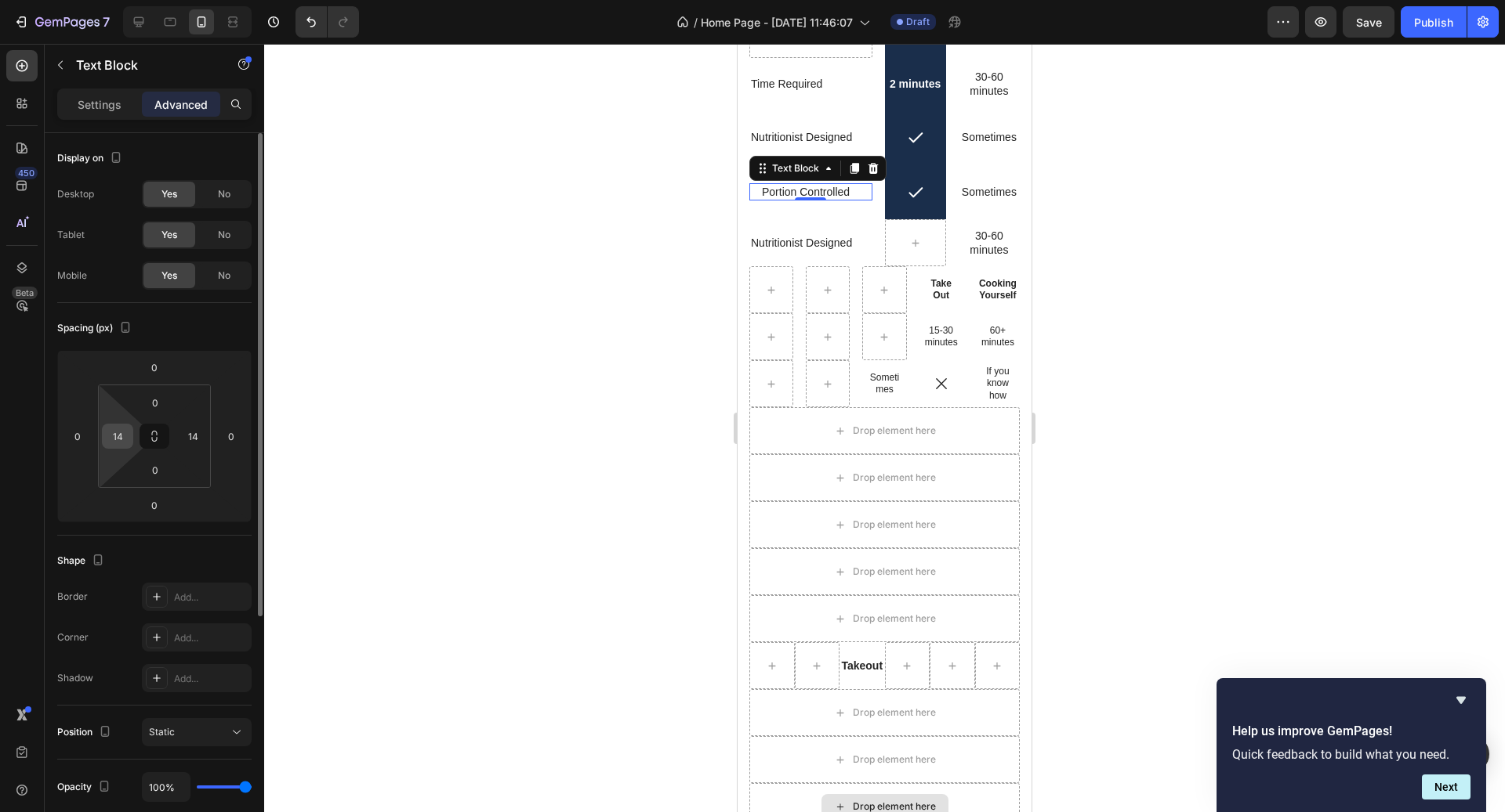
click at [126, 446] on input "14" at bounding box center [117, 436] width 23 height 23
type input "0"
click at [194, 435] on input "14" at bounding box center [193, 436] width 23 height 23
type input "0"
click at [1149, 284] on div at bounding box center [884, 428] width 1240 height 768
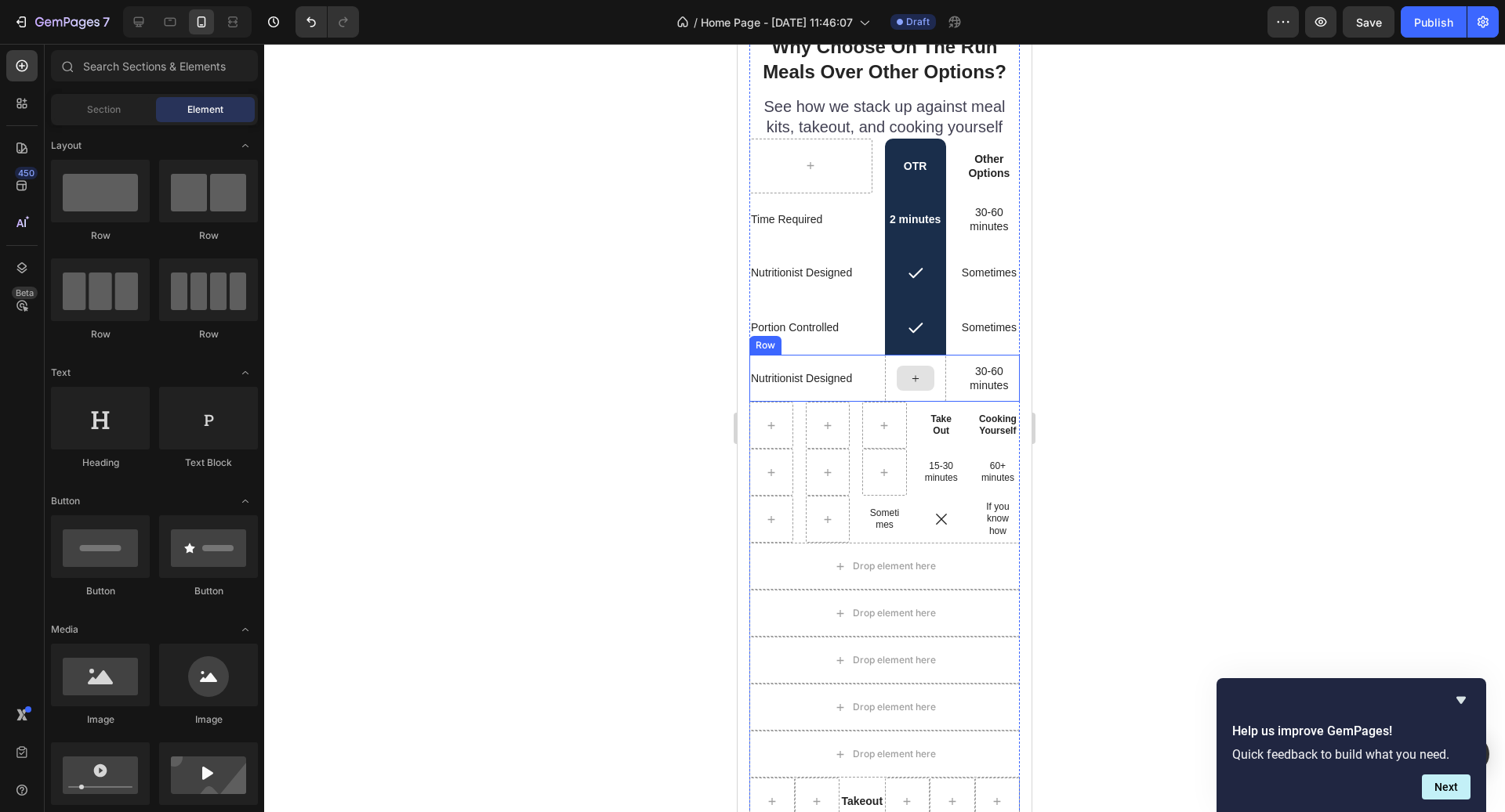
scroll to position [4218, 0]
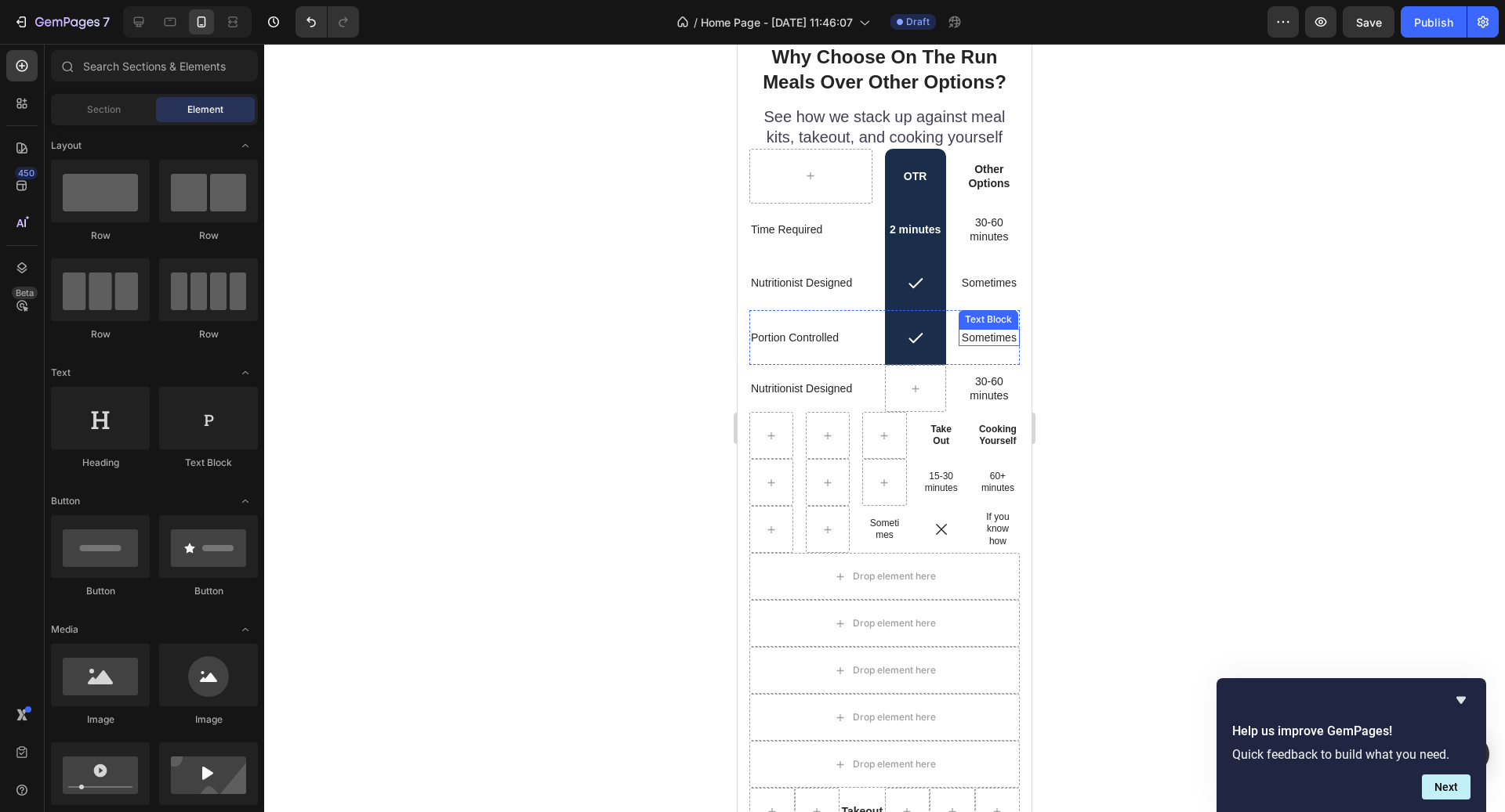
click at [990, 333] on p "Sometimes" at bounding box center [988, 337] width 58 height 14
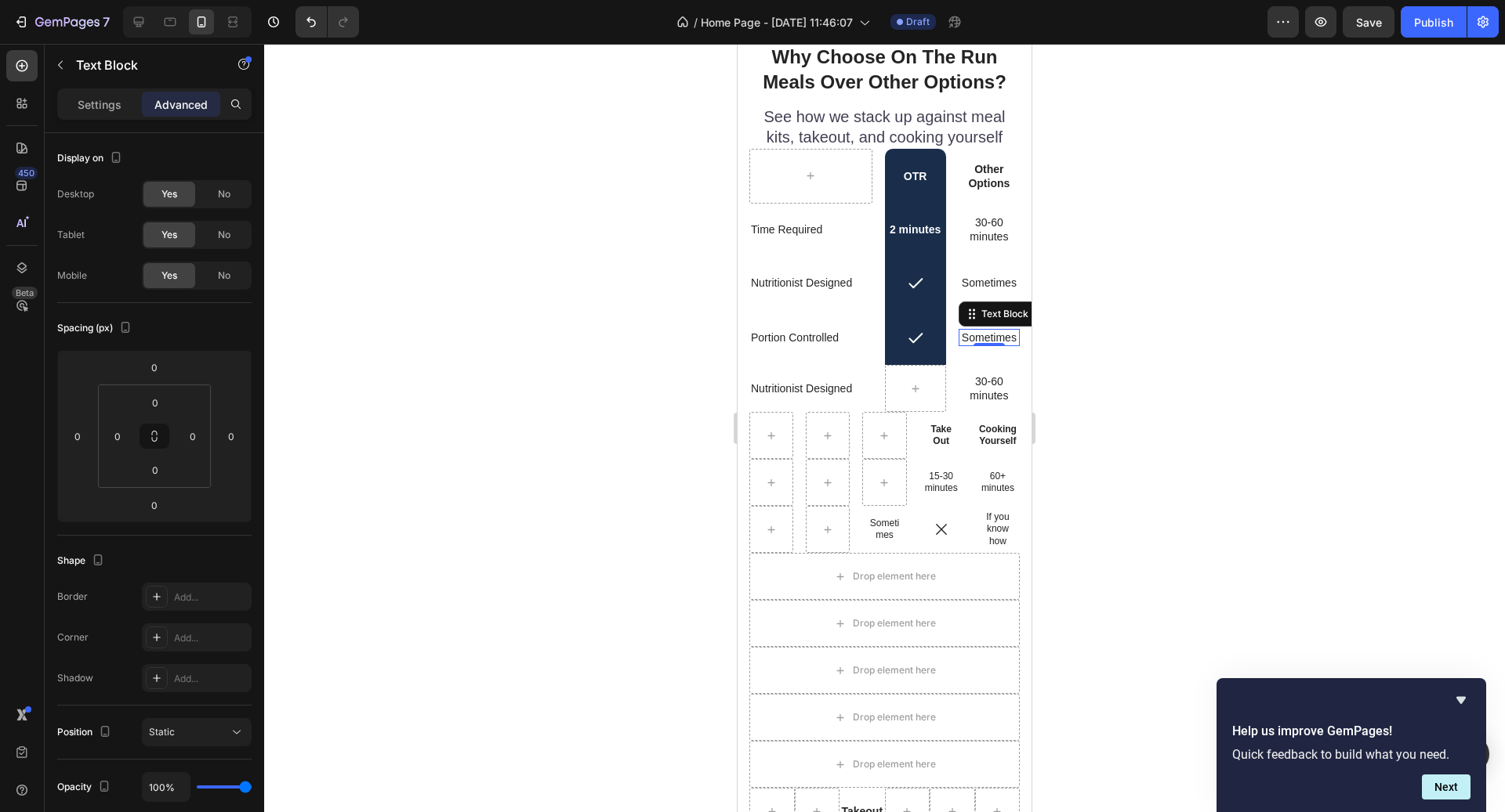
click at [993, 338] on p "Sometimes" at bounding box center [988, 337] width 58 height 14
click at [995, 336] on p "Meh" at bounding box center [988, 337] width 58 height 14
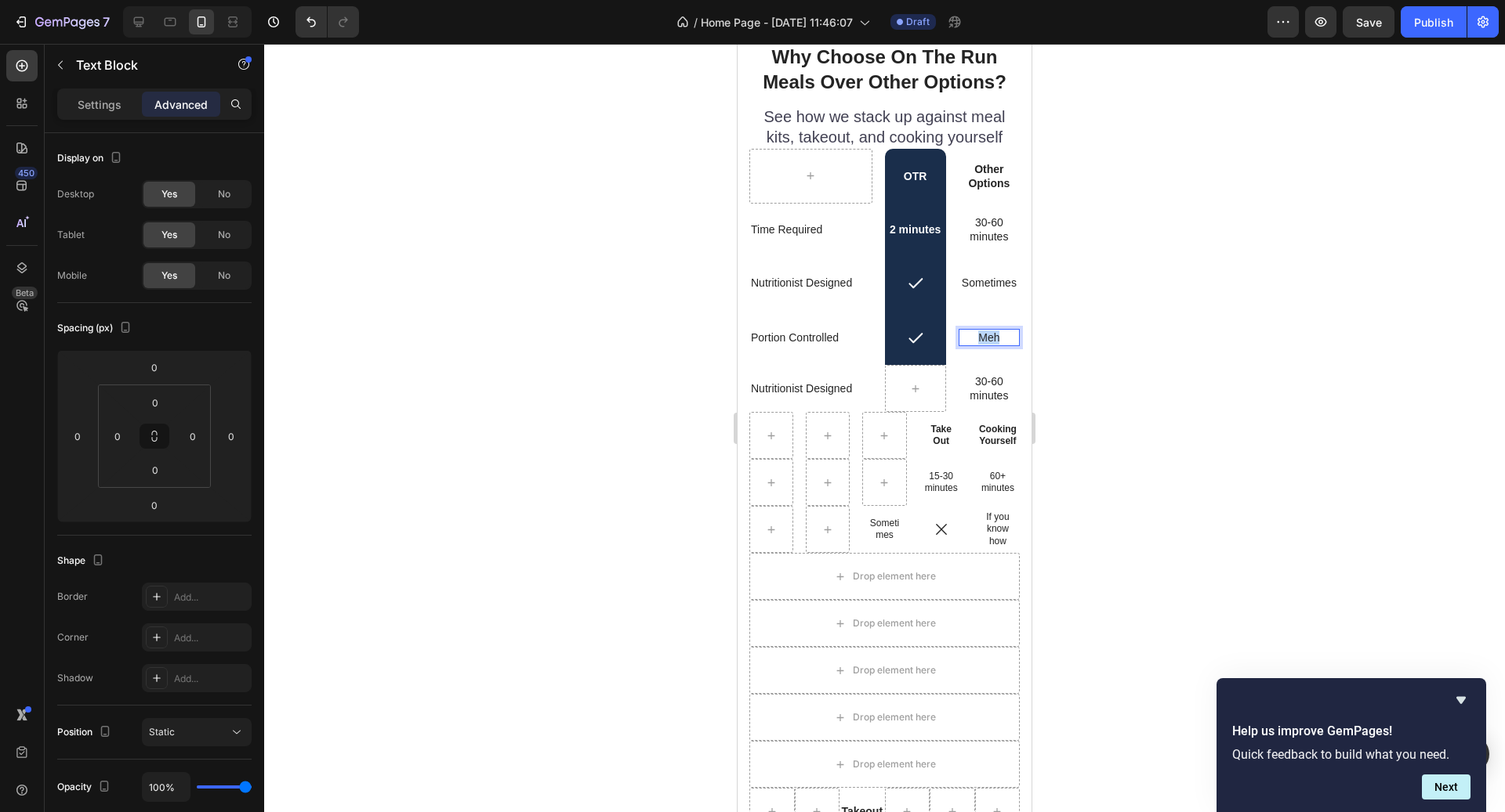
click at [995, 336] on p "Meh" at bounding box center [988, 337] width 58 height 14
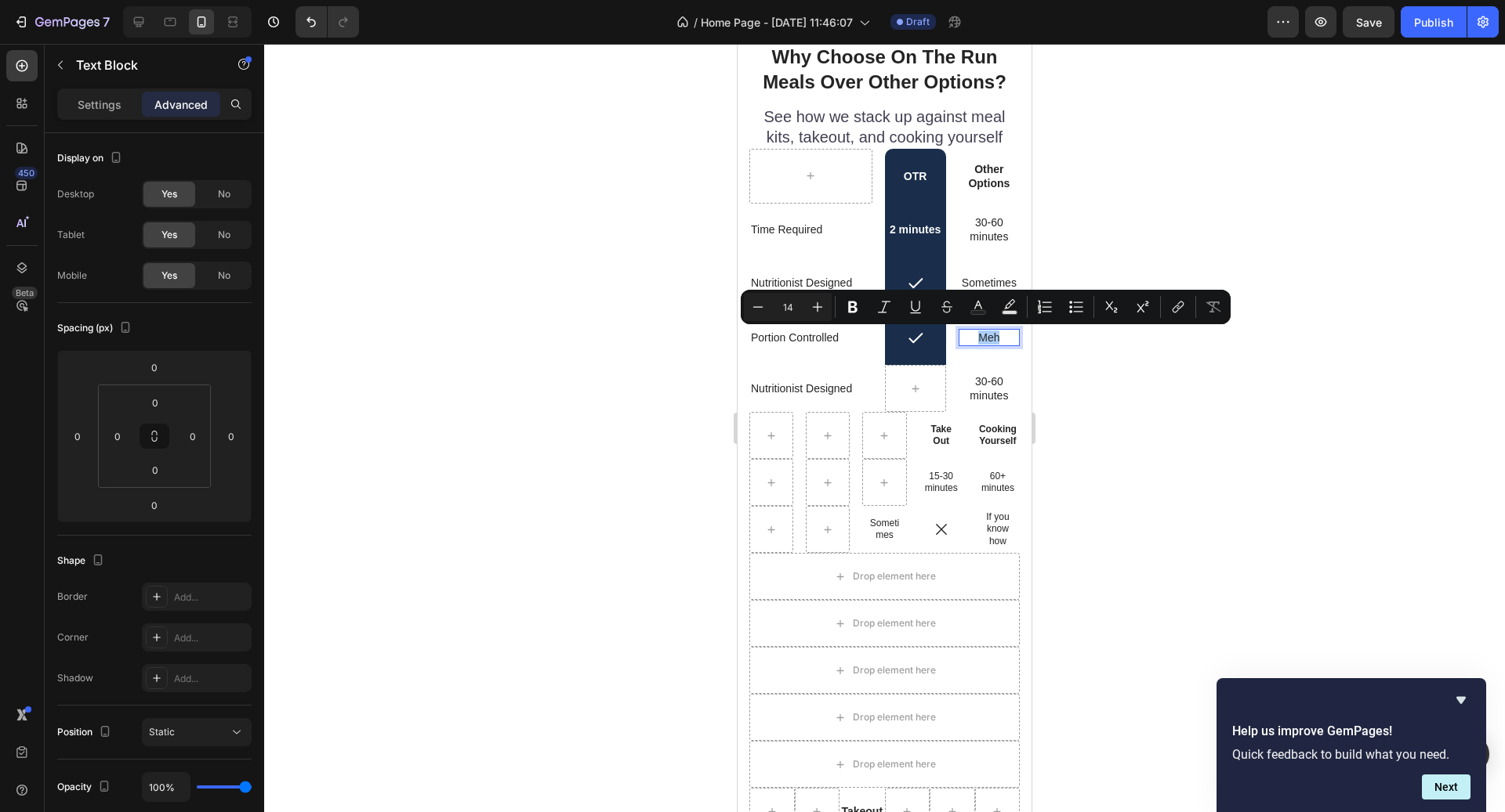
click at [1106, 338] on div at bounding box center [884, 428] width 1240 height 768
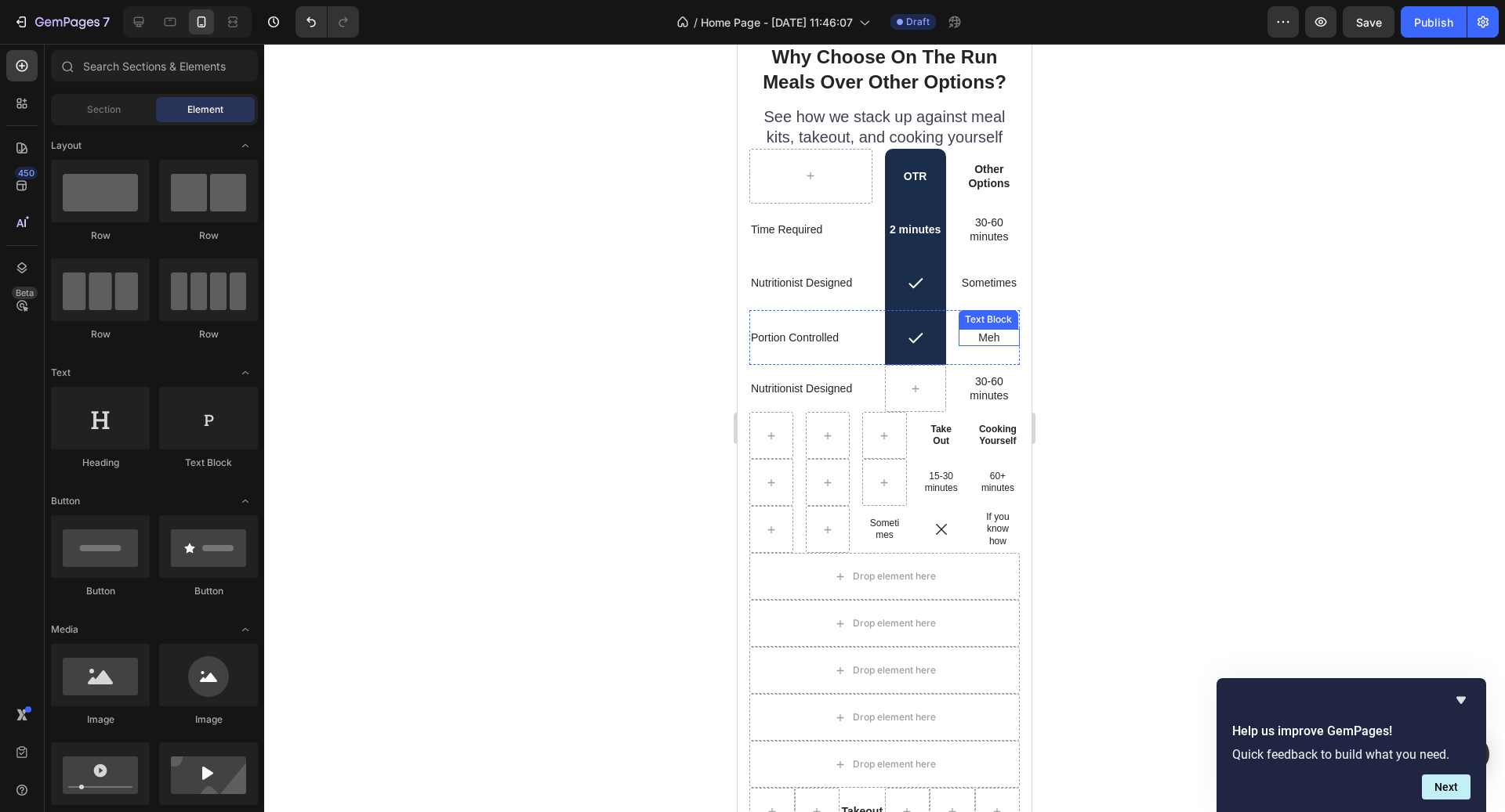
click at [1005, 336] on p "Meh" at bounding box center [988, 337] width 58 height 14
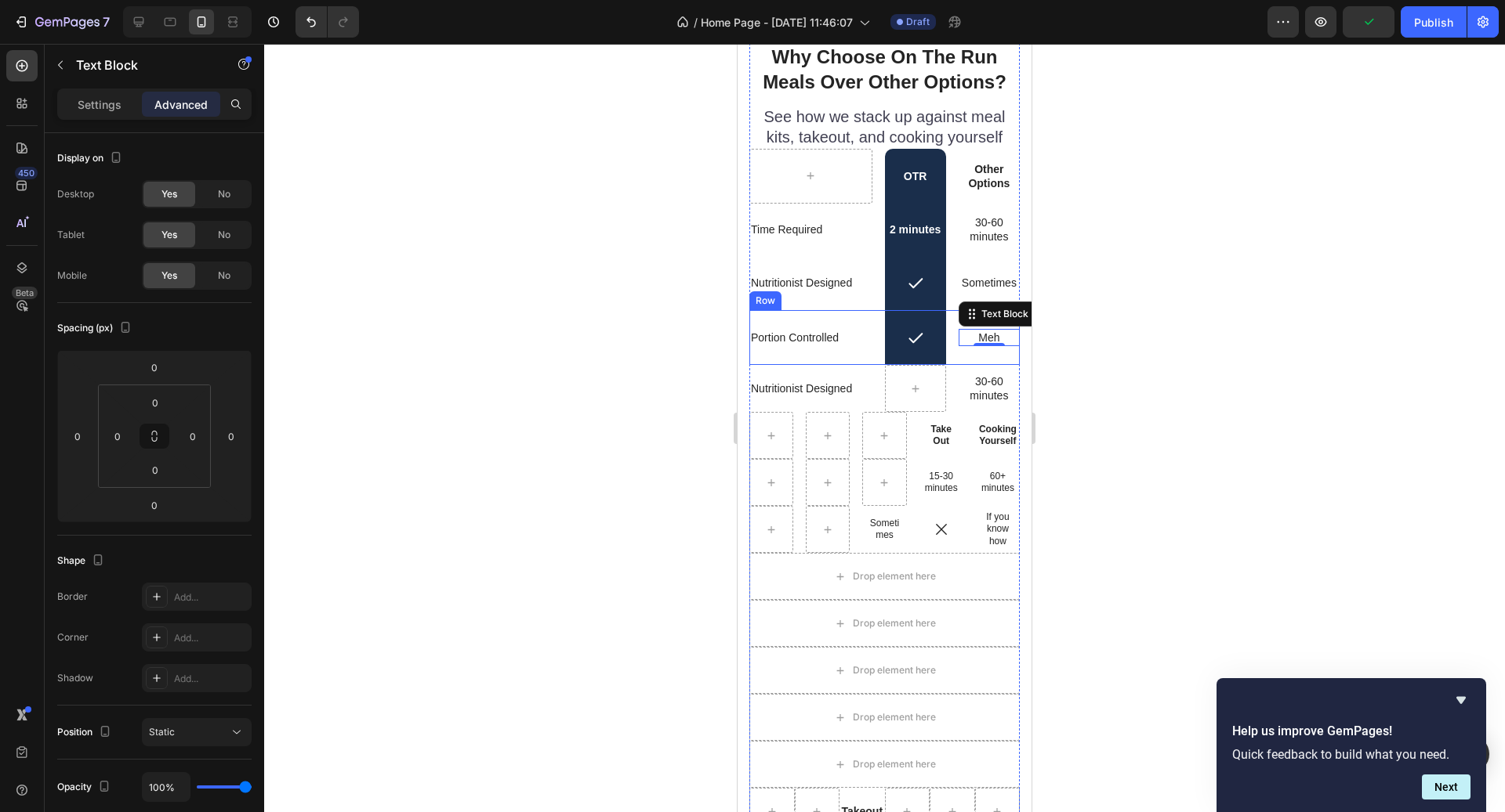
click at [812, 358] on div "Portion Controlled Text Block" at bounding box center [811, 338] width 123 height 55
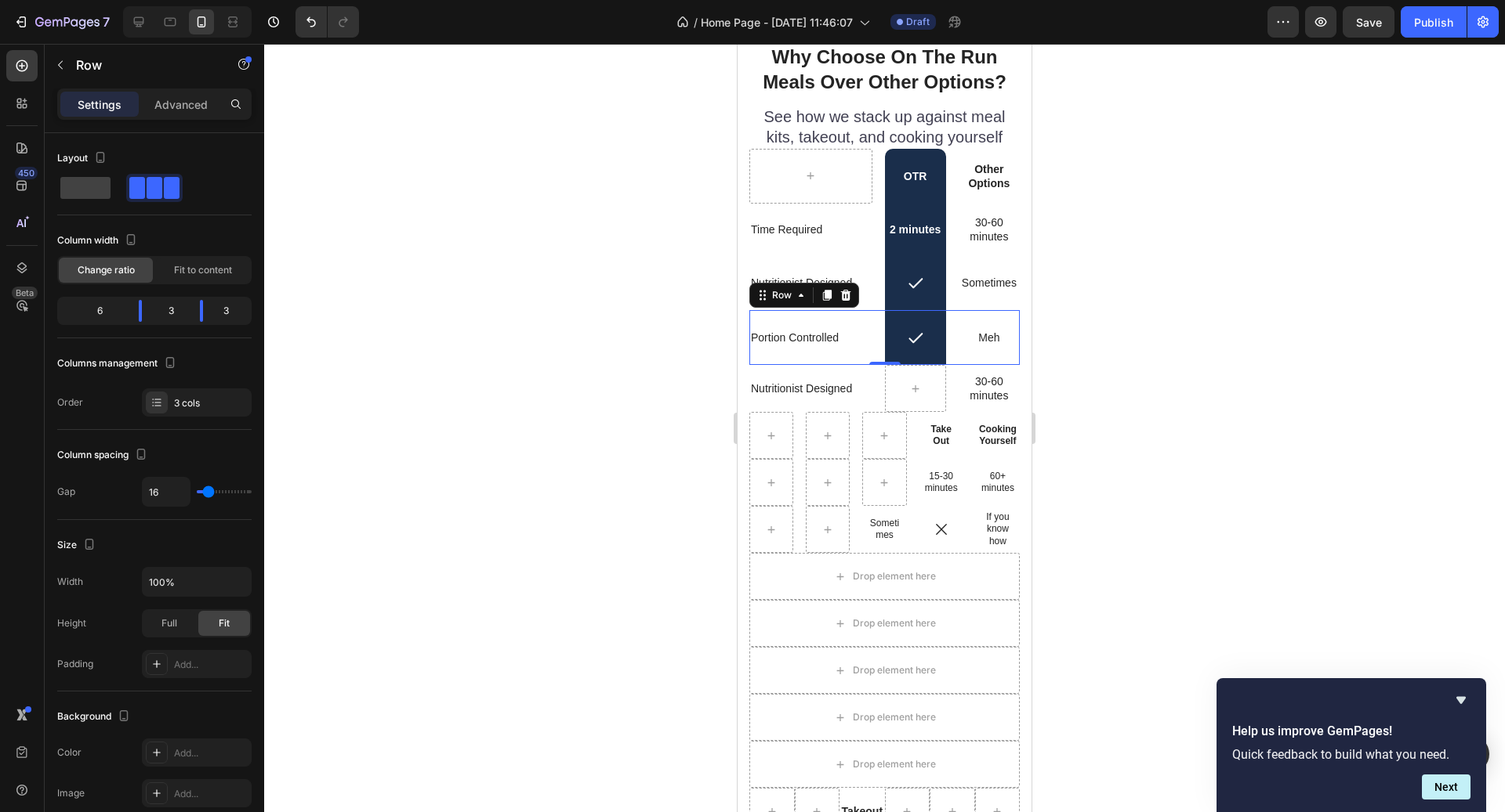
click at [1085, 403] on div at bounding box center [884, 428] width 1240 height 768
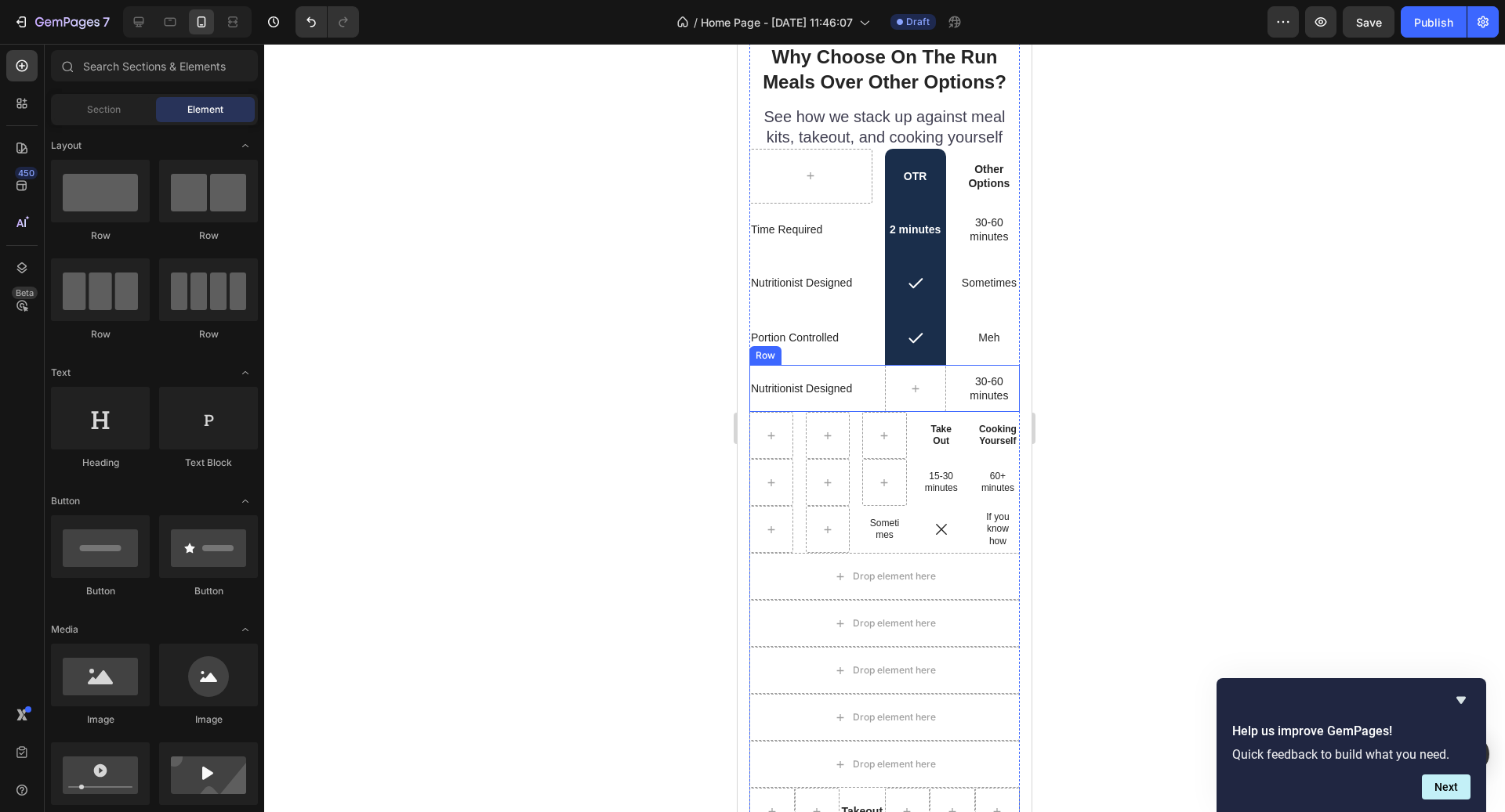
click at [820, 367] on div "Nutritionist Designed Text Block" at bounding box center [811, 388] width 123 height 47
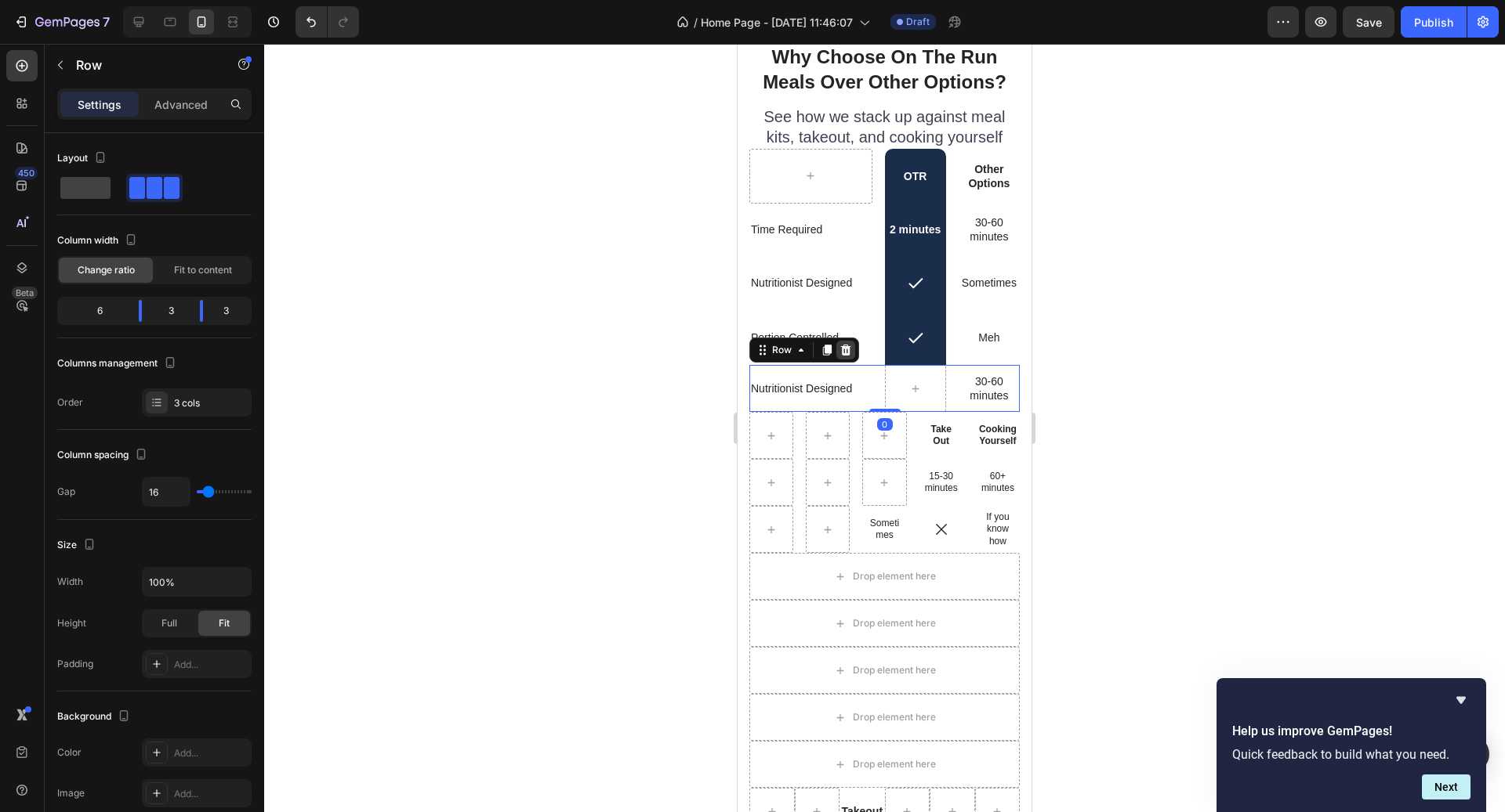
click at [845, 352] on icon at bounding box center [846, 350] width 10 height 11
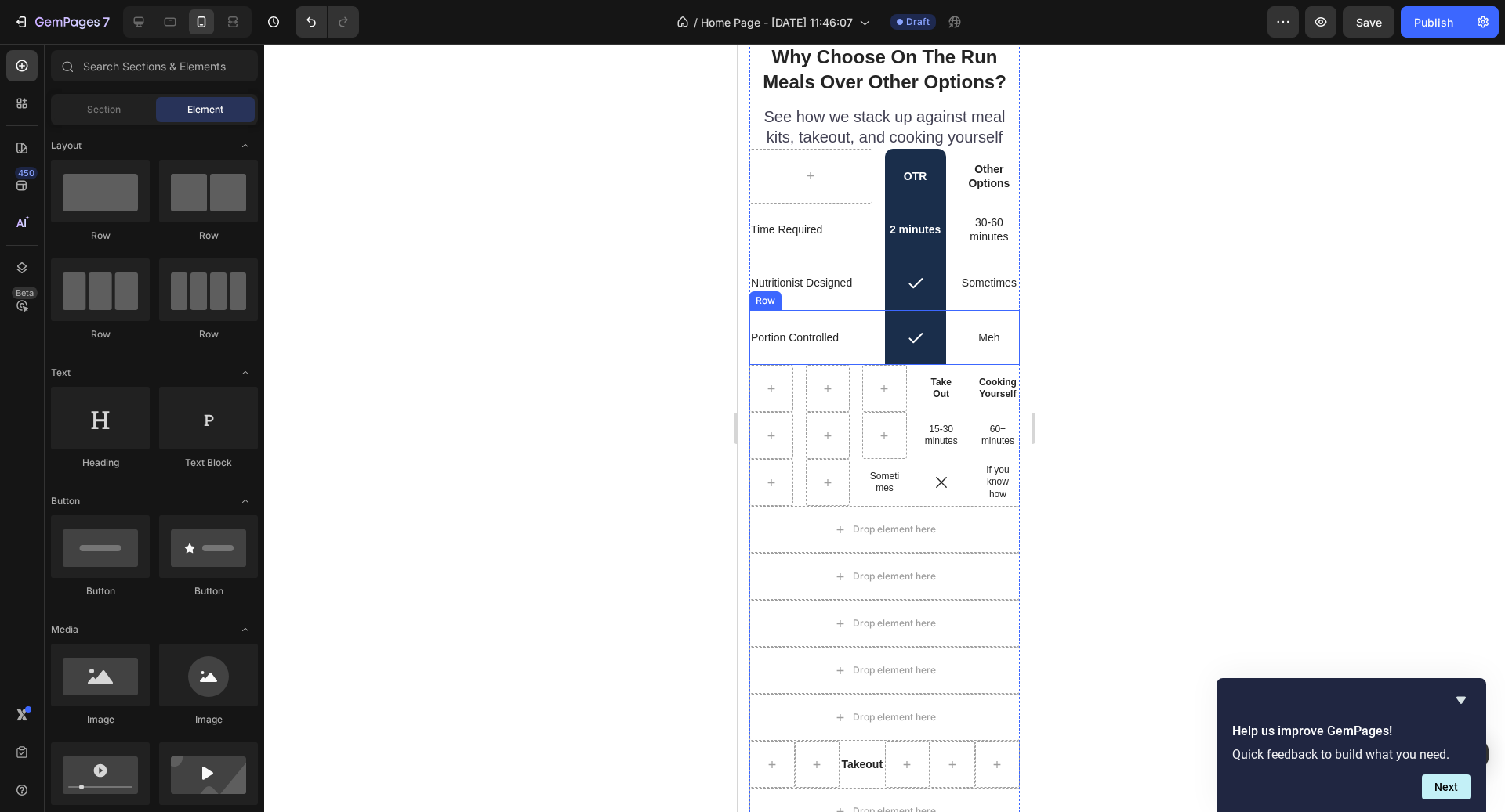
click at [830, 352] on div "Portion Controlled Text Block" at bounding box center [811, 338] width 123 height 55
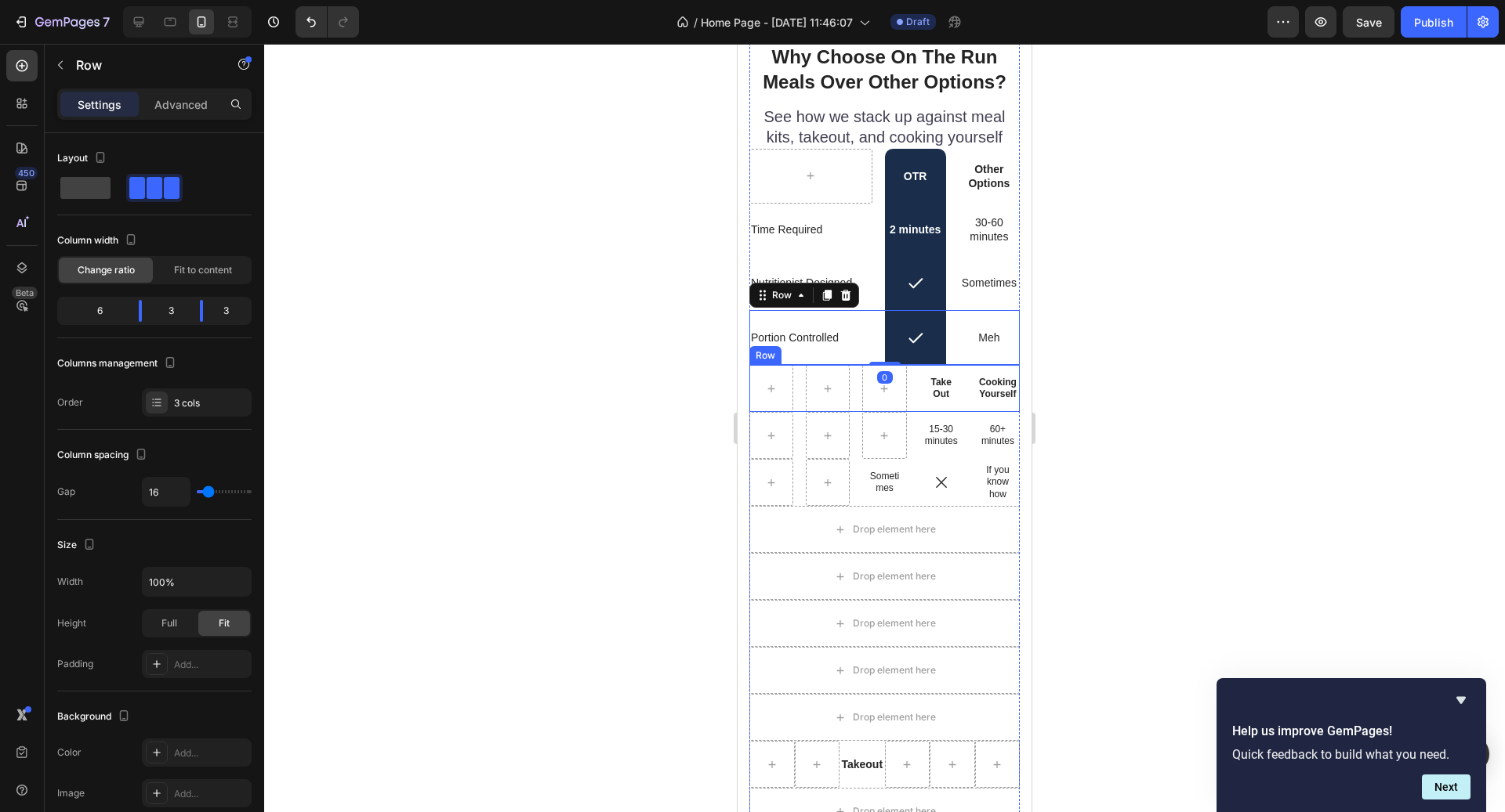
click at [765, 353] on div "Row" at bounding box center [765, 355] width 26 height 14
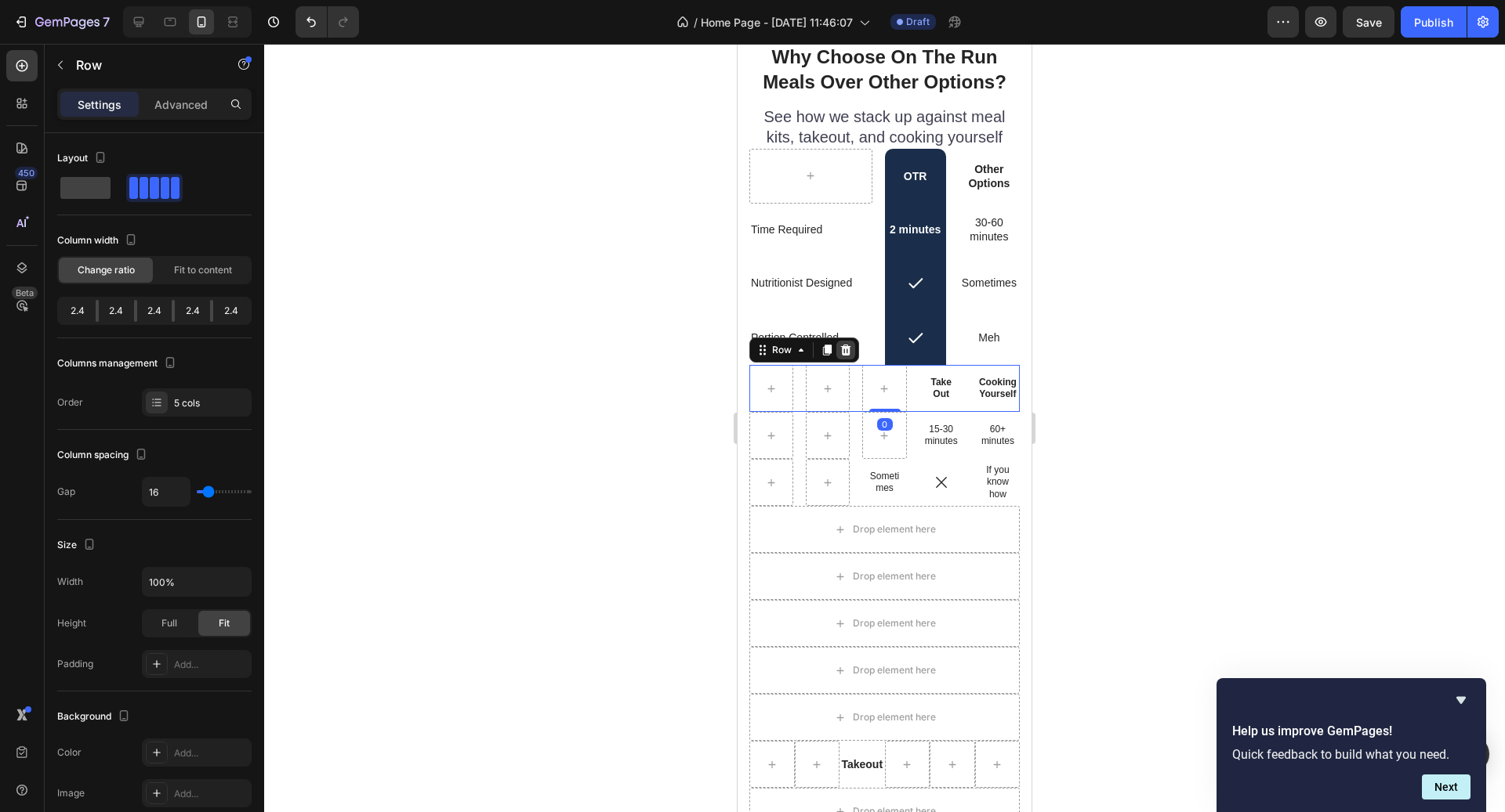
click at [840, 352] on icon at bounding box center [845, 350] width 13 height 13
click at [772, 354] on div "Row" at bounding box center [765, 355] width 26 height 14
click at [853, 353] on div at bounding box center [846, 350] width 18 height 18
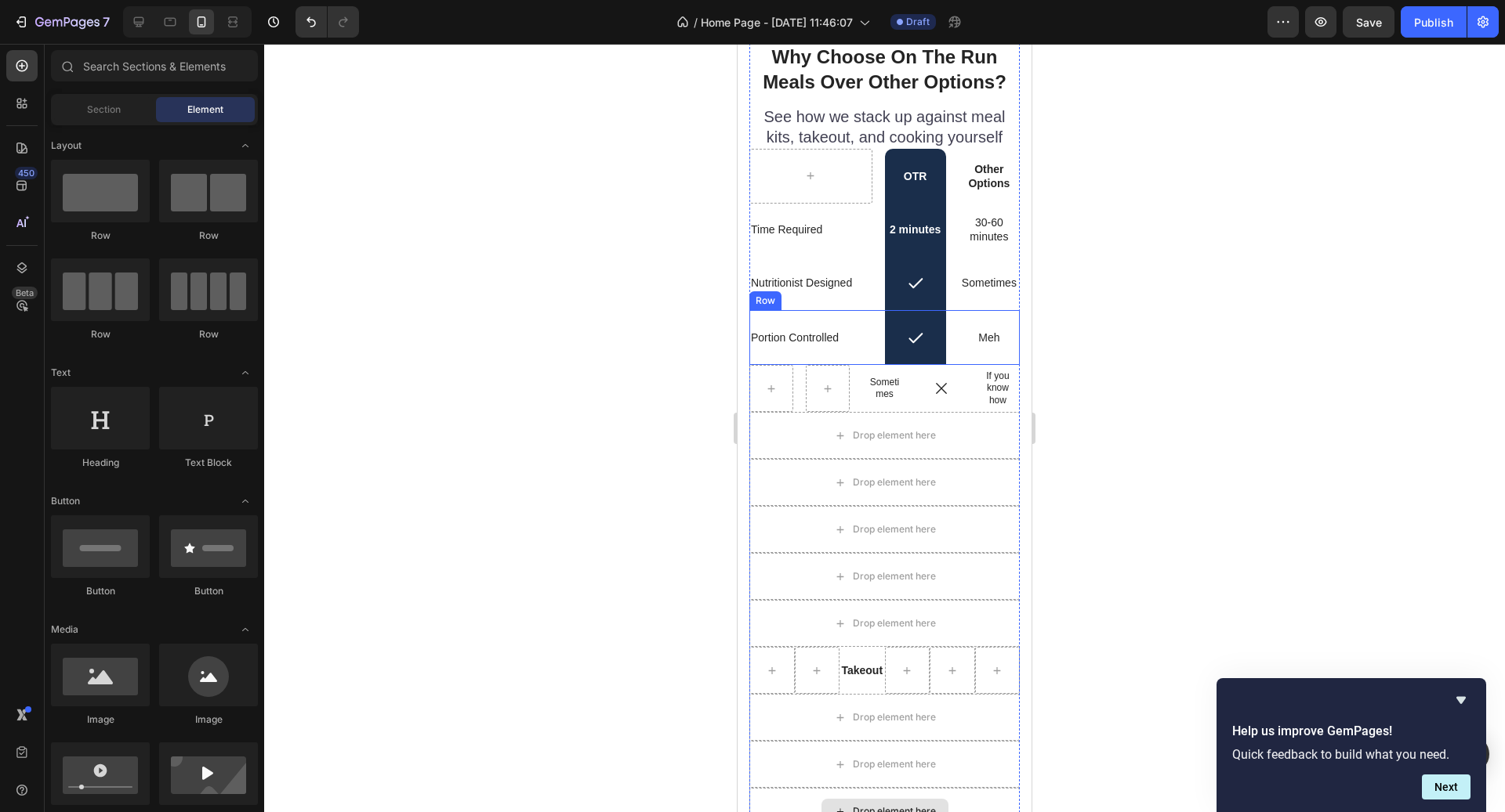
click at [772, 358] on div "Portion Controlled Text Block" at bounding box center [811, 338] width 123 height 55
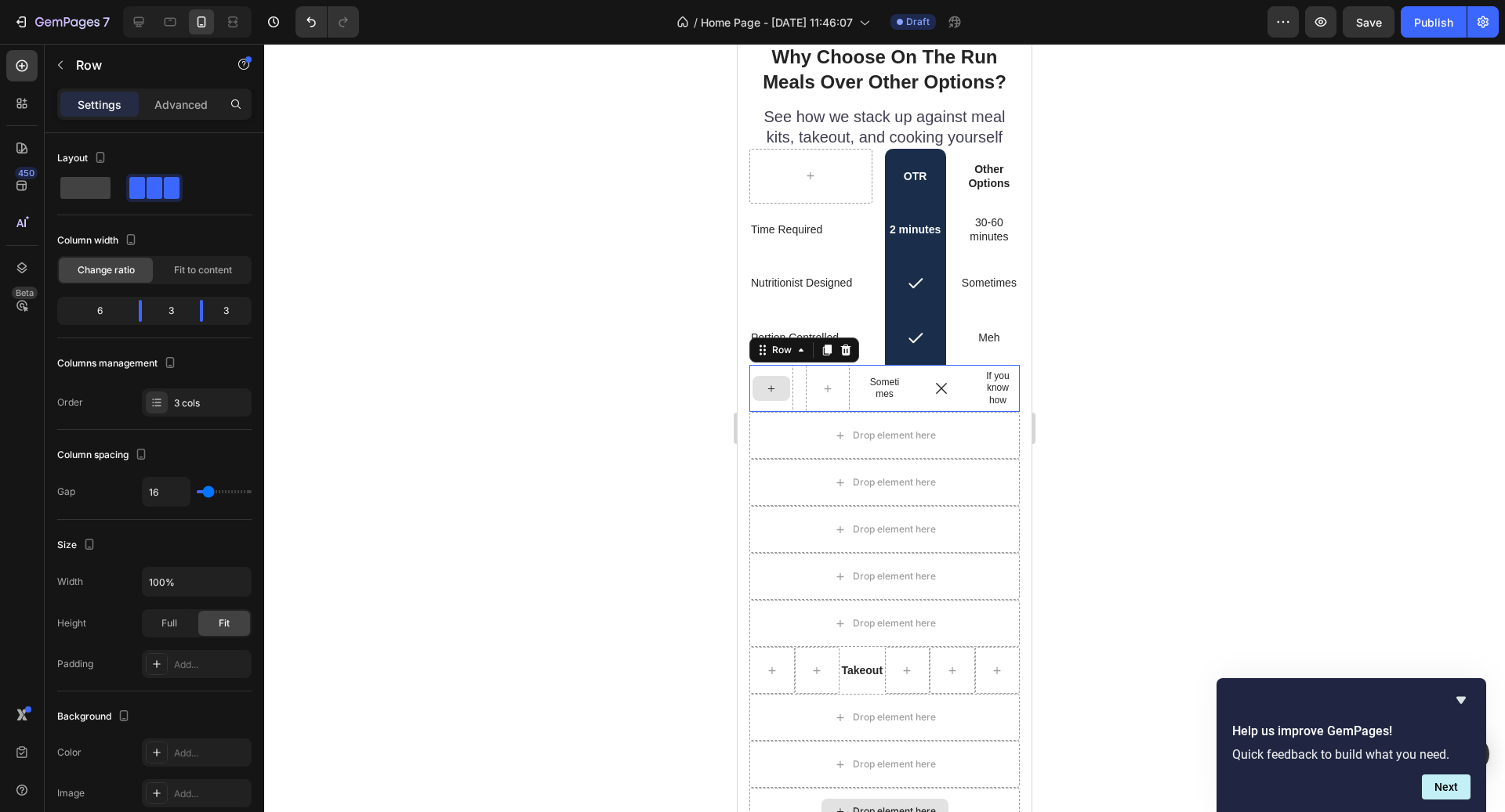
click at [773, 367] on div at bounding box center [771, 388] width 44 height 47
click at [771, 358] on div "Row" at bounding box center [781, 350] width 57 height 18
click at [849, 347] on icon at bounding box center [845, 350] width 13 height 13
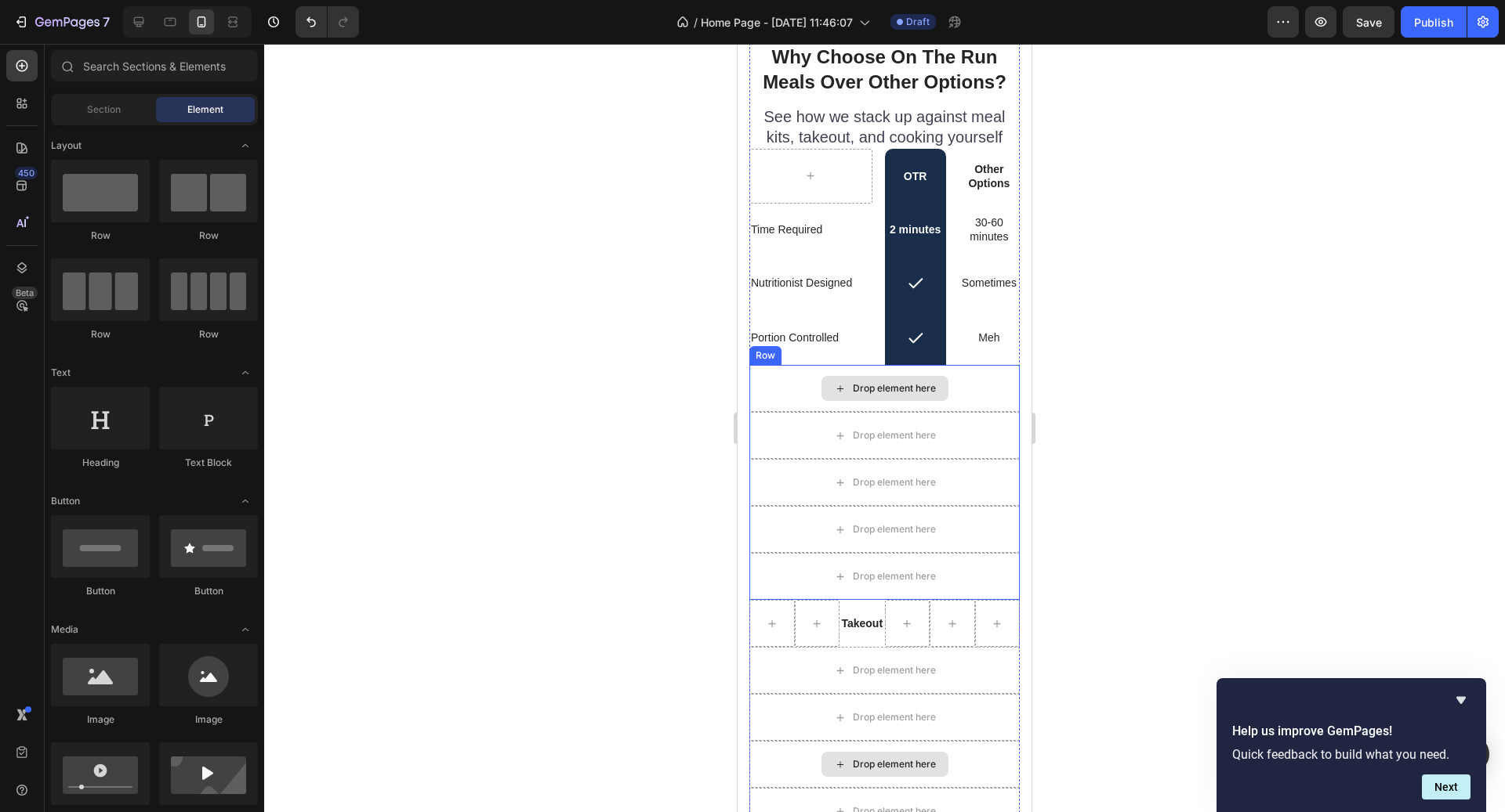
click at [841, 380] on div "Drop element here" at bounding box center [885, 388] width 127 height 25
click at [793, 383] on div "Drop element here" at bounding box center [884, 388] width 271 height 47
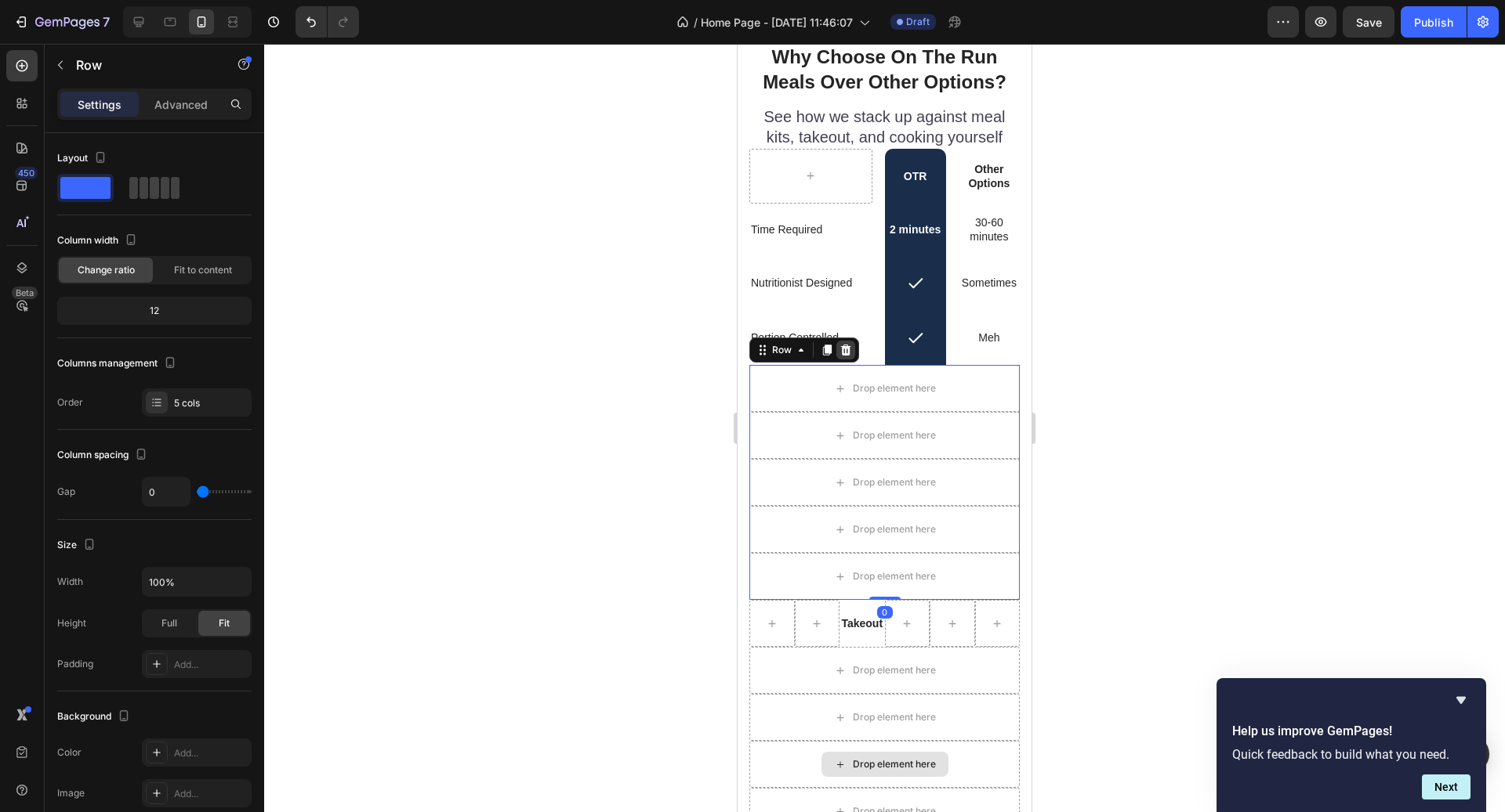
click at [848, 345] on icon at bounding box center [845, 350] width 13 height 13
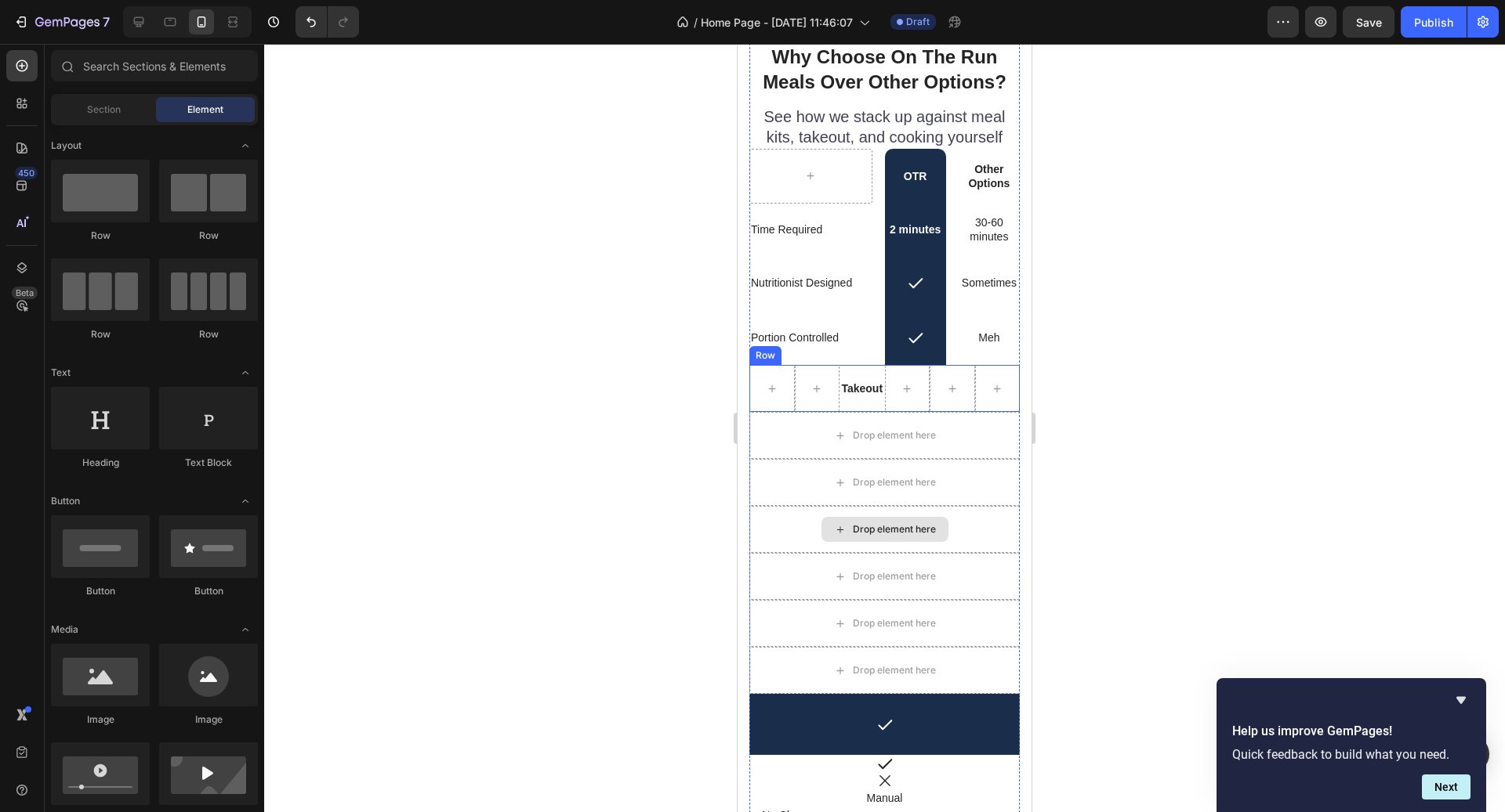
click at [772, 362] on div "Row" at bounding box center [765, 356] width 32 height 18
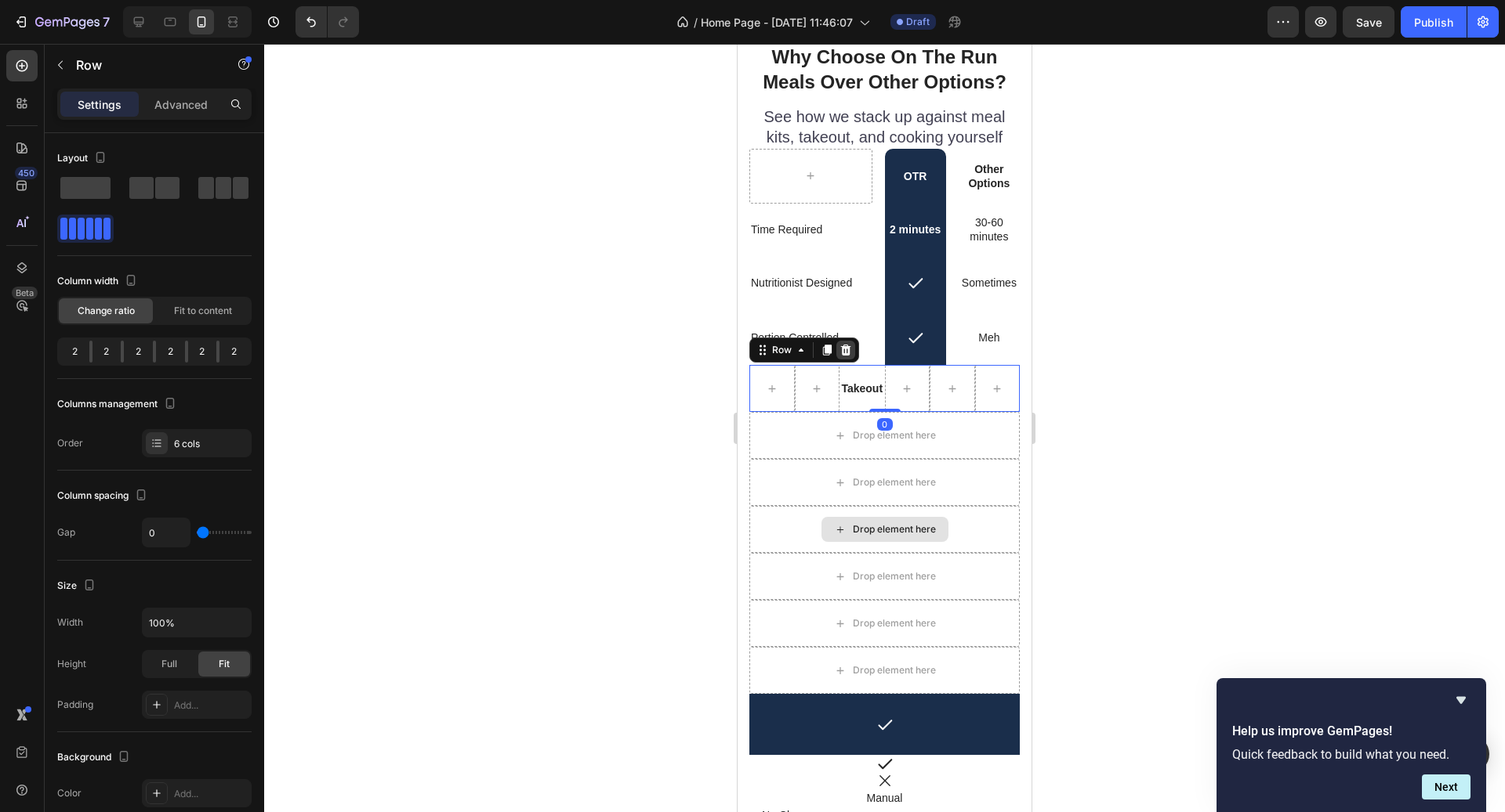
click at [842, 352] on icon at bounding box center [846, 350] width 10 height 11
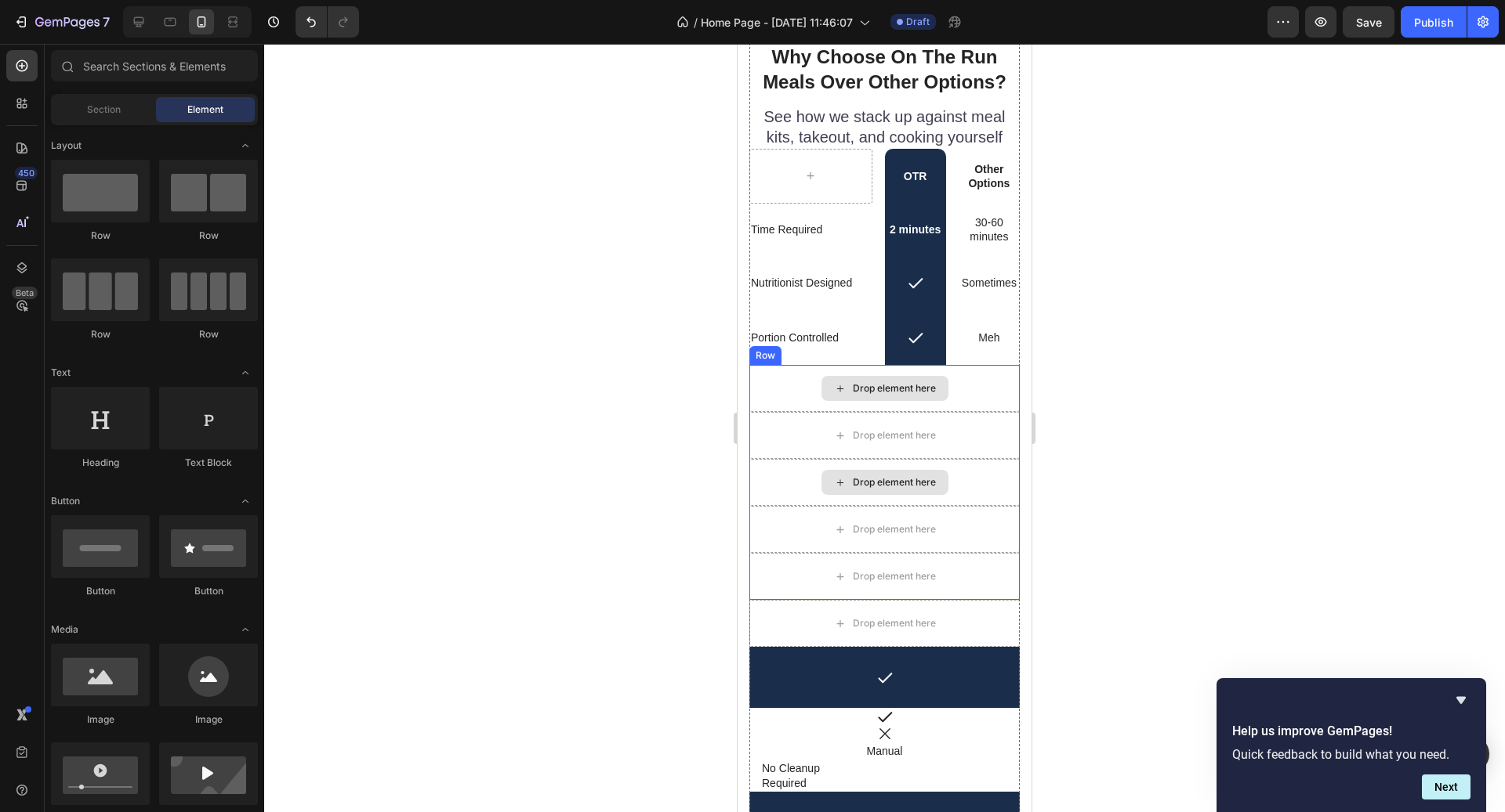
click at [817, 381] on div "Drop element here" at bounding box center [884, 388] width 271 height 47
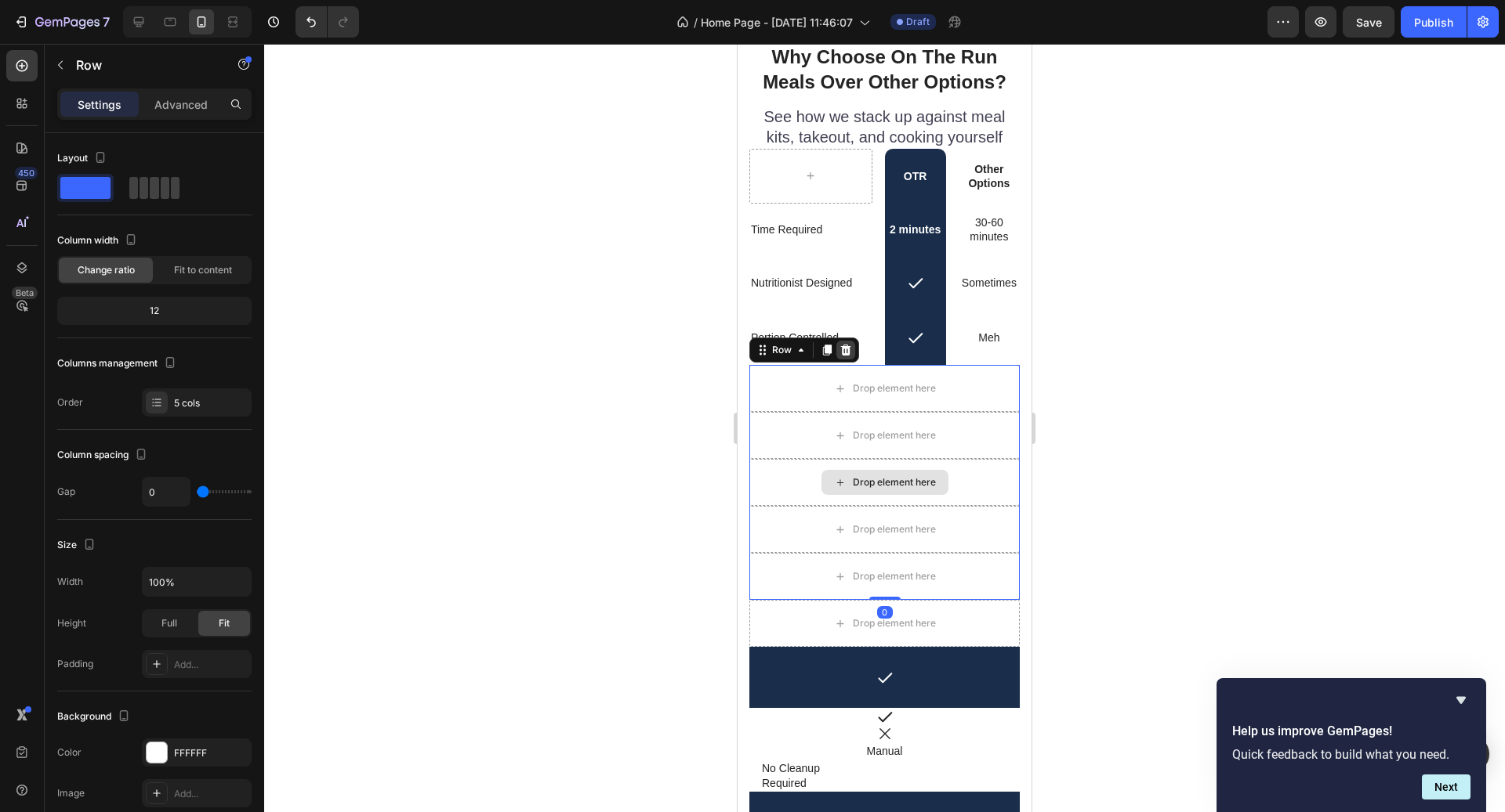
click at [842, 349] on icon at bounding box center [846, 350] width 10 height 11
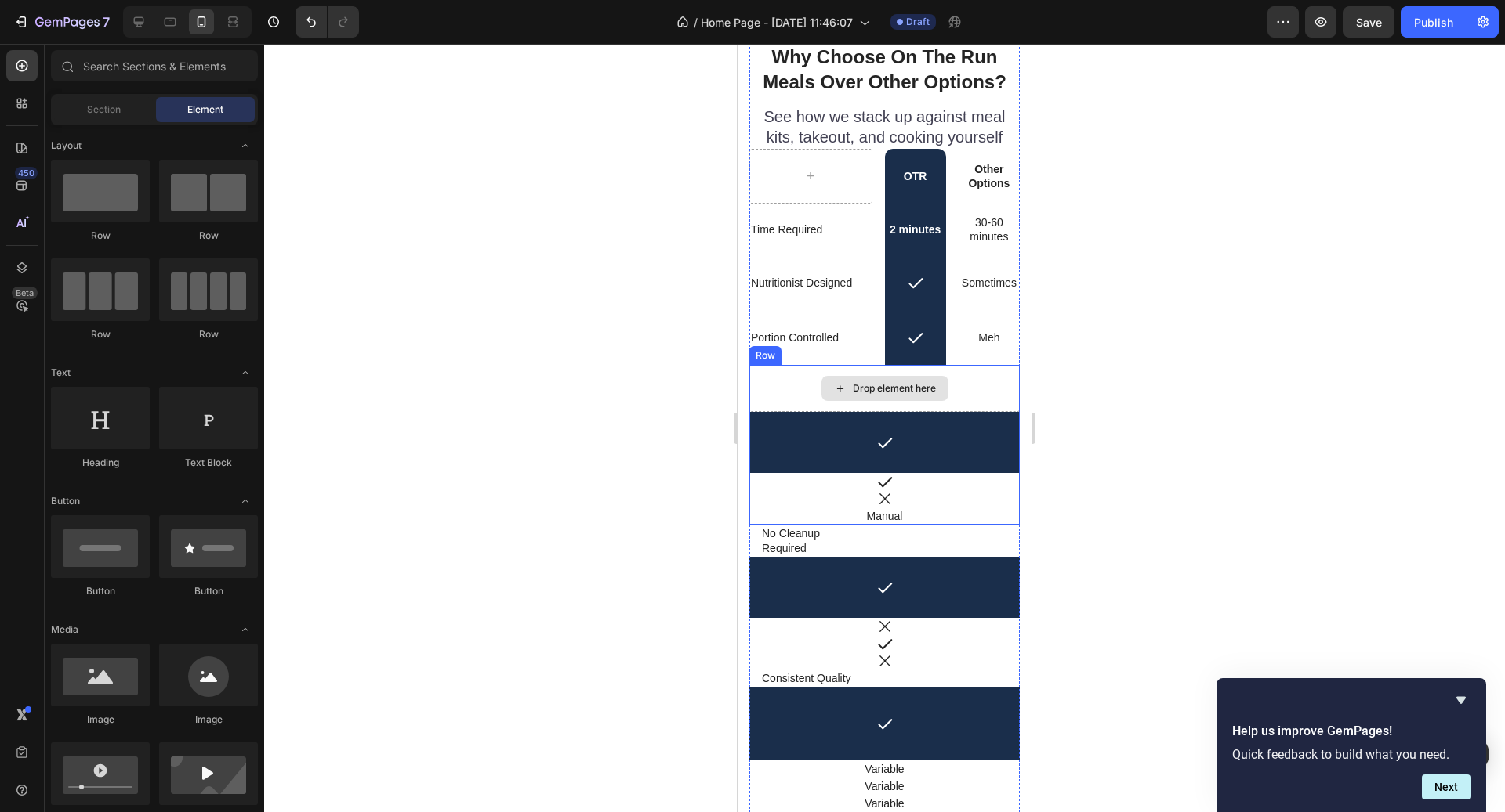
click at [819, 377] on div "Drop element here" at bounding box center [884, 388] width 271 height 47
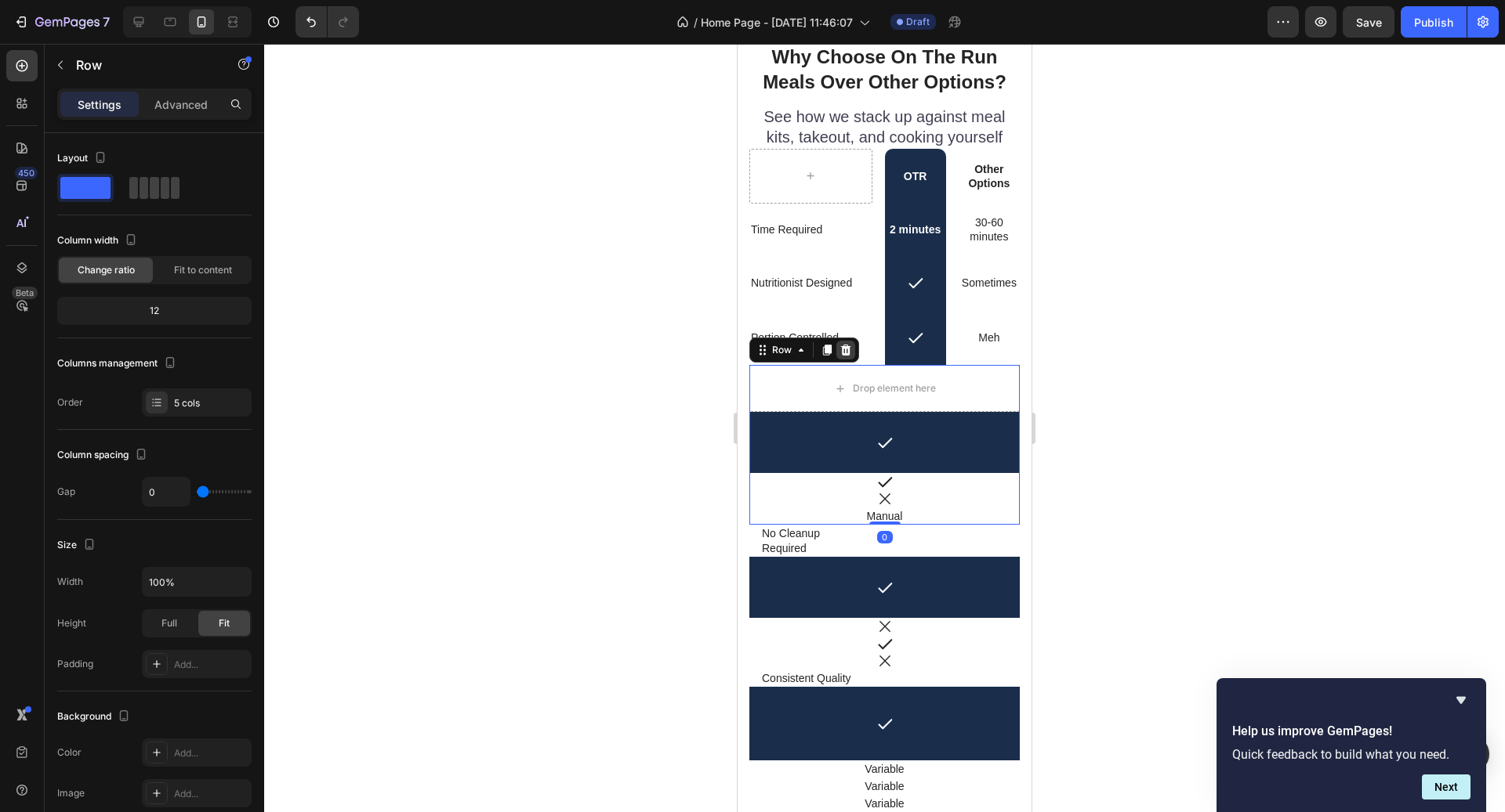
click at [848, 348] on icon at bounding box center [846, 350] width 10 height 11
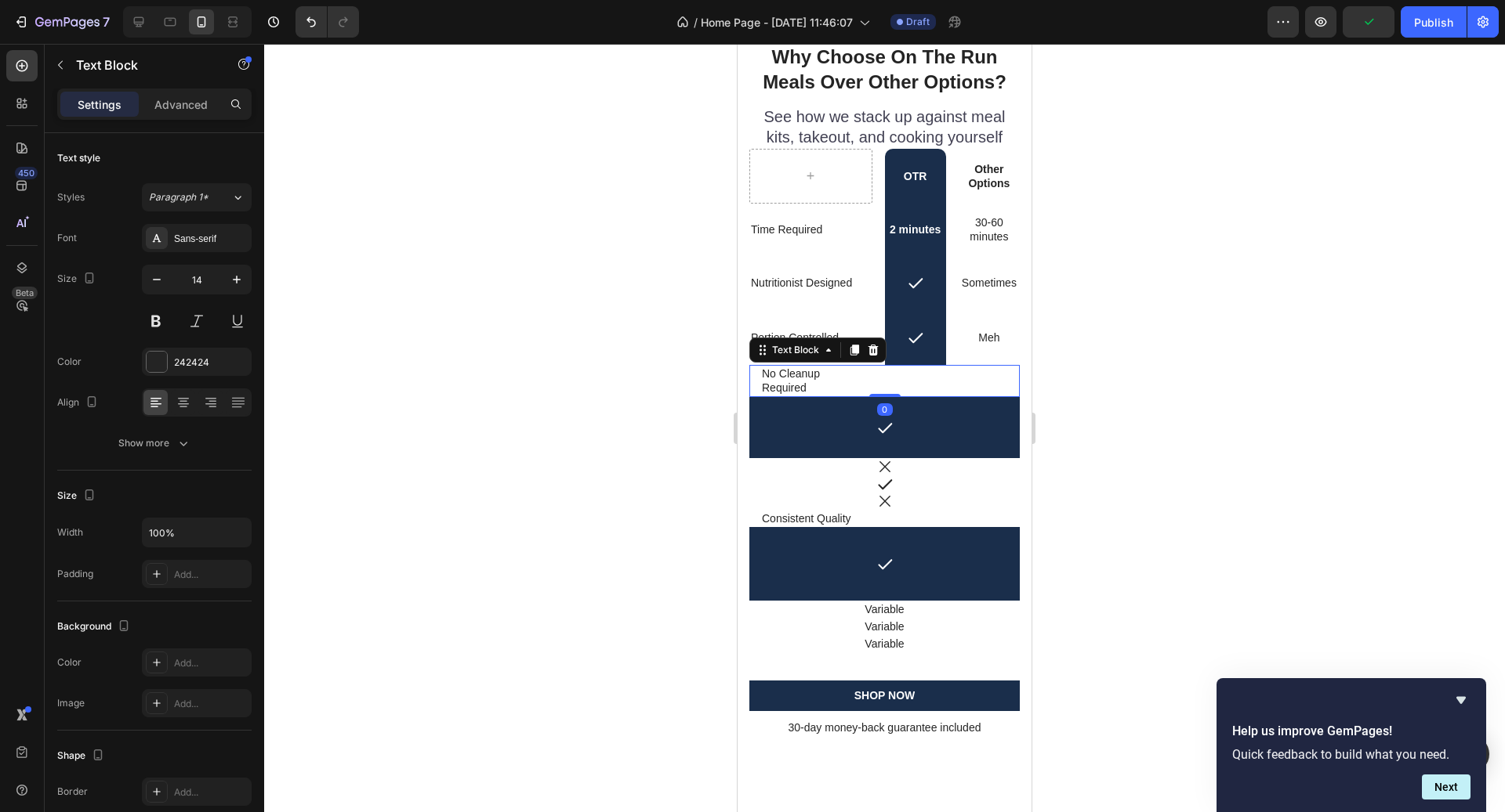
click at [838, 383] on p "Required" at bounding box center [884, 388] width 245 height 14
click at [879, 350] on div at bounding box center [873, 350] width 18 height 18
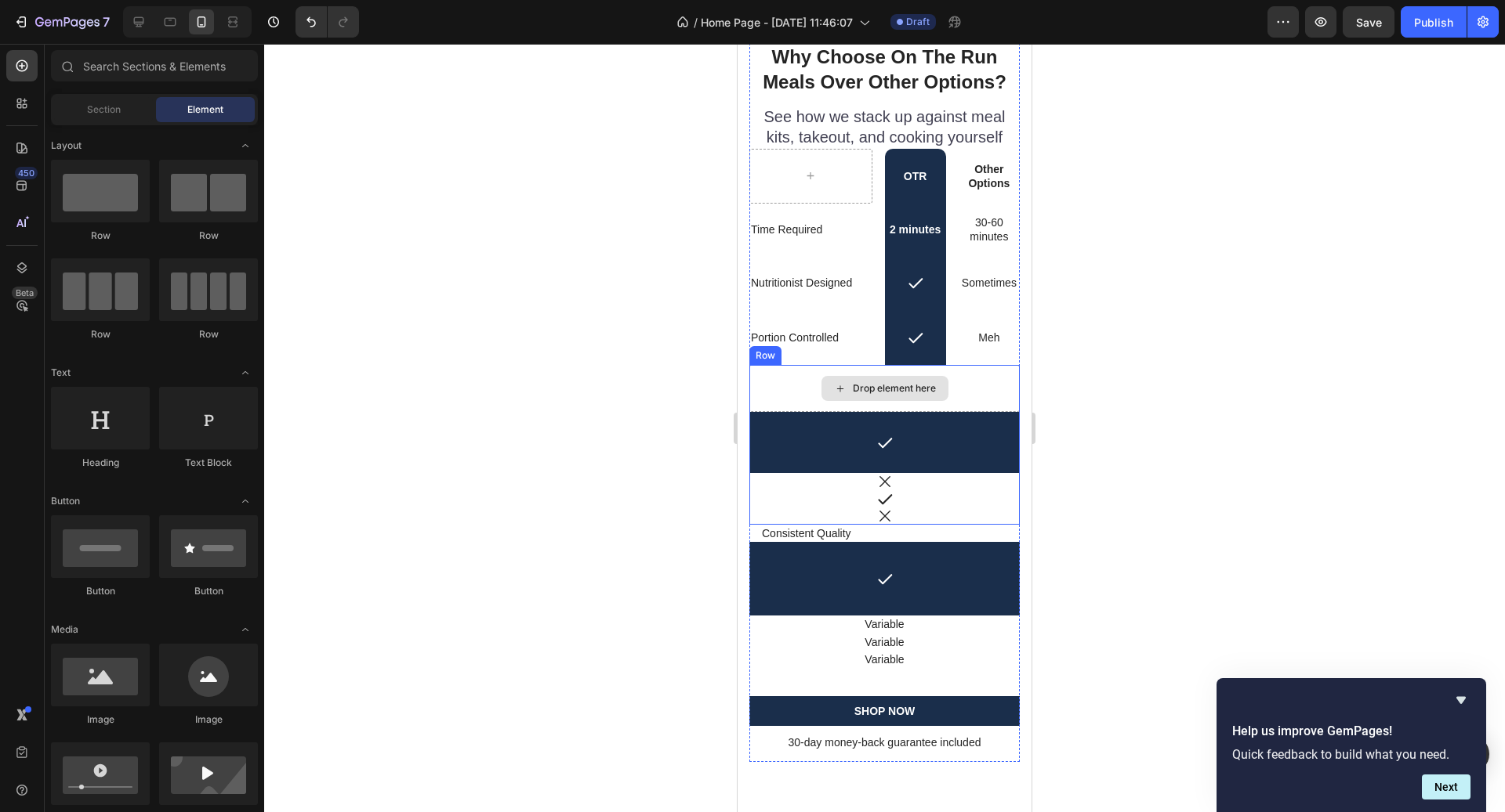
click at [791, 392] on div "Drop element here" at bounding box center [884, 388] width 271 height 47
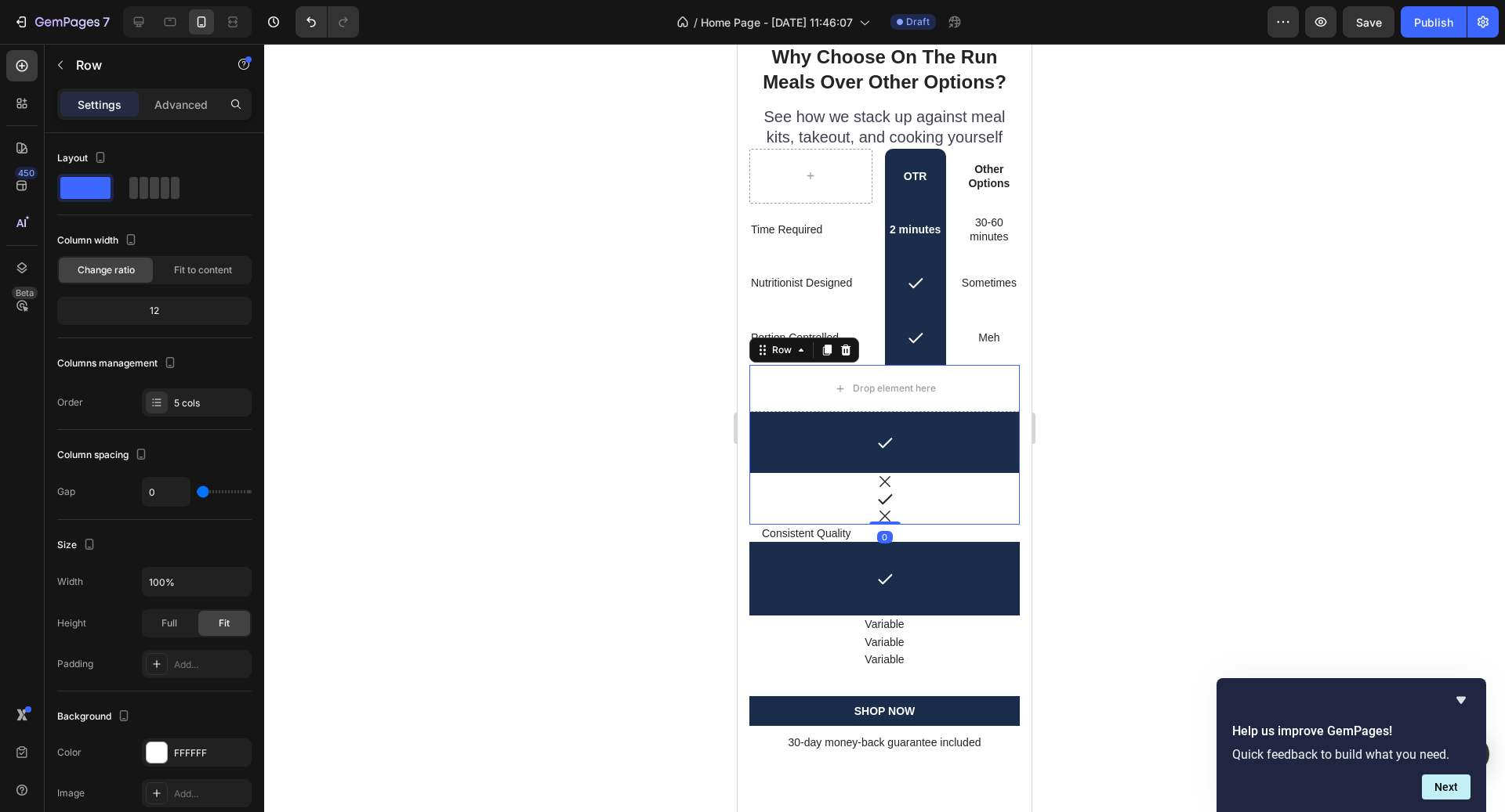
click at [854, 352] on div "Row" at bounding box center [804, 350] width 110 height 25
click at [848, 350] on icon at bounding box center [846, 350] width 10 height 11
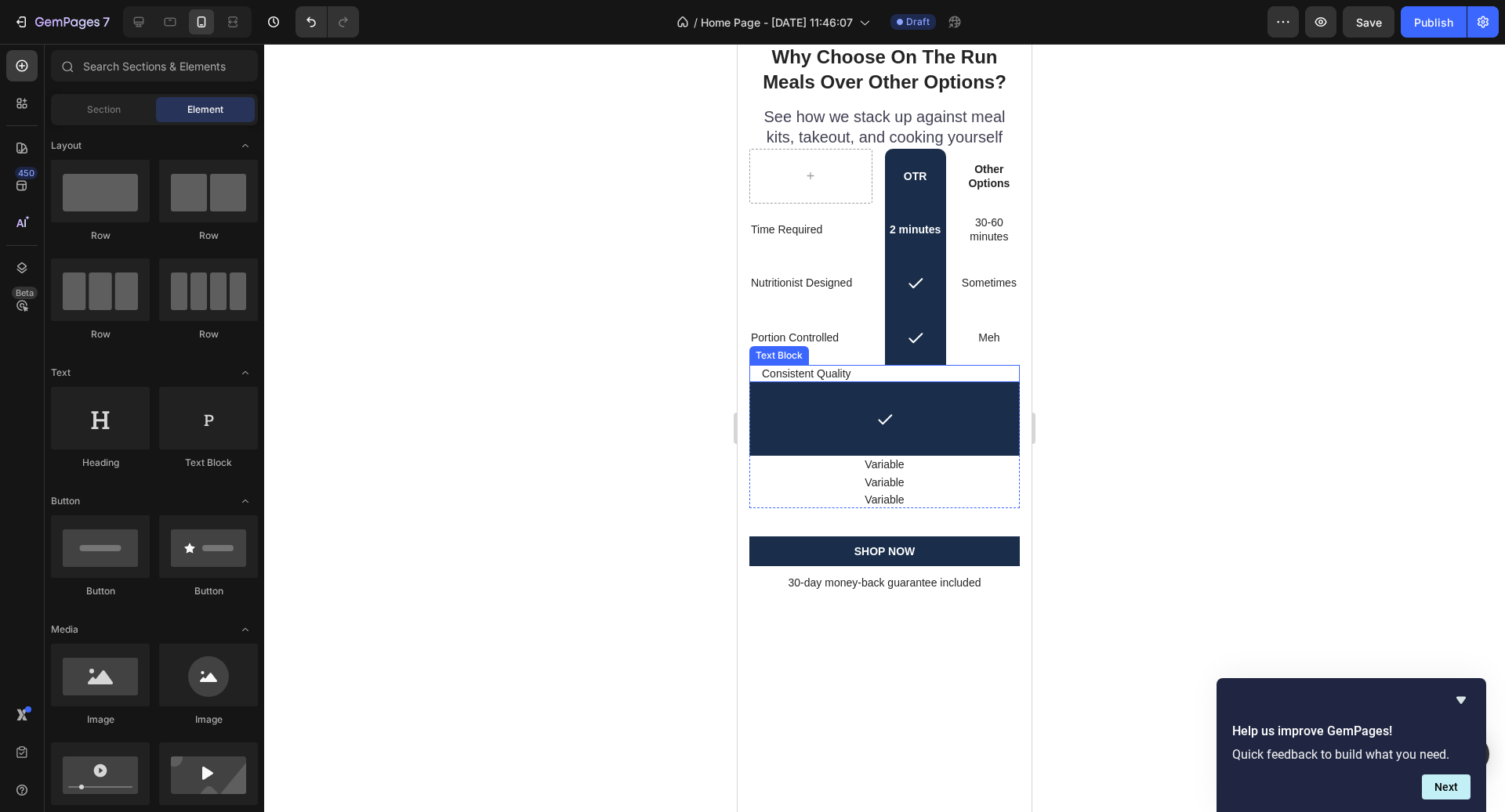
click at [812, 372] on p "Consistent Quality" at bounding box center [884, 373] width 245 height 14
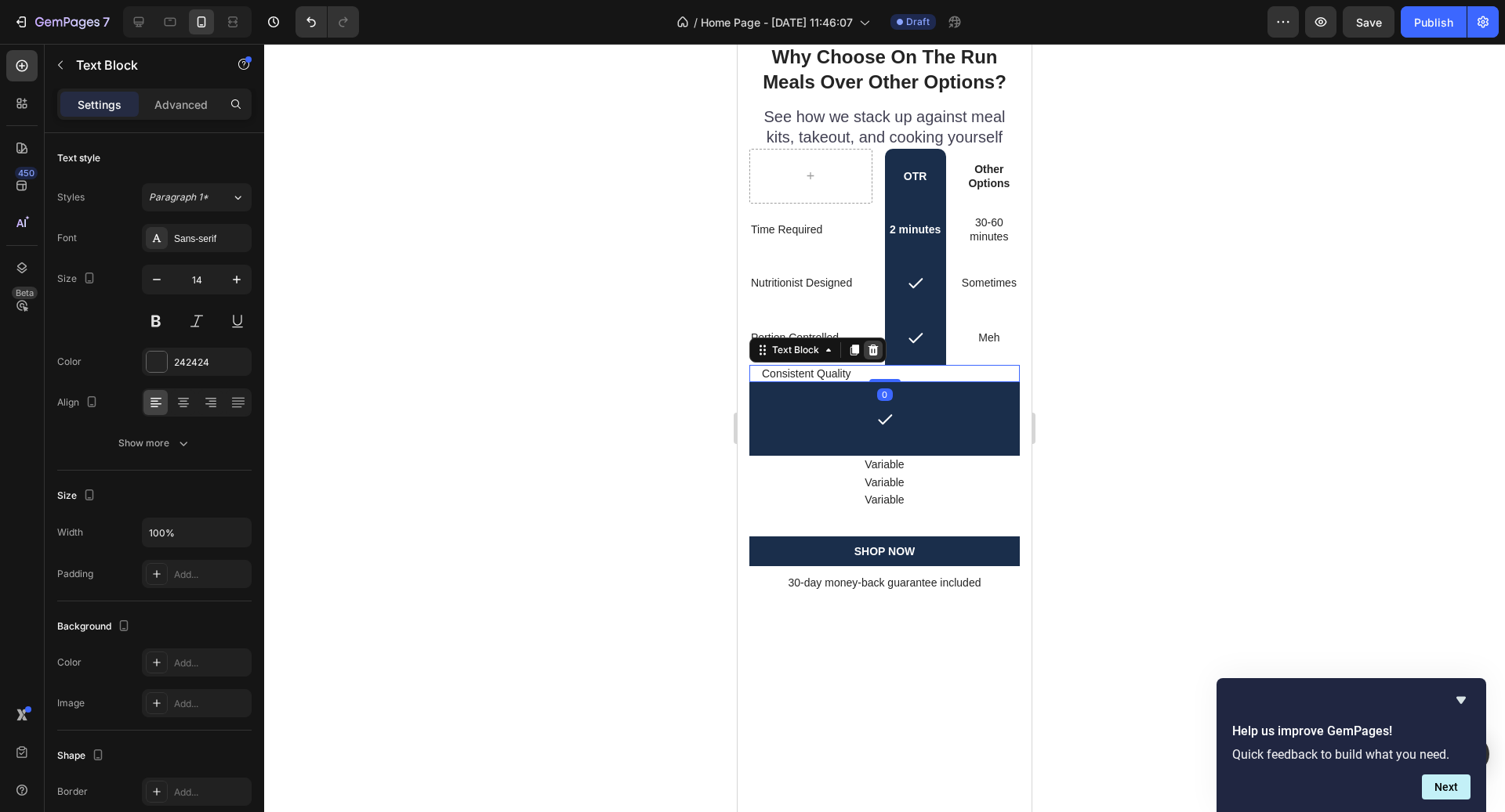
click at [871, 354] on icon at bounding box center [874, 350] width 10 height 11
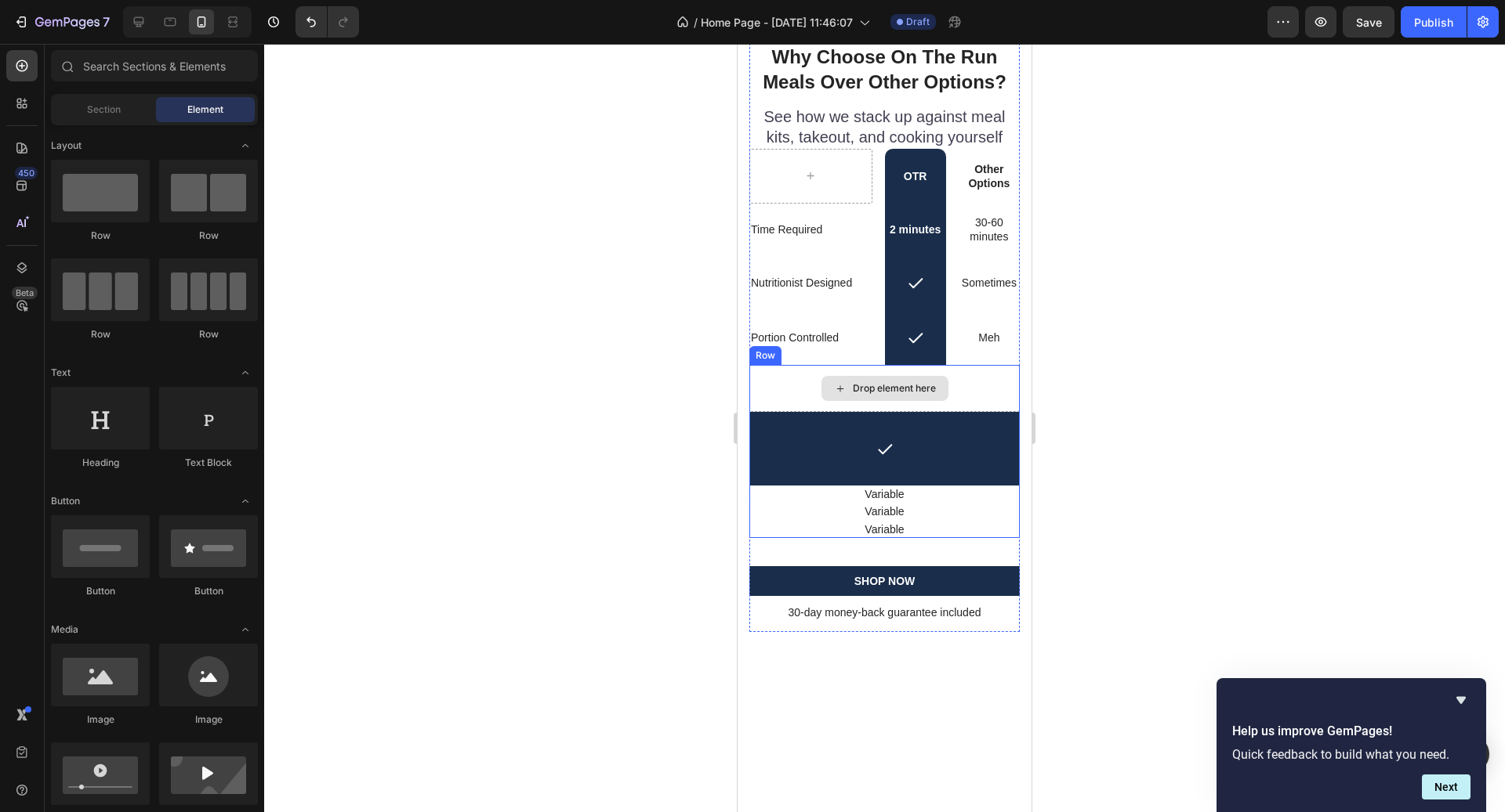
click at [838, 395] on icon at bounding box center [840, 389] width 13 height 13
click at [788, 373] on div "Drop element here" at bounding box center [884, 388] width 271 height 47
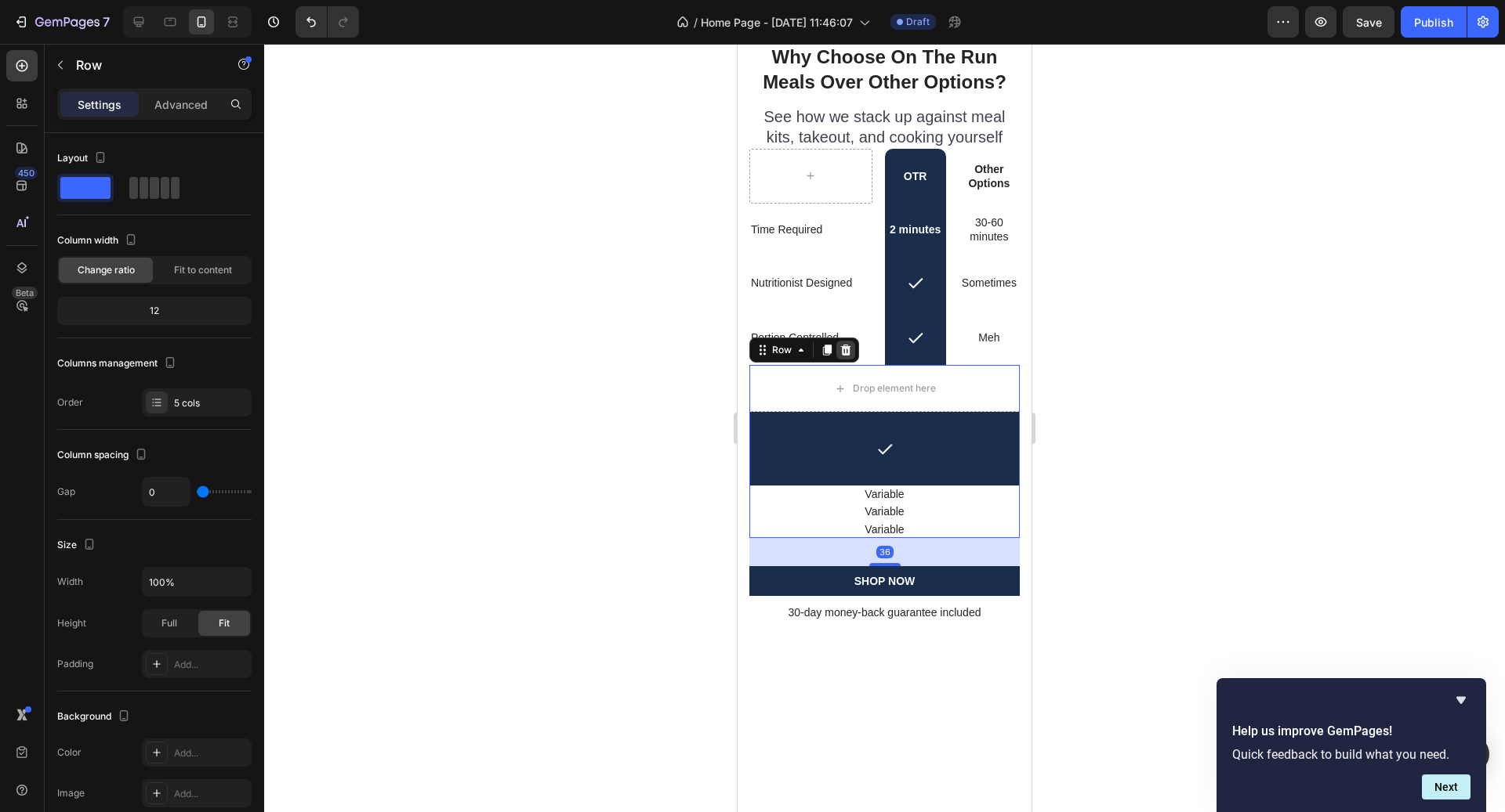
click at [848, 347] on icon at bounding box center [846, 350] width 10 height 11
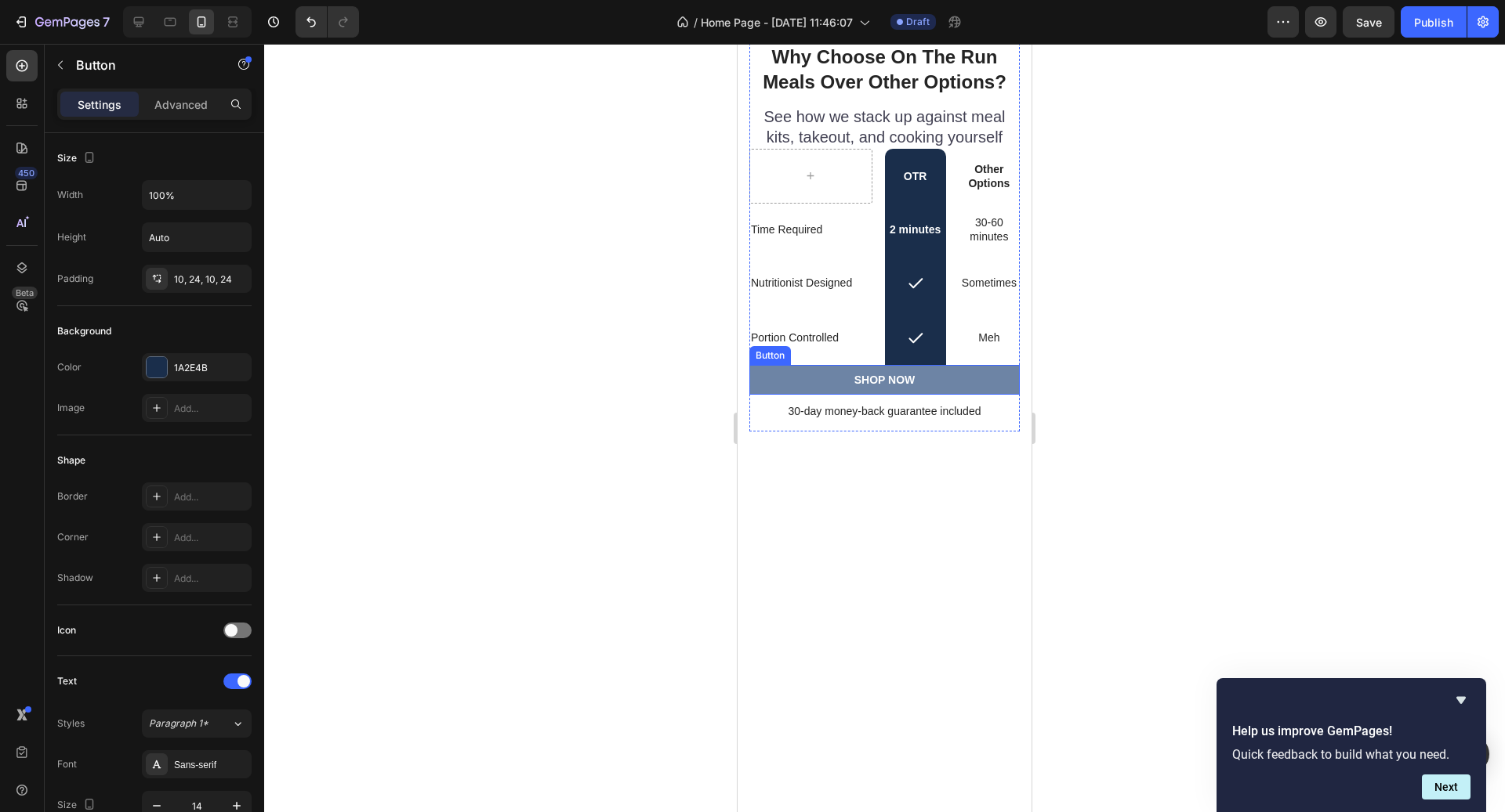
click at [817, 385] on button "SHOP NOW" at bounding box center [884, 380] width 271 height 30
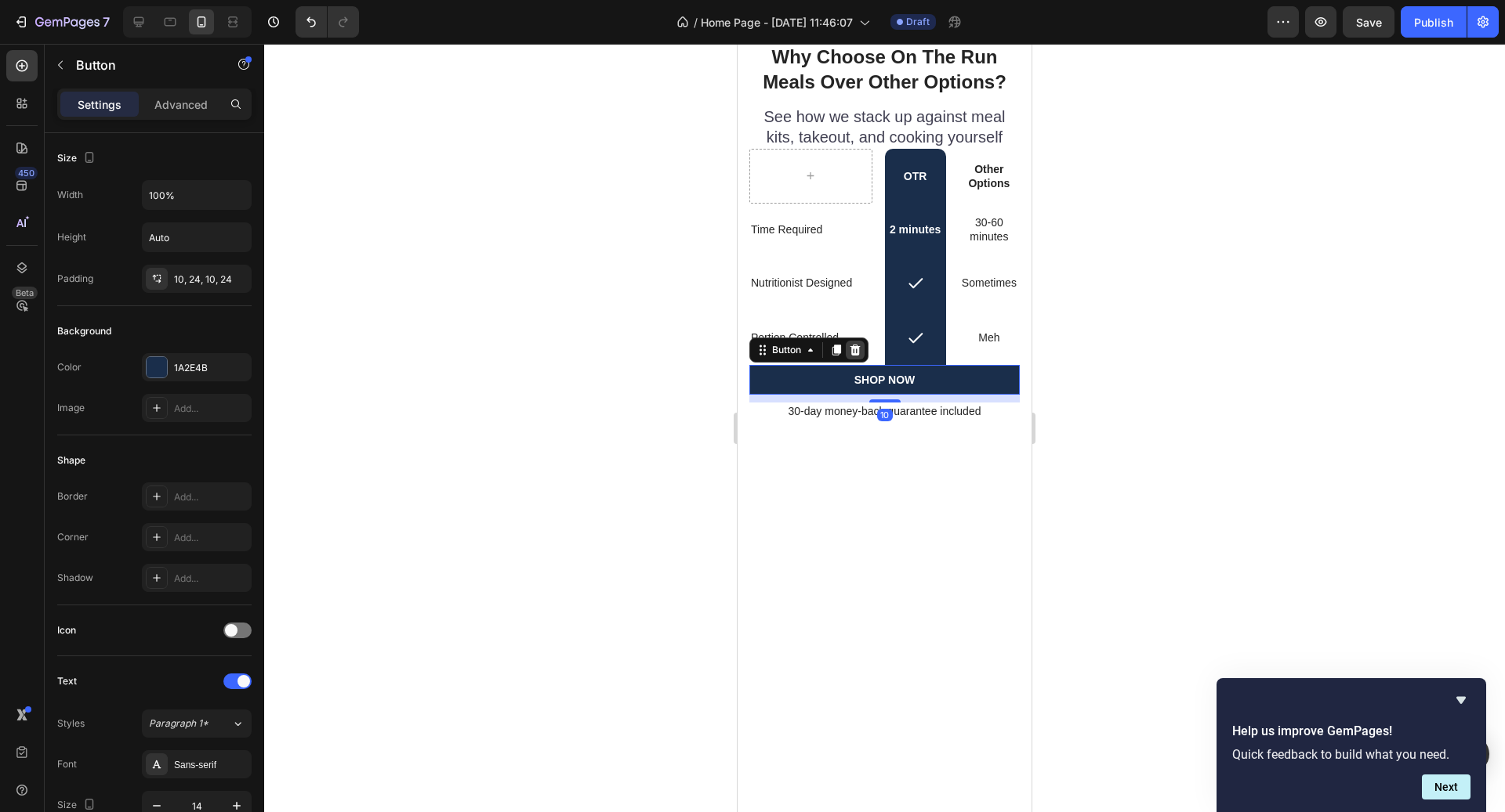
click at [862, 342] on div at bounding box center [855, 350] width 18 height 18
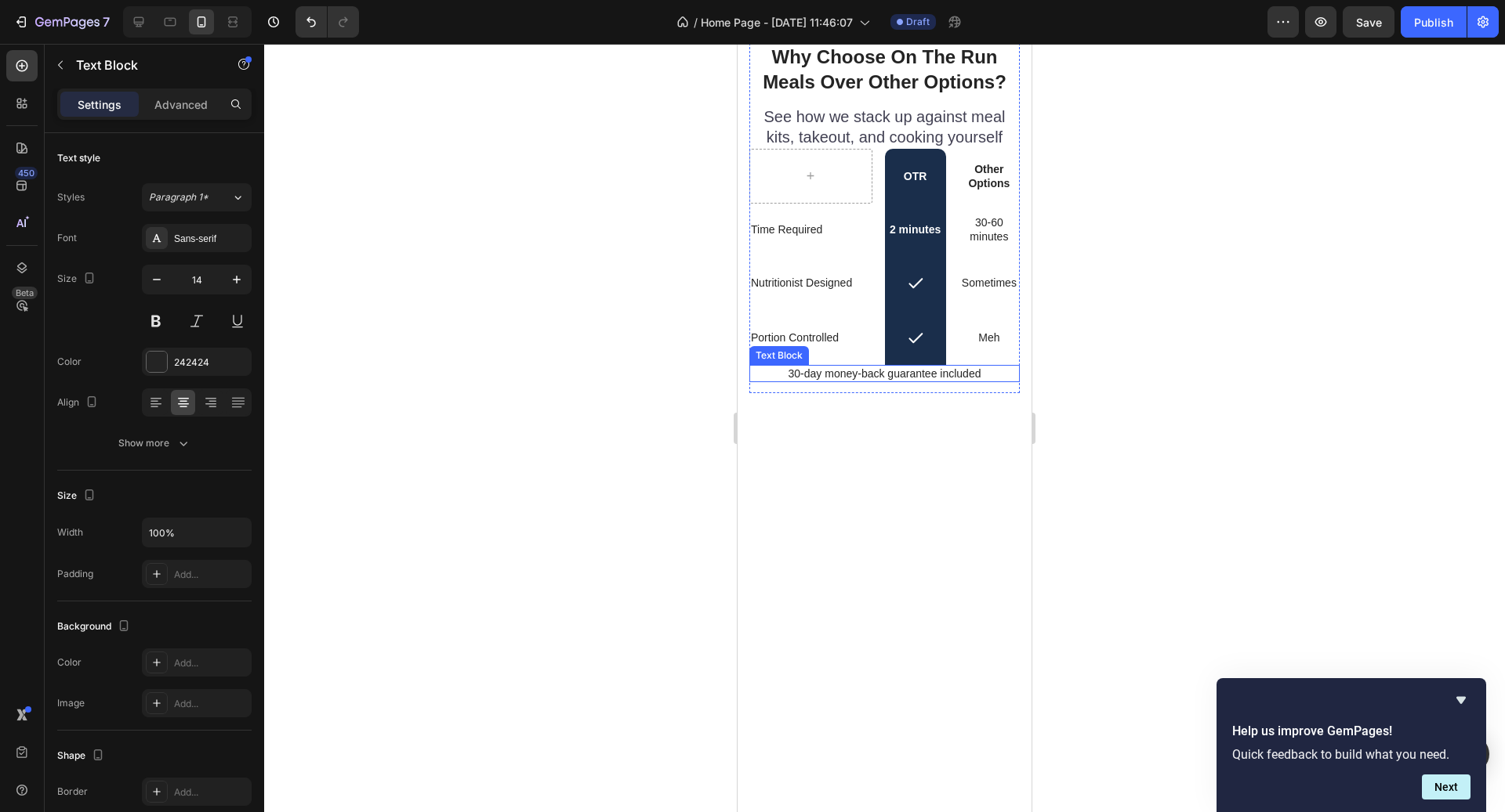
click at [856, 373] on p "30-day money-back guarantee included" at bounding box center [884, 373] width 267 height 14
click at [874, 345] on icon at bounding box center [873, 350] width 13 height 13
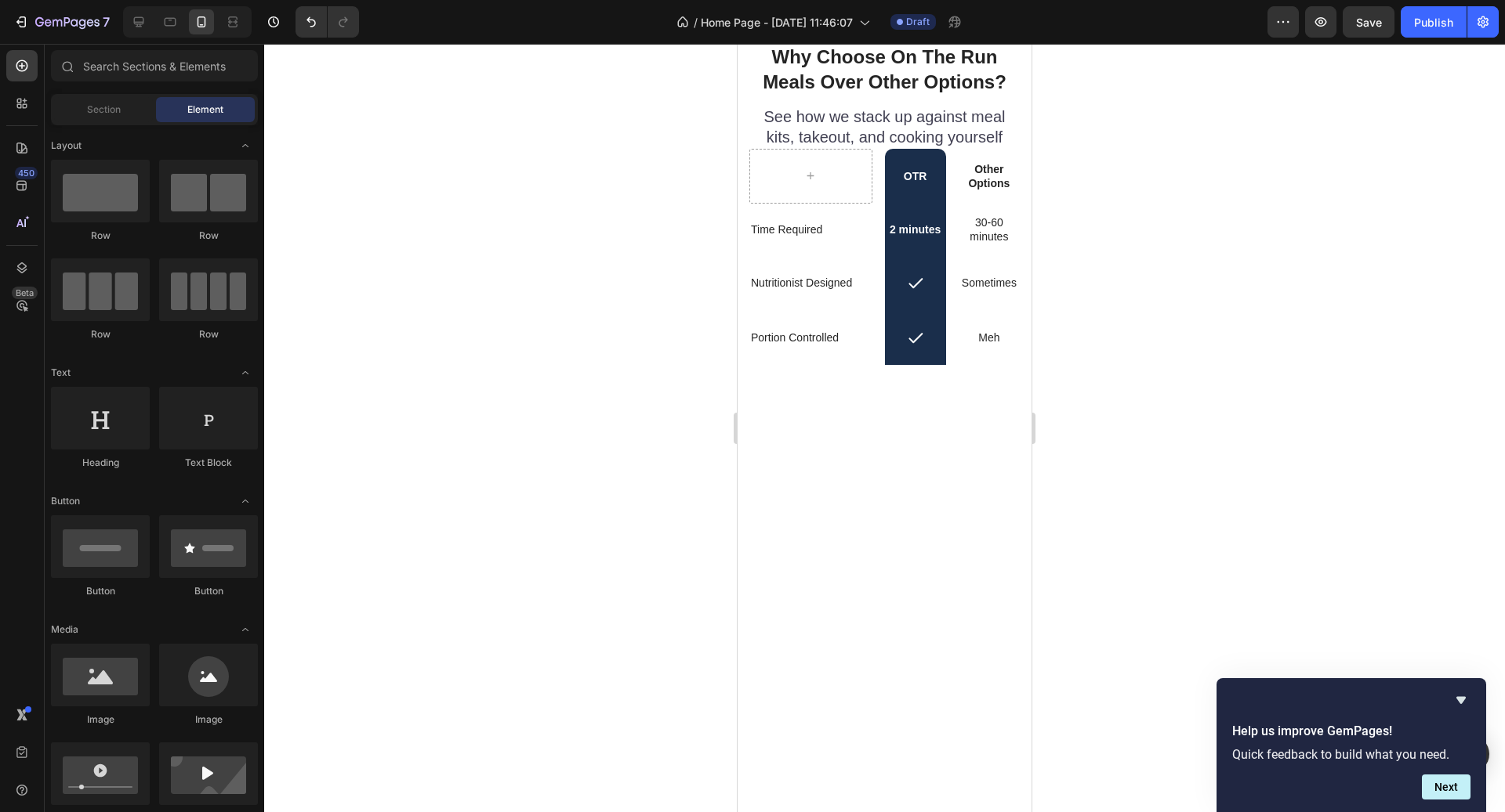
click at [874, 488] on div at bounding box center [884, 721] width 294 height 648
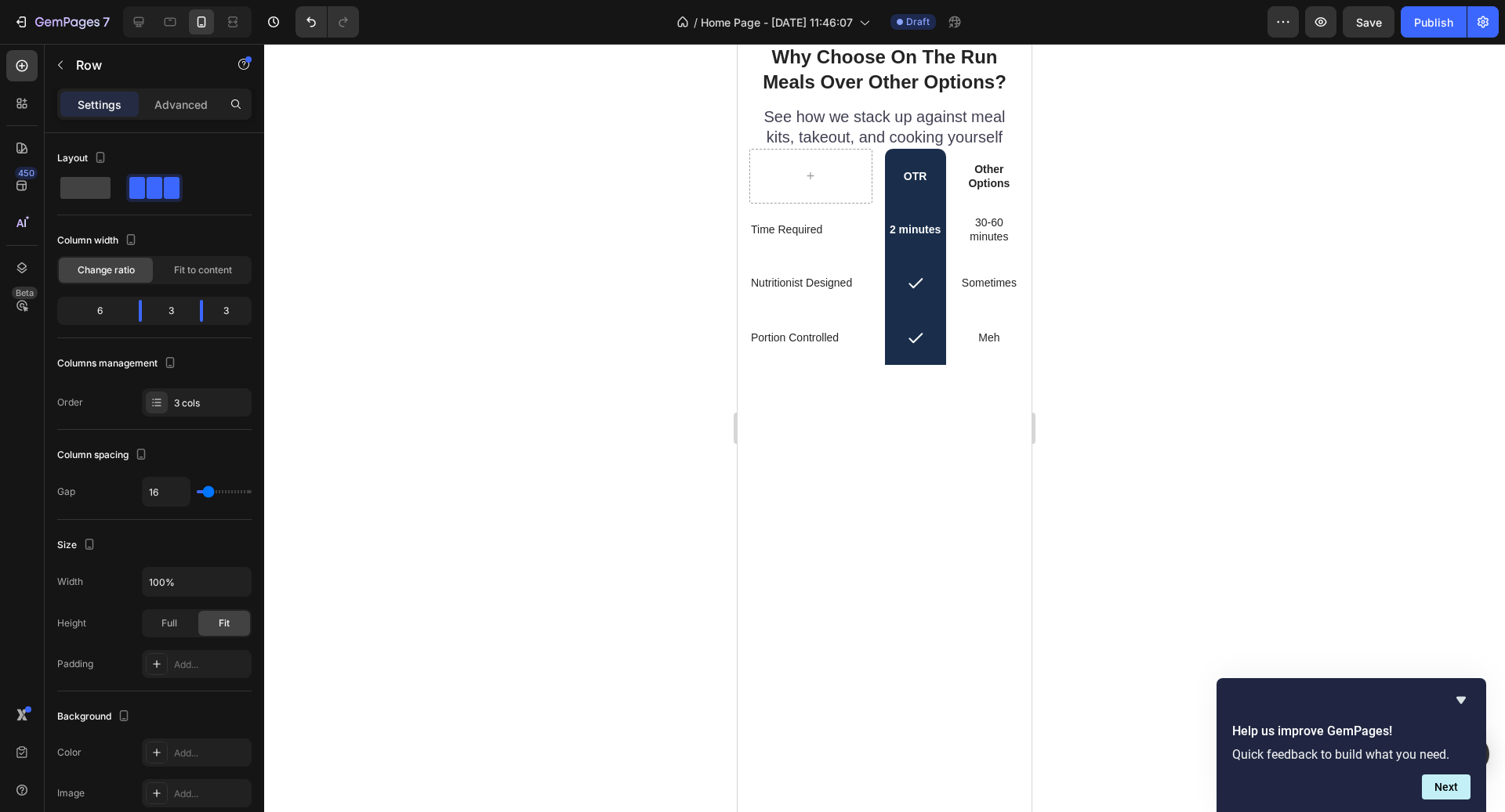
click at [871, 357] on div "Portion Controlled Text Block" at bounding box center [811, 338] width 123 height 55
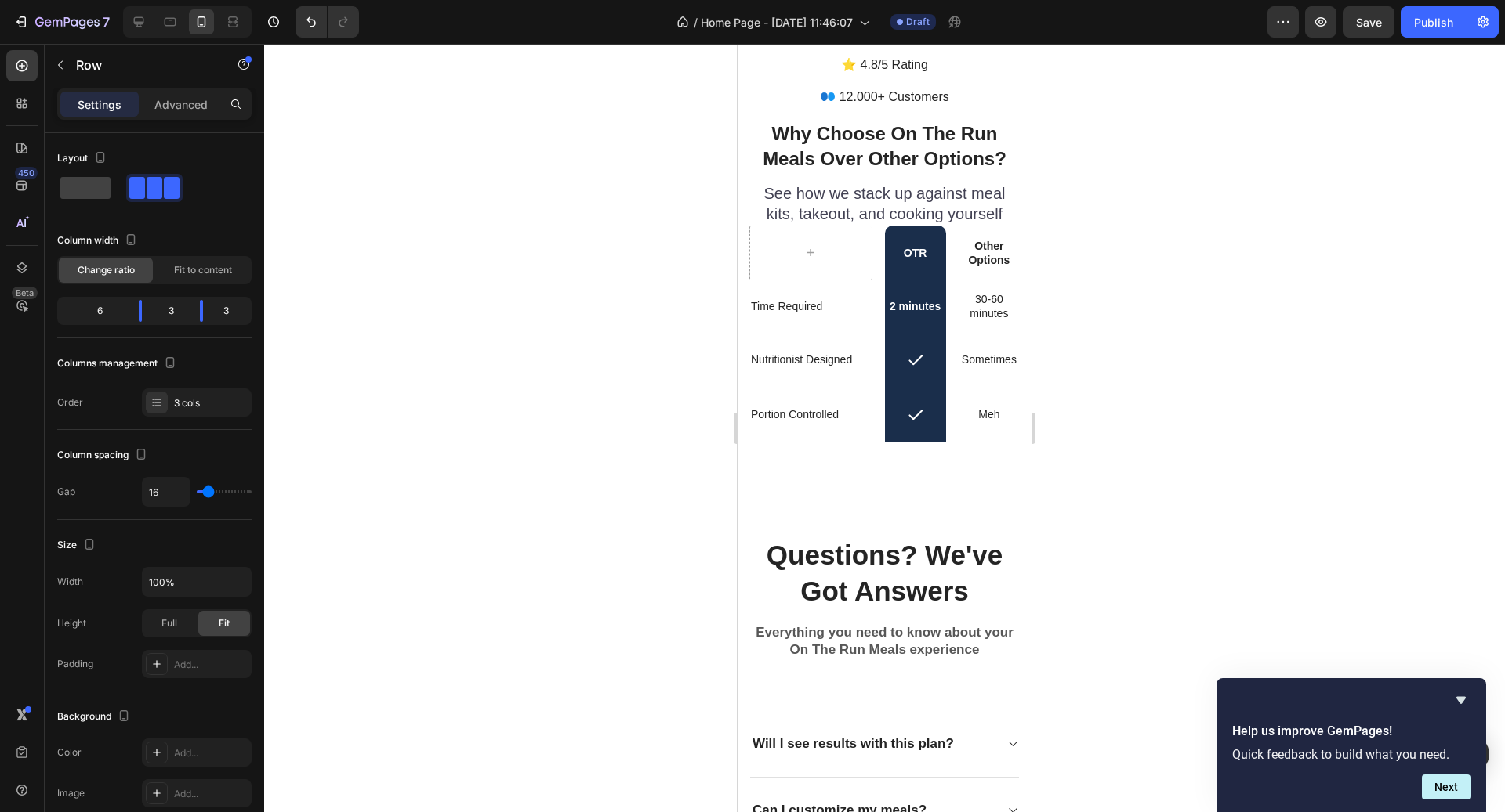
scroll to position [4145, 0]
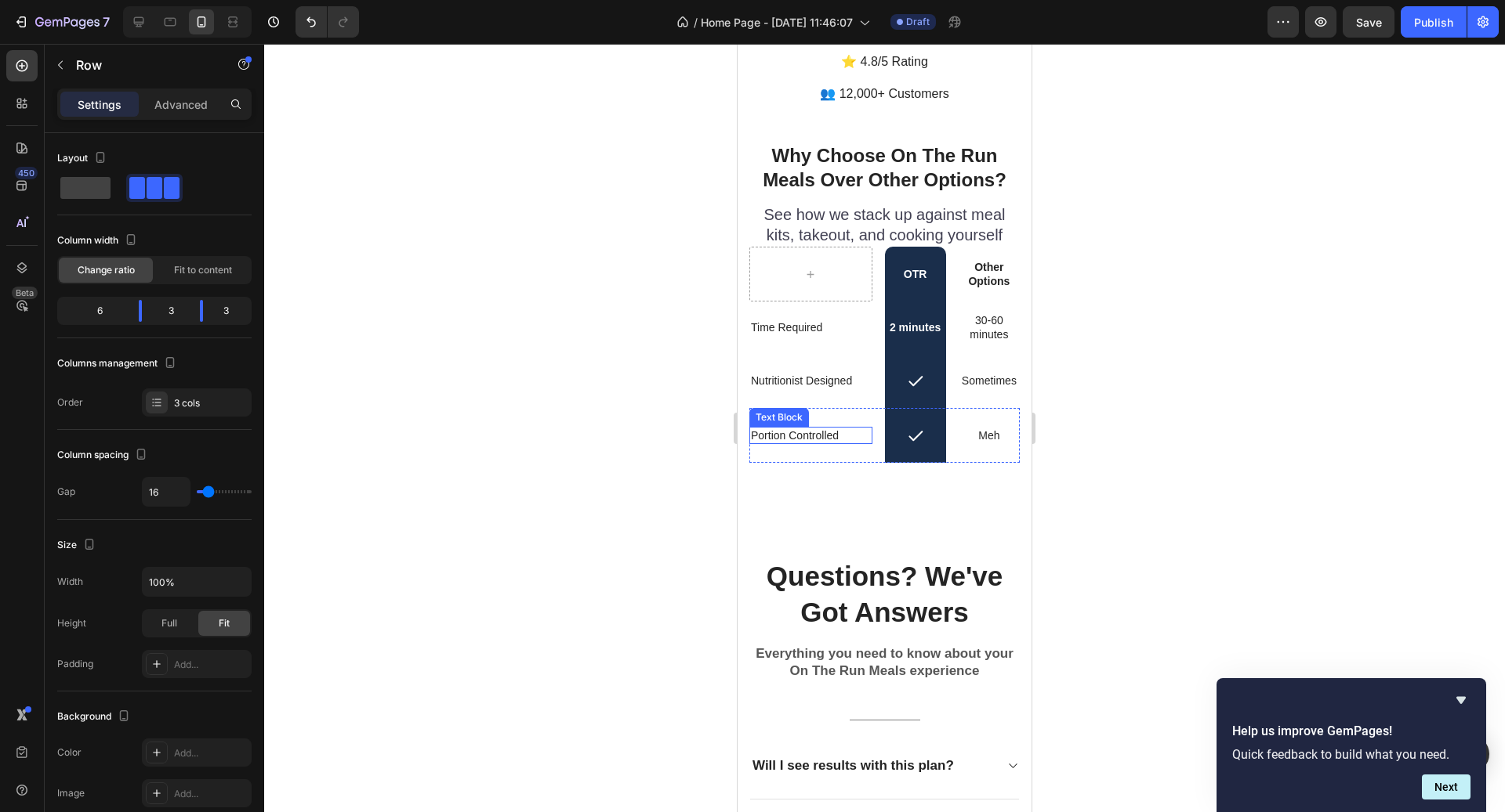
click at [853, 429] on p "Portion Controlled" at bounding box center [811, 435] width 120 height 14
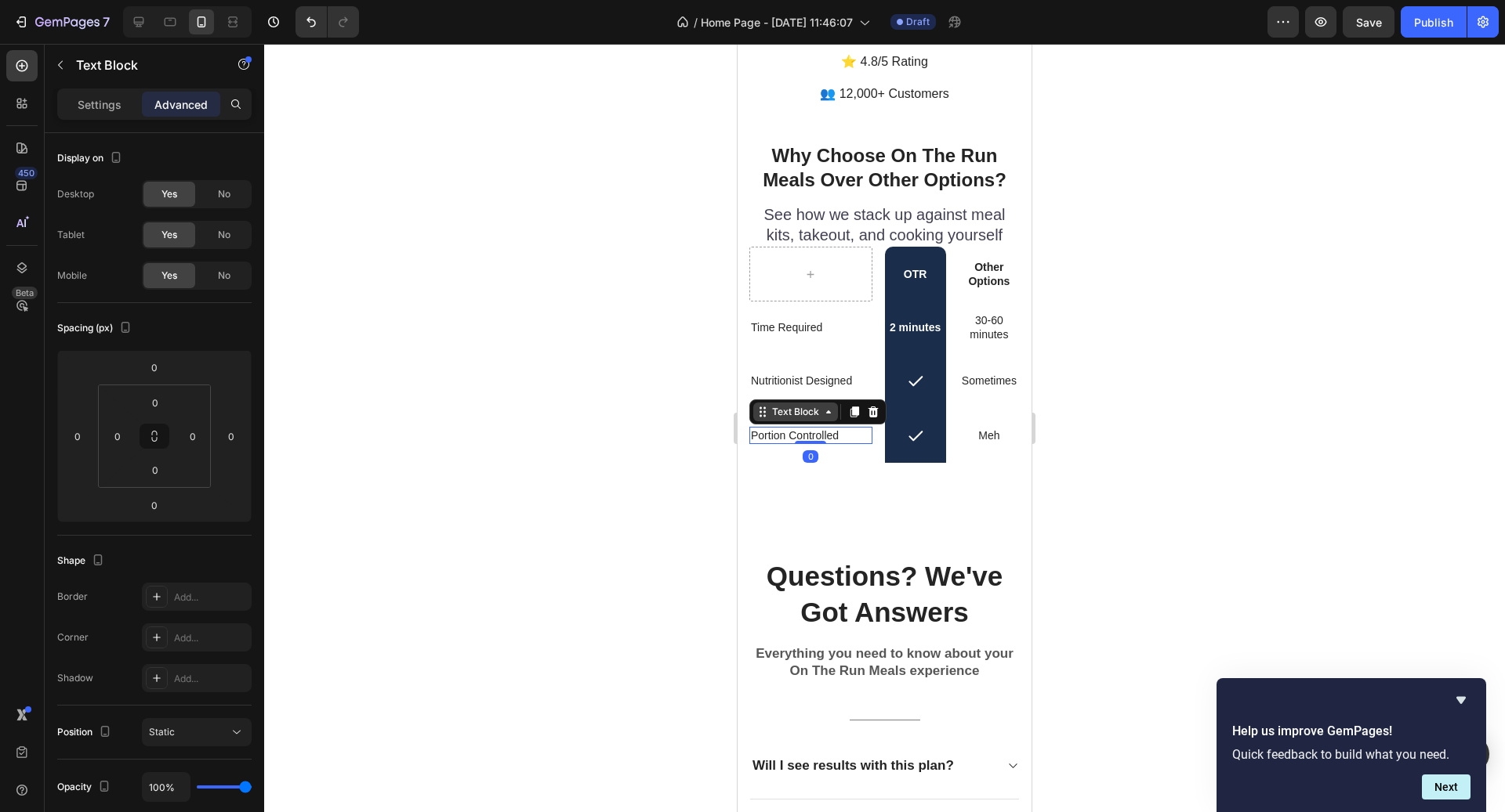
click at [817, 405] on div "Text Block" at bounding box center [796, 412] width 54 height 14
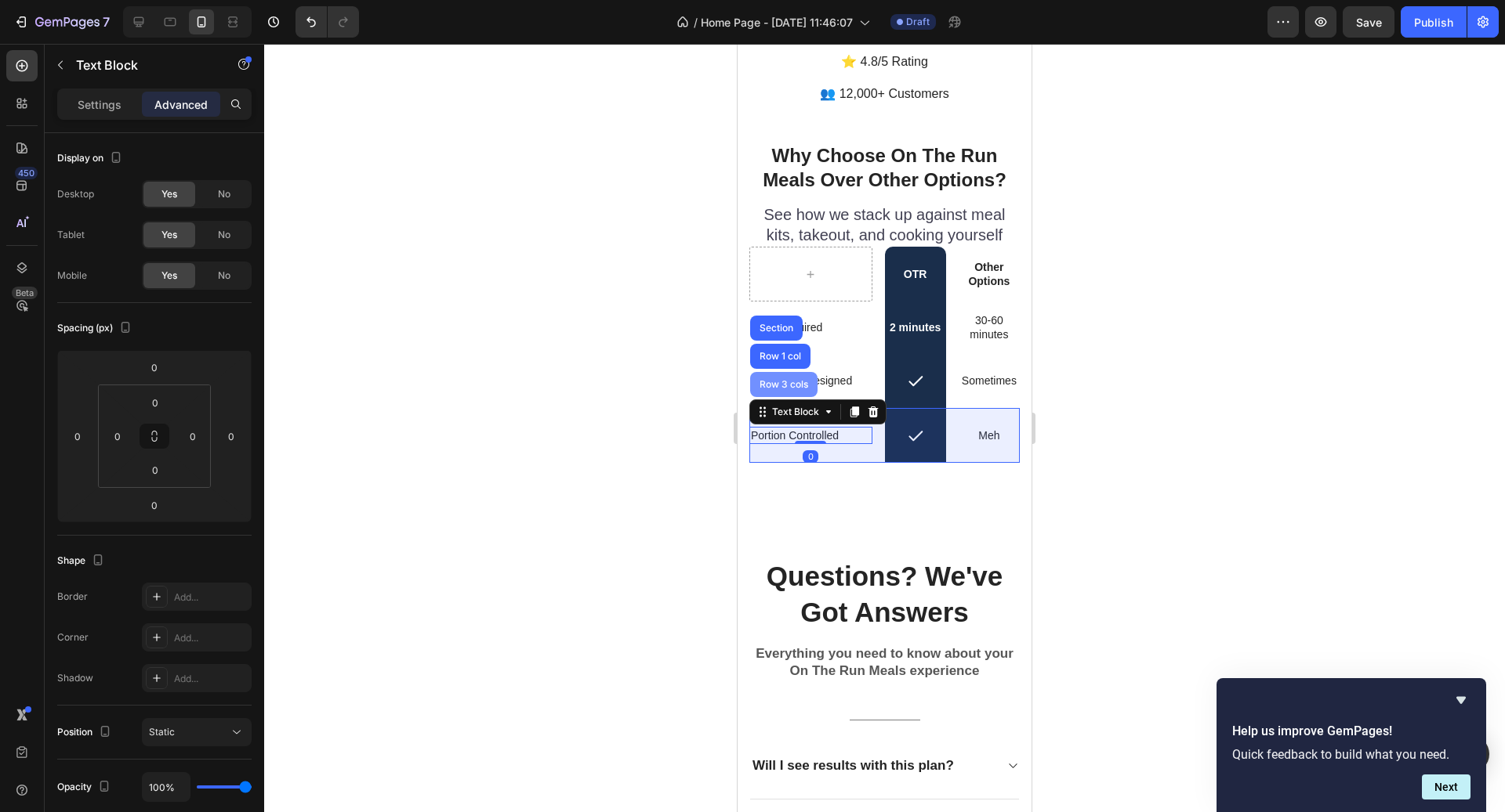
click at [803, 373] on div "Row 3 cols" at bounding box center [784, 385] width 67 height 25
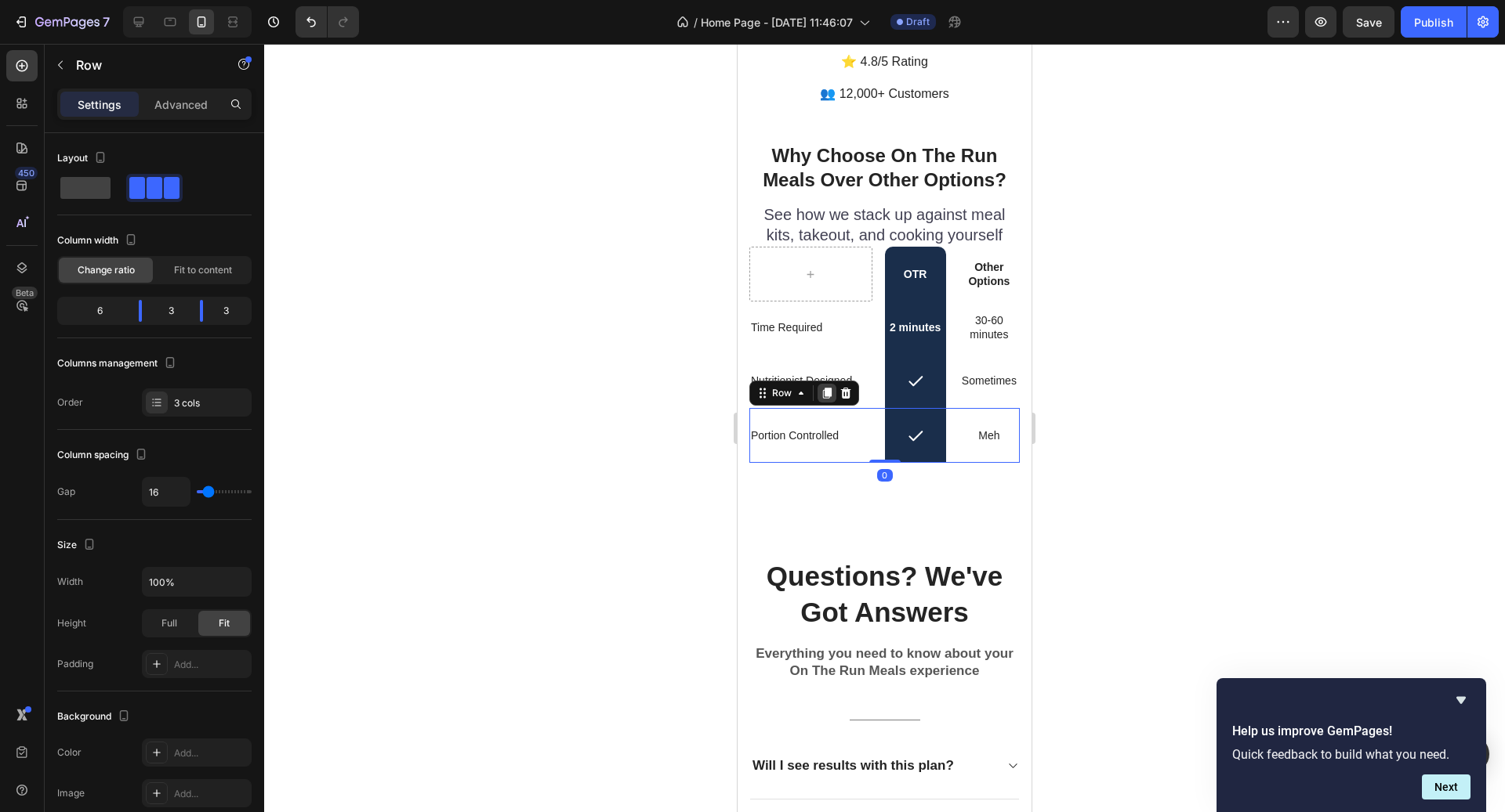
click at [825, 388] on icon at bounding box center [827, 393] width 8 height 11
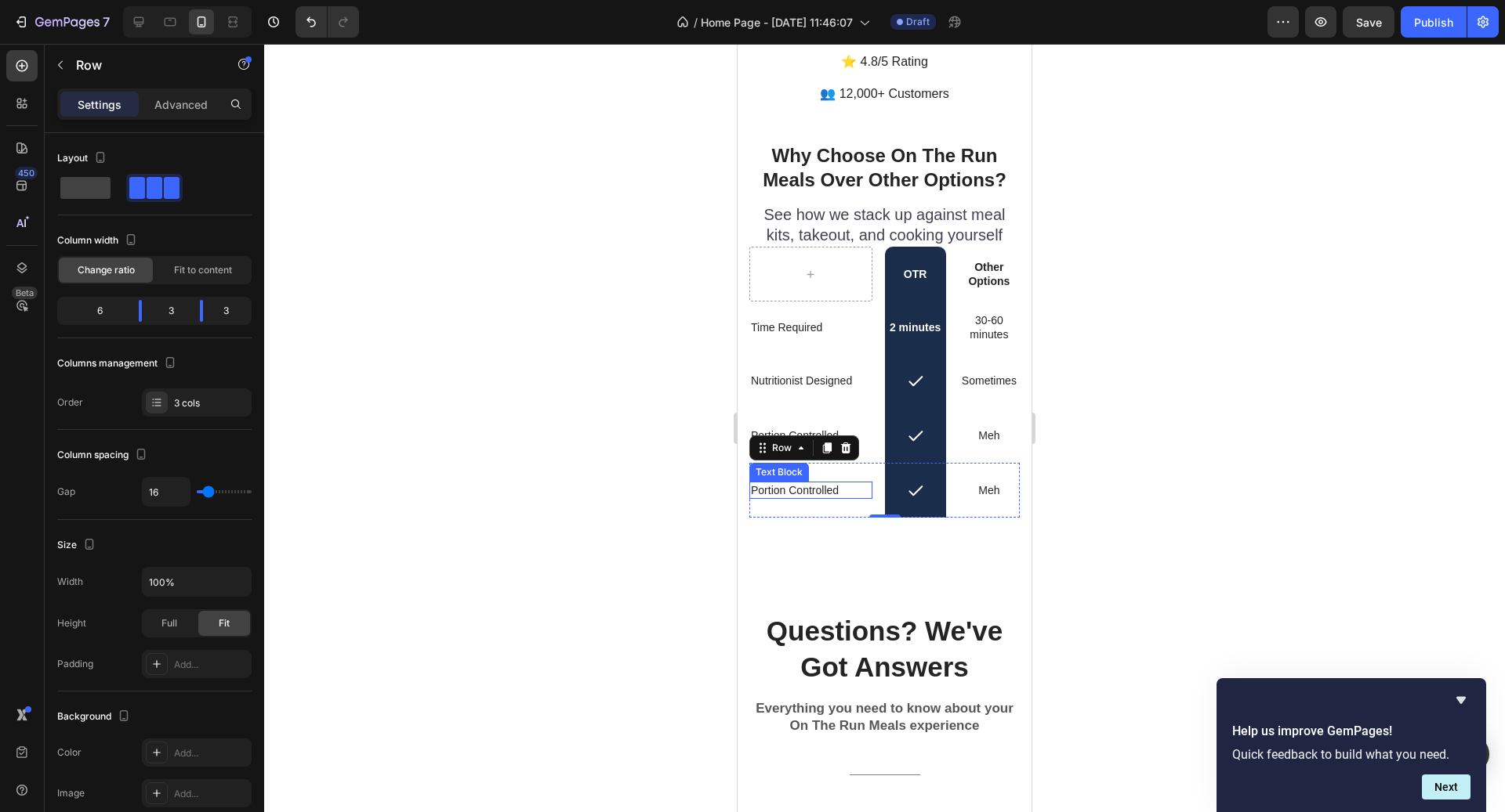
click at [793, 483] on p "Portion Controlled" at bounding box center [811, 490] width 120 height 14
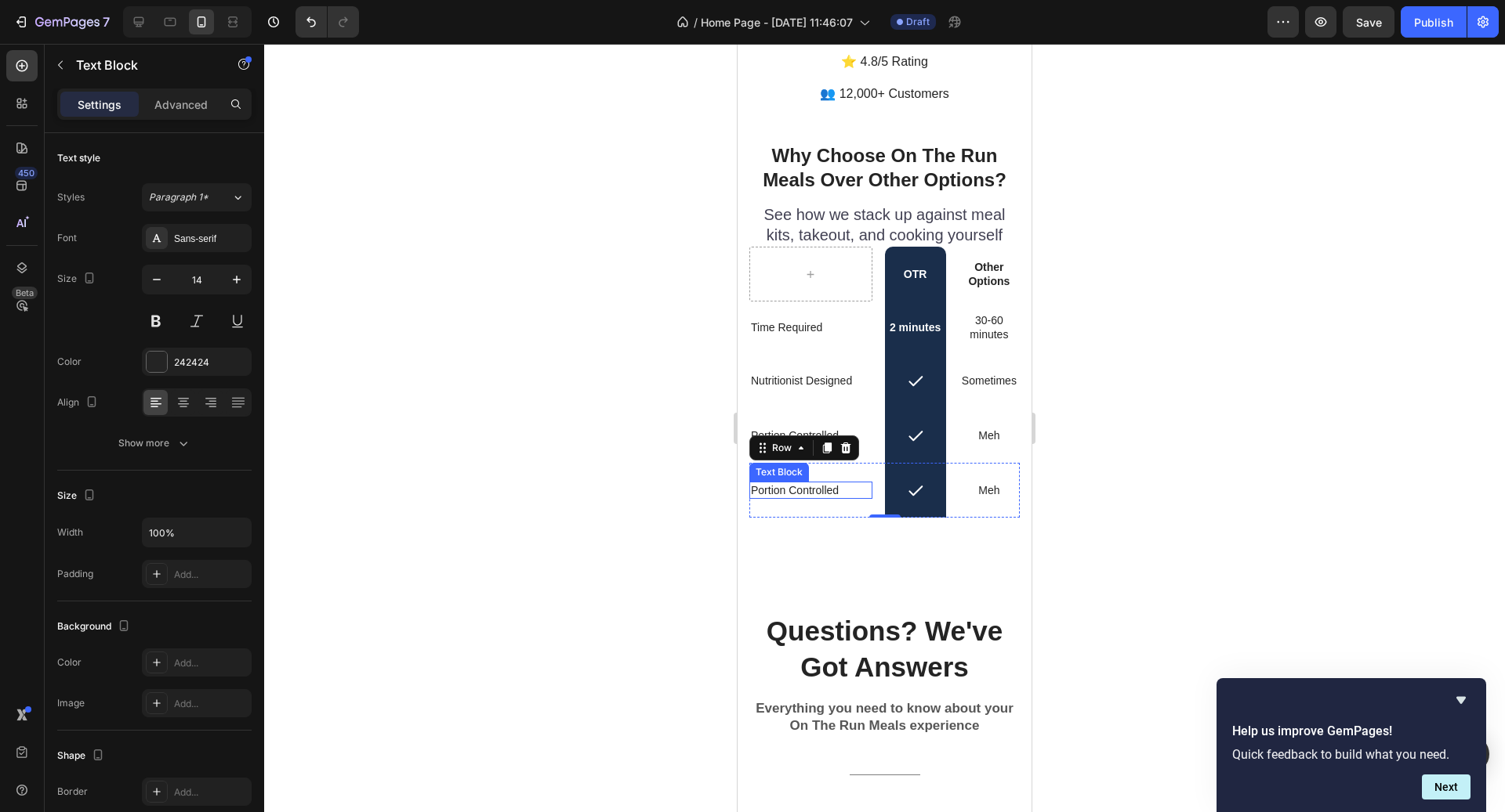
click at [793, 483] on p "Portion Controlled" at bounding box center [811, 490] width 120 height 14
click at [187, 115] on div "Advanced" at bounding box center [181, 104] width 79 height 25
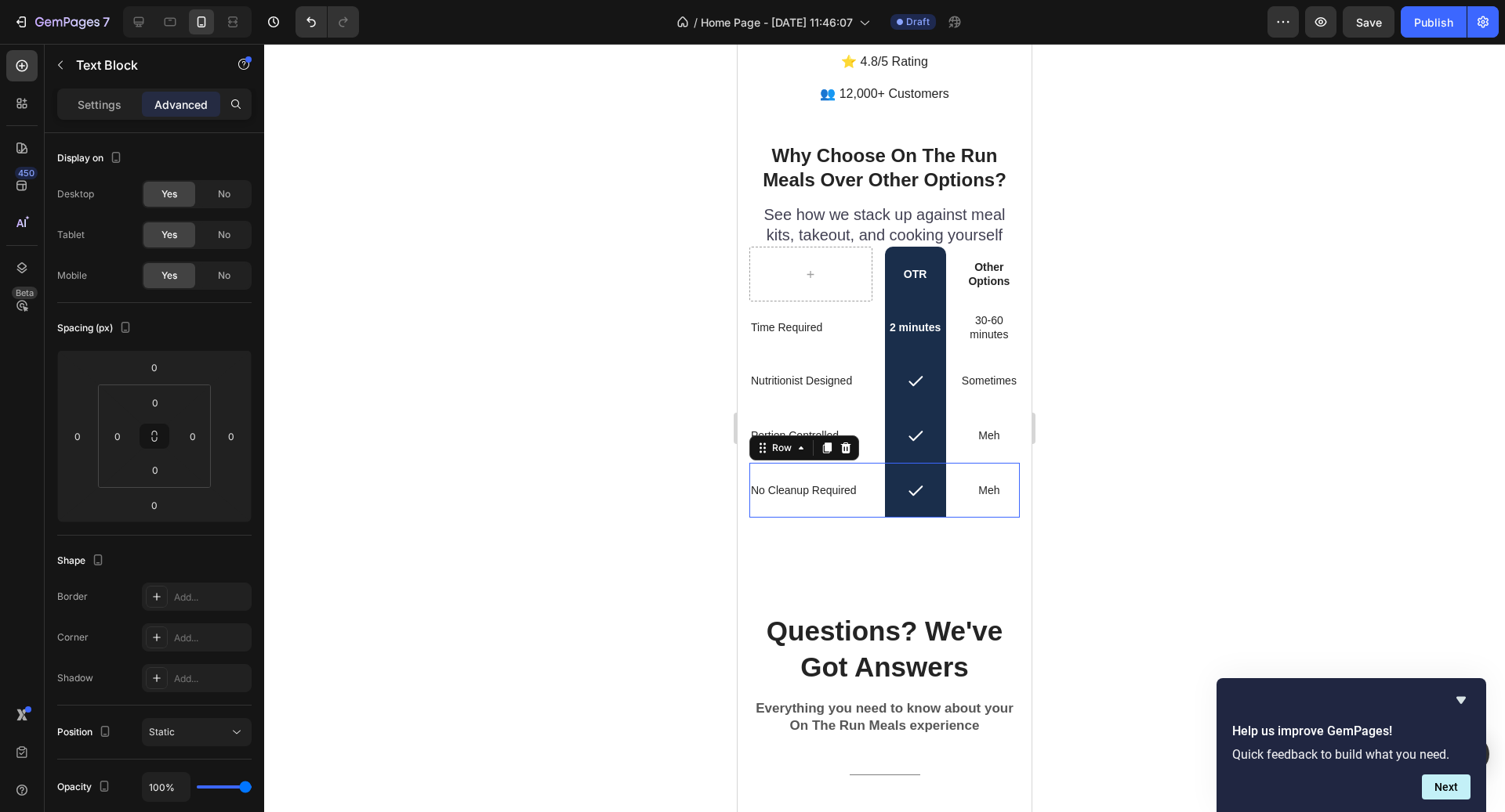
click at [785, 487] on div "No Cleanup Required Text Block" at bounding box center [811, 491] width 123 height 55
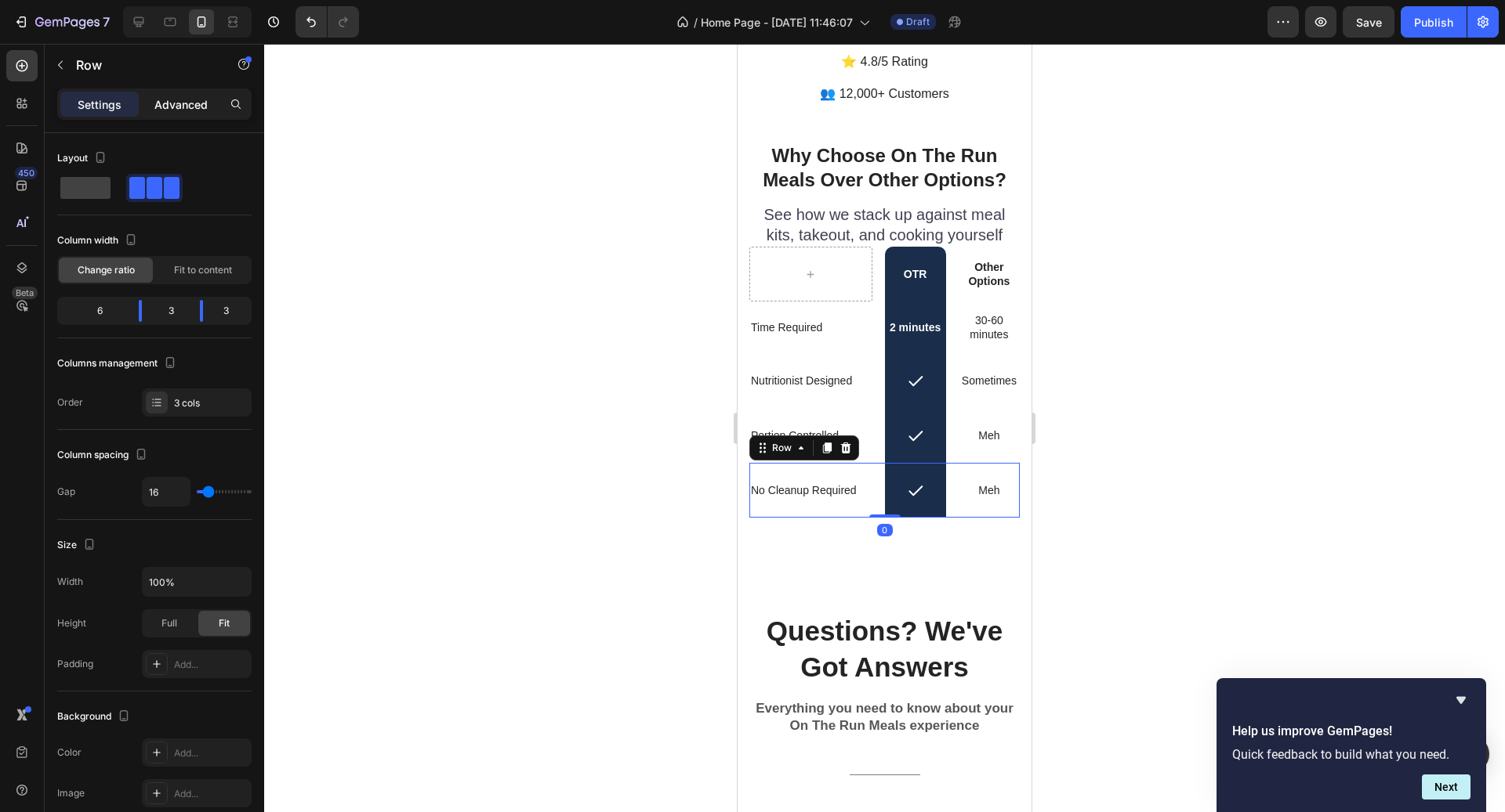
click at [168, 92] on div "Advanced" at bounding box center [181, 104] width 79 height 25
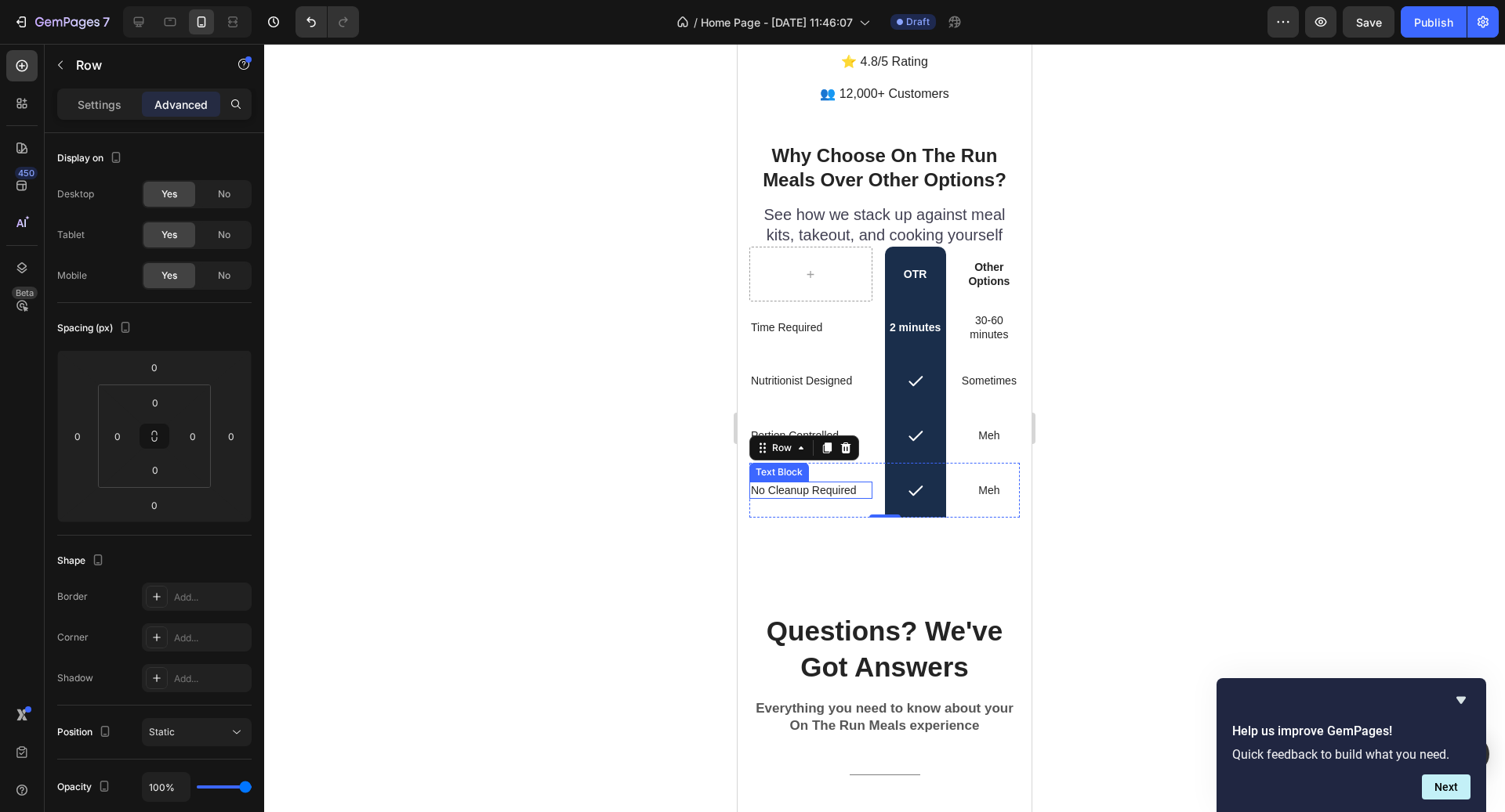
click at [839, 482] on div "No Cleanup Required" at bounding box center [811, 491] width 123 height 18
click at [108, 101] on p "Settings" at bounding box center [100, 105] width 44 height 17
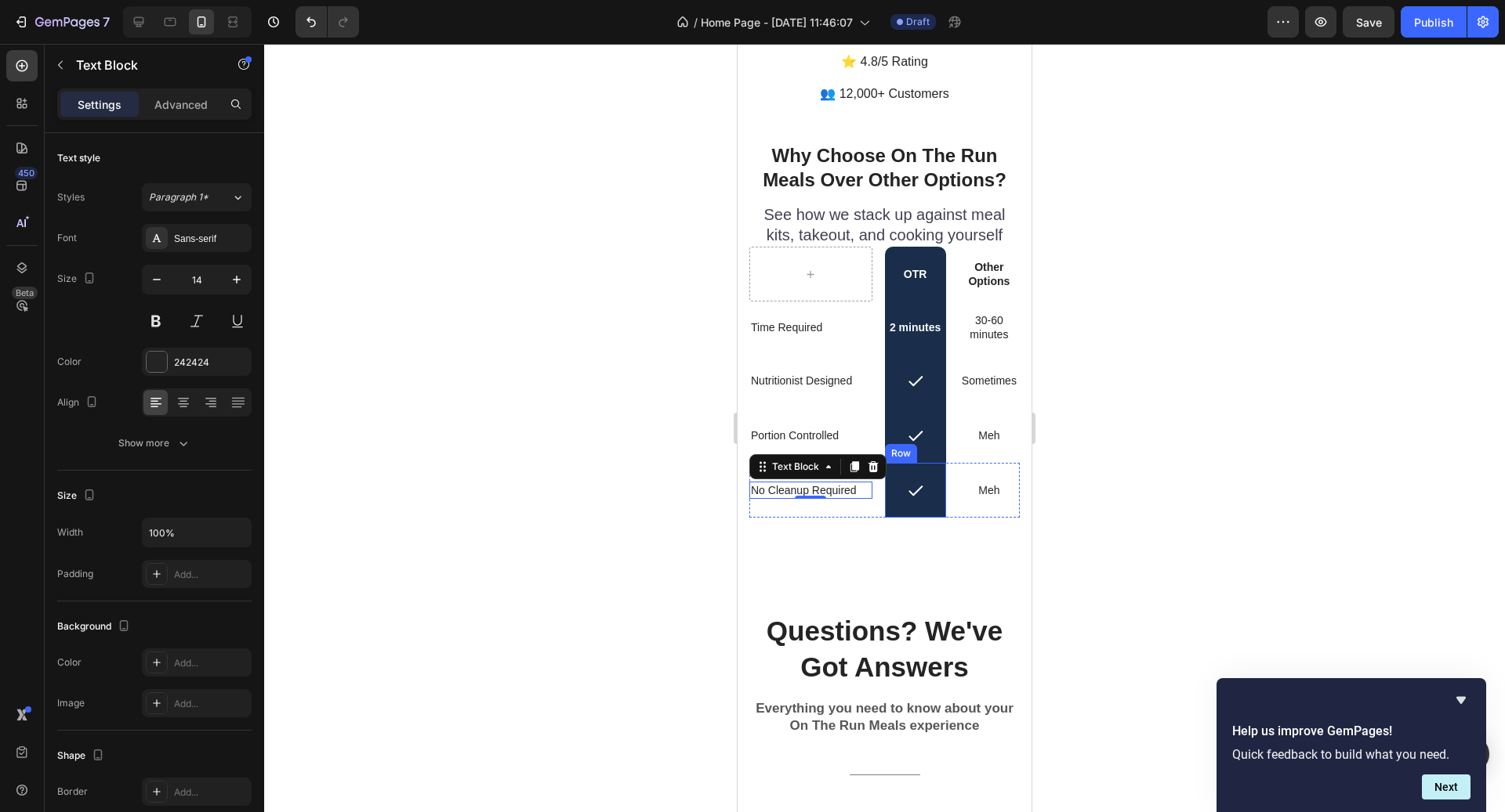
click at [915, 485] on div "Icon Row" at bounding box center [915, 491] width 61 height 55
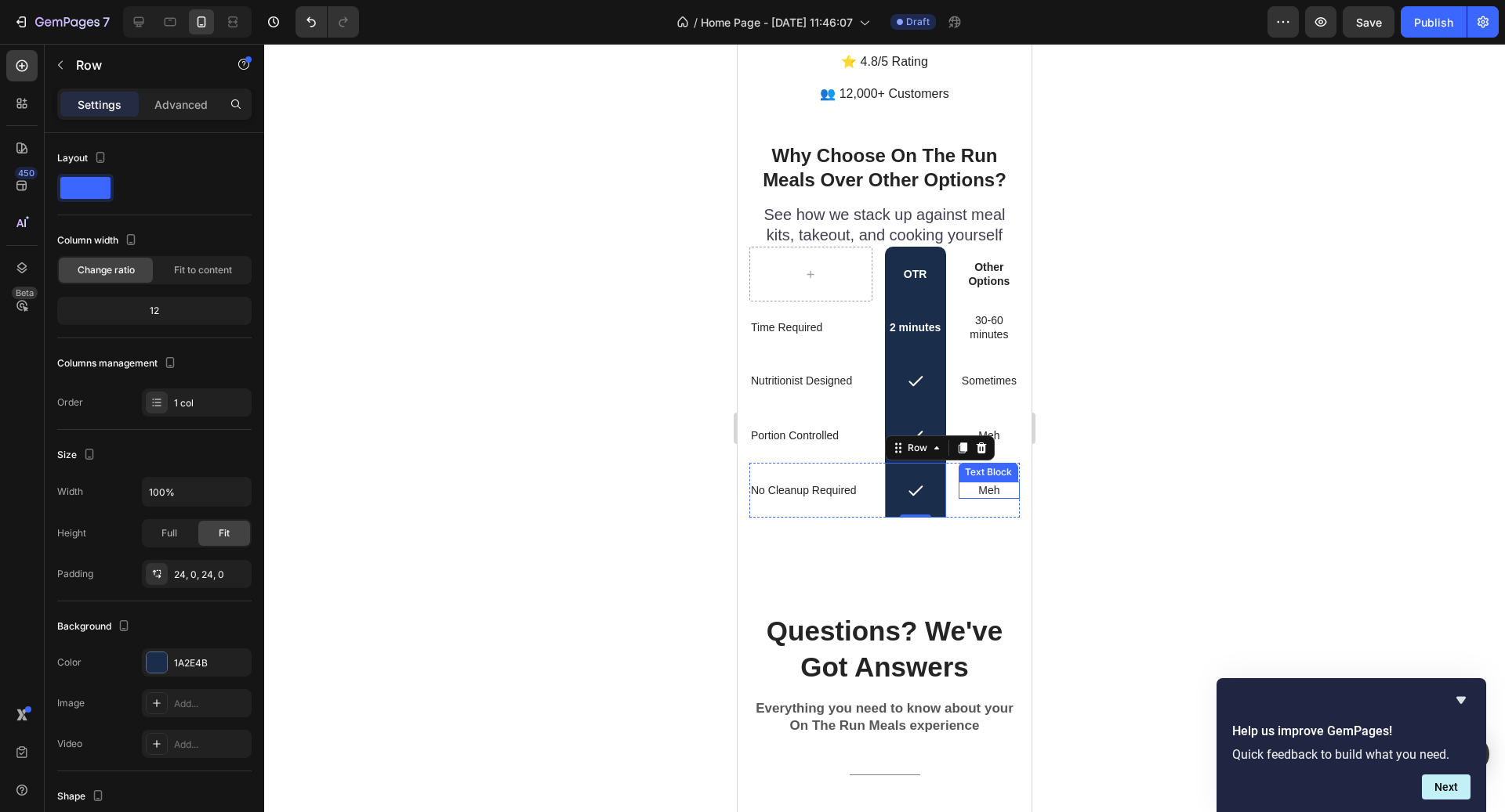
click at [995, 483] on p "Meh" at bounding box center [988, 490] width 58 height 14
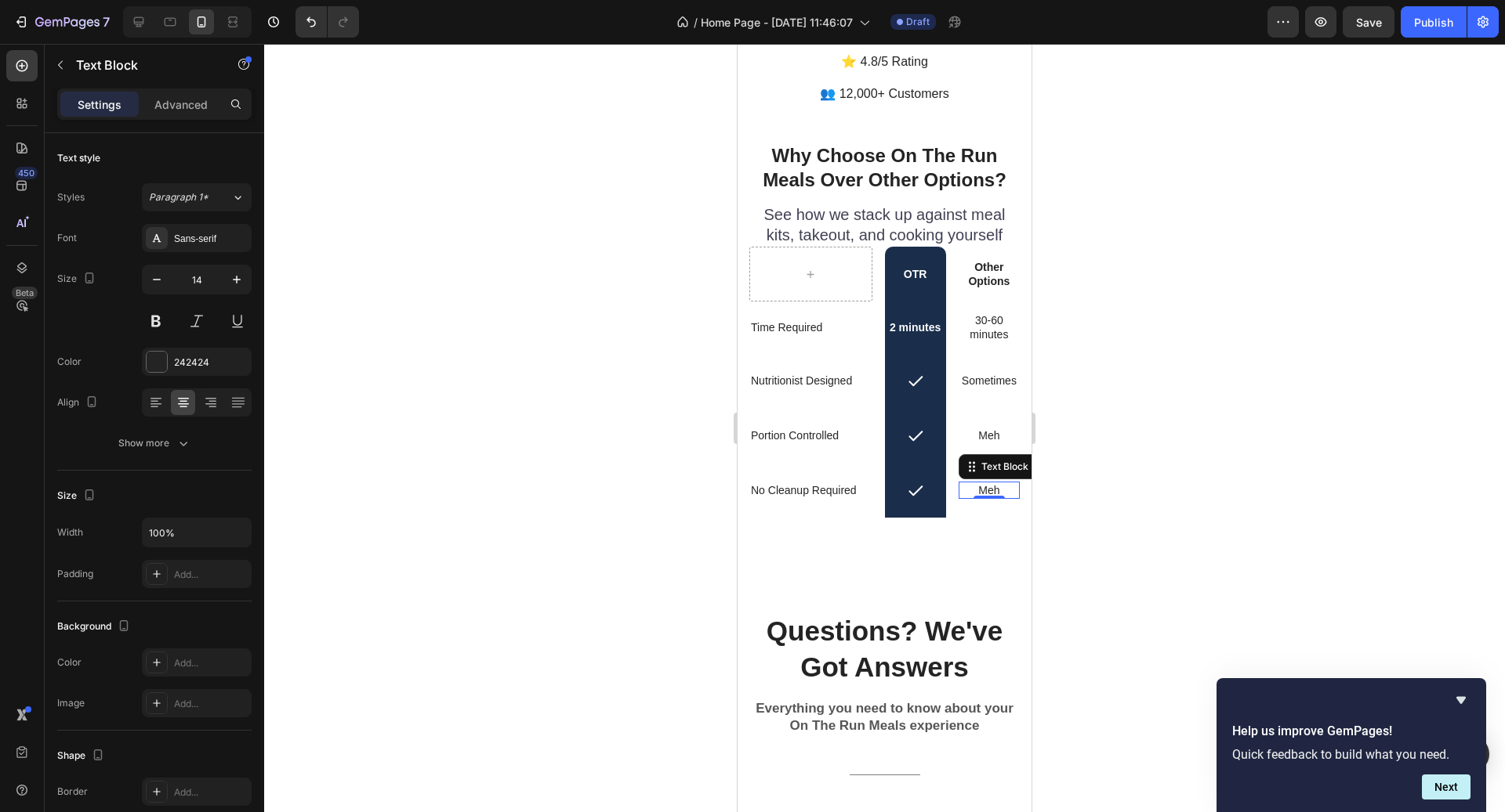
click at [999, 483] on p "Meh" at bounding box center [988, 490] width 58 height 14
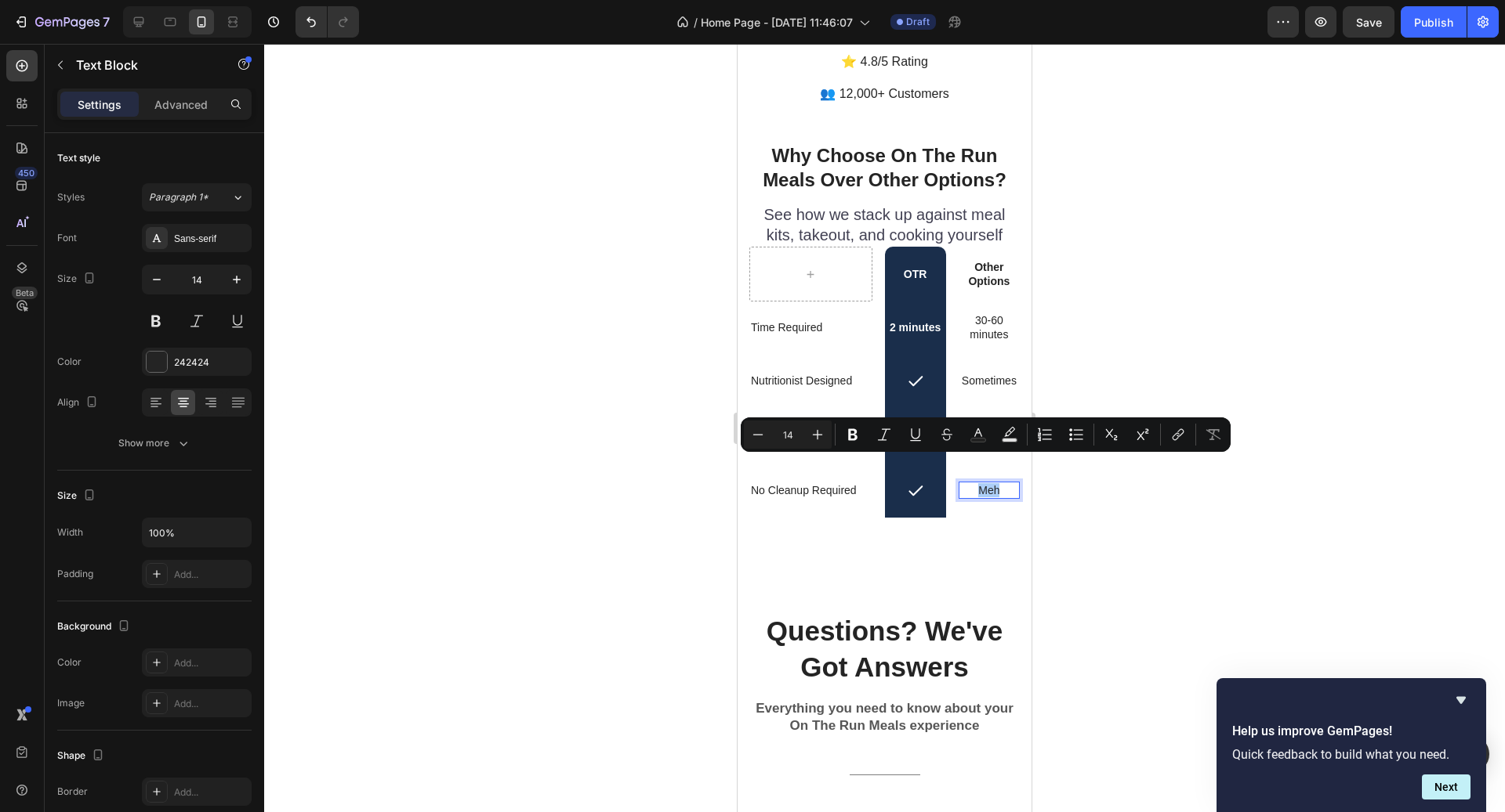
click at [1066, 389] on div at bounding box center [884, 428] width 1240 height 768
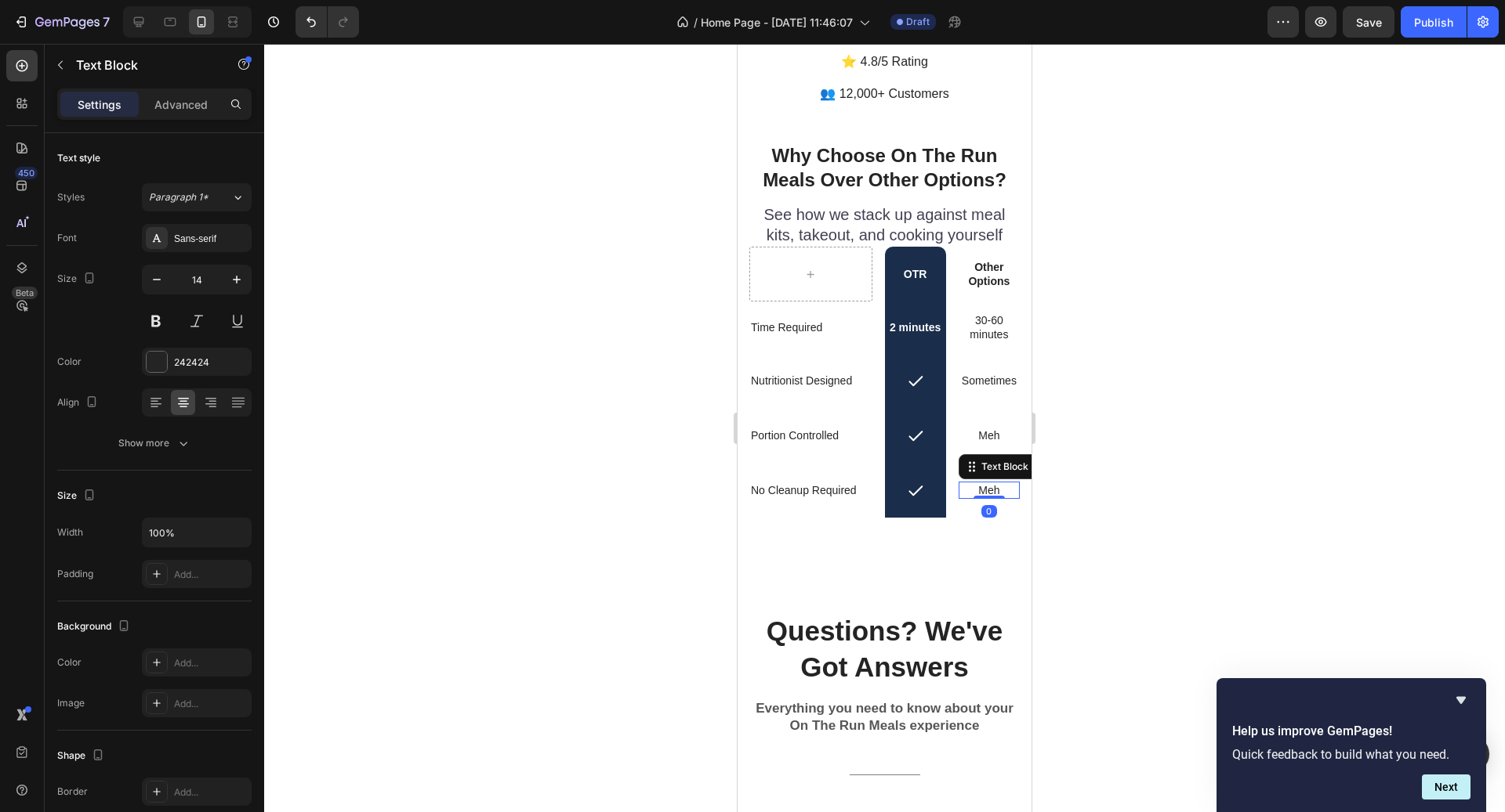
click at [998, 483] on p "Meh" at bounding box center [988, 490] width 58 height 14
click at [1071, 459] on div at bounding box center [884, 428] width 1240 height 768
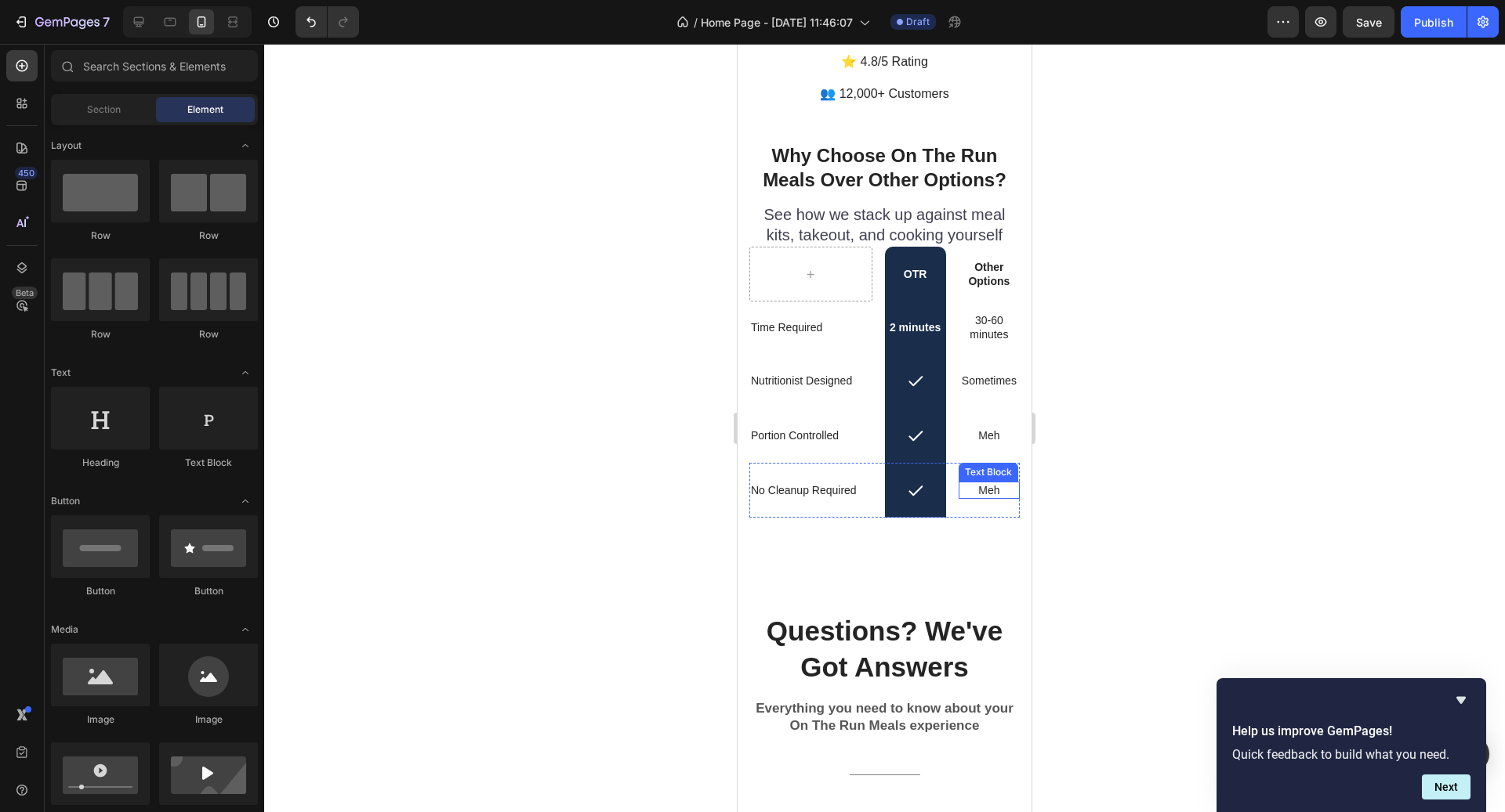
click at [1002, 483] on p "Meh" at bounding box center [988, 490] width 58 height 14
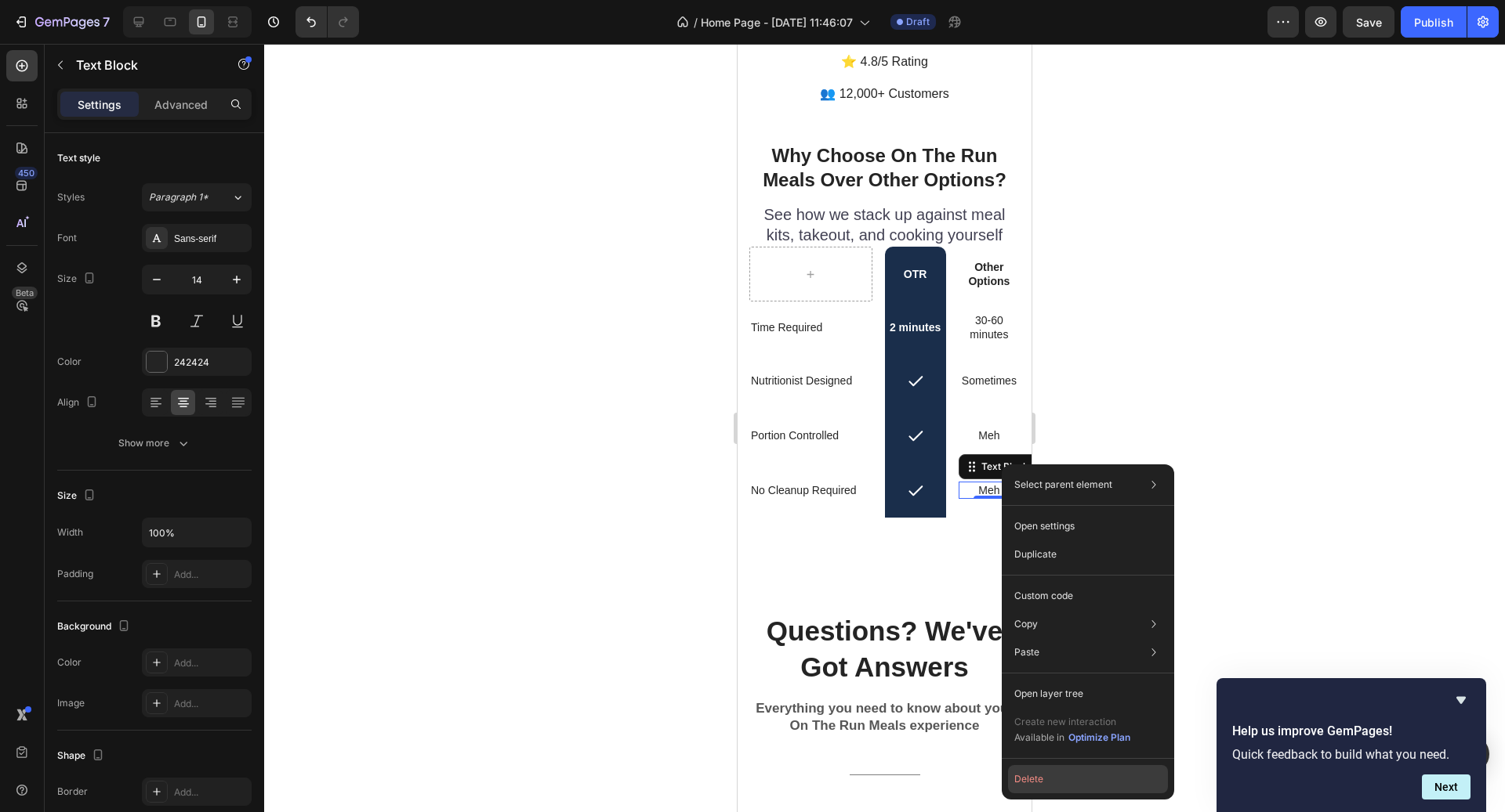
click at [1060, 782] on button "Delete" at bounding box center [1088, 779] width 160 height 28
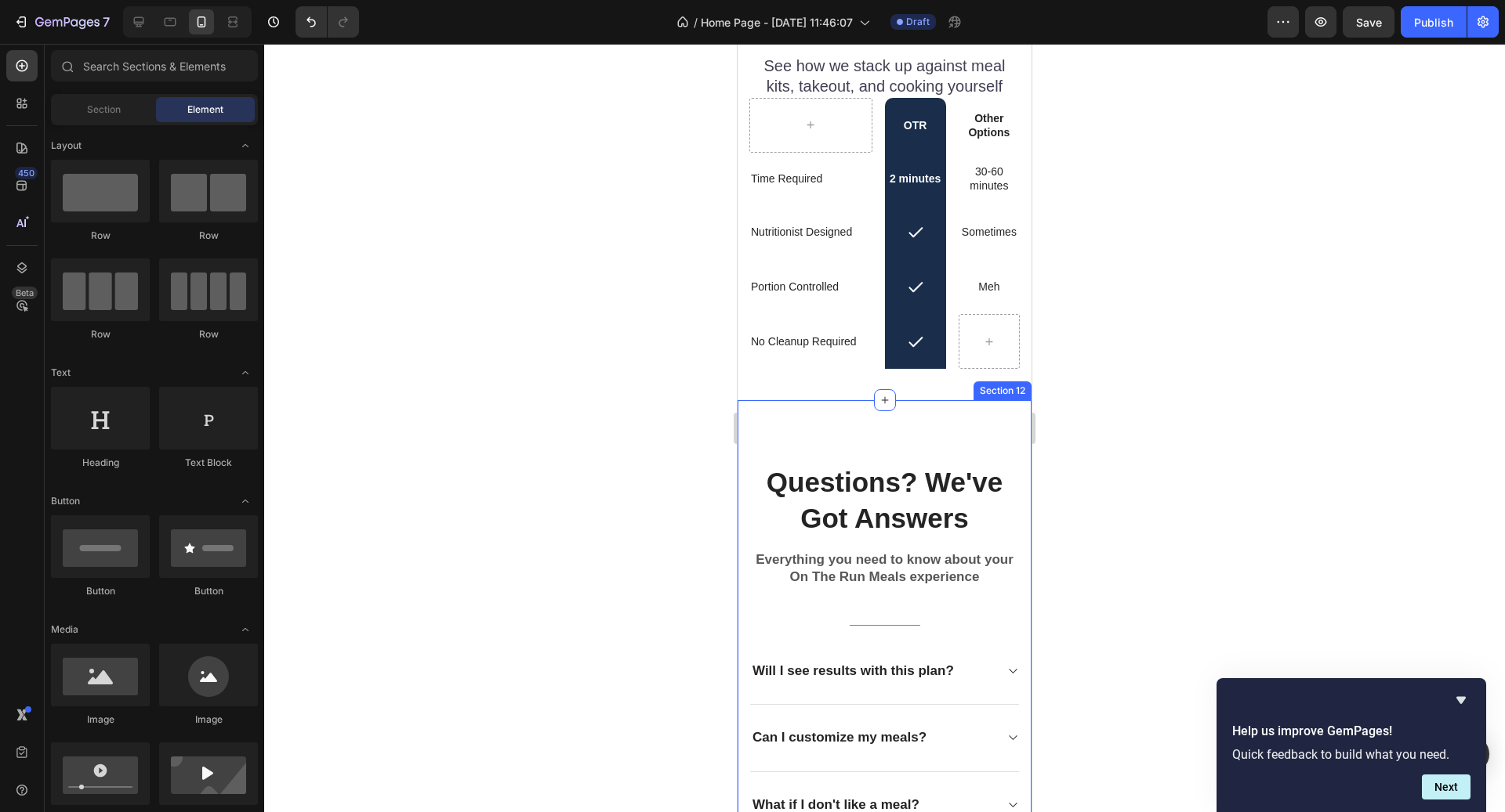
scroll to position [4136, 0]
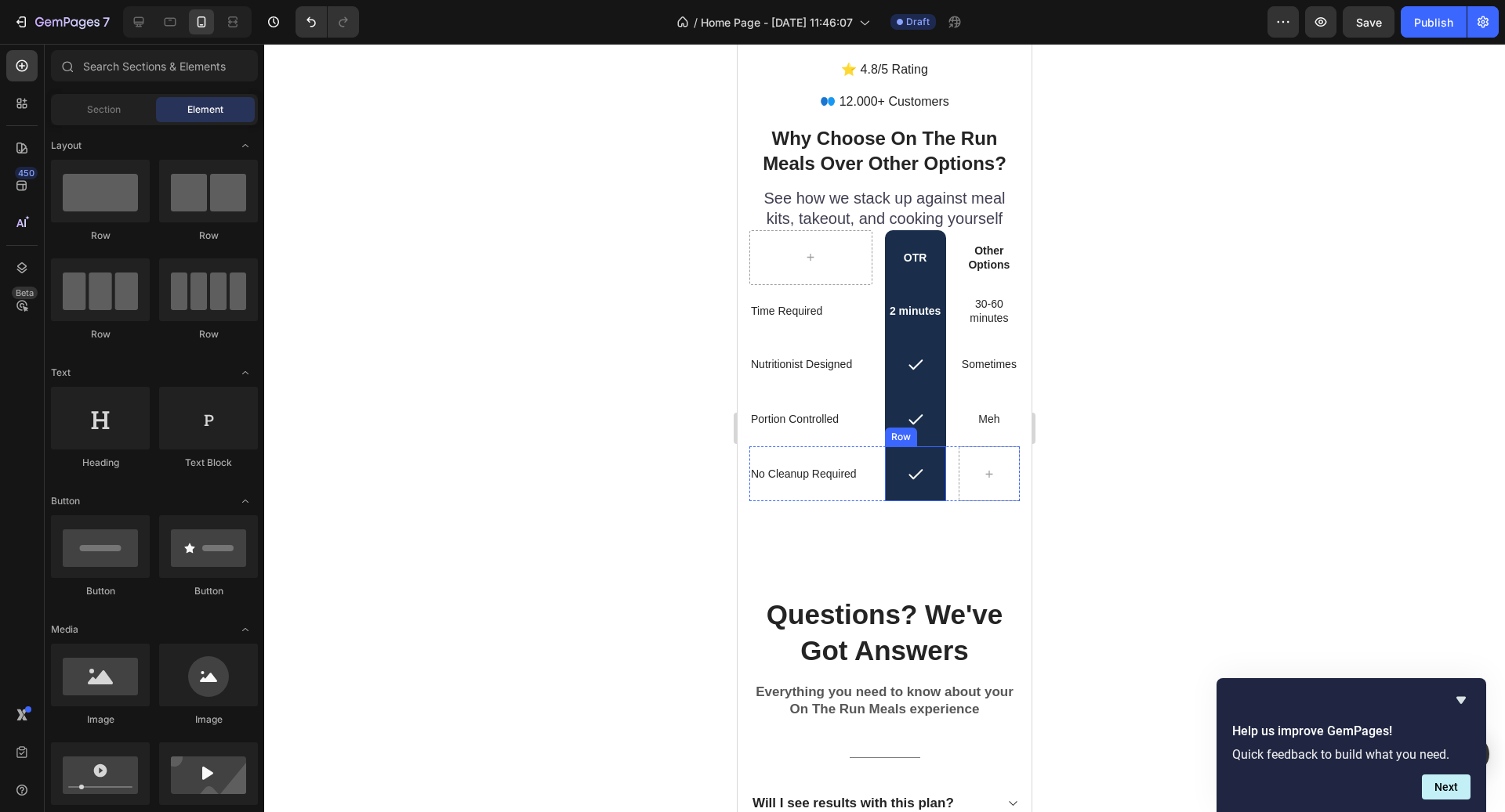
click at [920, 467] on icon at bounding box center [915, 474] width 18 height 18
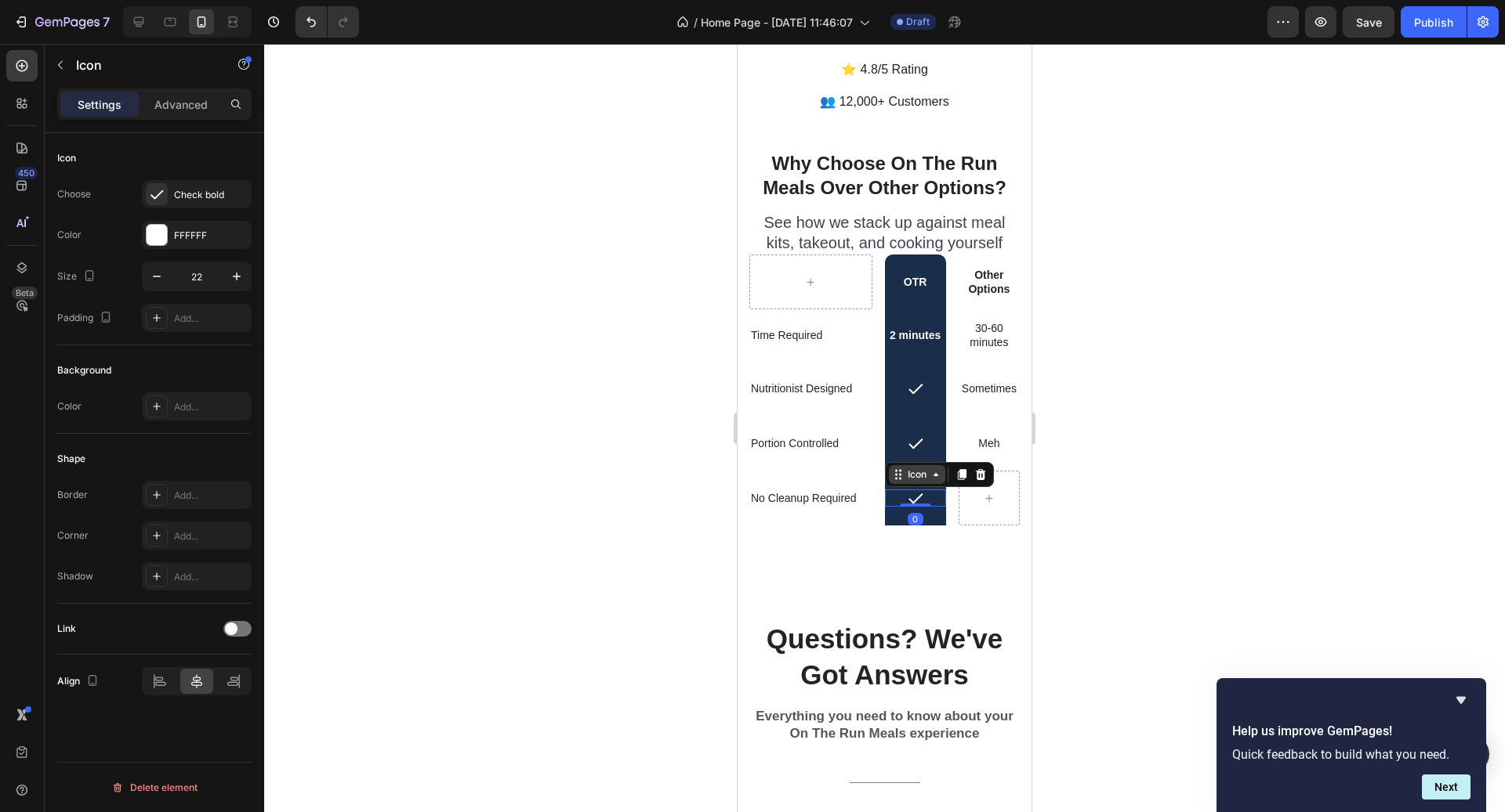
click at [925, 475] on div "Icon" at bounding box center [917, 475] width 25 height 0
click at [954, 465] on div at bounding box center [961, 475] width 18 height 18
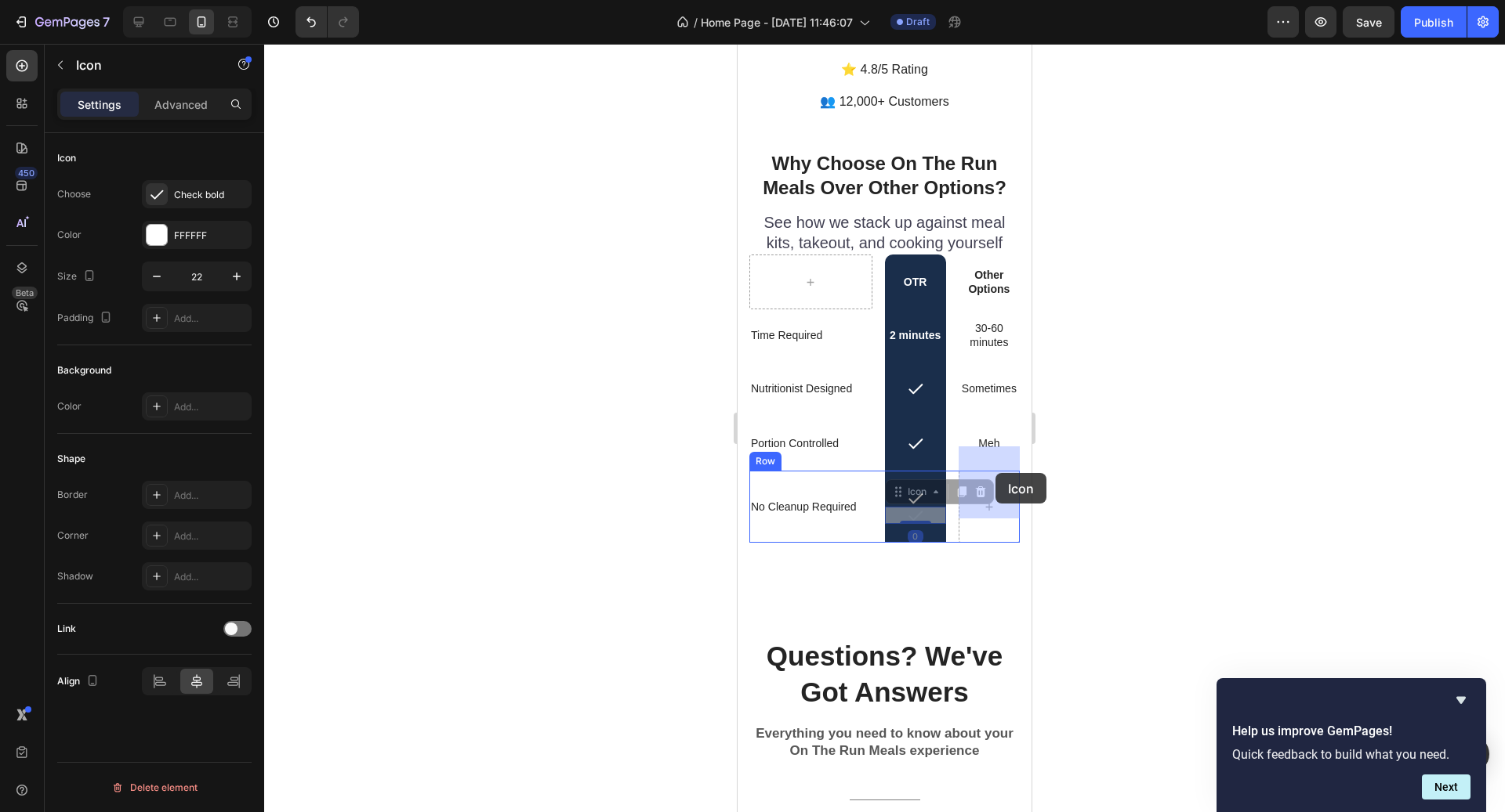
drag, startPoint x: 919, startPoint y: 468, endPoint x: 996, endPoint y: 473, distance: 77.2
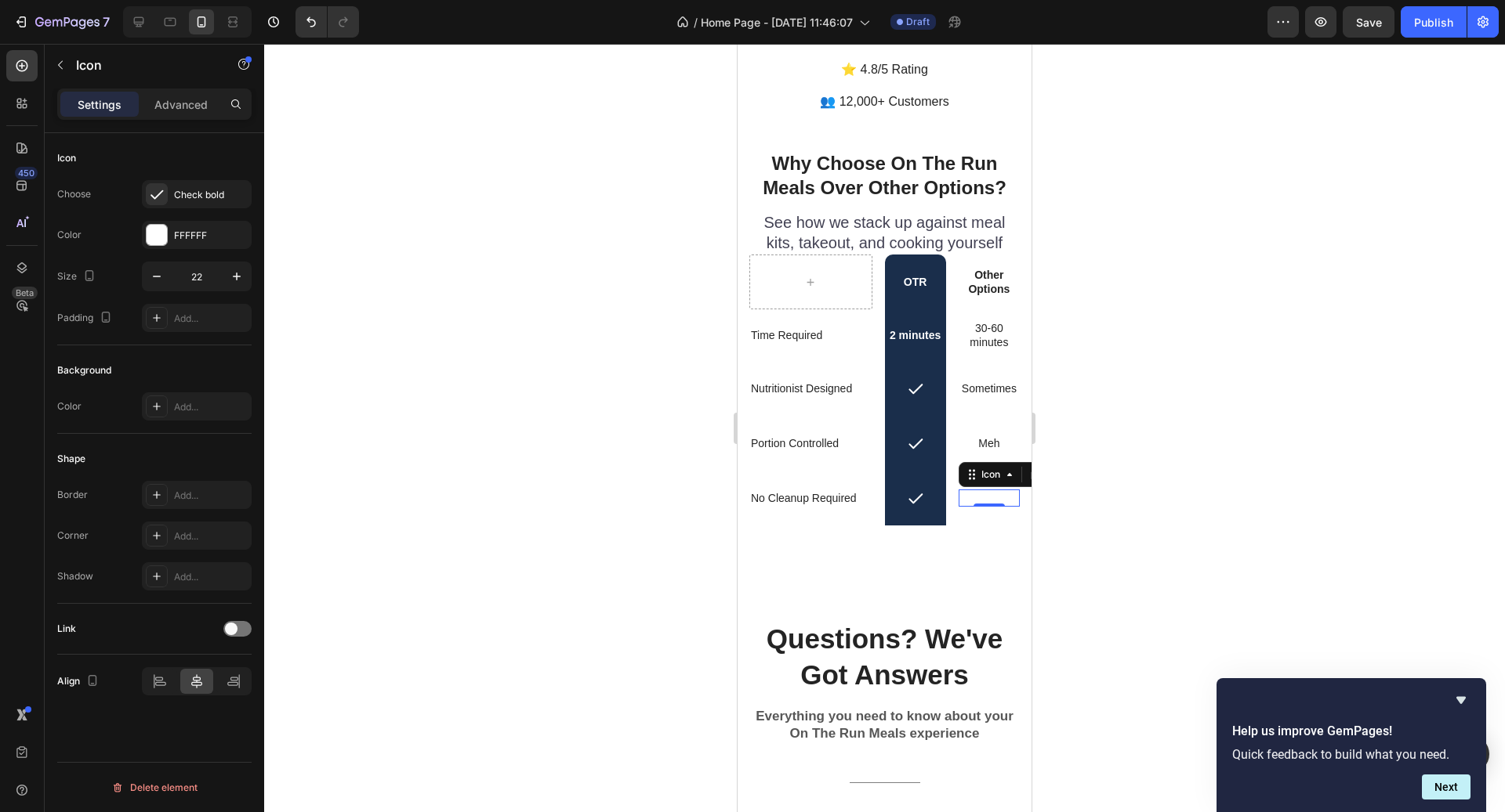
click at [191, 250] on div "Choose Check bold Color FFFFFF Size 22 Padding Add..." at bounding box center [154, 256] width 194 height 152
click at [184, 201] on div "Check bold" at bounding box center [211, 195] width 74 height 14
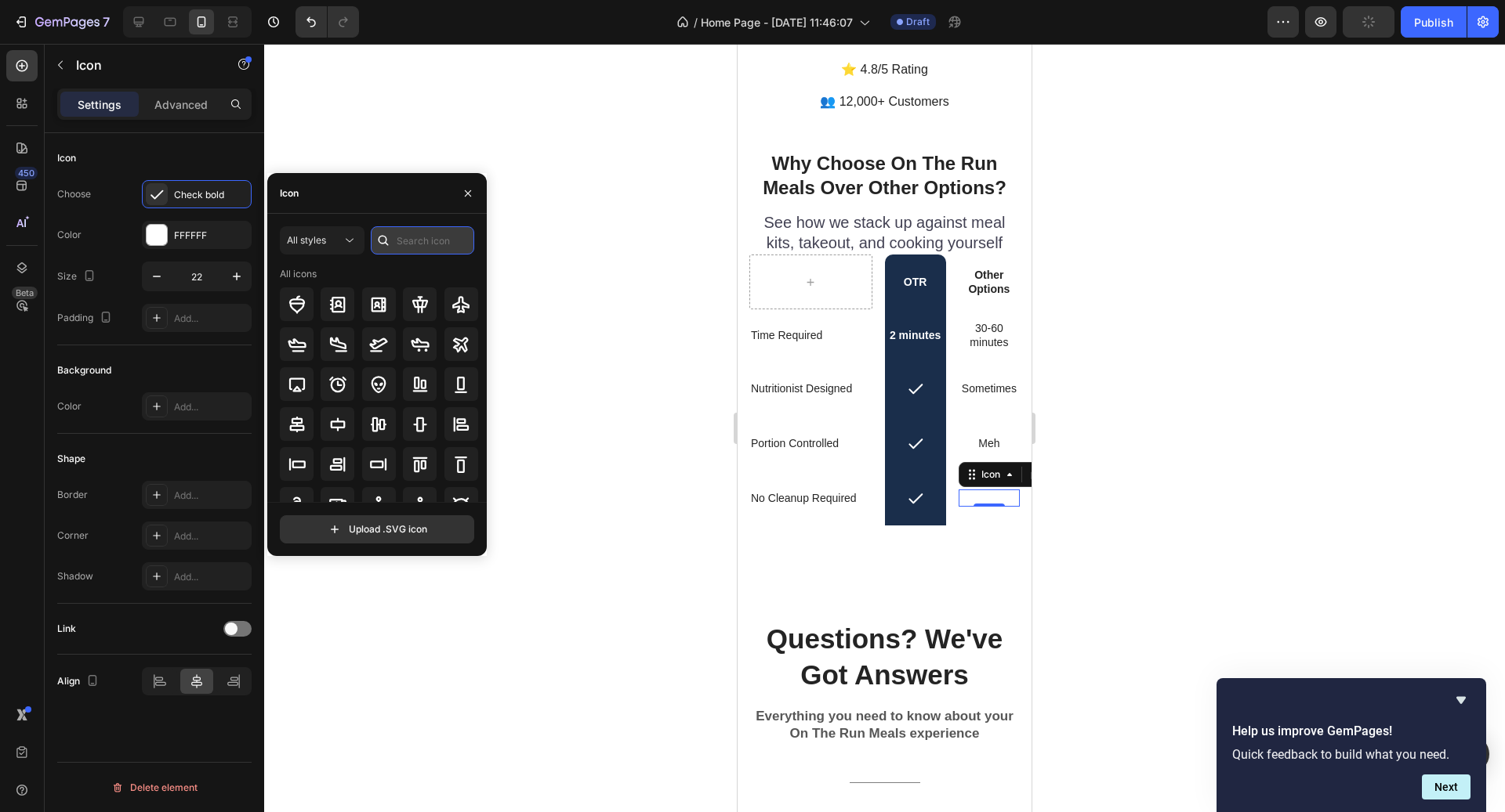
click at [444, 246] on input "text" at bounding box center [423, 240] width 104 height 28
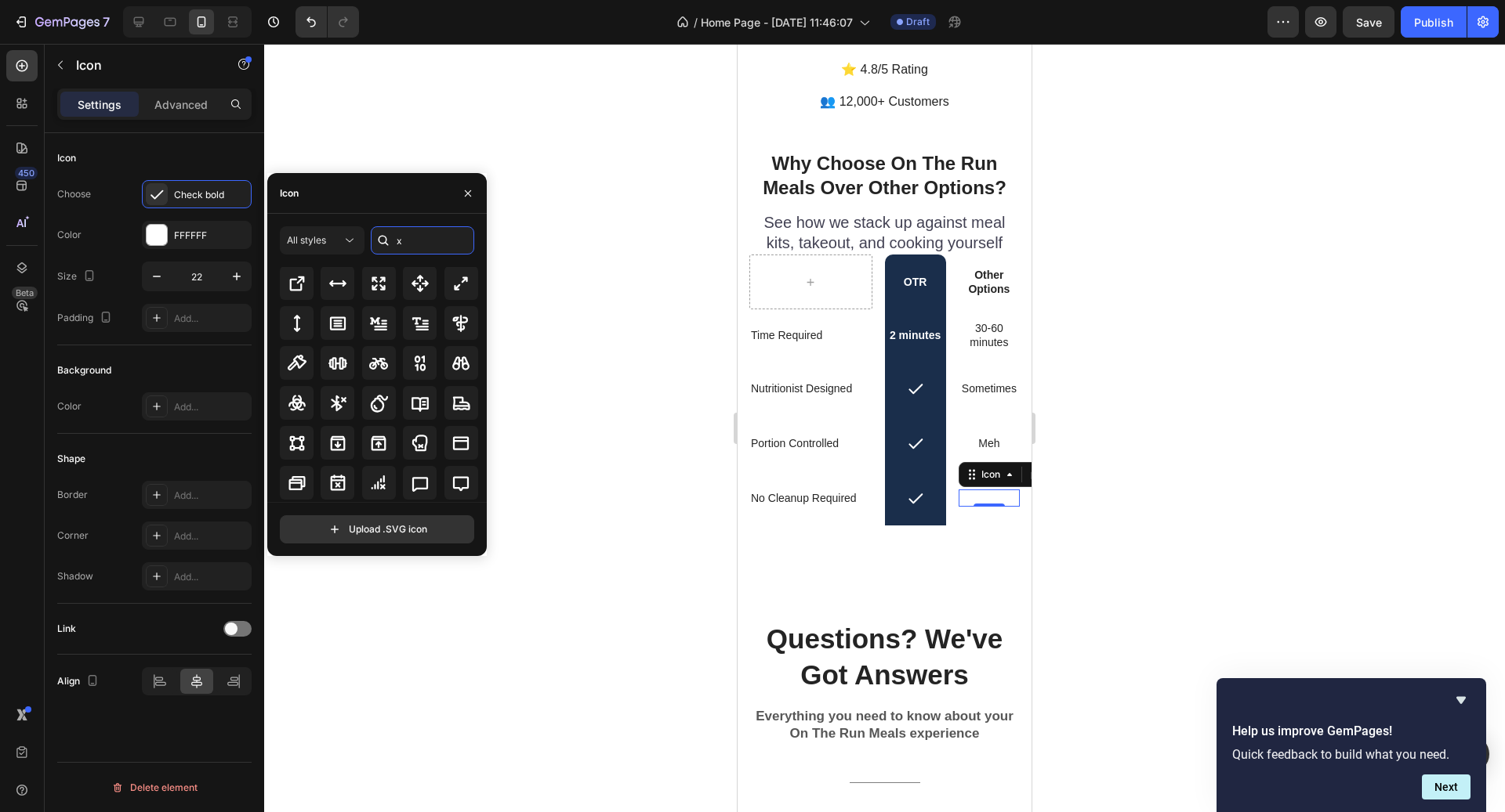
scroll to position [0, 0]
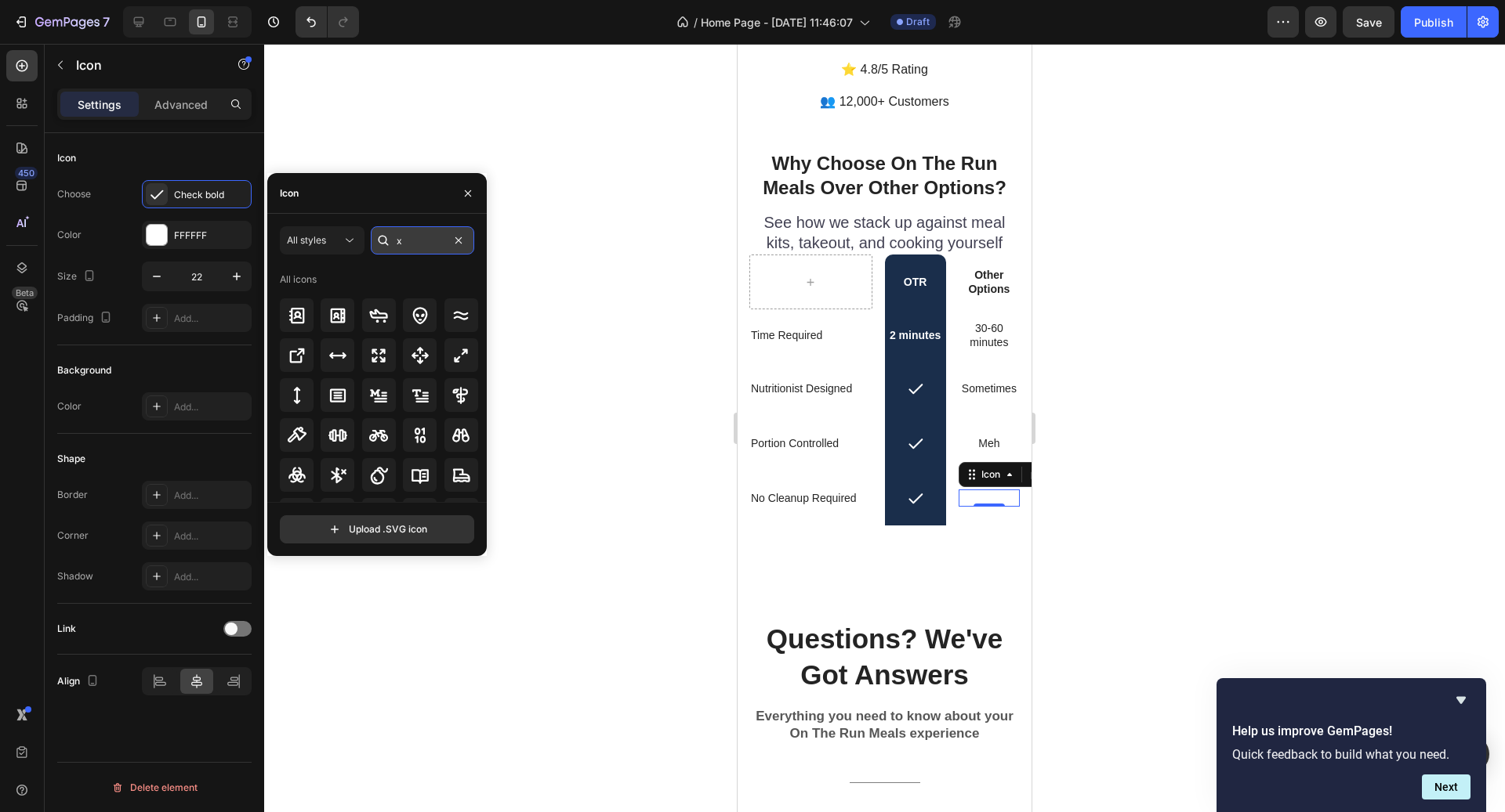
click at [420, 250] on input "x" at bounding box center [423, 240] width 104 height 28
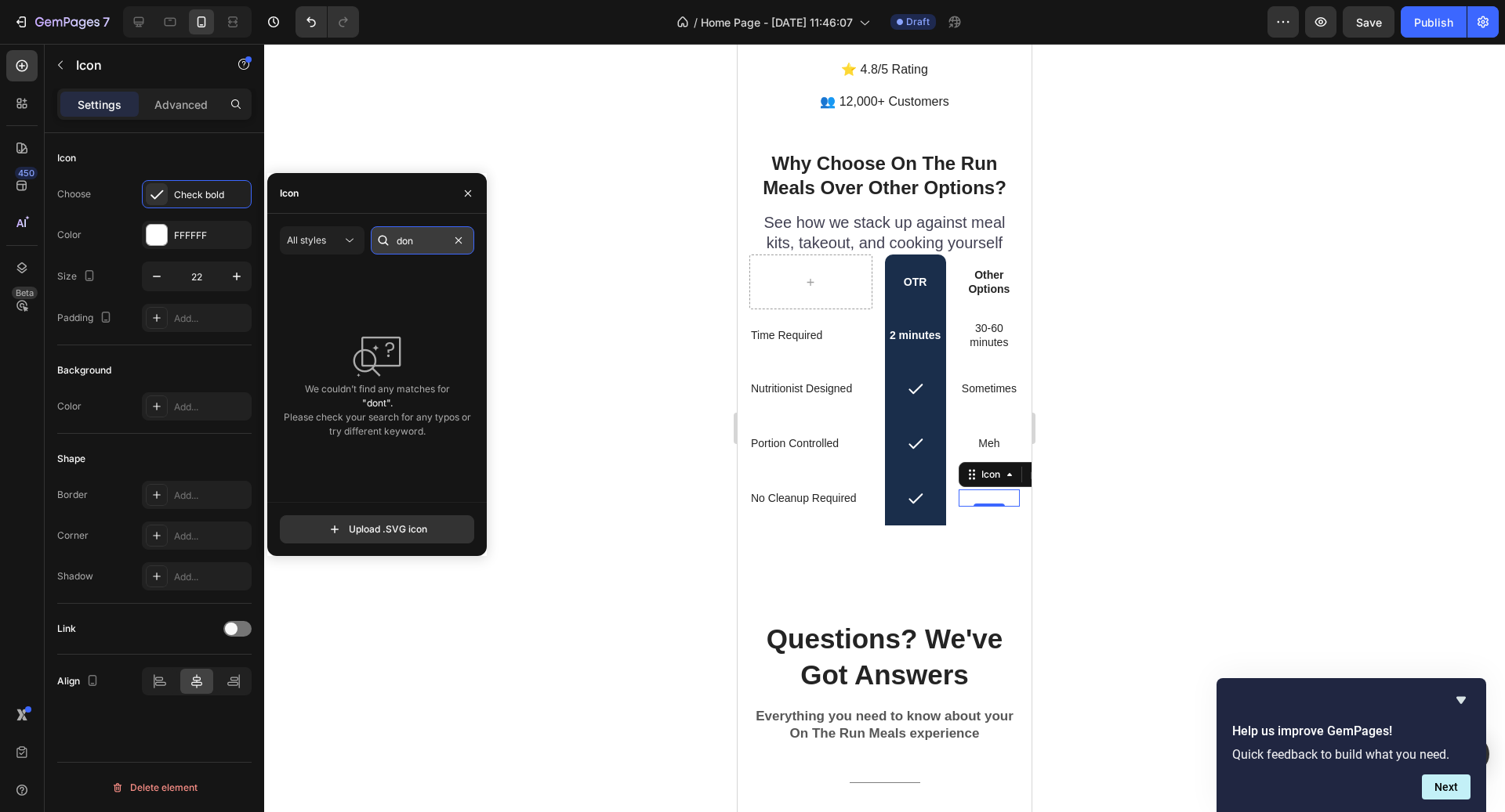
type input "do"
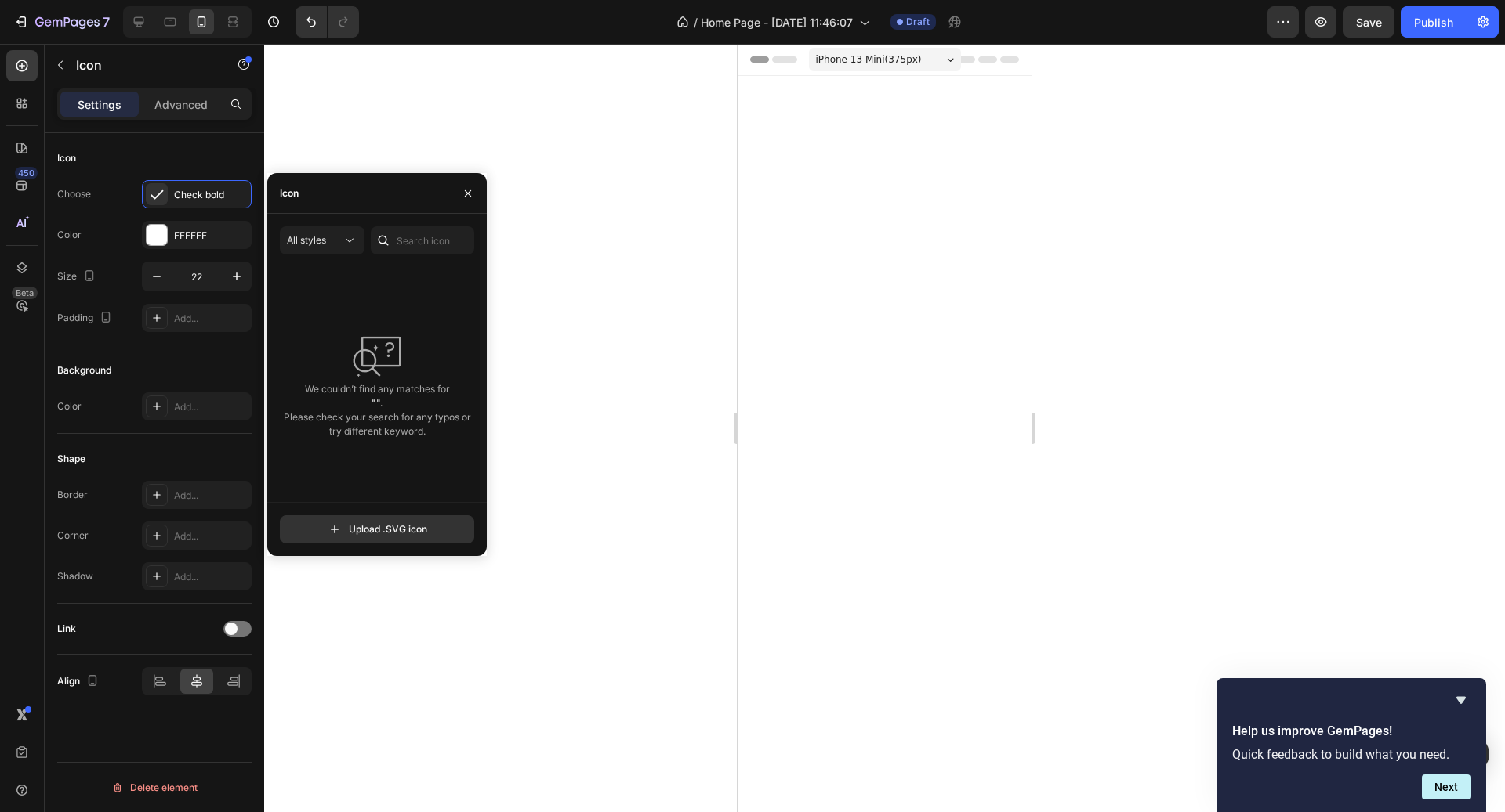
scroll to position [4136, 0]
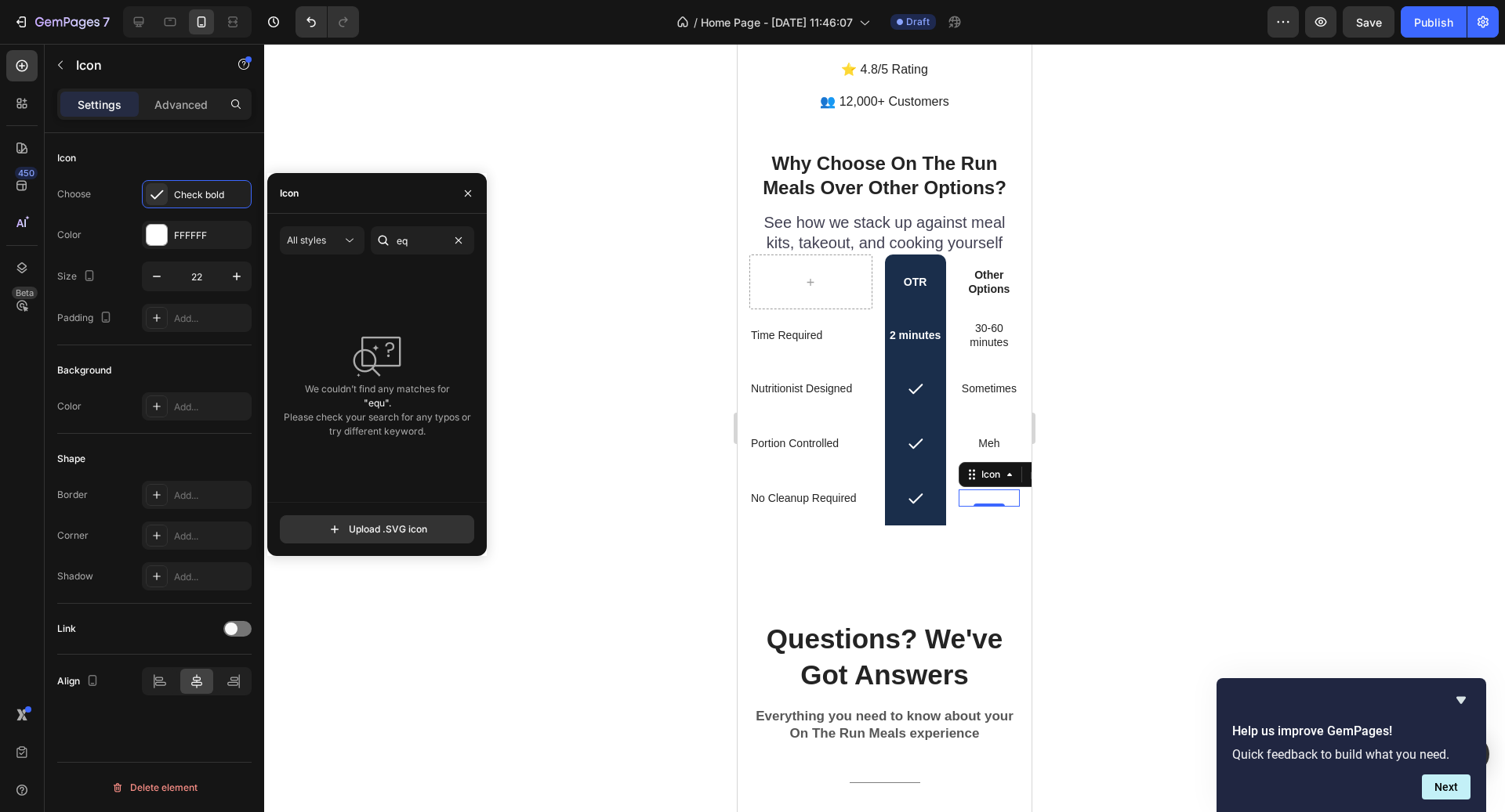
type input "e"
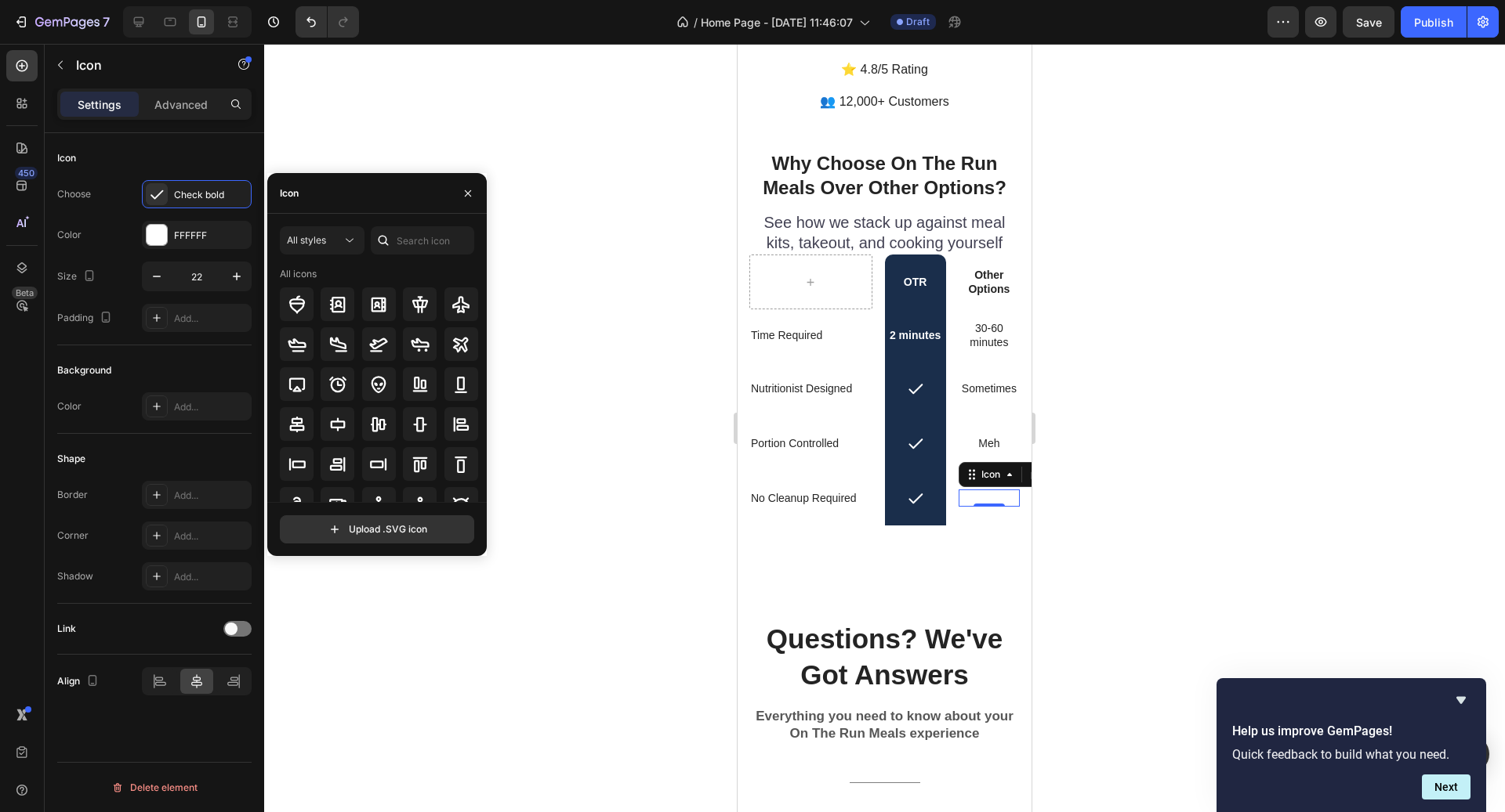
type input "x"
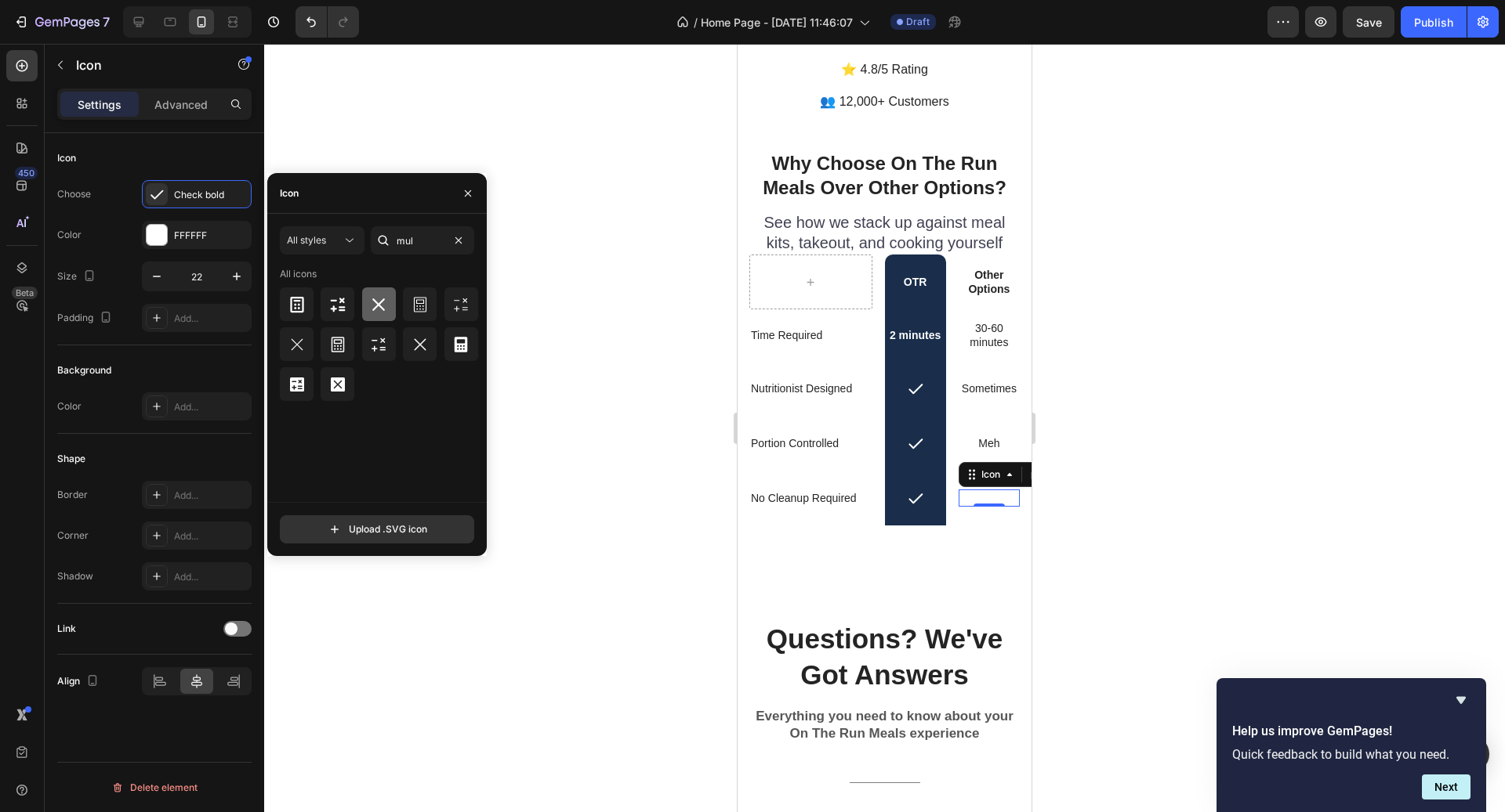
type input "mul"
click at [388, 309] on icon at bounding box center [379, 305] width 18 height 18
click at [178, 248] on div "FFFFFF" at bounding box center [196, 235] width 110 height 28
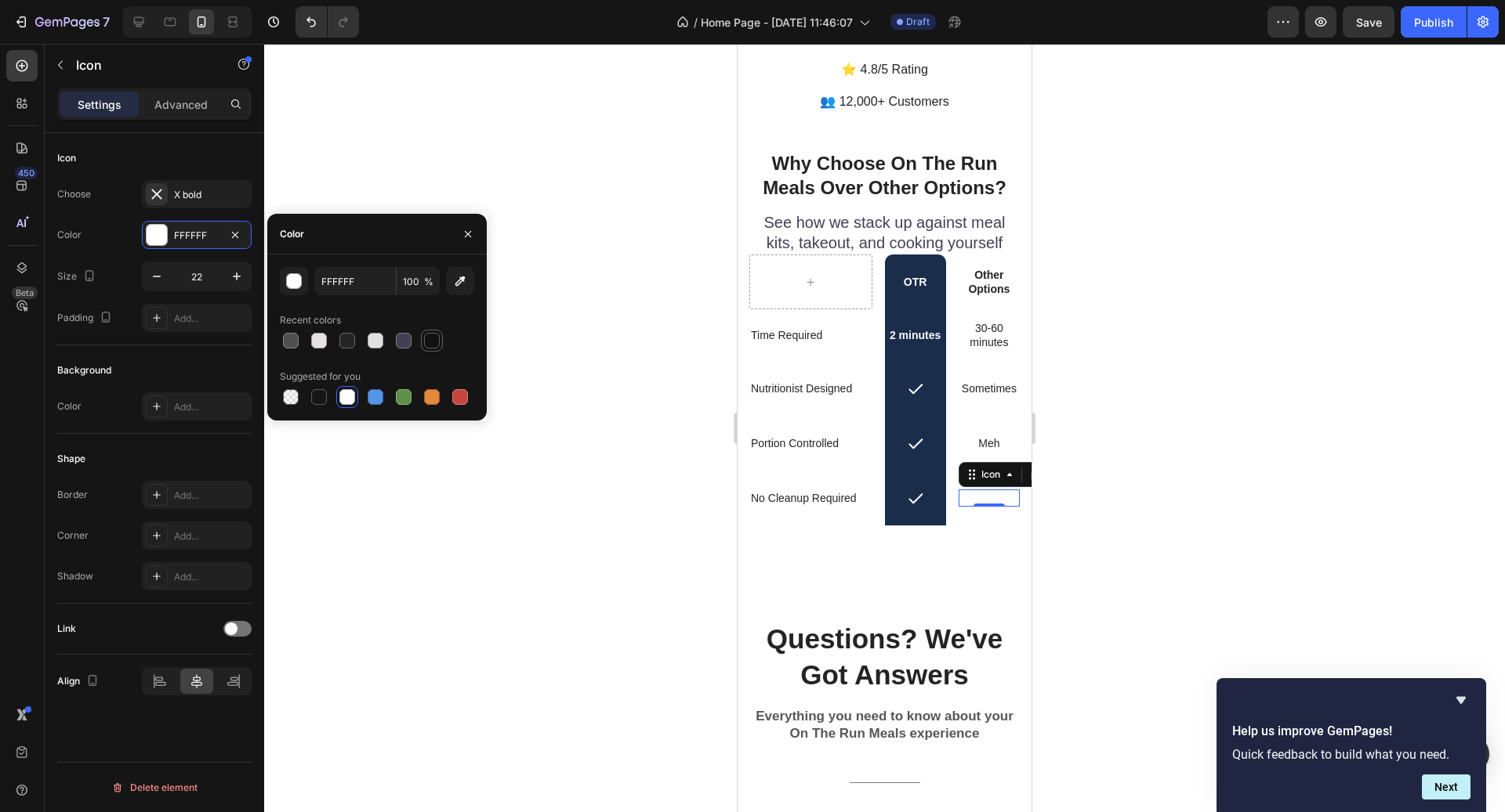
click at [433, 341] on div at bounding box center [431, 341] width 16 height 16
click at [466, 280] on icon "button" at bounding box center [460, 281] width 16 height 16
type input "242424"
click at [1123, 447] on div at bounding box center [884, 428] width 1240 height 768
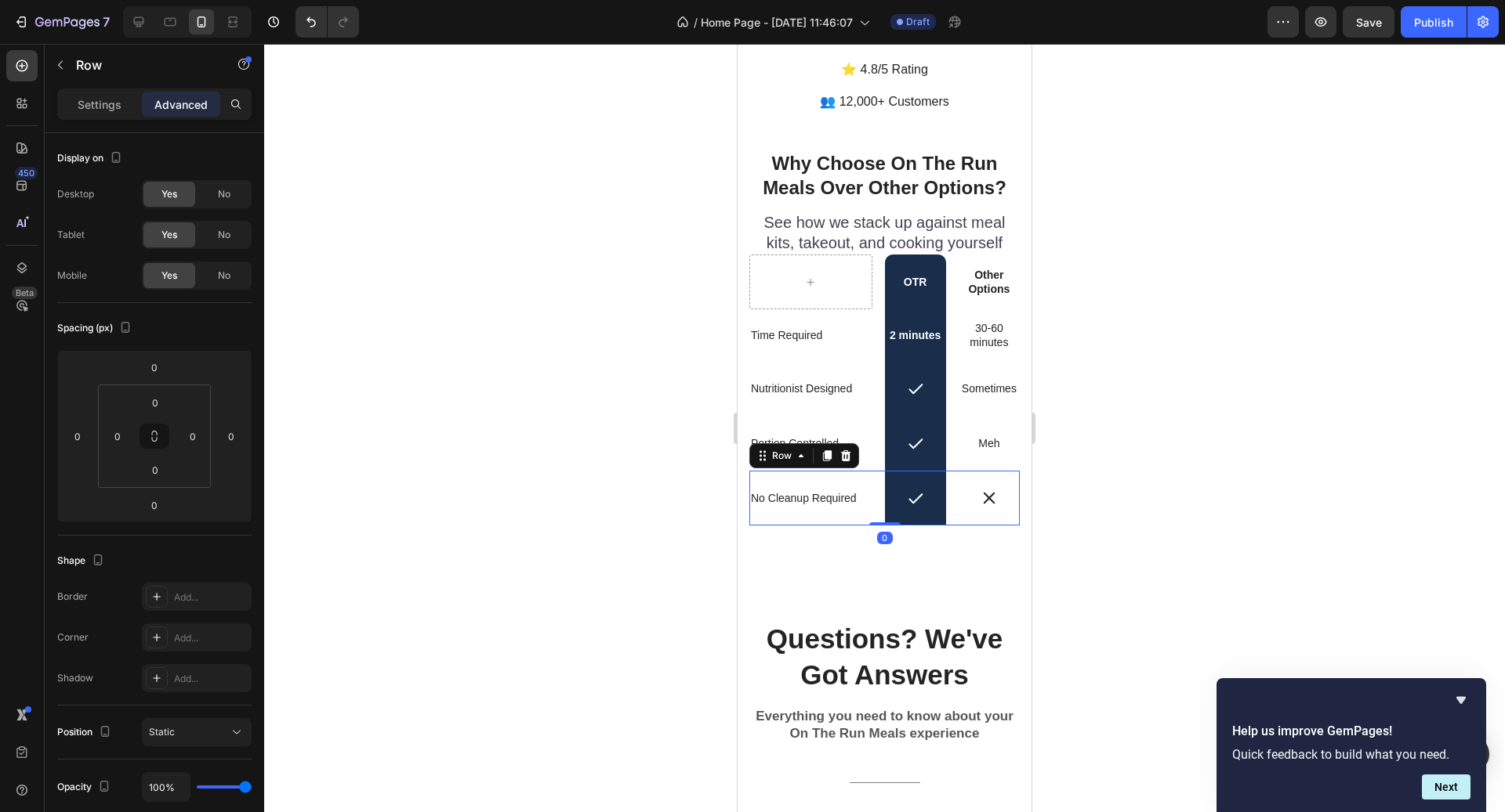
click at [996, 499] on div "Icon" at bounding box center [989, 498] width 61 height 55
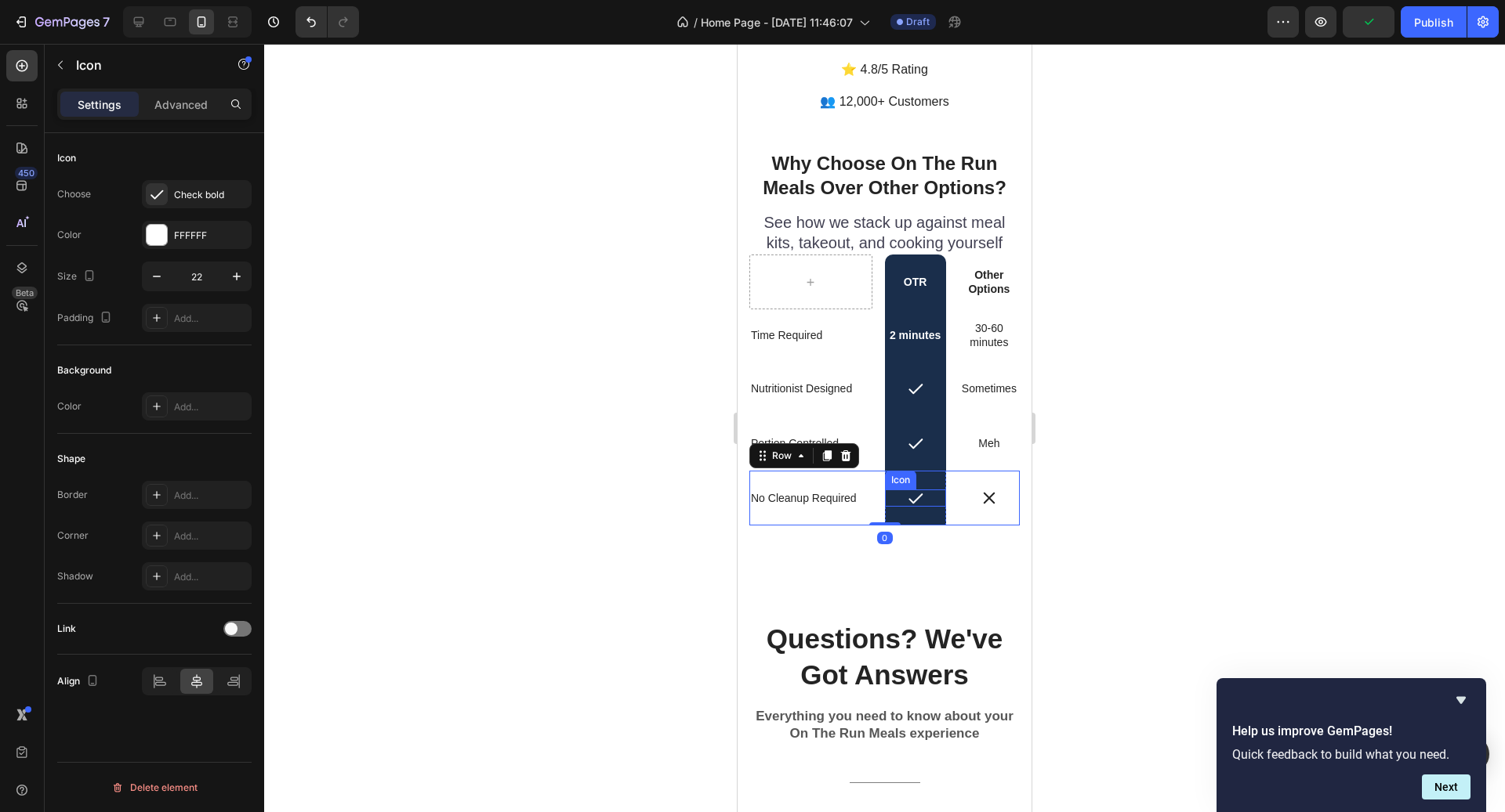
click at [910, 490] on icon at bounding box center [915, 498] width 18 height 18
click at [908, 513] on div "0" at bounding box center [915, 519] width 16 height 13
click at [865, 493] on div "No Cleanup Required Text Block" at bounding box center [811, 498] width 123 height 55
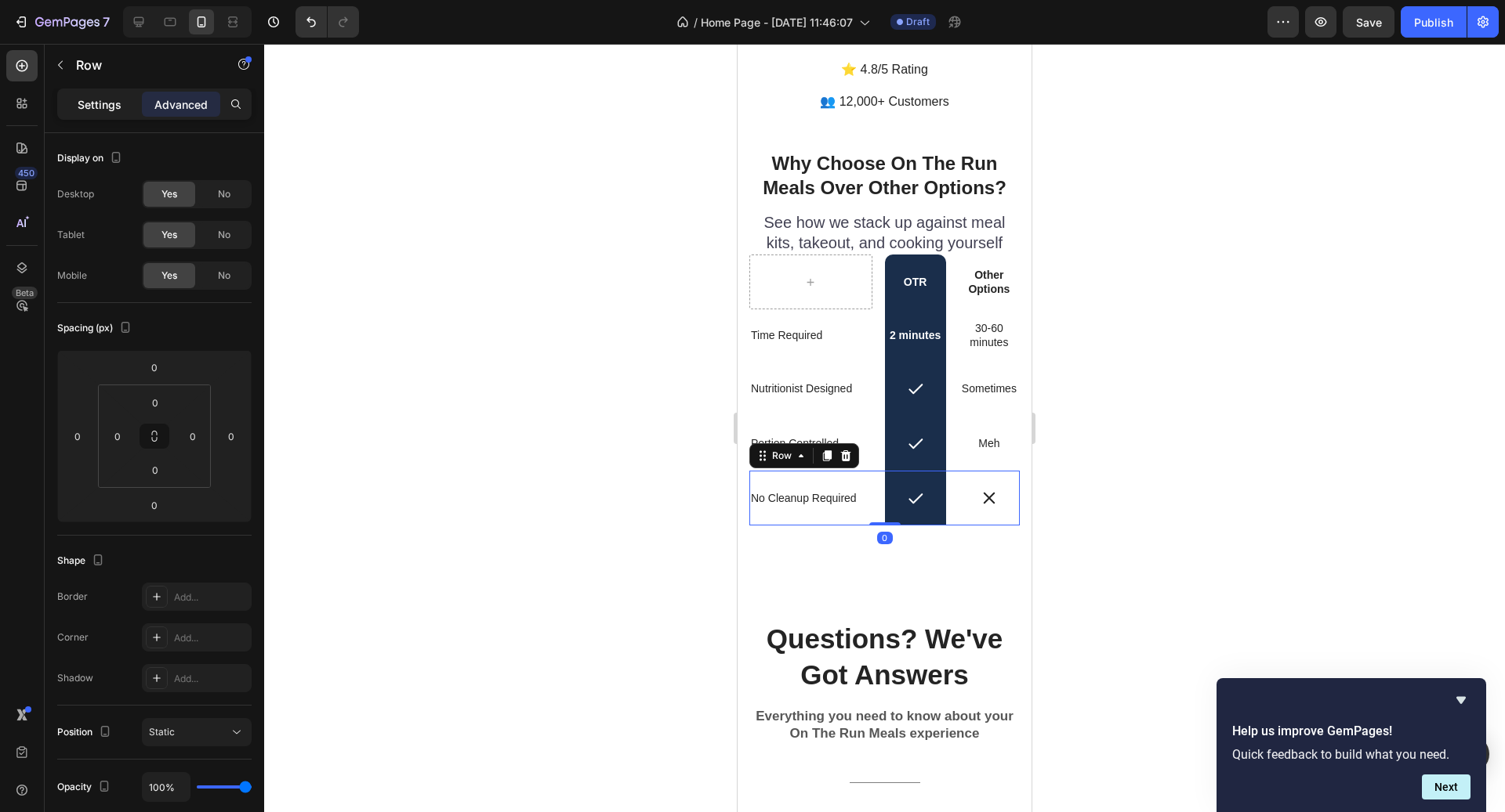
click at [126, 109] on div "Settings" at bounding box center [100, 104] width 79 height 25
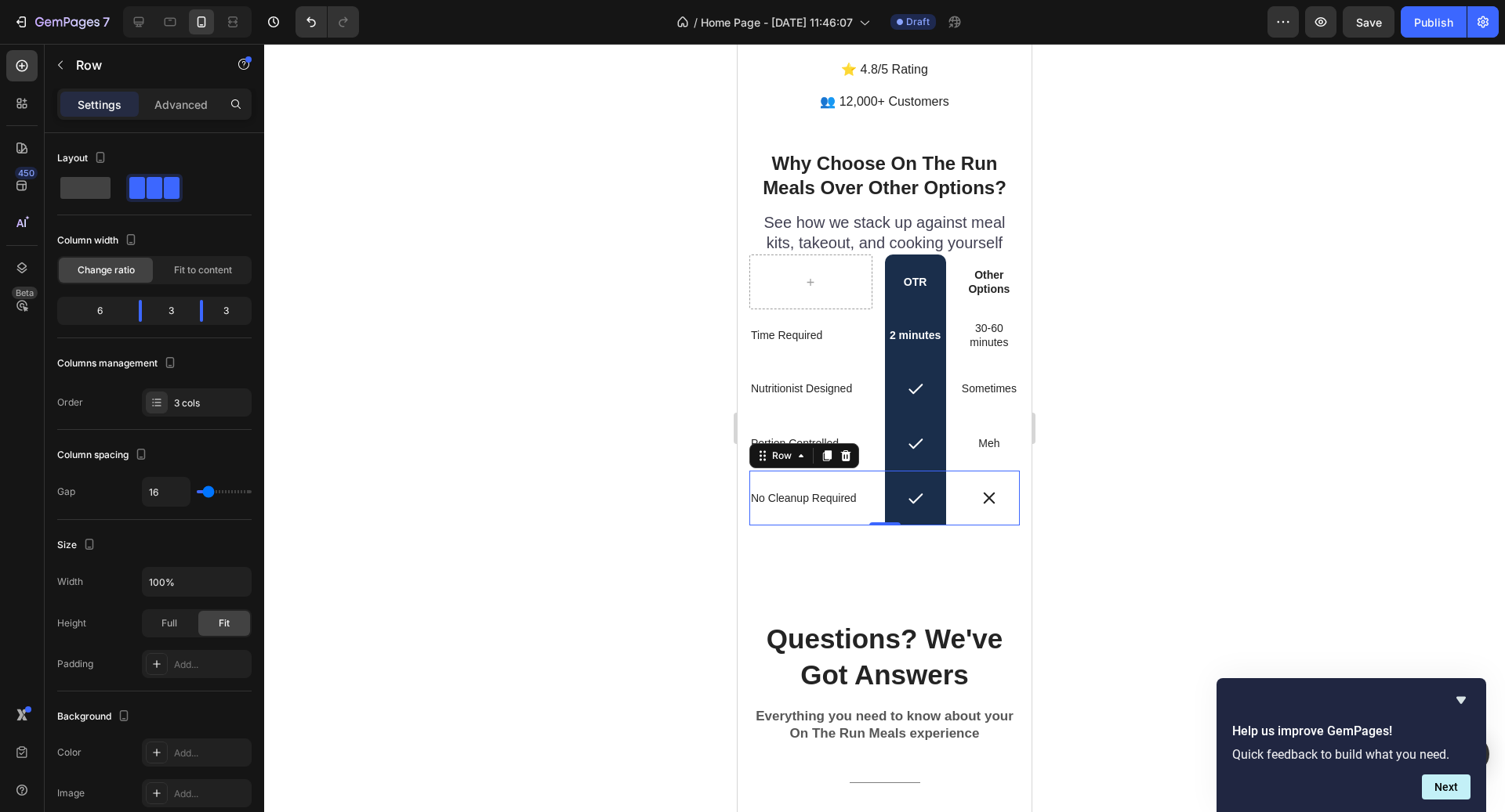
click at [824, 495] on div "No Cleanup Required Text Block" at bounding box center [811, 498] width 123 height 55
click at [827, 451] on icon at bounding box center [827, 456] width 8 height 11
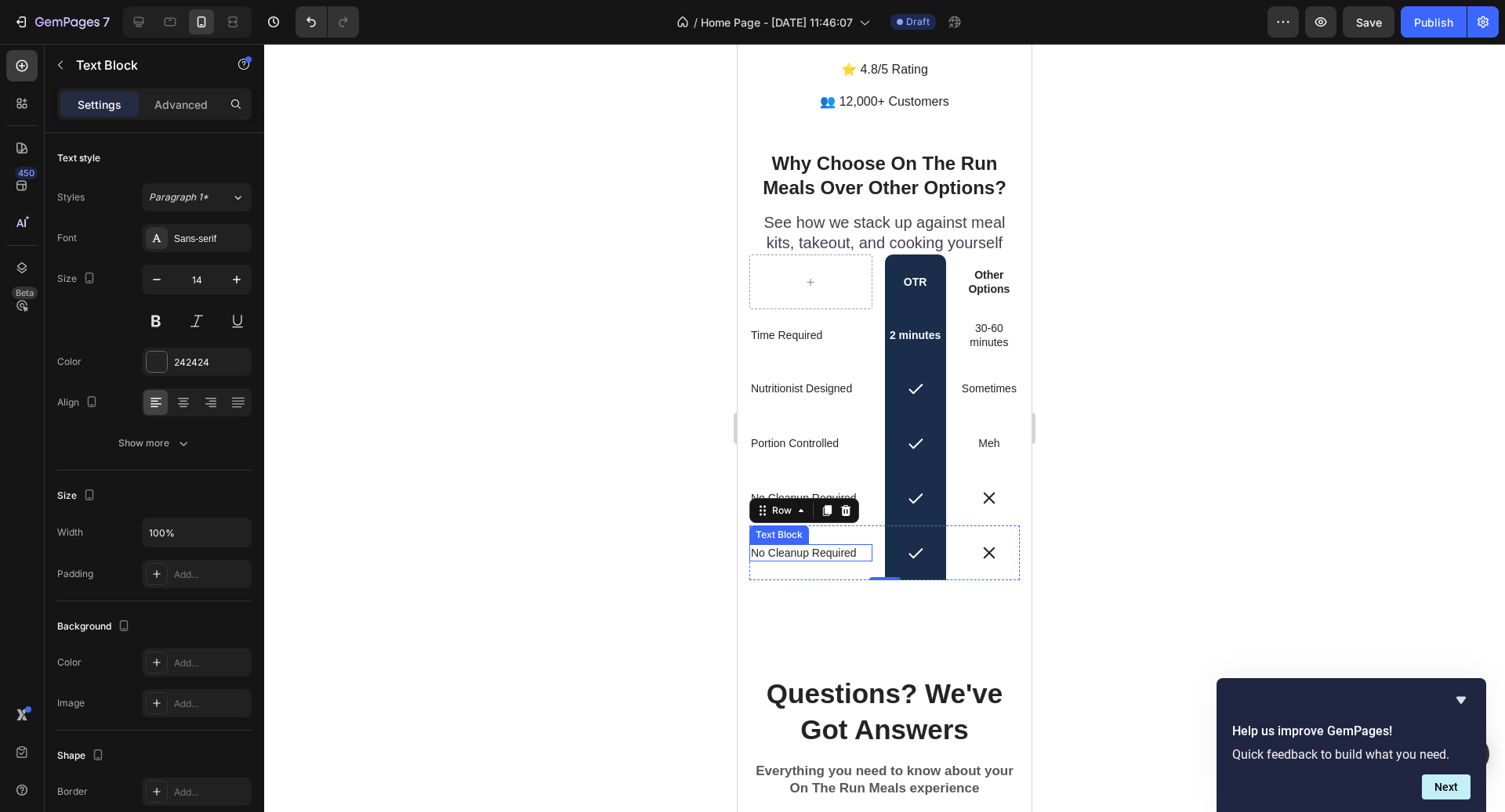
click at [801, 544] on div "No Cleanup Required Text Block" at bounding box center [811, 552] width 123 height 18
click at [801, 558] on div at bounding box center [810, 560] width 31 height 3
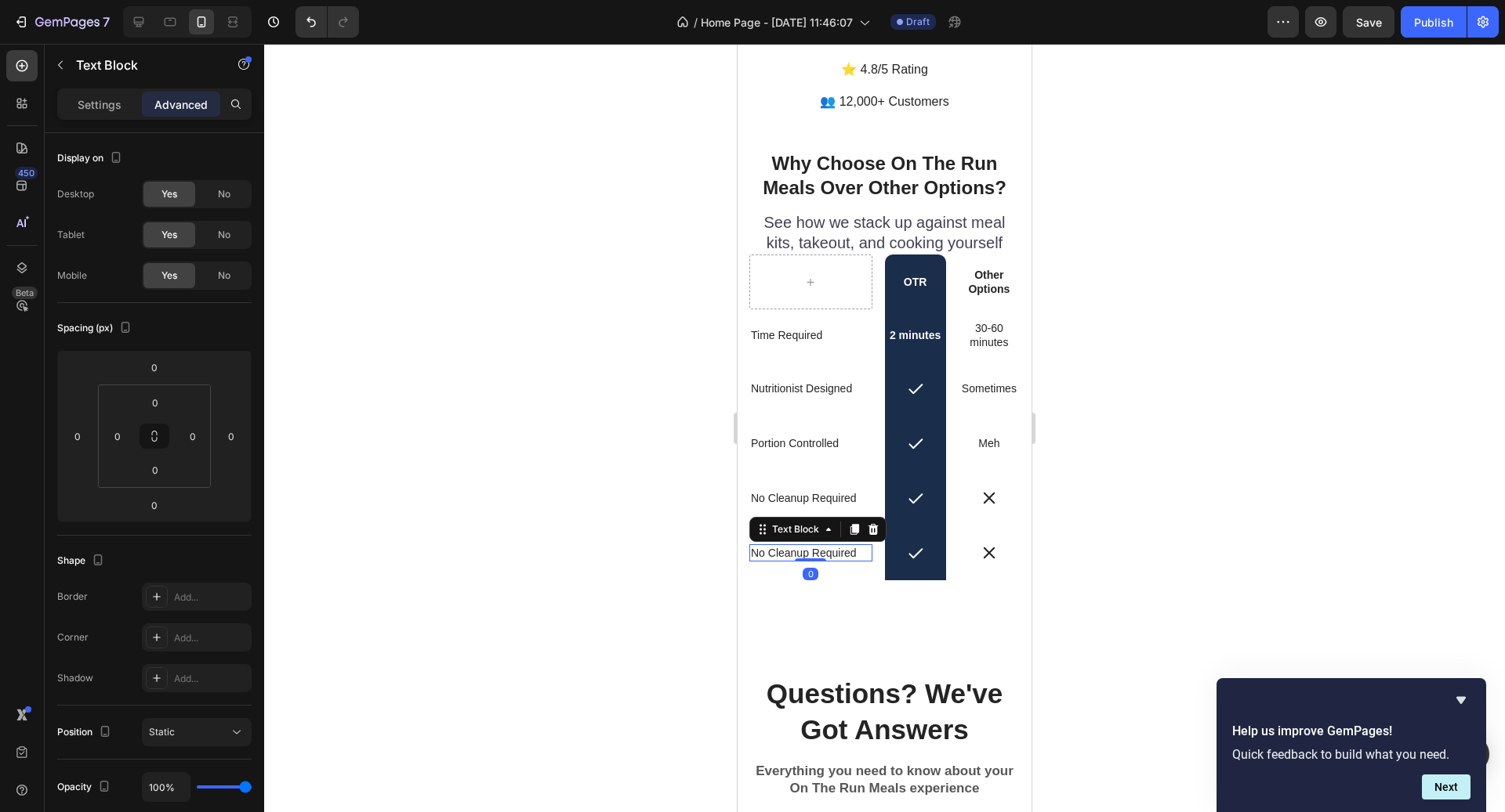
click at [801, 558] on div at bounding box center [810, 560] width 31 height 3
click at [786, 546] on p "No Cleanup Required" at bounding box center [811, 552] width 120 height 14
click at [982, 544] on icon at bounding box center [989, 552] width 18 height 18
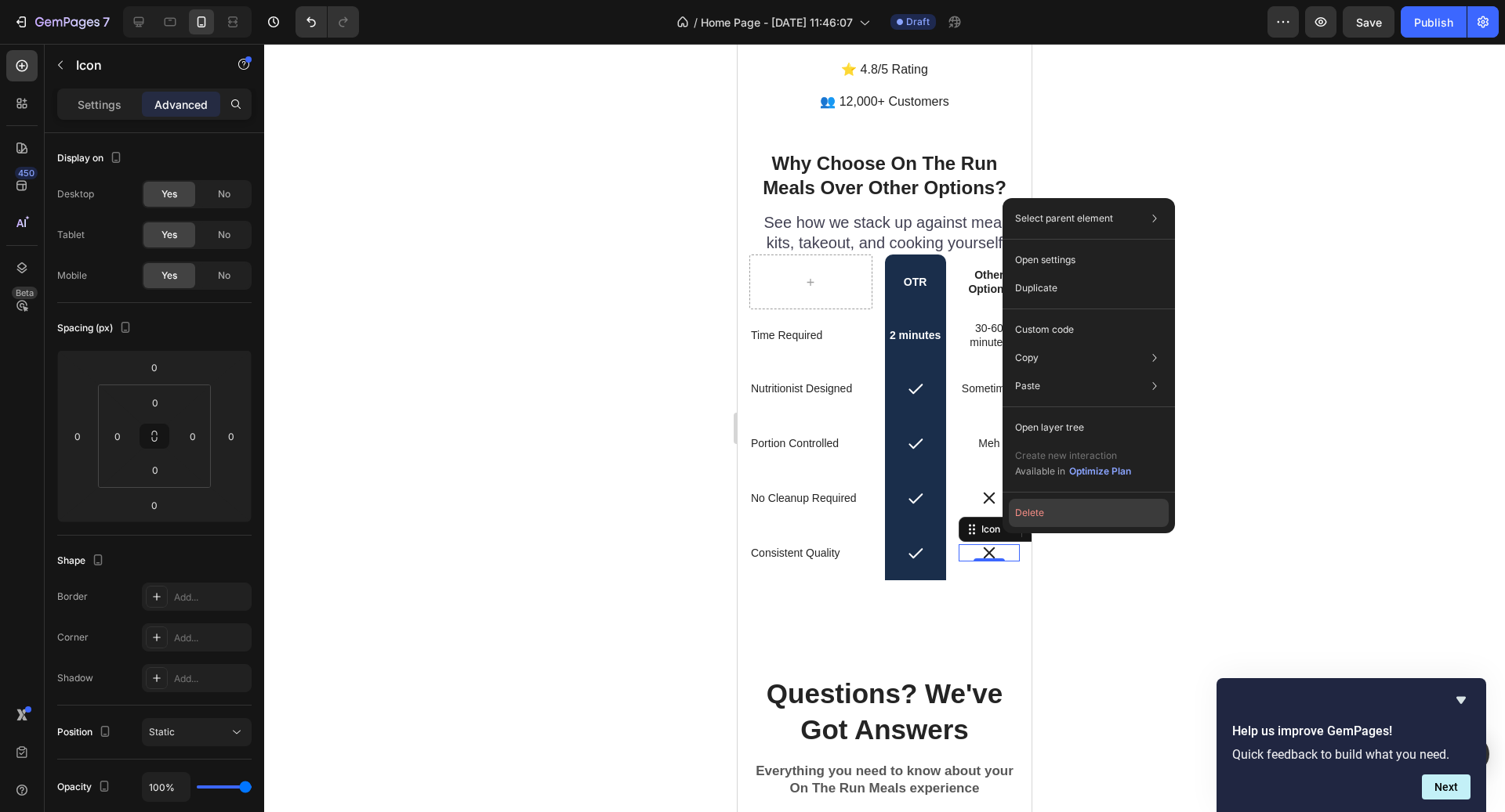
click at [1065, 522] on button "Delete" at bounding box center [1088, 513] width 160 height 28
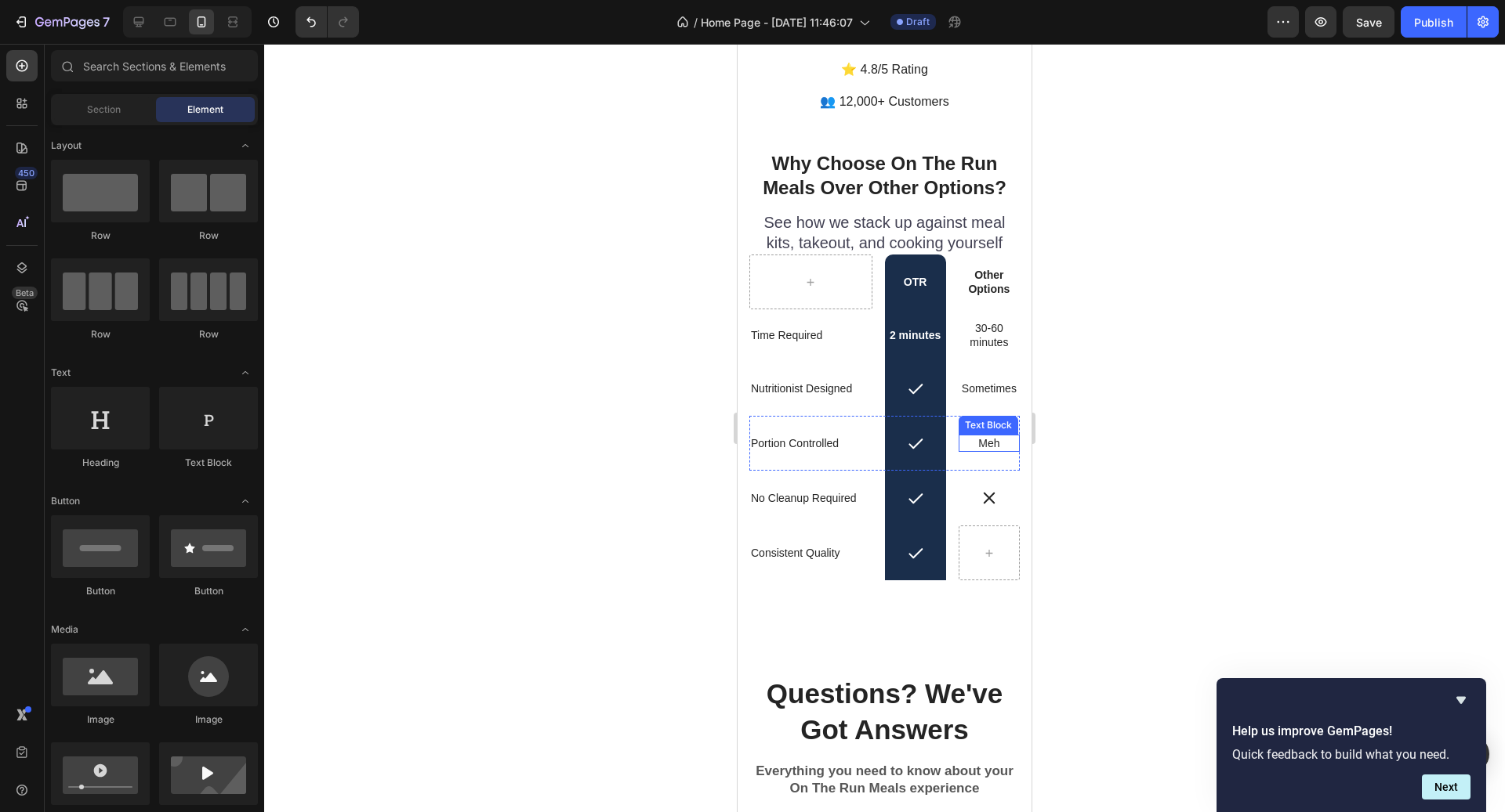
click at [987, 436] on p "Meh" at bounding box center [988, 443] width 58 height 14
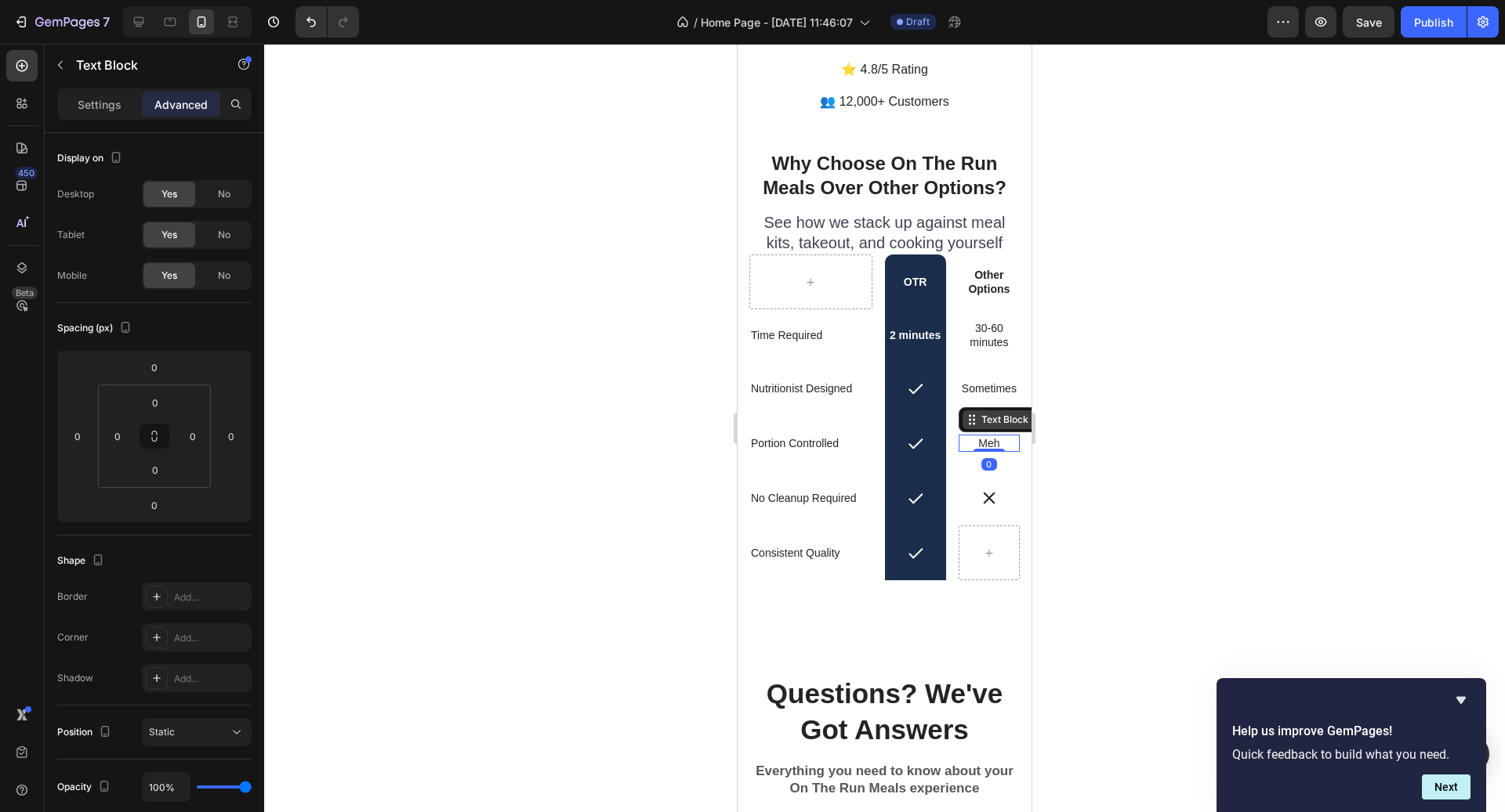
click at [1000, 413] on div "Text Block" at bounding box center [1005, 419] width 54 height 14
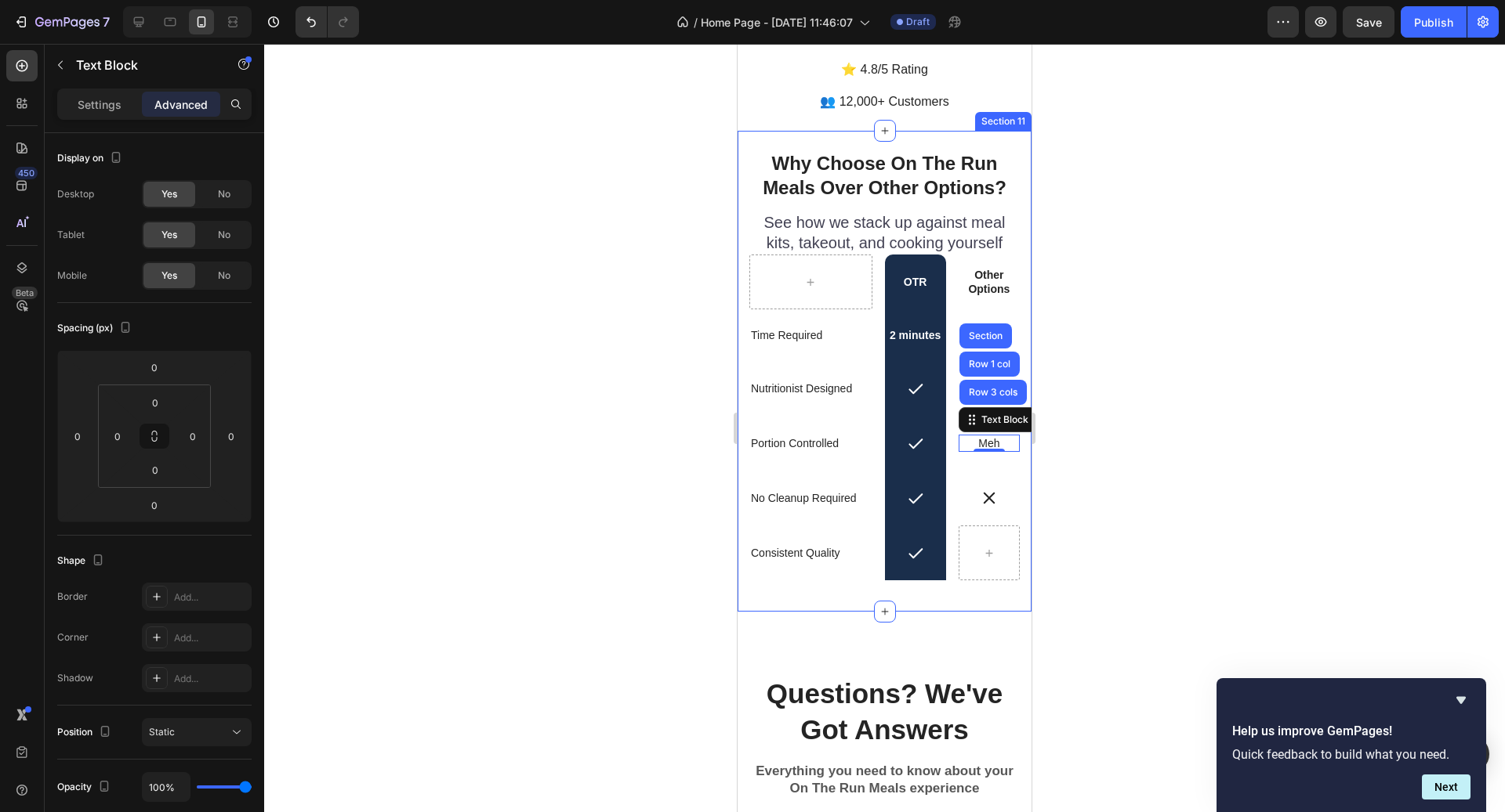
click at [1090, 429] on div at bounding box center [884, 428] width 1240 height 768
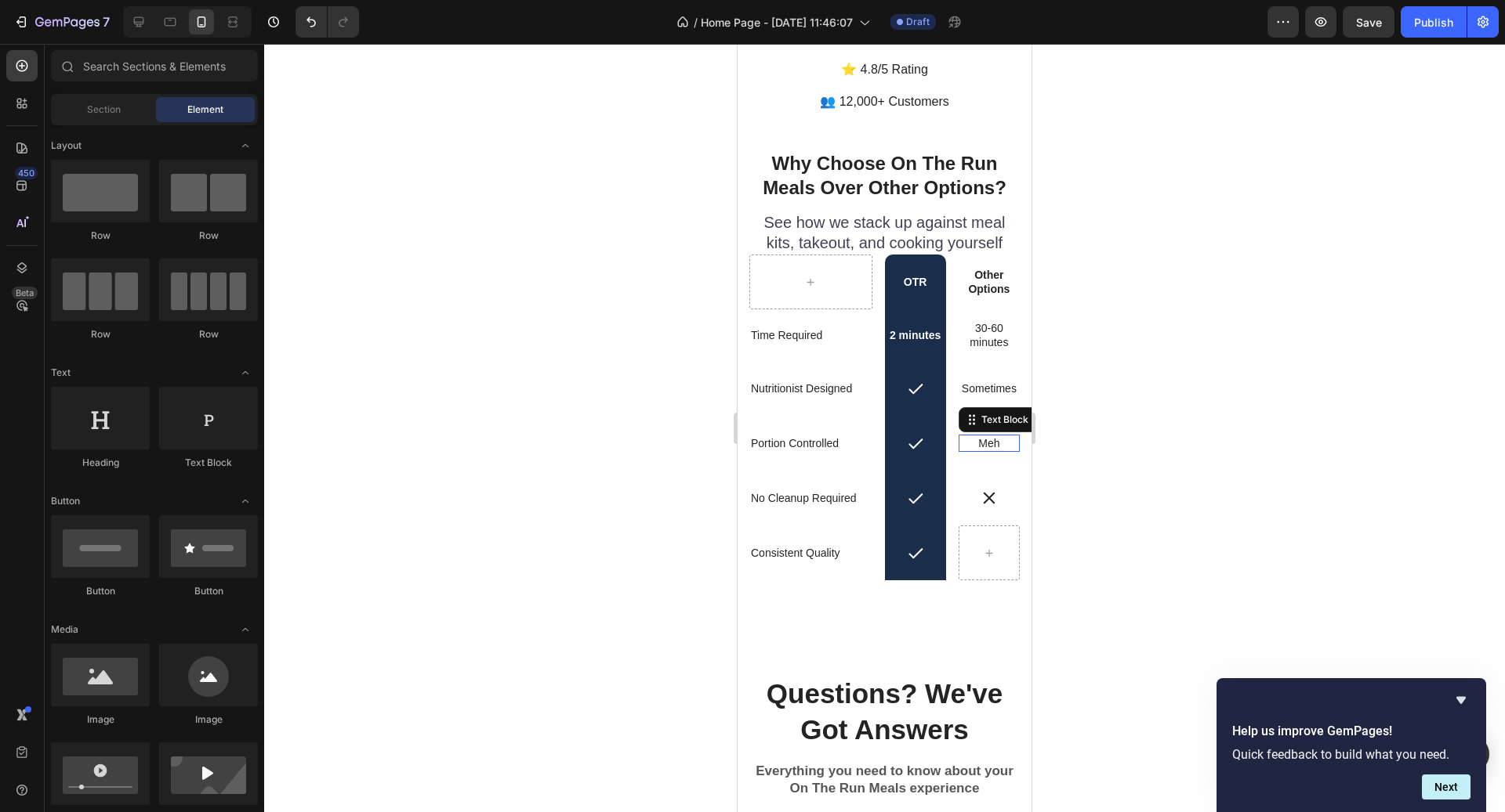
click at [992, 436] on p "Meh" at bounding box center [988, 443] width 58 height 14
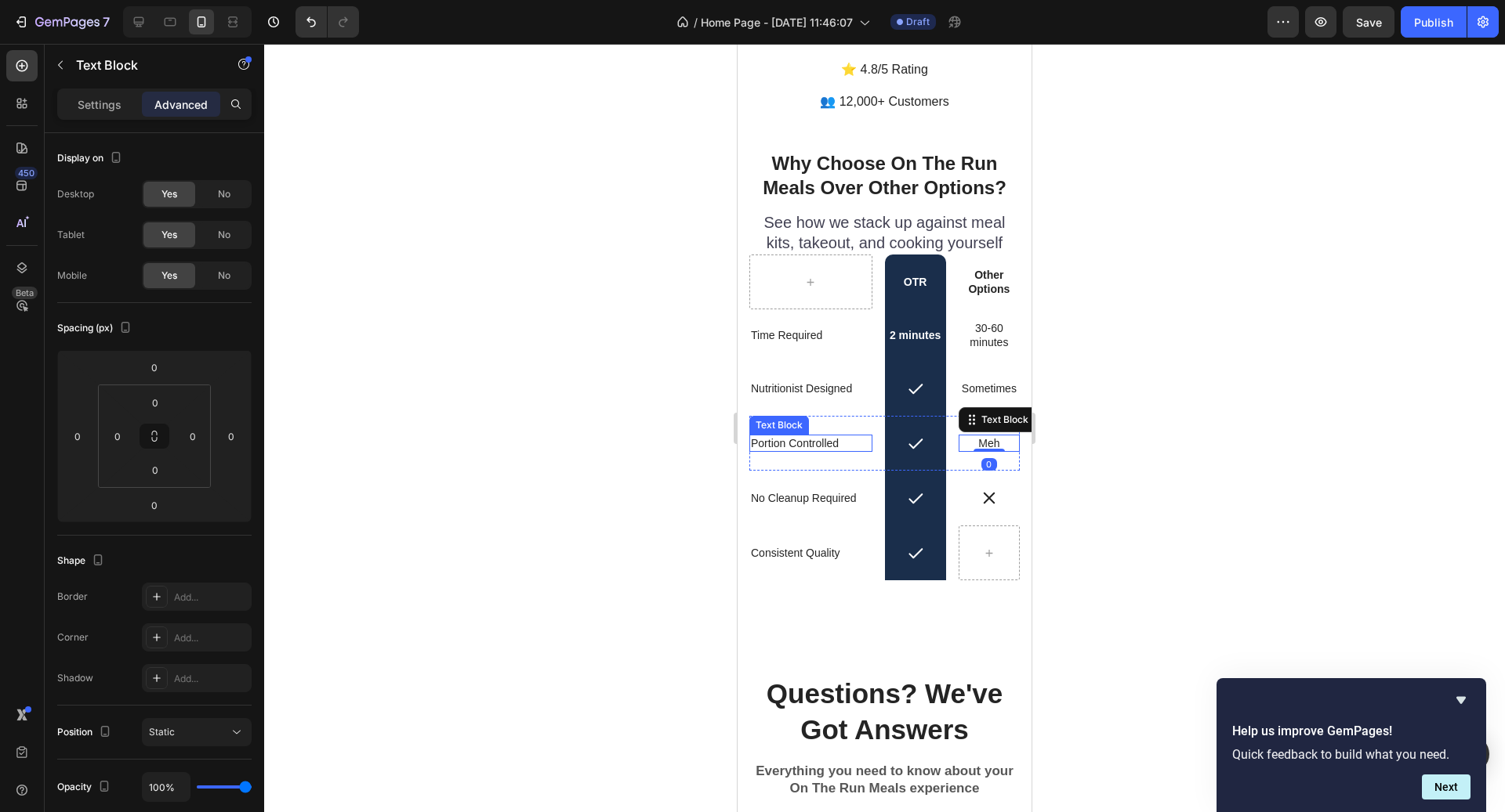
click at [843, 436] on p "Portion Controlled" at bounding box center [811, 443] width 120 height 14
click at [853, 414] on icon at bounding box center [854, 419] width 8 height 11
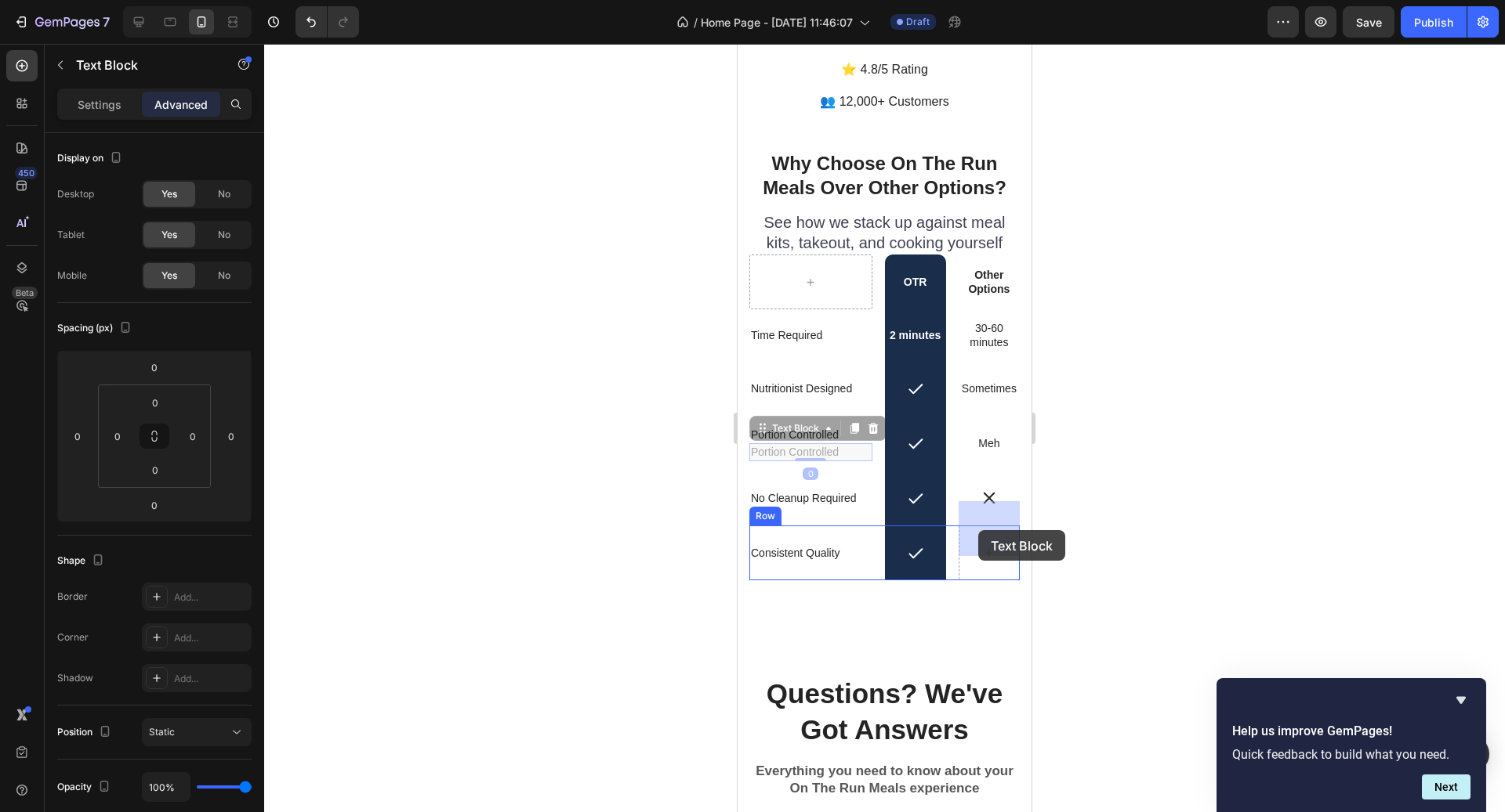
drag, startPoint x: 809, startPoint y: 409, endPoint x: 977, endPoint y: 527, distance: 205.3
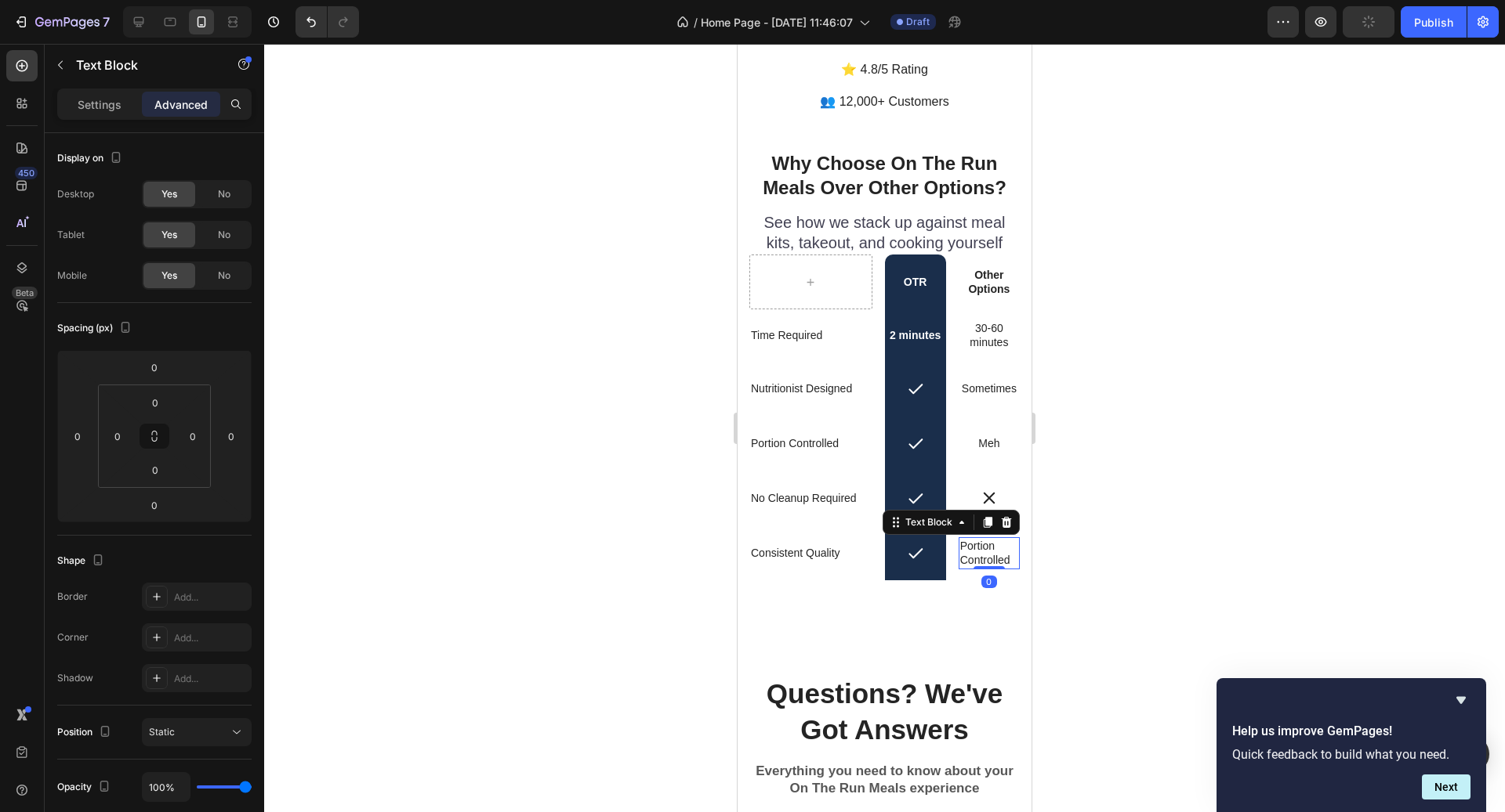
click at [977, 539] on p "Portion Controlled" at bounding box center [988, 553] width 58 height 28
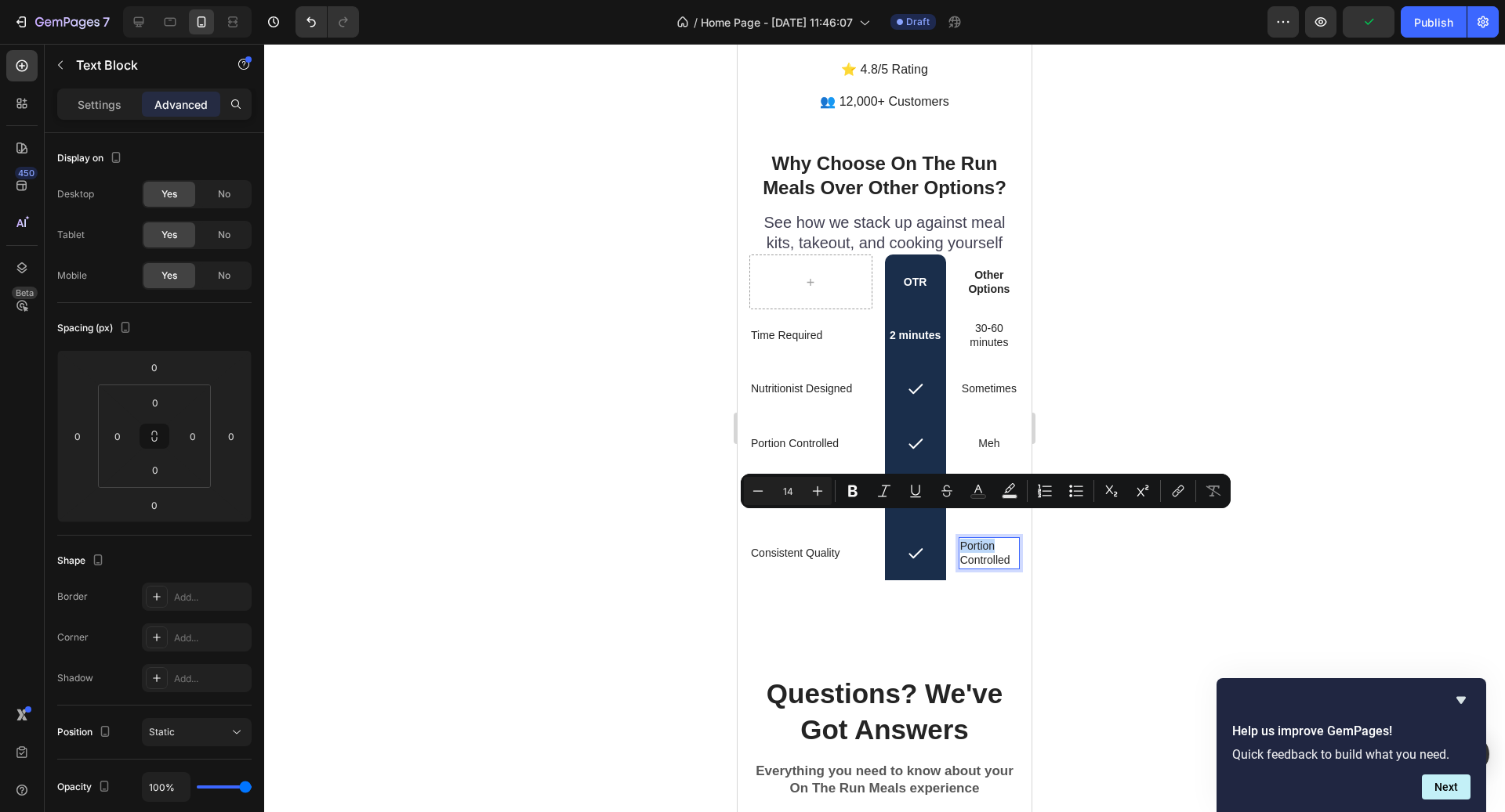
click at [977, 539] on p "Portion Controlled" at bounding box center [988, 553] width 58 height 28
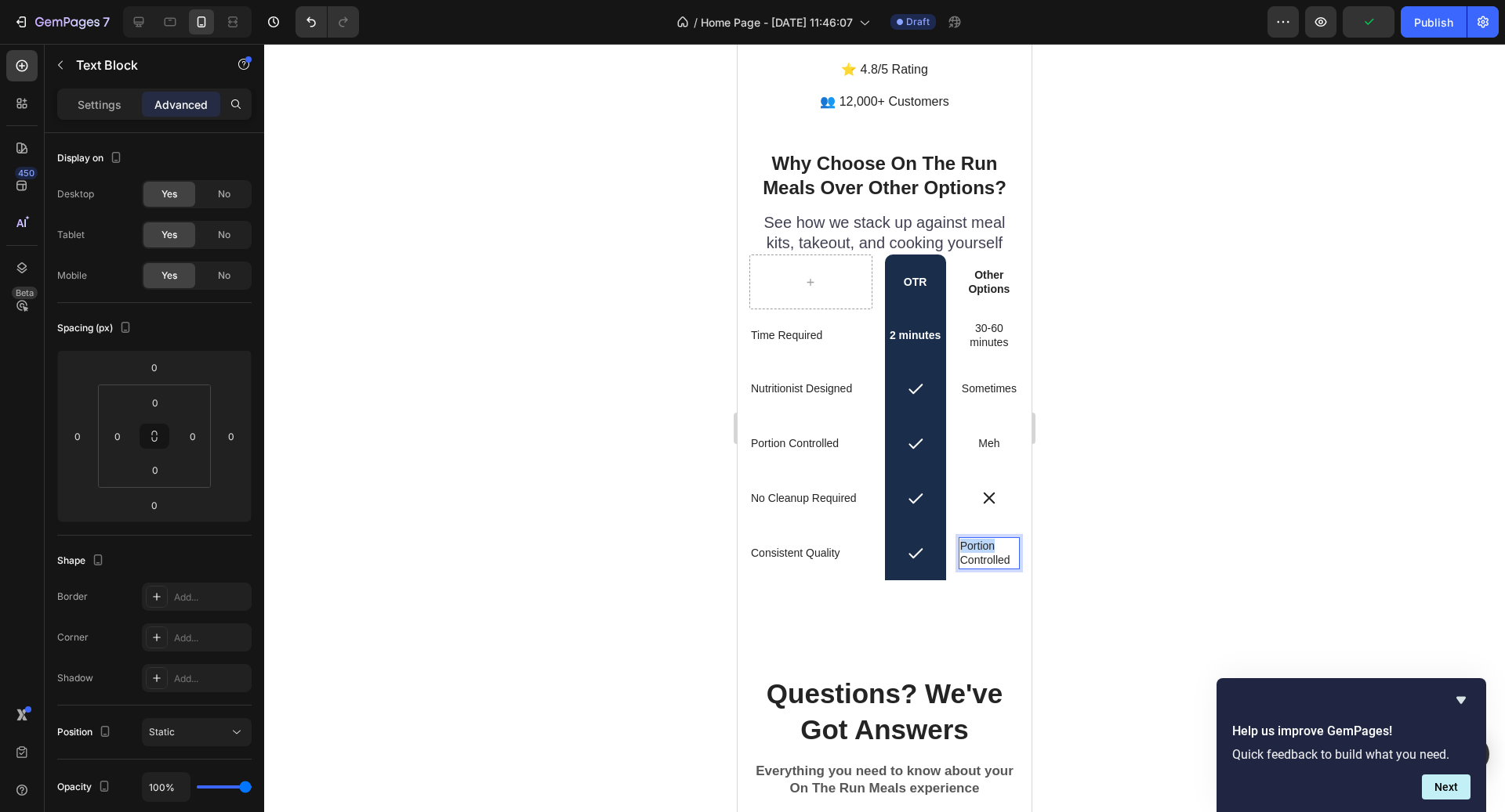
click at [977, 539] on p "Portion Controlled" at bounding box center [988, 553] width 58 height 28
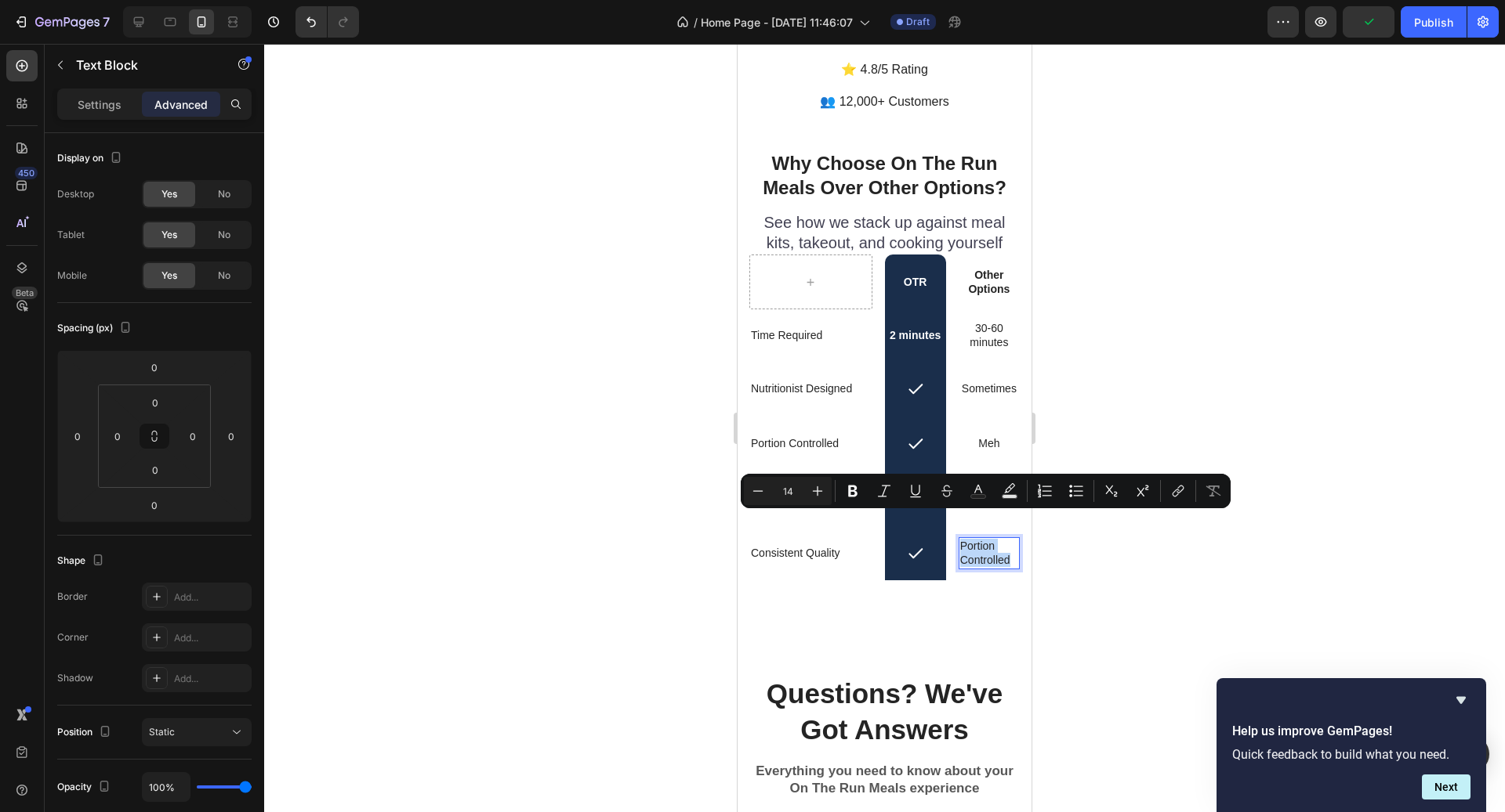
scroll to position [4144, 0]
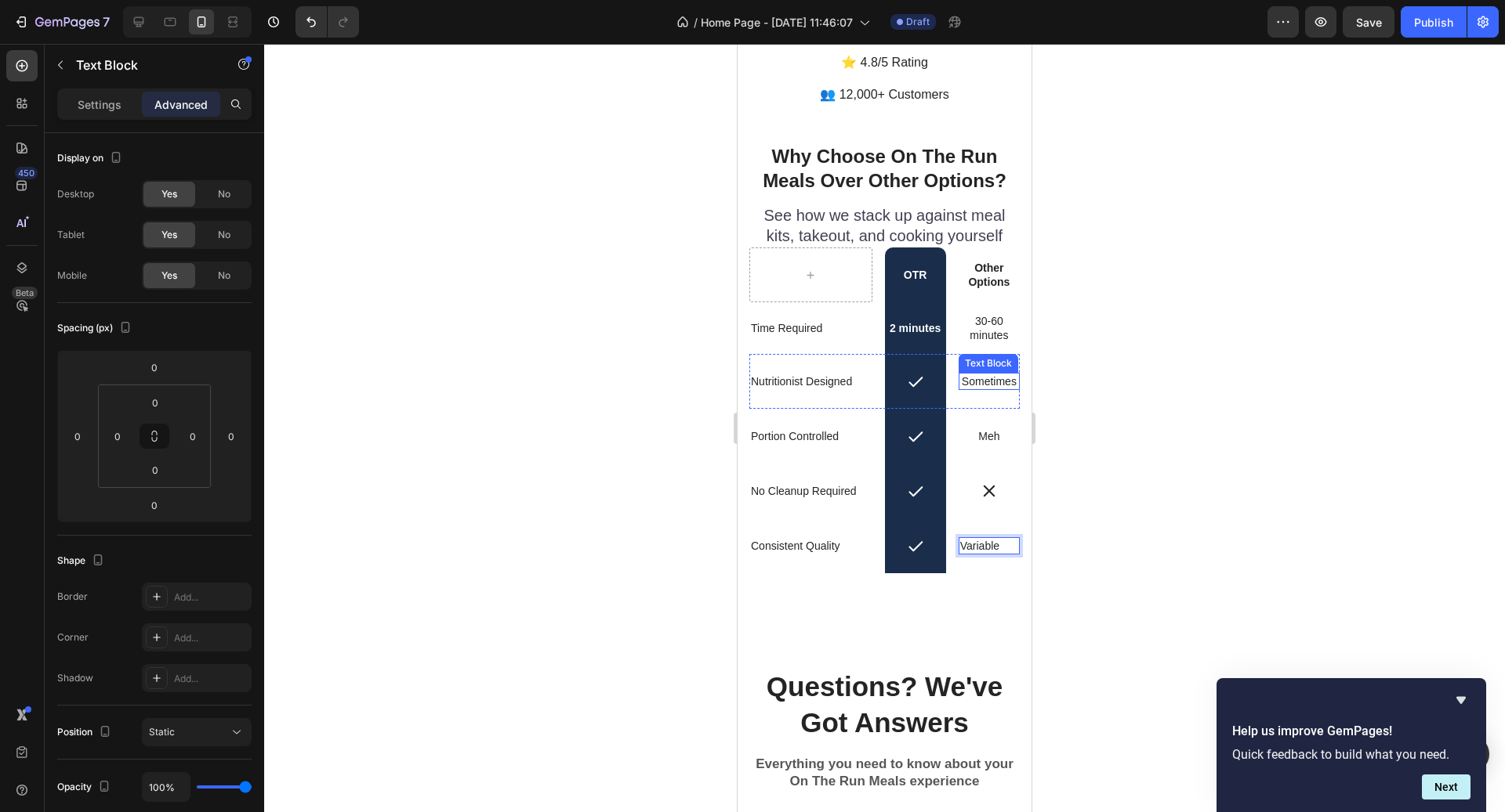
click at [972, 374] on p "Sometimes" at bounding box center [988, 381] width 58 height 14
click at [110, 110] on p "Settings" at bounding box center [100, 105] width 44 height 17
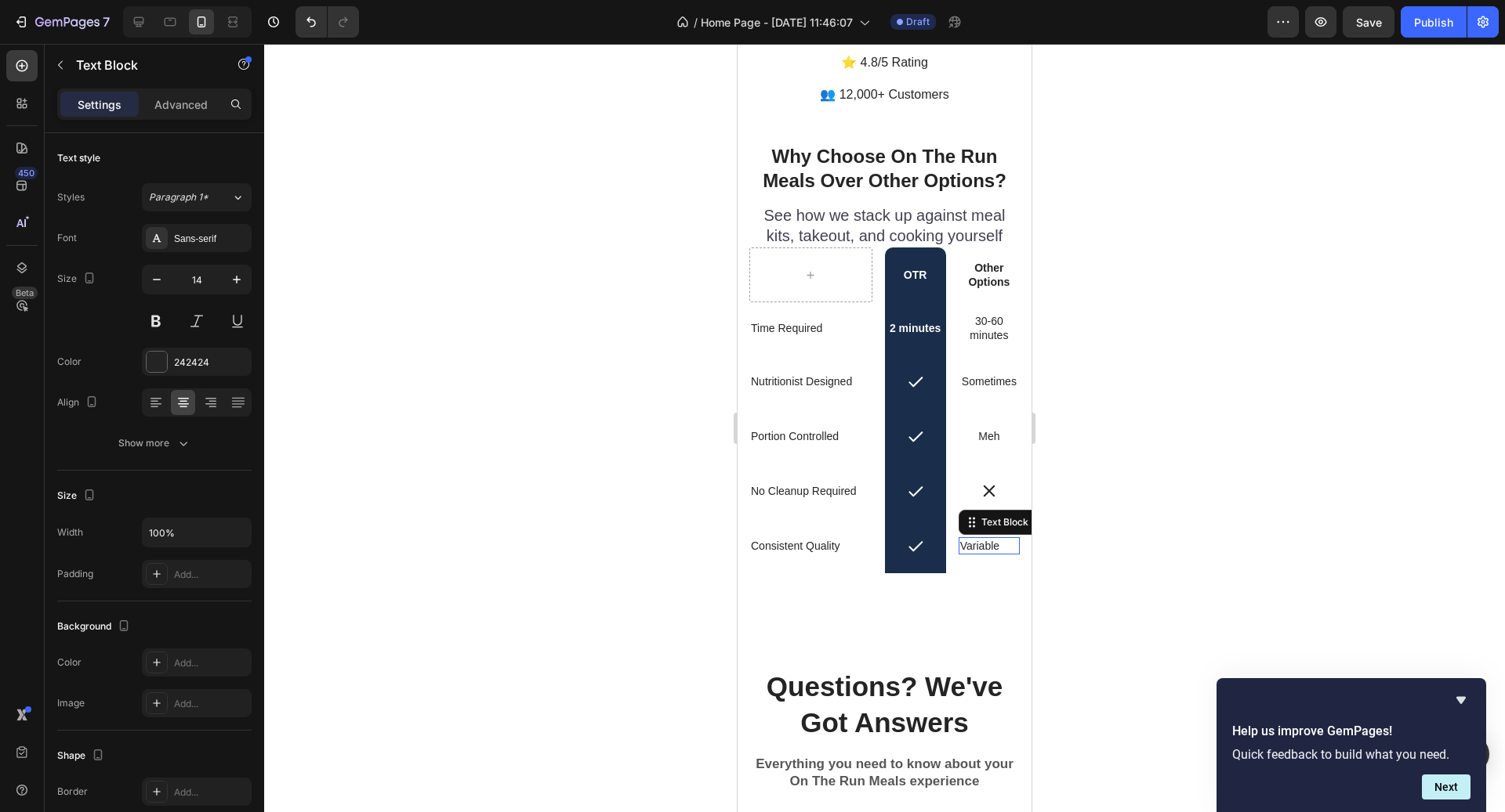
click at [986, 537] on div "Variable" at bounding box center [989, 546] width 61 height 18
click at [183, 410] on div at bounding box center [183, 403] width 24 height 25
click at [553, 326] on div at bounding box center [884, 428] width 1240 height 768
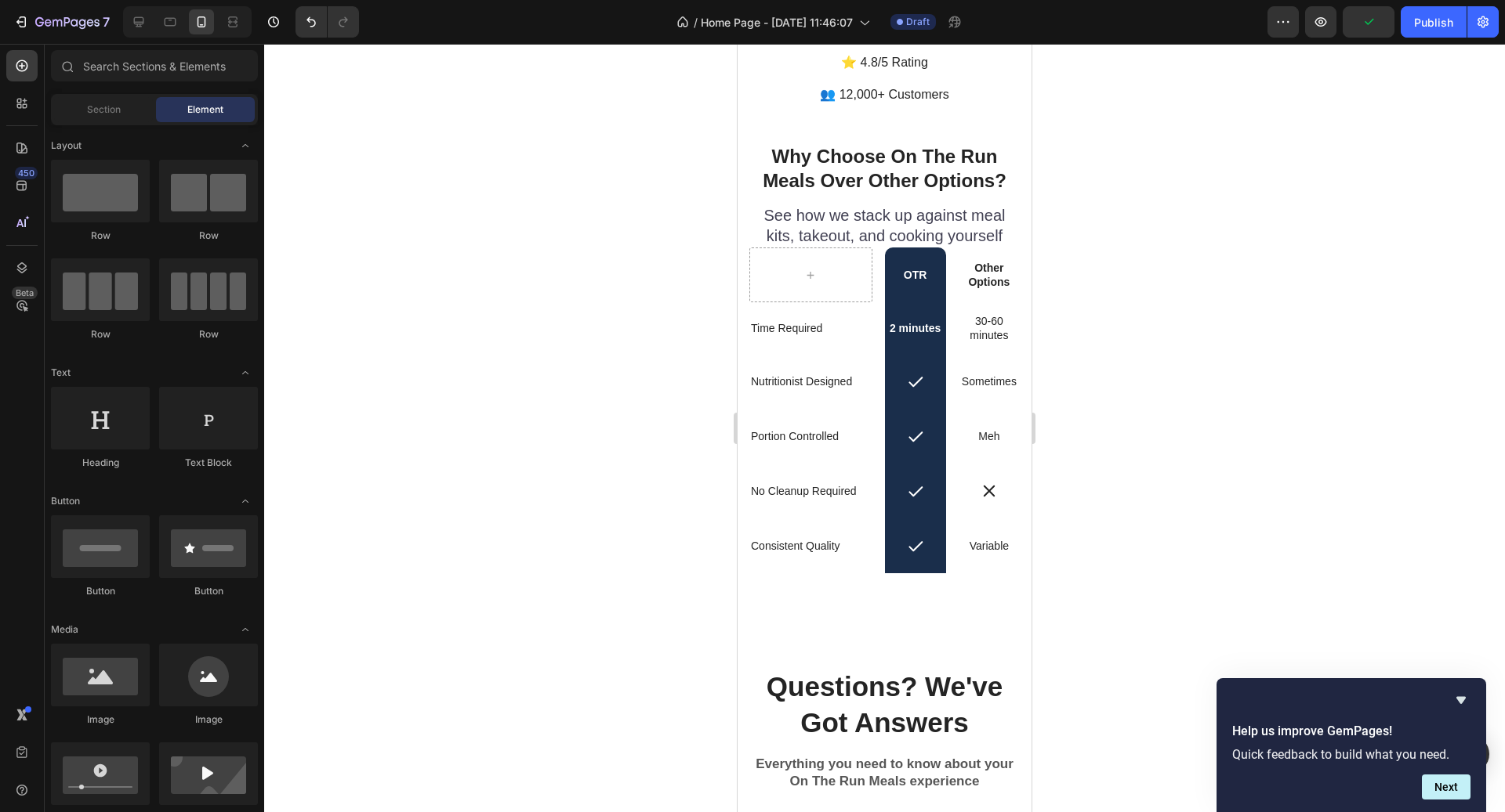
click at [1184, 290] on div at bounding box center [884, 428] width 1240 height 768
click at [1371, 28] on span "Save" at bounding box center [1368, 23] width 26 height 13
click at [1165, 299] on div at bounding box center [884, 428] width 1240 height 768
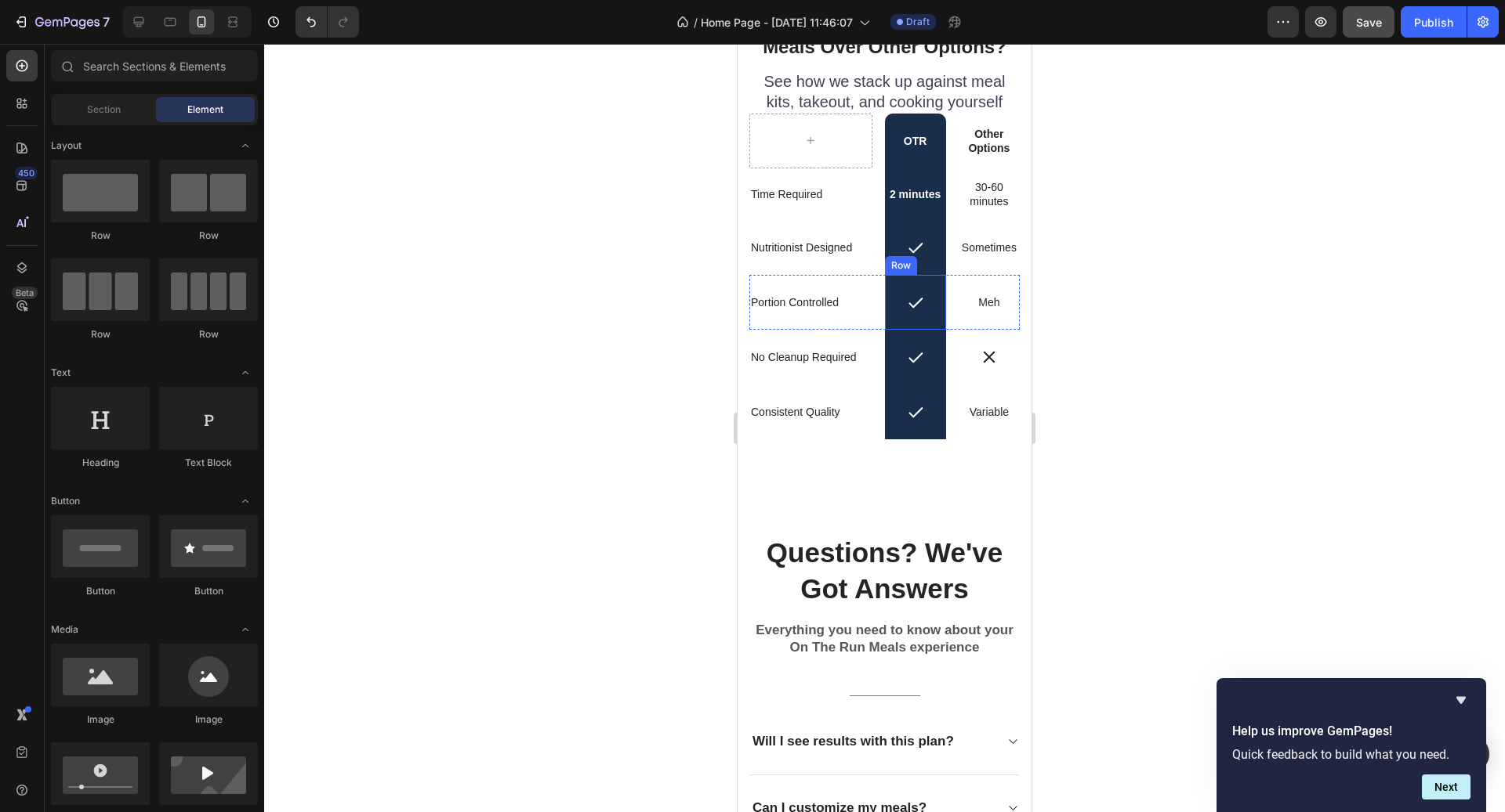
scroll to position [4290, 0]
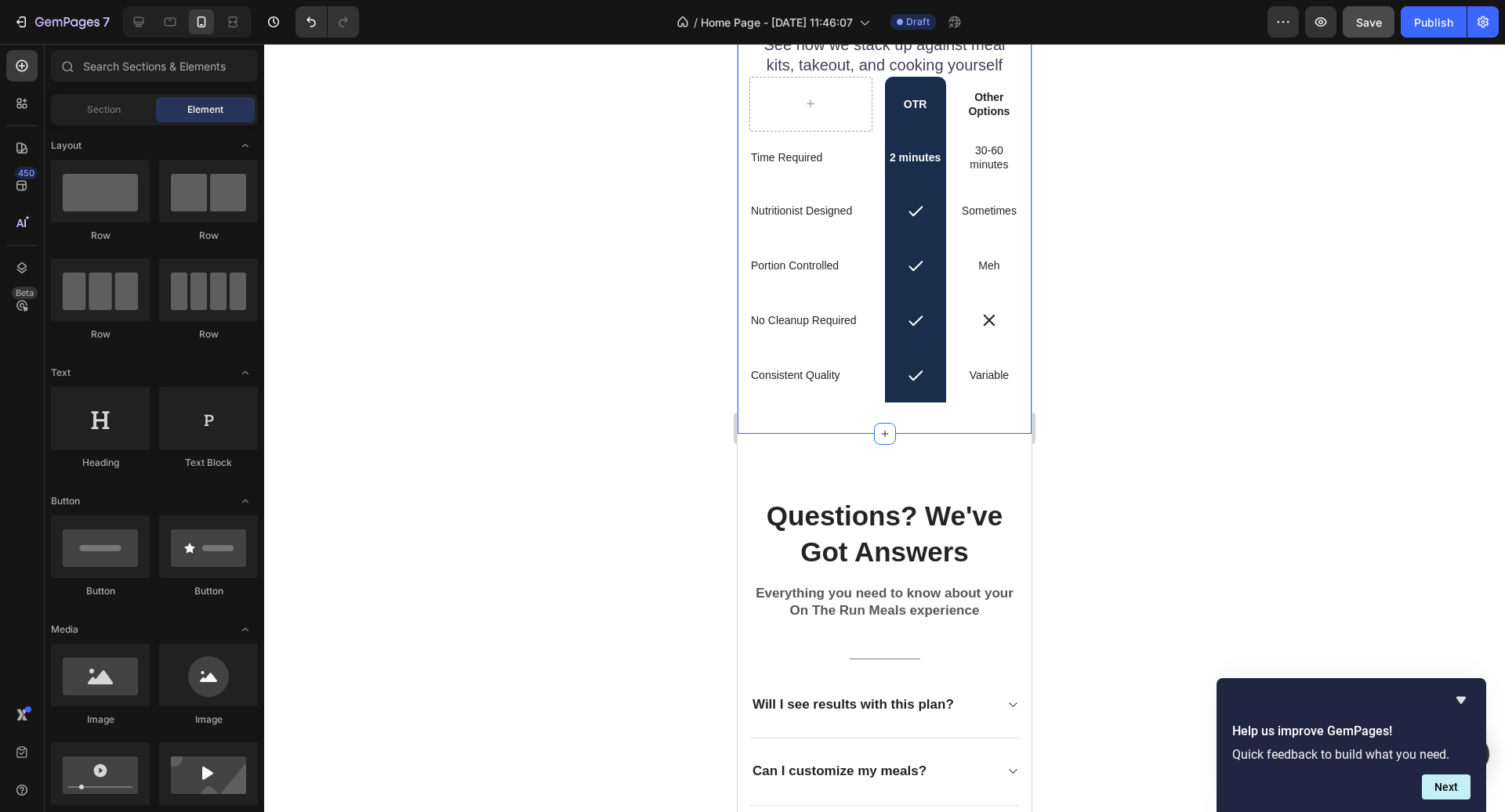
click at [901, 420] on div "Why Choose On The Run Meals Over Other Options? Heading See how we stack up aga…" at bounding box center [884, 193] width 294 height 482
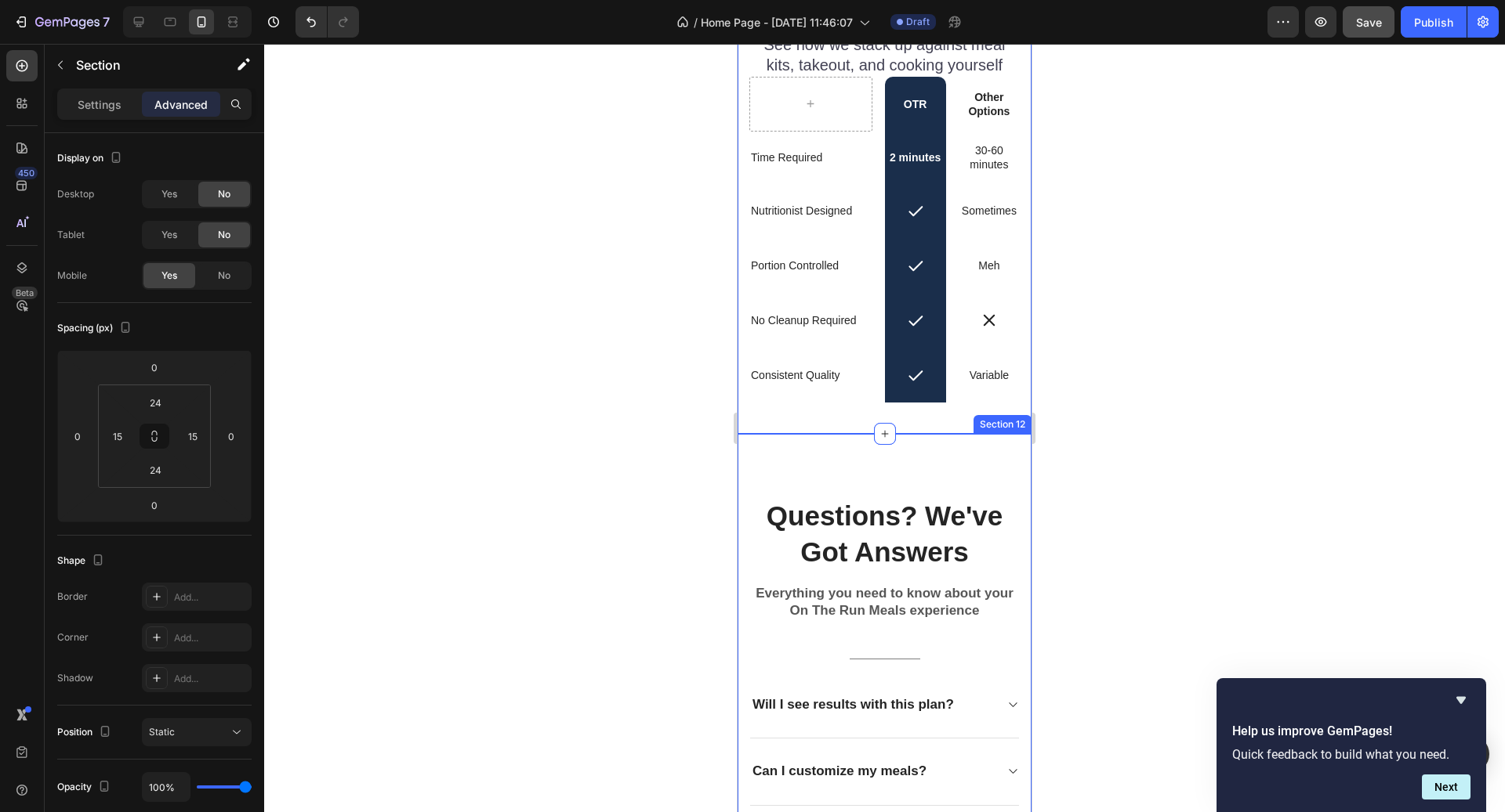
click at [935, 465] on div "Questions? We've Got Answers Heading Everything you need to know about your On …" at bounding box center [884, 759] width 294 height 652
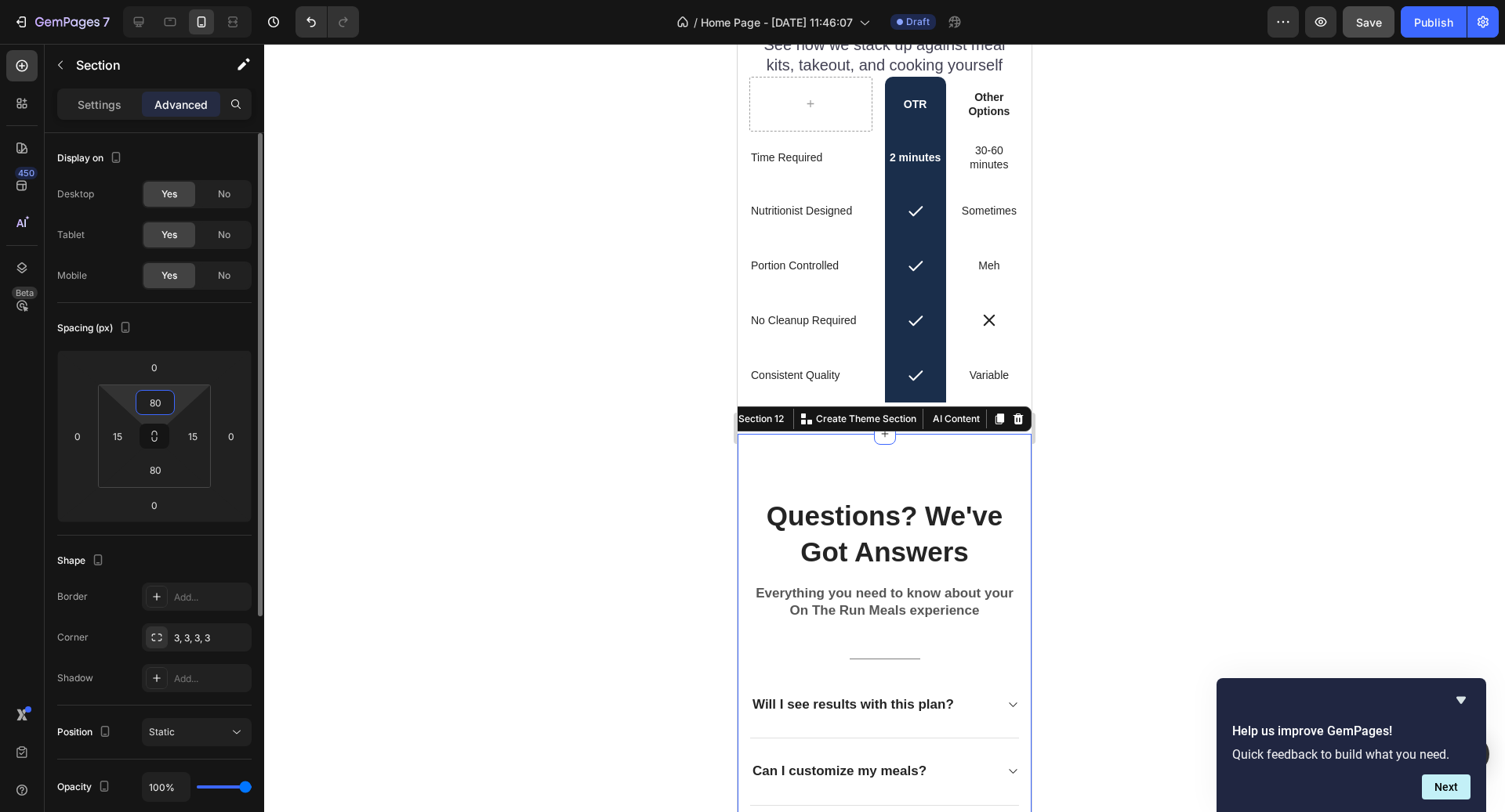
click at [156, 394] on input "80" at bounding box center [155, 403] width 31 height 23
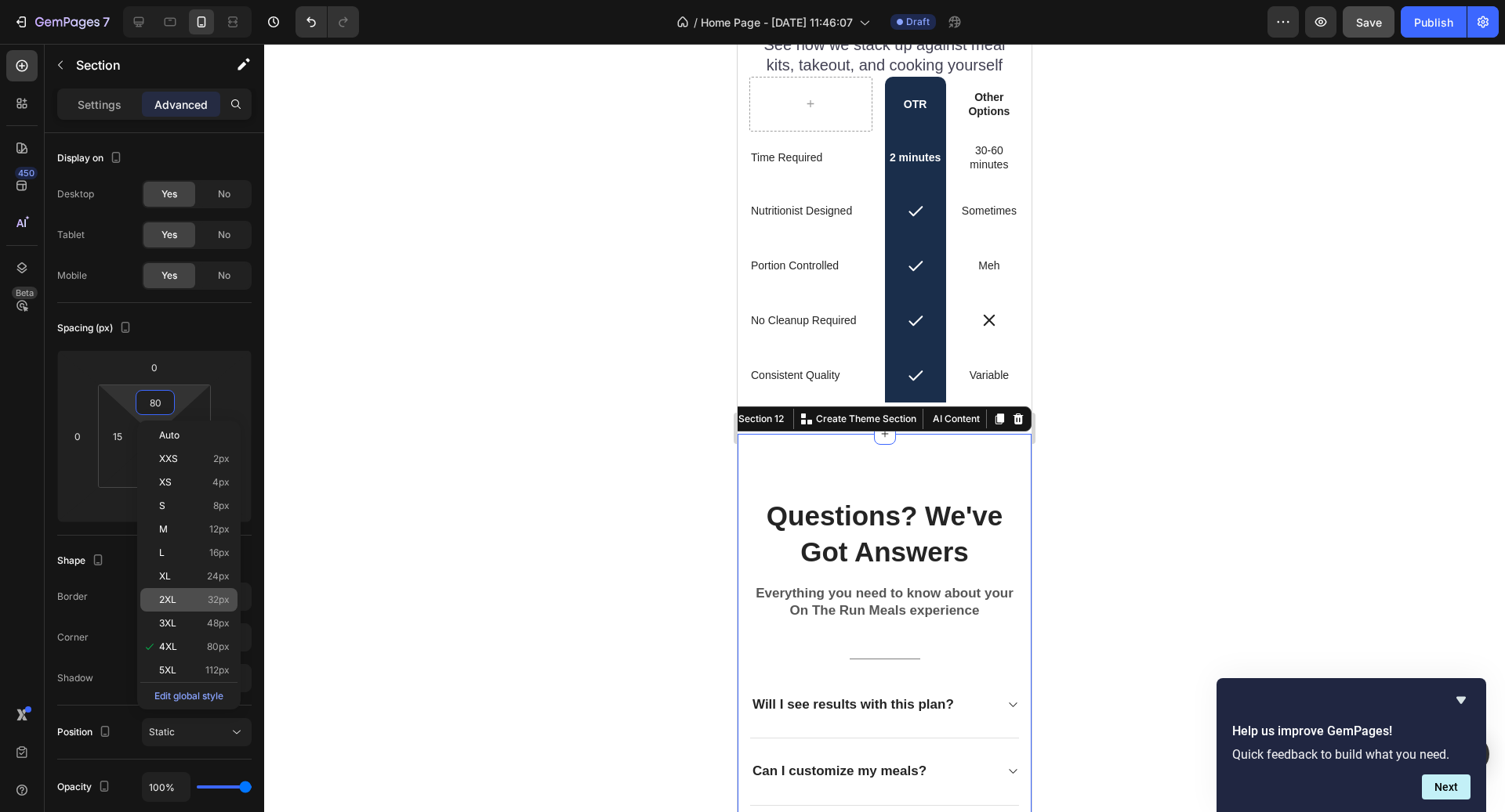
click at [204, 589] on div "2XL 32px" at bounding box center [189, 600] width 97 height 23
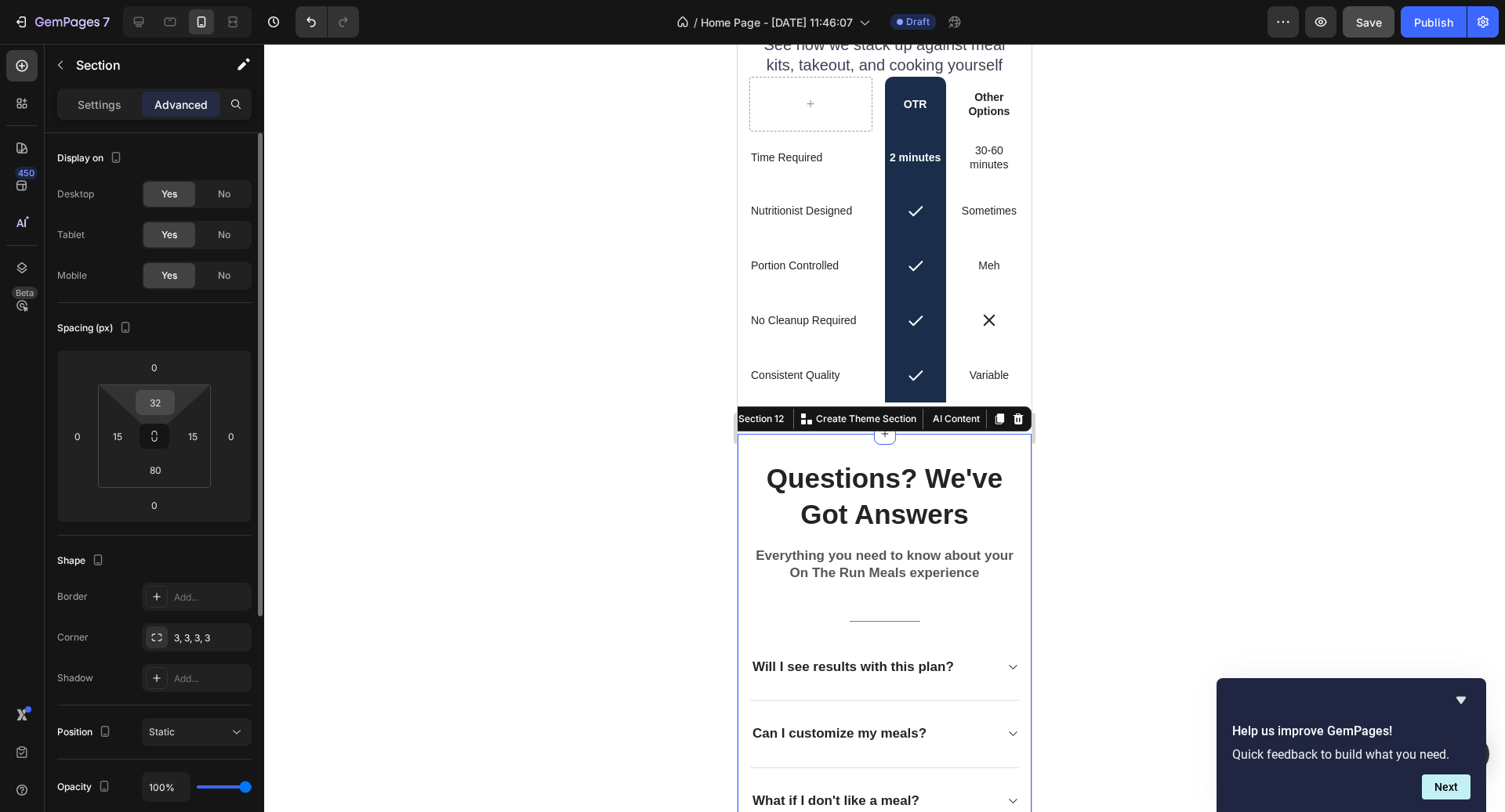
click at [159, 397] on input "32" at bounding box center [155, 403] width 31 height 23
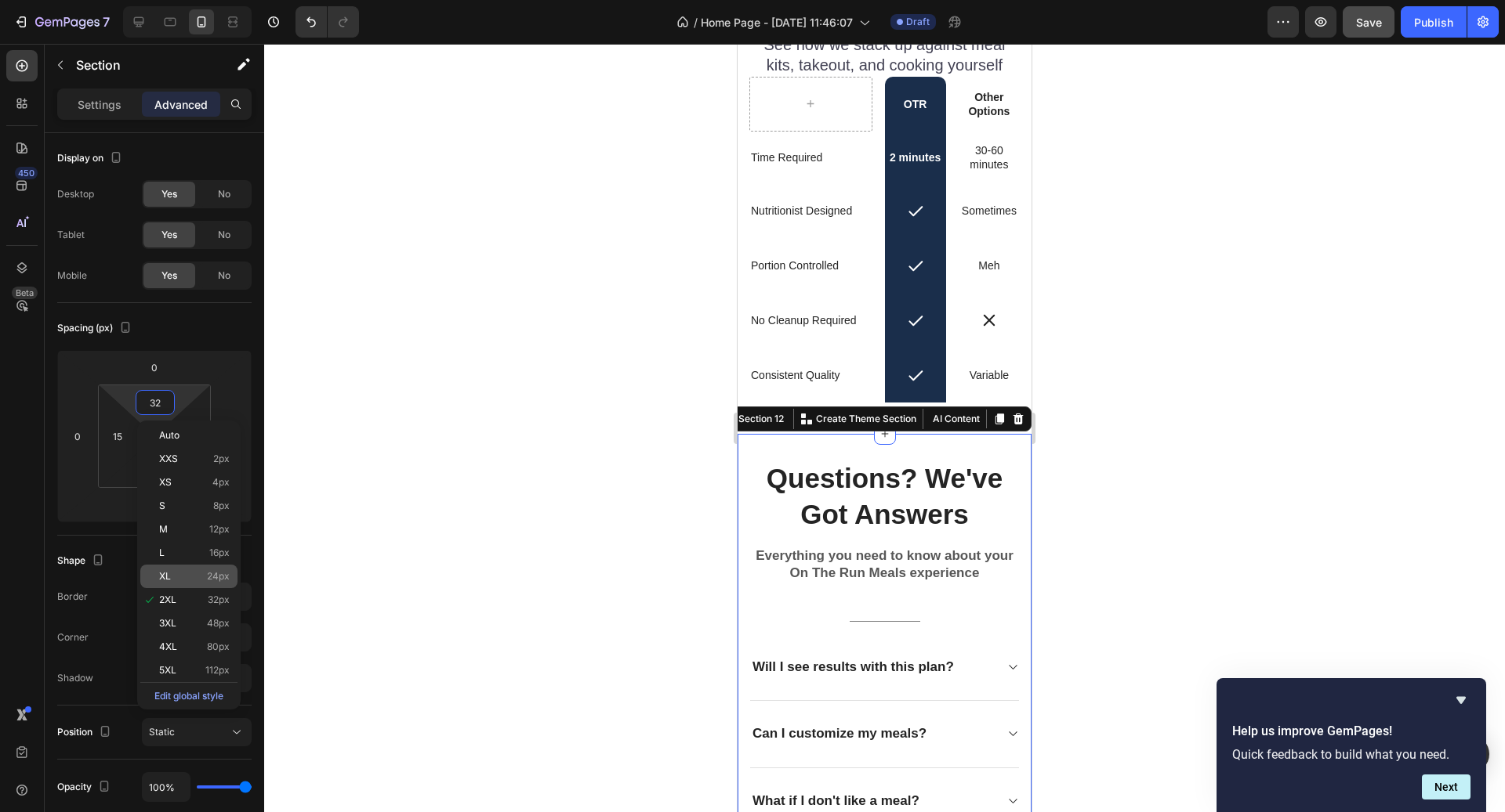
click at [224, 569] on div "XL 24px" at bounding box center [189, 577] width 97 height 23
type input "24"
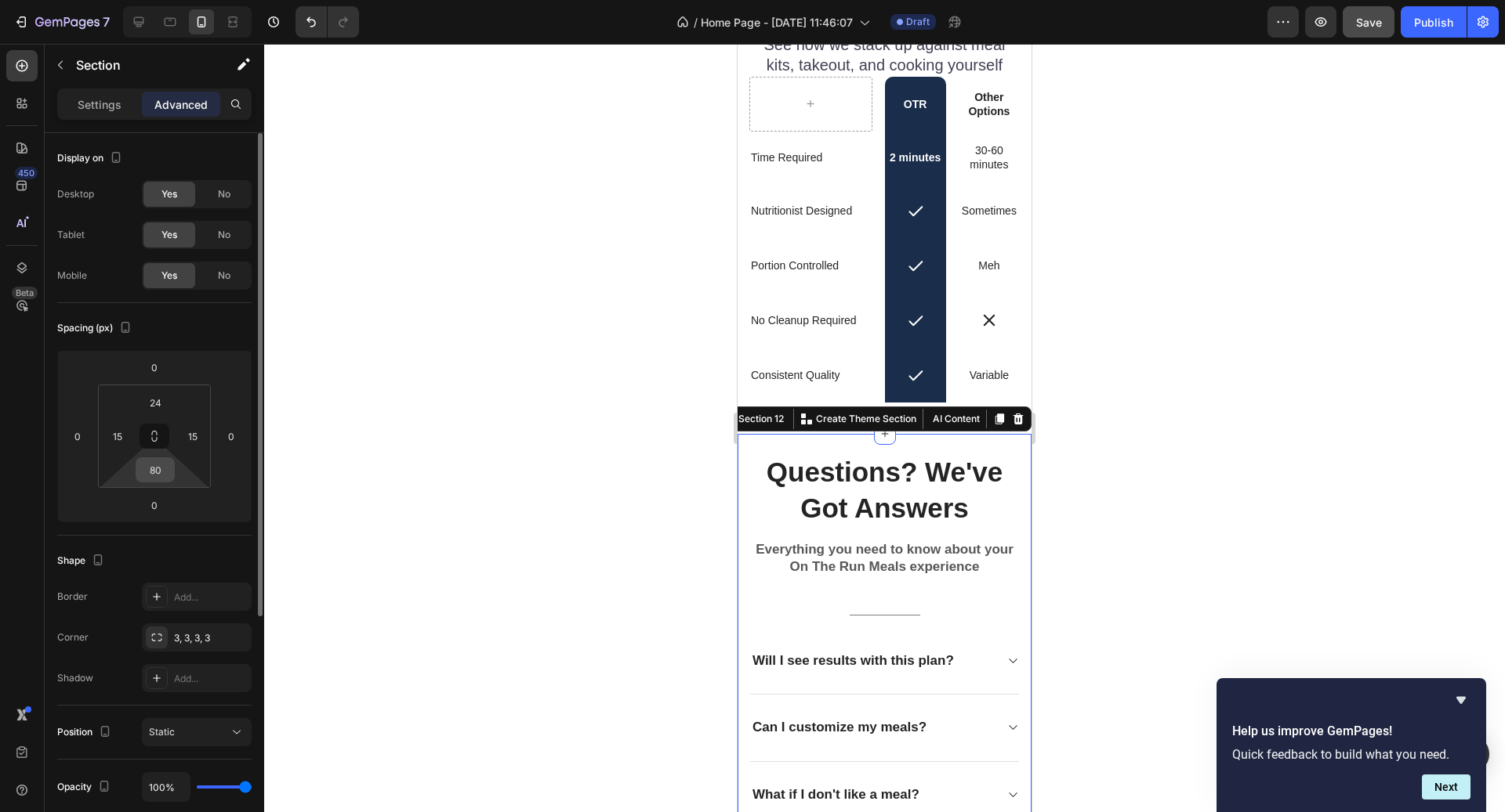
click at [157, 475] on input "80" at bounding box center [155, 470] width 31 height 23
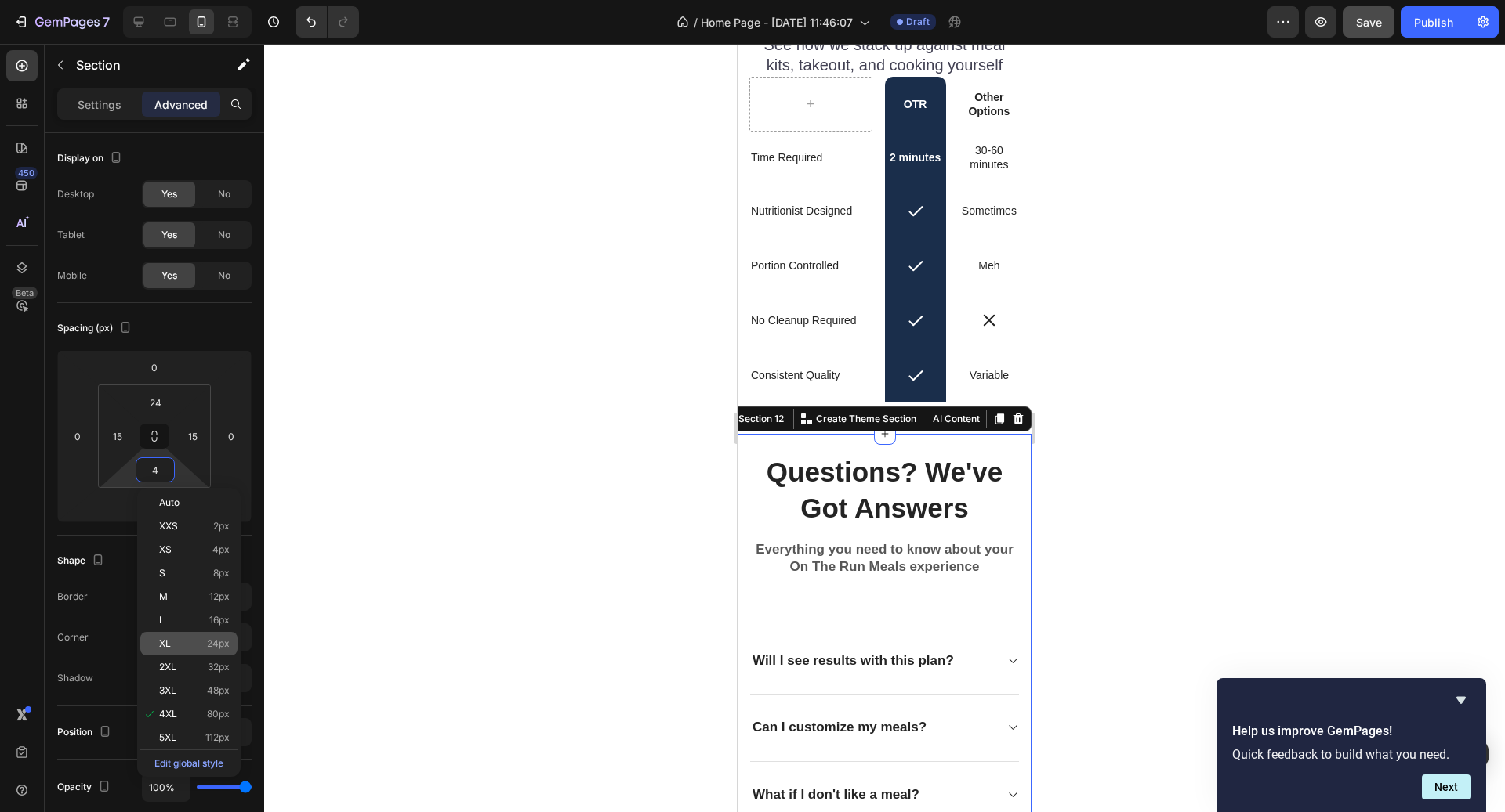
click at [227, 647] on span "24px" at bounding box center [218, 644] width 23 height 11
type input "24"
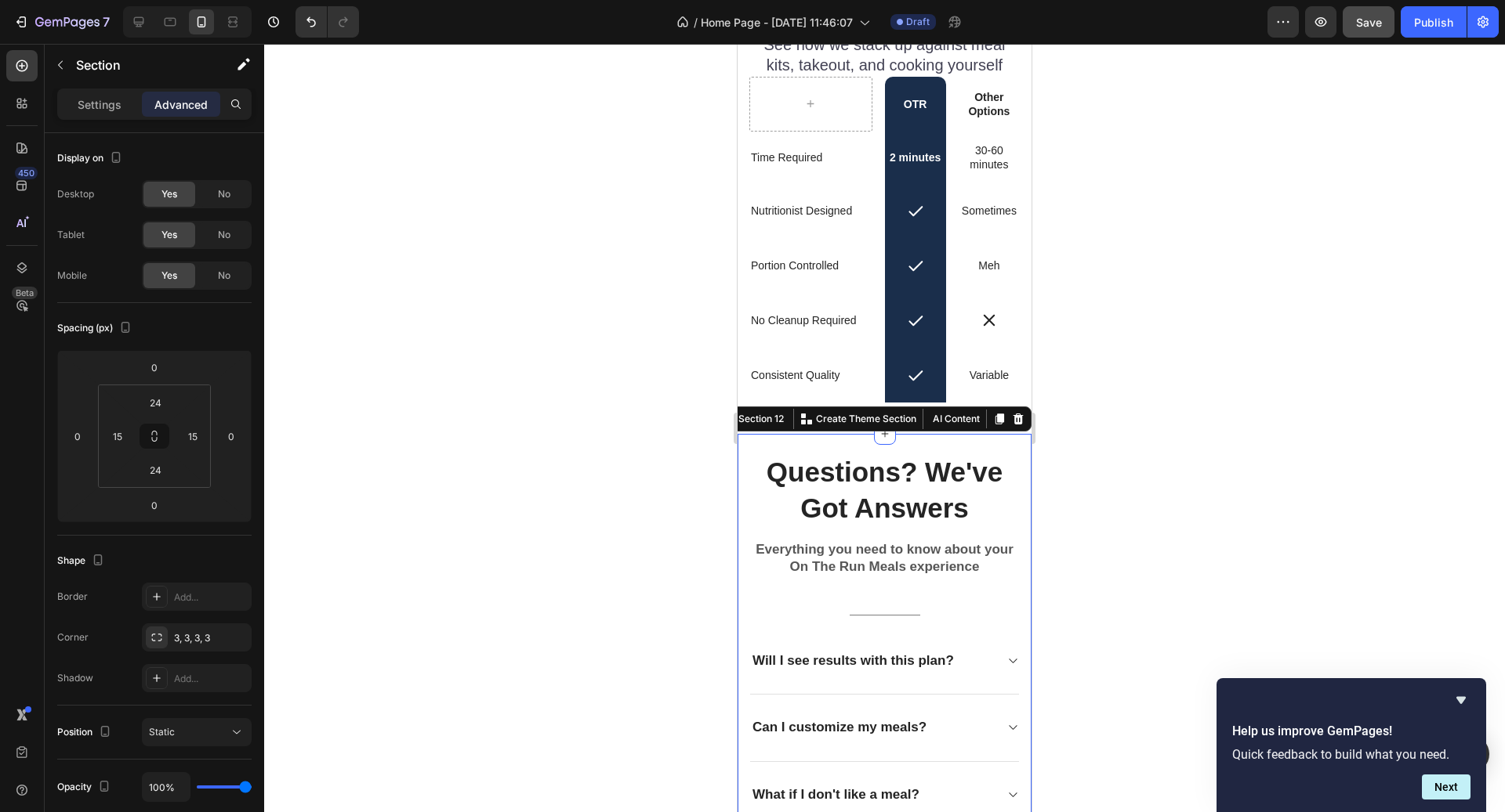
click at [1143, 426] on div at bounding box center [884, 428] width 1240 height 768
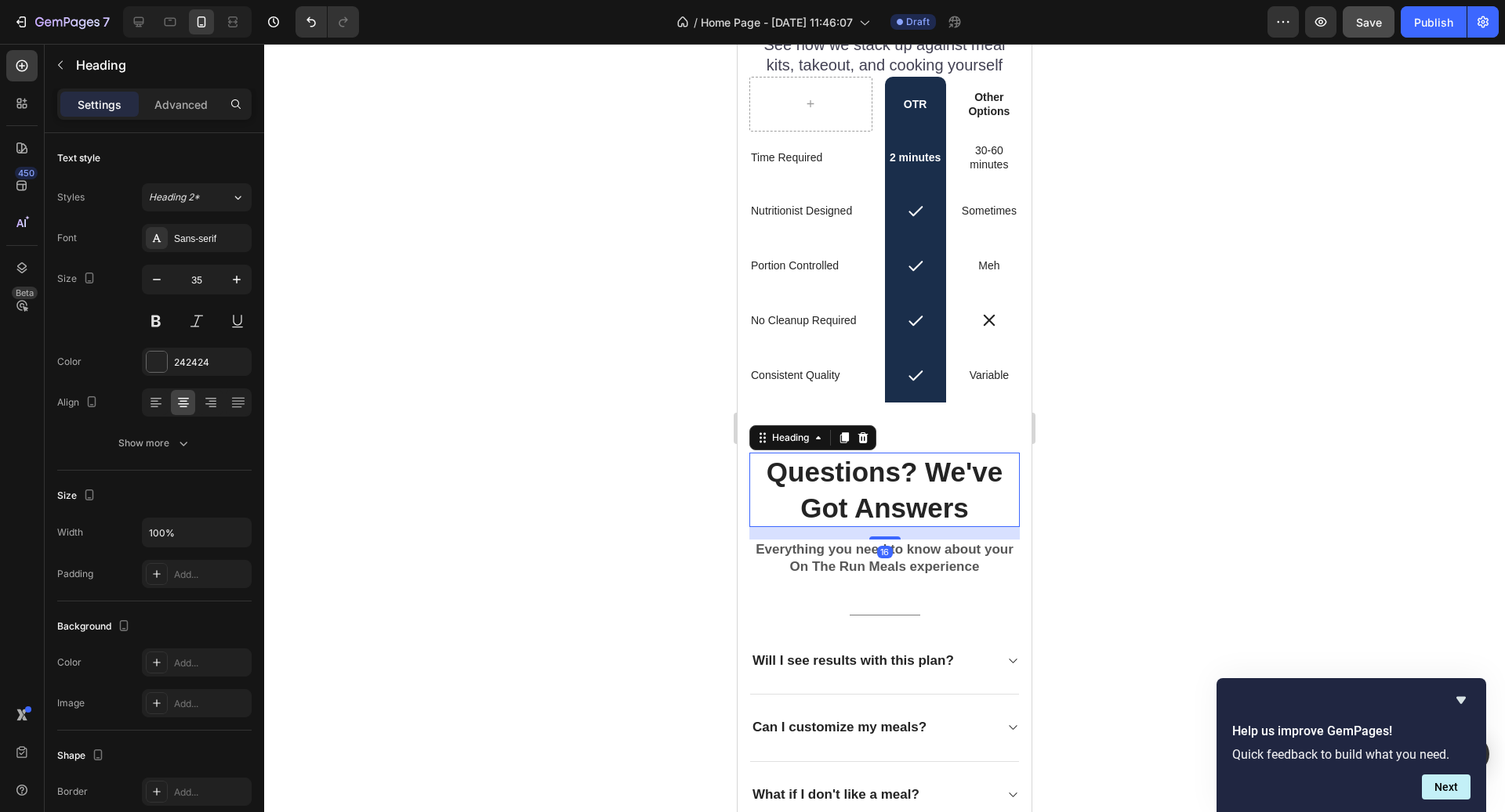
click at [936, 473] on h2 "Questions? We've Got Answers" at bounding box center [884, 490] width 271 height 75
click at [214, 202] on div "Heading 2*" at bounding box center [190, 197] width 82 height 14
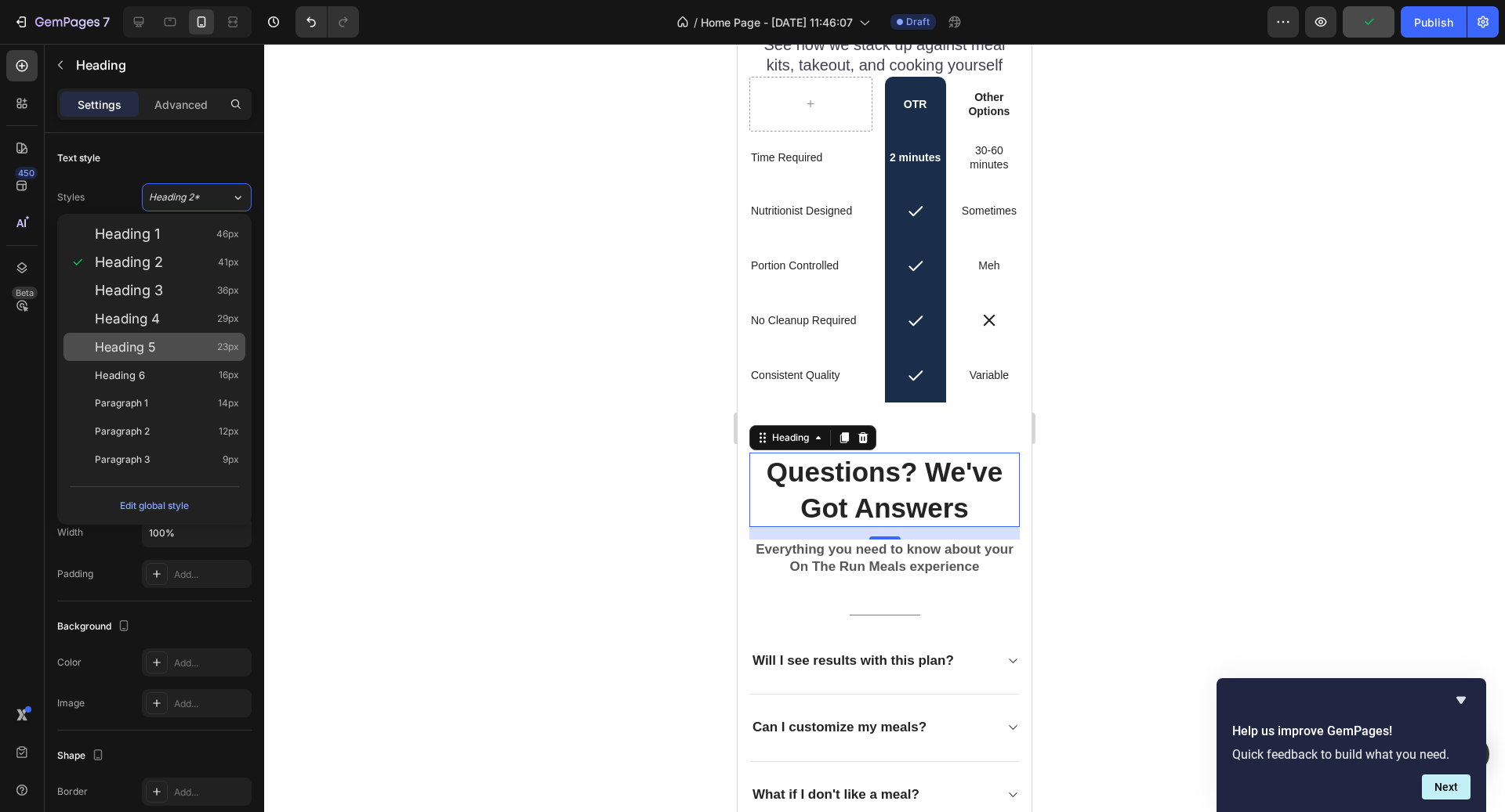
click at [193, 339] on div "Heading 5 23px" at bounding box center [167, 347] width 144 height 16
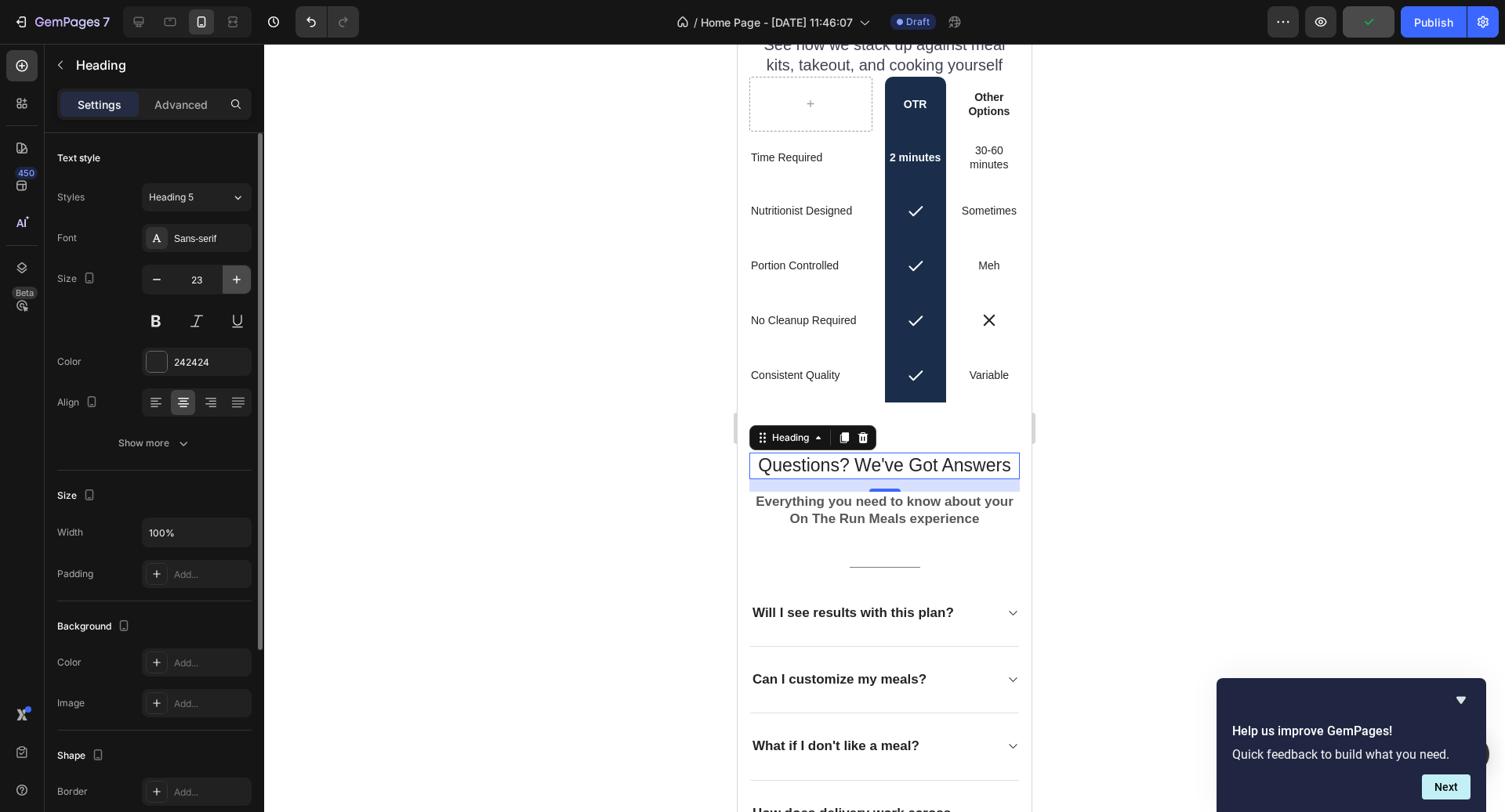
click at [229, 282] on icon "button" at bounding box center [236, 280] width 16 height 16
type input "24"
click at [152, 445] on div "Show more" at bounding box center [154, 443] width 73 height 16
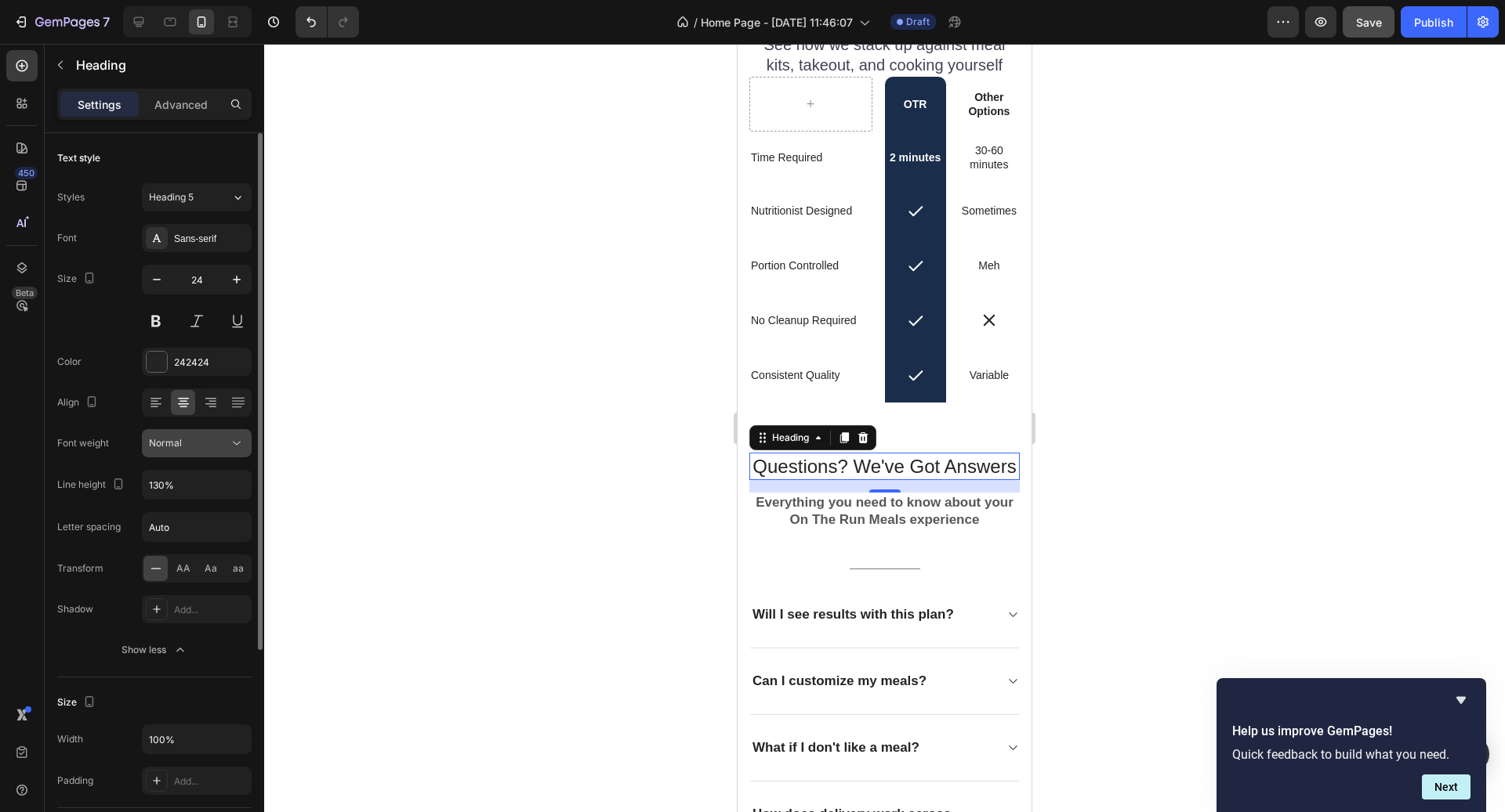
click at [182, 447] on div "Normal" at bounding box center [188, 443] width 80 height 14
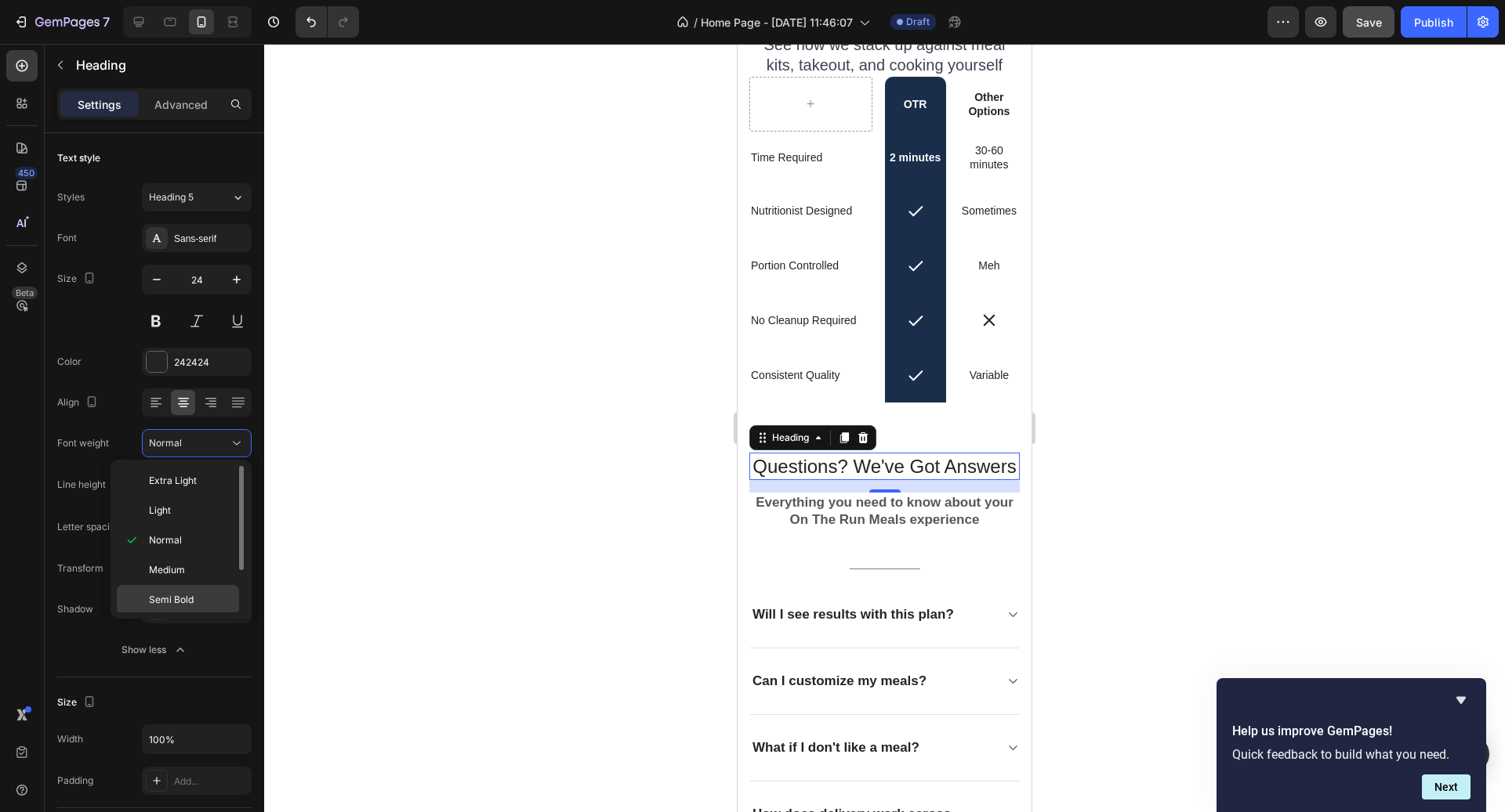
click at [187, 593] on span "Semi Bold" at bounding box center [171, 599] width 44 height 14
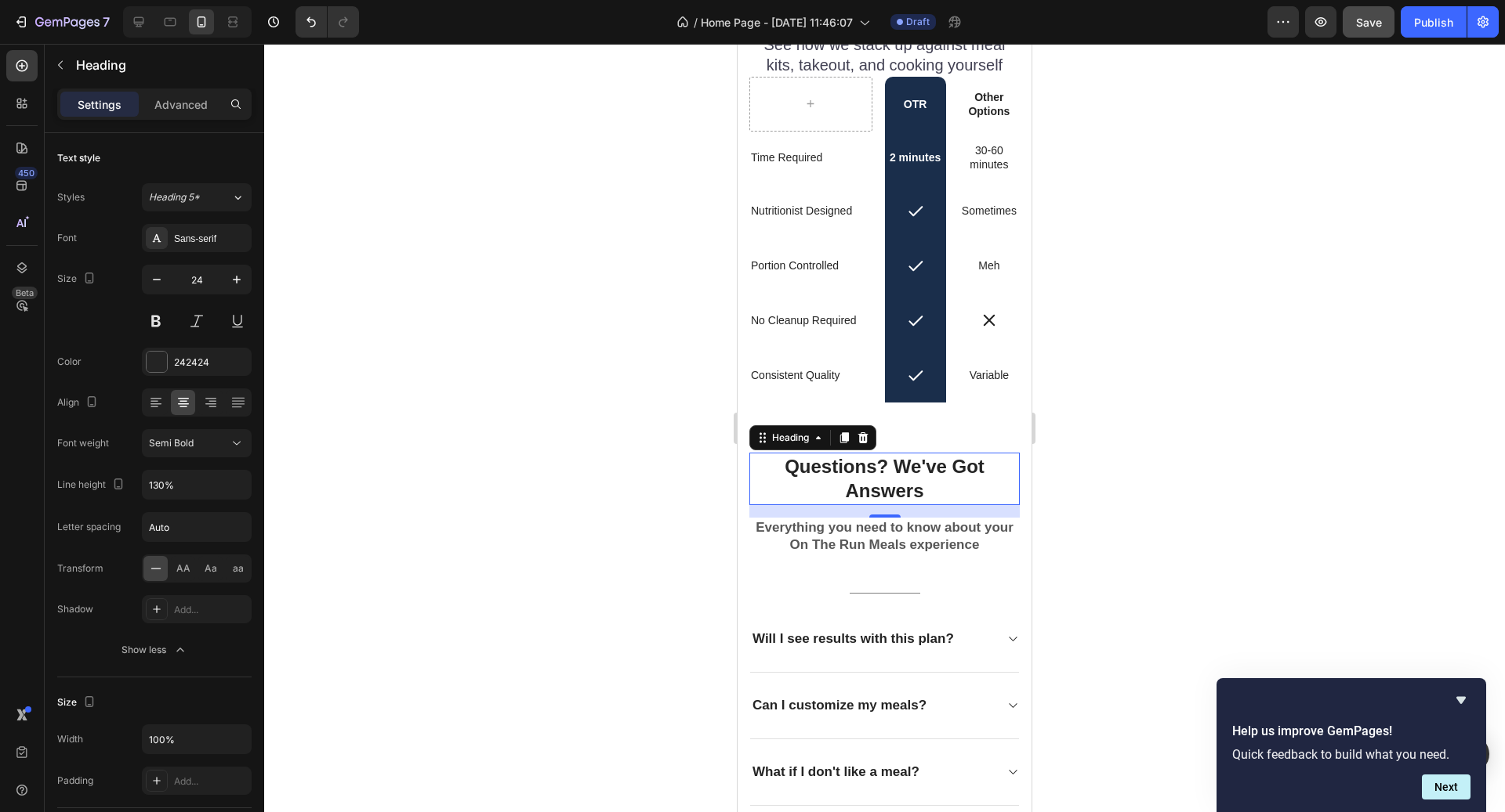
click at [888, 465] on h2 "Questions? We've Got Answers" at bounding box center [884, 479] width 271 height 52
click at [899, 470] on p "Questions? We've Got Answers" at bounding box center [884, 479] width 267 height 49
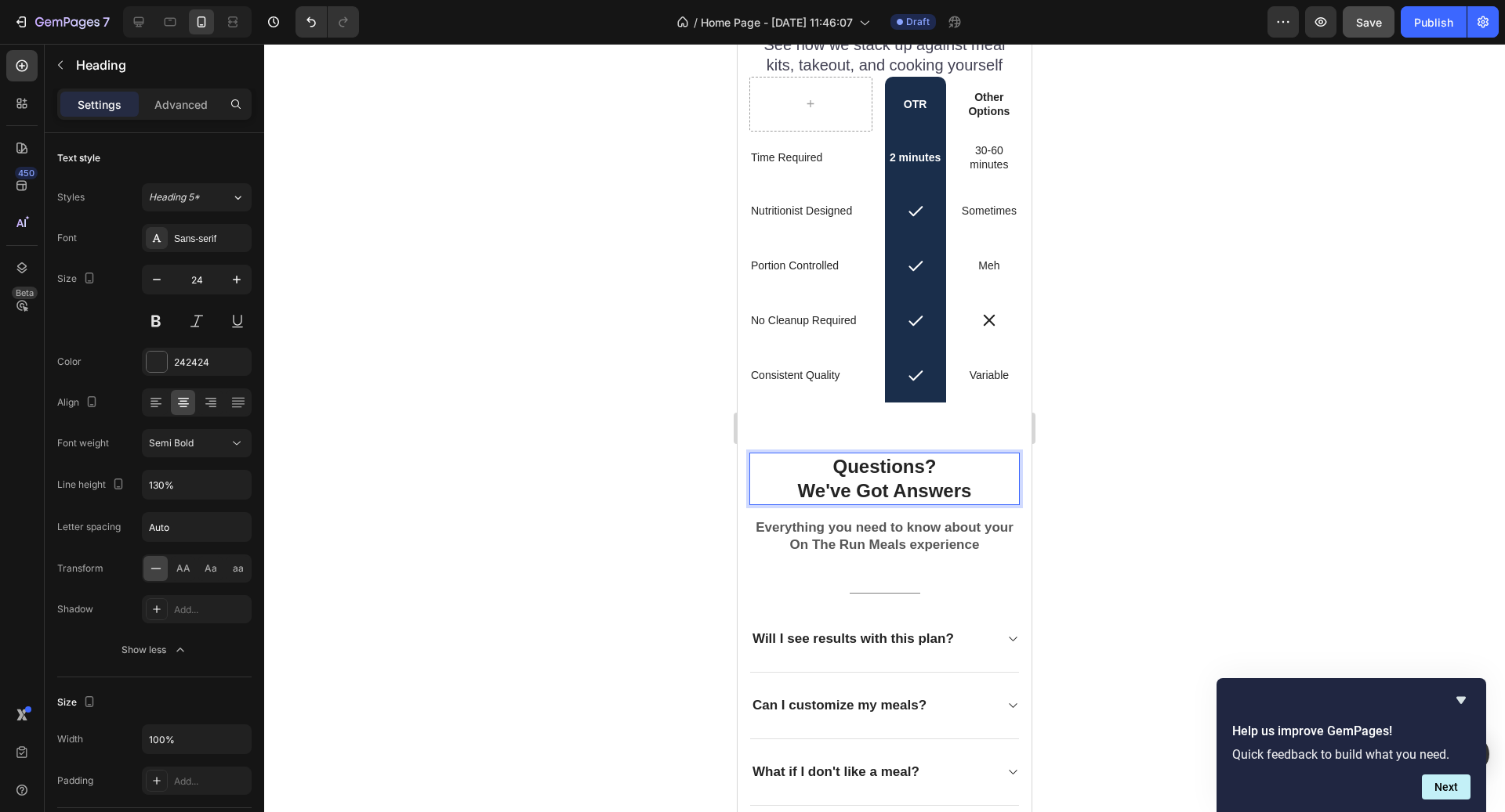
click at [1203, 475] on div at bounding box center [884, 428] width 1240 height 768
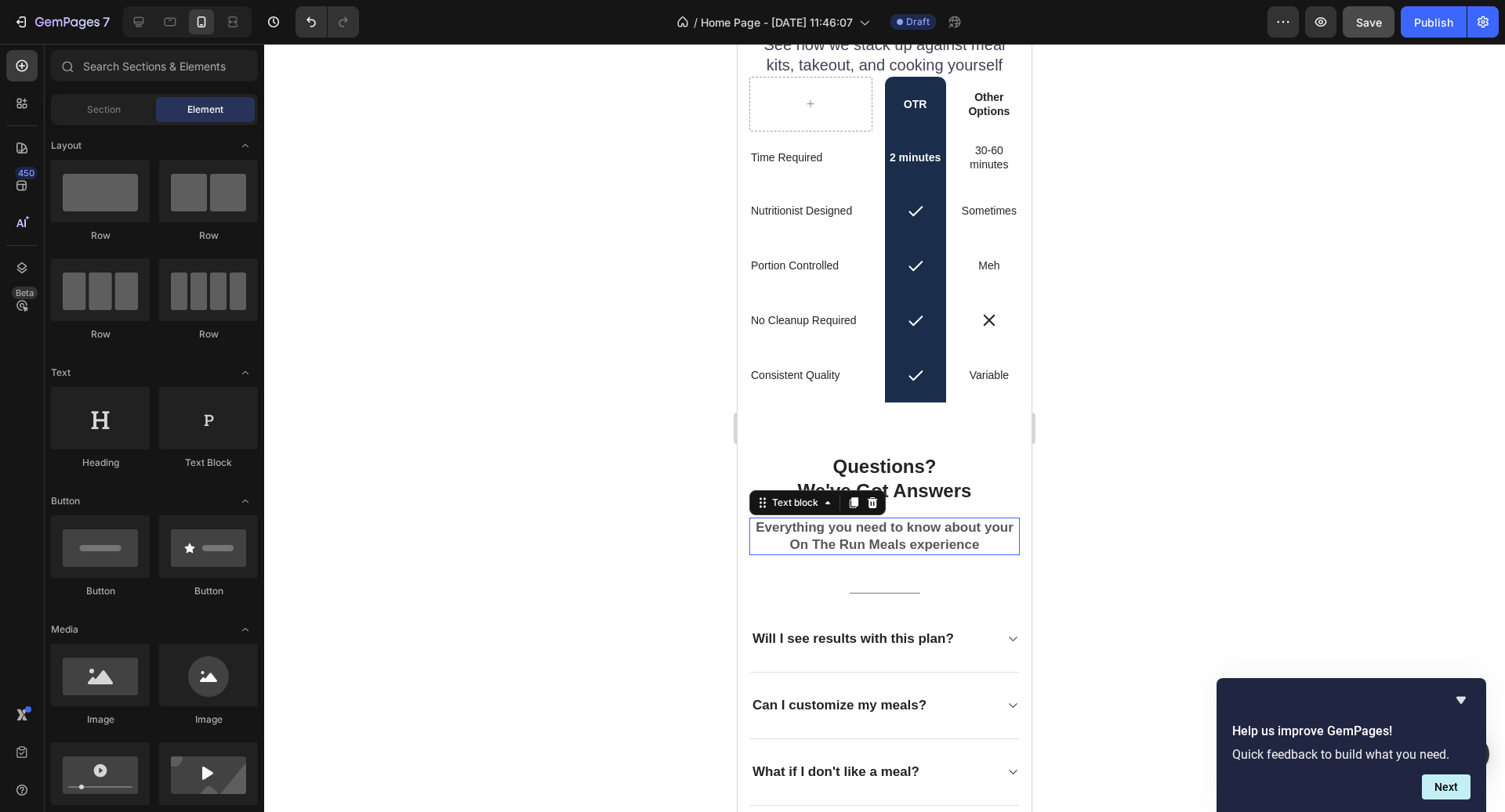
click at [956, 535] on p "Everything you need to know about your On The Run Meals experience" at bounding box center [884, 536] width 267 height 34
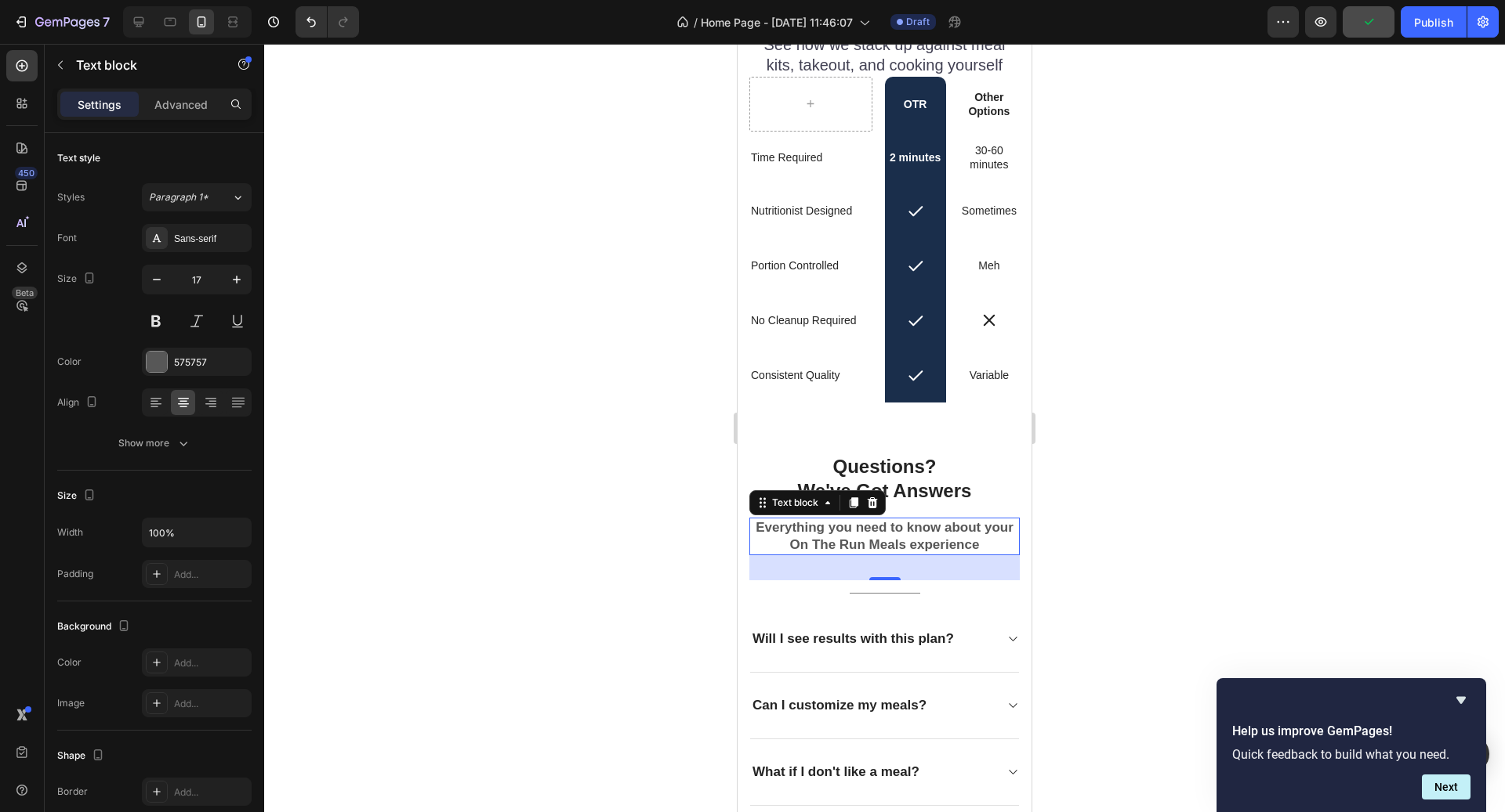
click at [1054, 542] on div at bounding box center [884, 428] width 1240 height 768
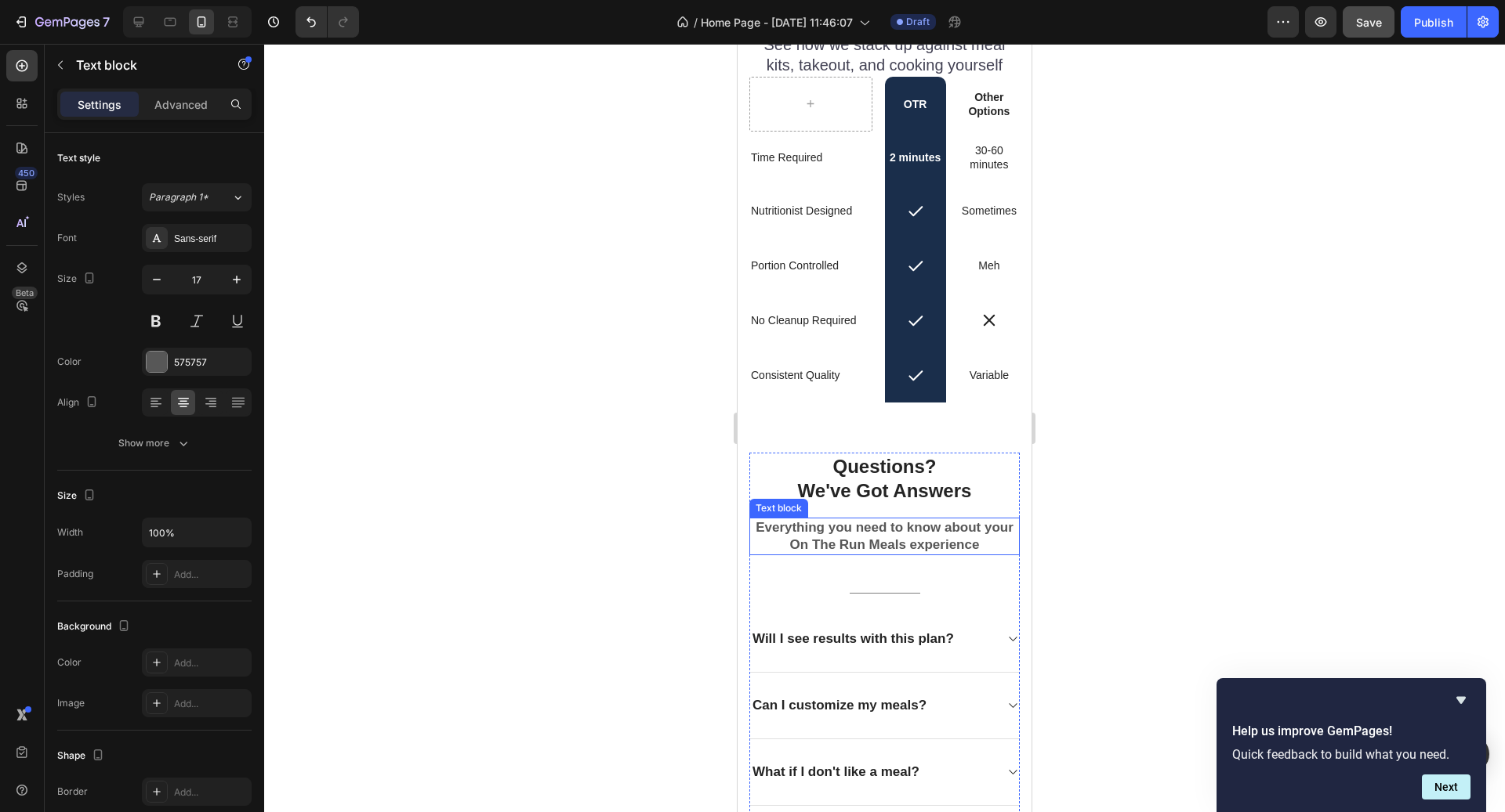
click at [964, 534] on p "Everything you need to know about your On The Run Meals experience" at bounding box center [884, 536] width 267 height 34
click at [947, 511] on div "Questions? We've Got Answers Heading Everything you need to know about your On …" at bounding box center [884, 705] width 271 height 504
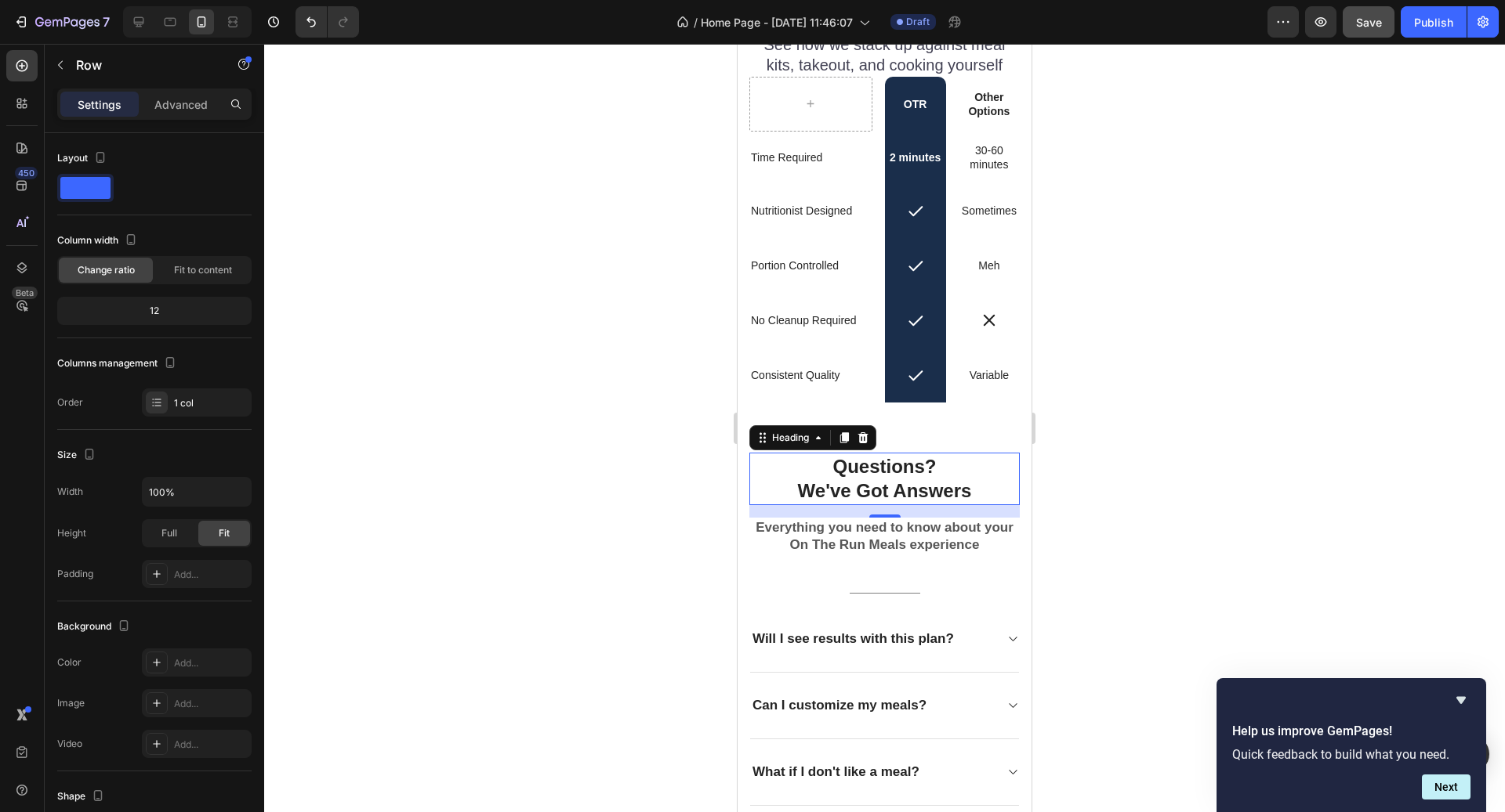
click at [935, 501] on p "Questions? We've Got Answers" at bounding box center [884, 479] width 267 height 49
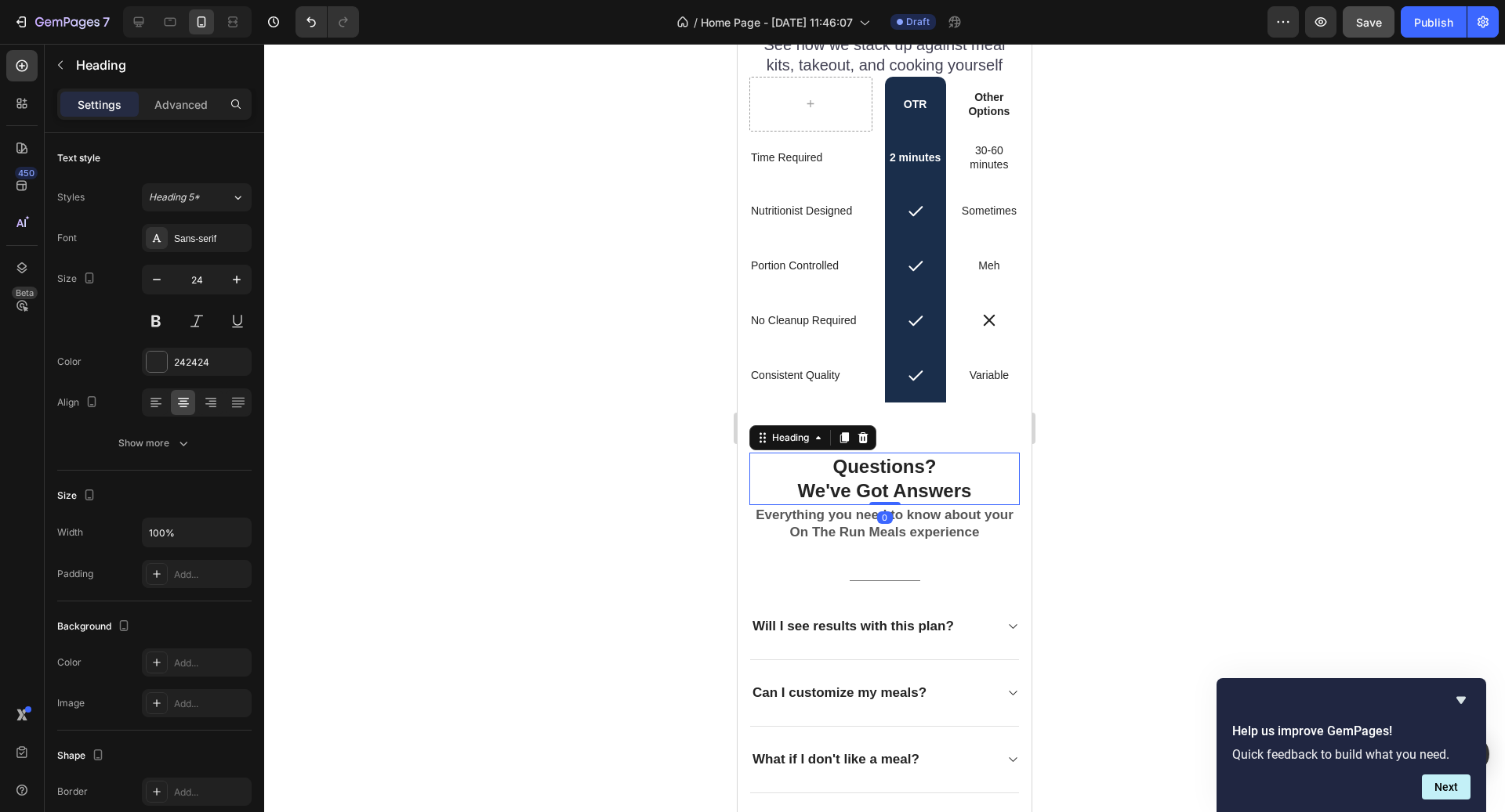
drag, startPoint x: 887, startPoint y: 512, endPoint x: 887, endPoint y: 469, distance: 43.0
click at [887, 469] on div "Questions? We've Got Answers Heading 0" at bounding box center [884, 479] width 271 height 52
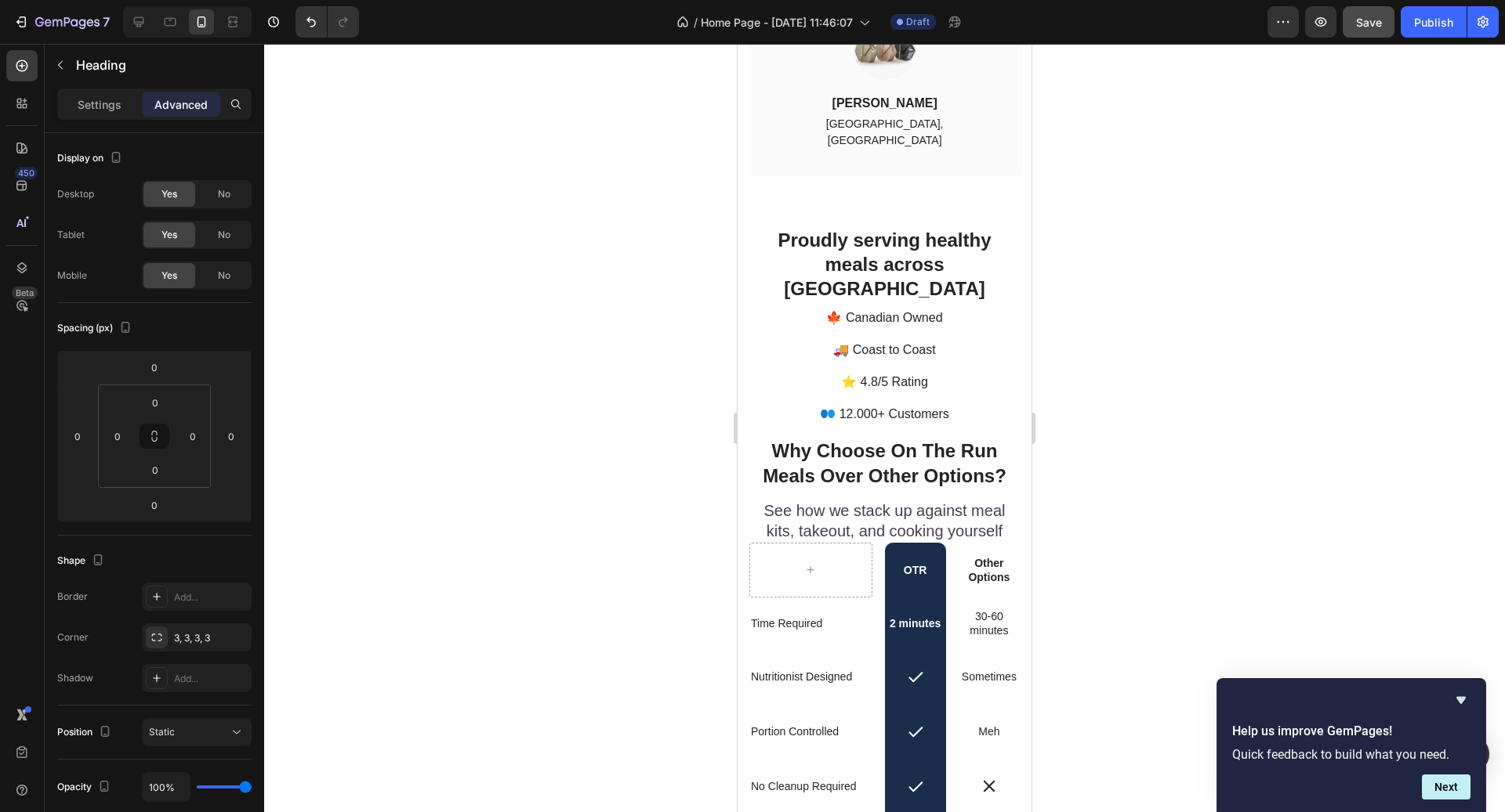
scroll to position [3832, 0]
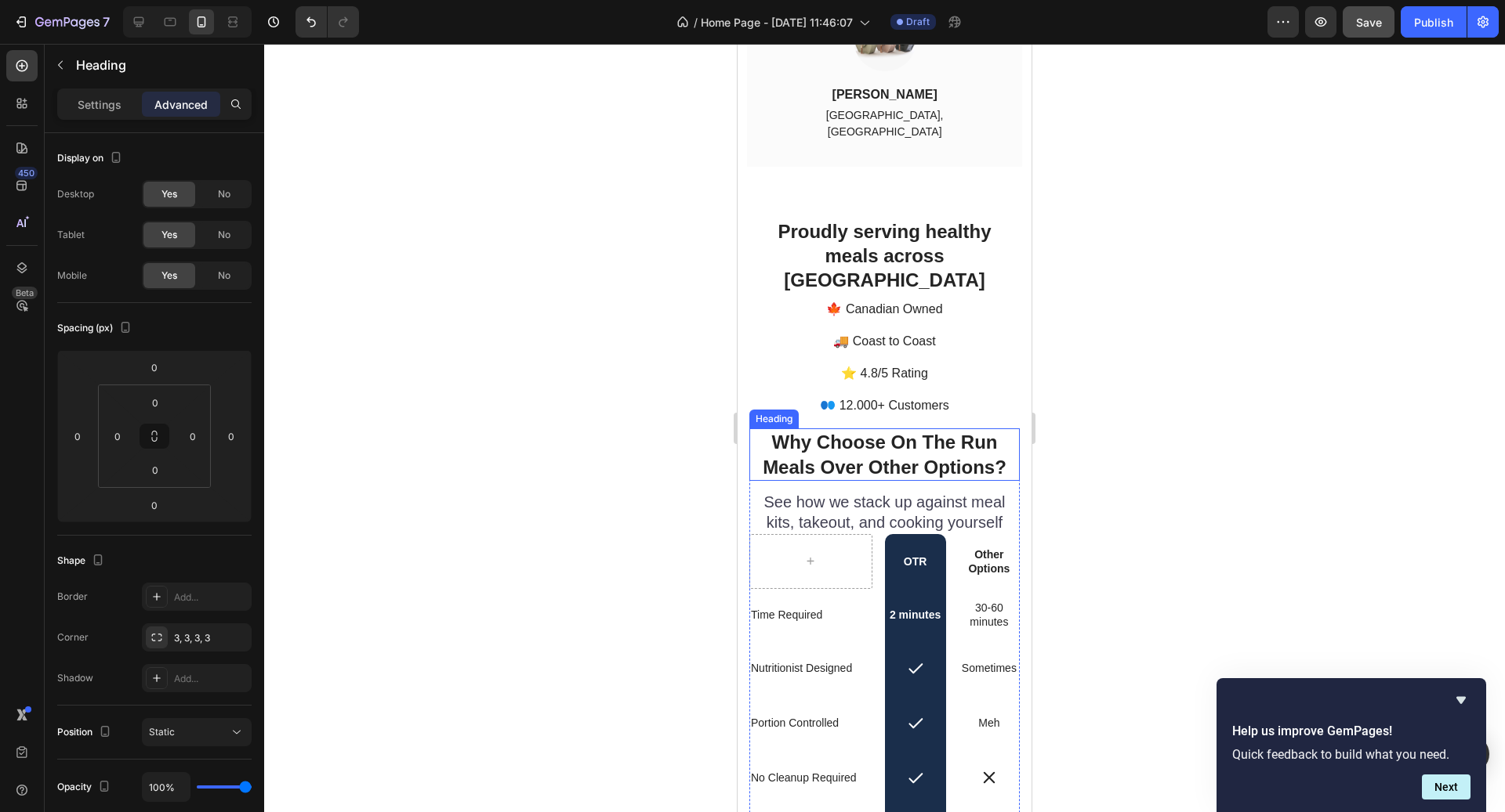
click at [900, 449] on h2 "Why Choose On The Run Meals Over Other Options?" at bounding box center [884, 455] width 271 height 52
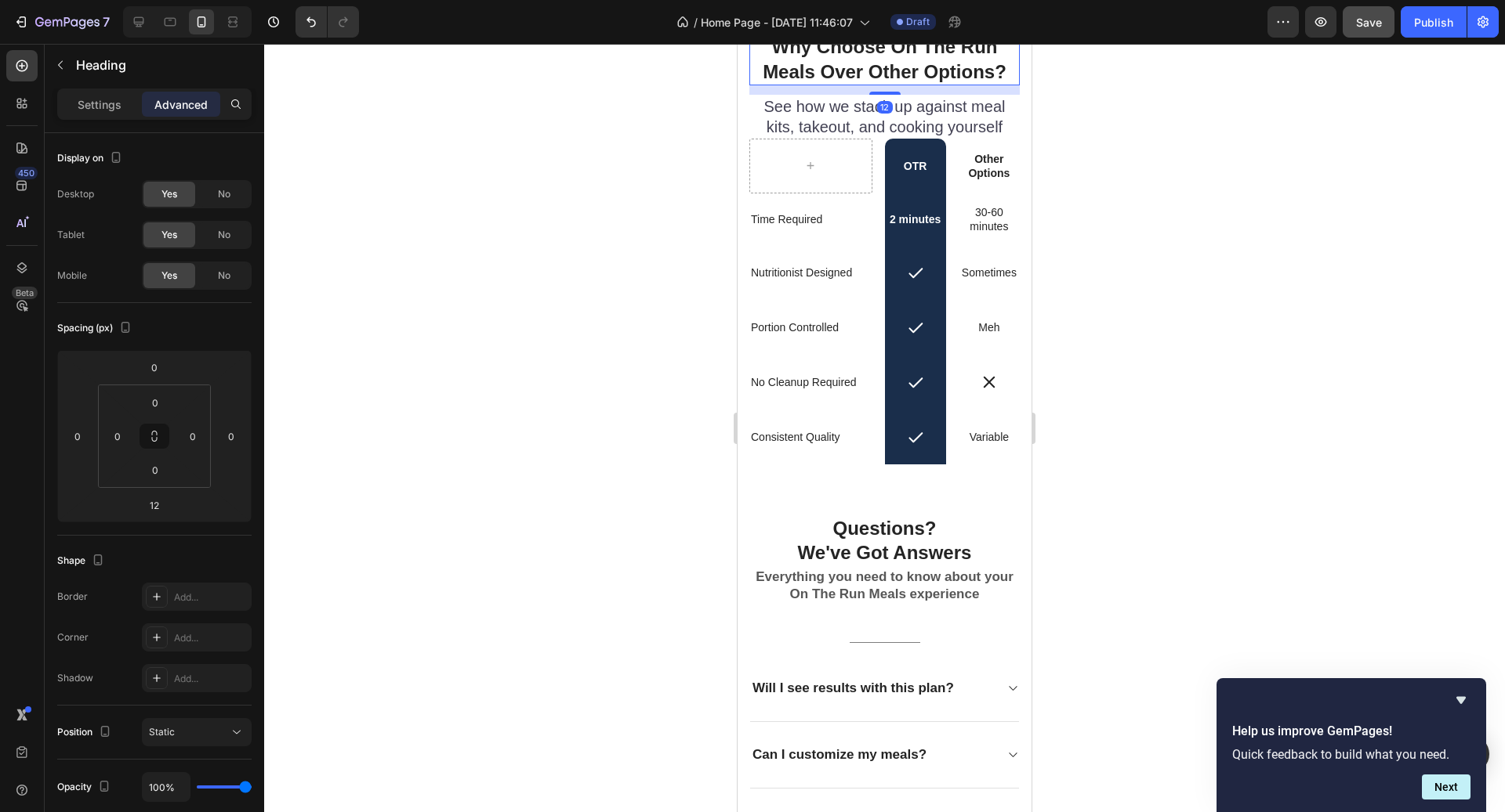
scroll to position [4347, 0]
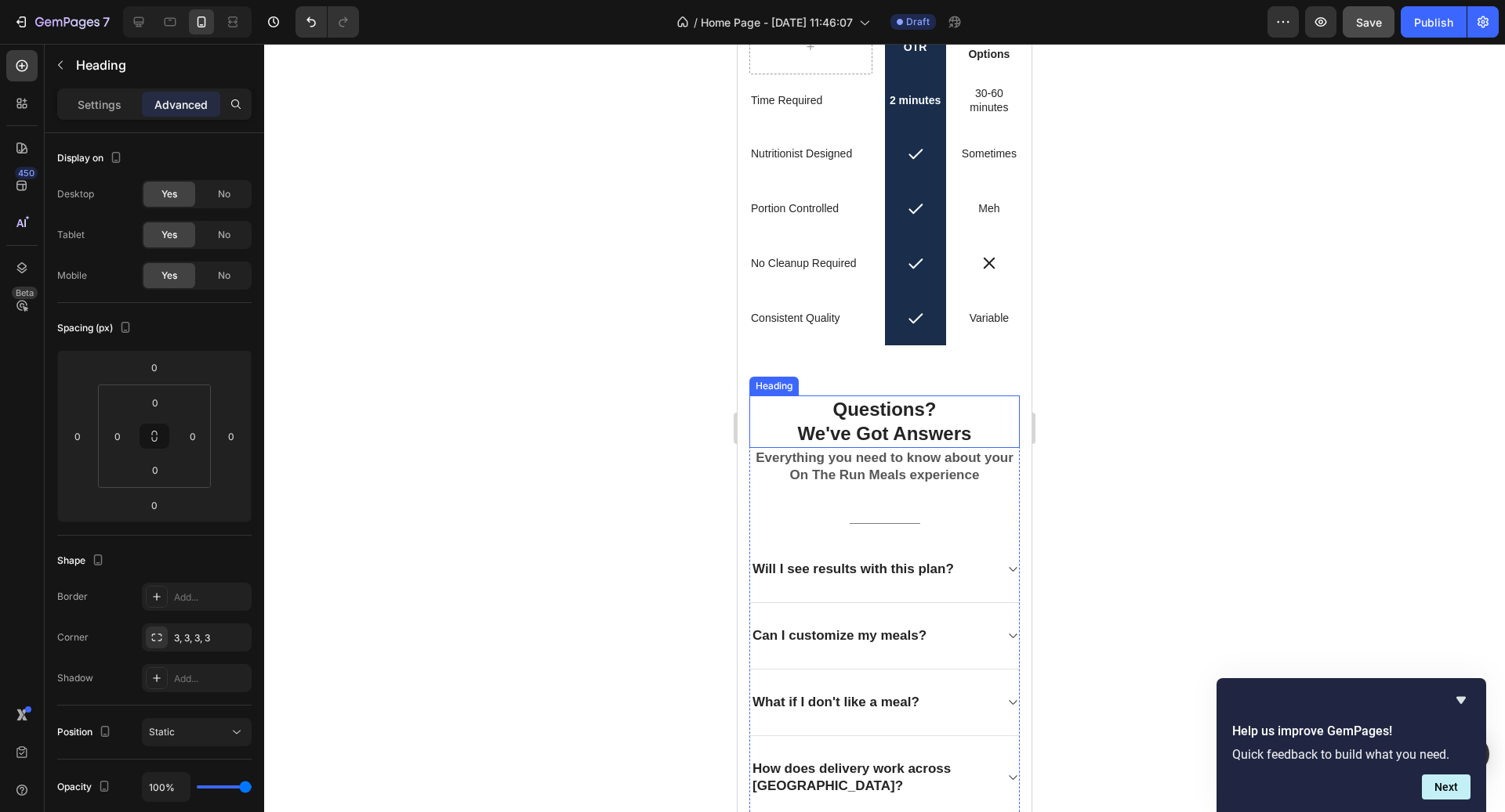
click at [899, 434] on h2 "Questions? We've Got Answers" at bounding box center [884, 422] width 271 height 52
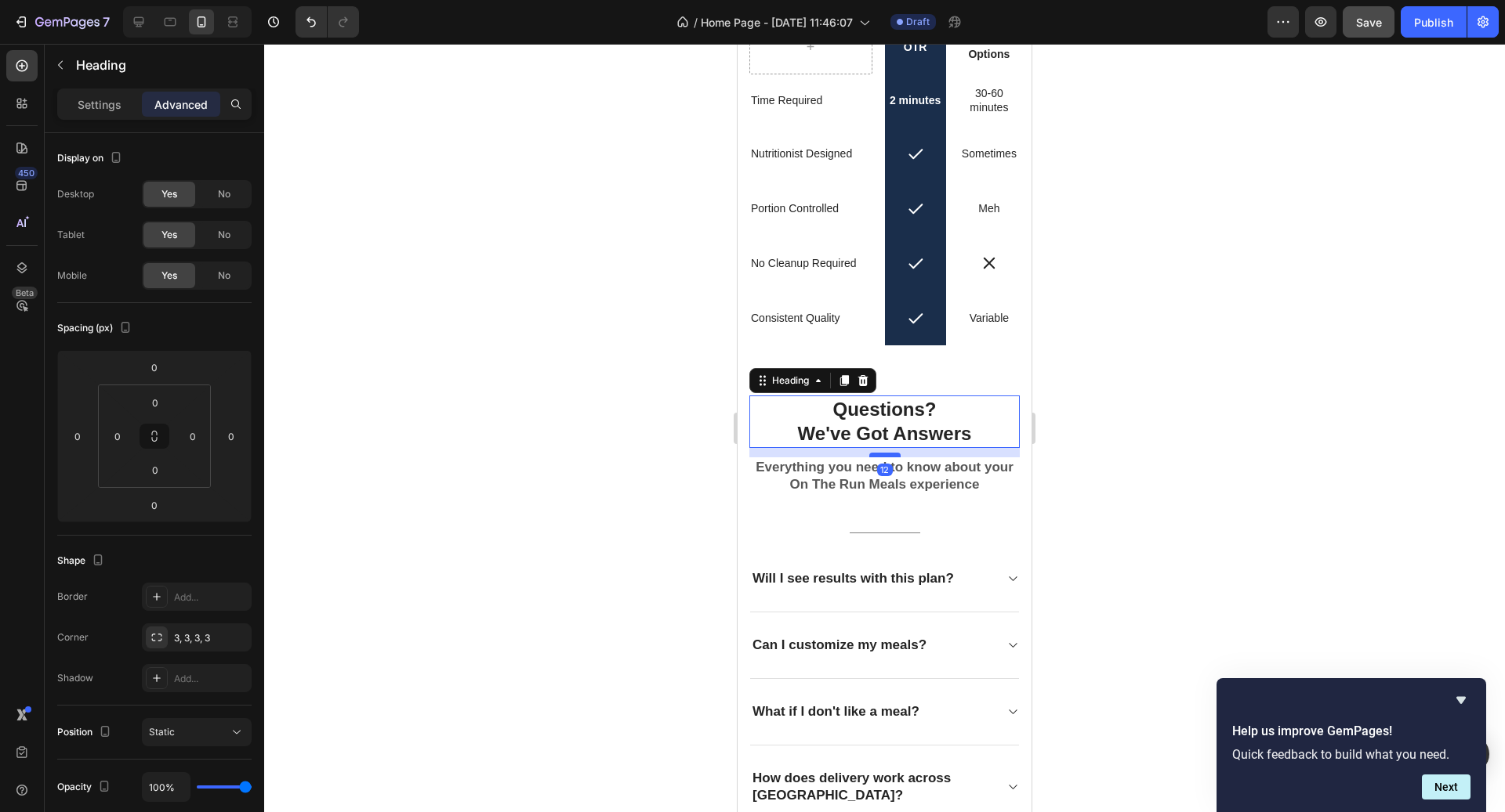
drag, startPoint x: 893, startPoint y: 446, endPoint x: 891, endPoint y: 455, distance: 9.2
click at [891, 455] on div at bounding box center [884, 455] width 31 height 5
type input "12"
click at [946, 479] on p "Everything you need to know about your On The Run Meals experience" at bounding box center [884, 475] width 267 height 34
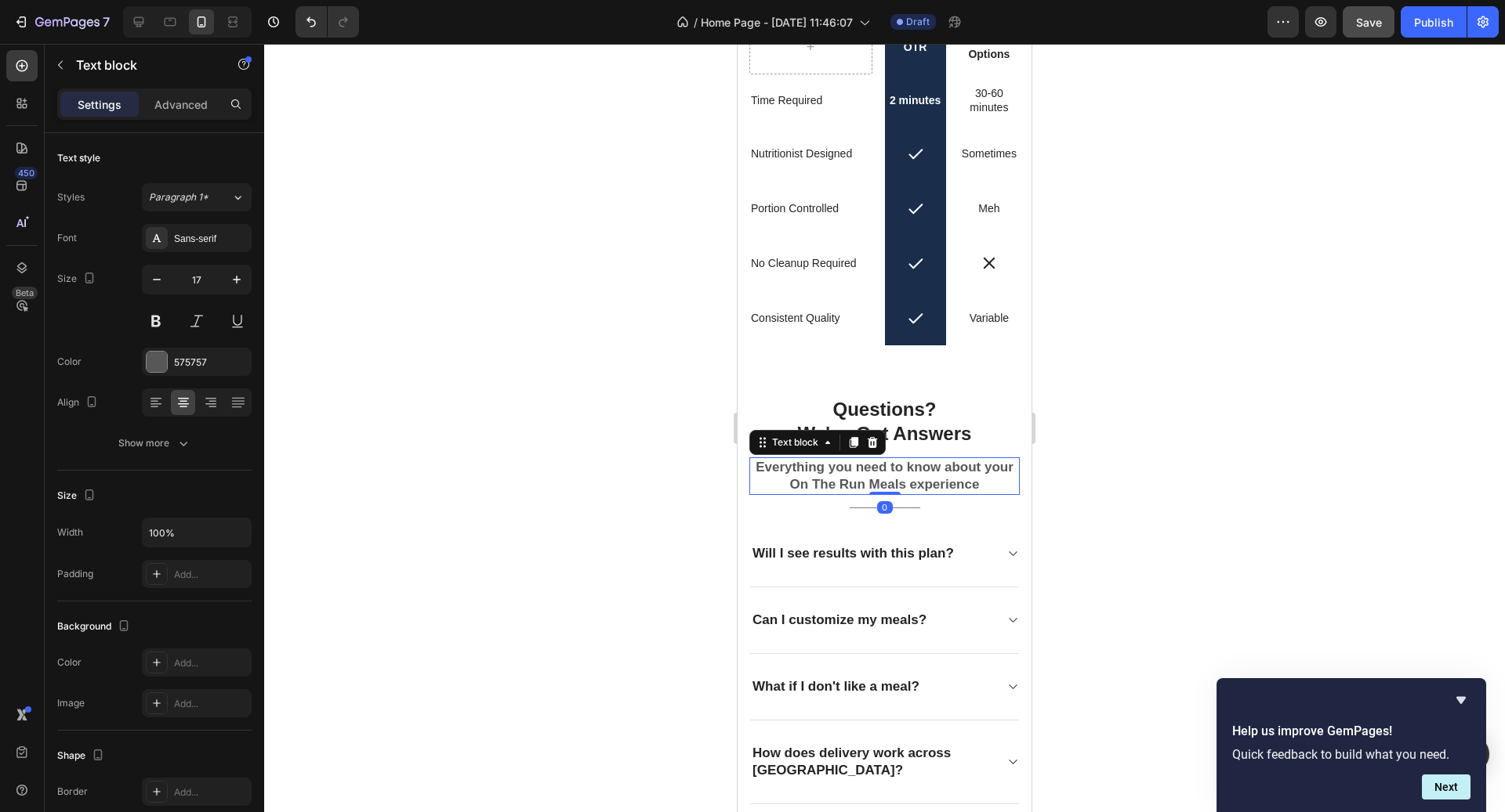
drag, startPoint x: 892, startPoint y: 516, endPoint x: 891, endPoint y: 367, distance: 149.0
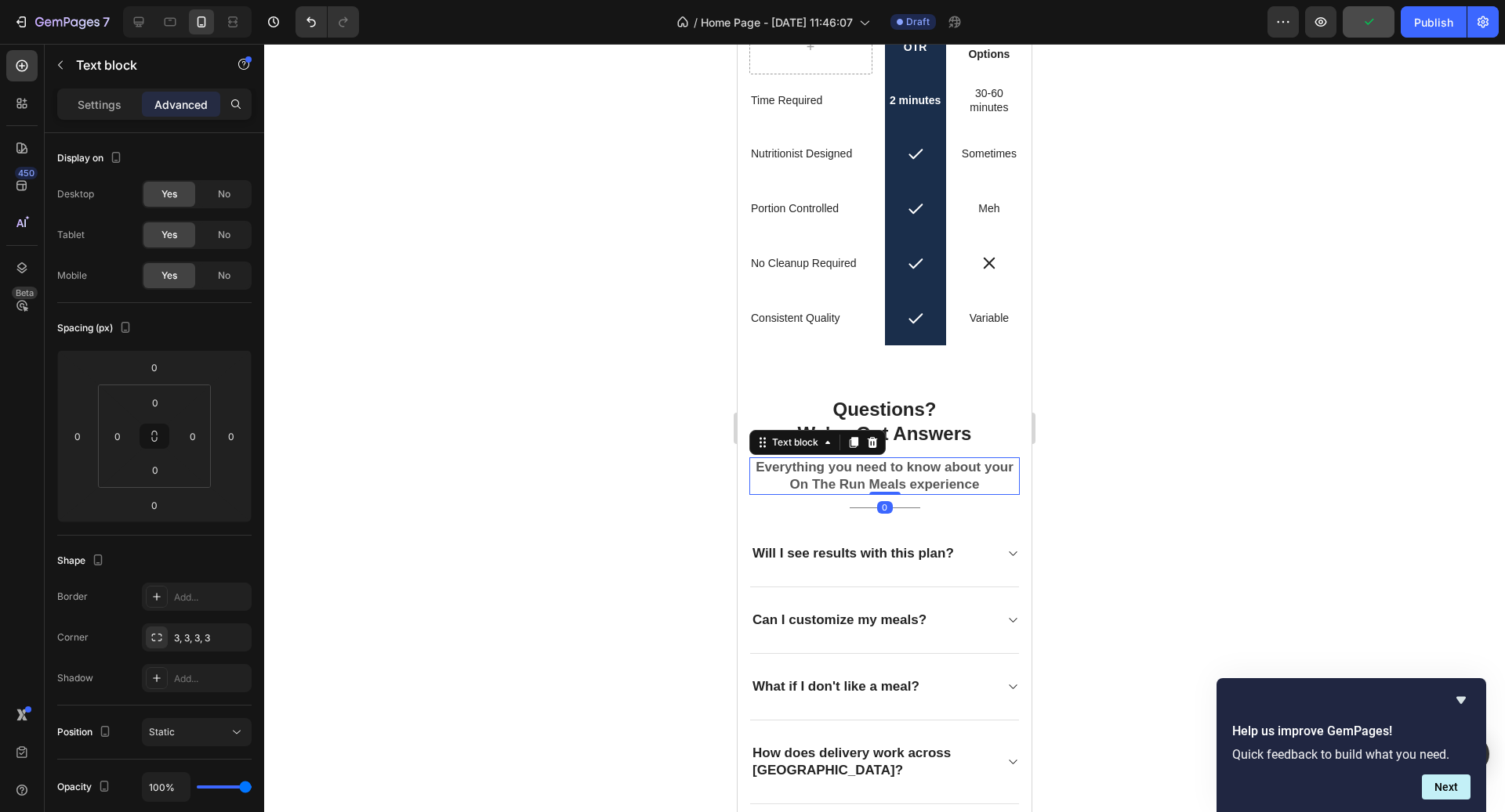
click at [1104, 474] on div at bounding box center [884, 428] width 1240 height 768
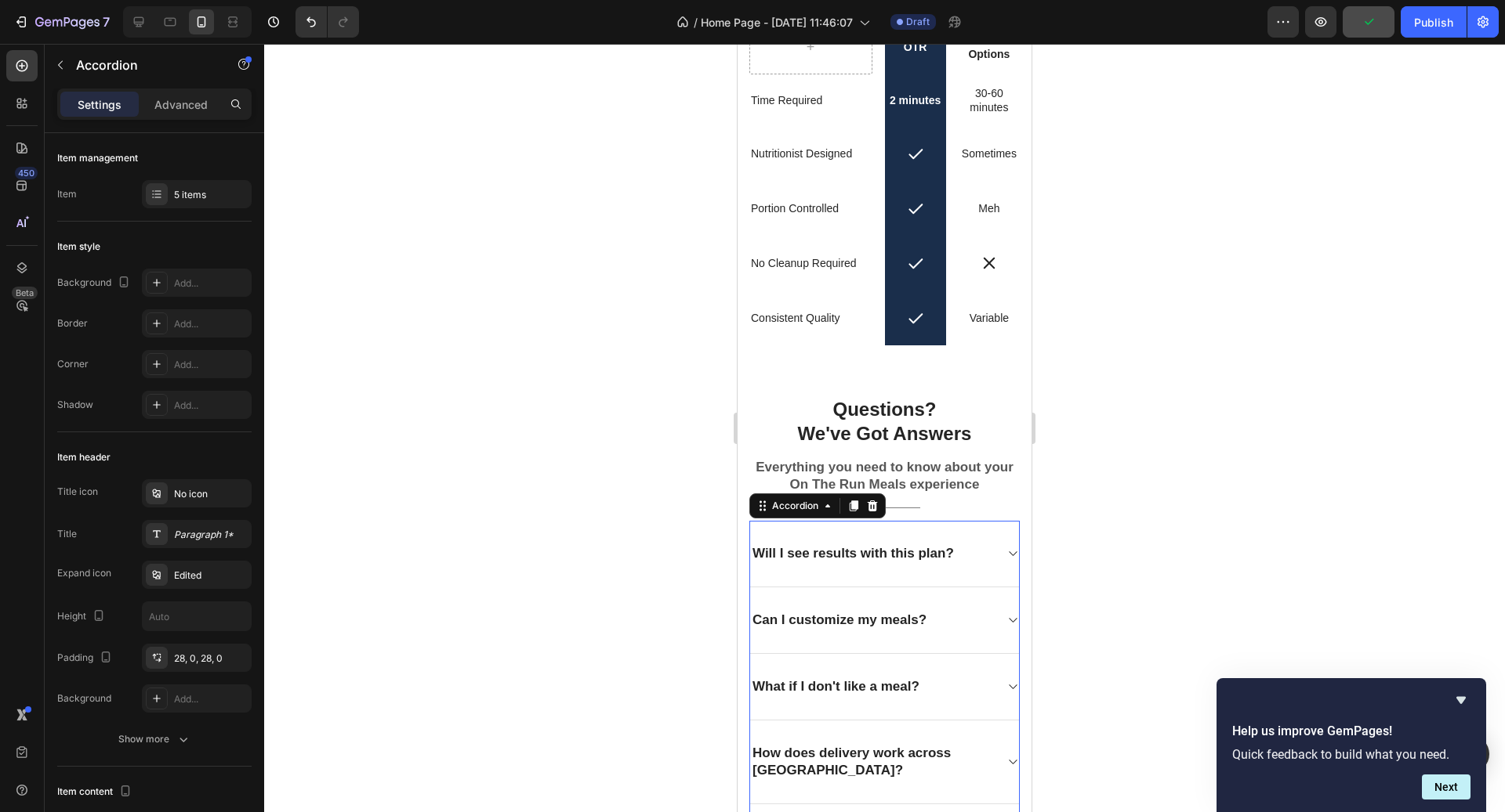
click at [933, 563] on div "Will I see results with this plan?" at bounding box center [853, 554] width 206 height 22
click at [903, 553] on p "Will I see results with this plan?" at bounding box center [853, 553] width 202 height 18
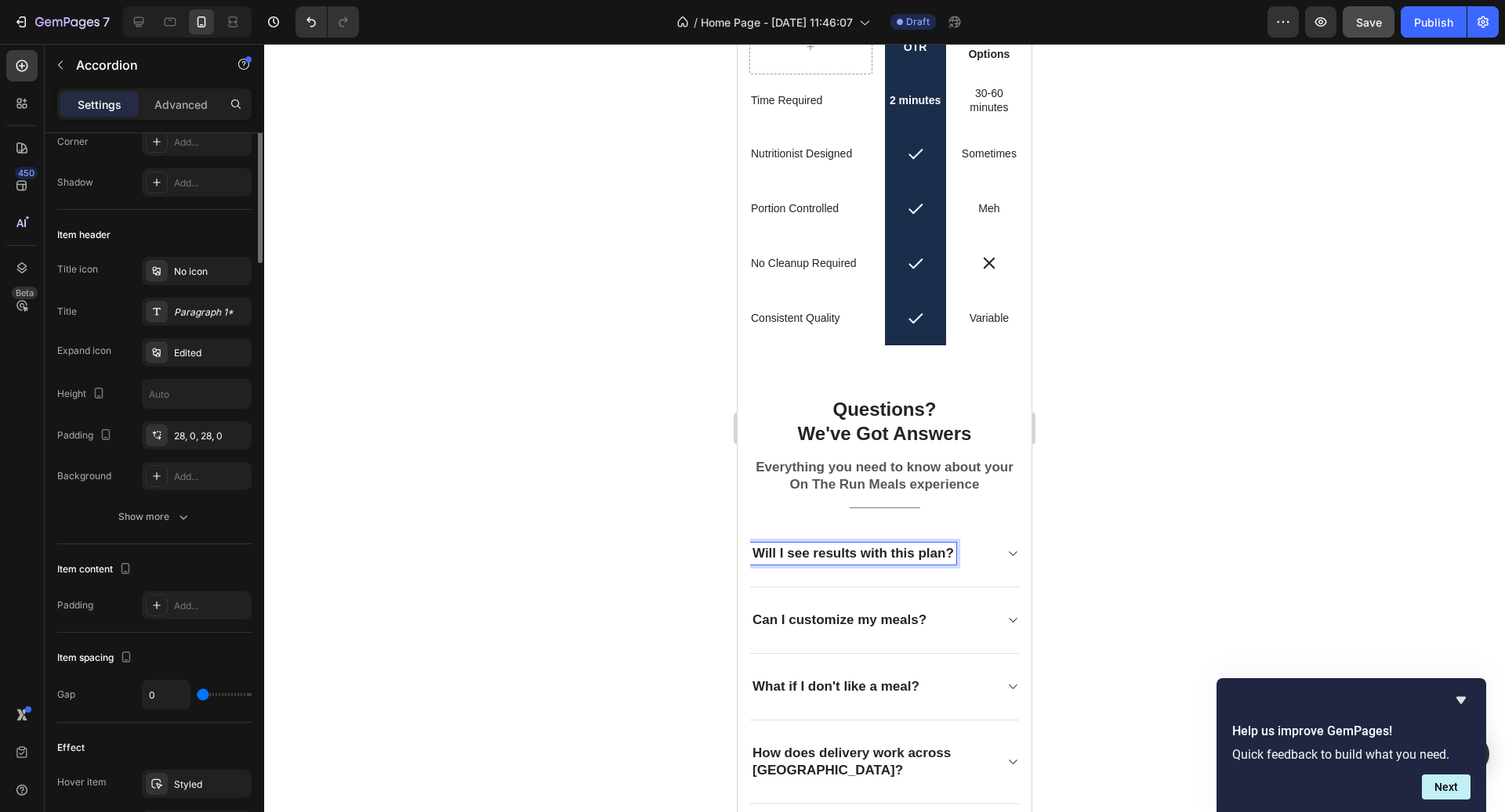
scroll to position [0, 0]
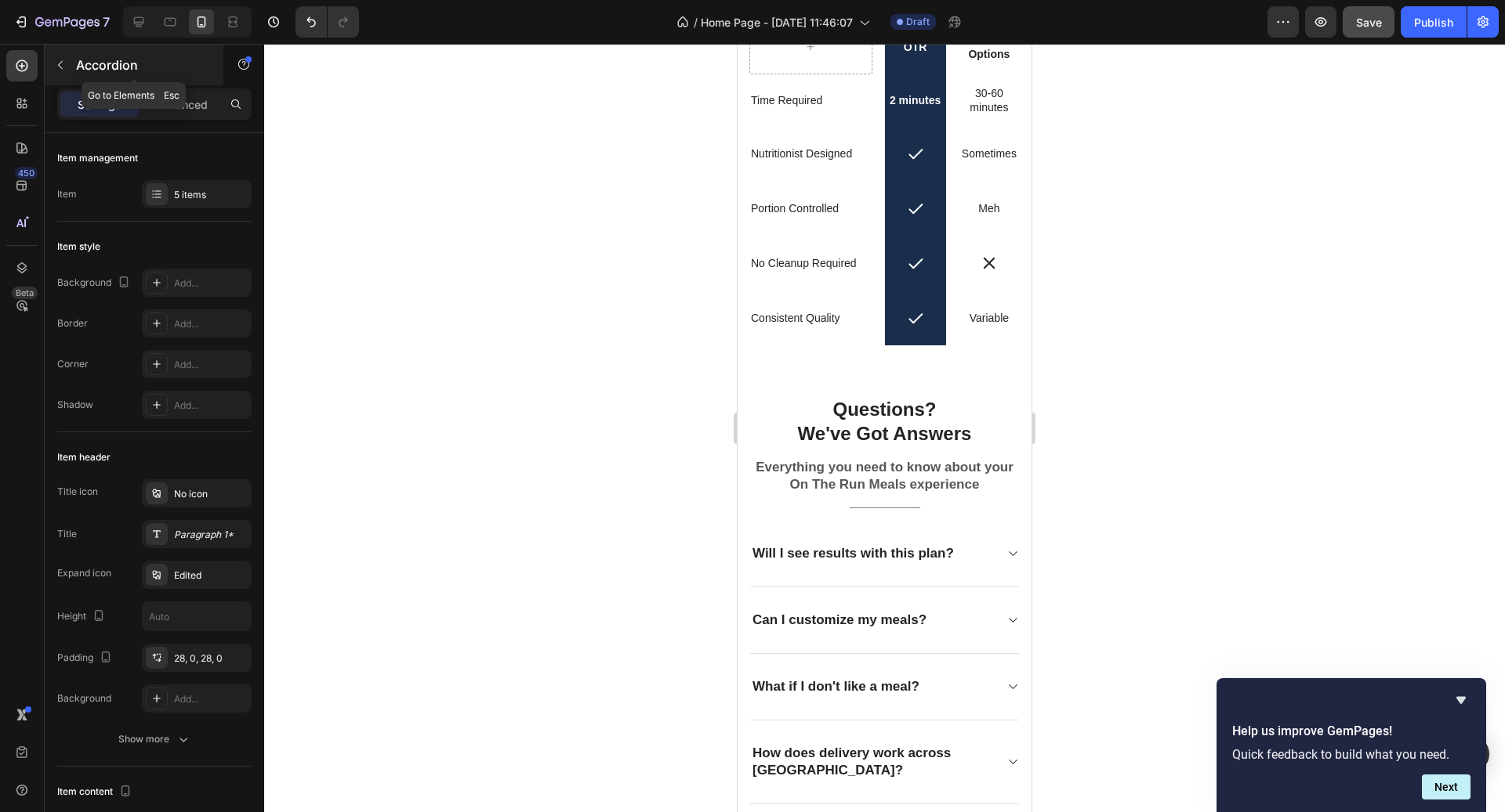
click at [66, 62] on icon "button" at bounding box center [60, 64] width 13 height 13
click at [866, 545] on p "Will I see results with this plan?" at bounding box center [853, 553] width 202 height 18
click at [854, 552] on p "Will I see results with this plan?" at bounding box center [853, 553] width 202 height 18
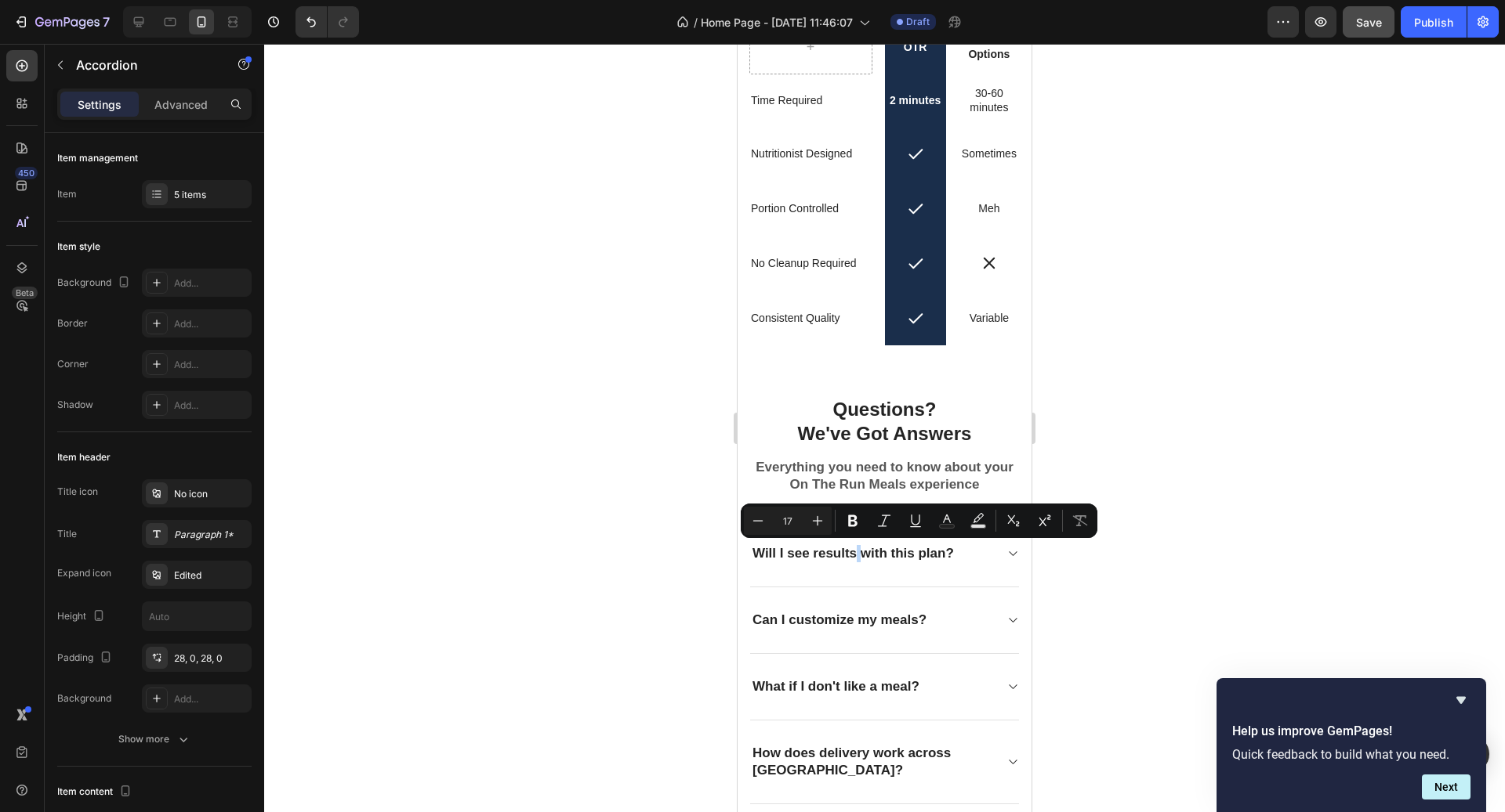
click at [999, 565] on div "Will I see results with this plan?" at bounding box center [884, 554] width 269 height 67
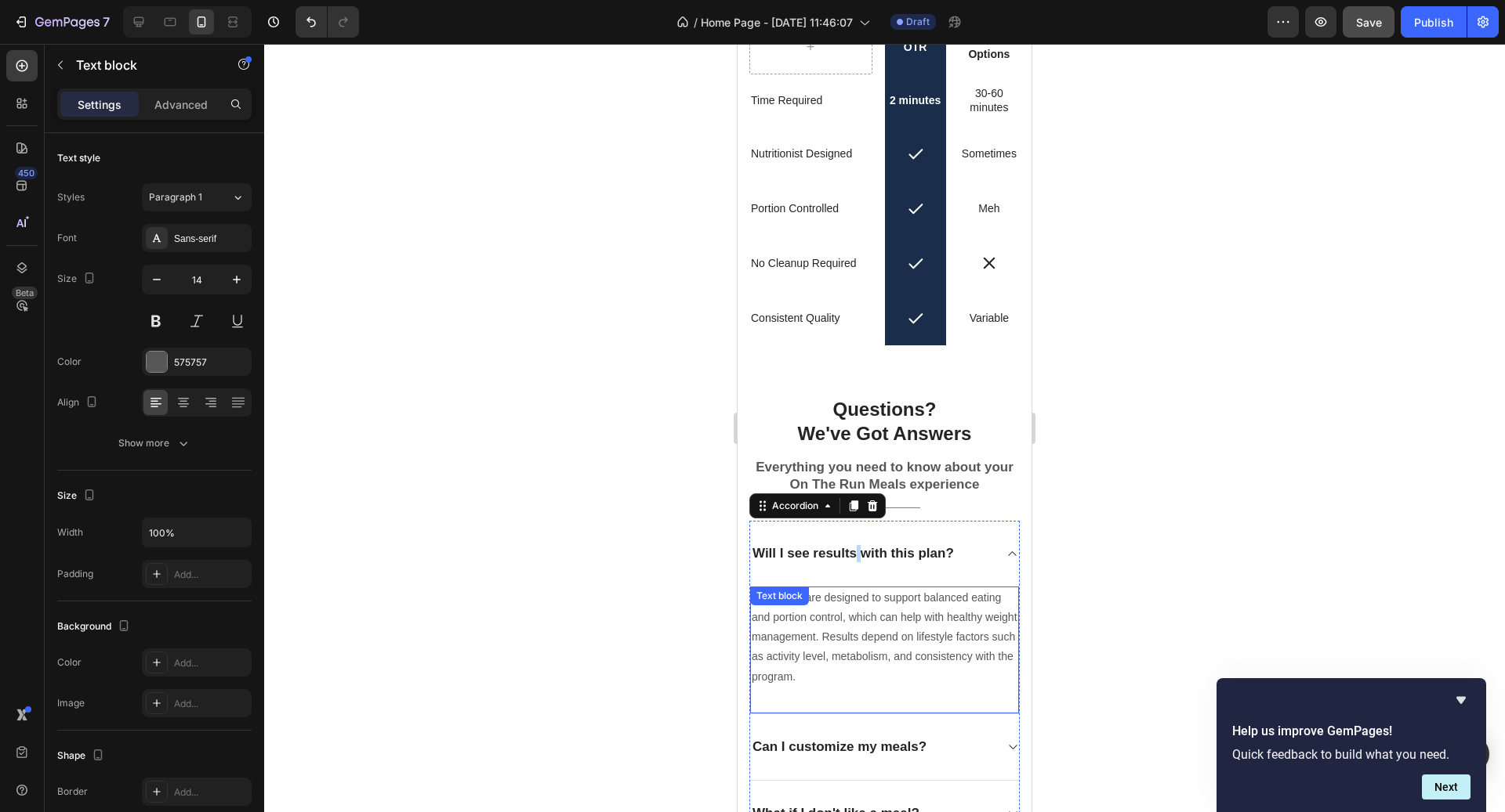
click at [890, 601] on p "Our meals are designed to support balanced eating and portion control, which ca…" at bounding box center [884, 638] width 265 height 99
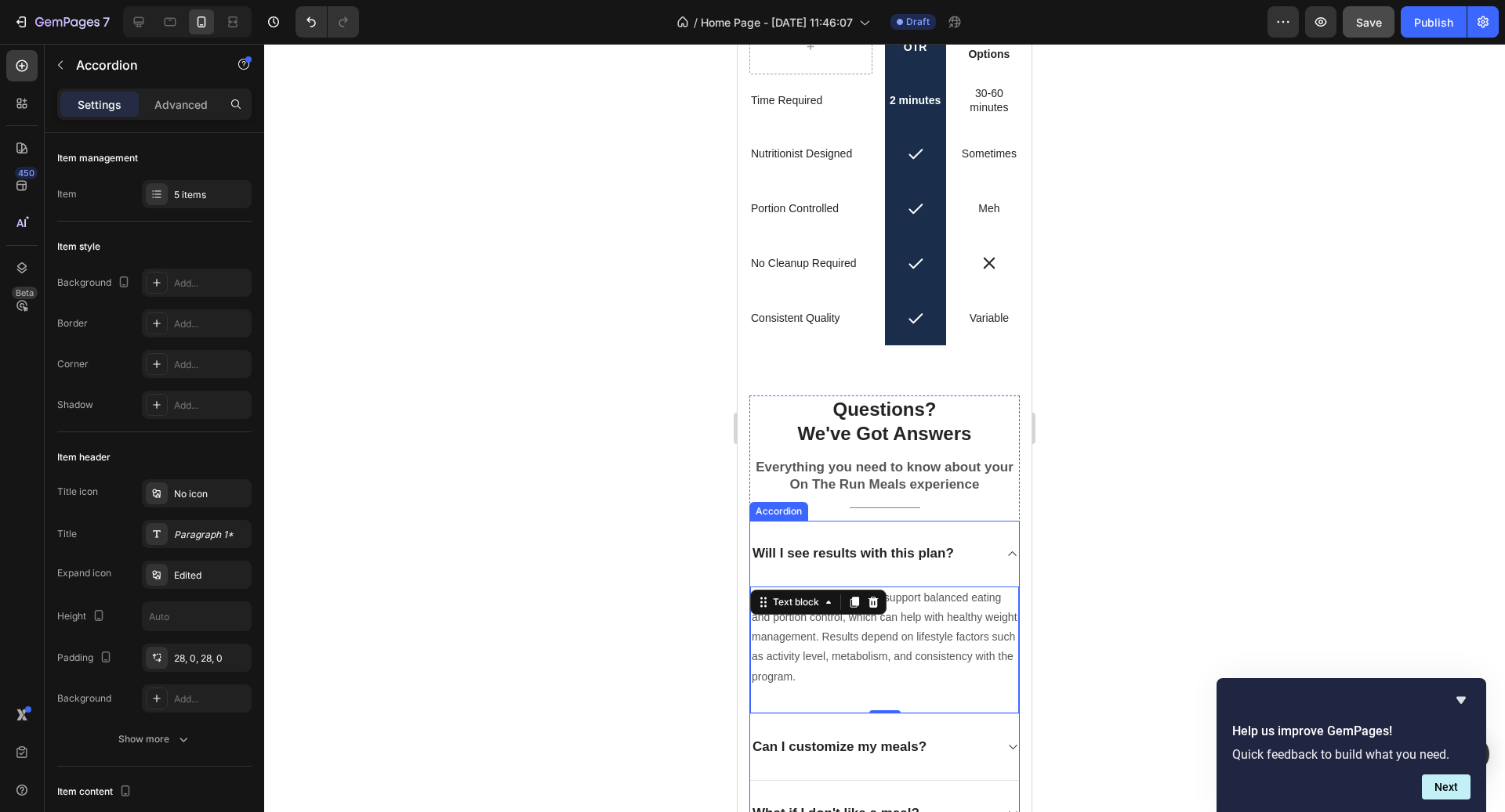
click at [862, 552] on p "Will I see results with this plan?" at bounding box center [853, 553] width 202 height 18
click at [972, 574] on div "Will I see results with this plan?" at bounding box center [884, 553] width 269 height 66
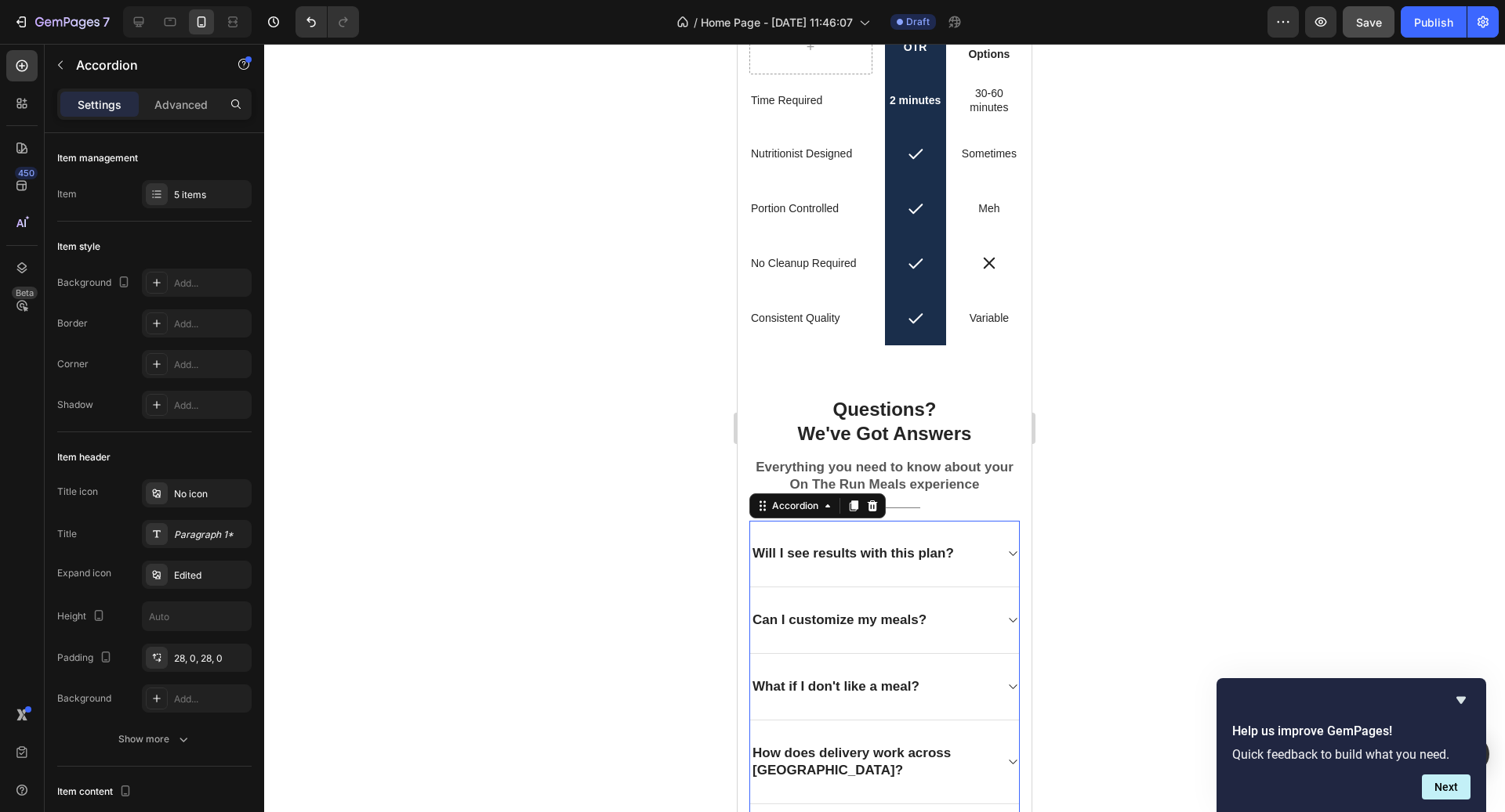
click at [957, 575] on div "Will I see results with this plan?" at bounding box center [884, 554] width 269 height 67
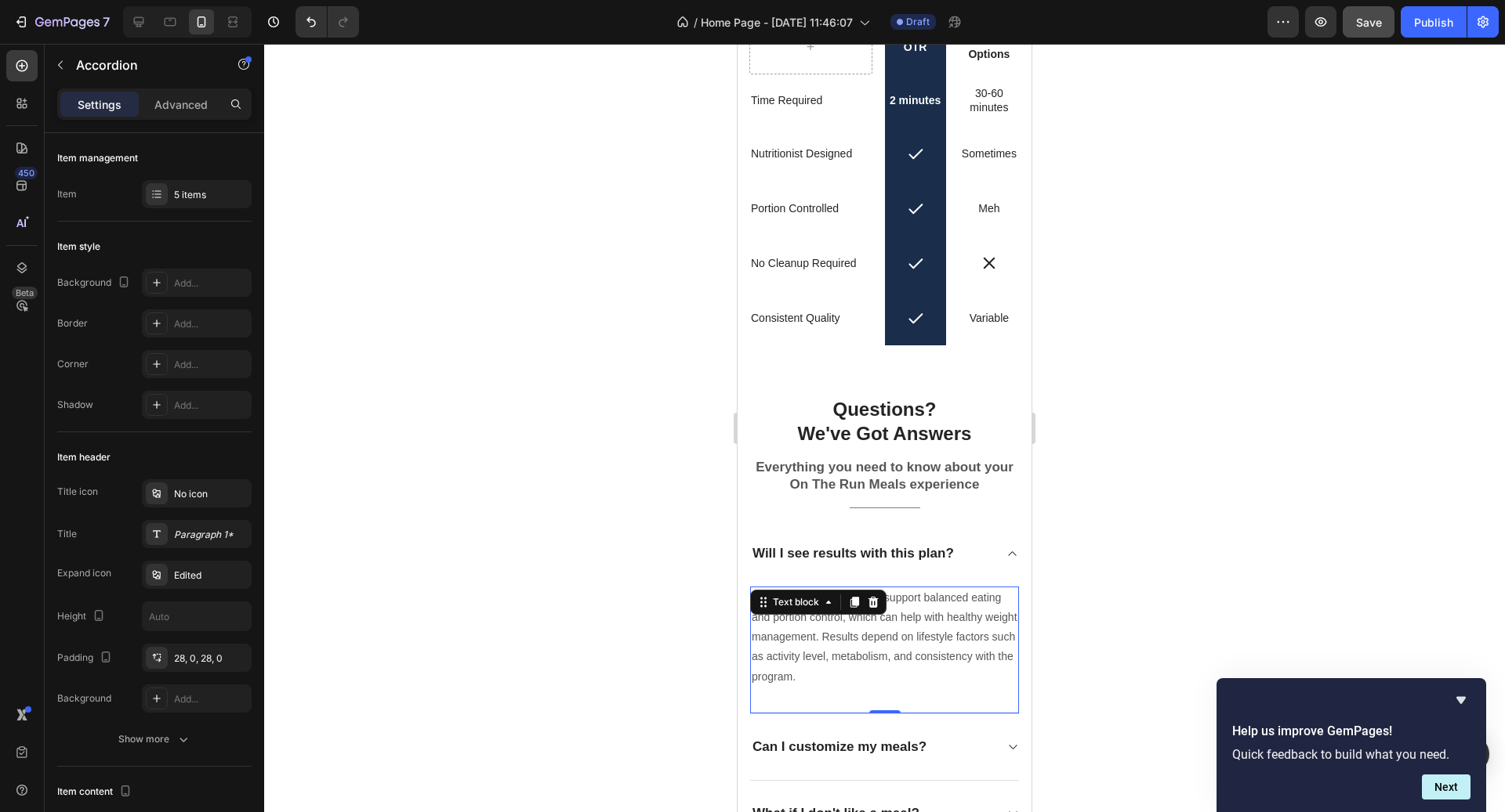
click at [952, 614] on p "Our meals are designed to support balanced eating and portion control, which ca…" at bounding box center [884, 638] width 265 height 99
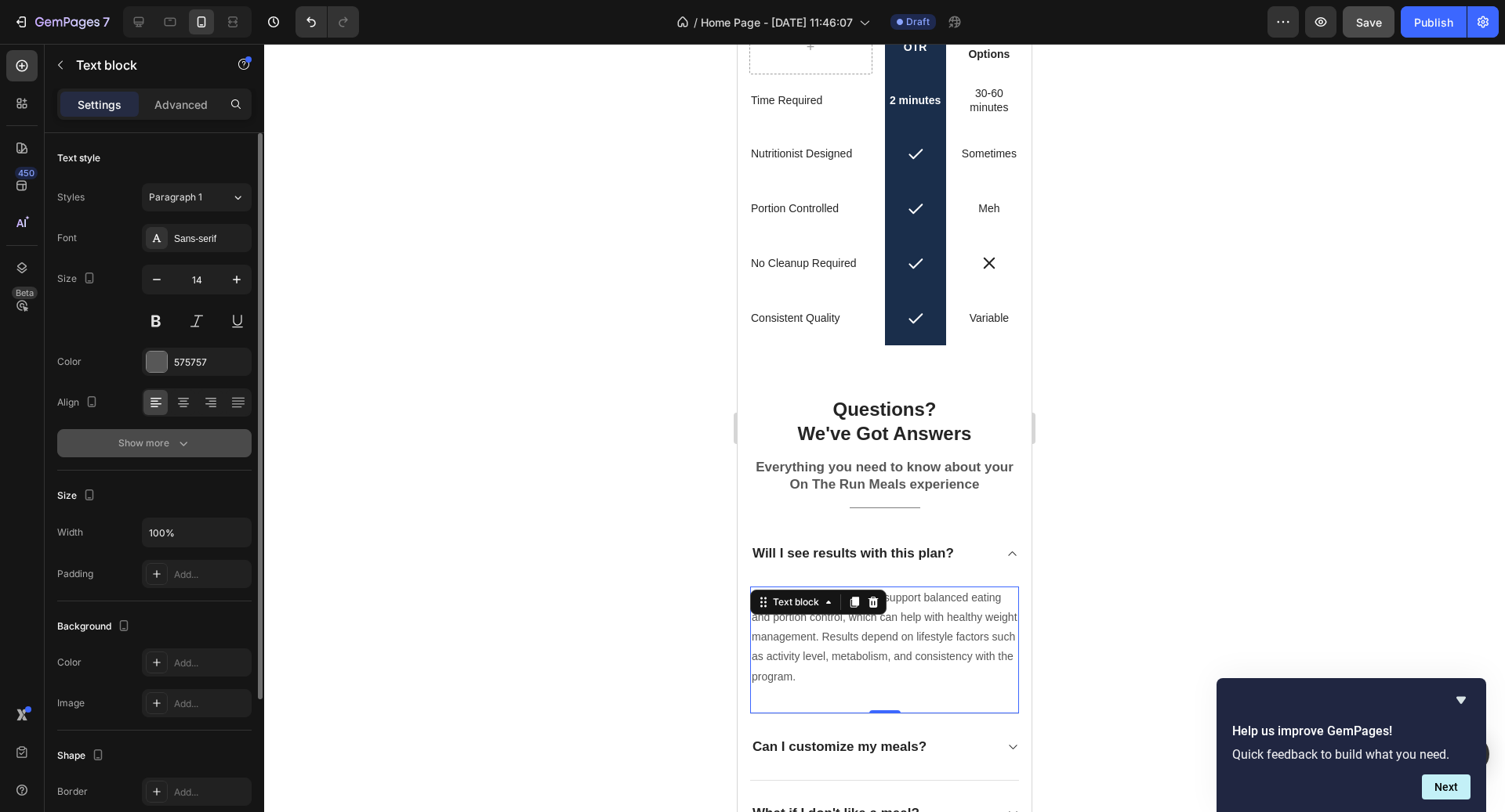
click at [173, 450] on button "Show more" at bounding box center [154, 444] width 194 height 28
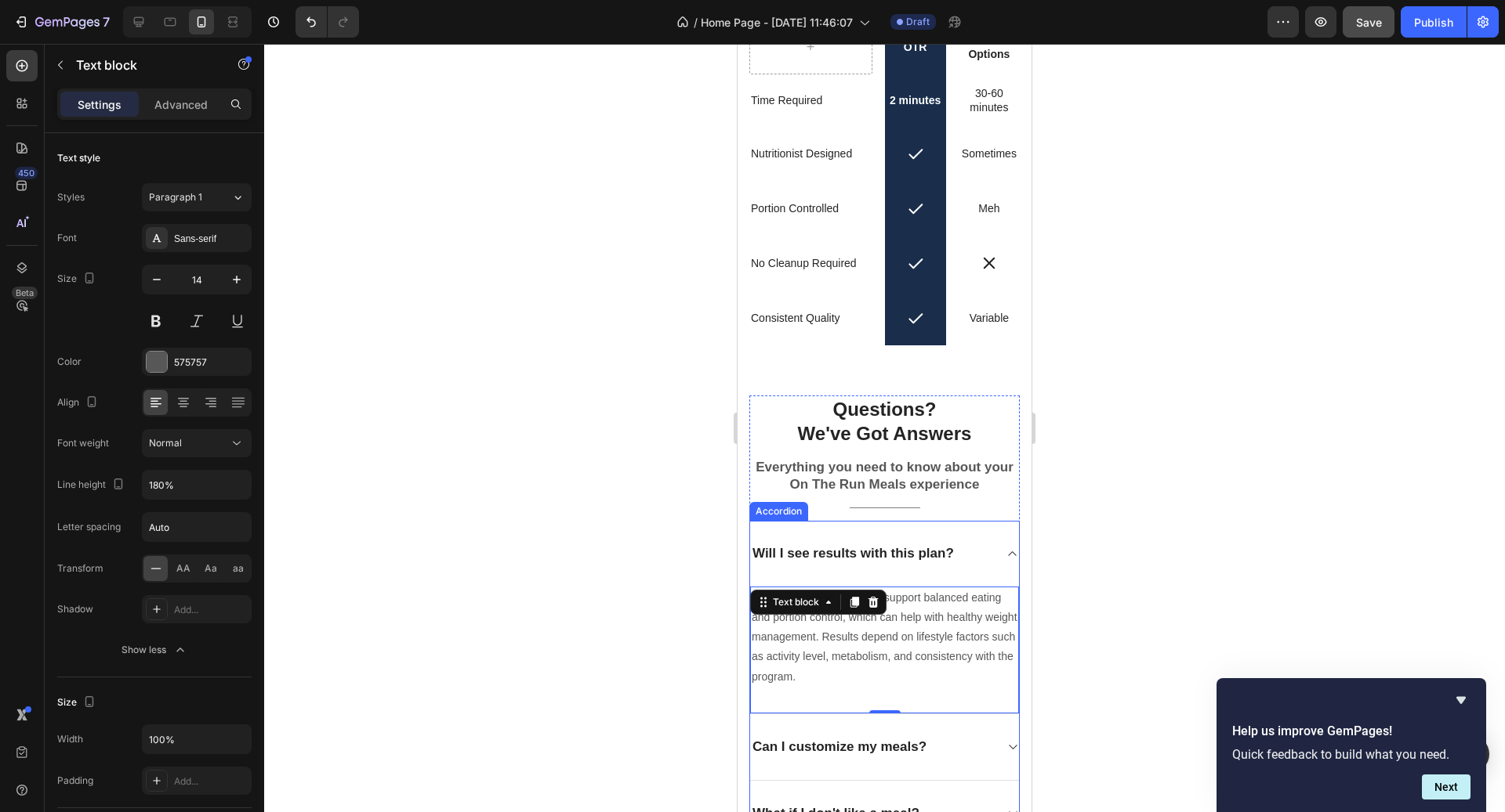
click at [971, 554] on div "Will I see results with this plan?" at bounding box center [872, 554] width 244 height 22
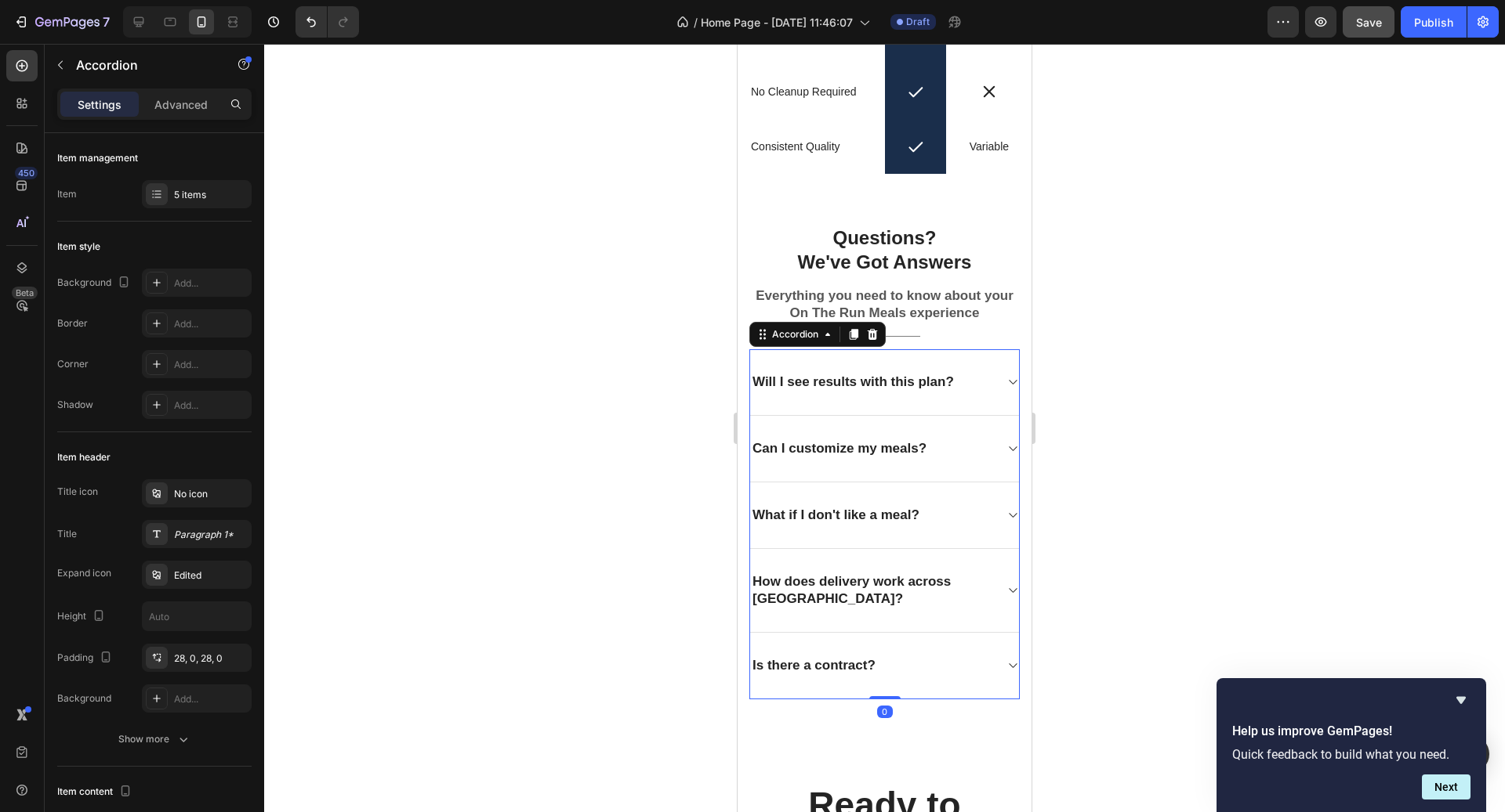
scroll to position [4541, 0]
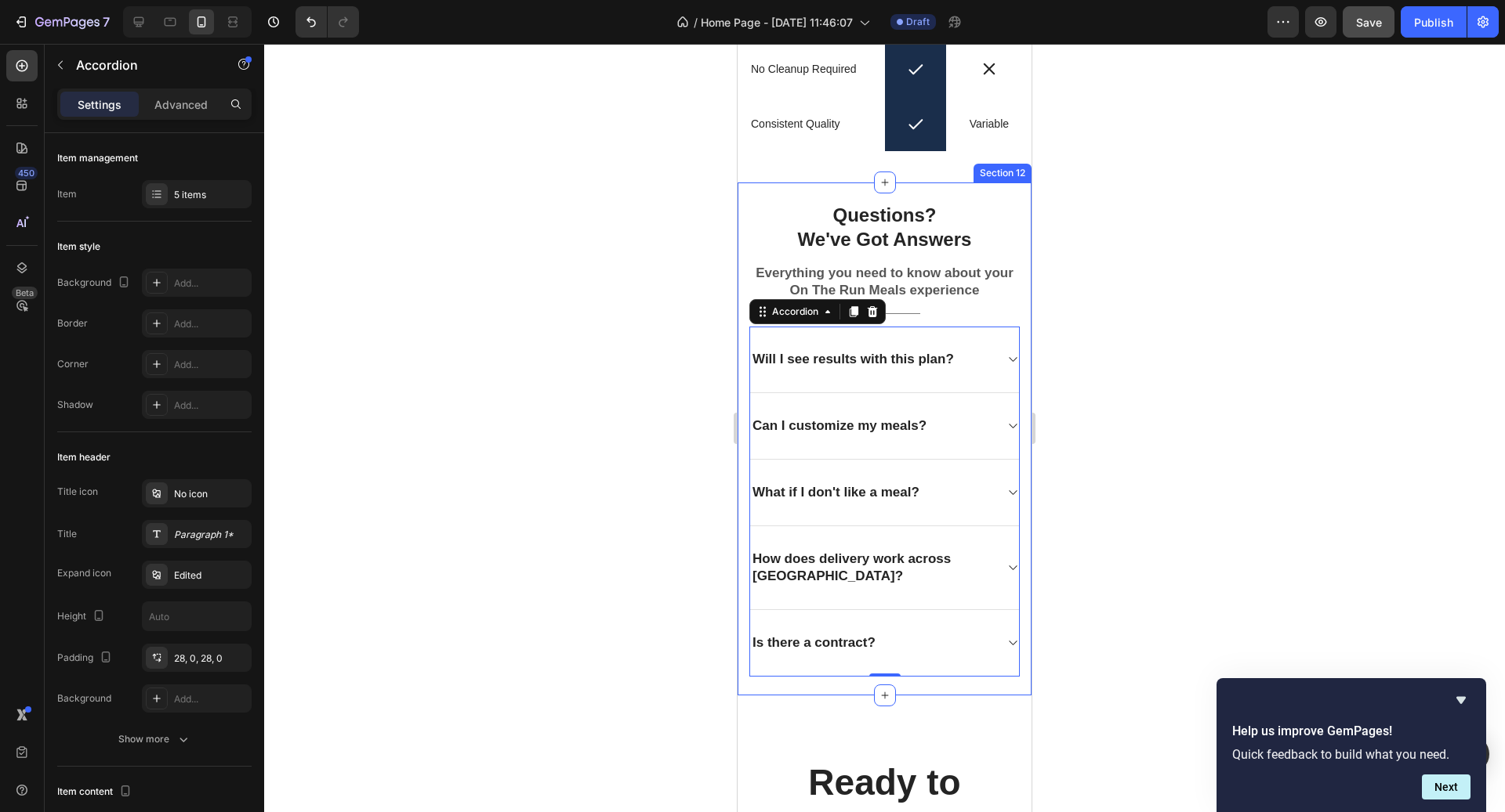
click at [930, 688] on div "Questions? We've Got Answers Heading Everything you need to know about your On …" at bounding box center [884, 439] width 294 height 513
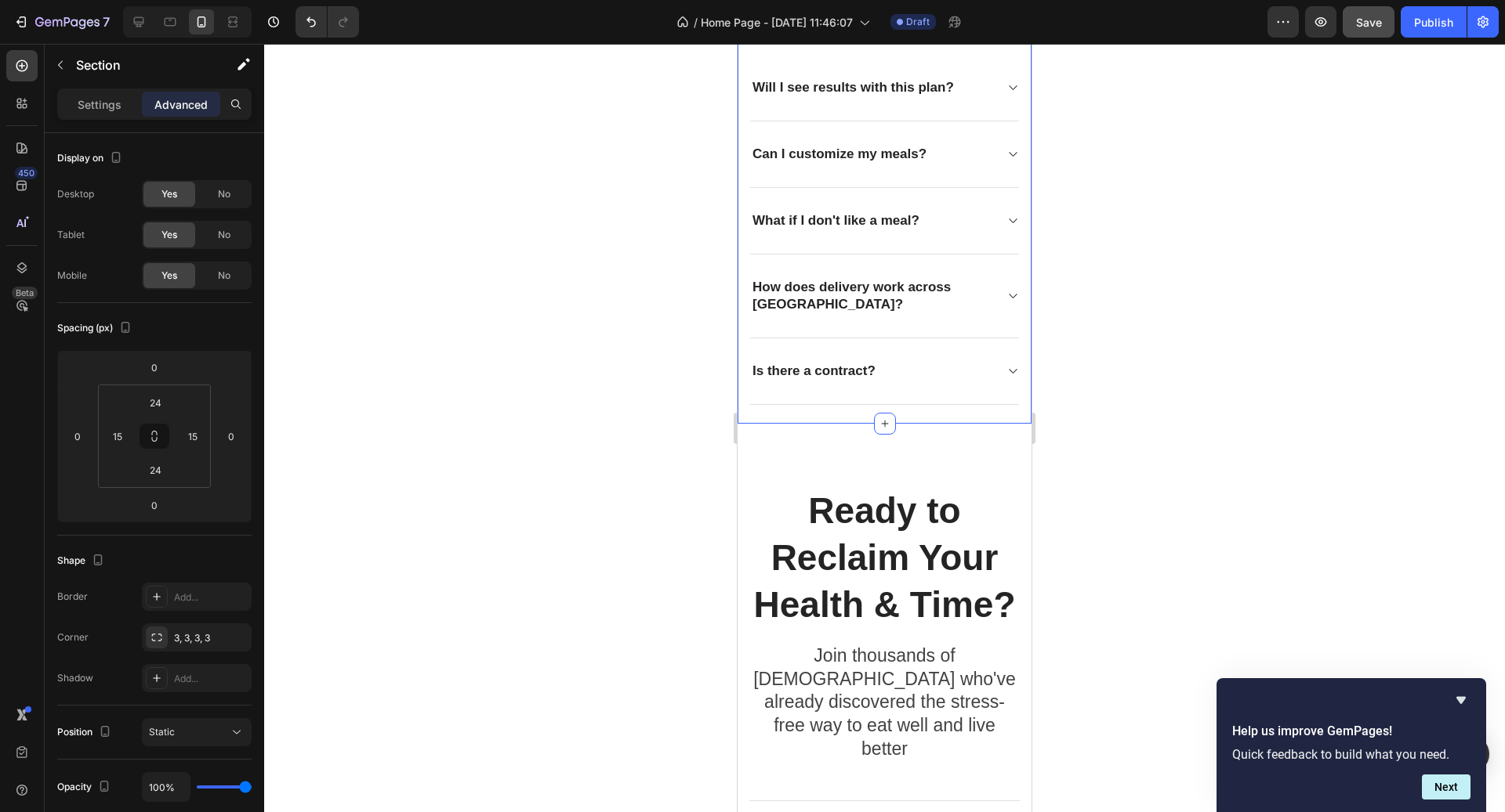
scroll to position [4823, 0]
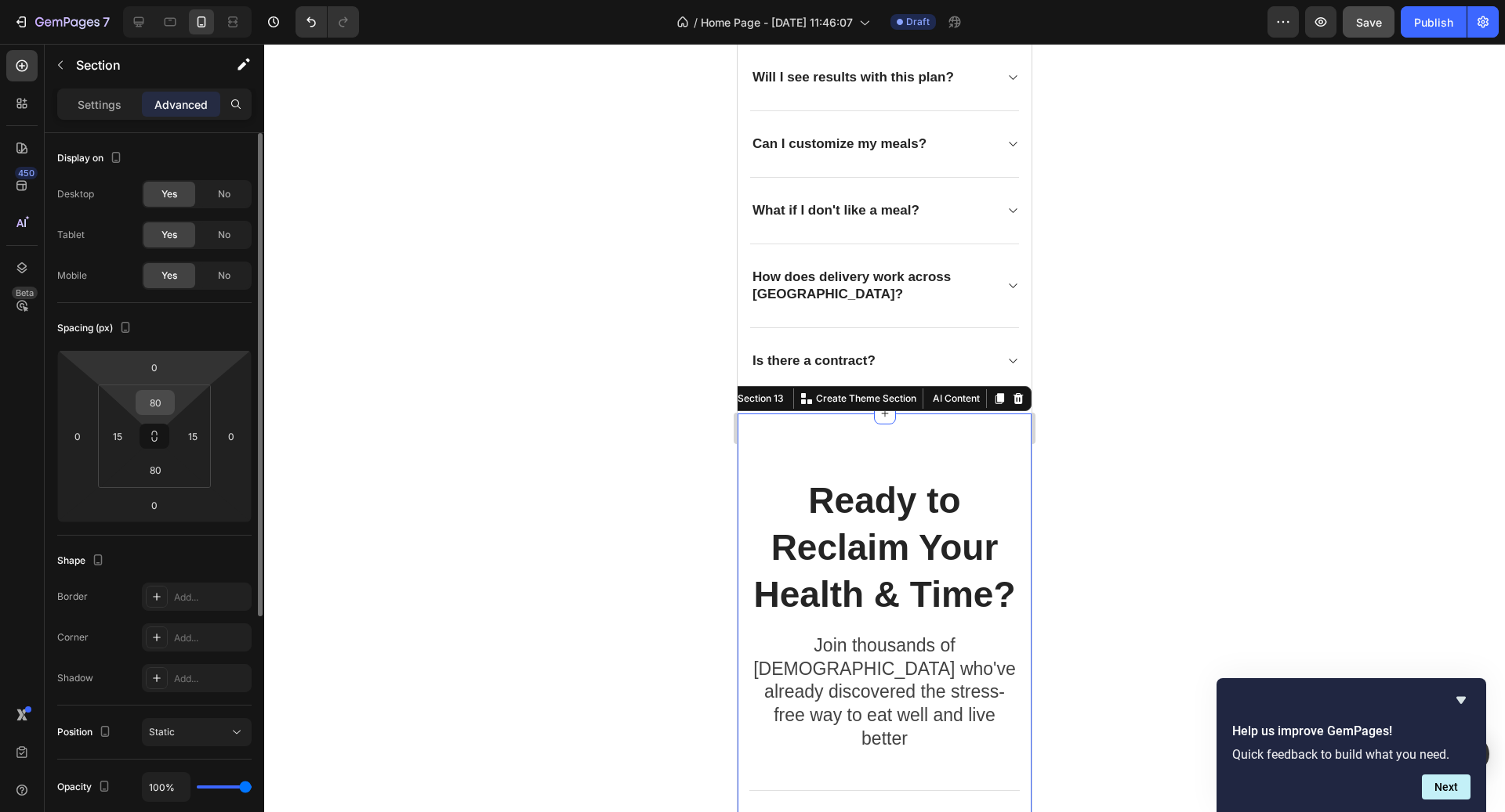
click at [155, 411] on input "80" at bounding box center [155, 403] width 31 height 23
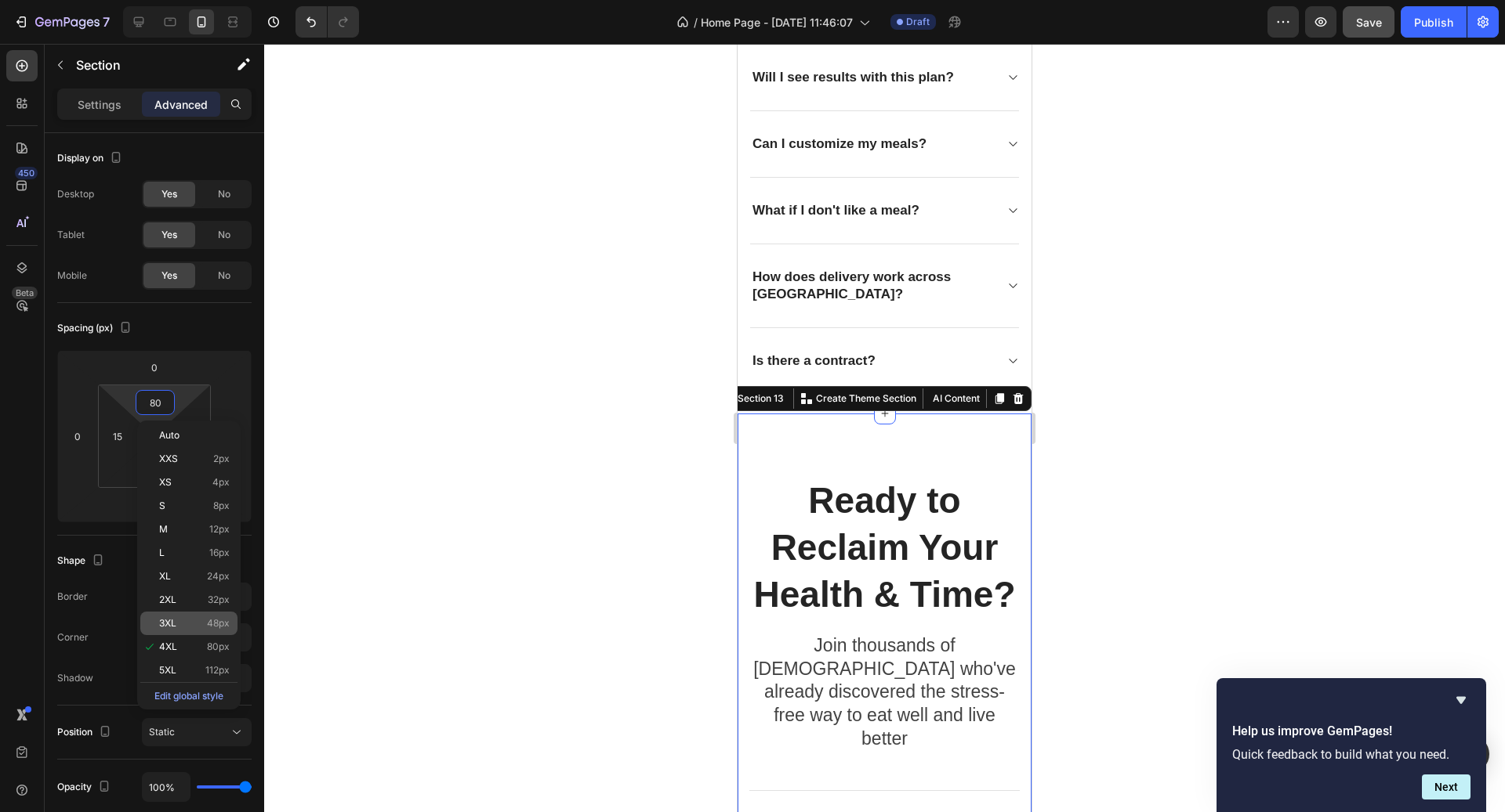
click at [216, 616] on div "3XL 48px" at bounding box center [189, 624] width 97 height 23
type input "48"
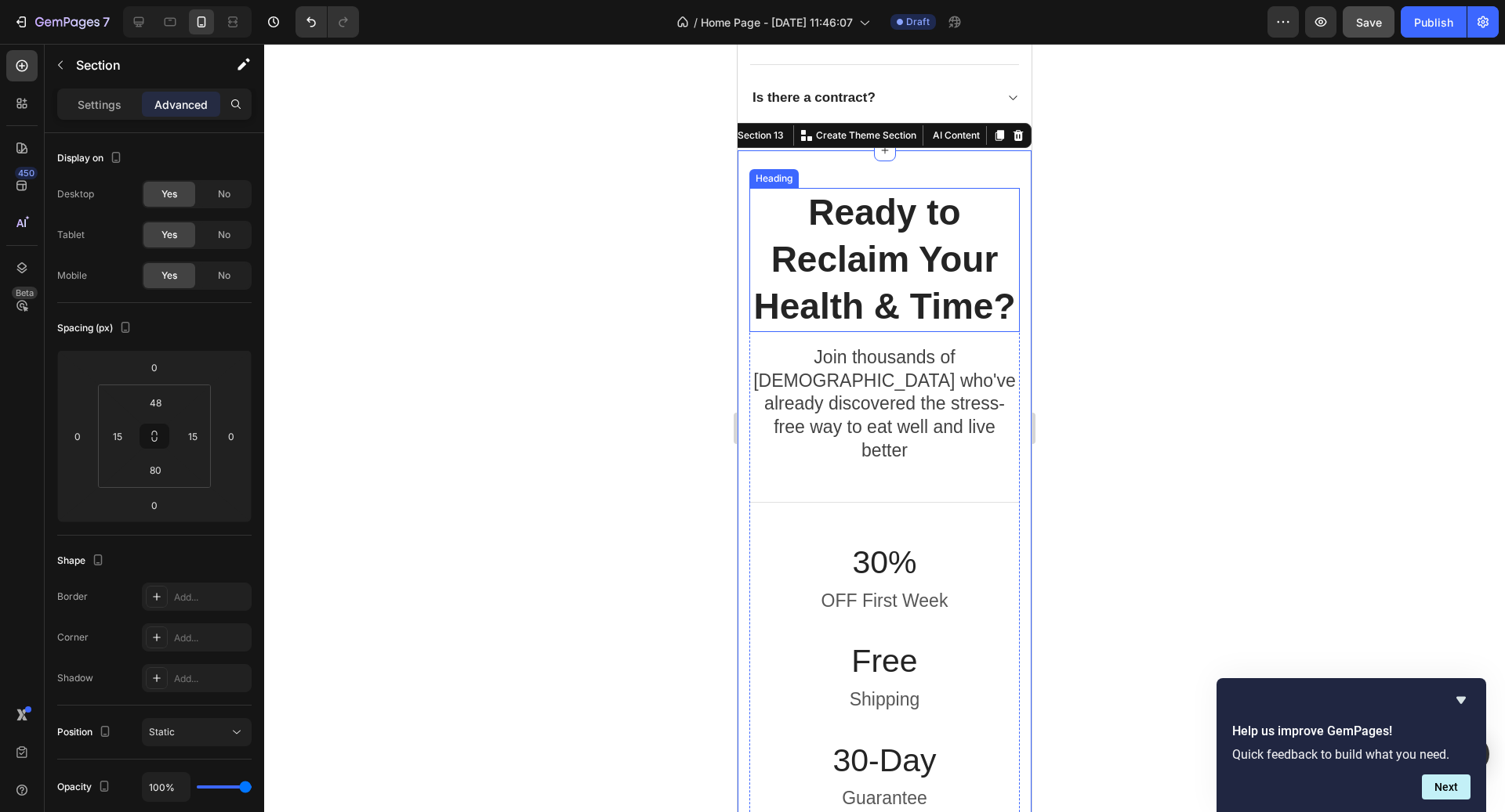
scroll to position [5131, 0]
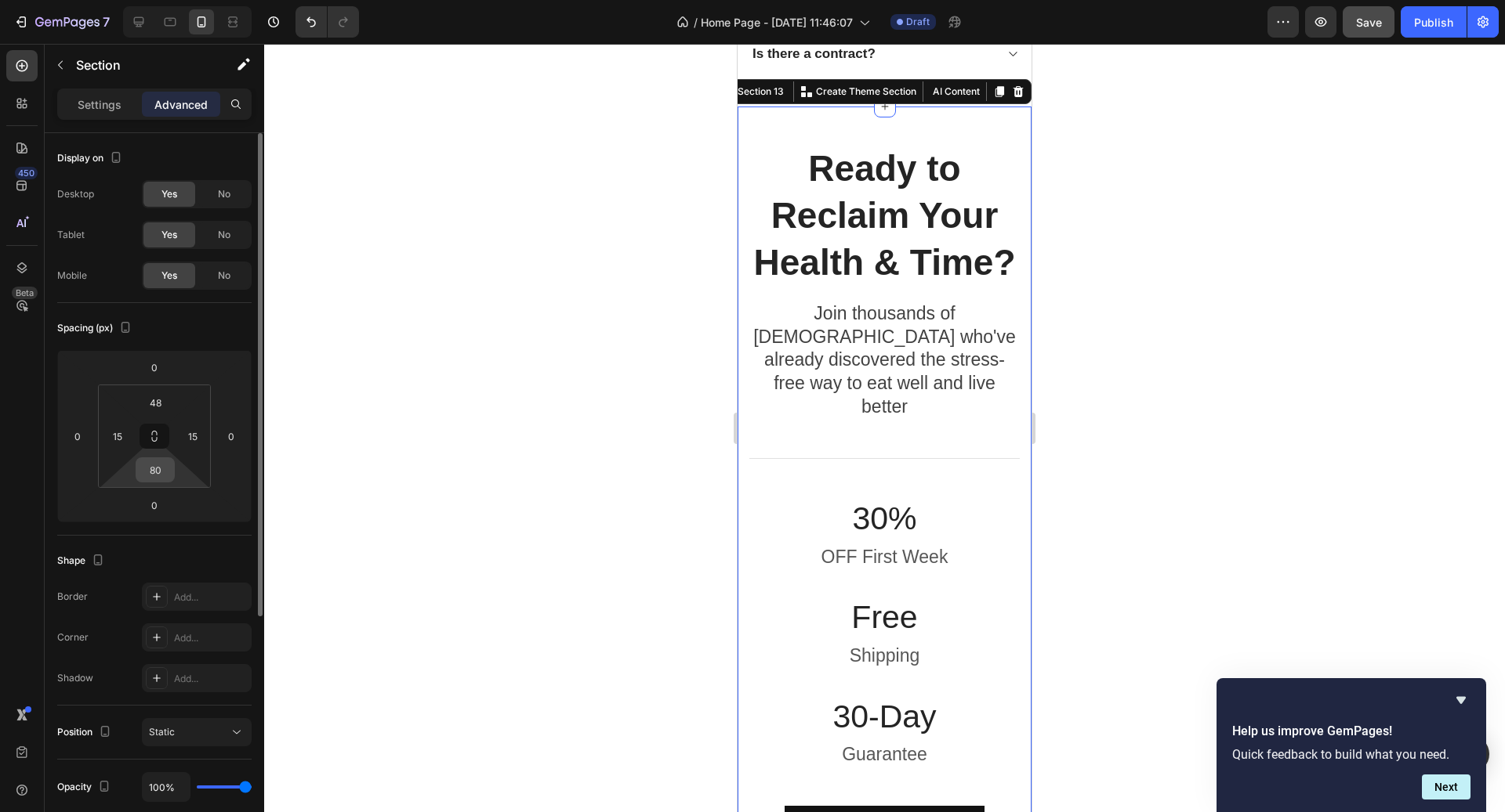
click at [150, 478] on input "80" at bounding box center [155, 470] width 31 height 23
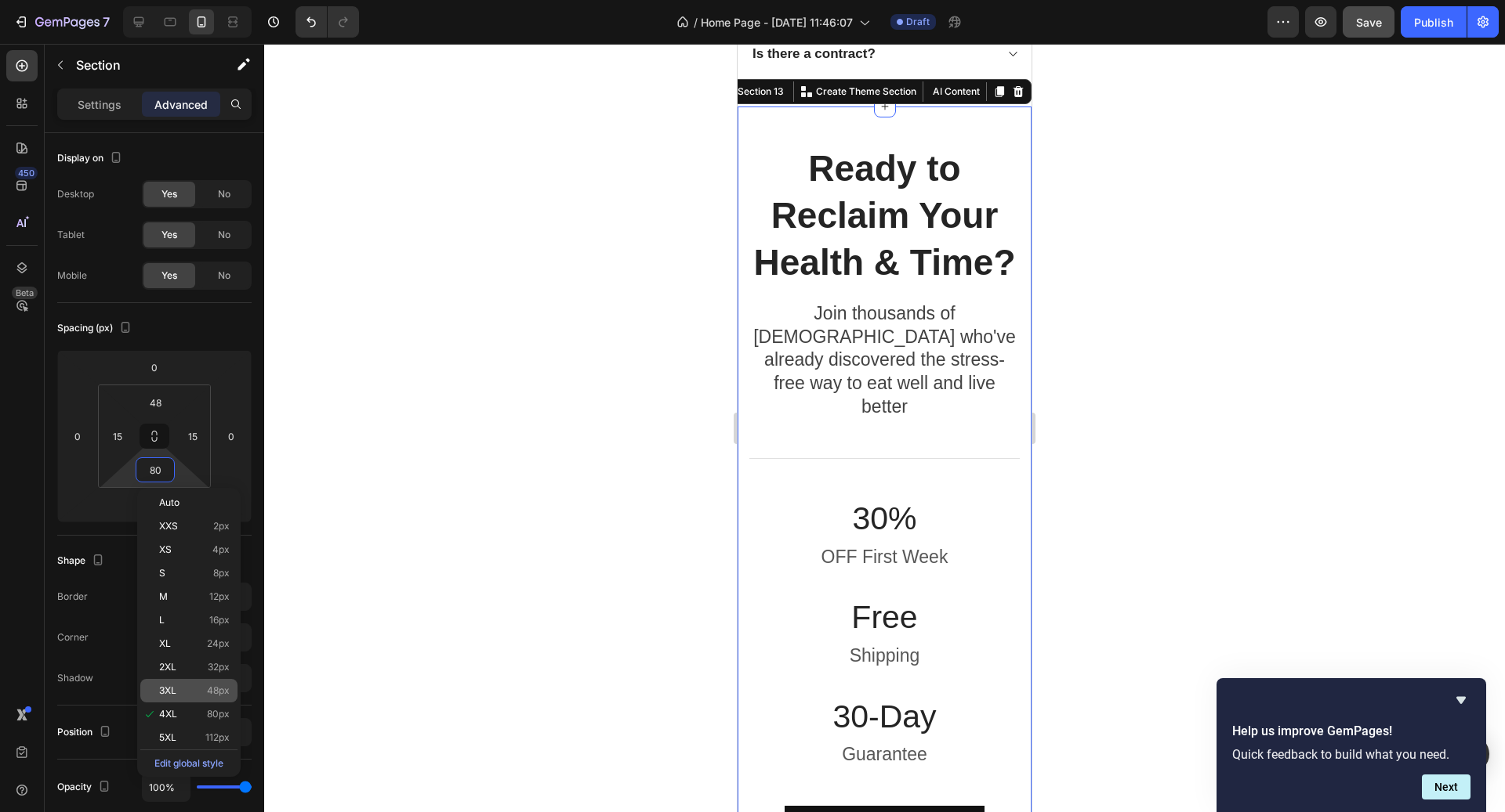
click at [217, 696] on span "48px" at bounding box center [218, 691] width 23 height 11
type input "48"
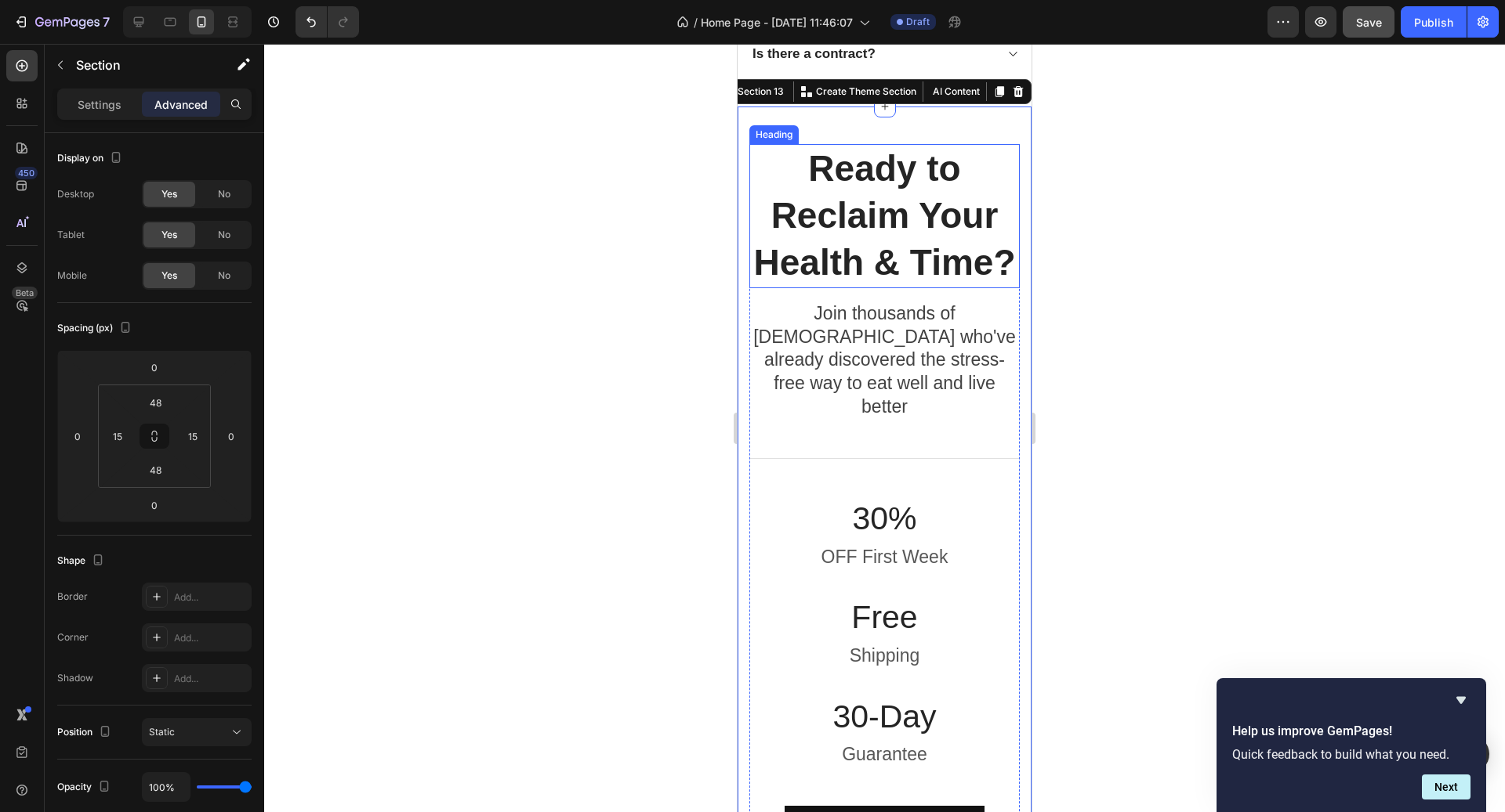
click at [864, 250] on h2 "Ready to Reclaim Your Health & Time?" at bounding box center [884, 215] width 271 height 143
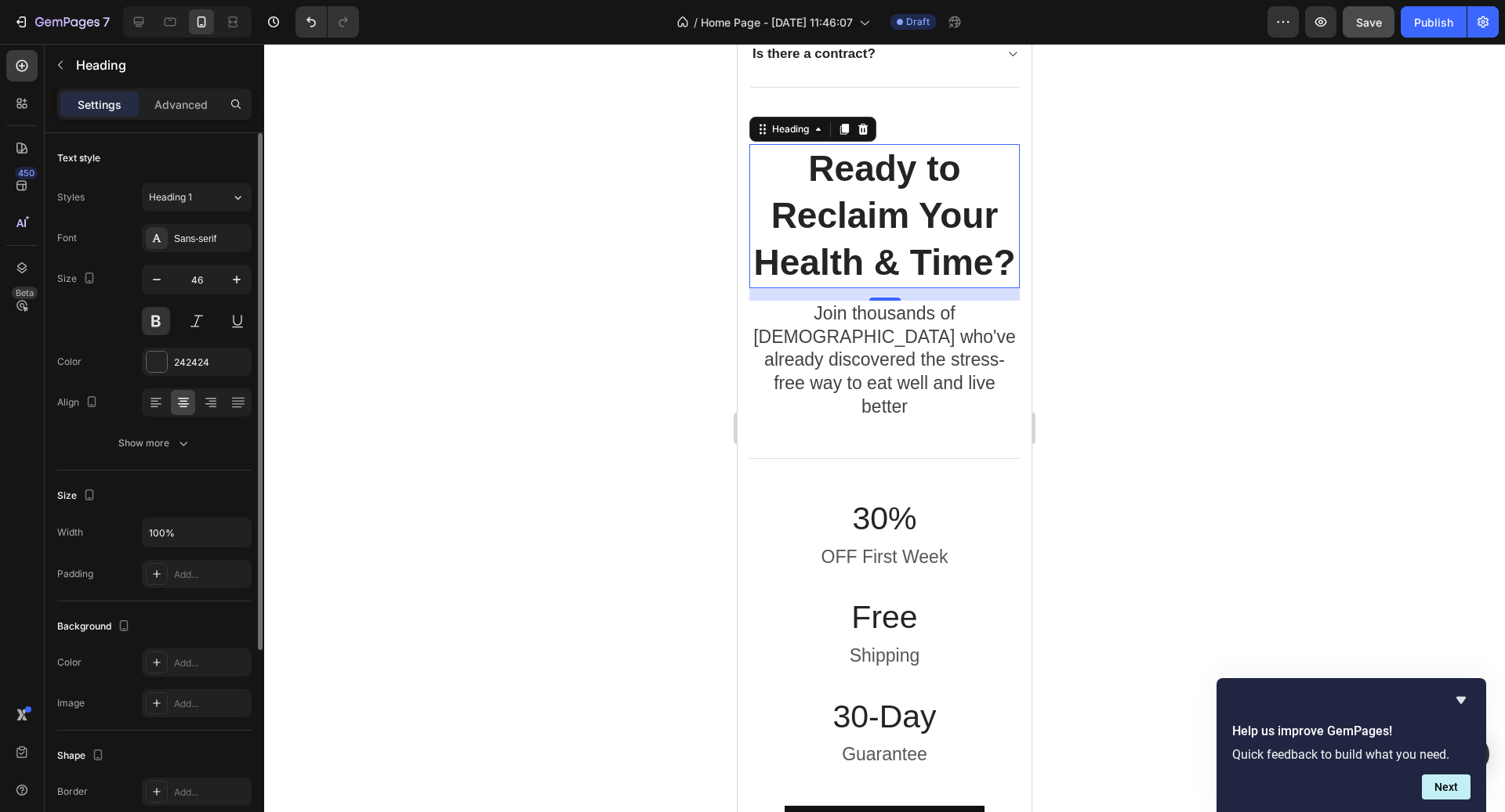
click at [227, 181] on div "Styles Heading 1 Font Sans-serif Size 46 Color 242424 Align Show more" at bounding box center [154, 318] width 194 height 277
click at [214, 198] on div "Heading 1" at bounding box center [190, 197] width 82 height 14
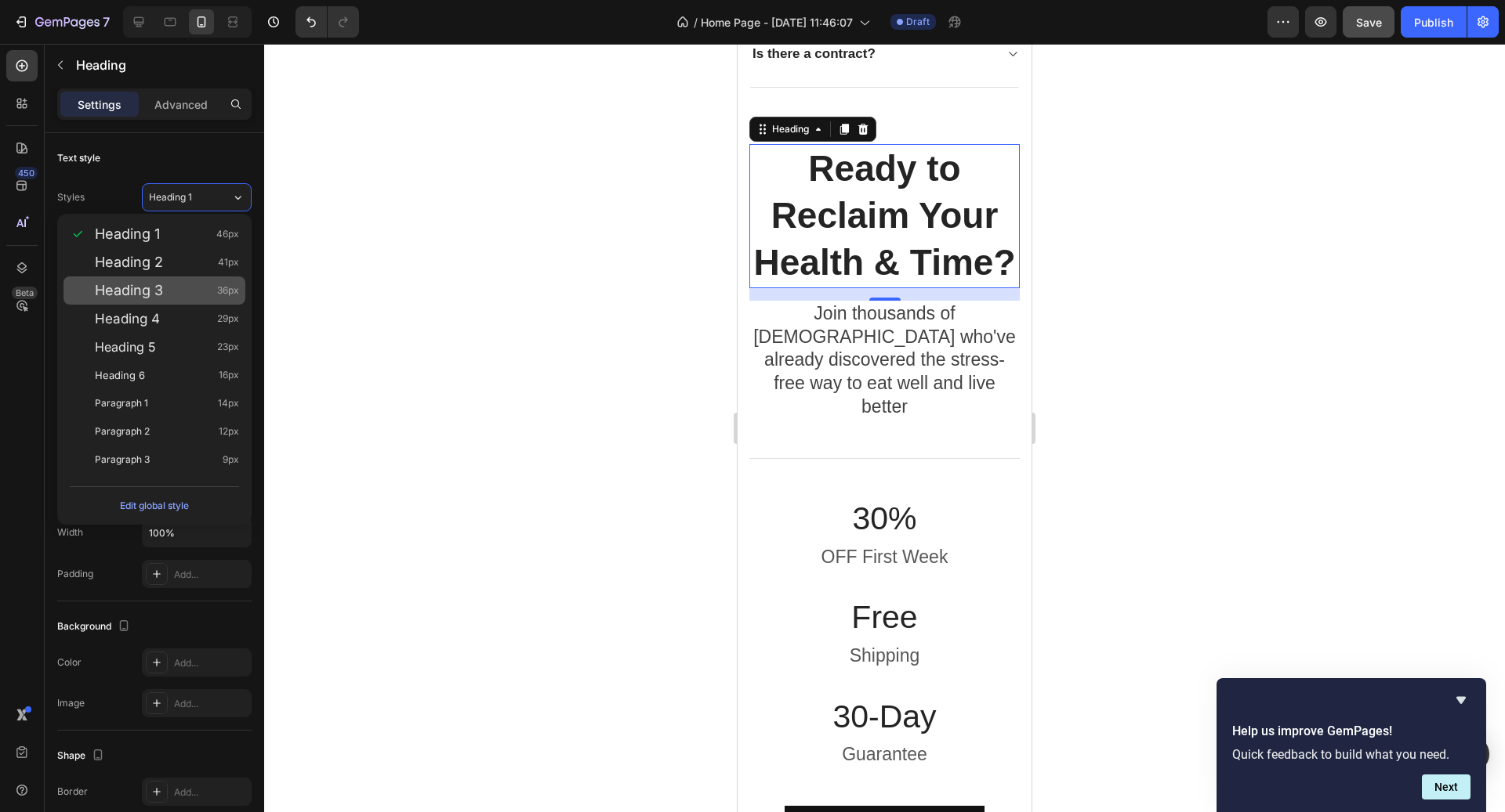
click at [225, 297] on span "36px" at bounding box center [228, 290] width 22 height 16
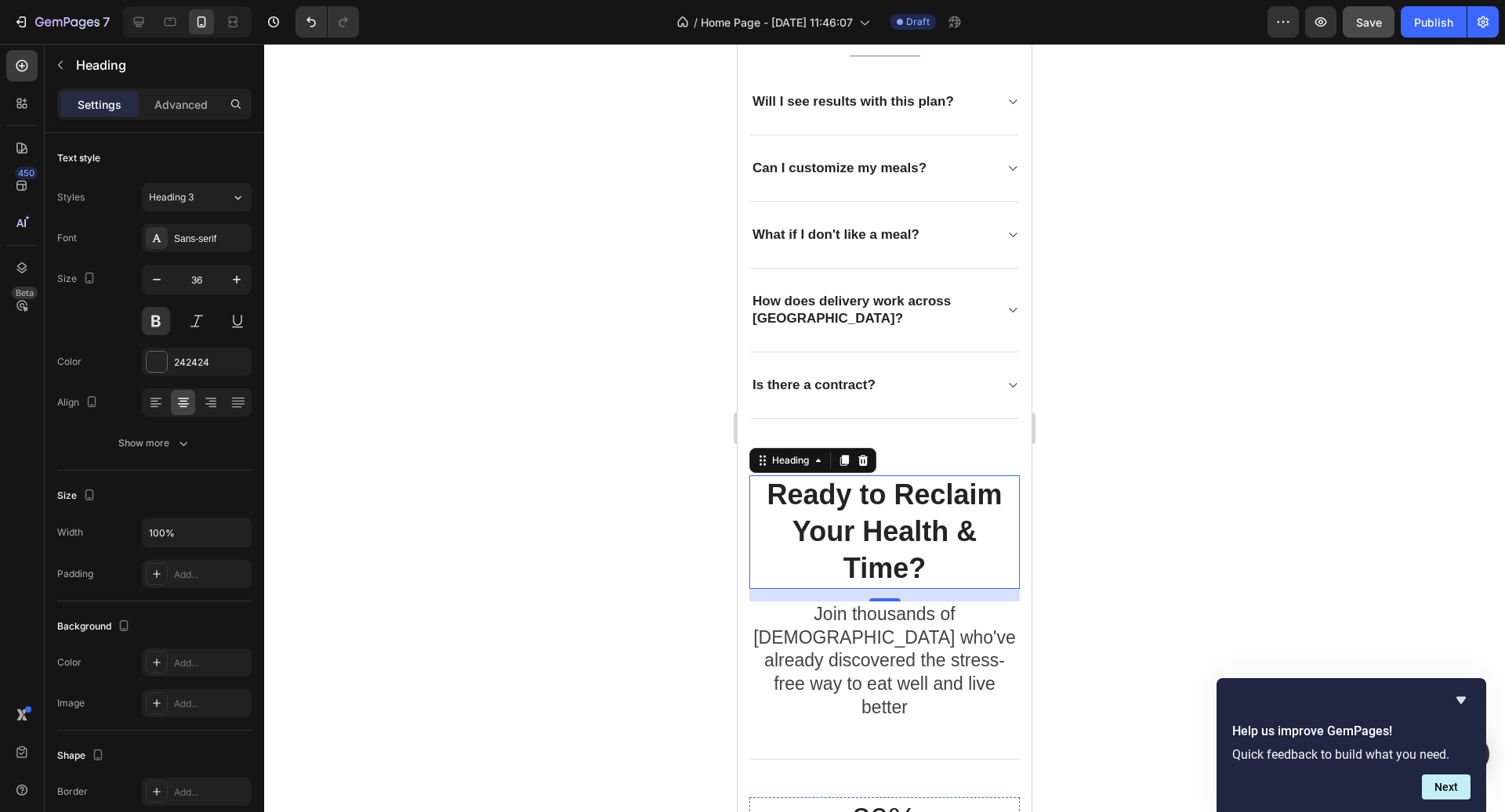
scroll to position [4831, 0]
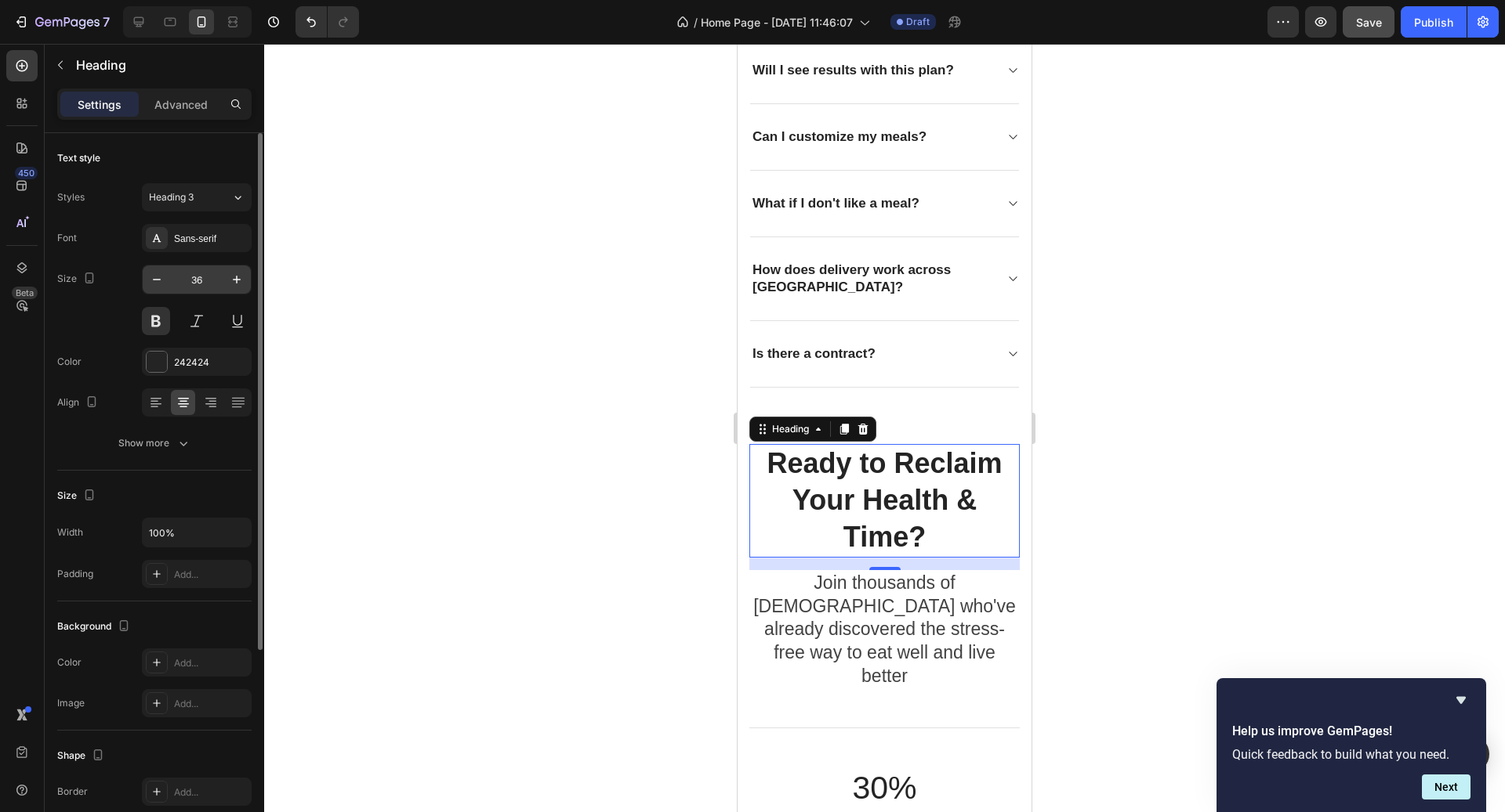
click at [212, 284] on input "36" at bounding box center [197, 280] width 52 height 28
type input "32"
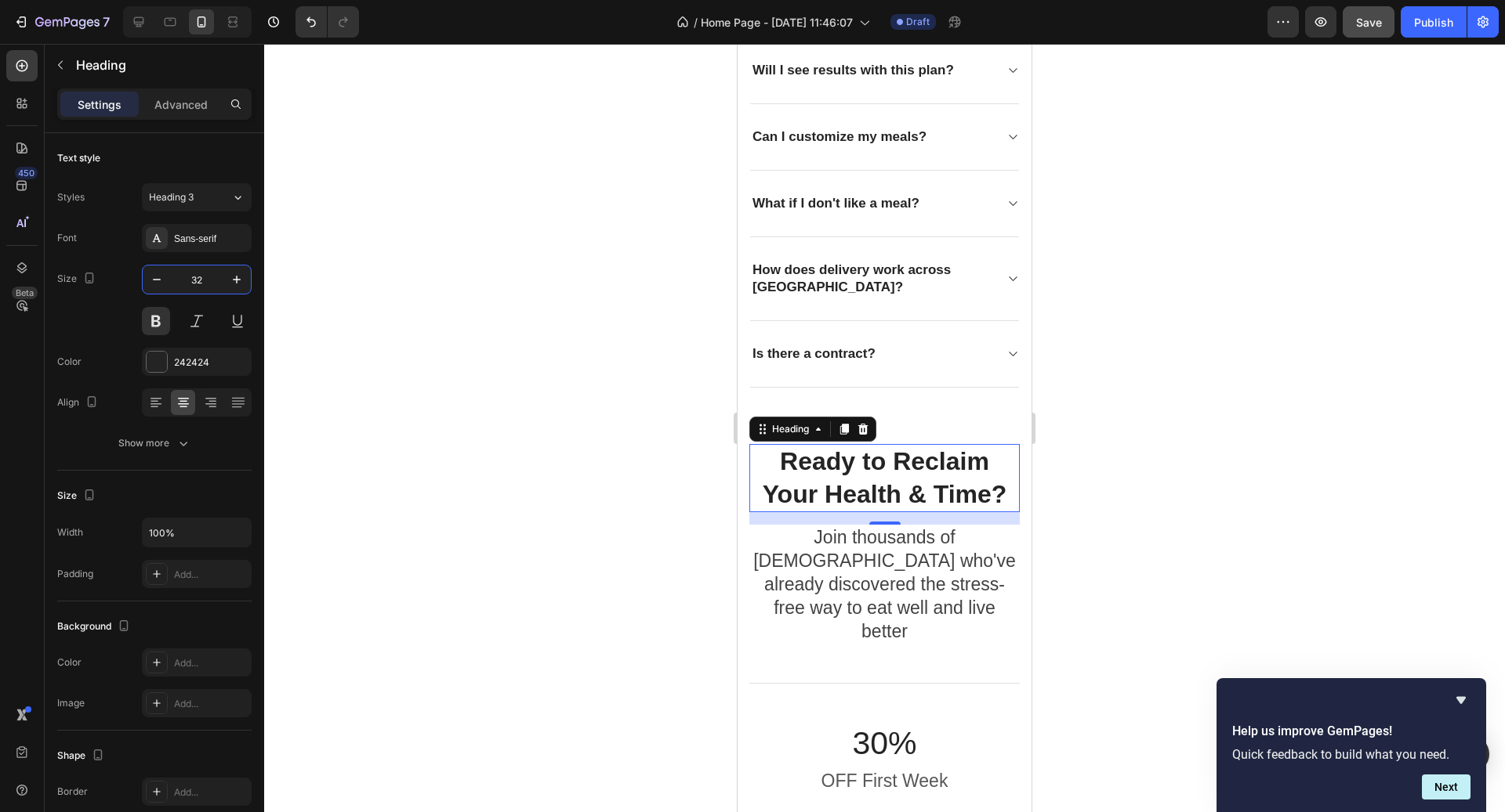
click at [1106, 501] on div at bounding box center [884, 428] width 1240 height 768
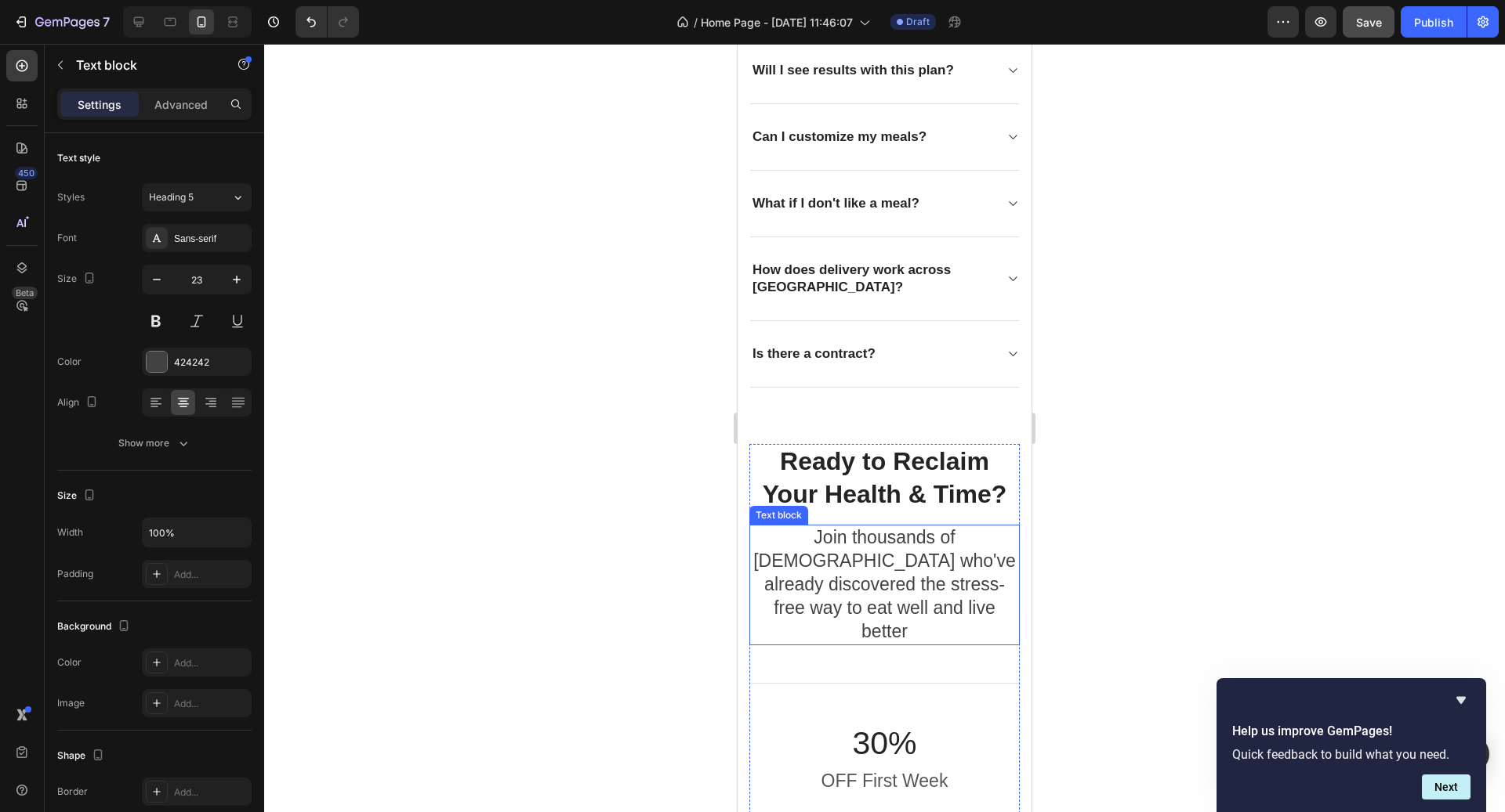
click at [967, 532] on p "Join thousands of [DEMOGRAPHIC_DATA] who've already discovered the stress-free …" at bounding box center [884, 585] width 267 height 117
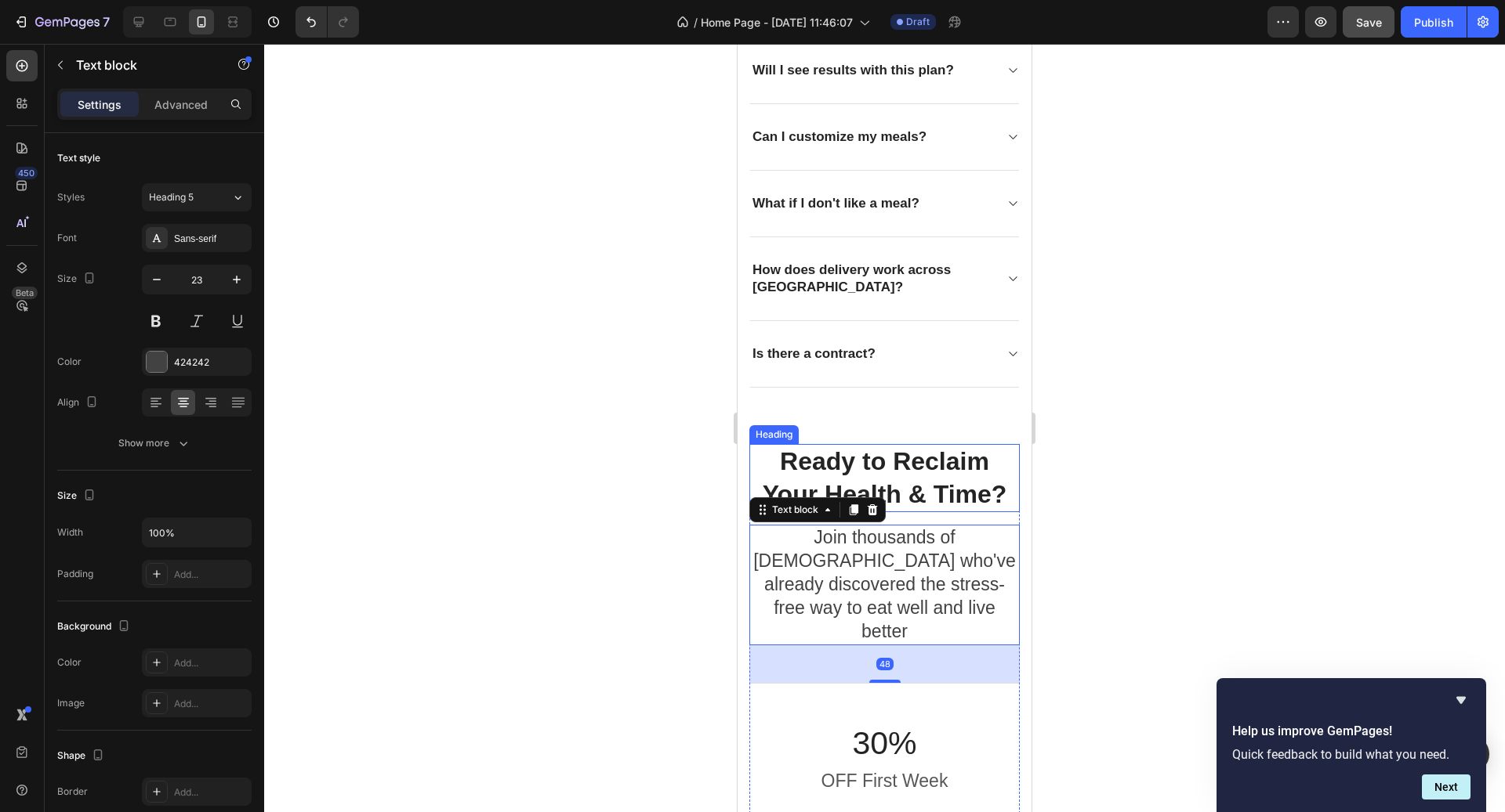
click at [934, 489] on h2 "Ready to Reclaim Your Health & Time?" at bounding box center [884, 478] width 271 height 68
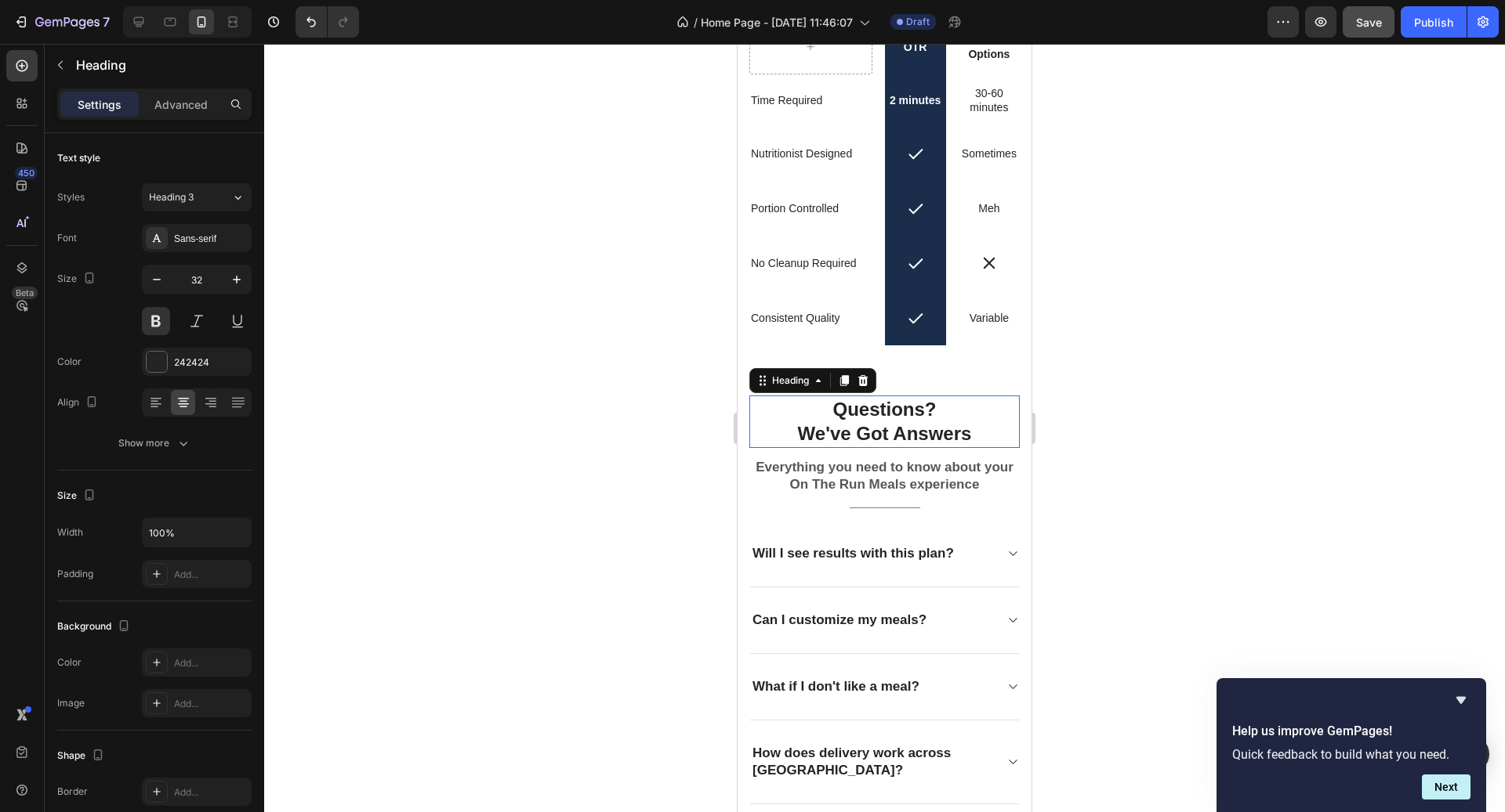
click at [933, 410] on h2 "Questions? We've Got Answers" at bounding box center [884, 422] width 271 height 52
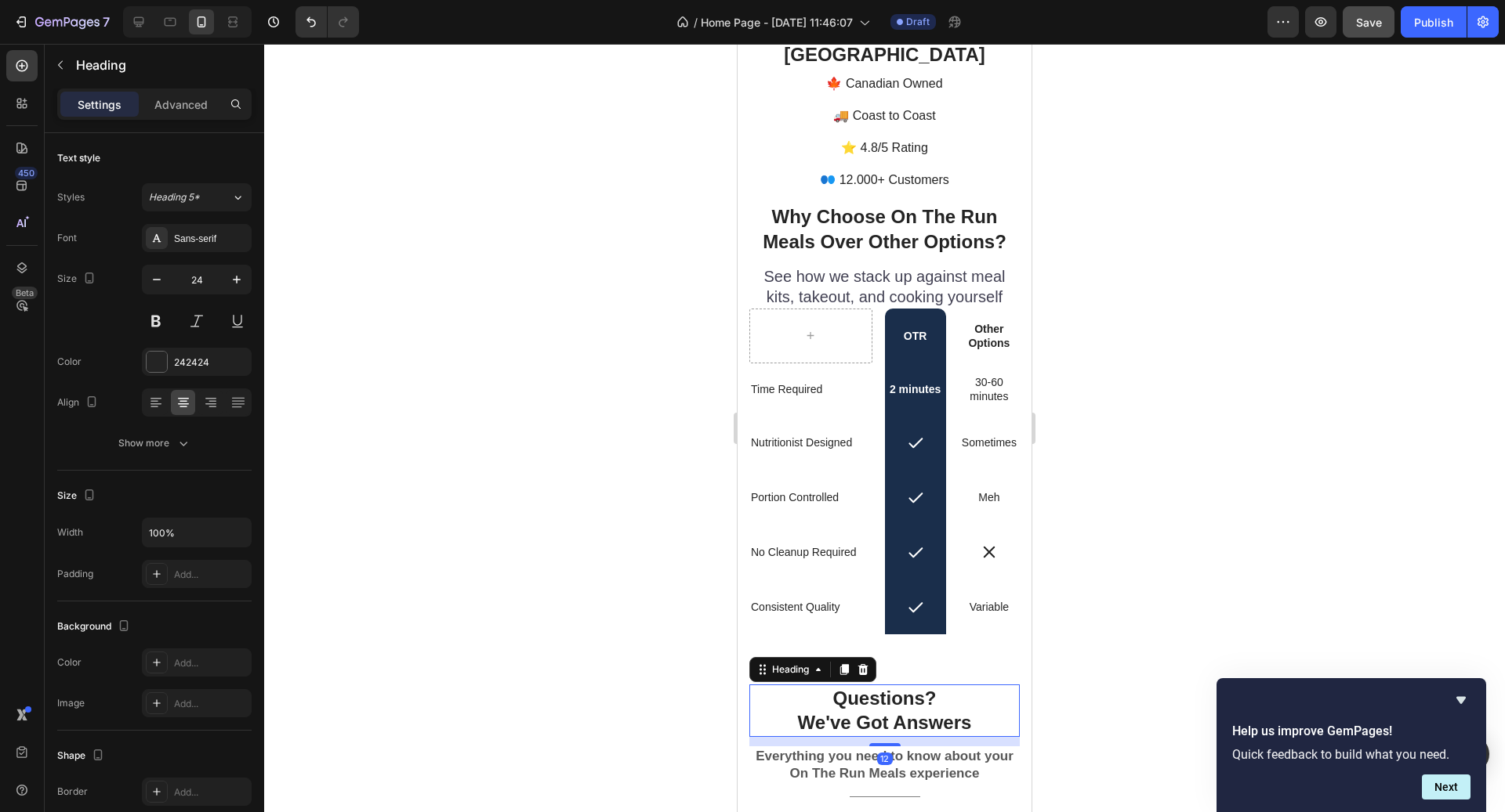
scroll to position [3879, 0]
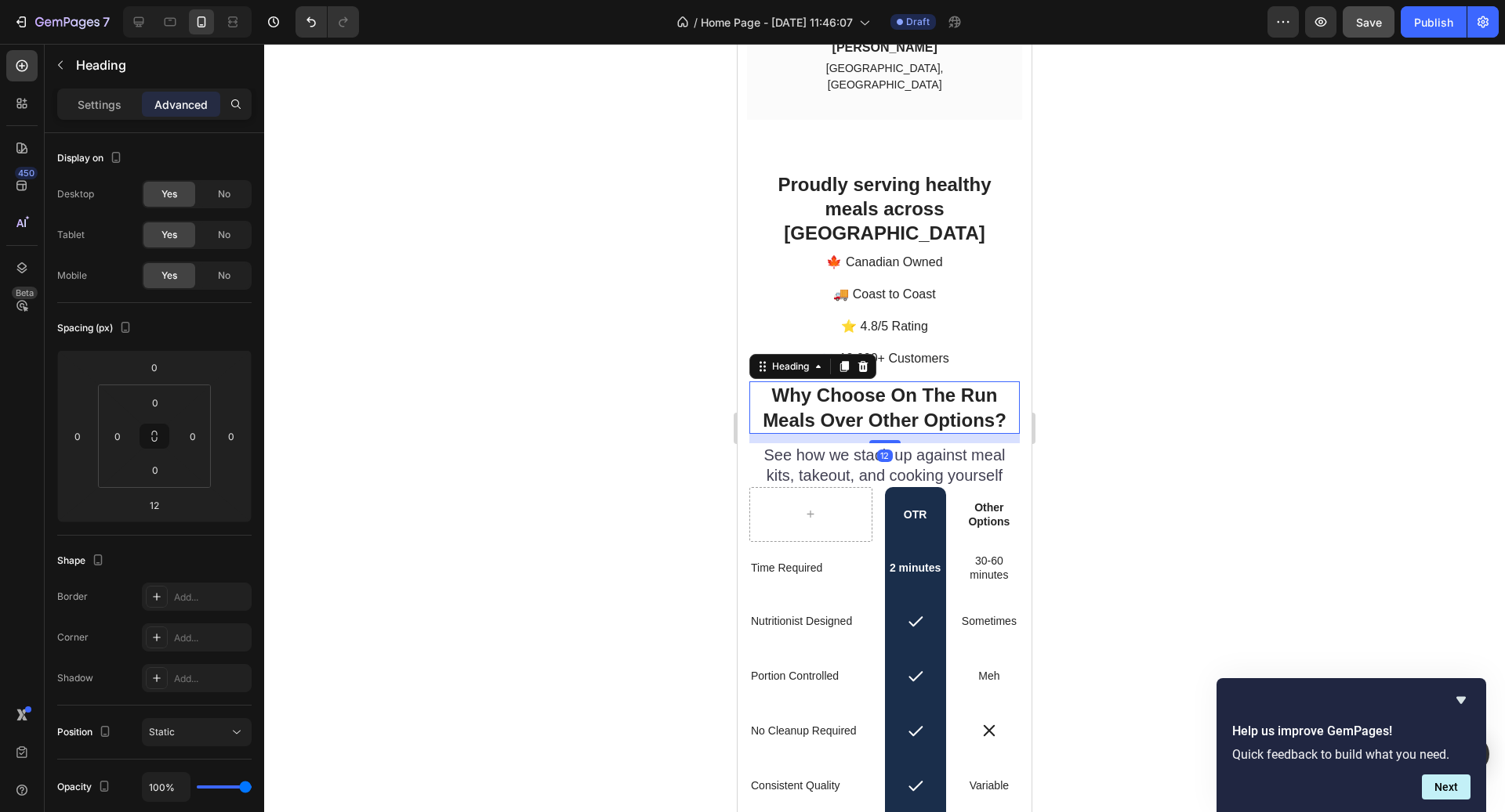
click at [933, 410] on h2 "Why Choose On The Run Meals Over Other Options?" at bounding box center [884, 408] width 271 height 52
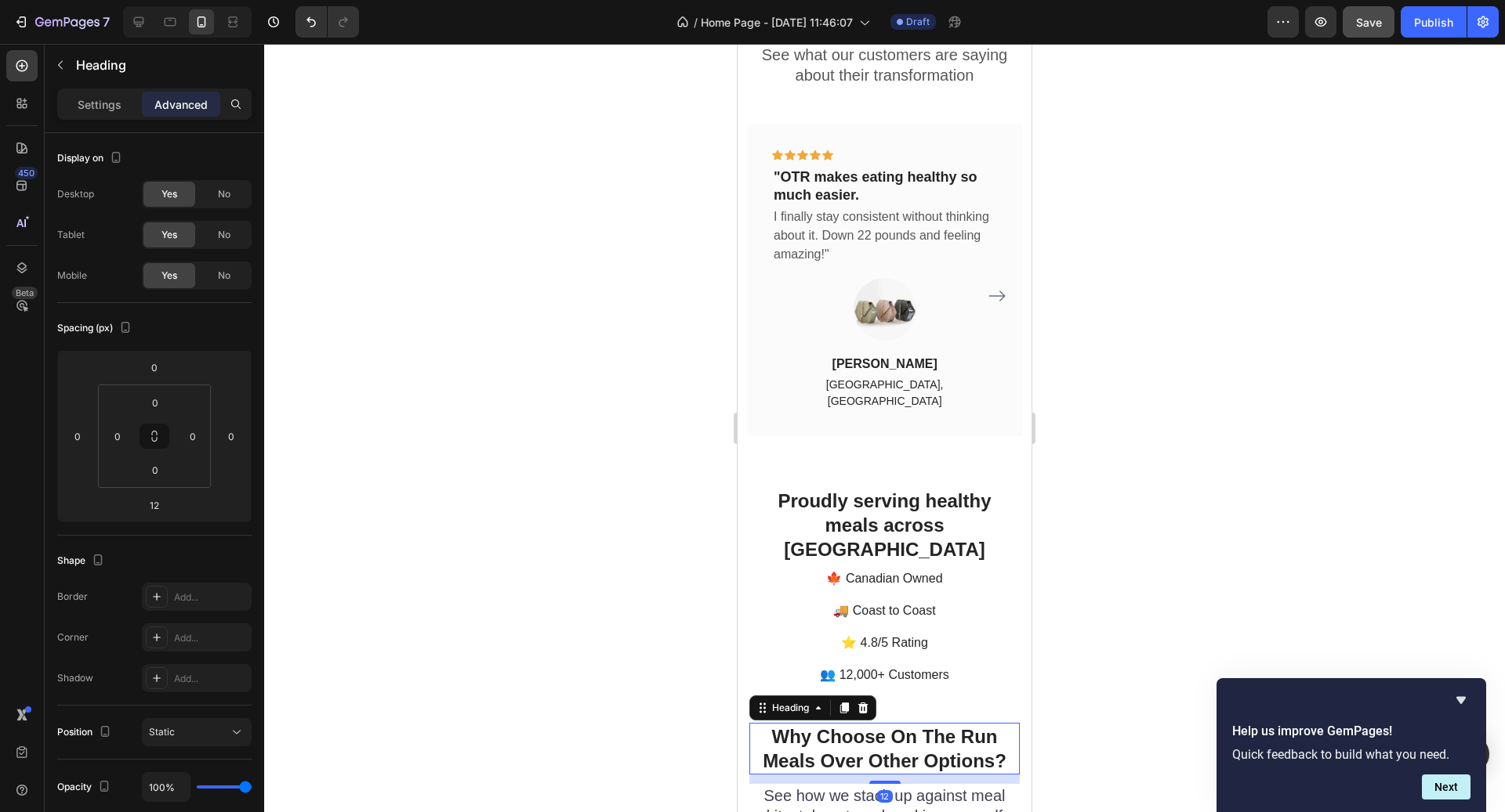
scroll to position [3548, 0]
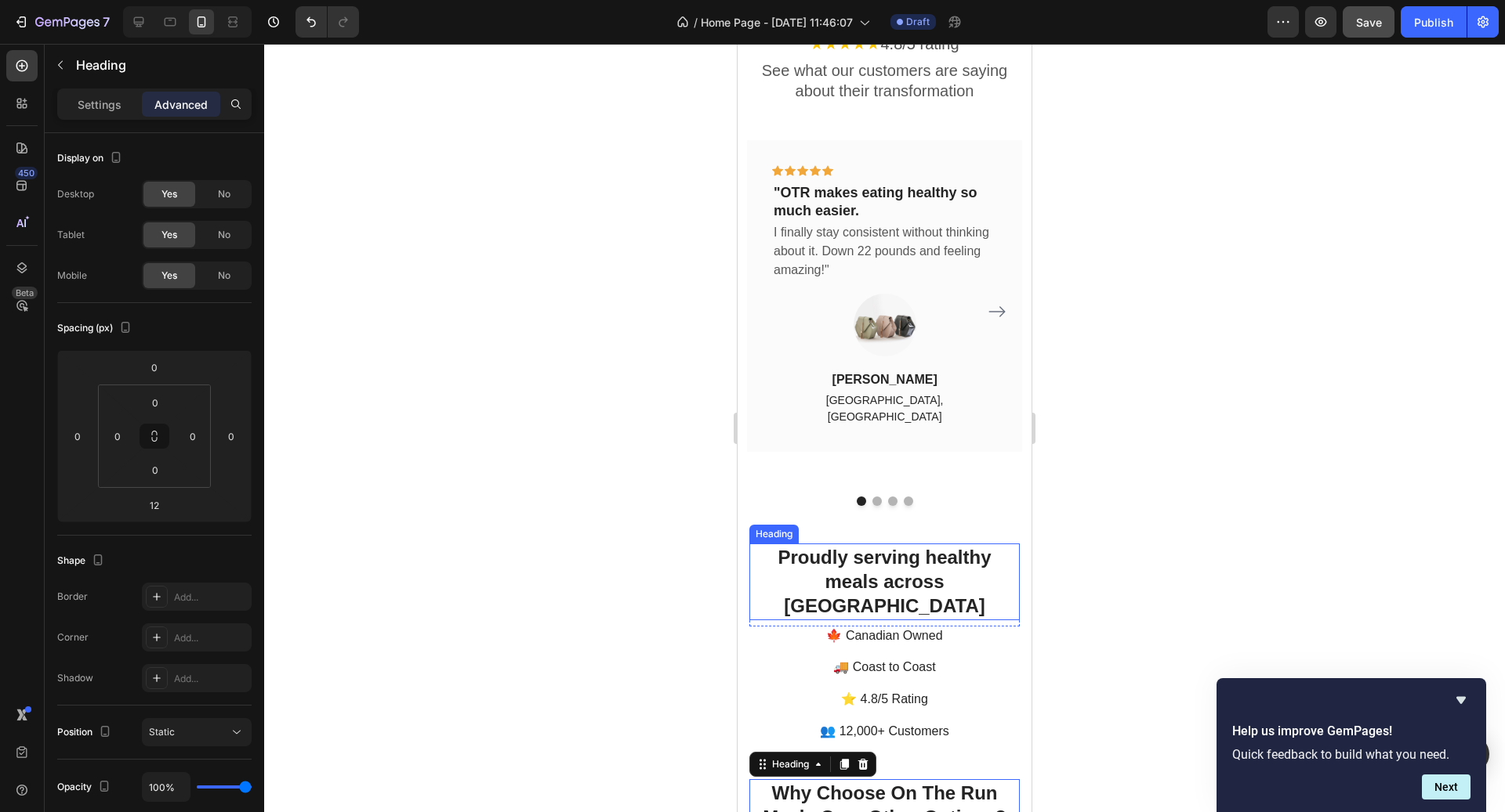
click at [925, 543] on h2 "Proudly serving healthy meals across [GEOGRAPHIC_DATA]" at bounding box center [884, 582] width 271 height 77
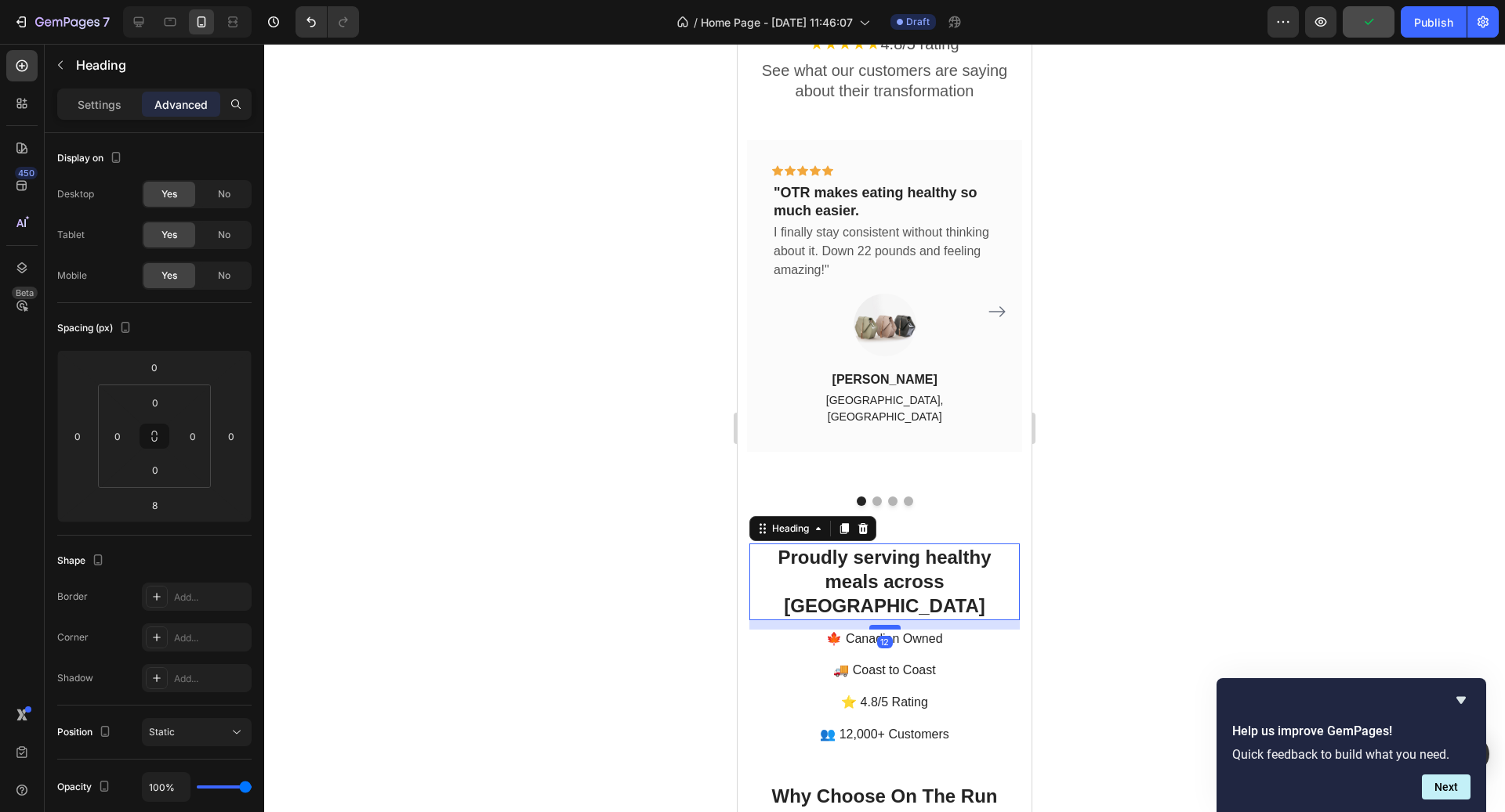
click at [895, 625] on div at bounding box center [884, 628] width 31 height 5
type input "12"
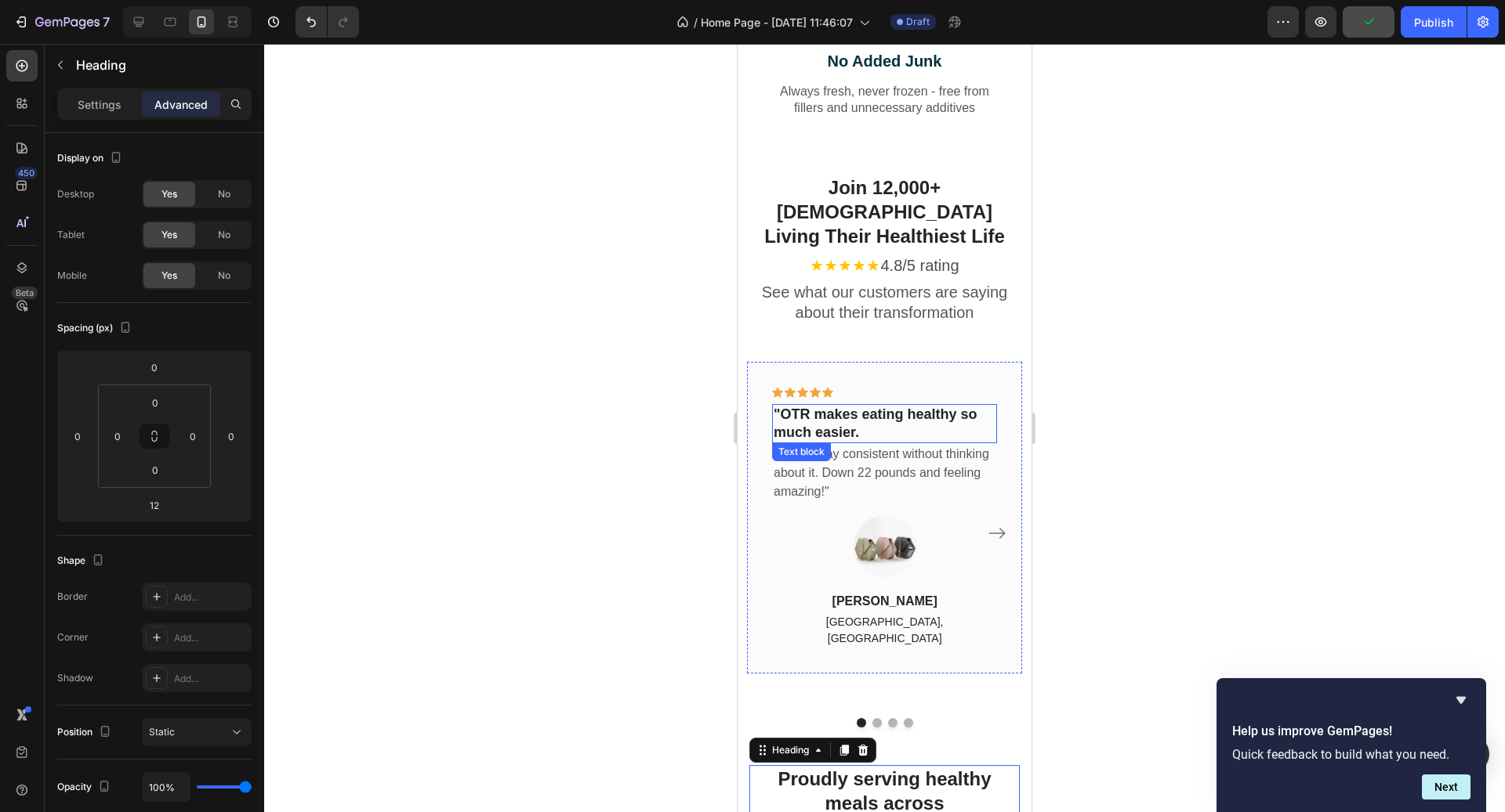
scroll to position [3325, 0]
click at [920, 213] on h2 "Join 12,000+ [DEMOGRAPHIC_DATA] Living Their Healthiest Life" at bounding box center [884, 213] width 275 height 77
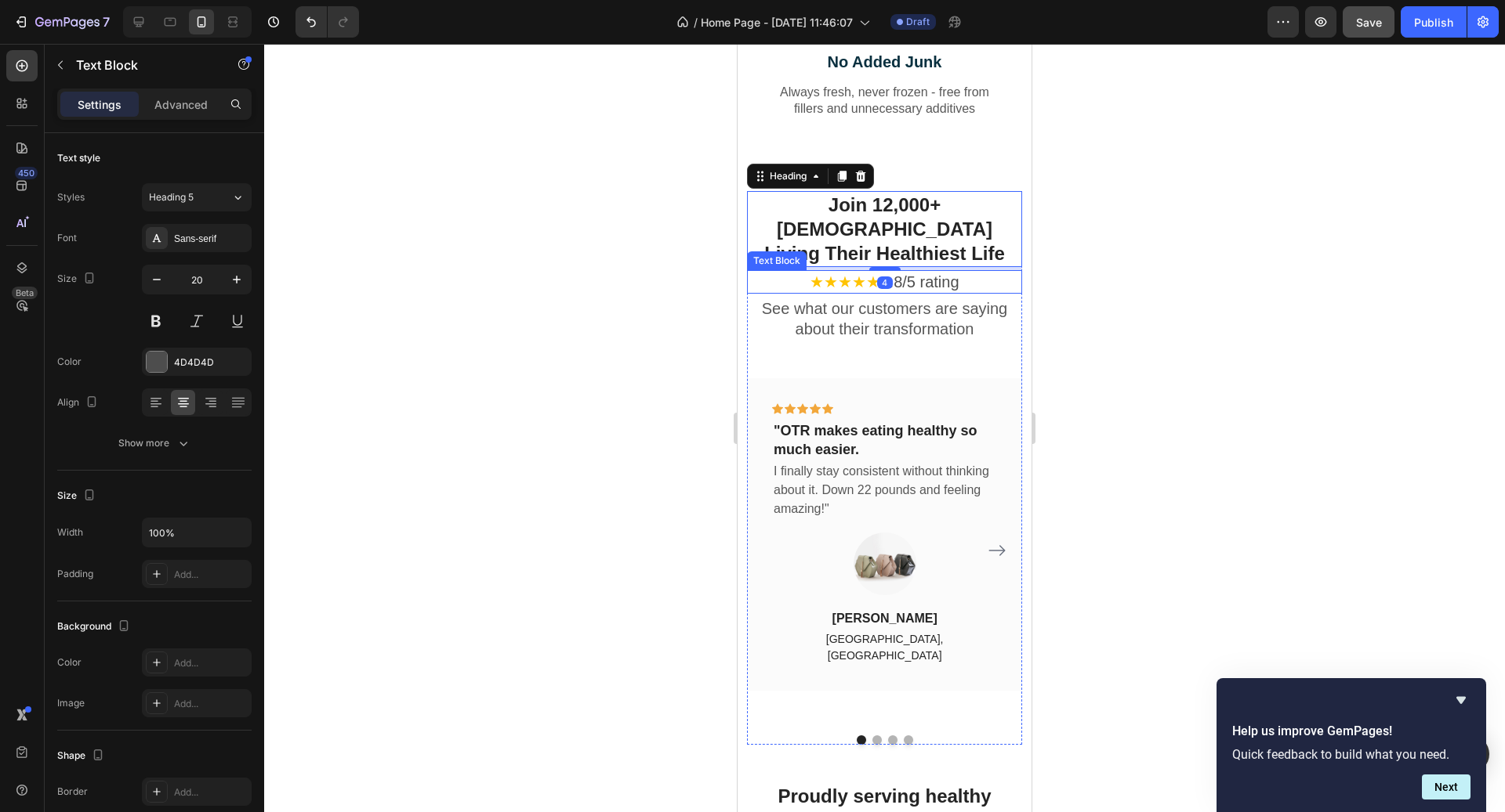
click at [911, 272] on p "★★★★★ 4.8/5 rating" at bounding box center [884, 282] width 272 height 20
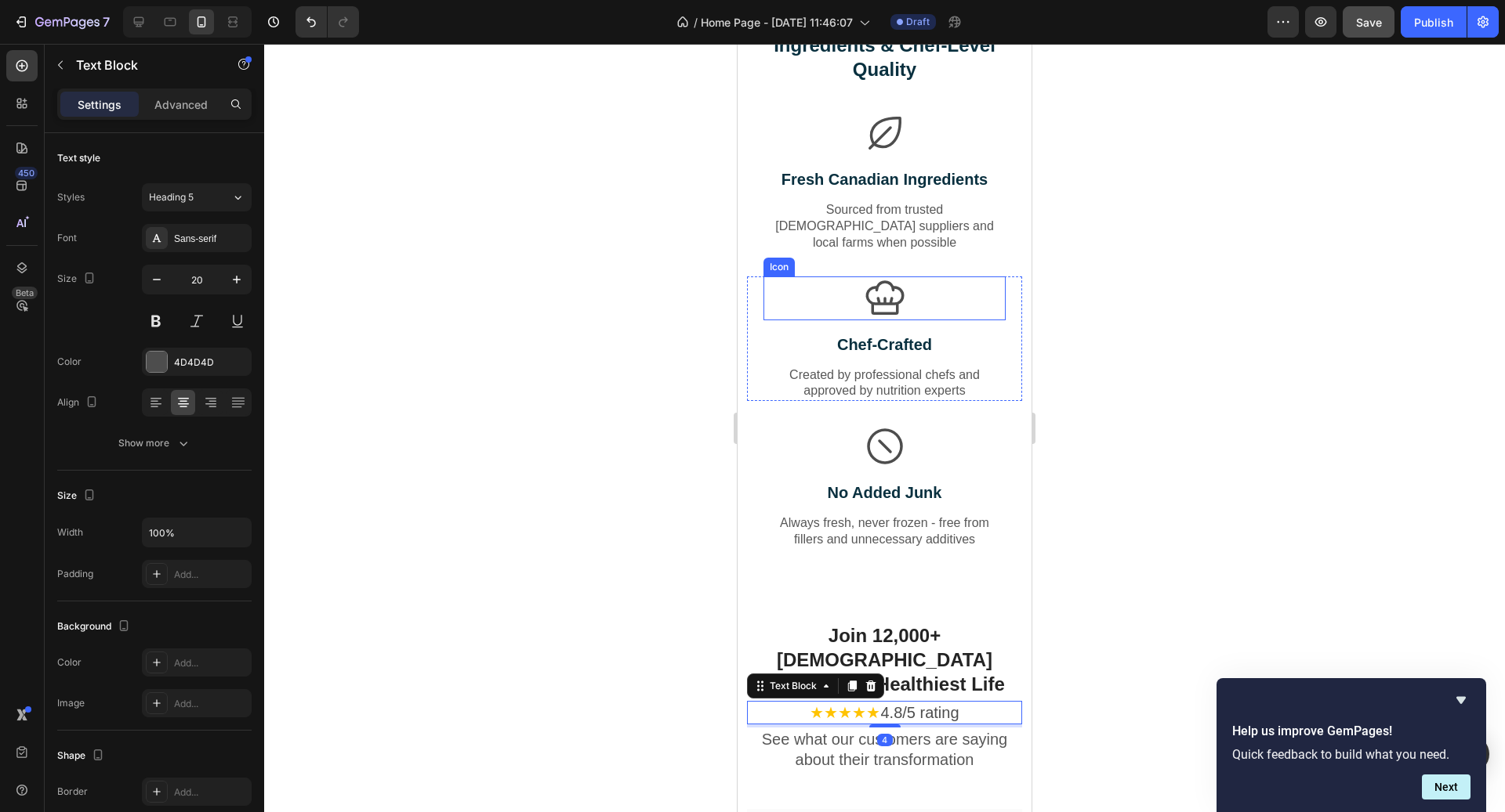
scroll to position [2653, 0]
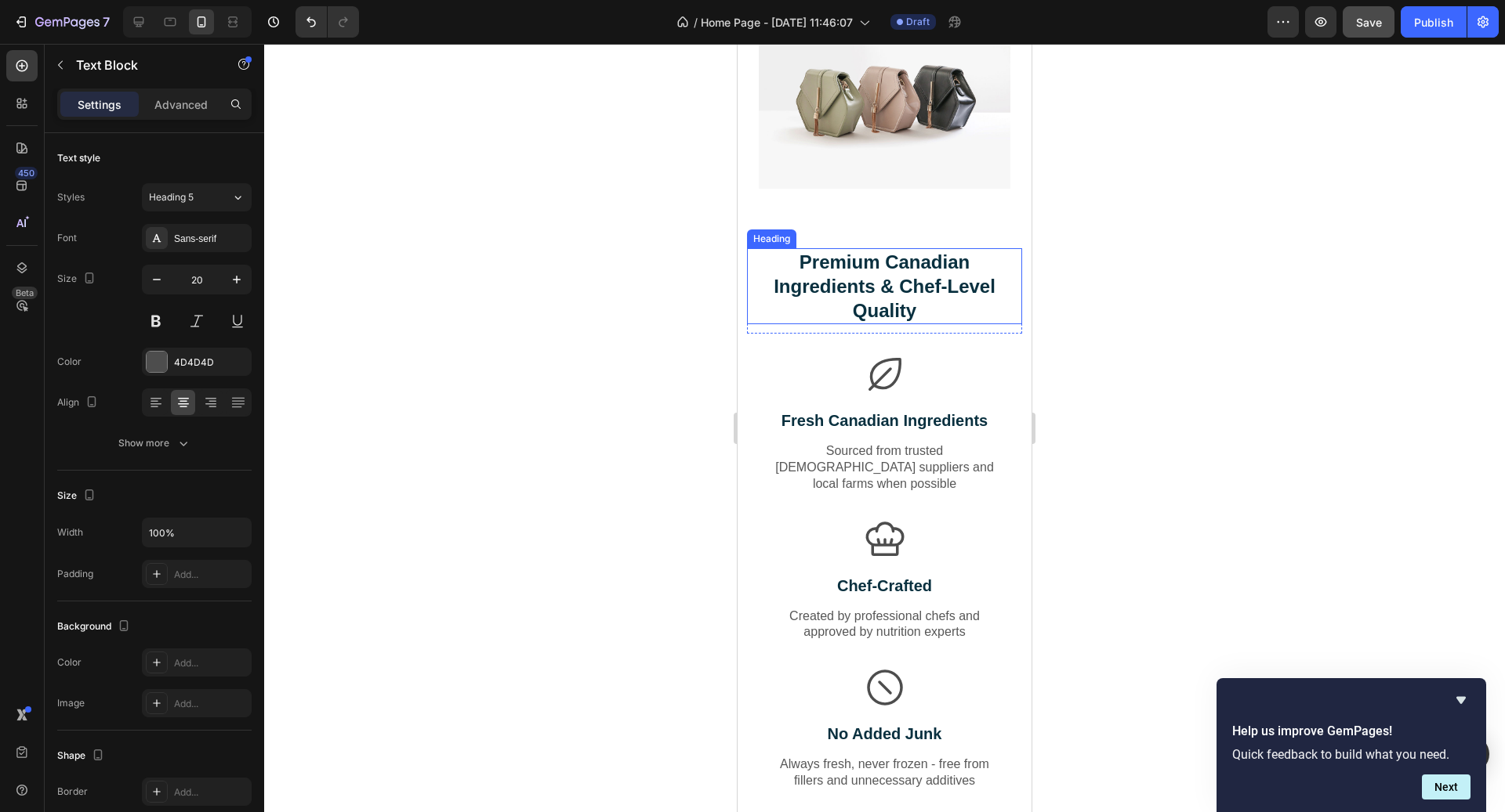
click at [910, 292] on h2 "Premium Canadian Ingredients & Chef-Level Quality" at bounding box center [884, 287] width 275 height 77
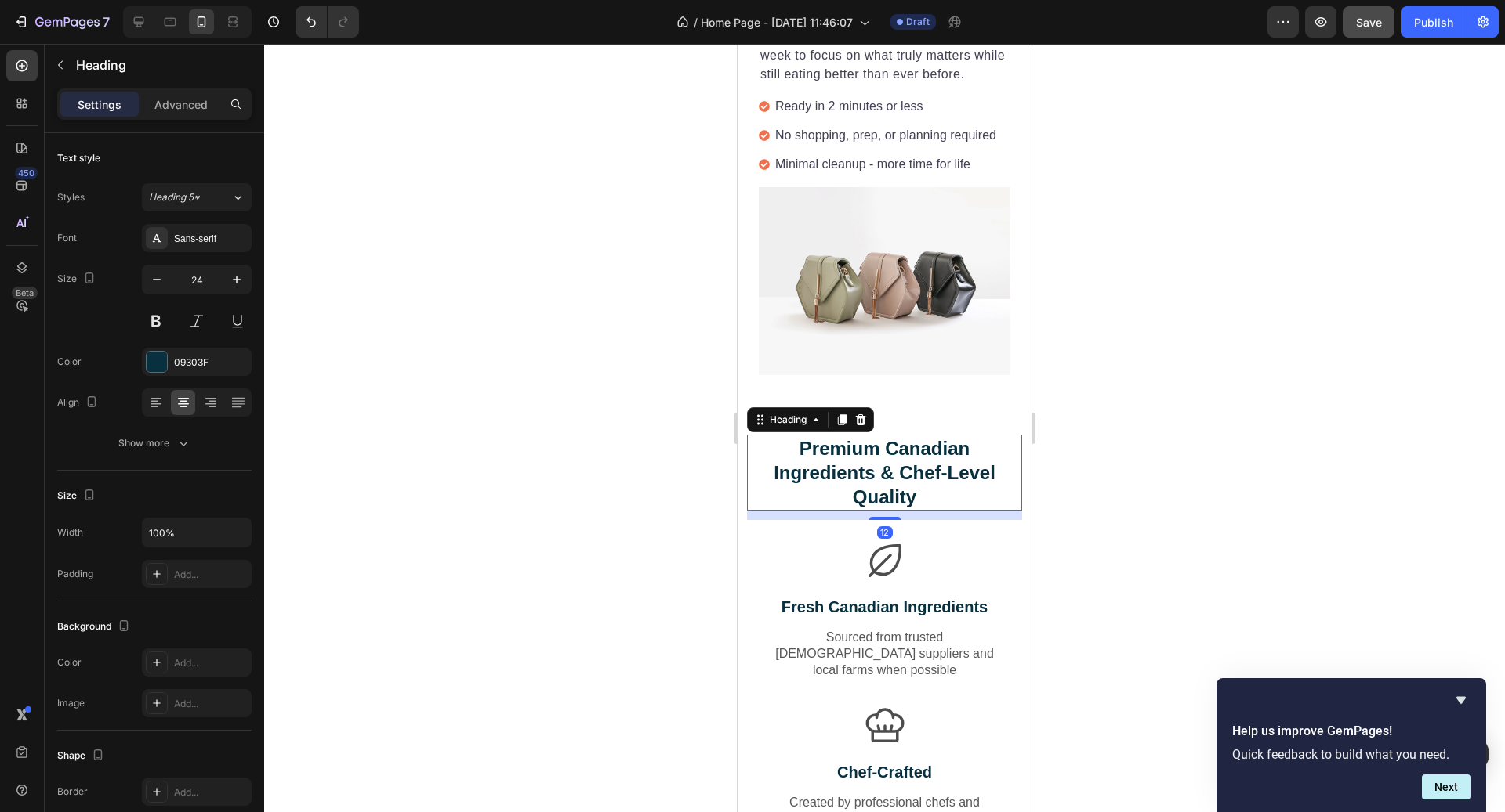
scroll to position [2121, 0]
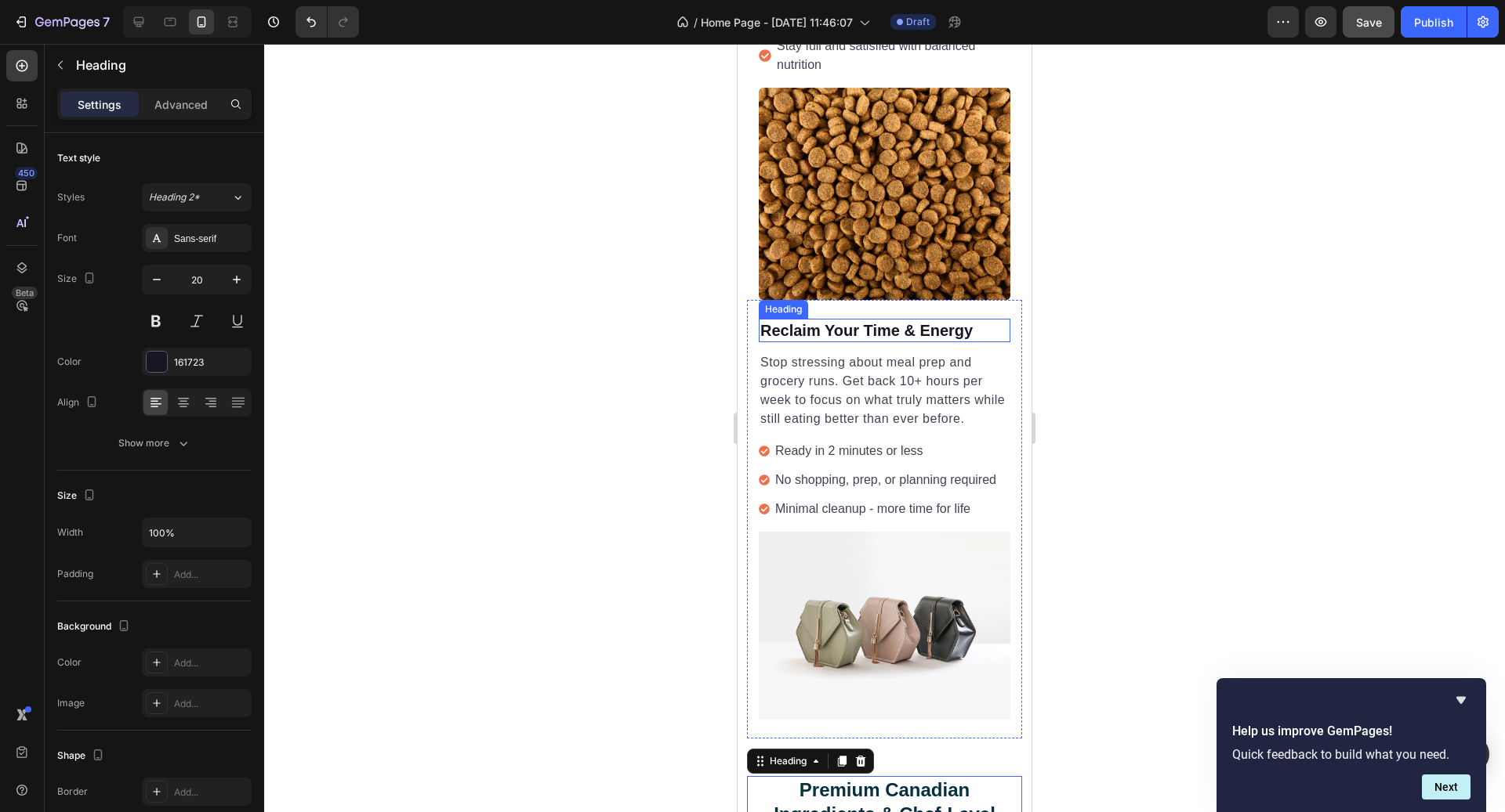
click at [909, 324] on h2 "Reclaim Your Time & Energy" at bounding box center [884, 331] width 251 height 23
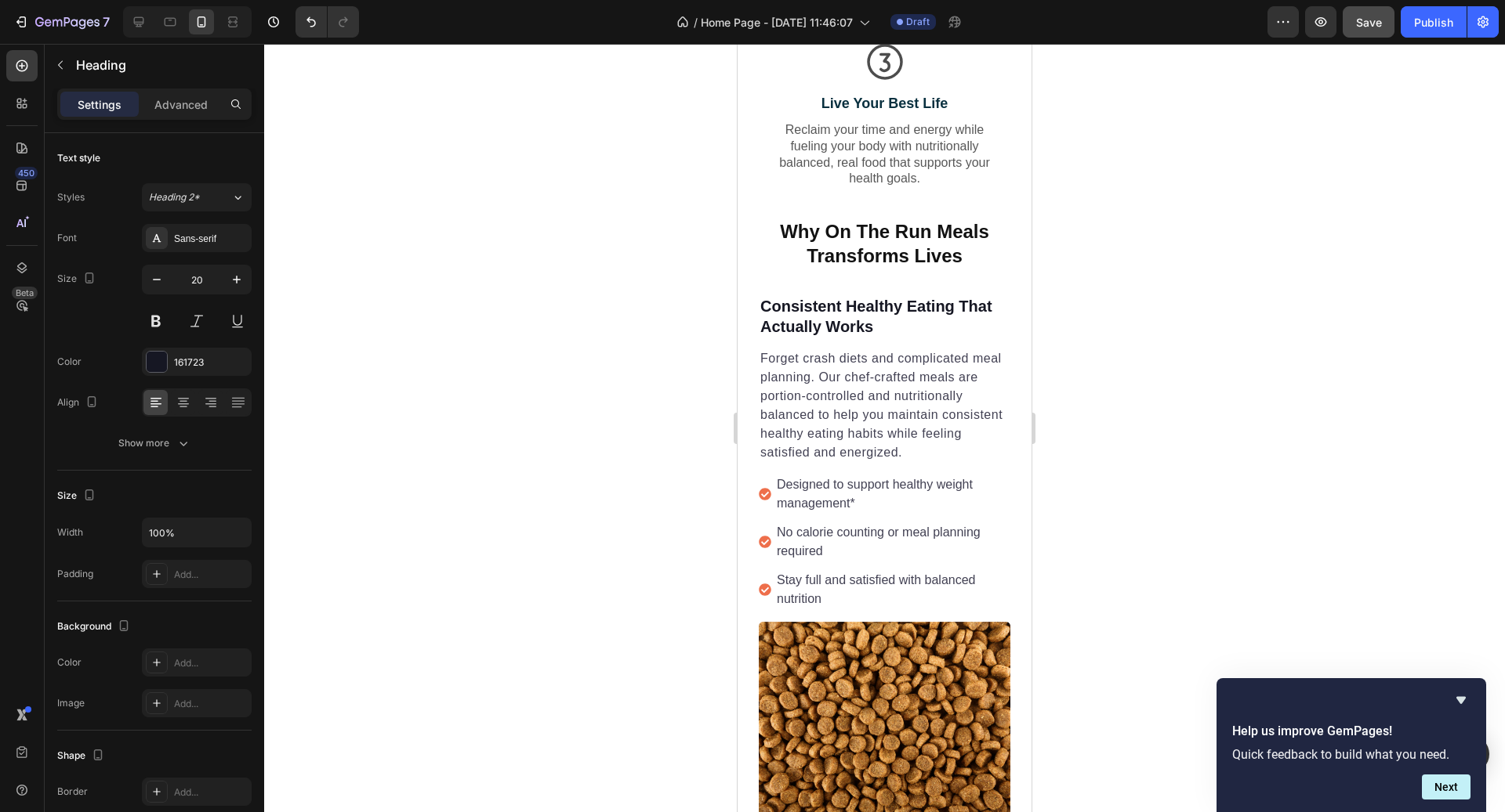
scroll to position [1546, 0]
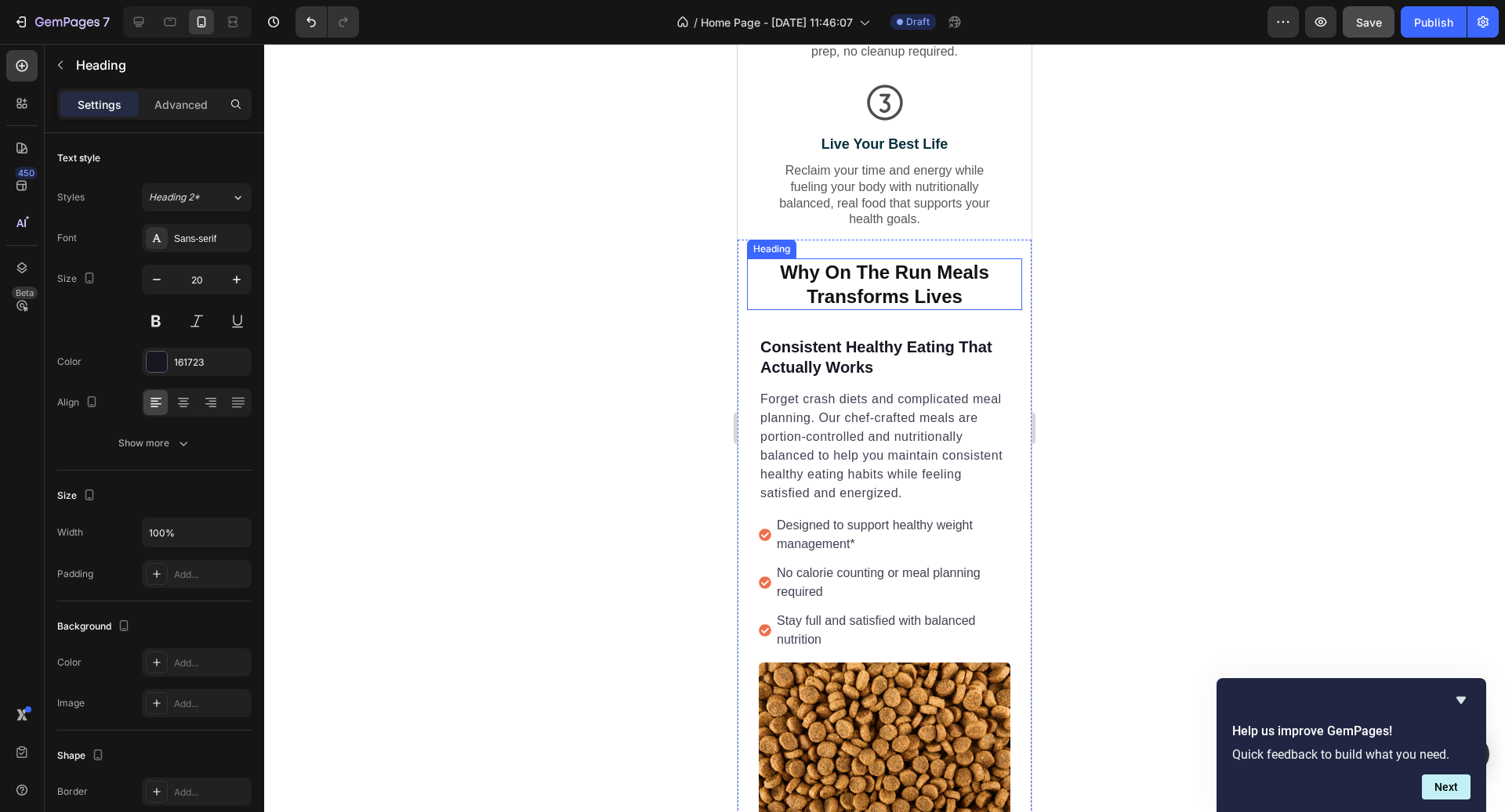
click at [906, 295] on h2 "Why On The Run Meals Transforms Lives" at bounding box center [884, 285] width 275 height 52
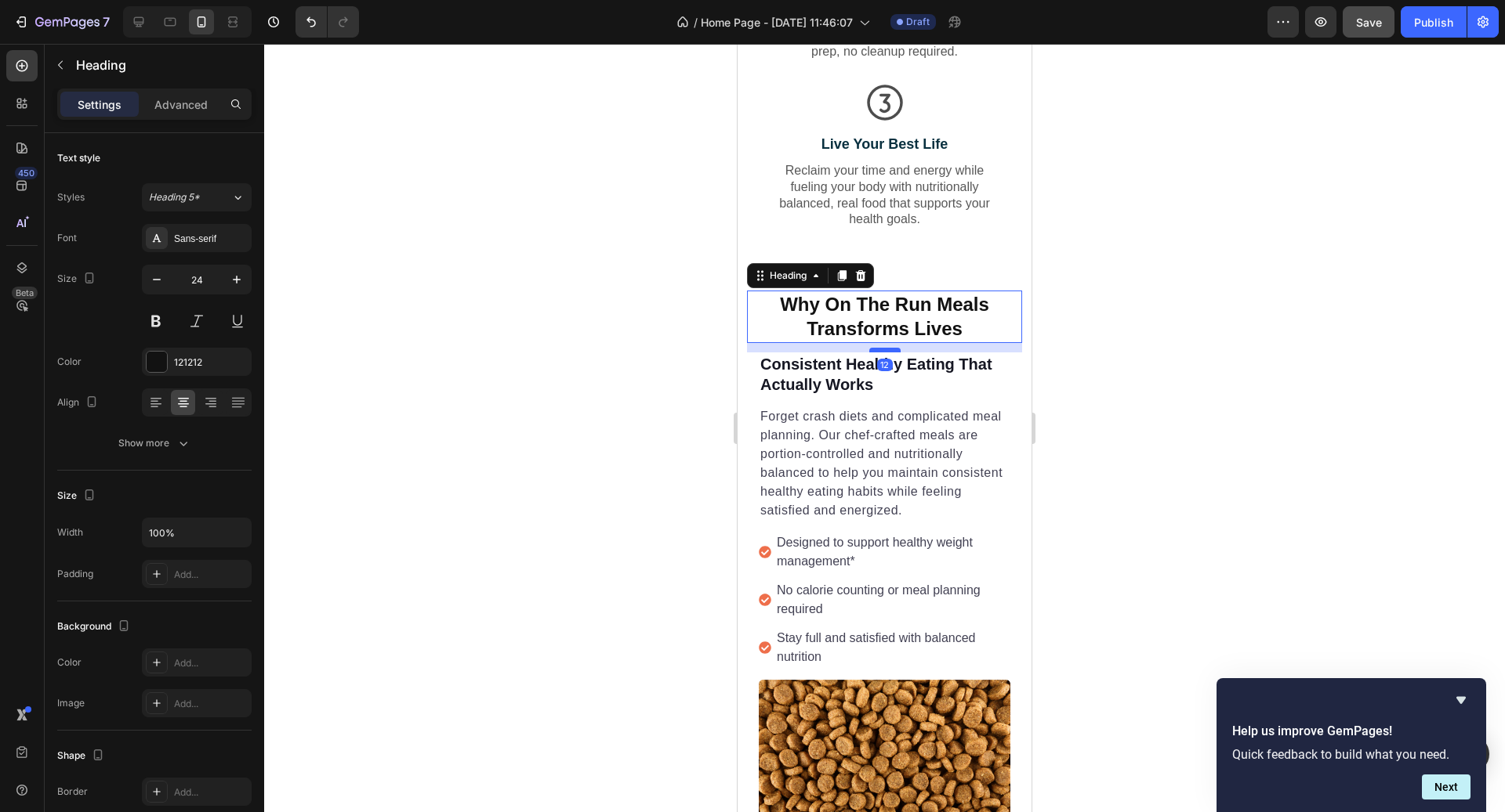
drag, startPoint x: 890, startPoint y: 332, endPoint x: 889, endPoint y: 316, distance: 16.0
click at [889, 348] on div at bounding box center [884, 351] width 31 height 5
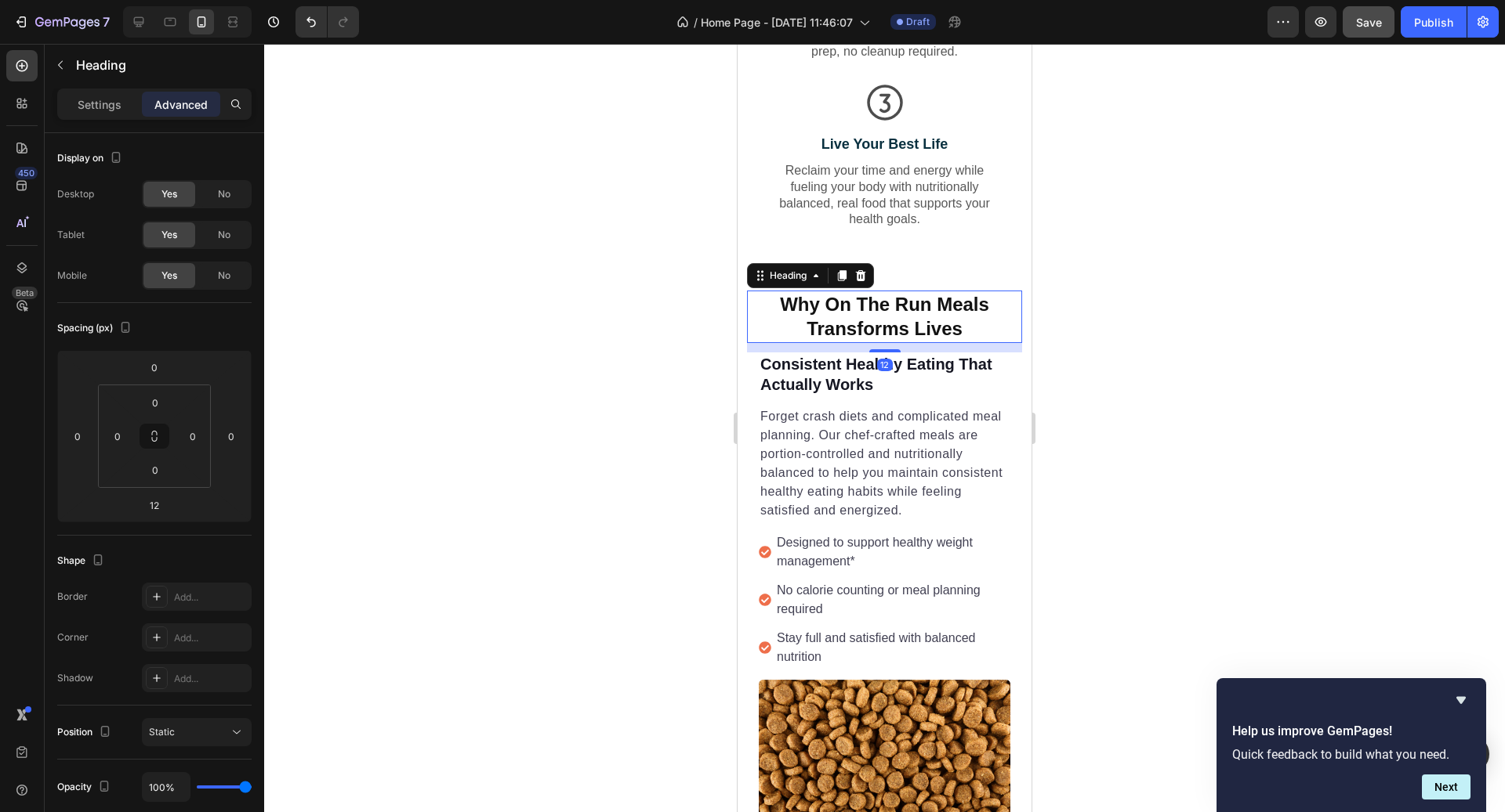
click at [1063, 337] on div at bounding box center [884, 428] width 1240 height 768
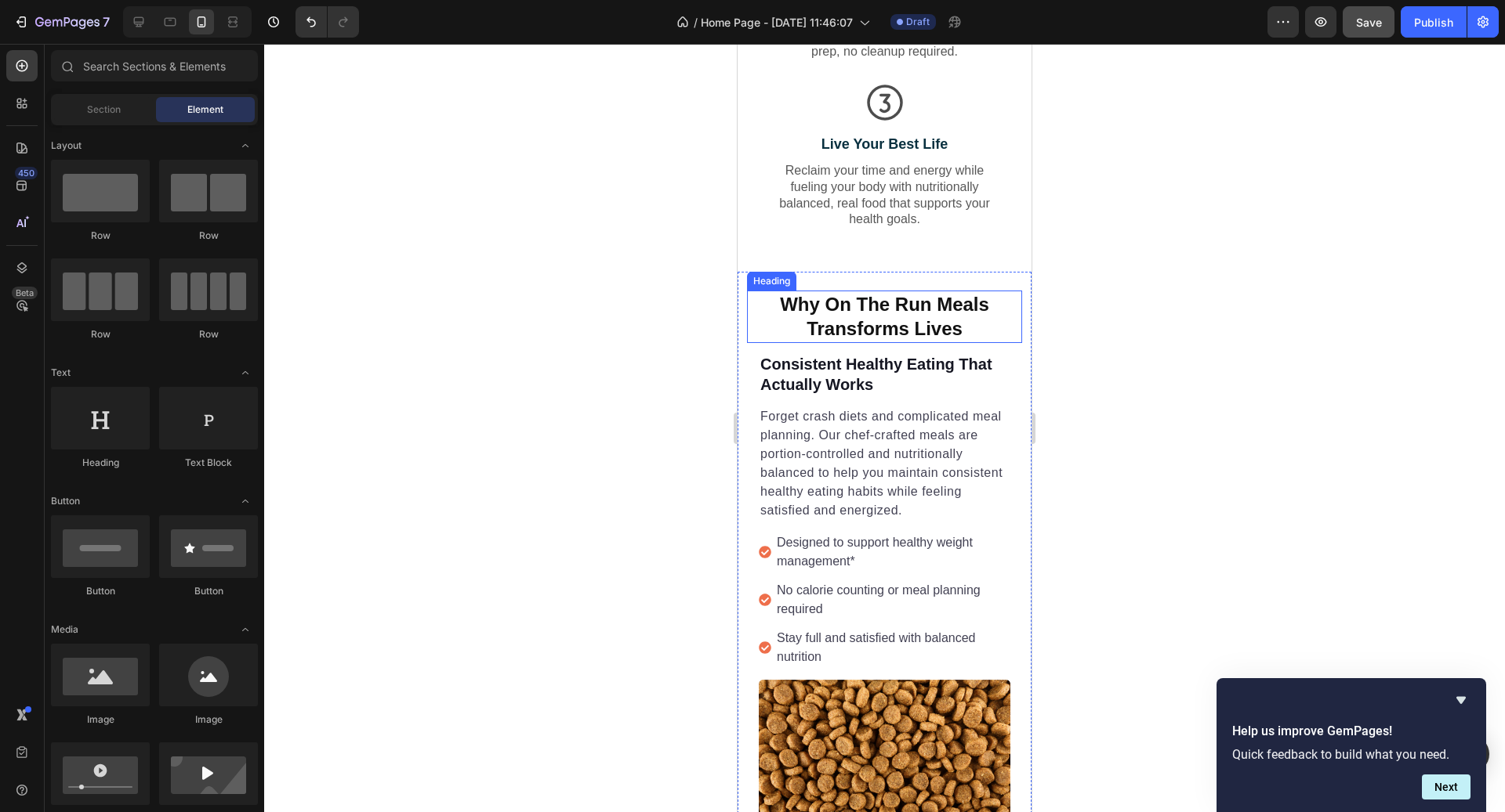
click at [1072, 289] on div at bounding box center [884, 428] width 1240 height 768
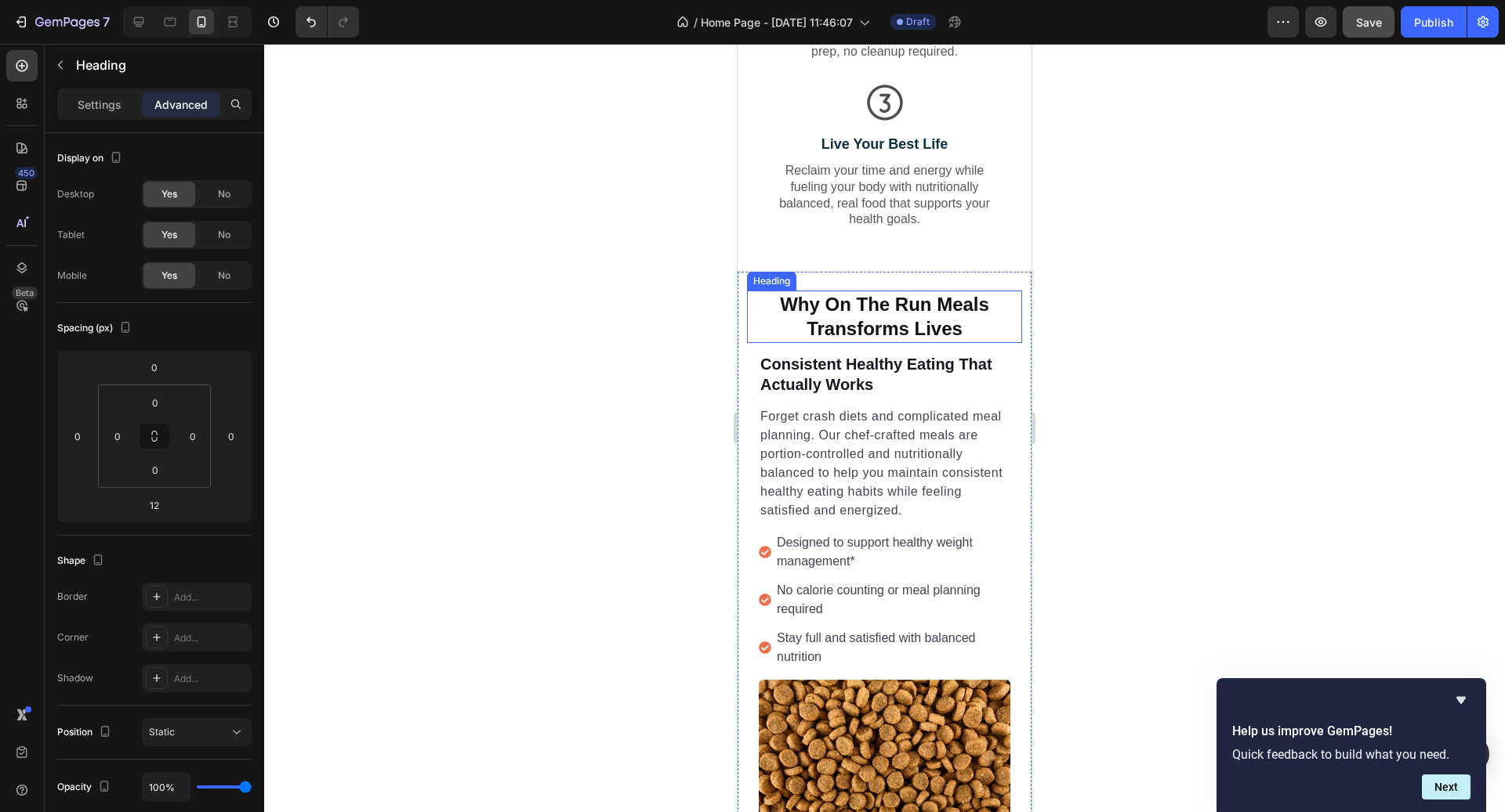
click at [992, 290] on h2 "Why On The Run Meals Transforms Lives" at bounding box center [884, 316] width 275 height 52
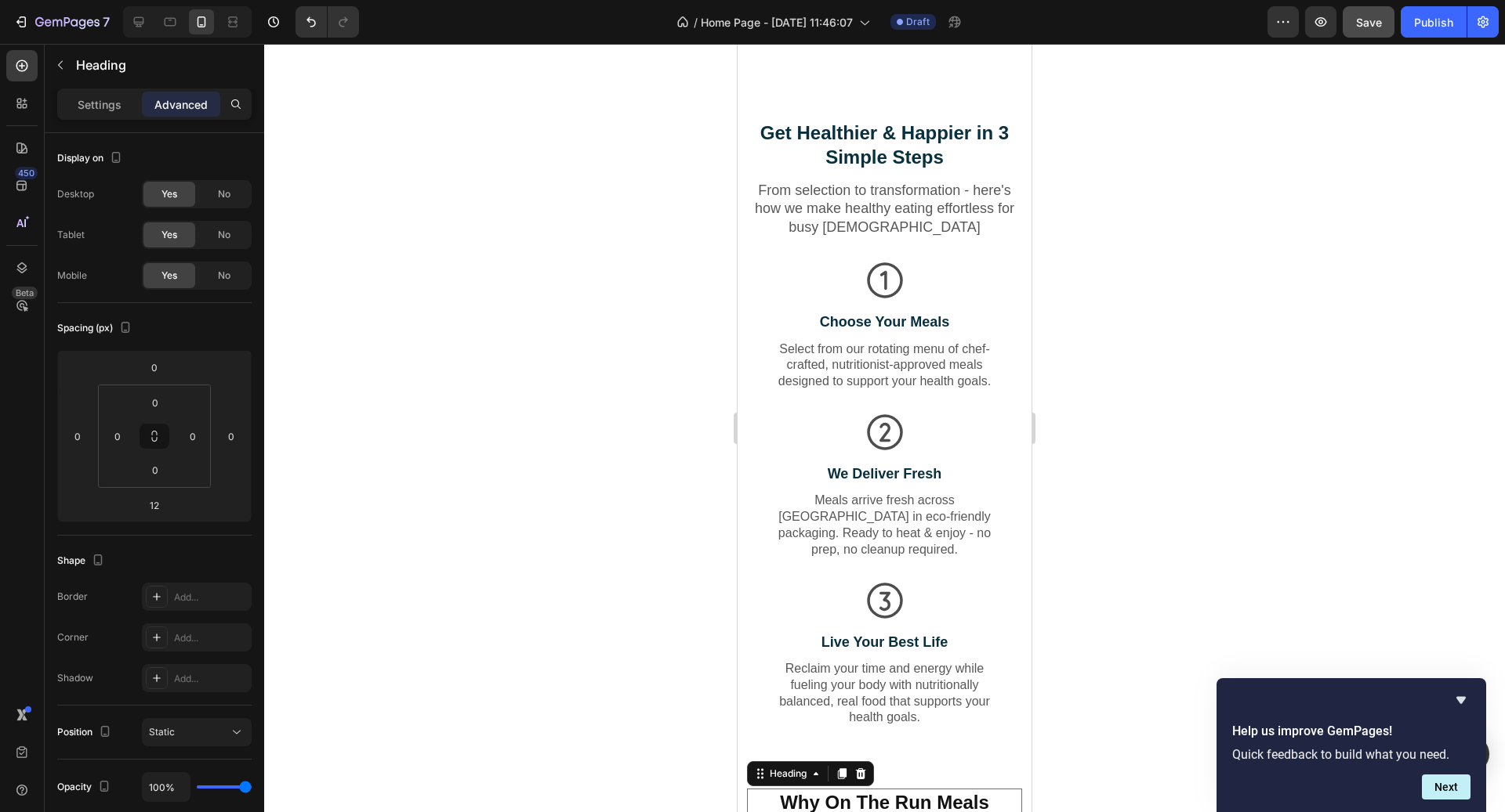
scroll to position [1038, 0]
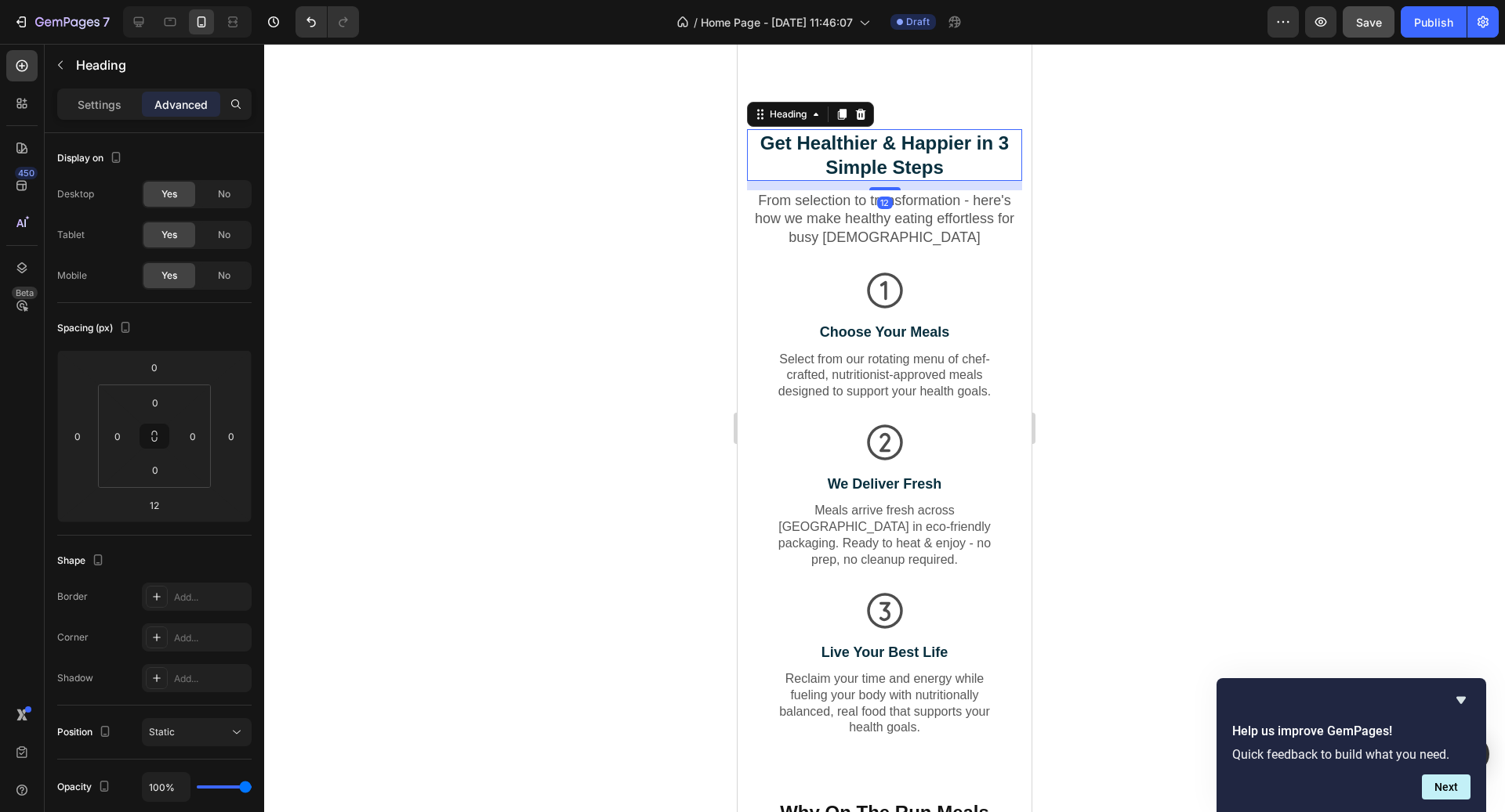
click at [935, 161] on h2 "Get Healthier & Happier in 3 Simple Steps" at bounding box center [884, 155] width 275 height 52
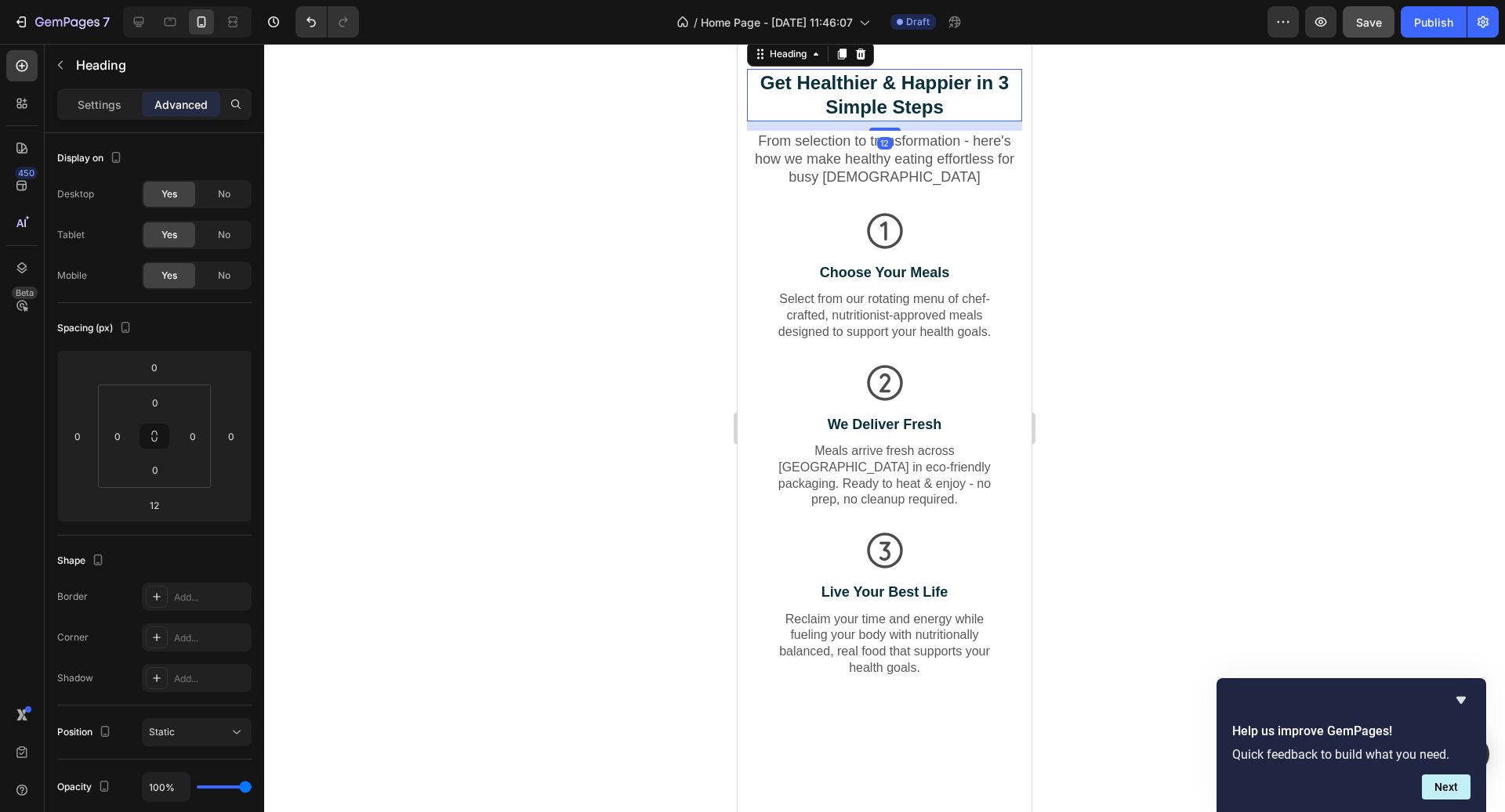
scroll to position [320, 0]
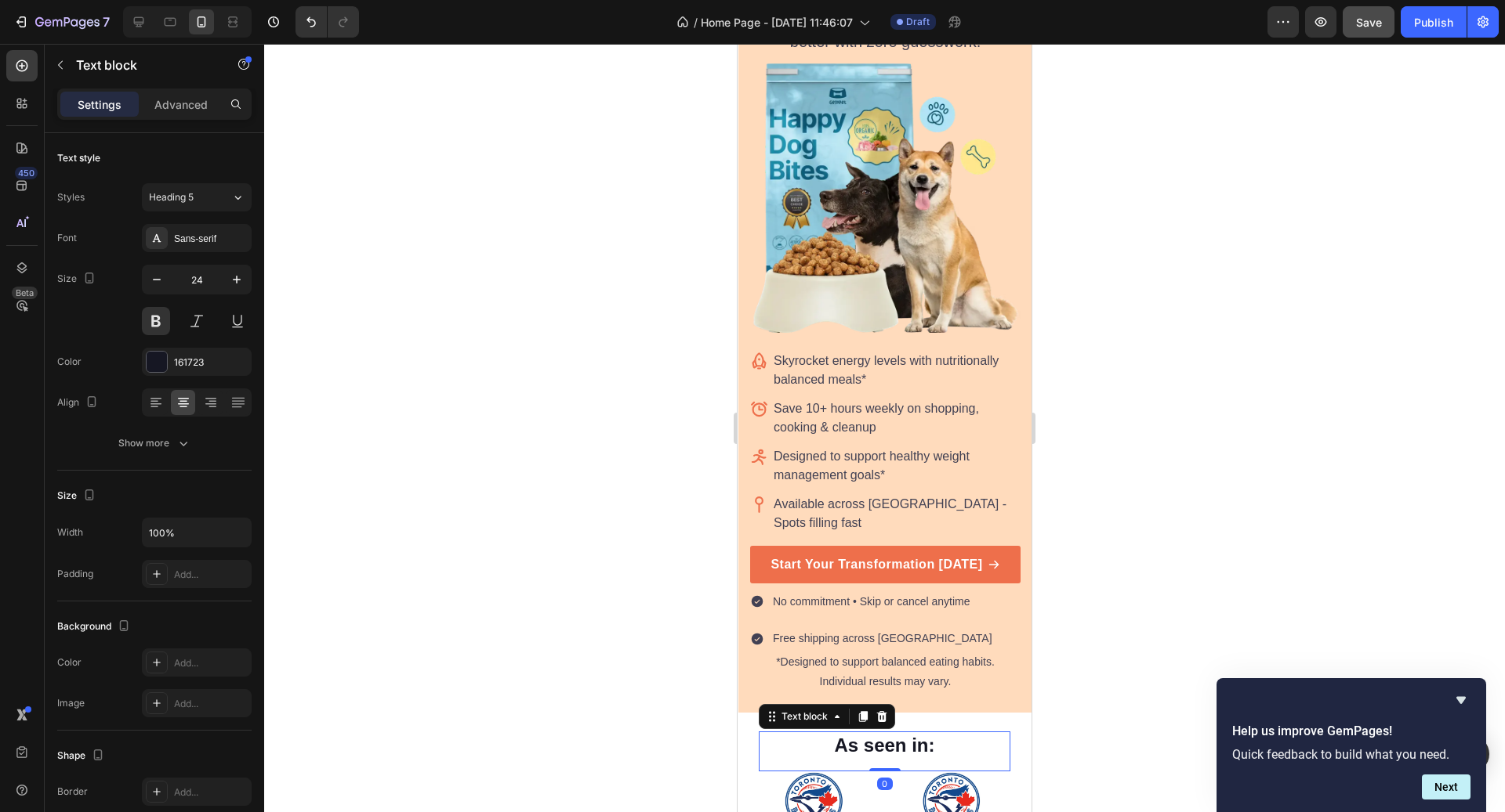
click at [923, 733] on p "As seen in:" at bounding box center [884, 745] width 249 height 24
click at [893, 737] on div "As seen in: Text block 0" at bounding box center [884, 752] width 251 height 40
click at [191, 105] on p "Advanced" at bounding box center [181, 105] width 54 height 17
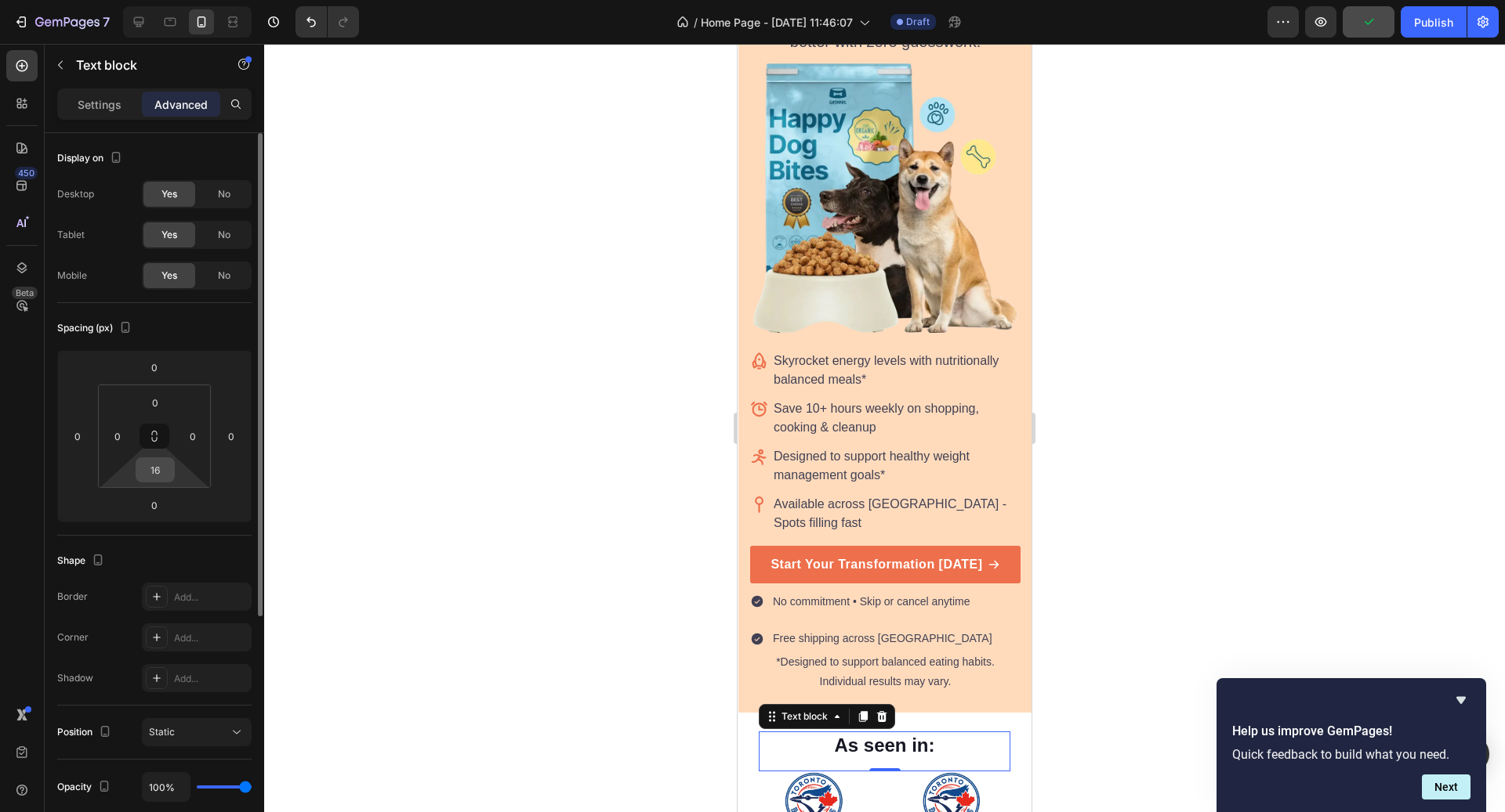
click at [164, 473] on input "16" at bounding box center [155, 470] width 31 height 23
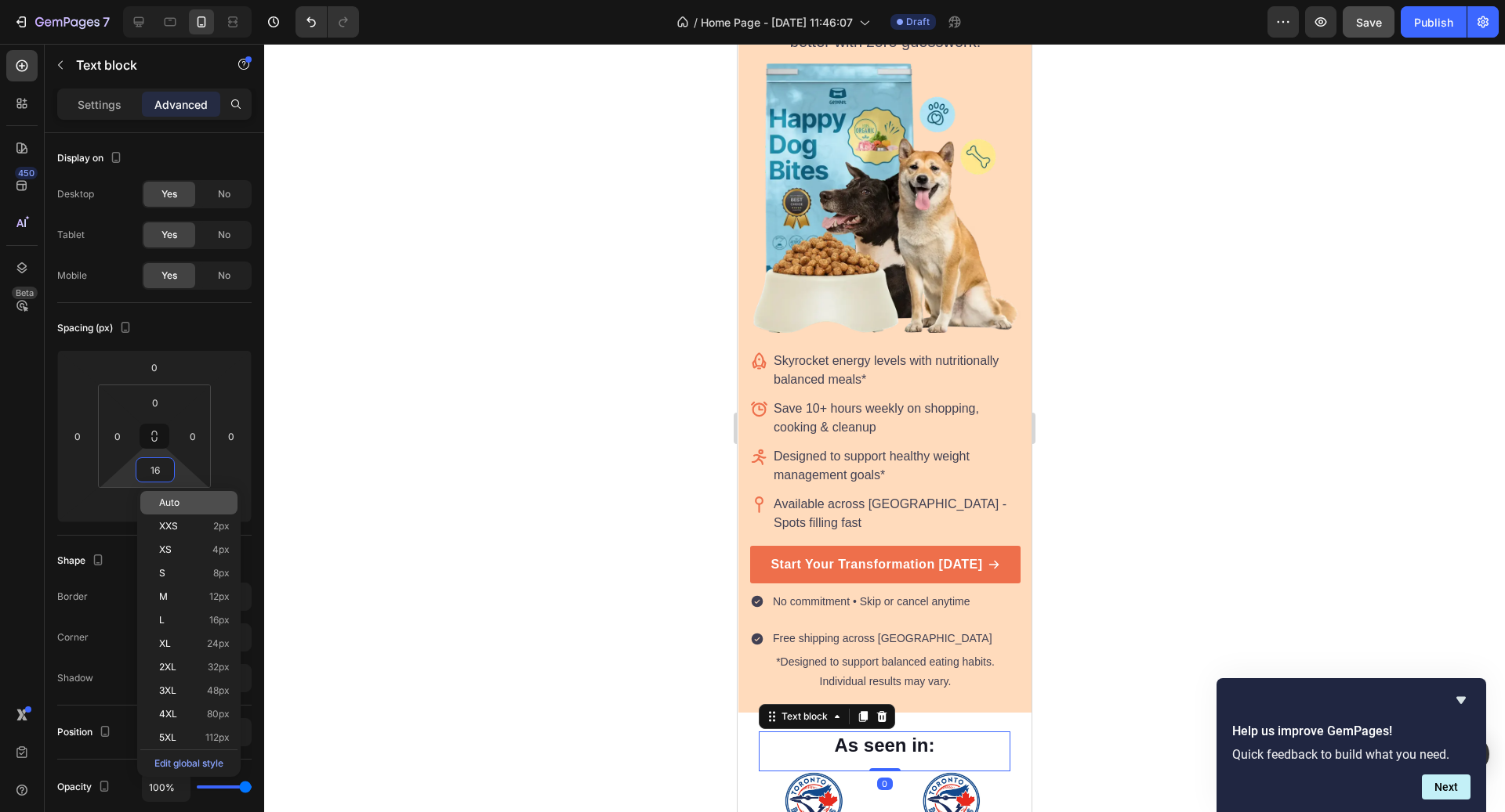
click at [182, 505] on p "Auto" at bounding box center [194, 502] width 70 height 11
type input "Auto"
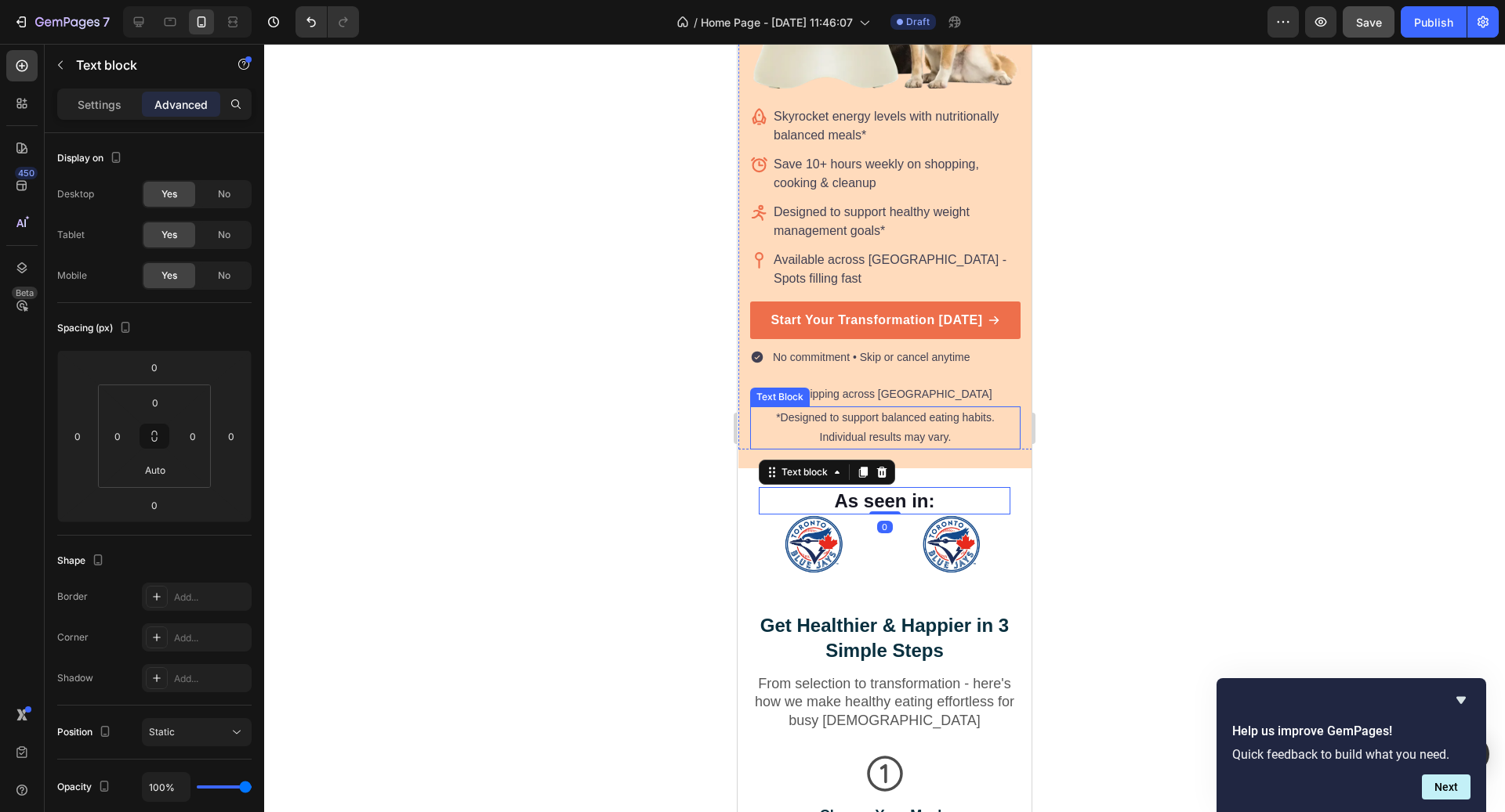
scroll to position [600, 0]
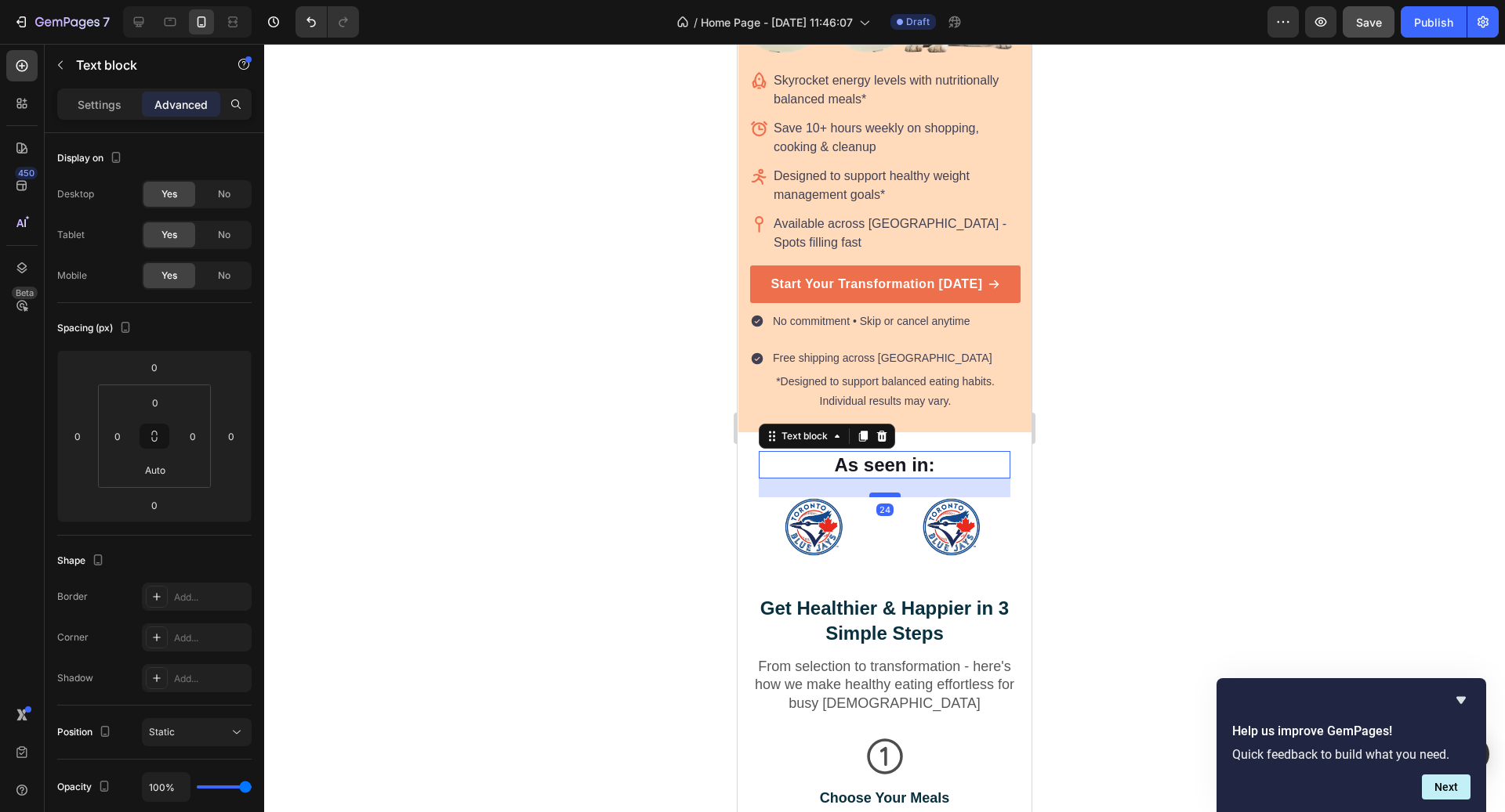
drag, startPoint x: 890, startPoint y: 454, endPoint x: 889, endPoint y: 472, distance: 18.0
click at [889, 493] on div at bounding box center [884, 496] width 31 height 5
type input "24"
click at [1216, 527] on div at bounding box center [884, 428] width 1240 height 768
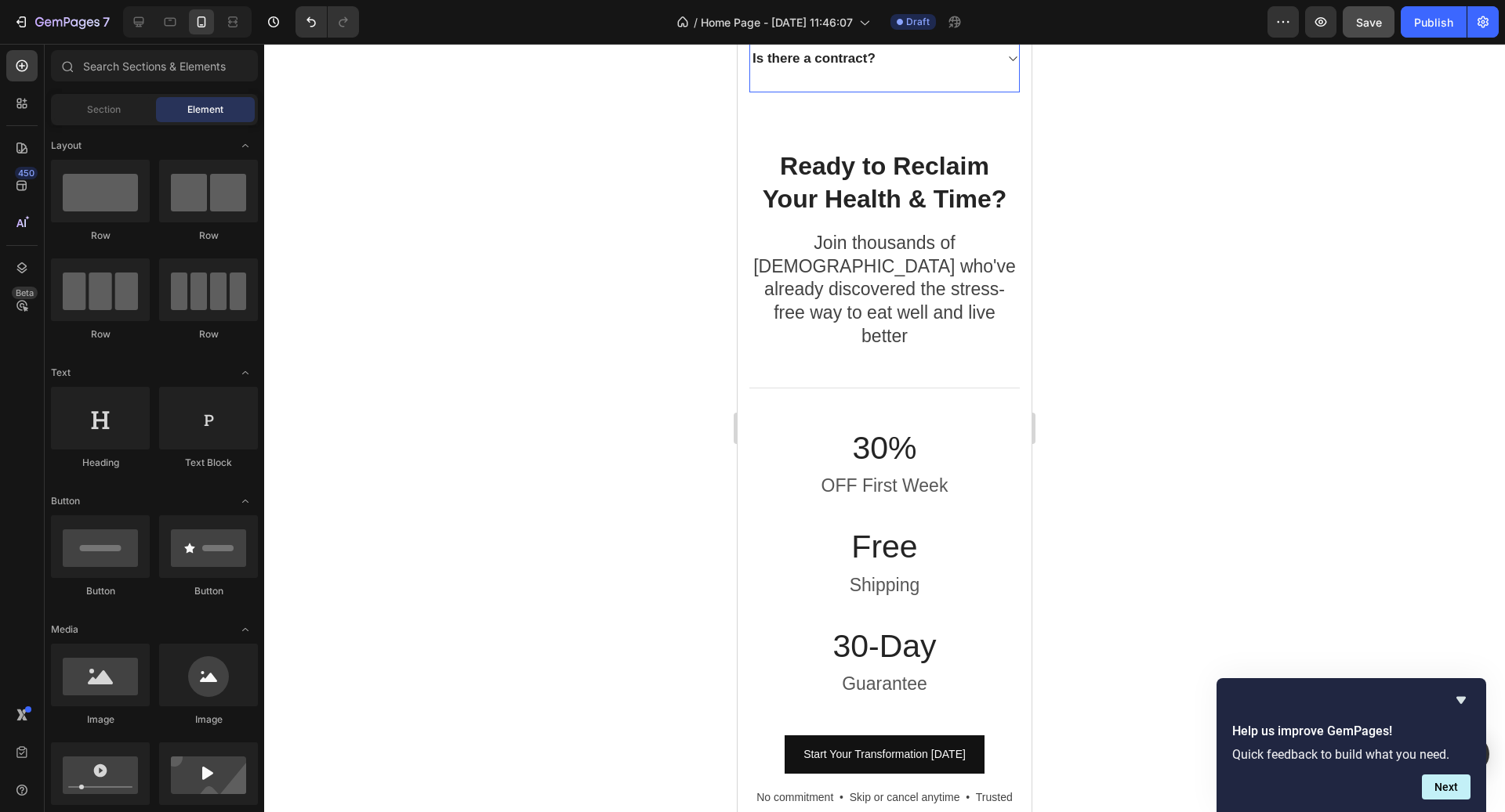
scroll to position [5117, 0]
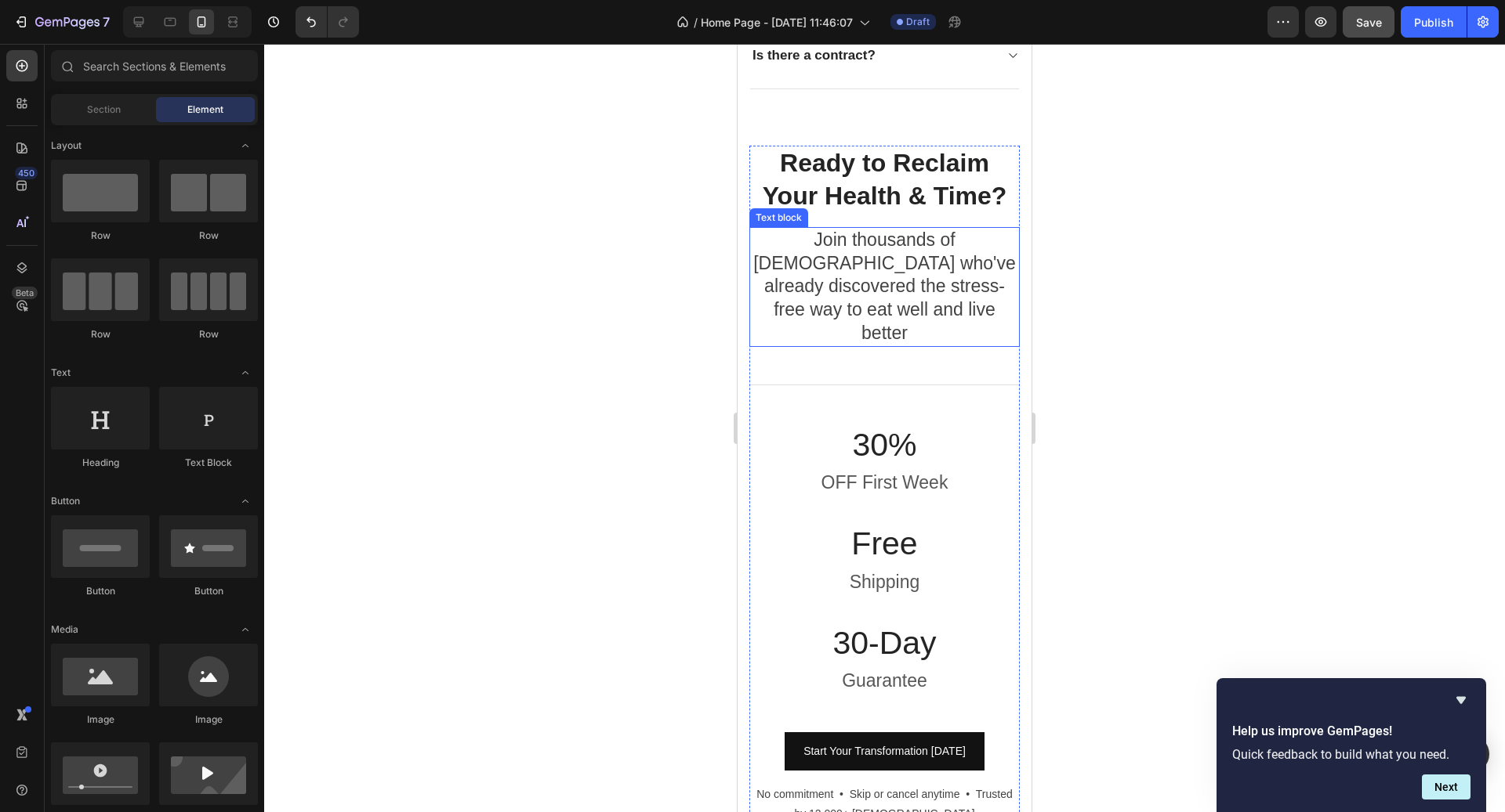
click at [941, 299] on p "Join thousands of [DEMOGRAPHIC_DATA] who've already discovered the stress-free …" at bounding box center [884, 287] width 267 height 117
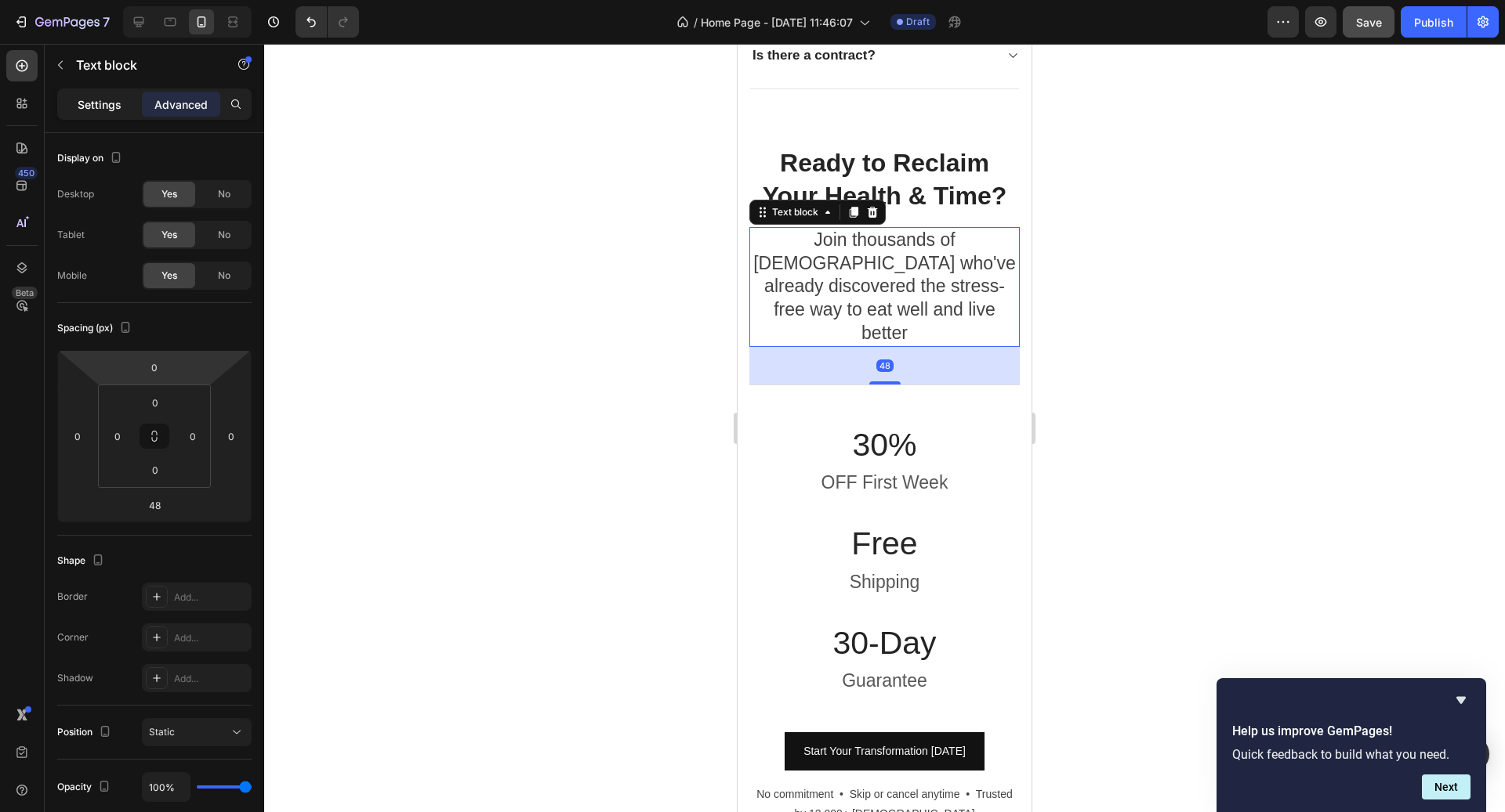
click at [93, 111] on p "Settings" at bounding box center [100, 105] width 44 height 17
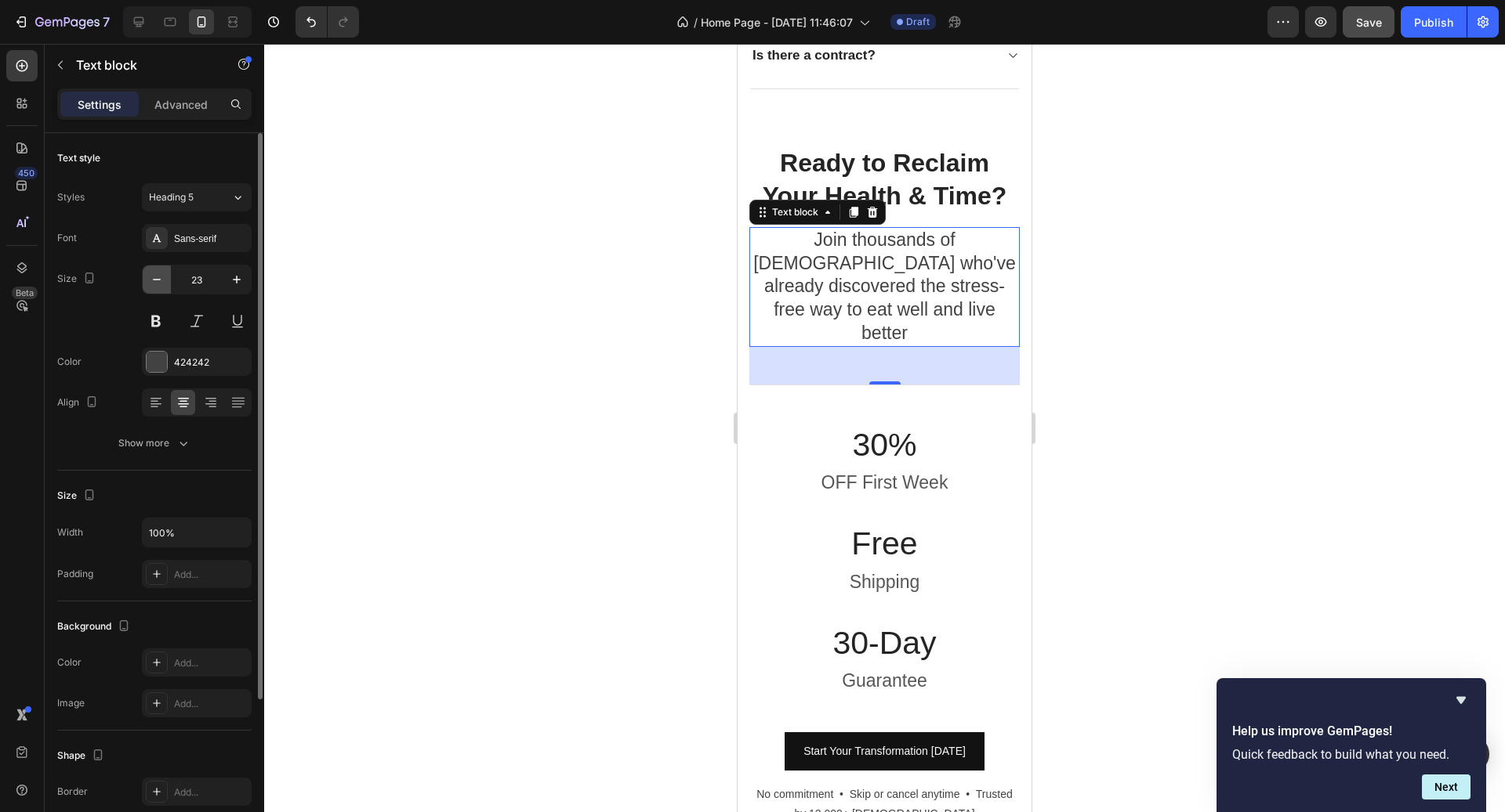
click at [162, 276] on icon "button" at bounding box center [157, 280] width 16 height 16
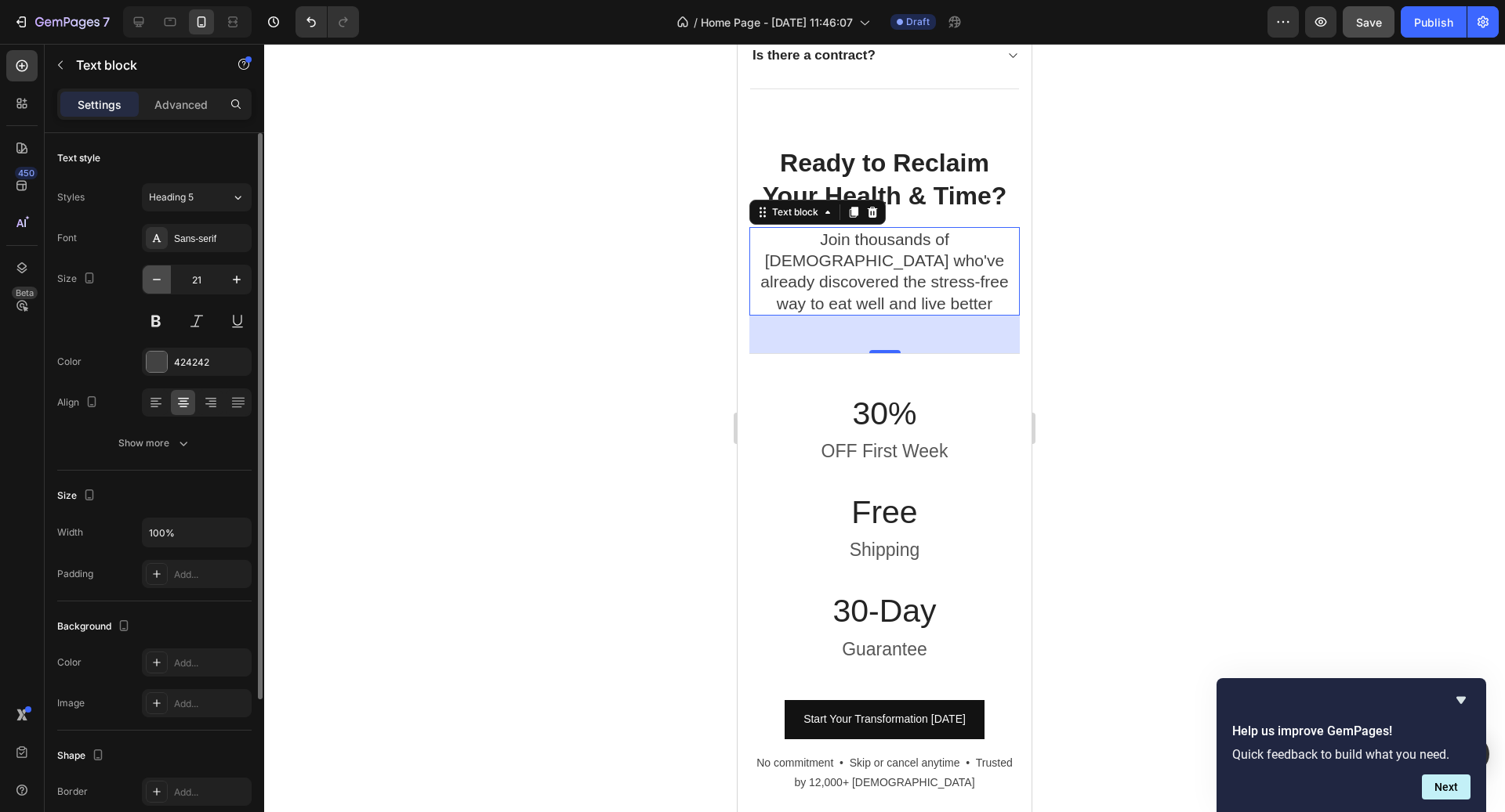
click at [162, 276] on icon "button" at bounding box center [157, 280] width 16 height 16
type input "20"
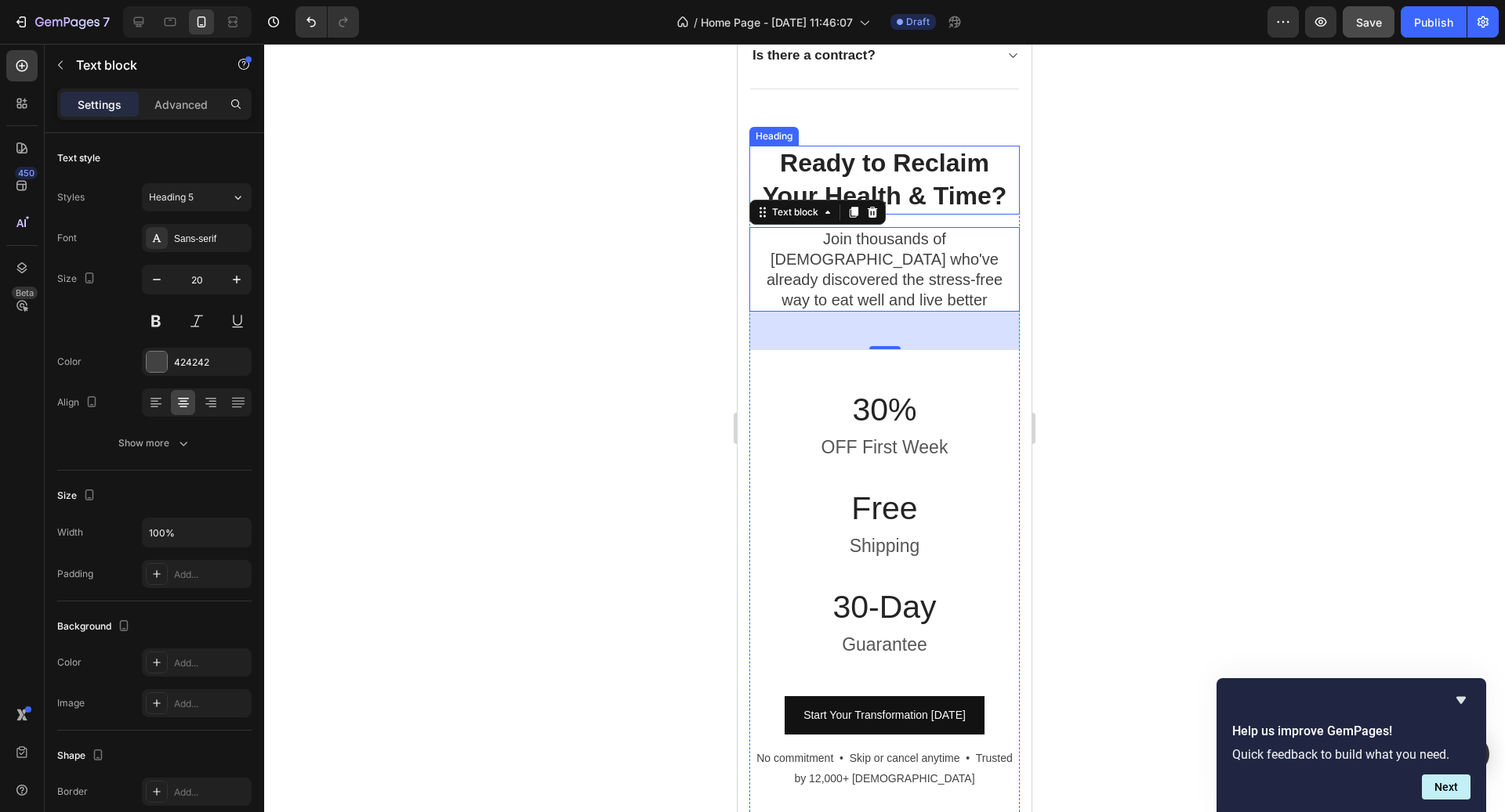
click at [997, 183] on h2 "Ready to Reclaim Your Health & Time?" at bounding box center [884, 179] width 271 height 68
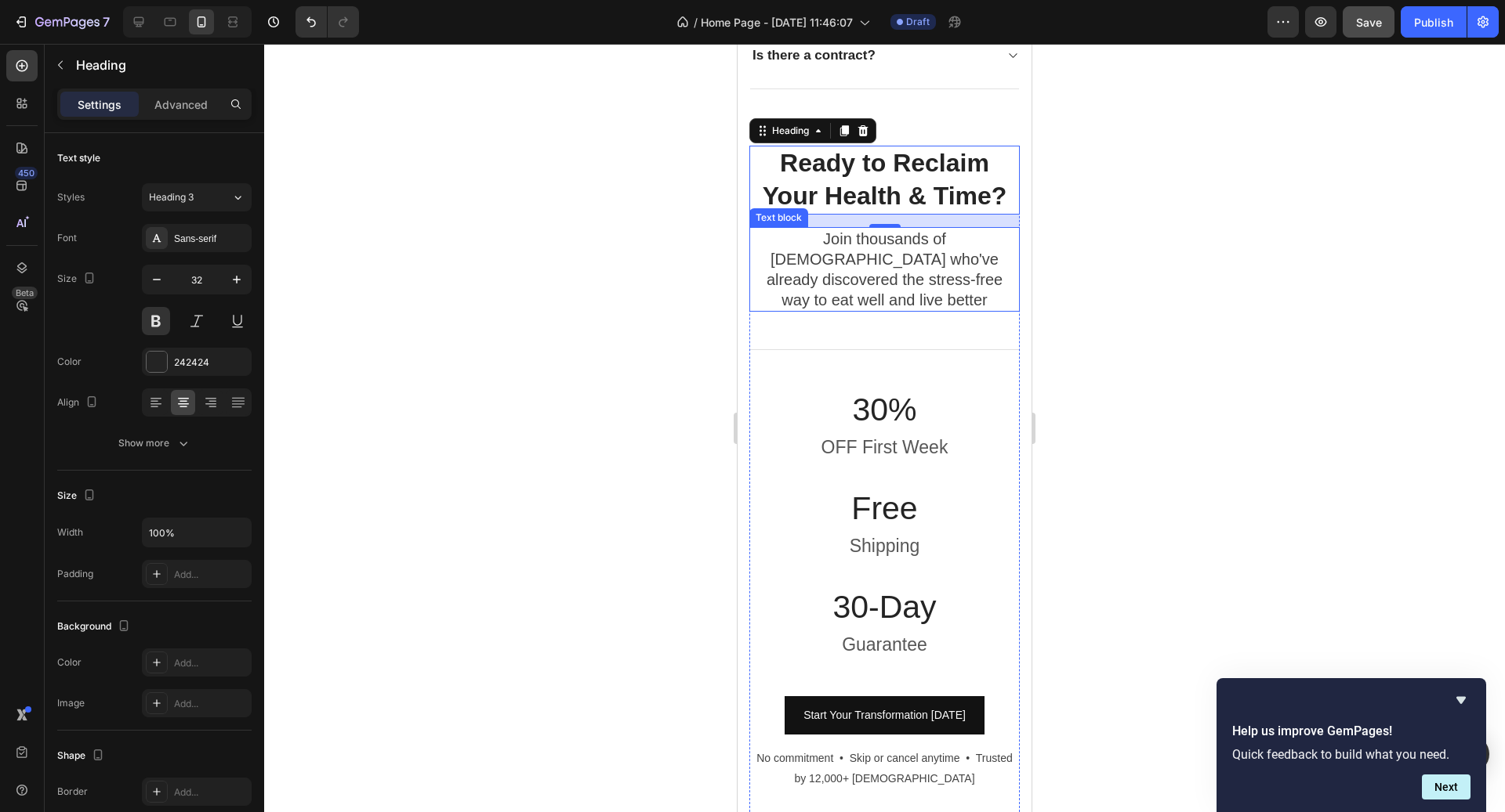
click at [877, 240] on p "Join thousands of [DEMOGRAPHIC_DATA] who've already discovered the stress-free …" at bounding box center [884, 269] width 267 height 81
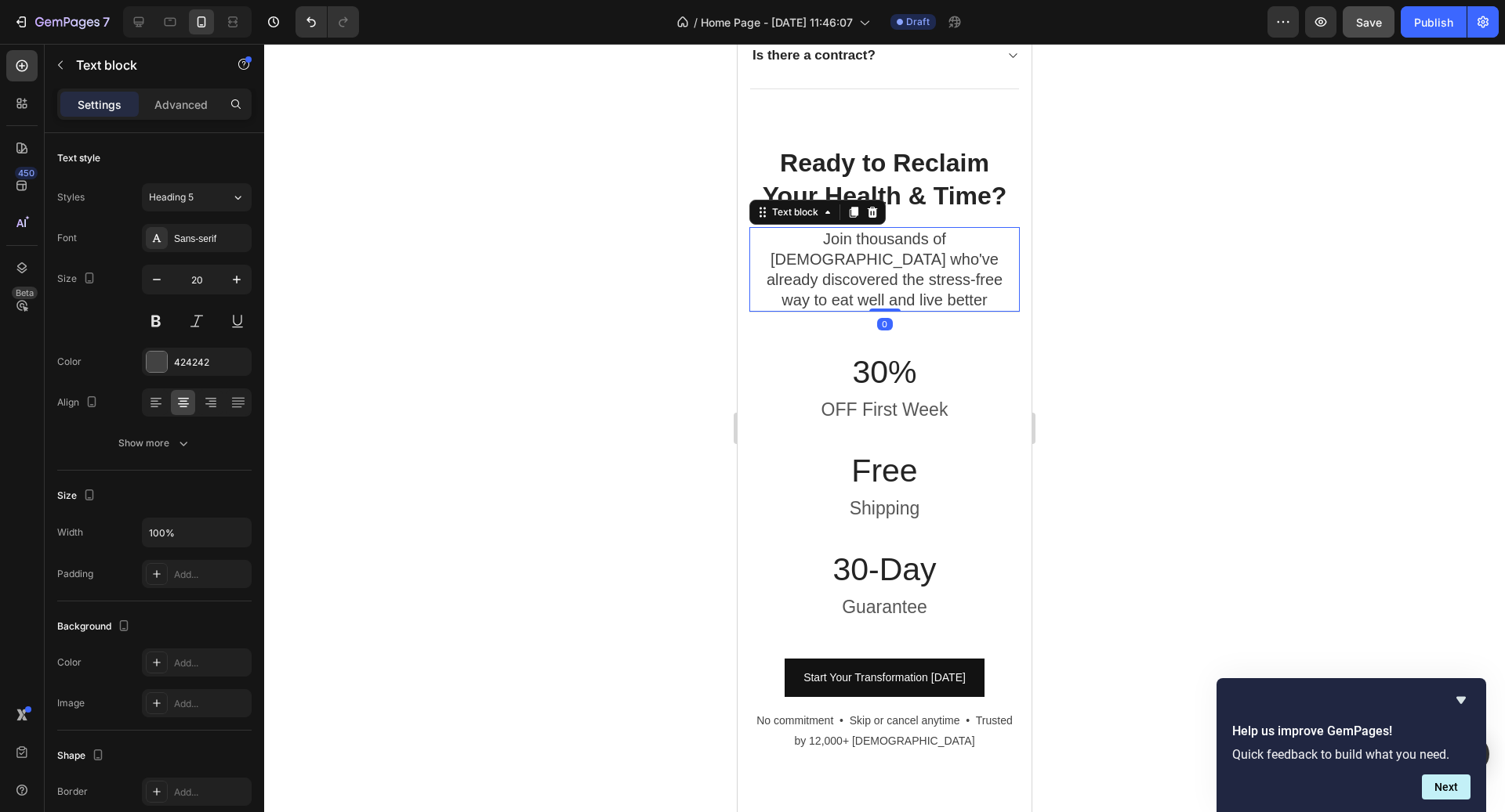
drag, startPoint x: 883, startPoint y: 324, endPoint x: 885, endPoint y: 258, distance: 66.0
click at [885, 258] on div "Join thousands of Canadians who've already discovered the stress-free way to ea…" at bounding box center [884, 269] width 271 height 85
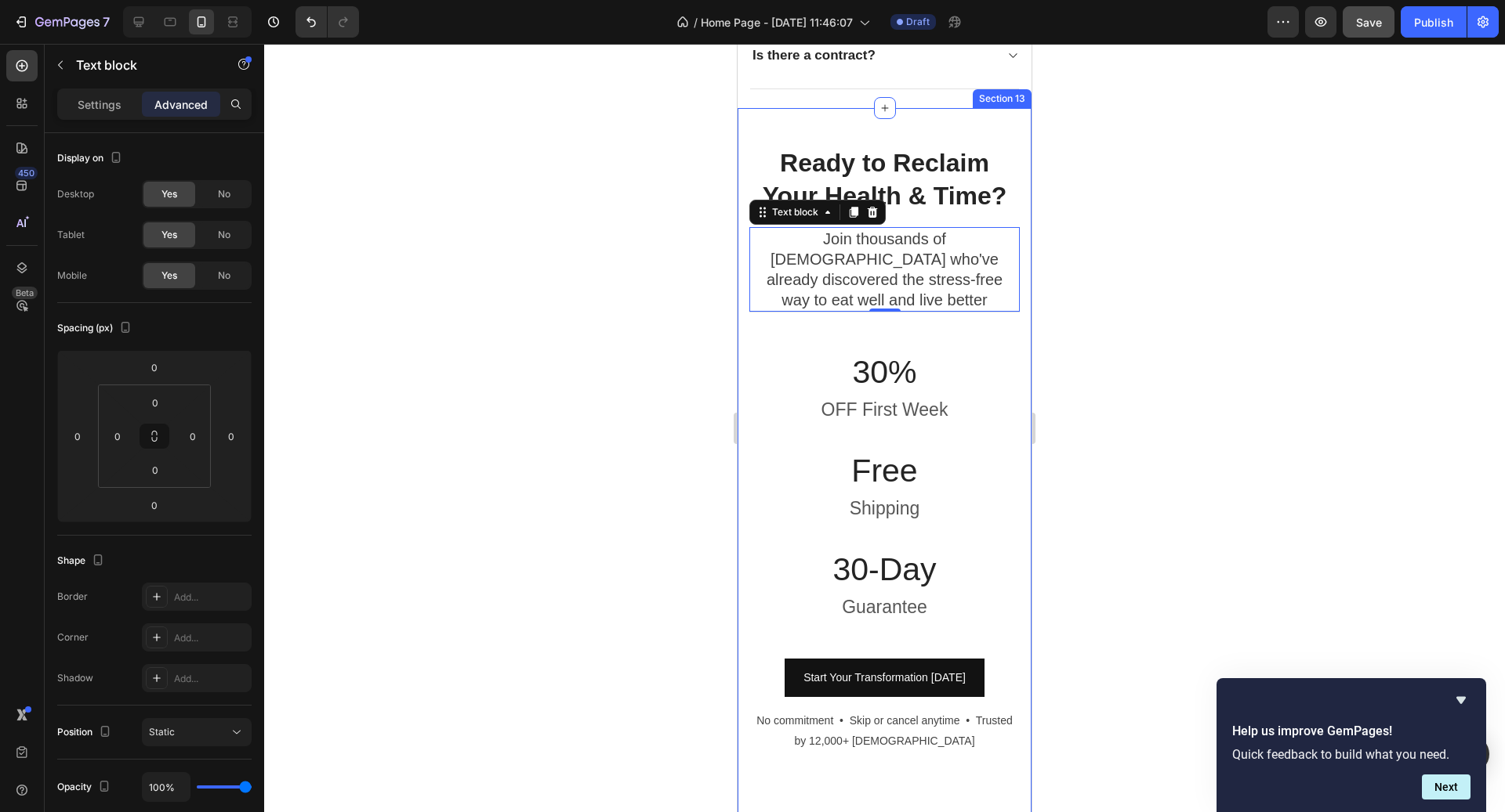
click at [961, 121] on div "Ready to Reclaim Your Health & Time? Heading Join thousands of Canadians who've…" at bounding box center [884, 467] width 294 height 719
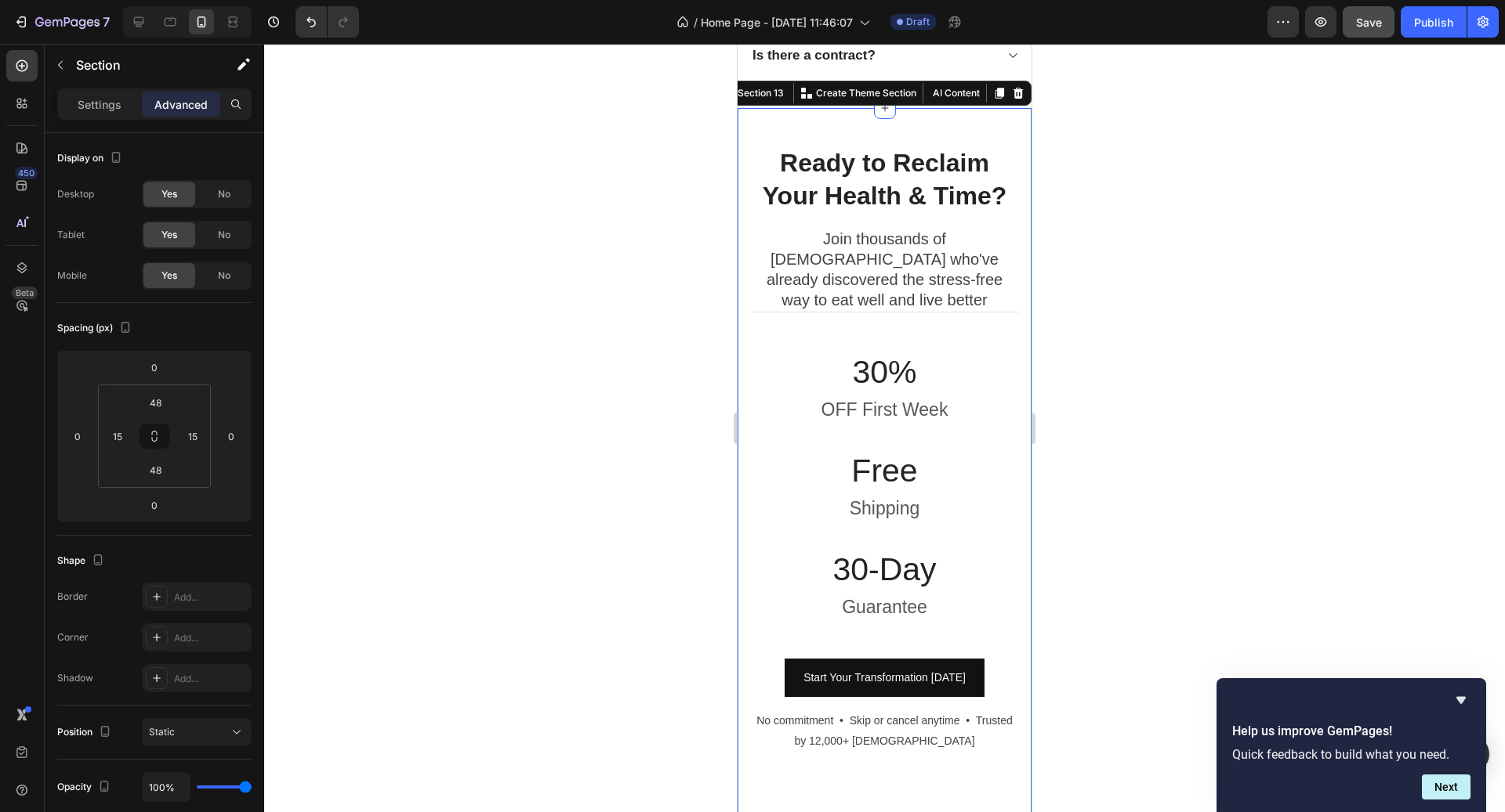
click at [945, 130] on div "Ready to Reclaim Your Health & Time? Heading Join thousands of Canadians who've…" at bounding box center [884, 467] width 294 height 719
click at [997, 89] on icon at bounding box center [1000, 94] width 8 height 11
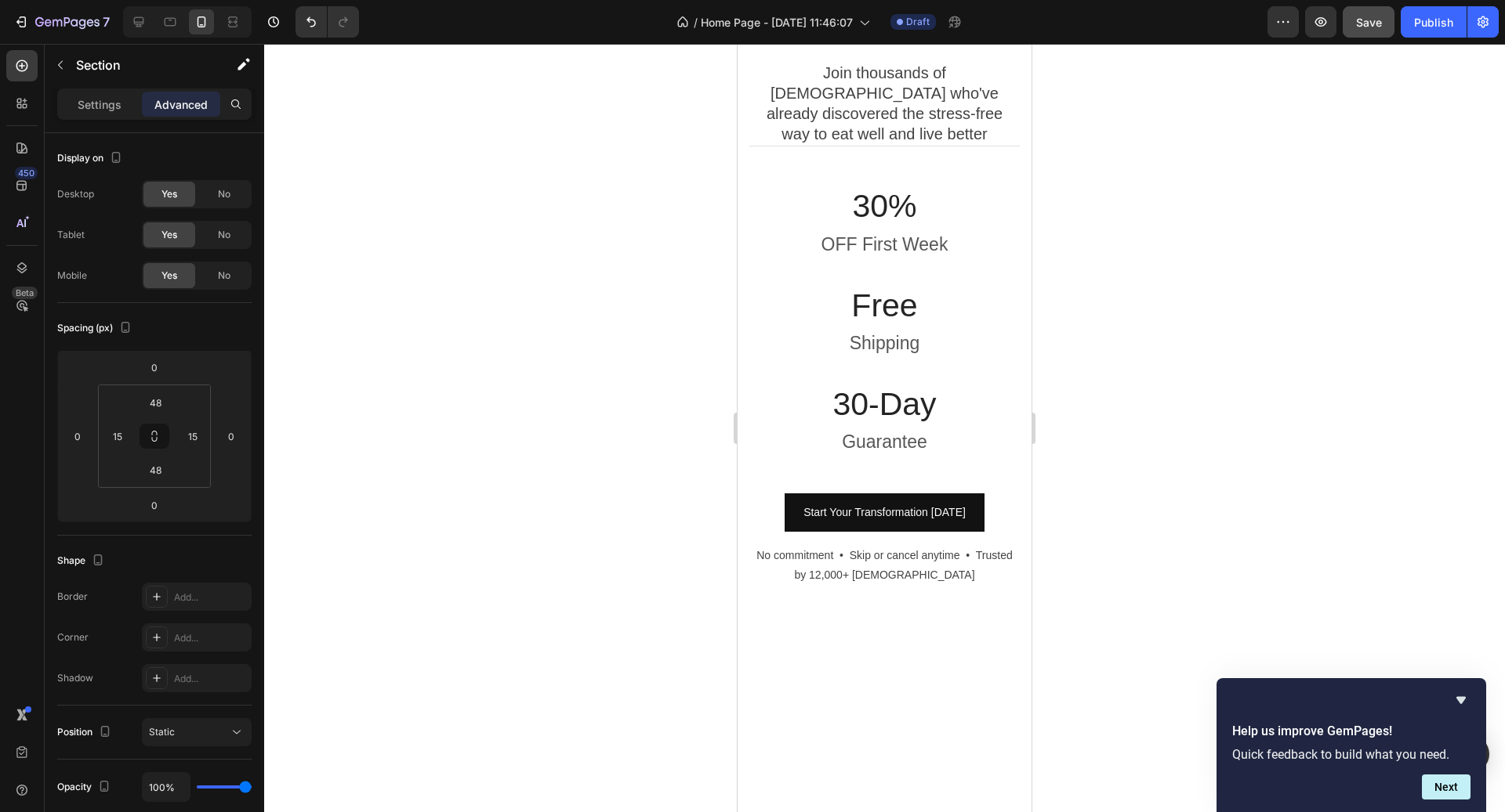
scroll to position [5039, 0]
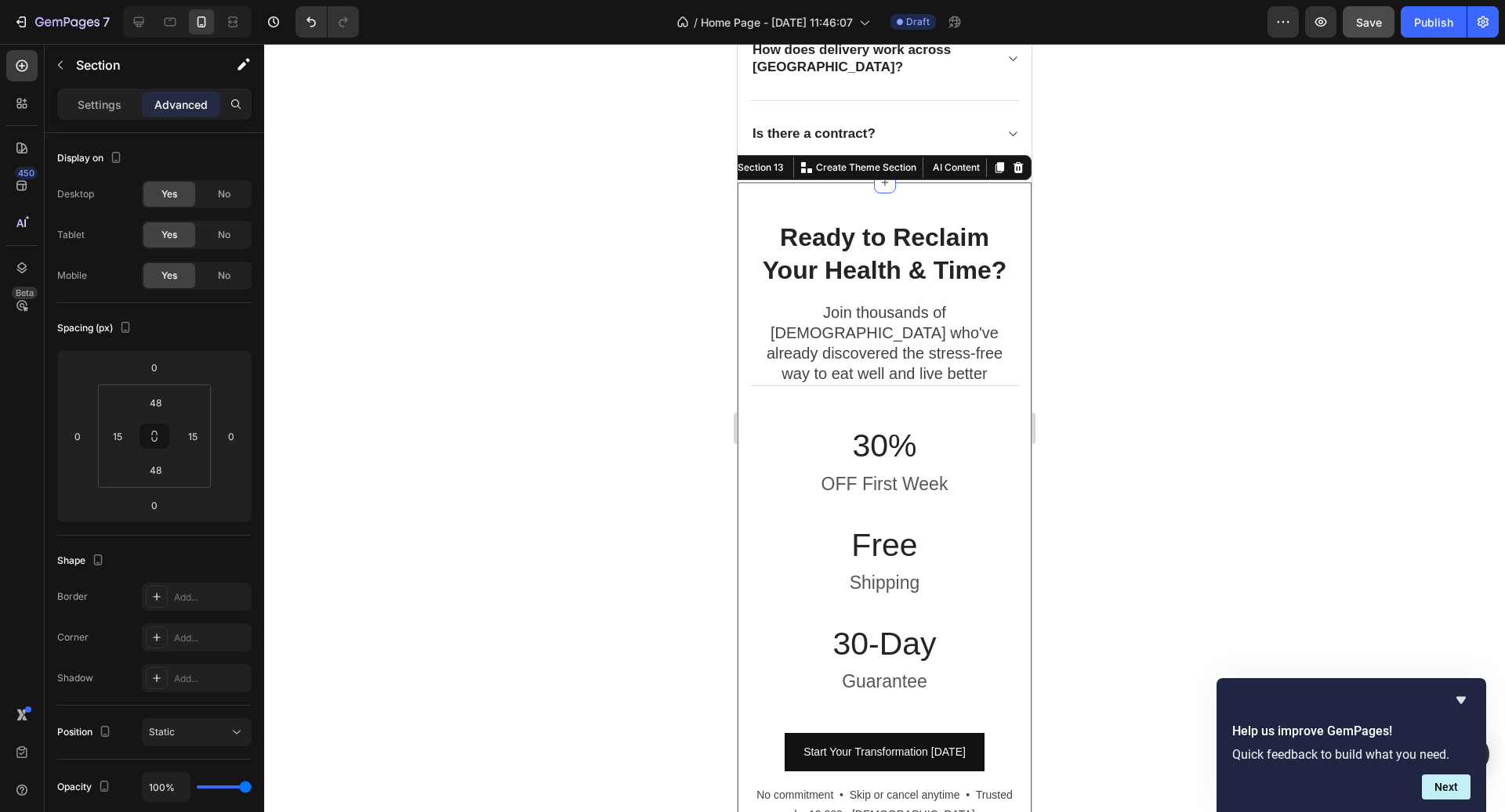
click at [963, 198] on div "Ready to Reclaim Your Health & Time? Heading Join thousands of Canadians who've…" at bounding box center [884, 542] width 294 height 719
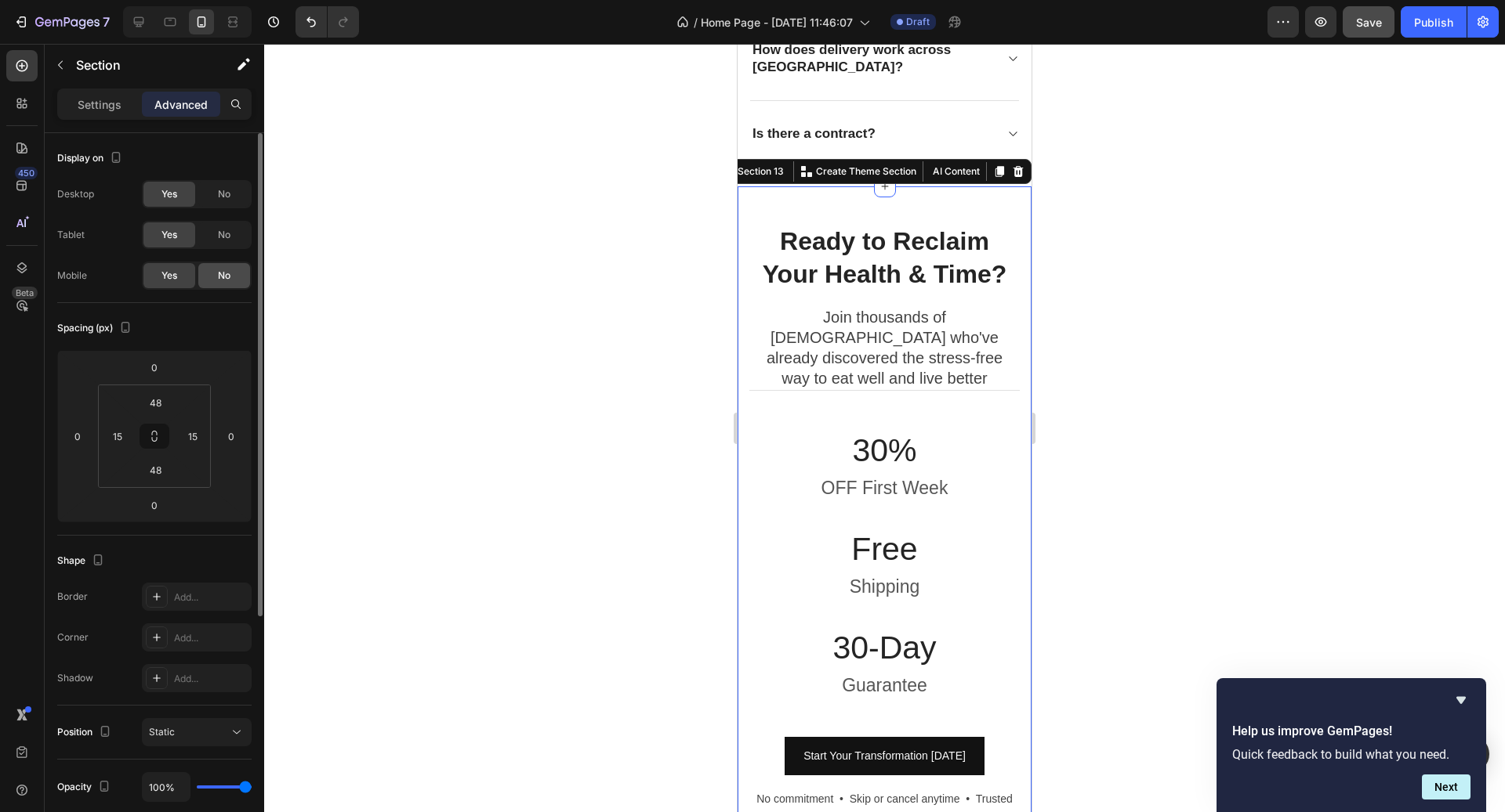
click at [232, 270] on div "No" at bounding box center [224, 275] width 52 height 25
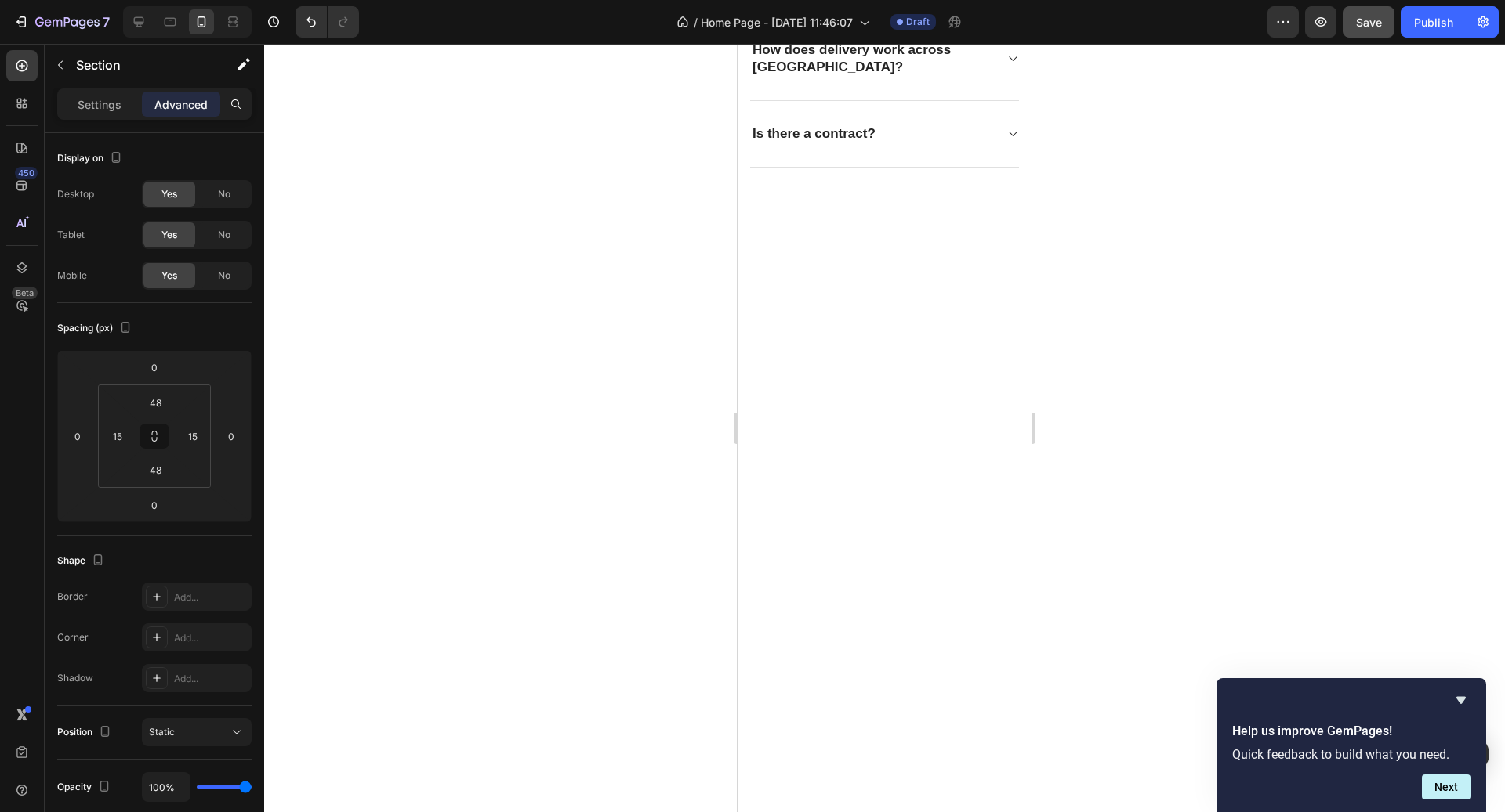
click at [937, 306] on div at bounding box center [884, 536] width 294 height 699
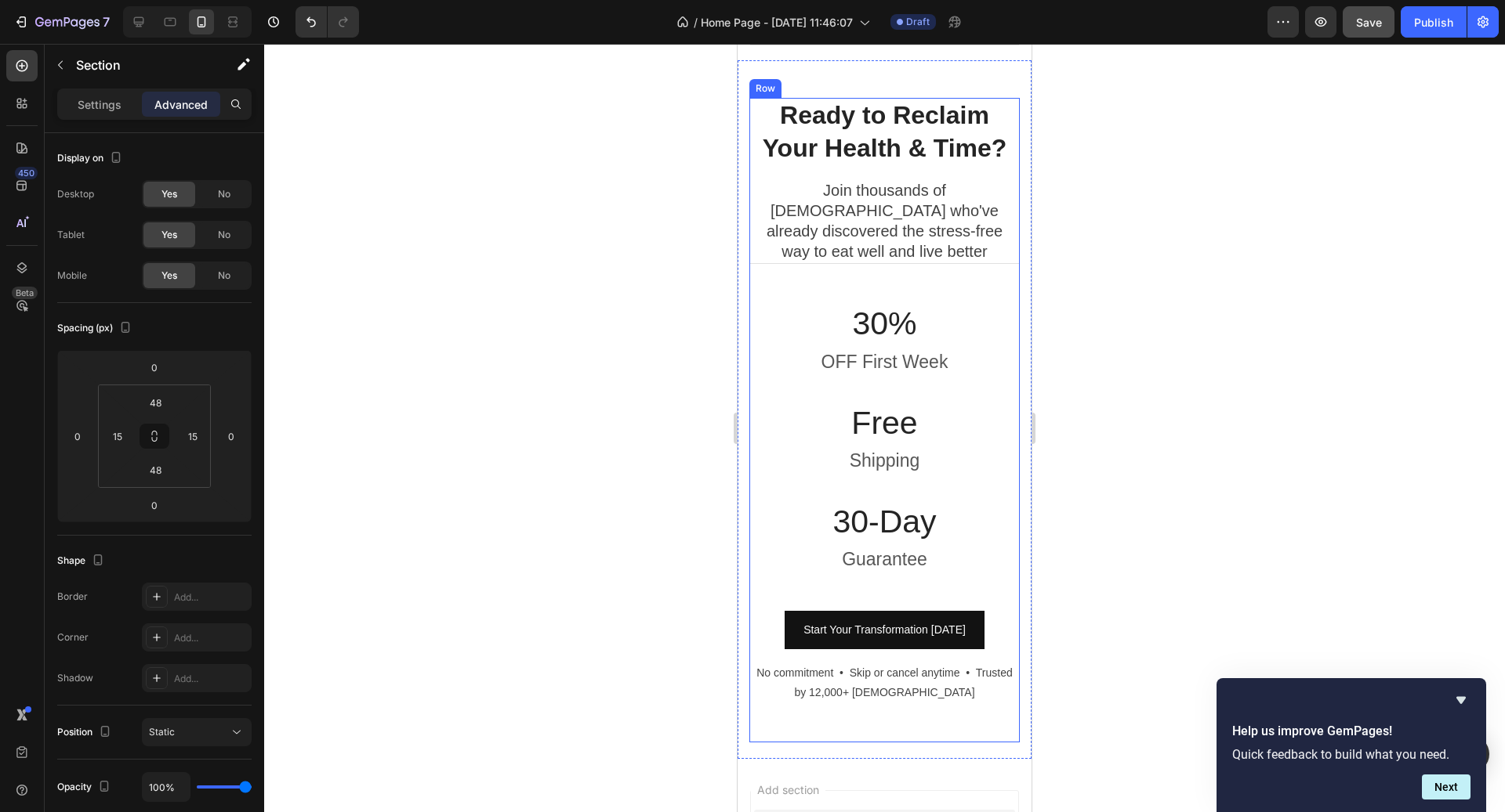
scroll to position [5126, 0]
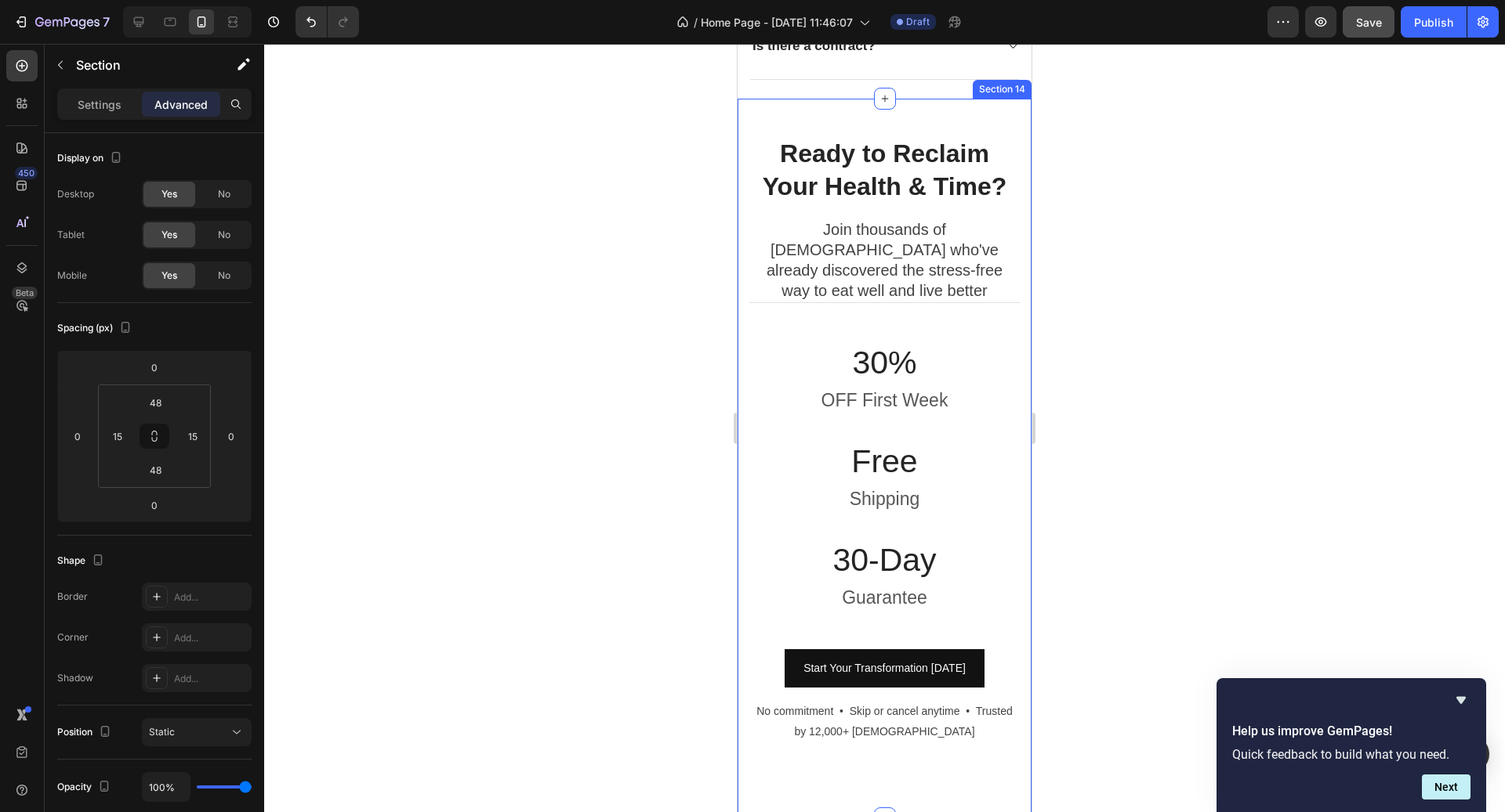
click at [908, 117] on div "Ready to Reclaim Your Health & Time? Heading Join thousands of Canadians who've…" at bounding box center [884, 458] width 294 height 719
click at [223, 234] on span "No" at bounding box center [224, 234] width 13 height 14
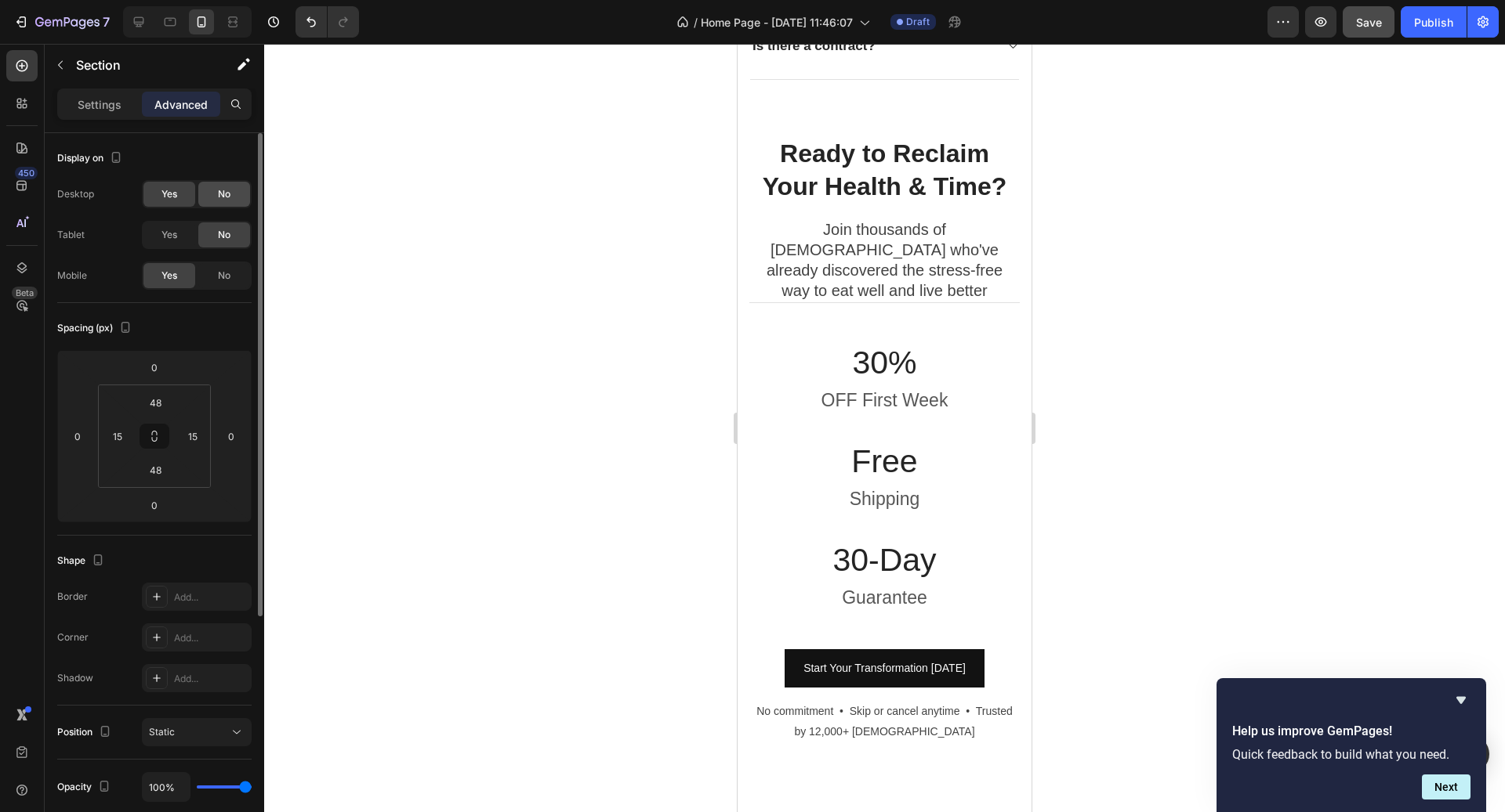
click at [224, 203] on div "No" at bounding box center [224, 194] width 52 height 25
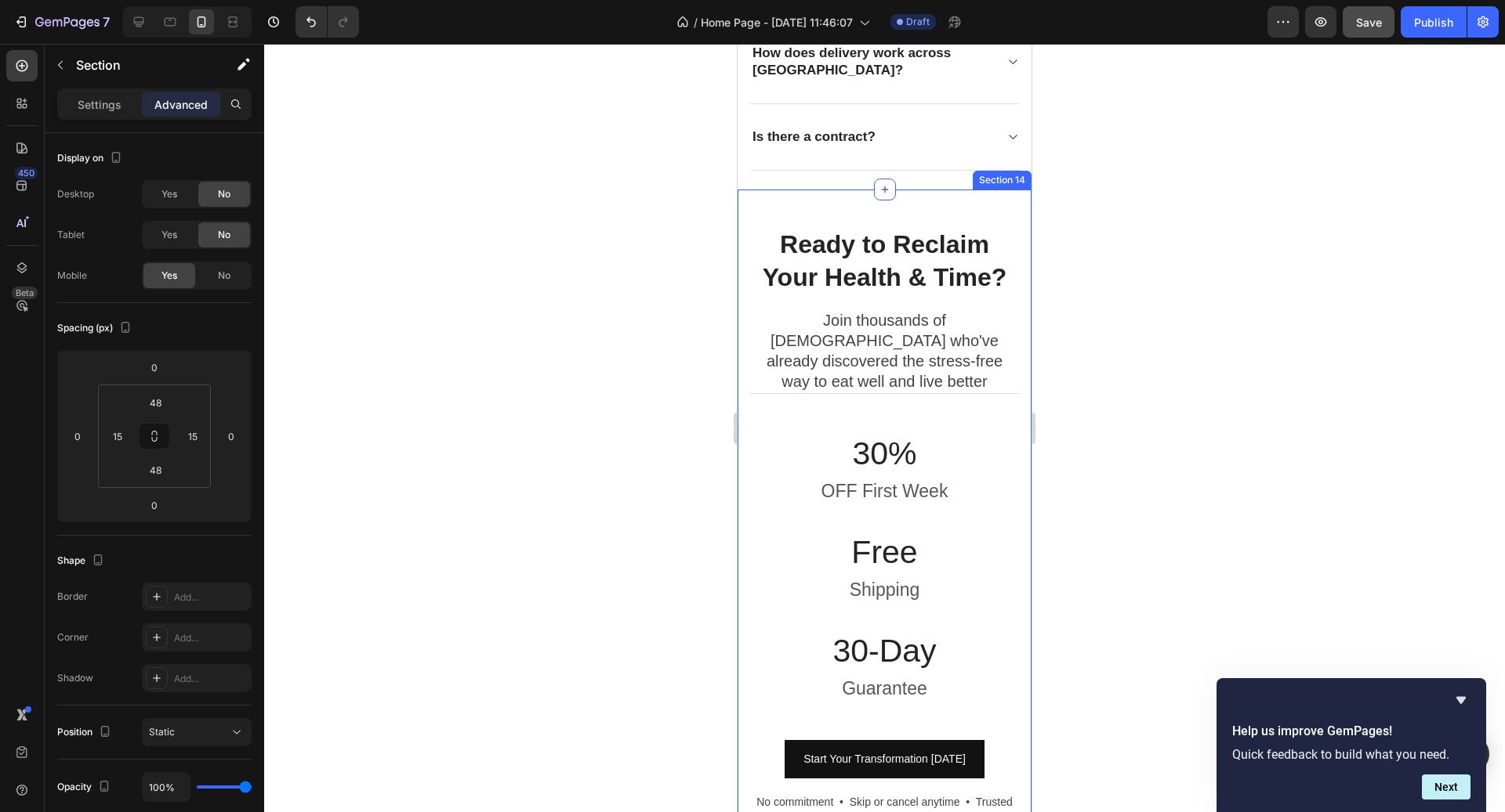
click at [927, 198] on div "Ready to Reclaim Your Health & Time? Heading Join thousands of Canadians who've…" at bounding box center [884, 548] width 294 height 719
click at [894, 374] on div "Ready to Reclaim Your Health & Time? Heading Join thousands of Canadians who've…" at bounding box center [884, 548] width 271 height 644
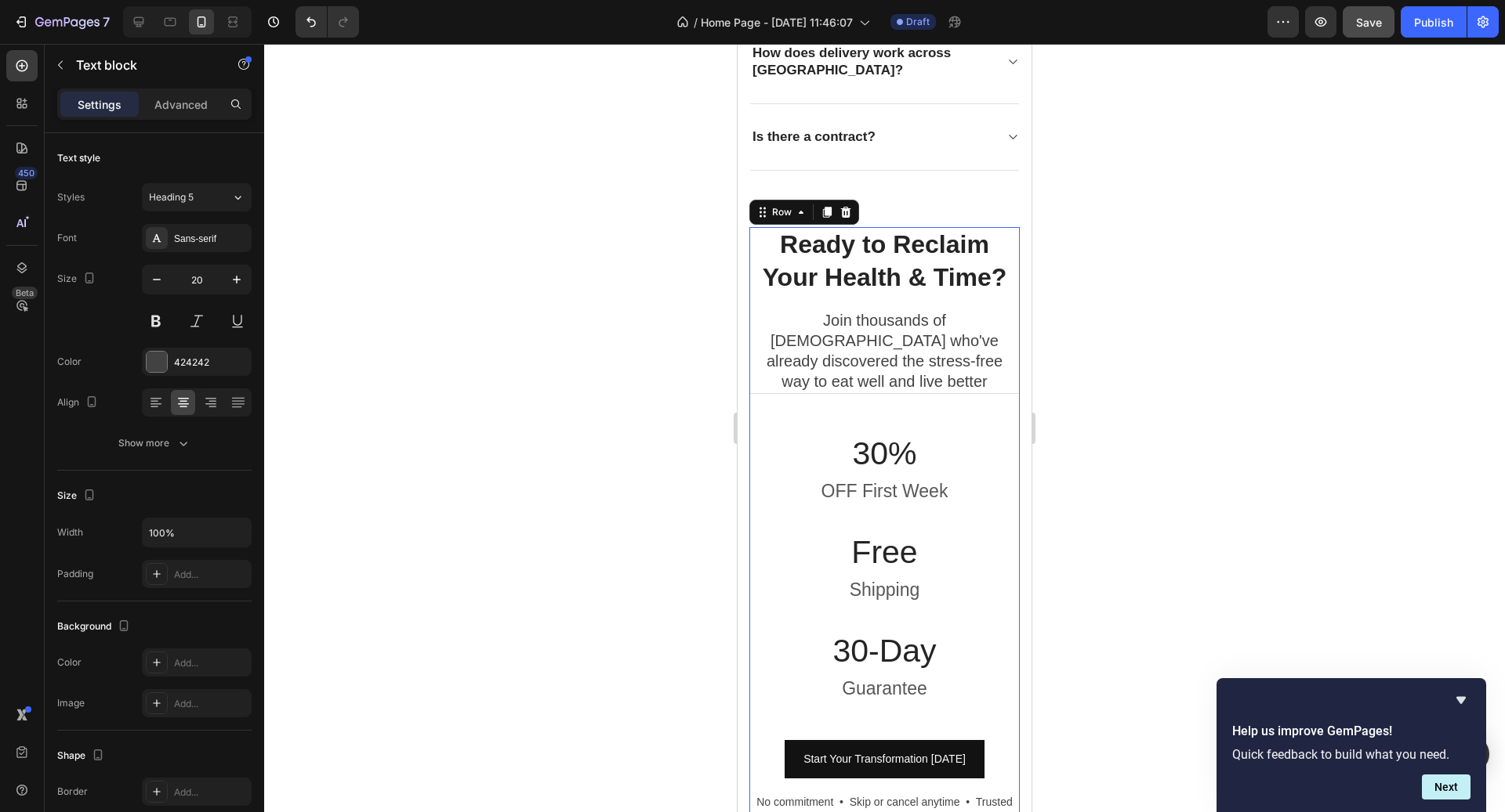
click at [894, 359] on p "Join thousands of [DEMOGRAPHIC_DATA] who've already discovered the stress-free …" at bounding box center [884, 351] width 267 height 81
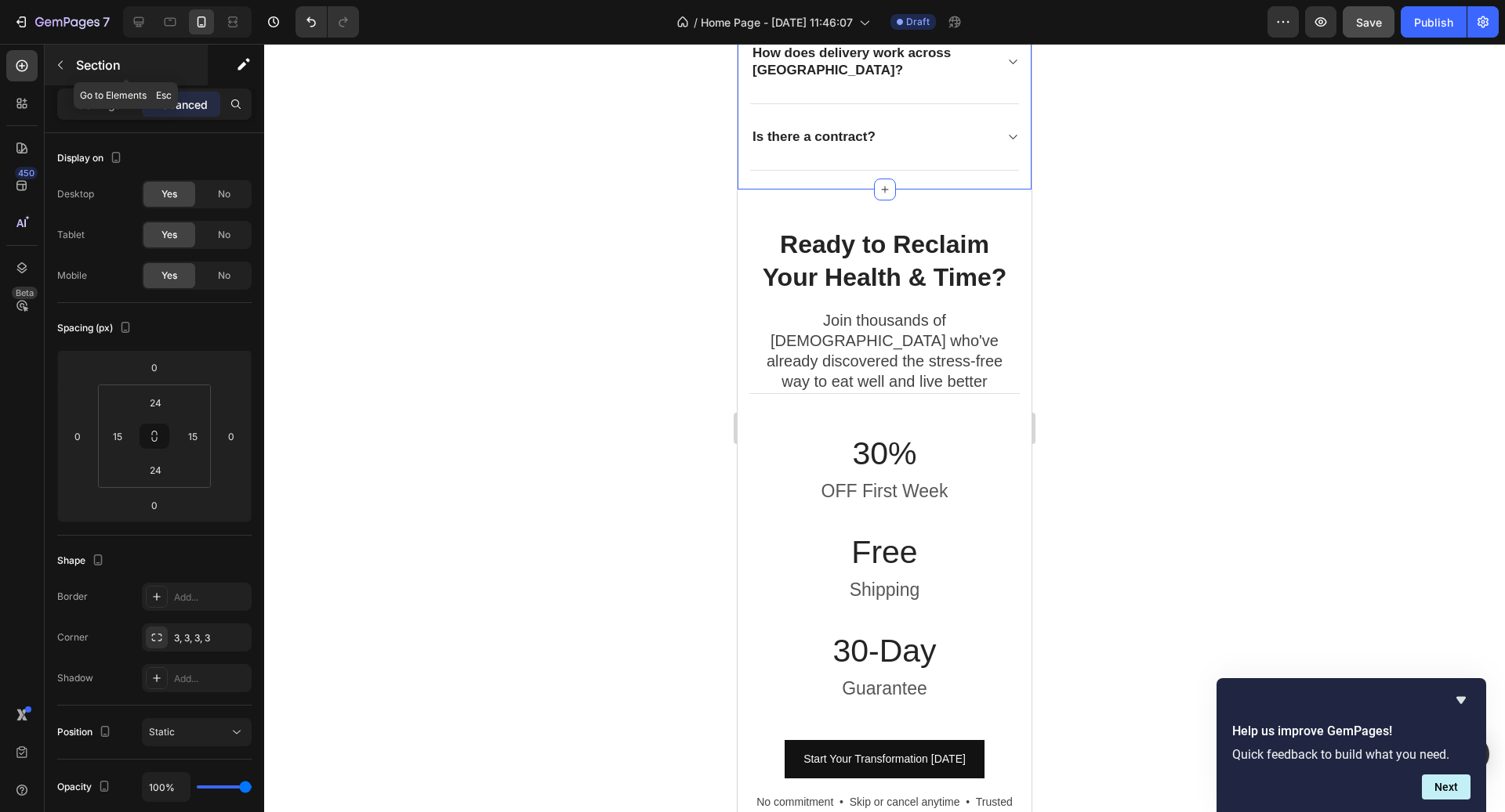
click at [78, 68] on p "Section" at bounding box center [140, 64] width 128 height 18
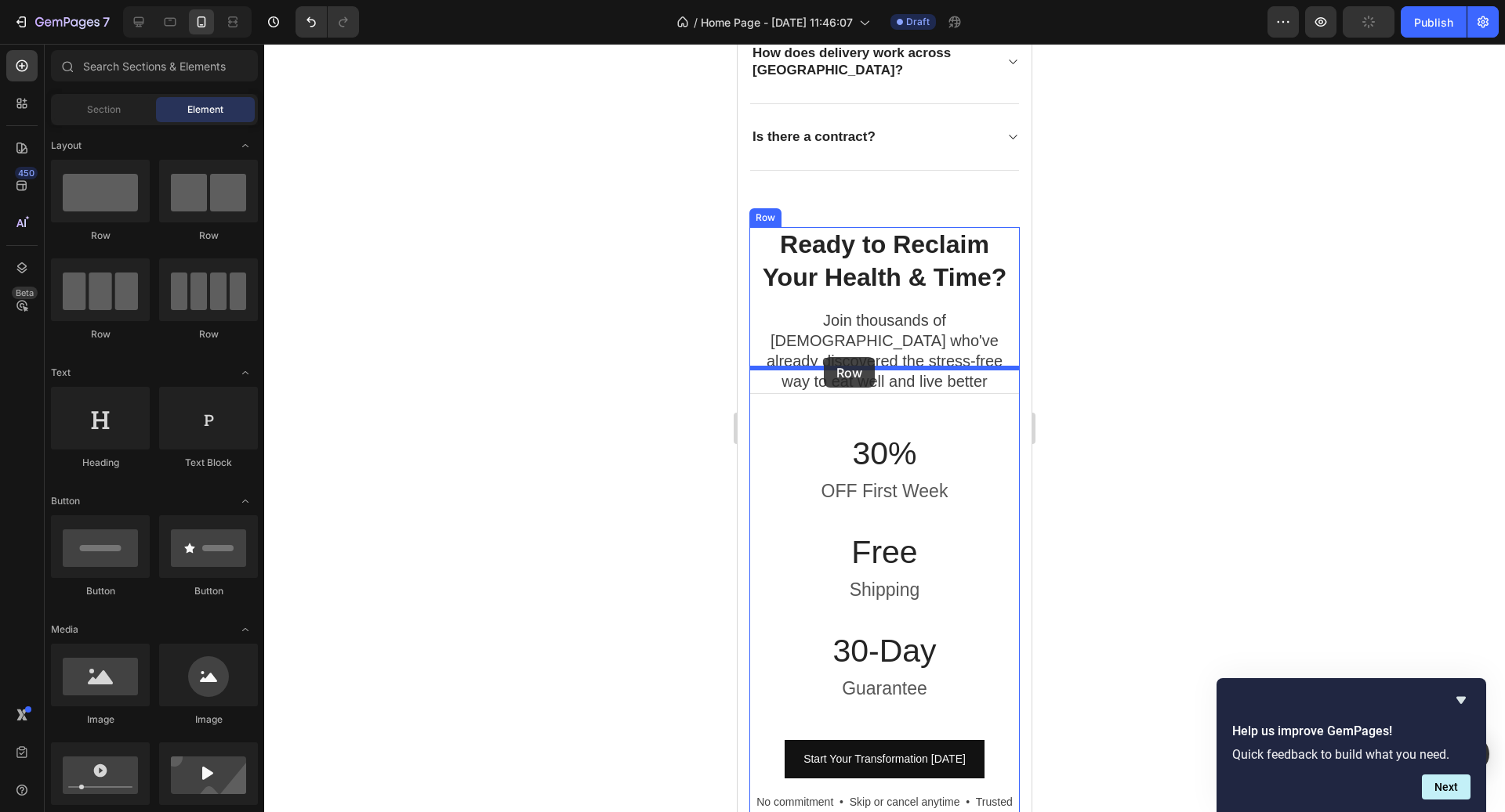
drag, startPoint x: 855, startPoint y: 347, endPoint x: 823, endPoint y: 357, distance: 33.5
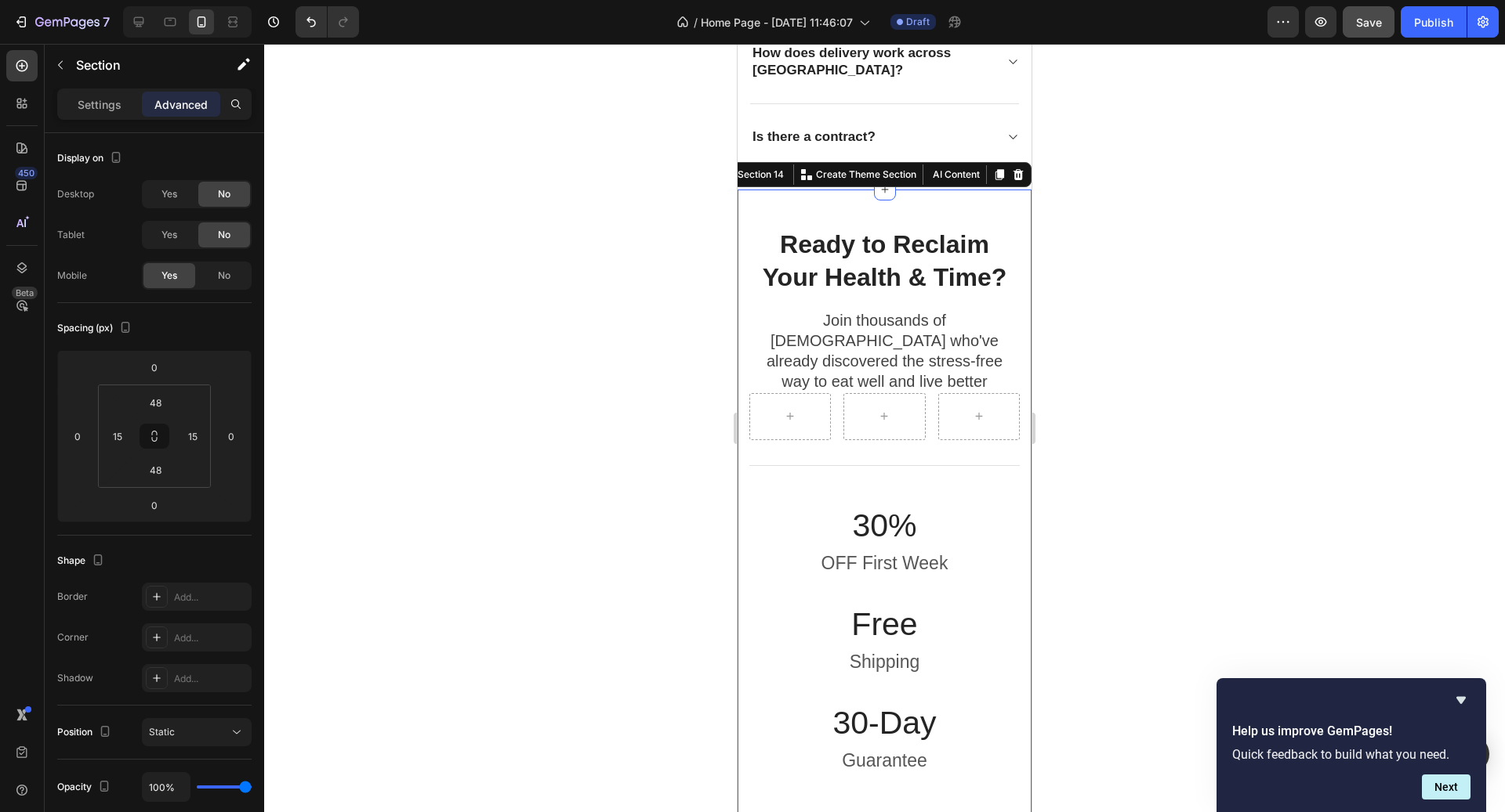
click at [951, 199] on div "Ready to Reclaim Your Health & Time? Heading Join thousands of Canadians who've…" at bounding box center [884, 584] width 294 height 791
click at [1002, 170] on icon at bounding box center [1000, 175] width 8 height 11
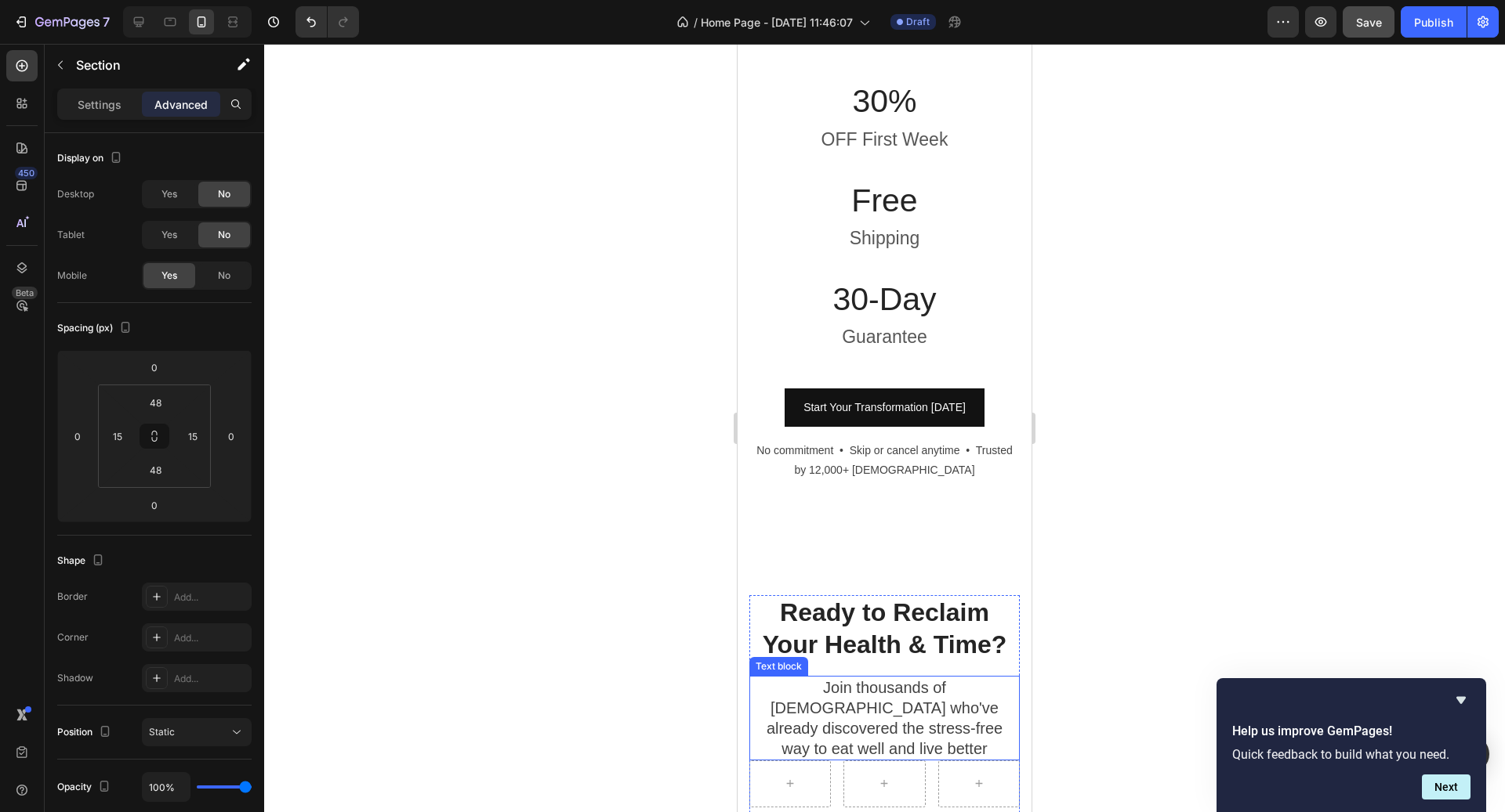
scroll to position [6046, 0]
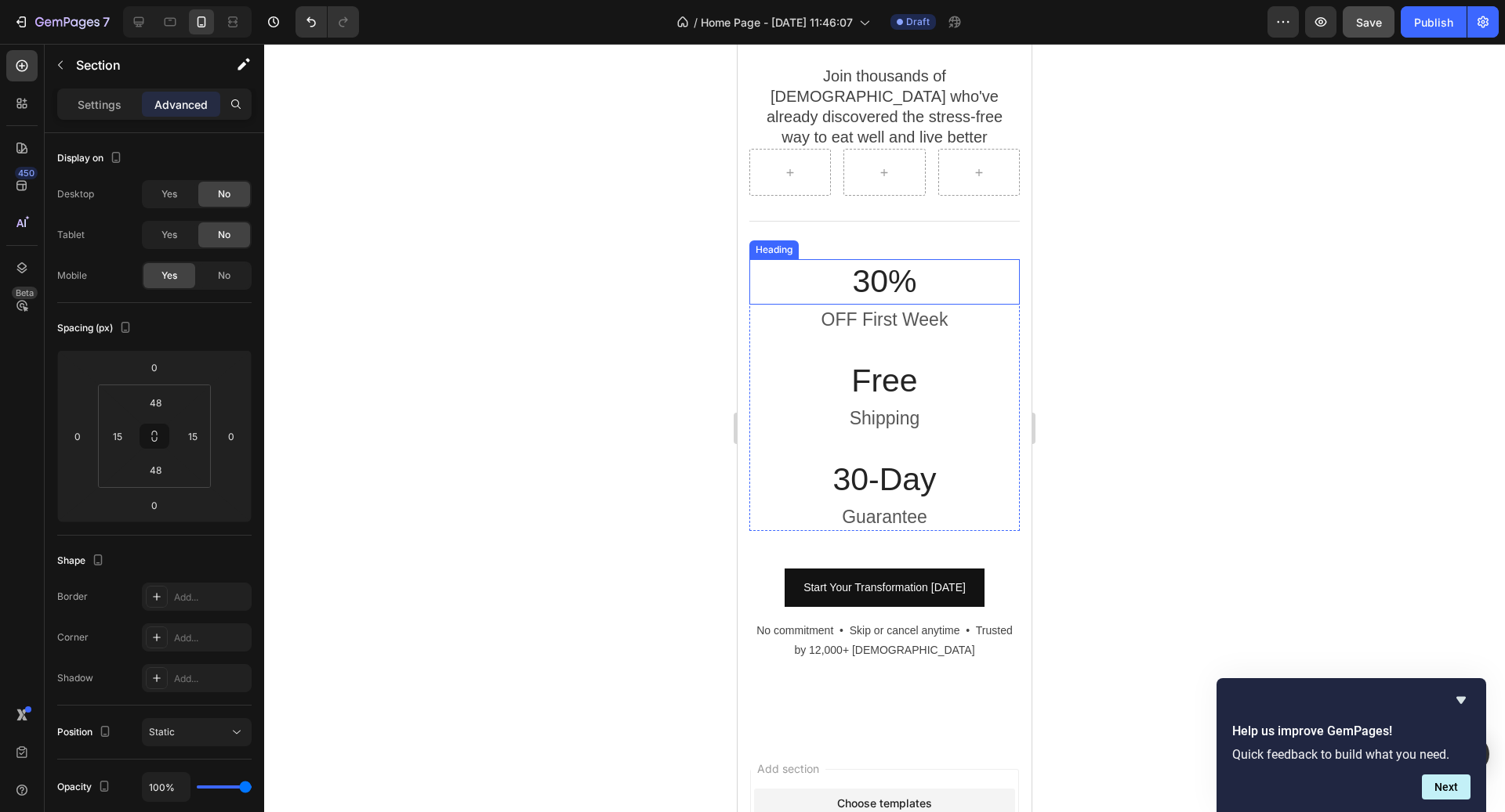
click at [900, 260] on h3 "30%" at bounding box center [884, 281] width 271 height 44
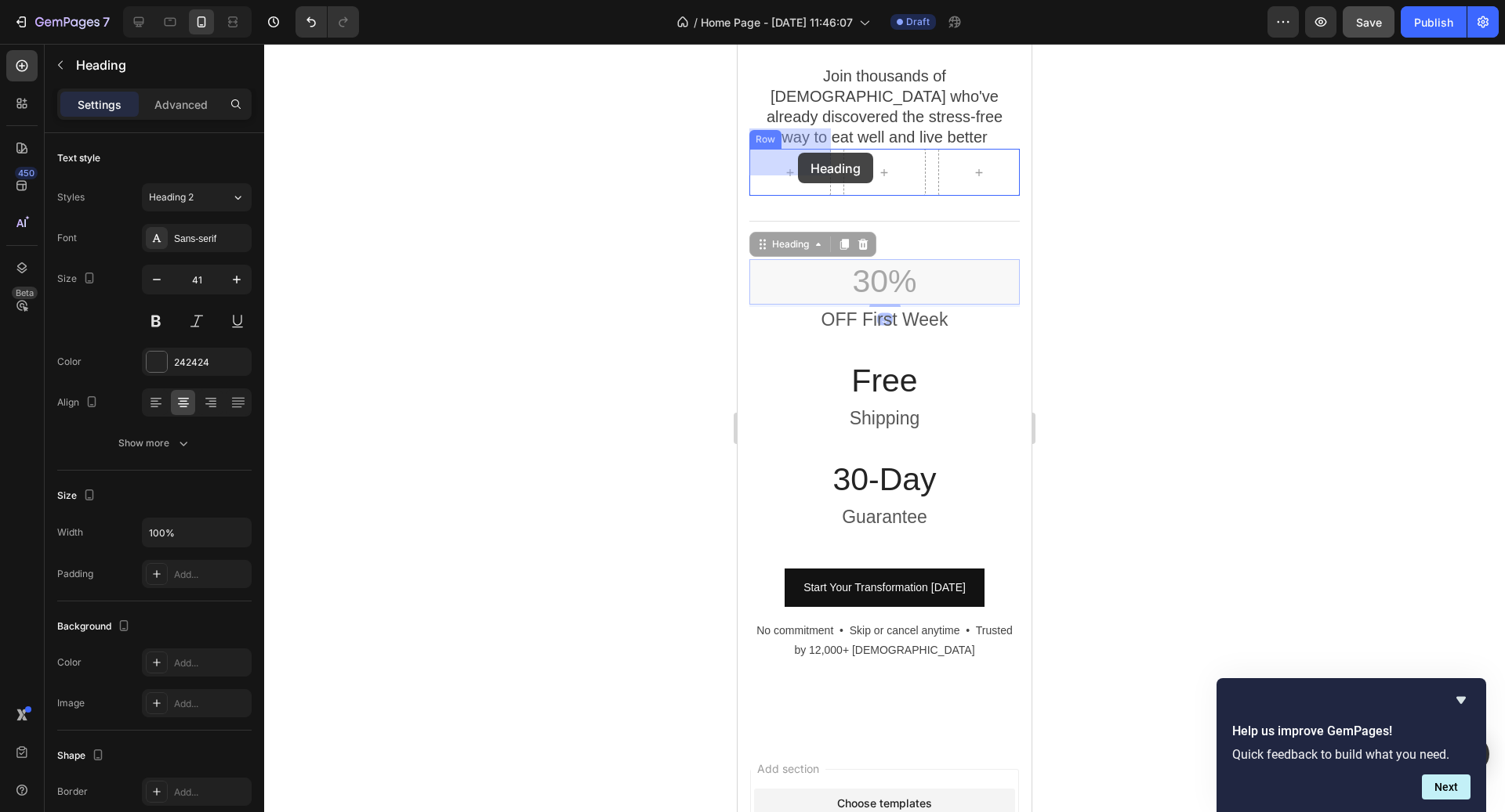
drag, startPoint x: 814, startPoint y: 225, endPoint x: 798, endPoint y: 154, distance: 72.8
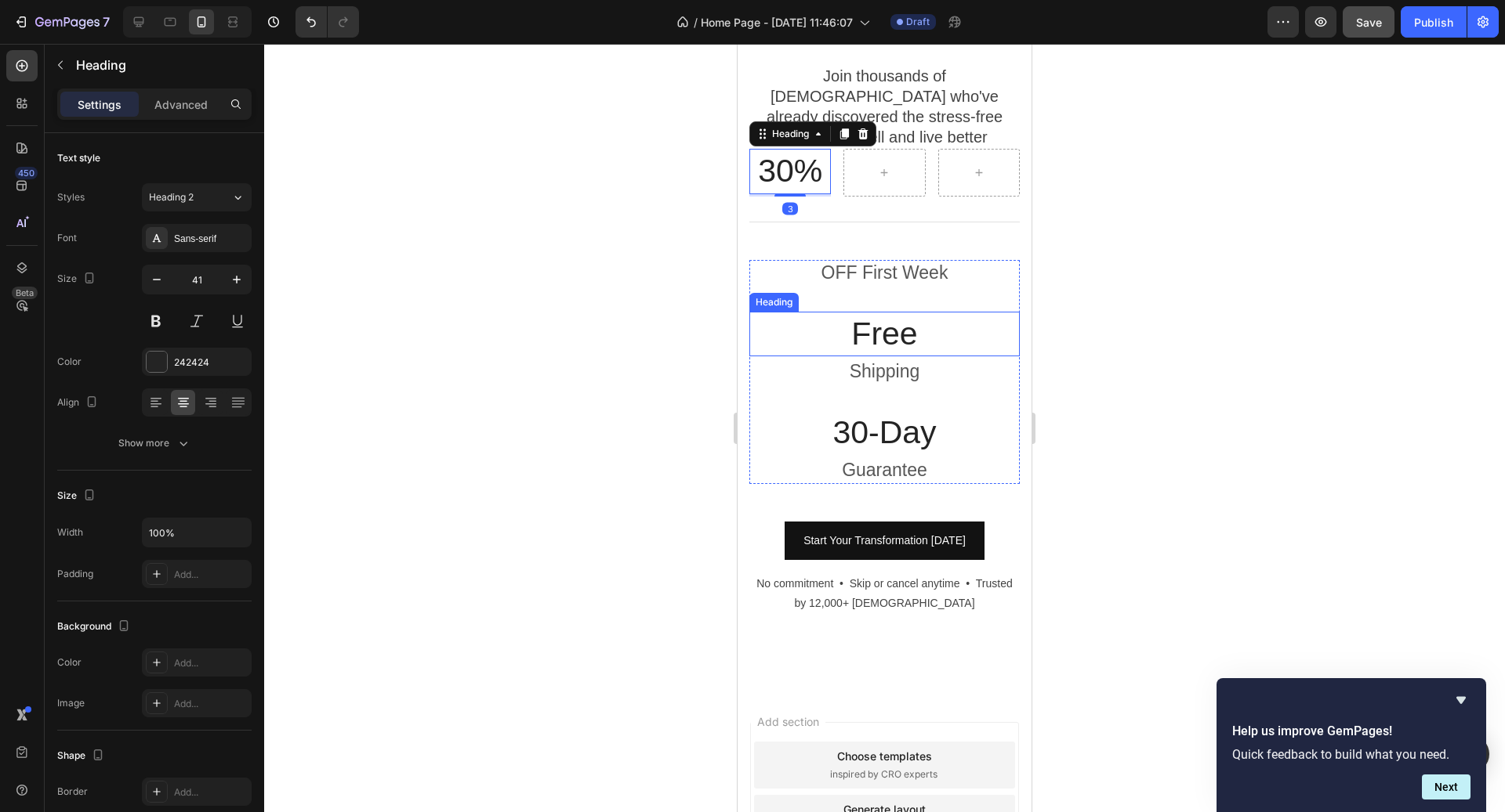
click at [877, 324] on h3 "Free" at bounding box center [884, 333] width 271 height 44
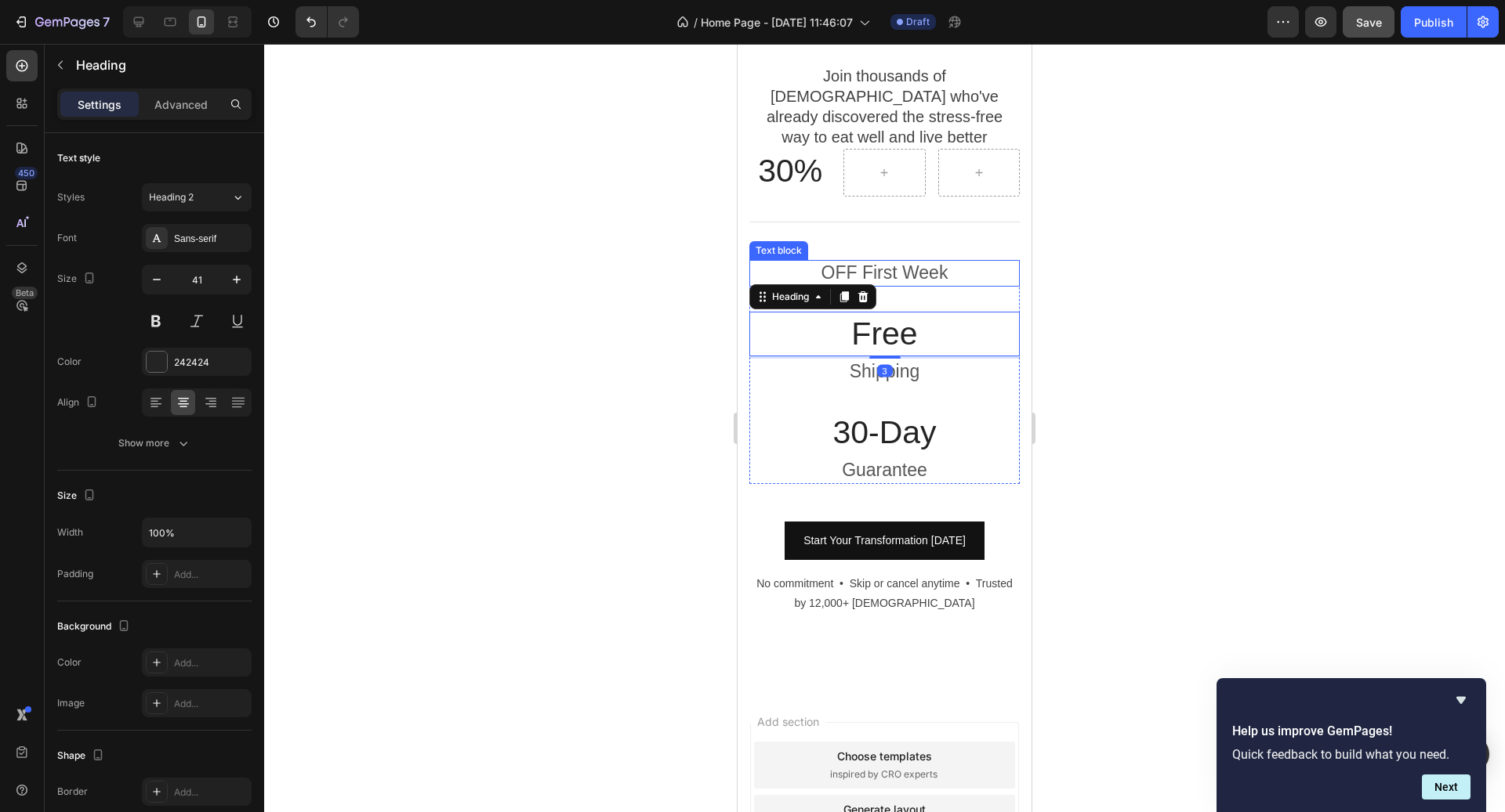
click at [851, 262] on p "OFF First Week" at bounding box center [884, 274] width 267 height 23
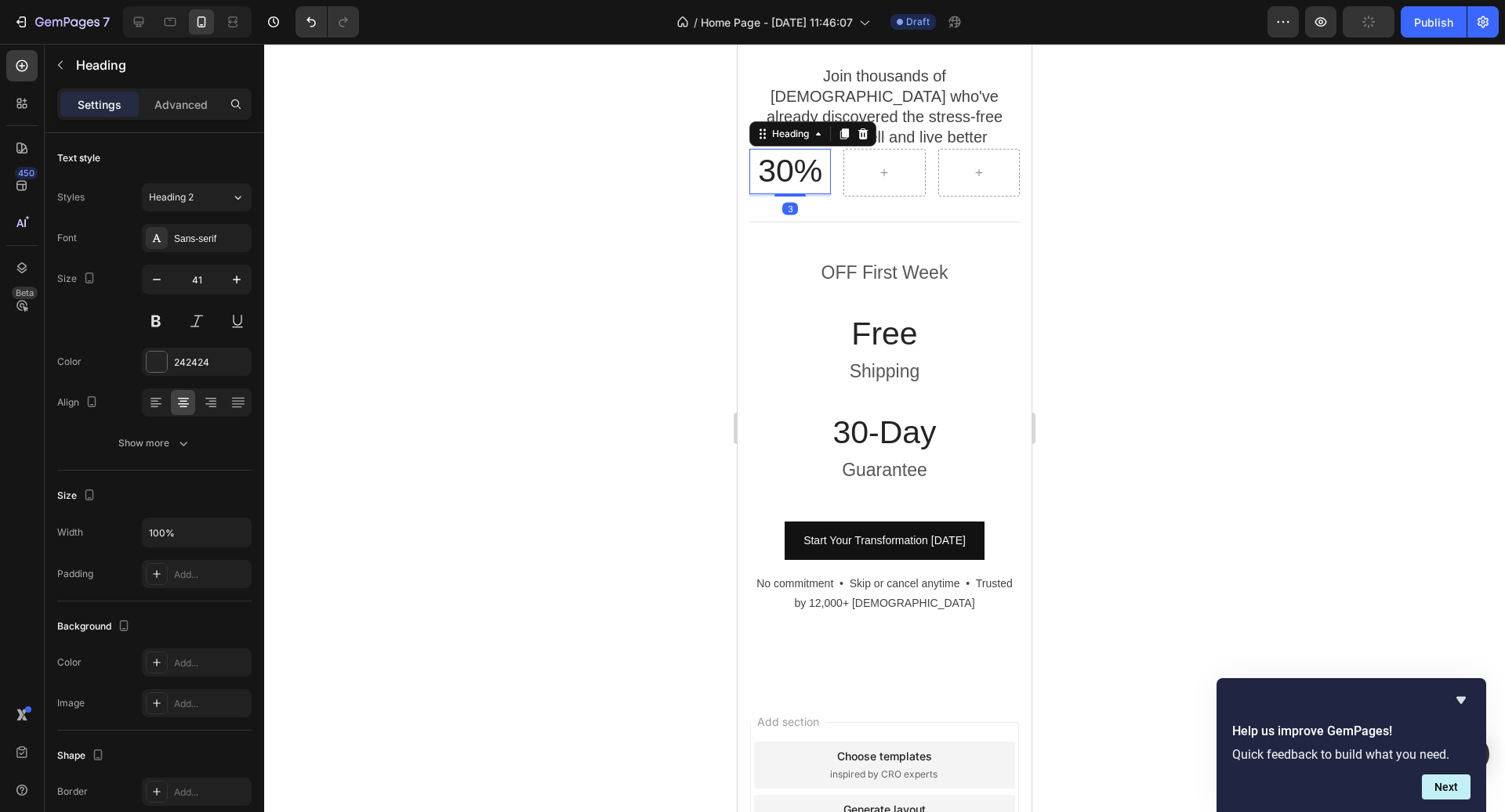
click at [804, 162] on h3 "30%" at bounding box center [790, 171] width 81 height 44
click at [853, 262] on p "OFF First Week" at bounding box center [884, 274] width 267 height 23
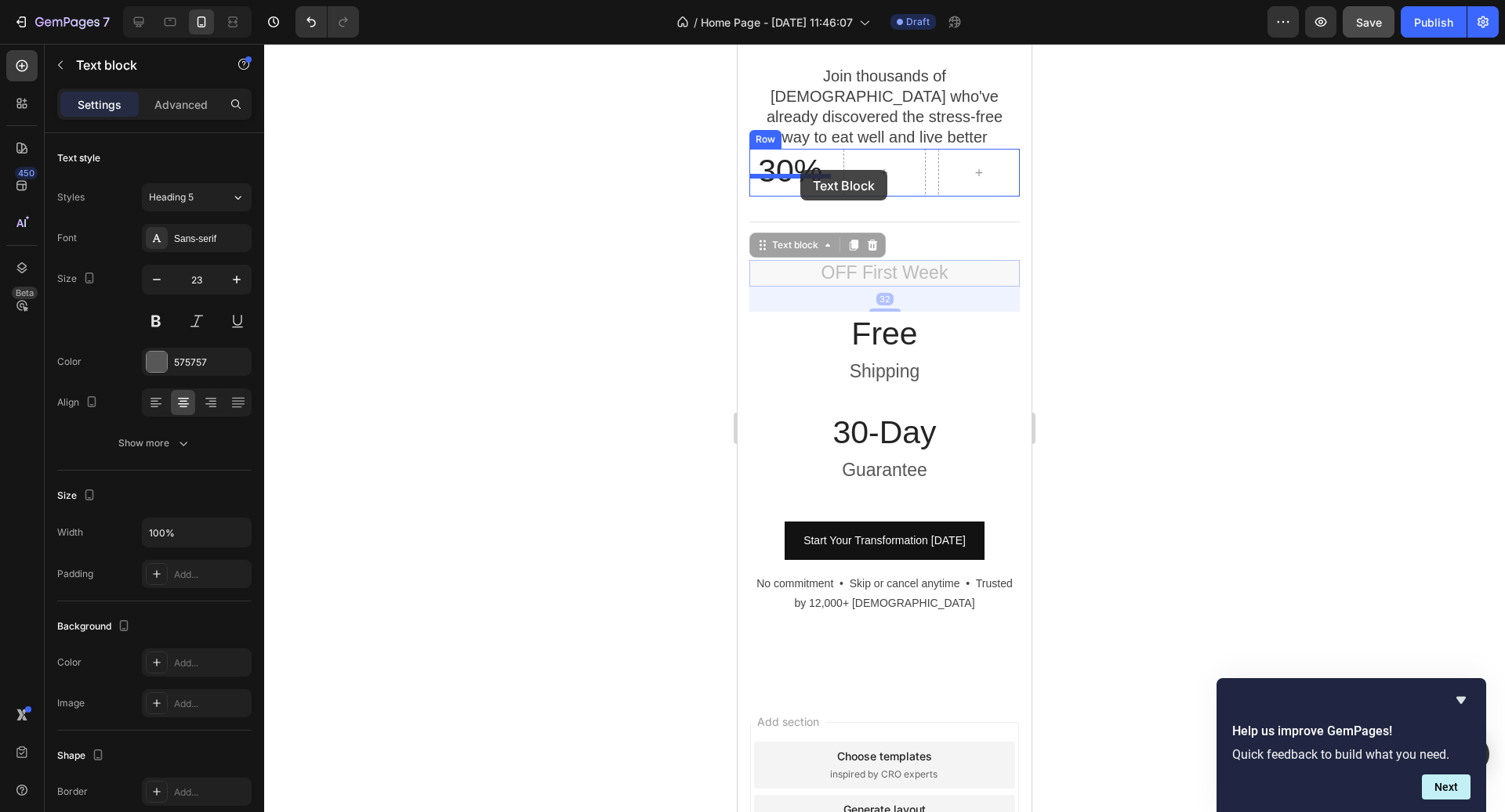
drag, startPoint x: 809, startPoint y: 231, endPoint x: 801, endPoint y: 168, distance: 63.5
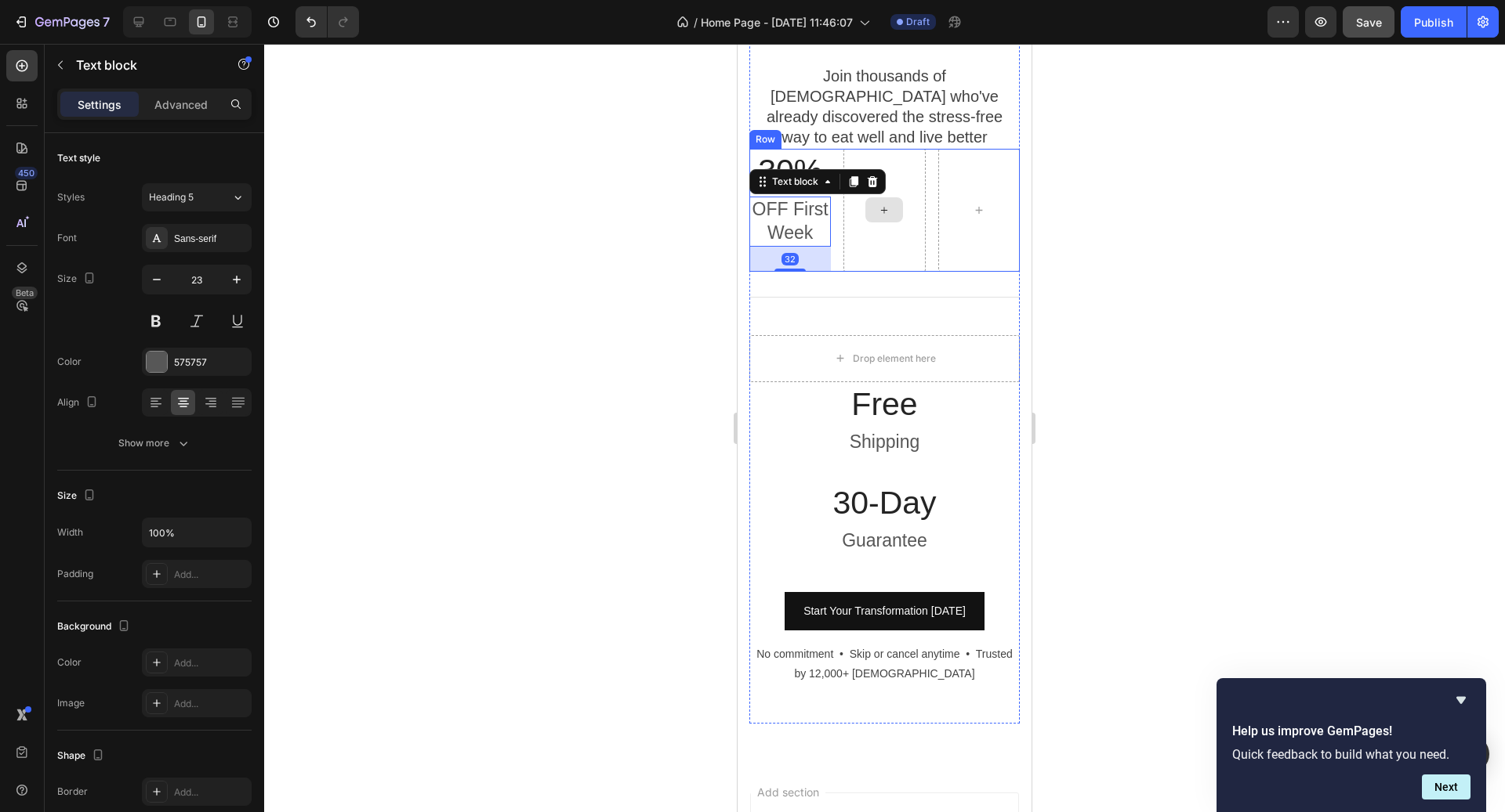
click at [882, 198] on div at bounding box center [884, 210] width 38 height 25
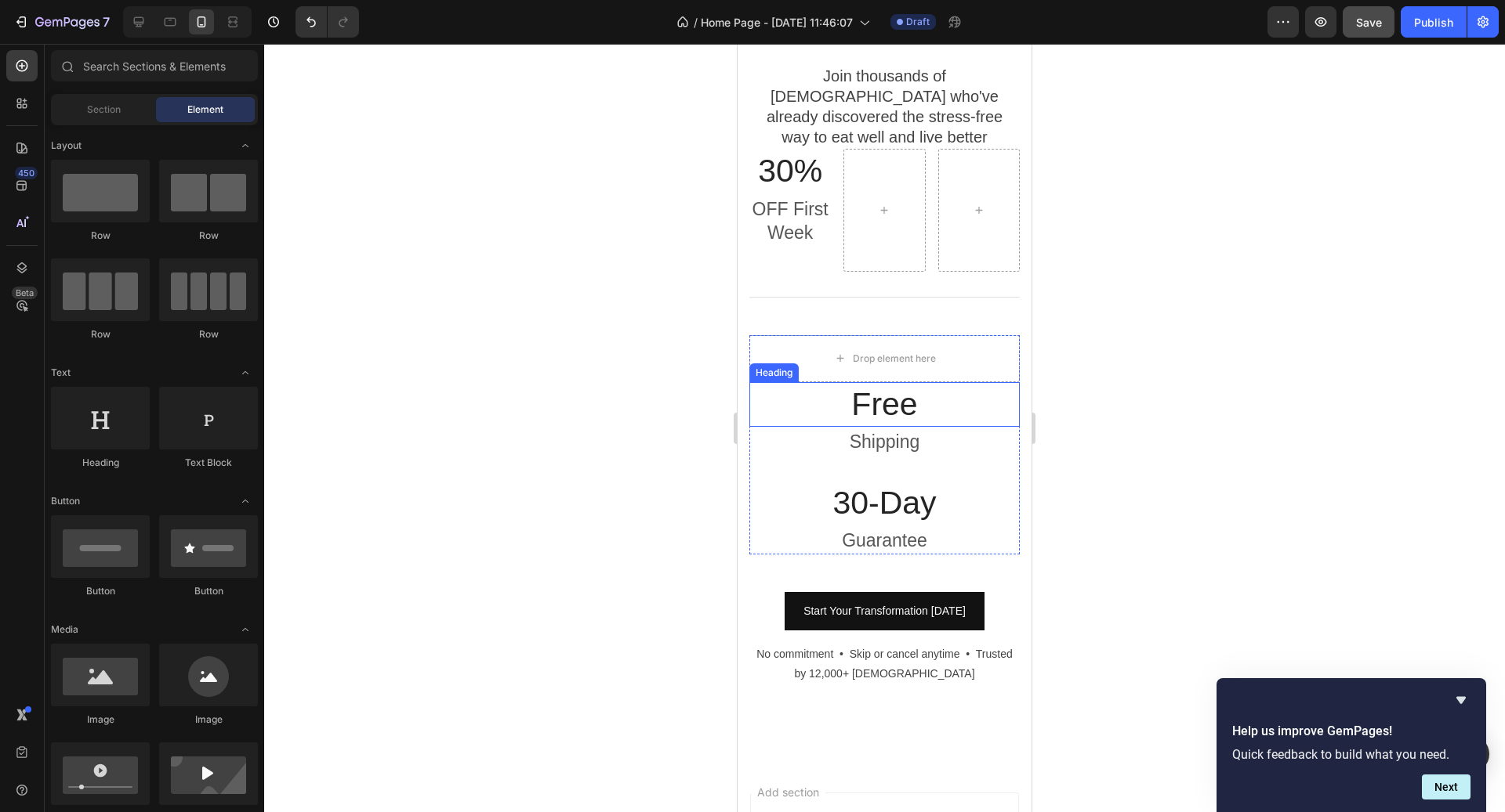
click at [887, 383] on h3 "Free" at bounding box center [884, 404] width 271 height 44
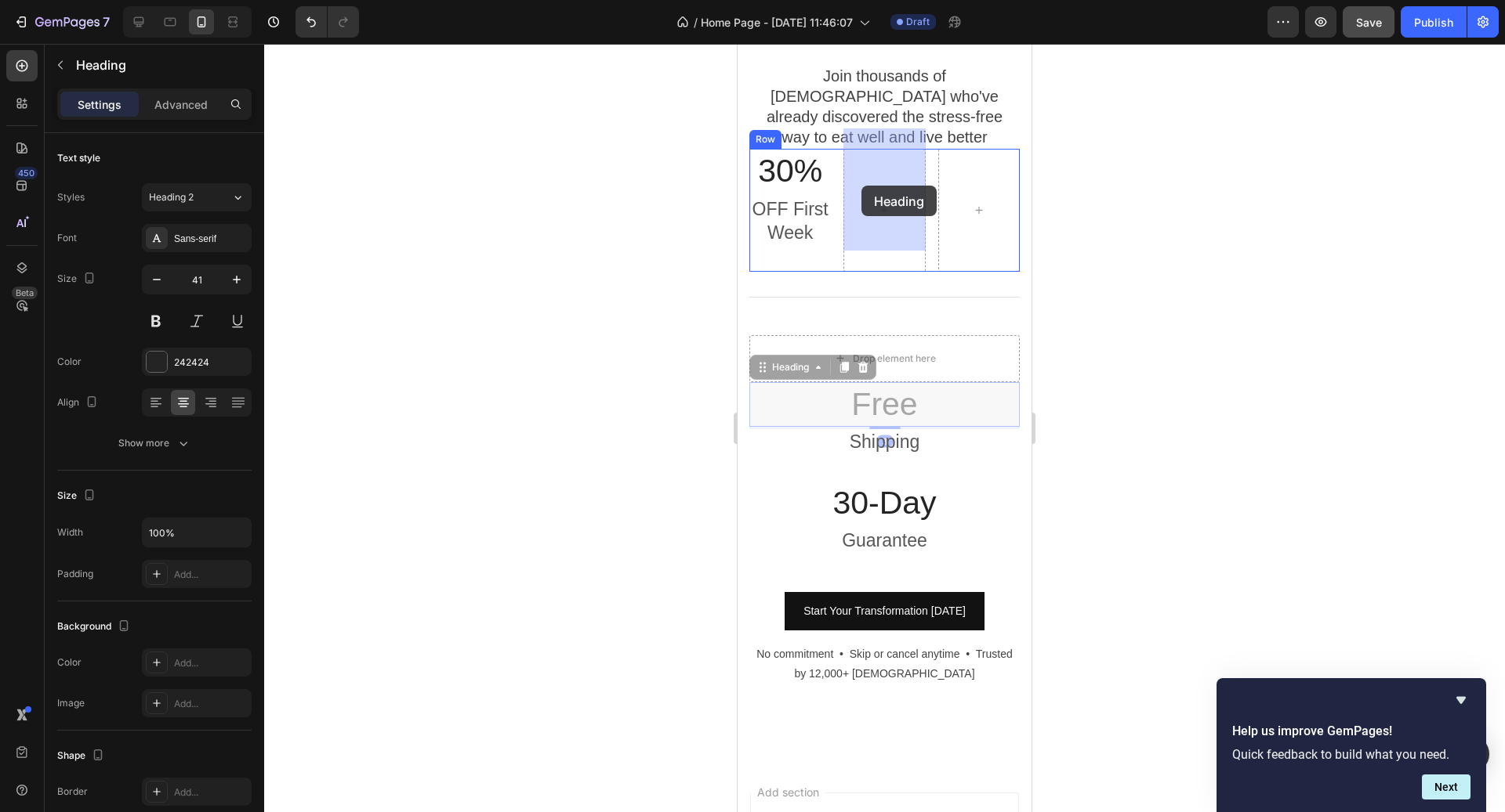
drag, startPoint x: 813, startPoint y: 350, endPoint x: 862, endPoint y: 186, distance: 171.2
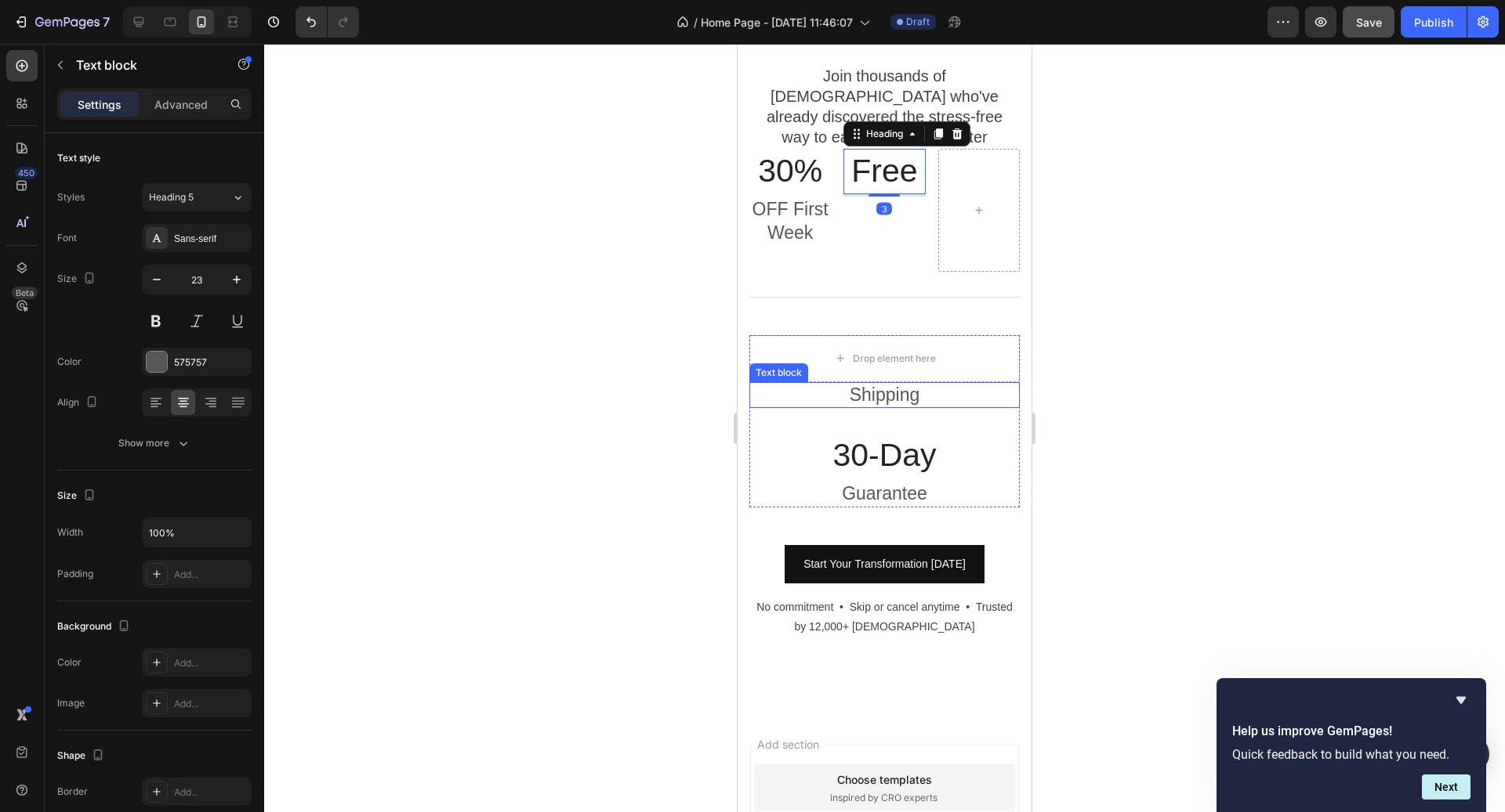
click at [909, 384] on p "Shipping" at bounding box center [884, 396] width 267 height 23
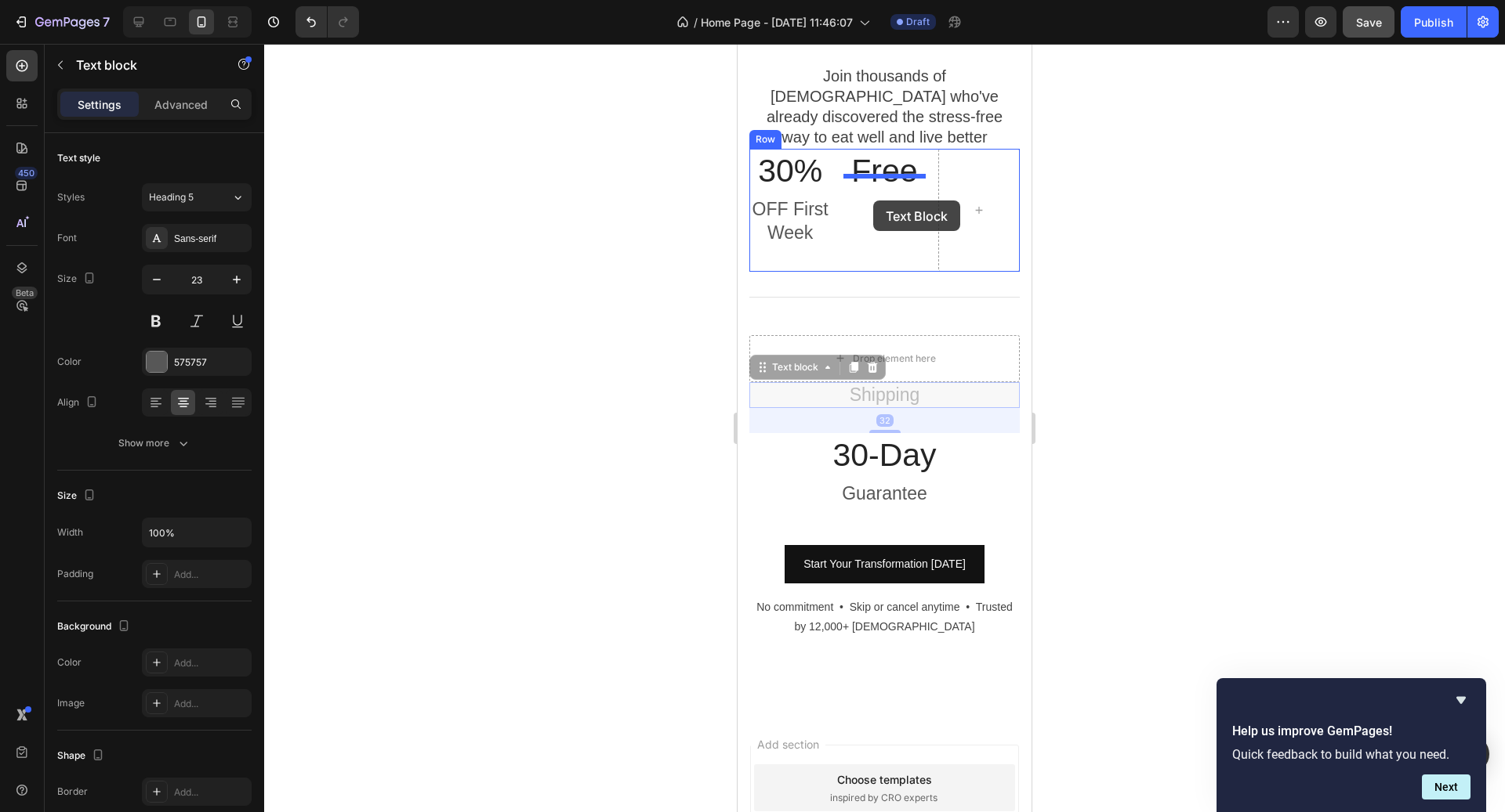
drag, startPoint x: 809, startPoint y: 350, endPoint x: 874, endPoint y: 200, distance: 163.5
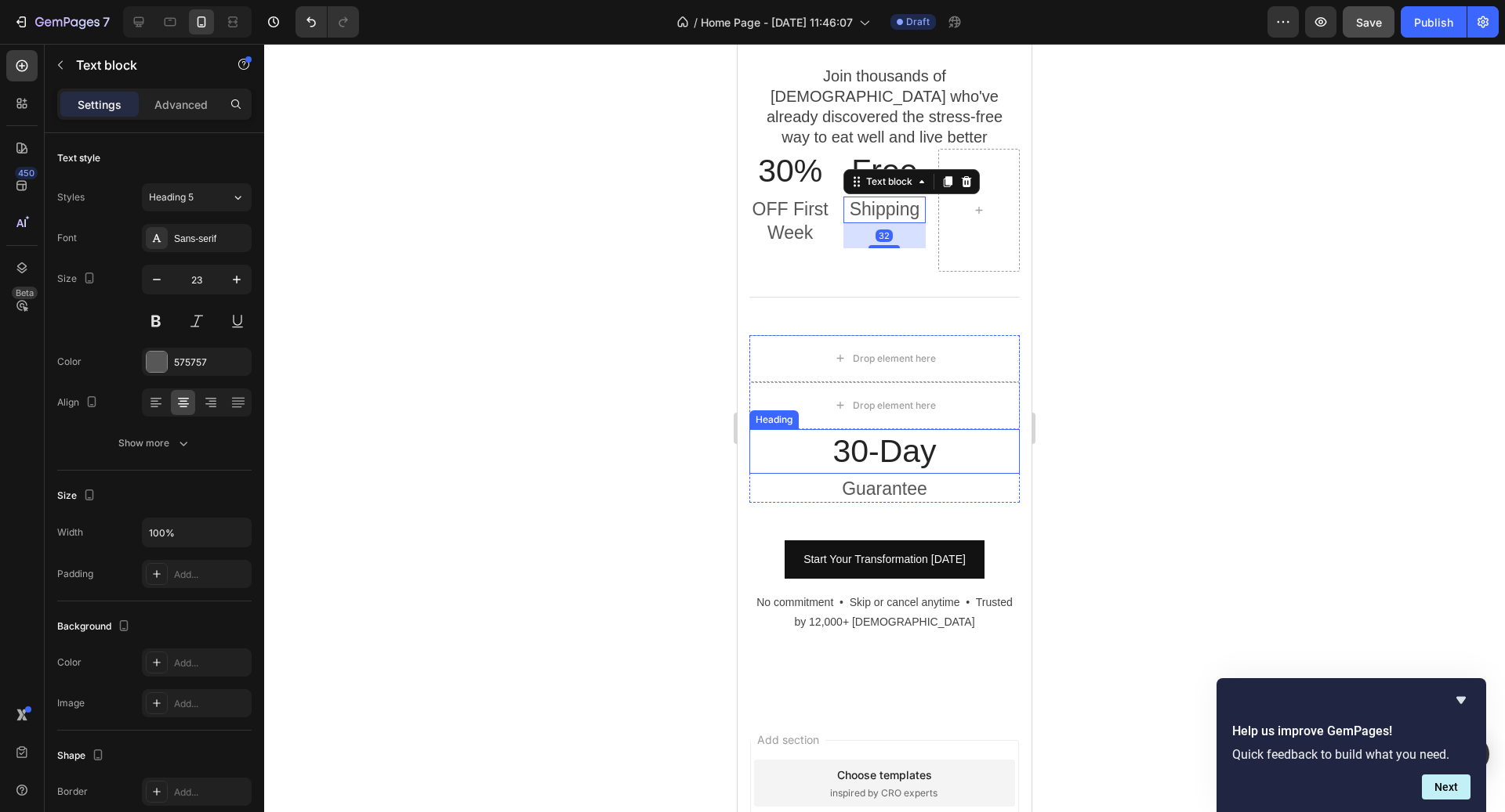
click at [919, 429] on h3 "30-Day" at bounding box center [884, 451] width 271 height 44
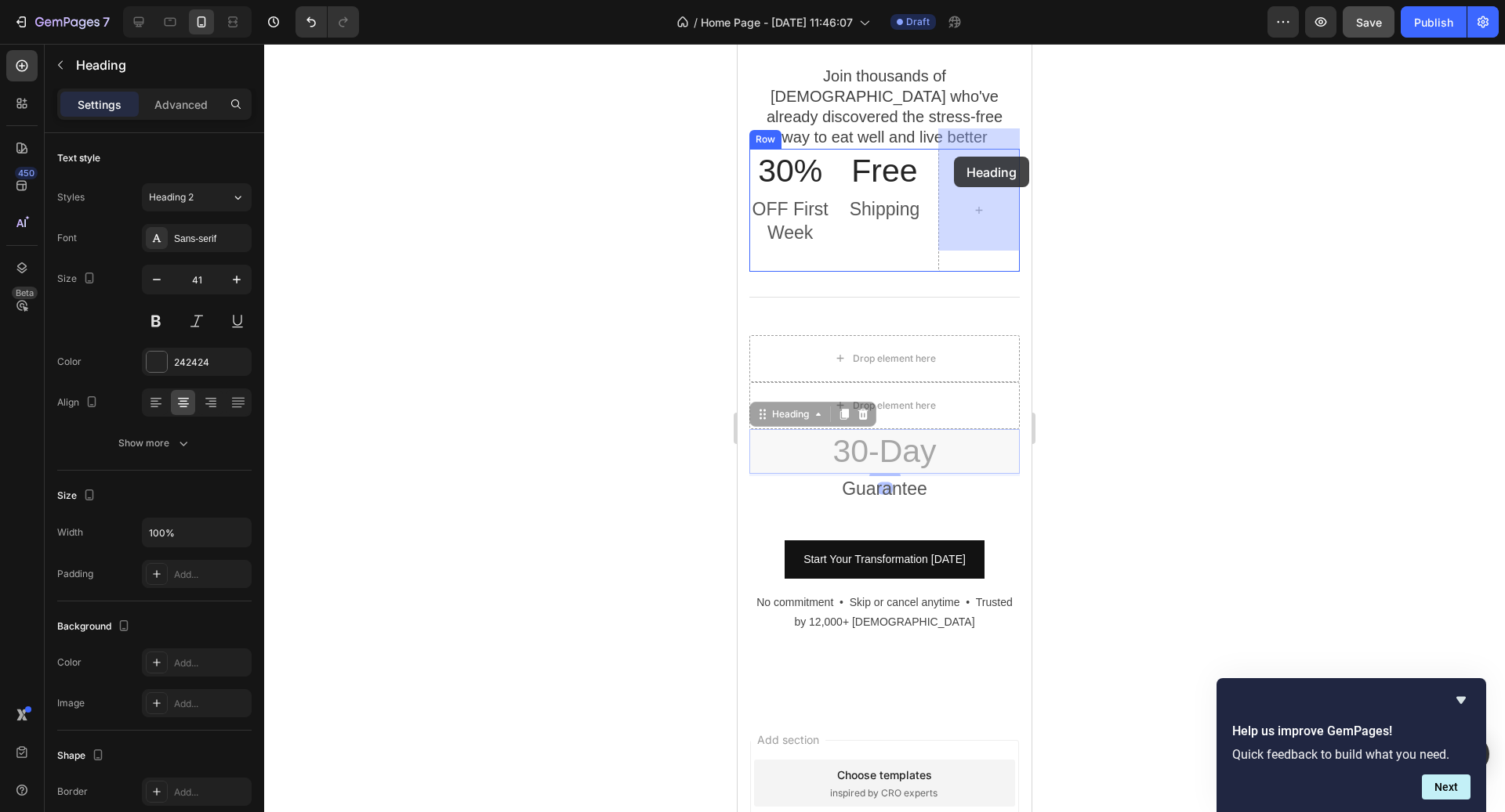
drag, startPoint x: 809, startPoint y: 397, endPoint x: 966, endPoint y: 152, distance: 291.0
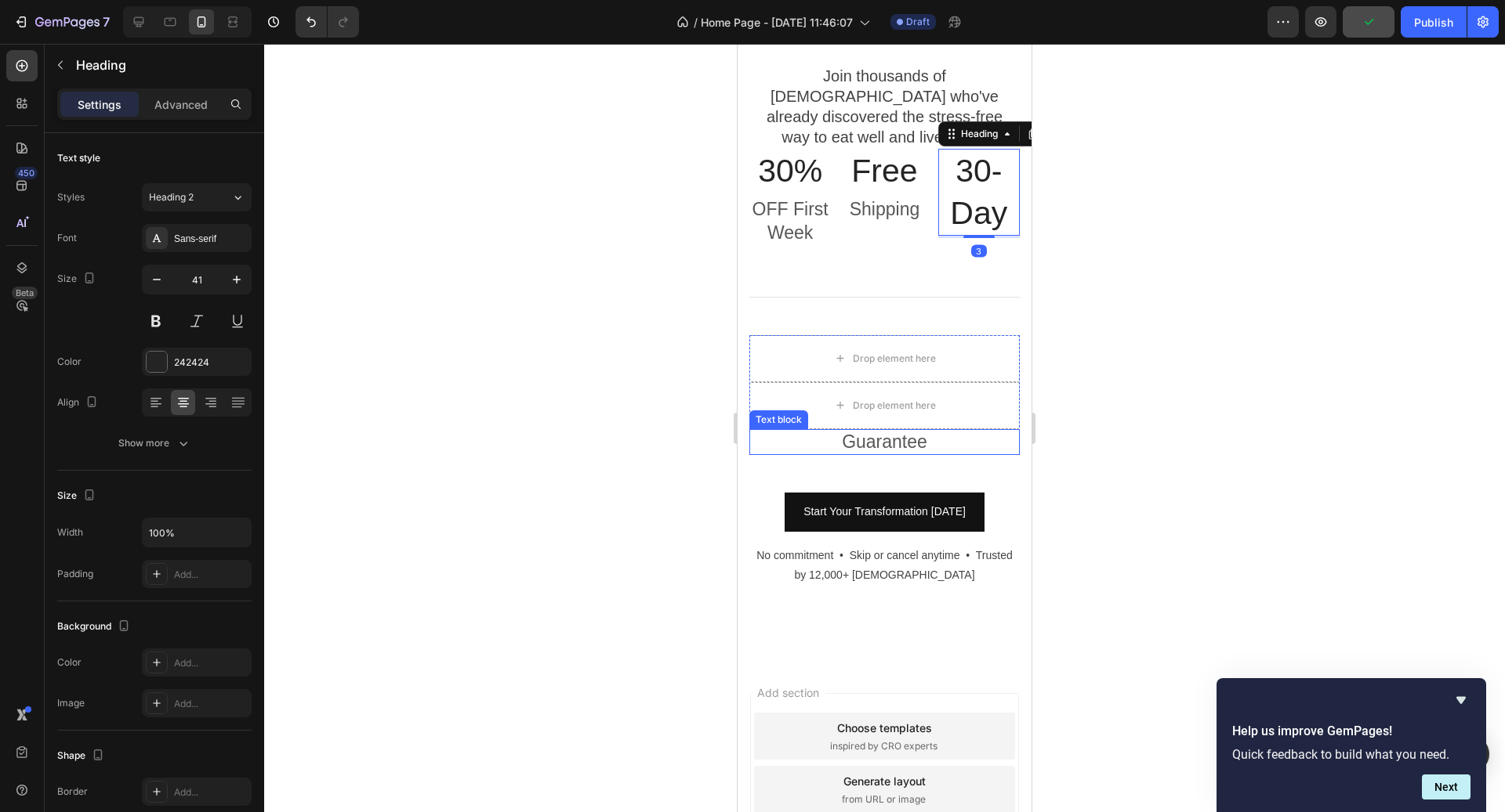
click at [920, 431] on p "Guarantee" at bounding box center [884, 443] width 267 height 23
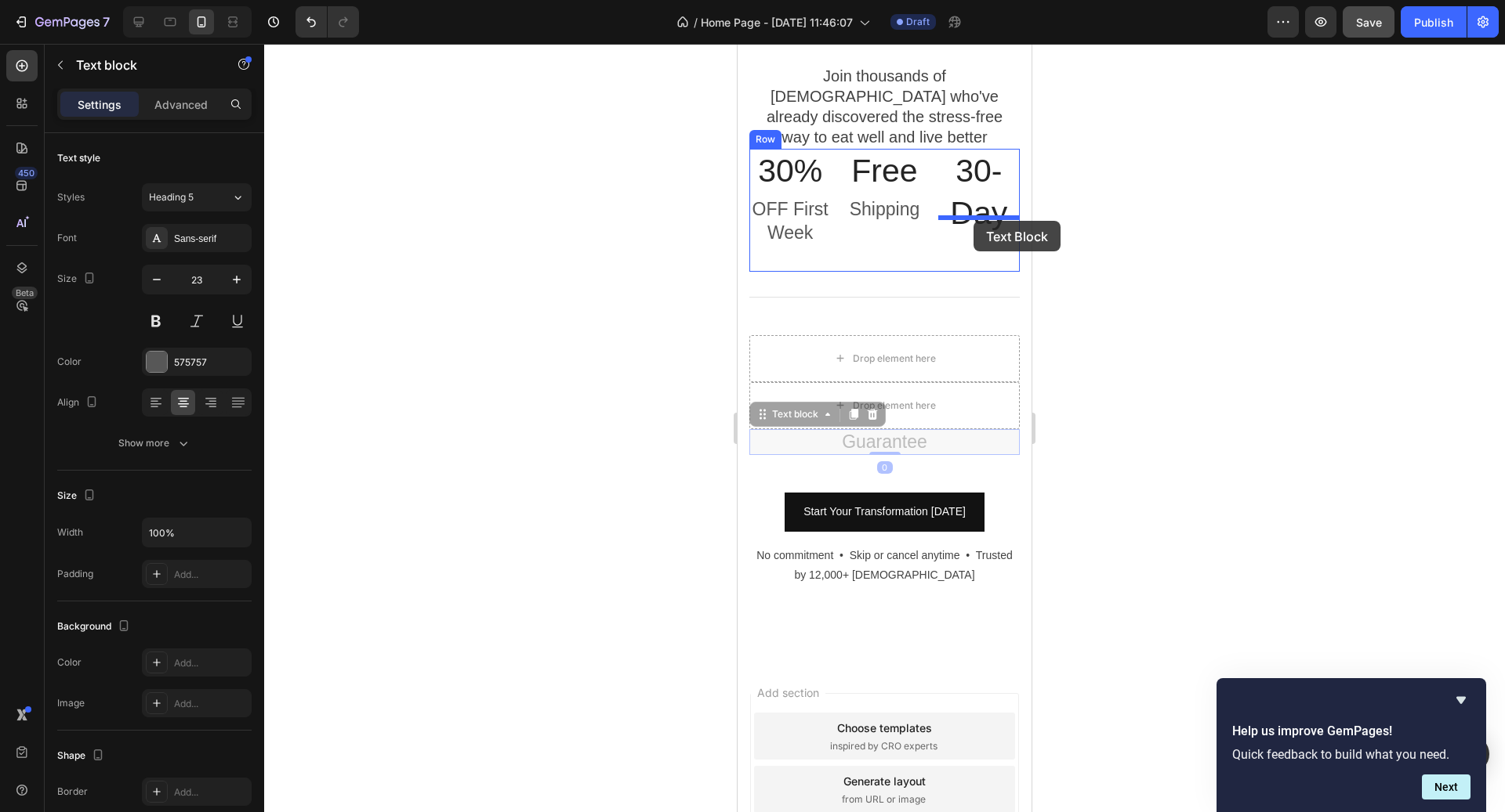
drag, startPoint x: 803, startPoint y: 400, endPoint x: 973, endPoint y: 221, distance: 246.9
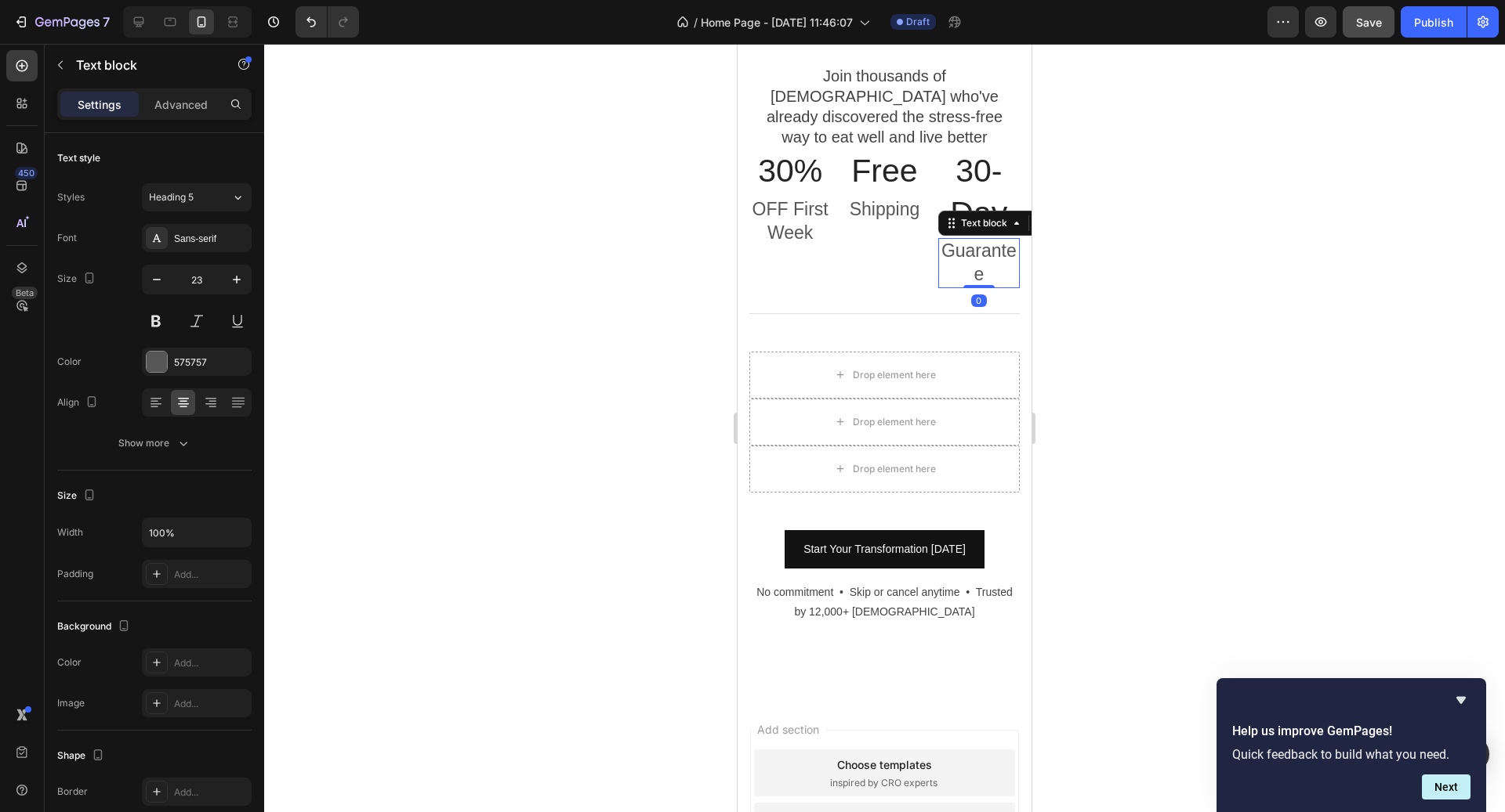
click at [1090, 274] on div at bounding box center [884, 428] width 1240 height 768
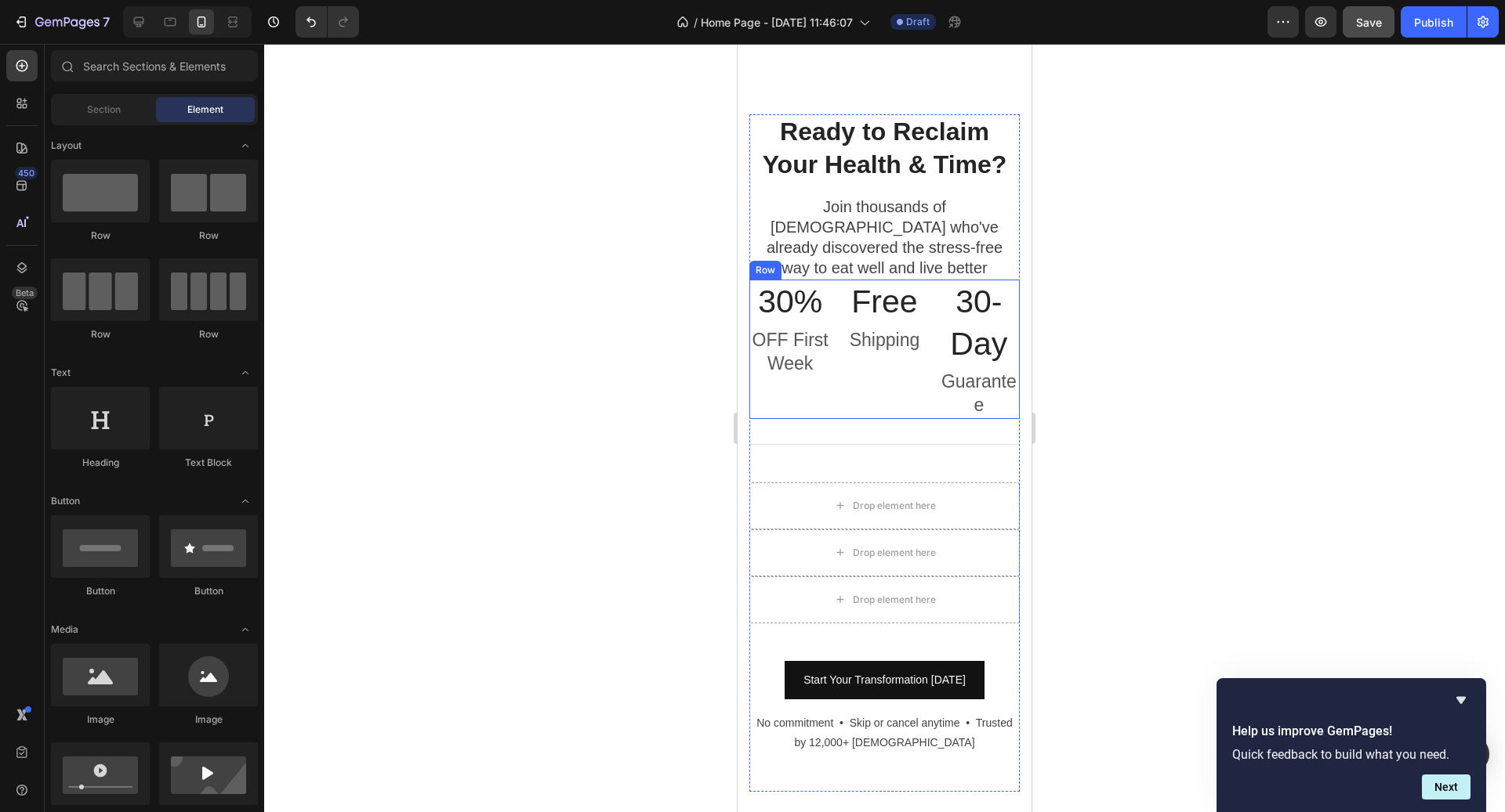
scroll to position [5913, 0]
click at [930, 343] on div "30% Heading OFF First Week Text block Free Heading Shipping Text block 30-Day H…" at bounding box center [884, 352] width 271 height 139
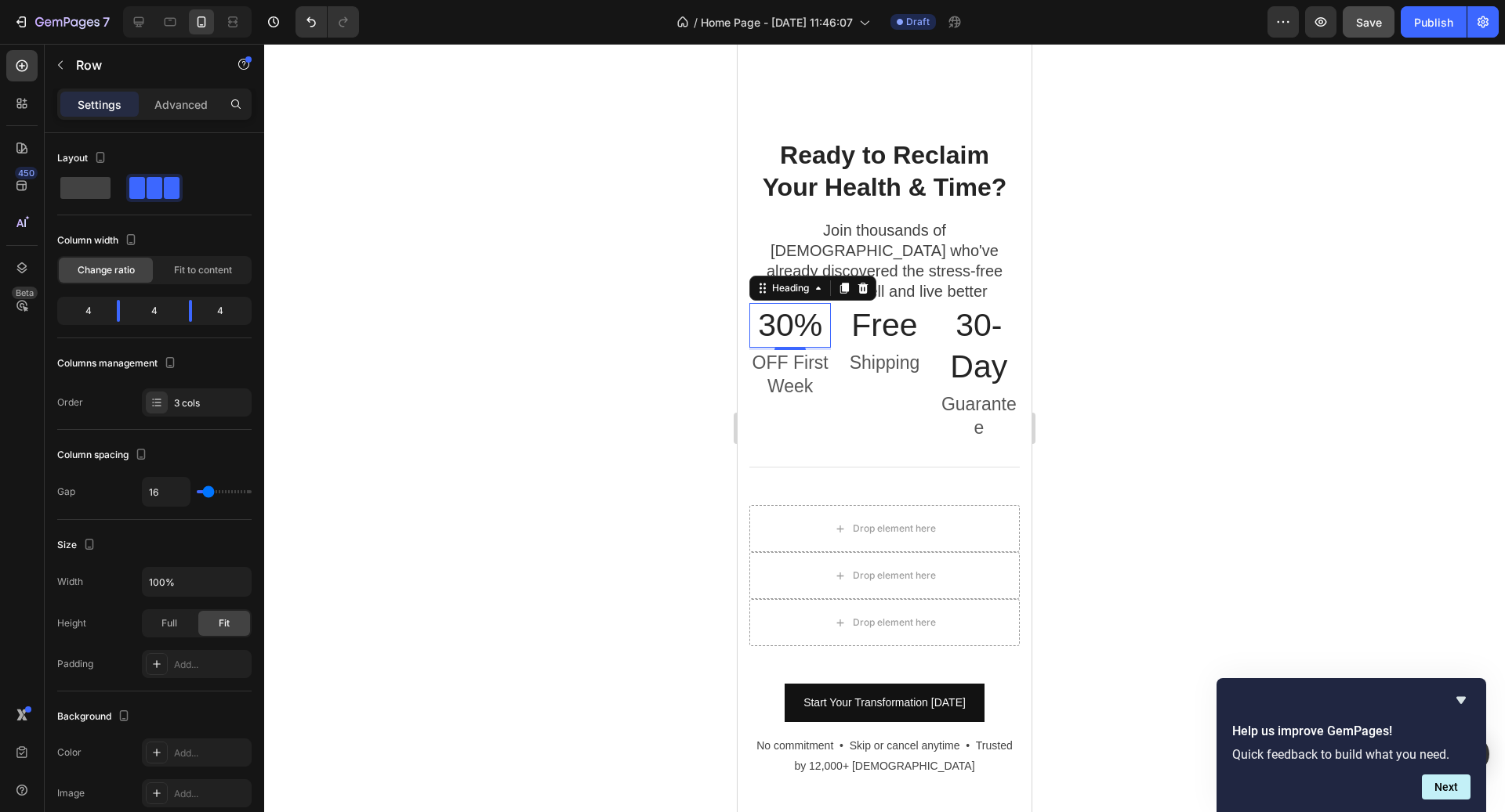
click at [779, 303] on h3 "30%" at bounding box center [790, 325] width 81 height 44
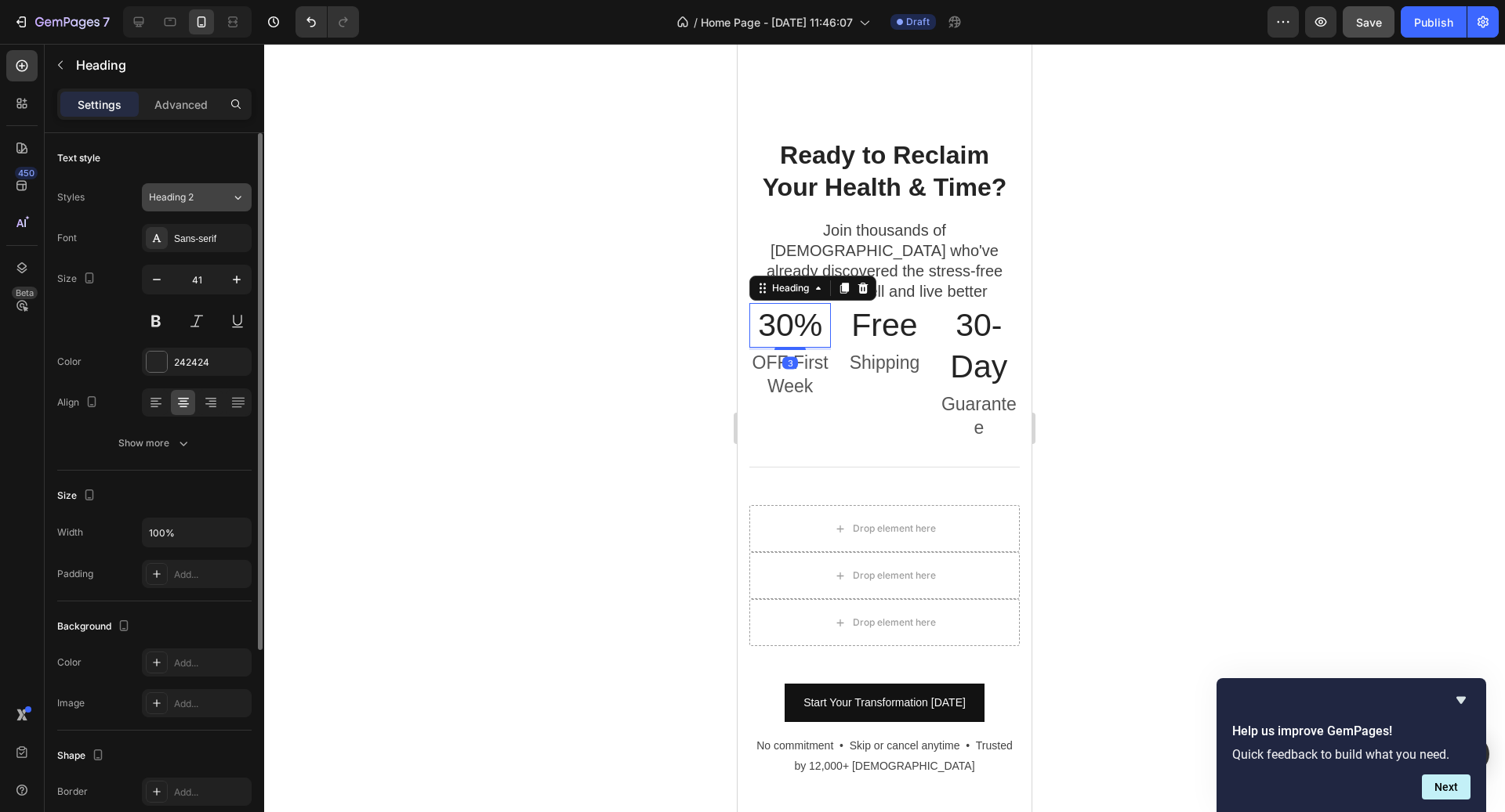
click at [198, 202] on div "Heading 2" at bounding box center [181, 197] width 64 height 14
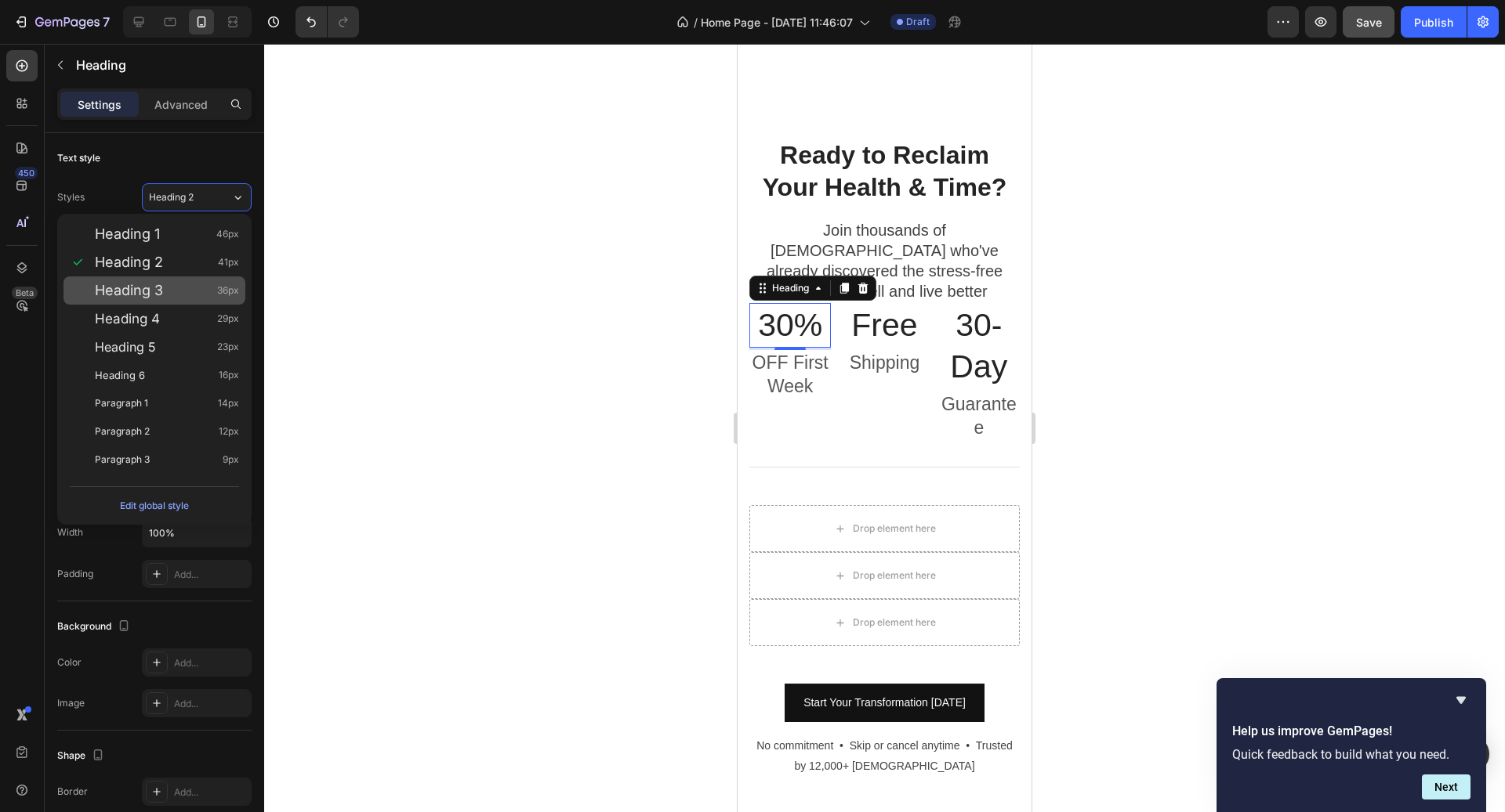
click at [204, 290] on div "Heading 3 36px" at bounding box center [167, 290] width 144 height 16
type input "36"
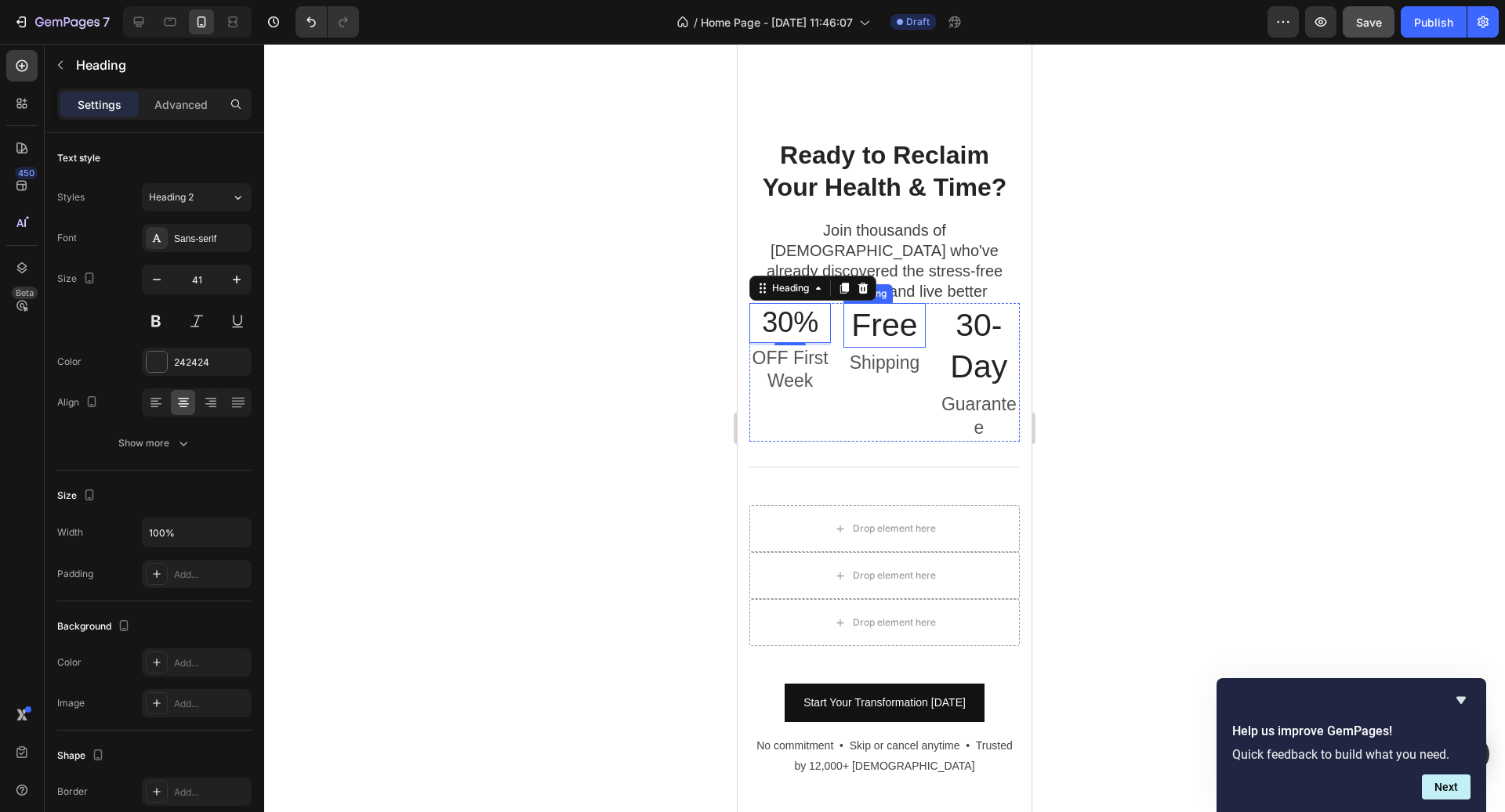
click at [858, 303] on h3 "Free" at bounding box center [884, 325] width 81 height 44
click at [823, 303] on h3 "30%" at bounding box center [790, 323] width 81 height 40
click at [946, 235] on p "Join thousands of [DEMOGRAPHIC_DATA] who've already discovered the stress-free …" at bounding box center [884, 260] width 267 height 81
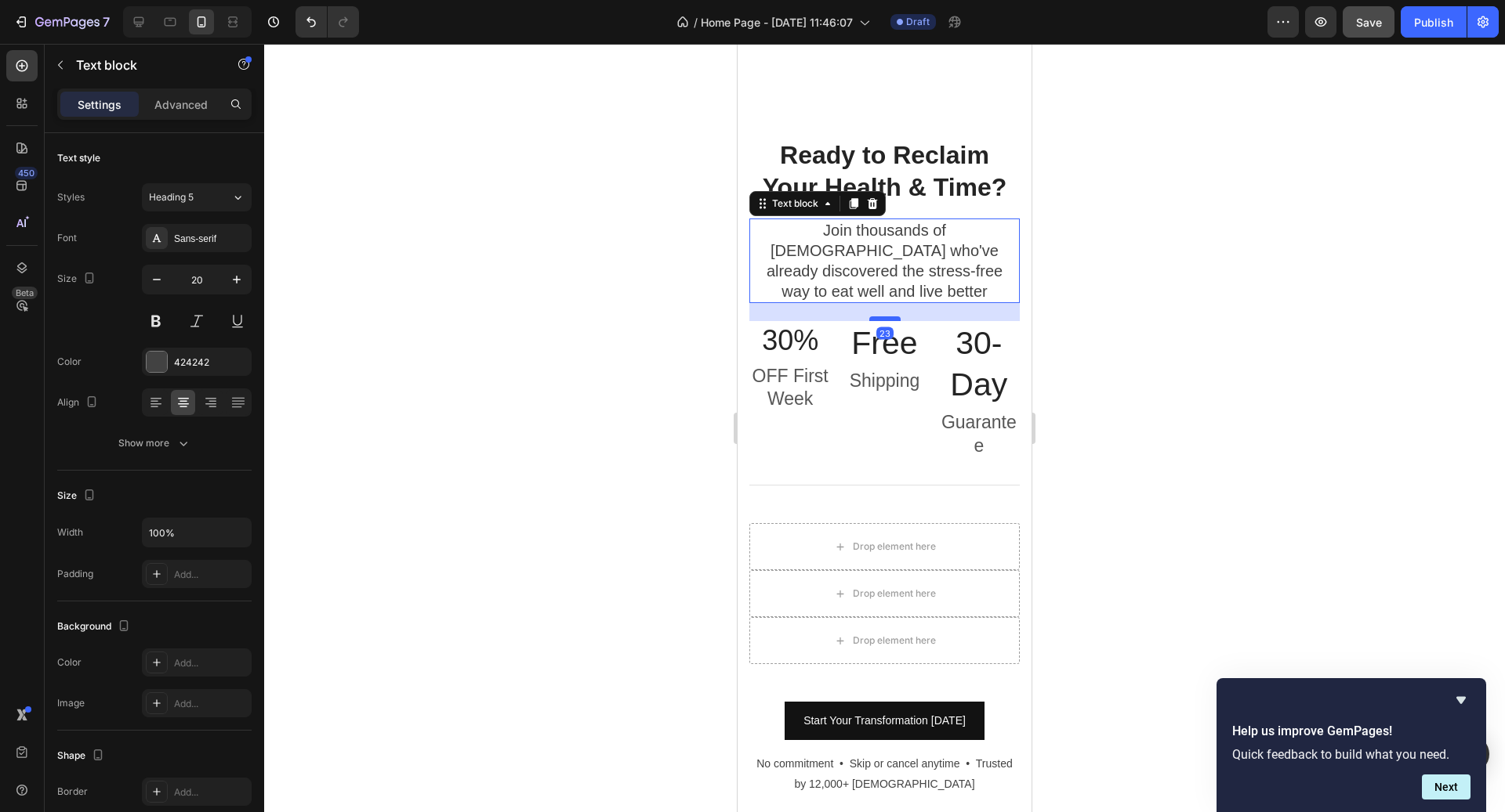
drag, startPoint x: 886, startPoint y: 260, endPoint x: 888, endPoint y: 277, distance: 17.1
click at [888, 316] on div at bounding box center [884, 319] width 31 height 5
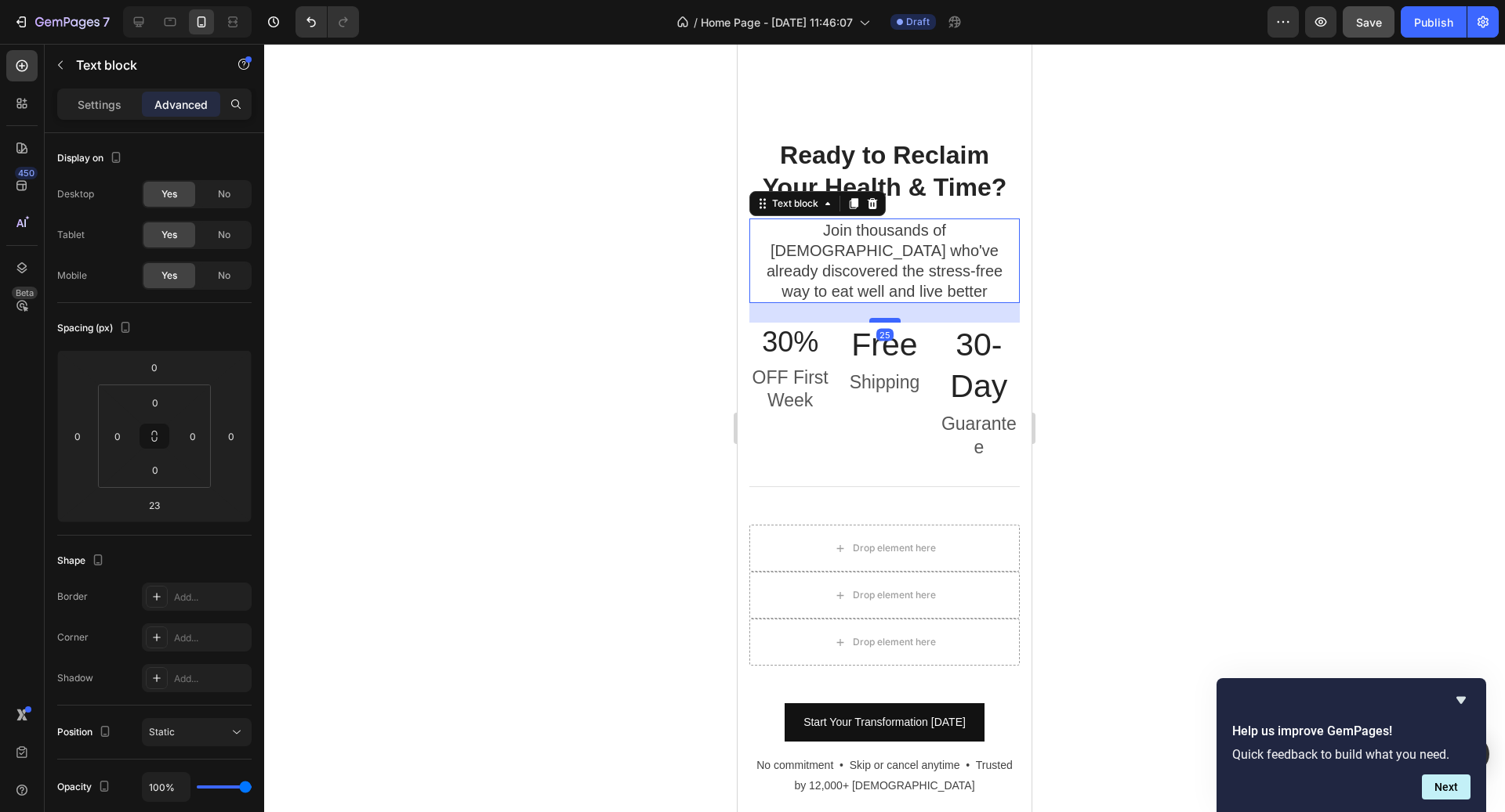
click at [888, 318] on div at bounding box center [884, 321] width 31 height 5
click at [888, 317] on div at bounding box center [884, 320] width 31 height 5
type input "24"
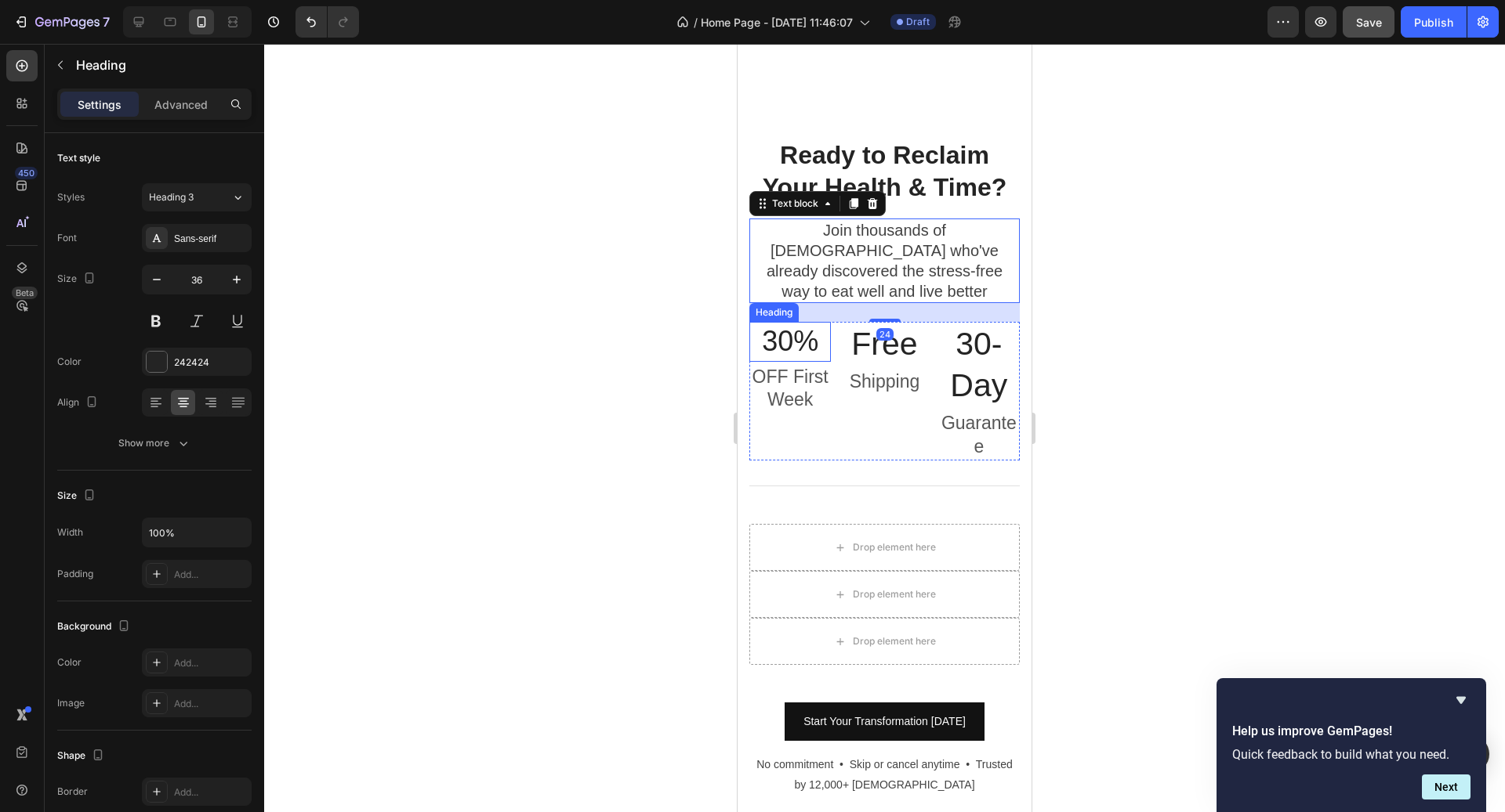
click at [774, 322] on h3 "30%" at bounding box center [790, 342] width 81 height 40
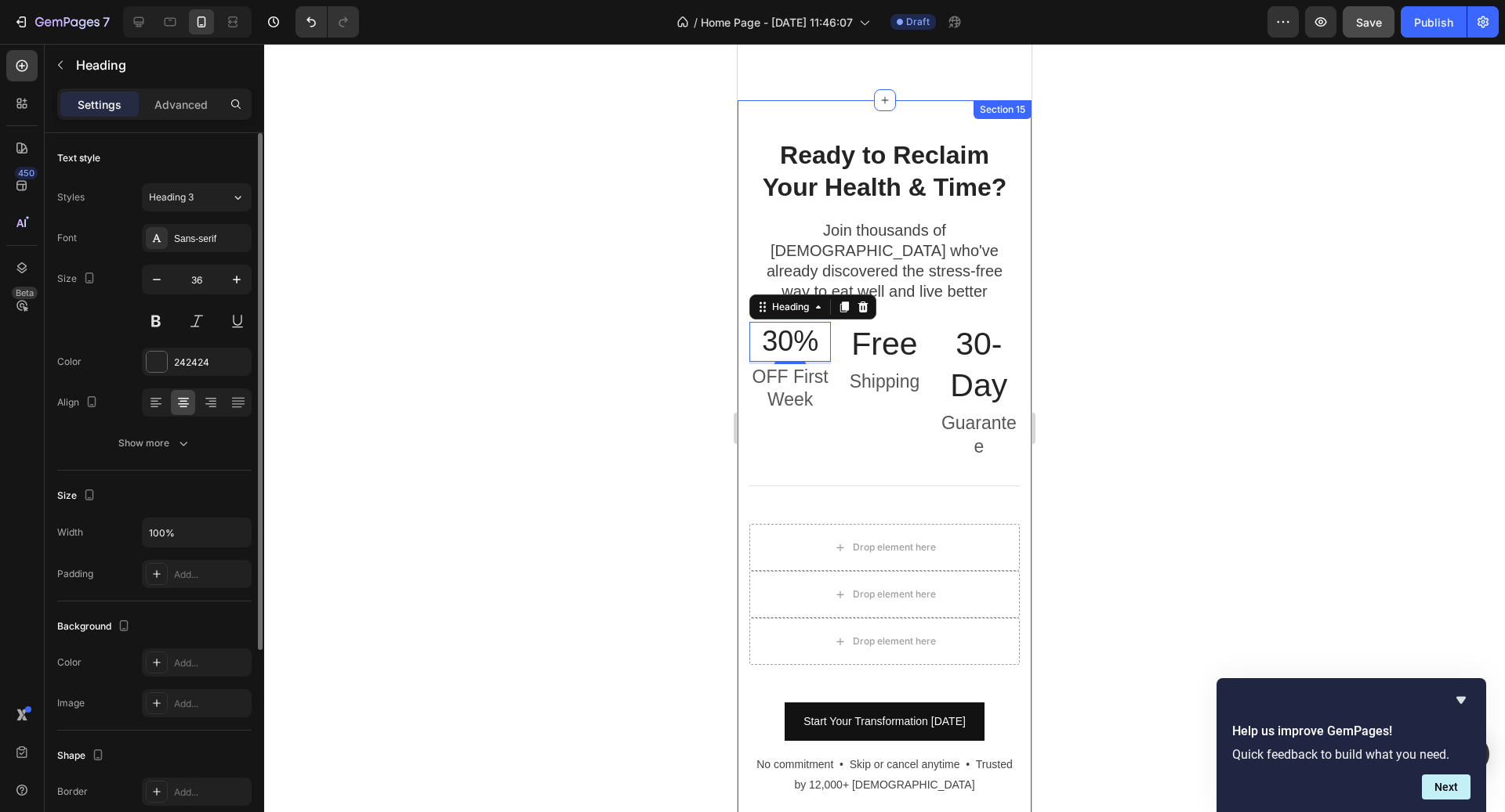
click at [191, 211] on div "Styles Heading 3 Font Sans-serif Size 36 Color 242424 Align Show more" at bounding box center [154, 321] width 194 height 275
click at [190, 209] on button "Heading 3" at bounding box center [196, 198] width 110 height 28
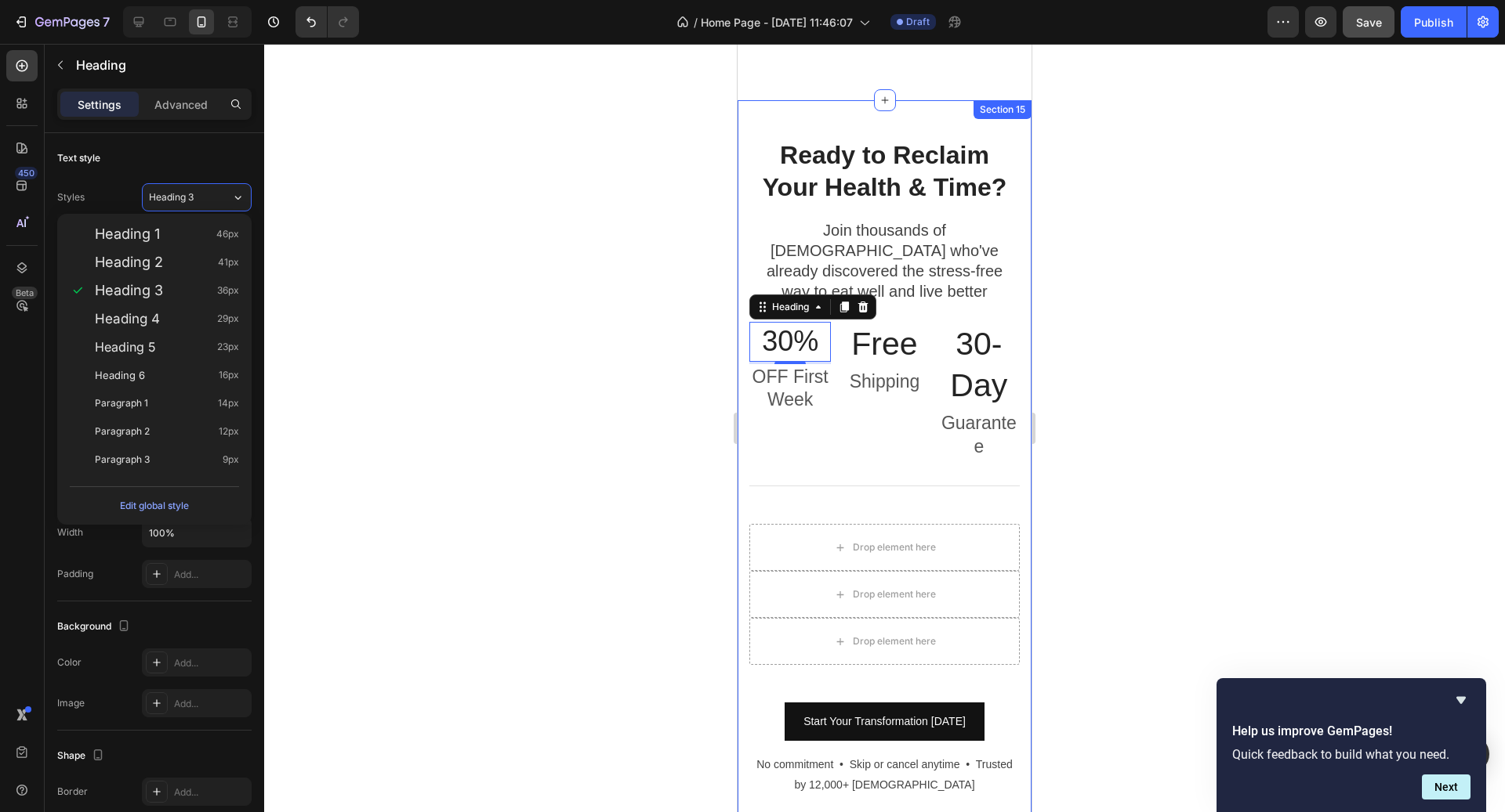
click at [636, 275] on div at bounding box center [884, 428] width 1240 height 768
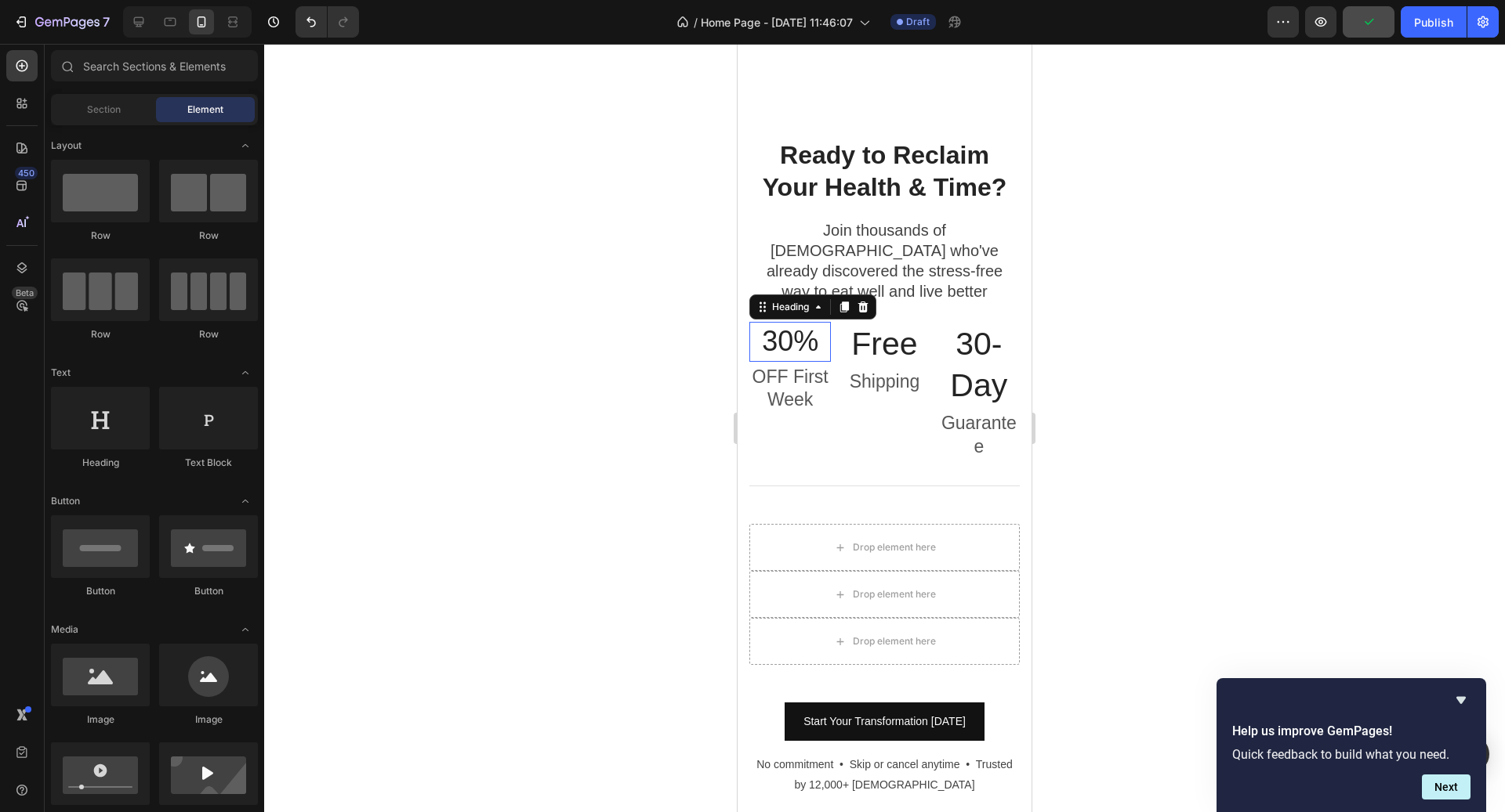
click at [789, 322] on h3 "30%" at bounding box center [790, 342] width 81 height 40
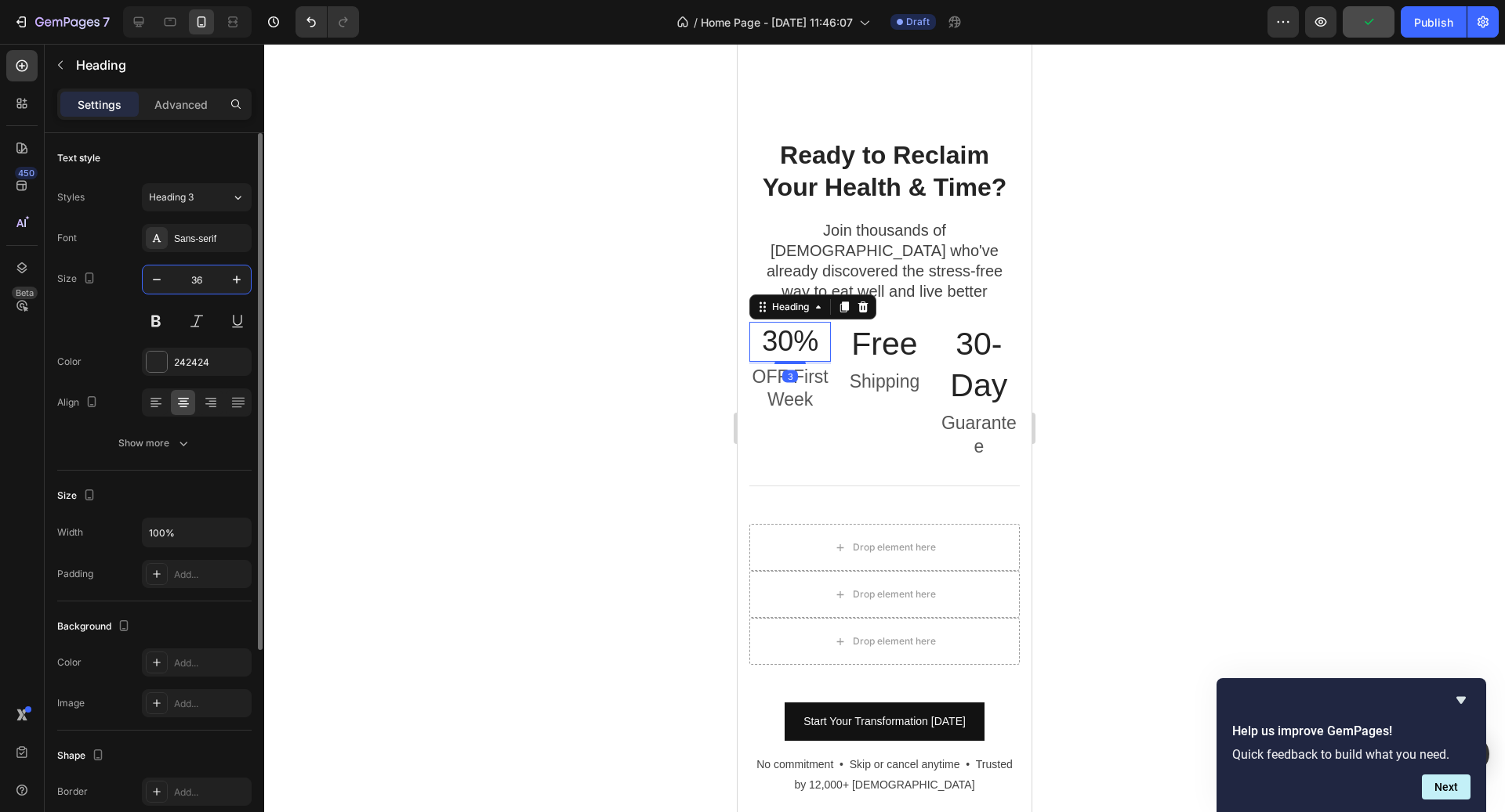
click at [203, 270] on input "36" at bounding box center [197, 280] width 52 height 28
type input "32"
click at [885, 322] on h3 "Free" at bounding box center [884, 344] width 81 height 44
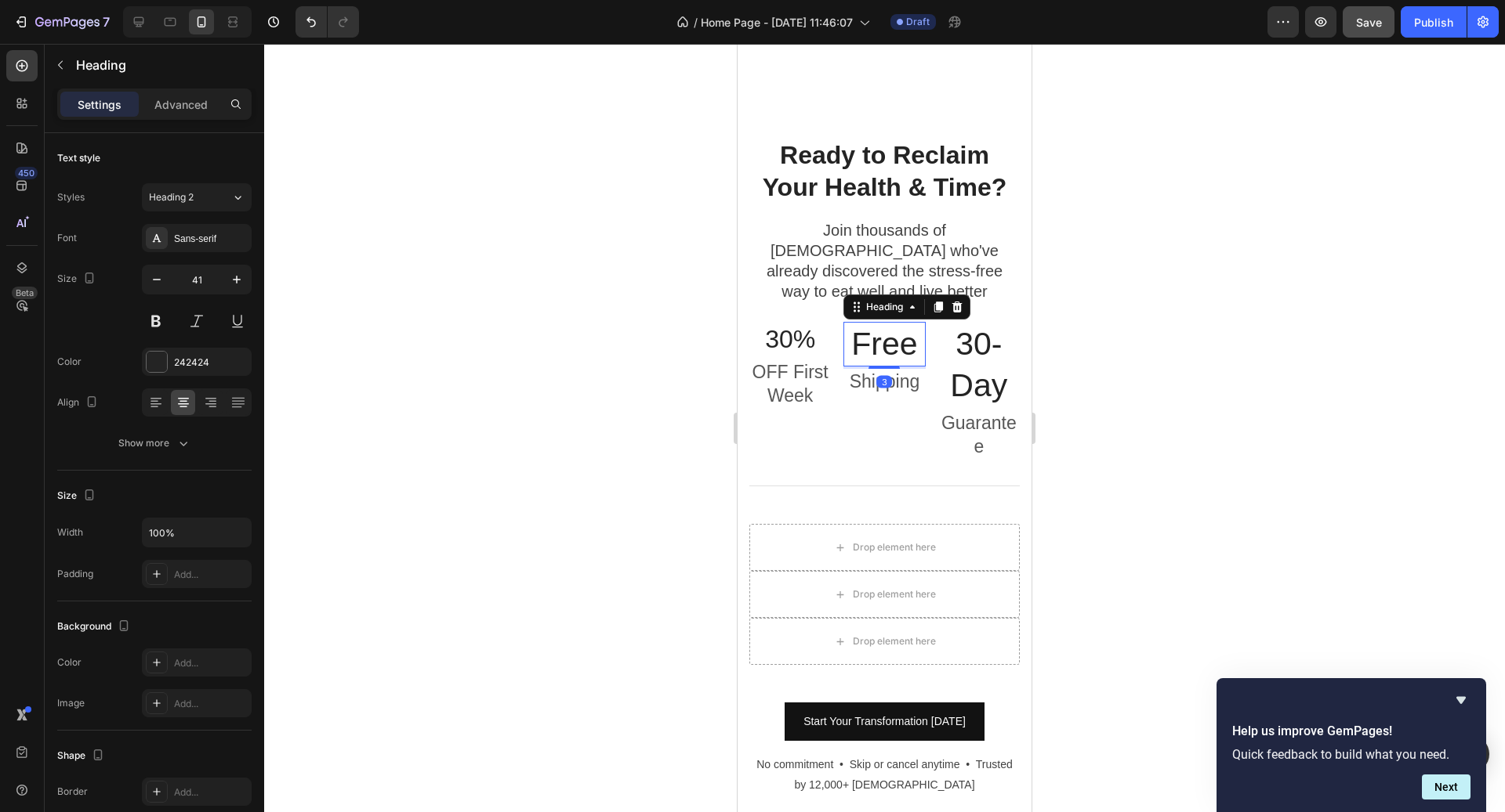
click at [885, 322] on h3 "Free" at bounding box center [884, 344] width 81 height 44
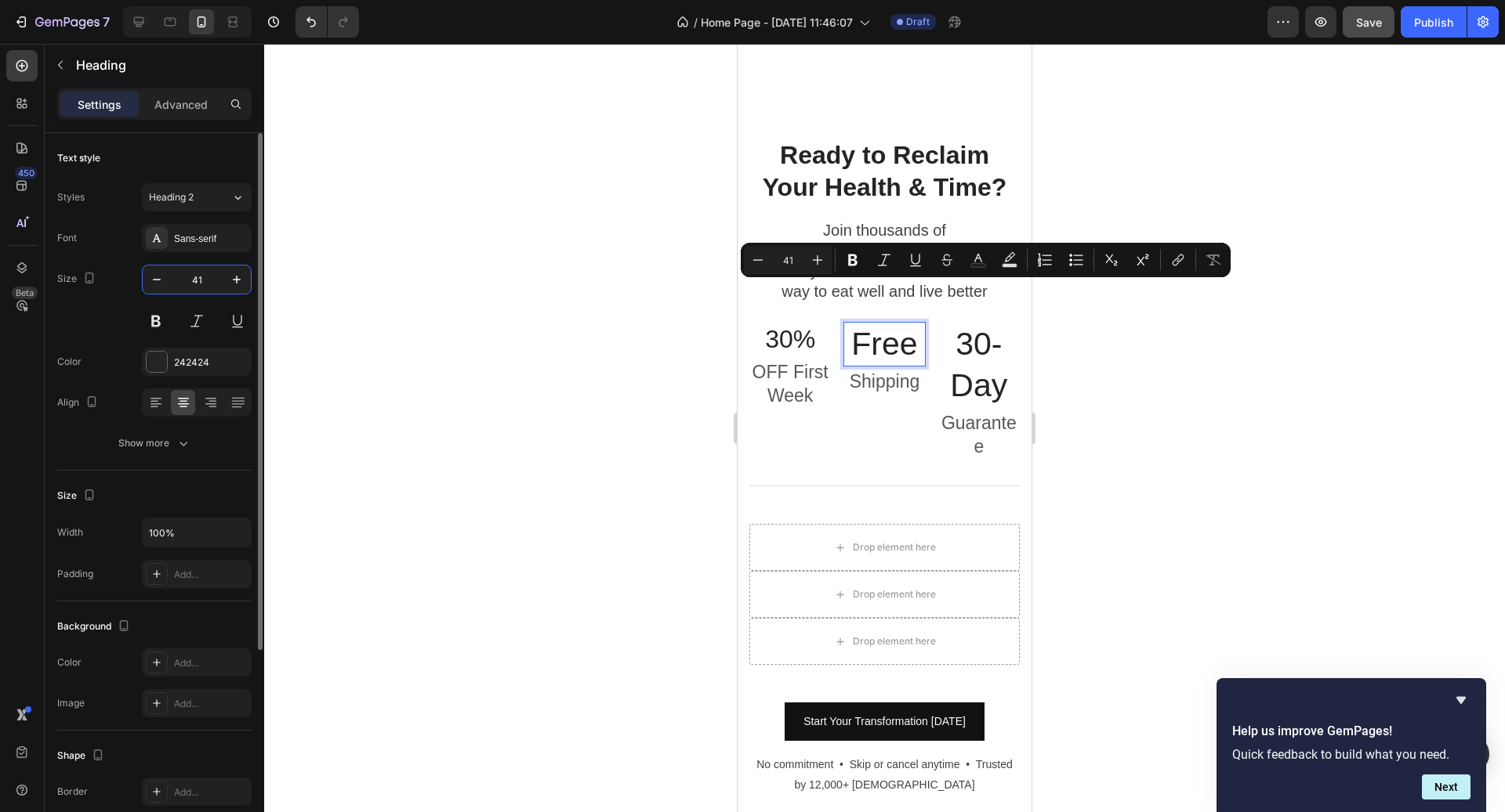
click at [211, 277] on input "41" at bounding box center [197, 280] width 52 height 28
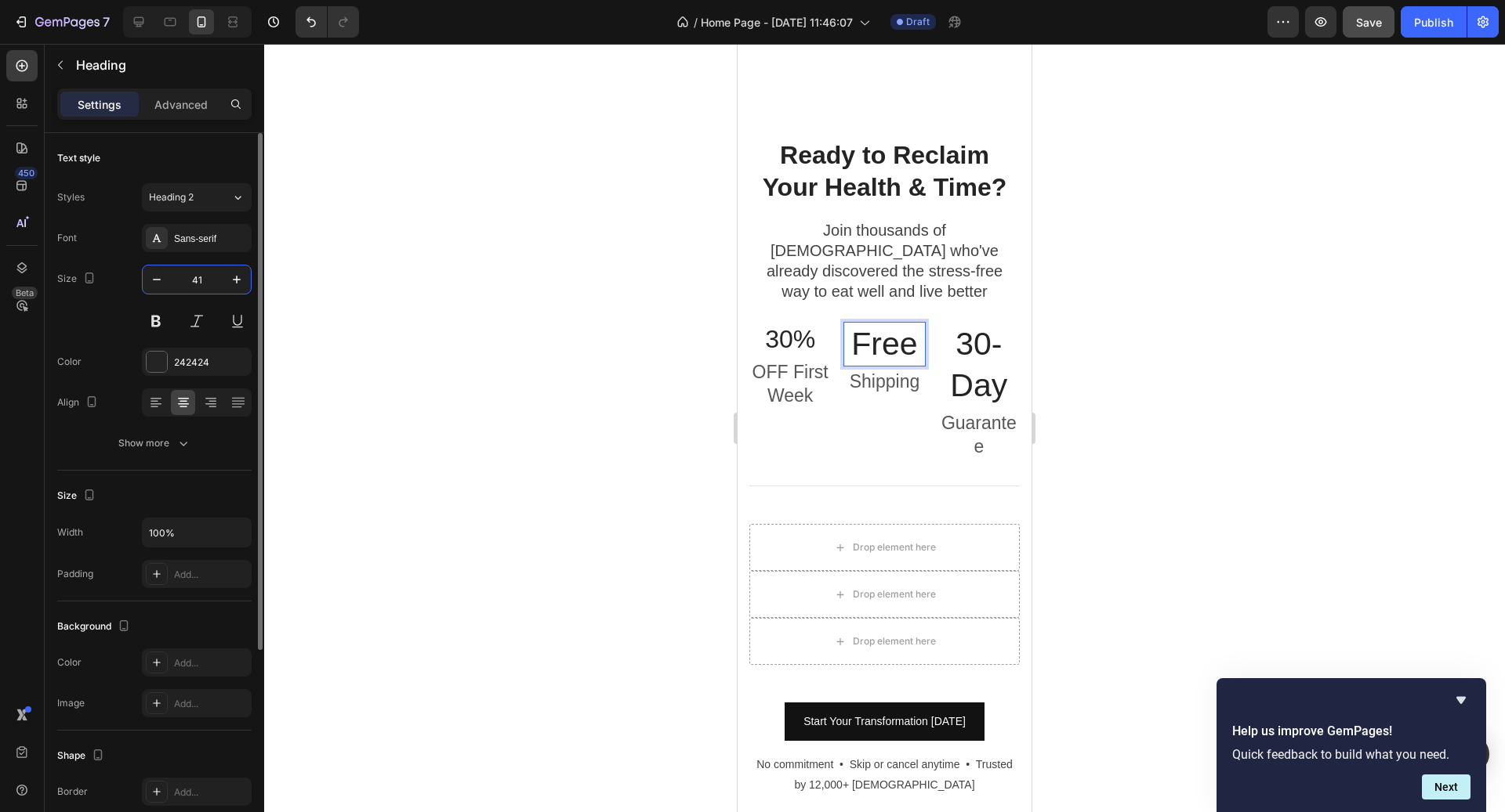
click at [211, 277] on input "41" at bounding box center [197, 280] width 52 height 28
type input "32"
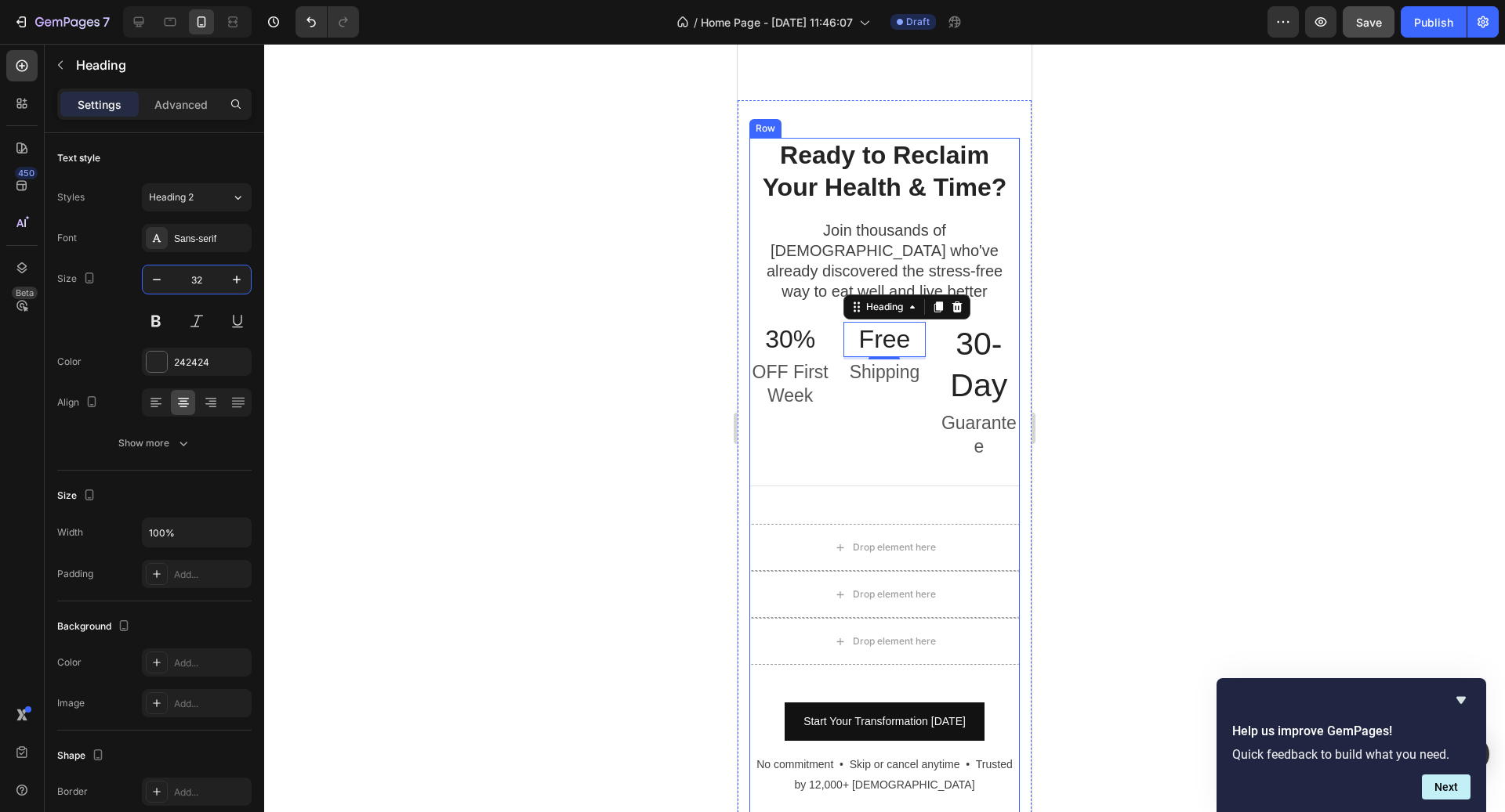
click at [979, 322] on h3 "30-Day" at bounding box center [978, 366] width 81 height 87
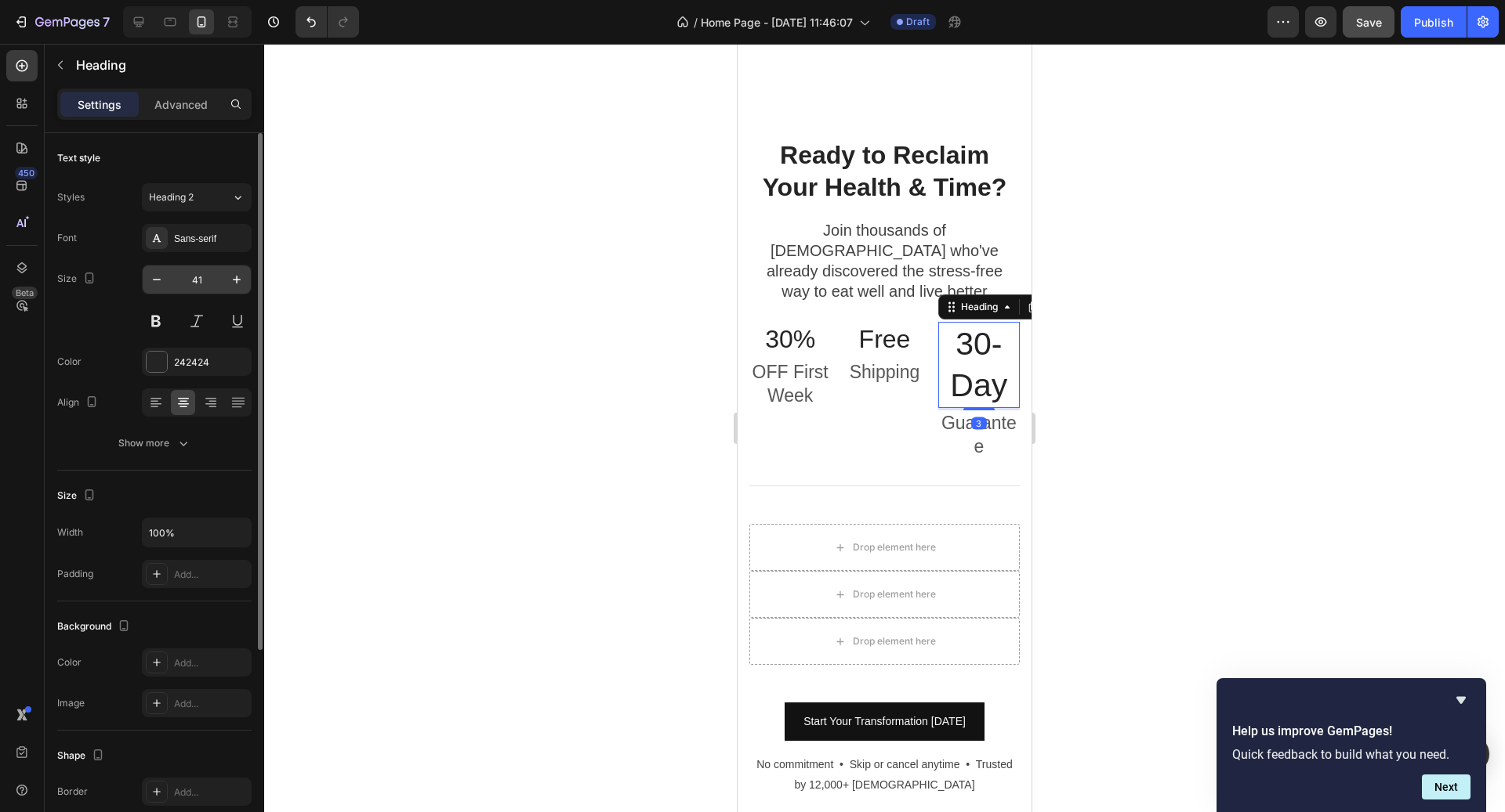
click at [203, 271] on input "41" at bounding box center [197, 280] width 52 height 28
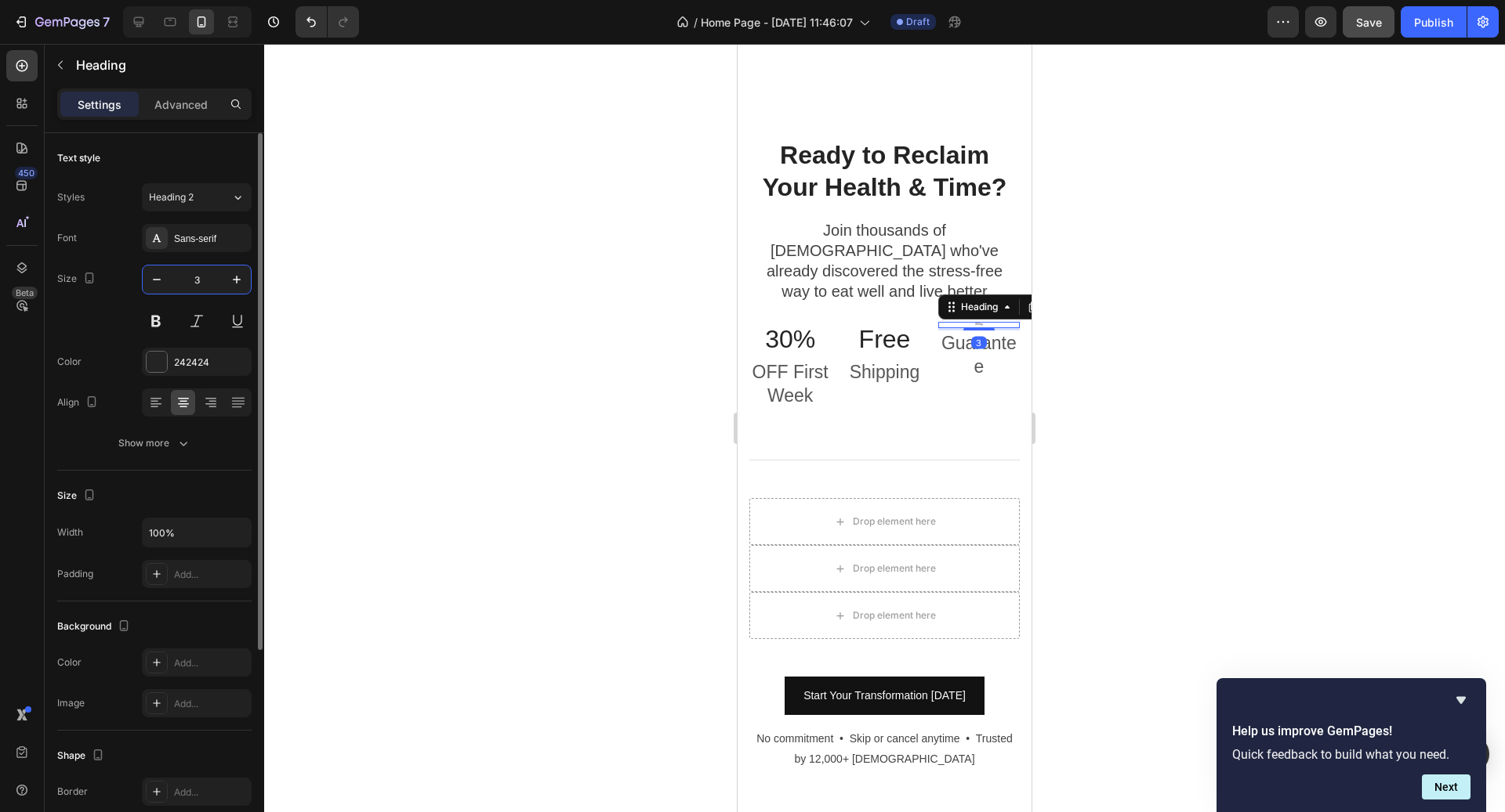
type input "32"
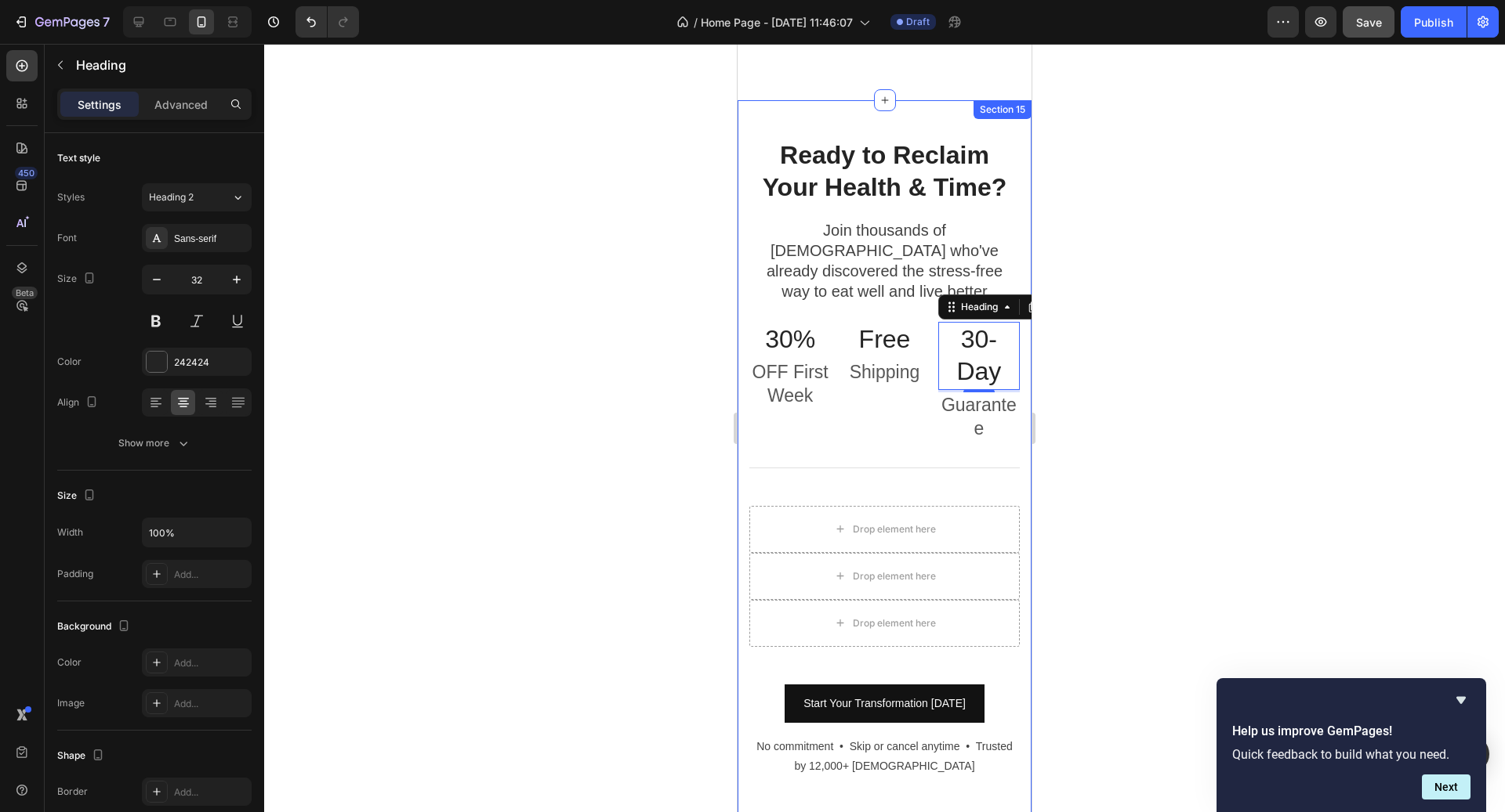
click at [1069, 322] on div at bounding box center [884, 428] width 1240 height 768
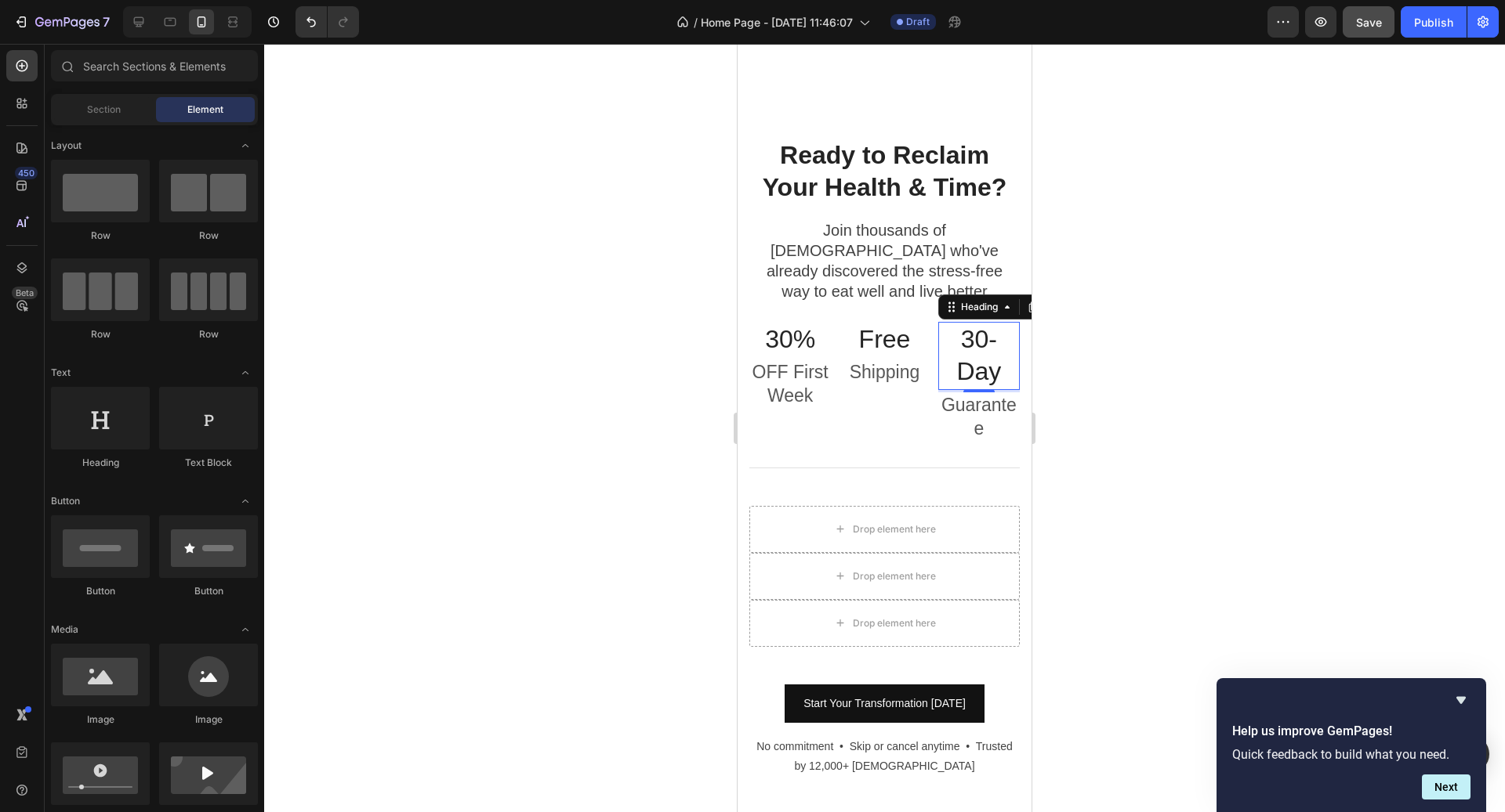
click at [992, 322] on h3 "30-Day" at bounding box center [978, 356] width 81 height 68
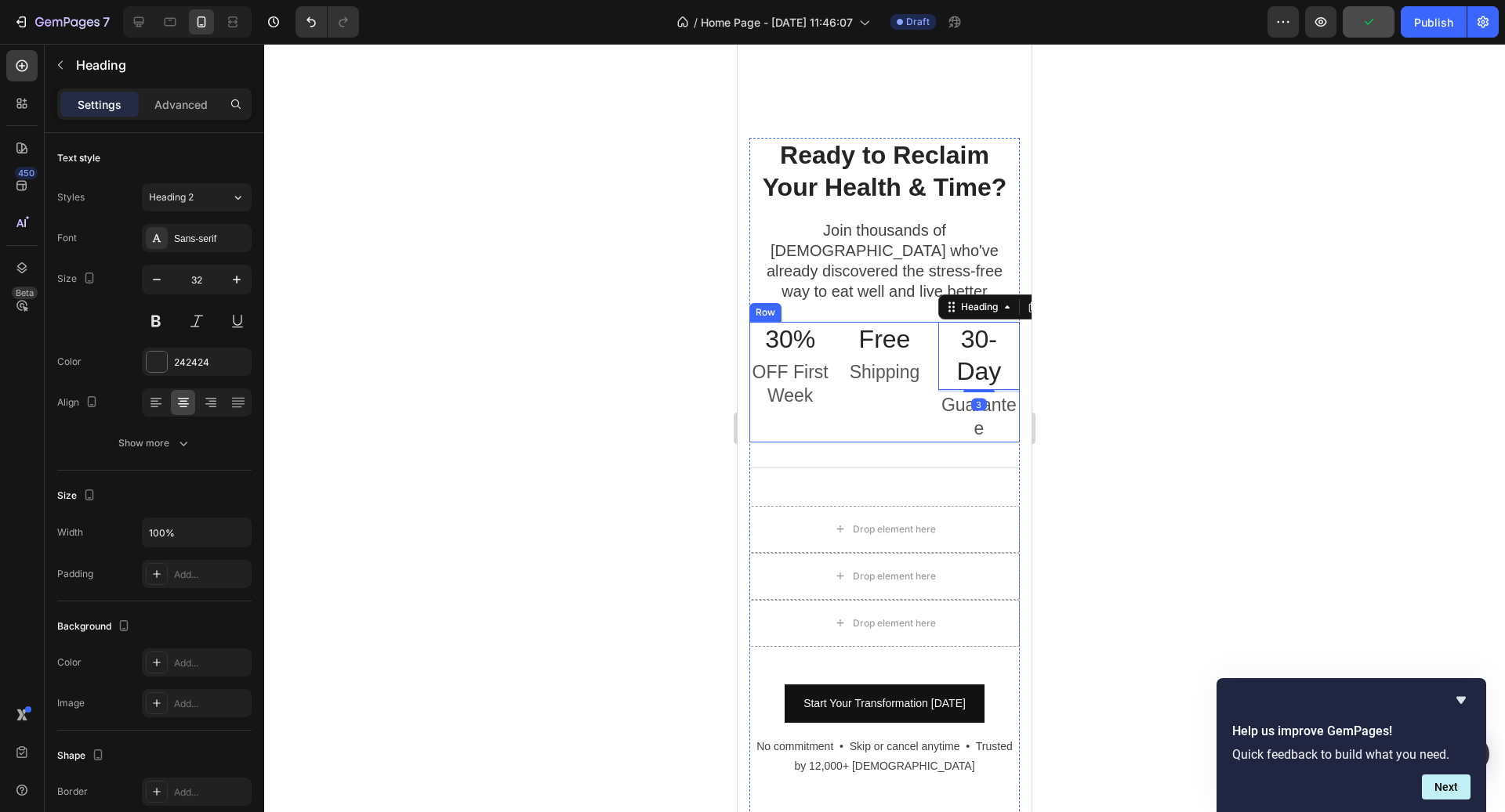
click at [926, 388] on div "30% Heading OFF First Week Text block Free Heading Shipping Text block 30-Day H…" at bounding box center [884, 383] width 271 height 121
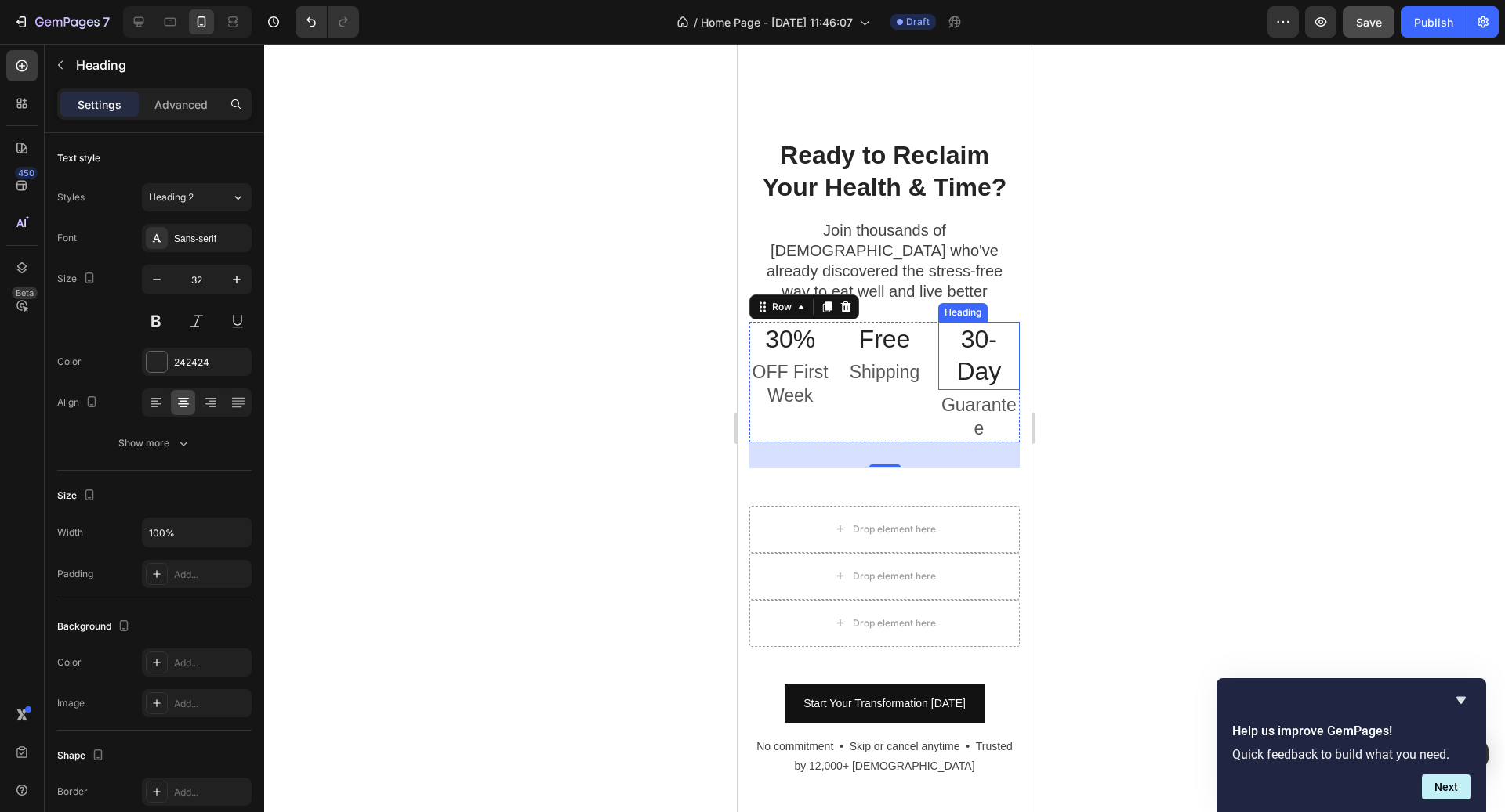
click at [968, 322] on h3 "30-Day" at bounding box center [978, 356] width 81 height 68
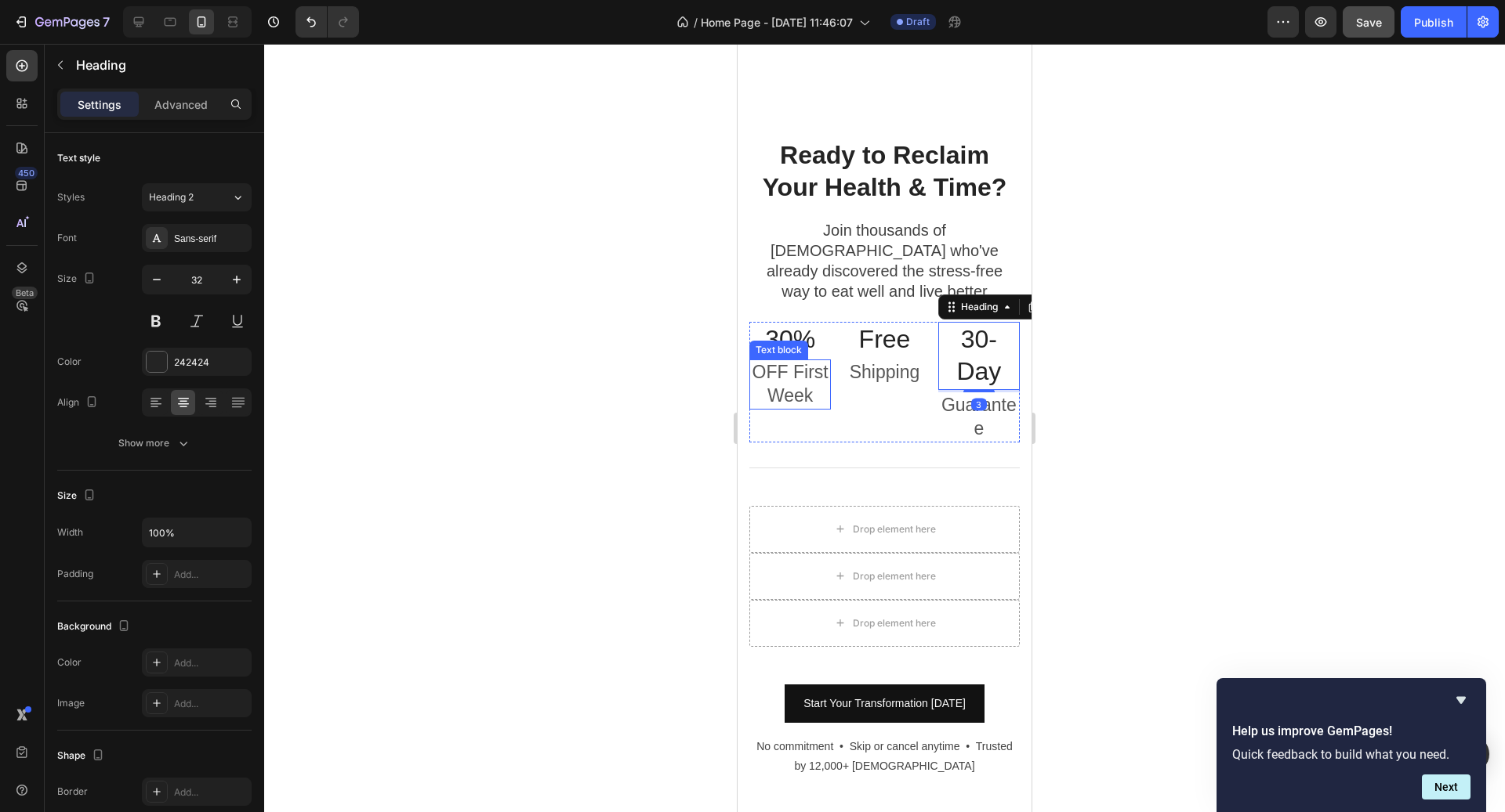
click at [786, 361] on p "OFF First Week" at bounding box center [791, 384] width 79 height 47
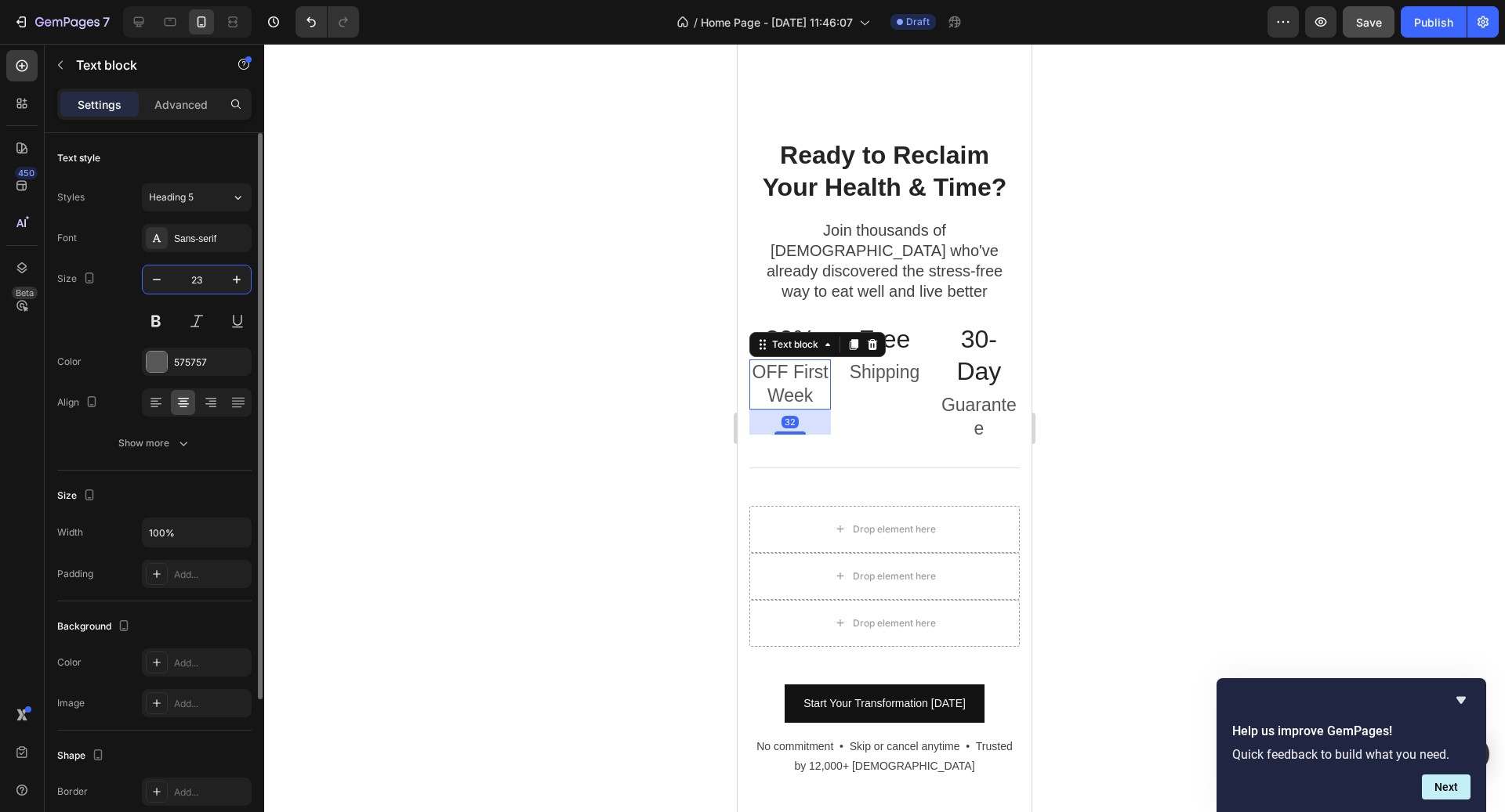
click at [207, 276] on input "23" at bounding box center [197, 280] width 52 height 28
type input "20"
click at [904, 361] on p "Shipping" at bounding box center [884, 373] width 79 height 23
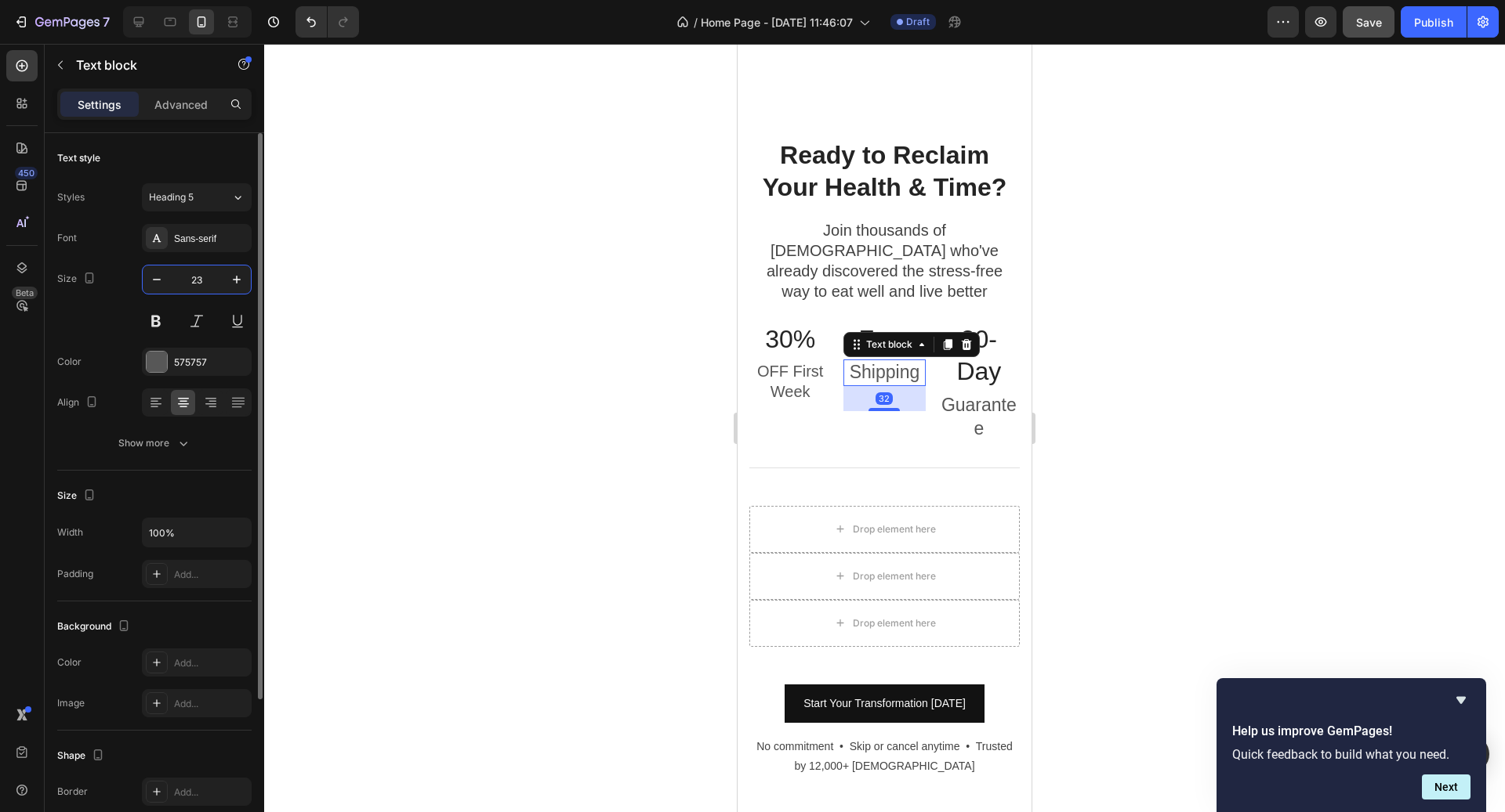
click at [207, 275] on input "23" at bounding box center [197, 280] width 52 height 28
type input "20"
click at [988, 376] on div "Text block" at bounding box center [967, 383] width 53 height 14
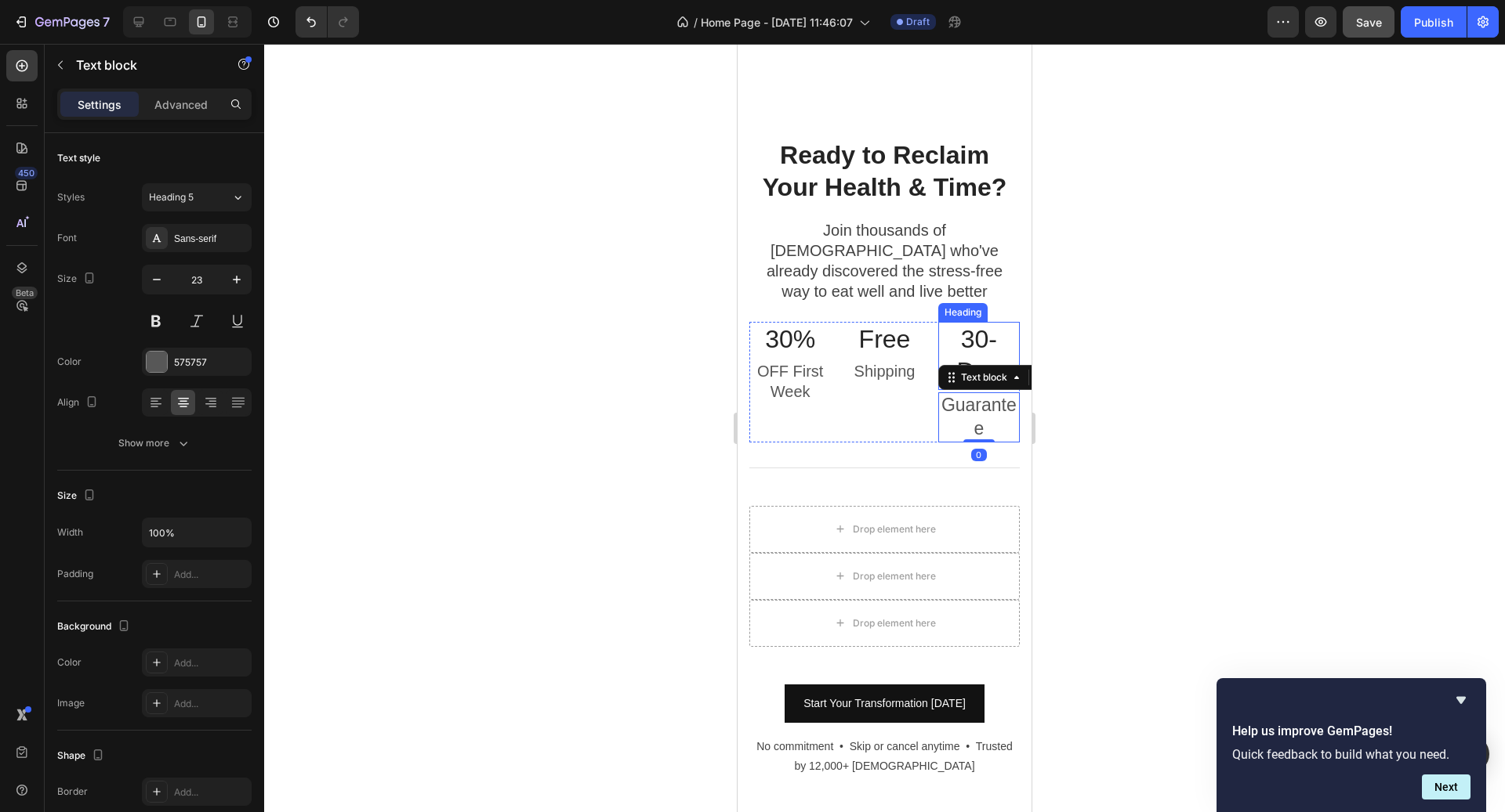
click at [988, 322] on h3 "30-Day" at bounding box center [978, 356] width 81 height 68
click at [990, 322] on h3 "30-Day" at bounding box center [978, 356] width 81 height 68
click at [990, 324] on p "30-Day" at bounding box center [979, 357] width 79 height 65
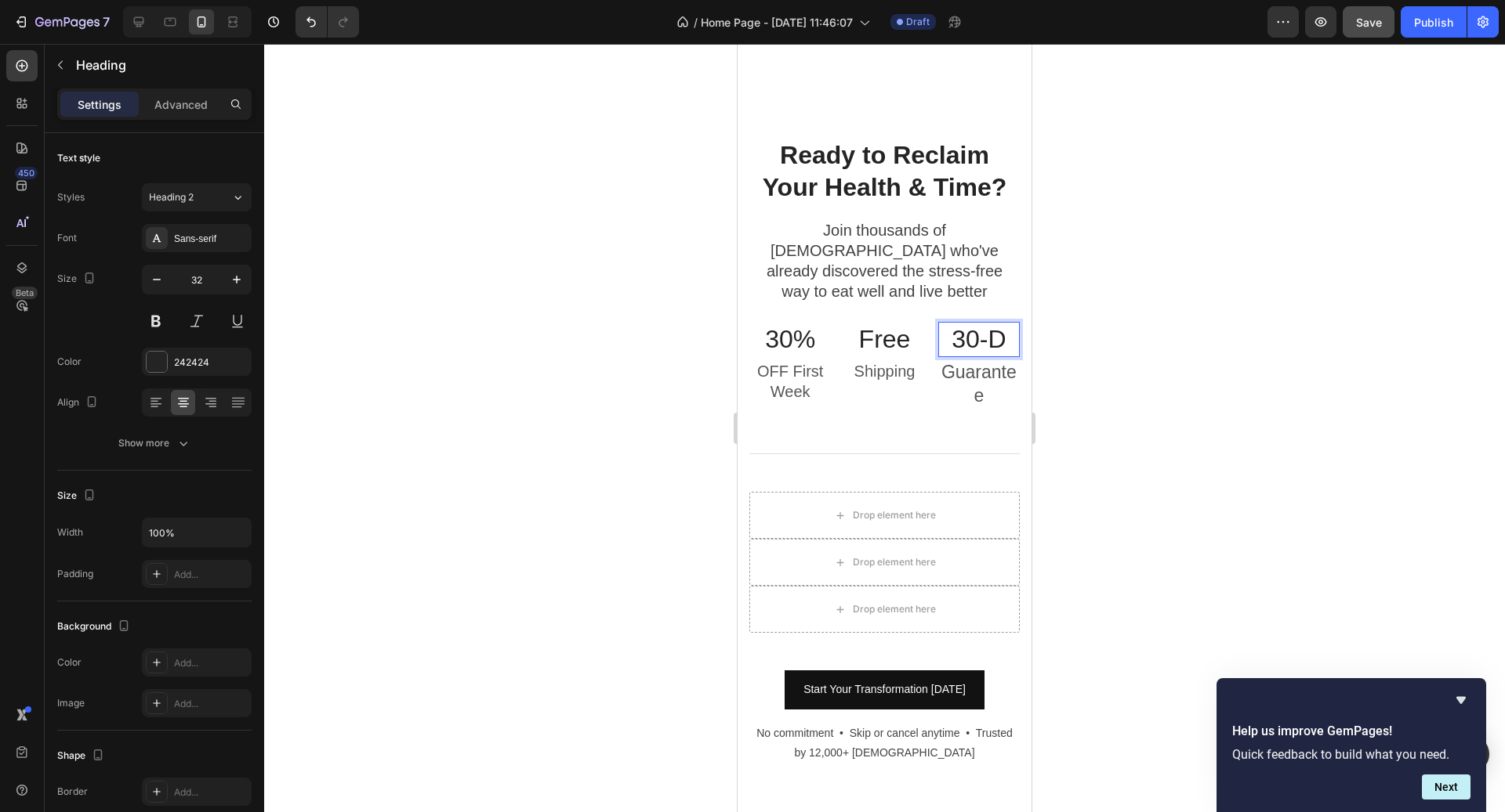
click at [1112, 379] on div at bounding box center [884, 428] width 1240 height 768
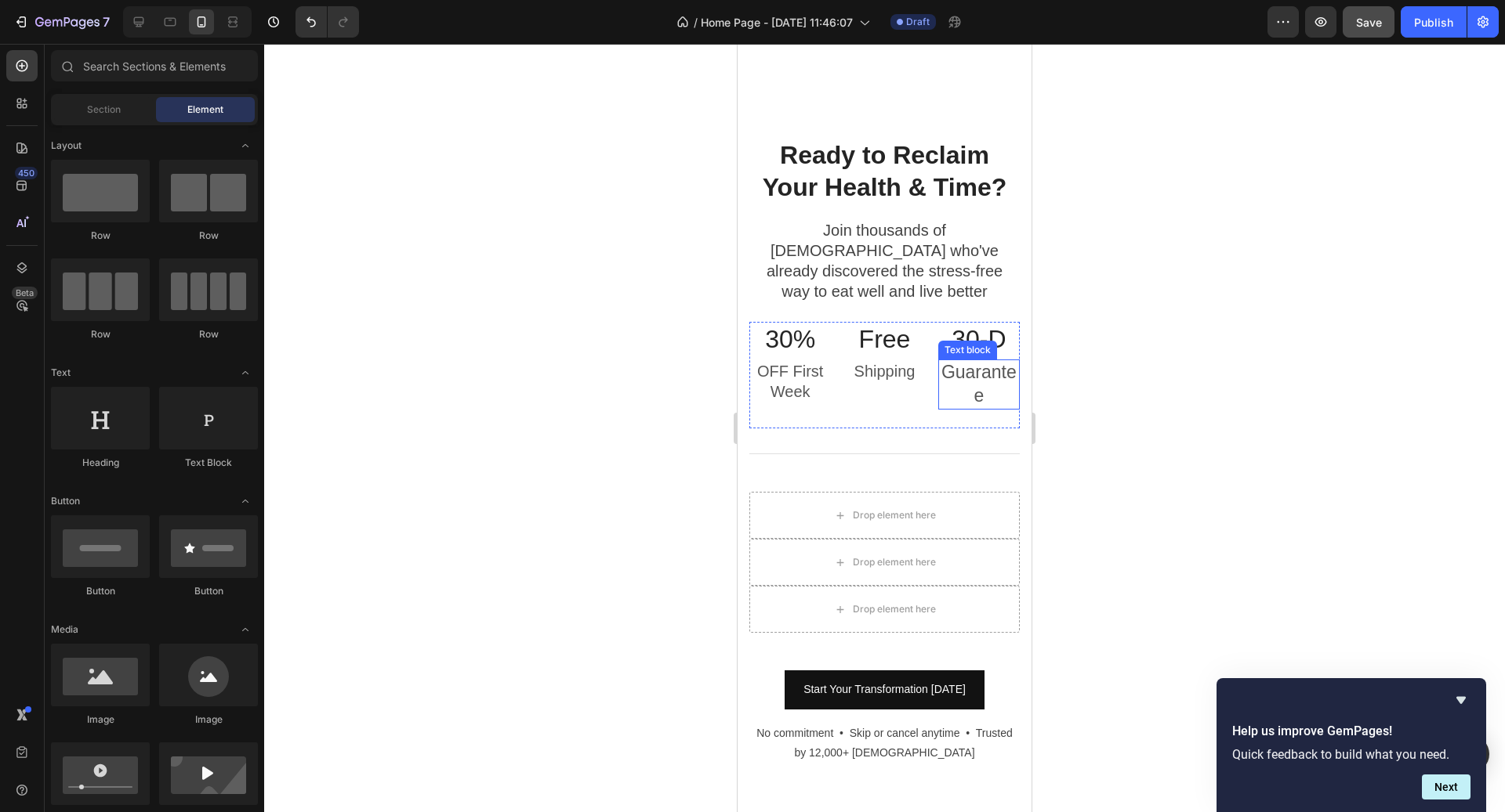
click at [981, 361] on p "Guarantee" at bounding box center [979, 384] width 79 height 47
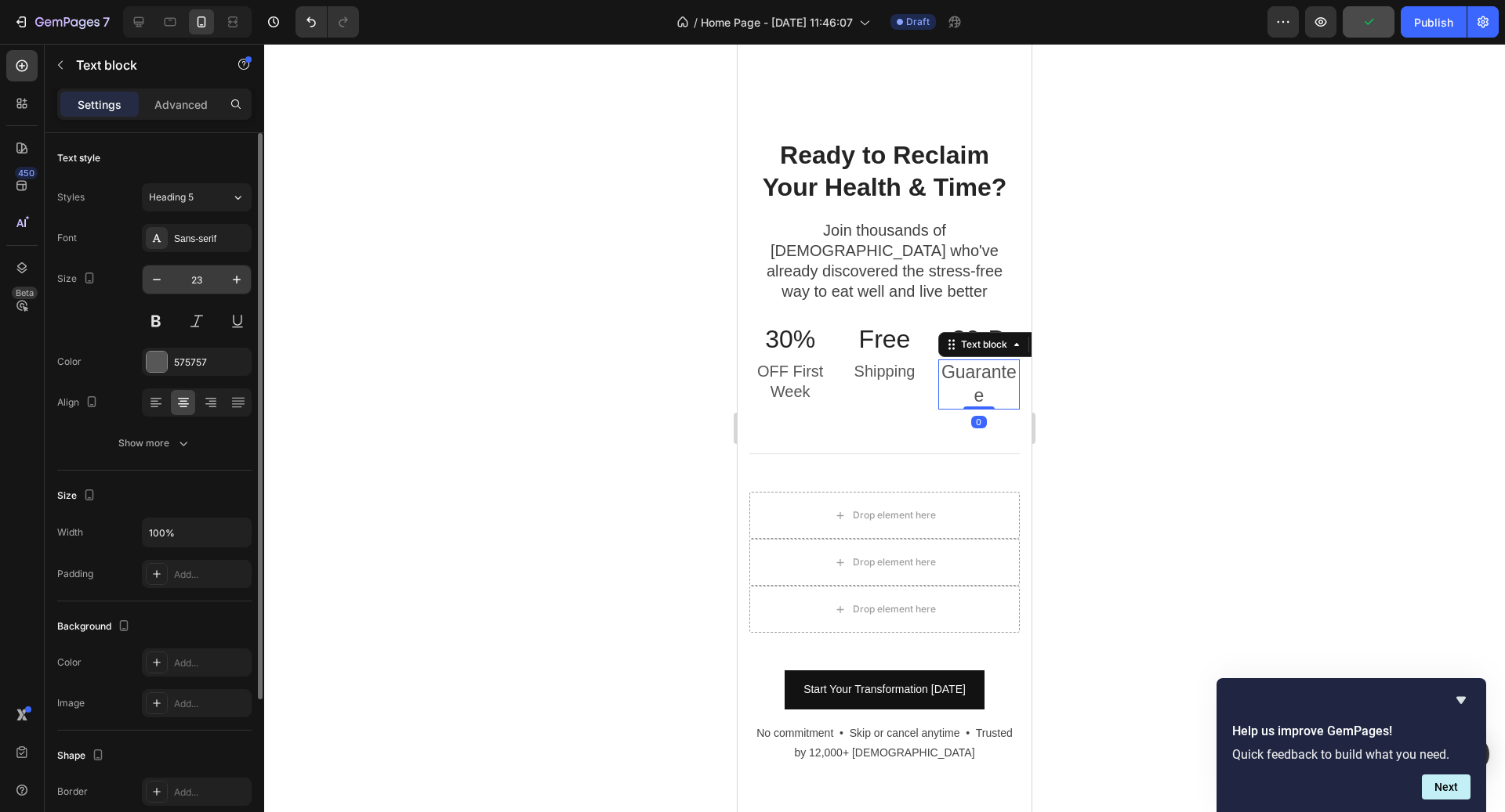
click at [195, 280] on input "23" at bounding box center [197, 280] width 52 height 28
type input "20"
click at [1152, 364] on div at bounding box center [884, 428] width 1240 height 768
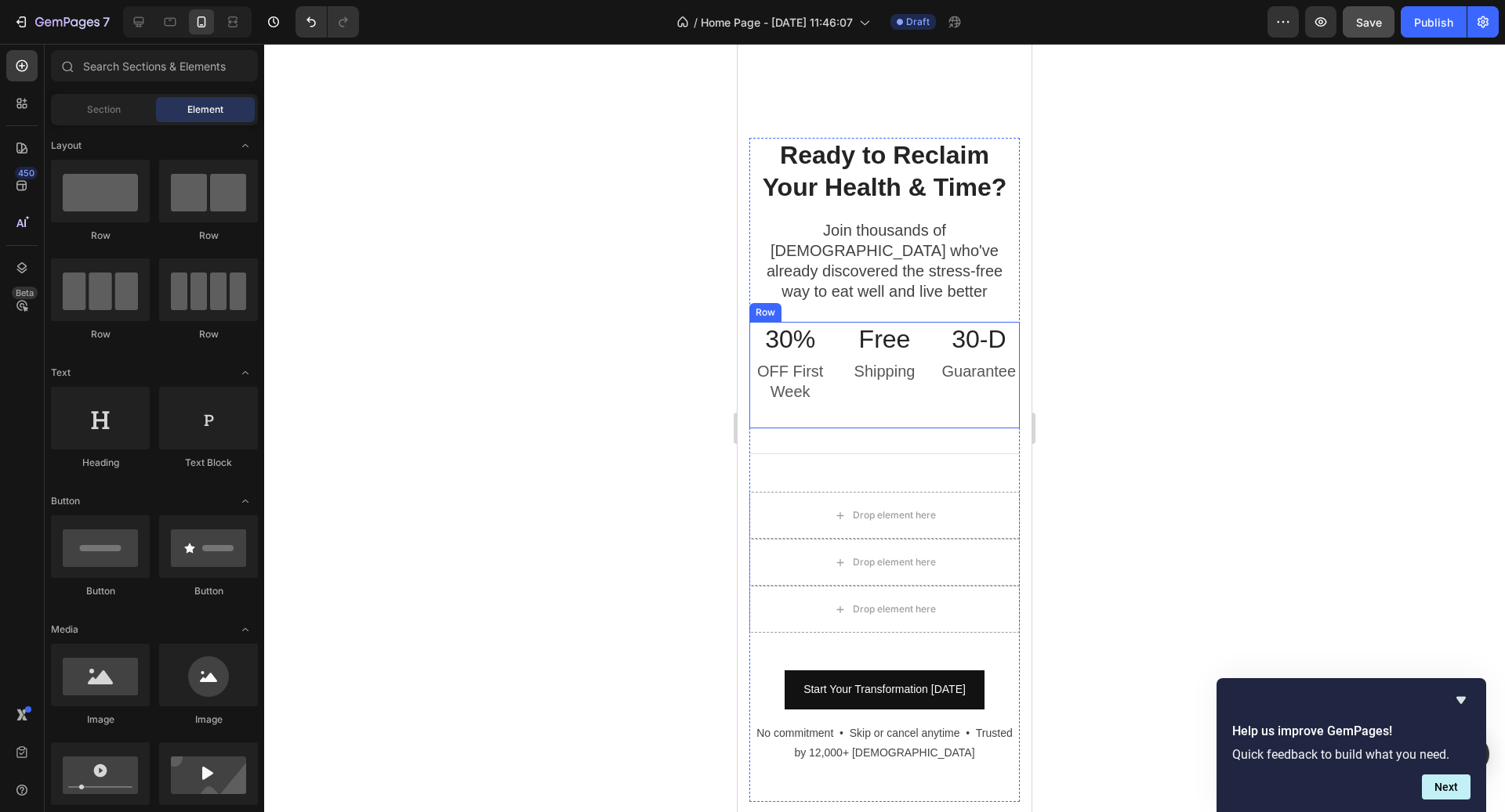
click at [972, 367] on div "30-D Heading Guarantee Text block" at bounding box center [978, 376] width 81 height 107
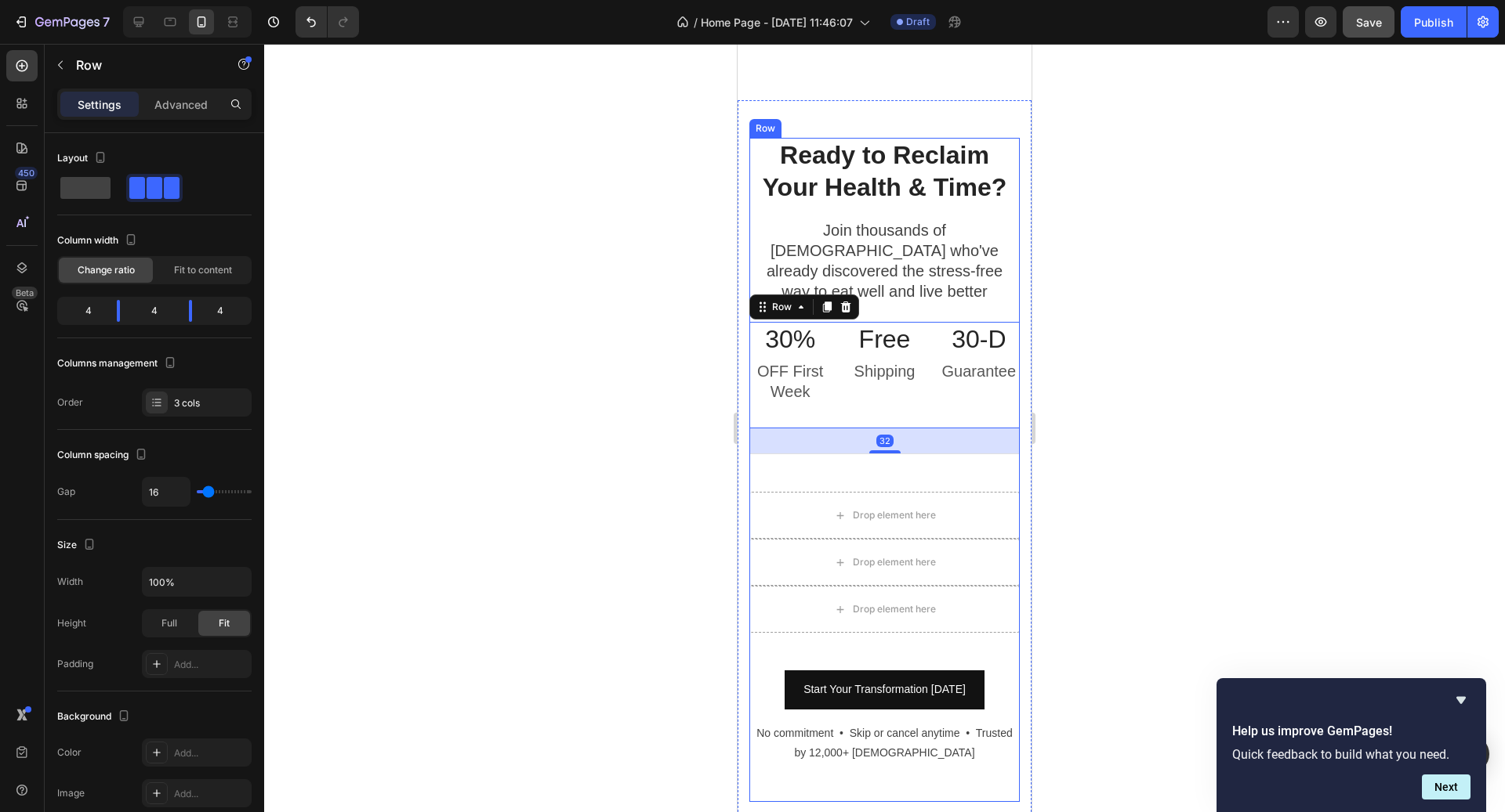
click at [951, 446] on div "Ready to Reclaim Your Health & Time? Heading Join thousands of Canadians who've…" at bounding box center [884, 470] width 271 height 665
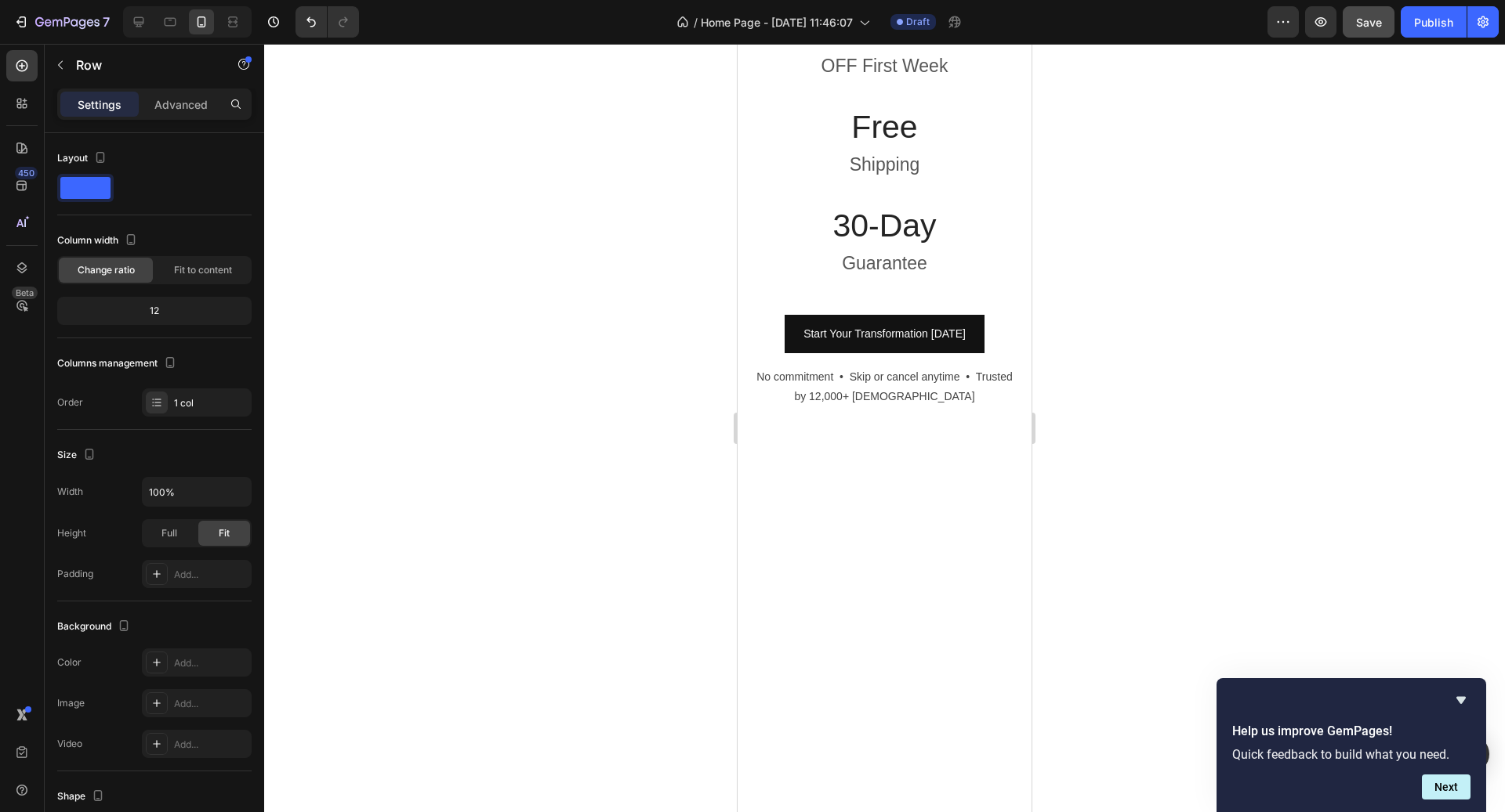
scroll to position [5078, 0]
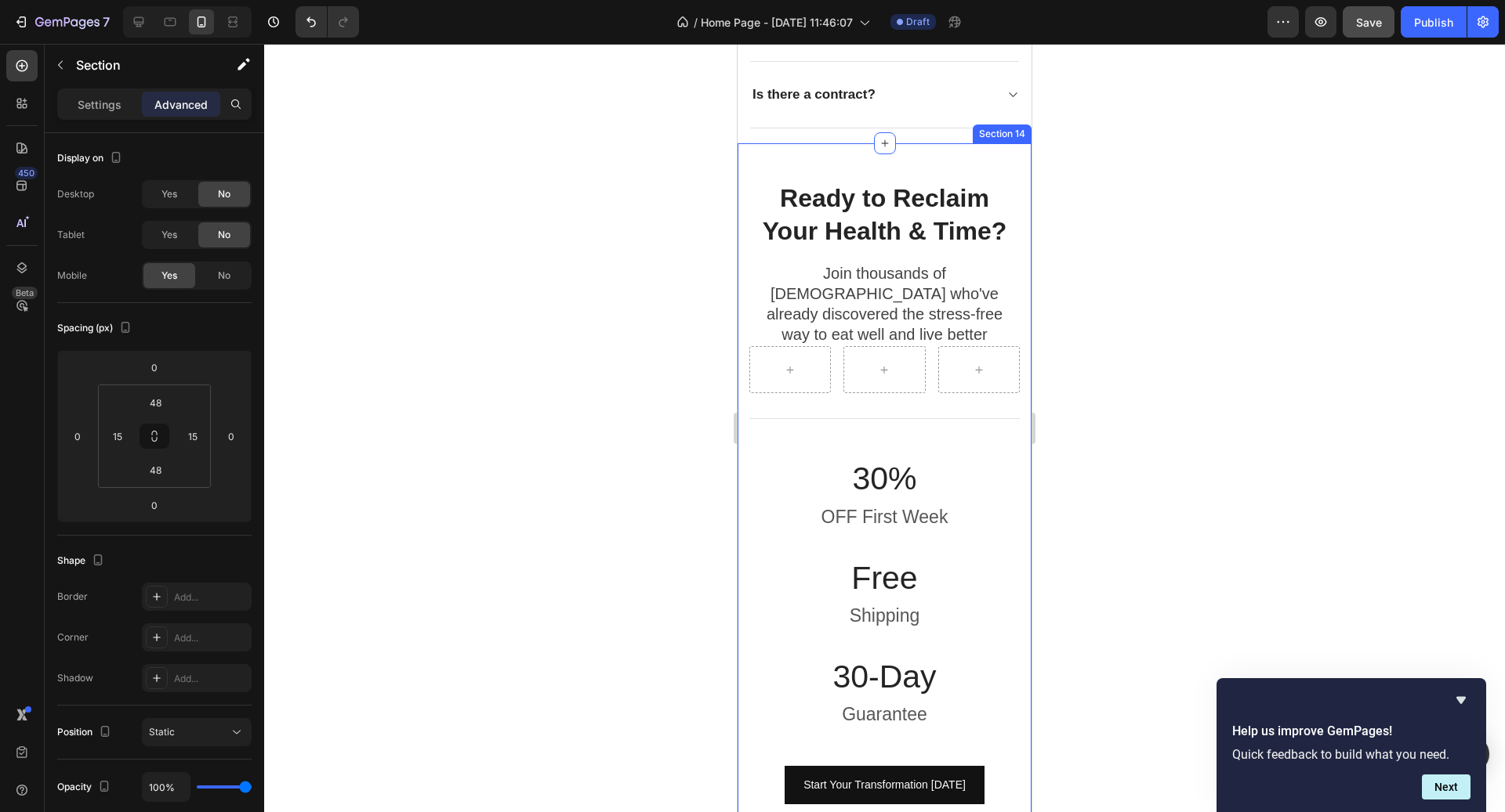
click at [972, 167] on div "Ready to Reclaim Your Health & Time? Heading Join thousands of Canadians who've…" at bounding box center [884, 538] width 294 height 791
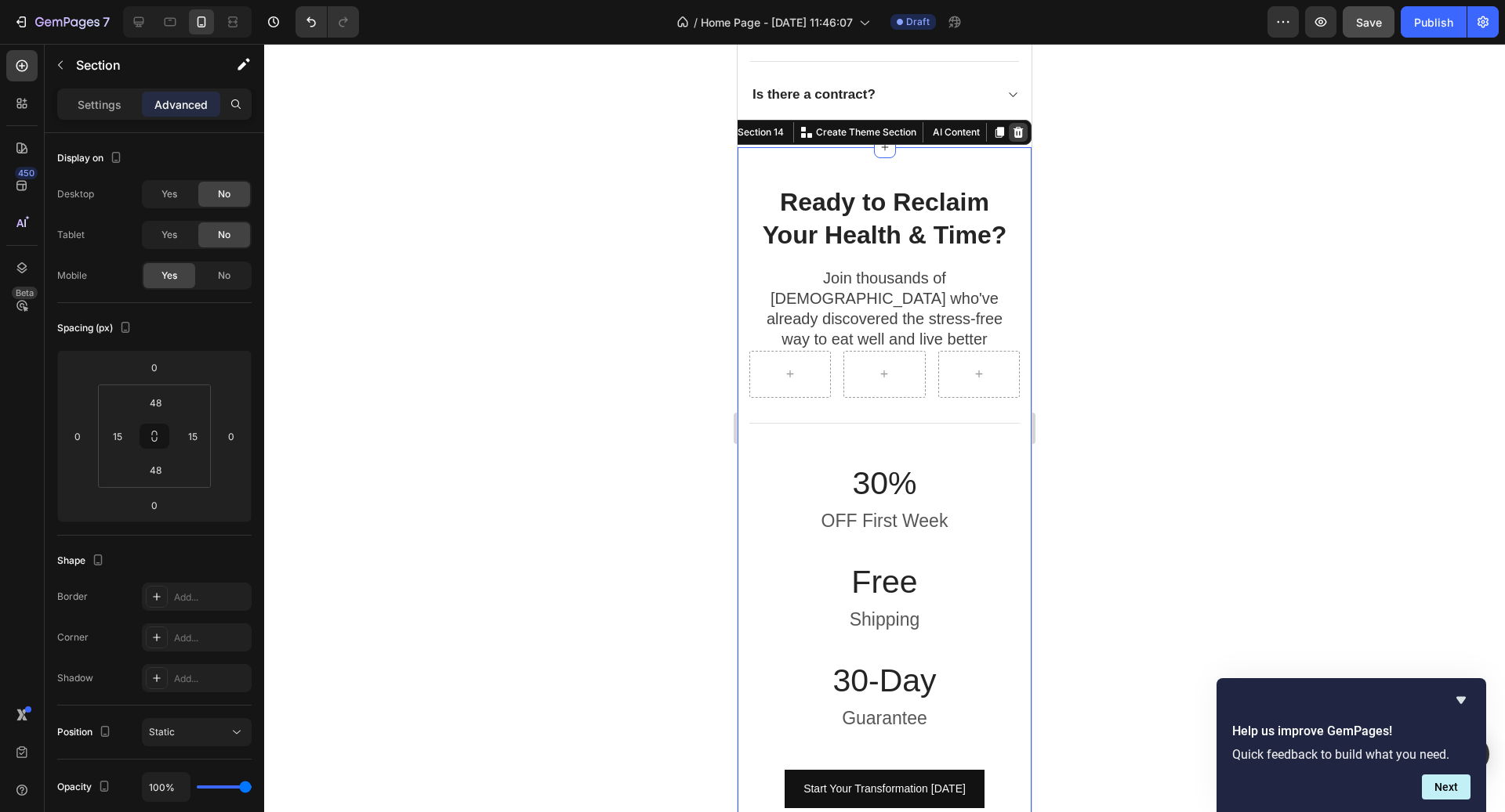
click at [1017, 130] on icon at bounding box center [1018, 132] width 13 height 13
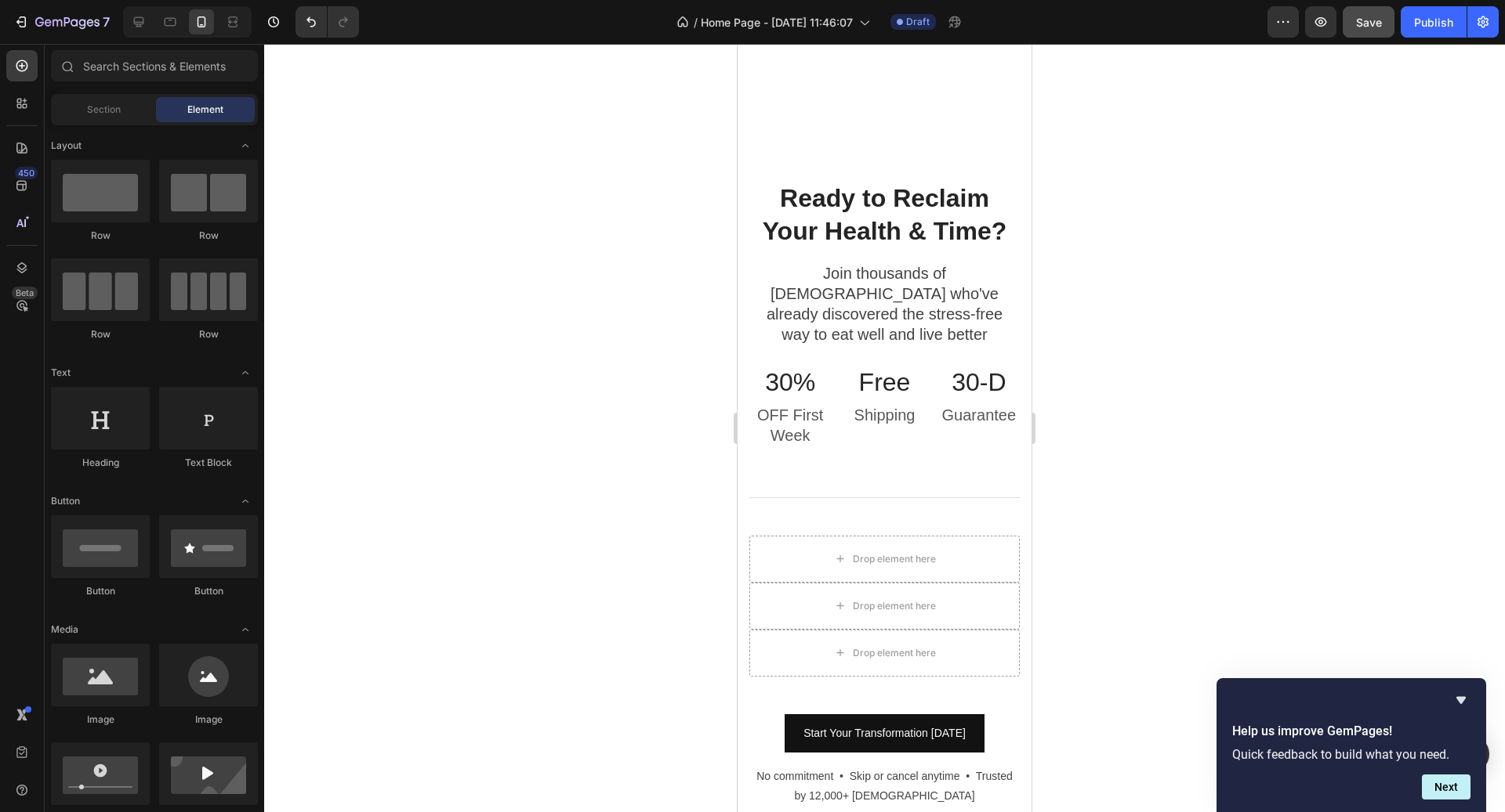
scroll to position [5221, 0]
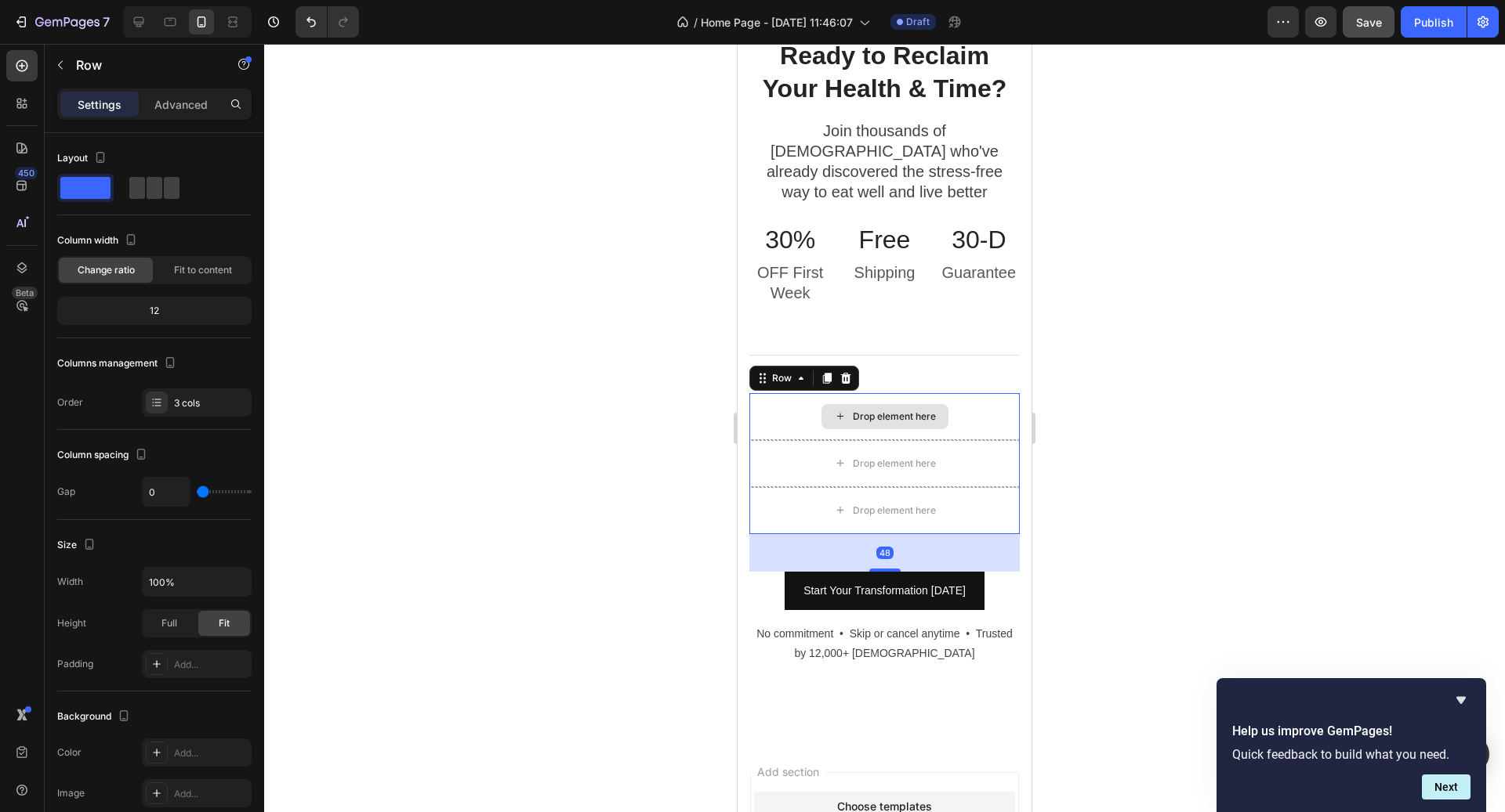
click at [969, 399] on div "Drop element here" at bounding box center [884, 417] width 271 height 47
click at [844, 373] on icon at bounding box center [845, 378] width 13 height 13
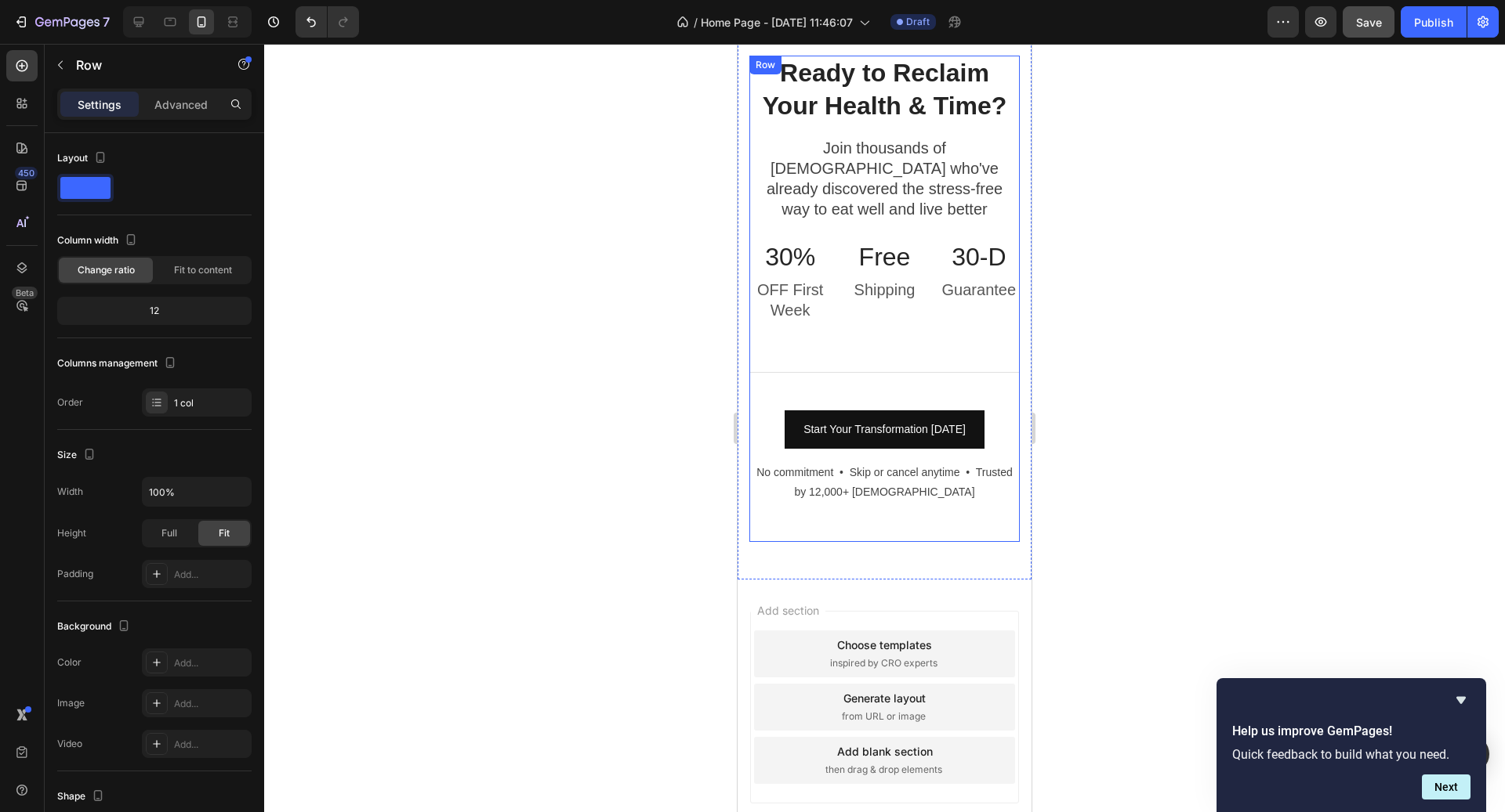
click at [873, 342] on div "Ready to Reclaim Your Health & Time? Heading Join thousands of Canadians who've…" at bounding box center [884, 298] width 271 height 486
click at [873, 359] on div "Ready to Reclaim Your Health & Time? Heading Join thousands of Canadians who've…" at bounding box center [884, 298] width 271 height 486
click at [872, 352] on div "Ready to Reclaim Your Health & Time? Heading Join thousands of Canadians who've…" at bounding box center [884, 298] width 271 height 486
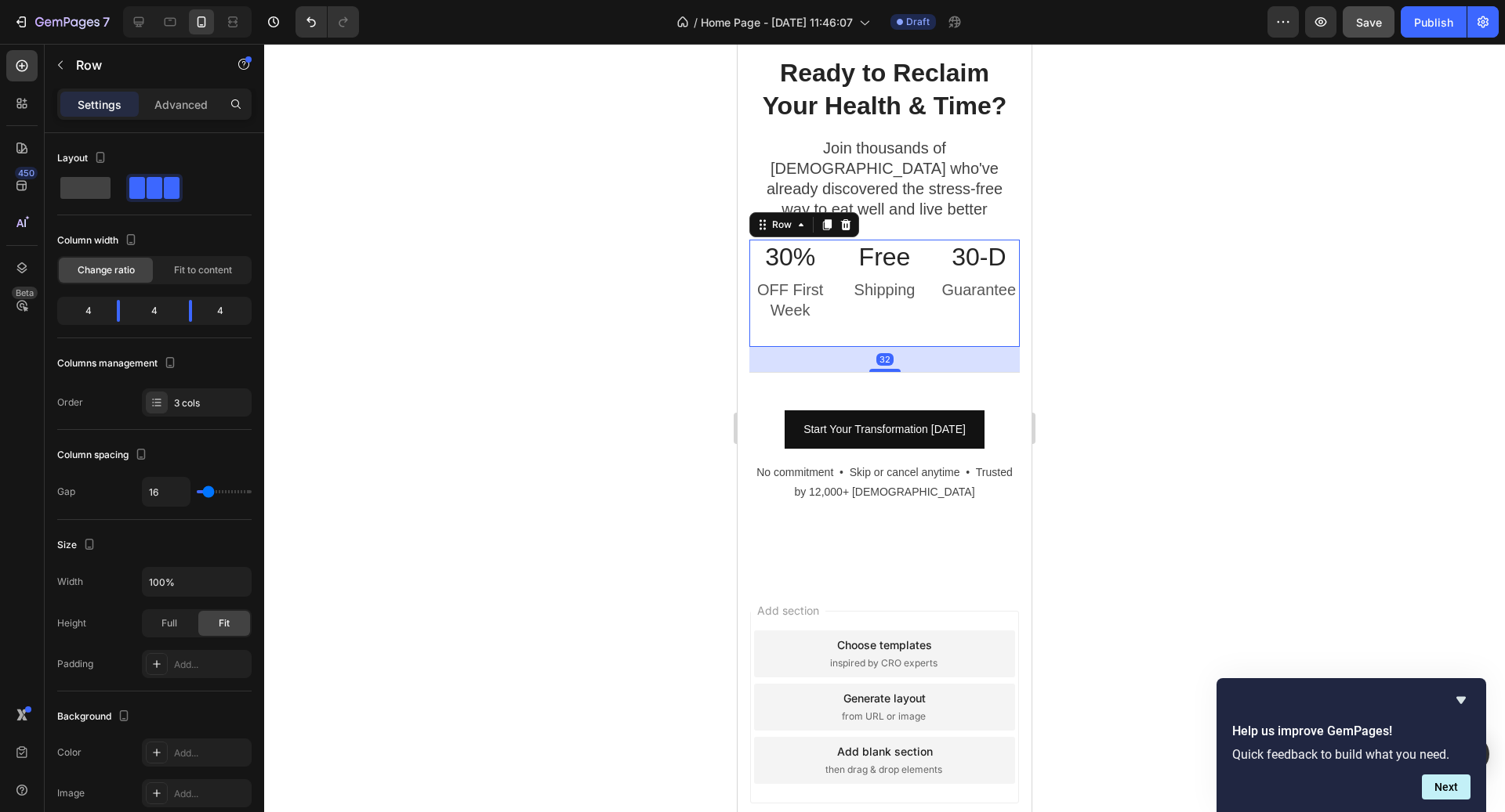
click at [891, 311] on div "Free Heading Shipping Text block" at bounding box center [884, 293] width 81 height 107
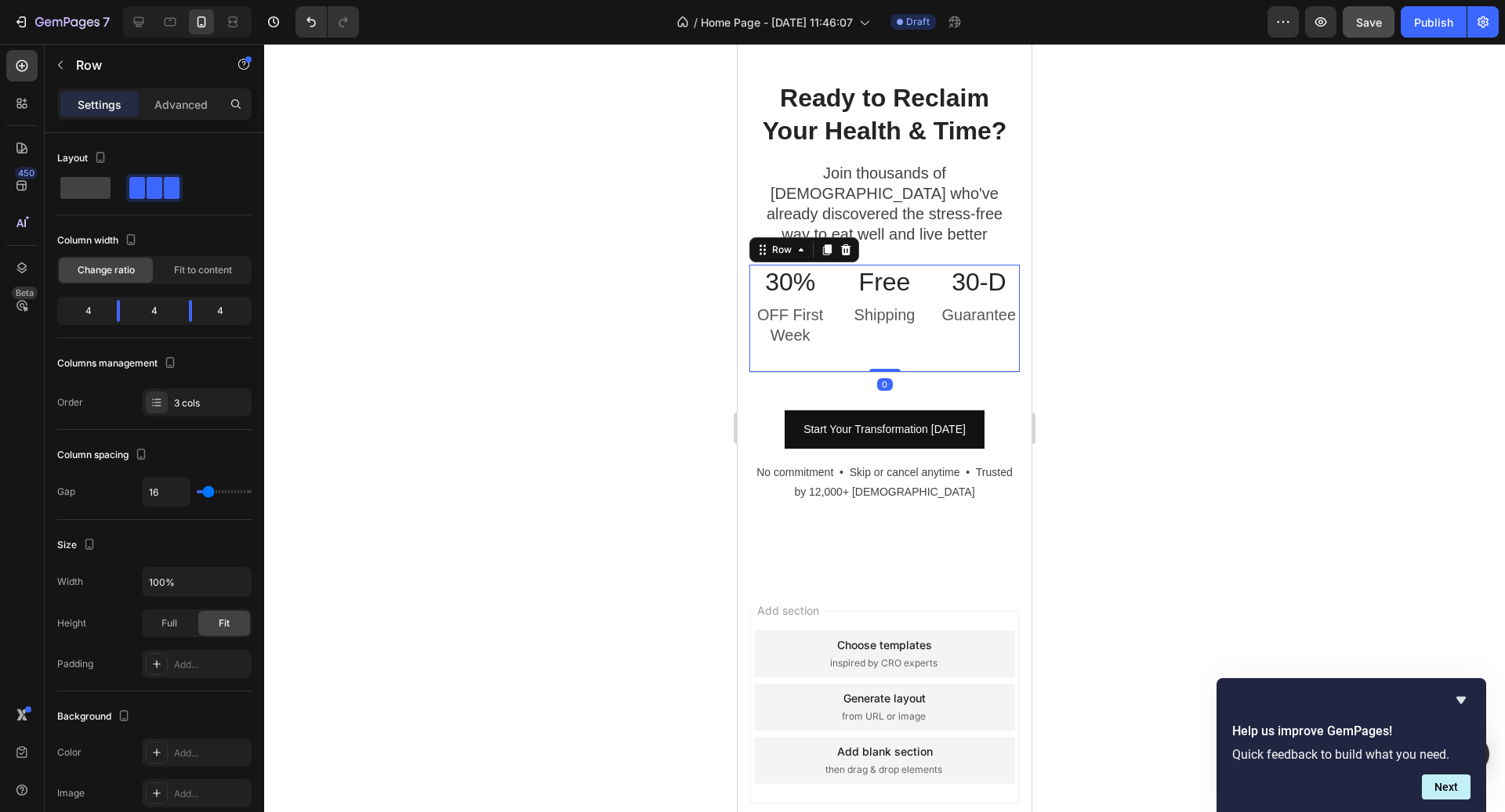
drag, startPoint x: 884, startPoint y: 347, endPoint x: 896, endPoint y: 80, distance: 267.3
click at [896, 80] on div "Ready to Reclaim Your Health & Time? Heading Join thousands of Canadians who've…" at bounding box center [884, 311] width 294 height 536
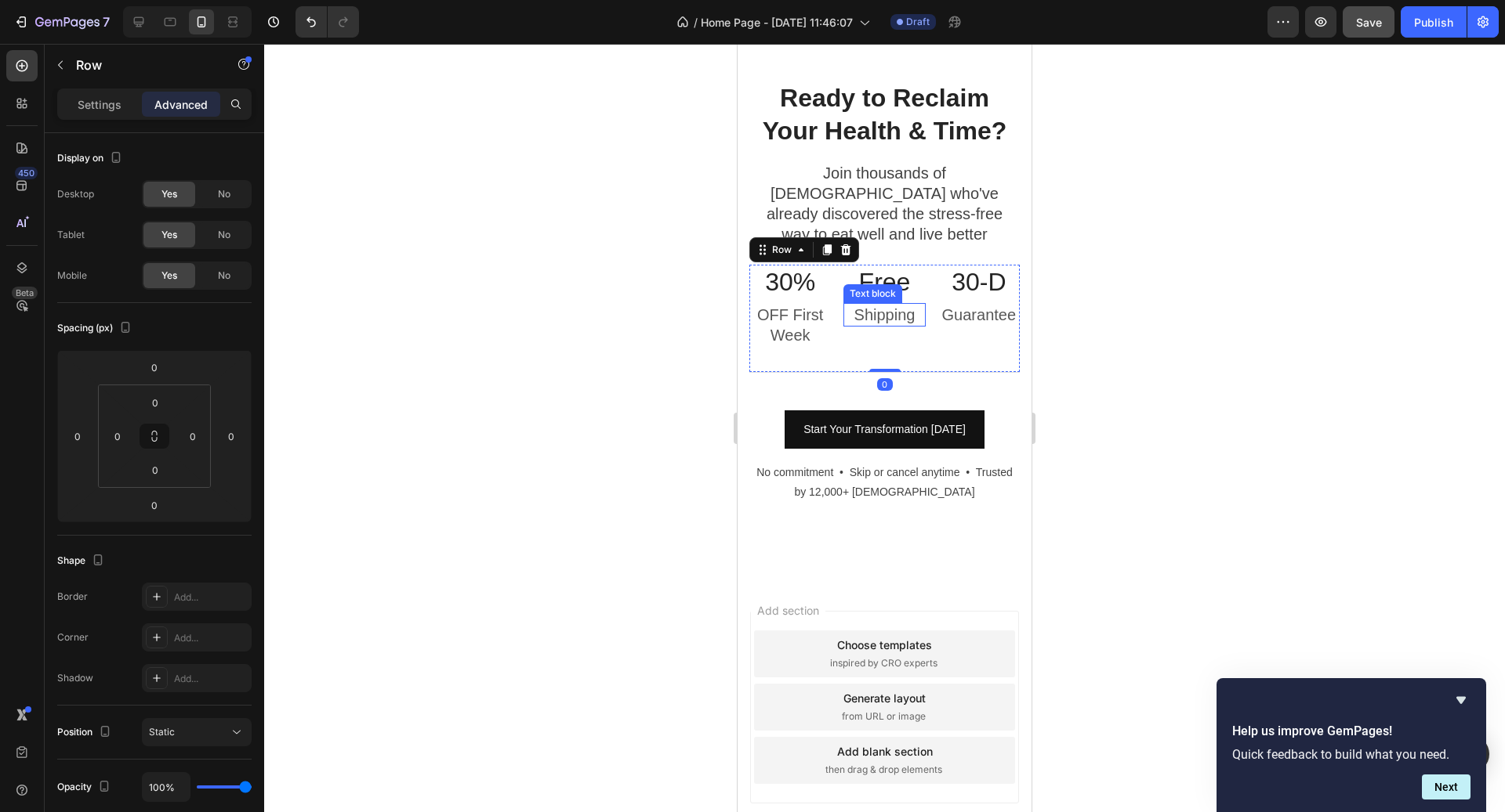
click at [906, 305] on p "Shipping" at bounding box center [884, 315] width 79 height 20
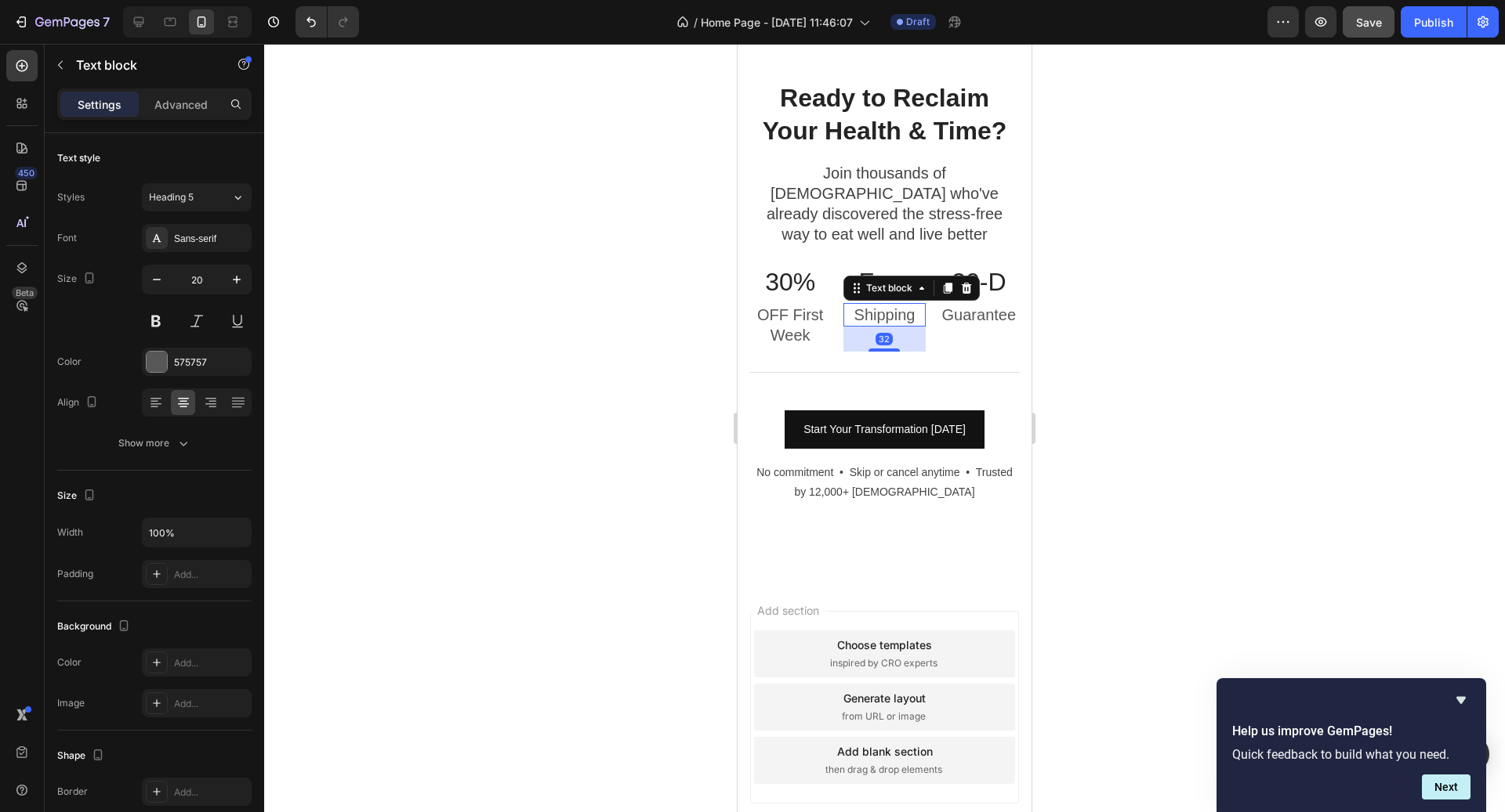
click at [899, 326] on div "32" at bounding box center [884, 339] width 81 height 25
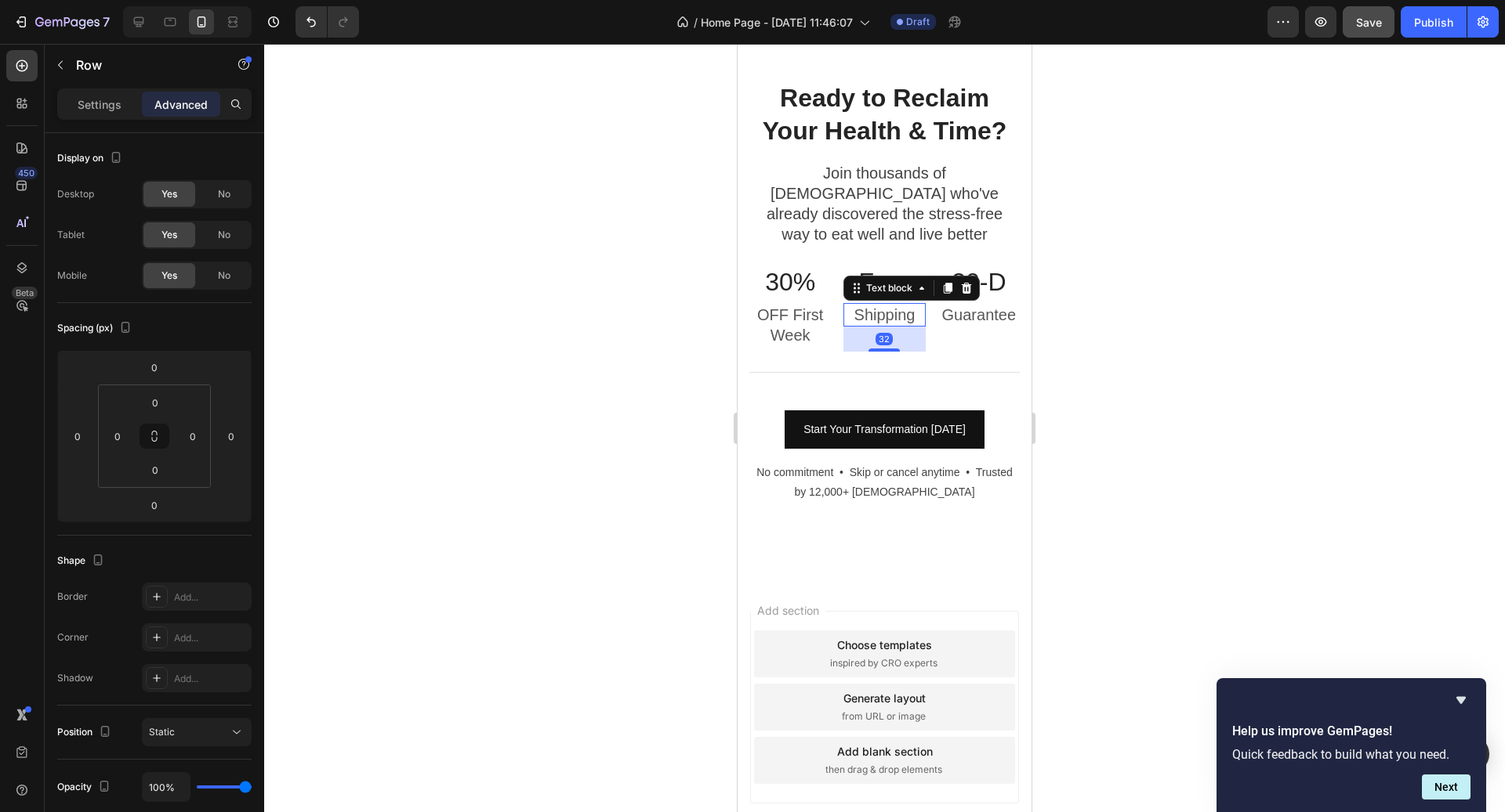
click at [933, 336] on div "30% Heading OFF First Week Text block Free Heading Shipping Text block 32 30-D …" at bounding box center [884, 318] width 271 height 107
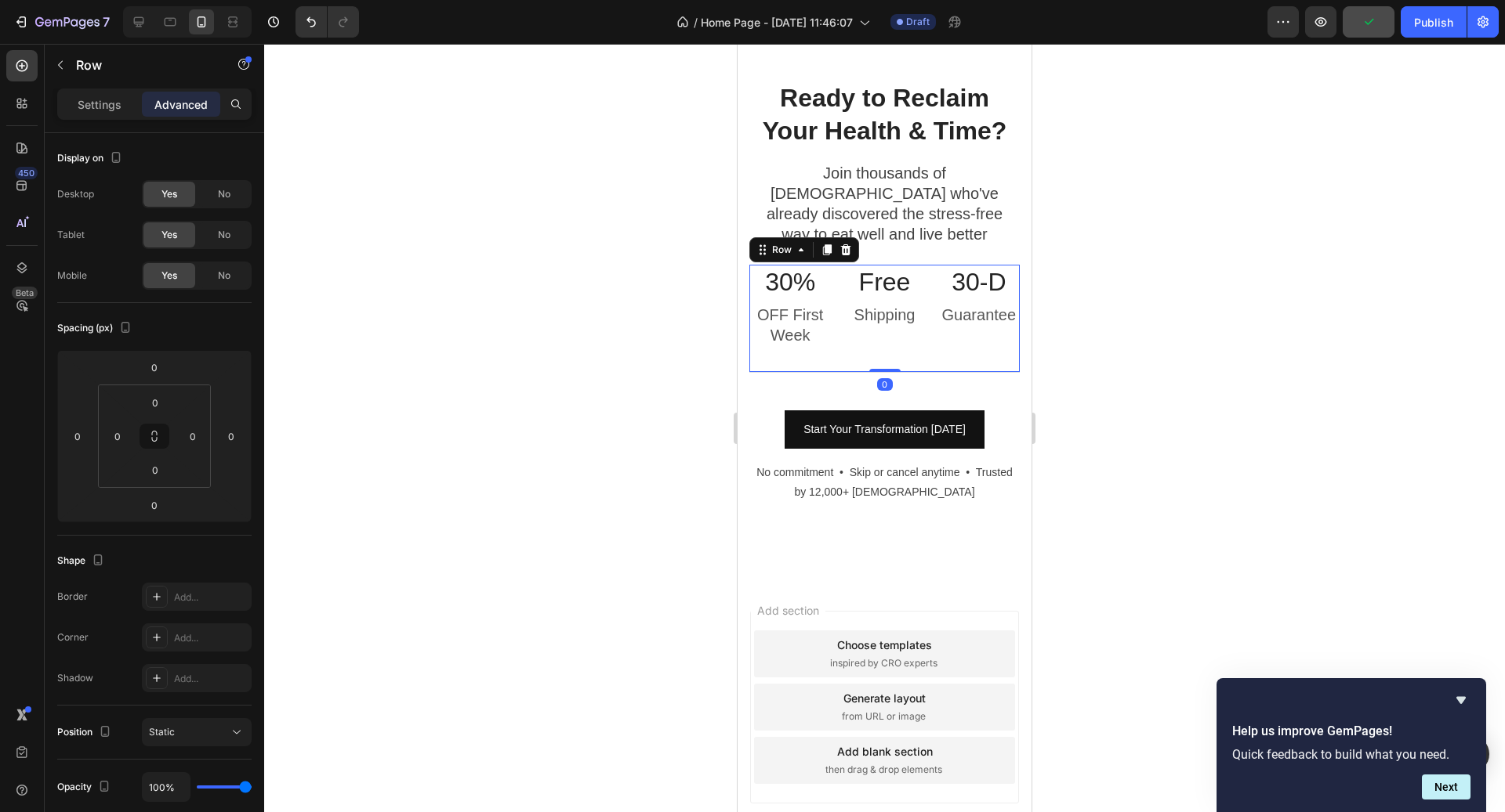
click at [934, 316] on div "30% Heading OFF First Week Text block Free Heading Shipping Text block 30-D Hea…" at bounding box center [884, 318] width 271 height 107
click at [813, 332] on div "30% Heading OFF First Week Text block" at bounding box center [790, 318] width 81 height 107
click at [810, 319] on p "OFF First Week" at bounding box center [791, 325] width 79 height 41
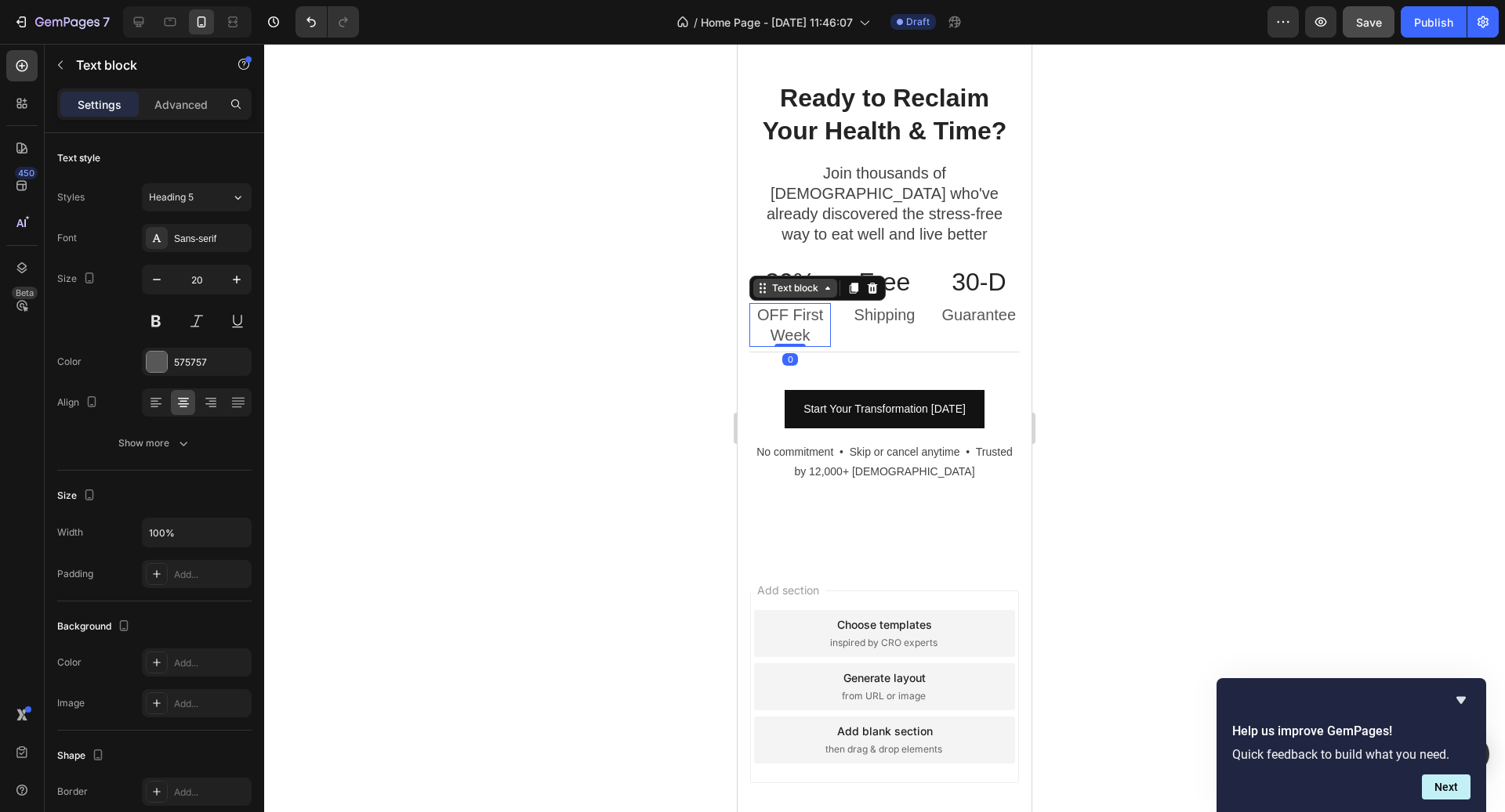
scroll to position [5158, 0]
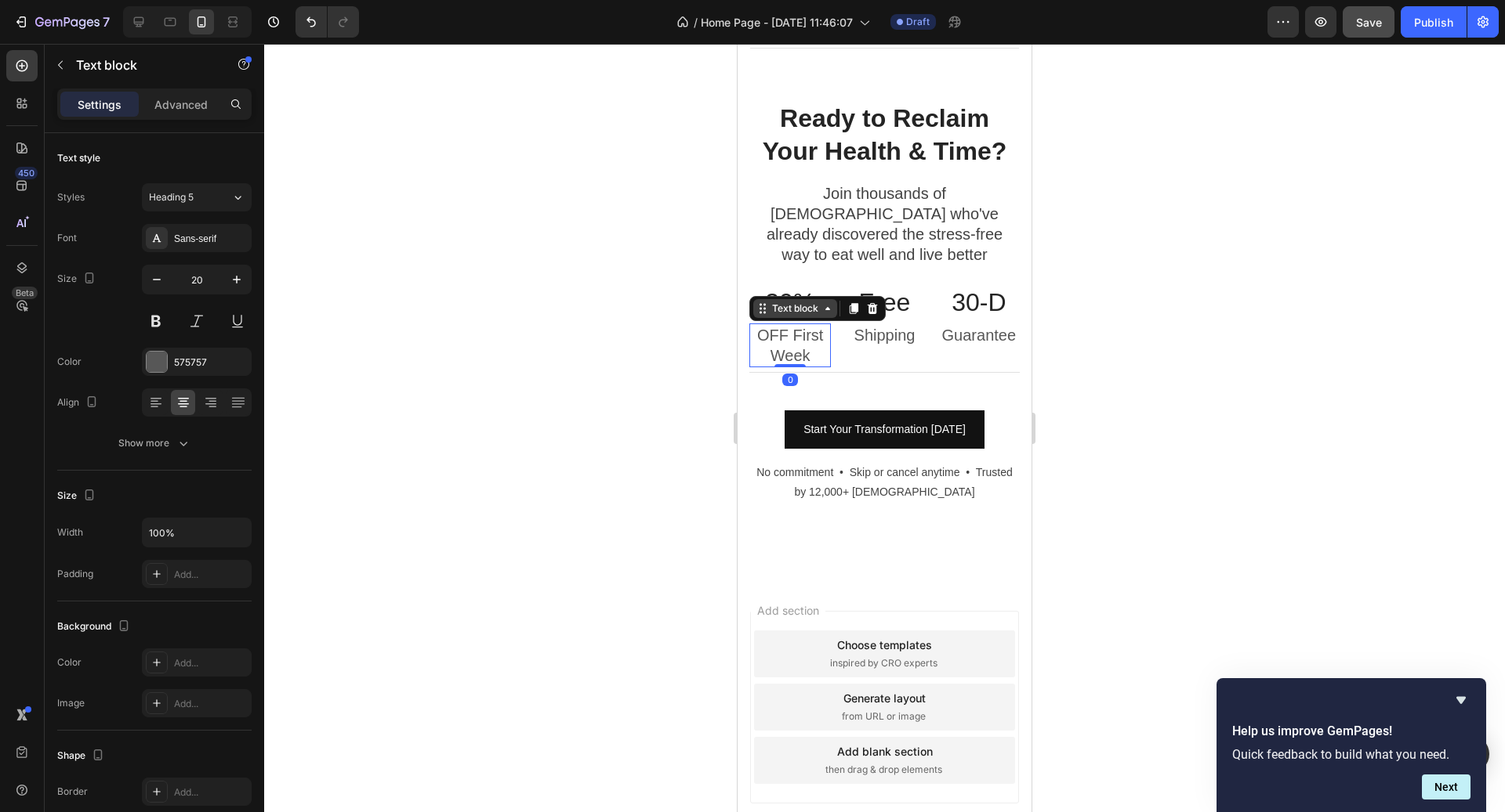
drag, startPoint x: 796, startPoint y: 348, endPoint x: 798, endPoint y: 291, distance: 57.0
click at [798, 324] on div "OFF First Week Text block 0" at bounding box center [790, 346] width 81 height 44
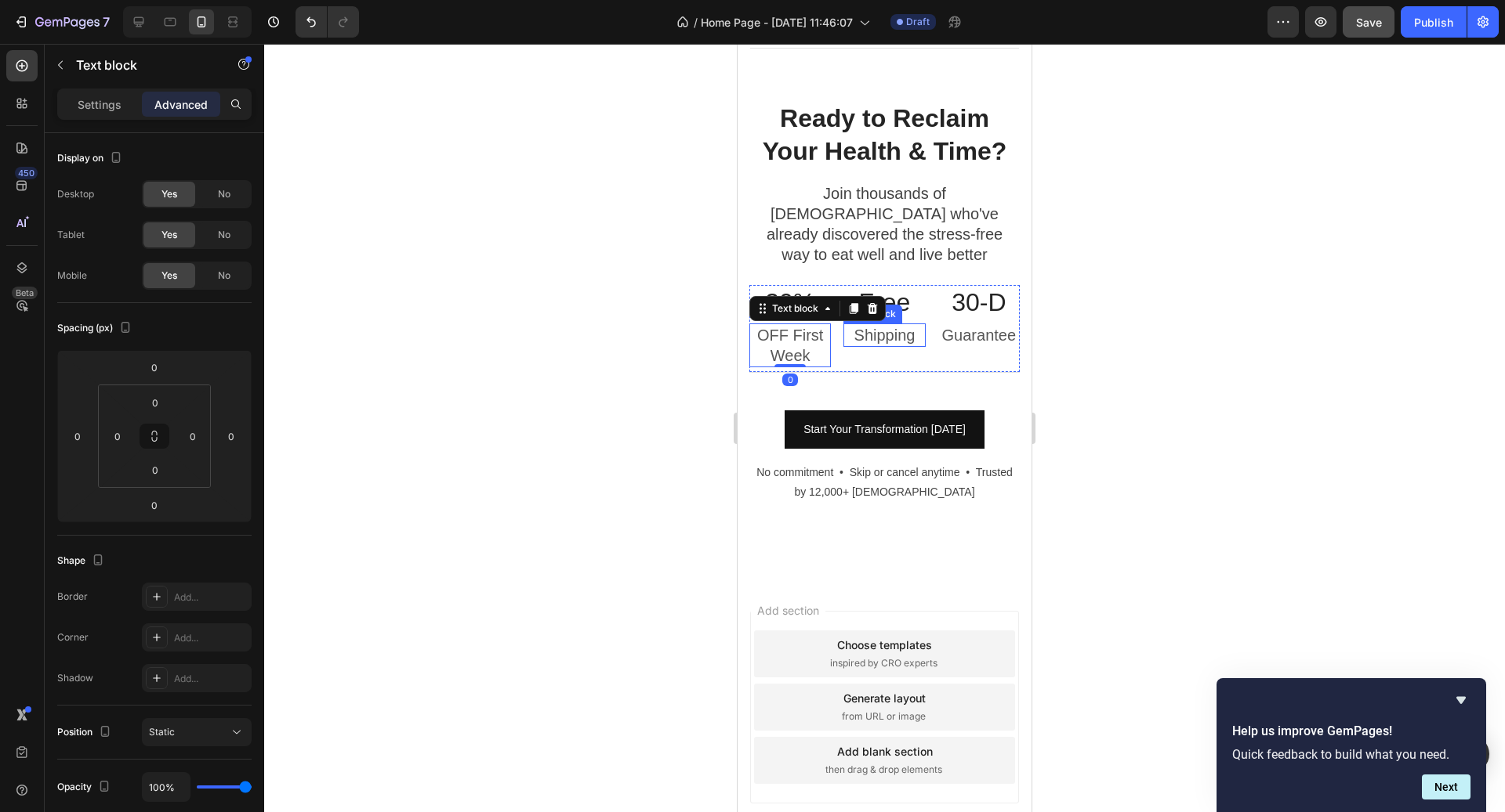
click at [902, 325] on p "Shipping" at bounding box center [884, 335] width 79 height 20
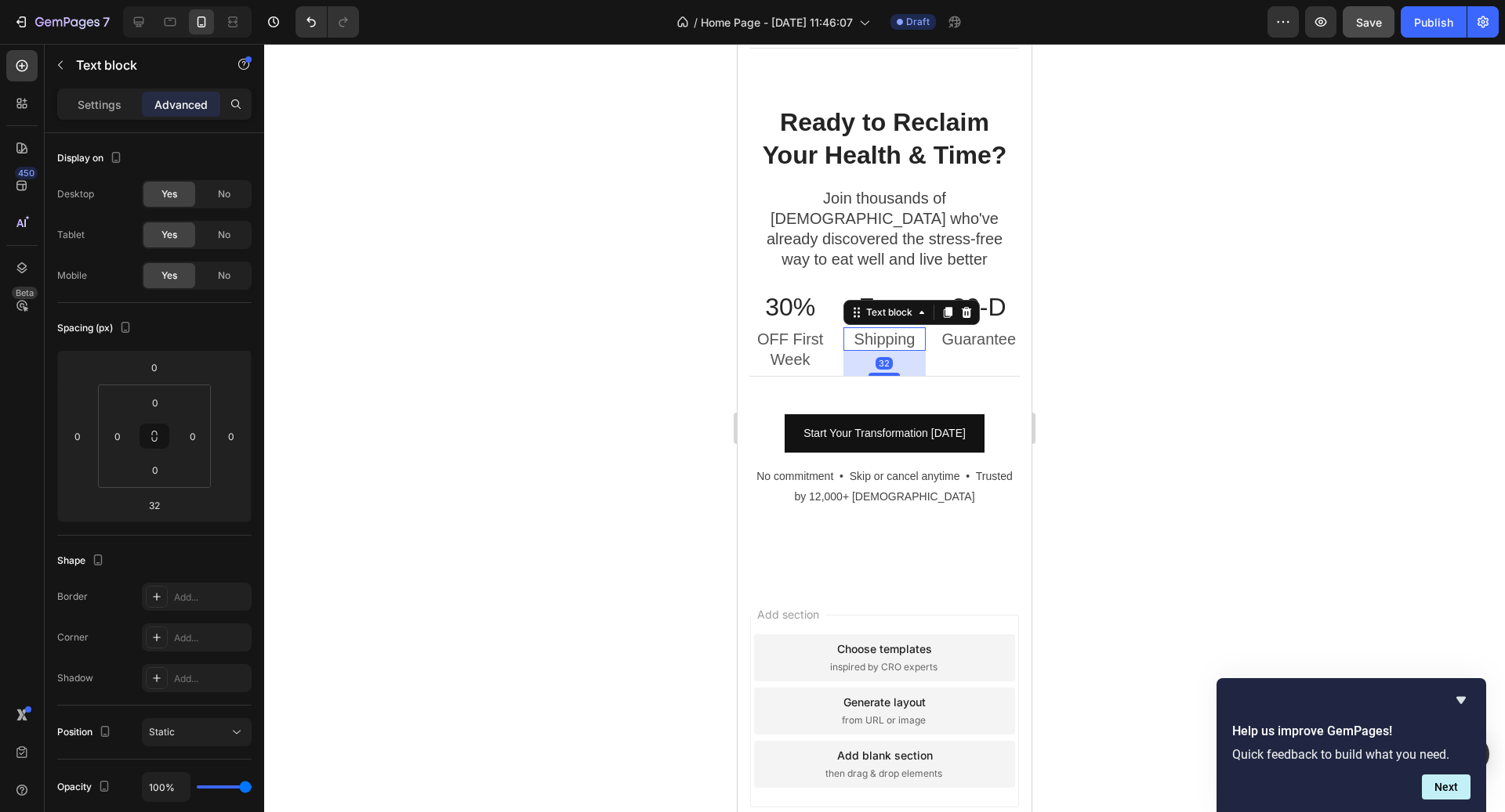
scroll to position [5153, 0]
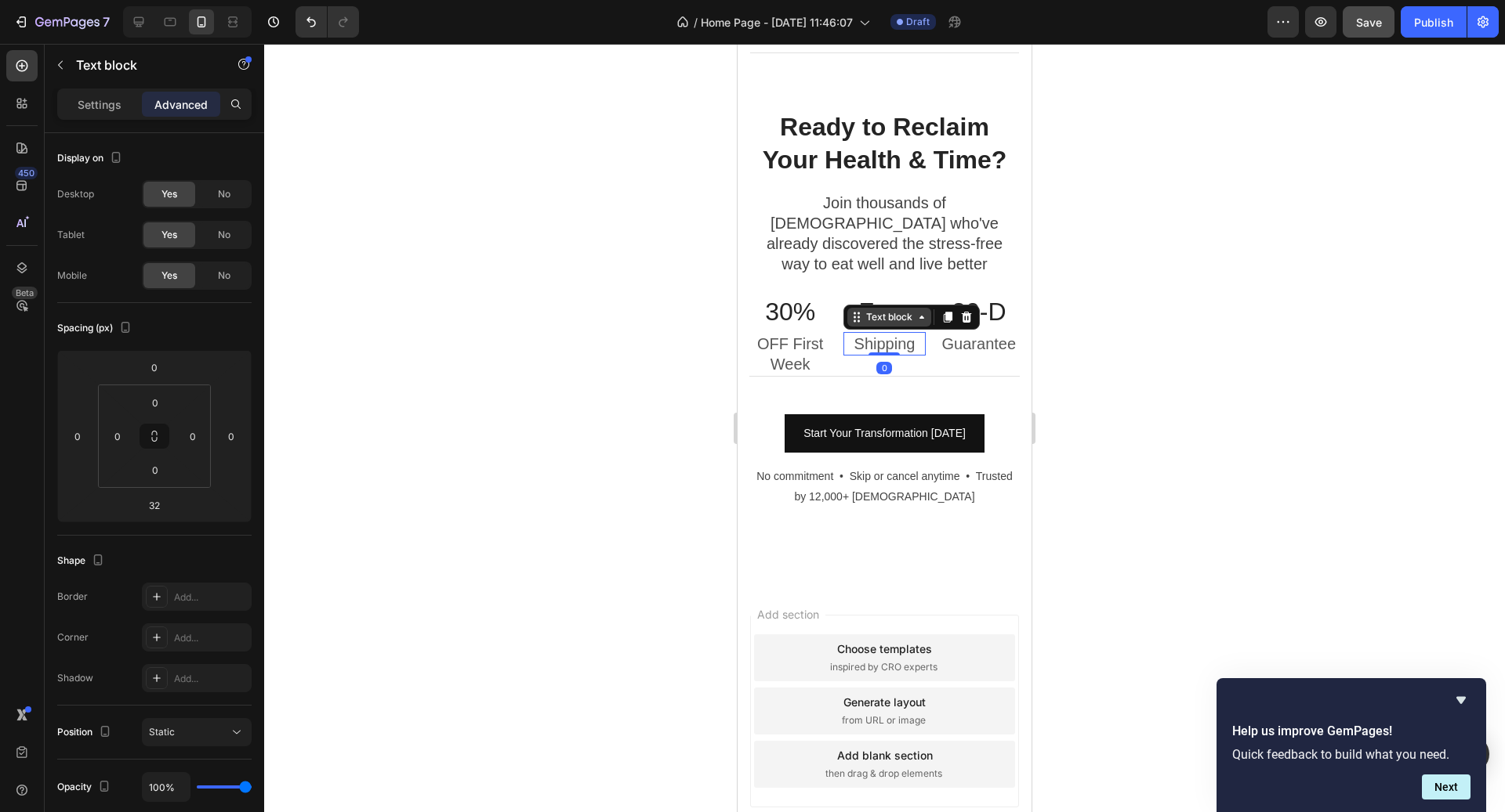
drag, startPoint x: 890, startPoint y: 348, endPoint x: 899, endPoint y: 287, distance: 61.7
click at [899, 332] on div "Shipping Text block 0" at bounding box center [884, 344] width 81 height 23
type input "0"
click at [1006, 334] on p "Guarantee" at bounding box center [979, 344] width 79 height 20
drag, startPoint x: 985, startPoint y: 328, endPoint x: 985, endPoint y: 309, distance: 19.0
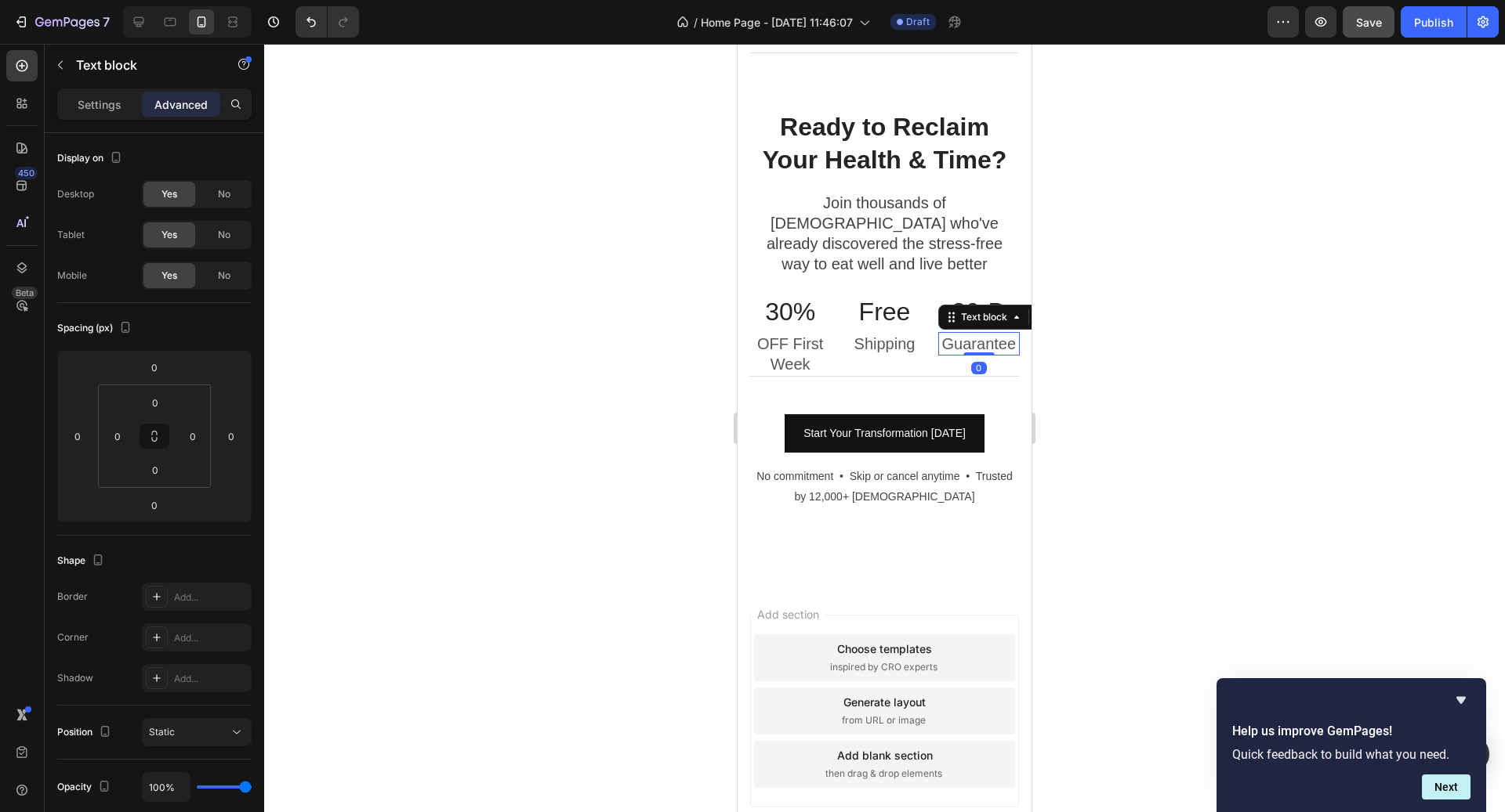
click at [985, 332] on div "Guarantee Text block 0" at bounding box center [978, 344] width 81 height 23
click at [1095, 366] on div at bounding box center [884, 428] width 1240 height 768
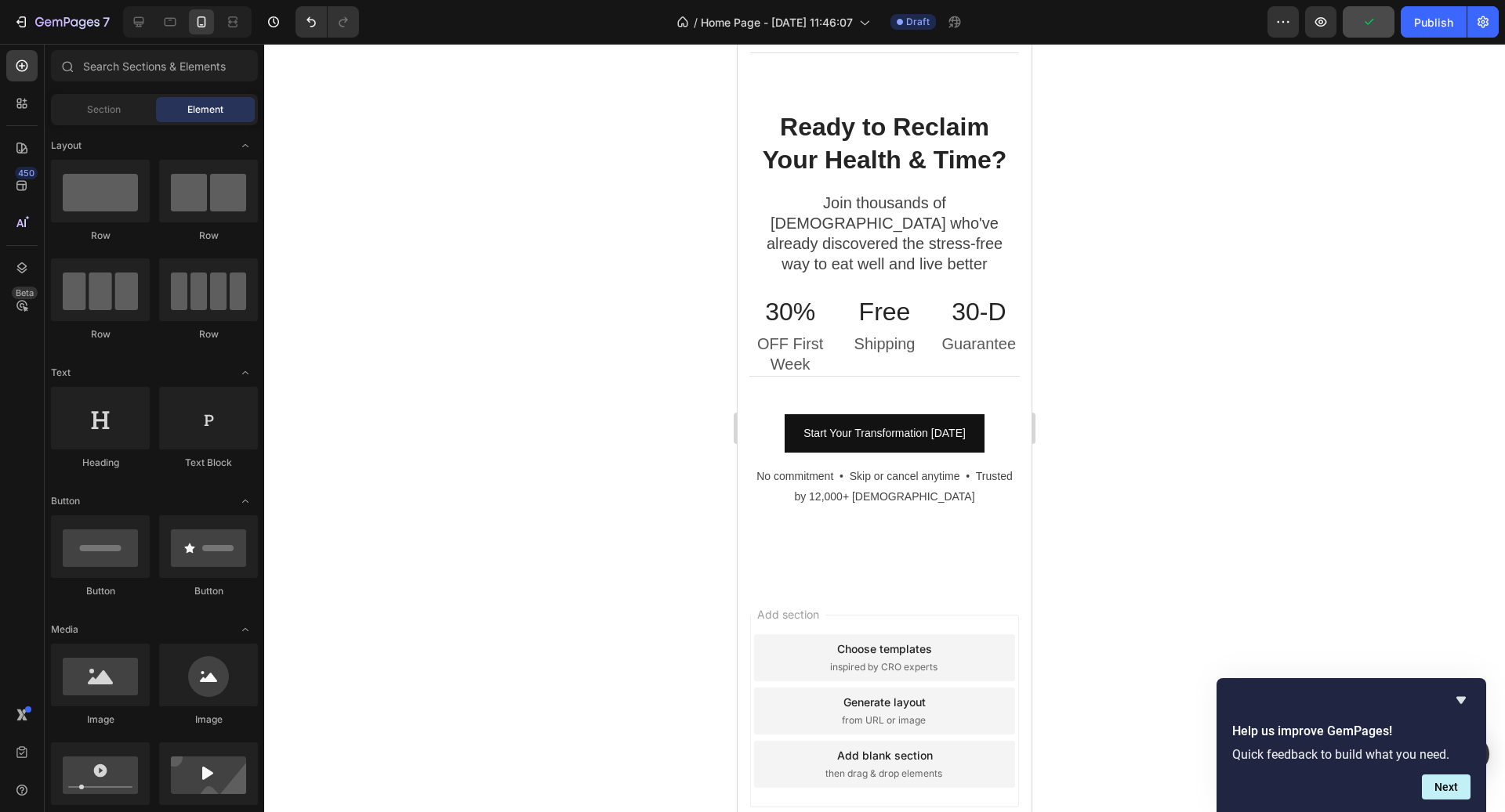
click at [1134, 348] on div at bounding box center [884, 428] width 1240 height 768
click at [795, 334] on p "OFF First Week" at bounding box center [791, 354] width 79 height 41
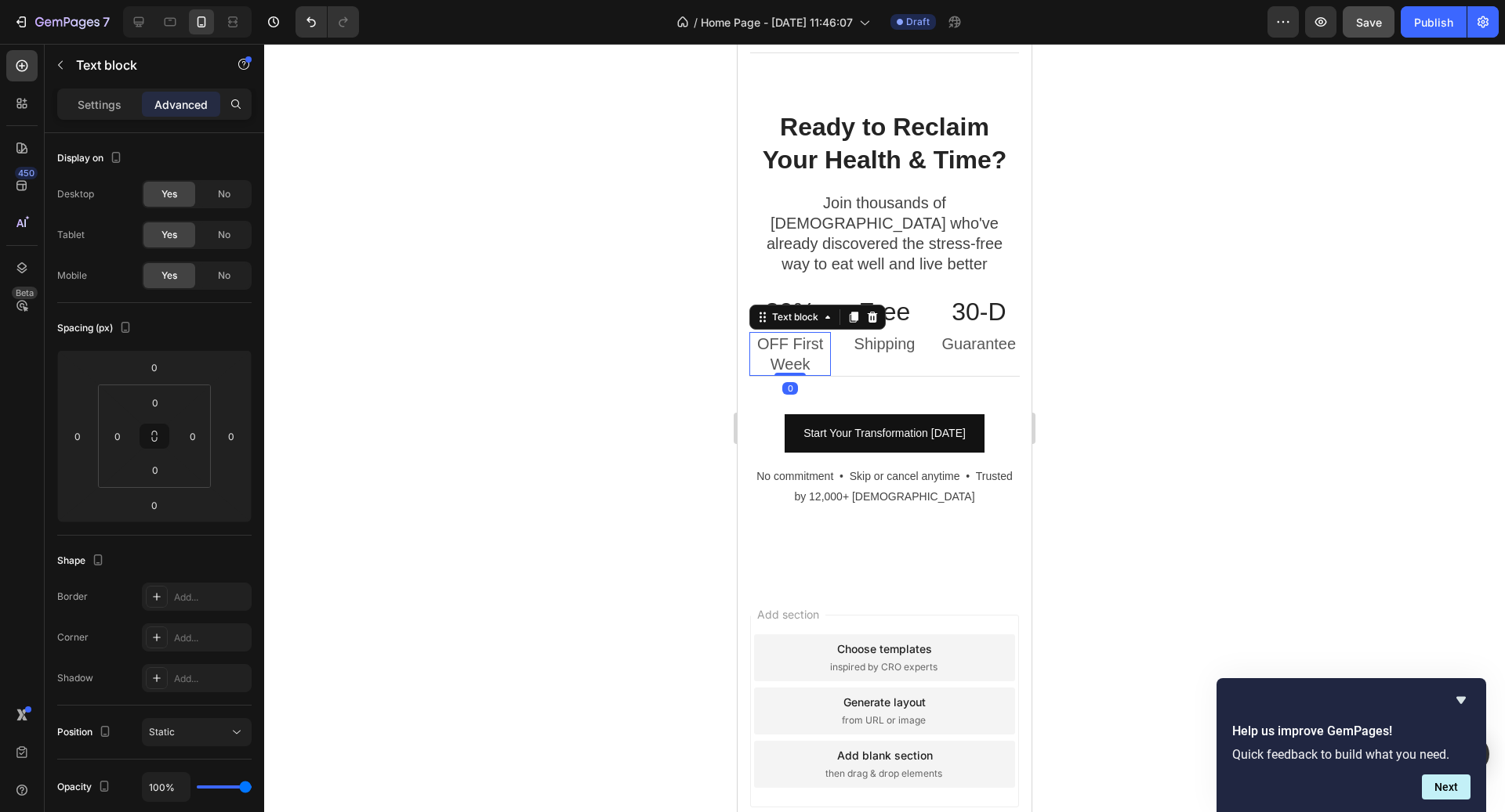
click at [796, 334] on p "OFF First Week" at bounding box center [791, 354] width 79 height 41
click at [796, 334] on p "OFF 1st Week" at bounding box center [791, 354] width 79 height 41
click at [764, 354] on p "1st Week" at bounding box center [791, 364] width 79 height 20
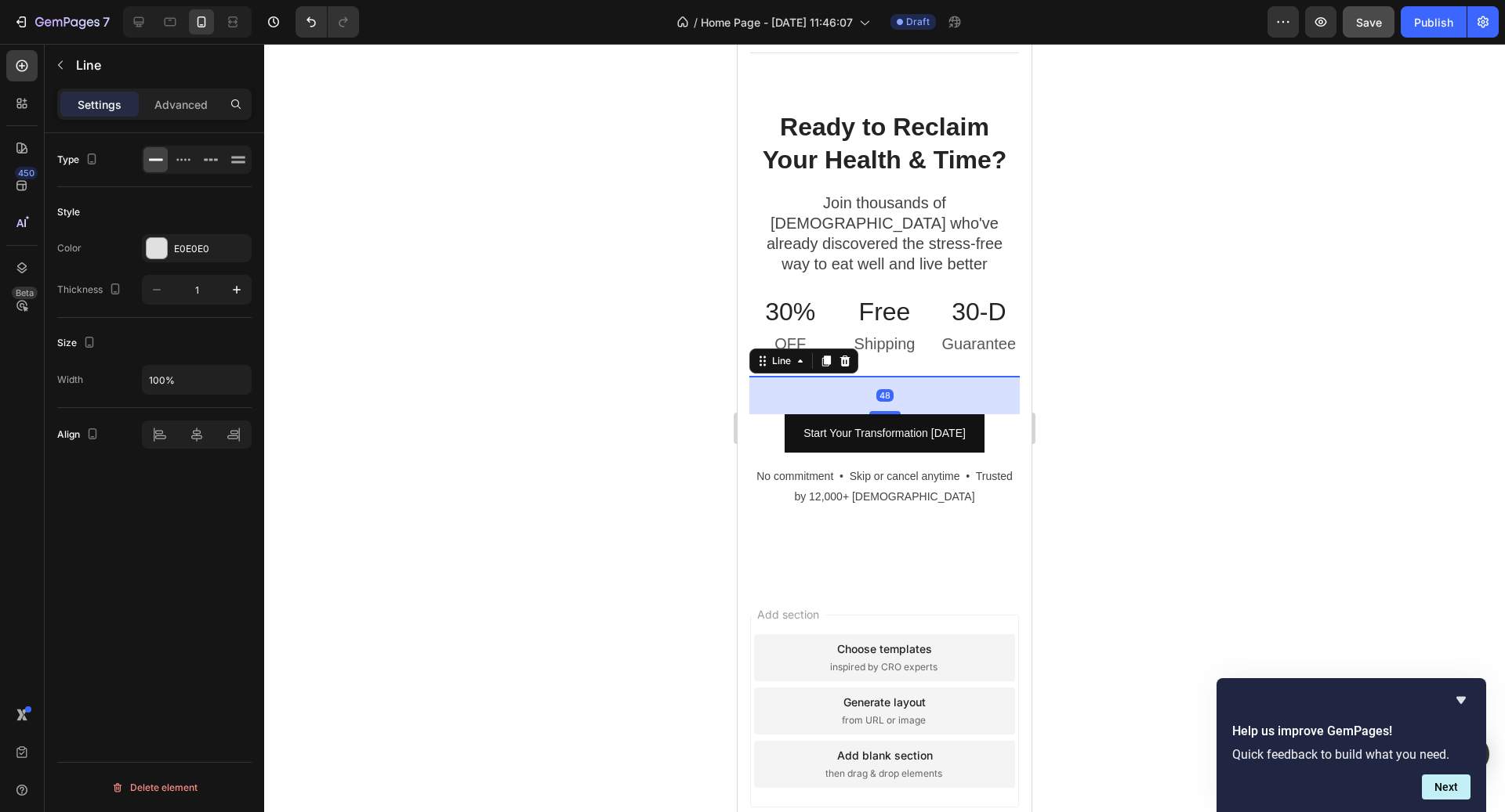
click at [762, 348] on div "Line" at bounding box center [804, 361] width 109 height 25
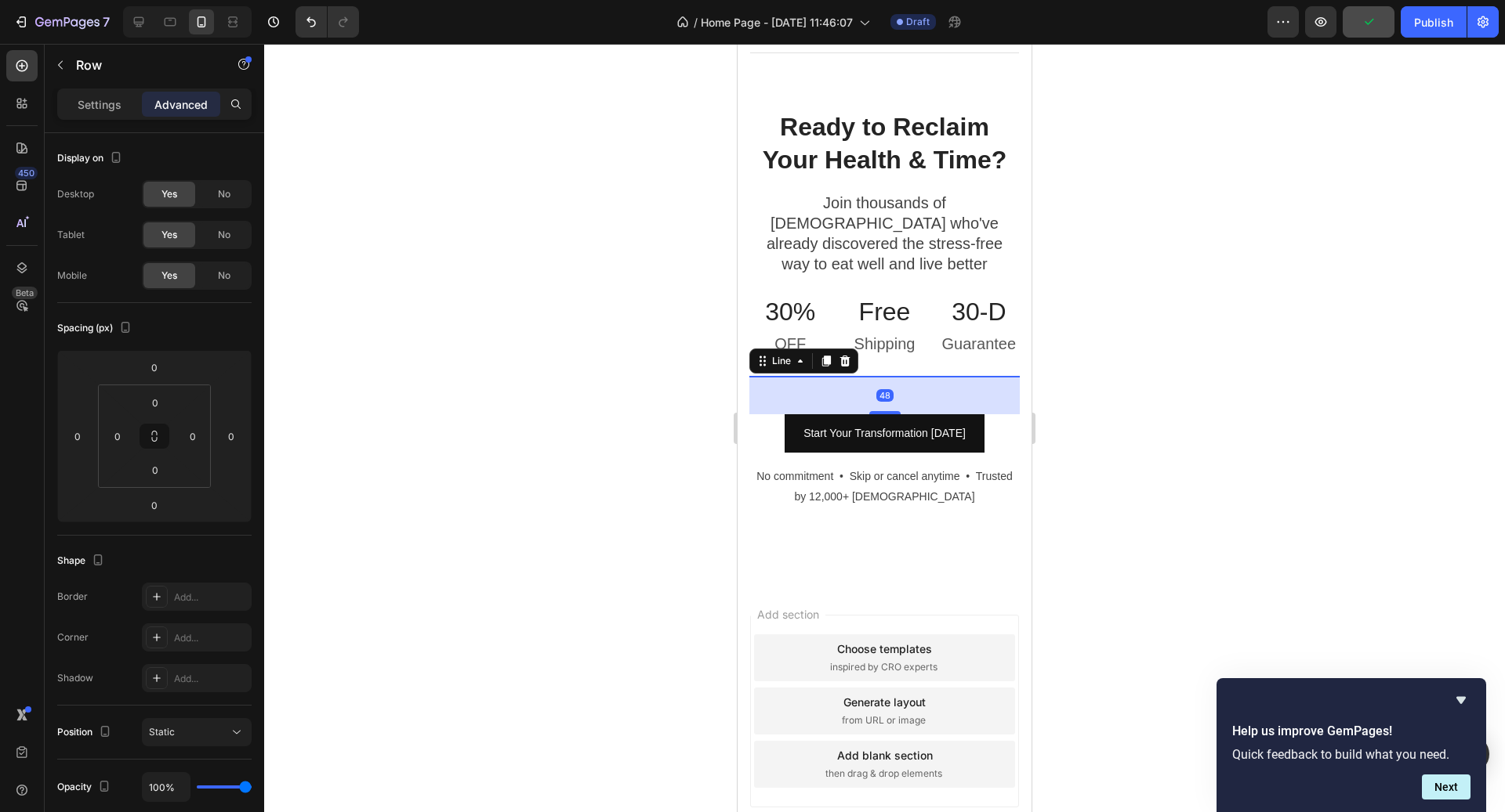
click at [948, 334] on div "30-D Heading Guarantee Text block" at bounding box center [978, 336] width 81 height 82
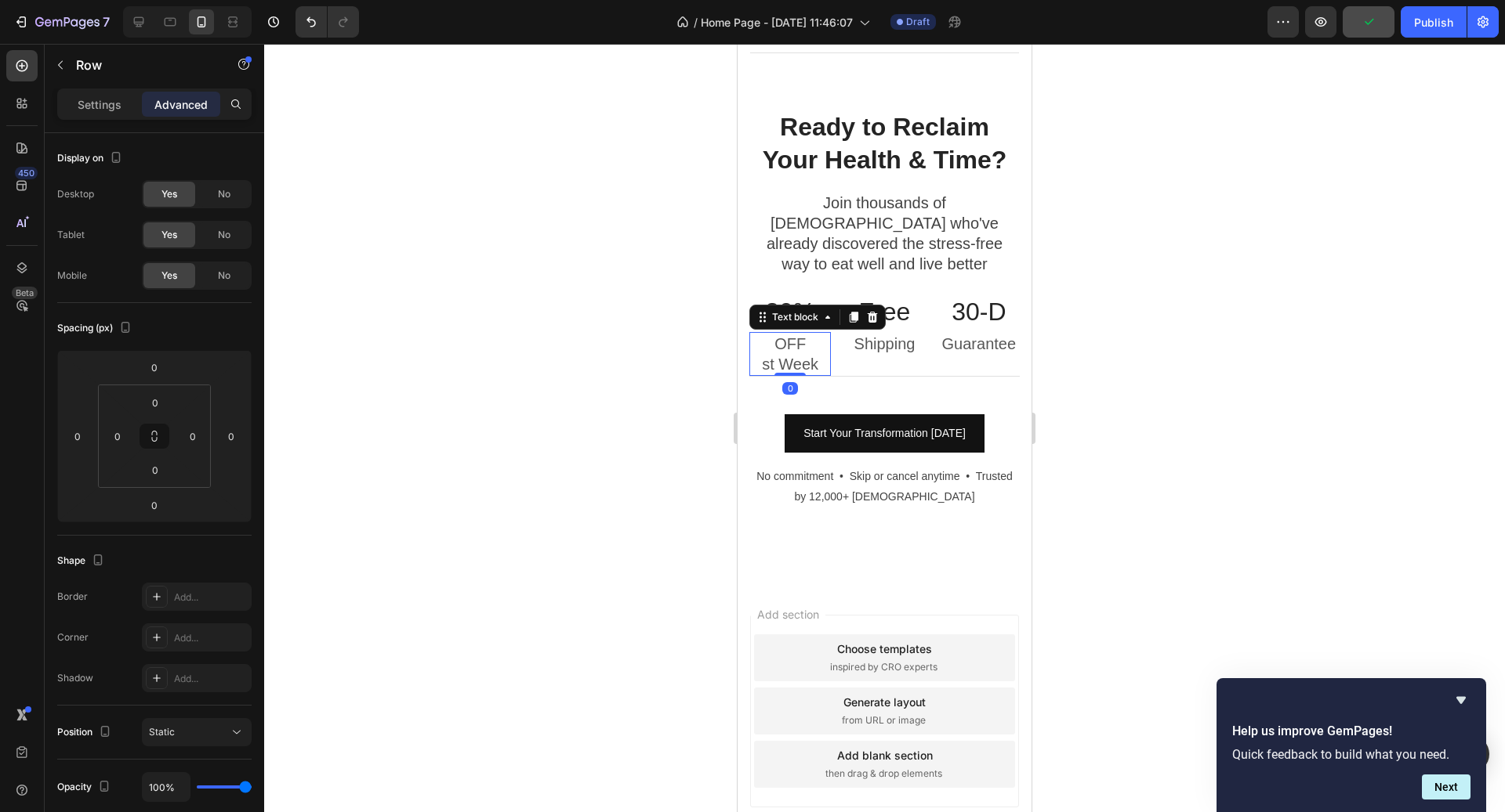
click at [765, 354] on p "st Week" at bounding box center [791, 364] width 79 height 20
click at [761, 354] on p "st Week" at bounding box center [791, 364] width 79 height 20
click at [974, 347] on div "30-D Heading Guarantee Text block" at bounding box center [978, 336] width 81 height 82
click at [1122, 352] on div at bounding box center [884, 428] width 1240 height 768
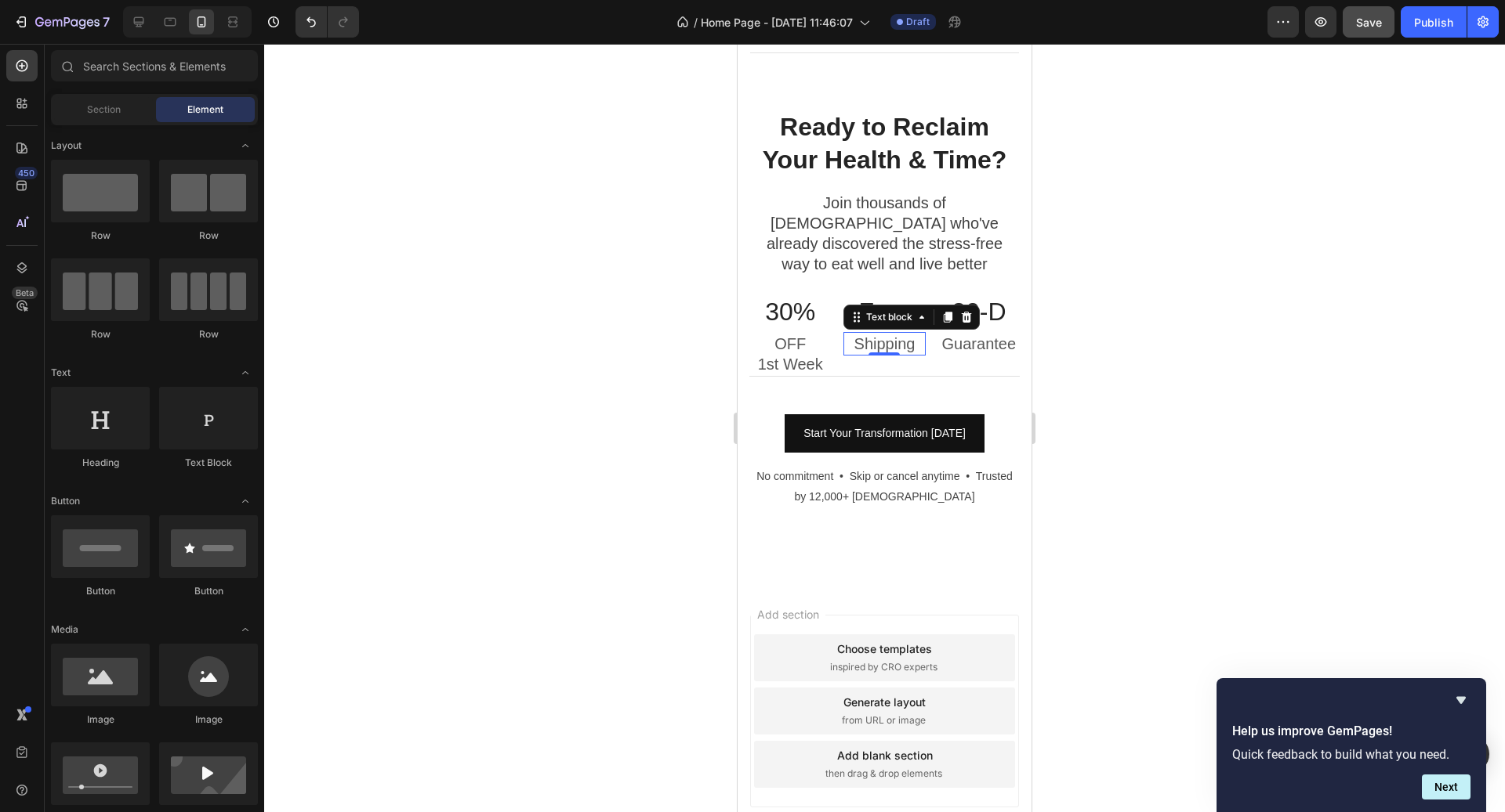
click at [906, 334] on p "Shipping" at bounding box center [884, 344] width 79 height 20
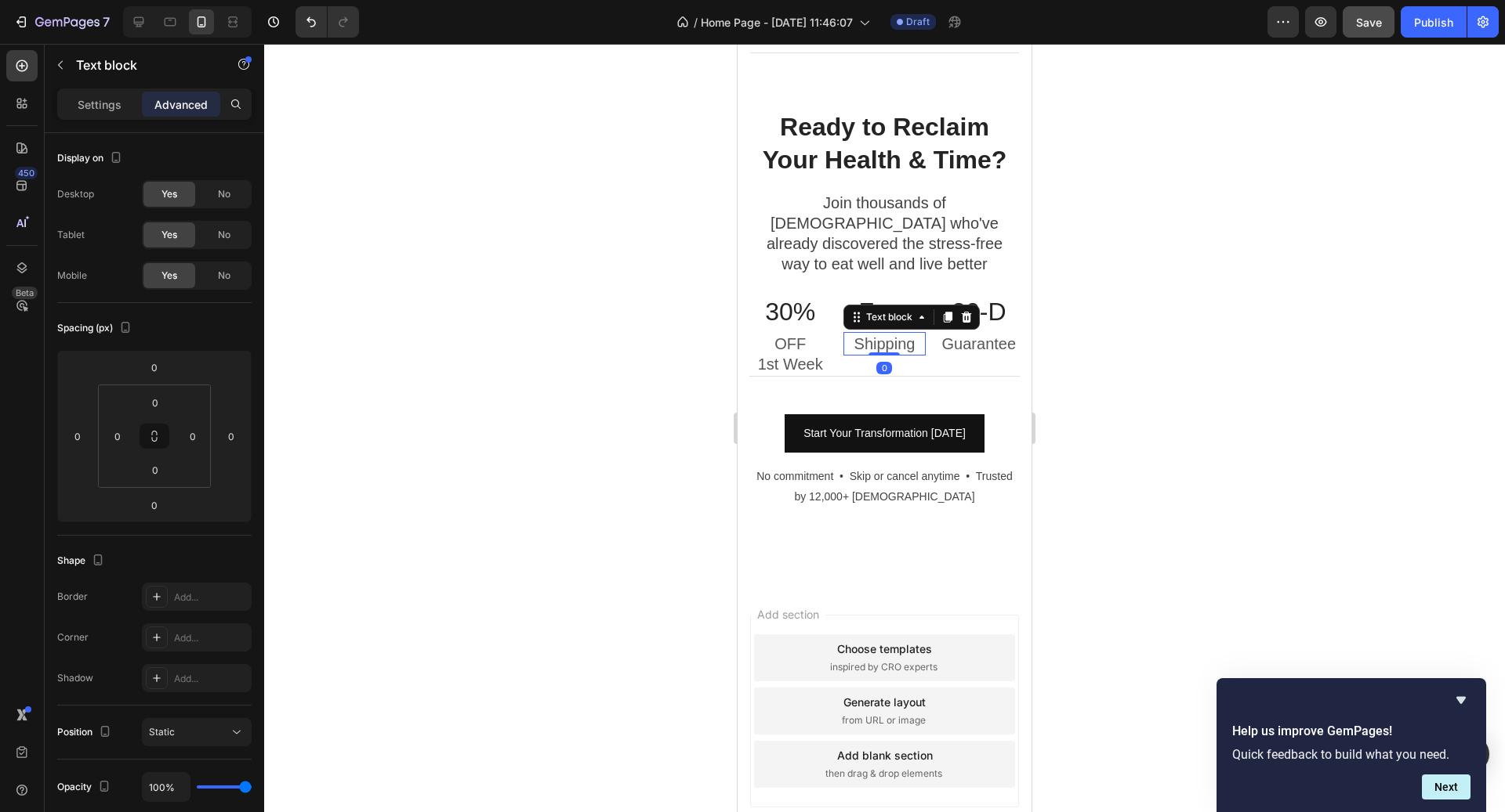
click at [853, 334] on p "Shipping" at bounding box center [884, 344] width 79 height 20
click at [949, 334] on p "Guarantee" at bounding box center [979, 344] width 79 height 20
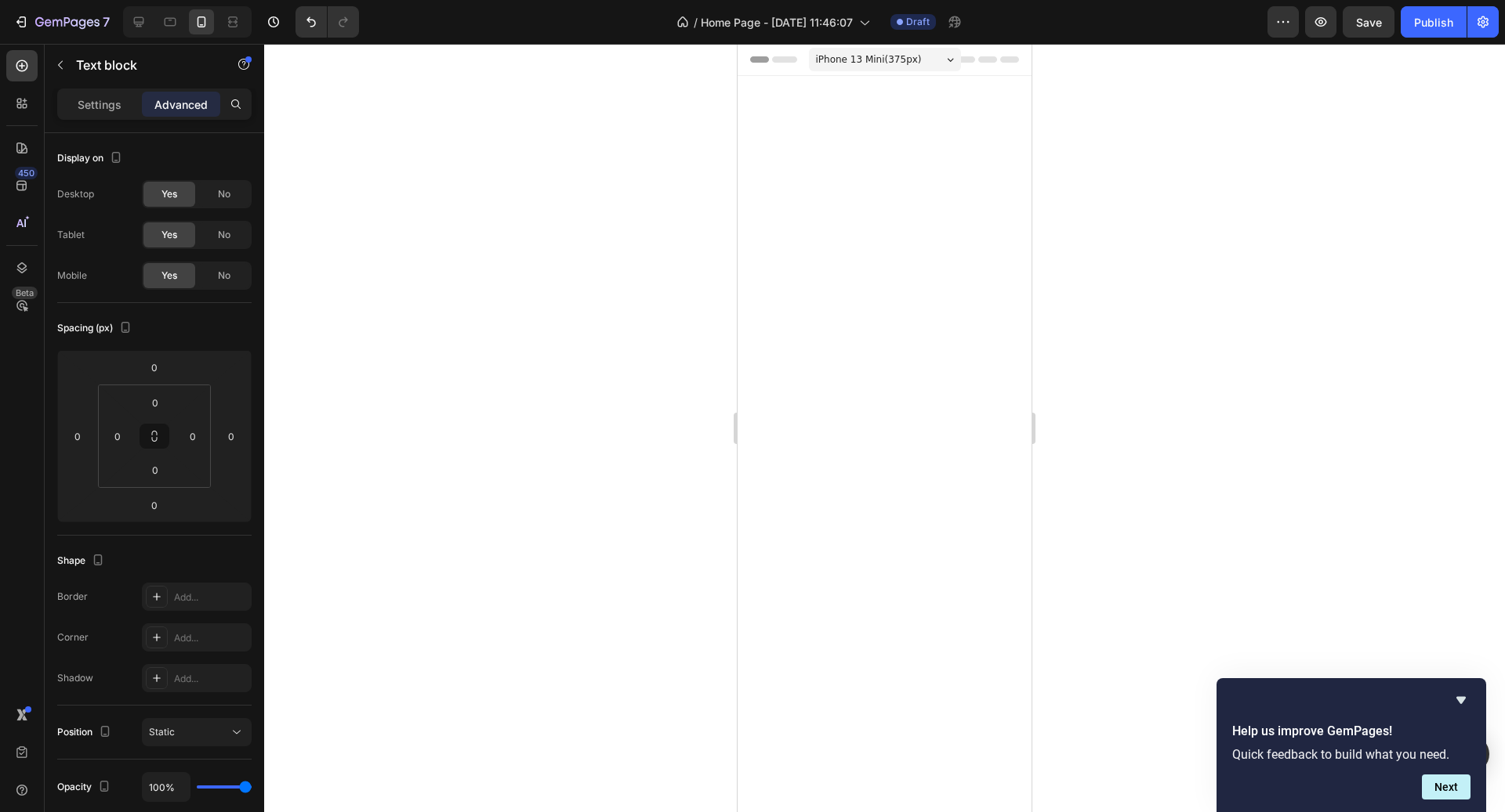
scroll to position [5153, 0]
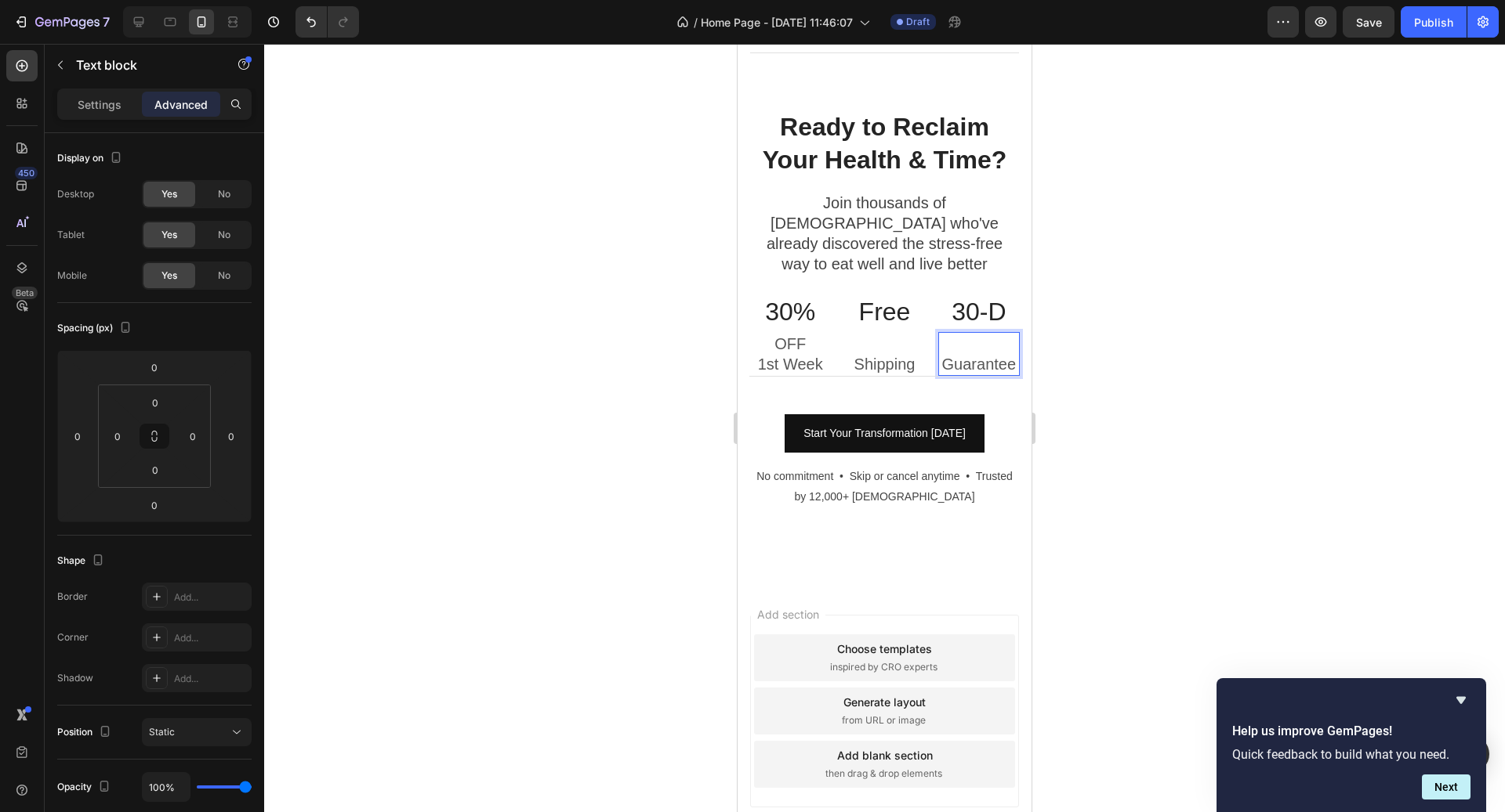
click at [1201, 298] on div at bounding box center [884, 428] width 1240 height 768
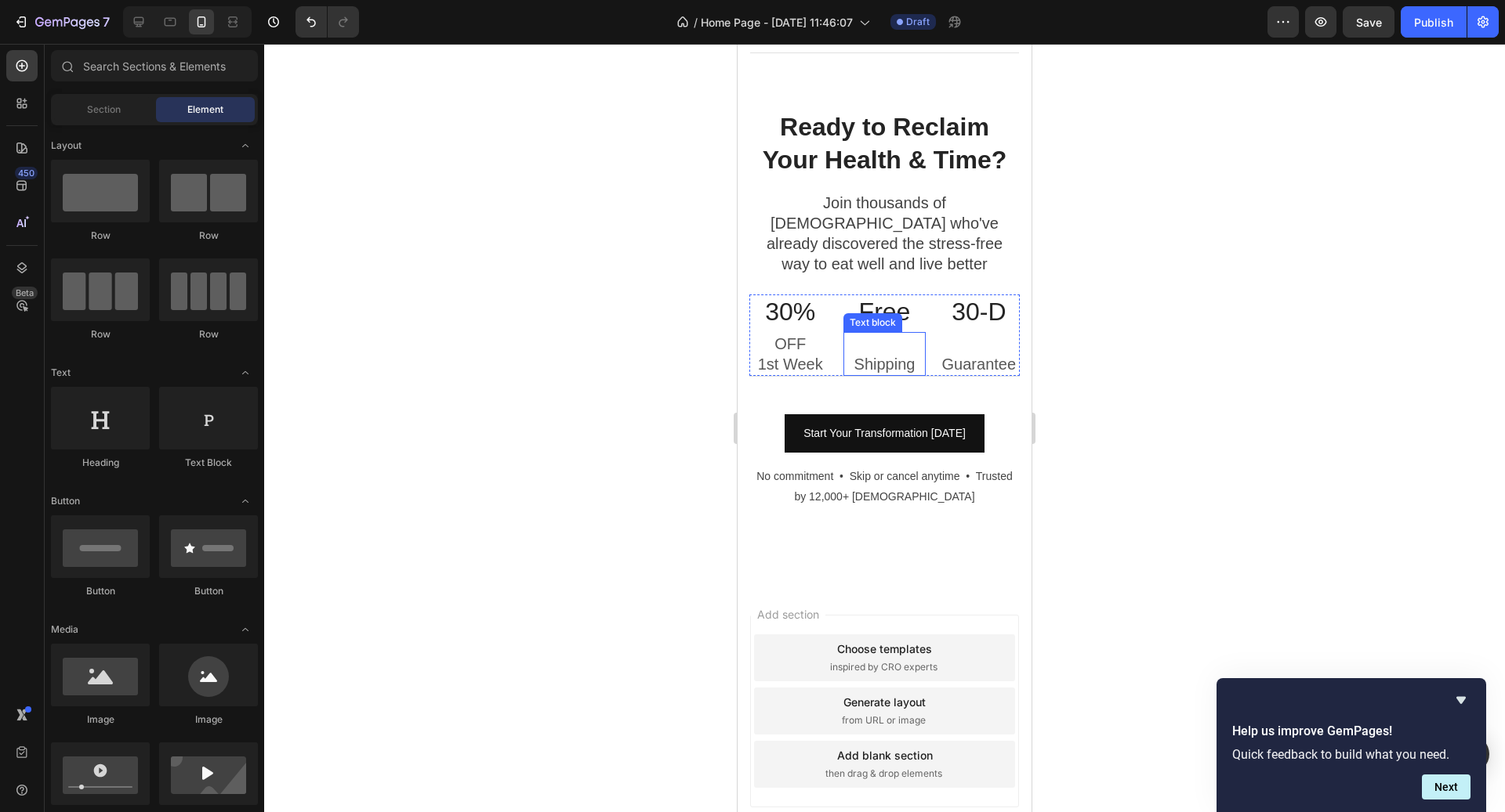
click at [872, 334] on p "Rich Text Editor. Editing area: main" at bounding box center [884, 344] width 79 height 20
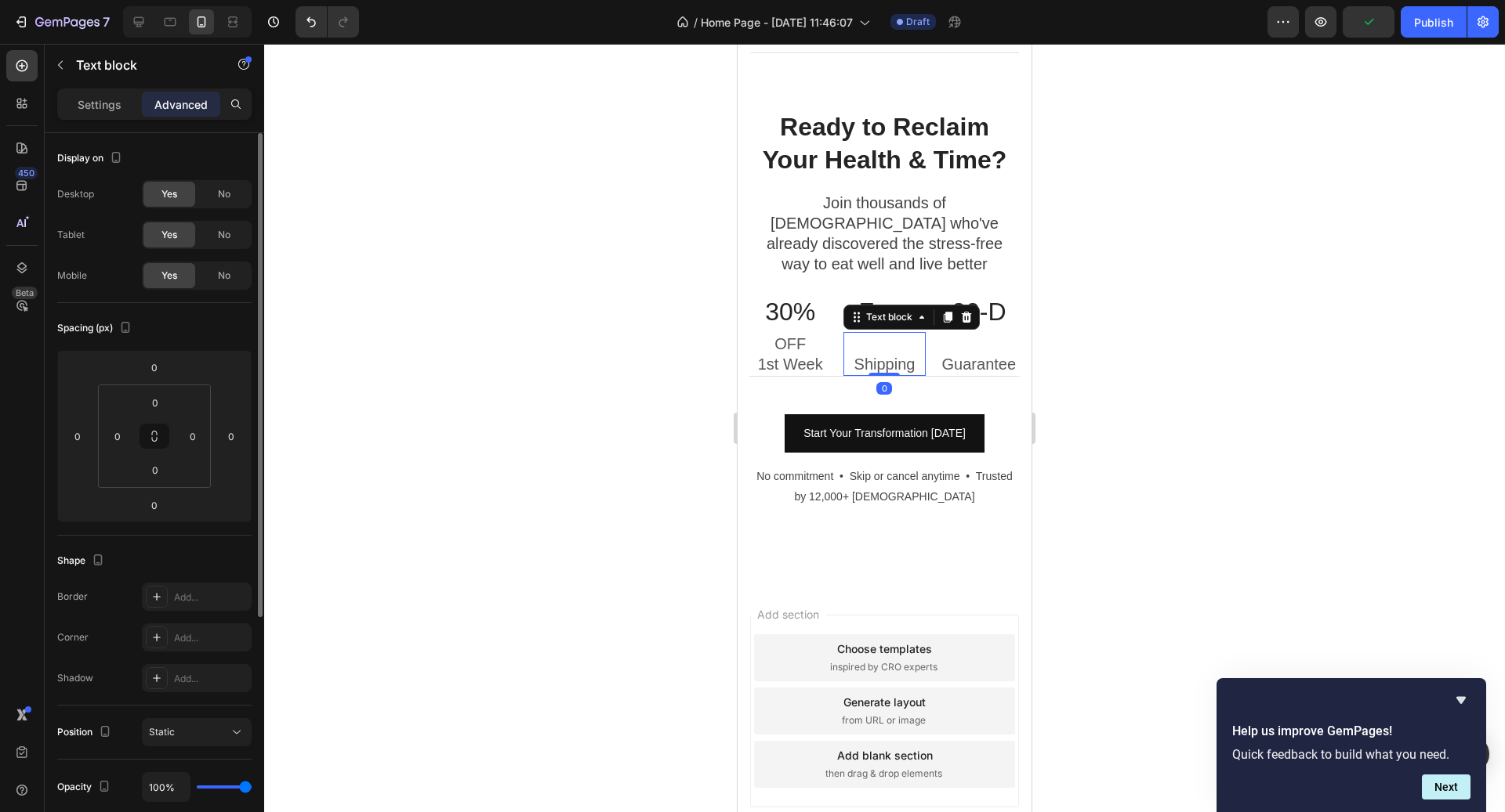
scroll to position [361, 0]
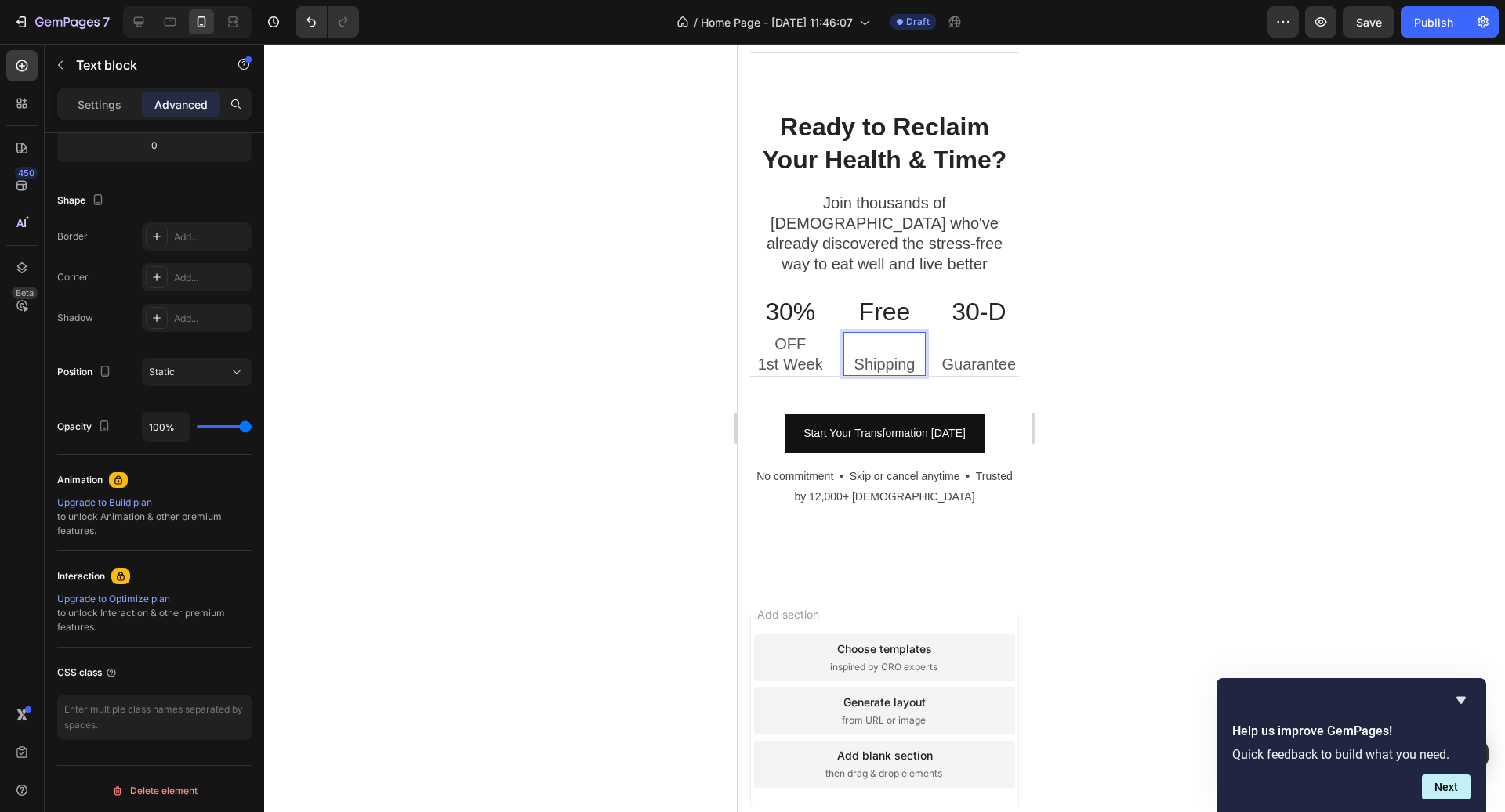
click at [856, 354] on p "Shipping" at bounding box center [884, 364] width 79 height 20
click at [131, 120] on div "Settings Advanced" at bounding box center [154, 110] width 219 height 44
click at [117, 116] on div "Settings" at bounding box center [100, 104] width 79 height 25
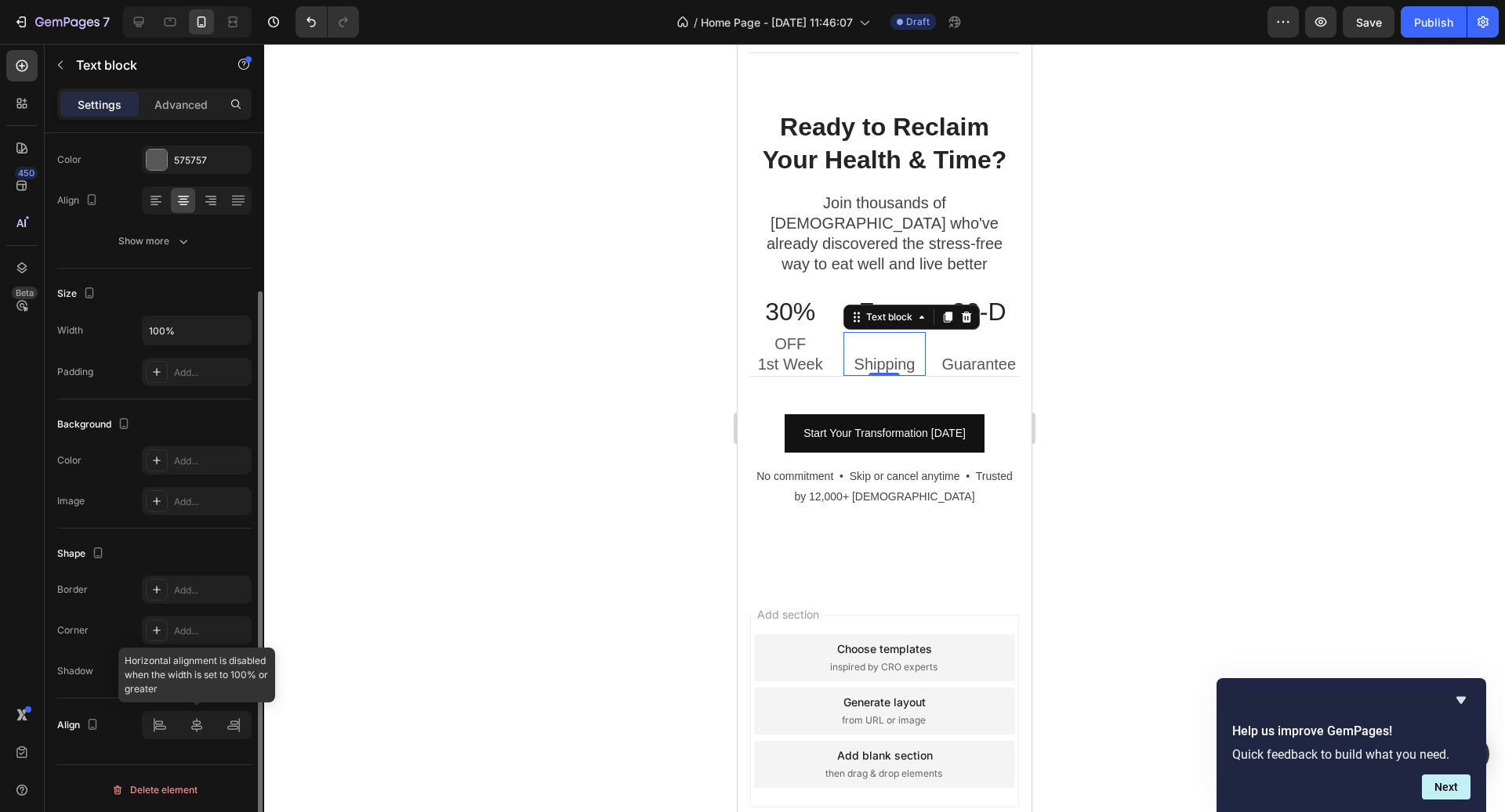
click at [204, 715] on div at bounding box center [196, 726] width 110 height 28
click at [495, 621] on div at bounding box center [884, 428] width 1240 height 768
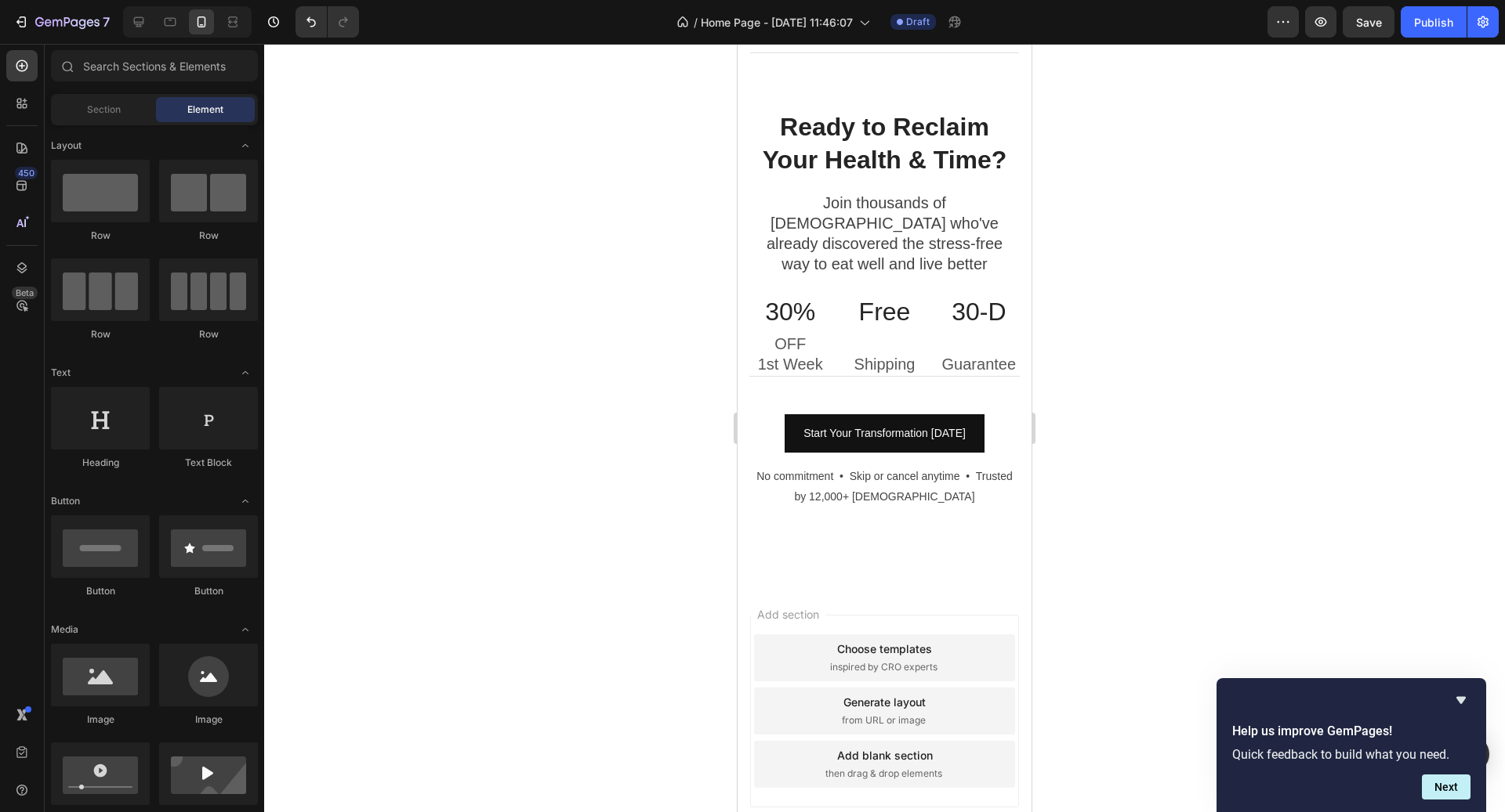
click at [1229, 459] on div at bounding box center [884, 428] width 1240 height 768
click at [817, 295] on h3 "30%" at bounding box center [790, 312] width 81 height 36
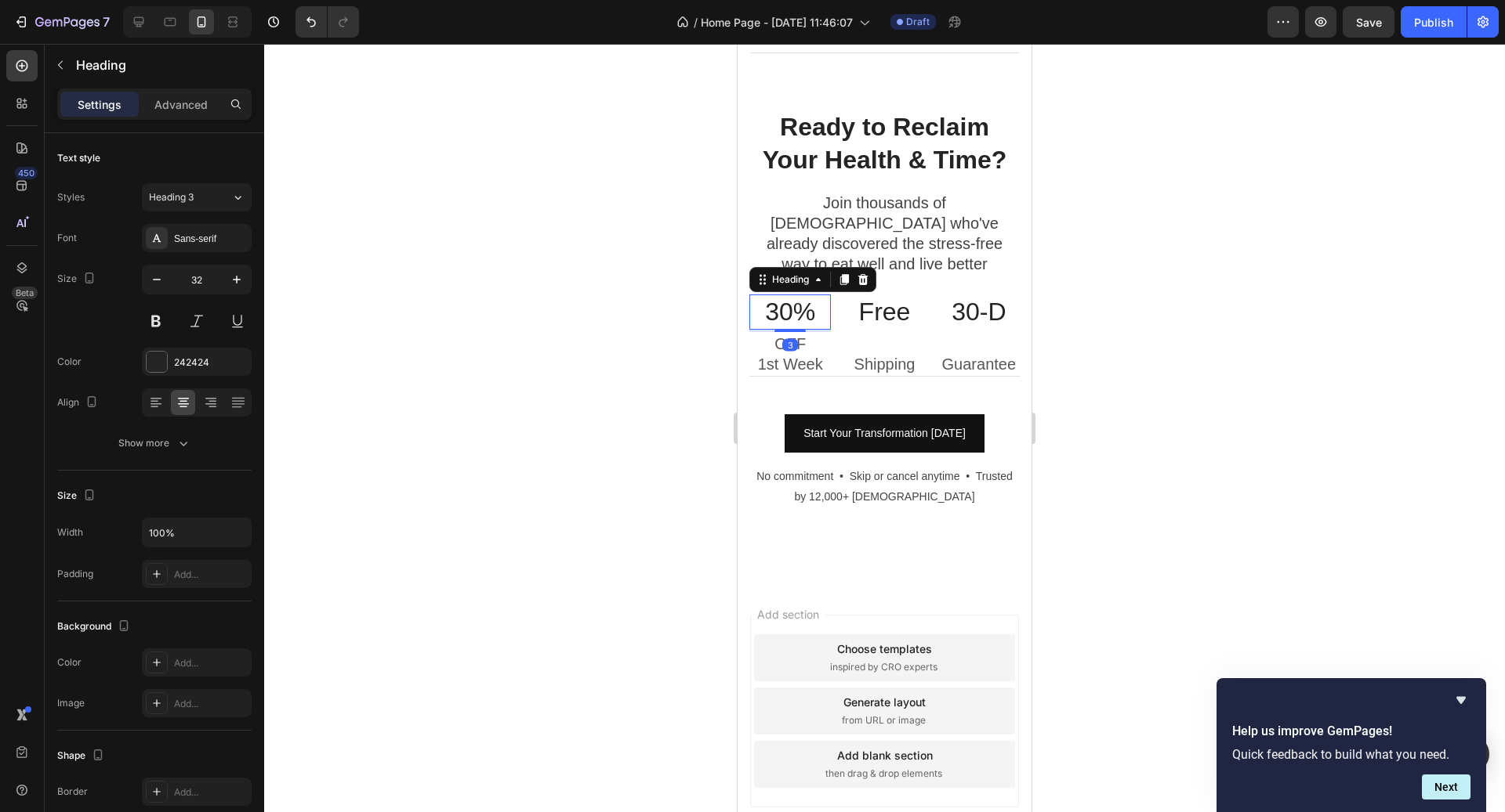
click at [817, 295] on h3 "30%" at bounding box center [790, 312] width 81 height 36
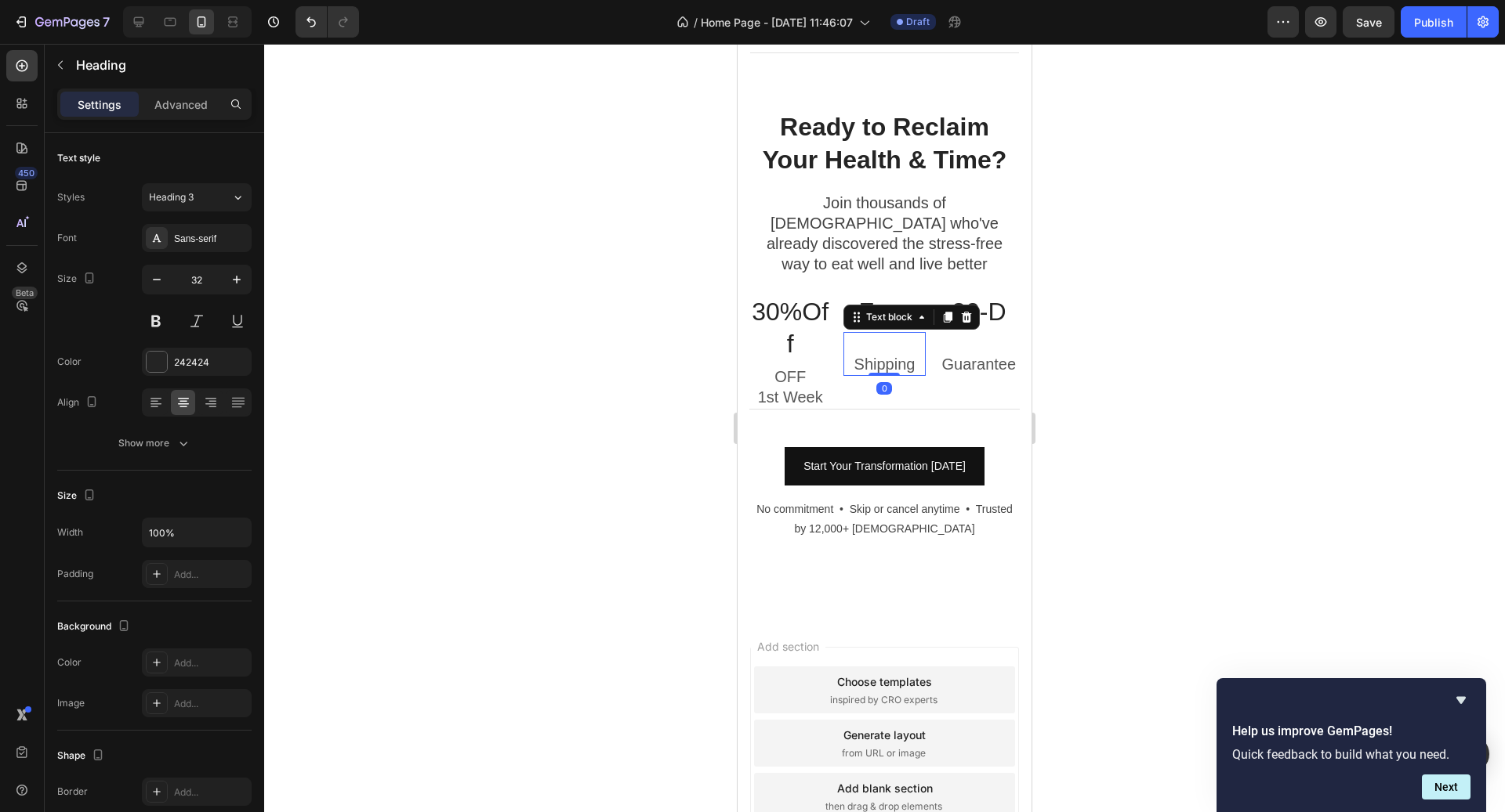
click at [874, 332] on div "Shipping Text block 0" at bounding box center [884, 354] width 81 height 44
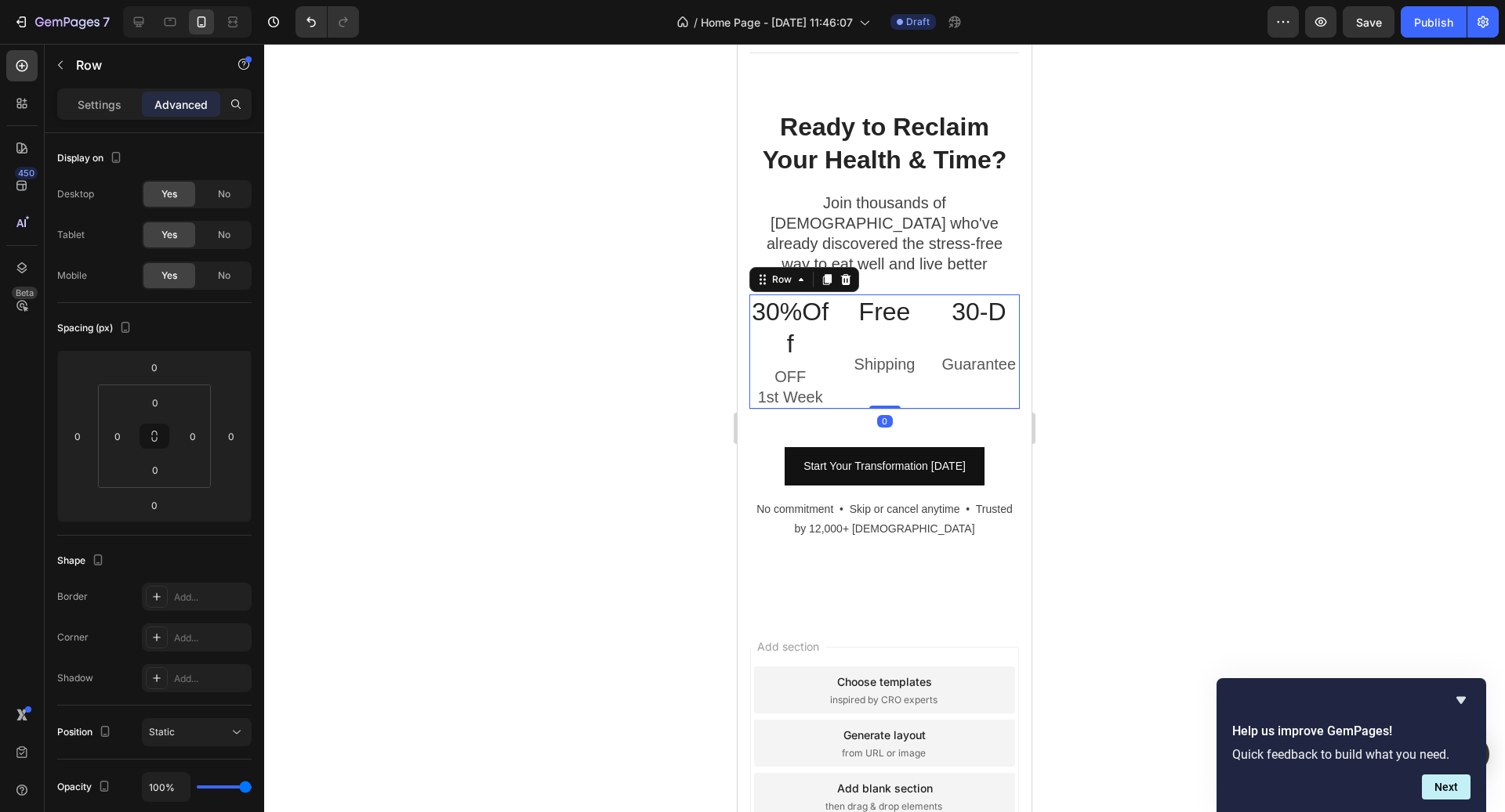
click at [841, 302] on div "30%Off Heading OFF 1st Week Text block Free Heading Shipping Text block 30-D He…" at bounding box center [884, 352] width 271 height 115
click at [109, 112] on div "Settings" at bounding box center [100, 104] width 79 height 25
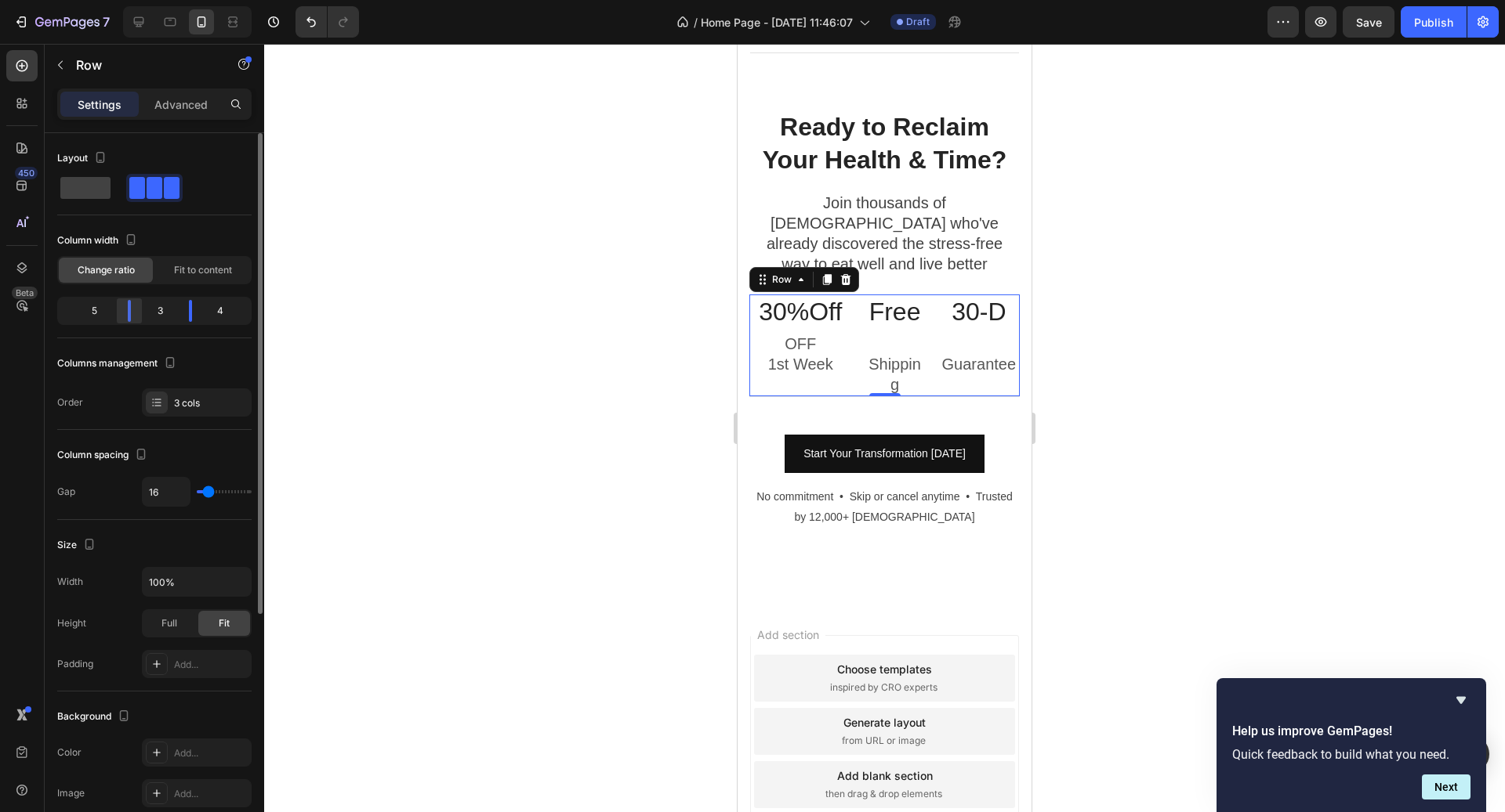
drag, startPoint x: 124, startPoint y: 313, endPoint x: 134, endPoint y: 312, distance: 10.0
click at [135, 312] on div at bounding box center [130, 311] width 28 height 22
click at [189, 311] on div at bounding box center [191, 311] width 28 height 22
click at [812, 296] on p "30%Off" at bounding box center [801, 312] width 99 height 33
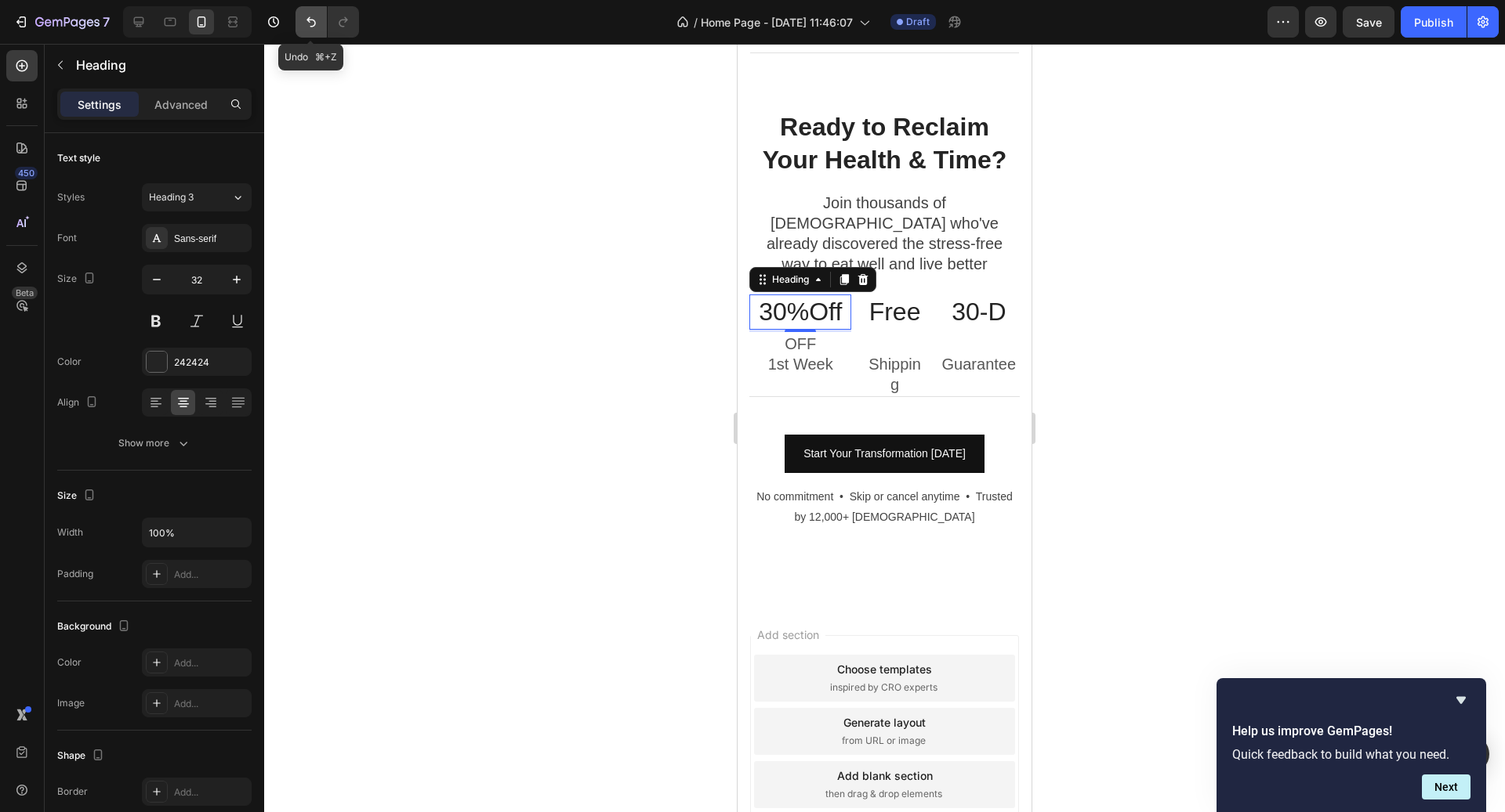
click at [313, 25] on icon "Undo/Redo" at bounding box center [311, 23] width 9 height 10
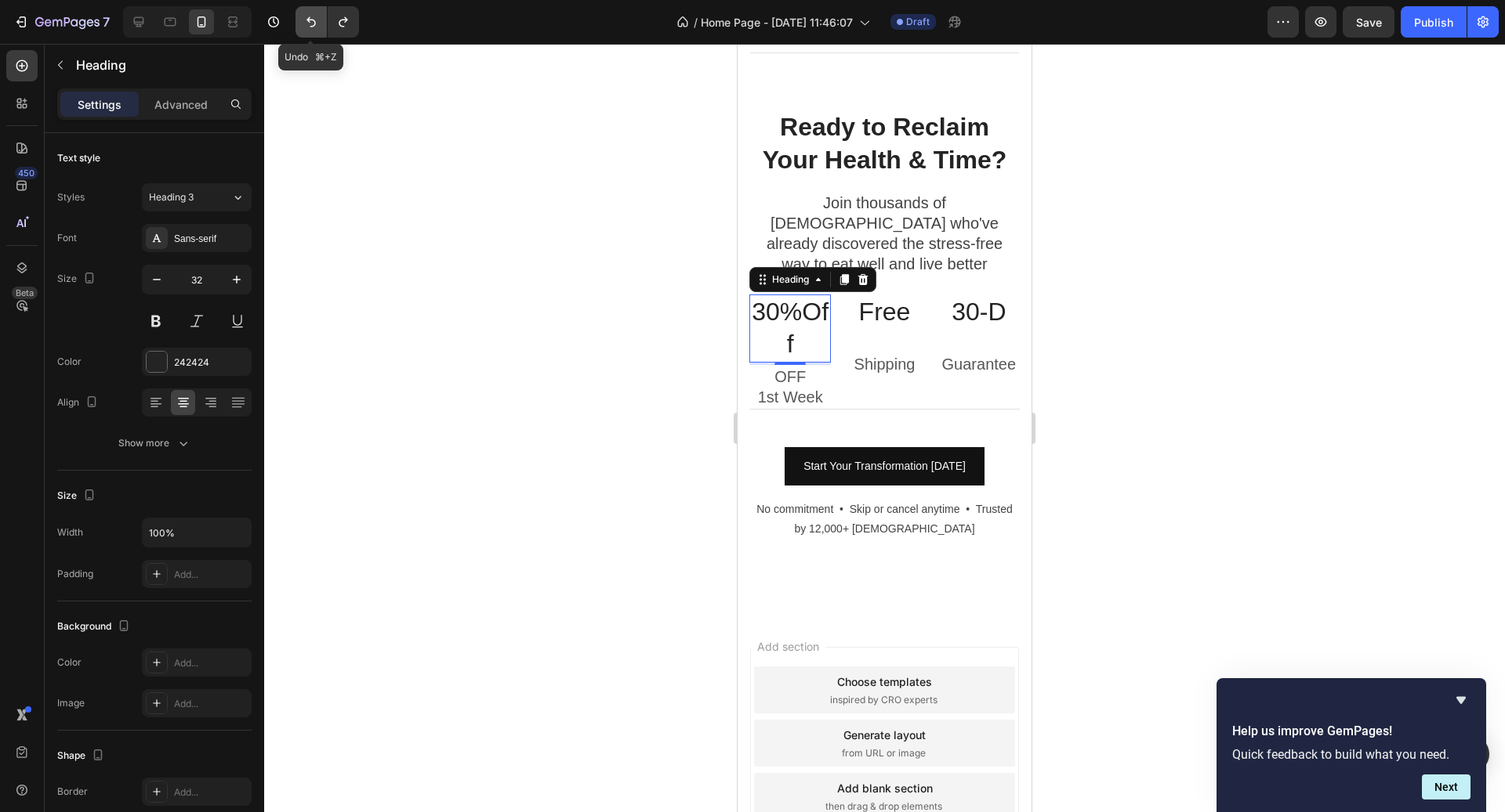
click at [313, 25] on icon "Undo/Redo" at bounding box center [311, 23] width 9 height 10
click at [313, 24] on icon "Undo/Redo" at bounding box center [311, 22] width 16 height 16
click at [313, 23] on icon "Undo/Redo" at bounding box center [311, 22] width 16 height 16
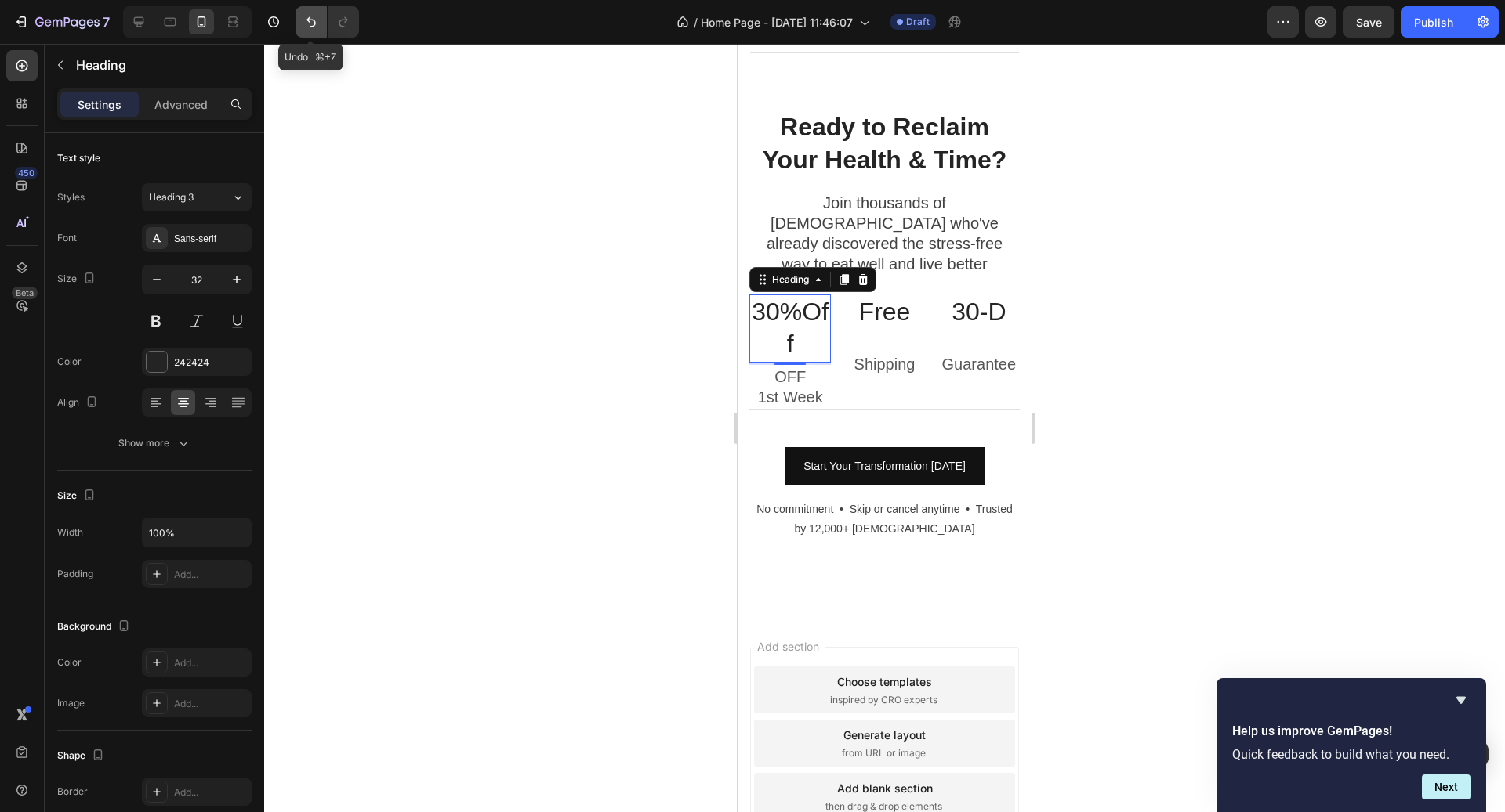
click at [313, 23] on icon "Undo/Redo" at bounding box center [311, 22] width 16 height 16
click at [814, 300] on h3 "30%Off" at bounding box center [790, 328] width 81 height 68
click at [818, 310] on p "30%Off" at bounding box center [791, 329] width 79 height 65
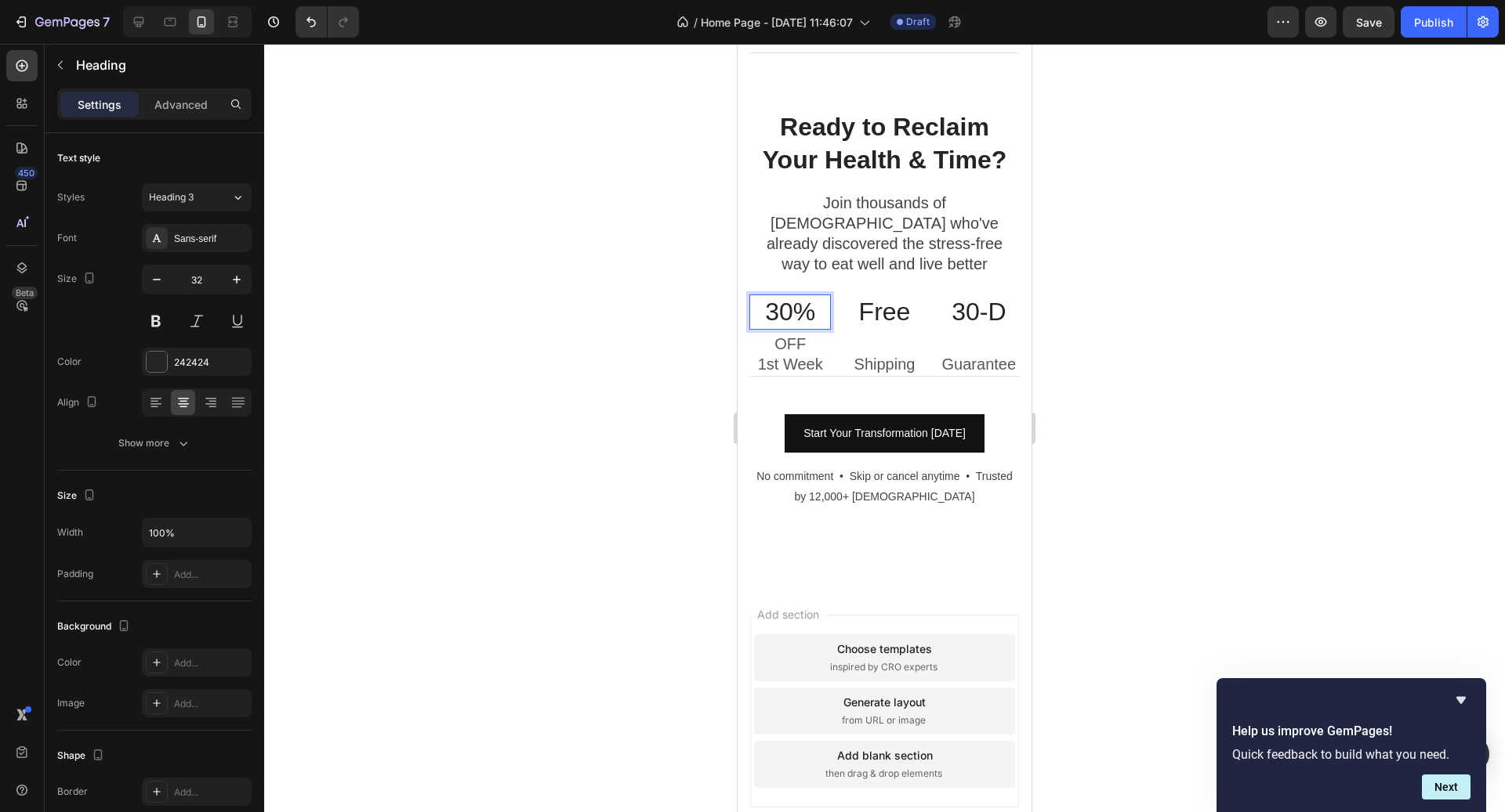
click at [1140, 339] on div at bounding box center [884, 428] width 1240 height 768
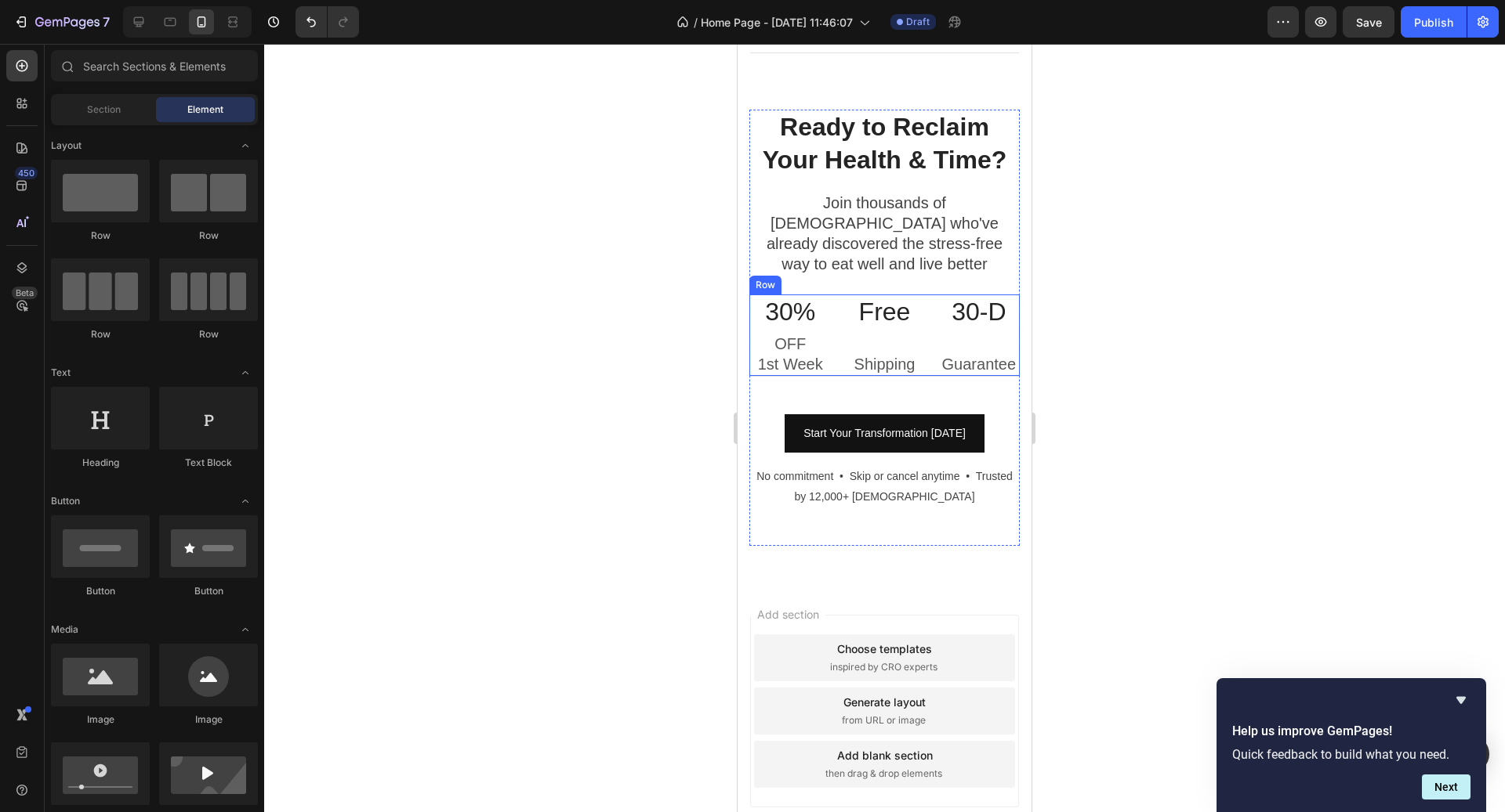
click at [933, 323] on div "30% Heading OFF 1st Week Text block Free Heading Shipping Text block 30-D Headi…" at bounding box center [884, 336] width 271 height 82
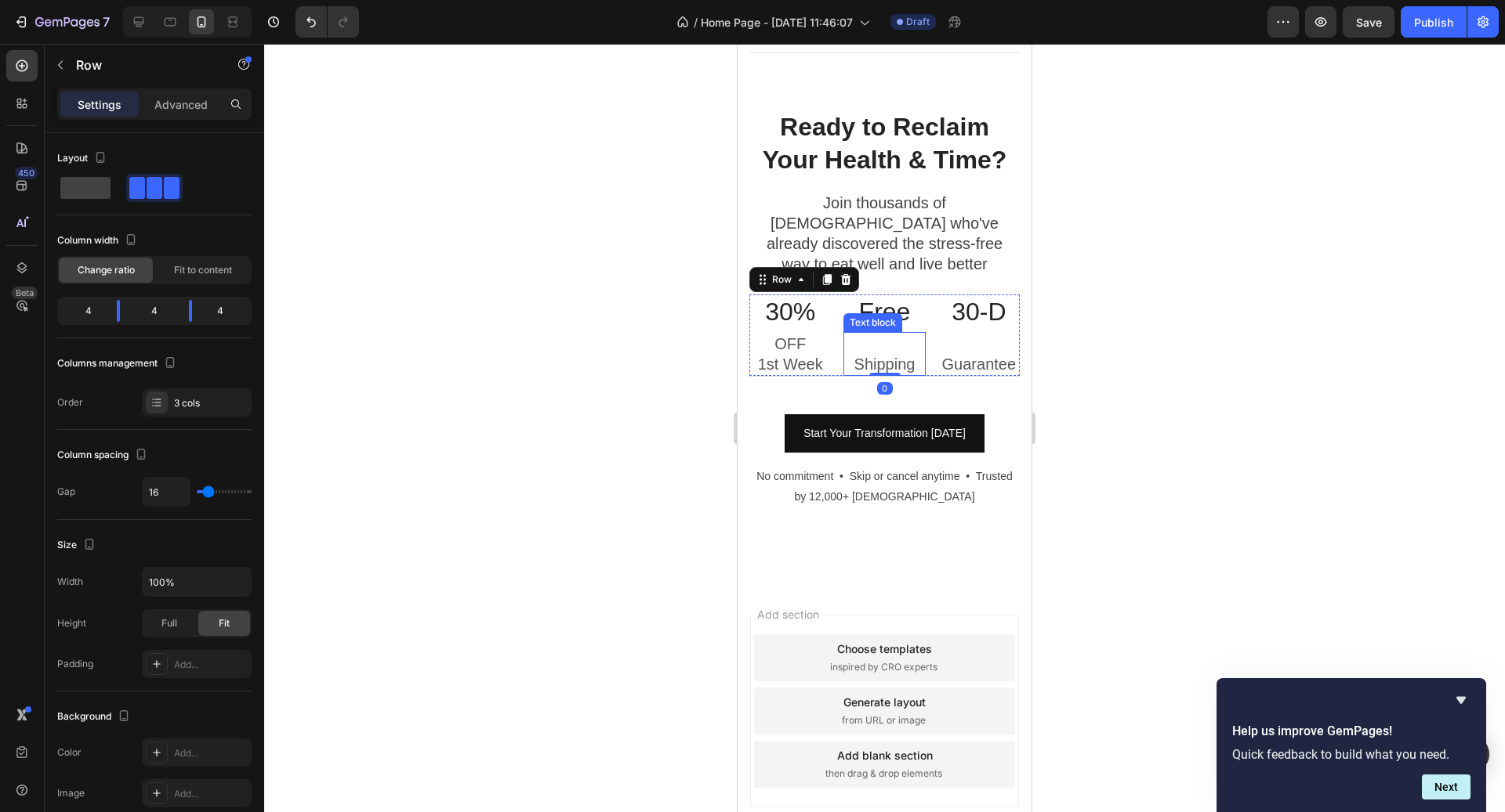
click at [886, 354] on p "Shipping" at bounding box center [884, 364] width 79 height 20
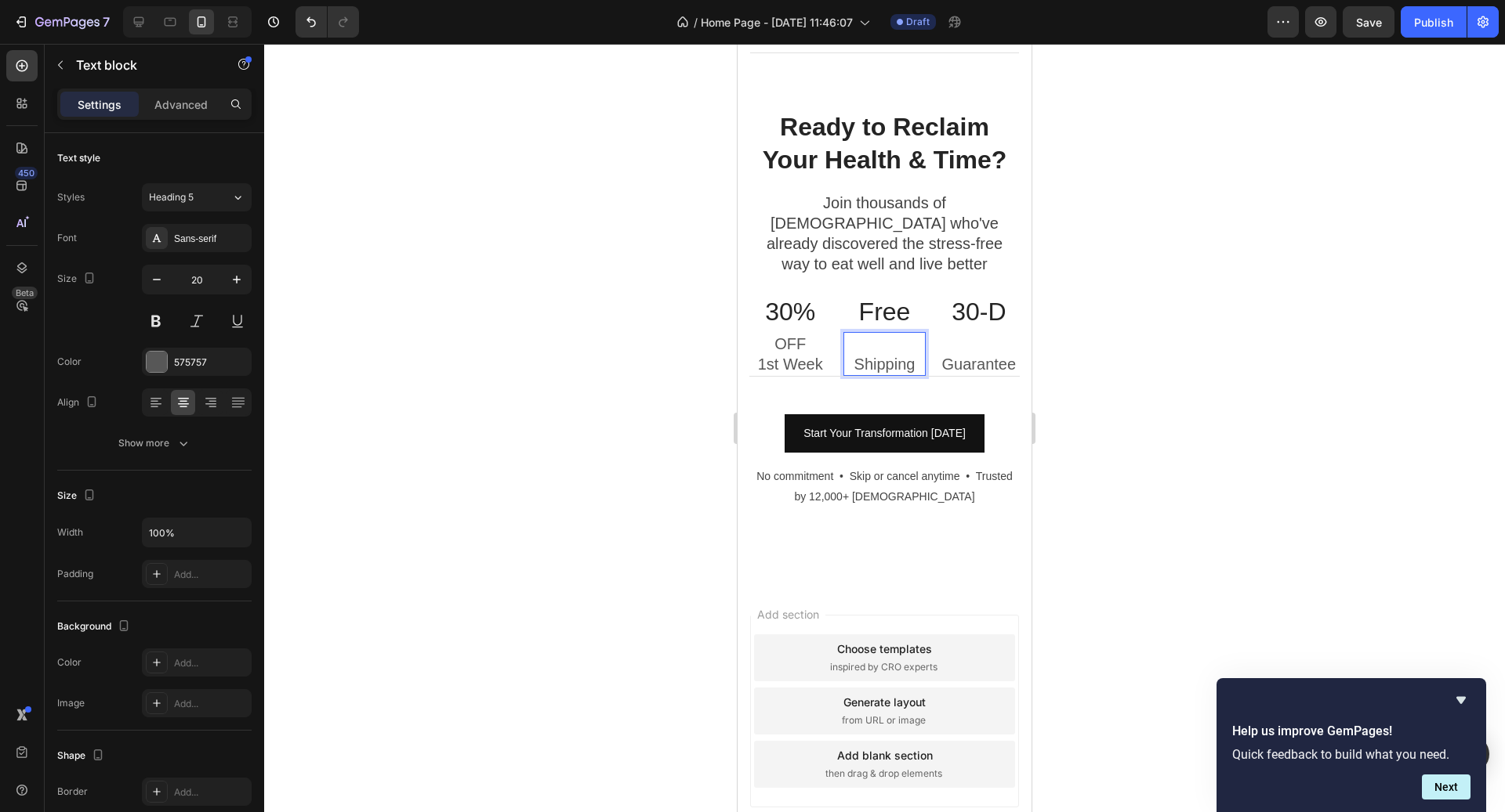
click at [857, 354] on p "Shipping" at bounding box center [884, 364] width 79 height 20
click at [948, 354] on p "Guarantee" at bounding box center [979, 364] width 79 height 20
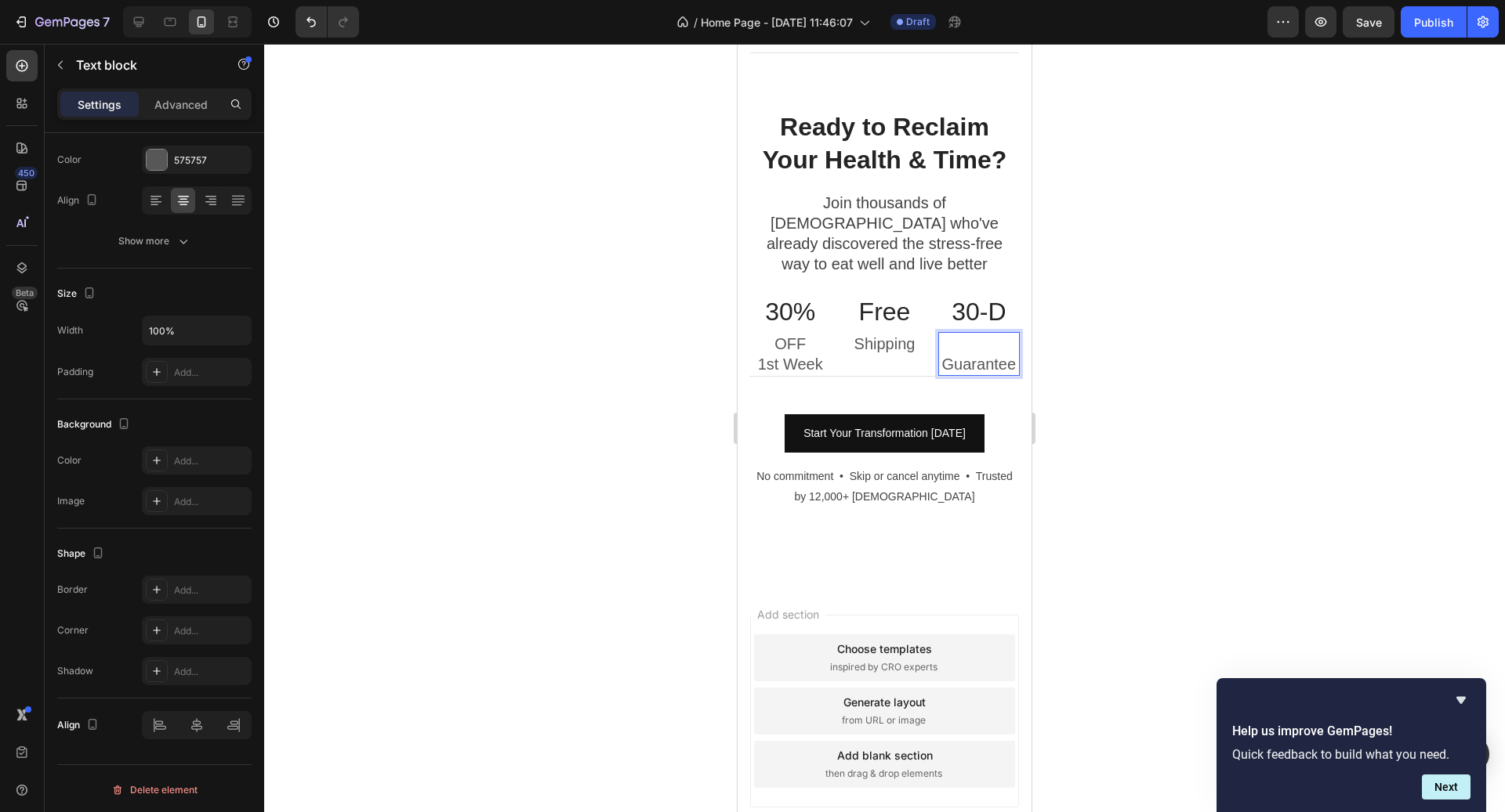
click at [947, 354] on p "Guarantee" at bounding box center [979, 364] width 79 height 20
click at [1084, 331] on div at bounding box center [884, 428] width 1240 height 768
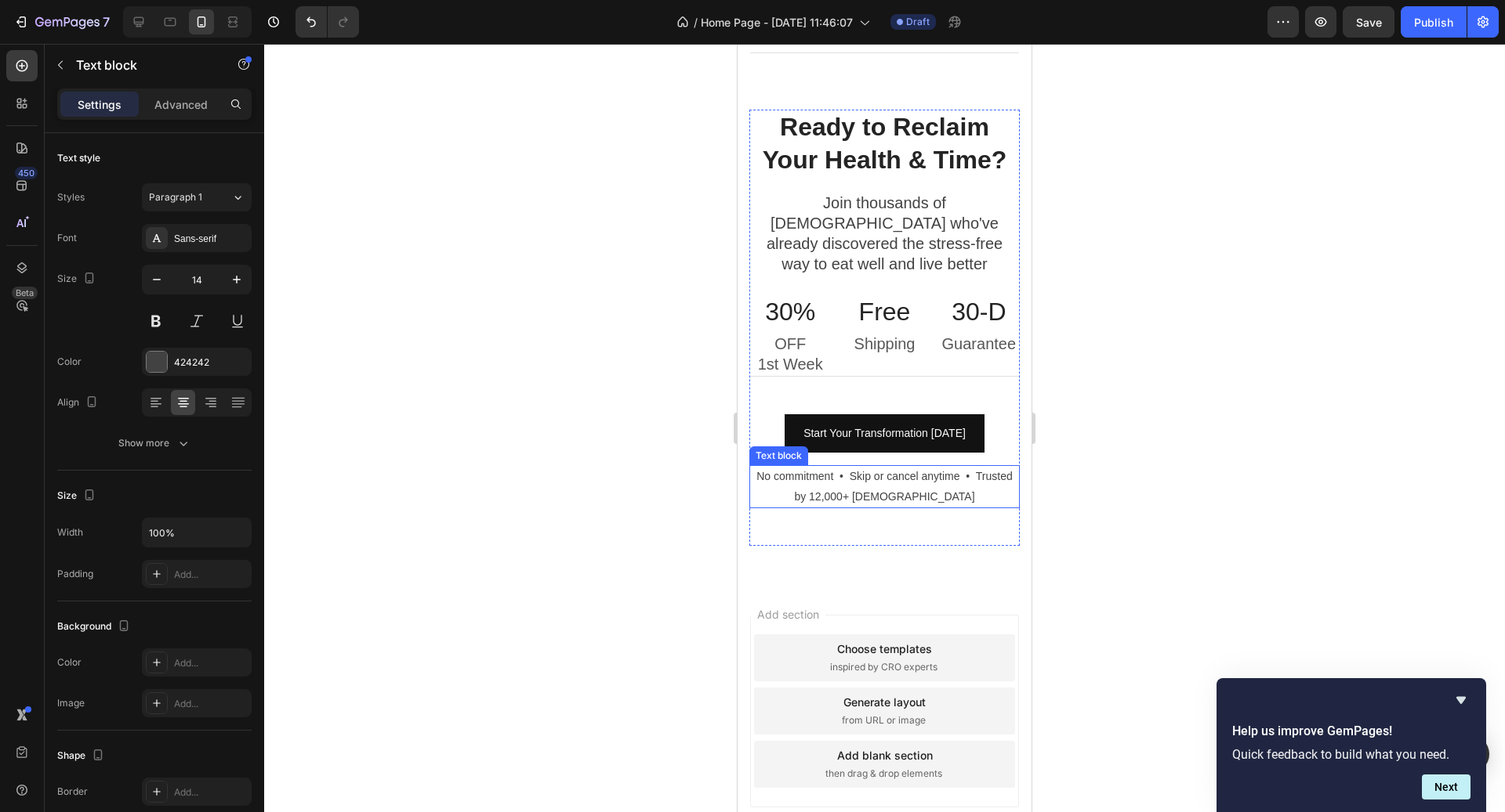
click at [953, 467] on p "No commitment • Skip or cancel anytime • Trusted by 12,000+ [DEMOGRAPHIC_DATA]" at bounding box center [884, 486] width 267 height 39
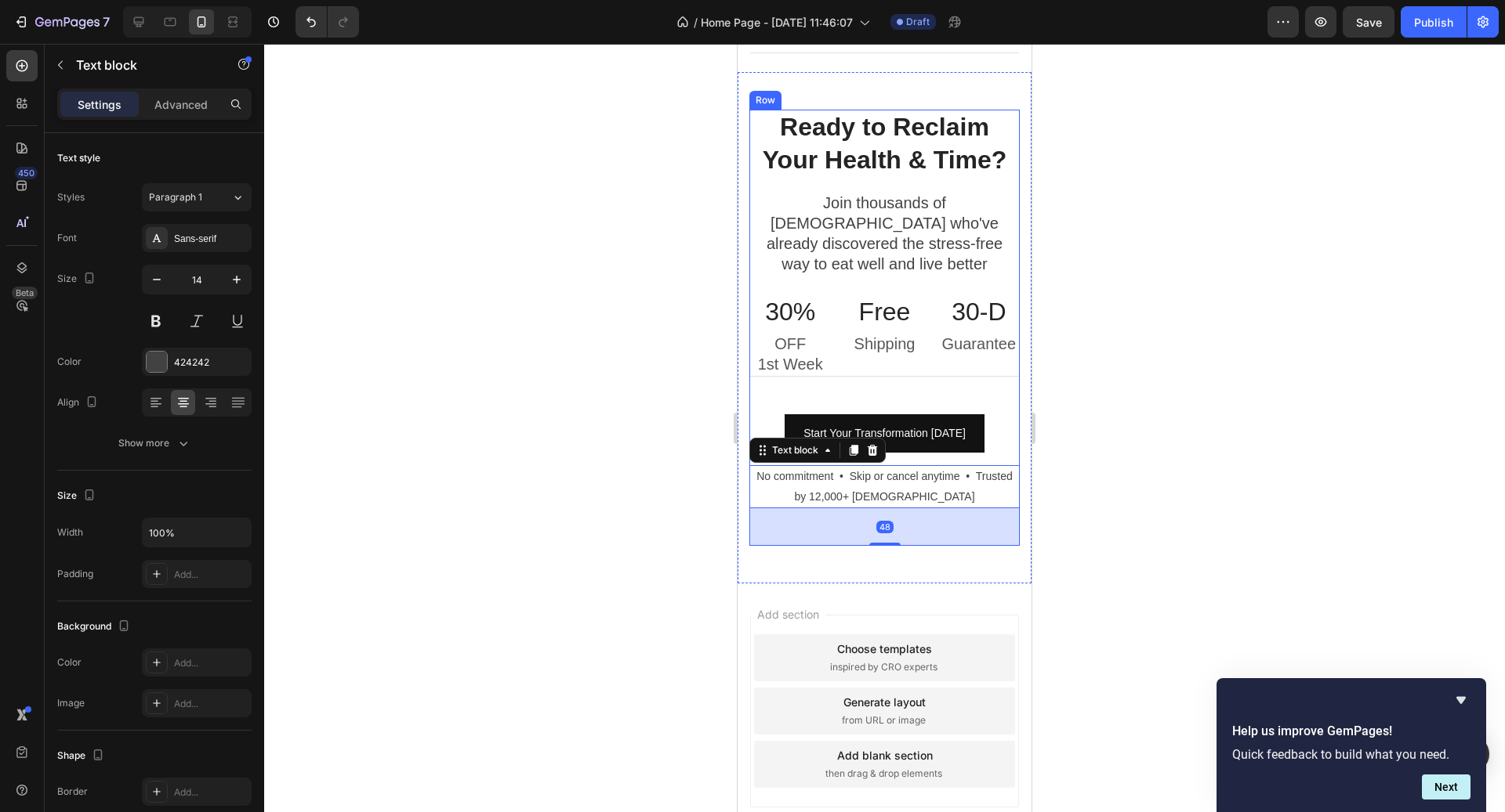
click at [984, 357] on div "Ready to Reclaim Your Health & Time? Heading Join thousands of [DEMOGRAPHIC_DAT…" at bounding box center [884, 327] width 271 height 435
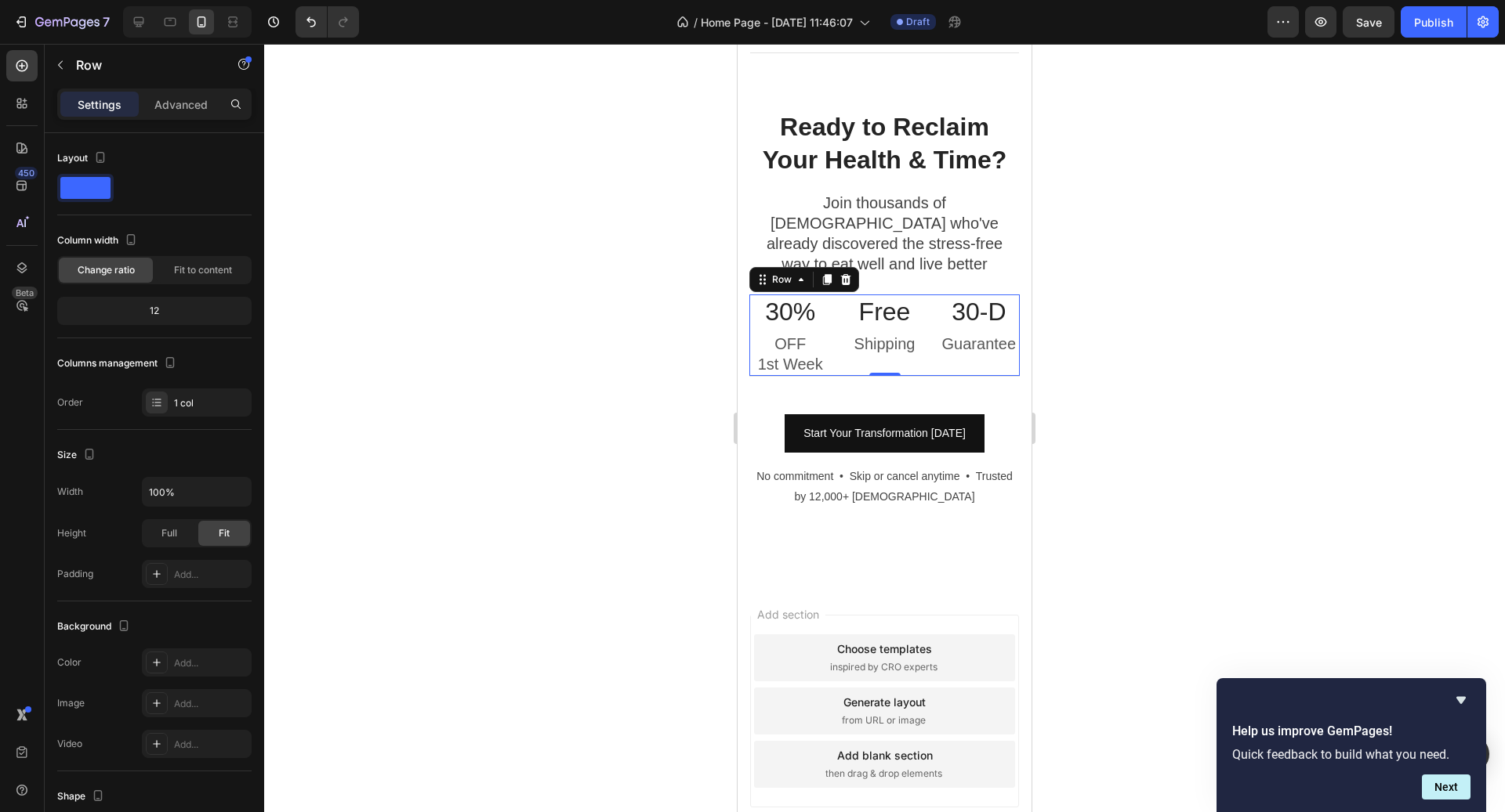
click at [951, 345] on div "30-D Heading Guarantee Text block" at bounding box center [978, 336] width 81 height 82
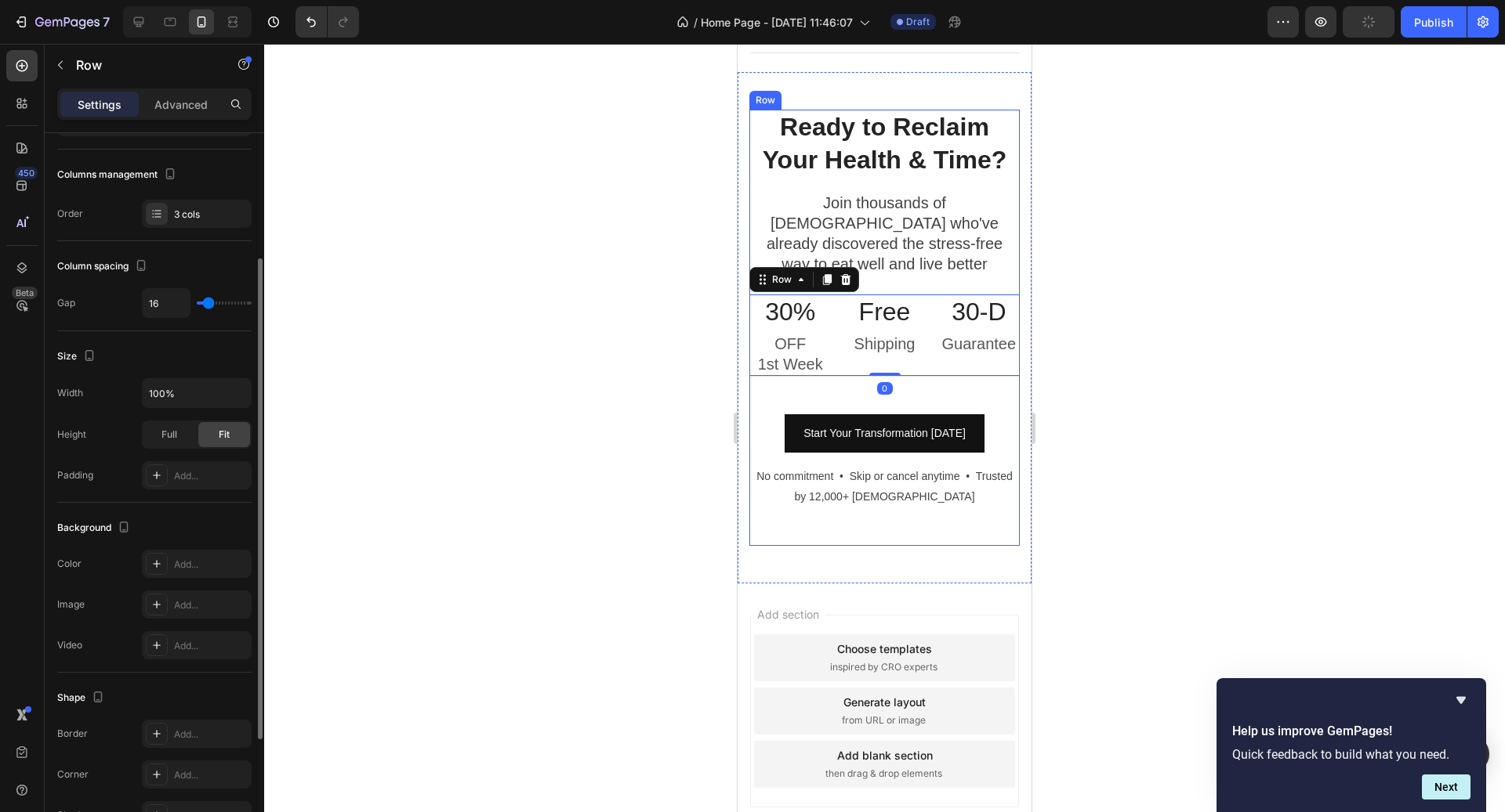
click at [913, 372] on div "Ready to Reclaim Your Health & Time? Heading Join thousands of [DEMOGRAPHIC_DAT…" at bounding box center [884, 327] width 271 height 435
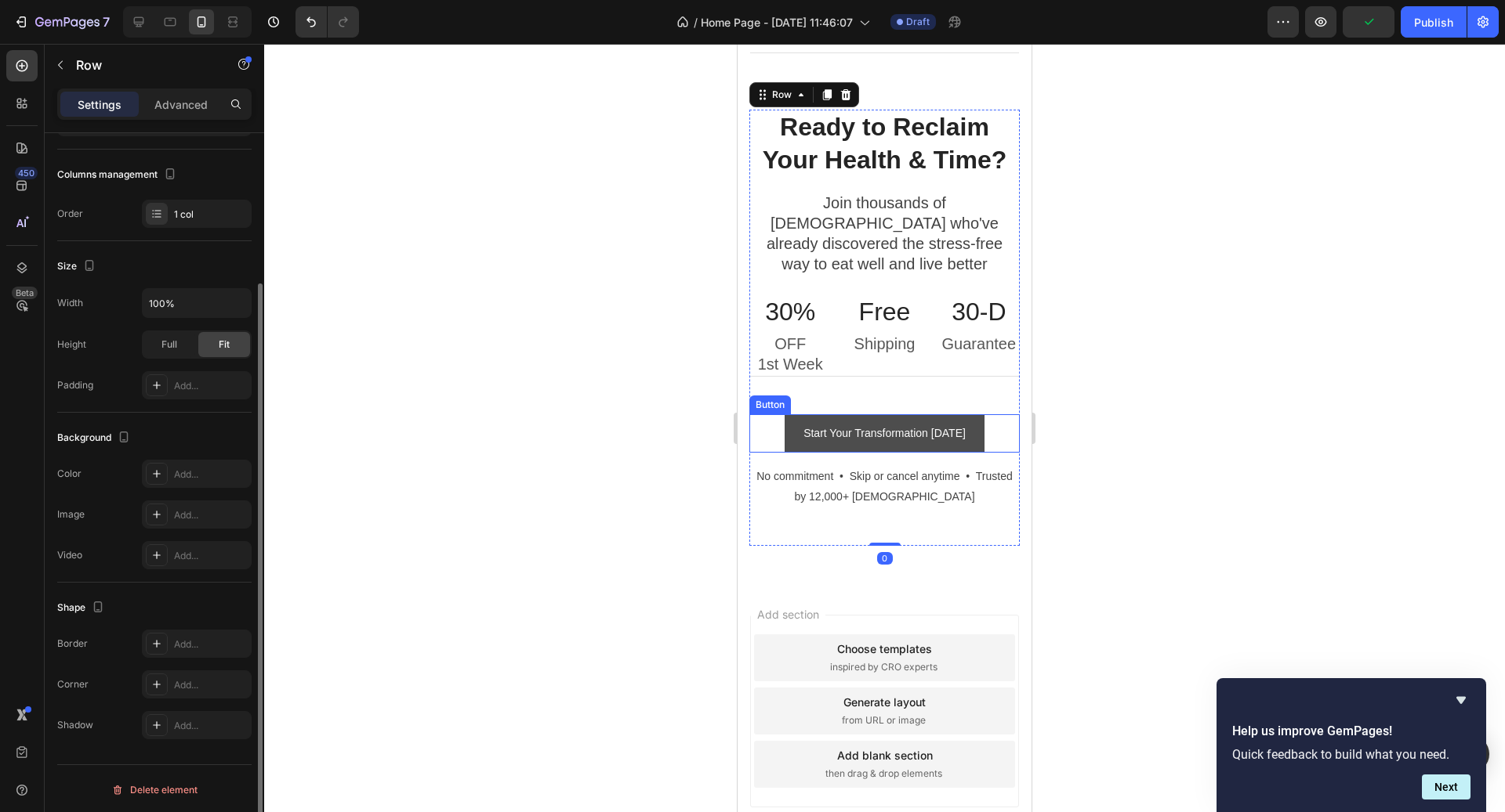
click at [913, 414] on button "Start Your Transformation [DATE]" at bounding box center [884, 434] width 200 height 39
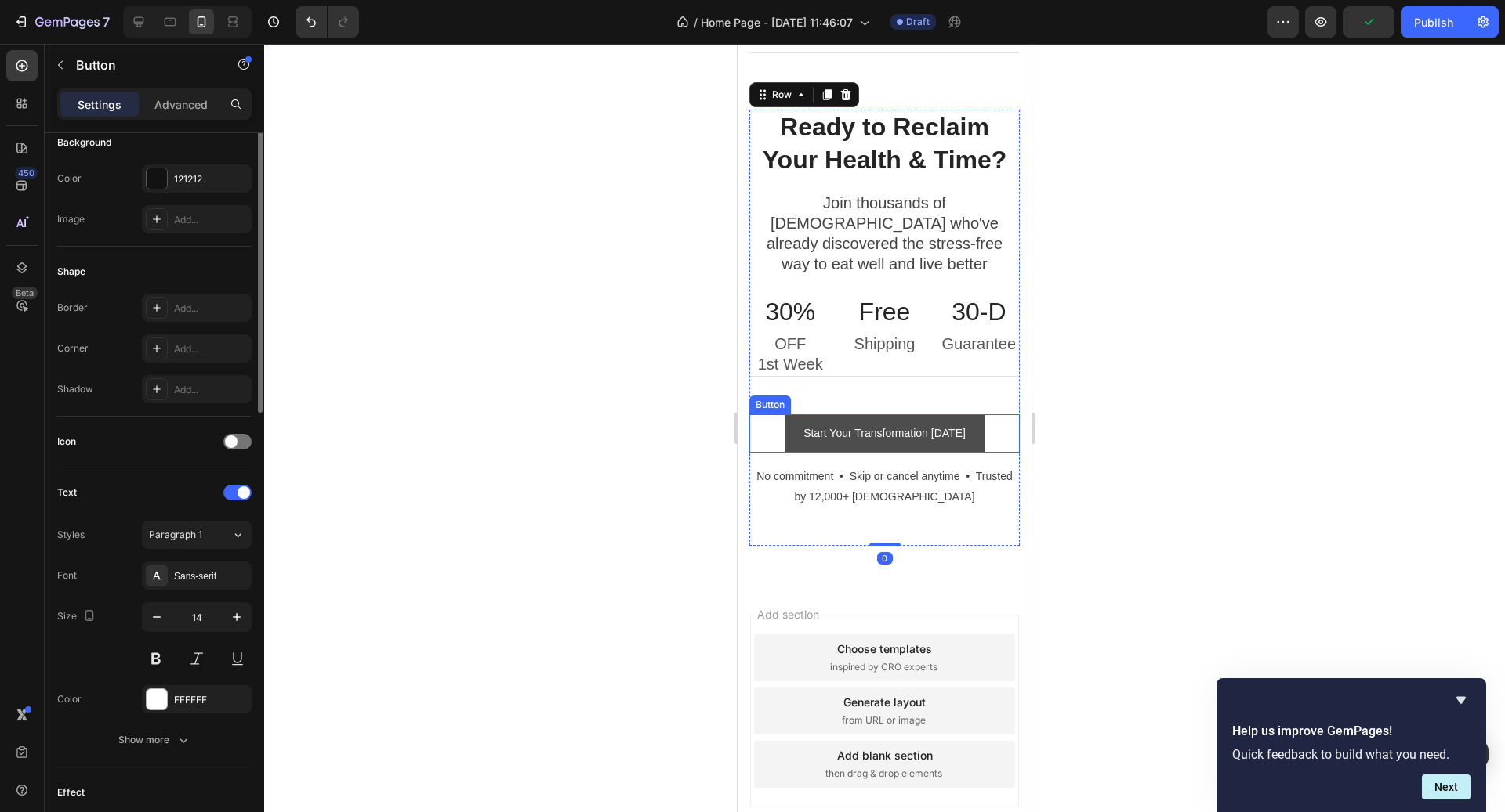
scroll to position [0, 0]
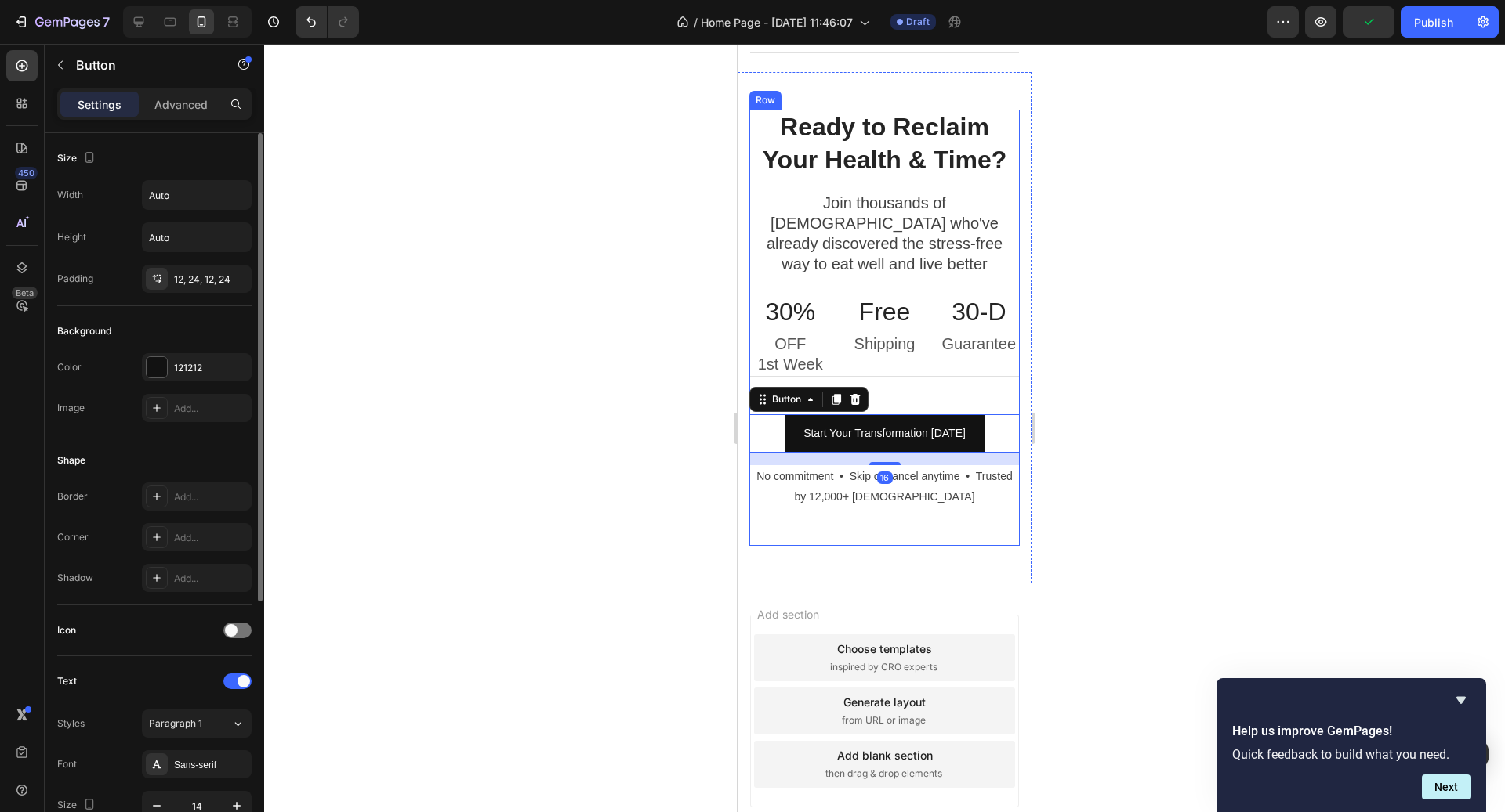
click at [914, 369] on div "Ready to Reclaim Your Health & Time? Heading Join thousands of [DEMOGRAPHIC_DAT…" at bounding box center [884, 327] width 271 height 435
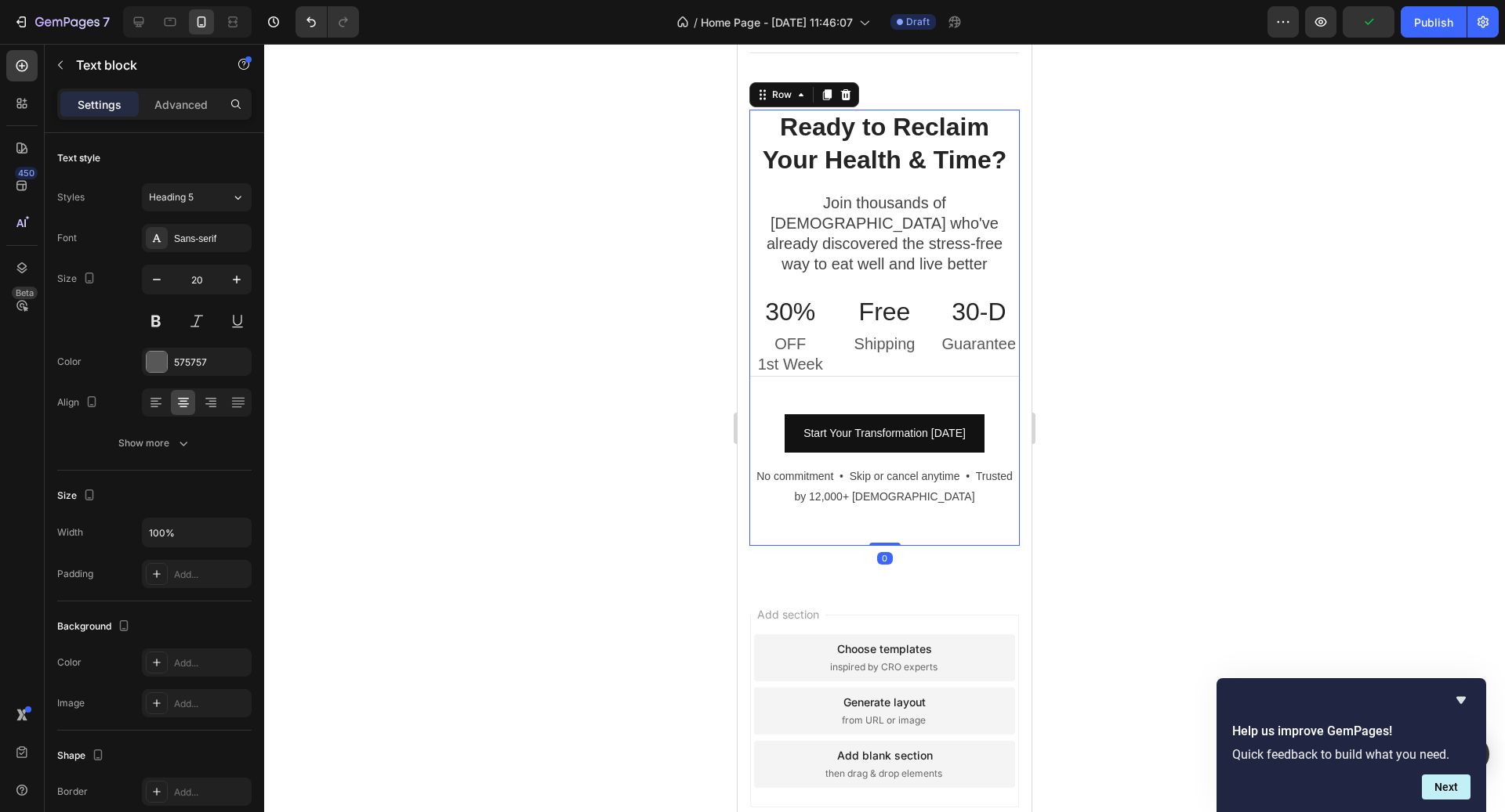
click at [903, 334] on p "Shipping" at bounding box center [884, 344] width 79 height 20
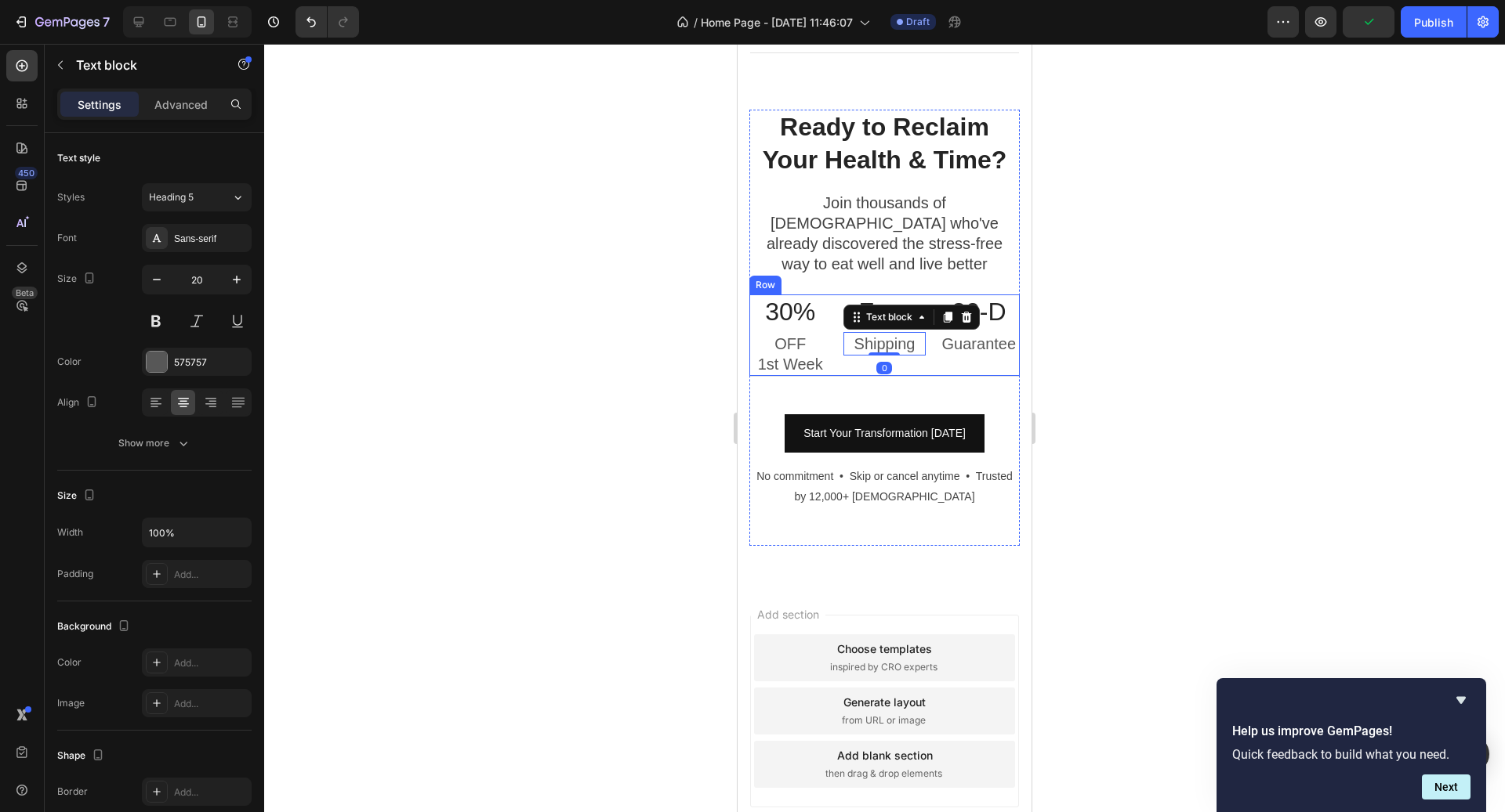
click at [901, 348] on div "Free Heading Shipping Text block 0" at bounding box center [884, 336] width 81 height 82
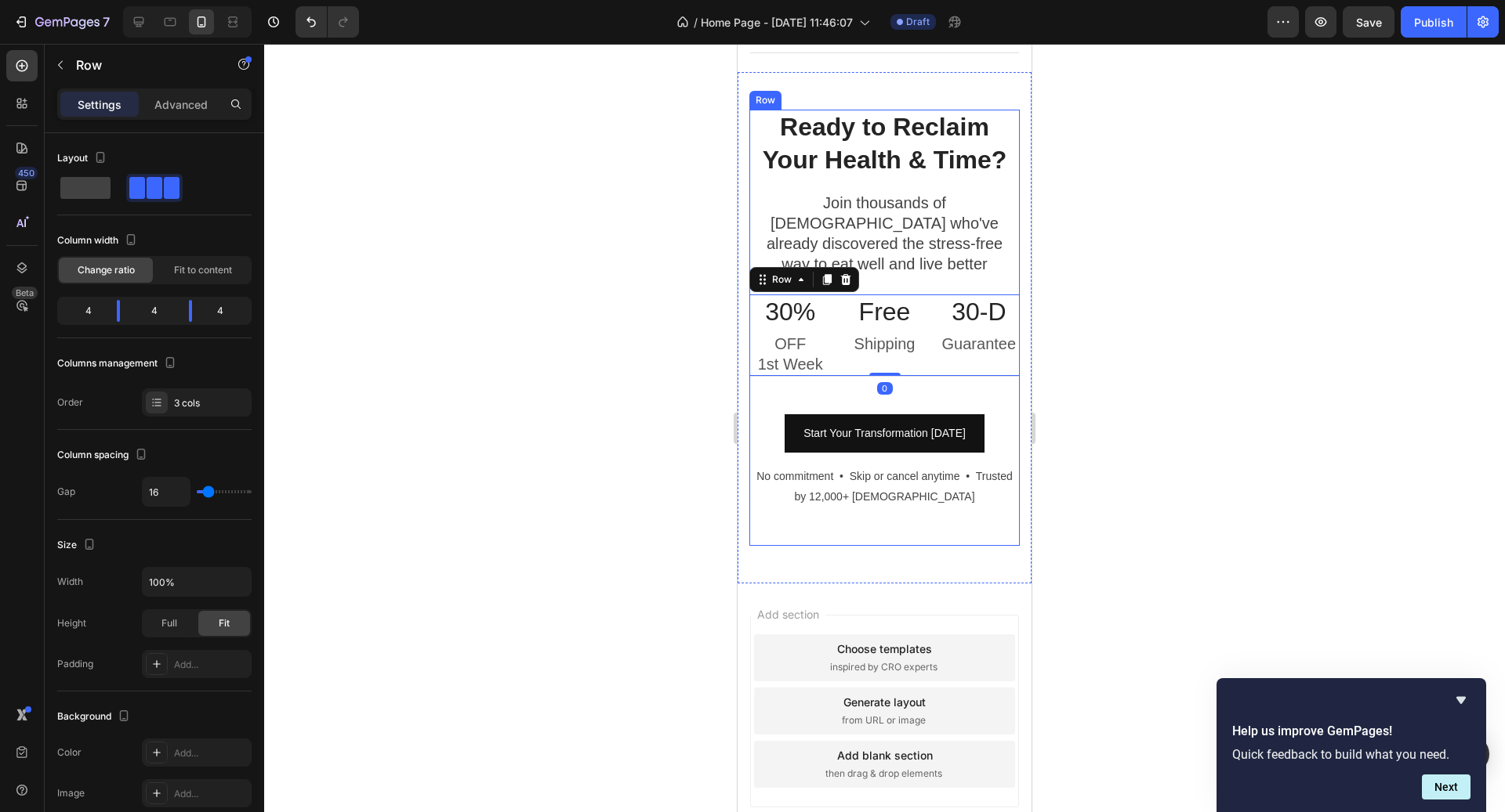
click at [901, 356] on div "Ready to Reclaim Your Health & Time? Heading Join thousands of [DEMOGRAPHIC_DAT…" at bounding box center [884, 327] width 271 height 435
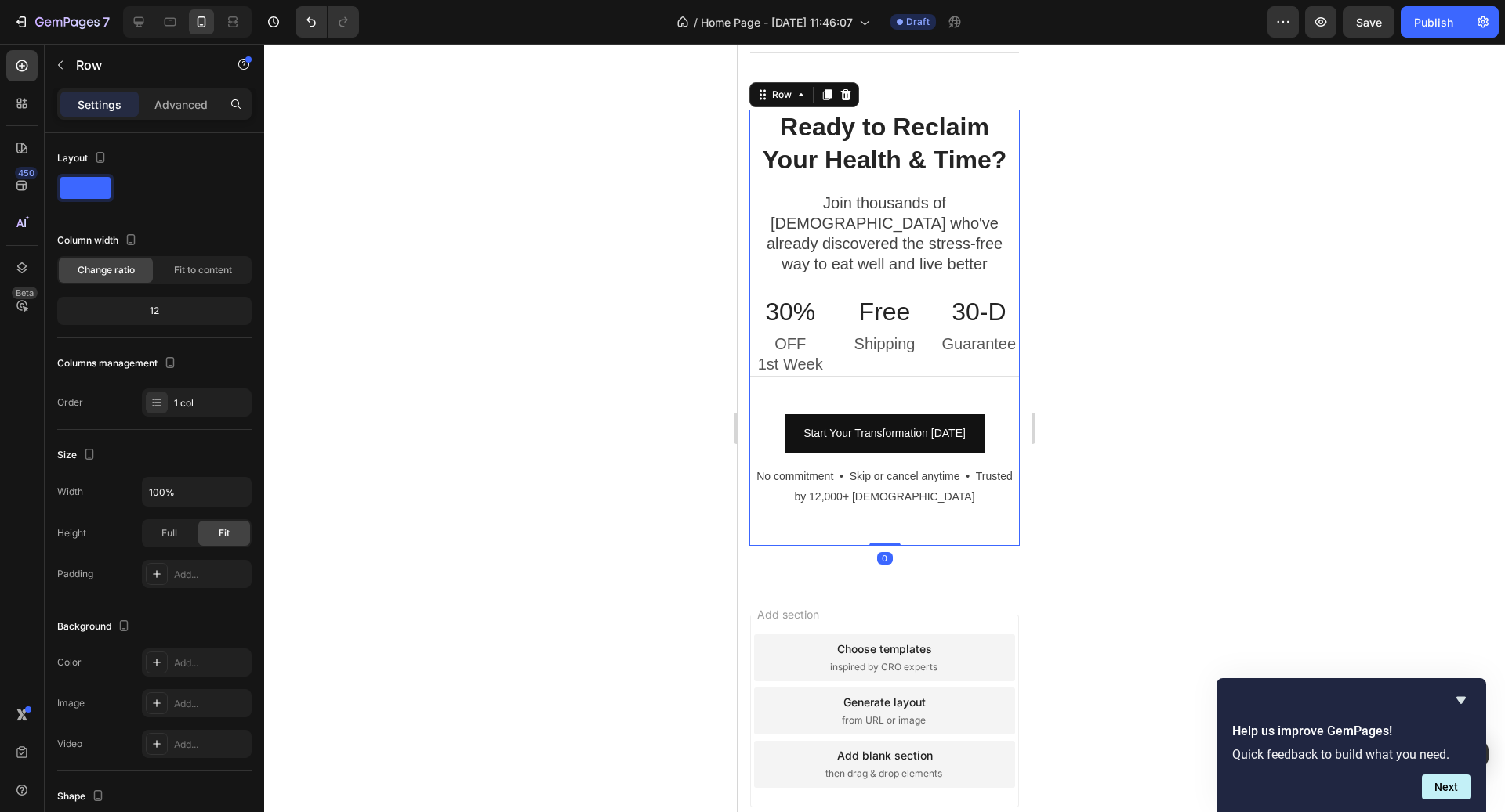
click at [901, 368] on div "Ready to Reclaim Your Health & Time? Heading Join thousands of [DEMOGRAPHIC_DAT…" at bounding box center [884, 327] width 271 height 435
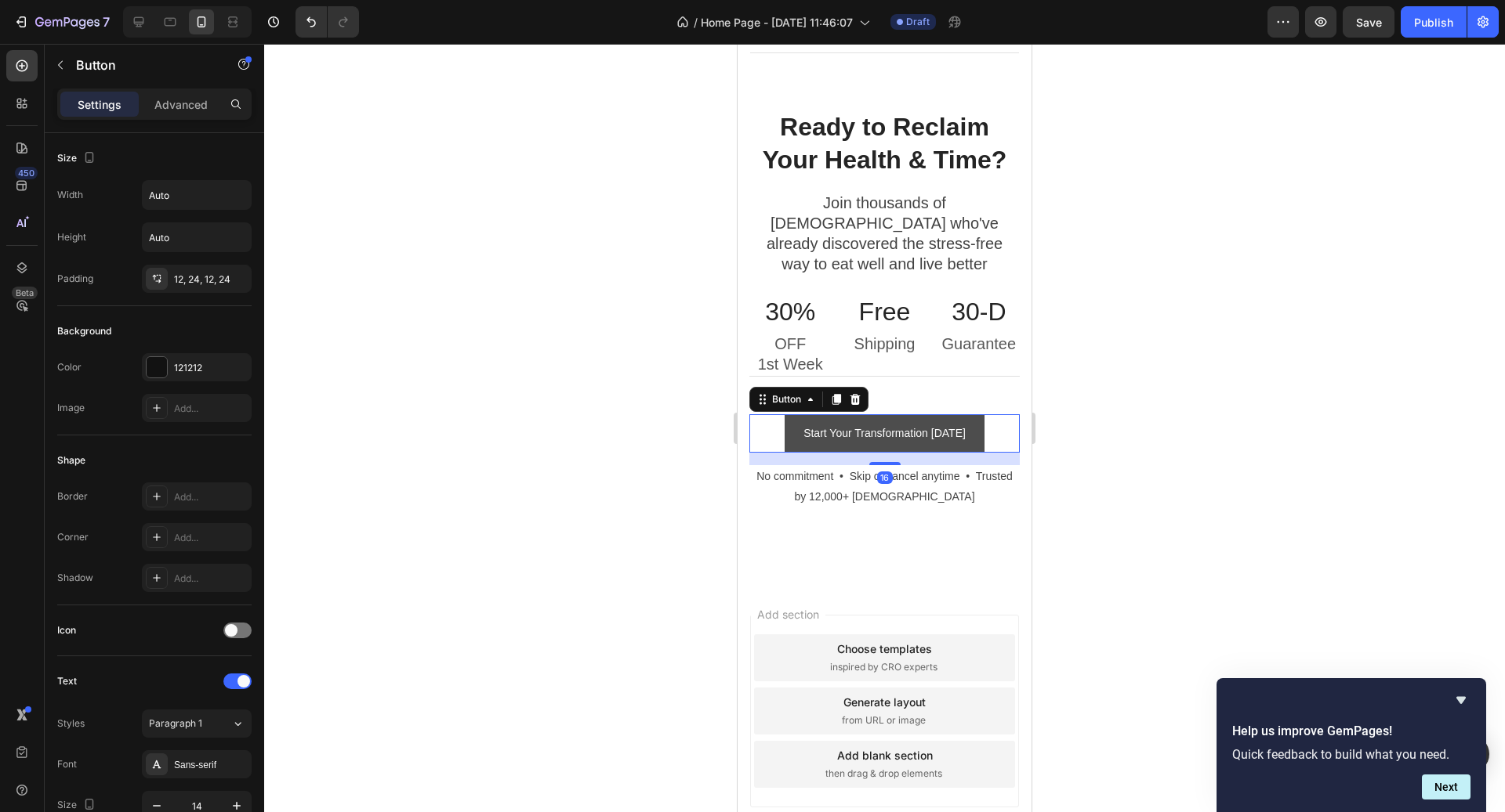
click at [900, 414] on button "Start Your Transformation [DATE]" at bounding box center [884, 434] width 200 height 39
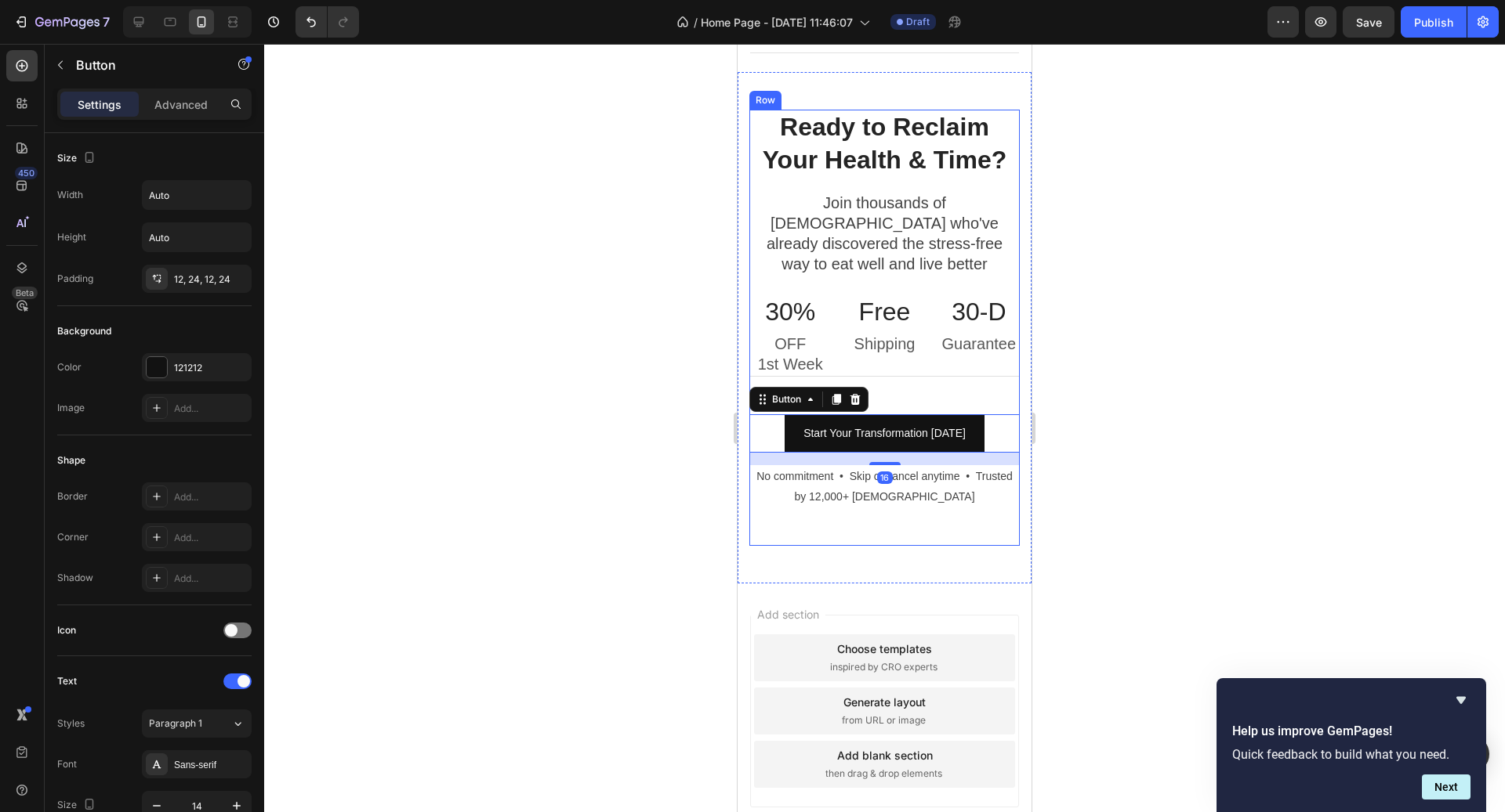
click at [898, 354] on div "Ready to Reclaim Your Health & Time? Heading Join thousands of [DEMOGRAPHIC_DAT…" at bounding box center [884, 327] width 271 height 435
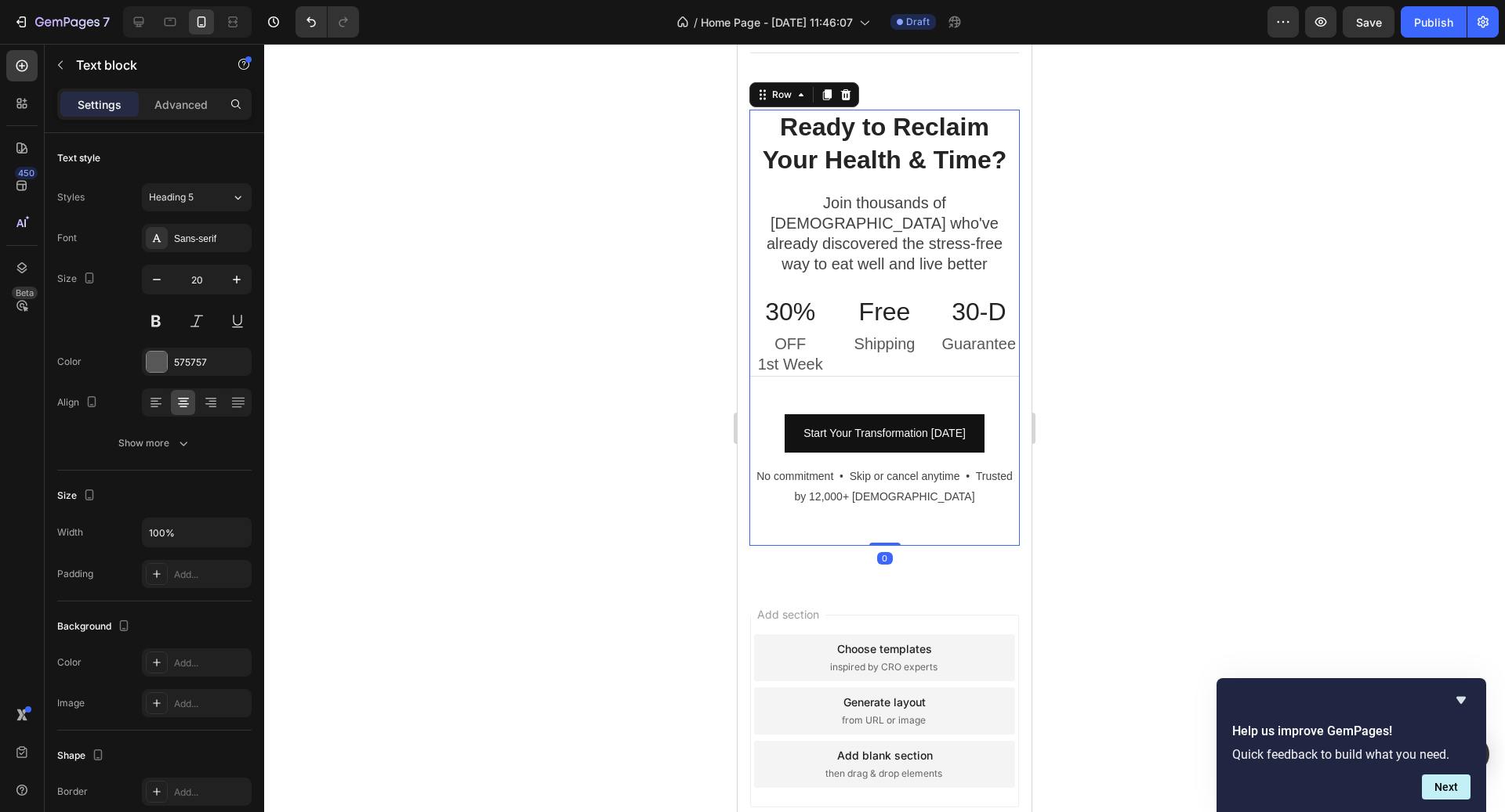
click at [872, 334] on p "Shipping" at bounding box center [884, 344] width 79 height 20
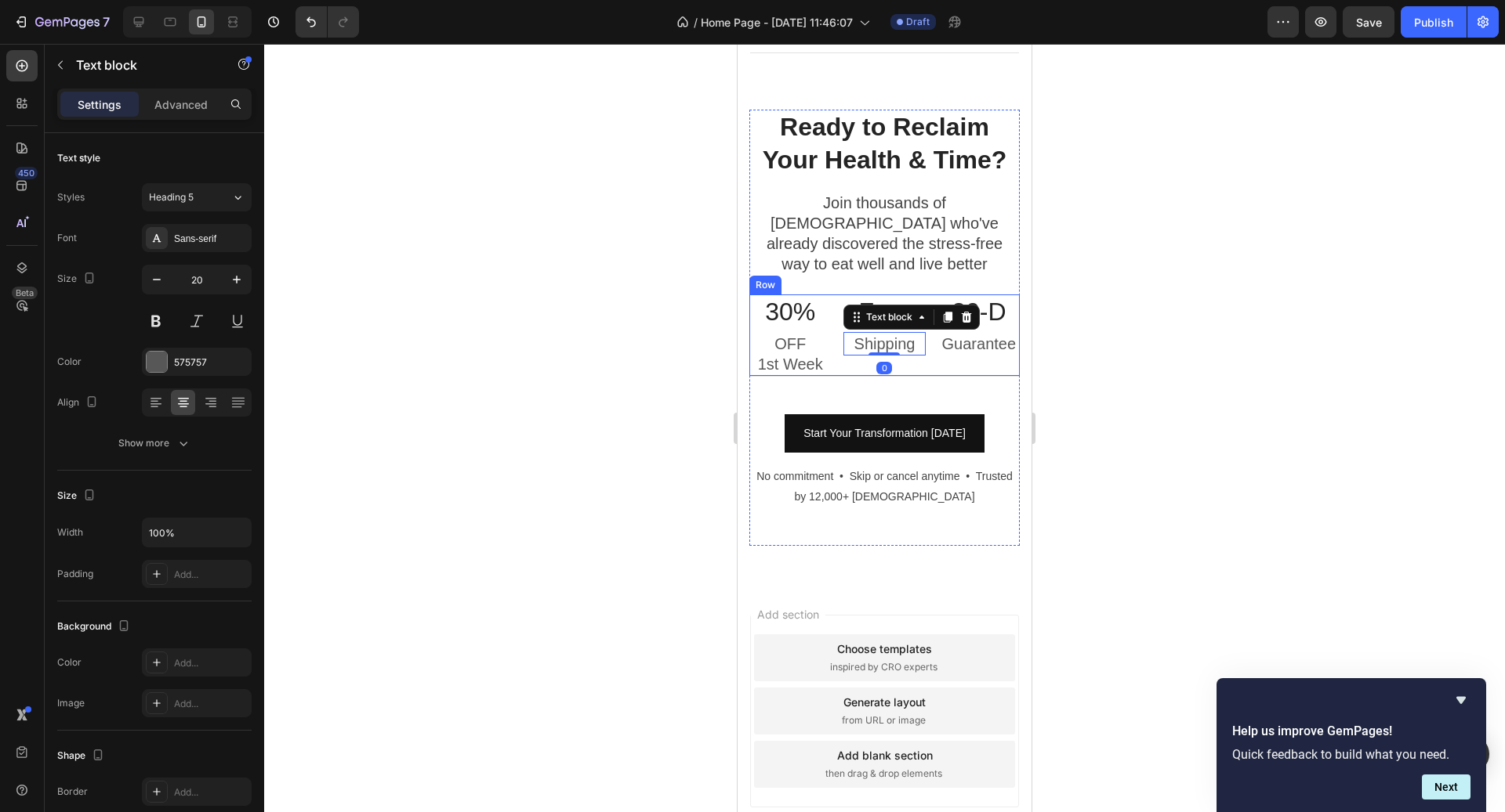
click at [872, 346] on div "Free Heading Shipping Text block 0" at bounding box center [884, 336] width 81 height 82
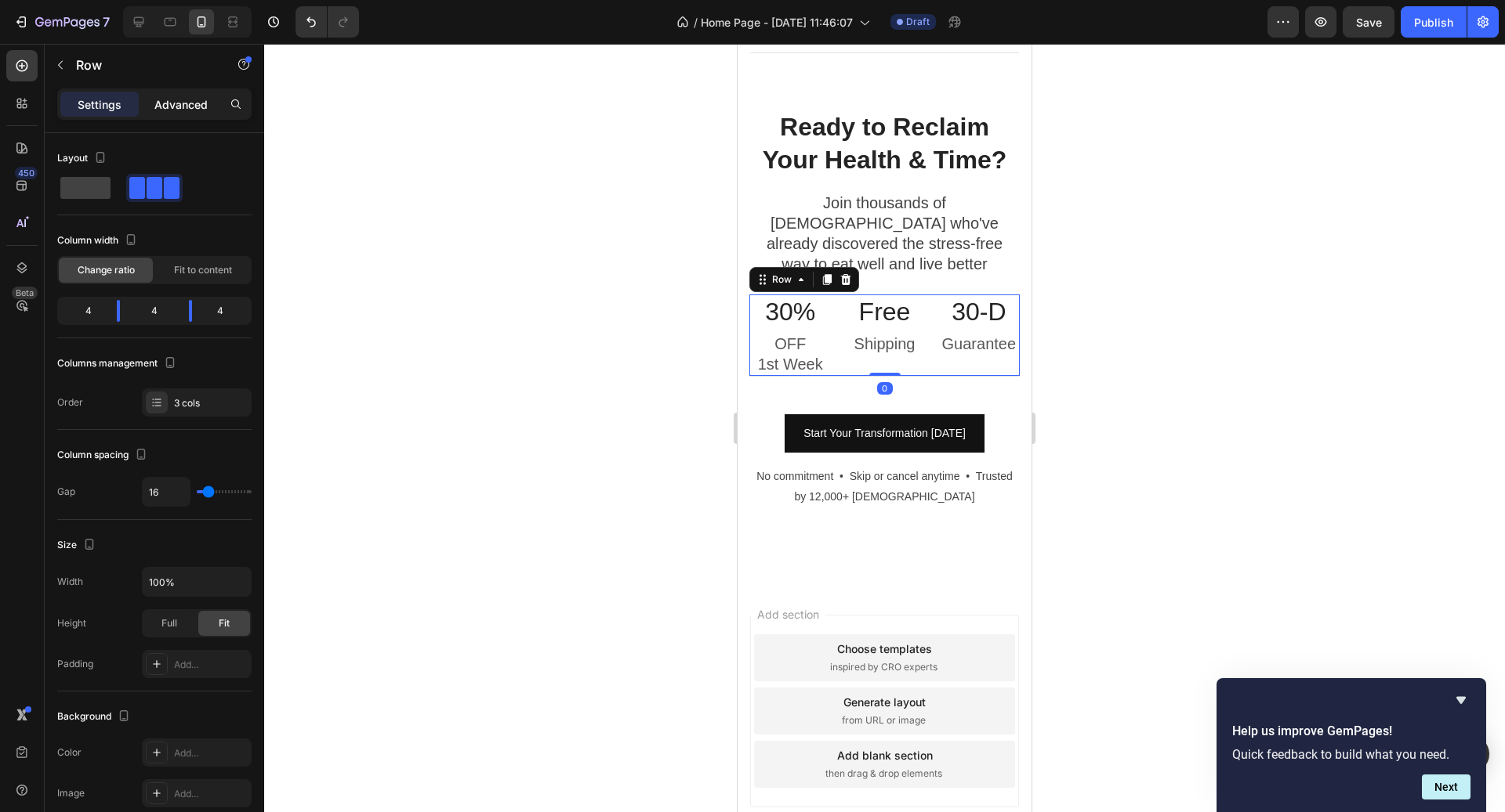
click at [195, 110] on p "Advanced" at bounding box center [181, 105] width 54 height 17
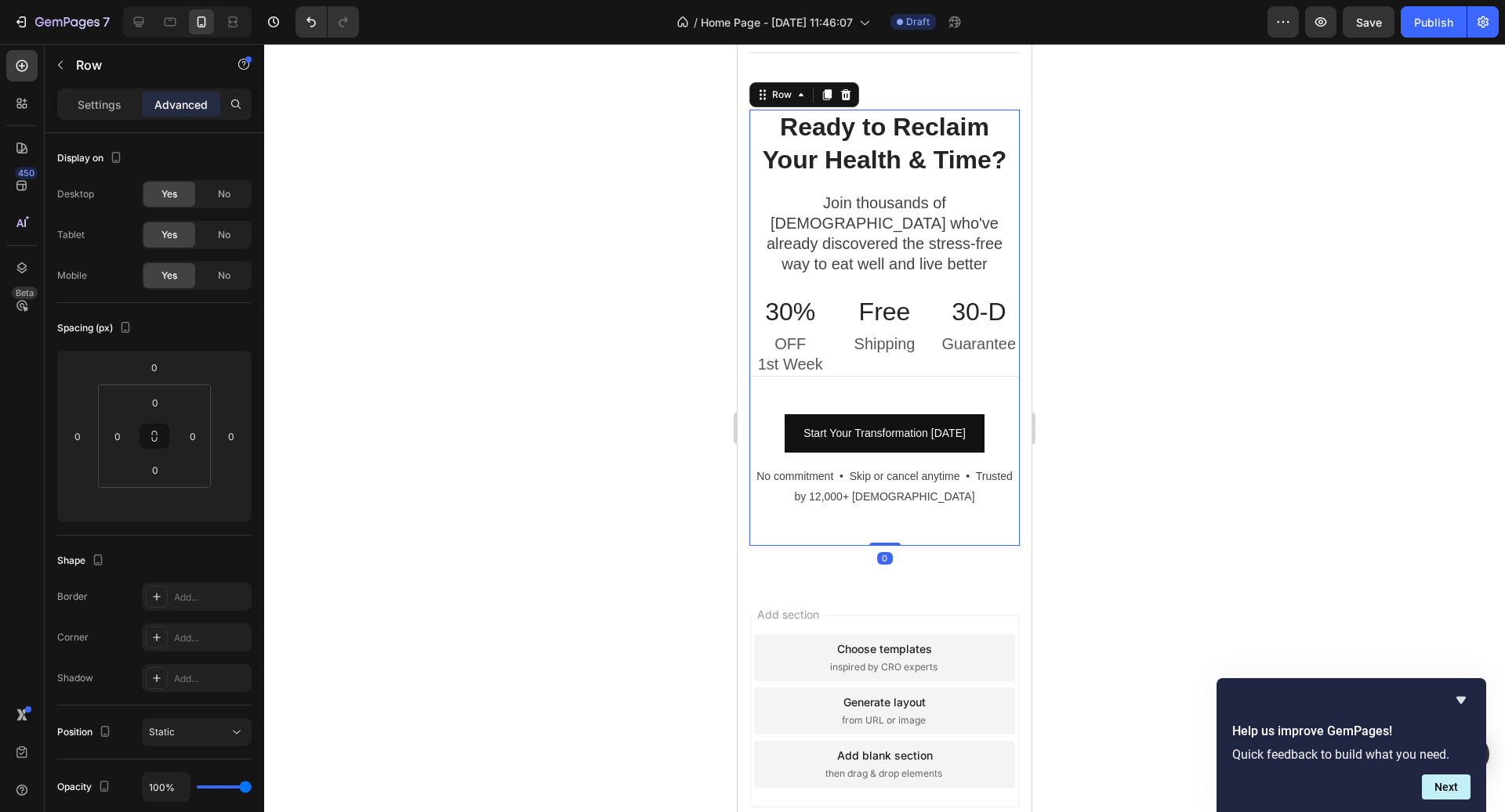
click at [925, 364] on div "Ready to Reclaim Your Health & Time? Heading Join thousands of [DEMOGRAPHIC_DAT…" at bounding box center [884, 327] width 271 height 435
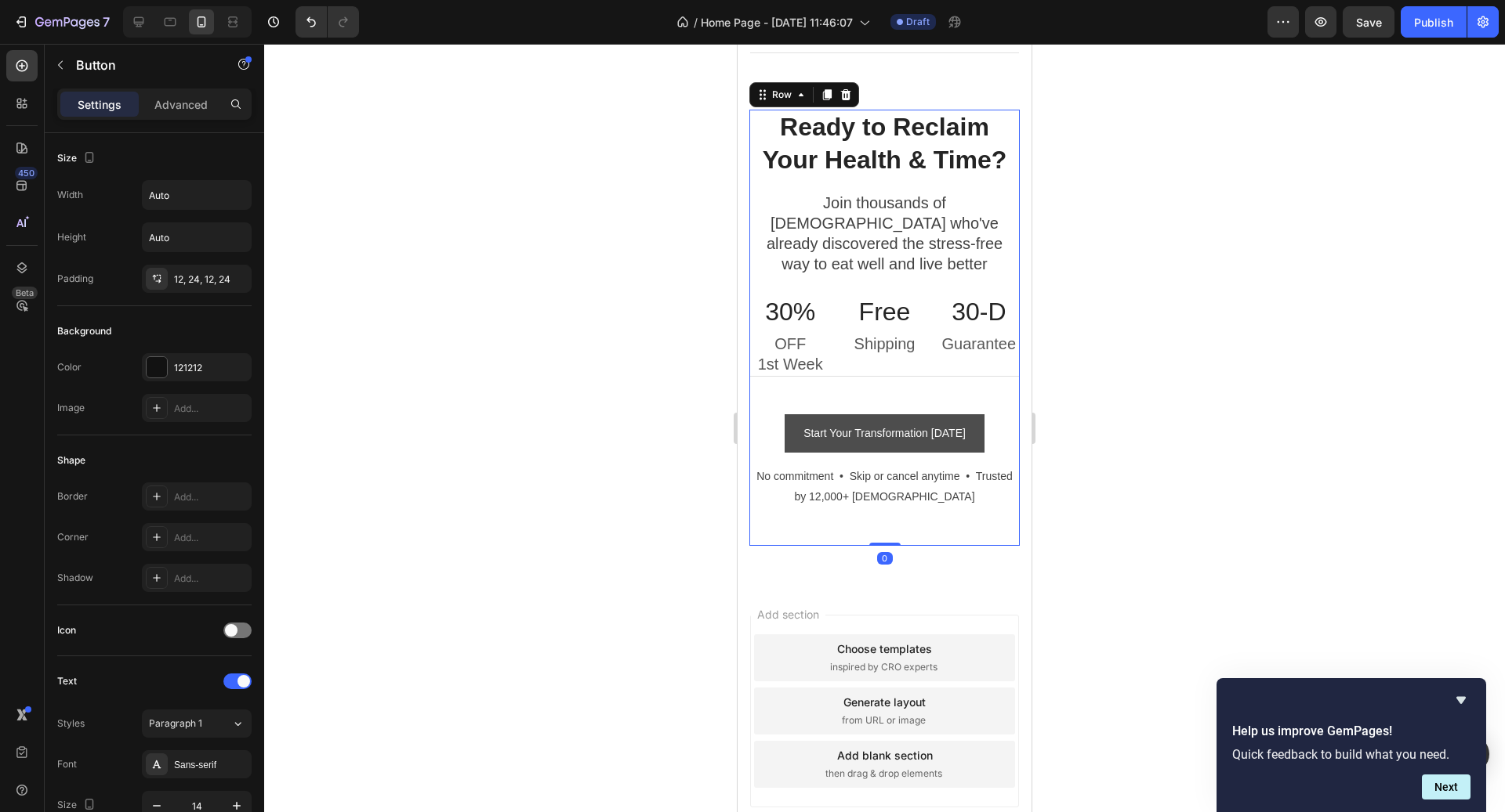
click at [925, 414] on button "Start Your Transformation [DATE]" at bounding box center [884, 434] width 200 height 39
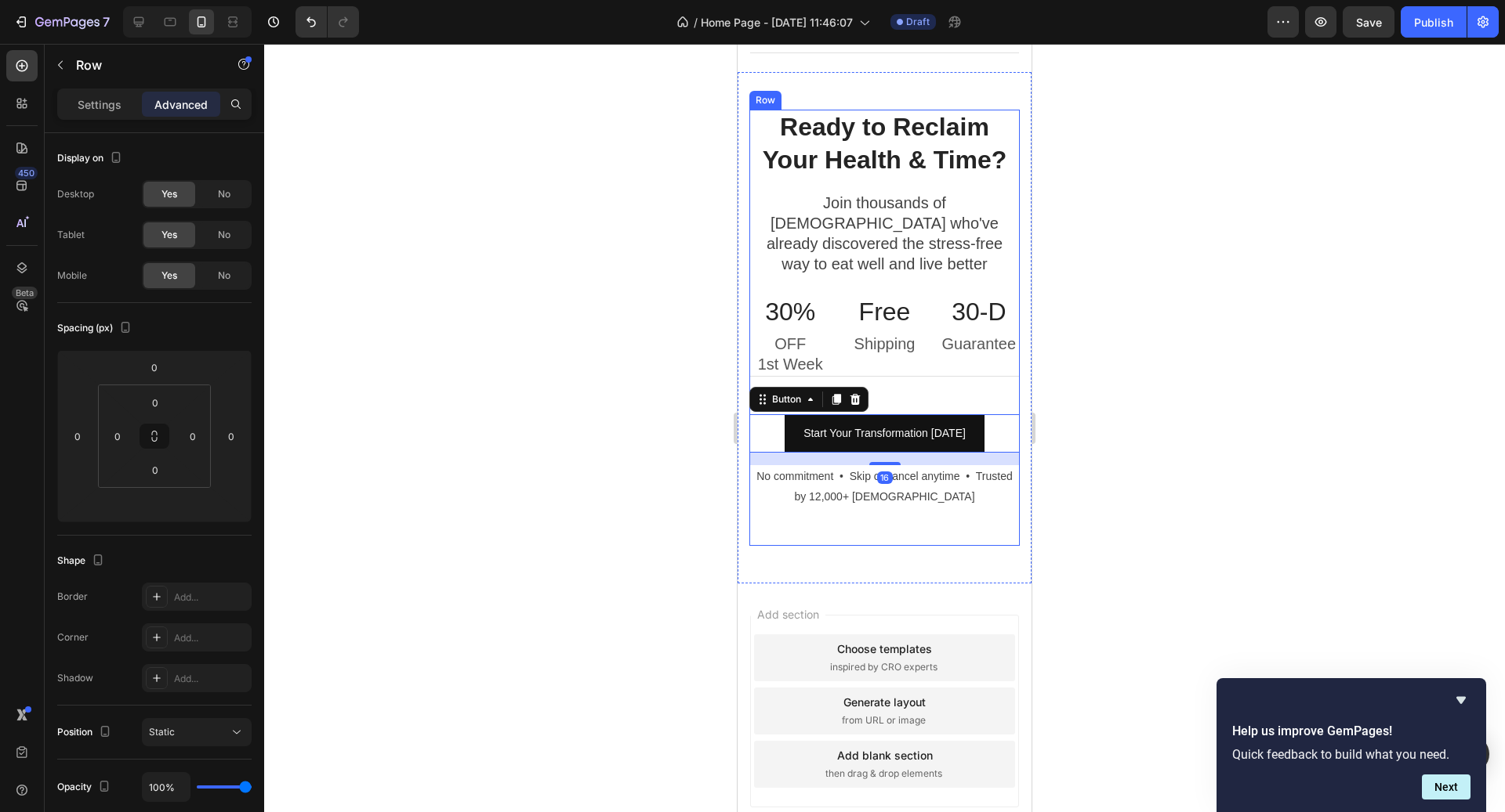
click at [939, 378] on div "Ready to Reclaim Your Health & Time? Heading Join thousands of [DEMOGRAPHIC_DAT…" at bounding box center [884, 327] width 271 height 435
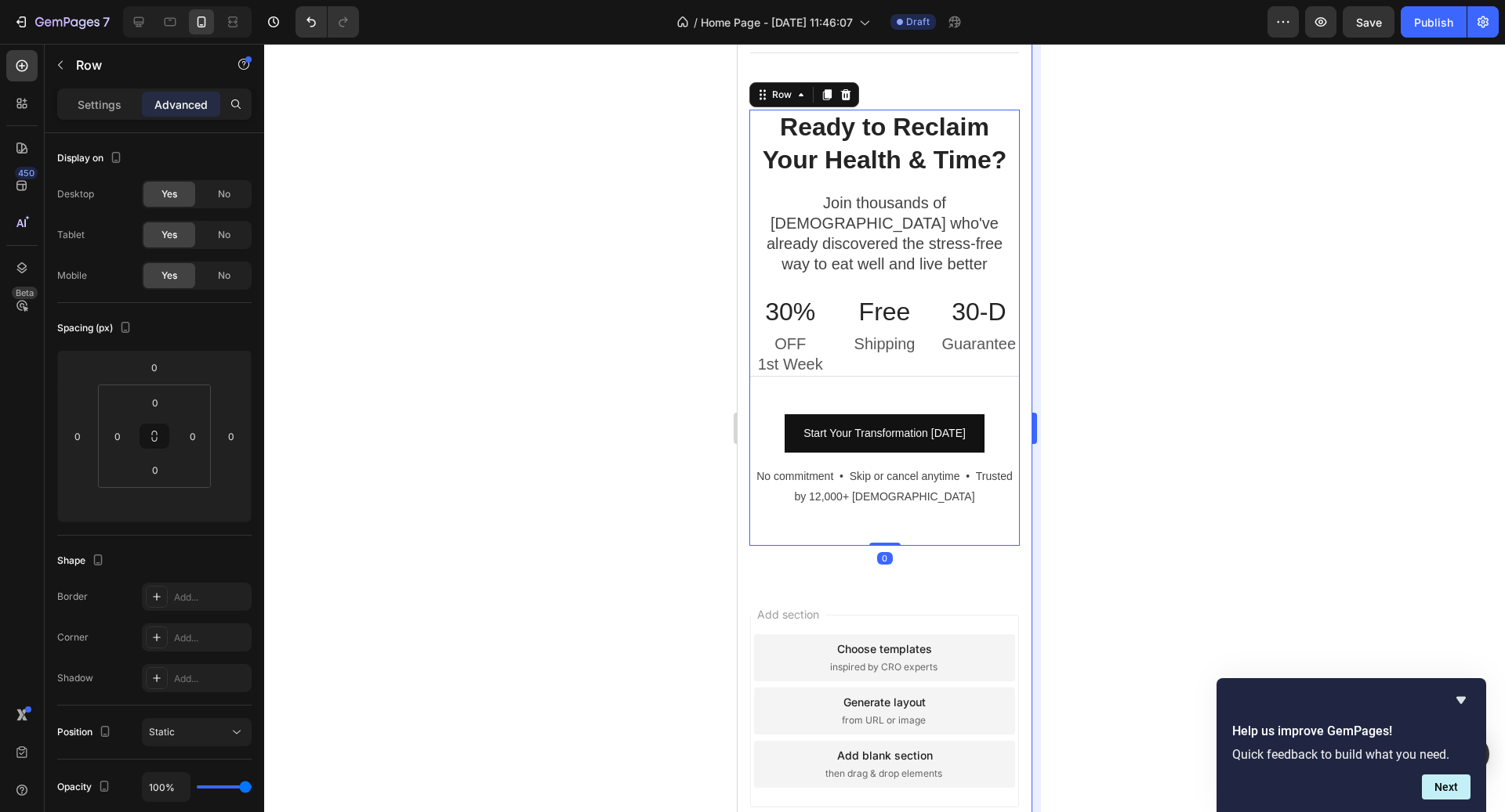
click at [1111, 406] on div at bounding box center [884, 428] width 1240 height 768
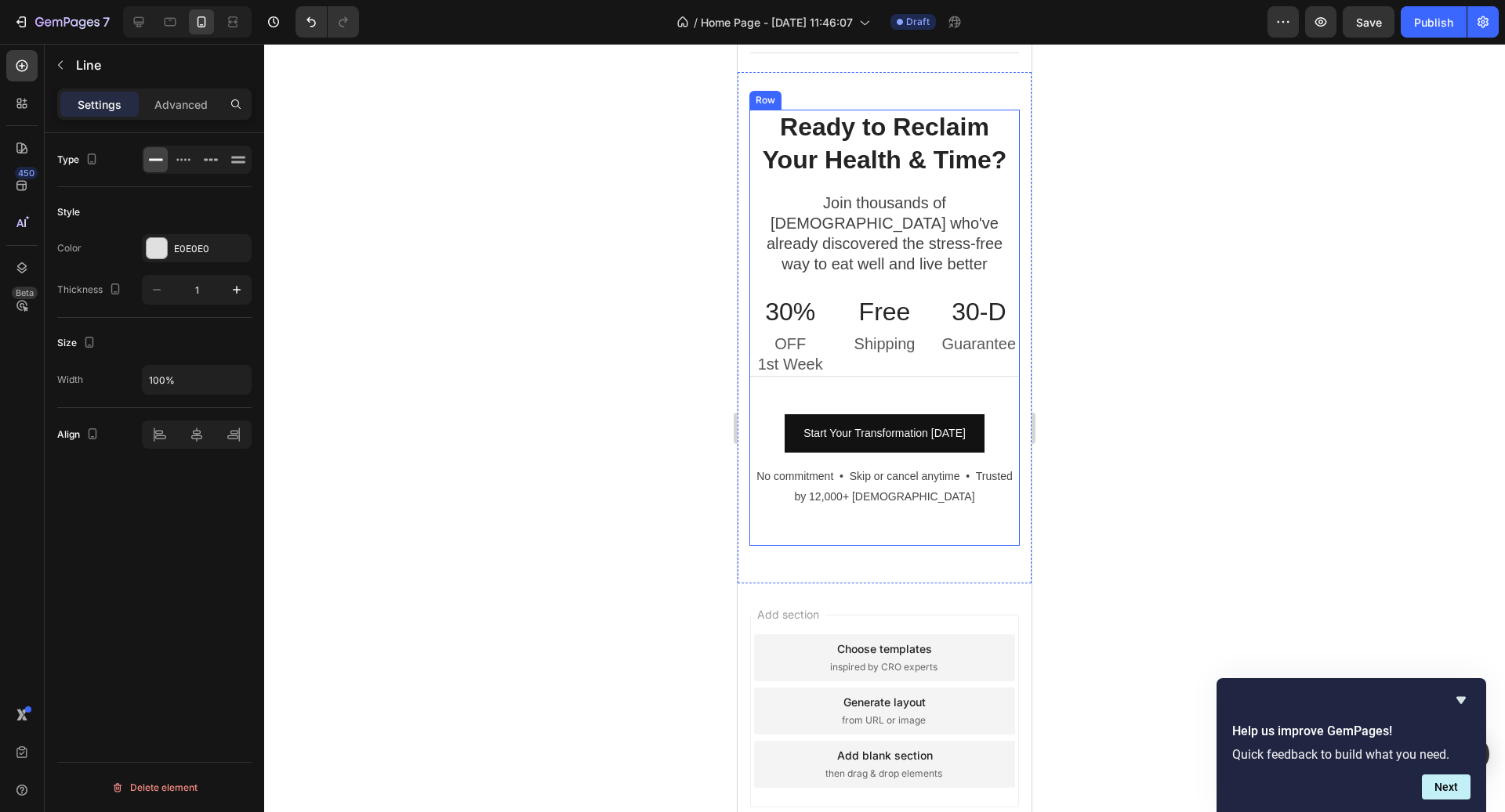
click at [976, 376] on div at bounding box center [884, 376] width 271 height 1
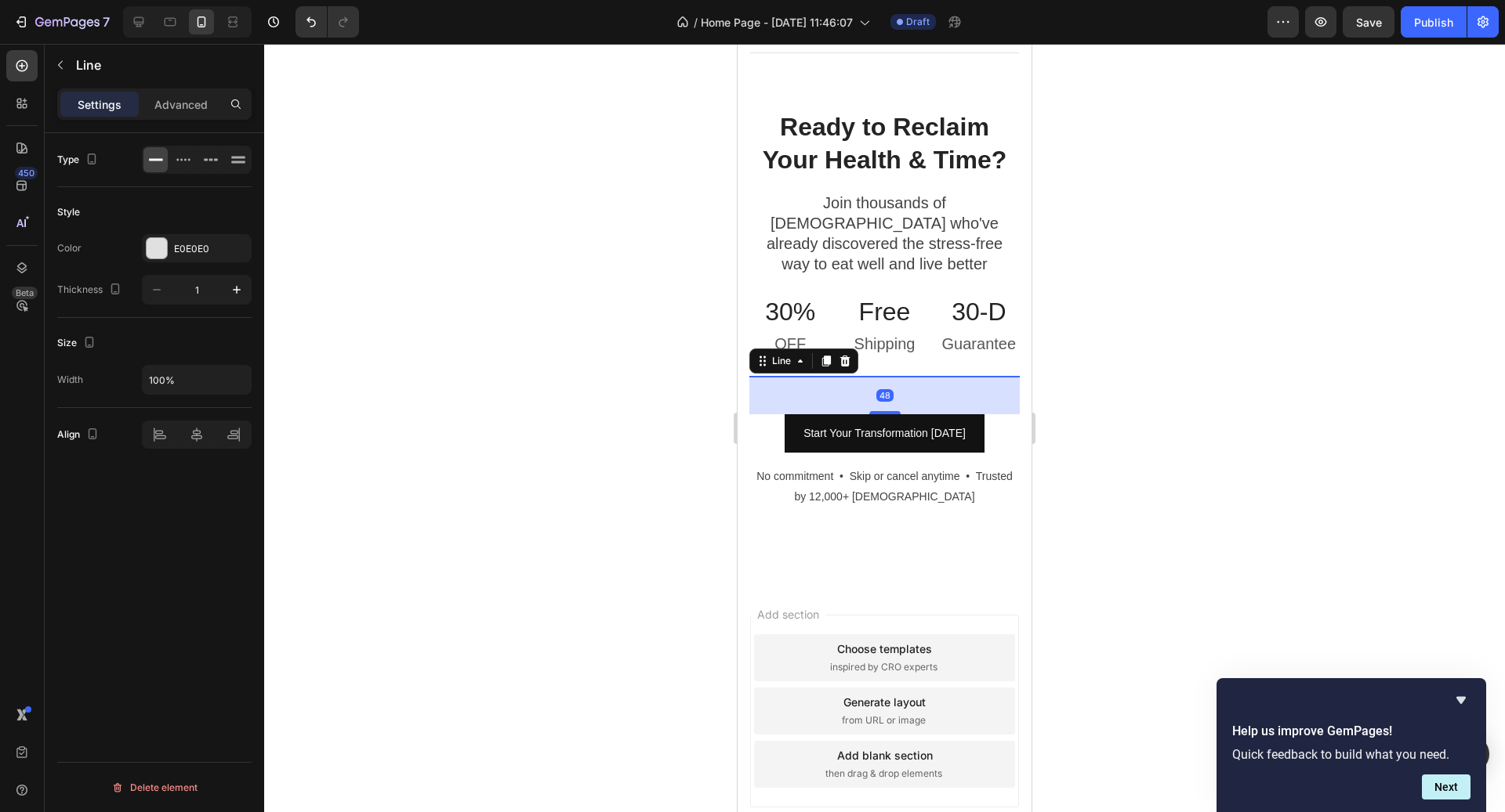
click at [976, 376] on div at bounding box center [884, 376] width 271 height 1
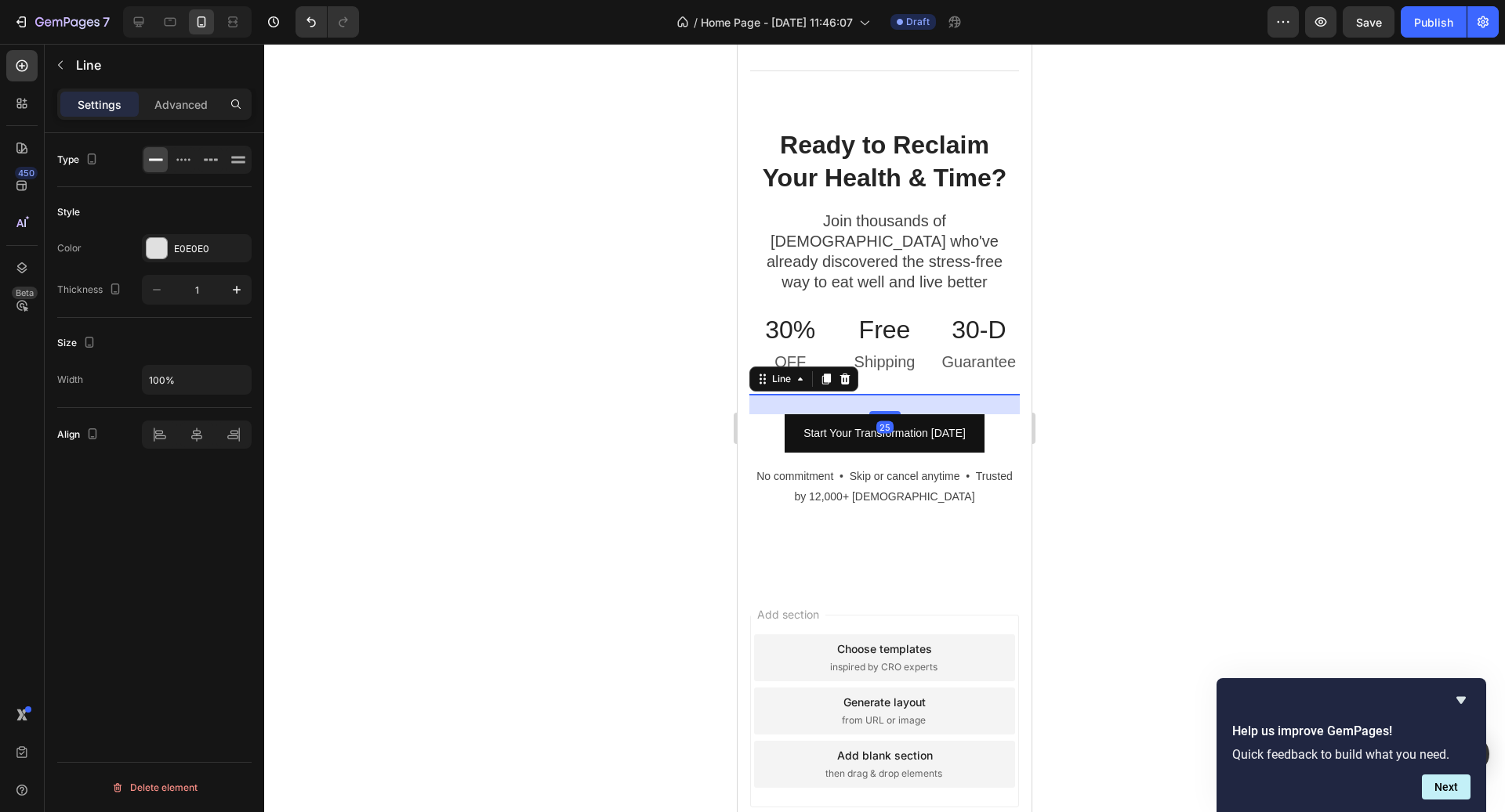
scroll to position [5135, 0]
drag, startPoint x: 890, startPoint y: 387, endPoint x: 893, endPoint y: 368, distance: 19.2
click at [893, 368] on div "Ready to Reclaim Your Health & Time? Heading Join thousands of [DEMOGRAPHIC_DAT…" at bounding box center [884, 337] width 271 height 417
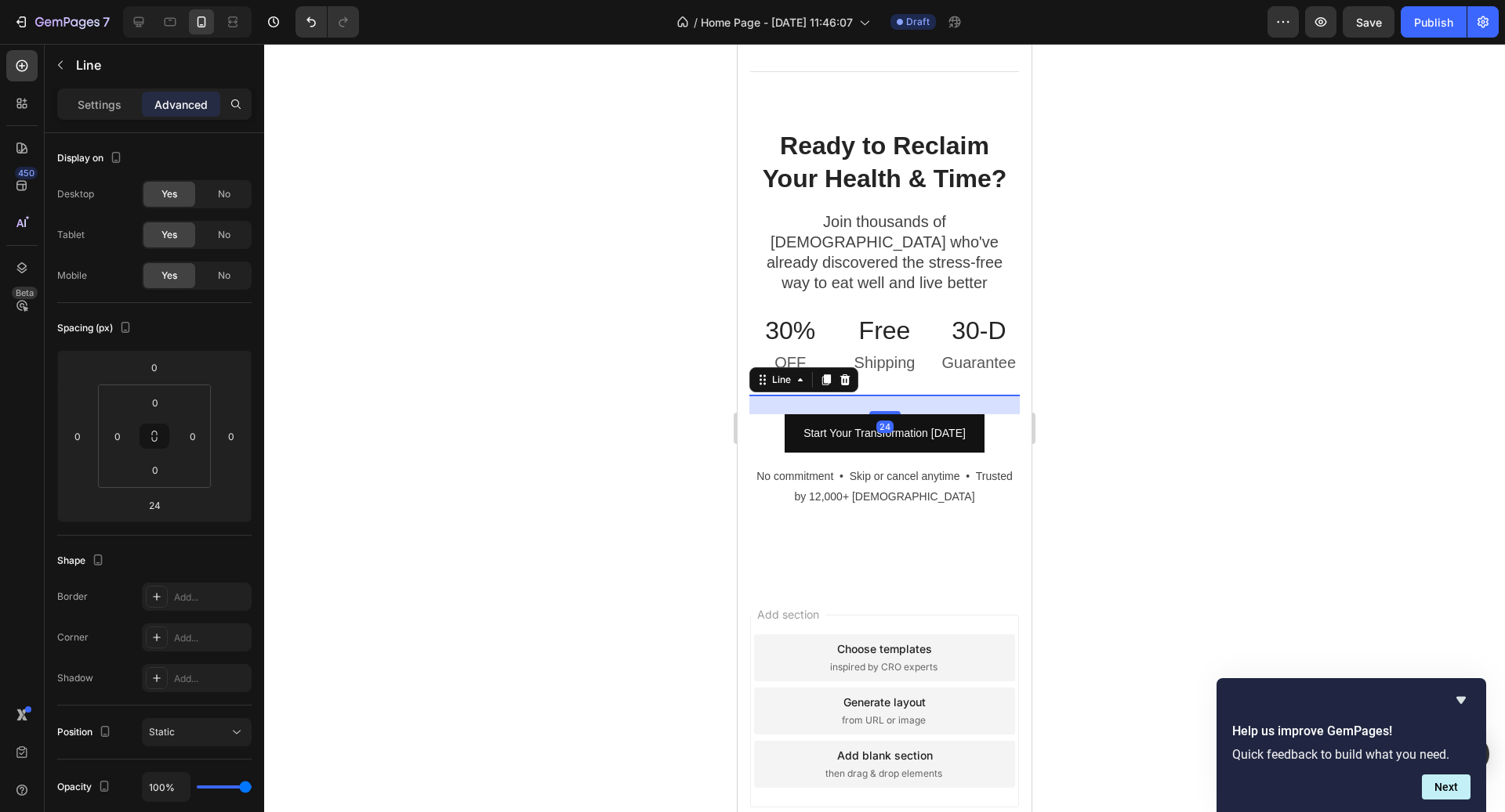
click at [1157, 356] on div at bounding box center [884, 428] width 1240 height 768
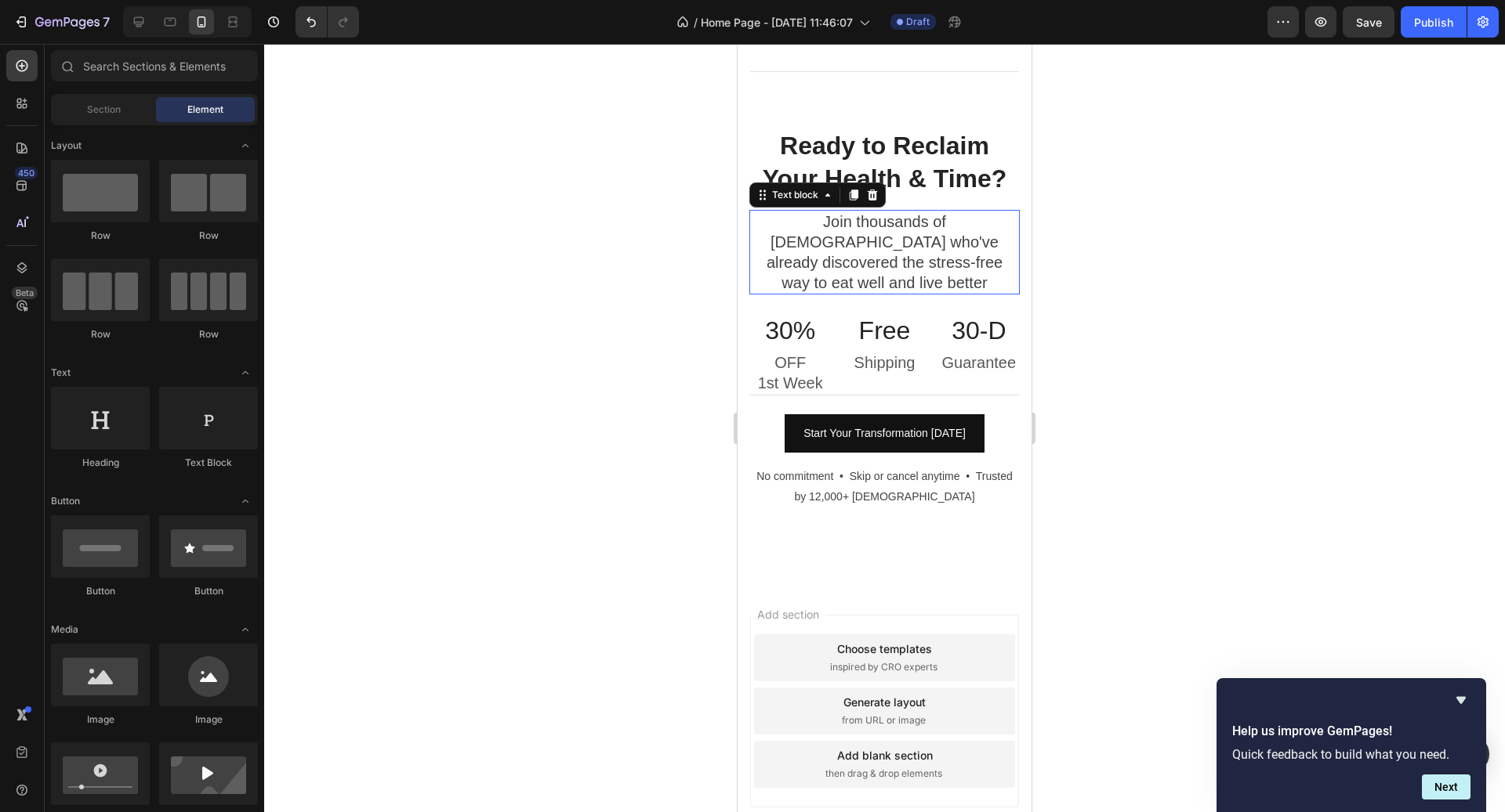
click at [933, 260] on p "Join thousands of [DEMOGRAPHIC_DATA] who've already discovered the stress-free …" at bounding box center [884, 252] width 267 height 81
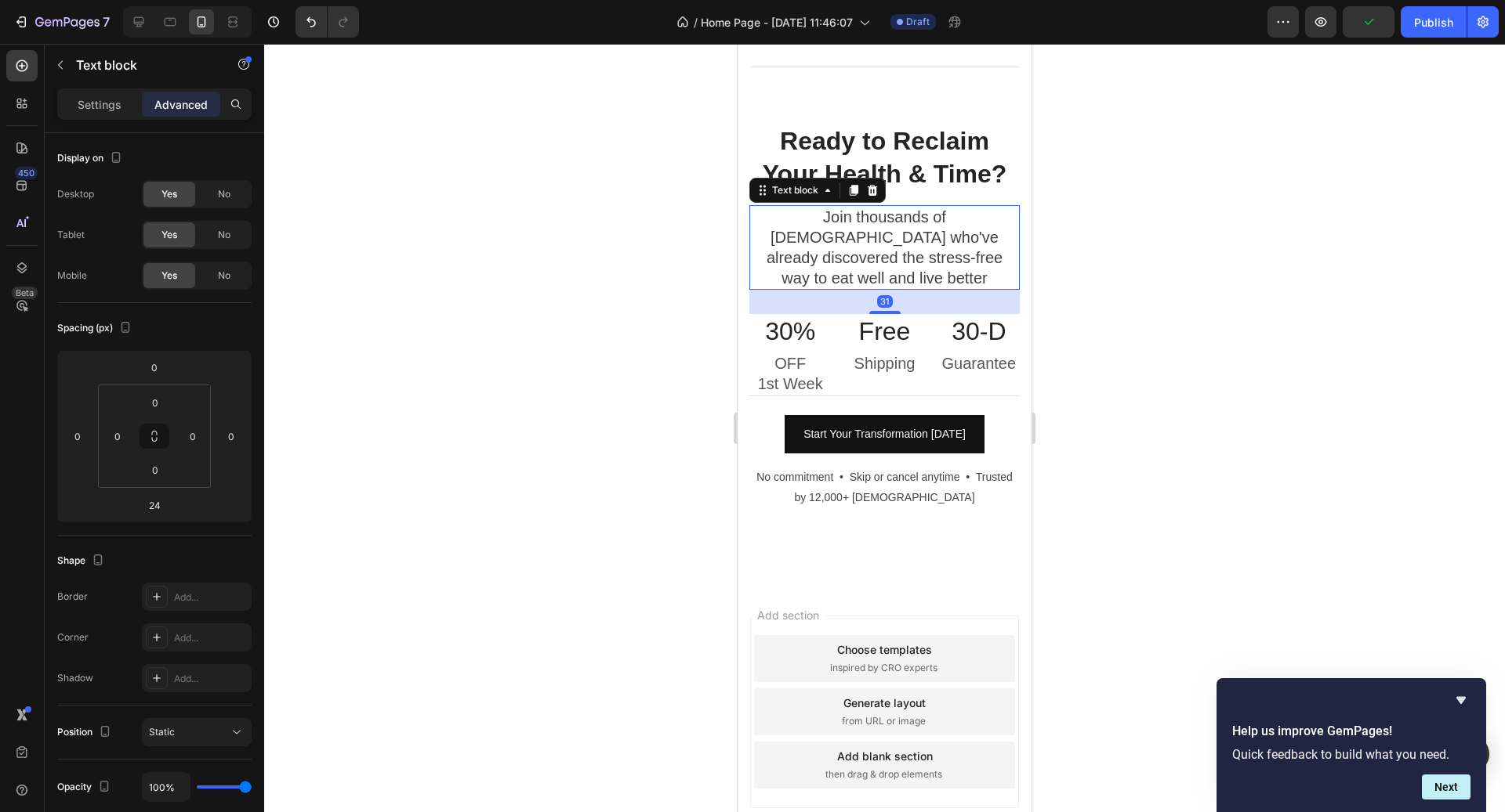
scroll to position [5141, 0]
click at [895, 293] on div "Ready to Reclaim Your Health & Time? Heading Join thousands of [DEMOGRAPHIC_DAT…" at bounding box center [884, 333] width 271 height 423
type input "32"
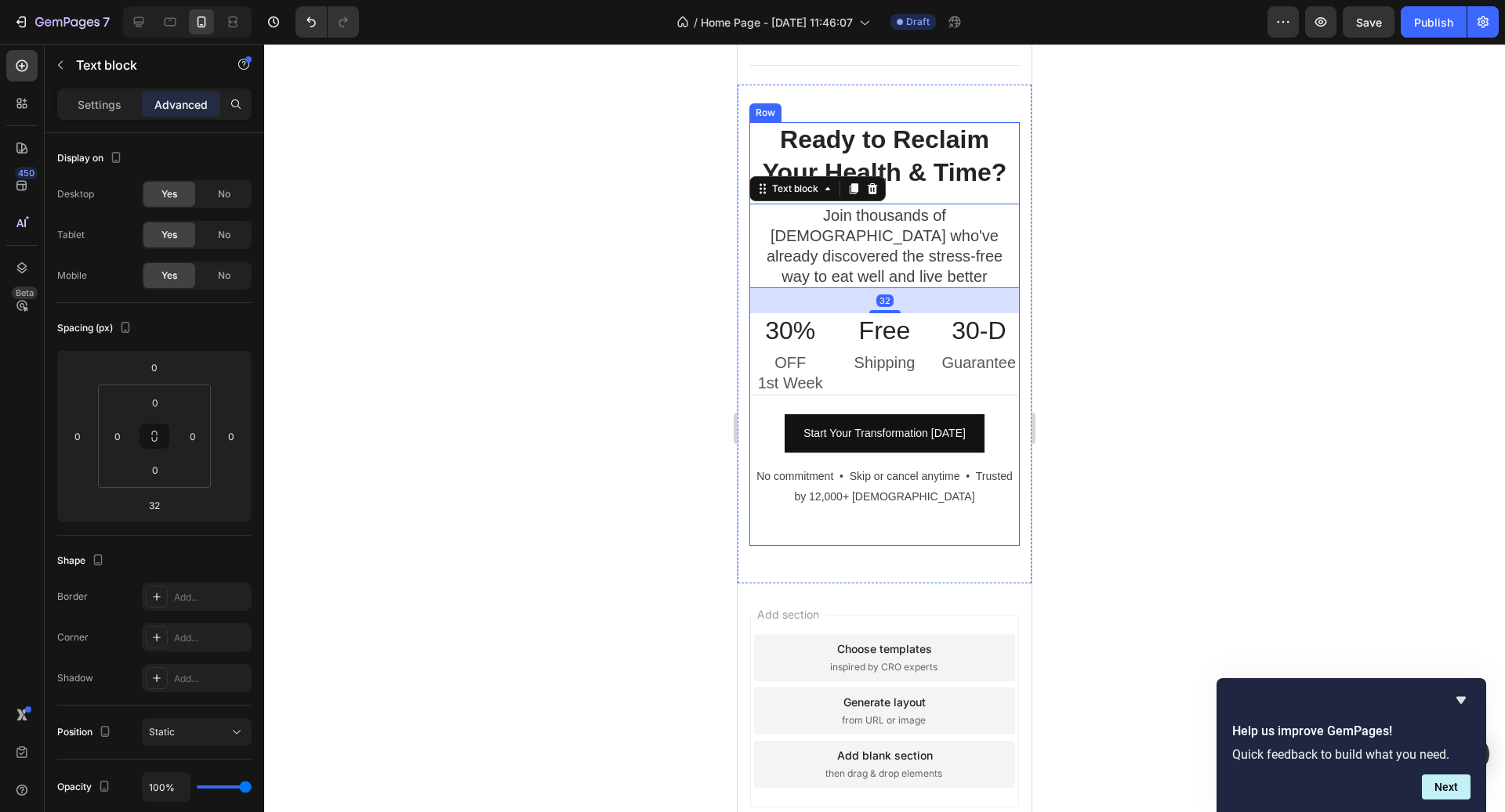
click at [900, 381] on div "Ready to Reclaim Your Health & Time? Heading Join thousands of [DEMOGRAPHIC_DAT…" at bounding box center [884, 333] width 271 height 423
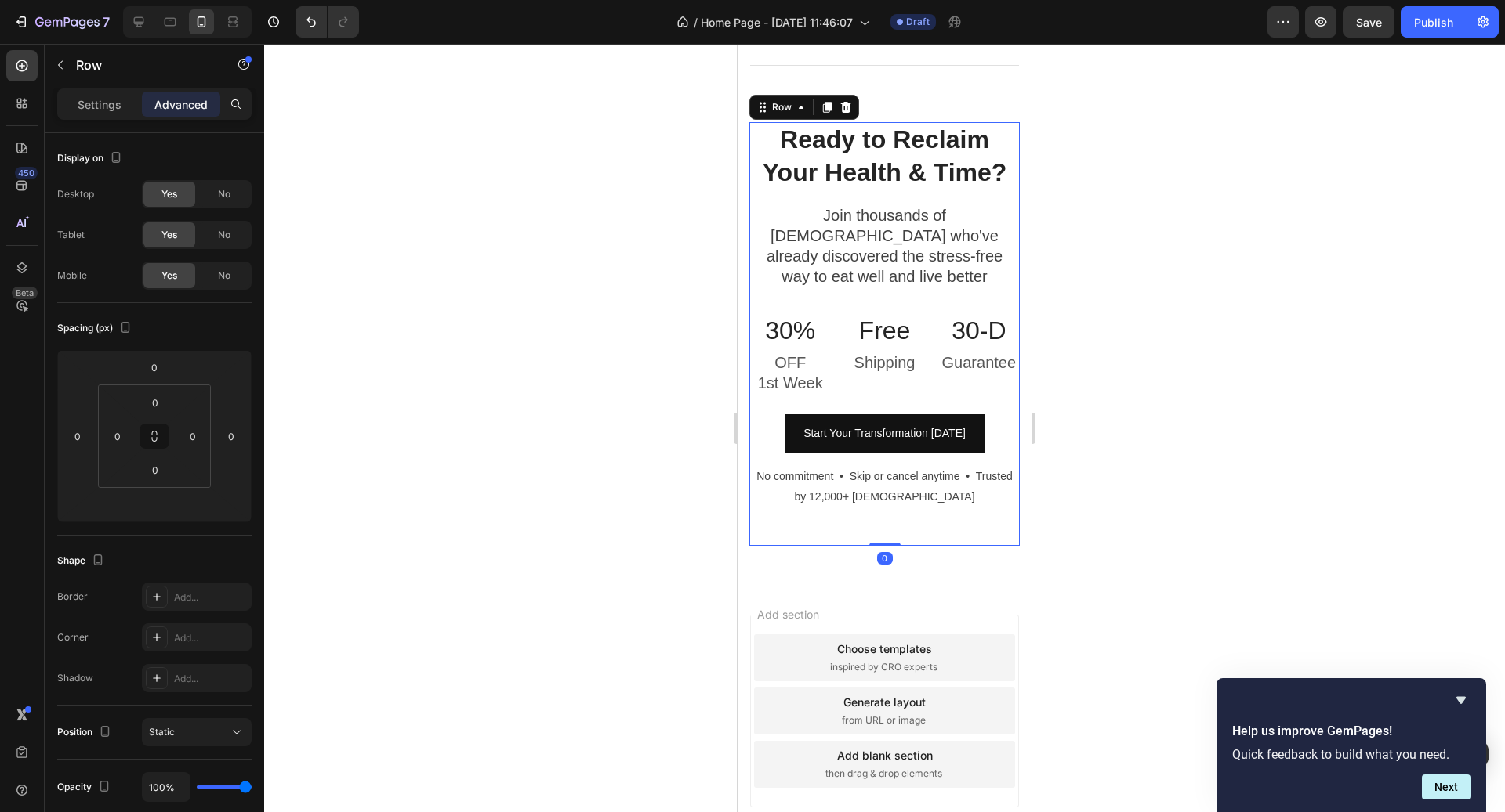
click at [899, 373] on div "Ready to Reclaim Your Health & Time? Heading Join thousands of [DEMOGRAPHIC_DAT…" at bounding box center [884, 333] width 271 height 423
click at [895, 369] on div "30% Heading OFF 1st Week Text block Free Heading Shipping Text block 30-D Headi…" at bounding box center [884, 354] width 271 height 82
click at [905, 384] on div "Ready to Reclaim Your Health & Time? Heading Join thousands of [DEMOGRAPHIC_DAT…" at bounding box center [884, 333] width 271 height 423
click at [920, 351] on div "Free Heading Shipping Text block" at bounding box center [884, 354] width 81 height 82
click at [1008, 374] on div "Ready to Reclaim Your Health & Time? Heading Join thousands of [DEMOGRAPHIC_DAT…" at bounding box center [884, 333] width 271 height 423
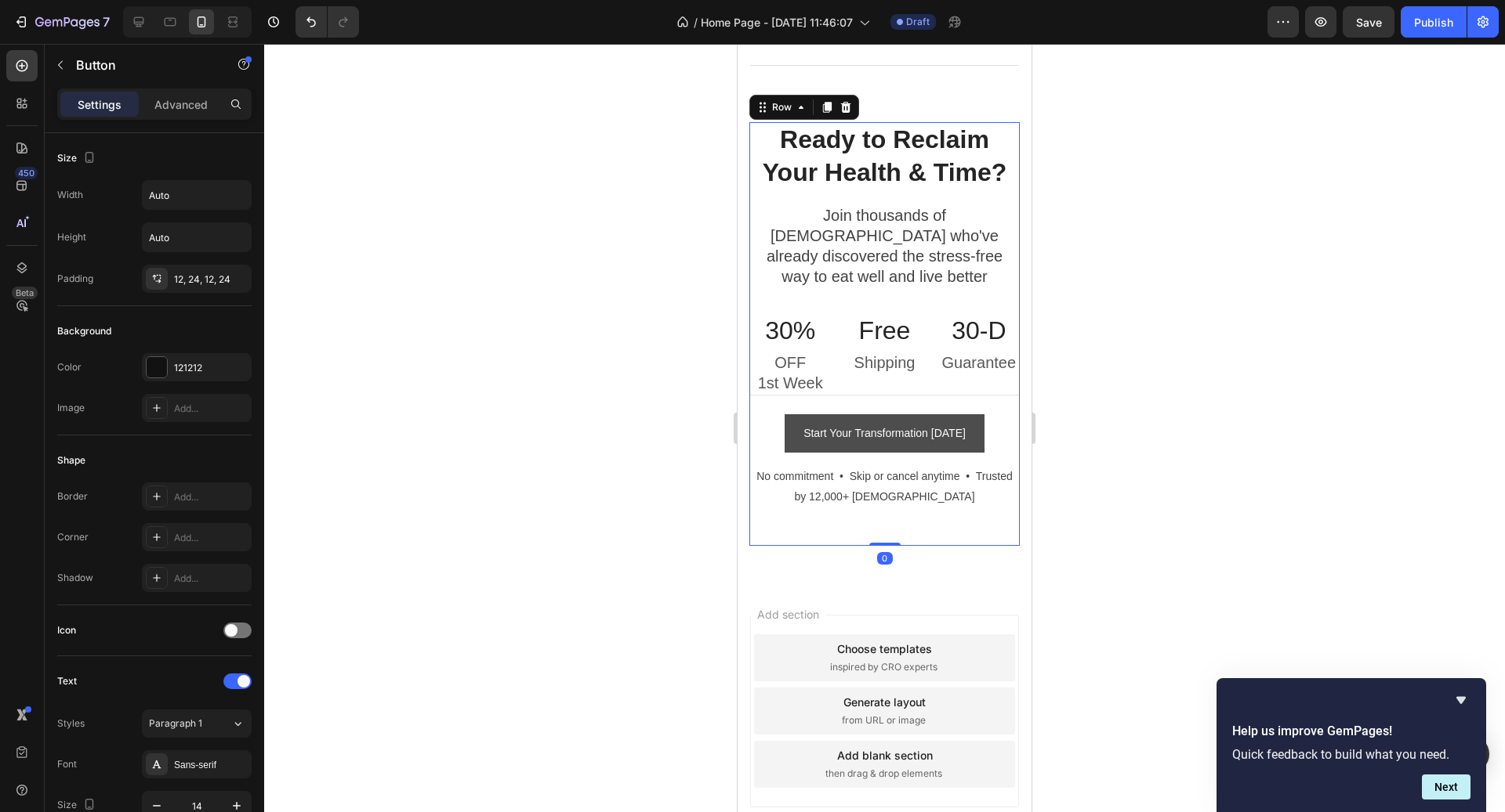
click at [972, 414] on button "Start Your Transformation [DATE]" at bounding box center [884, 434] width 200 height 39
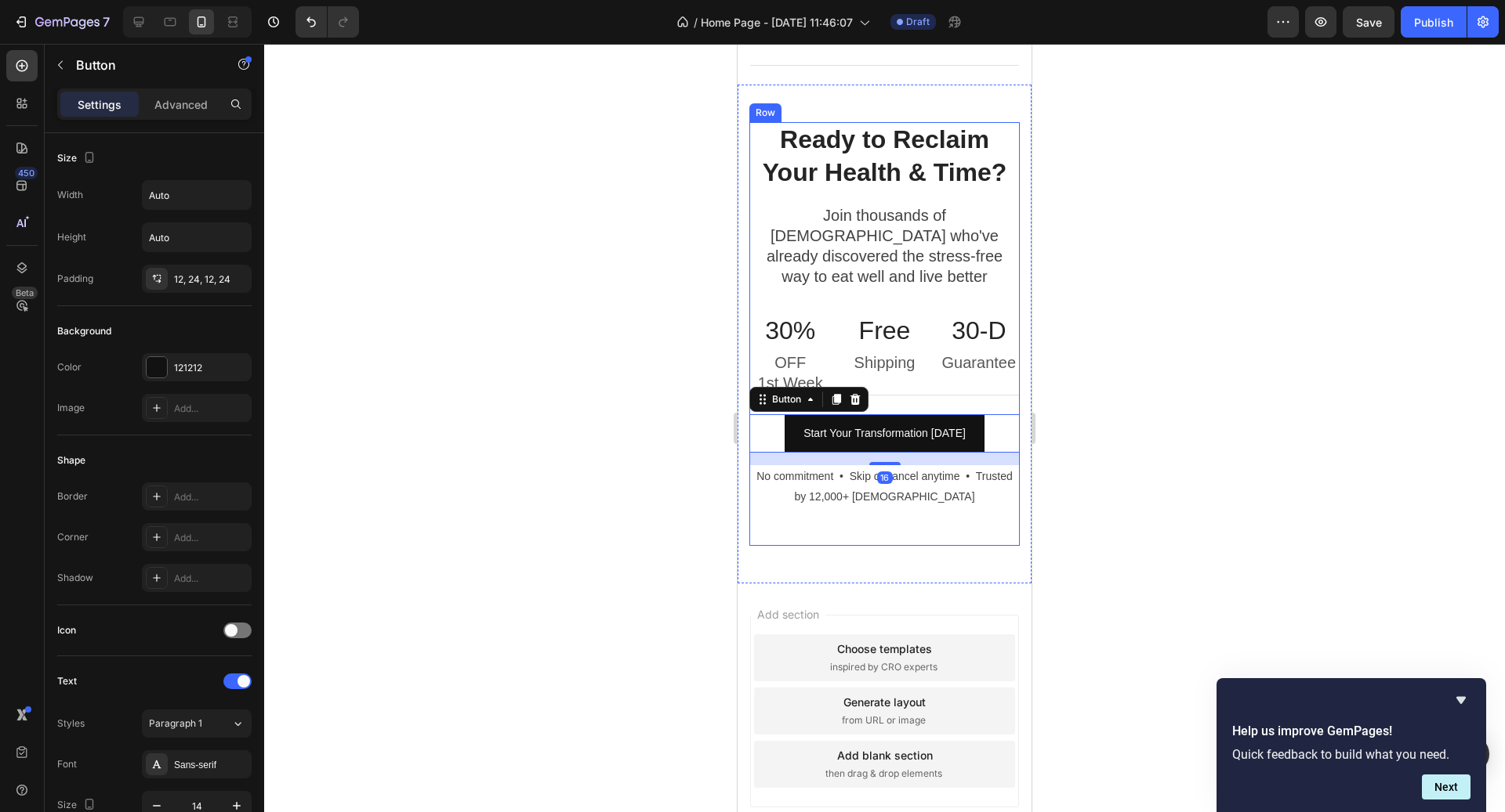
click at [960, 373] on div "Ready to Reclaim Your Health & Time? Heading Join thousands of [DEMOGRAPHIC_DAT…" at bounding box center [884, 333] width 271 height 423
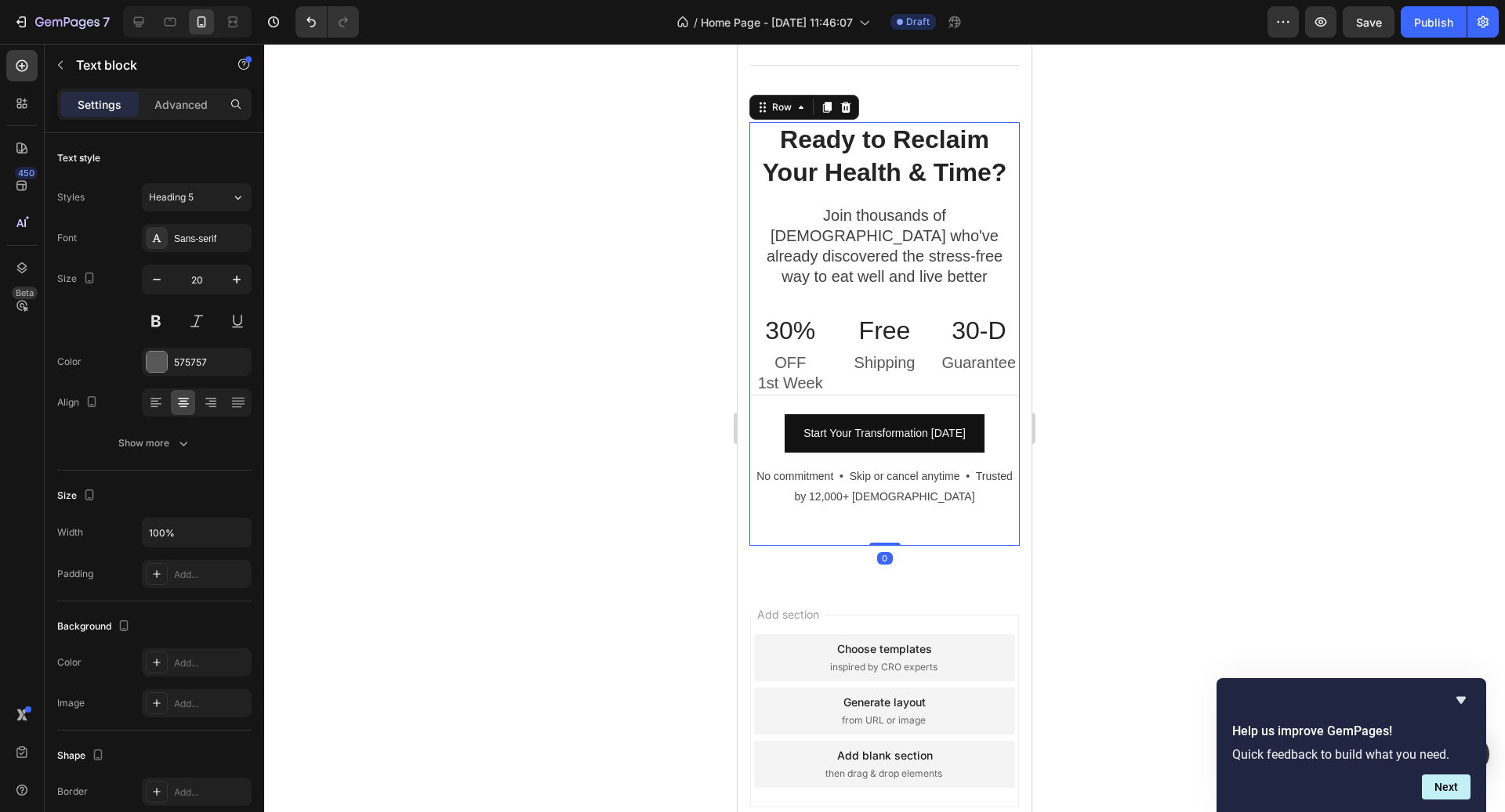
click at [960, 352] on p "Guarantee" at bounding box center [979, 362] width 79 height 20
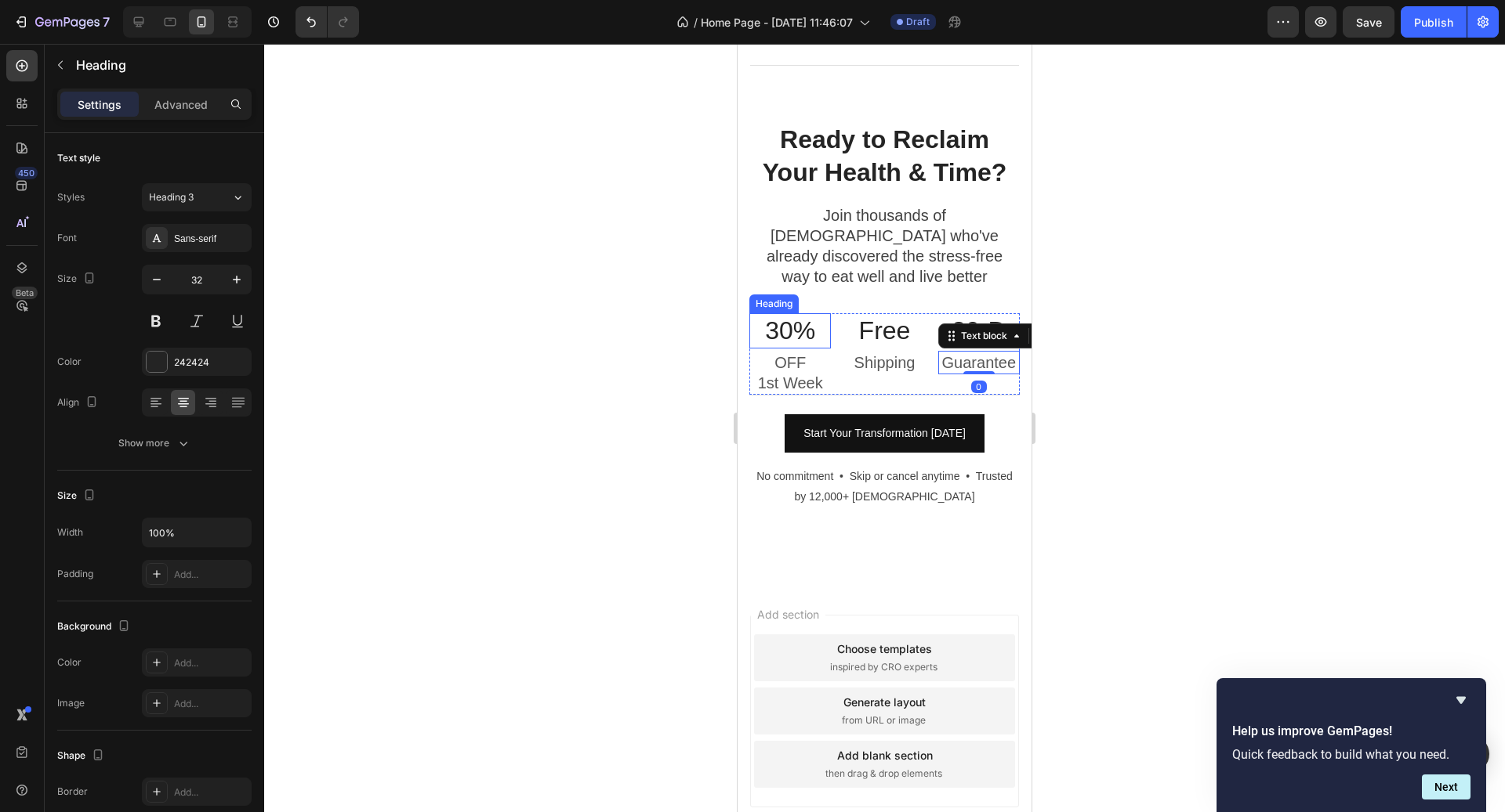
click at [760, 315] on p "30%" at bounding box center [791, 331] width 79 height 33
click at [787, 291] on div "Heading" at bounding box center [790, 298] width 43 height 14
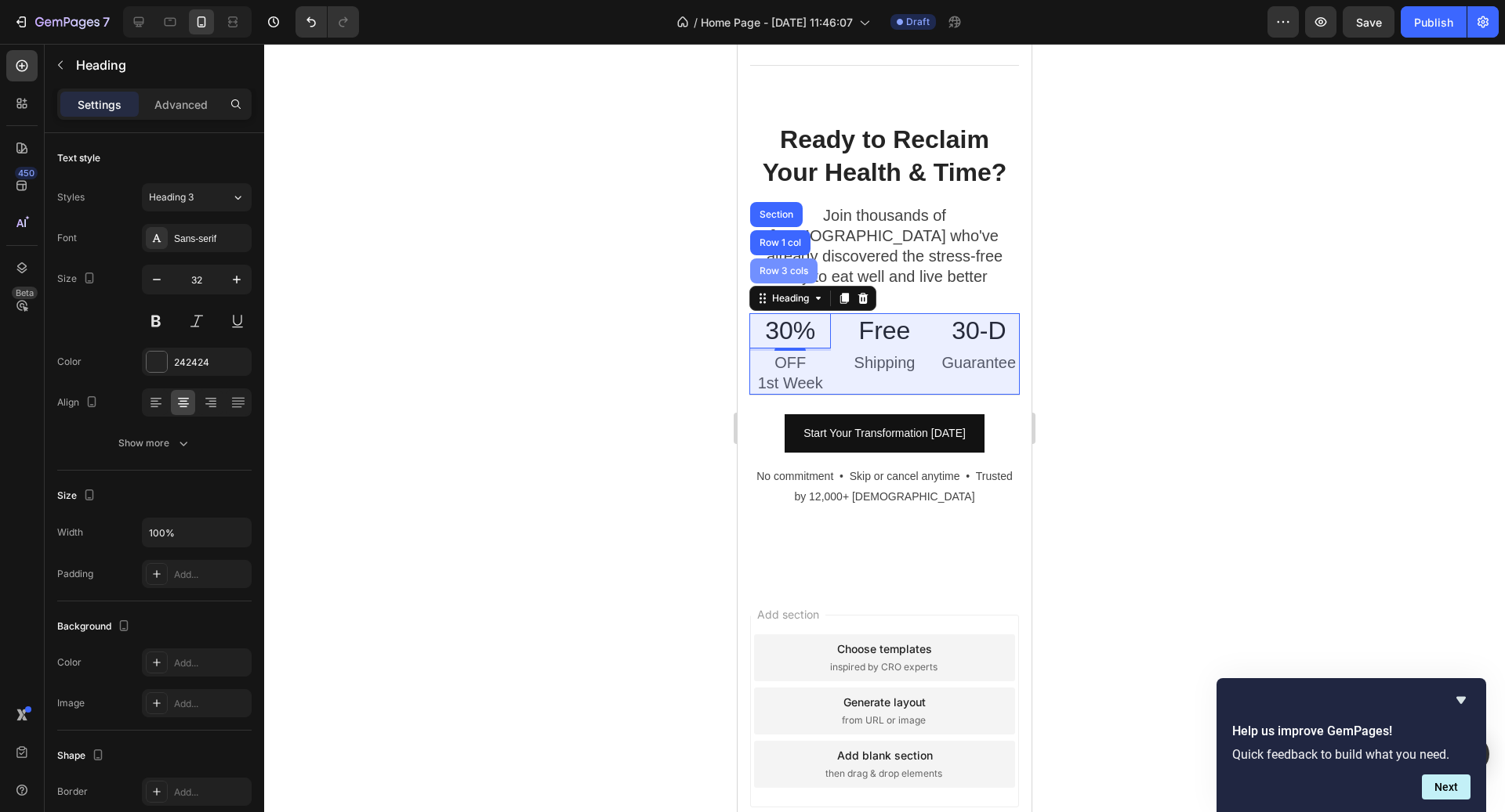
click at [781, 259] on div "Row 3 cols" at bounding box center [784, 271] width 67 height 25
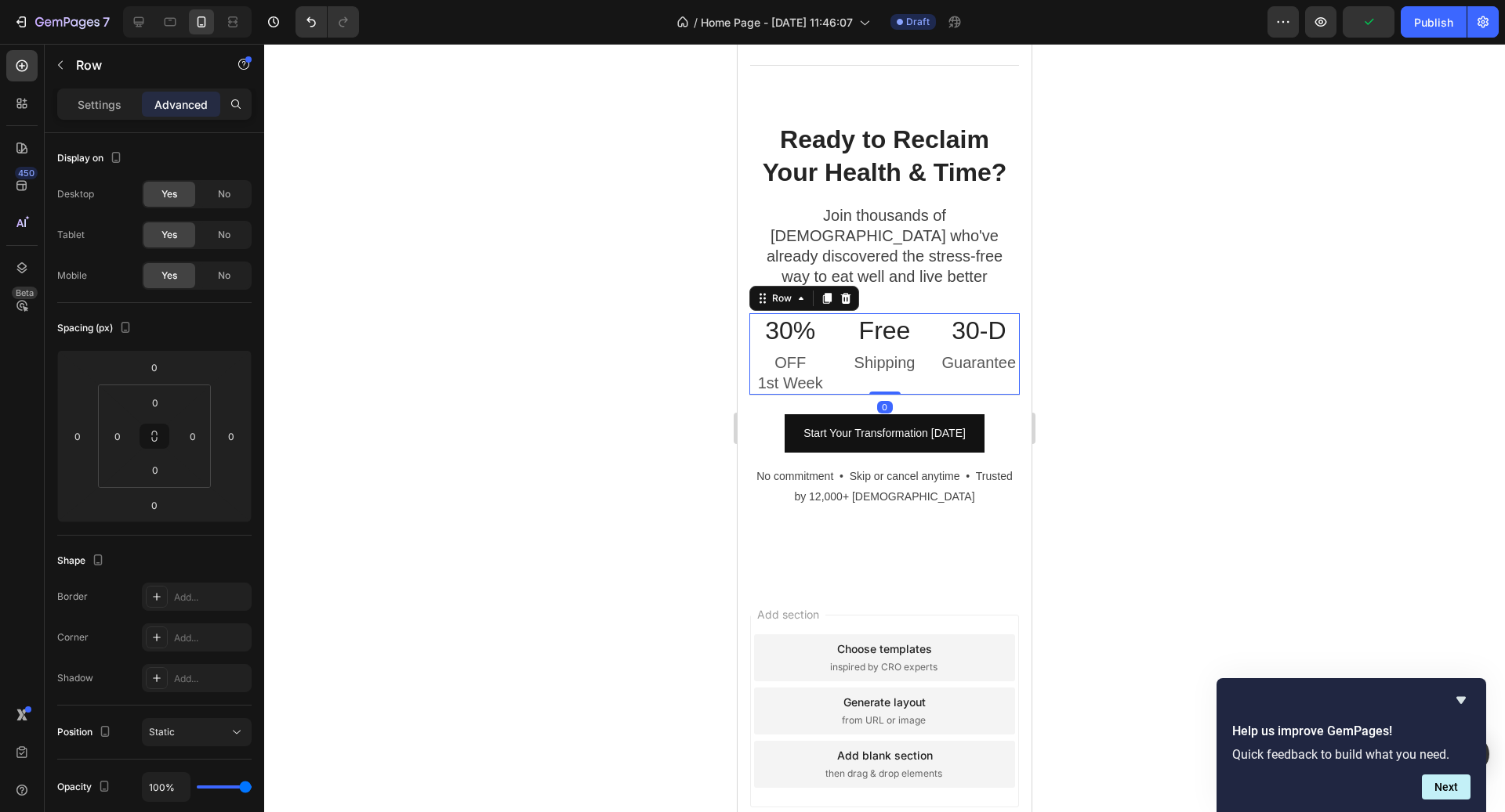
drag, startPoint x: 884, startPoint y: 367, endPoint x: 877, endPoint y: 262, distance: 105.2
click at [877, 262] on div "Ready to Reclaim Your Health & Time? Heading Join thousands of [DEMOGRAPHIC_DAT…" at bounding box center [884, 333] width 271 height 423
click at [790, 291] on div "Row" at bounding box center [781, 298] width 26 height 14
click at [1082, 369] on div at bounding box center [884, 428] width 1240 height 768
click at [806, 352] on p "OFF" at bounding box center [791, 362] width 79 height 20
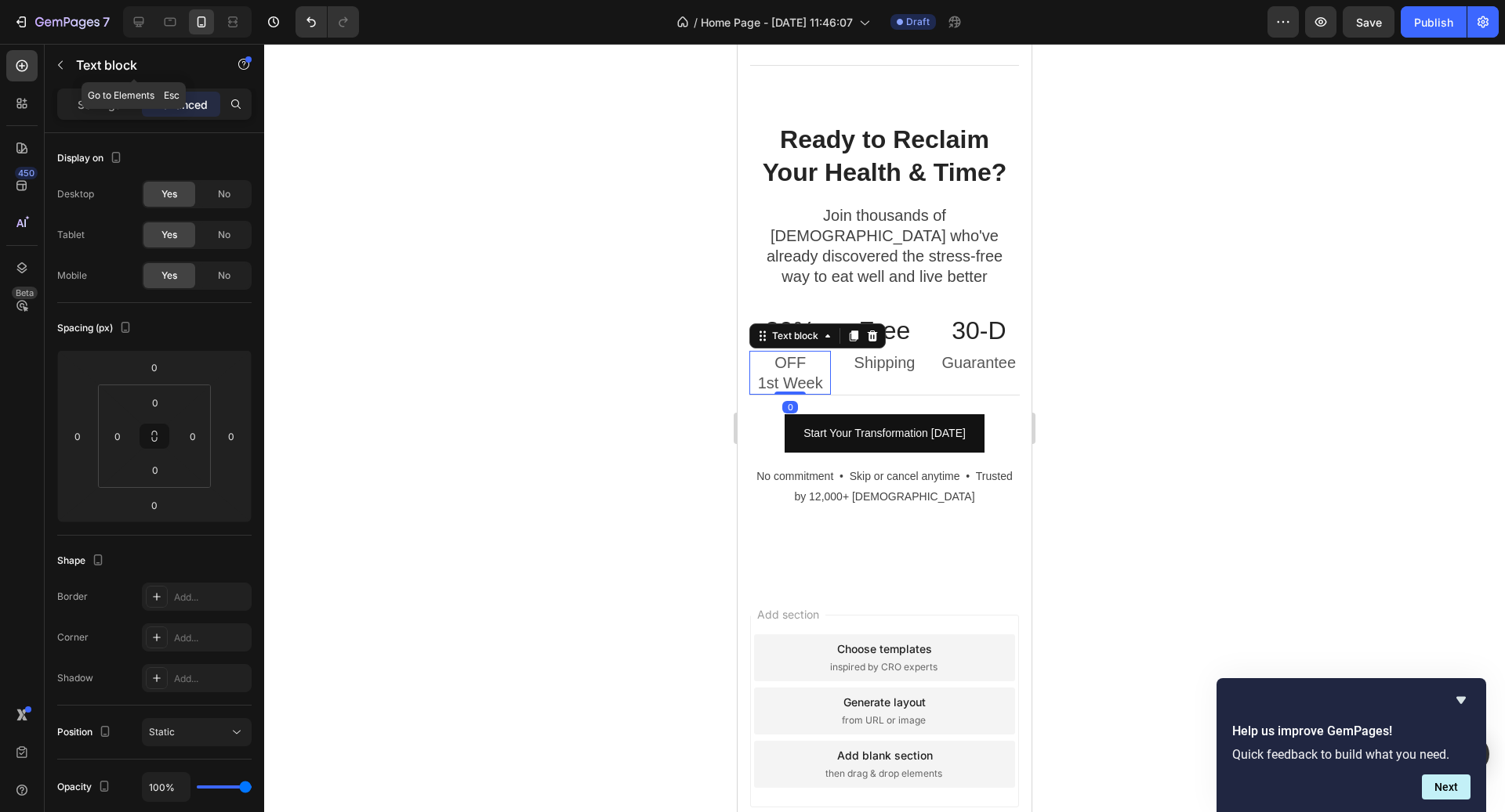
click at [91, 89] on div "Settings Advanced" at bounding box center [154, 104] width 194 height 31
click at [93, 95] on div "Settings" at bounding box center [100, 104] width 79 height 25
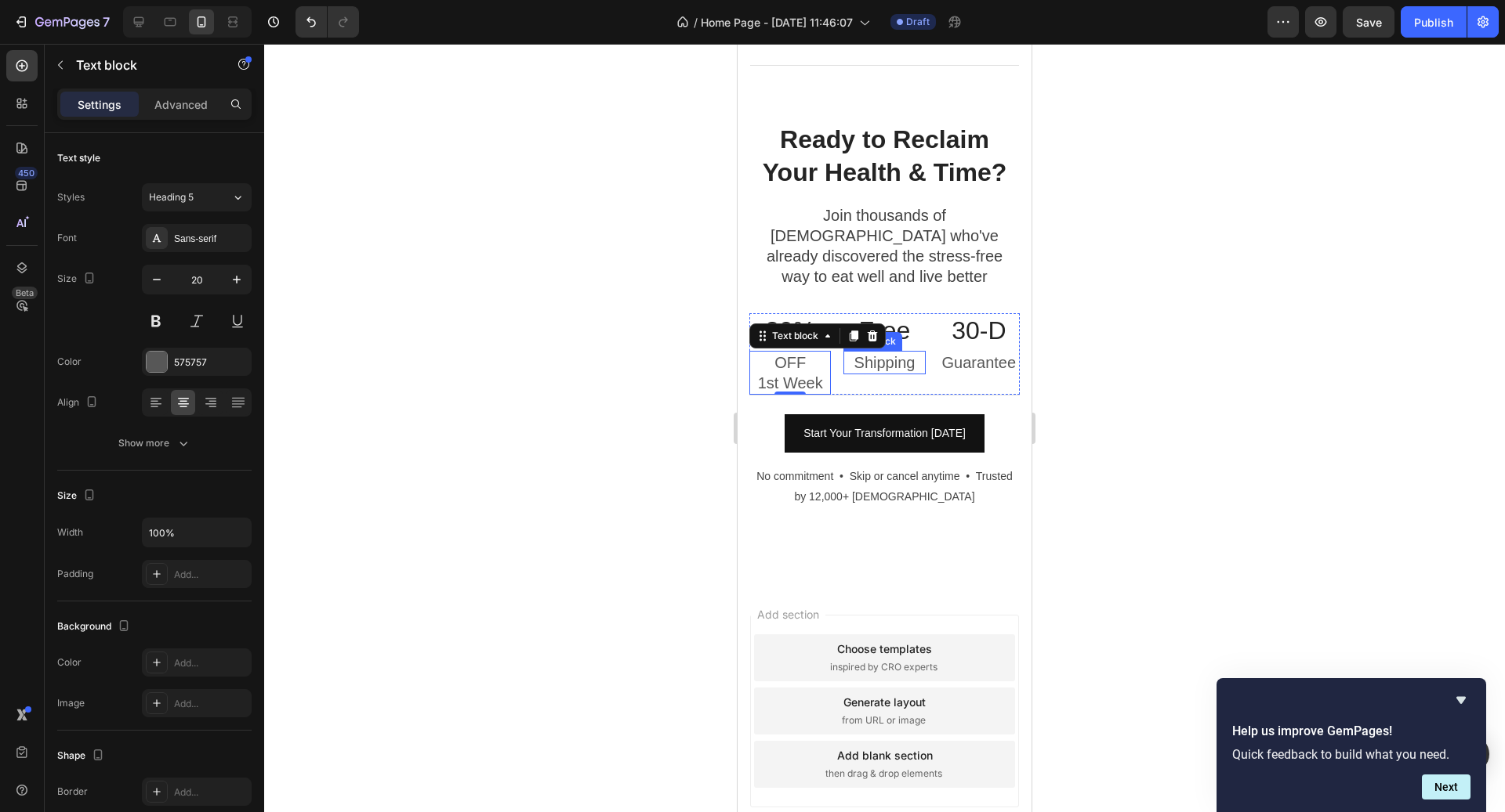
click at [885, 352] on p "Shipping" at bounding box center [884, 362] width 79 height 20
click at [989, 352] on p "Guarantee" at bounding box center [979, 362] width 79 height 20
click at [801, 352] on p "OFF" at bounding box center [791, 362] width 79 height 20
click at [943, 467] on p "No commitment • Skip or cancel anytime • Trusted by 12,000+ [DEMOGRAPHIC_DATA]" at bounding box center [884, 486] width 268 height 39
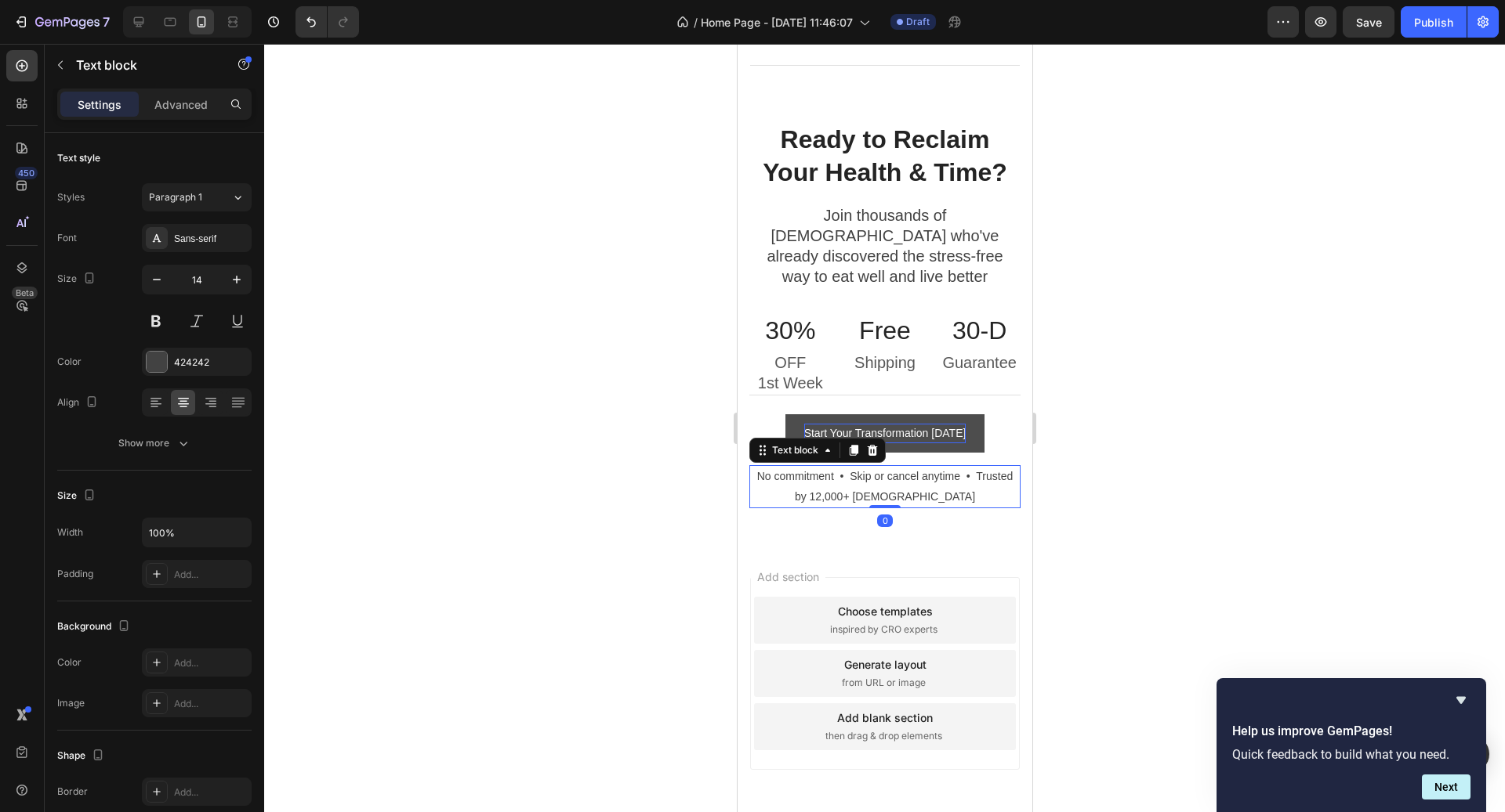
drag, startPoint x: 895, startPoint y: 517, endPoint x: 898, endPoint y: 409, distance: 108.0
click at [898, 403] on div "Ready to Reclaim Your Health & Time? Heading Join thousands of [DEMOGRAPHIC_DAT…" at bounding box center [884, 315] width 271 height 385
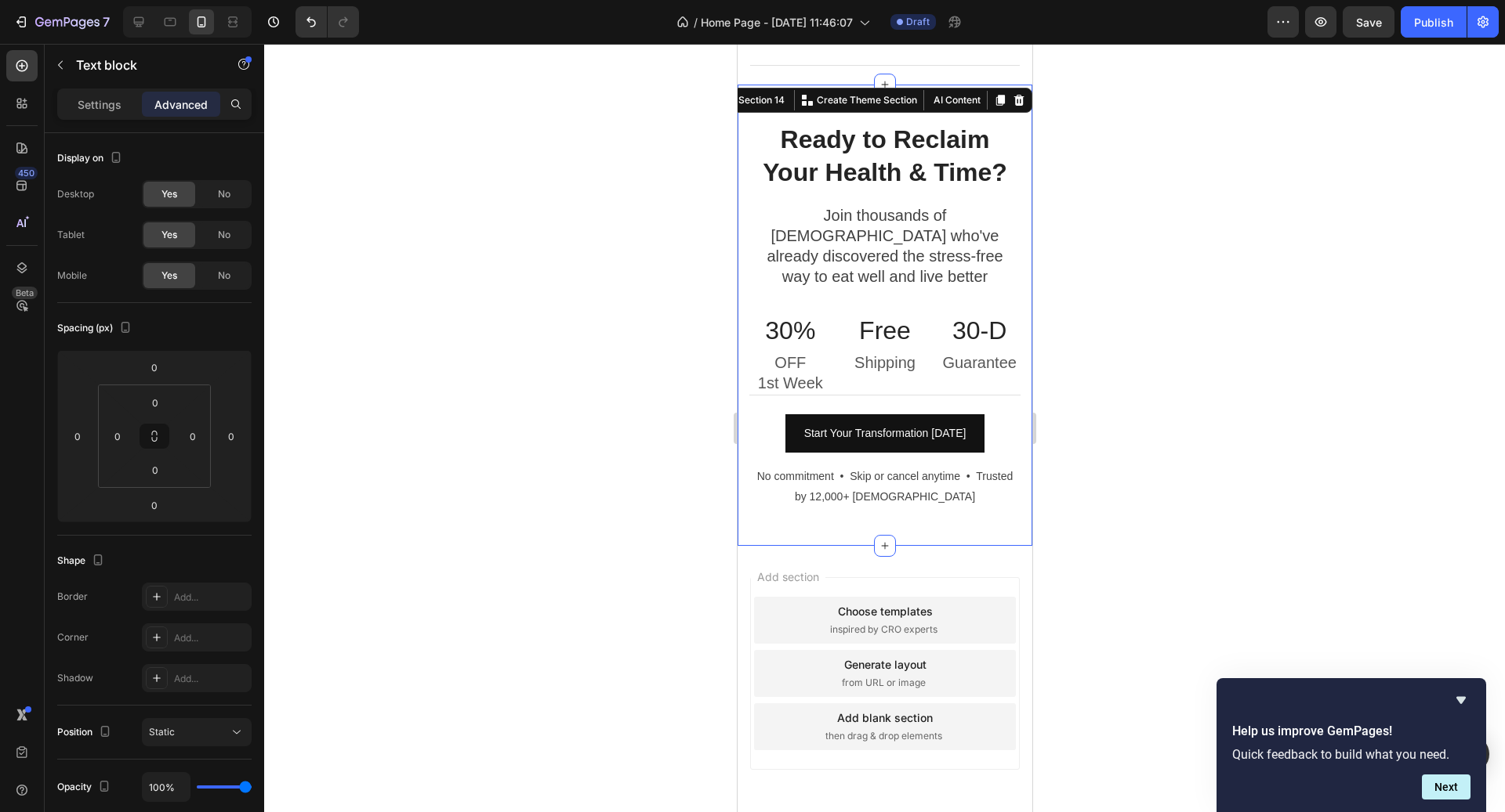
click at [905, 511] on div "Ready to Reclaim Your Health & Time? Heading Join thousands of [DEMOGRAPHIC_DAT…" at bounding box center [884, 315] width 295 height 460
click at [907, 507] on div "Ready to Reclaim Your Health & Time? Heading Join thousands of [DEMOGRAPHIC_DAT…" at bounding box center [884, 315] width 295 height 460
click at [1162, 398] on div at bounding box center [884, 428] width 1240 height 768
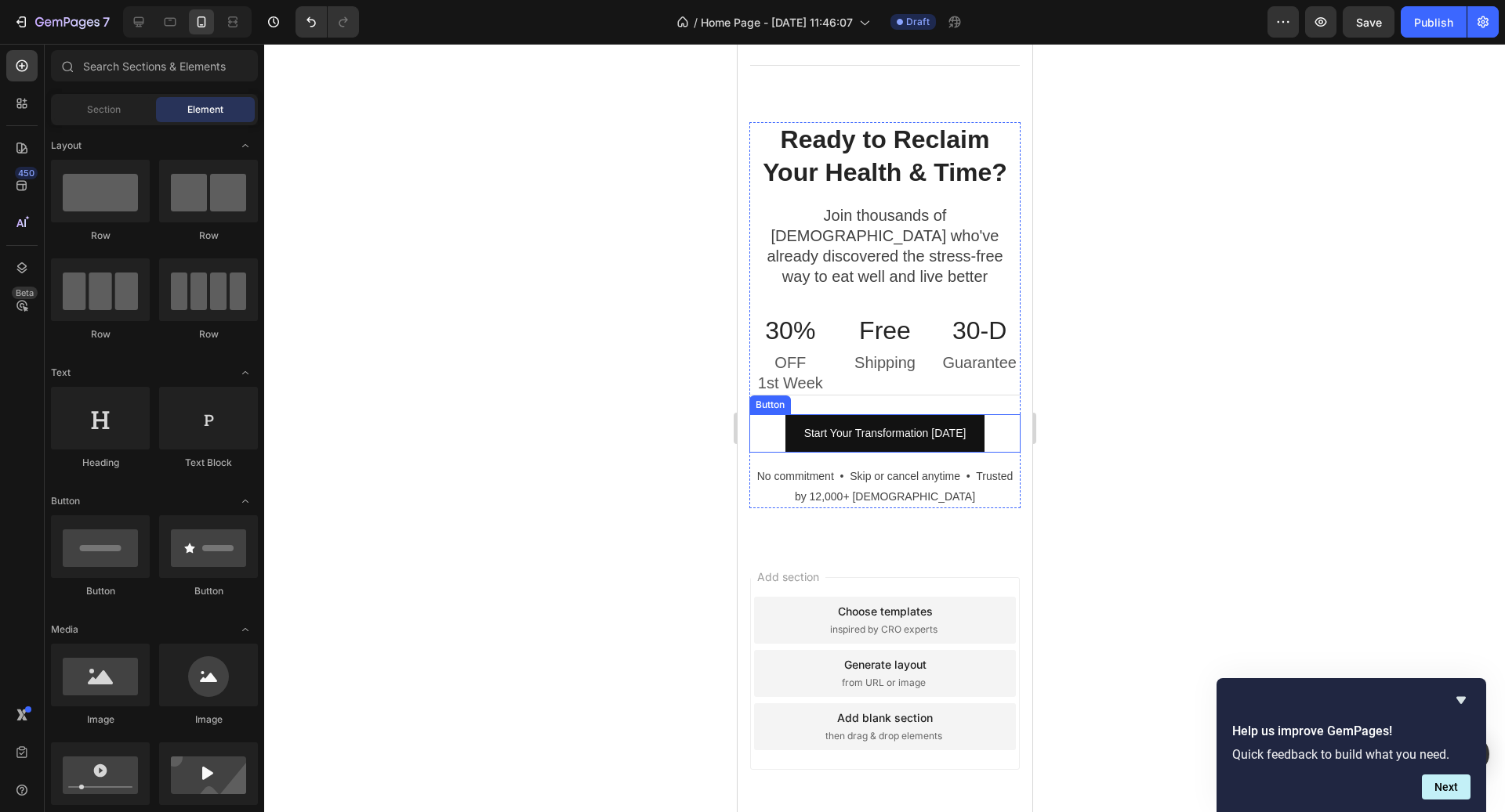
click at [1142, 357] on div at bounding box center [884, 428] width 1240 height 768
click at [1369, 39] on div "7 / Home Page - [DATE] 11:46:07 Draft Preview Publish" at bounding box center [752, 22] width 1505 height 44
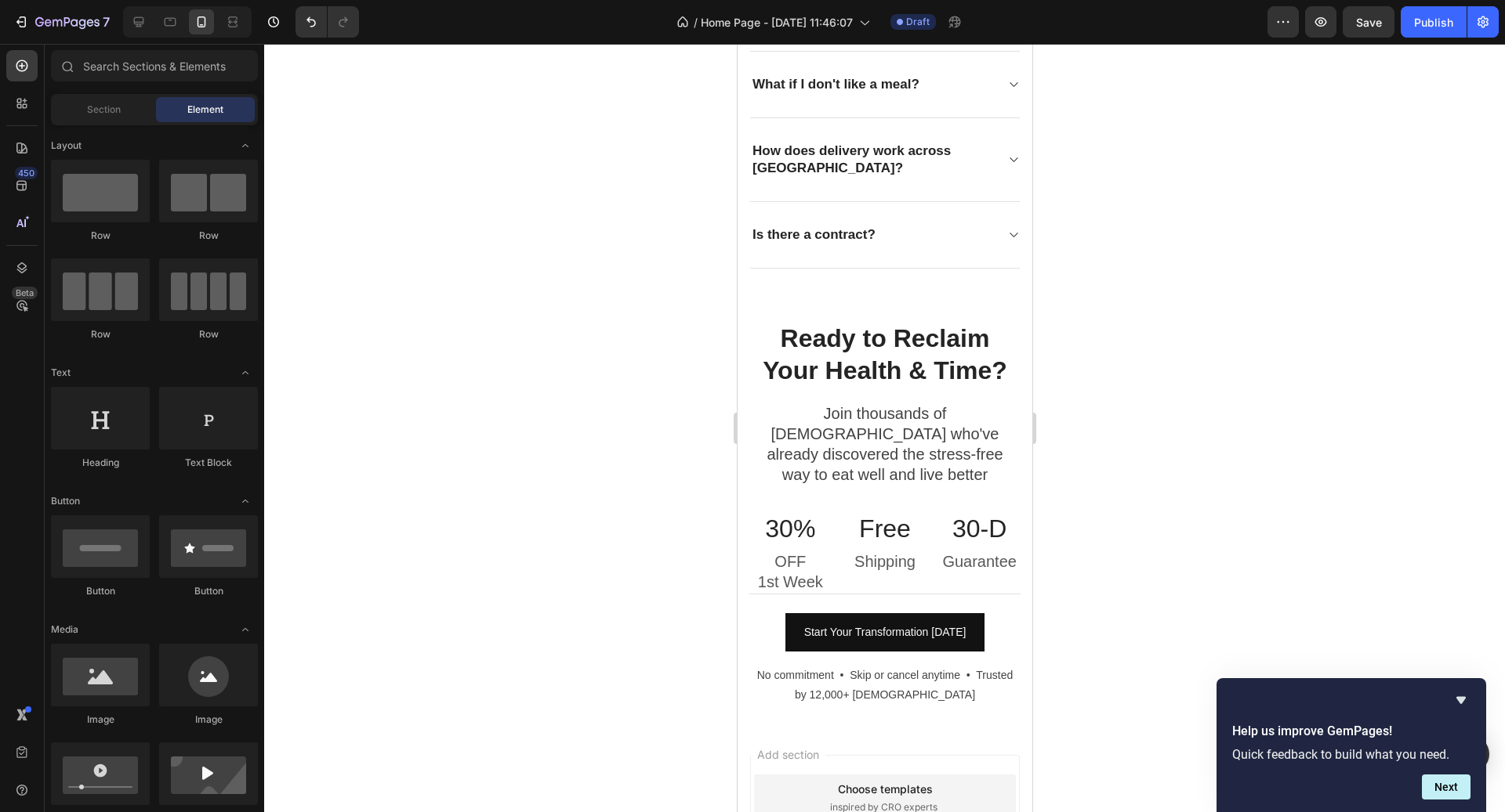
scroll to position [5127, 0]
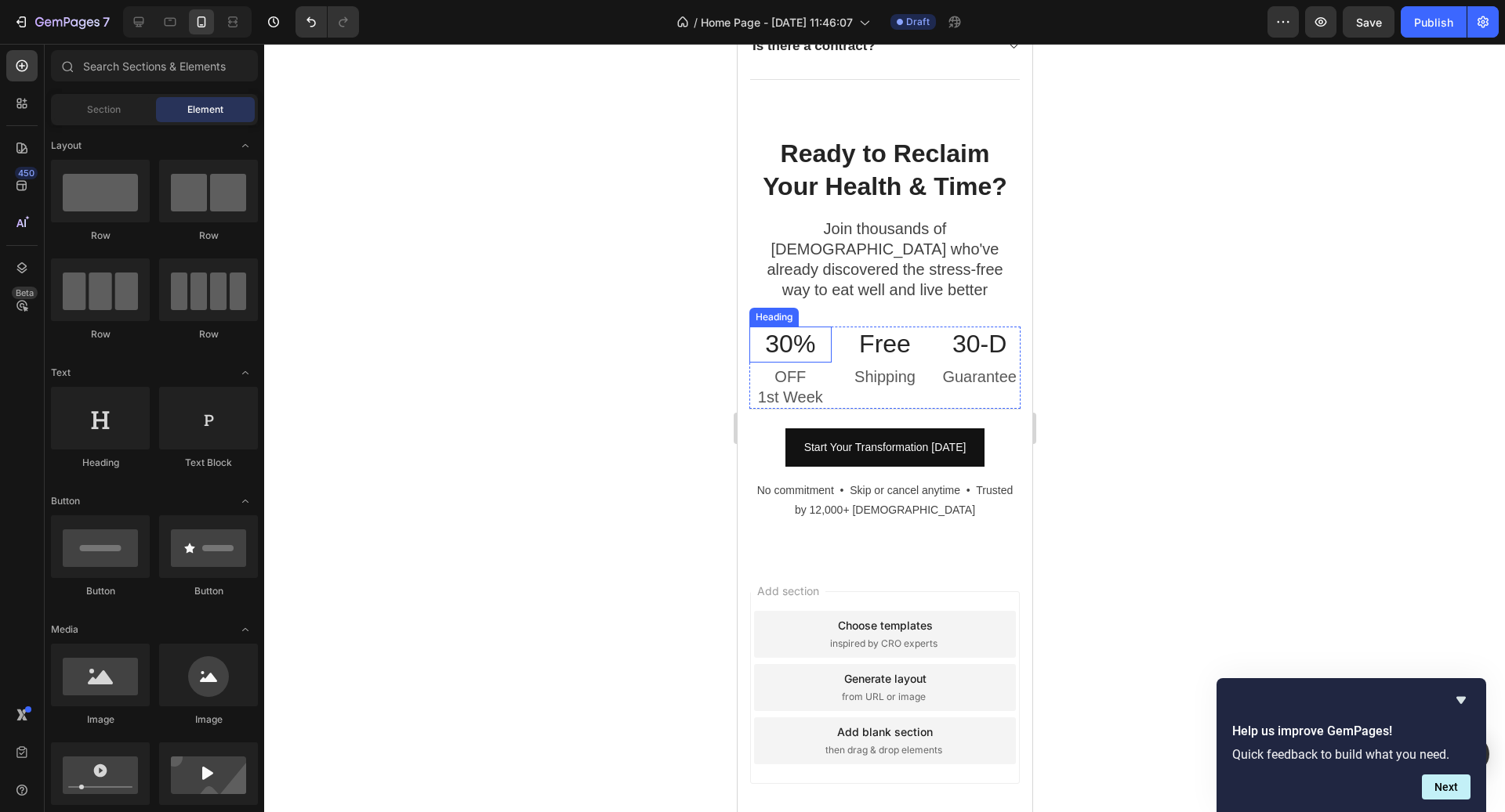
click at [787, 326] on h3 "30%" at bounding box center [790, 344] width 82 height 36
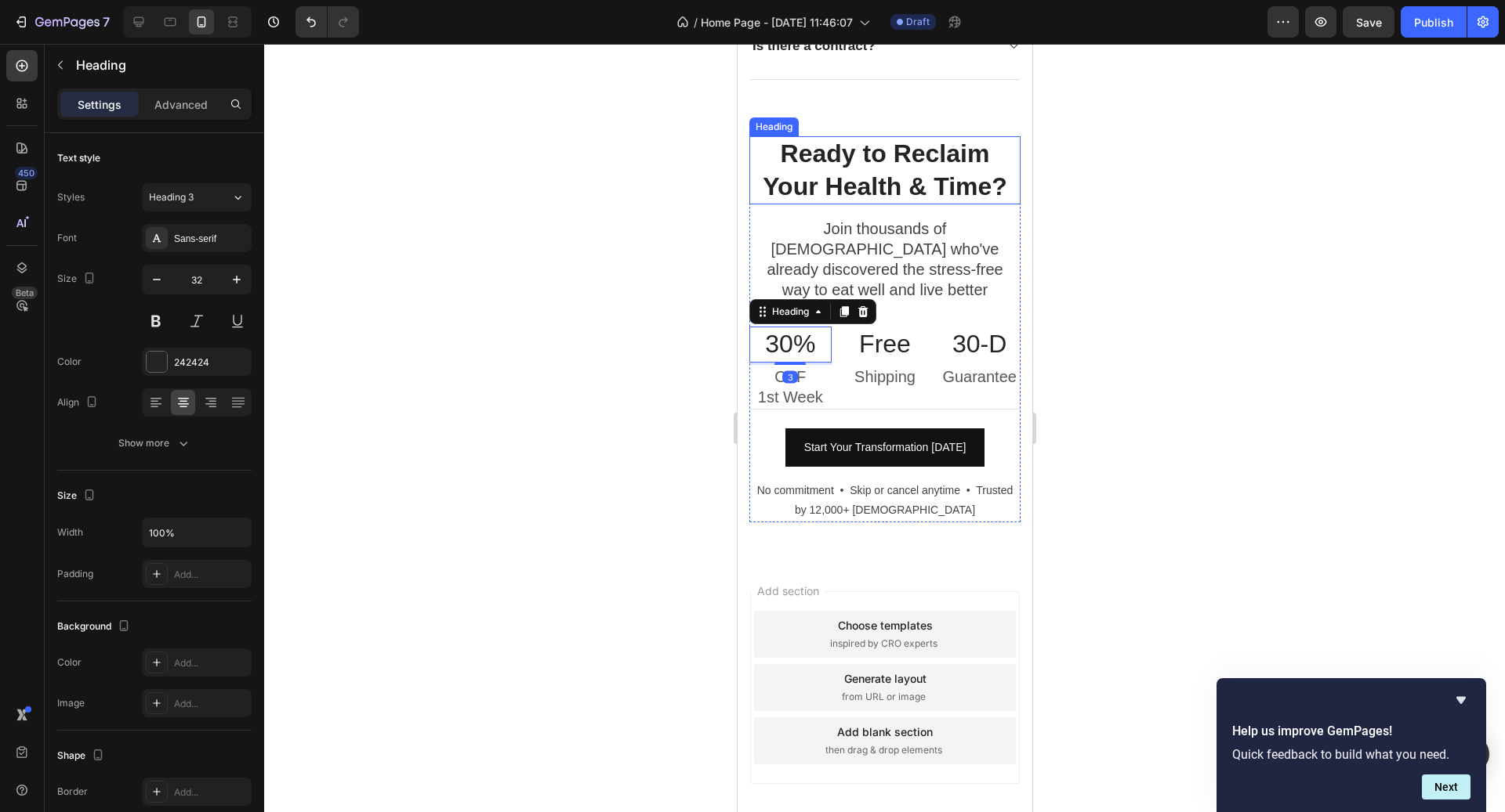
click at [876, 173] on h2 "Ready to Reclaim Your Health & Time?" at bounding box center [884, 170] width 271 height 68
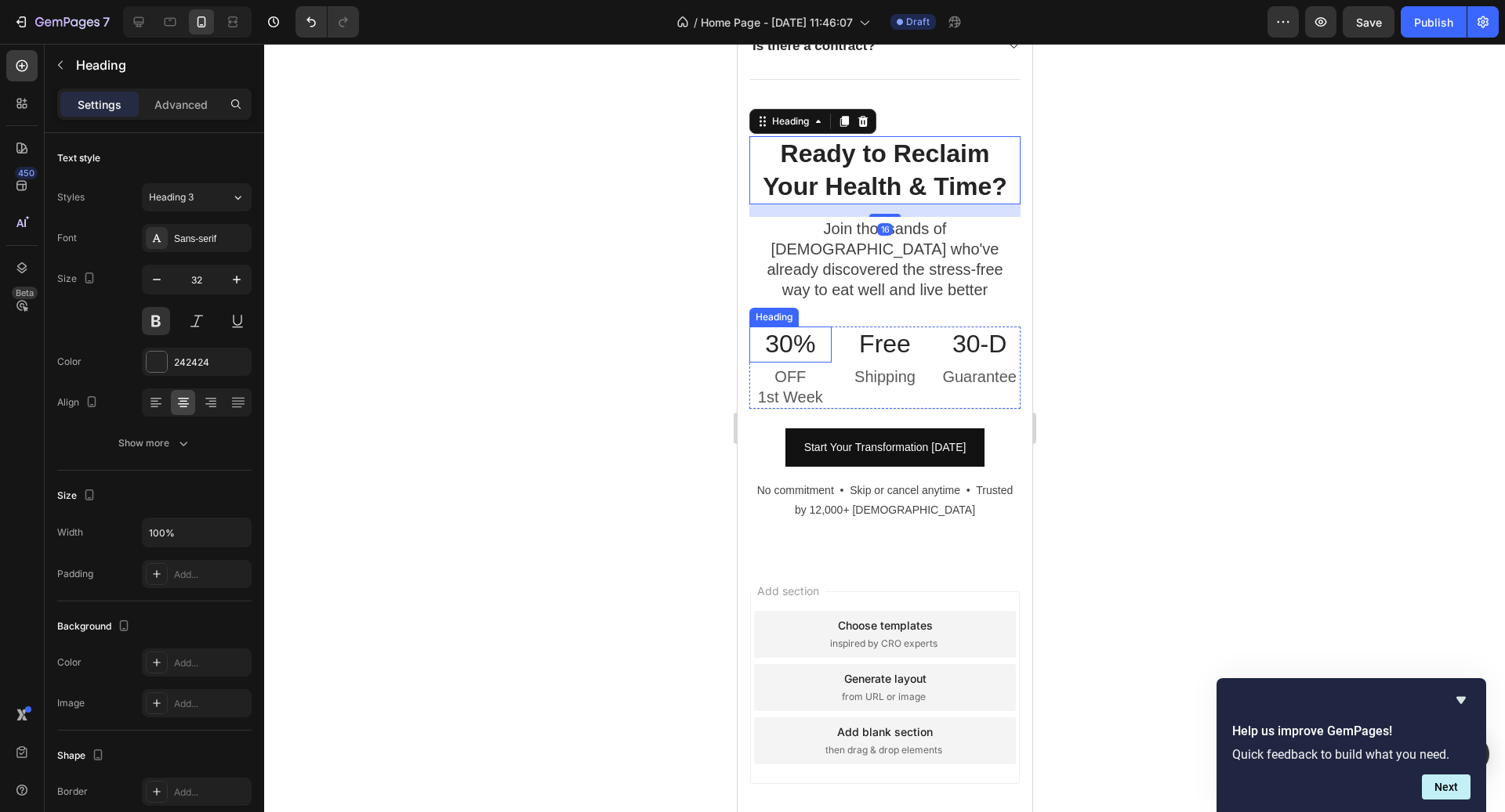
click at [806, 326] on h3 "30%" at bounding box center [790, 344] width 82 height 36
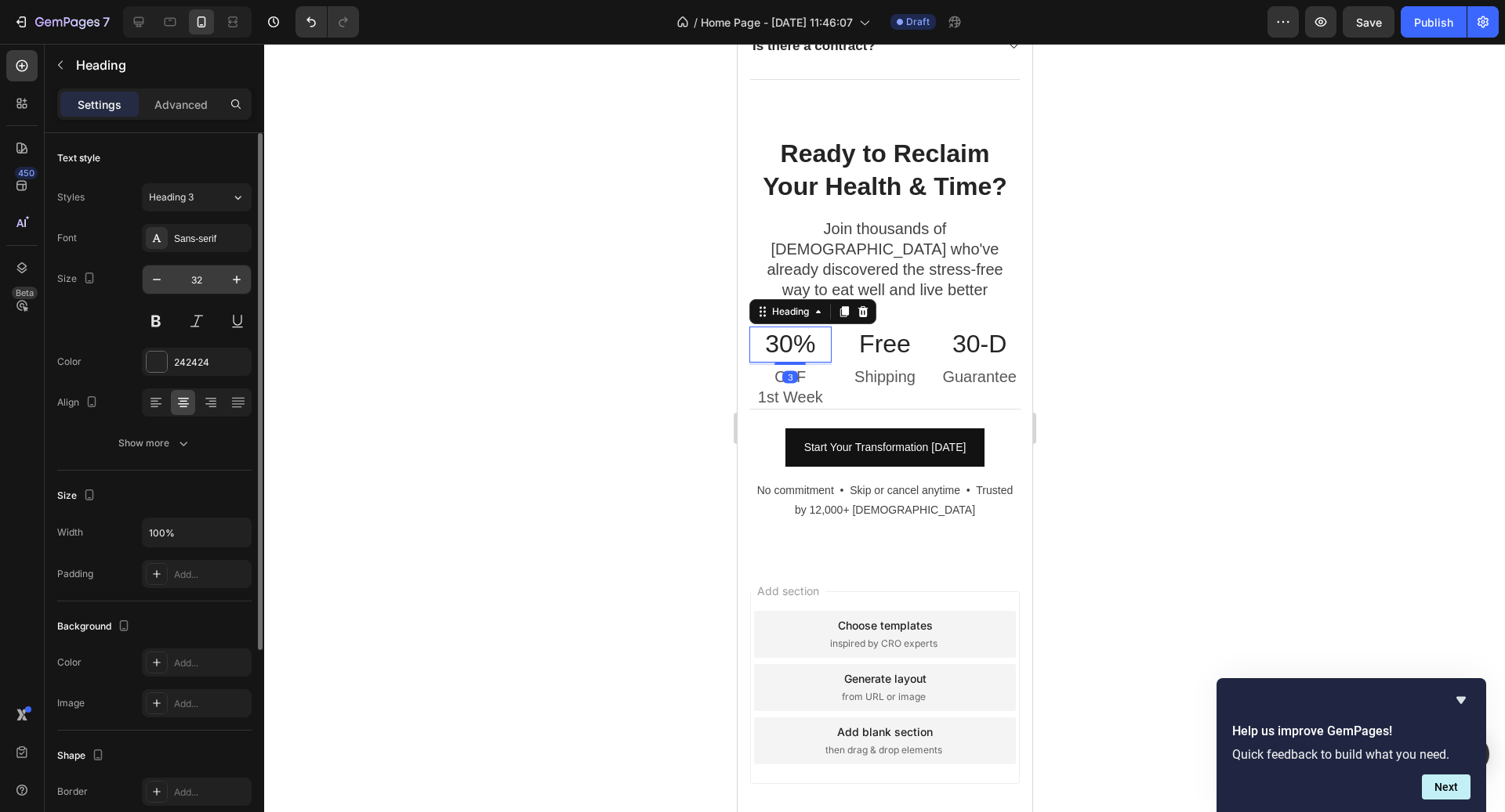
click at [201, 276] on input "32" at bounding box center [197, 280] width 52 height 28
type input "28"
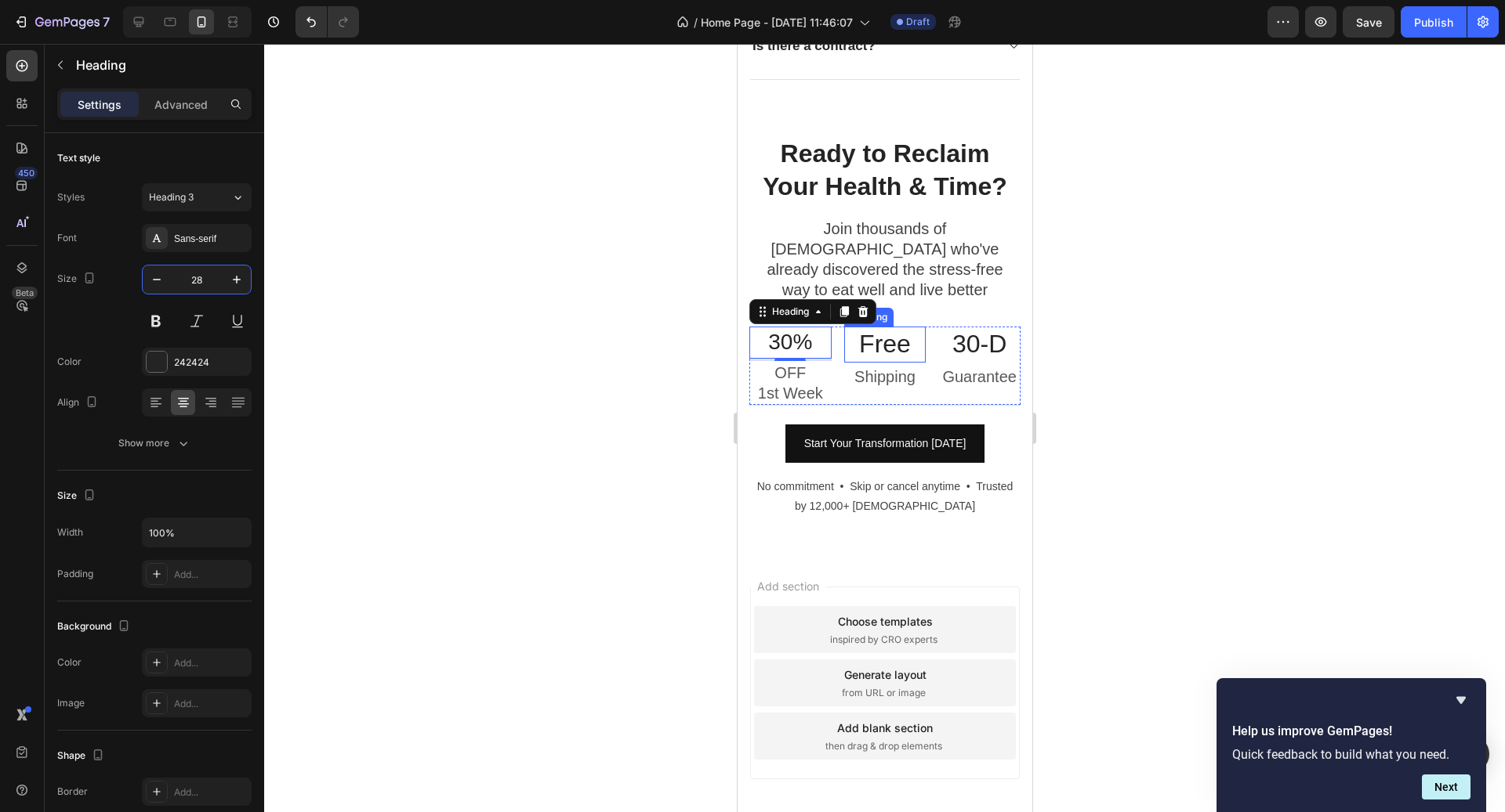
click at [900, 326] on h3 "Free" at bounding box center [884, 344] width 82 height 36
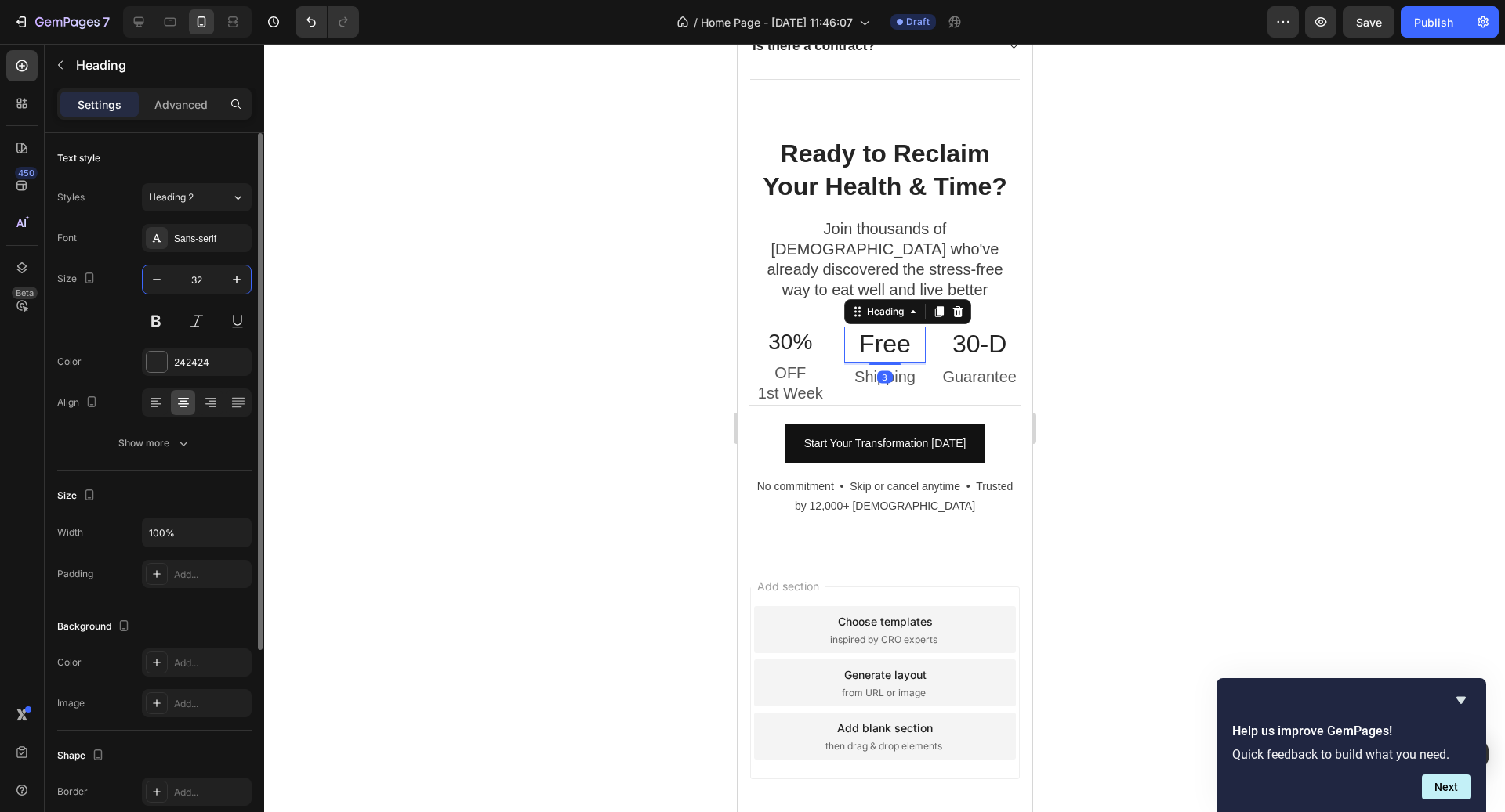
click at [202, 282] on input "32" at bounding box center [197, 280] width 52 height 28
type input "28"
click at [961, 326] on h3 "30-D" at bounding box center [978, 344] width 82 height 36
click at [204, 275] on input "32" at bounding box center [197, 280] width 52 height 28
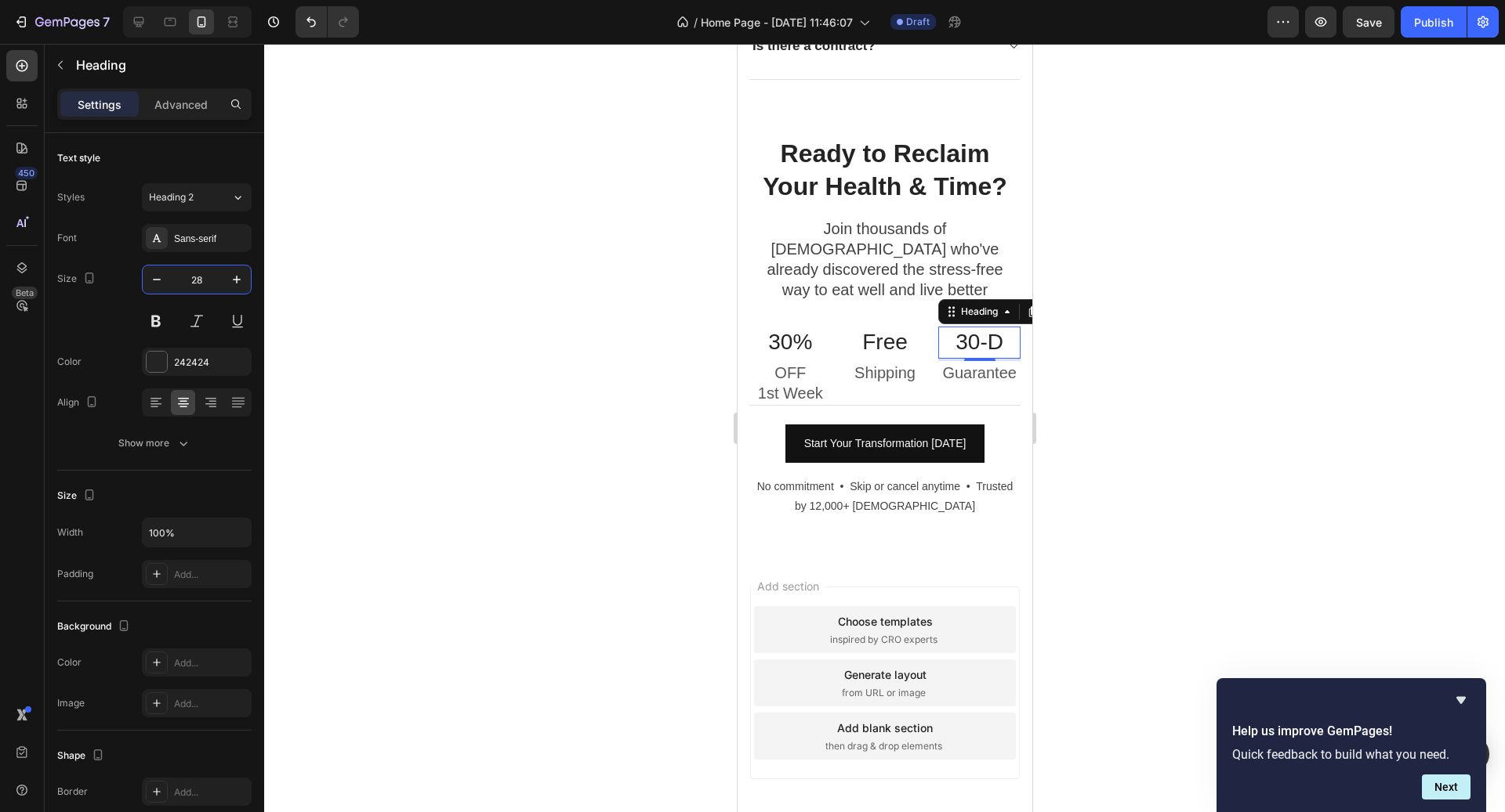
type input "28"
click at [999, 326] on h3 "30-D" at bounding box center [978, 342] width 82 height 31
click at [1142, 357] on div at bounding box center [884, 428] width 1240 height 768
click at [817, 362] on p "OFF" at bounding box center [790, 373] width 80 height 20
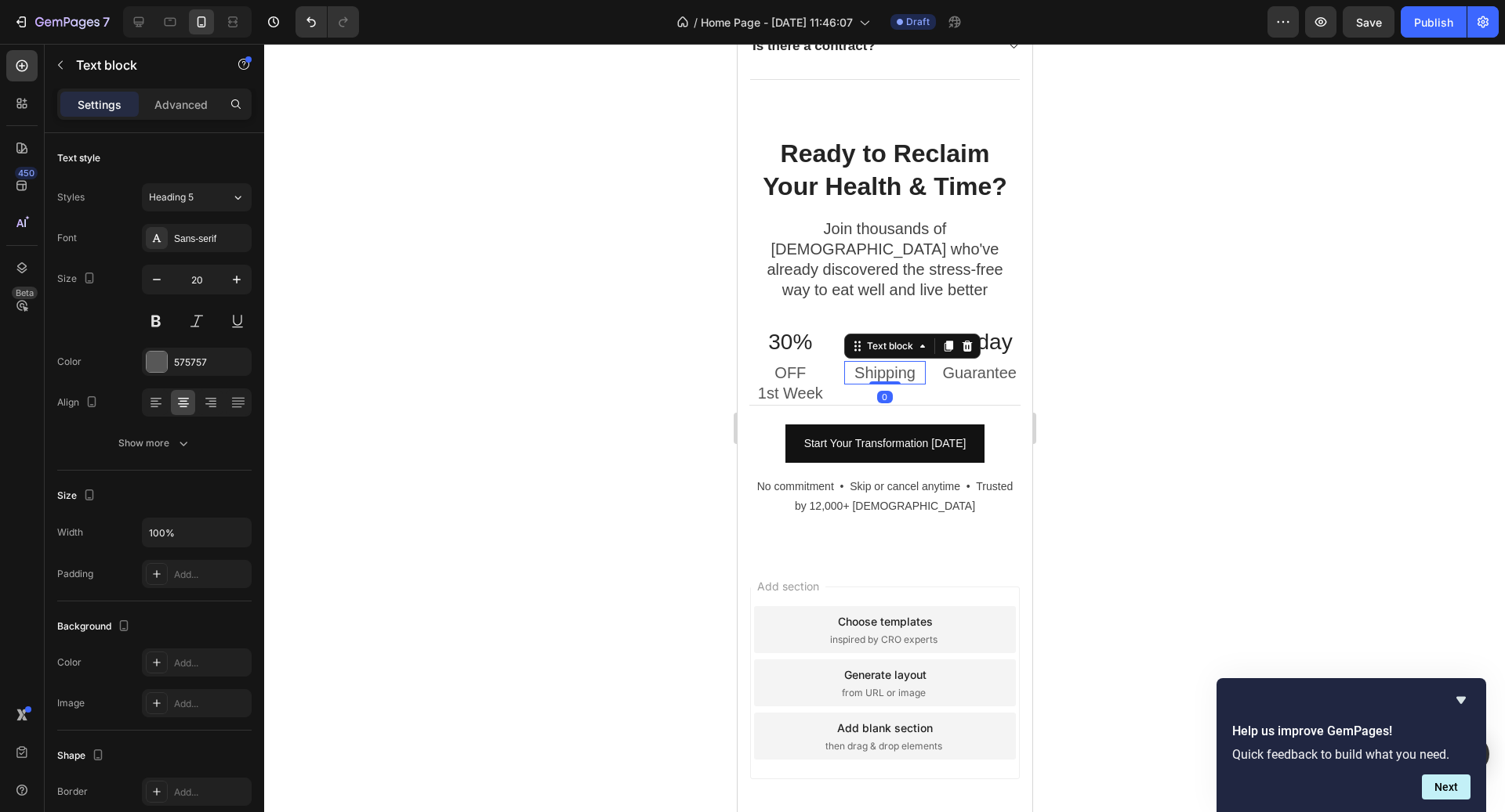
click at [876, 362] on p "Shipping" at bounding box center [884, 373] width 80 height 20
click at [982, 362] on p "Guarantee" at bounding box center [978, 373] width 80 height 20
click at [771, 362] on p "OFF" at bounding box center [790, 373] width 80 height 20
click at [1143, 374] on div at bounding box center [884, 428] width 1240 height 768
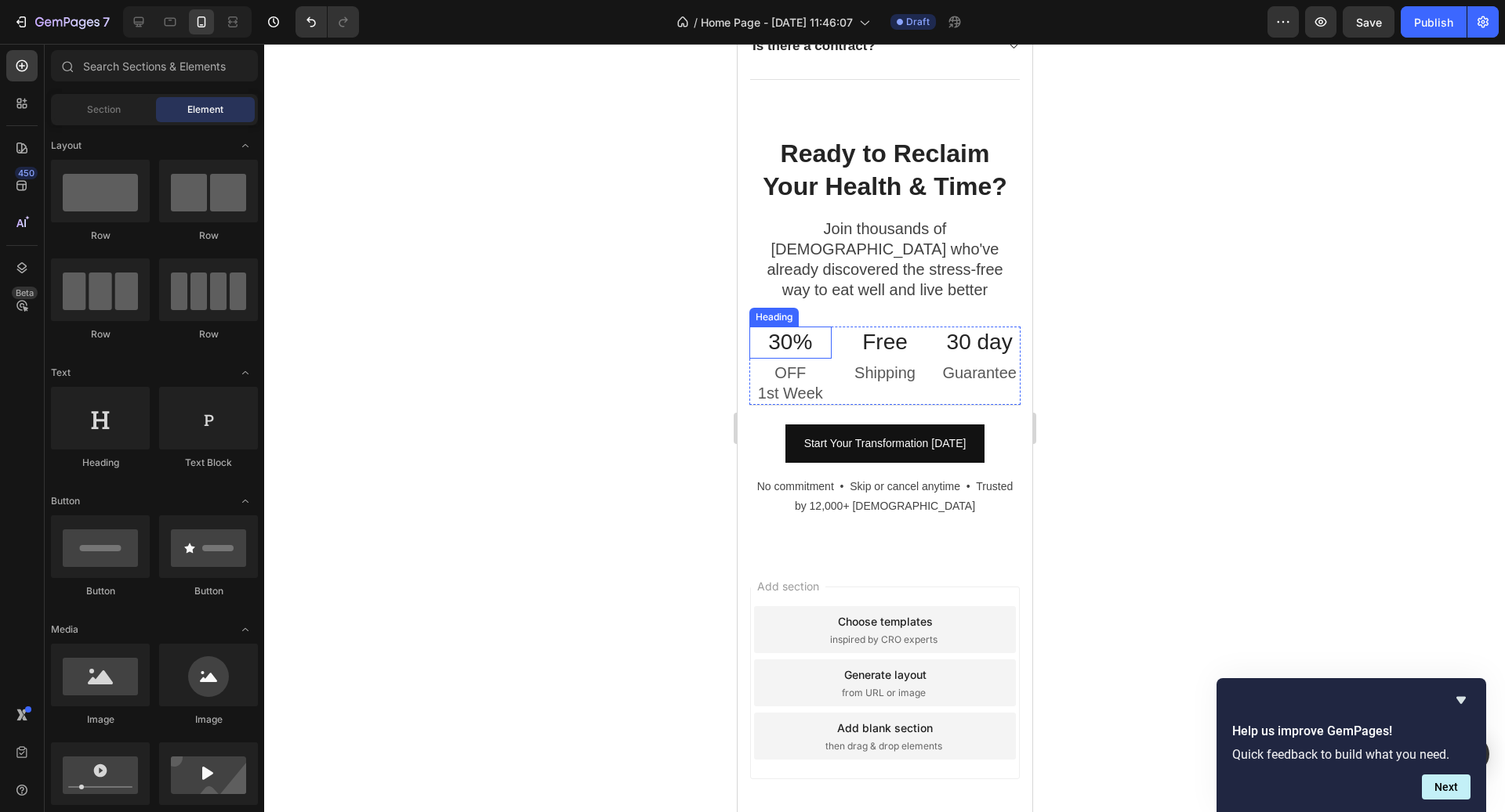
click at [814, 326] on h3 "30%" at bounding box center [790, 342] width 82 height 31
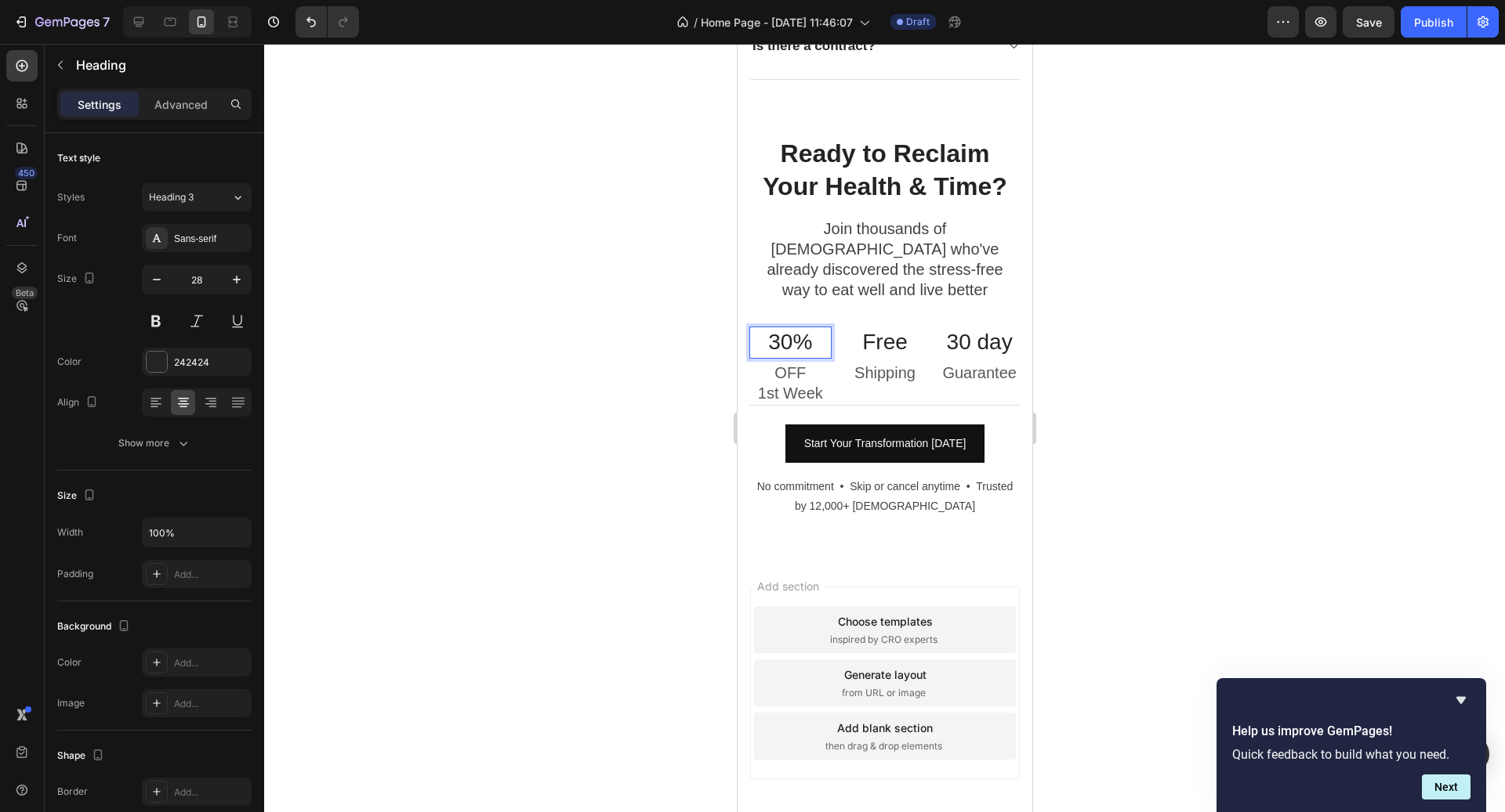
click at [814, 326] on h3 "30%" at bounding box center [790, 342] width 82 height 31
click at [812, 328] on p "30% Off" at bounding box center [790, 342] width 80 height 28
click at [803, 328] on p "30% Off" at bounding box center [790, 342] width 80 height 28
click at [820, 328] on p "30% Off" at bounding box center [790, 342] width 80 height 28
click at [825, 328] on p "30% Off" at bounding box center [790, 342] width 80 height 28
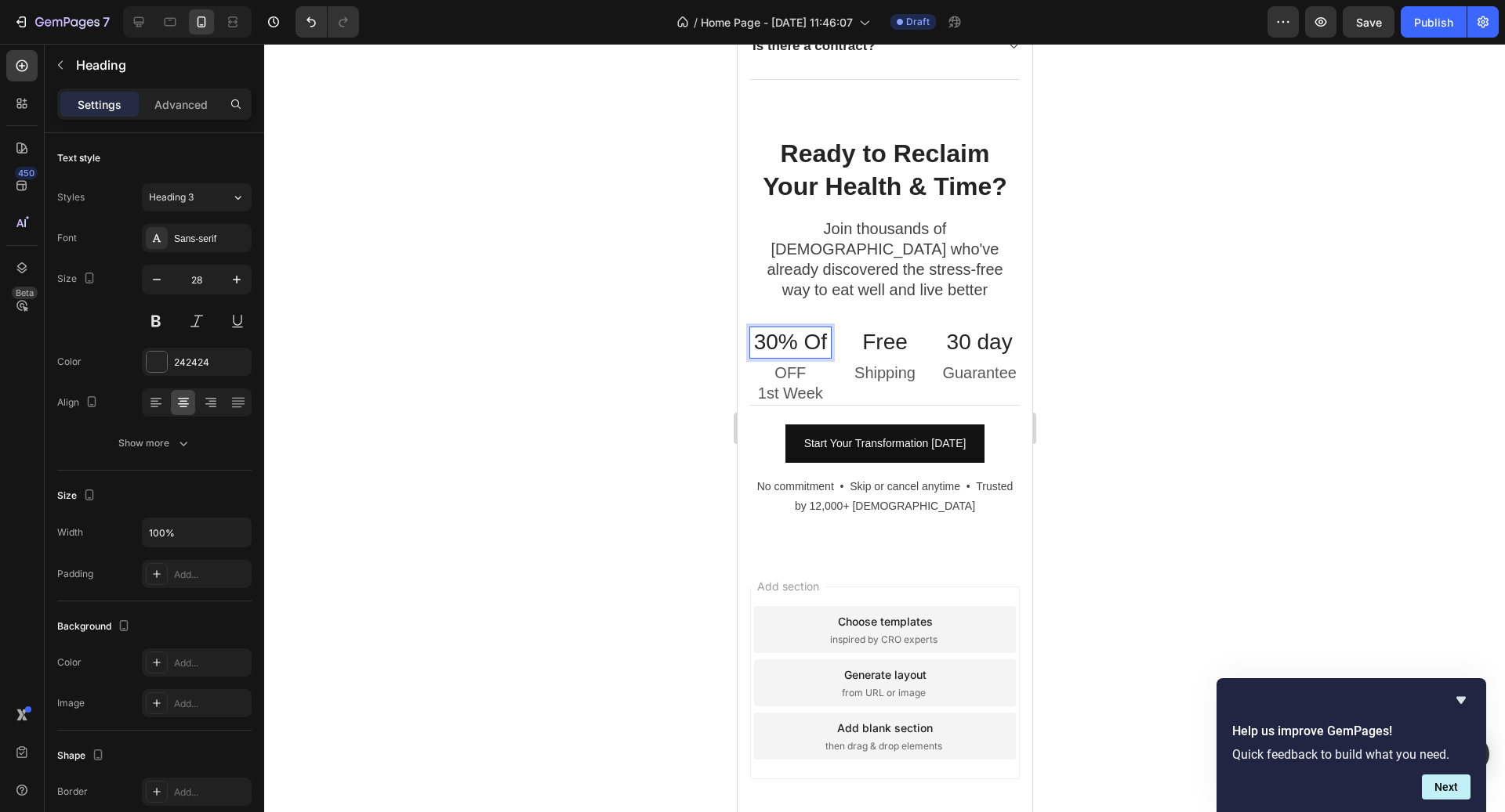
click at [818, 328] on p "30% Of" at bounding box center [790, 342] width 80 height 28
click at [822, 328] on p "30% Of" at bounding box center [790, 342] width 80 height 28
click at [1364, 498] on div at bounding box center [884, 428] width 1240 height 768
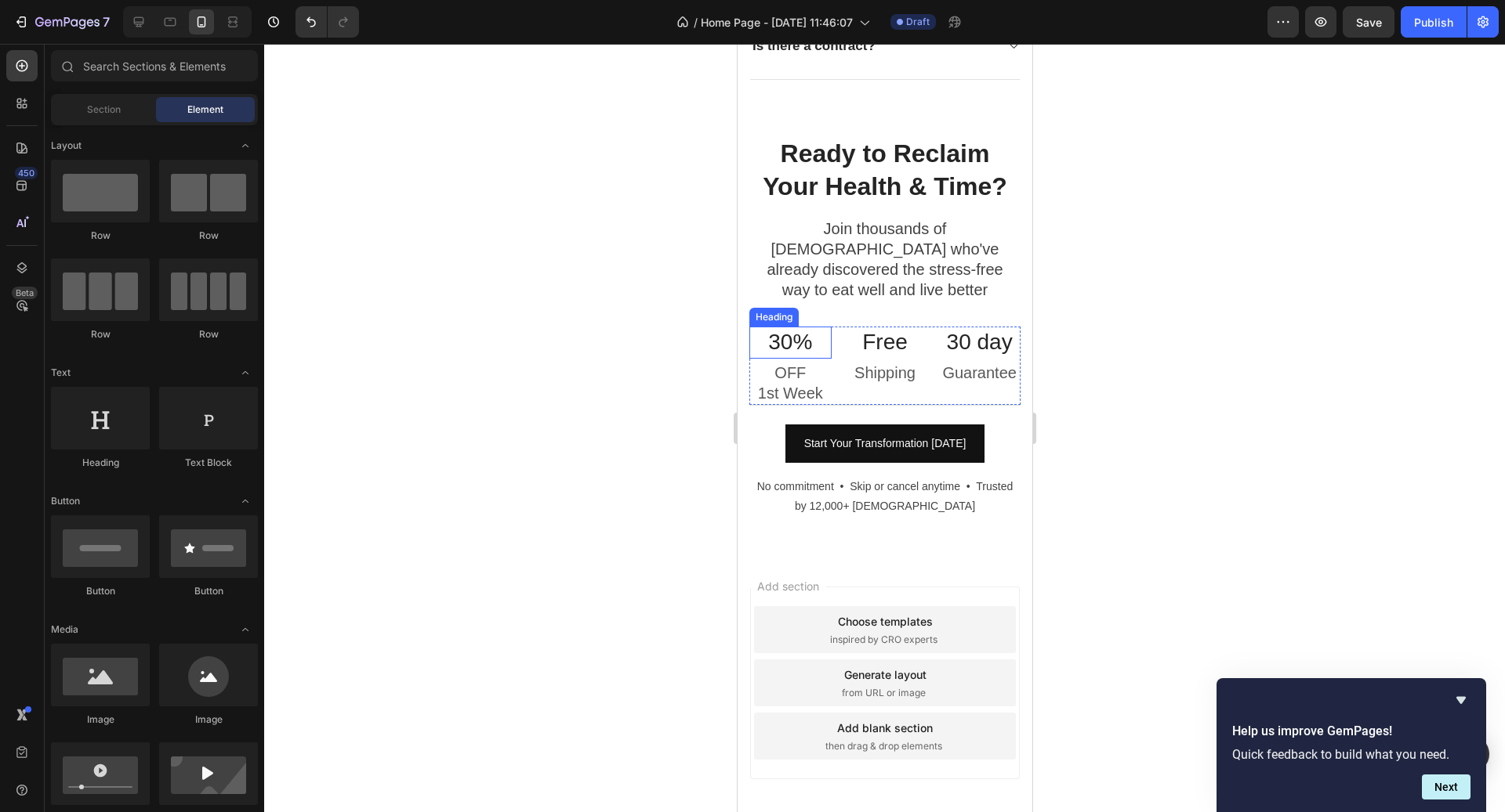
click at [812, 328] on p "30%" at bounding box center [790, 342] width 80 height 28
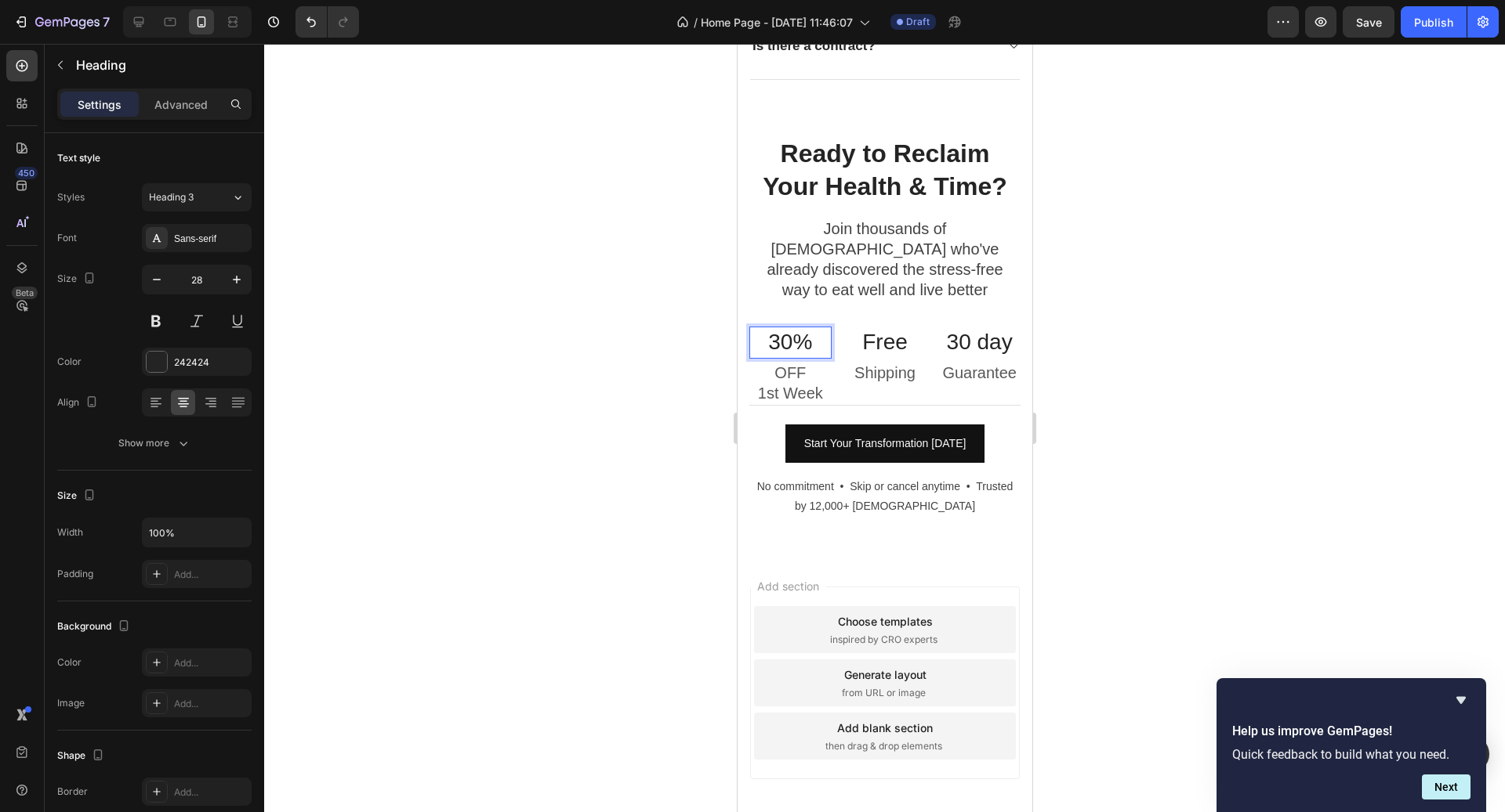
click at [812, 328] on p "30%" at bounding box center [790, 342] width 80 height 28
click at [816, 362] on p "OFF" at bounding box center [790, 373] width 80 height 20
click at [797, 362] on p "OFF" at bounding box center [790, 373] width 80 height 20
click at [760, 383] on p "1st Week" at bounding box center [790, 393] width 80 height 20
